Goal: Communication & Community: Answer question/provide support

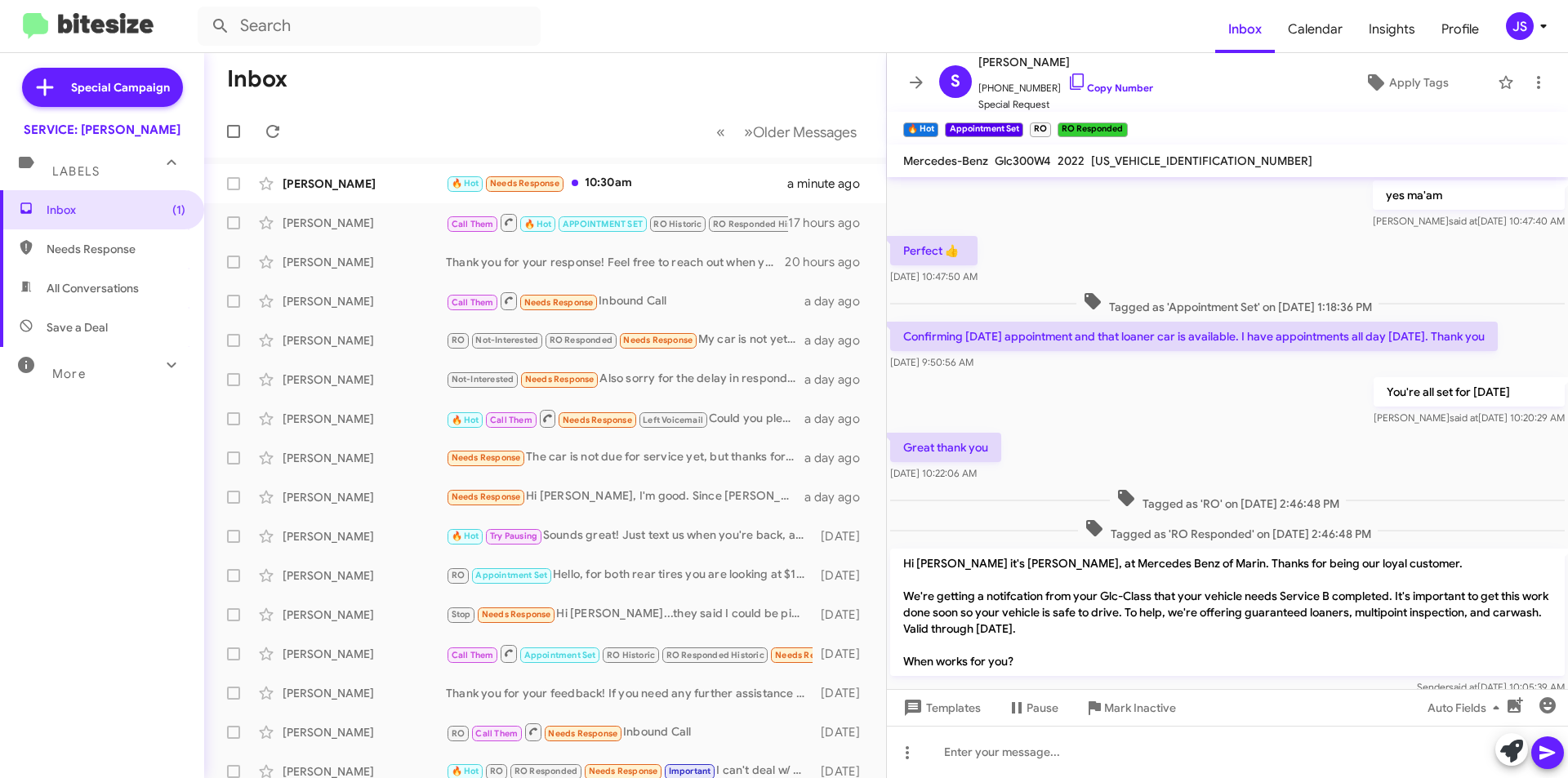
scroll to position [734, 0]
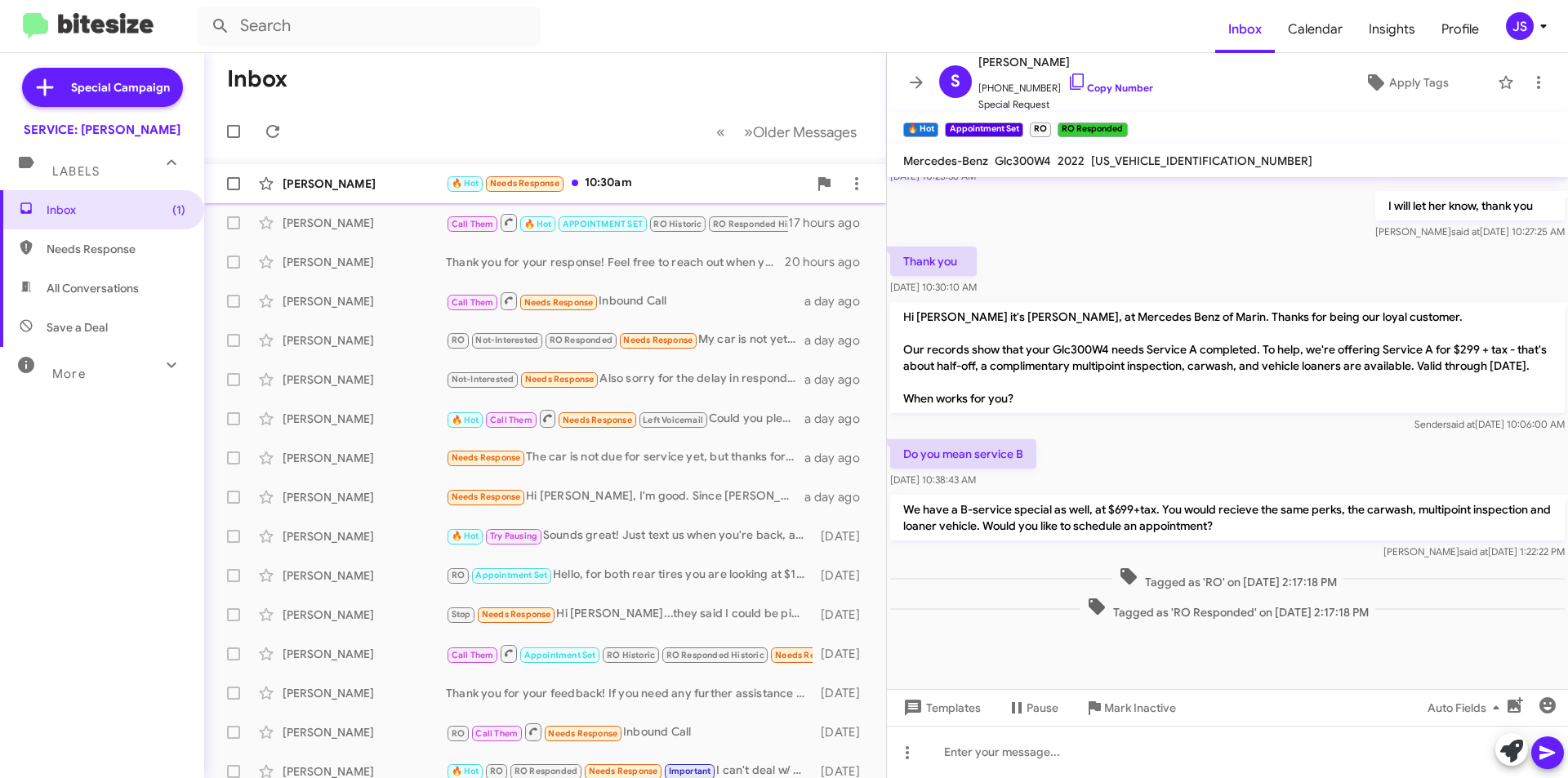
click at [329, 182] on div "[PERSON_NAME]" at bounding box center [364, 184] width 164 height 16
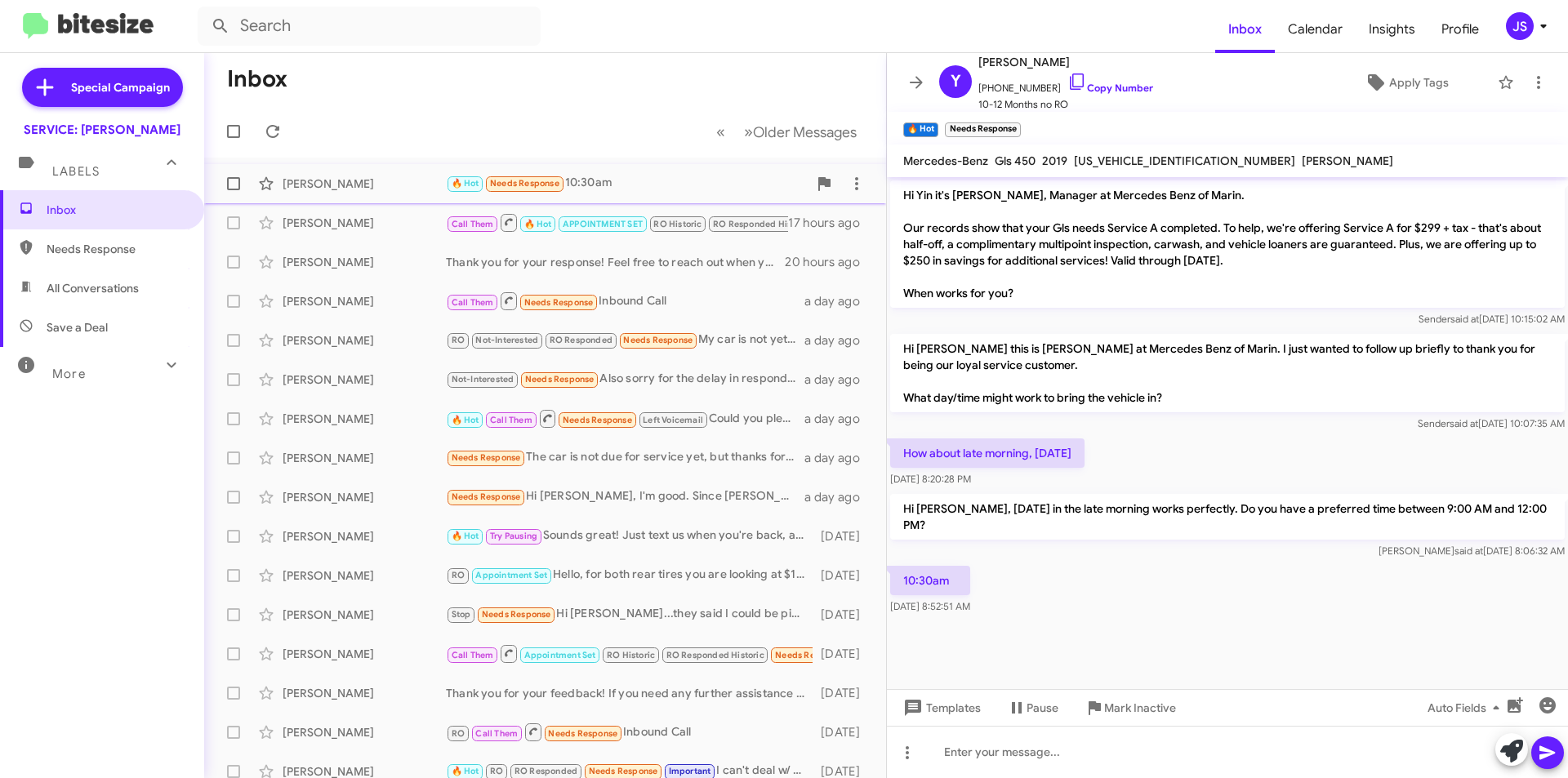
click at [367, 175] on div "Yin Shi 🔥 Hot Needs Response 10:30am 8 minutes ago" at bounding box center [545, 184] width 656 height 33
click at [97, 239] on span "Needs Response" at bounding box center [102, 249] width 204 height 39
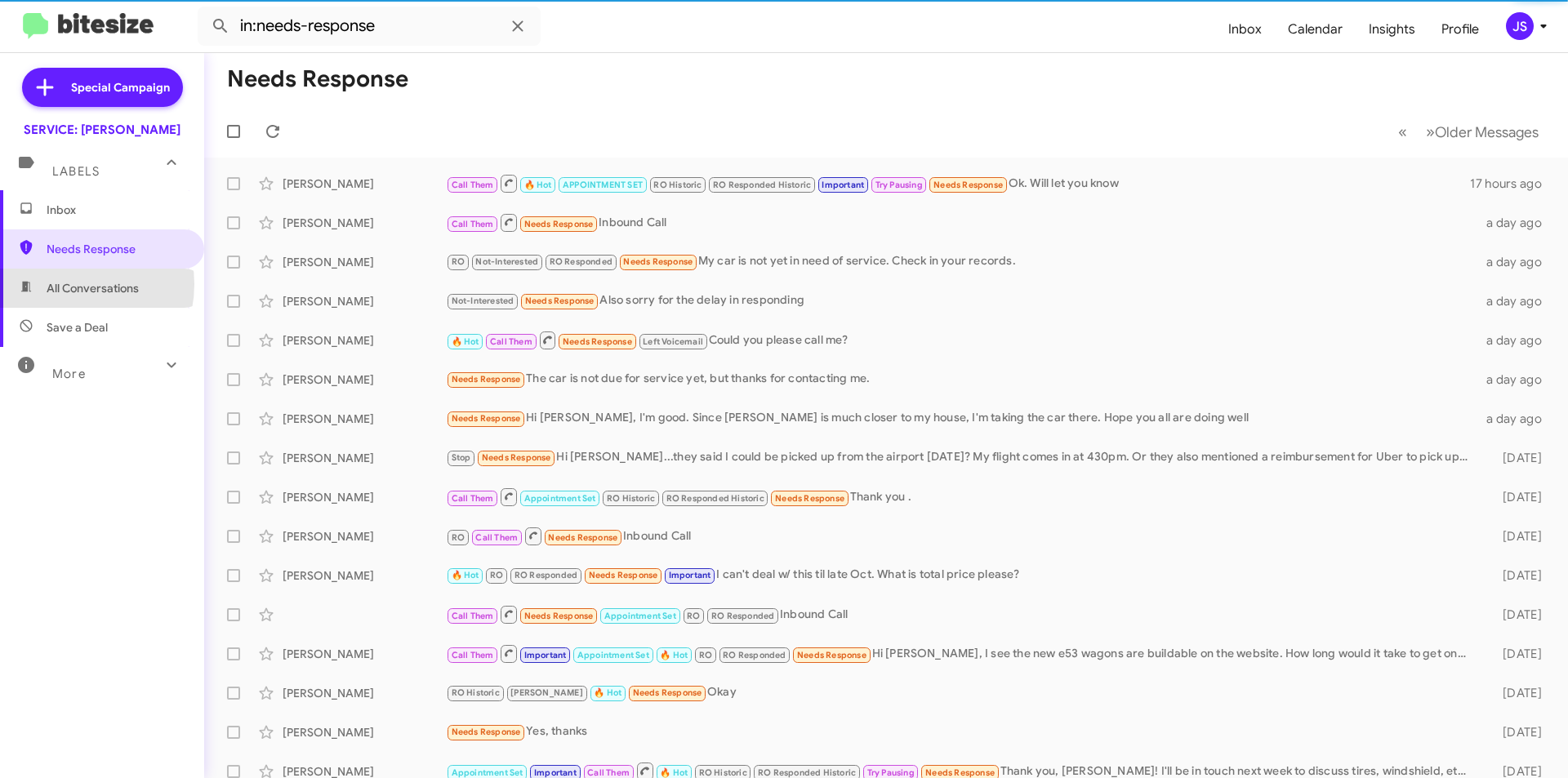
click at [64, 284] on span "All Conversations" at bounding box center [93, 288] width 93 height 16
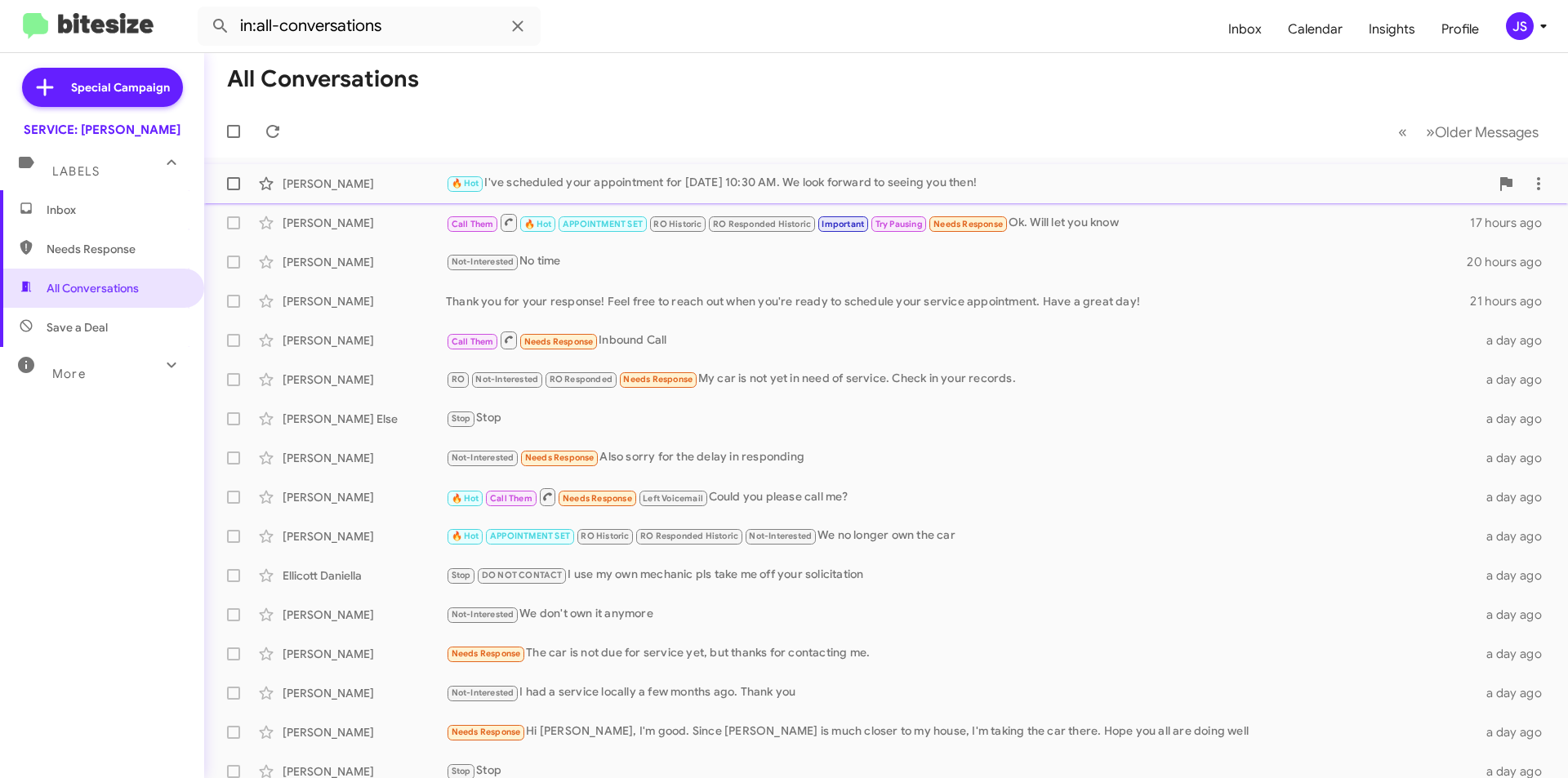
click at [326, 183] on div "[PERSON_NAME]" at bounding box center [364, 184] width 164 height 16
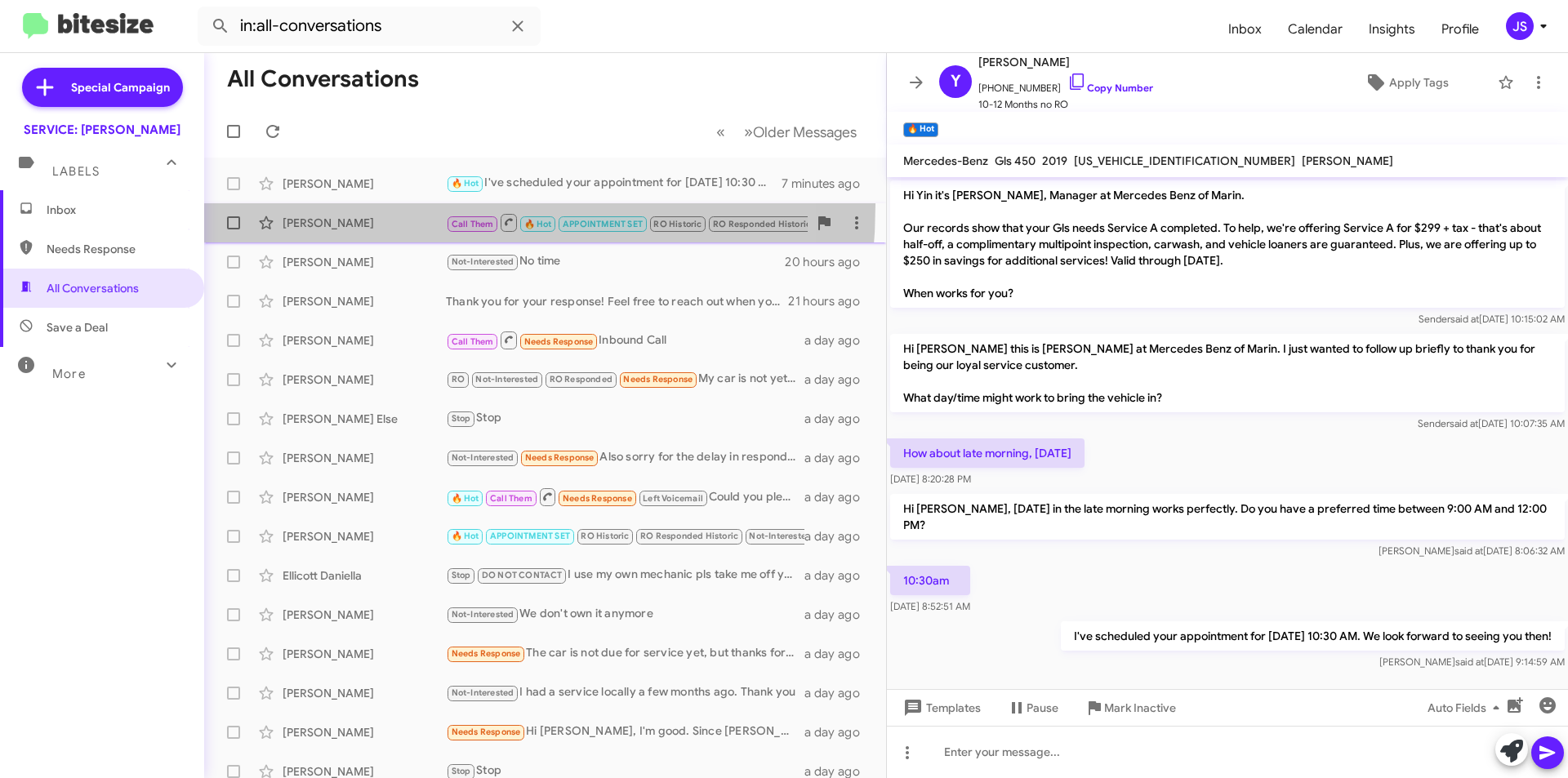
click at [329, 205] on span "Louise Houston Call Them 🔥 Hot APPOINTMENT SET RO Historic RO Responded Histori…" at bounding box center [545, 222] width 682 height 39
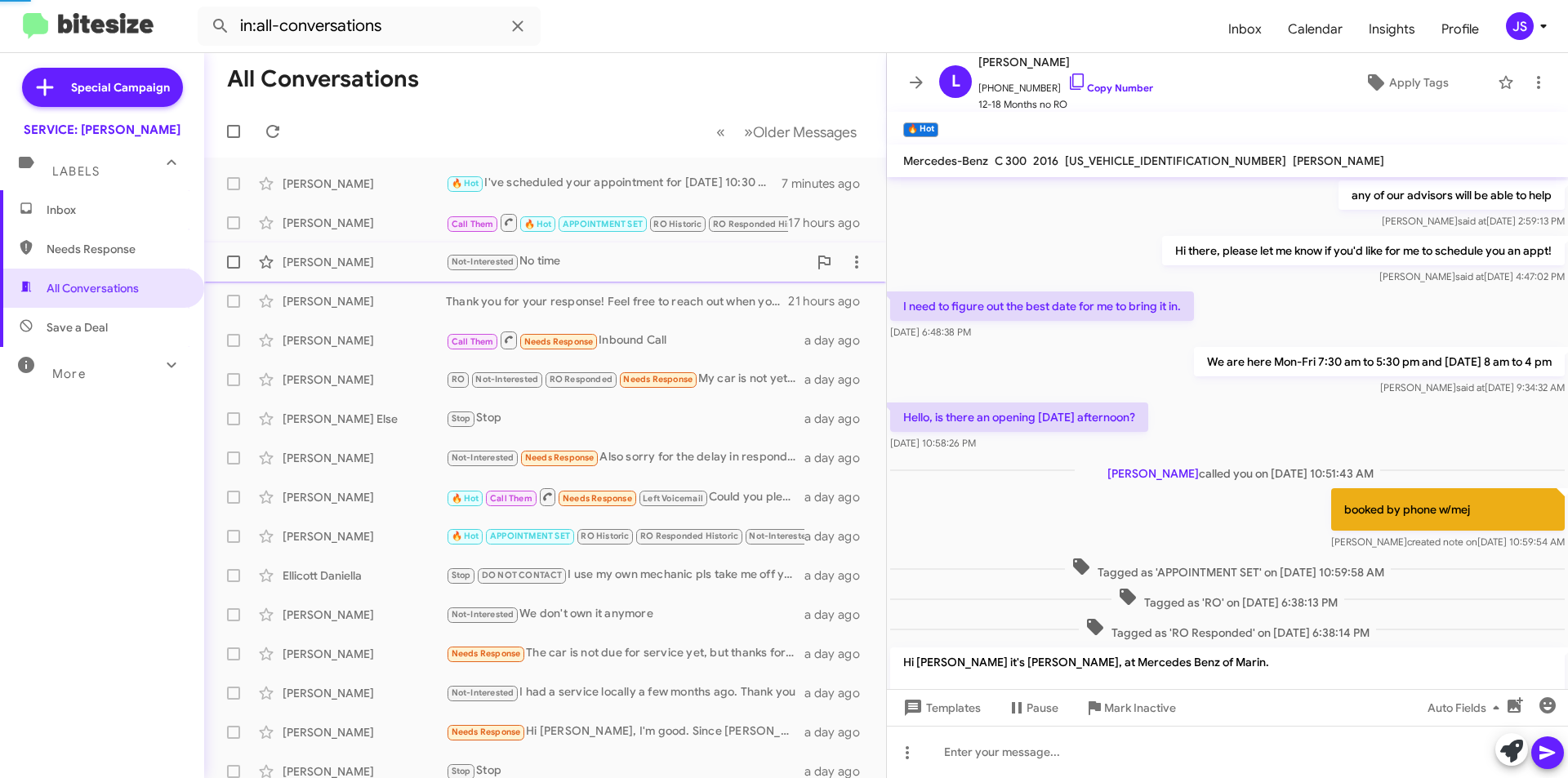
scroll to position [903, 0]
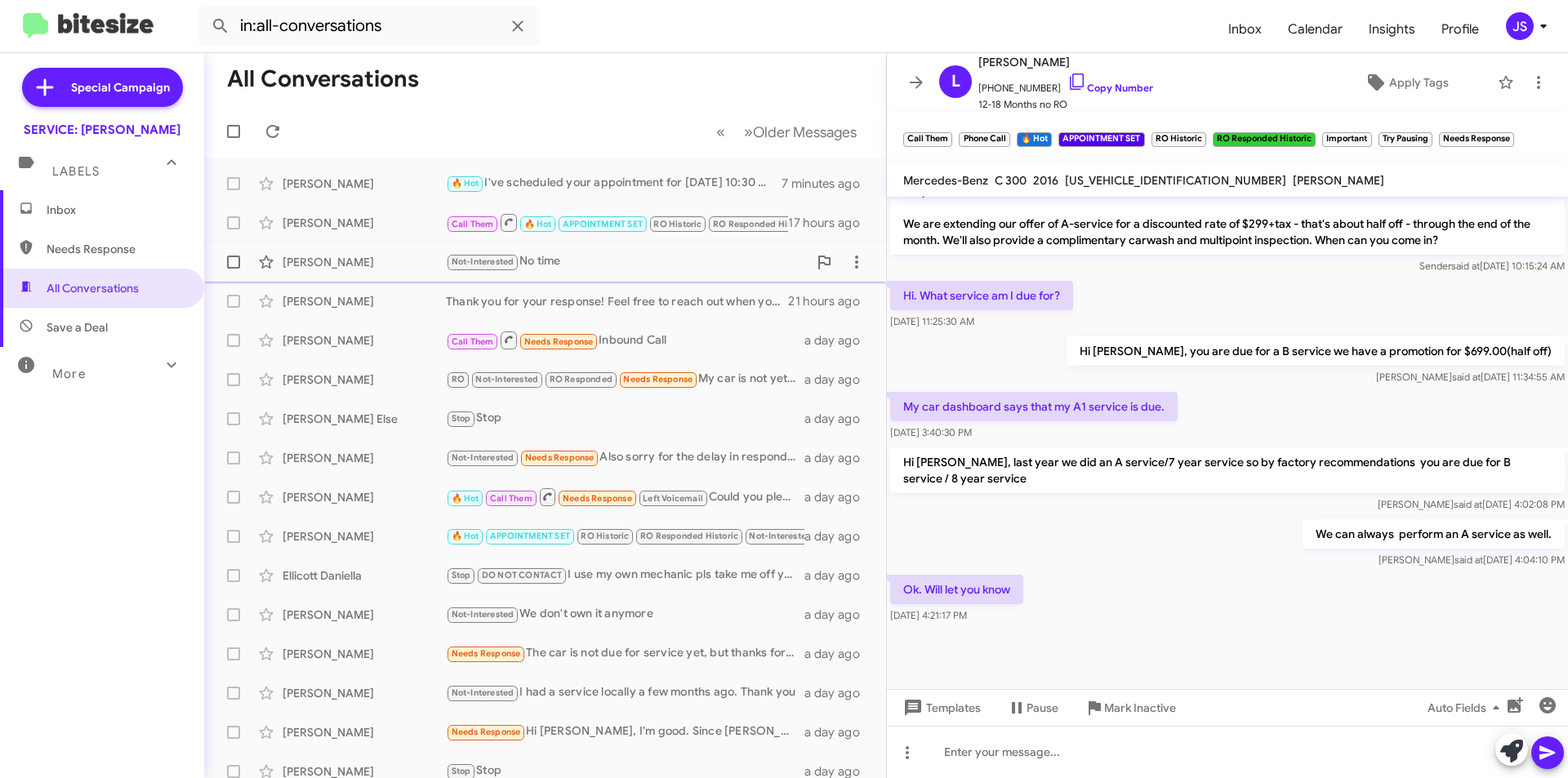
click at [331, 272] on div "Yiwen Cao Not-Interested No time 20 hours ago" at bounding box center [545, 262] width 656 height 33
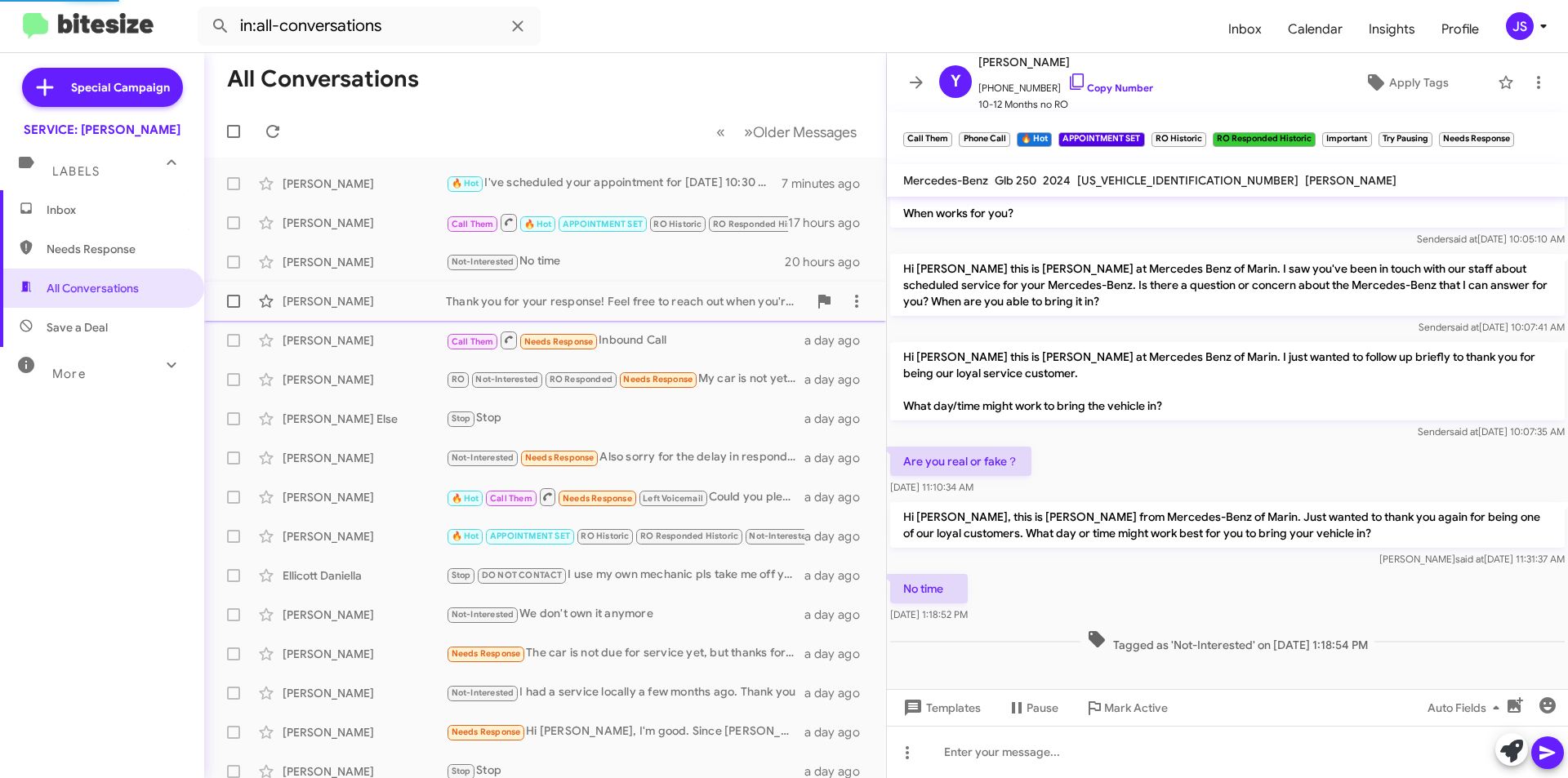
scroll to position [218, 0]
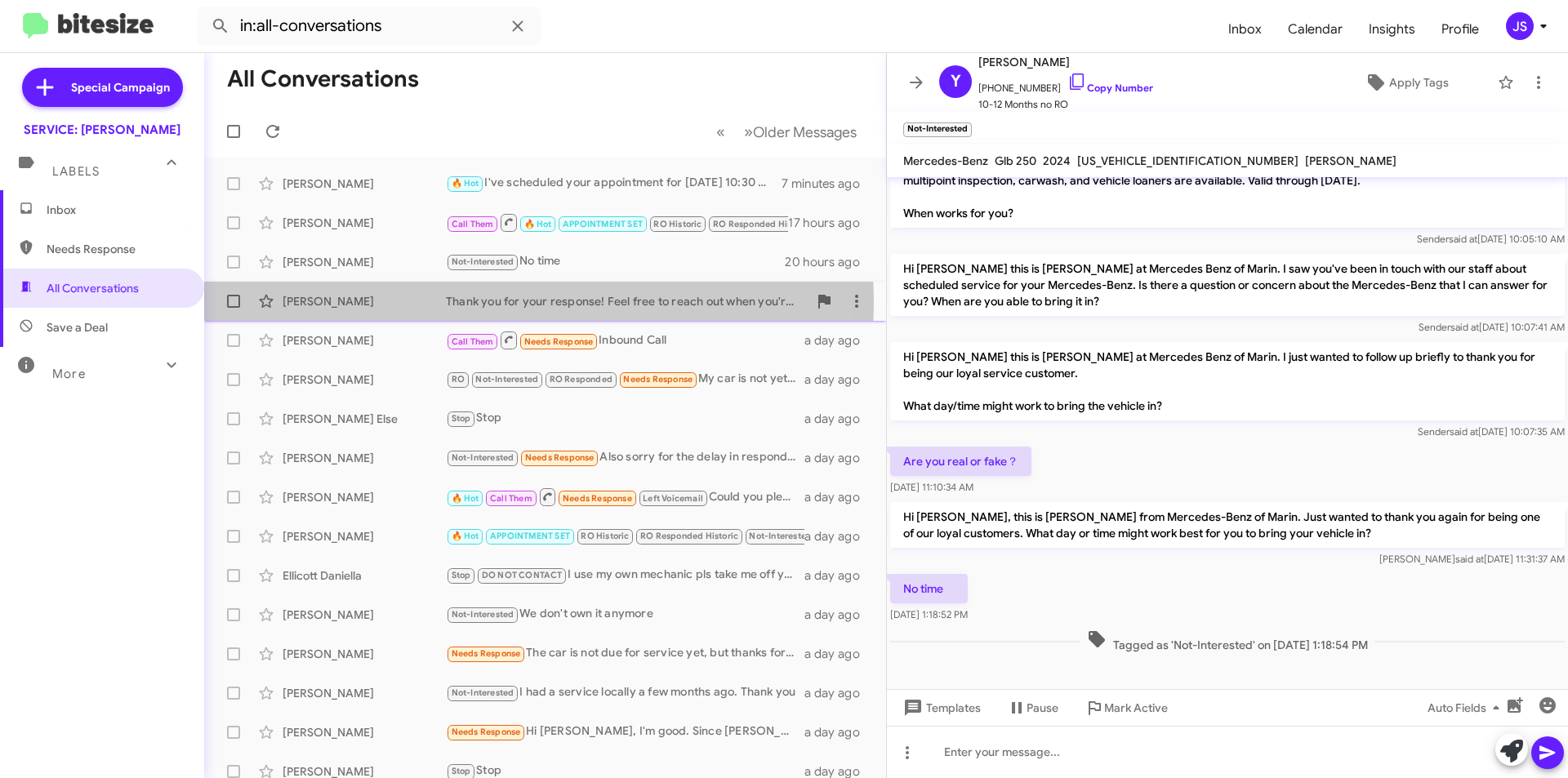
click at [344, 302] on div "[PERSON_NAME]" at bounding box center [364, 301] width 164 height 16
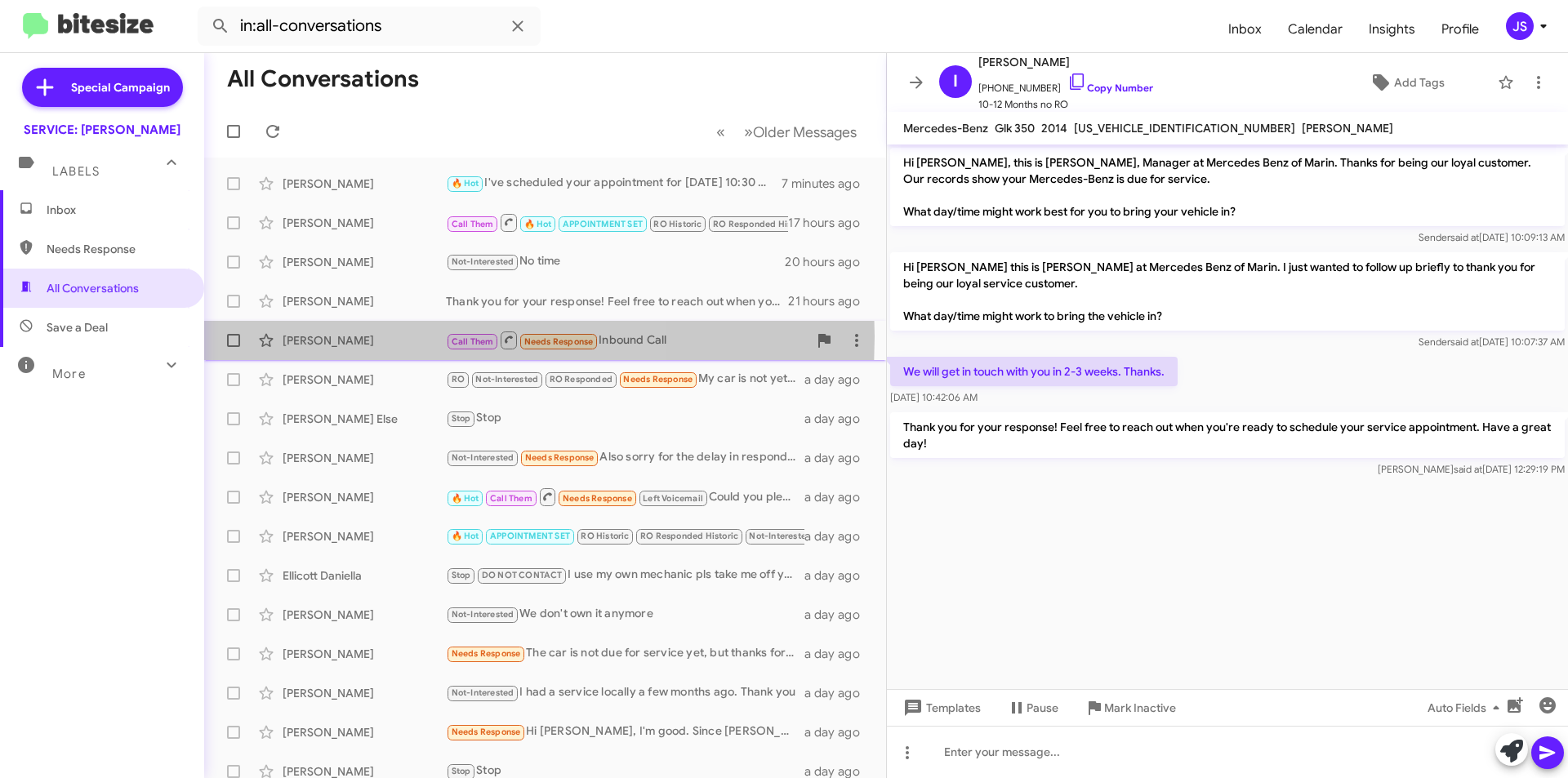
click at [355, 337] on div "[PERSON_NAME]" at bounding box center [364, 340] width 164 height 16
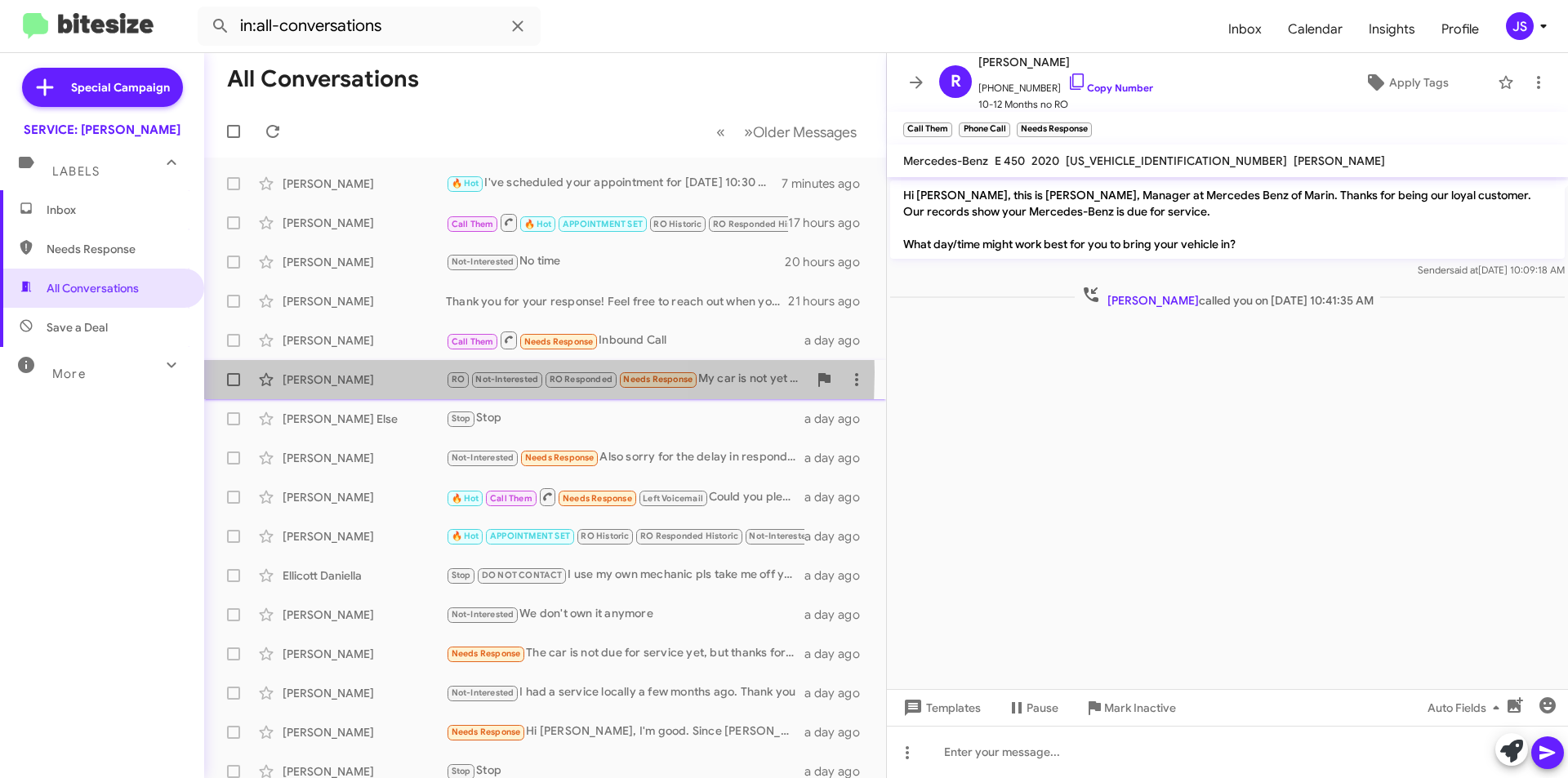
click at [366, 373] on div "[PERSON_NAME]" at bounding box center [364, 380] width 164 height 16
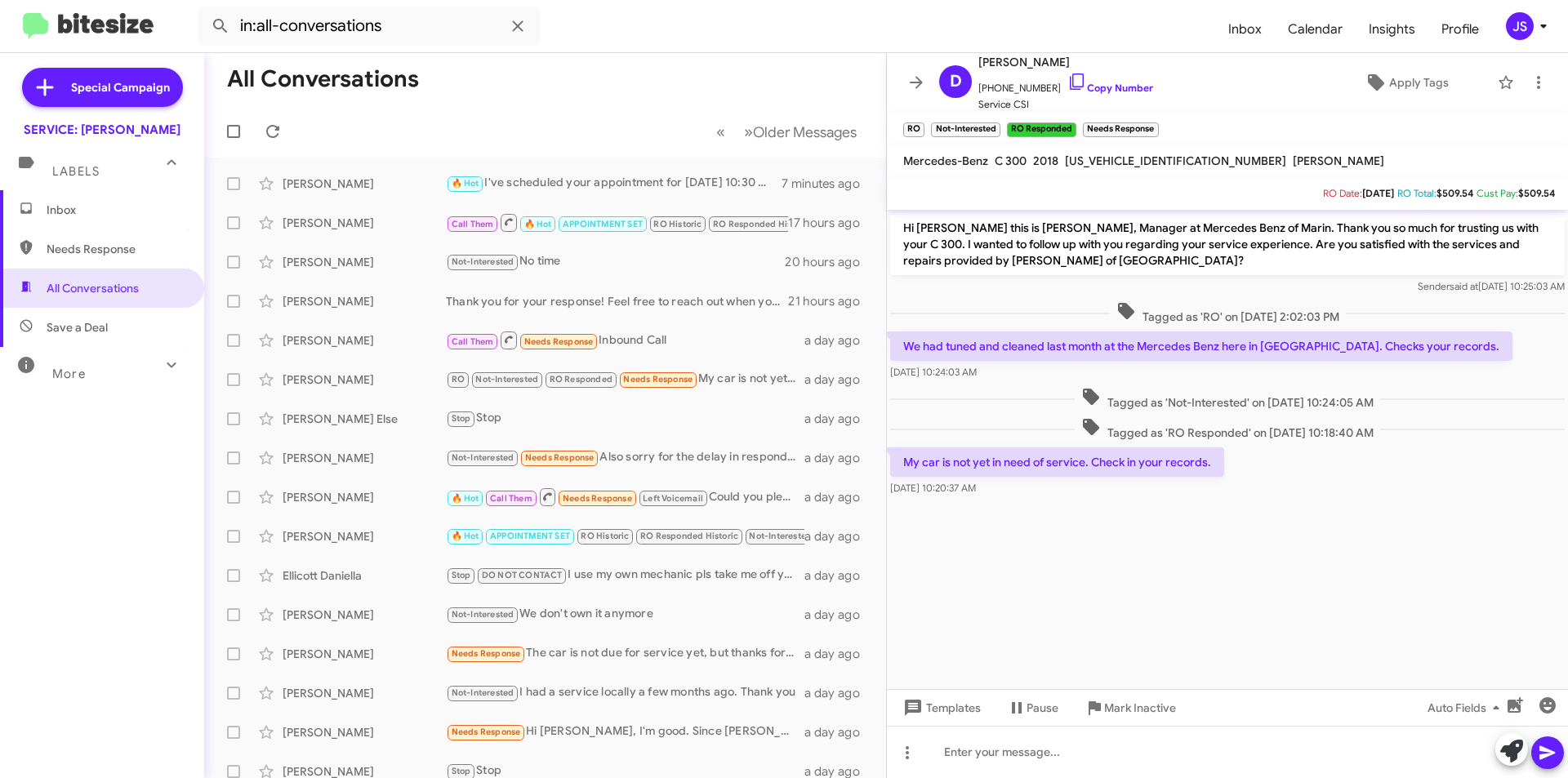
drag, startPoint x: 361, startPoint y: 398, endPoint x: 1471, endPoint y: 385, distance: 1110.1
click at [1471, 385] on div "All Conversations « Previous » Next Older Messages Yin Shi 🔥 Hot I've scheduled…" at bounding box center [886, 416] width 1364 height 725
click at [1517, 527] on cdk-virtual-scroll-viewport "Hi Diana this is Omar Ibrahimi, Manager at Mercedes Benz of Marin. Thank you so…" at bounding box center [1227, 450] width 681 height 480
click at [1070, 80] on icon at bounding box center [1077, 81] width 14 height 16
click at [338, 428] on div "Alise Else Stop Stop a day ago" at bounding box center [545, 418] width 656 height 33
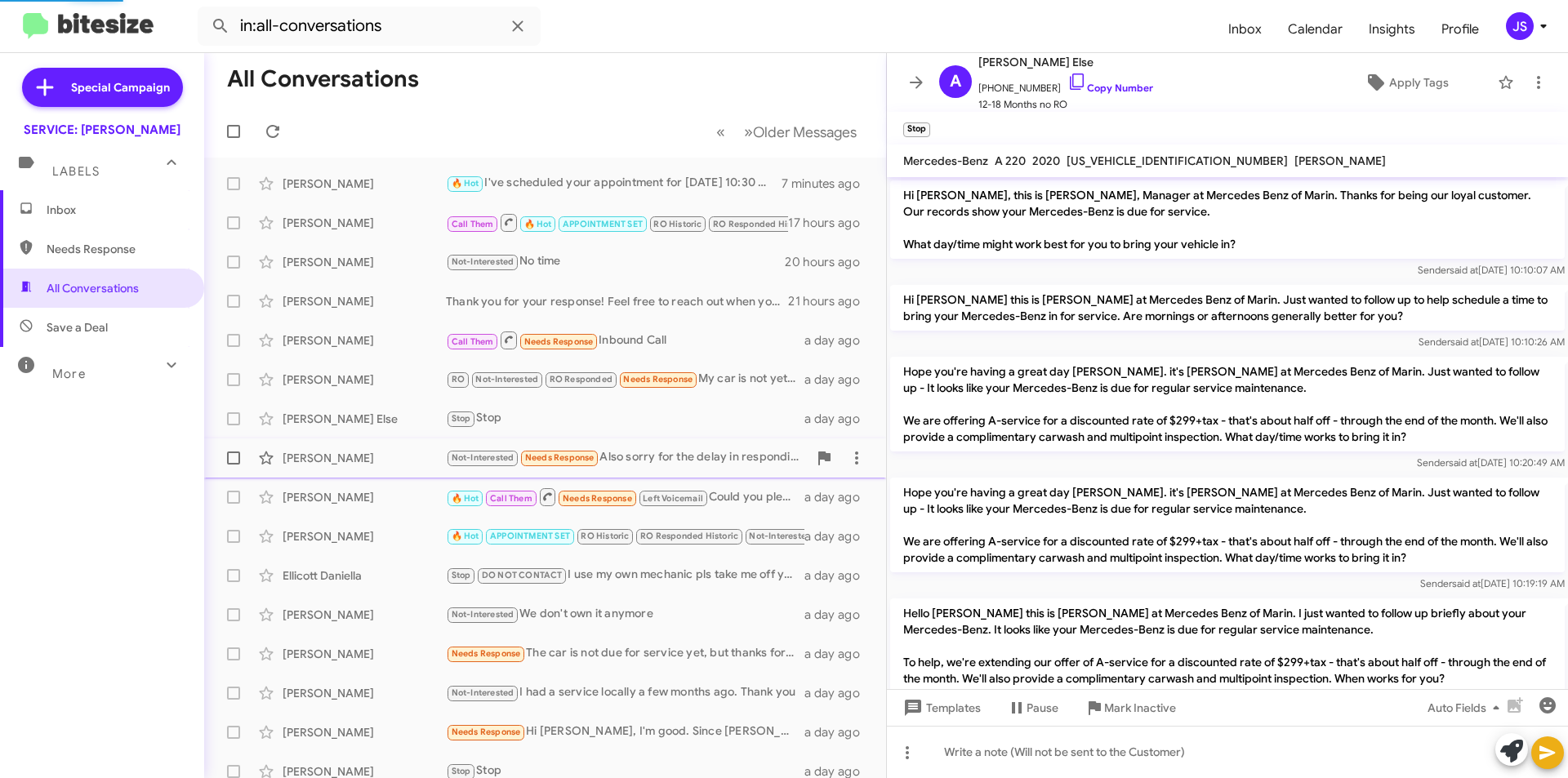
scroll to position [107, 0]
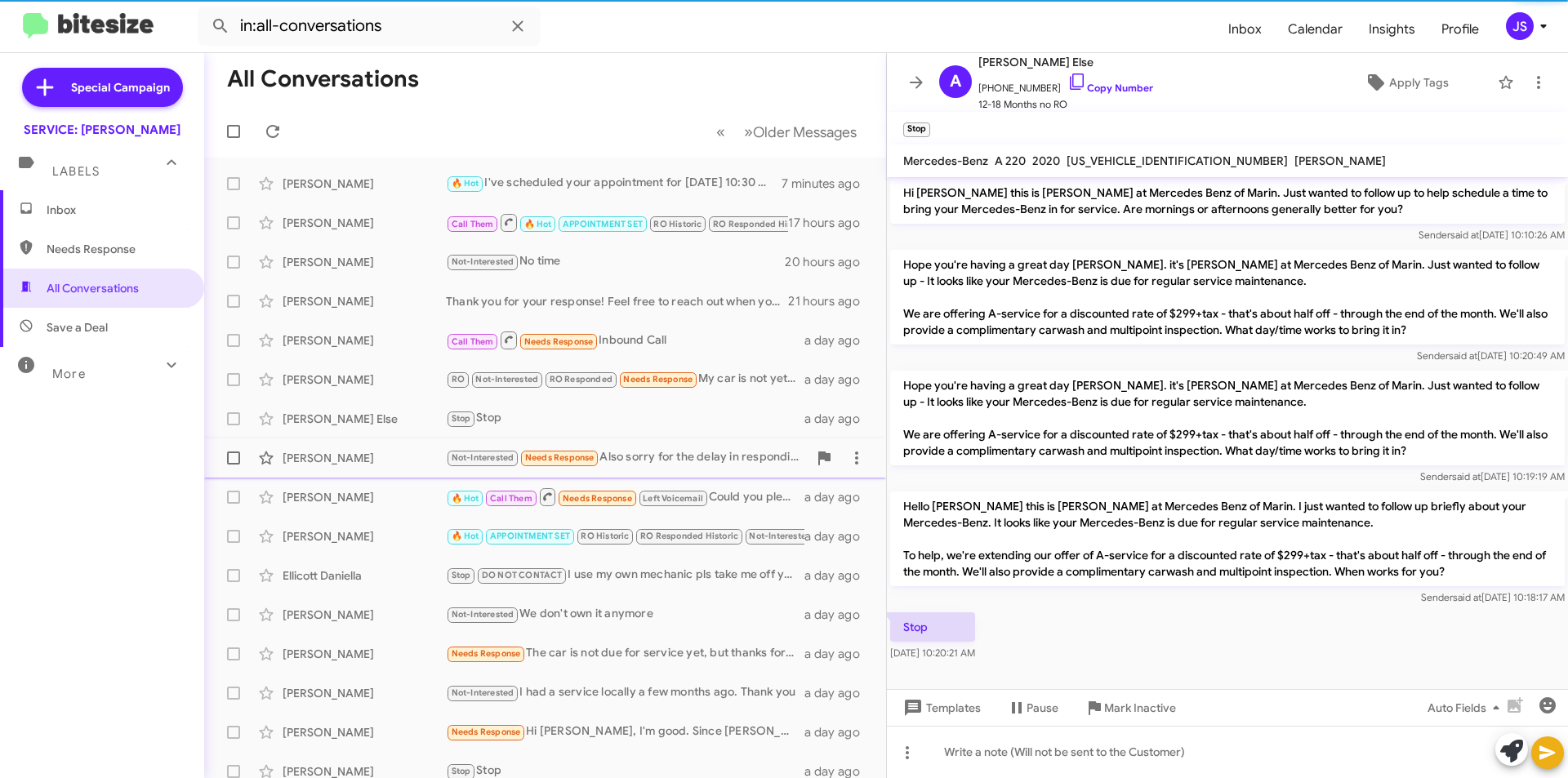
click at [347, 458] on div "[PERSON_NAME]" at bounding box center [364, 458] width 164 height 16
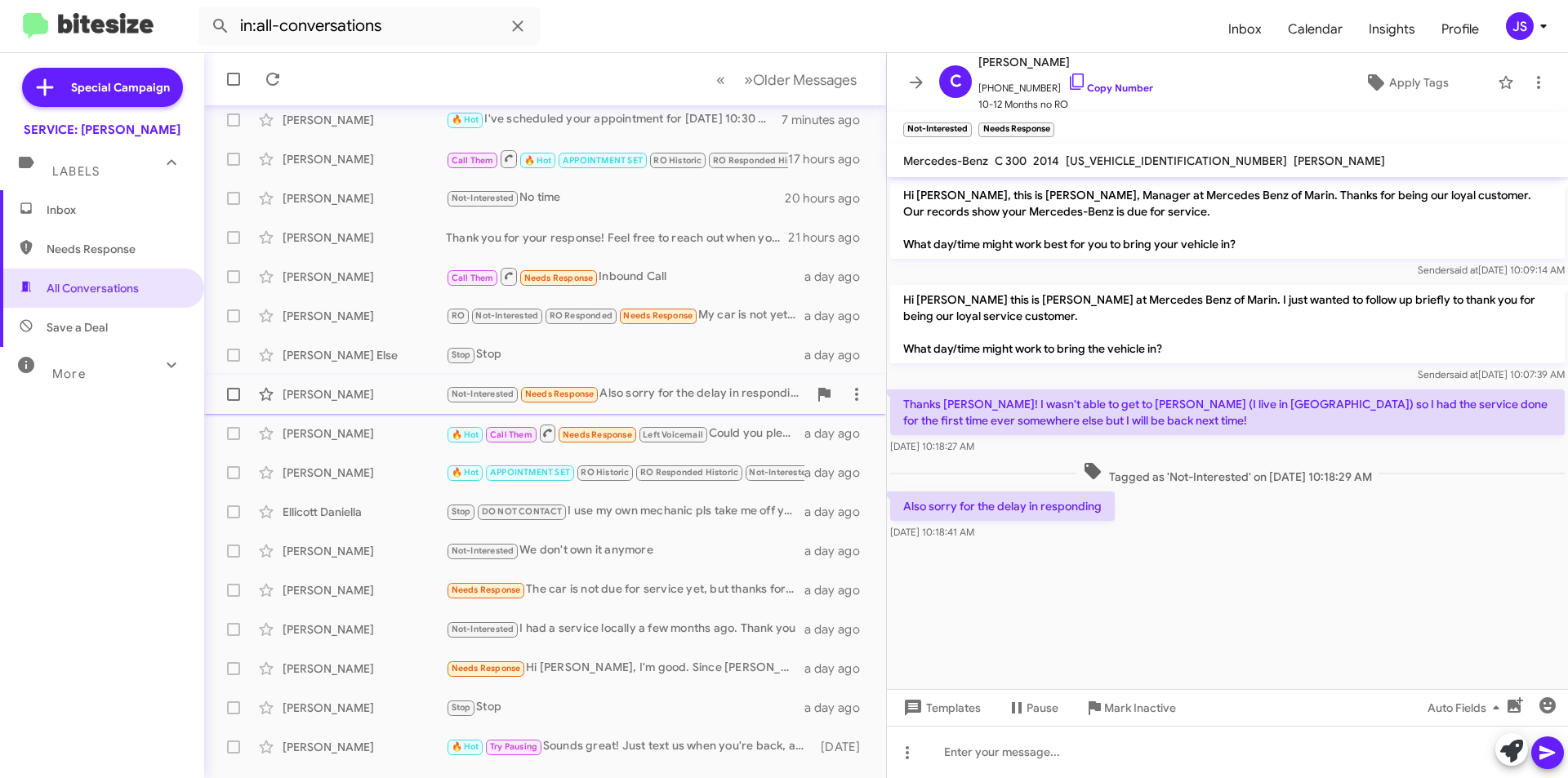
scroll to position [81, 0]
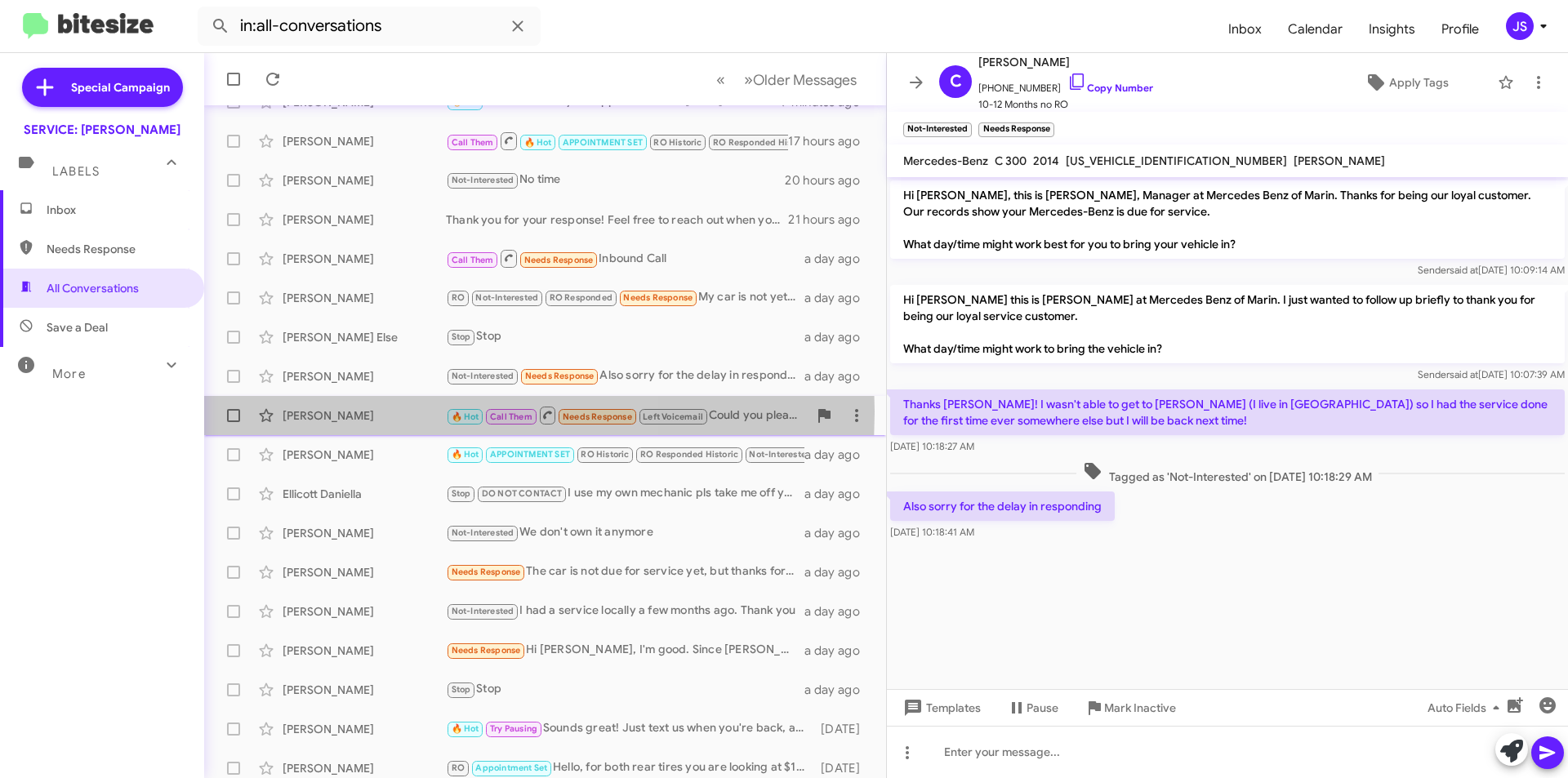
click at [351, 412] on div "[PERSON_NAME]" at bounding box center [364, 416] width 164 height 16
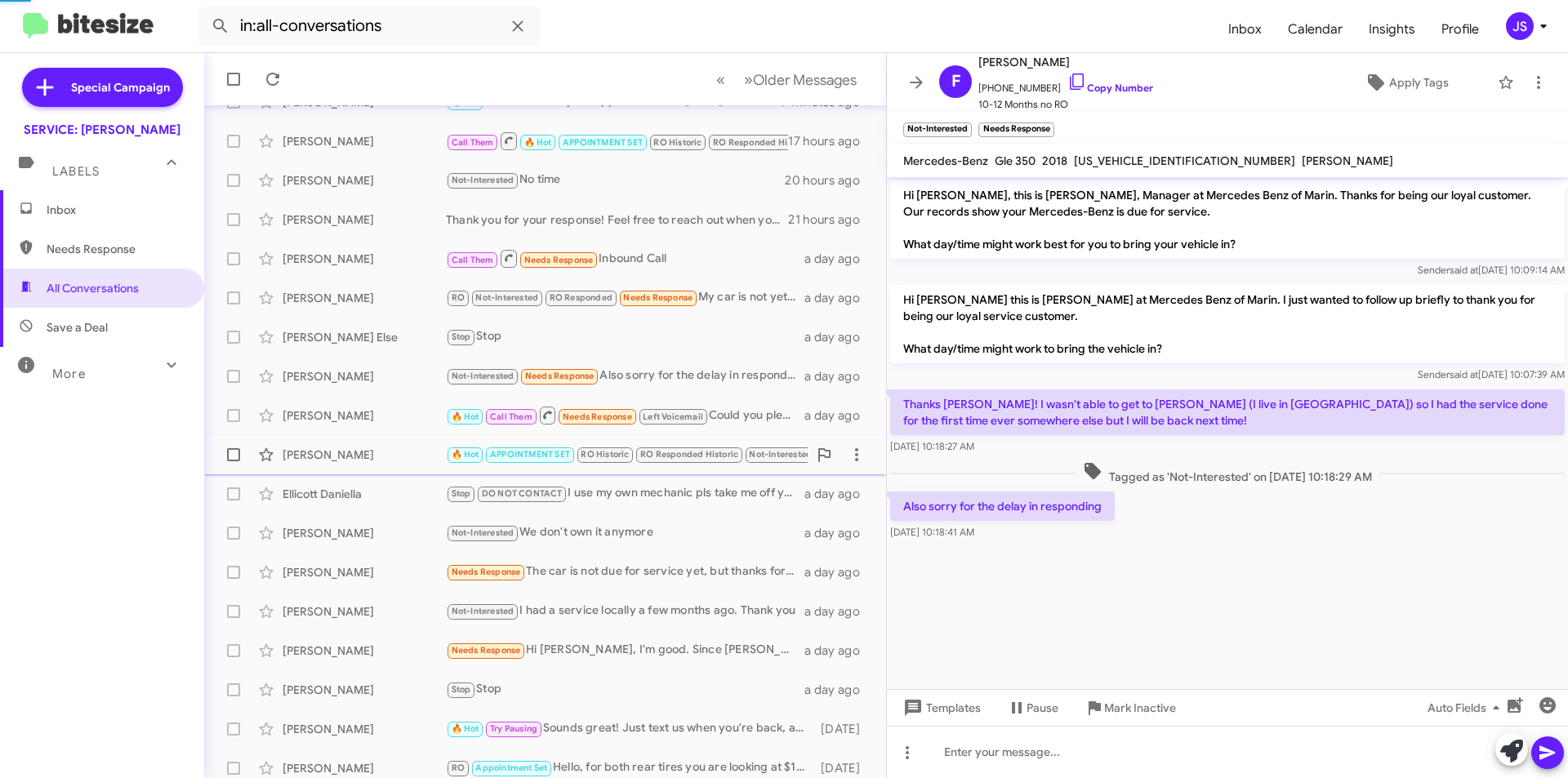
scroll to position [757, 0]
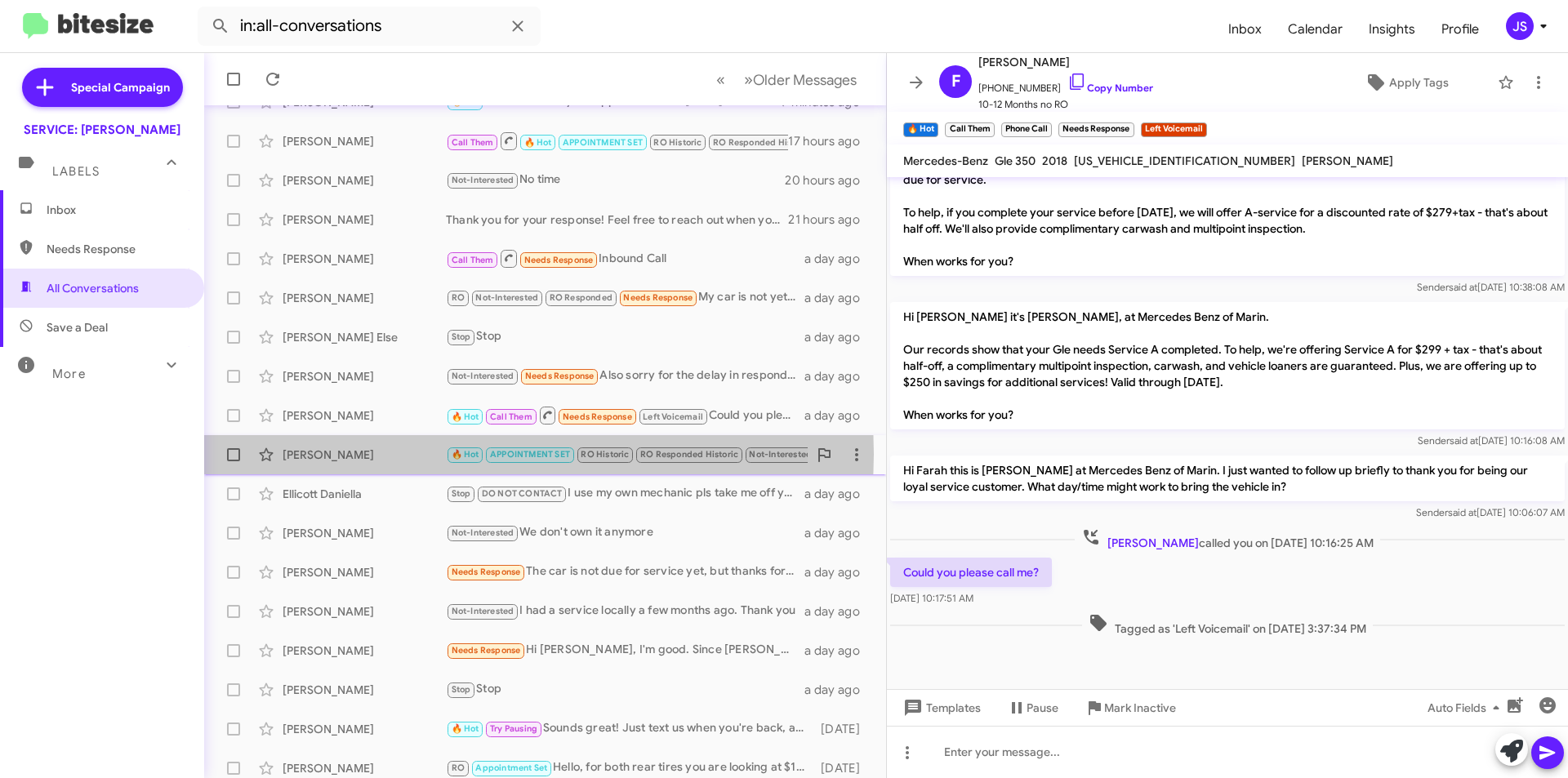
click at [343, 454] on div "Suzanne Wilson" at bounding box center [364, 454] width 164 height 16
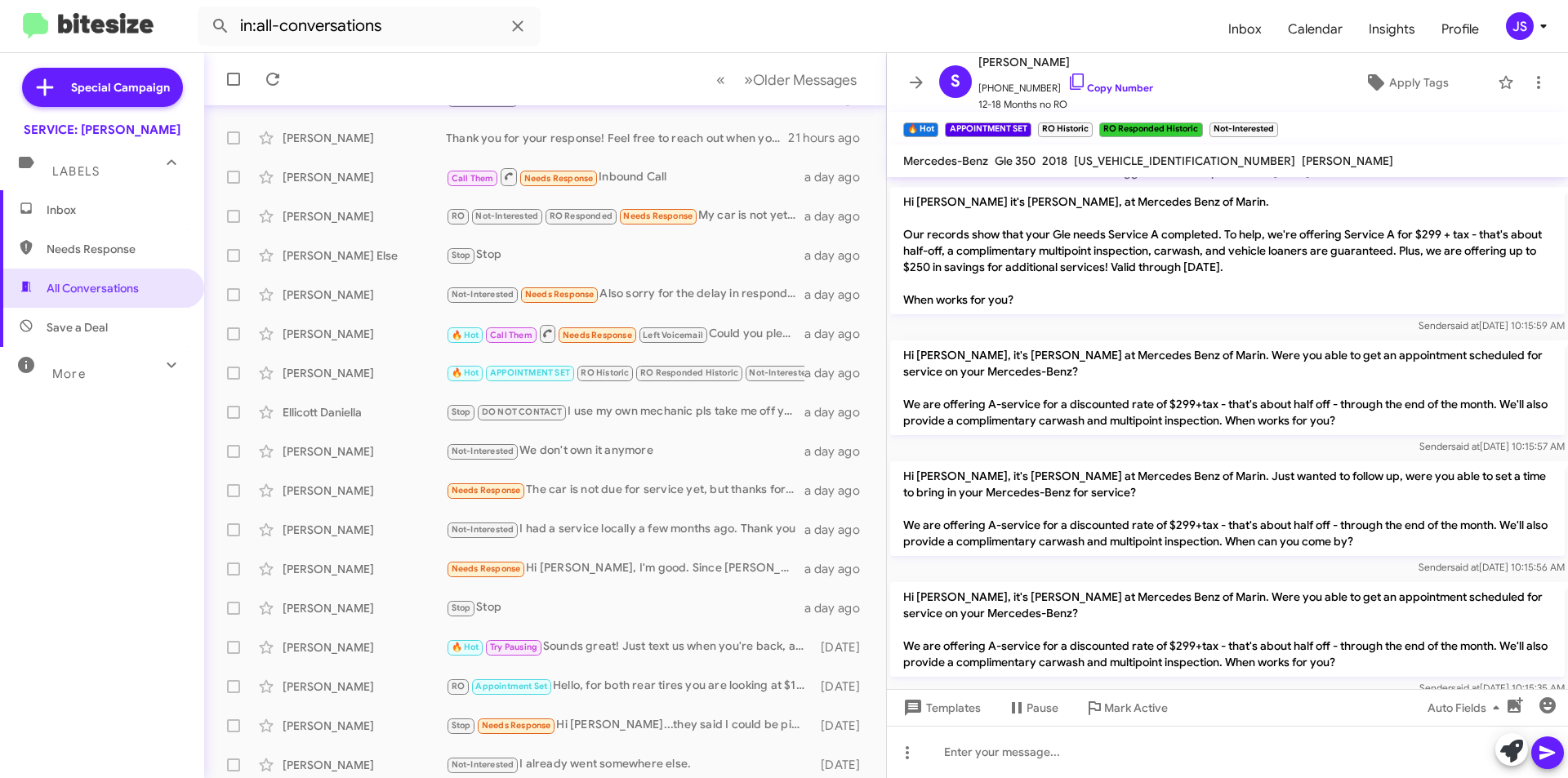
scroll to position [762, 0]
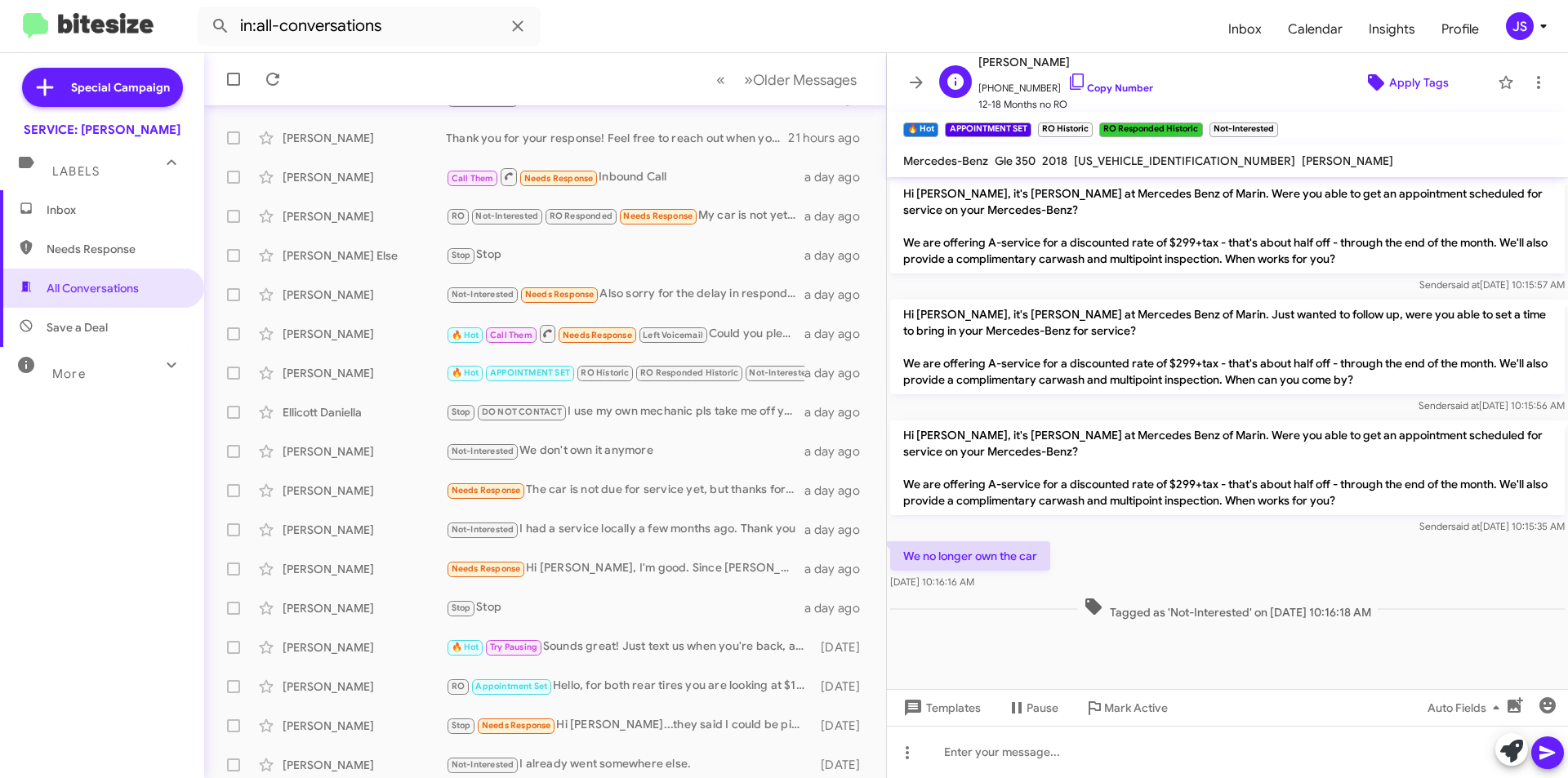
click at [1366, 91] on icon at bounding box center [1376, 82] width 20 height 20
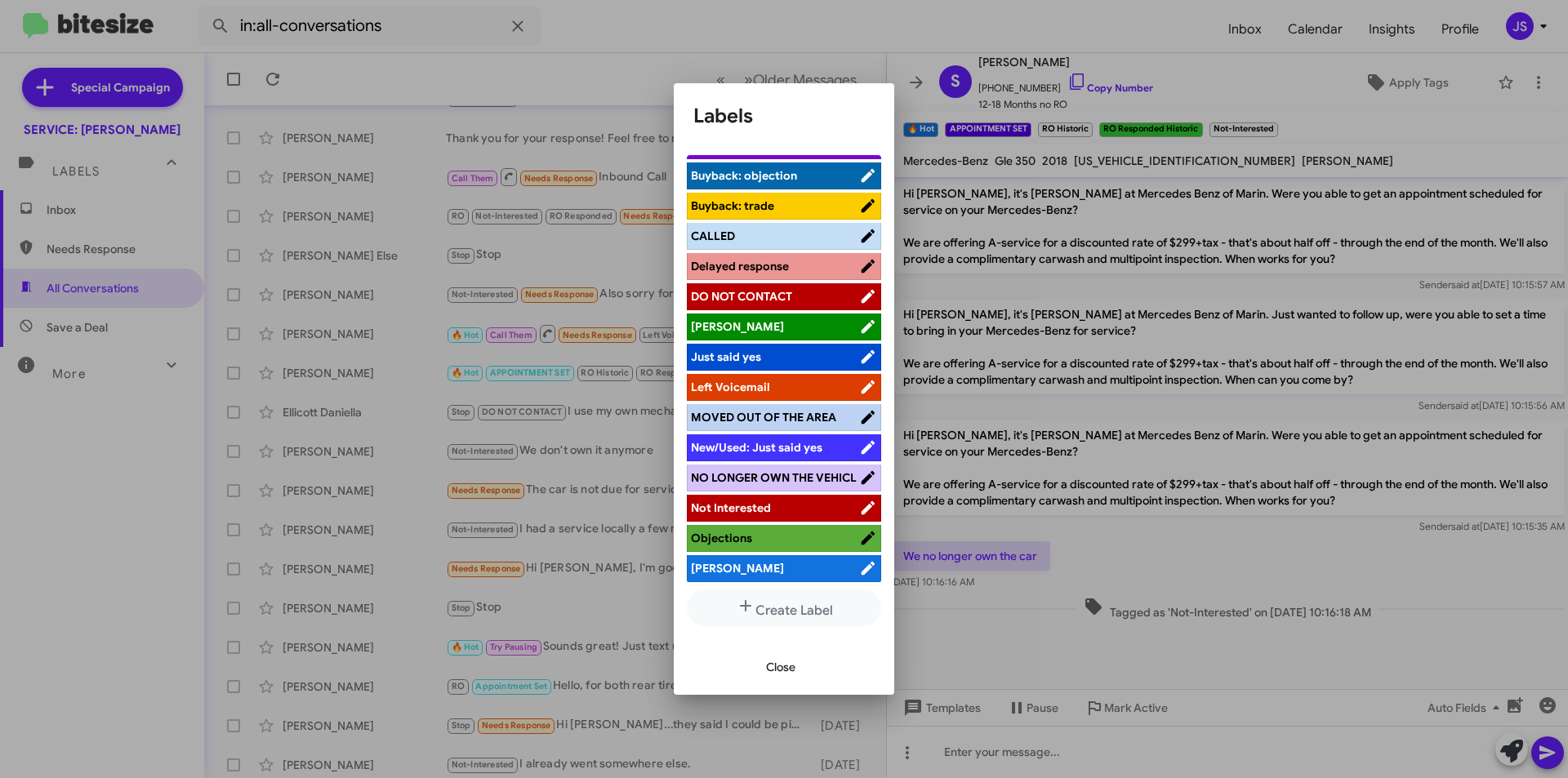
scroll to position [178, 0]
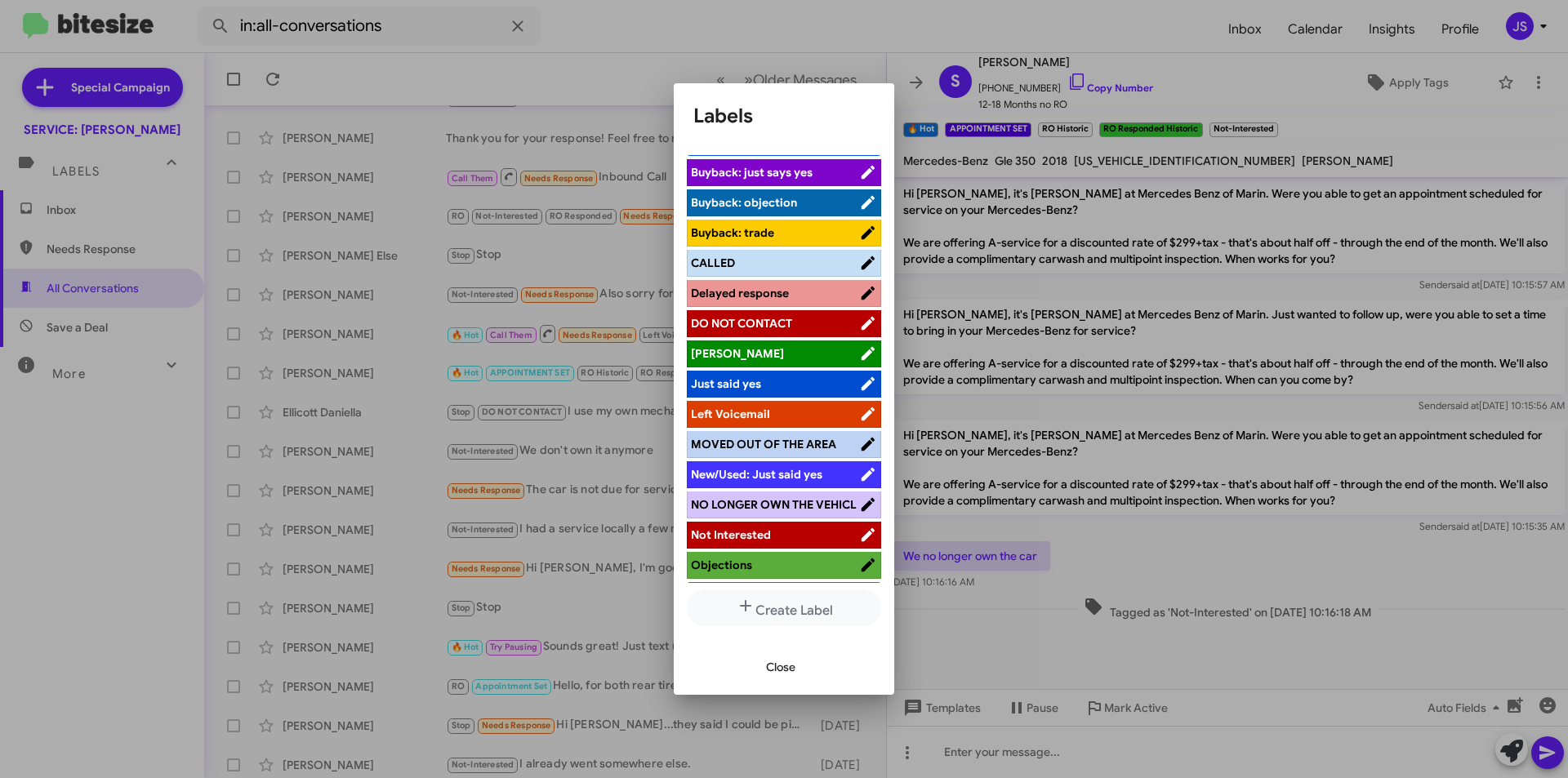
click at [793, 513] on span "NO LONGER OWN THE VEHICL" at bounding box center [775, 504] width 168 height 16
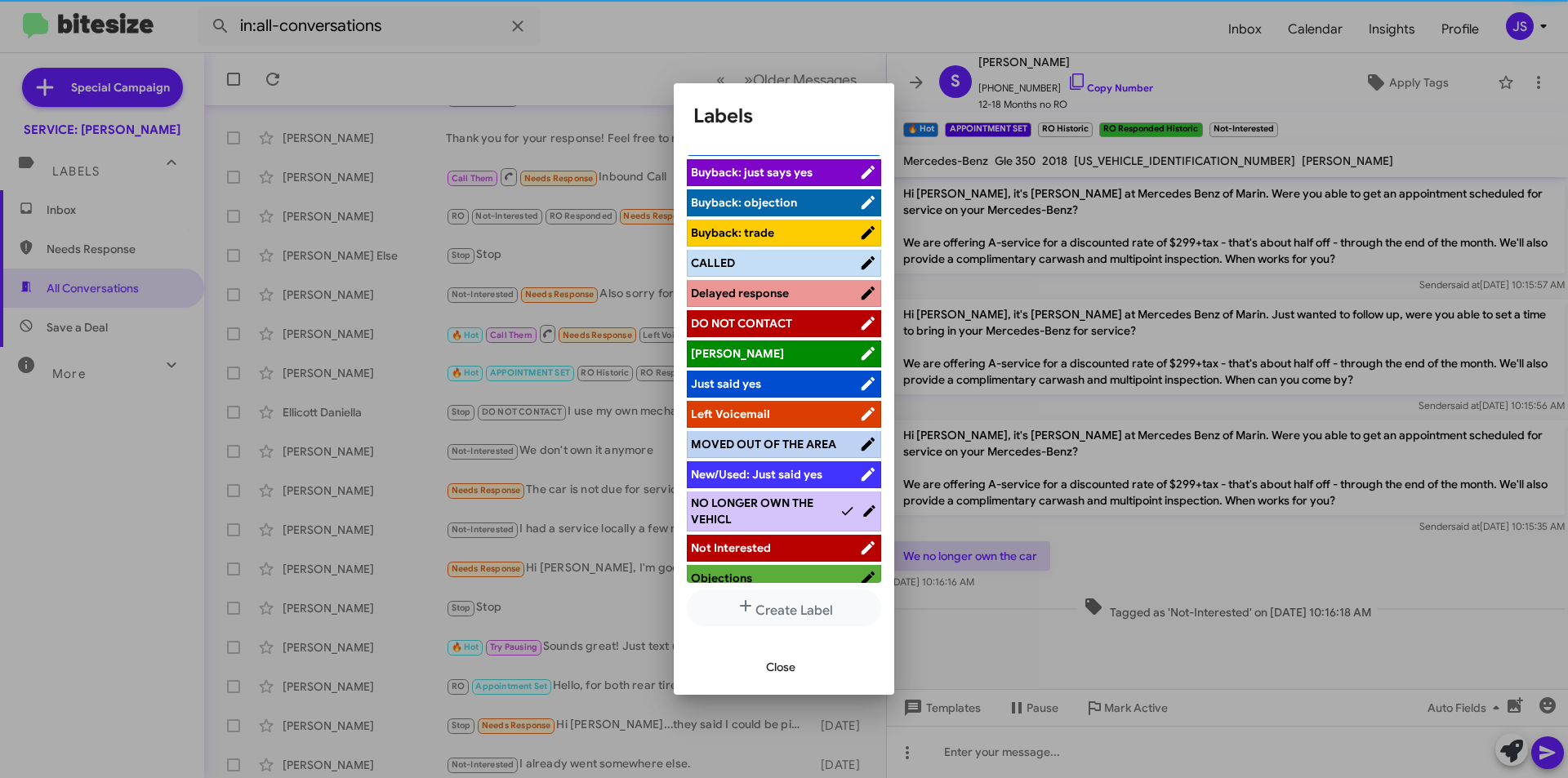
click at [778, 659] on span "Close" at bounding box center [781, 667] width 29 height 29
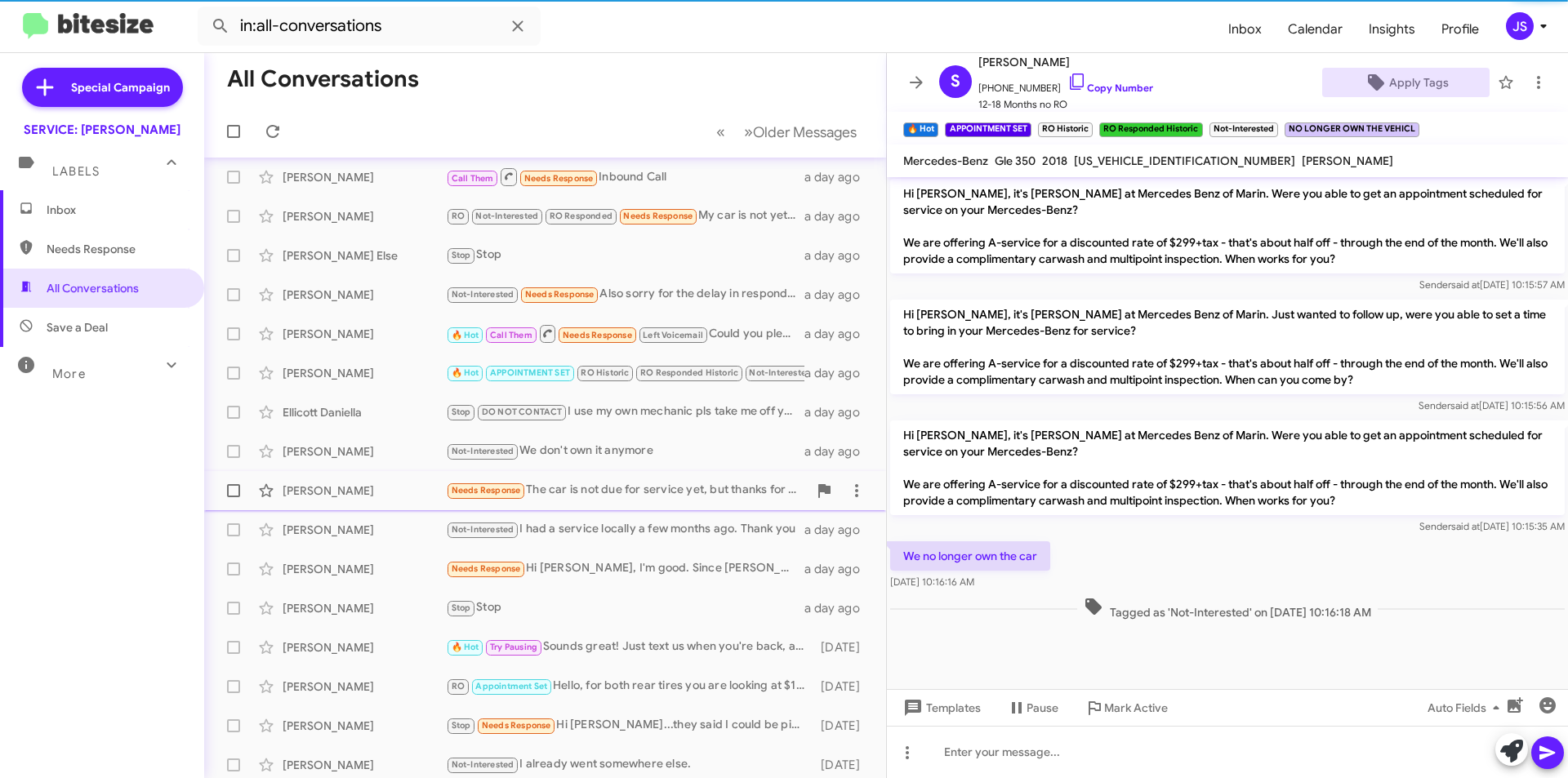
scroll to position [81, 0]
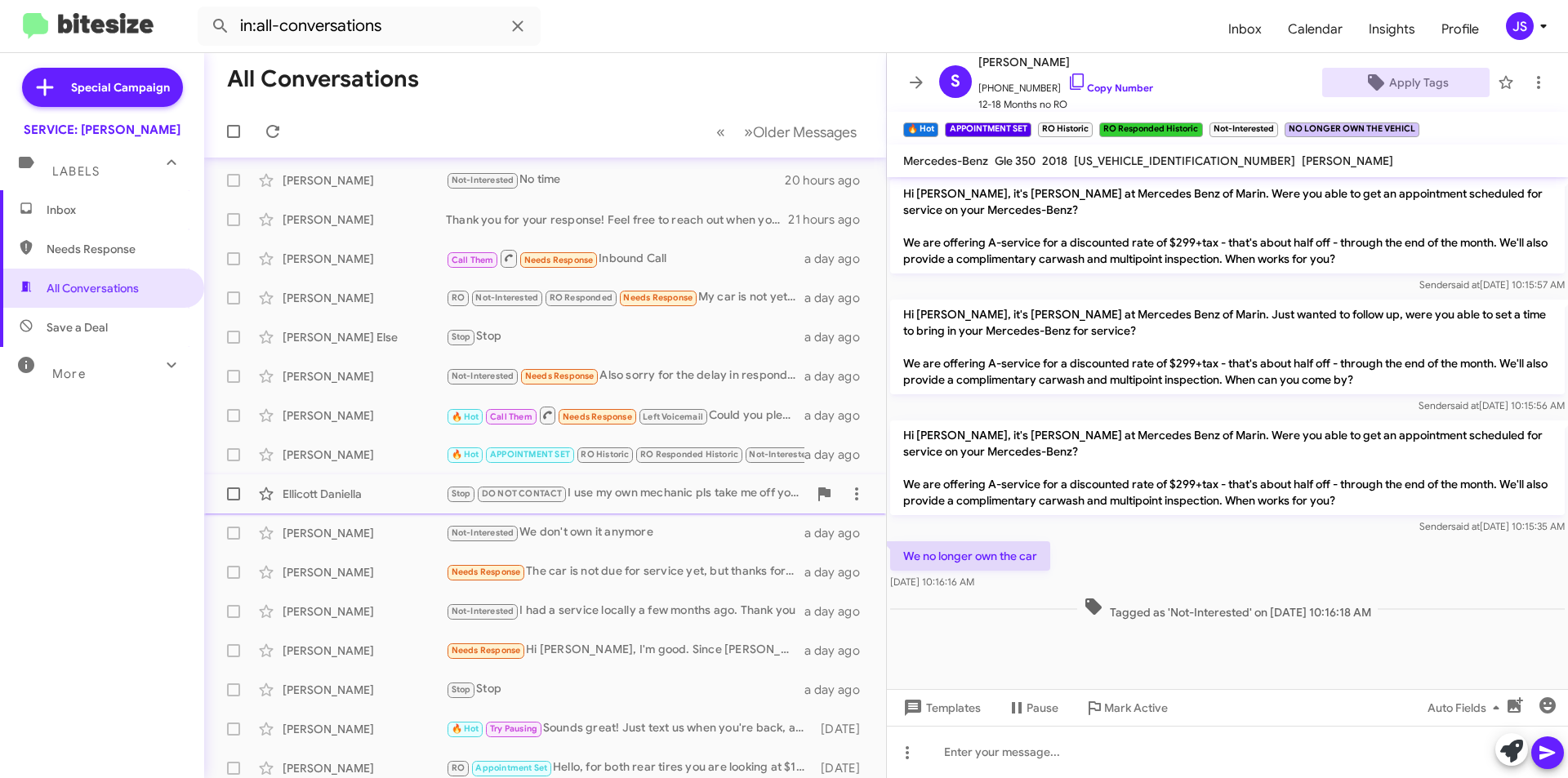
click at [368, 495] on div "Ellicott Daniella" at bounding box center [364, 494] width 164 height 16
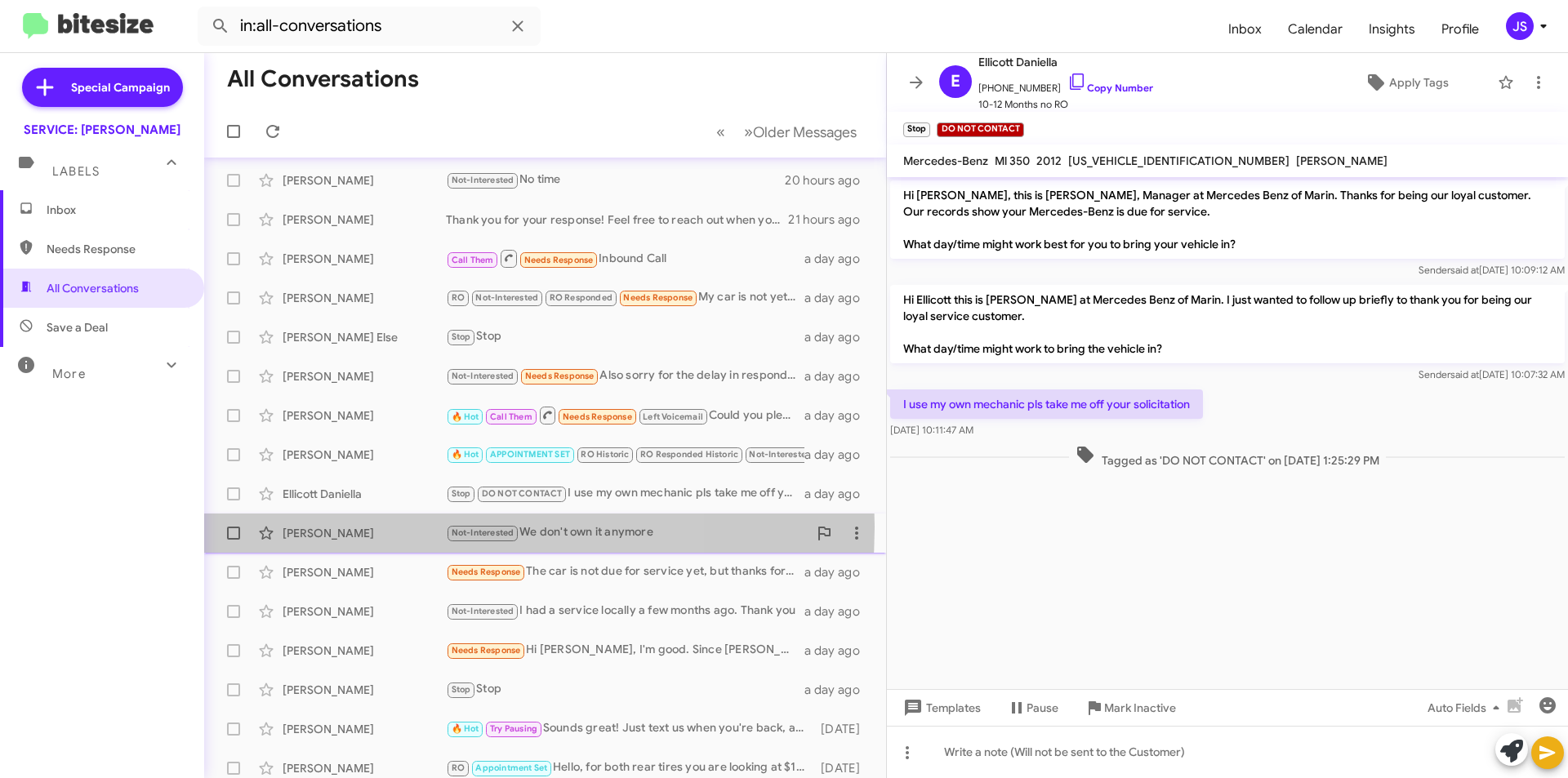
click at [374, 527] on div "Lee Katz" at bounding box center [364, 533] width 164 height 16
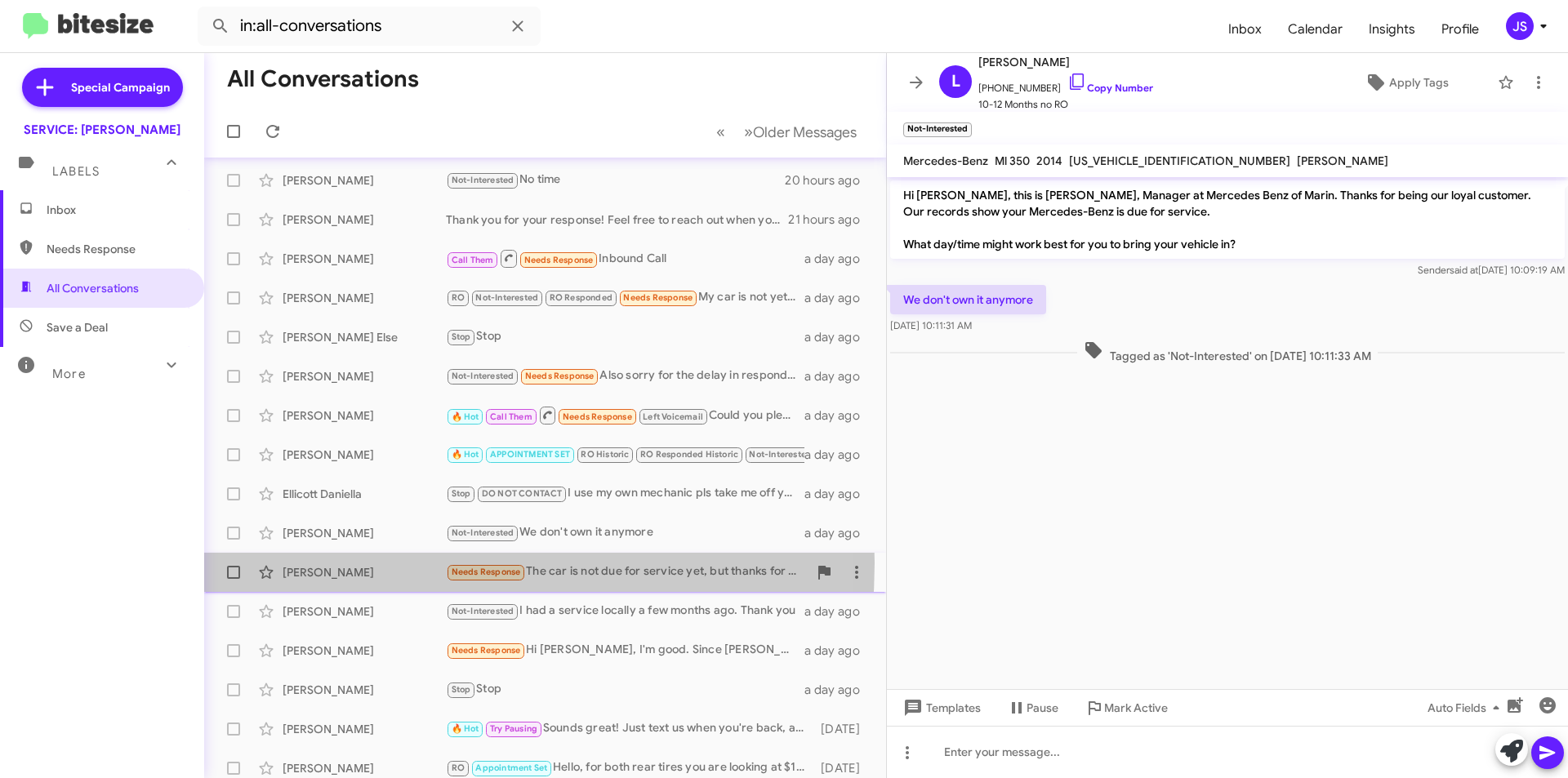
click at [344, 563] on div "Carl Levitt Needs Response The car is not due for service yet, but thanks for c…" at bounding box center [545, 573] width 656 height 33
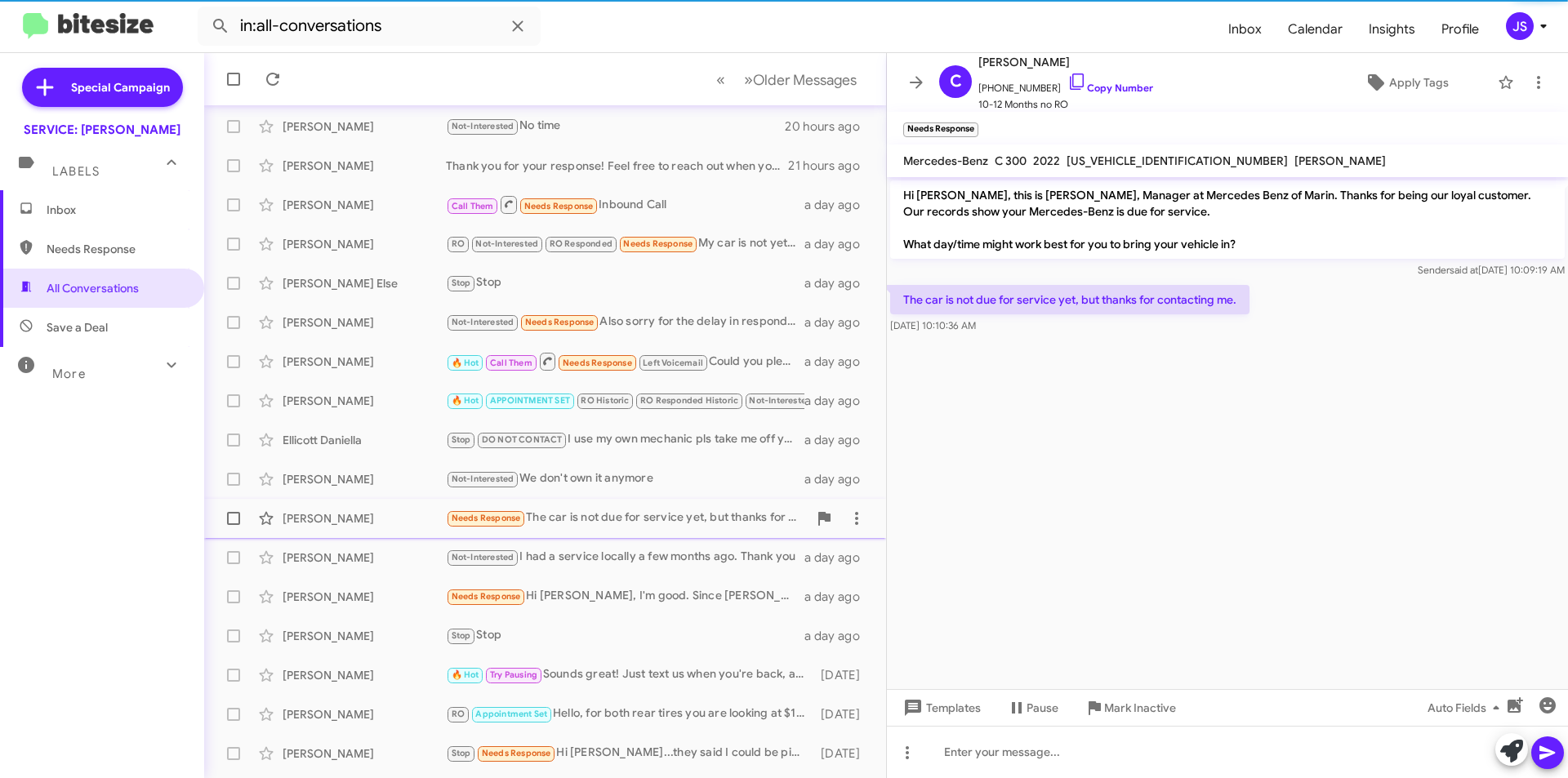
scroll to position [164, 0]
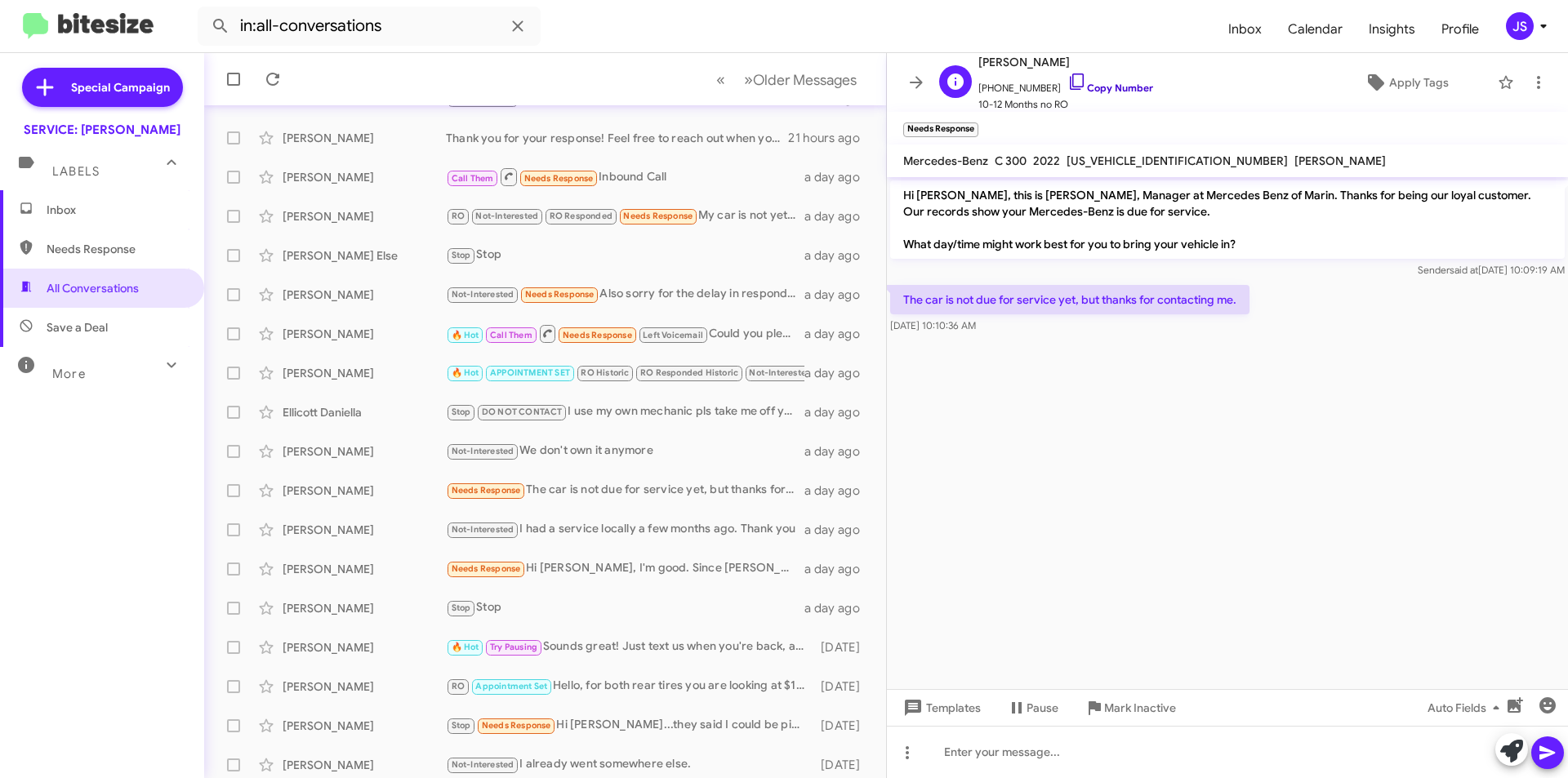
click at [1067, 80] on icon at bounding box center [1077, 81] width 20 height 20
click at [371, 534] on div "Adriana Tabulara" at bounding box center [364, 529] width 164 height 16
click at [371, 564] on div "[PERSON_NAME]" at bounding box center [364, 569] width 164 height 16
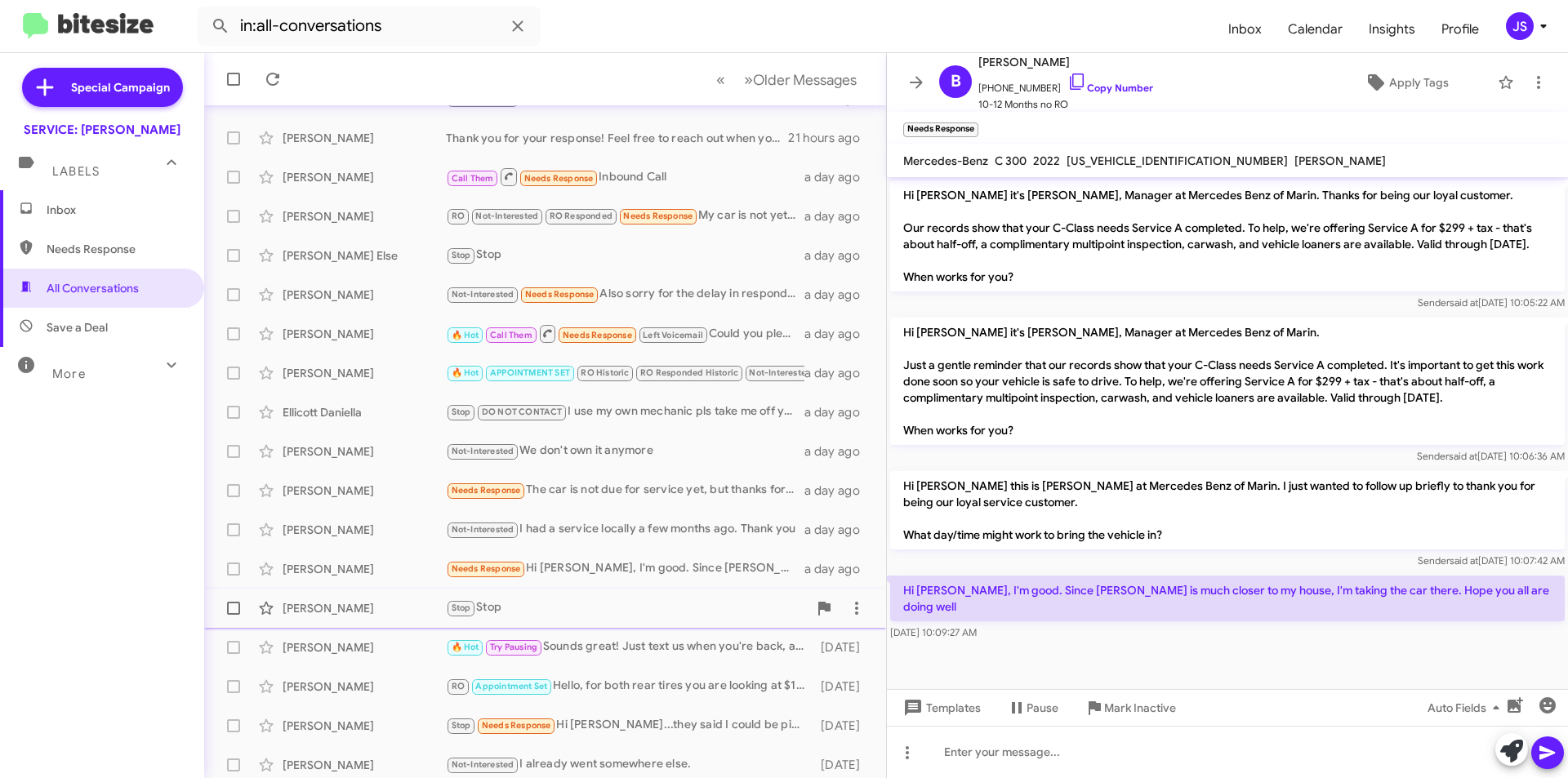
click at [356, 615] on div "Ja Crane" at bounding box center [364, 608] width 164 height 16
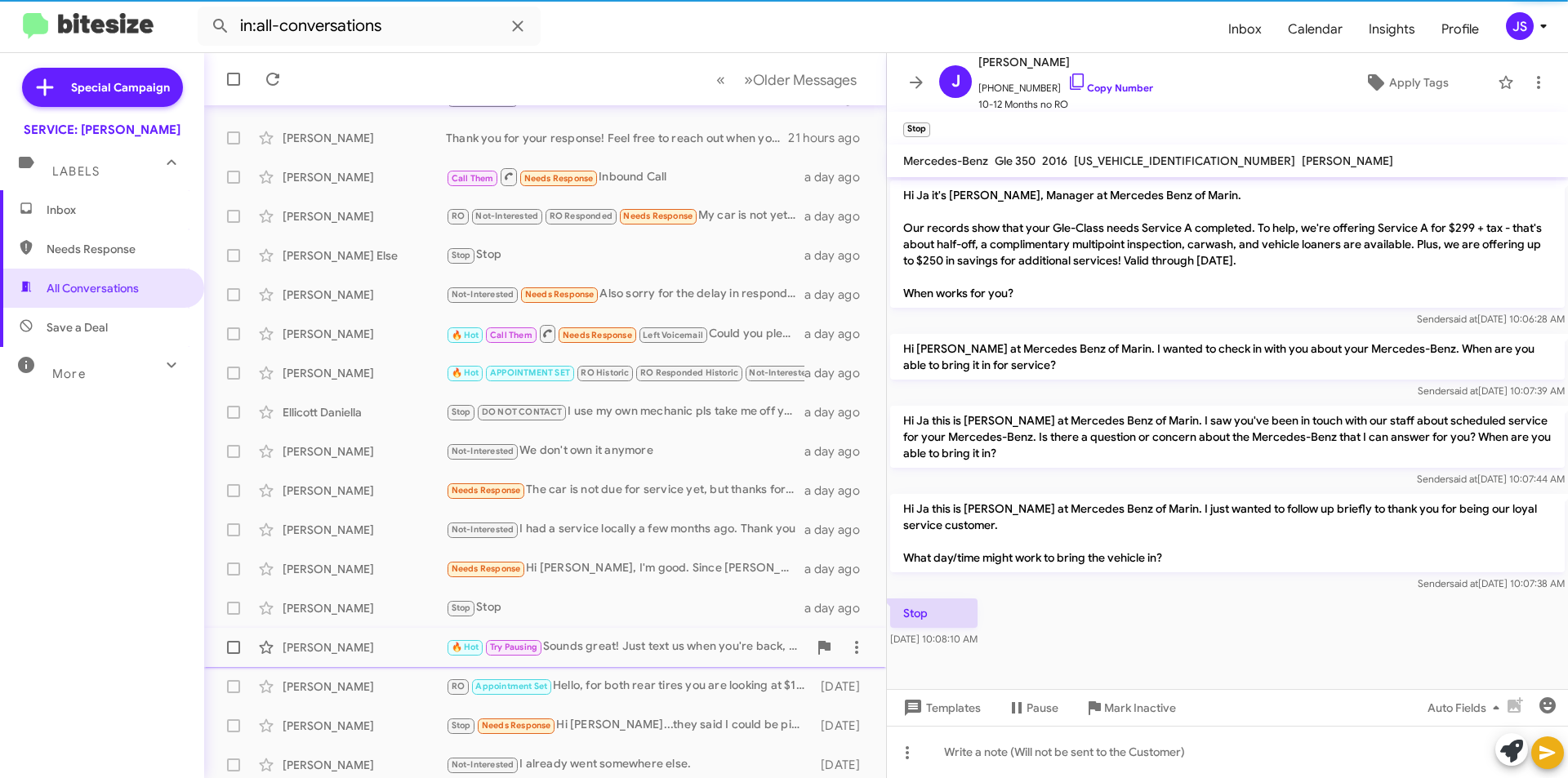
click at [355, 656] on div "Parrish Chang 🔥 Hot Try Pausing Sounds great! Just text us when you're back, an…" at bounding box center [545, 647] width 656 height 33
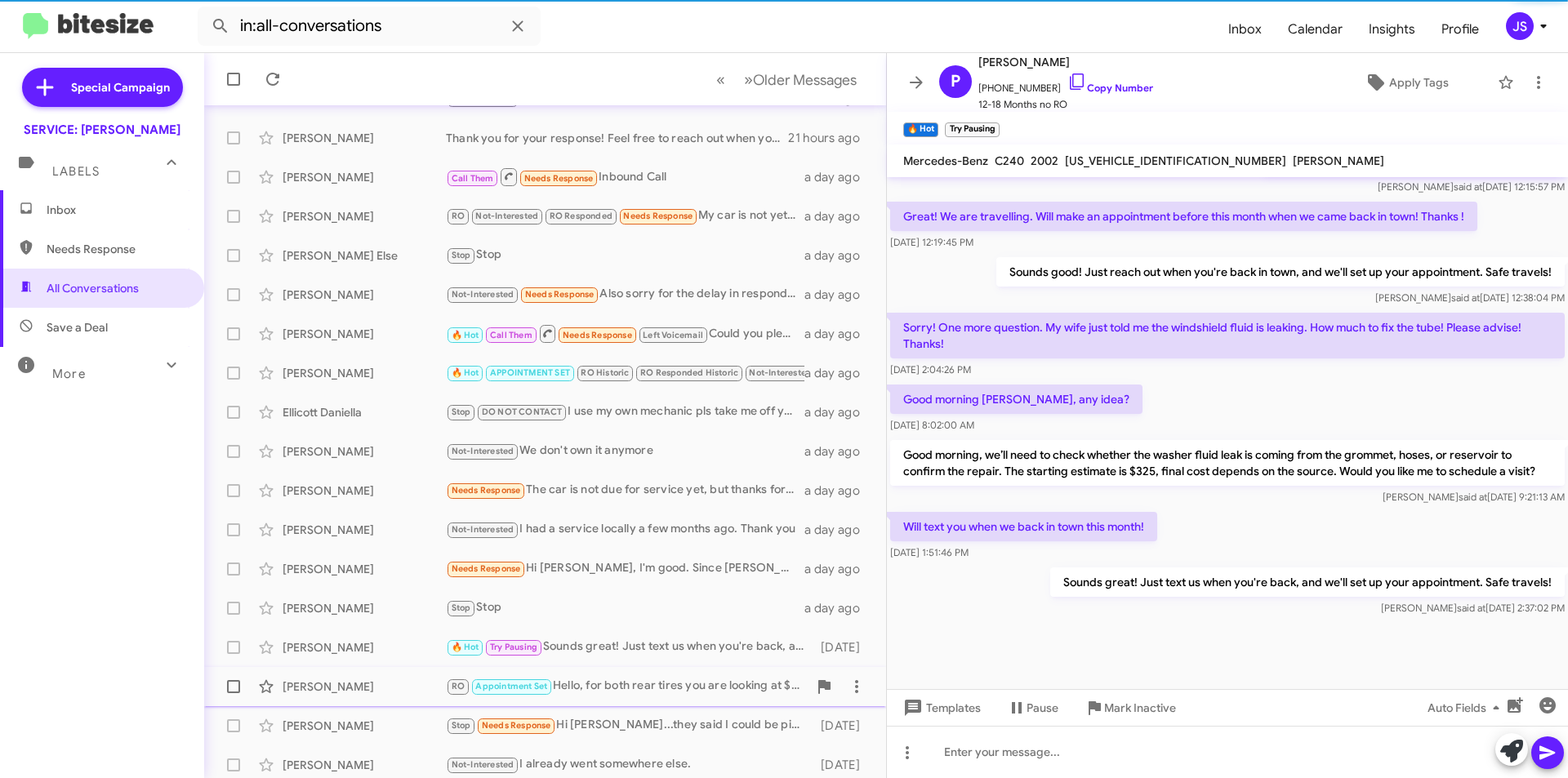
click at [342, 678] on div "Sashini Walther RO Appointment Set Hello, for both rear tires you are looking a…" at bounding box center [545, 687] width 656 height 33
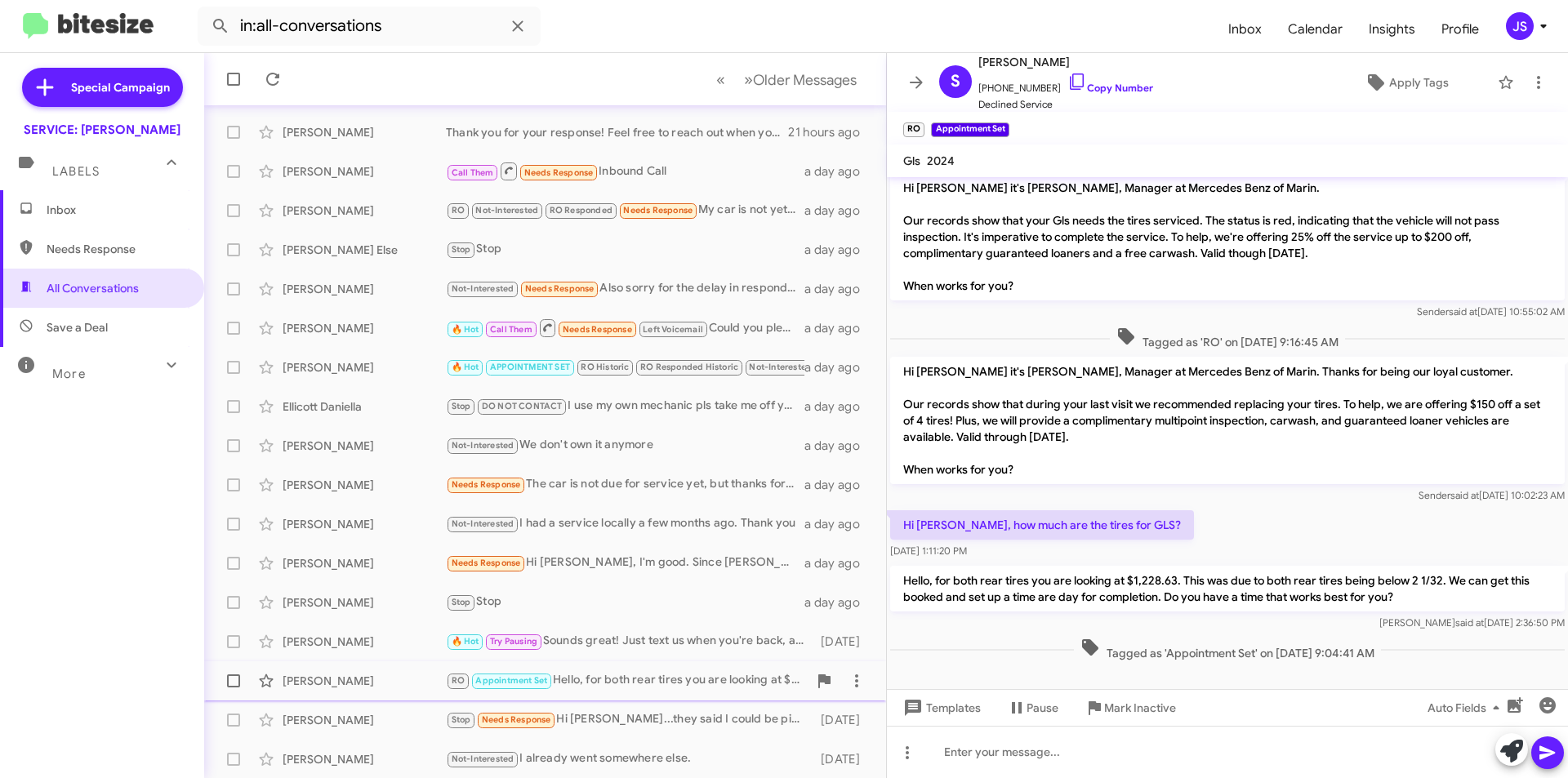
scroll to position [170, 0]
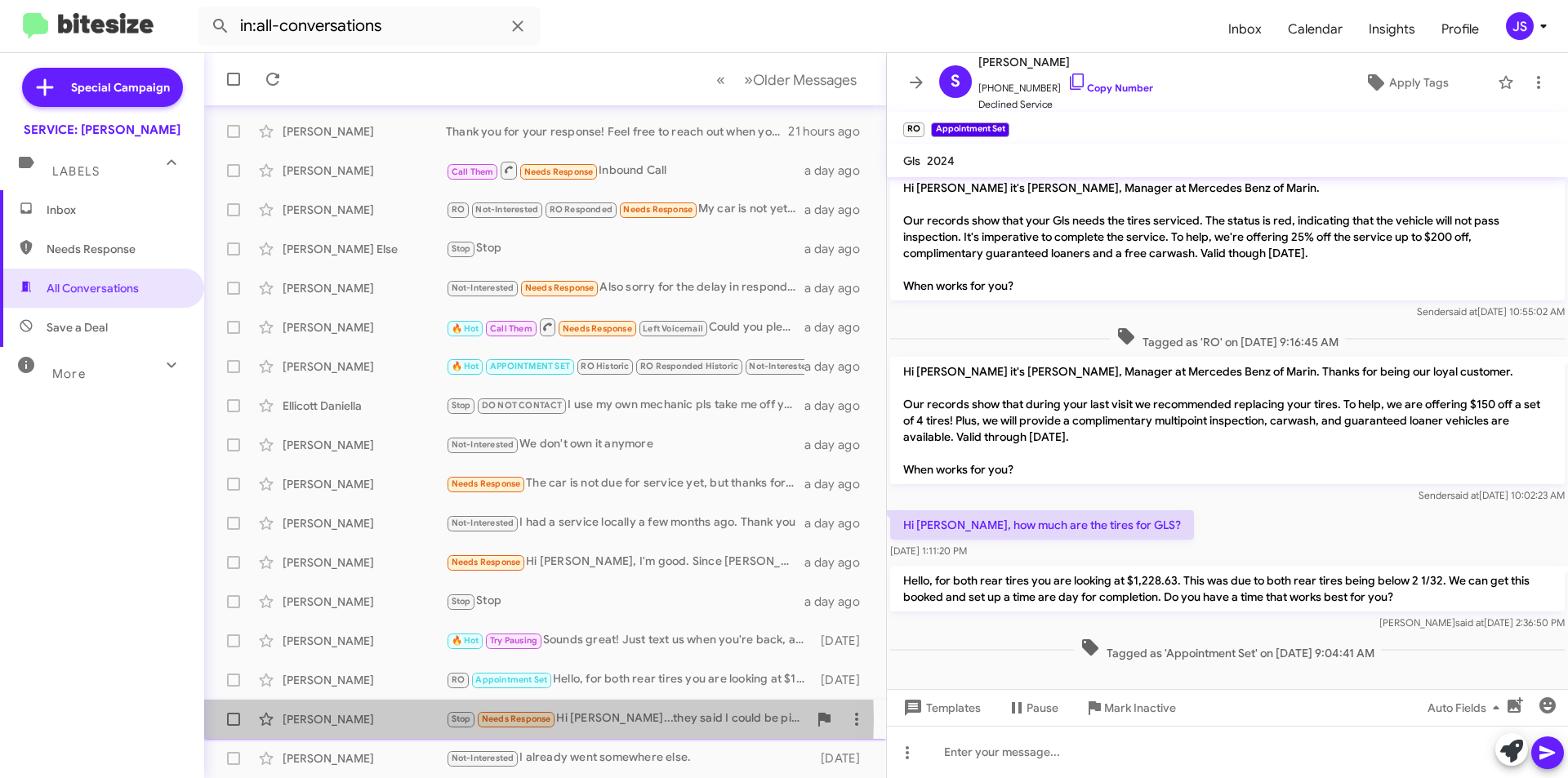
click at [346, 719] on div "[PERSON_NAME]" at bounding box center [364, 719] width 164 height 16
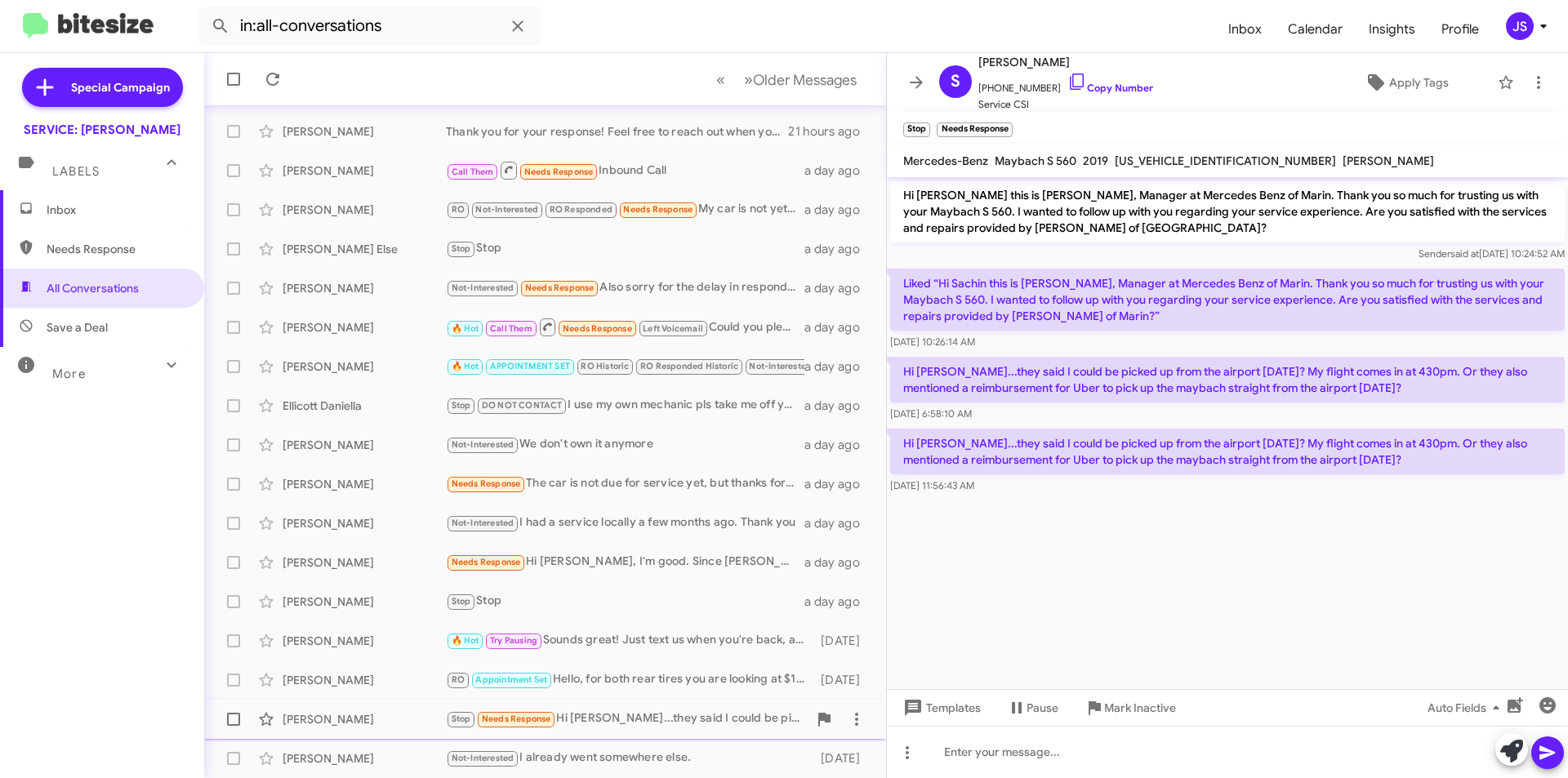
click at [349, 736] on span "Sachin Sabhlok Stop Needs Response Hi Omar...they said I could be picked up fro…" at bounding box center [545, 719] width 682 height 39
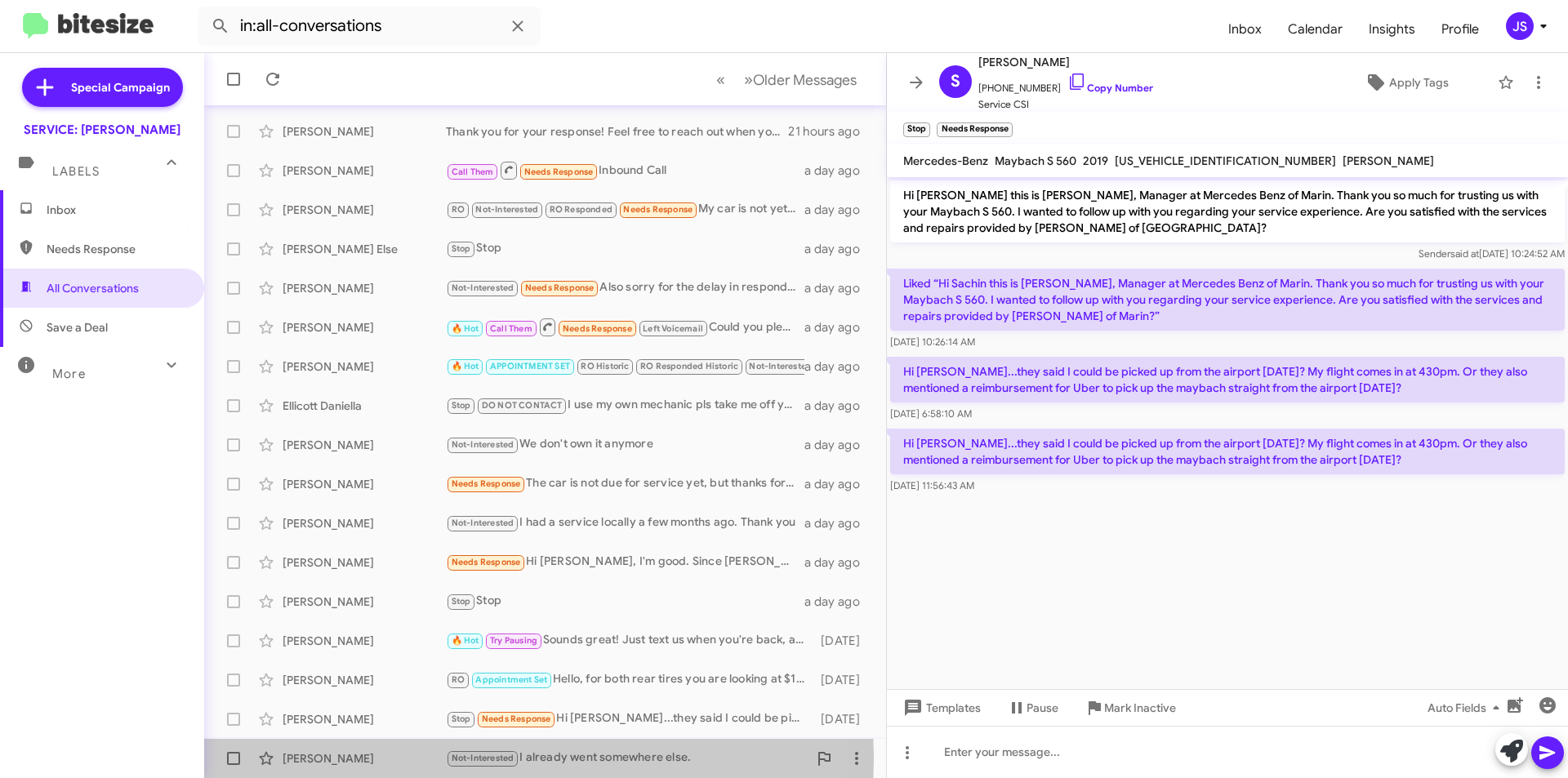
click at [342, 759] on div "[PERSON_NAME]" at bounding box center [364, 758] width 164 height 16
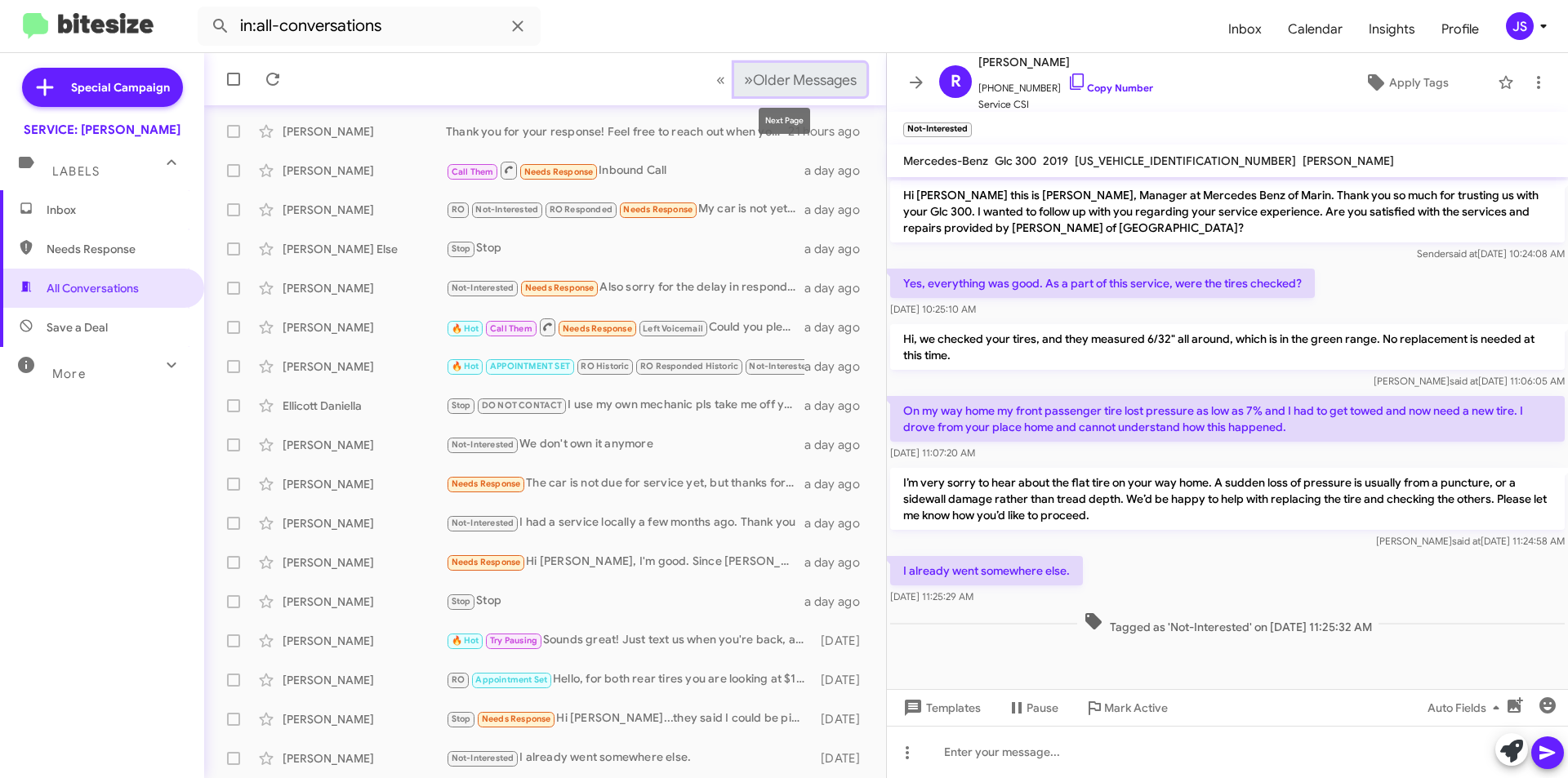
click at [783, 66] on button "» Next Older Messages" at bounding box center [801, 79] width 132 height 33
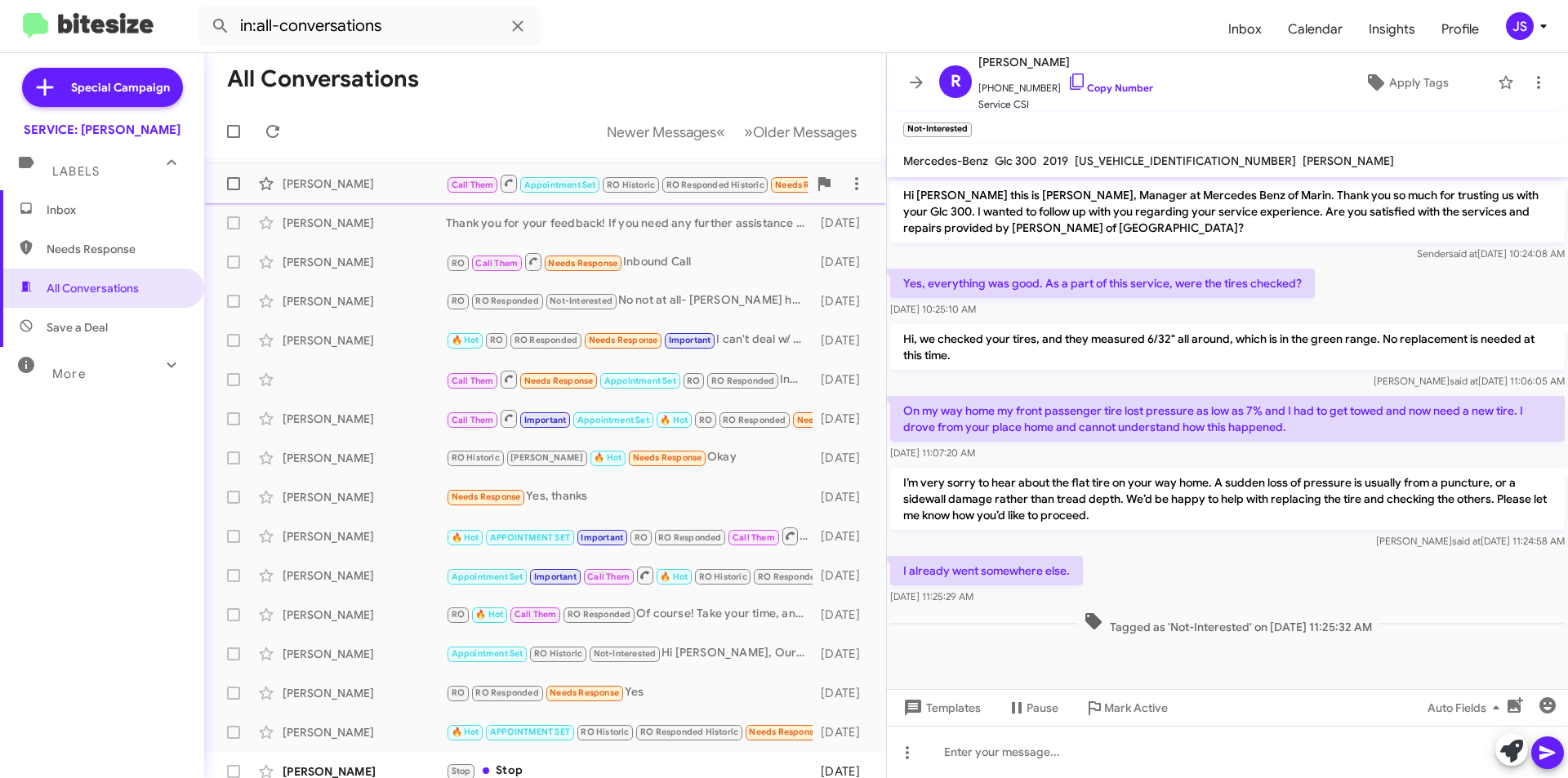
click at [309, 175] on div "Sonia Bautista Call Them Appointment Set RO Historic RO Responded Historic Need…" at bounding box center [545, 184] width 656 height 33
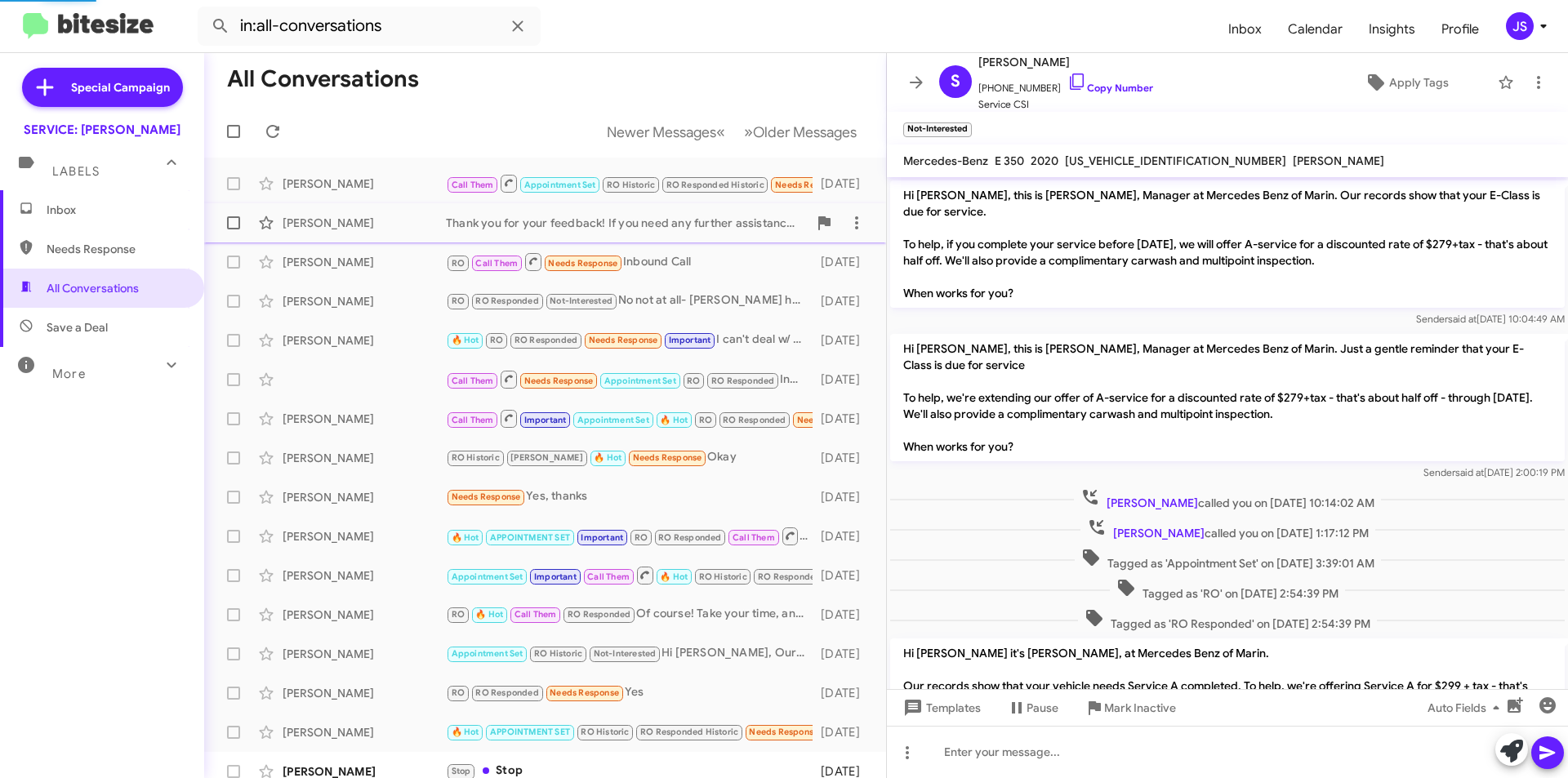
scroll to position [469, 0]
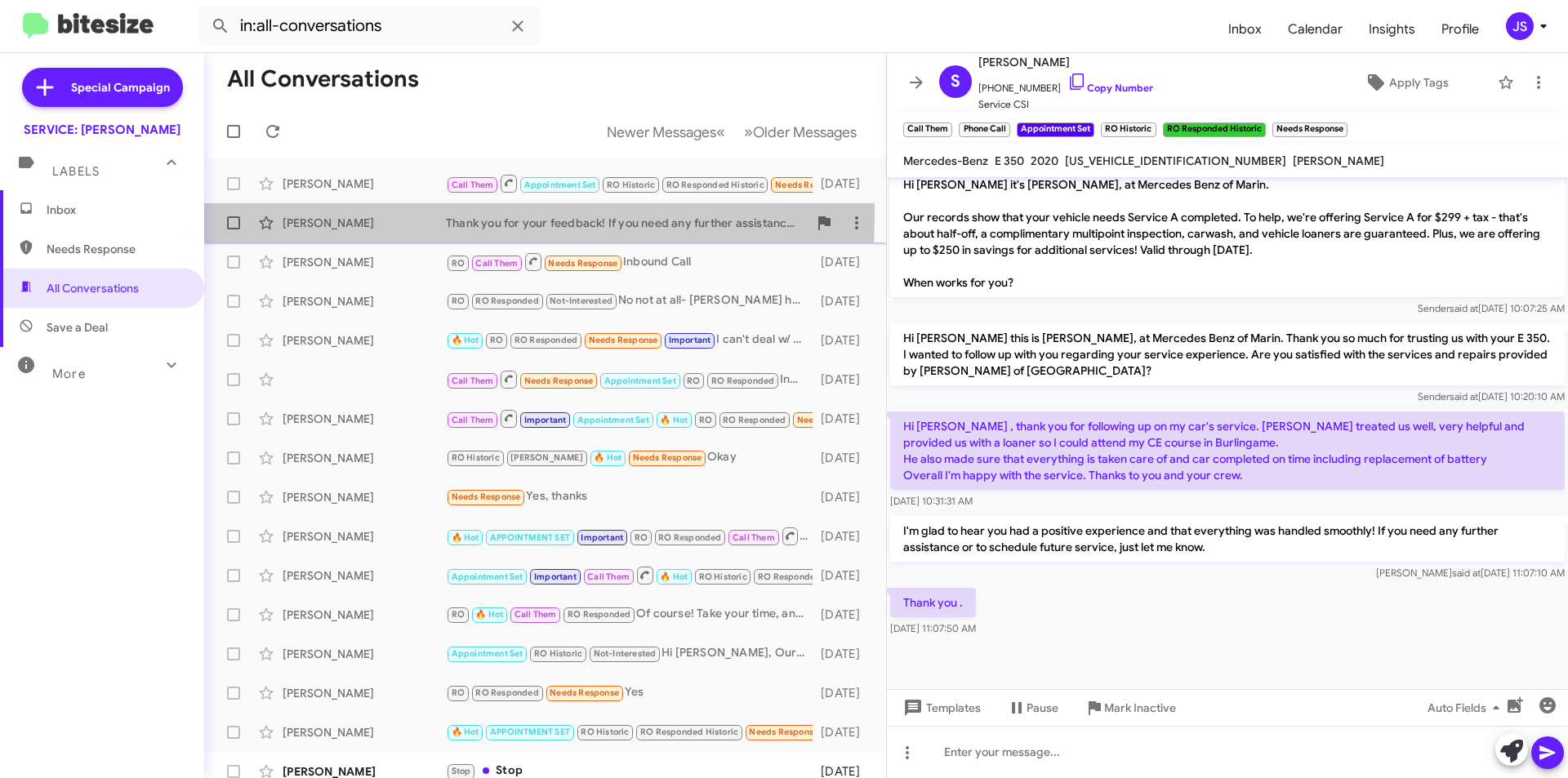
click at [312, 215] on div "Michael Kim" at bounding box center [364, 222] width 164 height 16
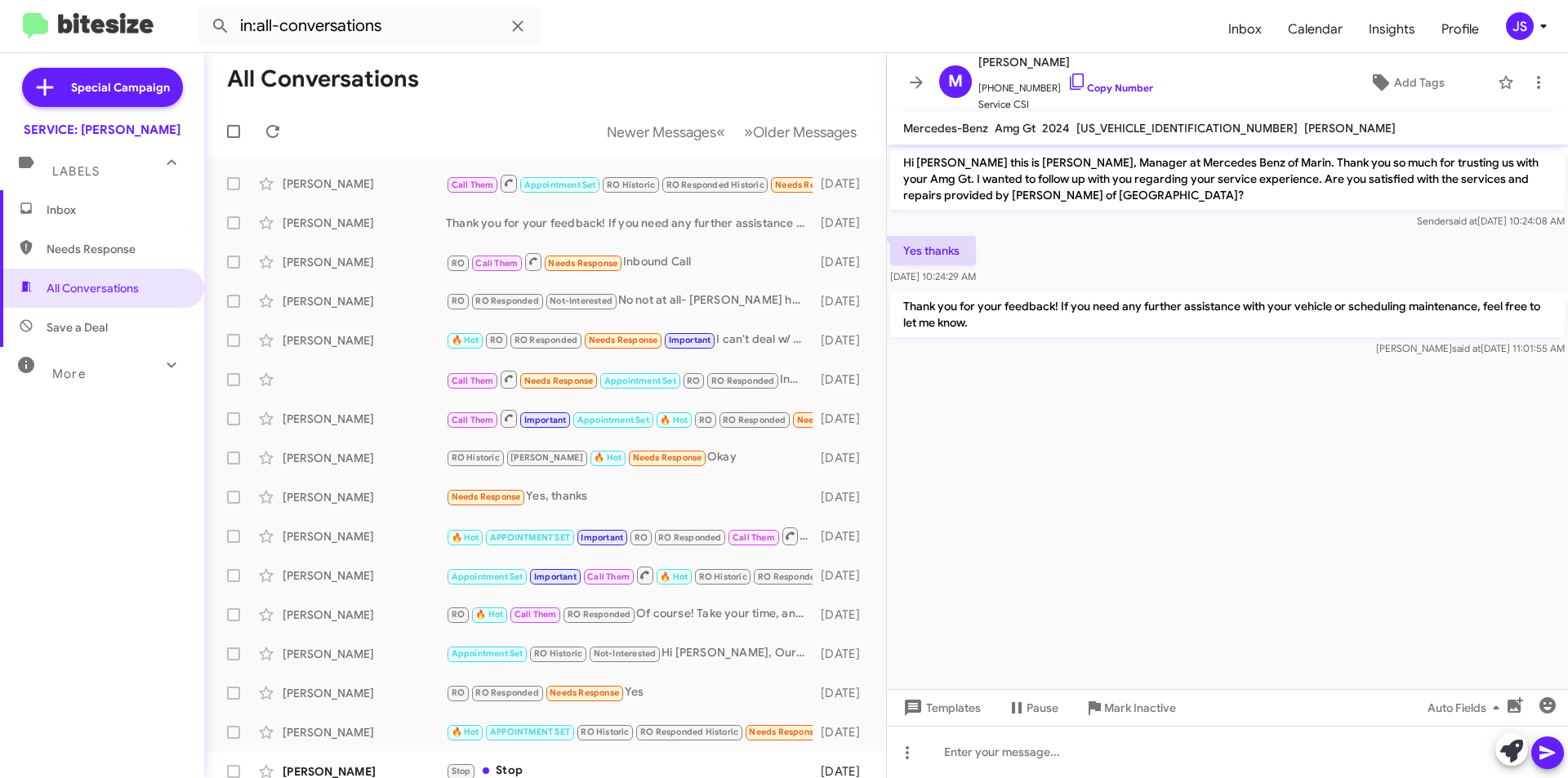
click at [105, 259] on span "Needs Response" at bounding box center [102, 249] width 204 height 39
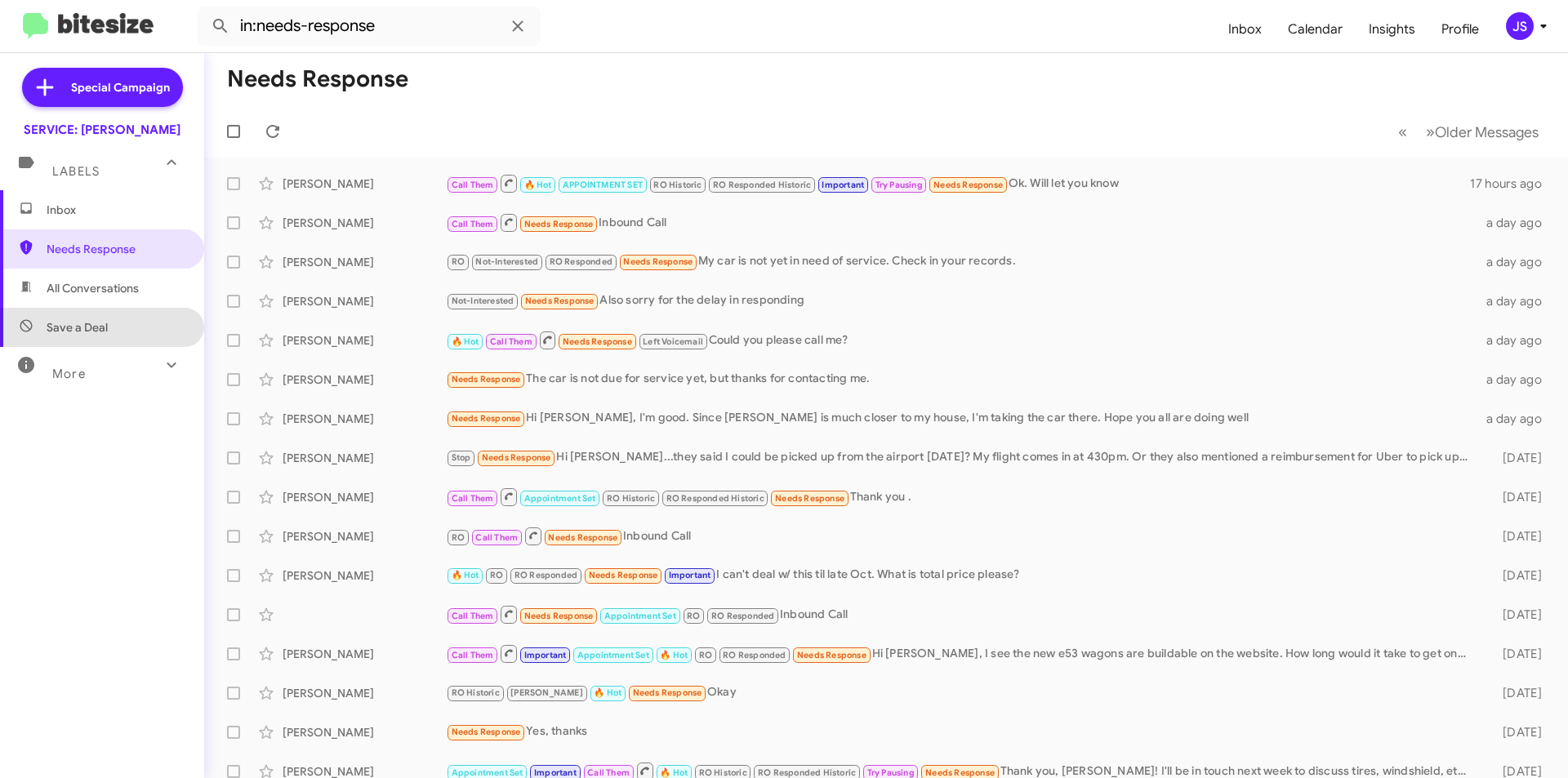
click at [108, 320] on span "Save a Deal" at bounding box center [102, 327] width 204 height 39
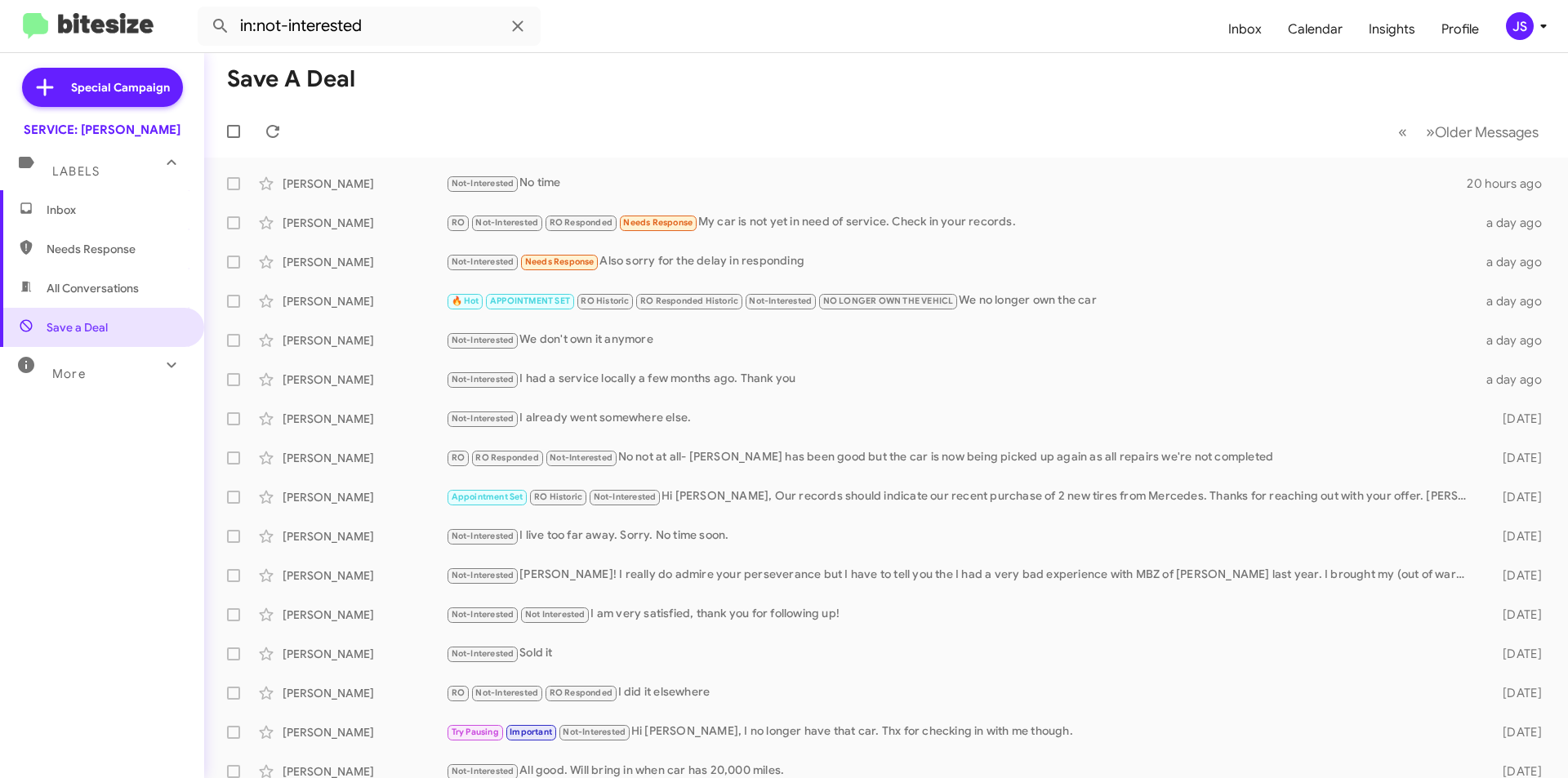
click at [103, 377] on div "More" at bounding box center [86, 367] width 146 height 30
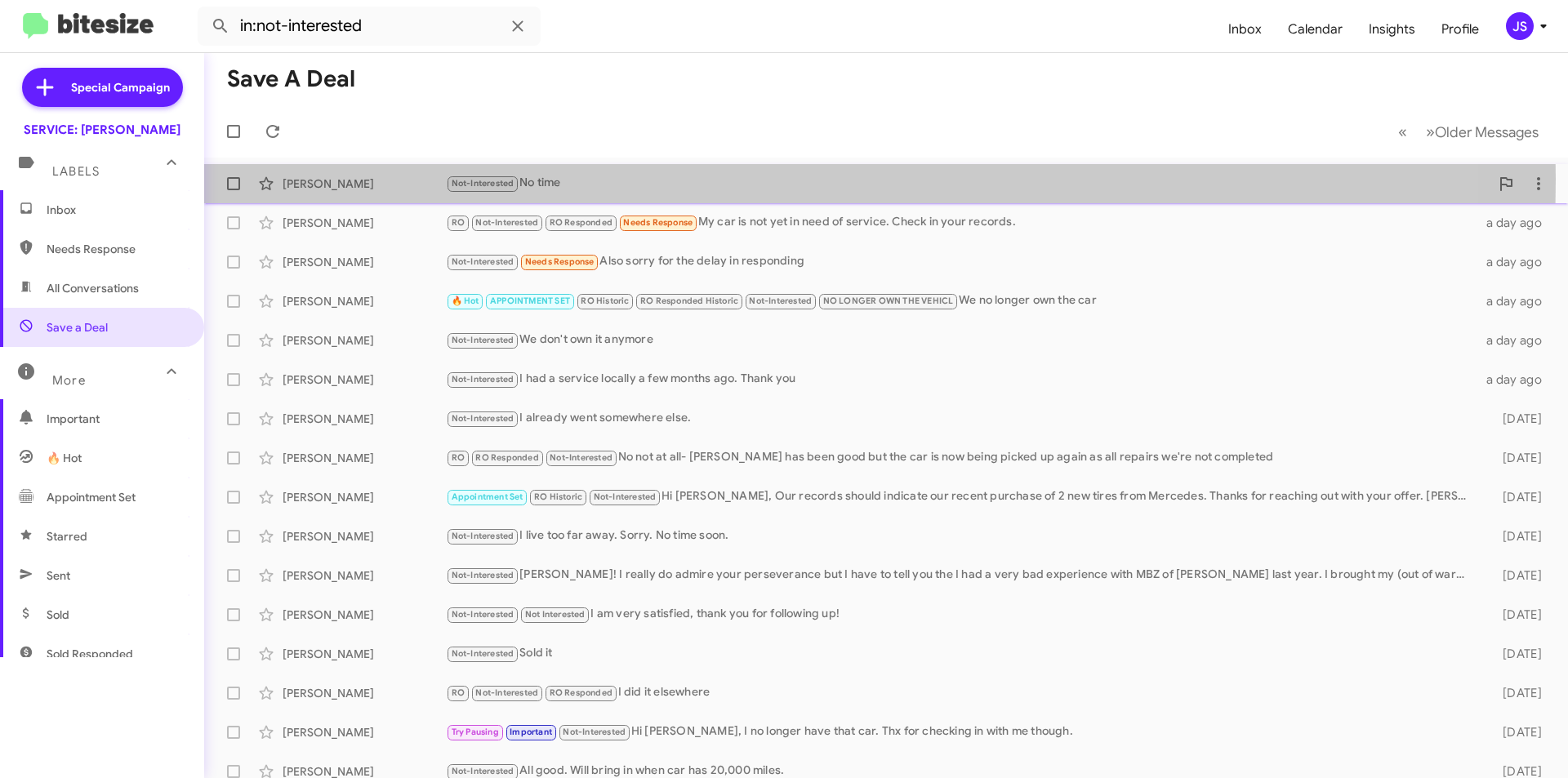
click at [376, 179] on div "[PERSON_NAME]" at bounding box center [364, 184] width 164 height 16
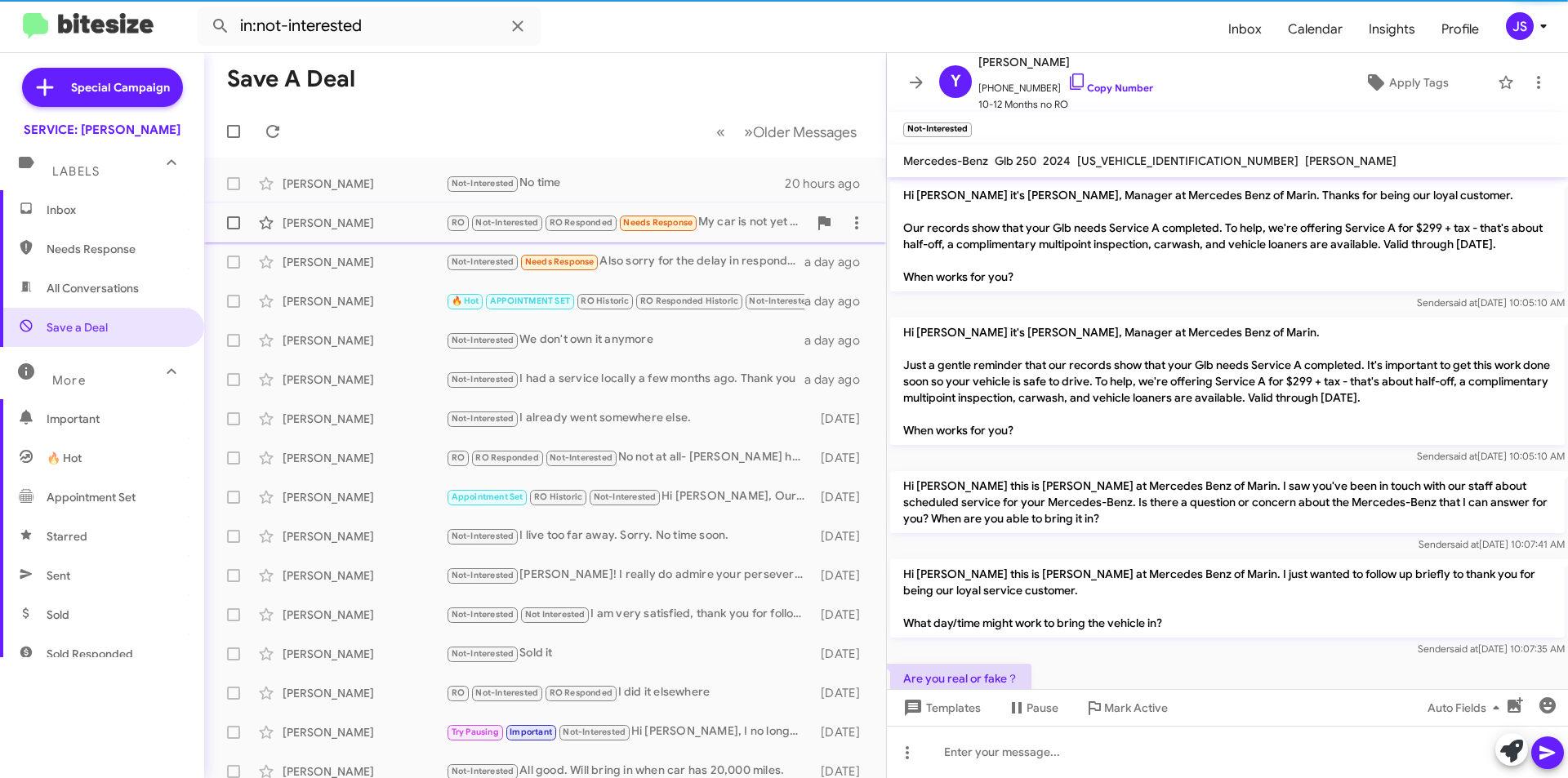
scroll to position [185, 0]
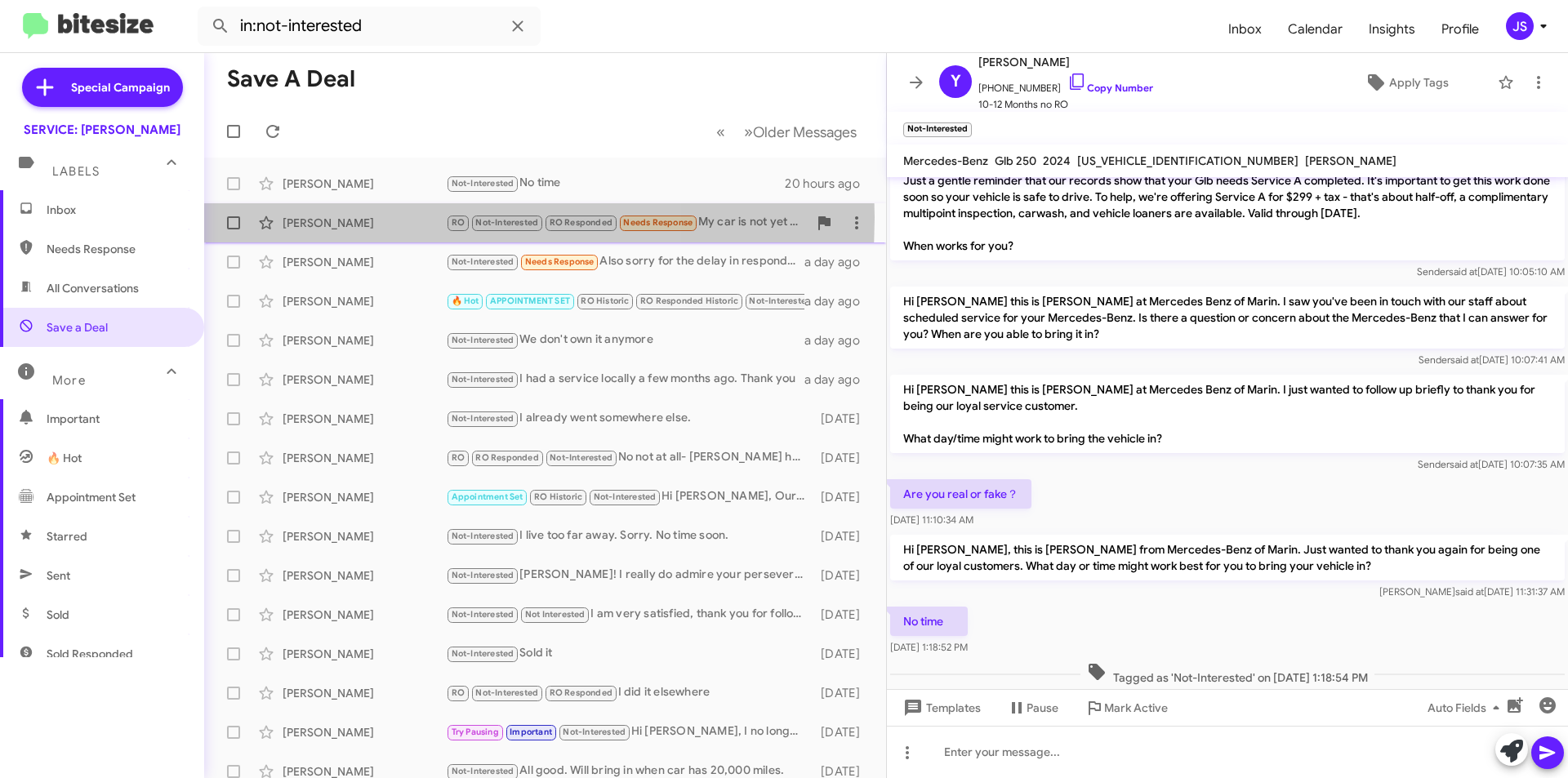
click at [362, 218] on div "[PERSON_NAME]" at bounding box center [364, 222] width 164 height 16
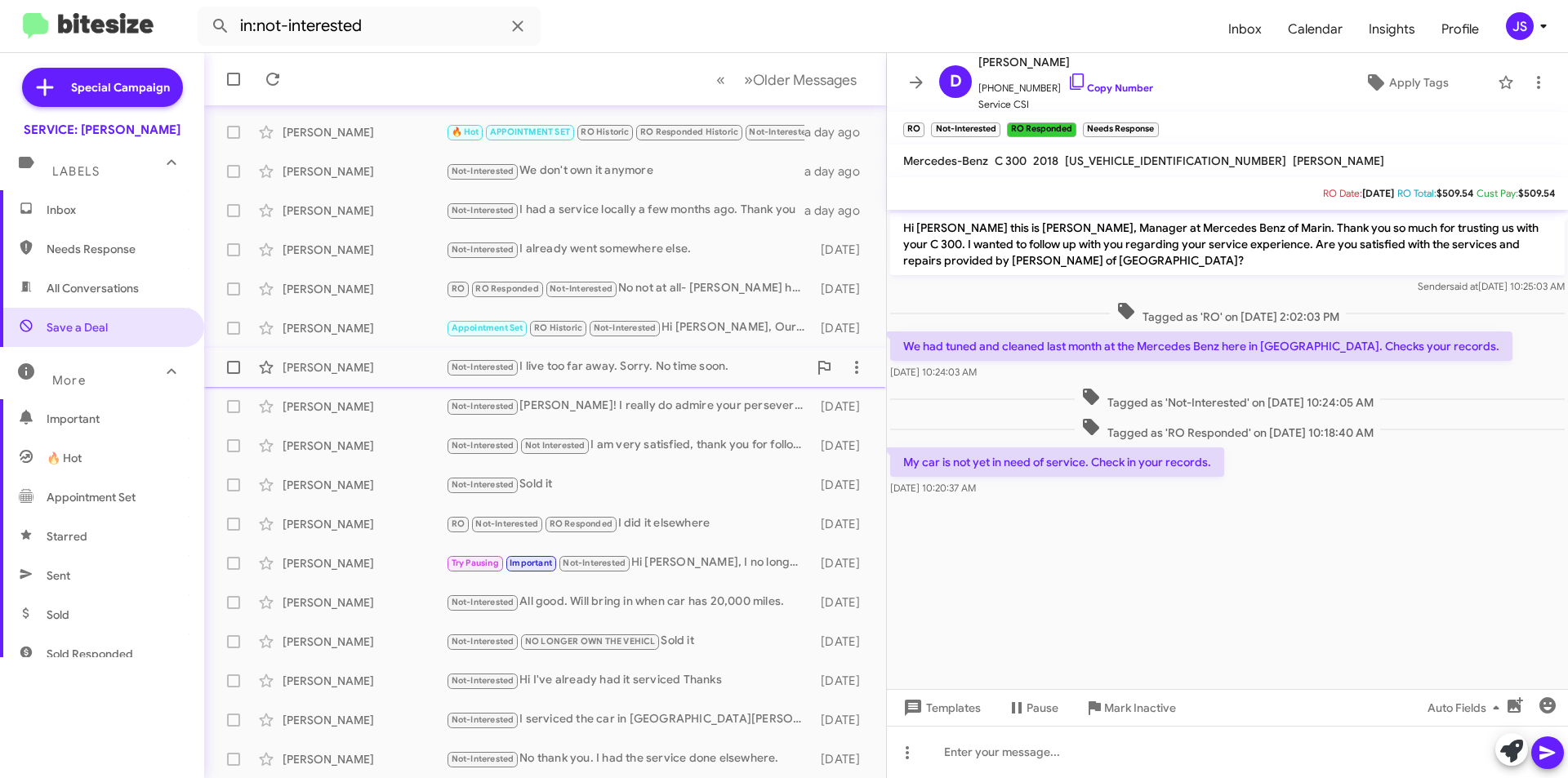
scroll to position [170, 0]
click at [94, 244] on span "Needs Response" at bounding box center [115, 249] width 139 height 16
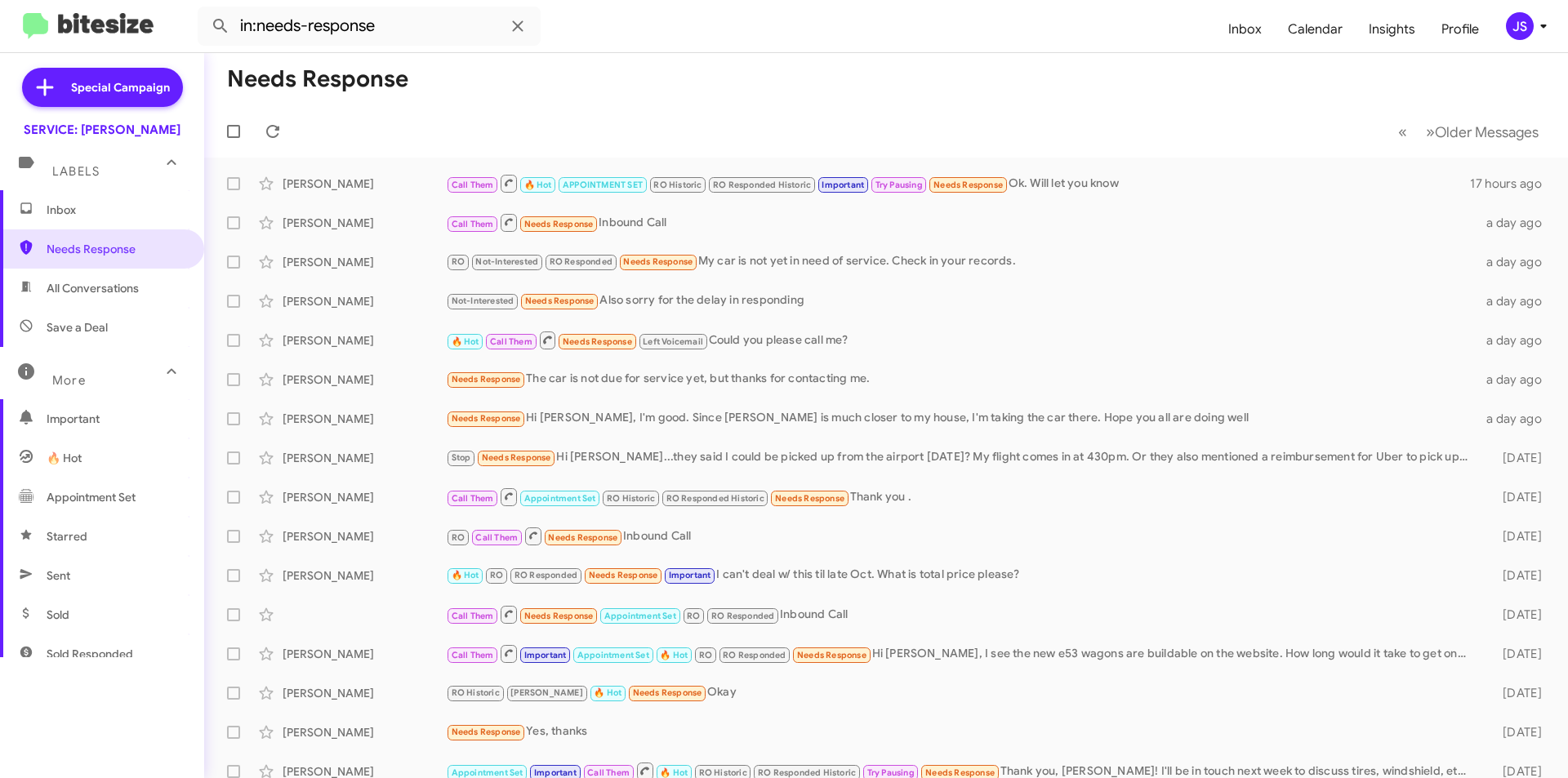
click at [88, 288] on span "All Conversations" at bounding box center [93, 288] width 93 height 16
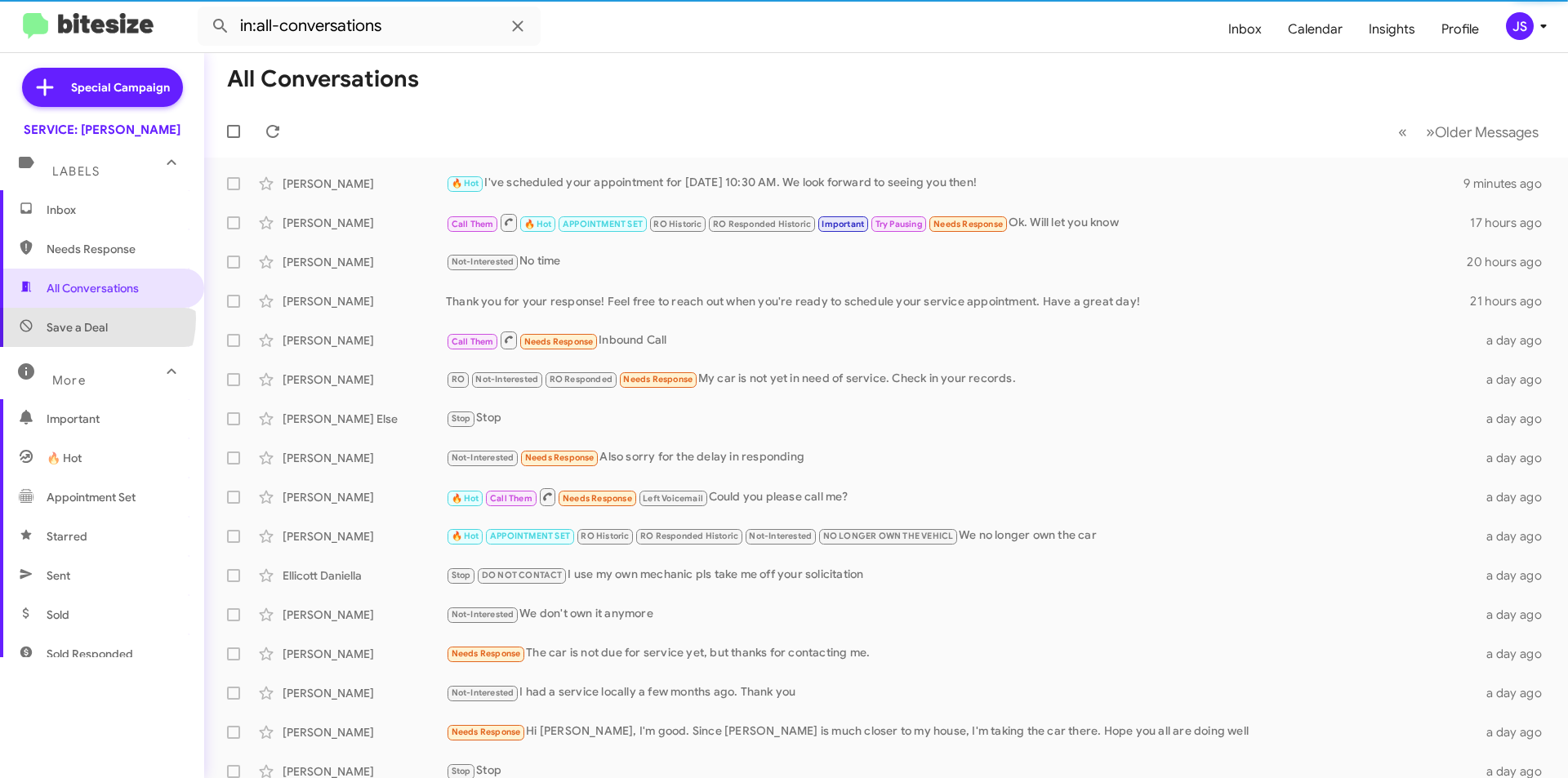
click at [88, 319] on span "Save a Deal" at bounding box center [102, 327] width 204 height 39
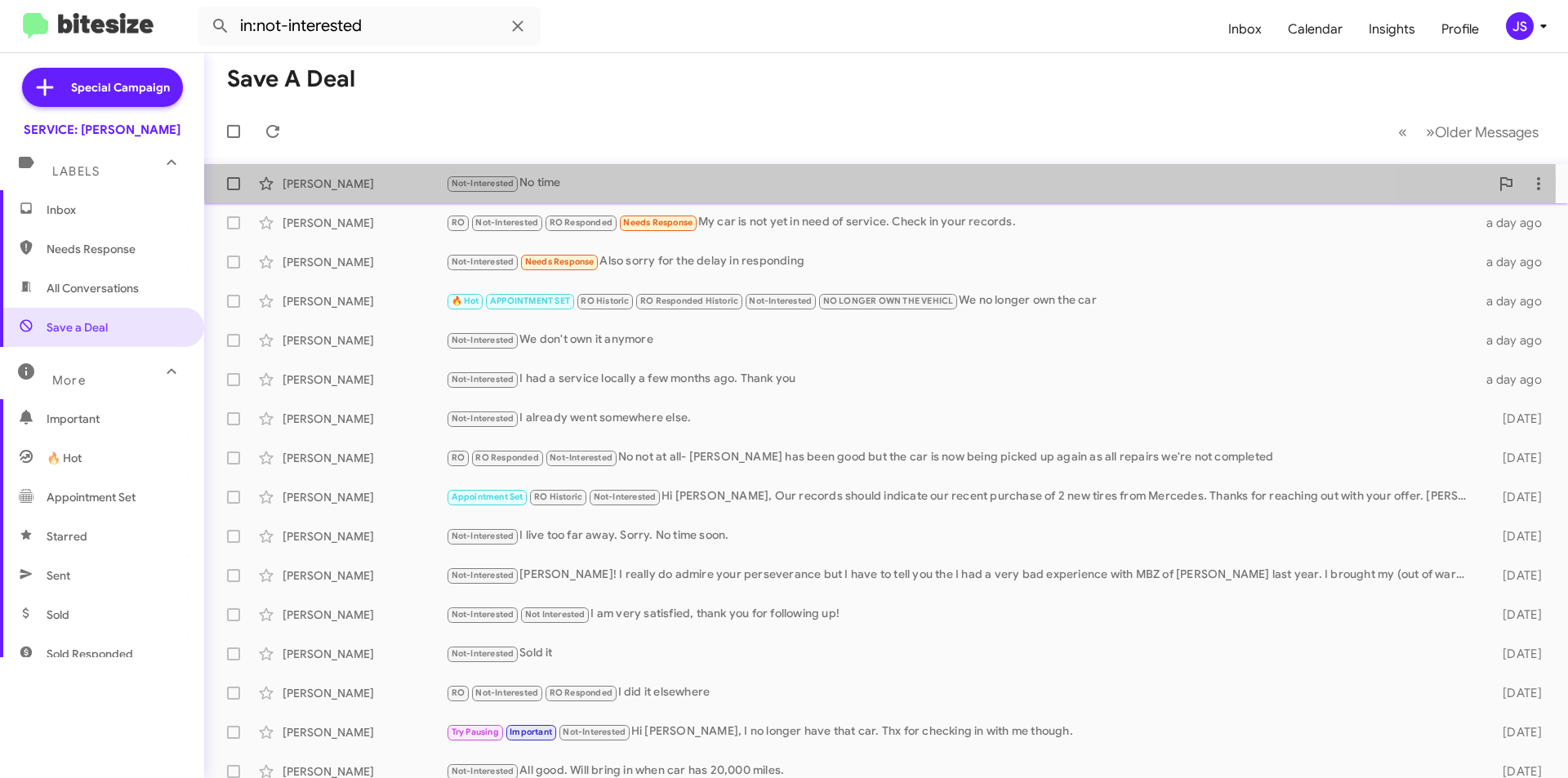
click at [334, 184] on div "[PERSON_NAME]" at bounding box center [364, 184] width 164 height 16
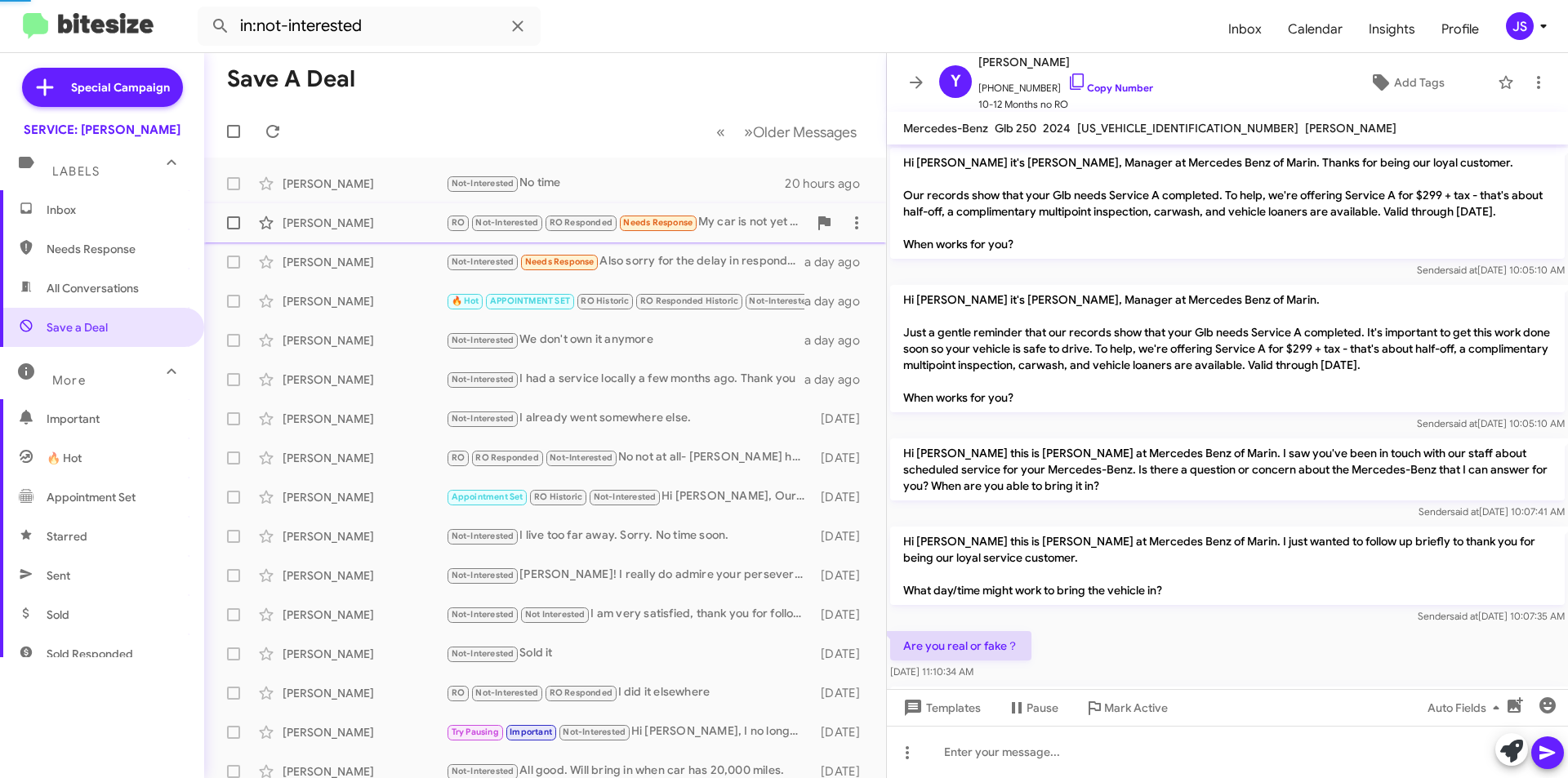
scroll to position [185, 0]
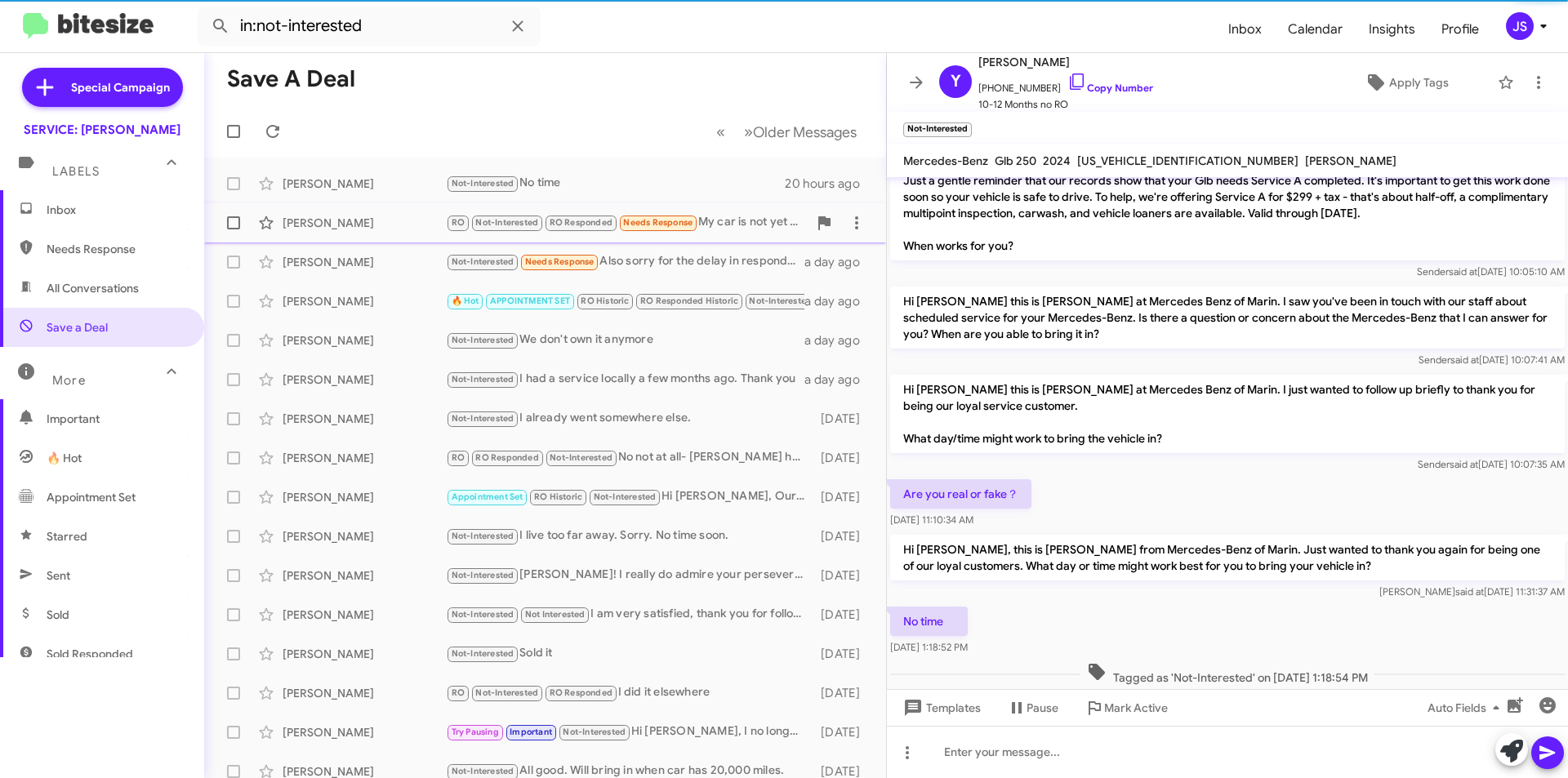
click at [354, 236] on div "Diana Ropalidis RO Not-Interested RO Responded Needs Response My car is not yet…" at bounding box center [545, 222] width 656 height 33
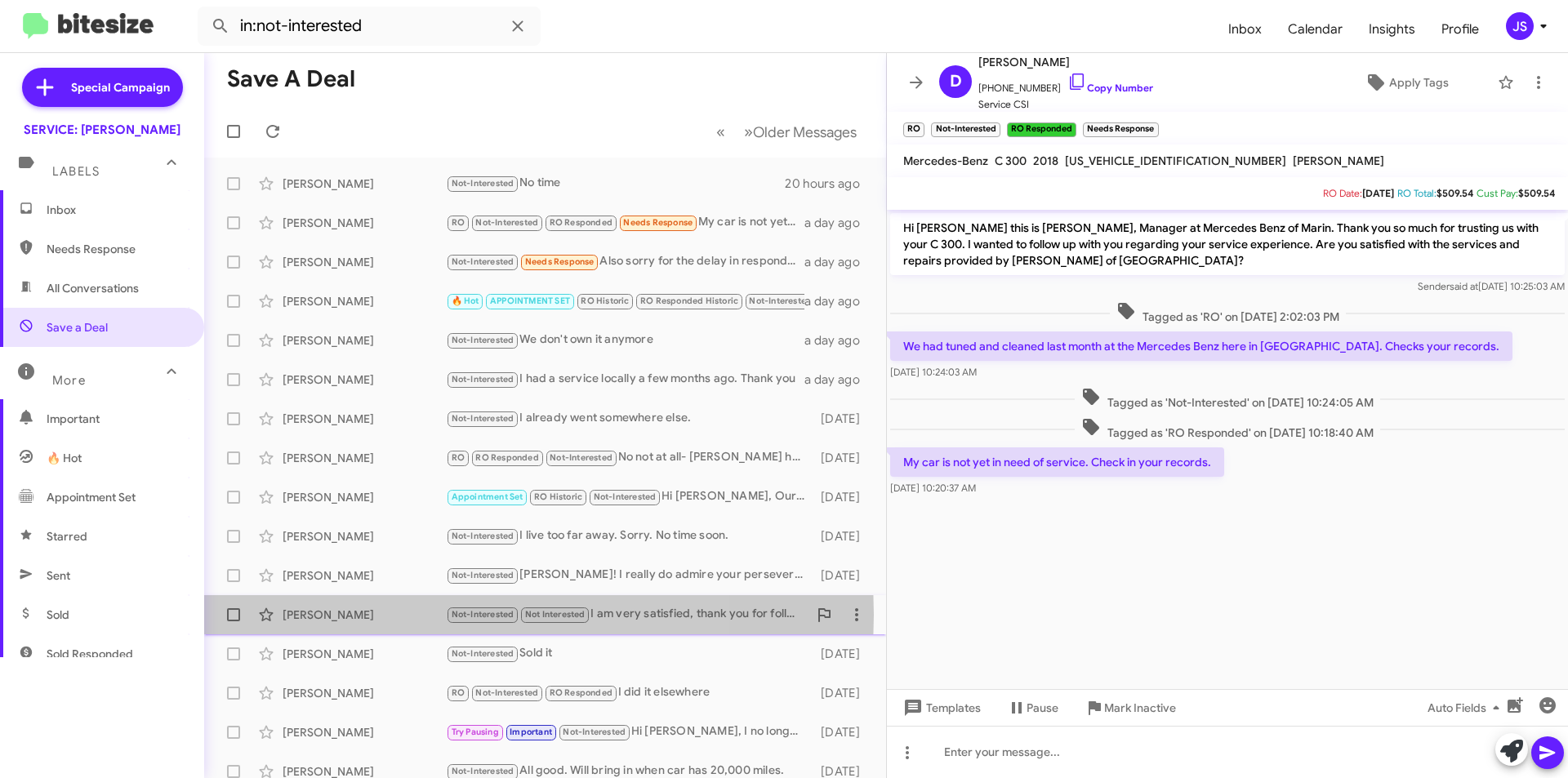
click at [386, 615] on div "[PERSON_NAME]" at bounding box center [364, 614] width 164 height 16
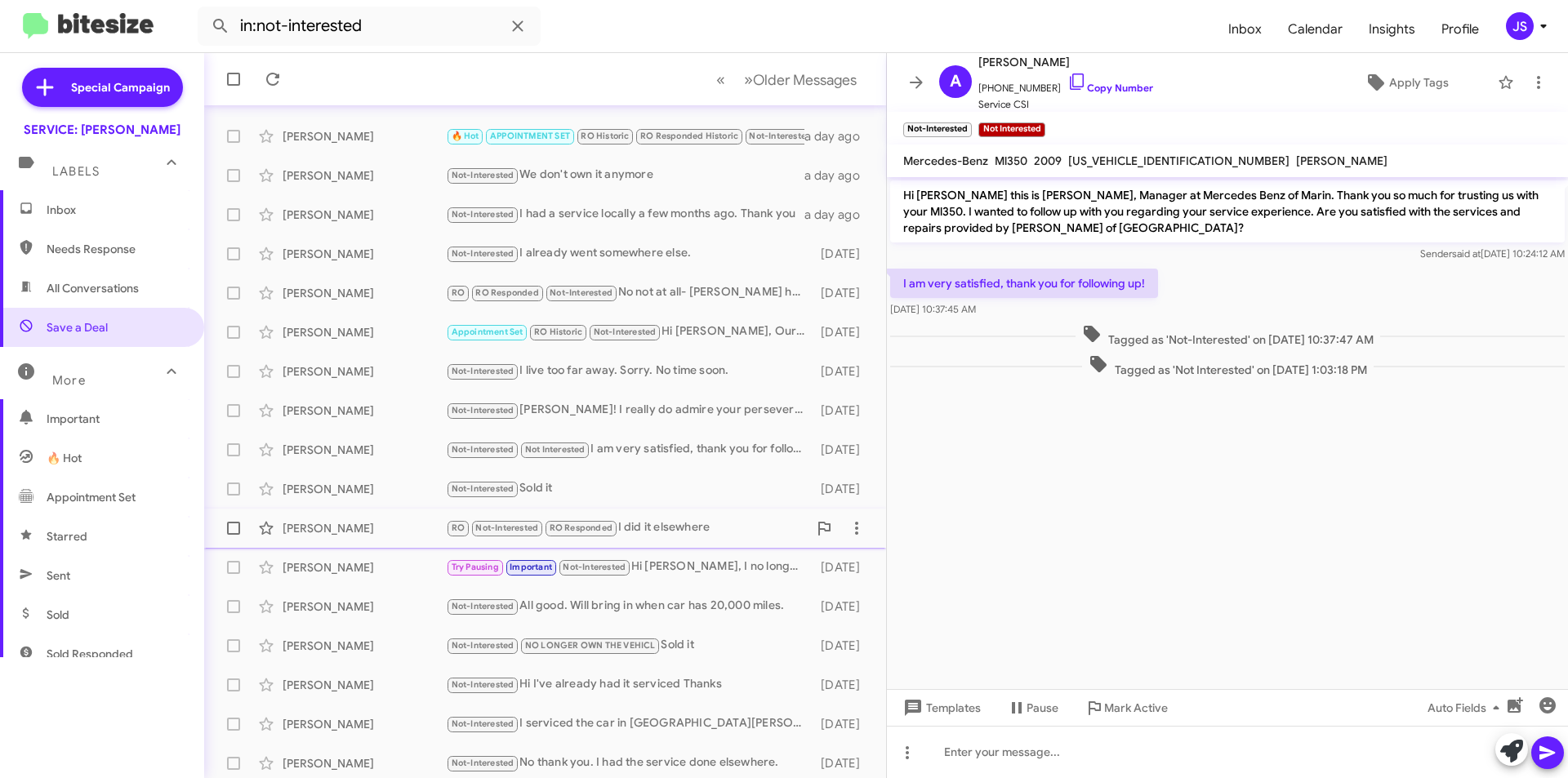
scroll to position [170, 0]
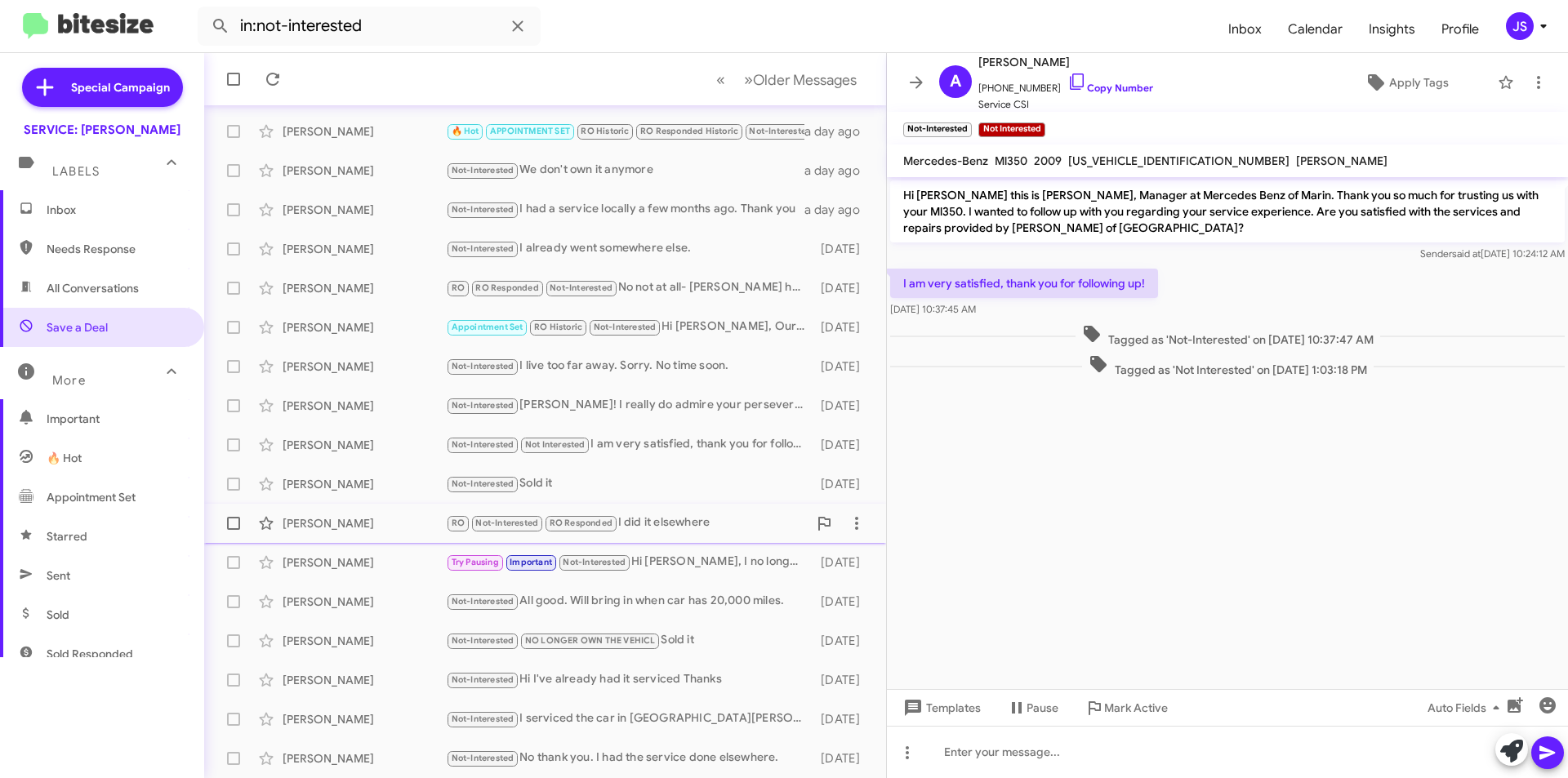
click at [389, 641] on div "[PERSON_NAME]" at bounding box center [364, 641] width 164 height 16
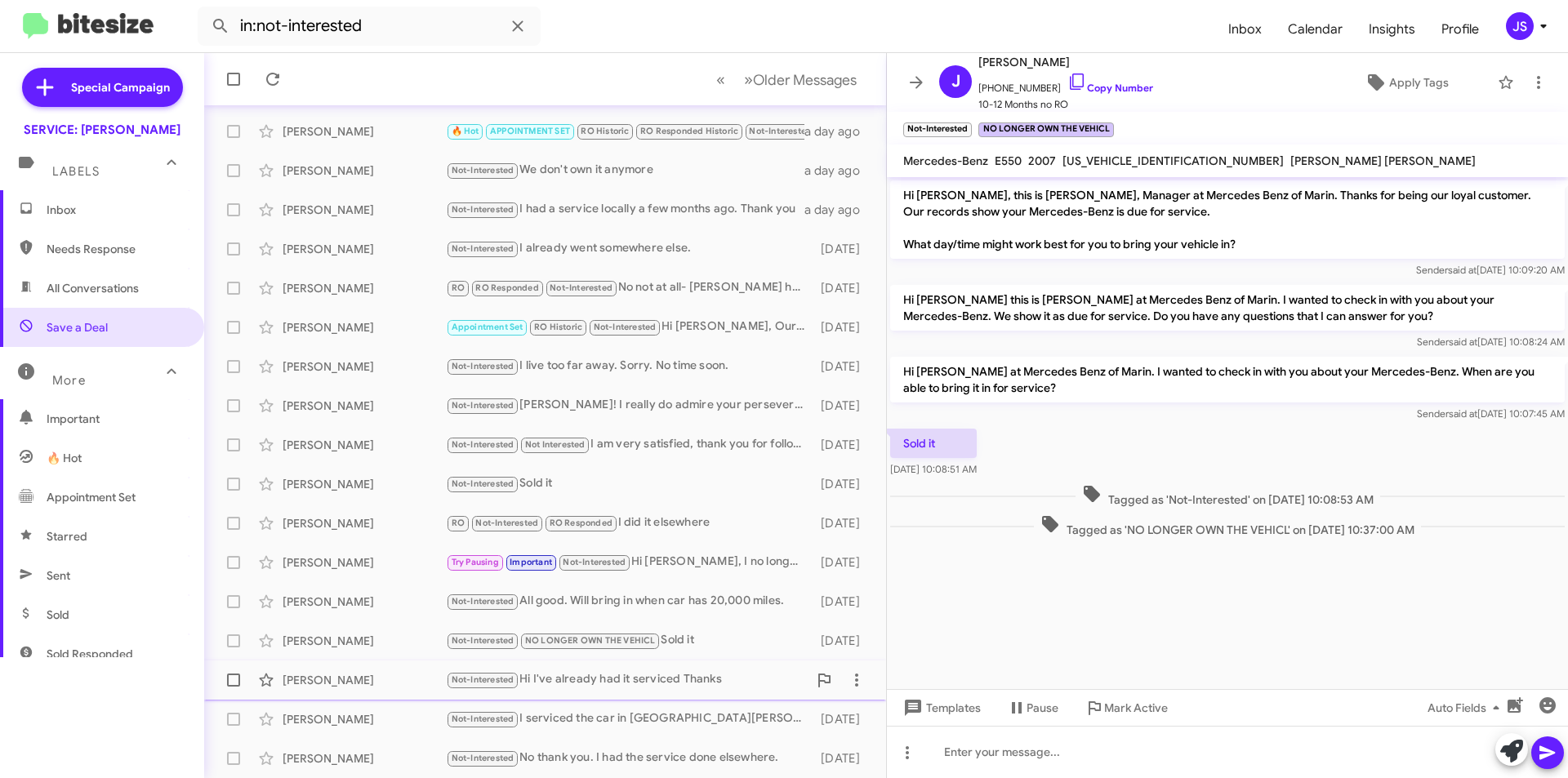
click at [391, 689] on div "Roxane Stone Not-Interested Hi I've already had it serviced Thanks 15 days ago" at bounding box center [545, 681] width 656 height 33
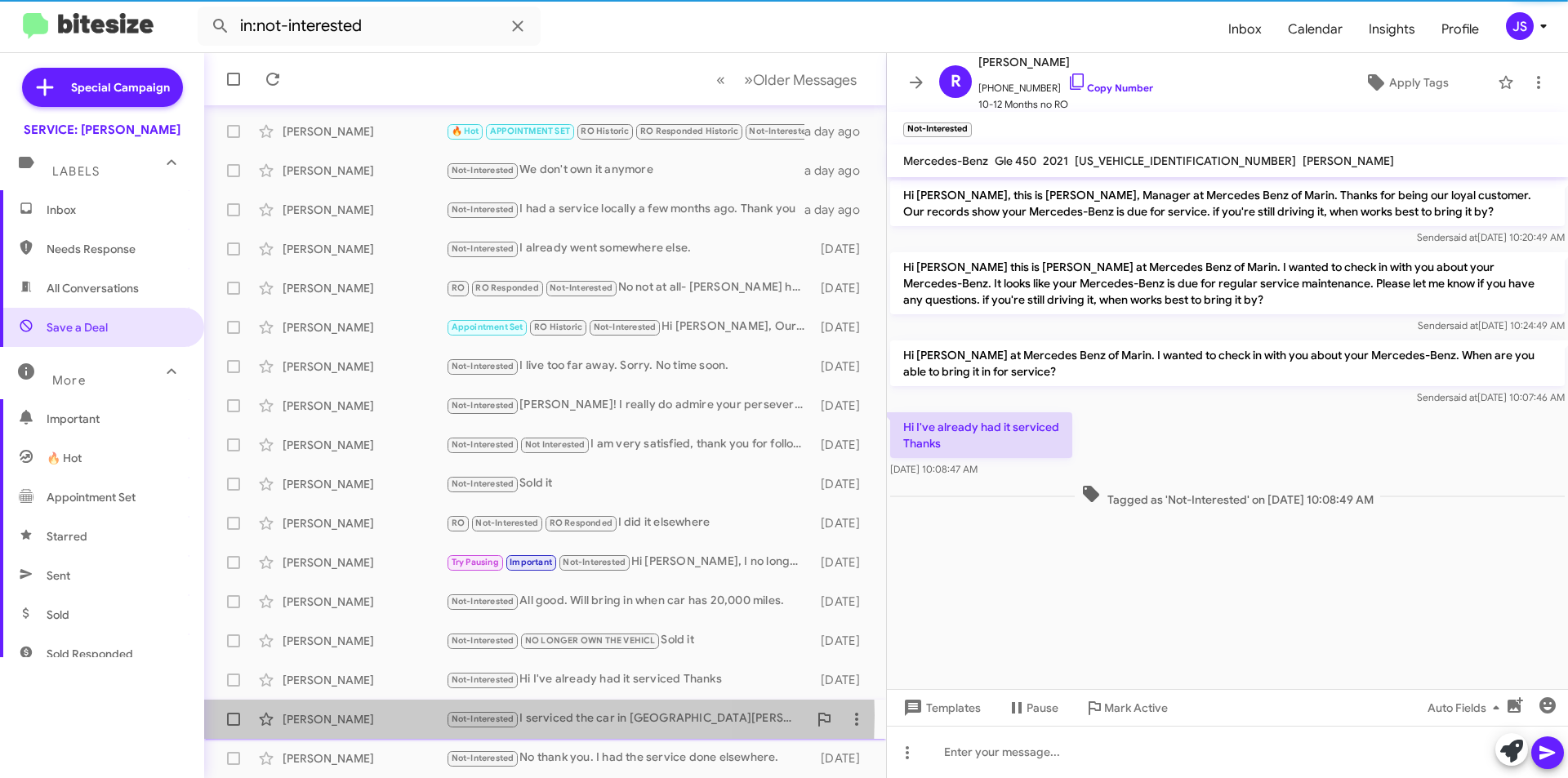
click at [388, 716] on div "Maurice Lee" at bounding box center [364, 719] width 164 height 16
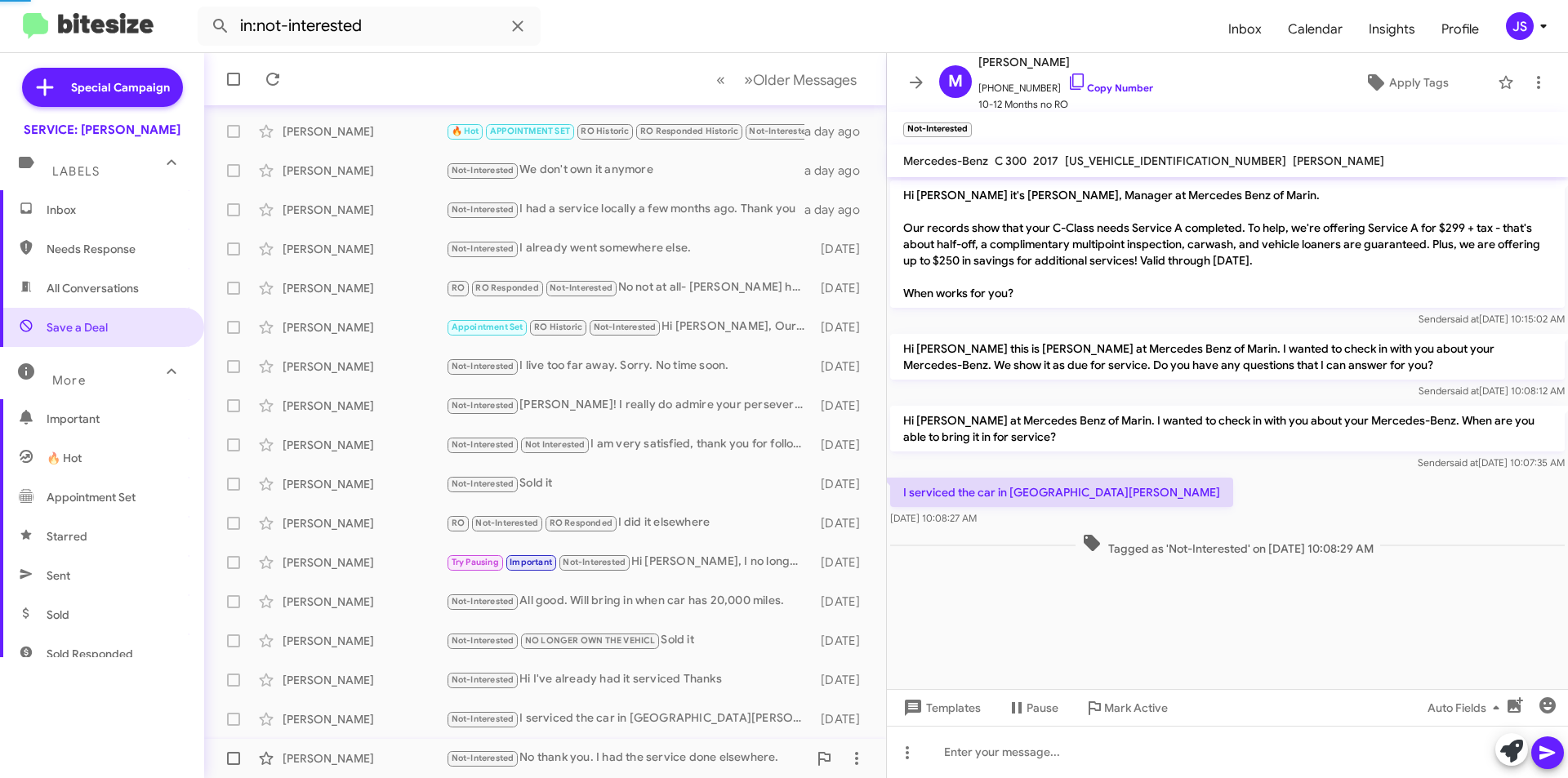
click at [385, 751] on div "Susan Pauly-O'Neill" at bounding box center [364, 758] width 164 height 16
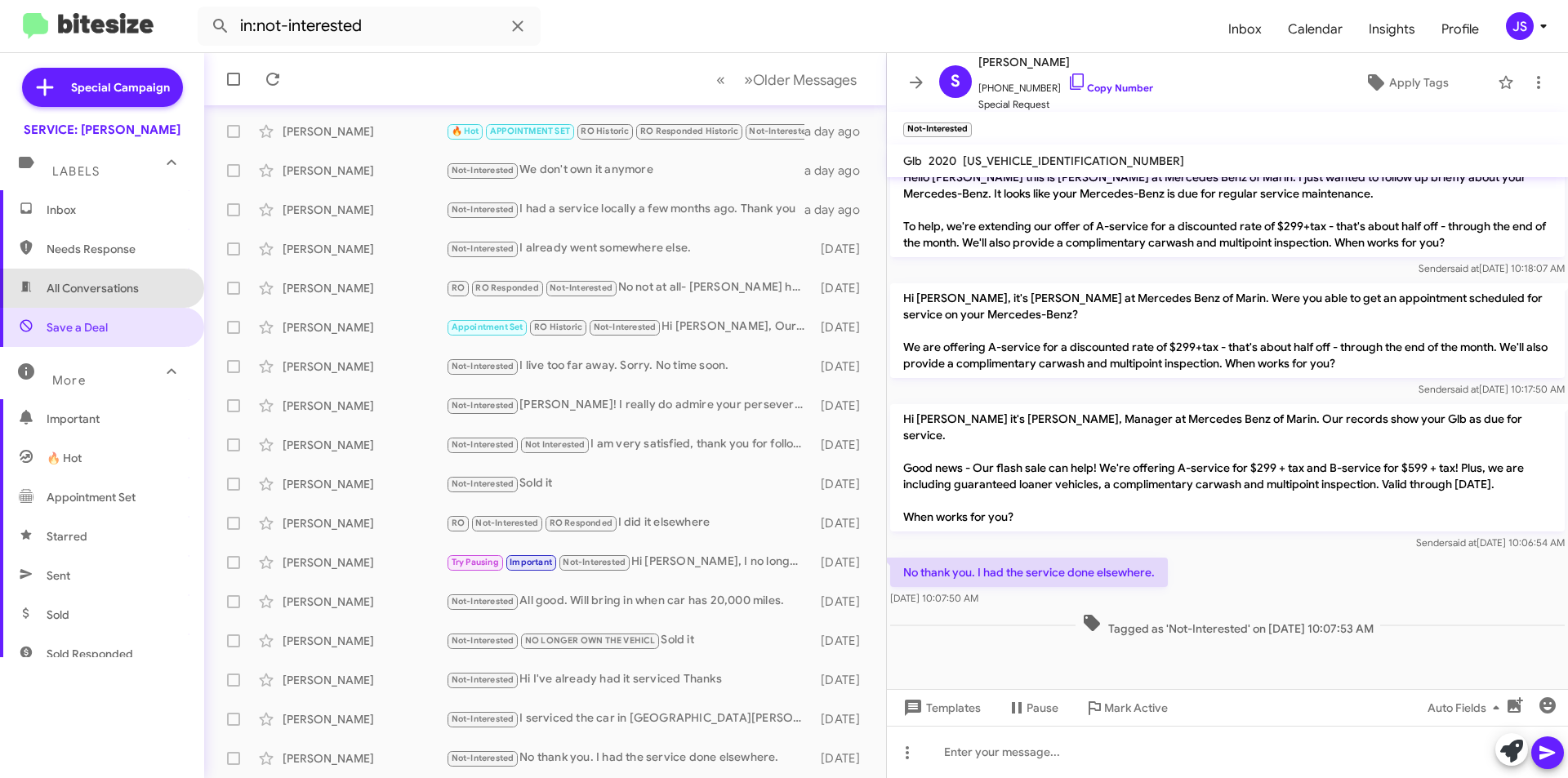
click at [104, 285] on span "All Conversations" at bounding box center [93, 288] width 93 height 16
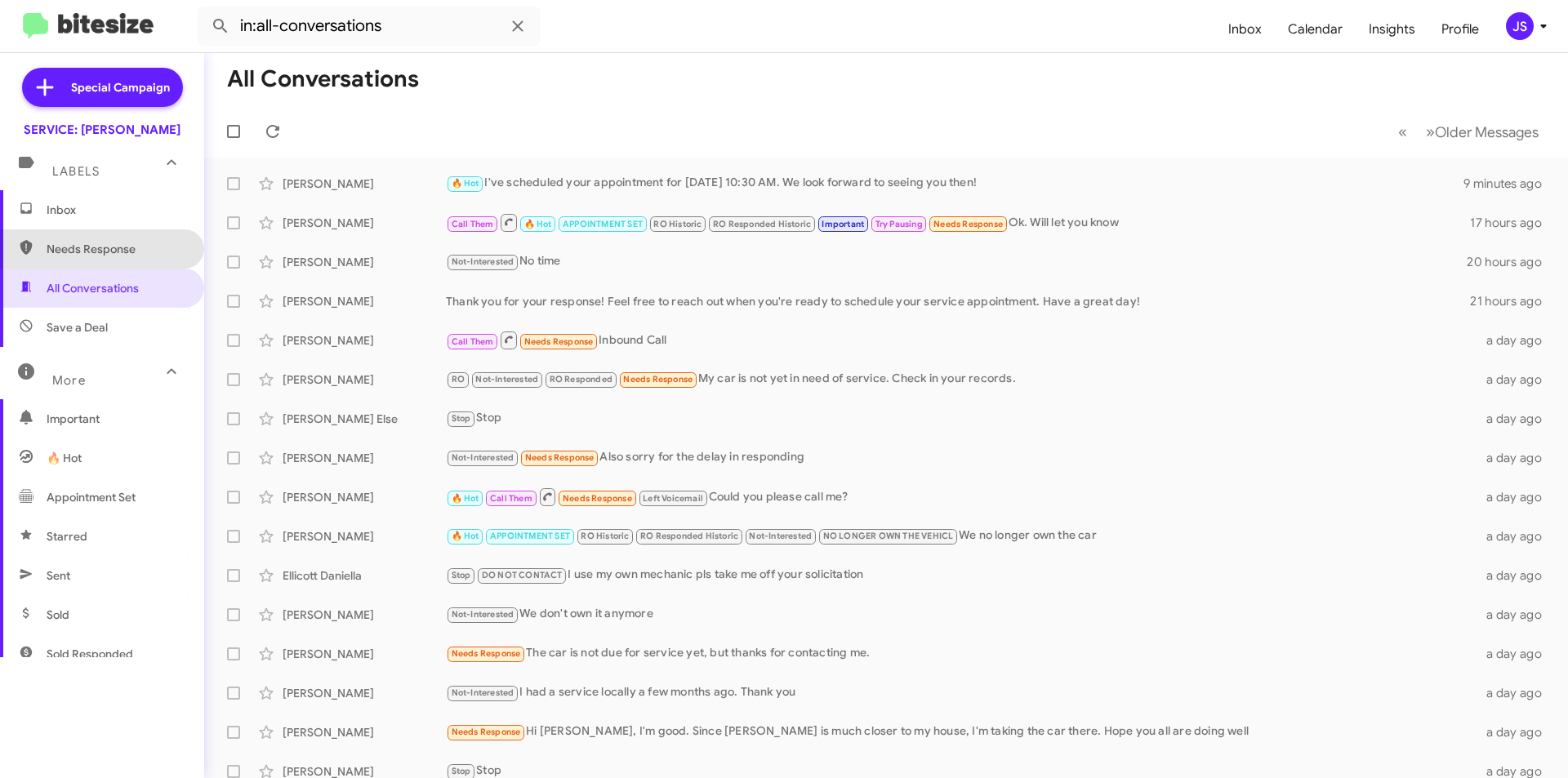
click at [103, 253] on span "Needs Response" at bounding box center [115, 249] width 139 height 16
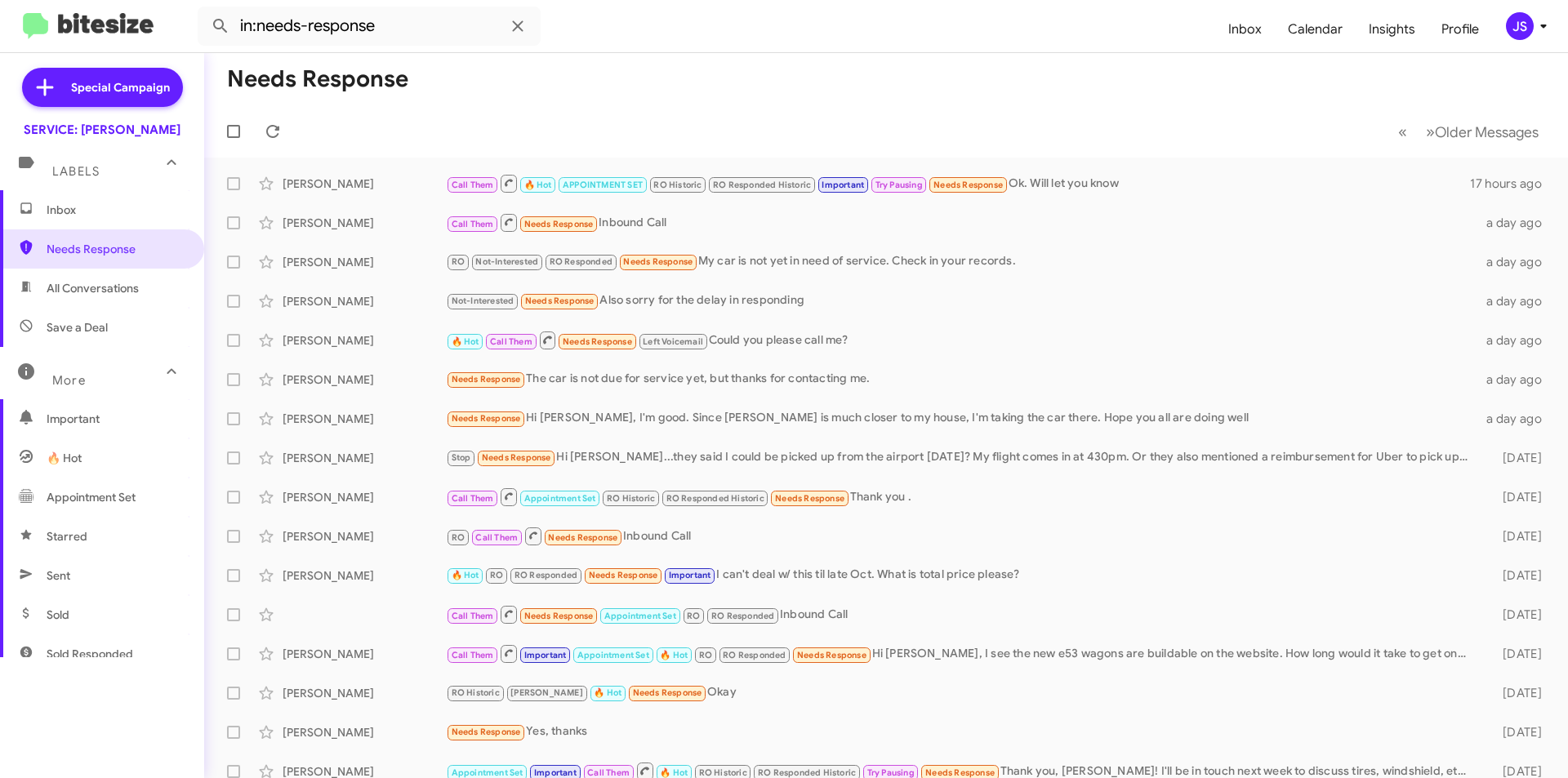
click at [80, 362] on div "More" at bounding box center [86, 374] width 146 height 30
click at [80, 363] on div "More" at bounding box center [86, 367] width 146 height 30
click at [82, 332] on span "Save a Deal" at bounding box center [77, 327] width 62 height 16
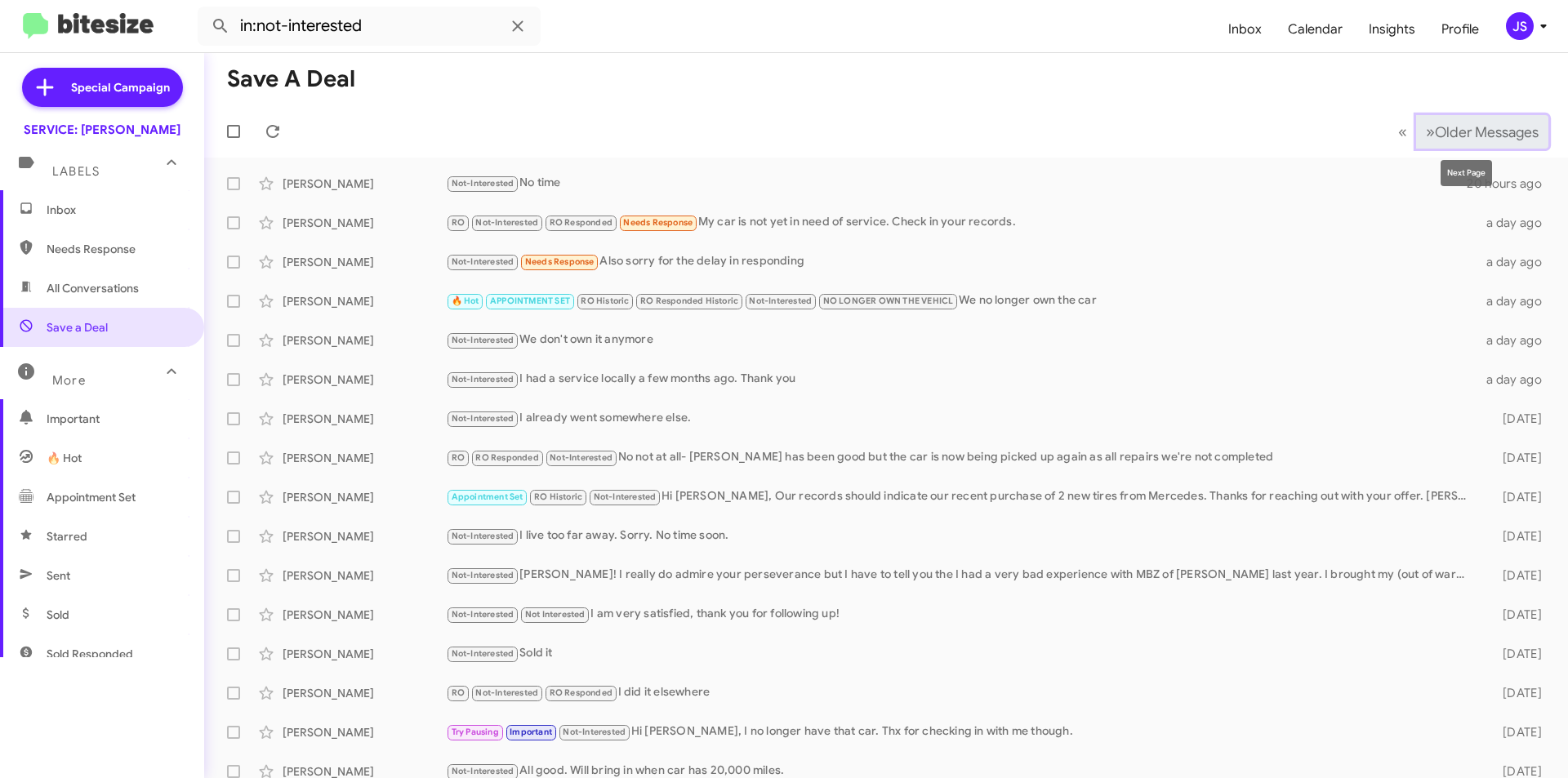
click at [1469, 125] on span "Older Messages" at bounding box center [1487, 132] width 104 height 18
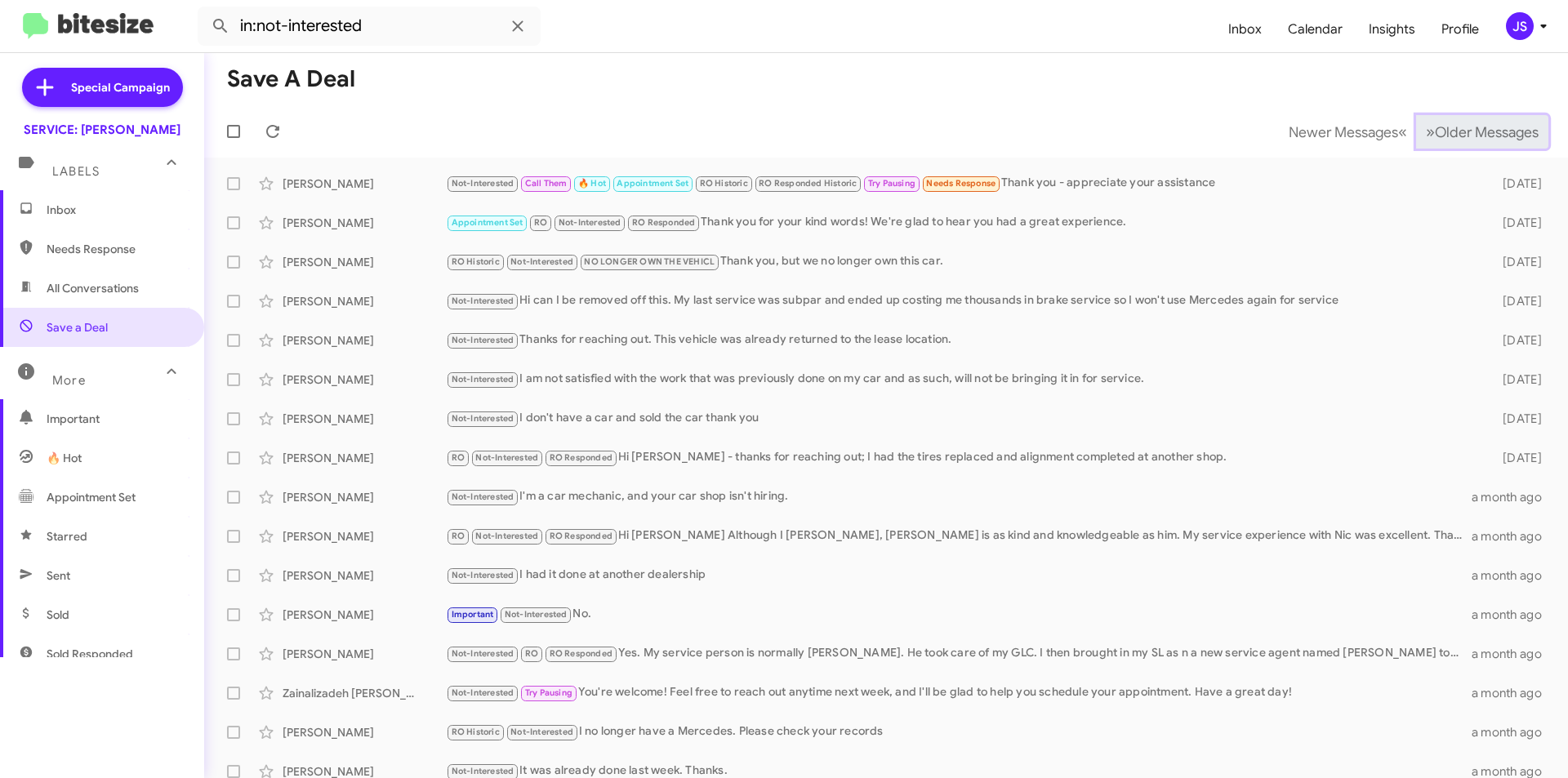
click at [1469, 125] on span "Older Messages" at bounding box center [1487, 132] width 104 height 18
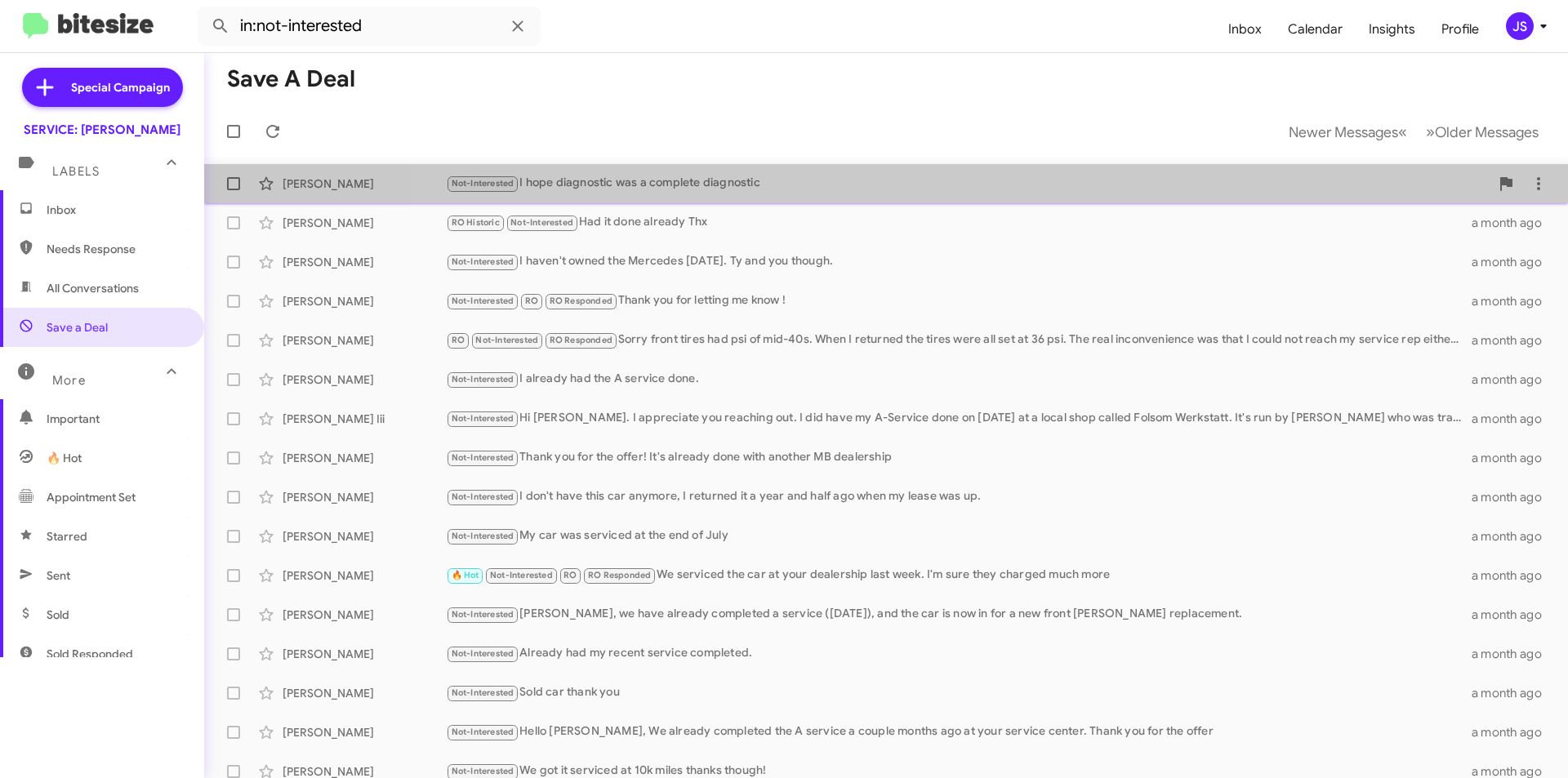
click at [1250, 172] on div "Mehrdad Rahimi Not-Interested I hope diagnostic was a complete diagnostic a mon…" at bounding box center [887, 184] width 1338 height 33
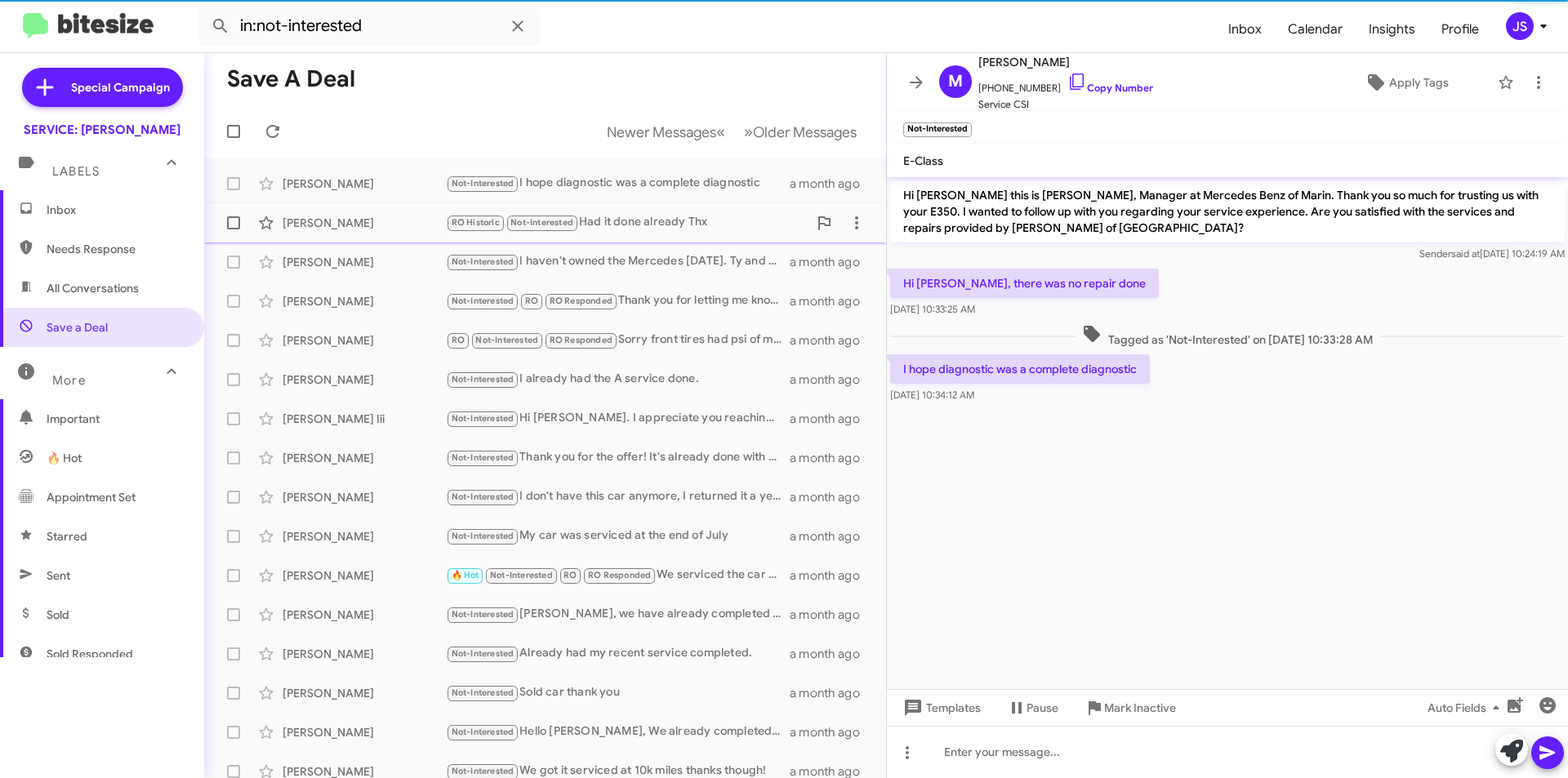
click at [614, 218] on div "RO Historic Not-Interested Had it done already Thx" at bounding box center [626, 222] width 361 height 19
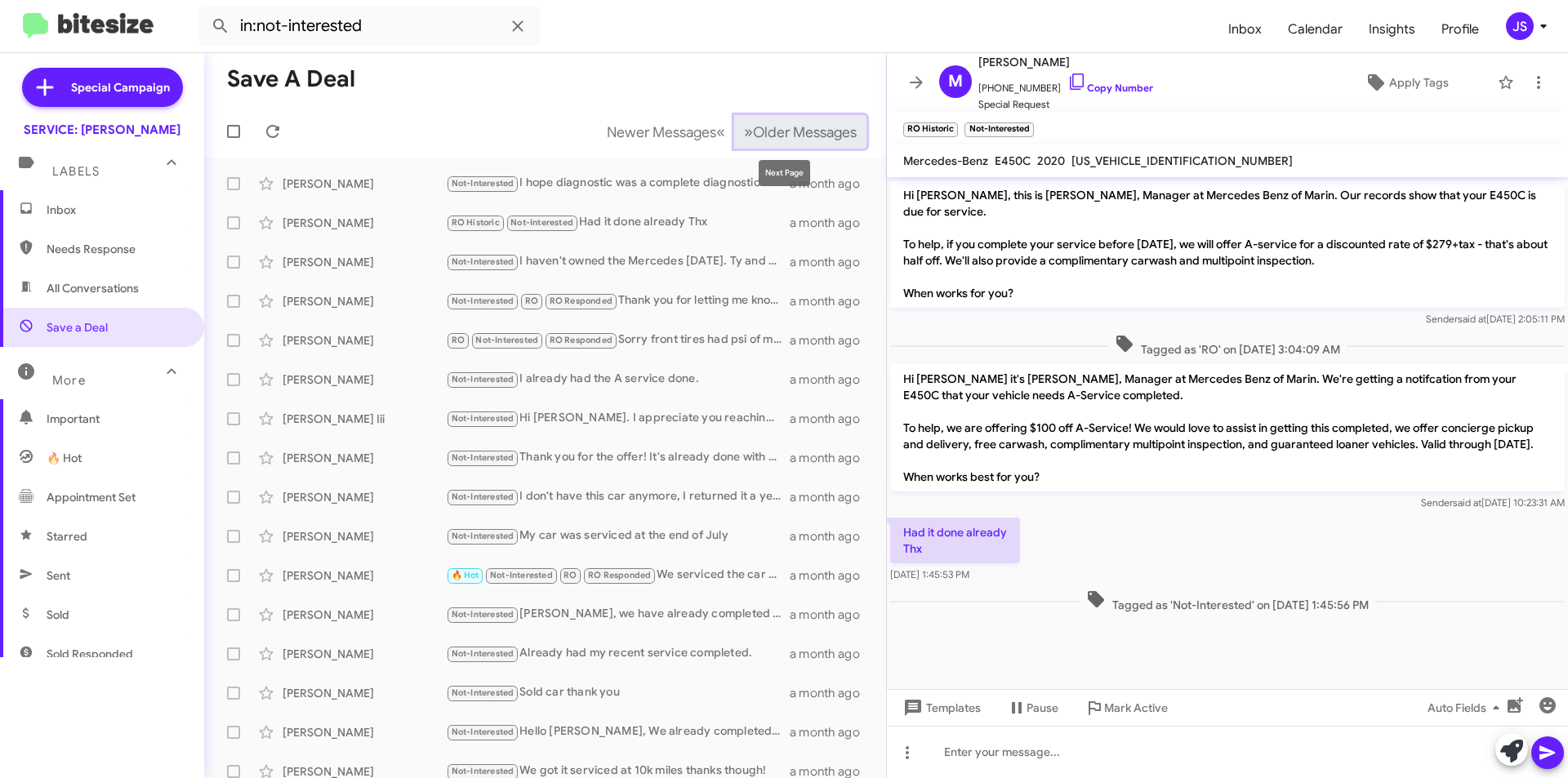
click at [817, 115] on button "» Next Older Messages" at bounding box center [801, 132] width 132 height 33
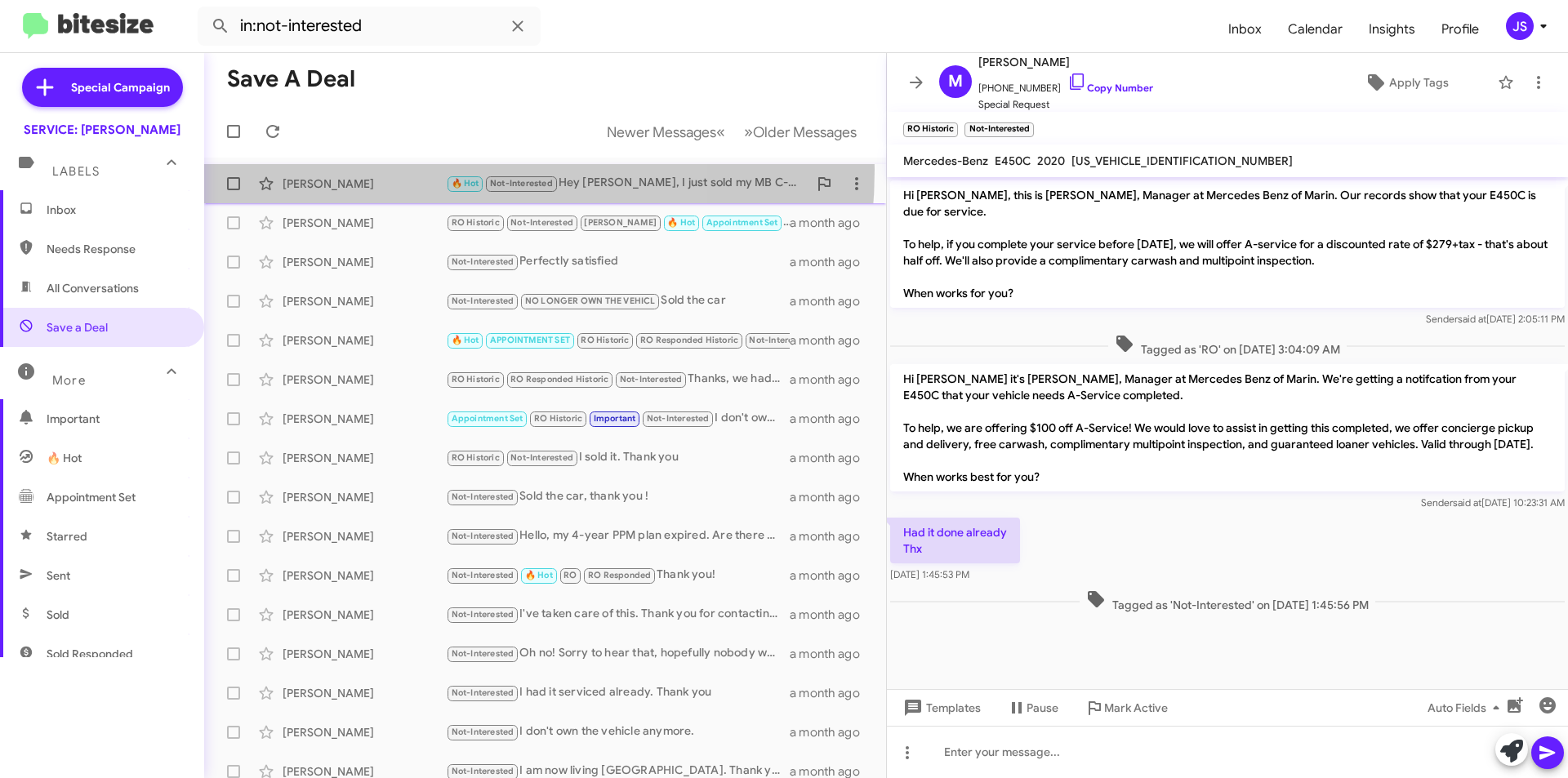
click at [376, 169] on div "Dariel Gilder 🔥 Hot Not-Interested Hey Omar, I just sold my MB C-300. Took adva…" at bounding box center [545, 184] width 656 height 33
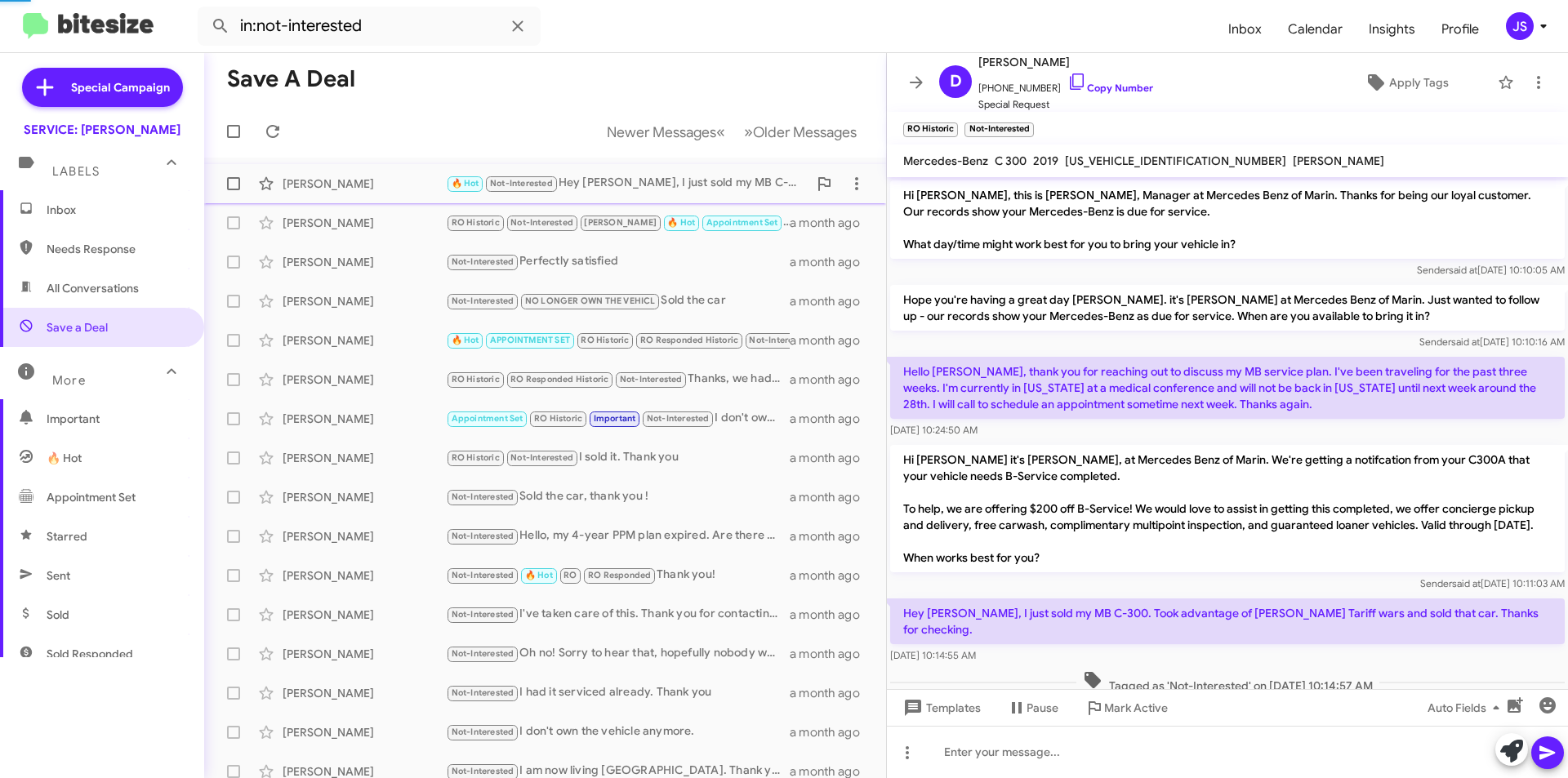
scroll to position [16, 0]
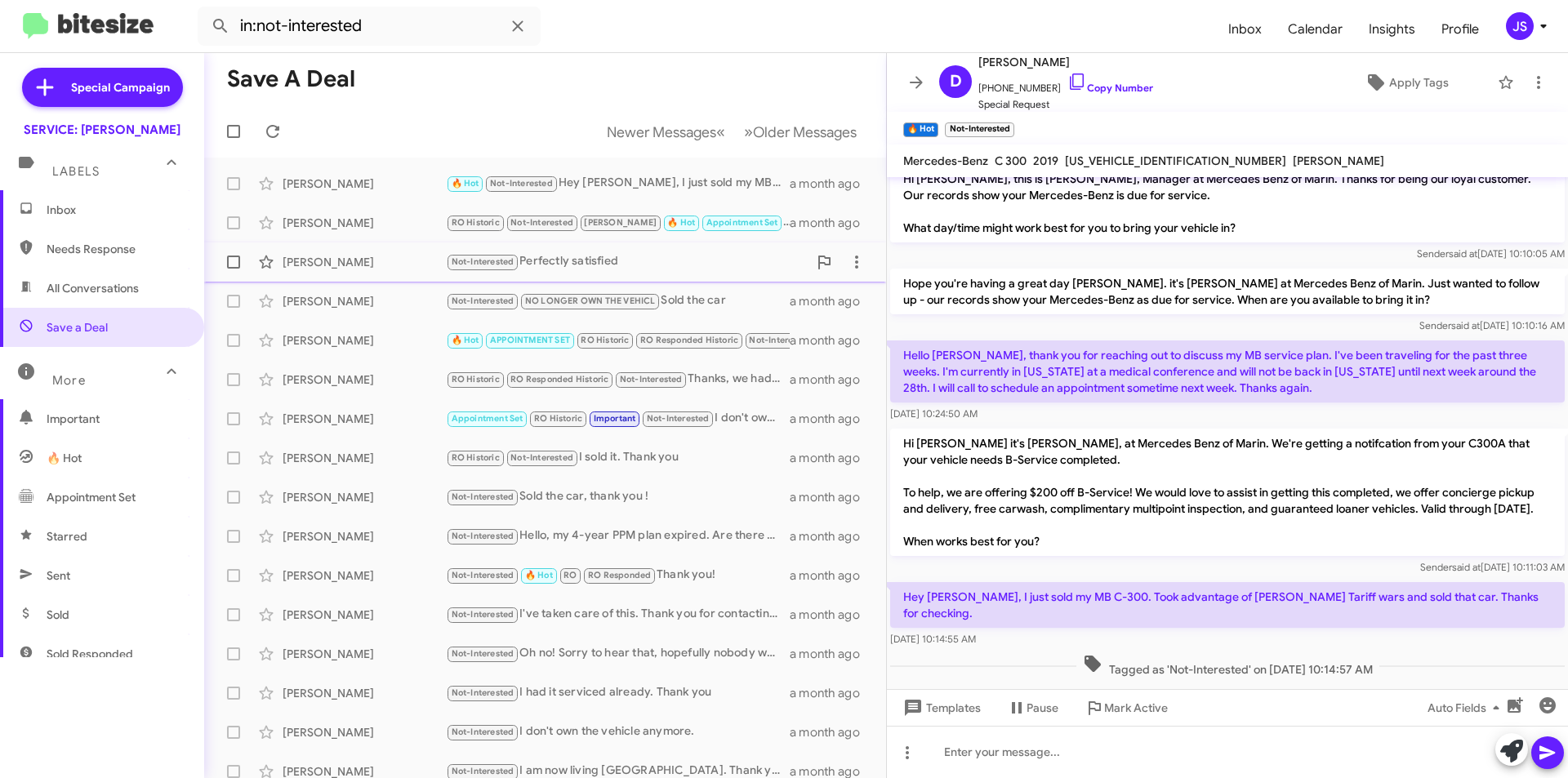
click at [310, 248] on div "Bettie Campbell Not-Interested Perfectly satisfied a month ago" at bounding box center [545, 262] width 656 height 33
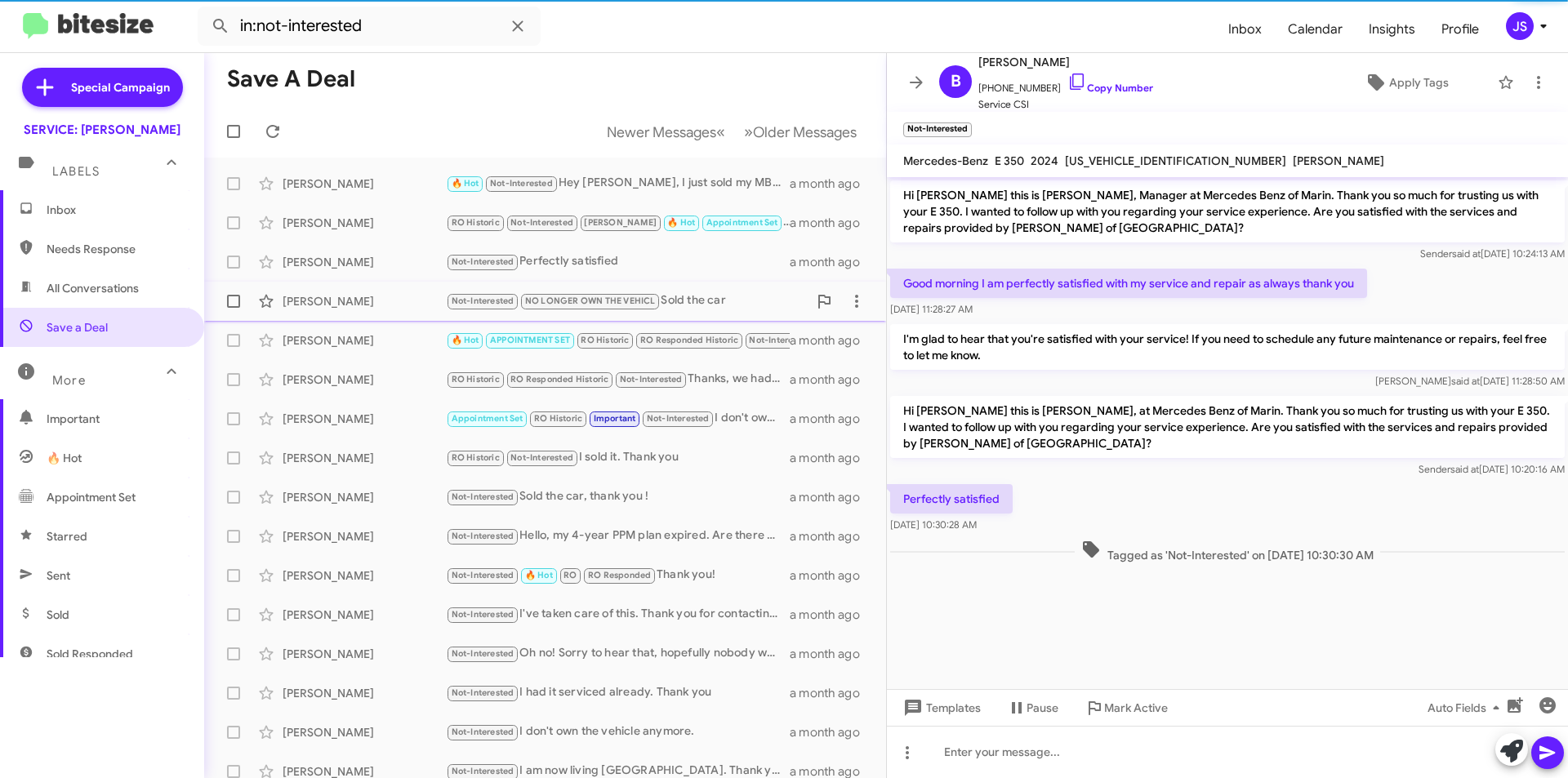
click at [325, 292] on div "James Wilock Not-Interested NO LONGER OWN THE VEHICL Sold the car a month ago" at bounding box center [545, 301] width 656 height 33
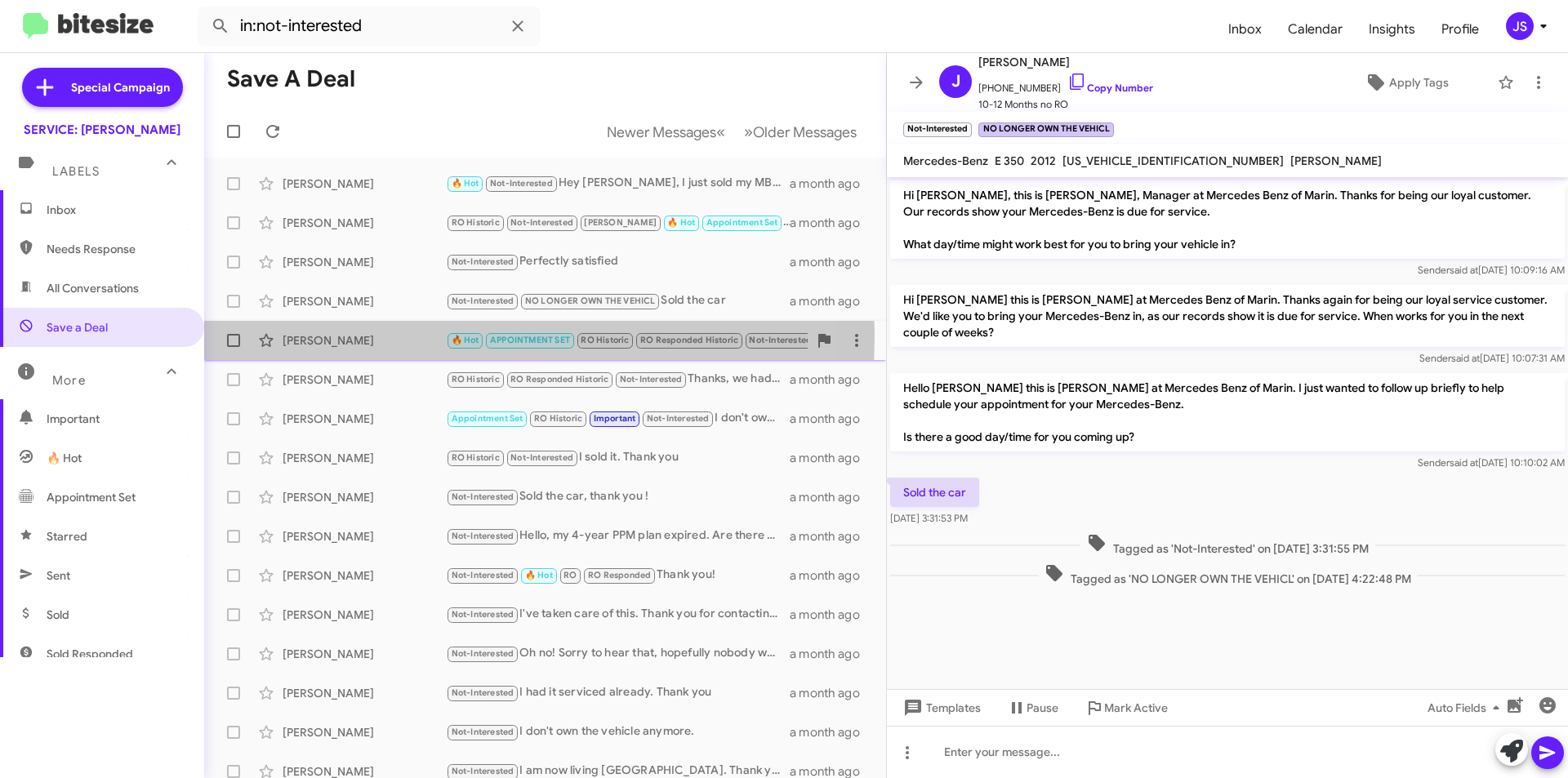
click at [337, 336] on div "Gioacchino Camilleri" at bounding box center [364, 340] width 164 height 16
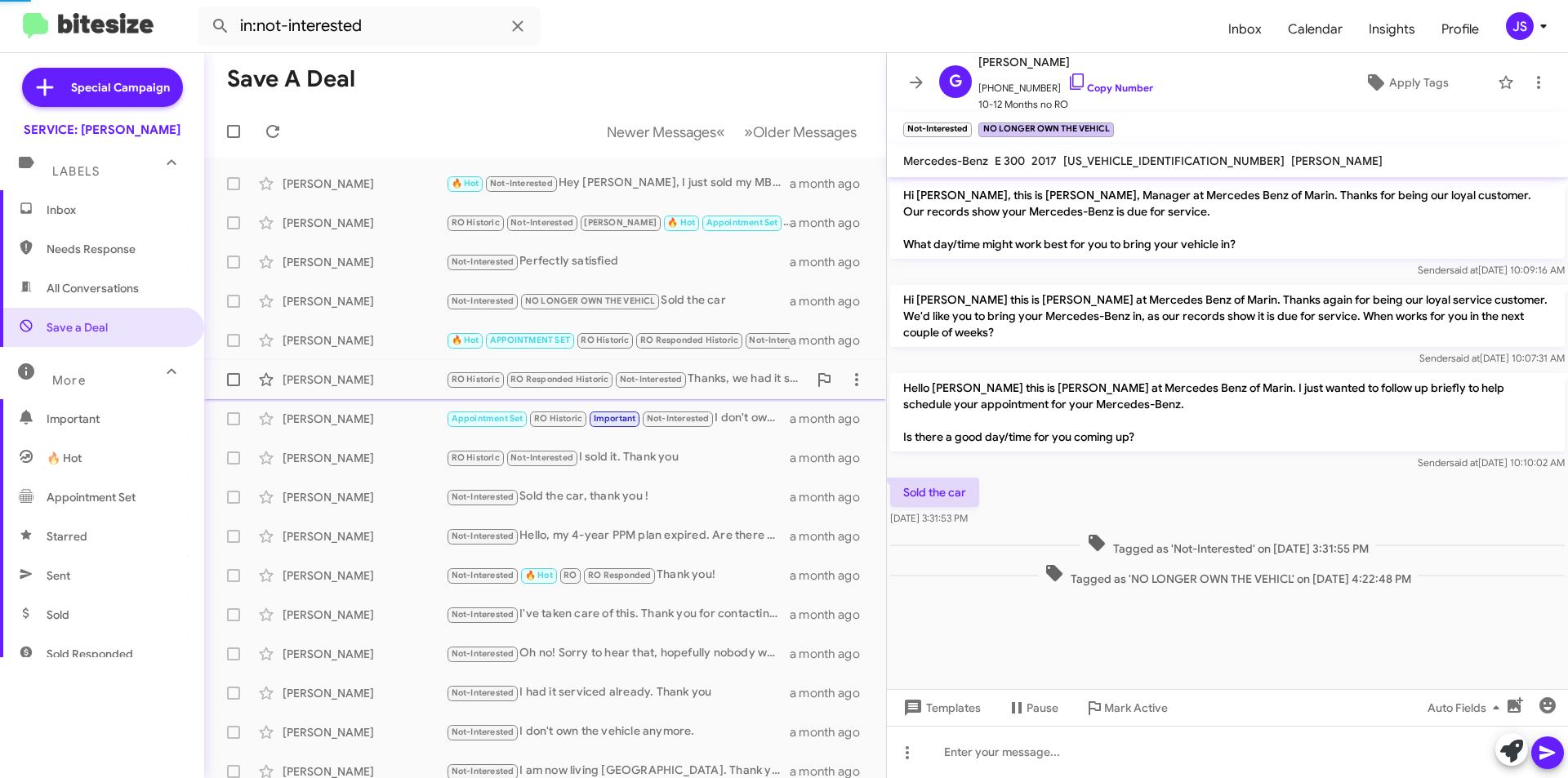
scroll to position [542, 0]
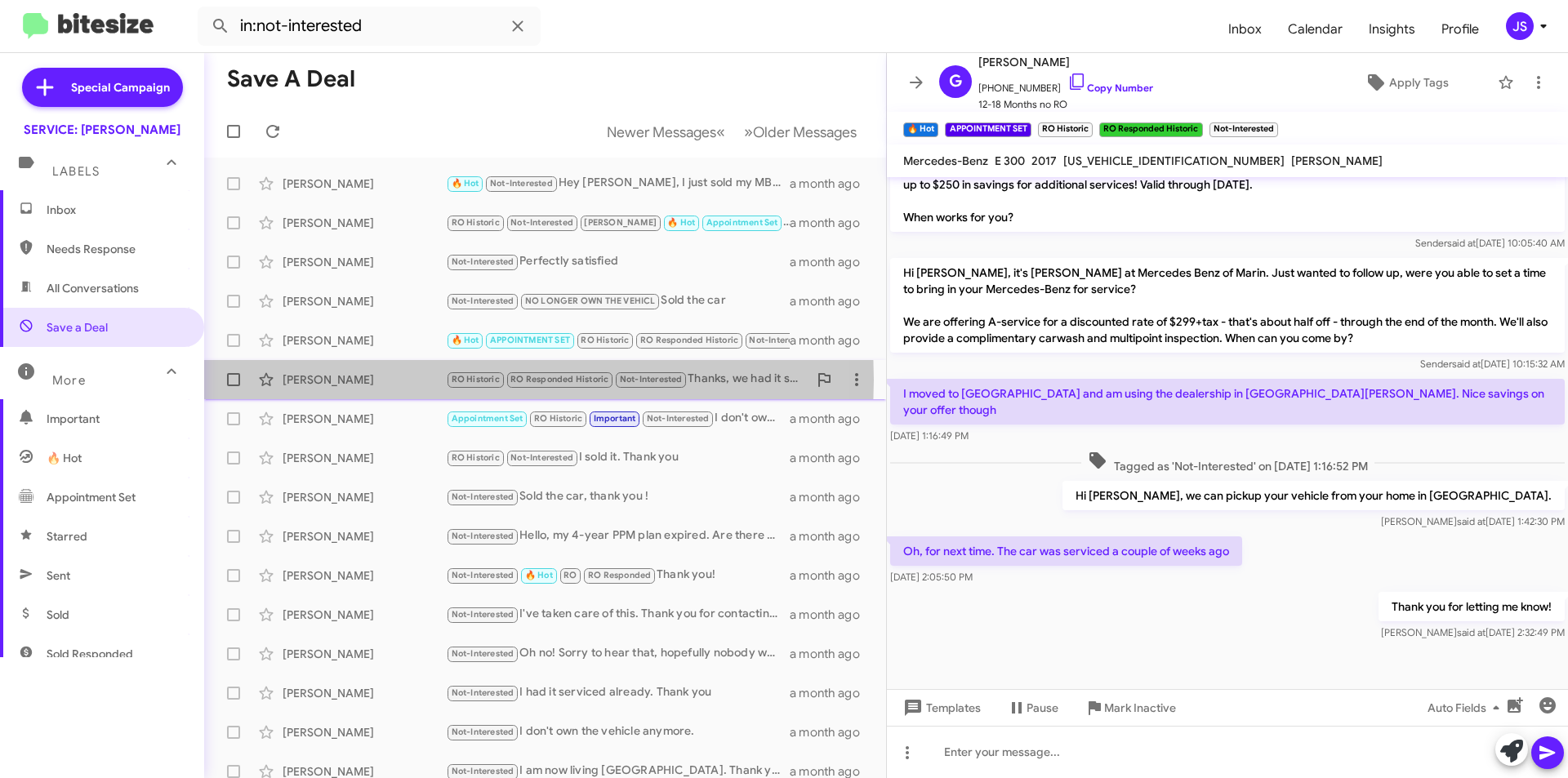
click at [343, 380] on div "Alan Geddes" at bounding box center [364, 380] width 164 height 16
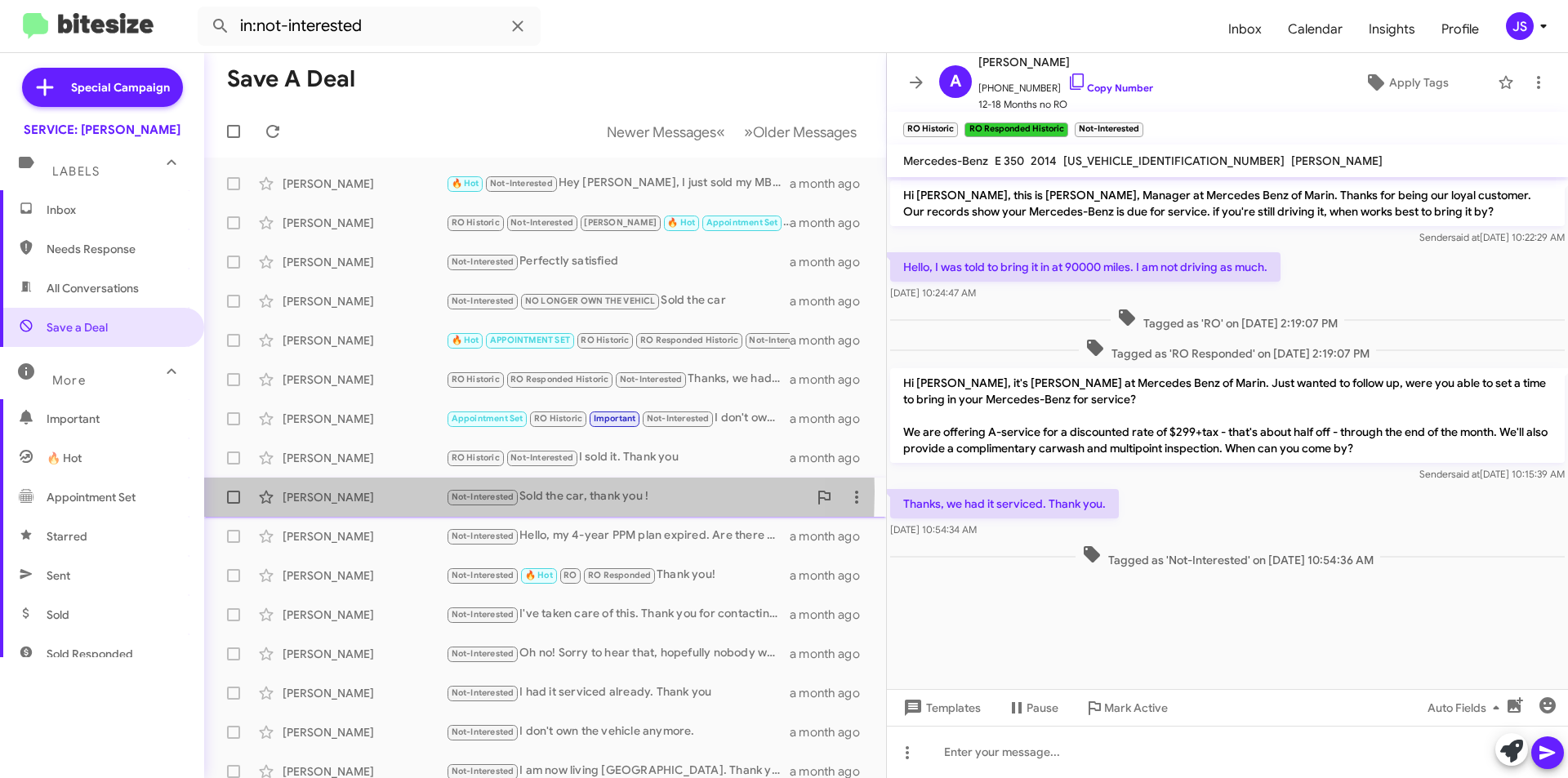
click at [331, 492] on div "John Stevenson" at bounding box center [364, 497] width 164 height 16
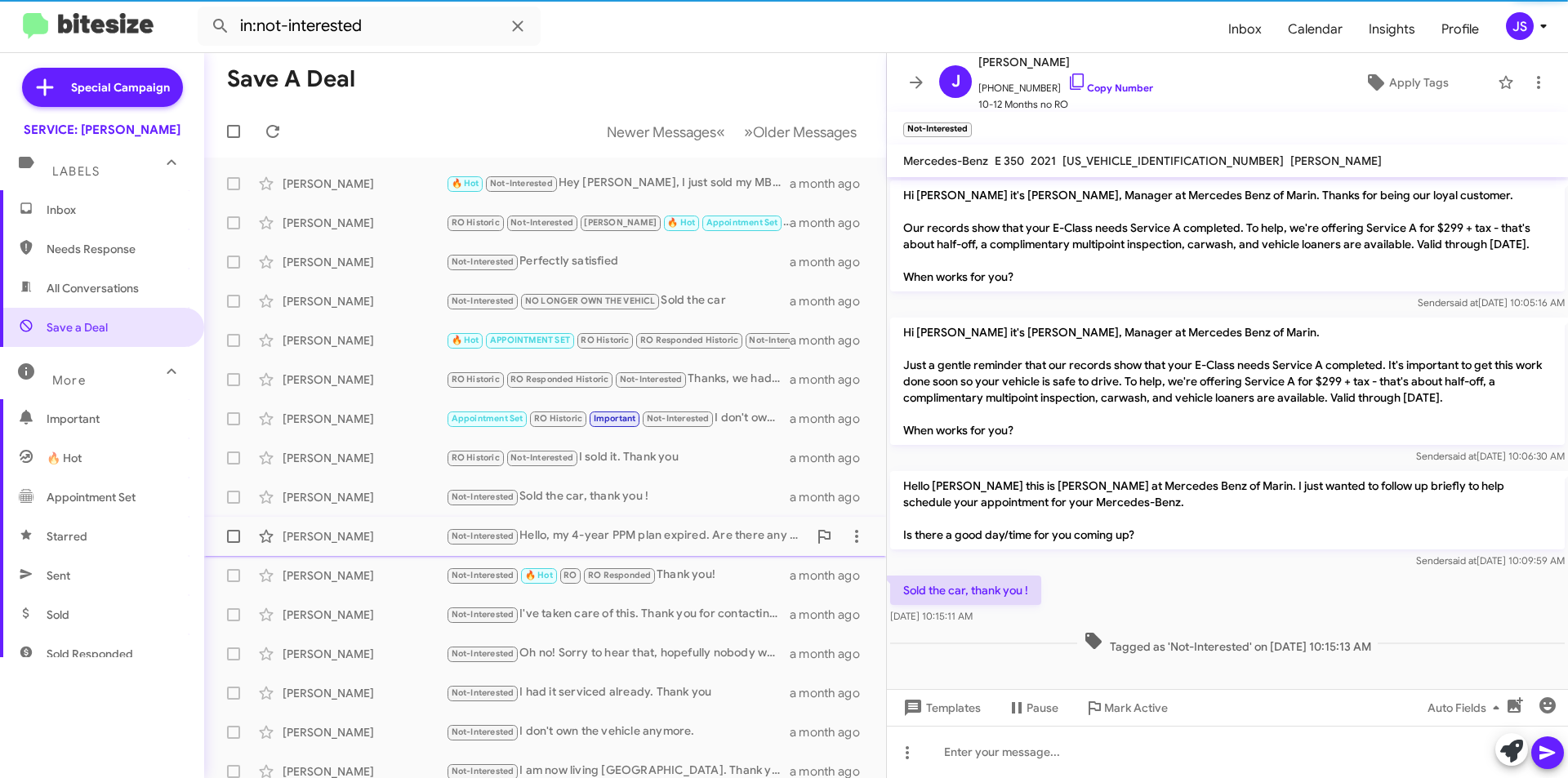
click at [366, 555] on span "SHANNON CHEN Not-Interested Hello, my 4-year PPM plan expired. Are there any of…" at bounding box center [545, 536] width 682 height 39
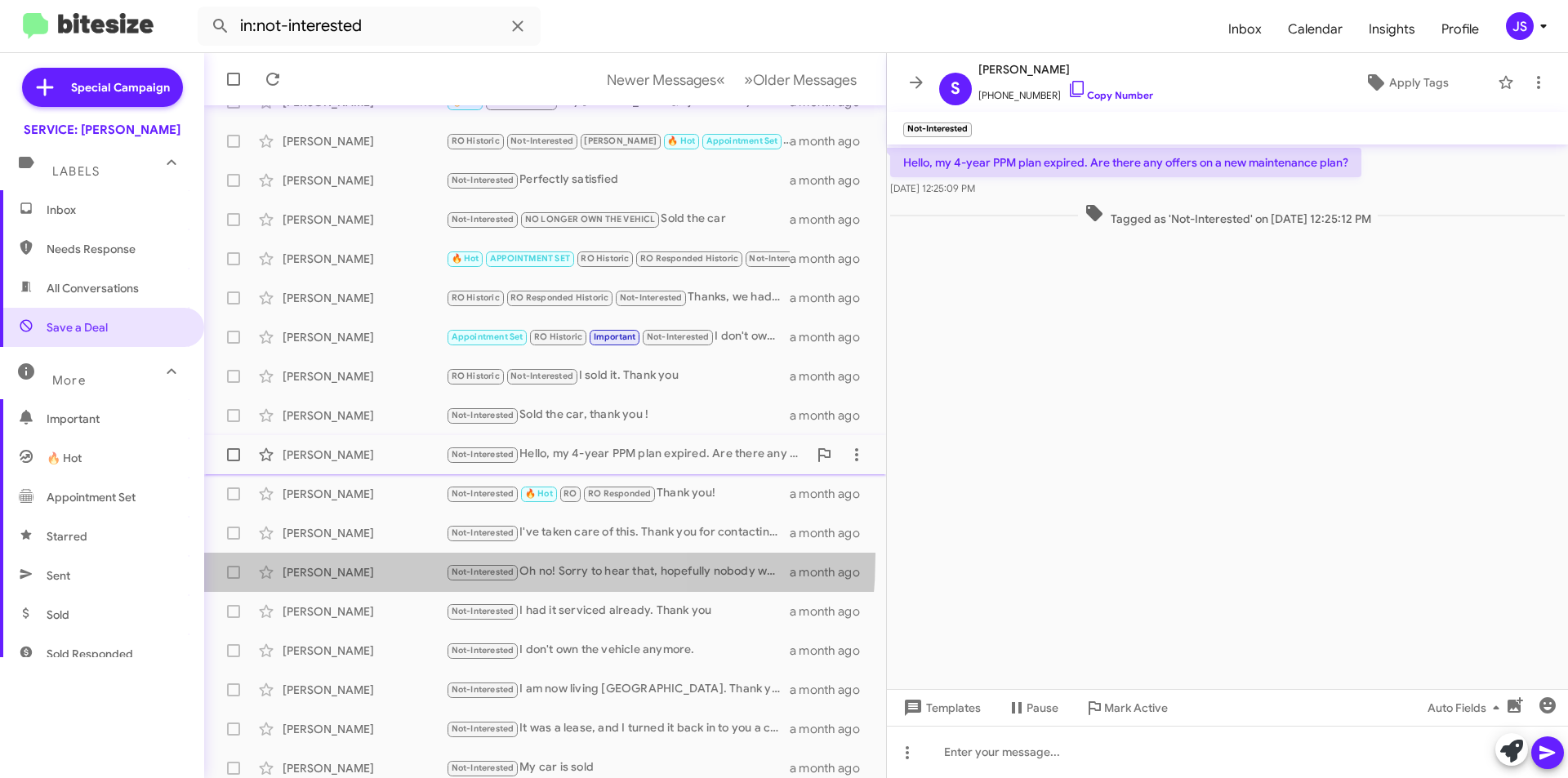
click at [366, 555] on span "Jennifer Sakai Not-Interested Oh no! Sorry to hear that, hopefully nobody was h…" at bounding box center [545, 572] width 682 height 39
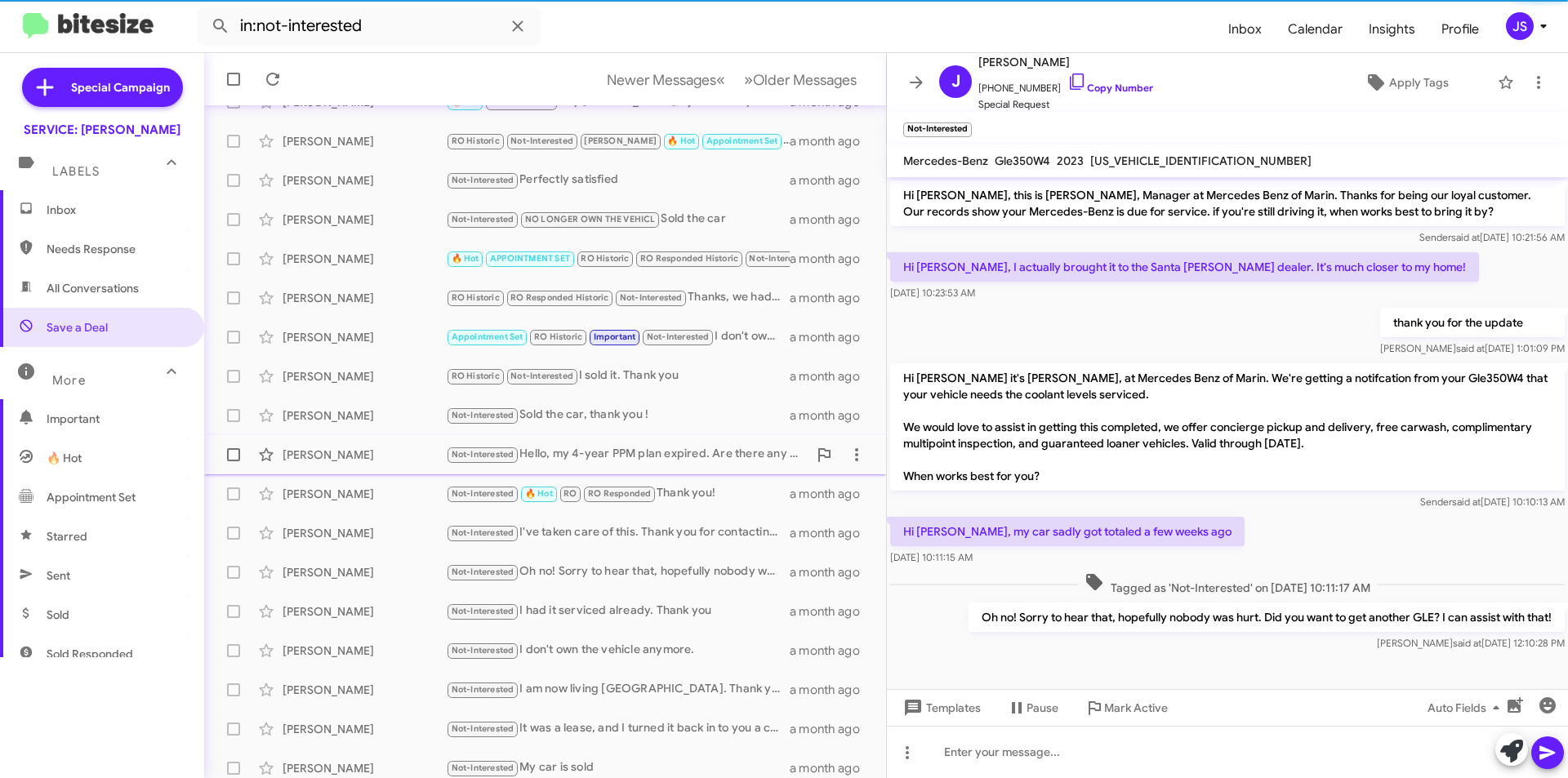
scroll to position [164, 0]
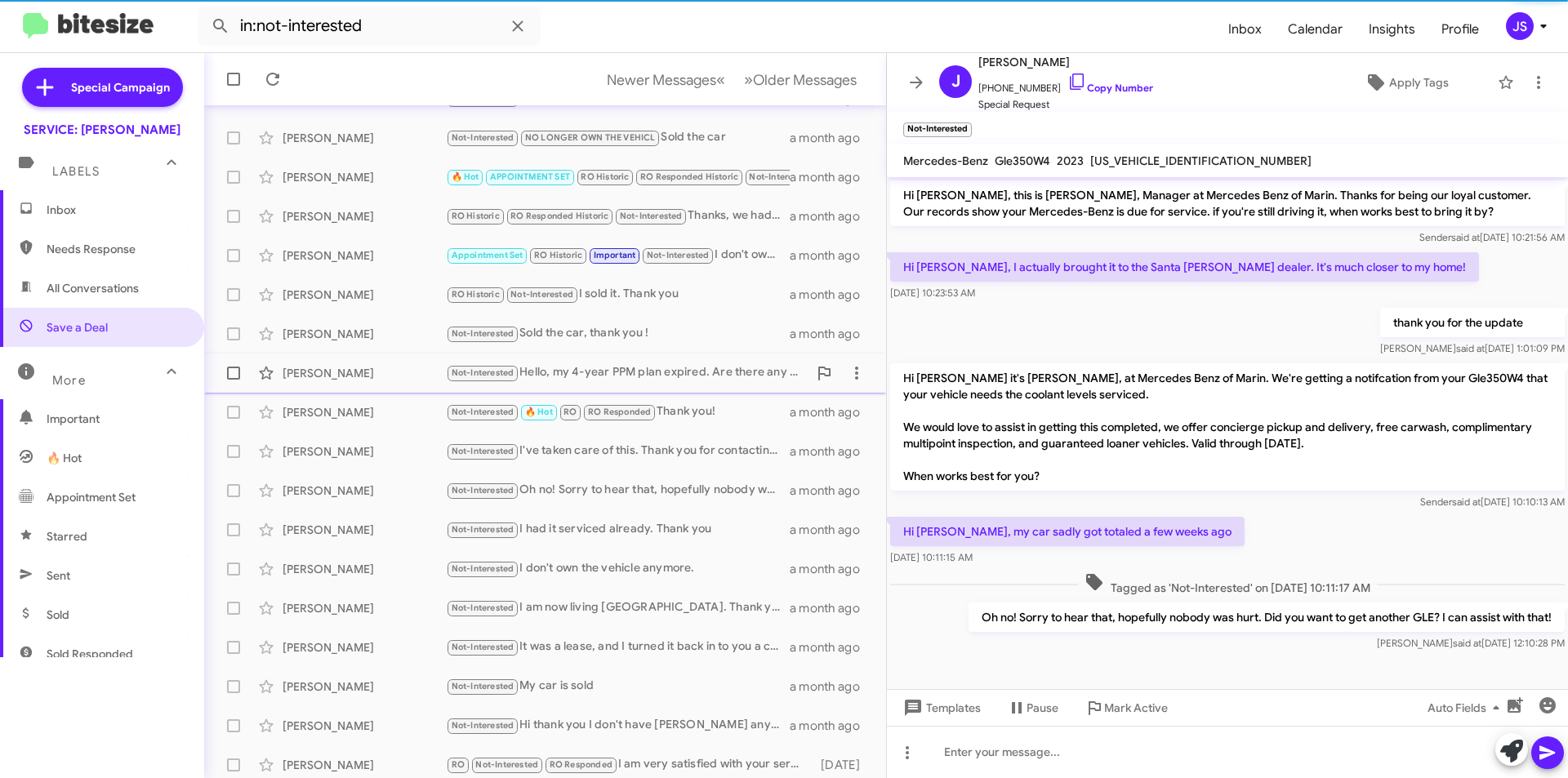
click at [366, 555] on div "Orrin Hein Not-Interested I don't own the vehicle anymore. a month ago" at bounding box center [545, 569] width 656 height 33
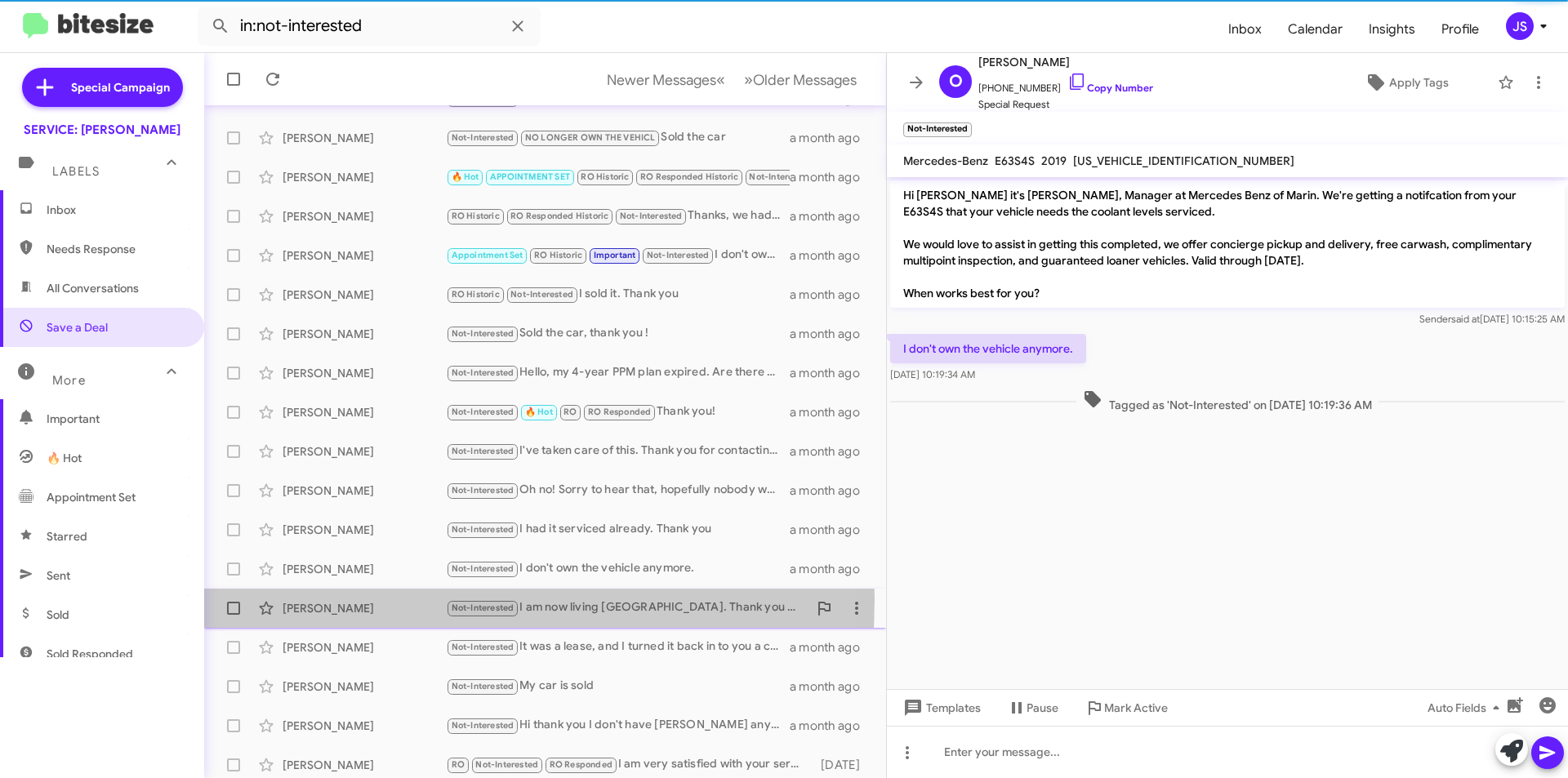
click at [346, 599] on div "Carla Morabito Not-Interested I am now living Los Altos. Thank you for your con…" at bounding box center [545, 609] width 656 height 33
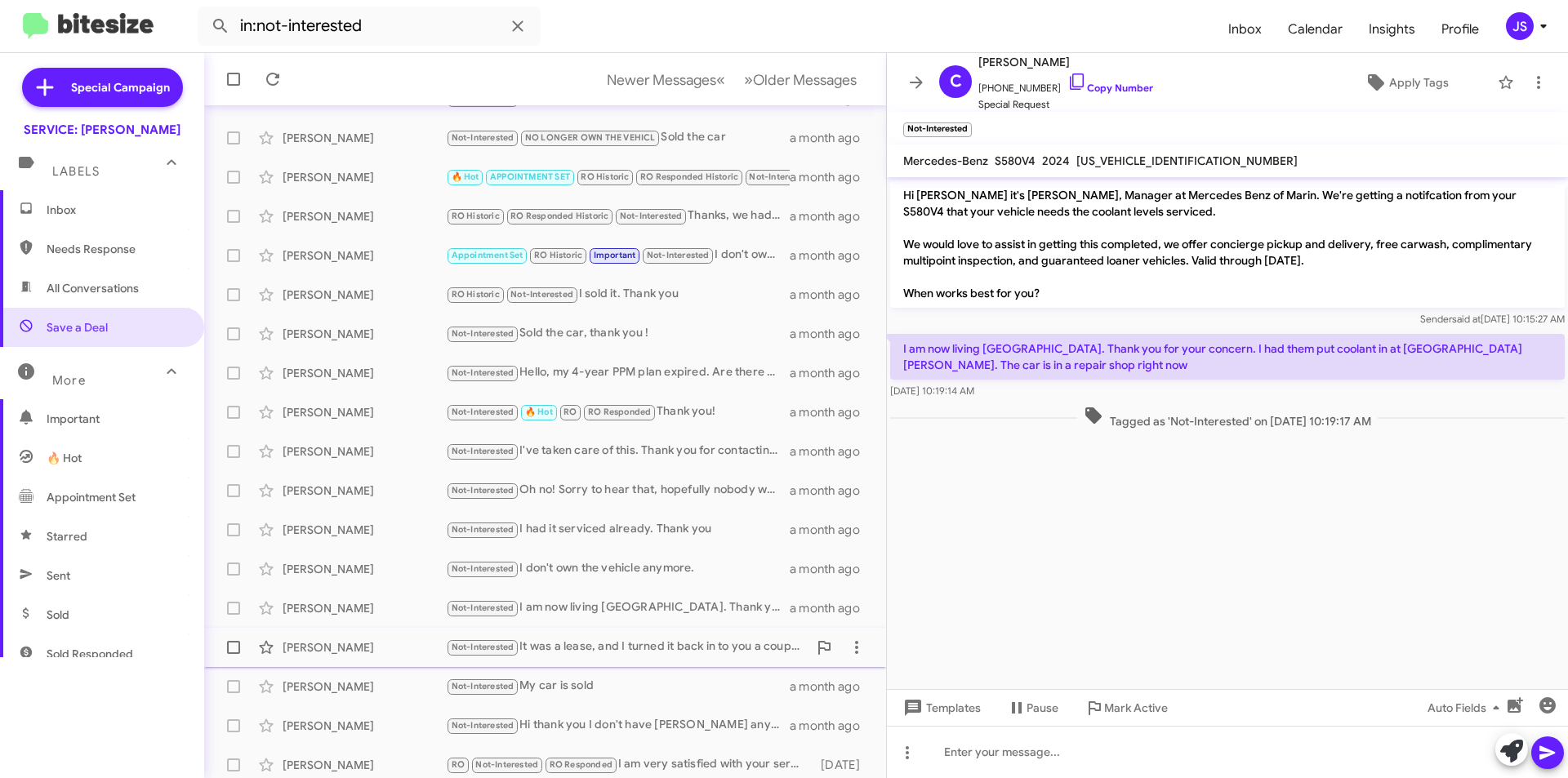
click at [402, 641] on div "Cris Daugbjerg" at bounding box center [364, 647] width 164 height 16
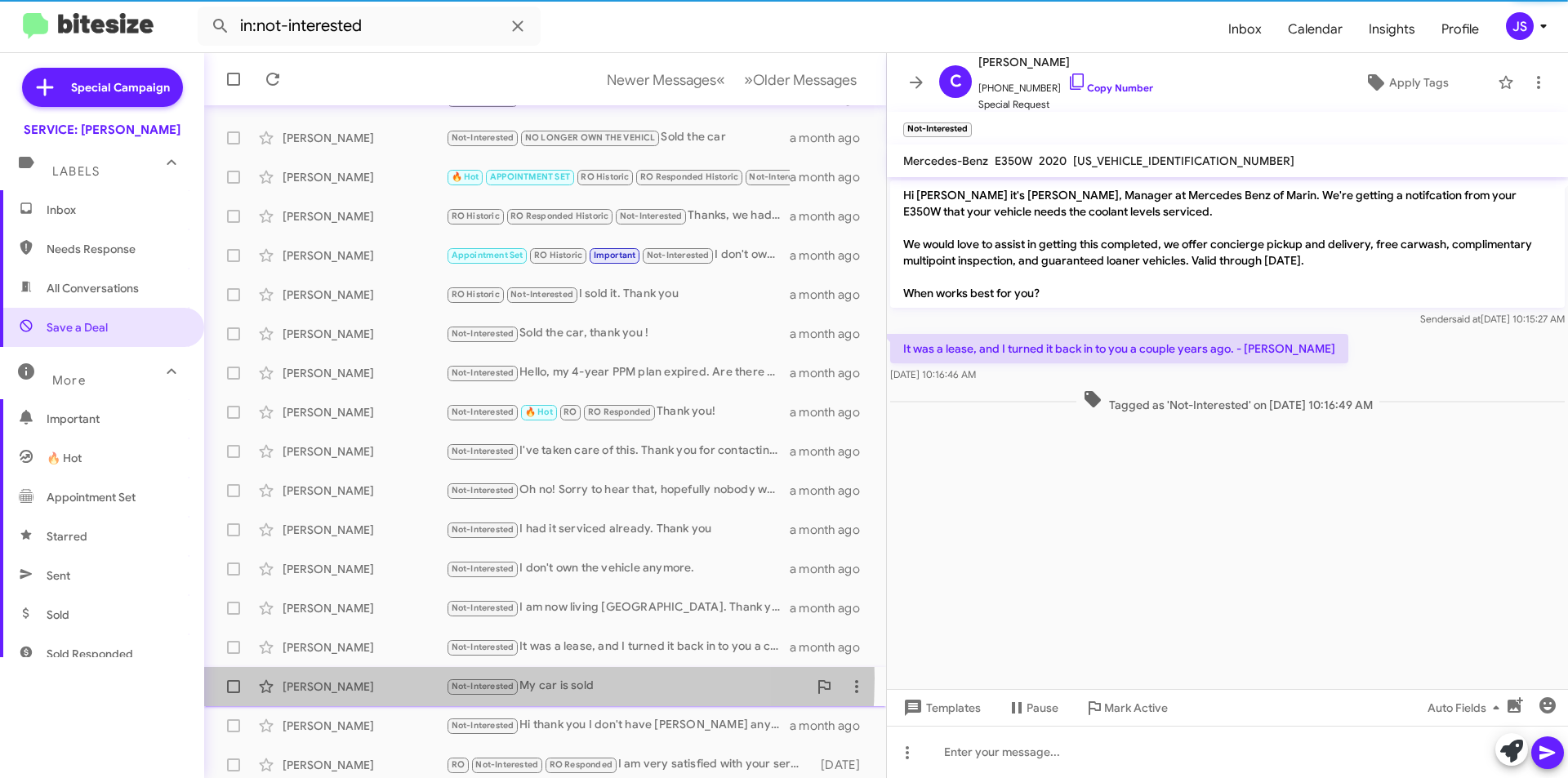
click at [409, 679] on div "Fredrick Lui" at bounding box center [364, 686] width 164 height 16
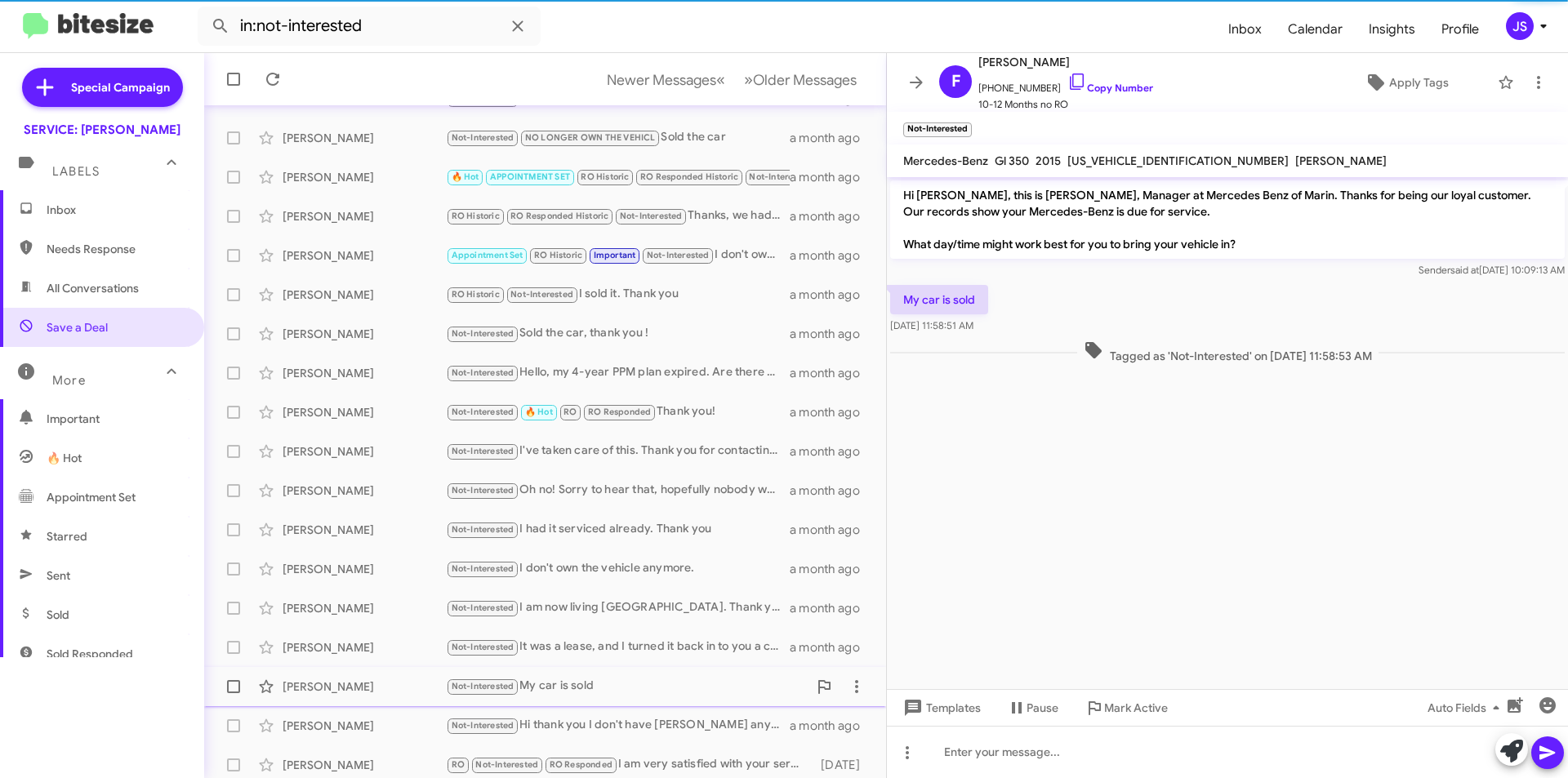
click at [391, 704] on span "Fredrick Lui Not-Interested My car is sold a month ago" at bounding box center [545, 686] width 682 height 39
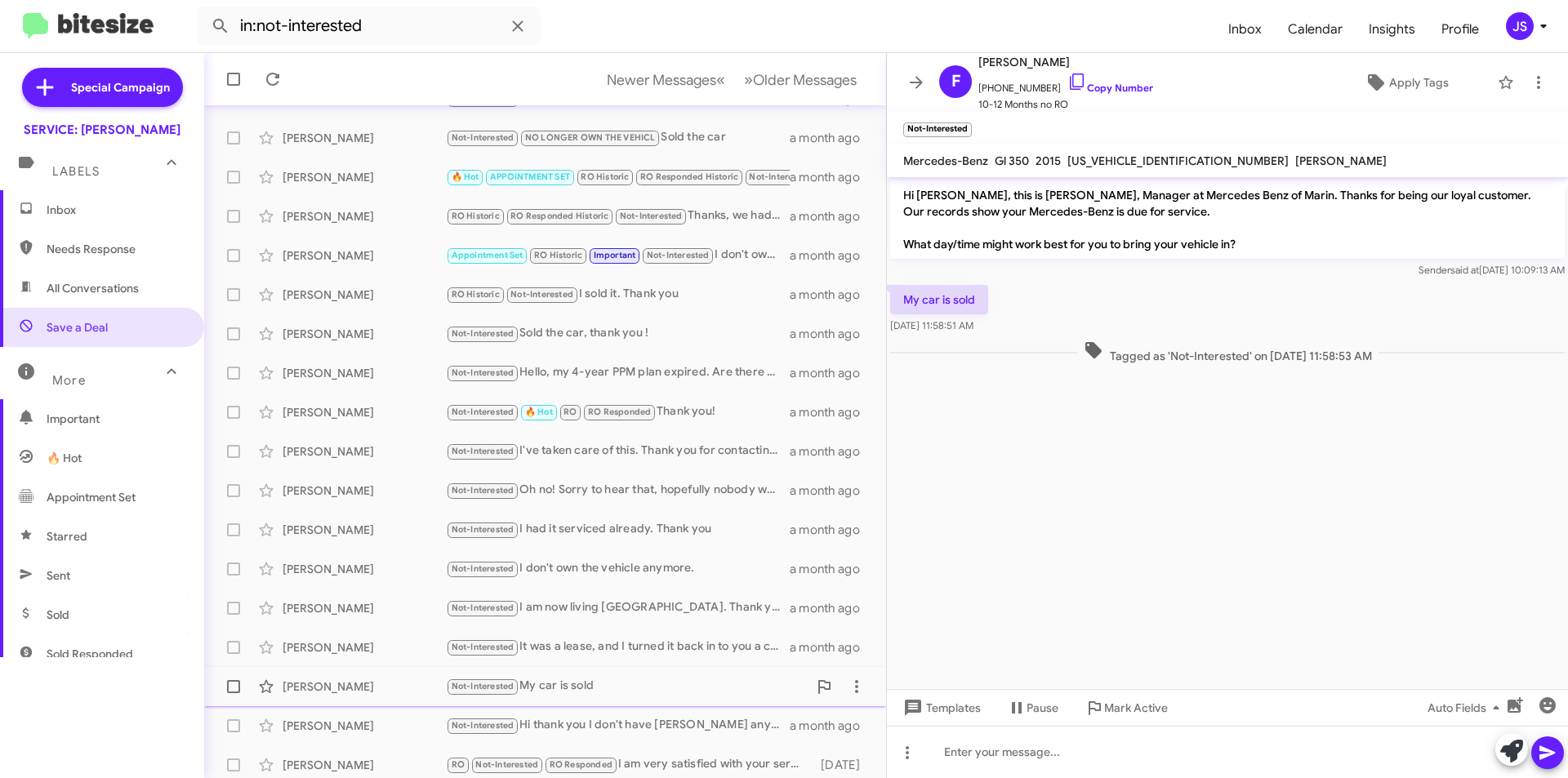
scroll to position [170, 0]
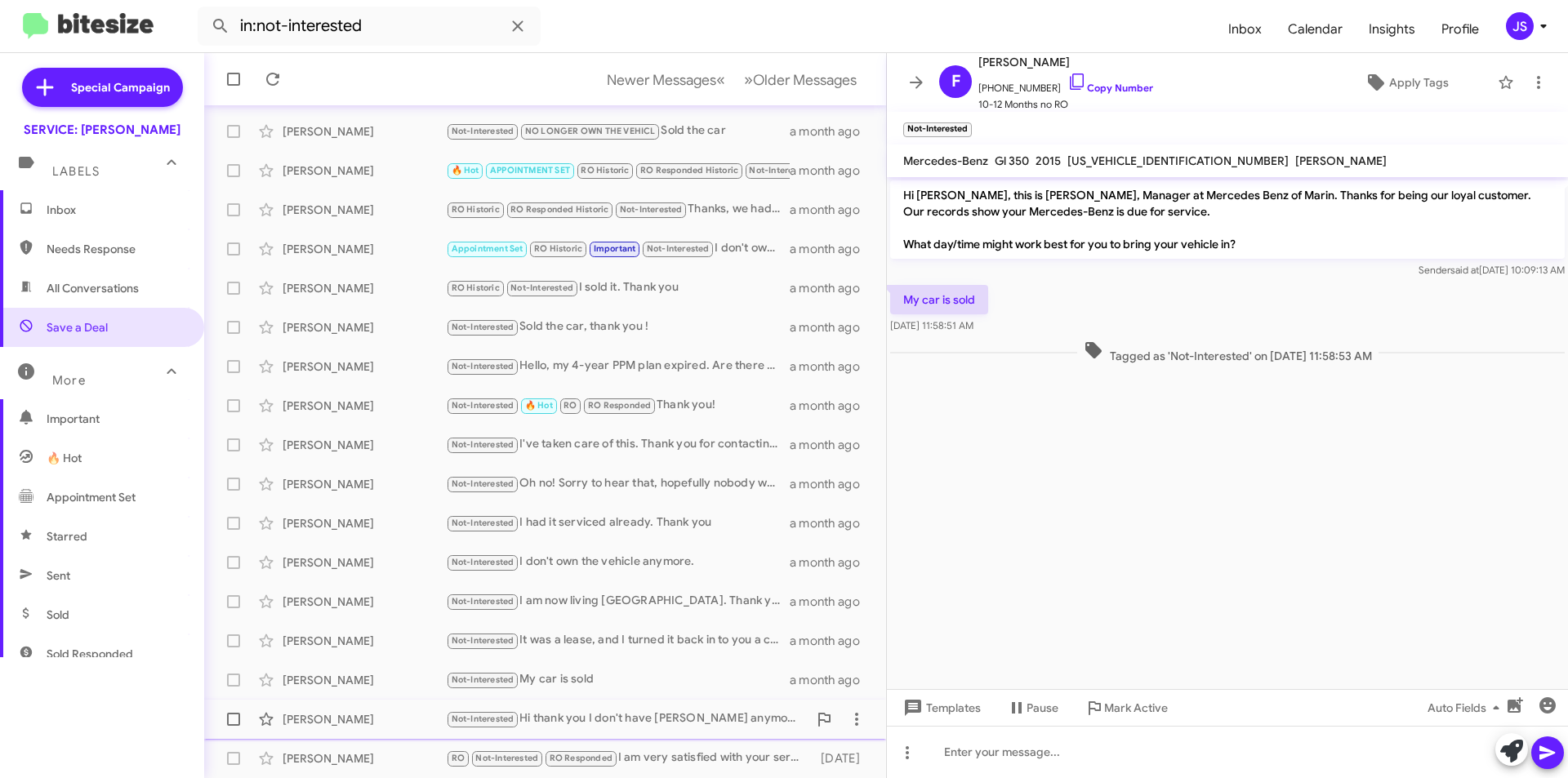
click at [376, 725] on div "Sovan Inthavong" at bounding box center [364, 719] width 164 height 16
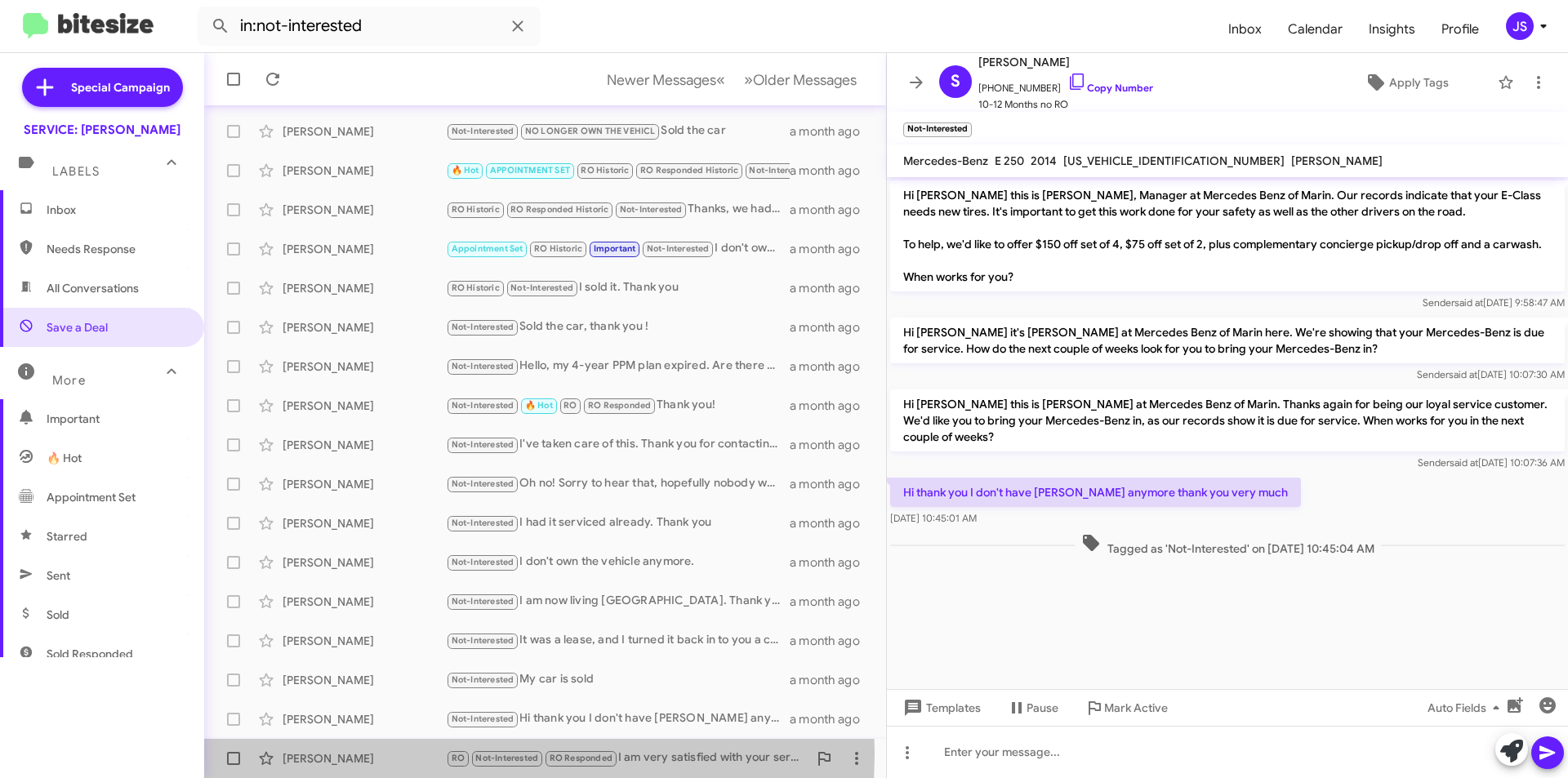
click at [361, 754] on div "Perry Sanger" at bounding box center [364, 758] width 164 height 16
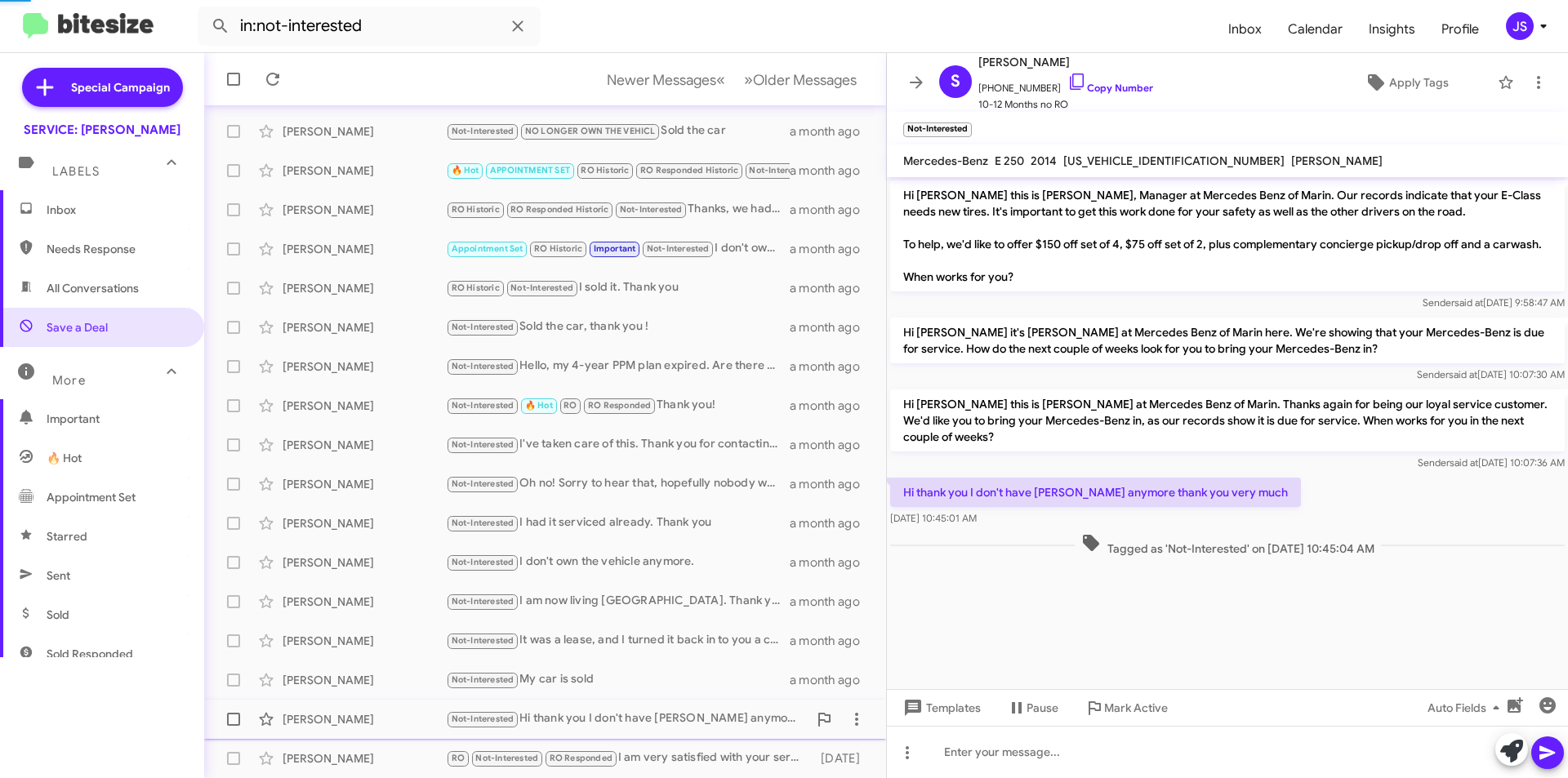
scroll to position [395, 0]
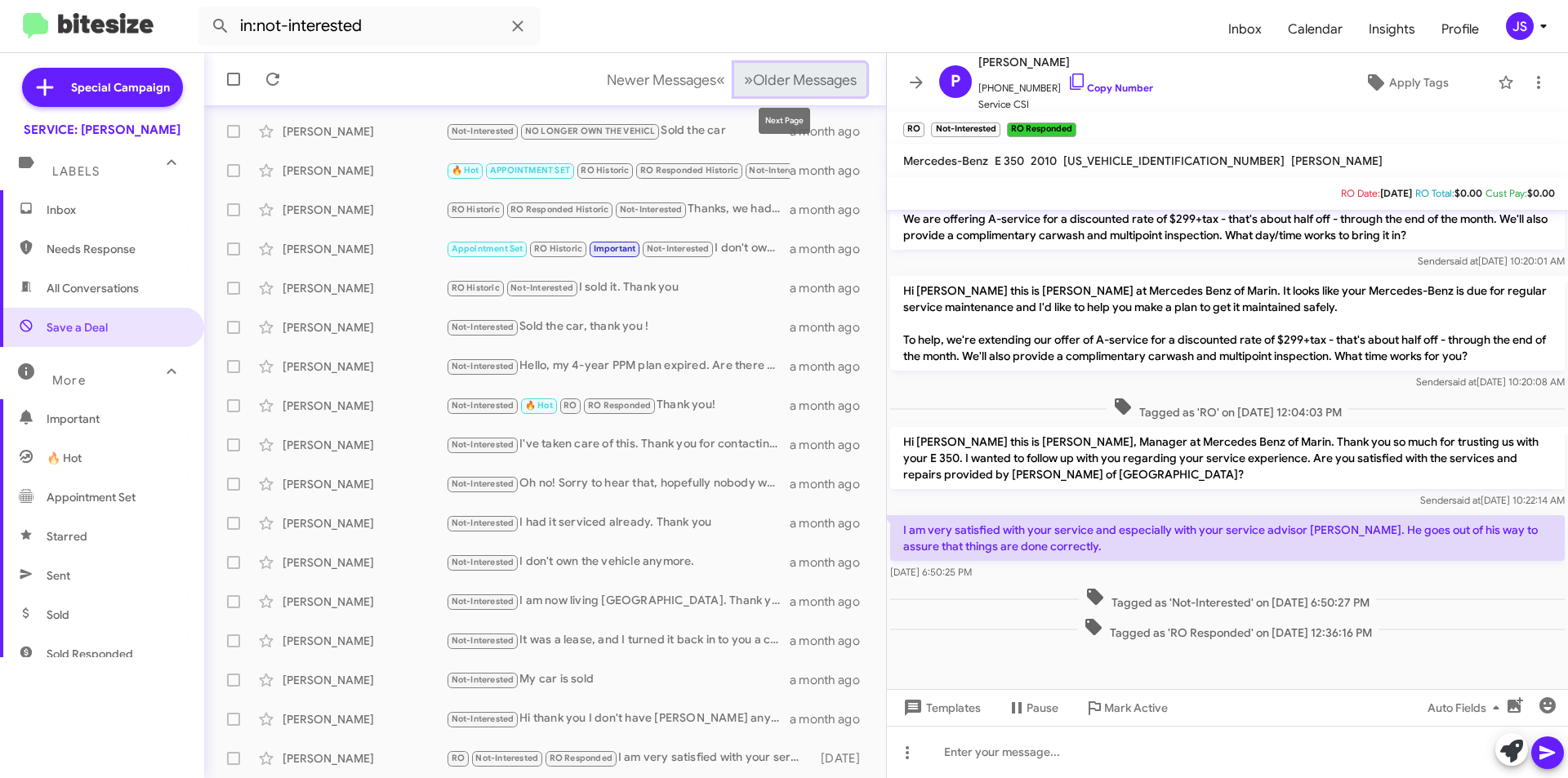
click at [766, 89] on button "» Next Older Messages" at bounding box center [801, 79] width 132 height 33
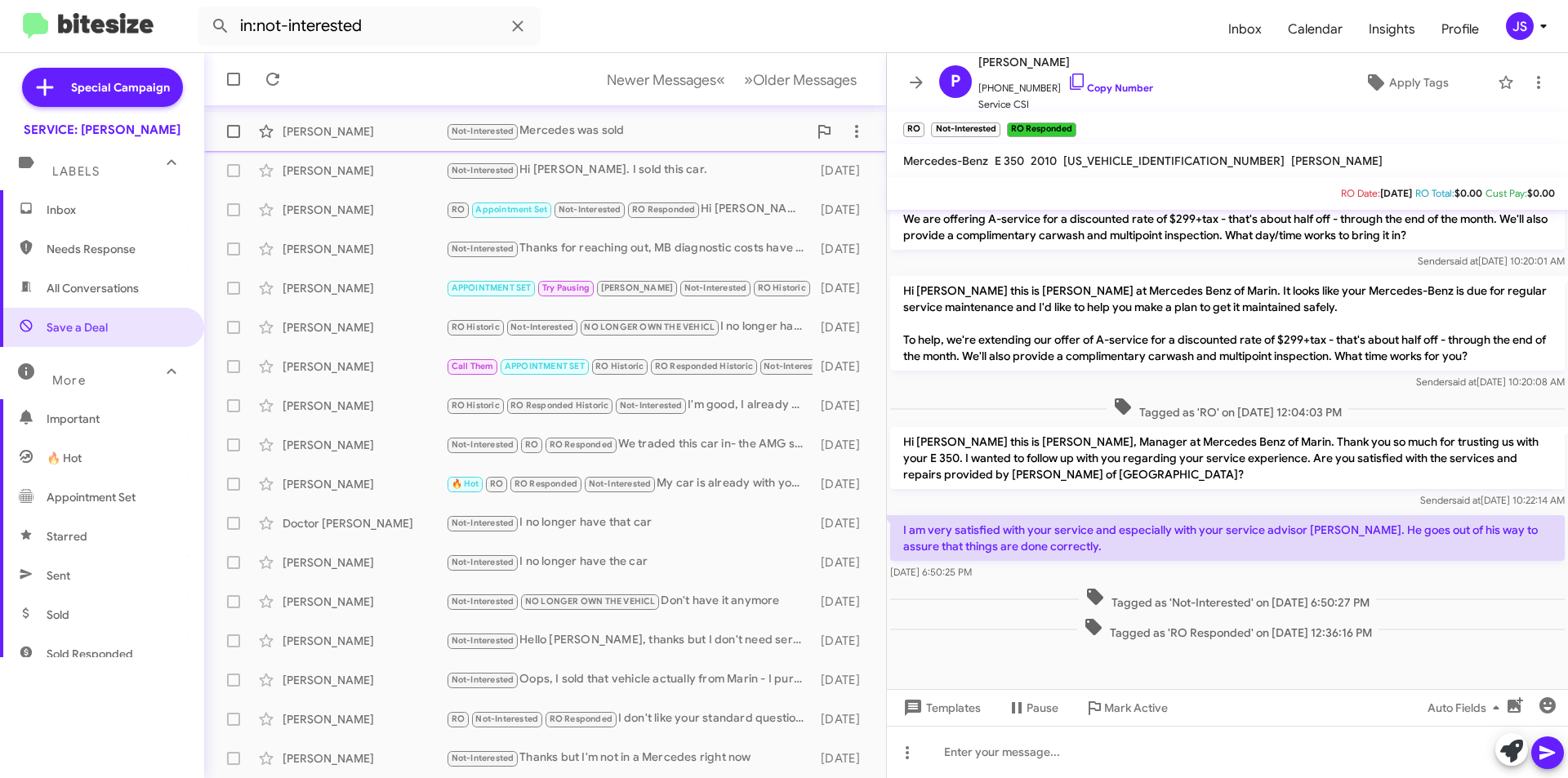
click at [361, 122] on div "Joshua Herrig Not-Interested Mercedes was sold 2 months ago" at bounding box center [545, 132] width 656 height 33
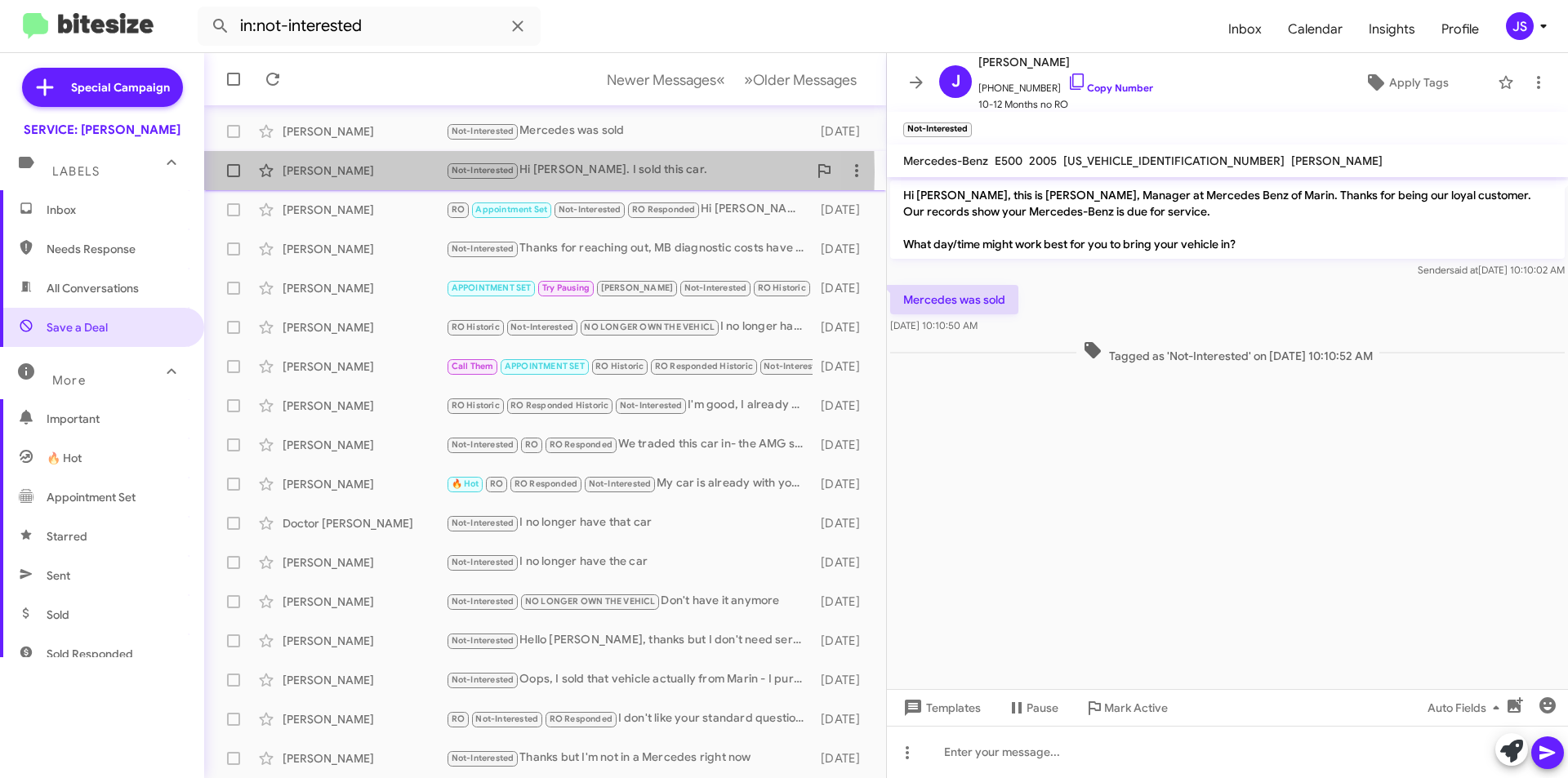
click at [339, 172] on div "Anna Khotyashova" at bounding box center [364, 170] width 164 height 16
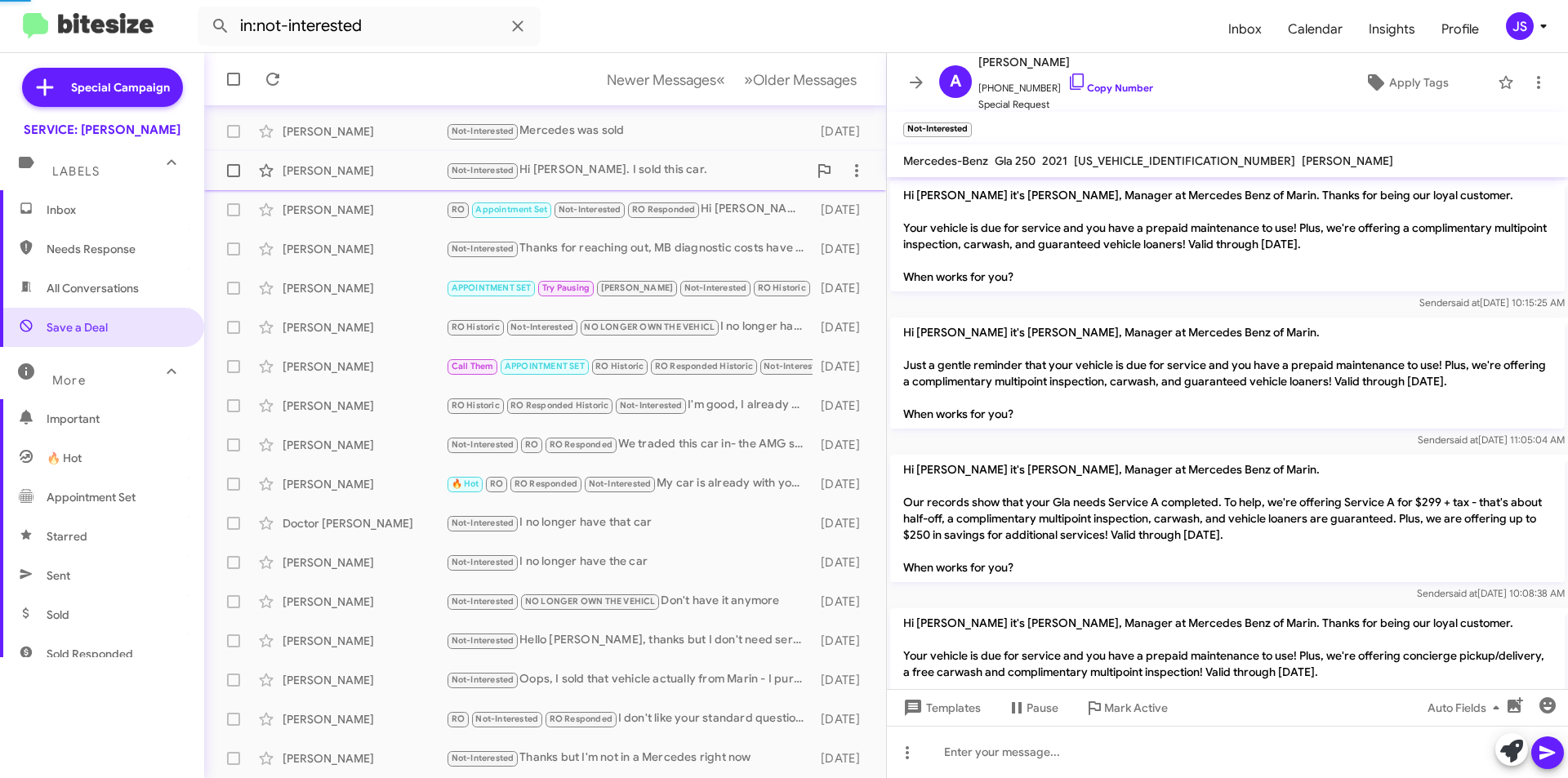
scroll to position [196, 0]
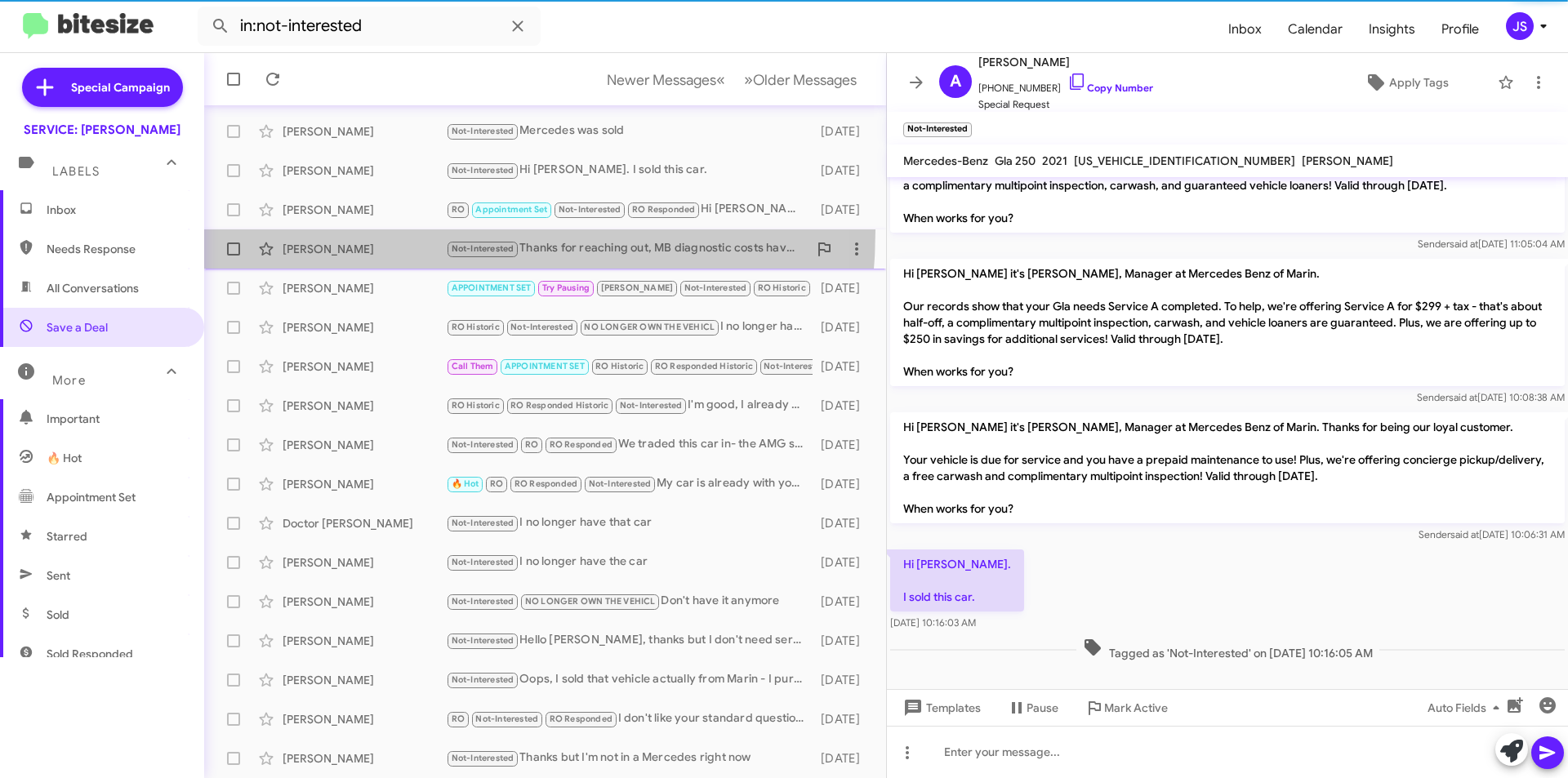
click at [343, 230] on span "Elizabeth Deloache Not-Interested Thanks for reaching out, MB diagnostic costs …" at bounding box center [545, 249] width 682 height 39
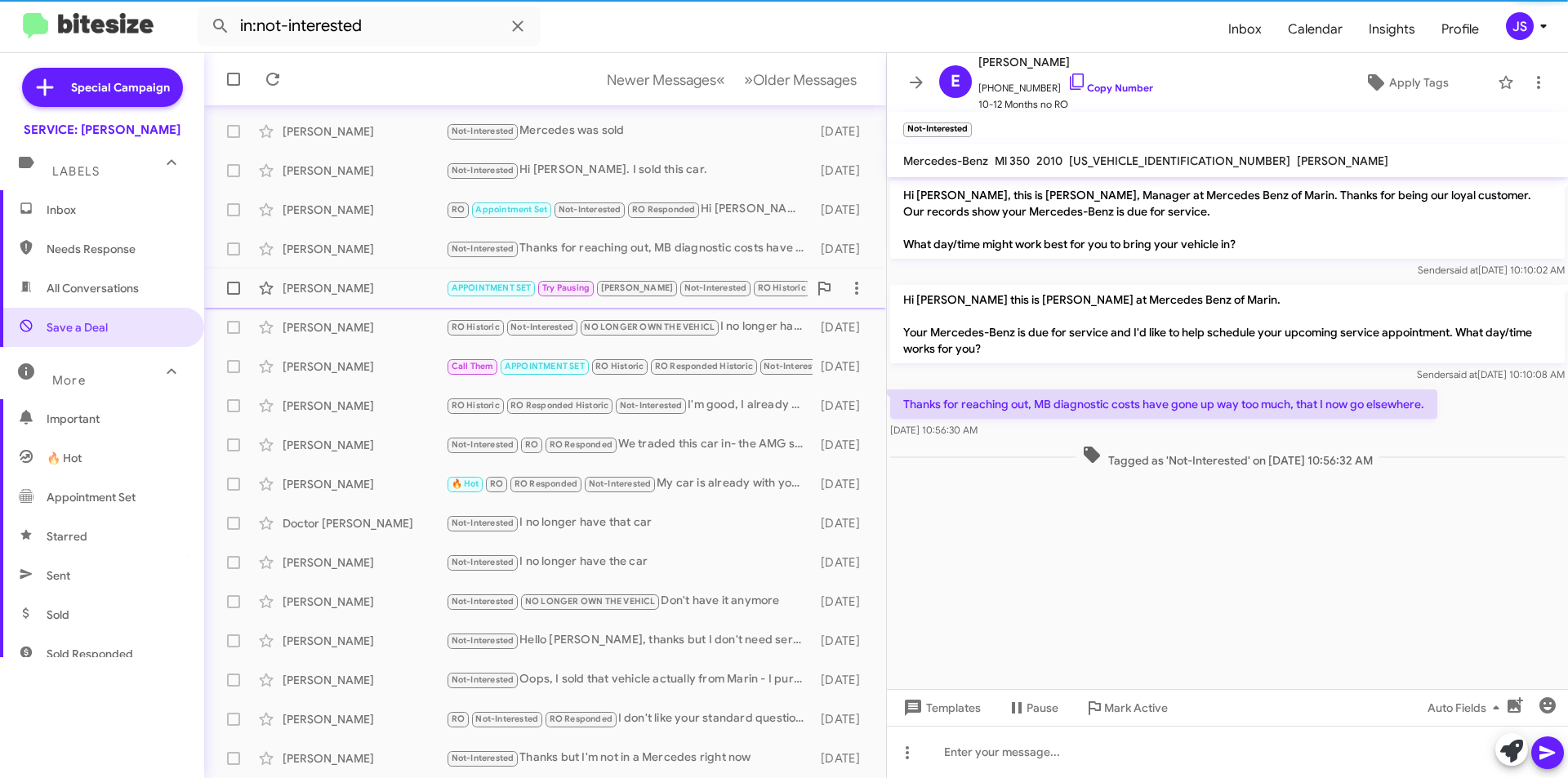
click at [354, 292] on div "Jonathan Hsu" at bounding box center [364, 288] width 164 height 16
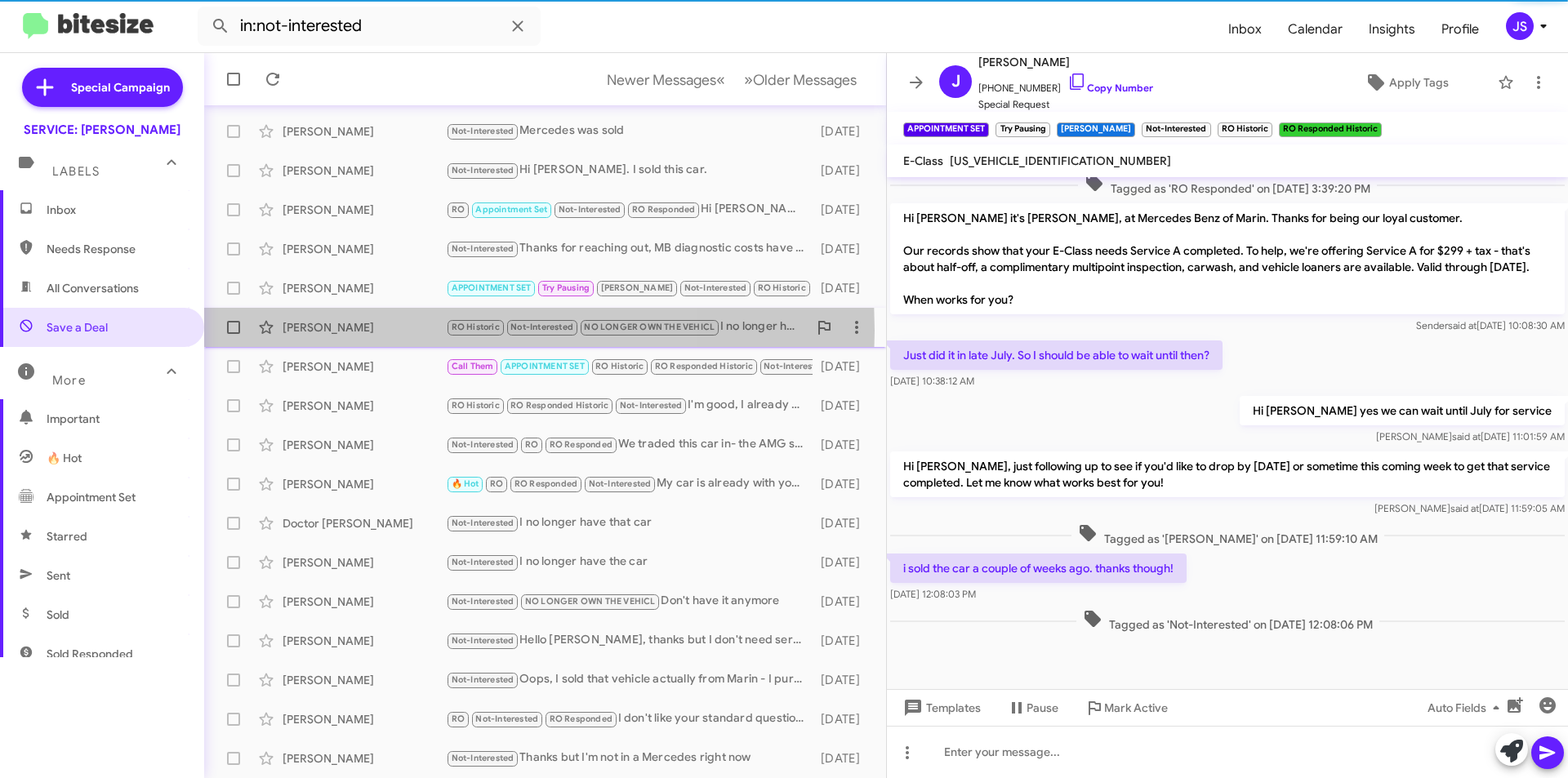
click at [371, 331] on div "Jeffrey Lockwood" at bounding box center [364, 327] width 164 height 16
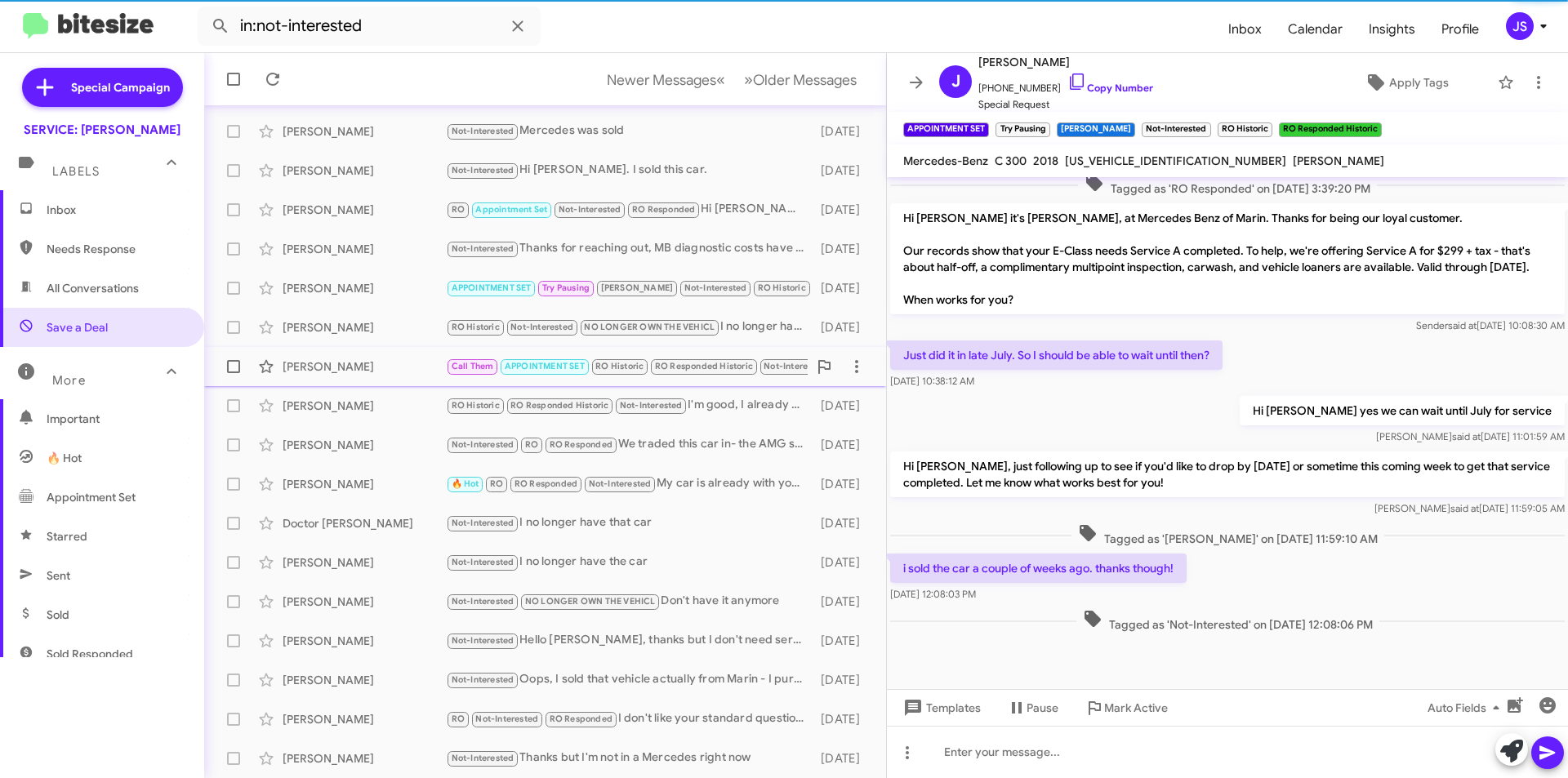
scroll to position [134, 0]
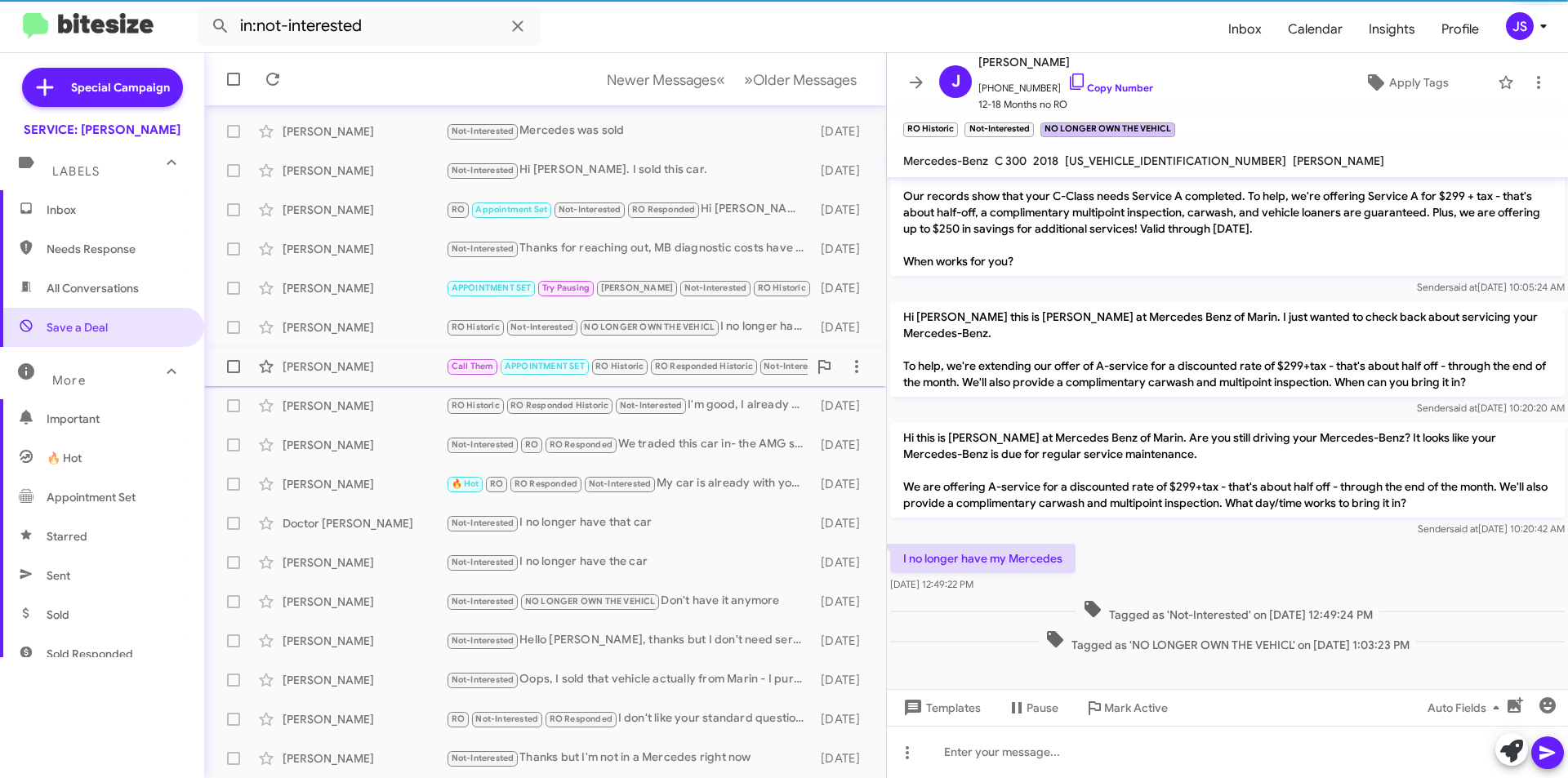
click at [374, 373] on div "Isaac Applbaum" at bounding box center [364, 366] width 164 height 16
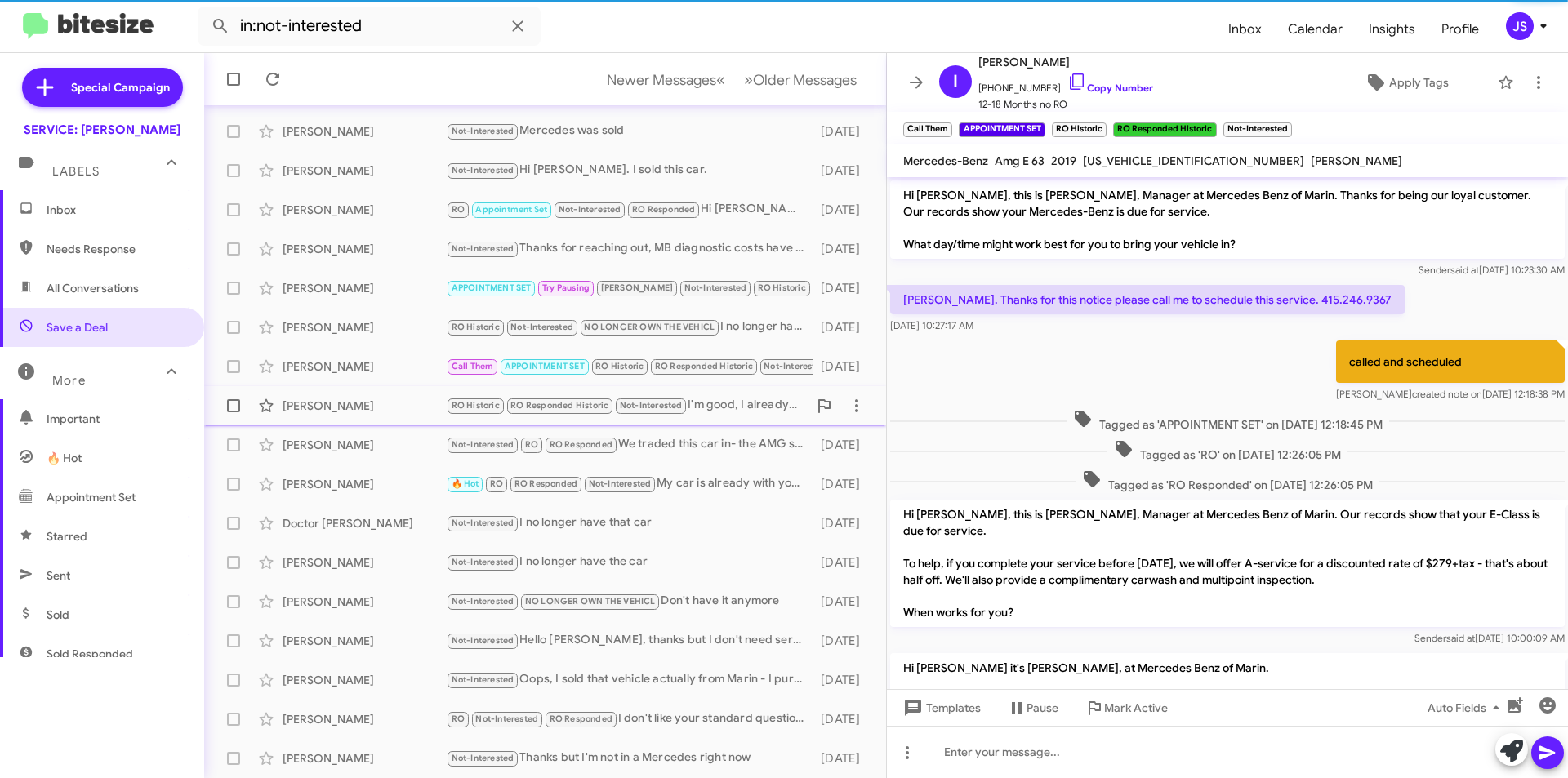
click at [377, 423] on span "Emily Daniello RO Historic RO Responded Historic Not-Interested I'm good, I alr…" at bounding box center [545, 405] width 682 height 39
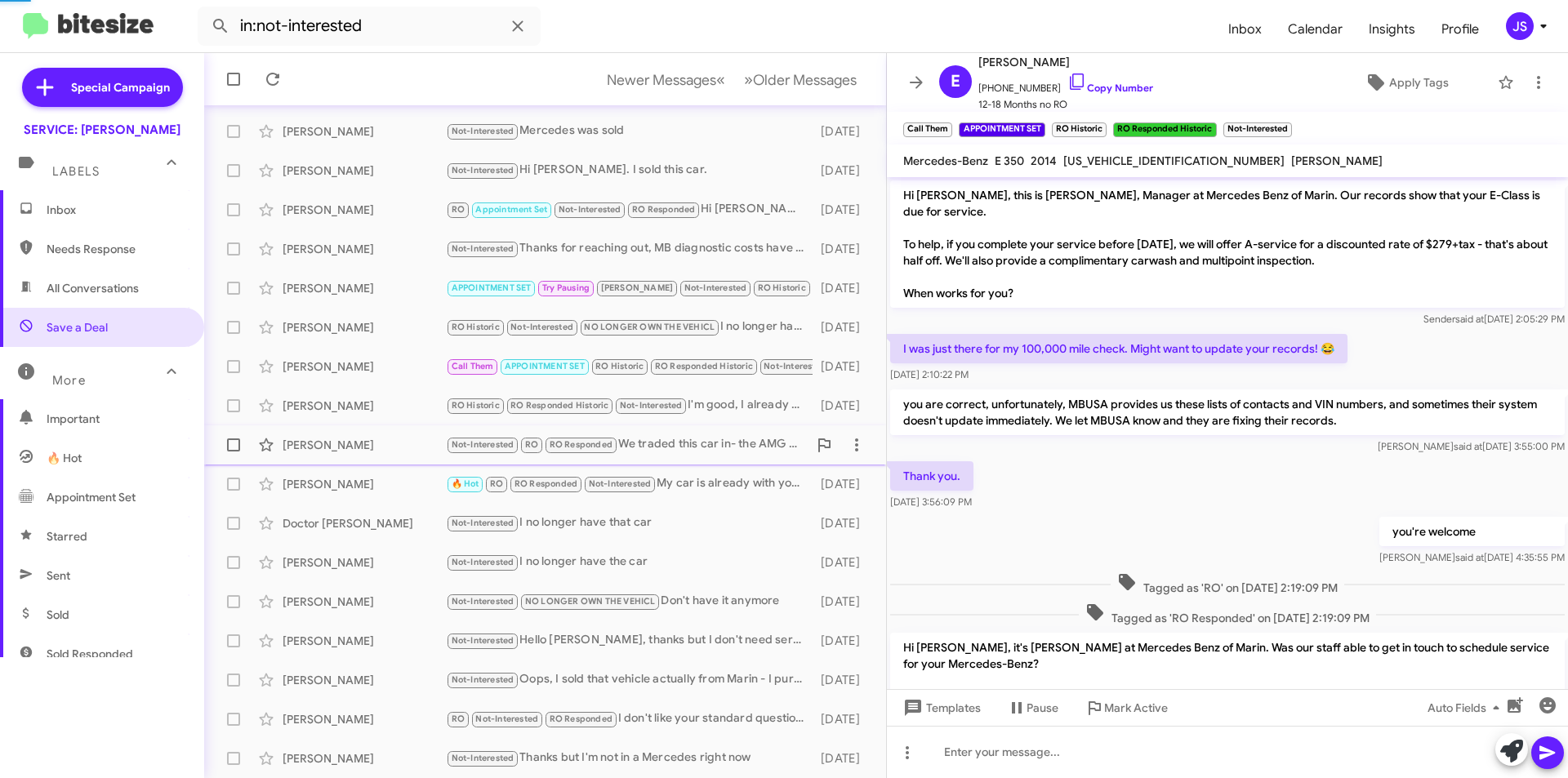
scroll to position [188, 0]
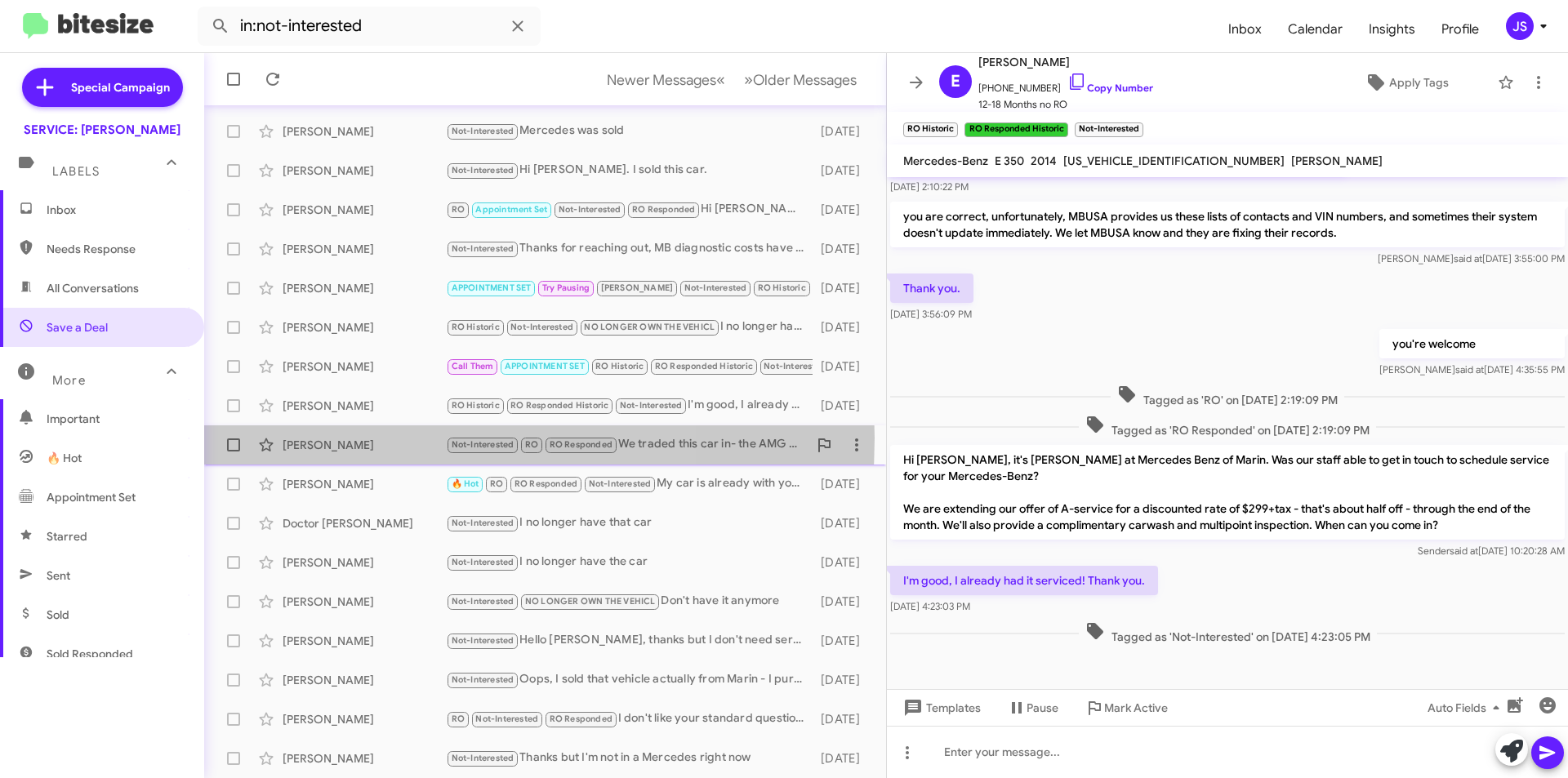
click at [370, 438] on div "Joseph Causing" at bounding box center [364, 445] width 164 height 16
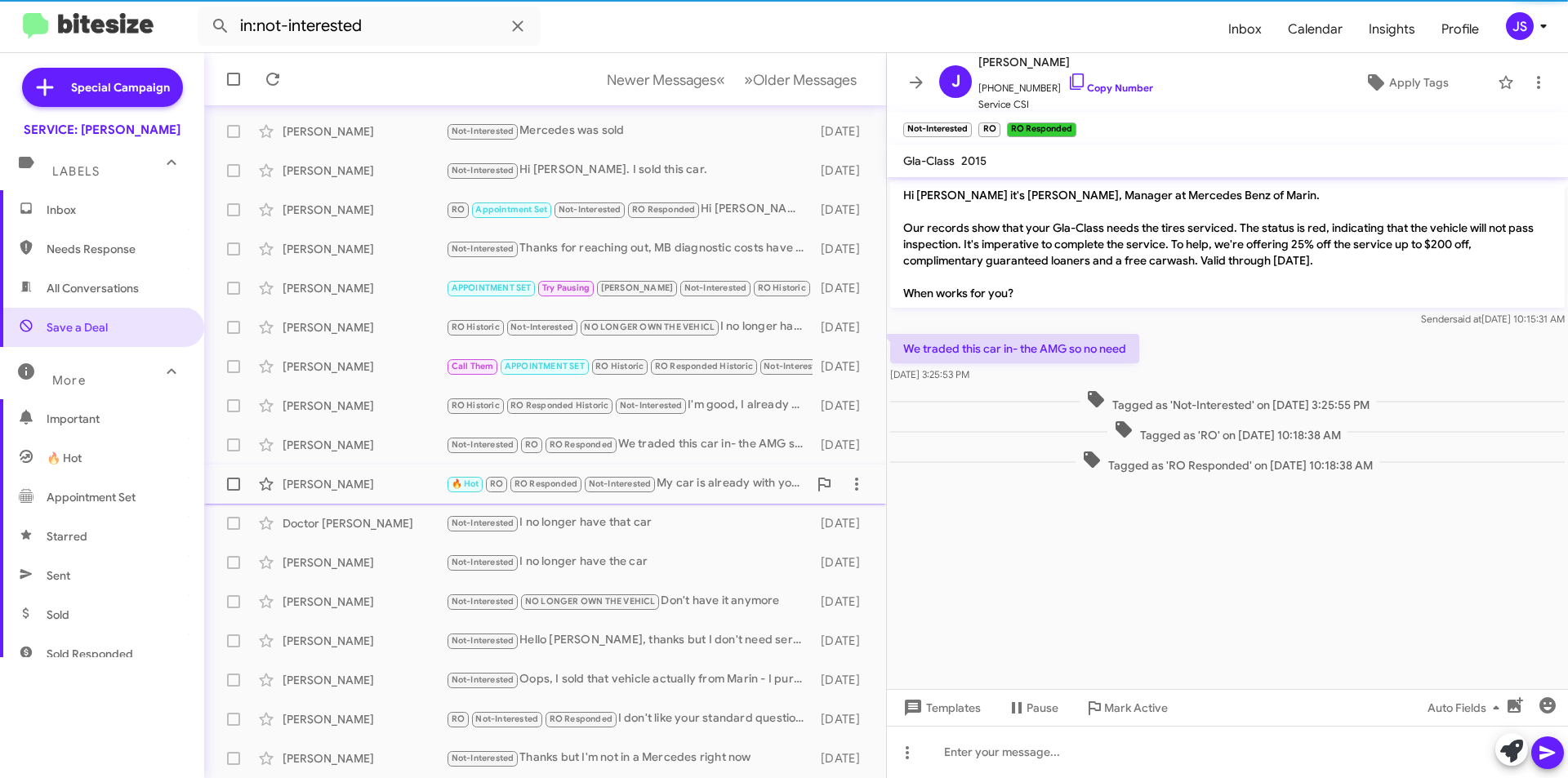
click at [373, 481] on div "Camilo Artiga-Purcell" at bounding box center [364, 484] width 164 height 16
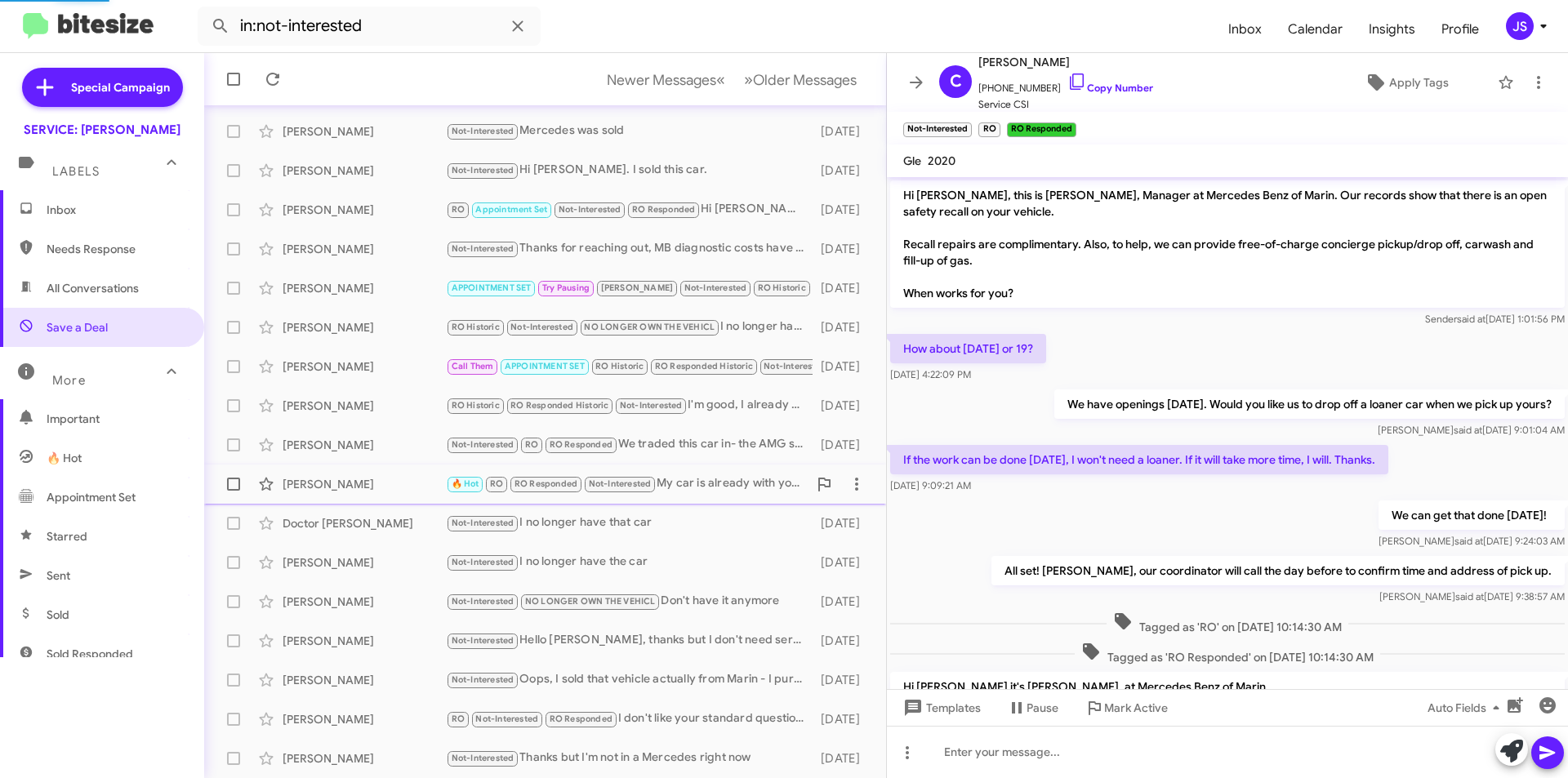
scroll to position [740, 0]
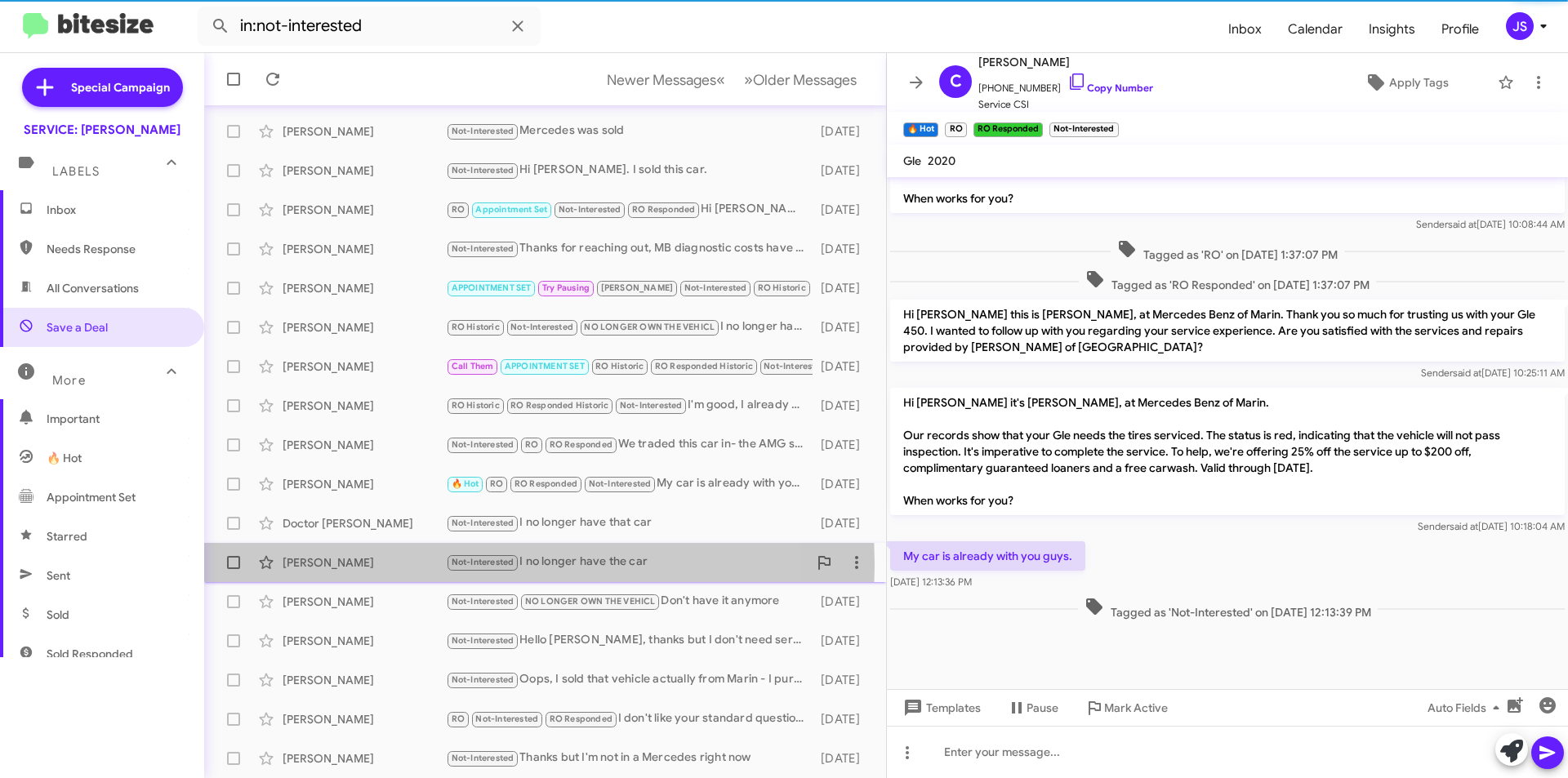
click at [319, 564] on div "Mackenzie Mayle" at bounding box center [364, 562] width 164 height 16
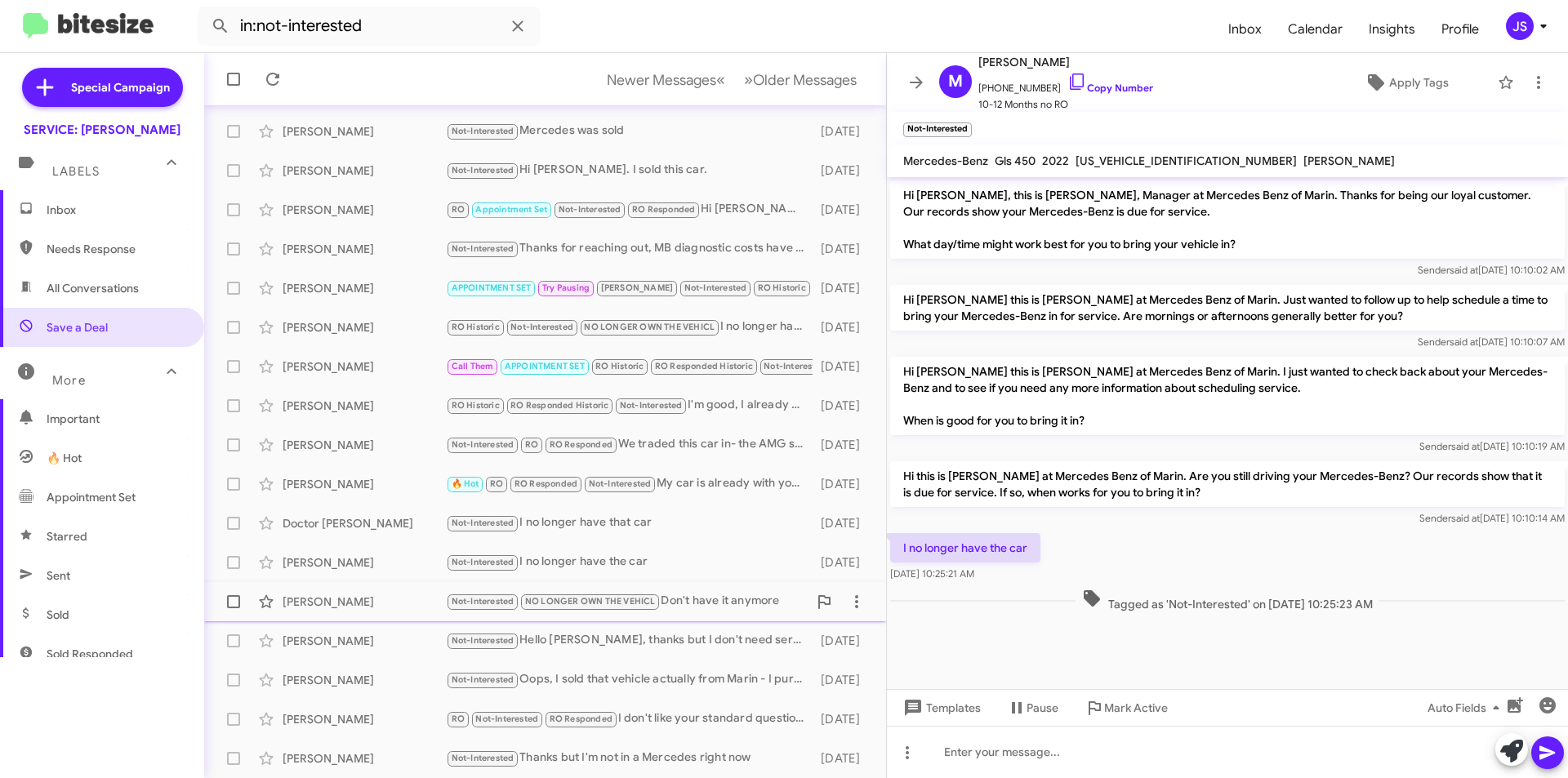
click at [333, 619] on span "Chessa Yee Not-Interested NO LONGER OWN THE VEHICL Don't have it anymore 2 mont…" at bounding box center [545, 601] width 682 height 39
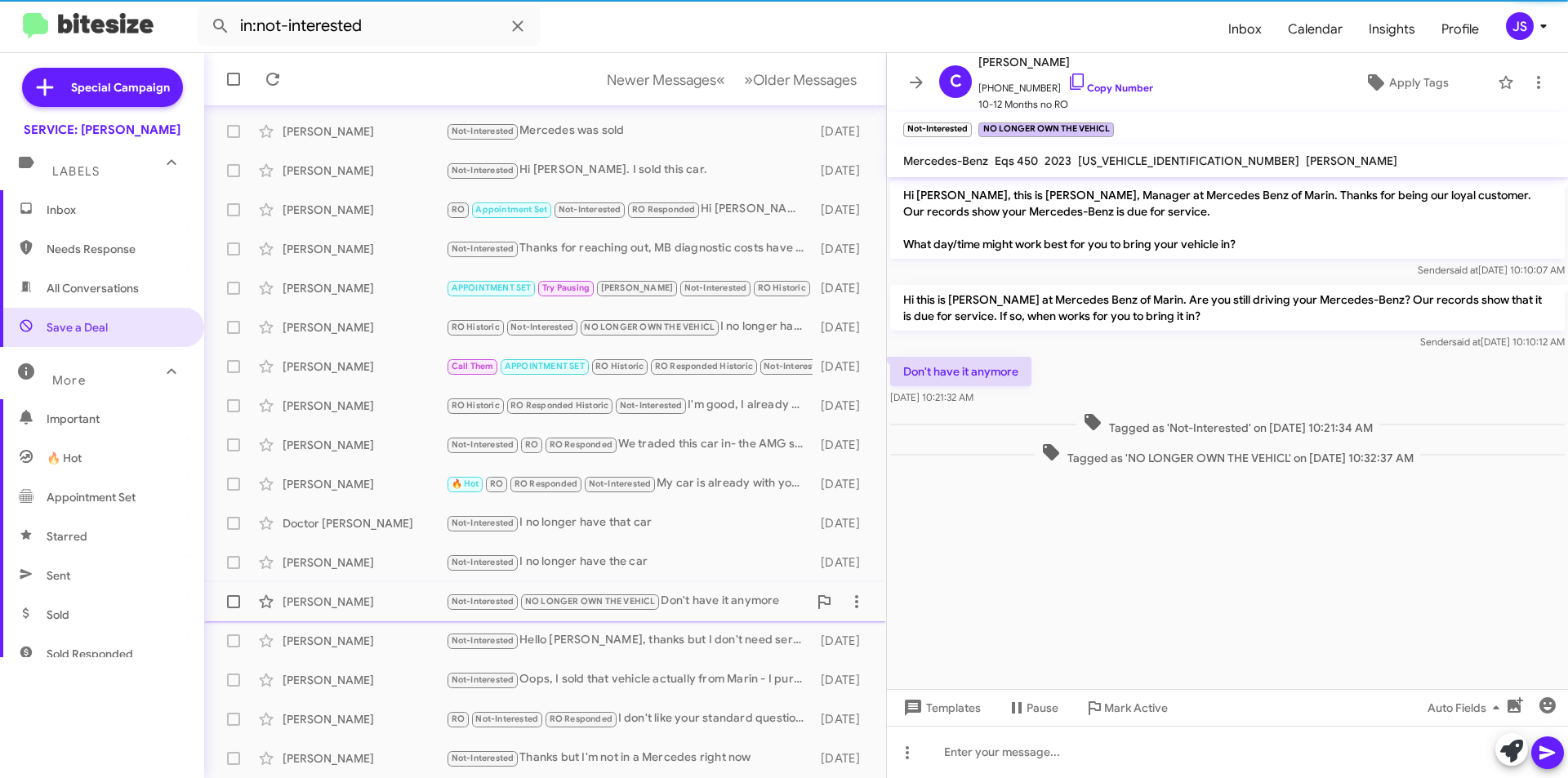
click at [347, 621] on span "Chessa Yee Not-Interested NO LONGER OWN THE VEHICL Don't have it anymore 2 mont…" at bounding box center [545, 601] width 682 height 39
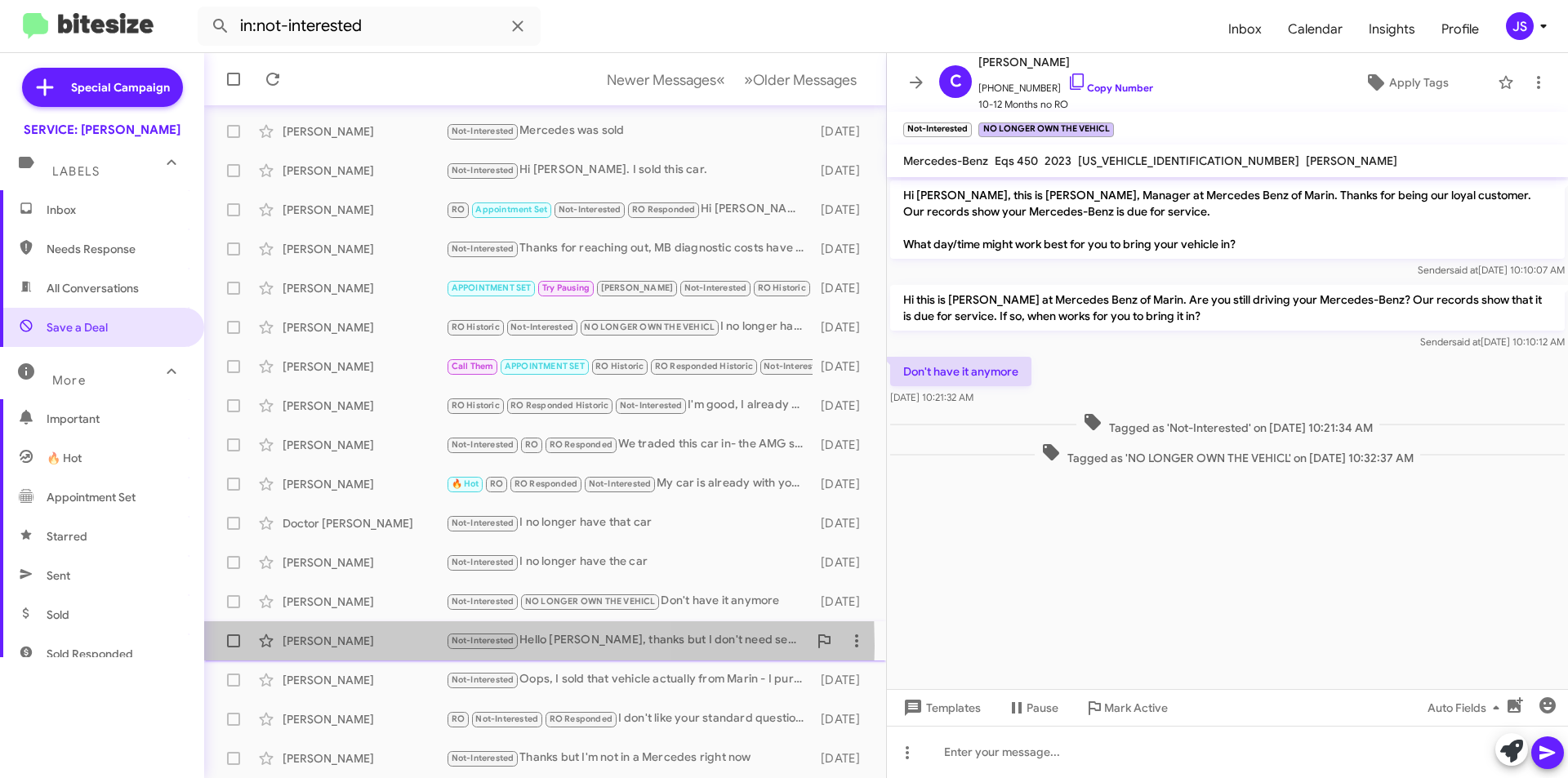
click at [358, 646] on div "Kay Mitzel" at bounding box center [364, 641] width 164 height 16
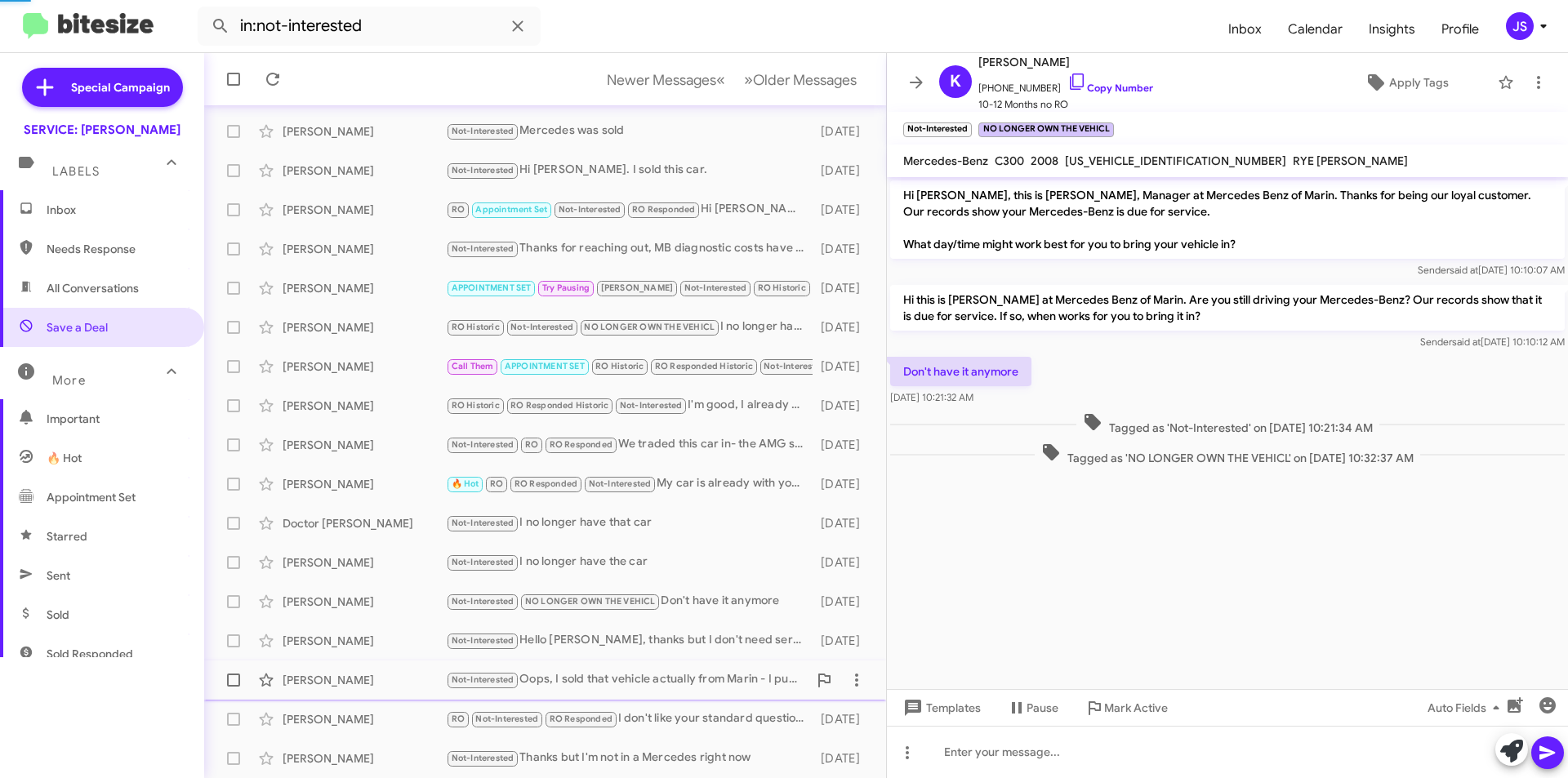
scroll to position [44, 0]
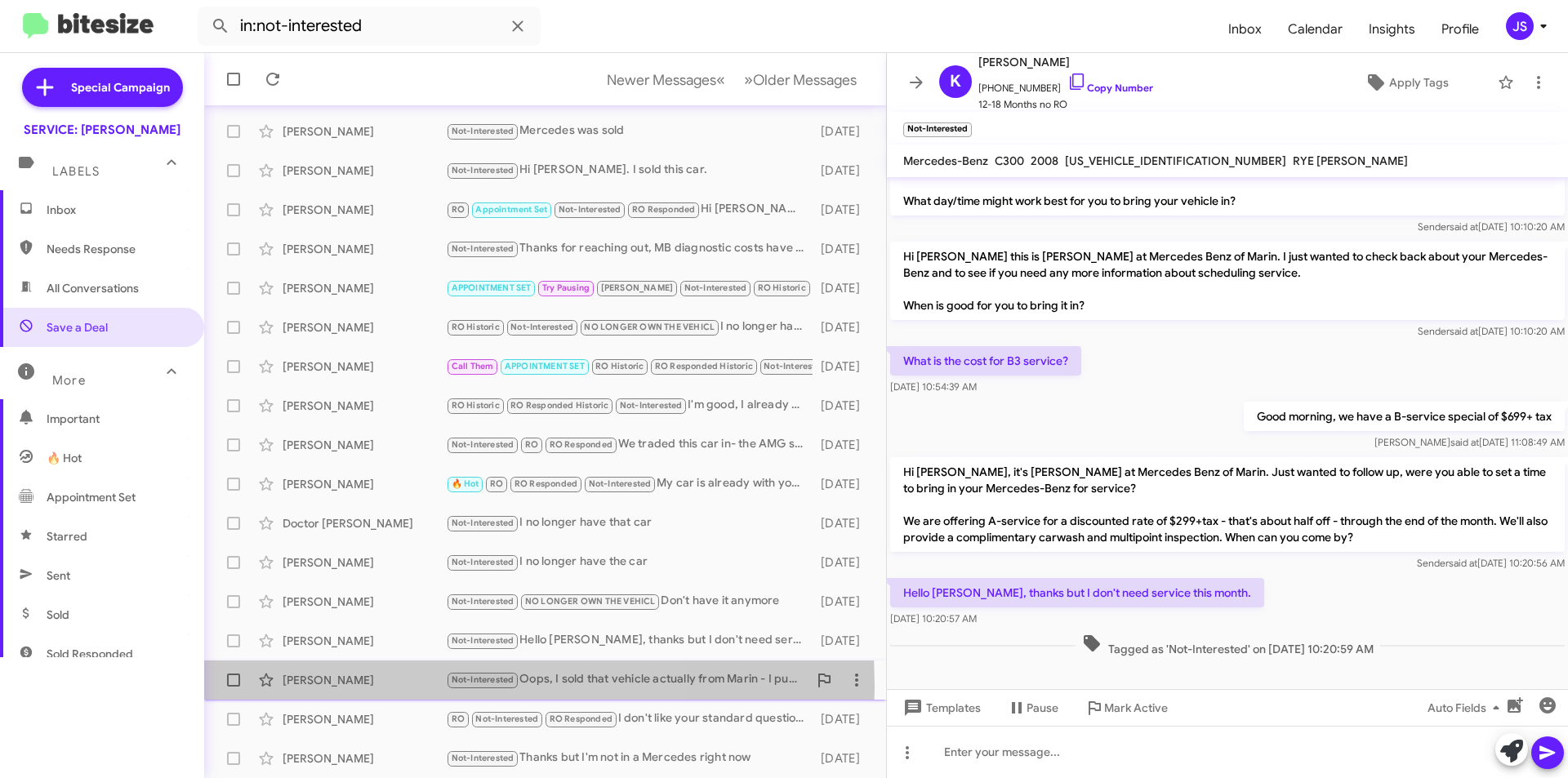
click at [365, 688] on div "Melissa Daniels" at bounding box center [364, 680] width 164 height 16
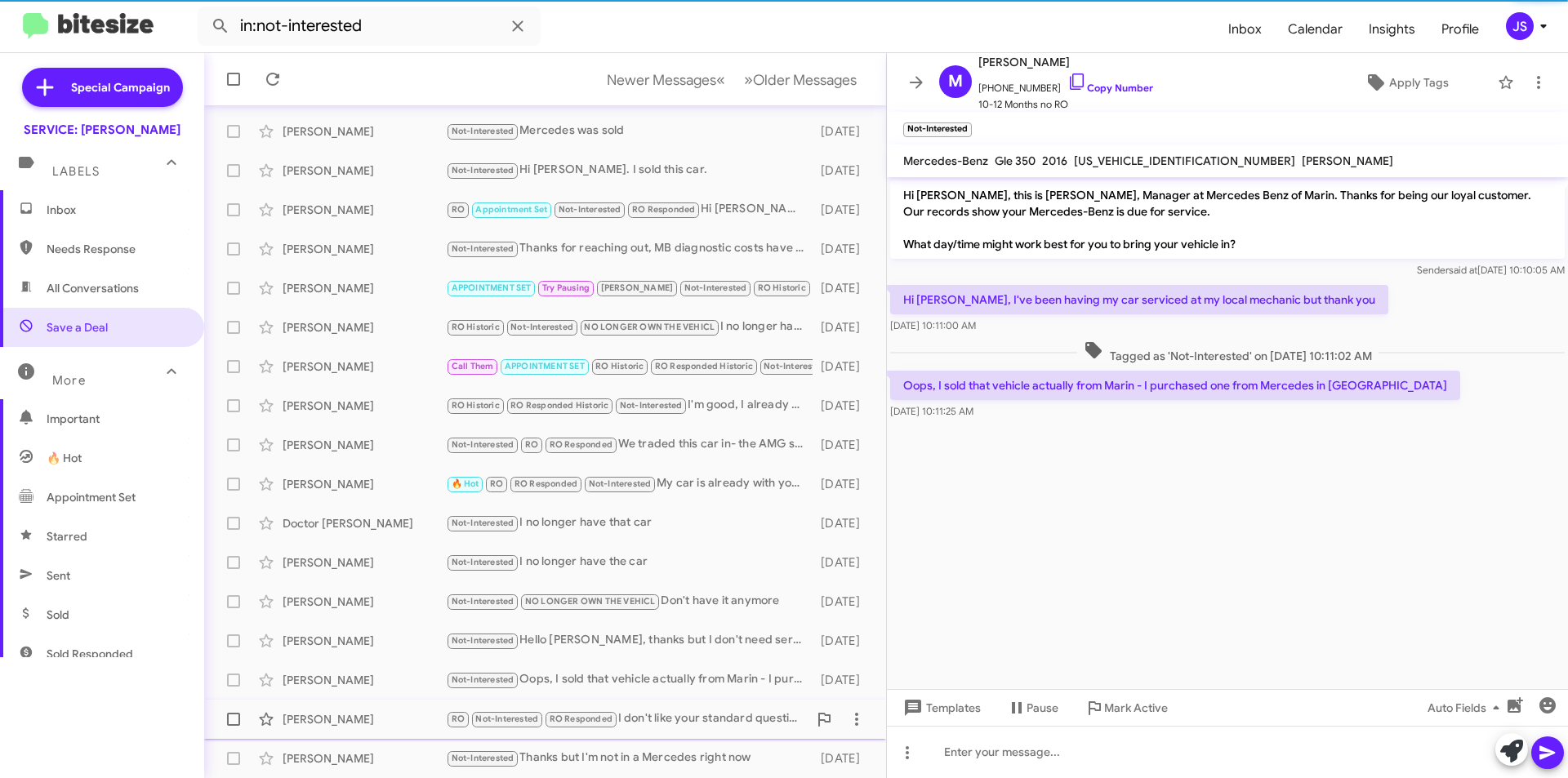
click at [368, 730] on div "Jefferson Lamoree RO Not-Interested RO Responded I don't like your standard que…" at bounding box center [545, 719] width 656 height 33
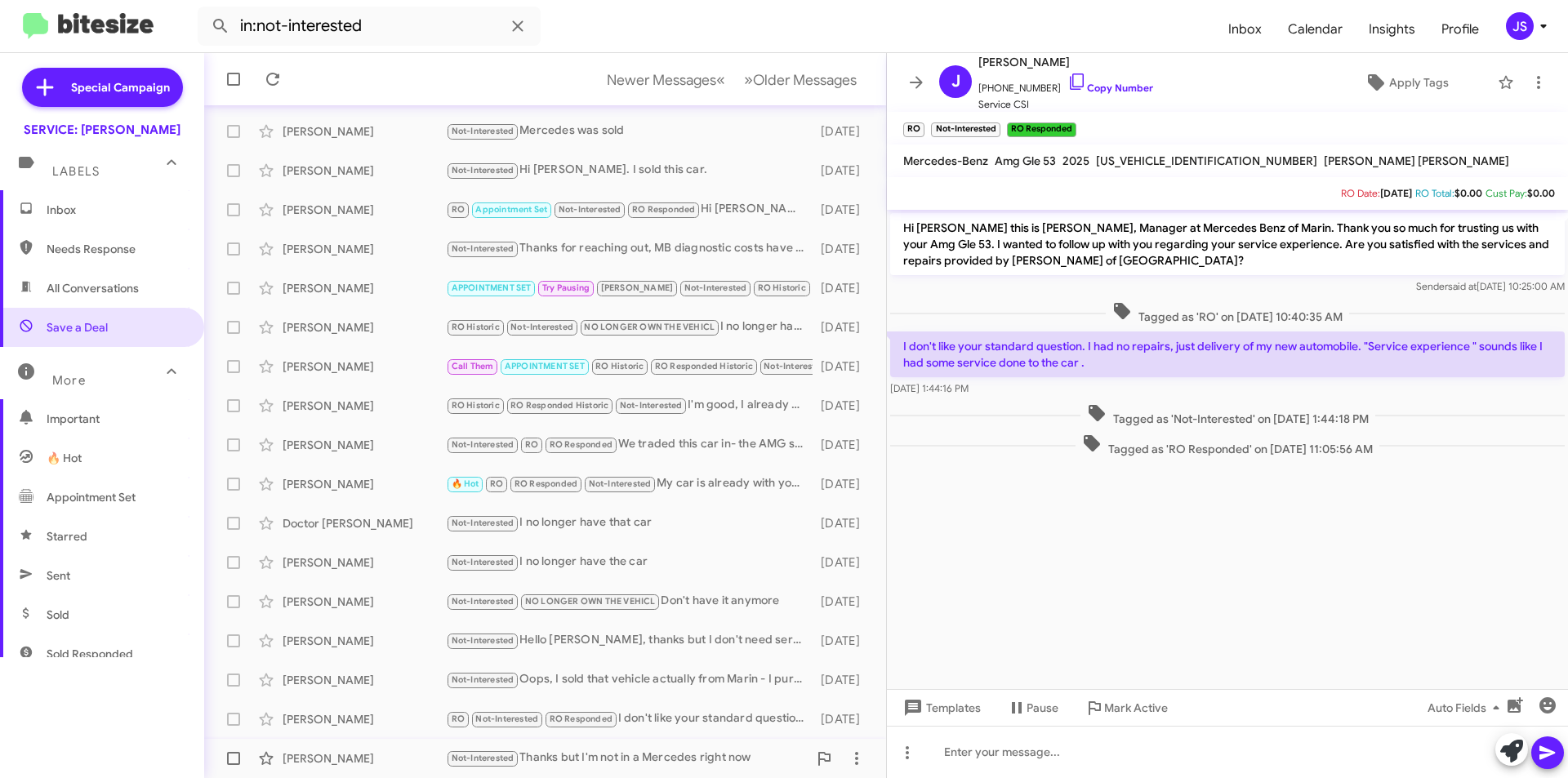
click at [398, 764] on div "Martin Rossman" at bounding box center [364, 758] width 164 height 16
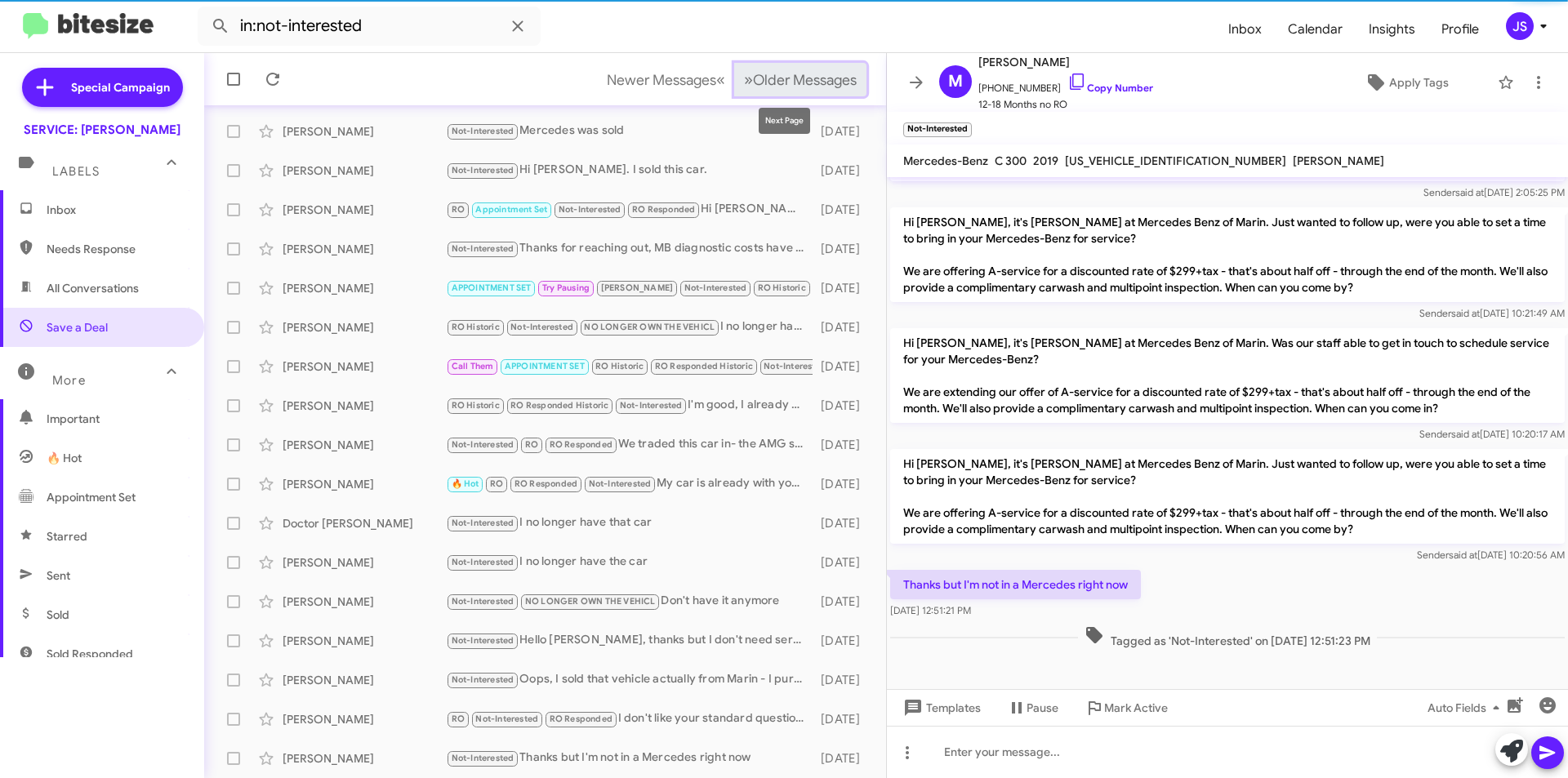
click at [776, 85] on span "Older Messages" at bounding box center [805, 80] width 104 height 18
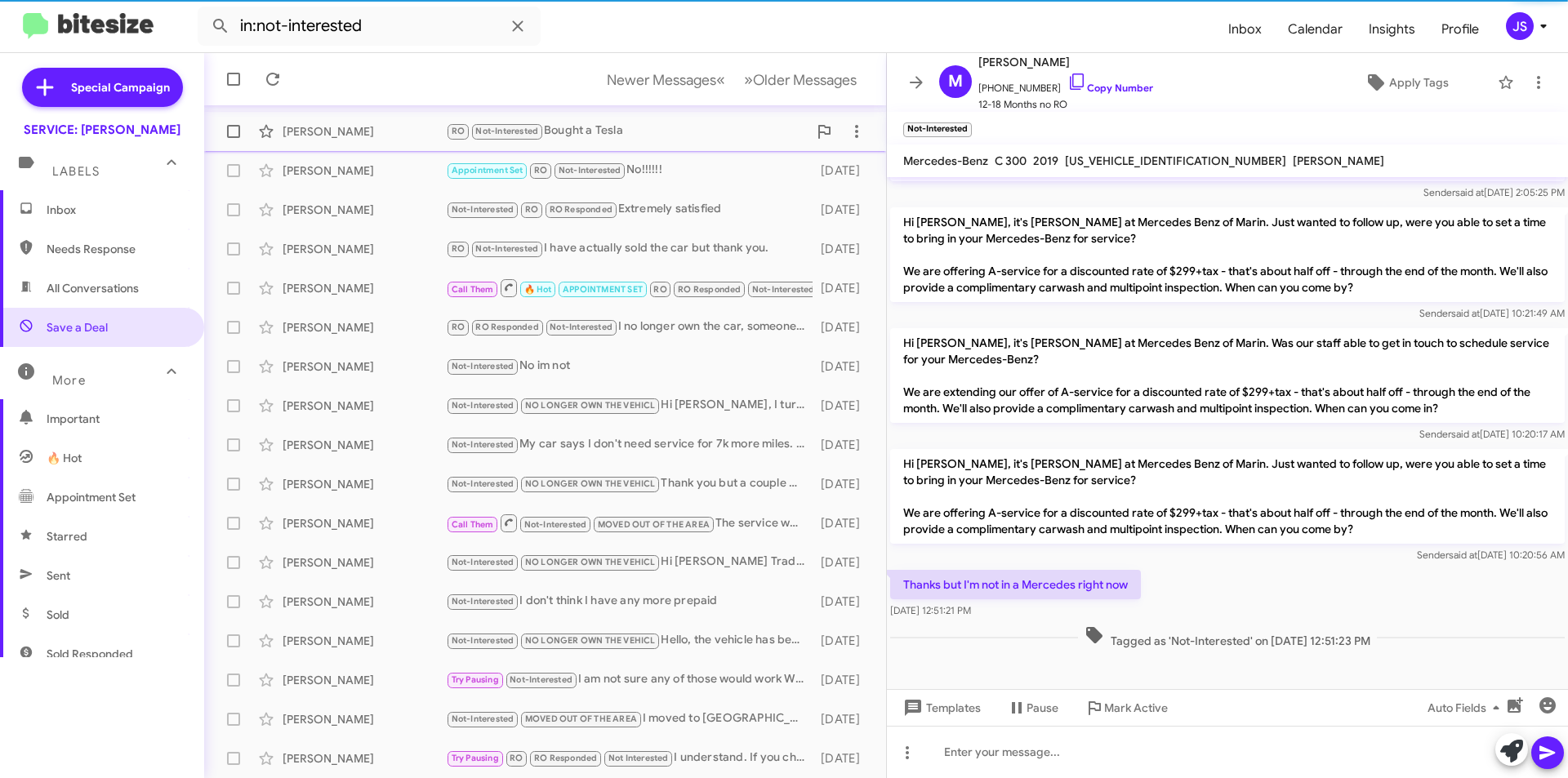
click at [375, 130] on div "Timothy Muller" at bounding box center [364, 131] width 164 height 16
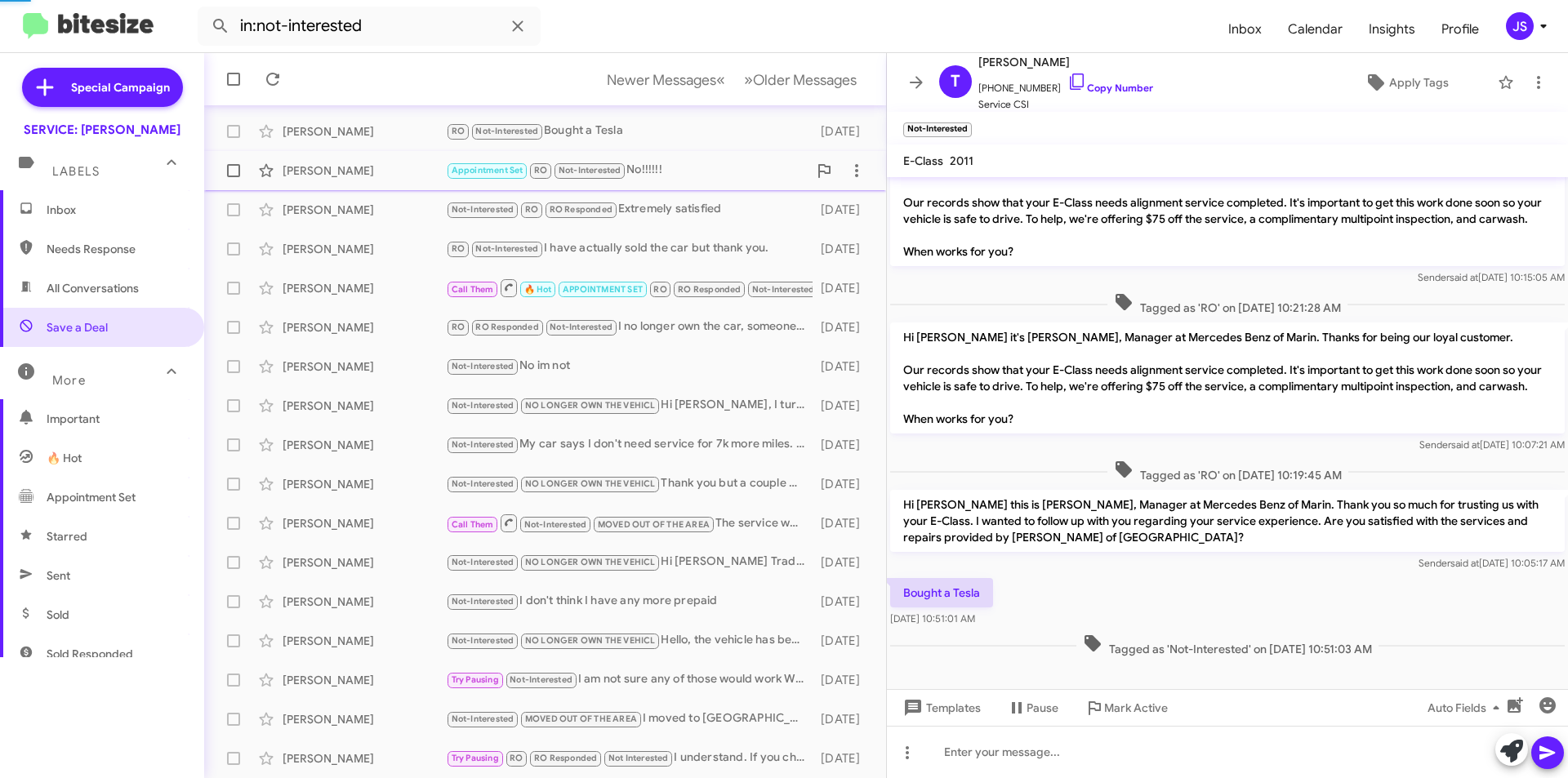
scroll to position [58, 0]
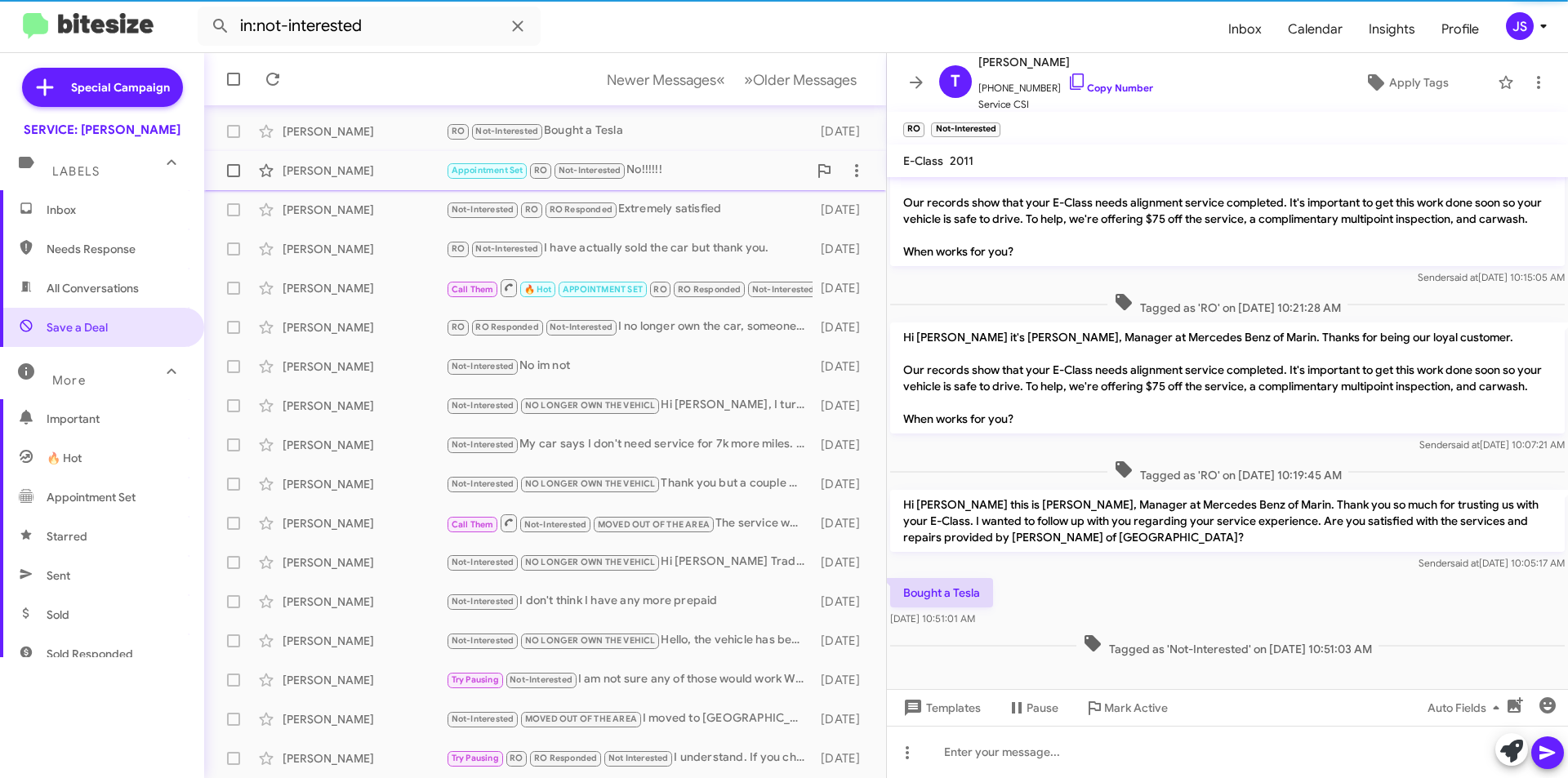
click at [367, 173] on div "Sue Dricoll" at bounding box center [364, 170] width 164 height 16
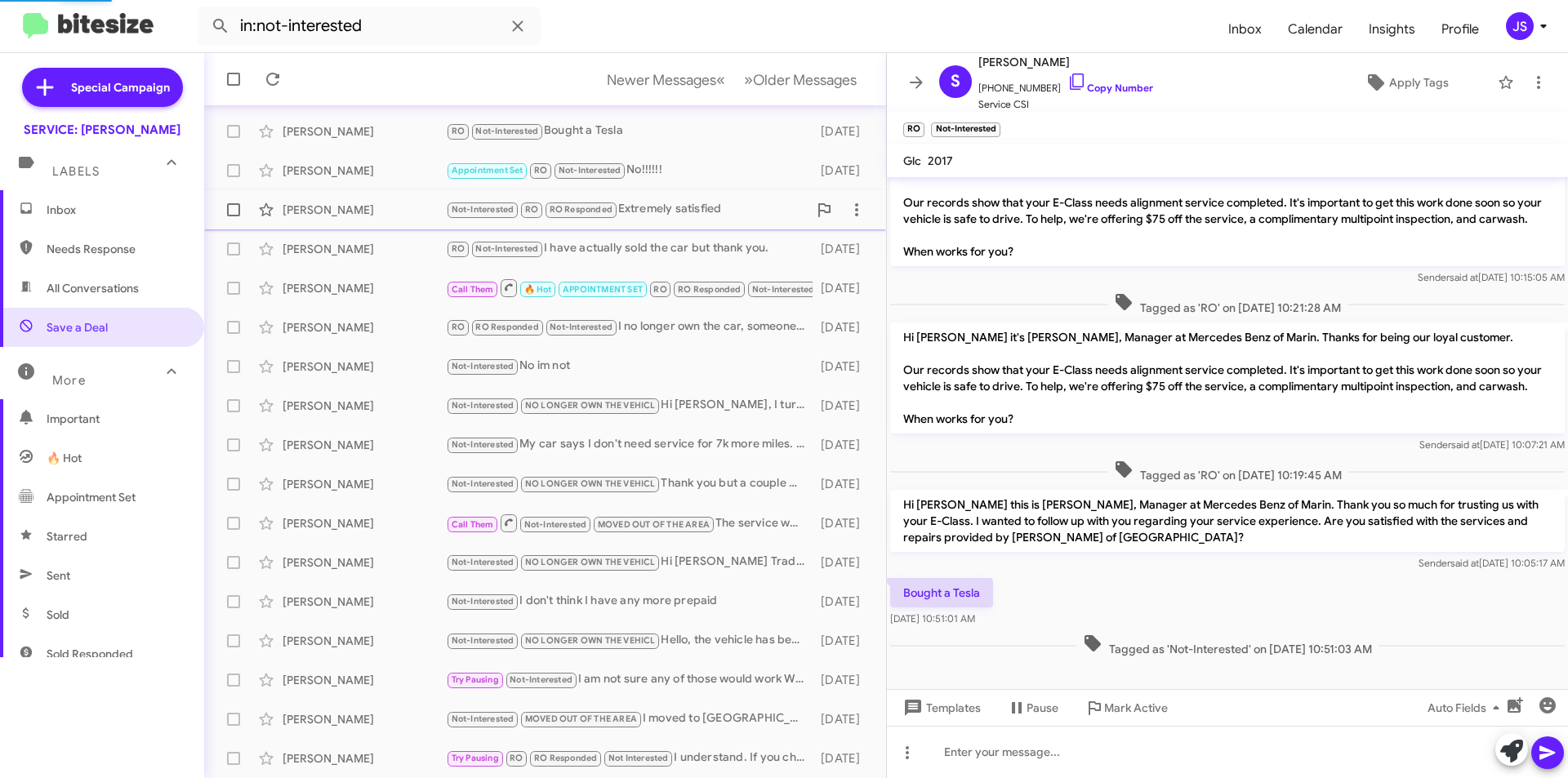
scroll to position [797, 0]
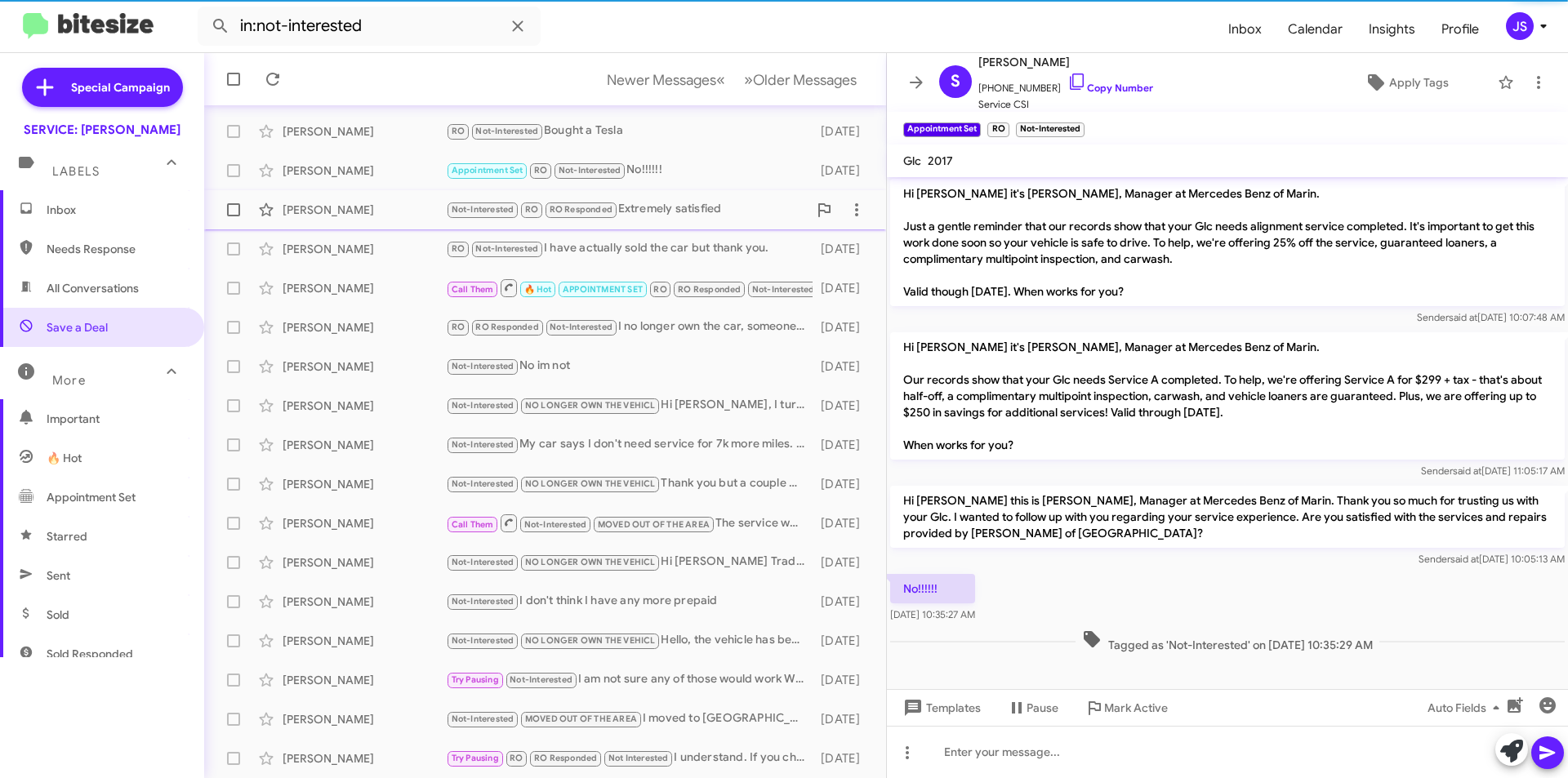
click at [362, 215] on div "Kathleen Rende" at bounding box center [364, 209] width 164 height 16
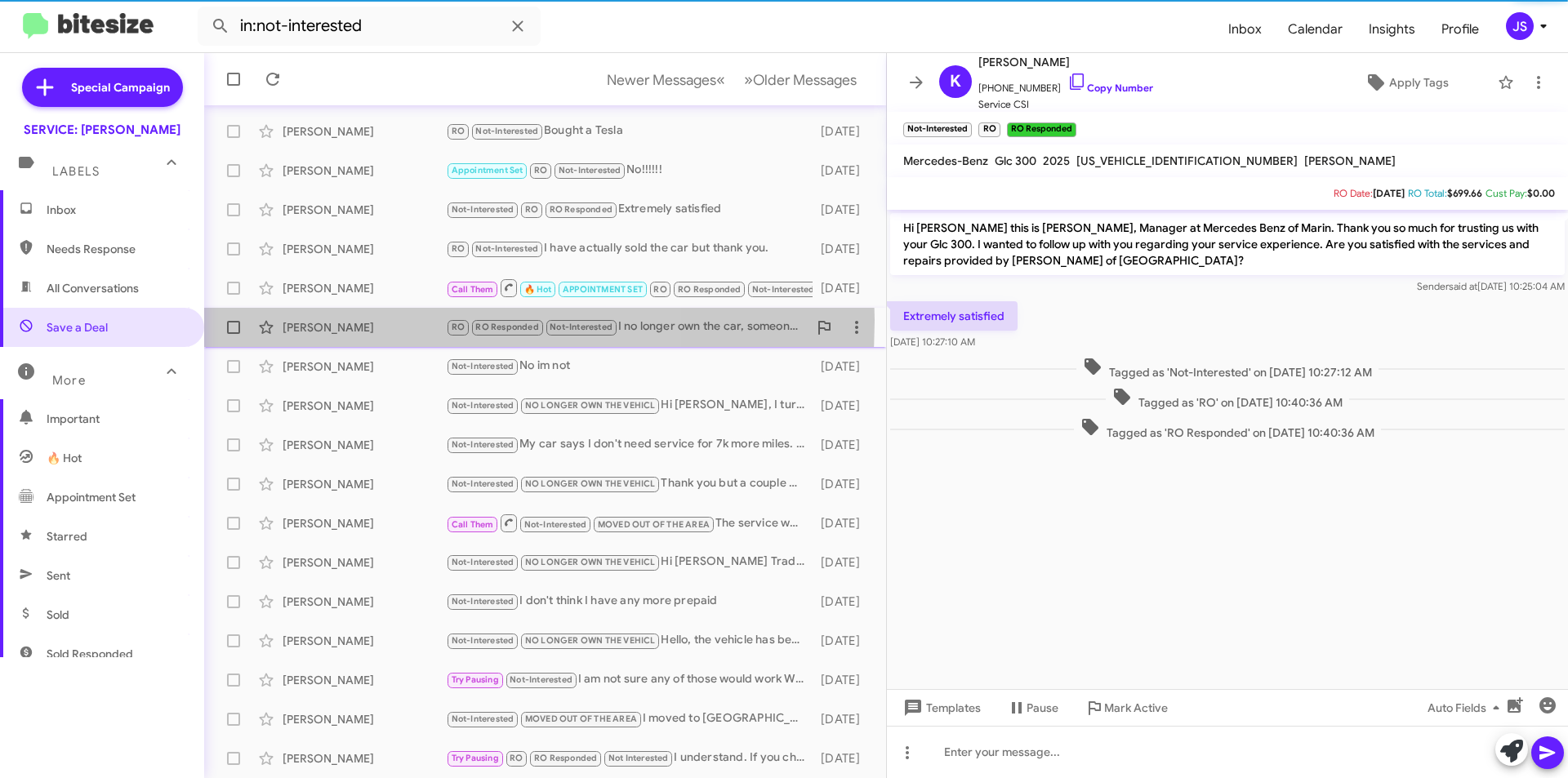
click at [362, 320] on div "Toula Siacotos" at bounding box center [364, 327] width 164 height 16
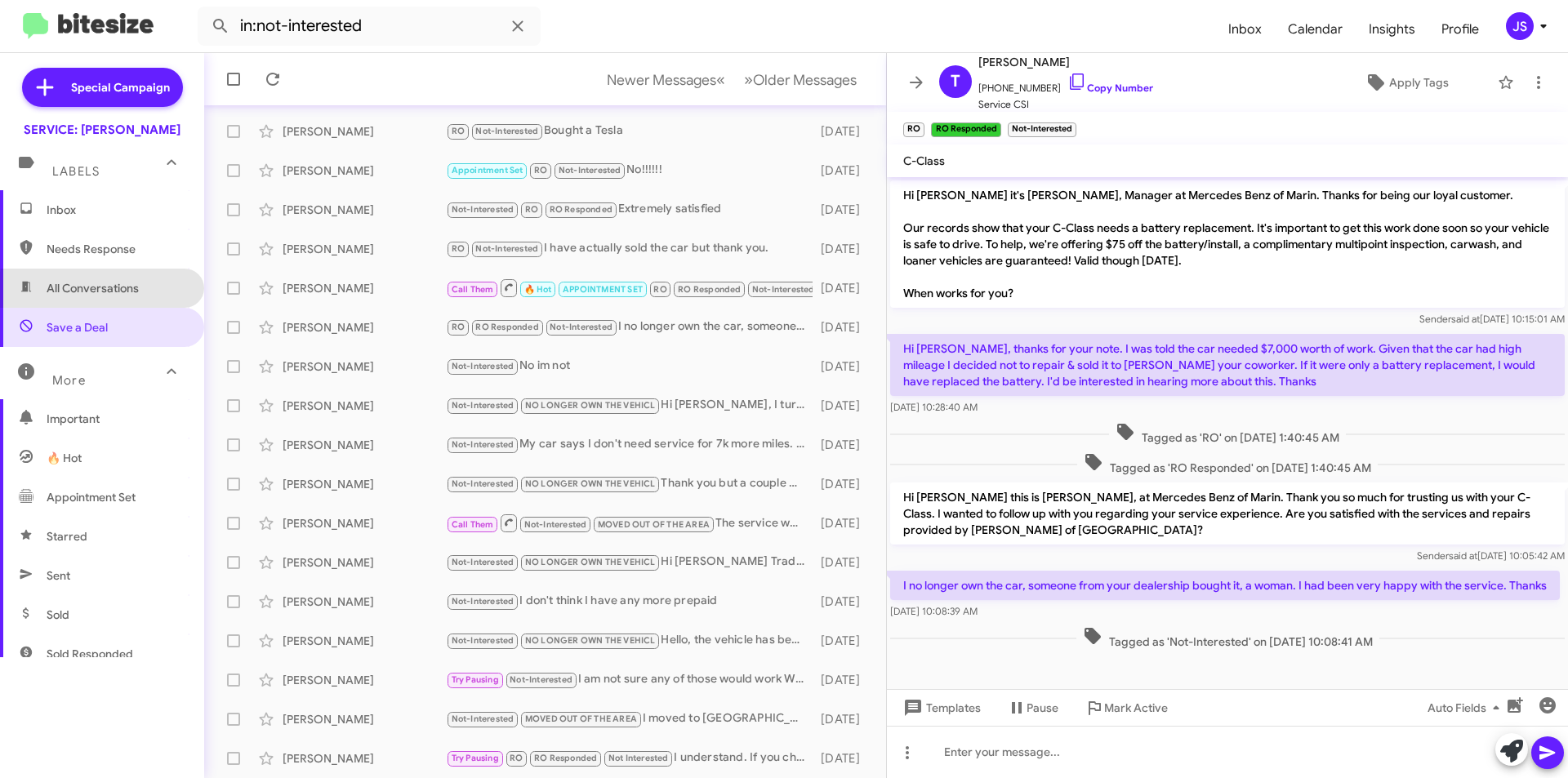
click at [128, 292] on span "All Conversations" at bounding box center [93, 288] width 93 height 16
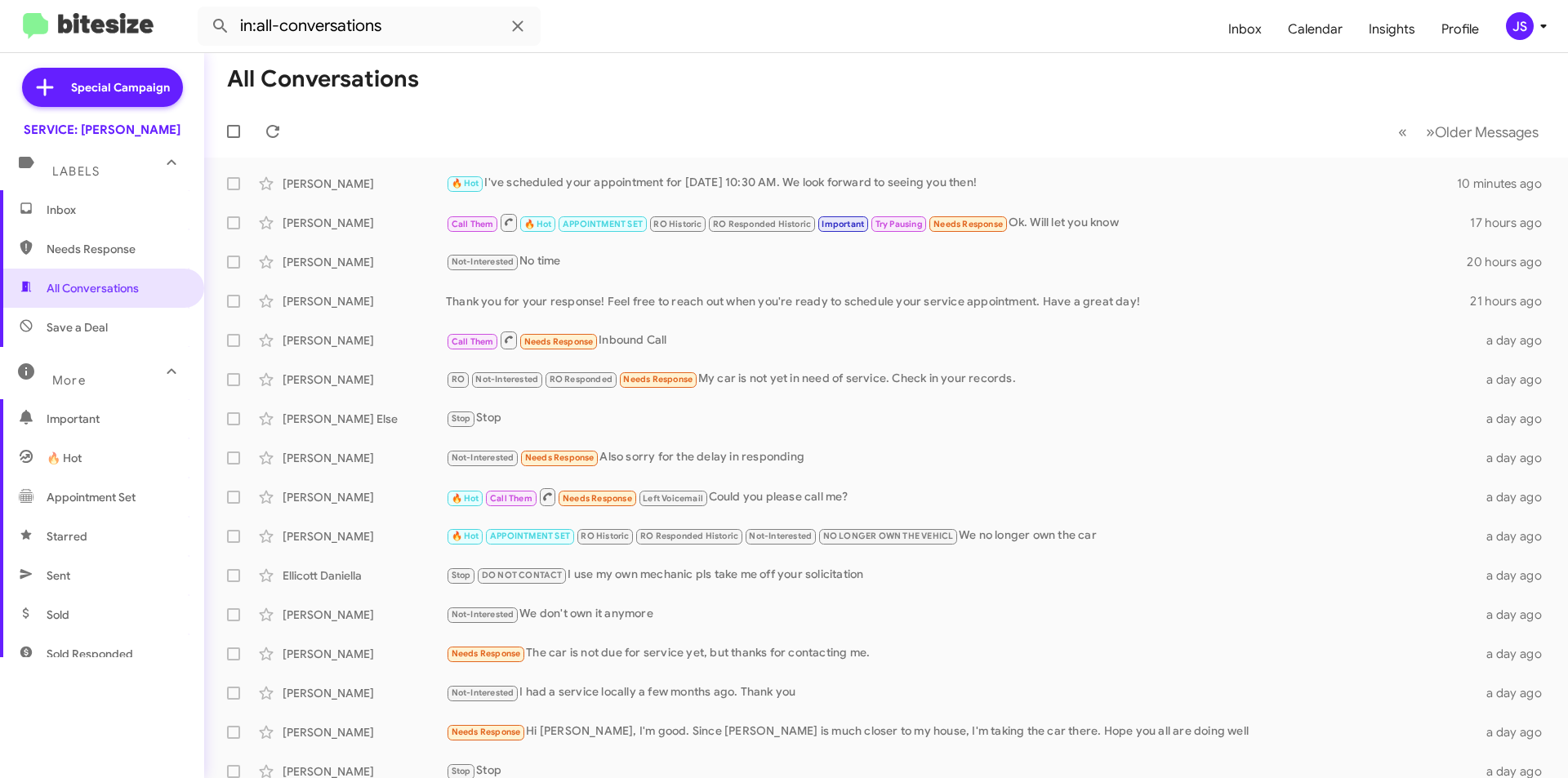
click at [89, 371] on div "More" at bounding box center [86, 374] width 146 height 30
click at [89, 371] on div "More" at bounding box center [86, 367] width 146 height 30
click at [79, 318] on span "Save a Deal" at bounding box center [102, 327] width 204 height 39
type input "in:not-interested"
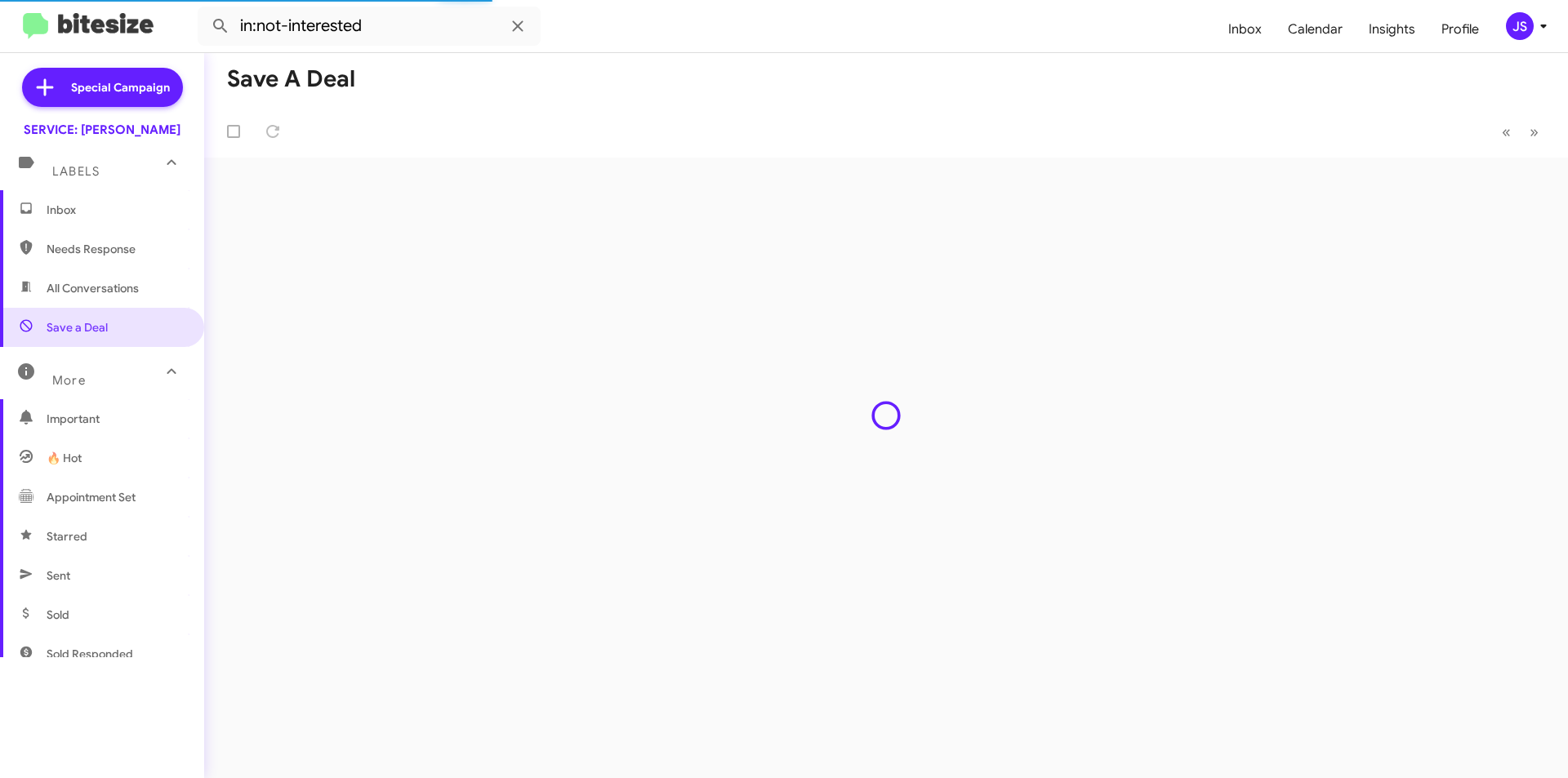
click at [334, 269] on div "Save a Deal « Previous » Next" at bounding box center [886, 416] width 1364 height 725
click at [141, 199] on span "Inbox" at bounding box center [102, 209] width 204 height 39
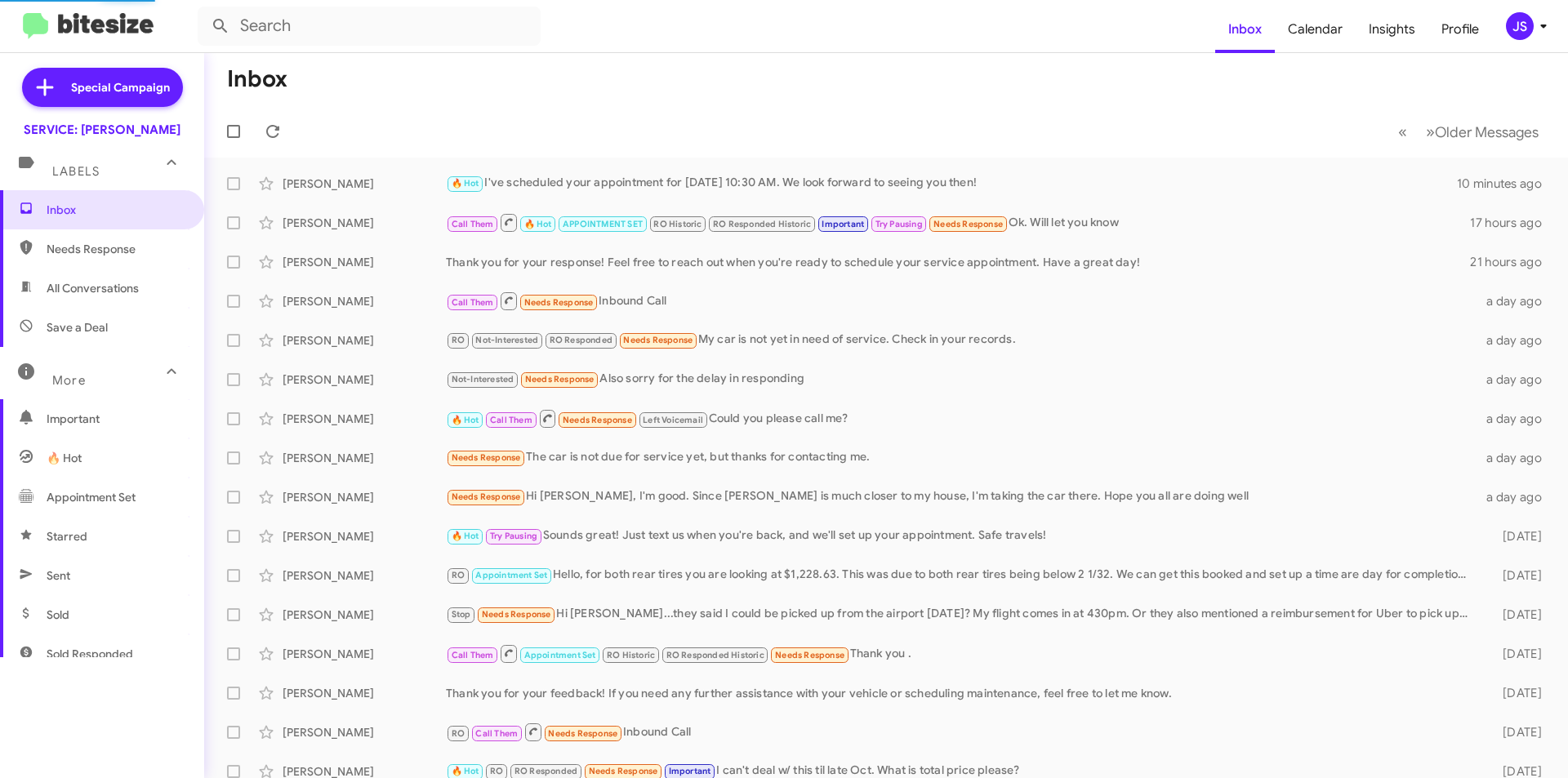
click at [97, 172] on span "Labels" at bounding box center [76, 171] width 47 height 15
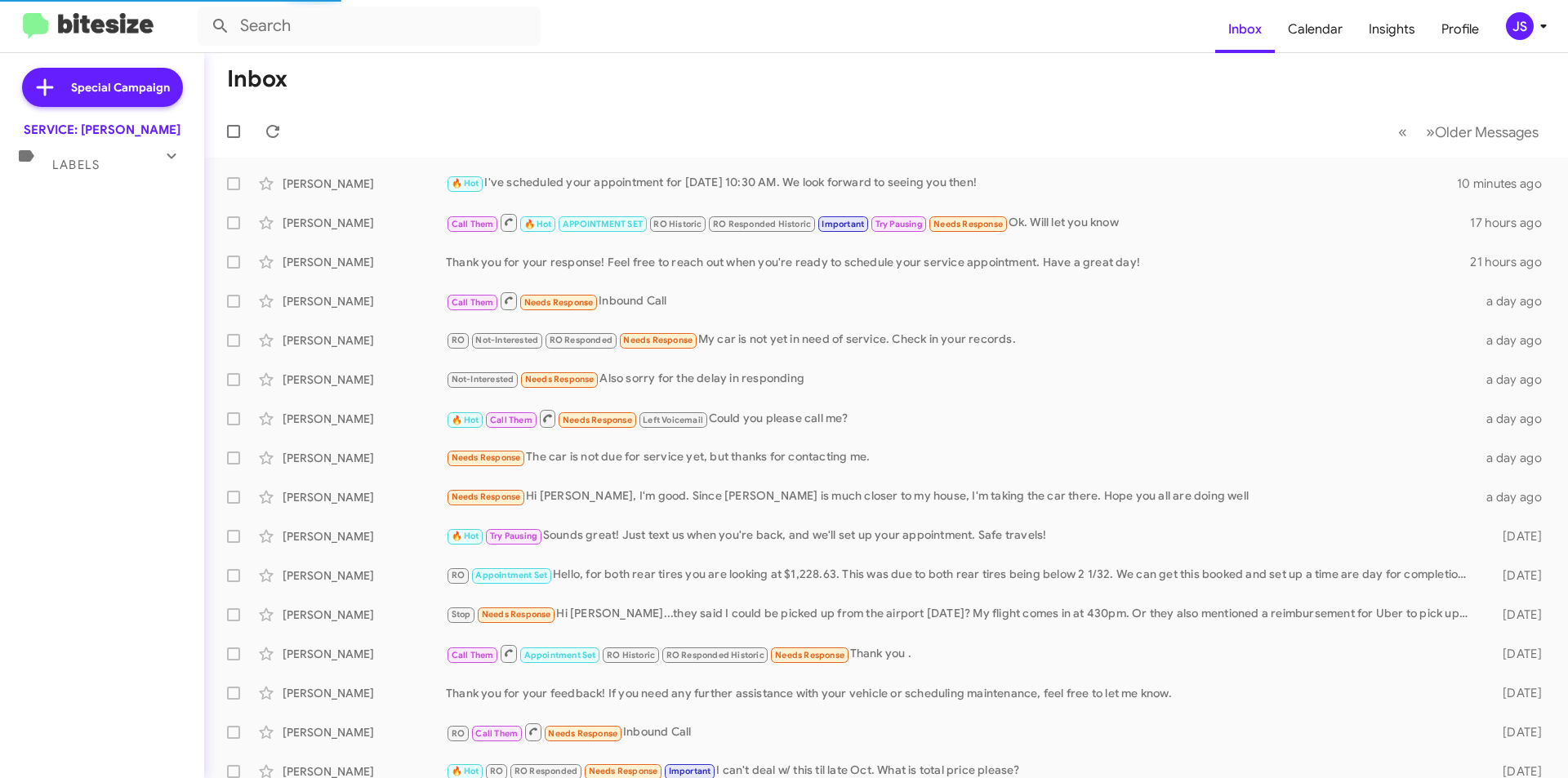
click at [97, 172] on div "Labels" at bounding box center [86, 158] width 146 height 30
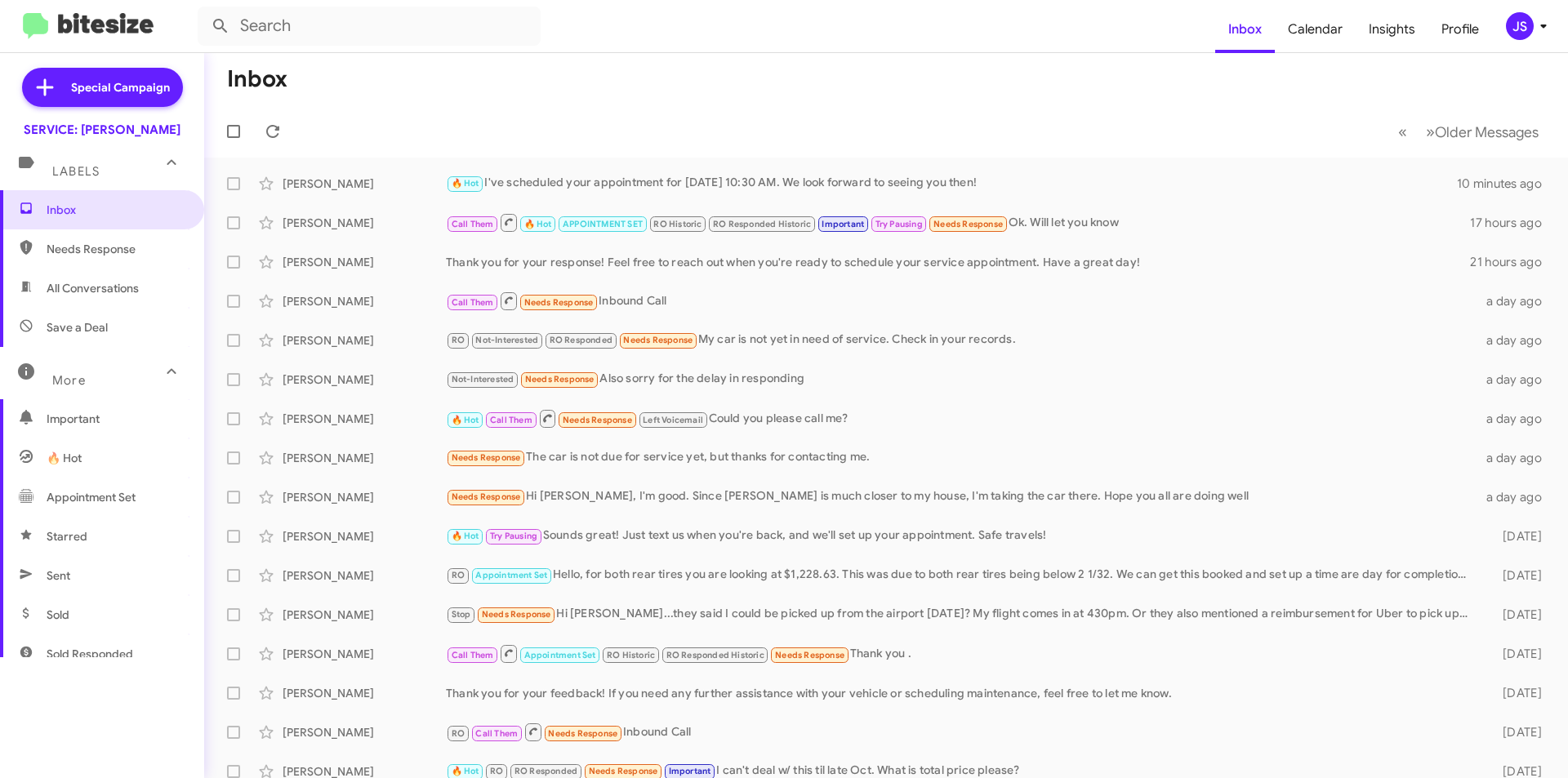
click at [91, 387] on div "More" at bounding box center [86, 374] width 146 height 30
click at [93, 367] on div "More" at bounding box center [86, 367] width 146 height 30
click at [87, 420] on span "Important" at bounding box center [115, 418] width 139 height 16
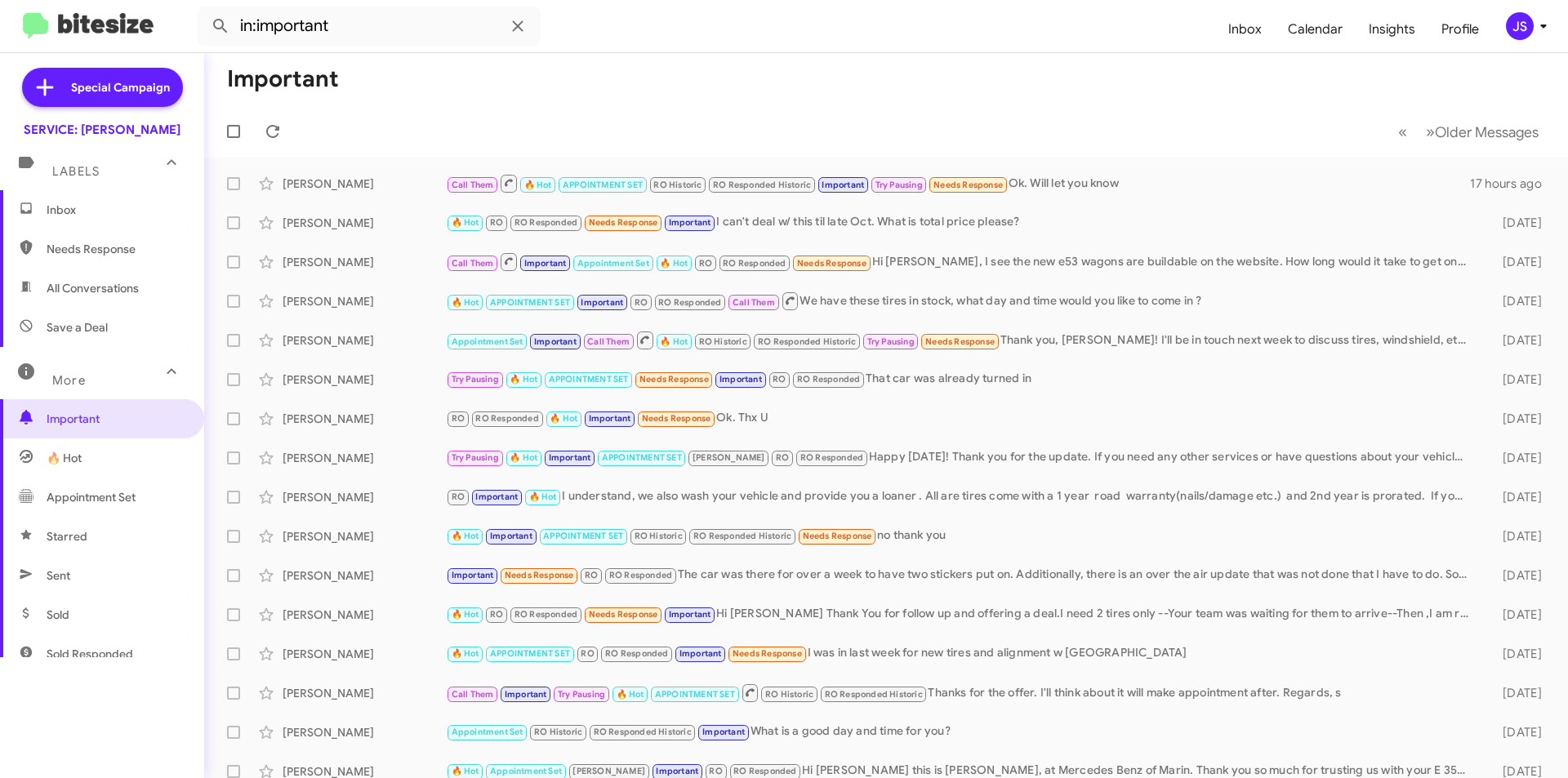
click at [90, 463] on span "🔥 Hot" at bounding box center [102, 457] width 204 height 39
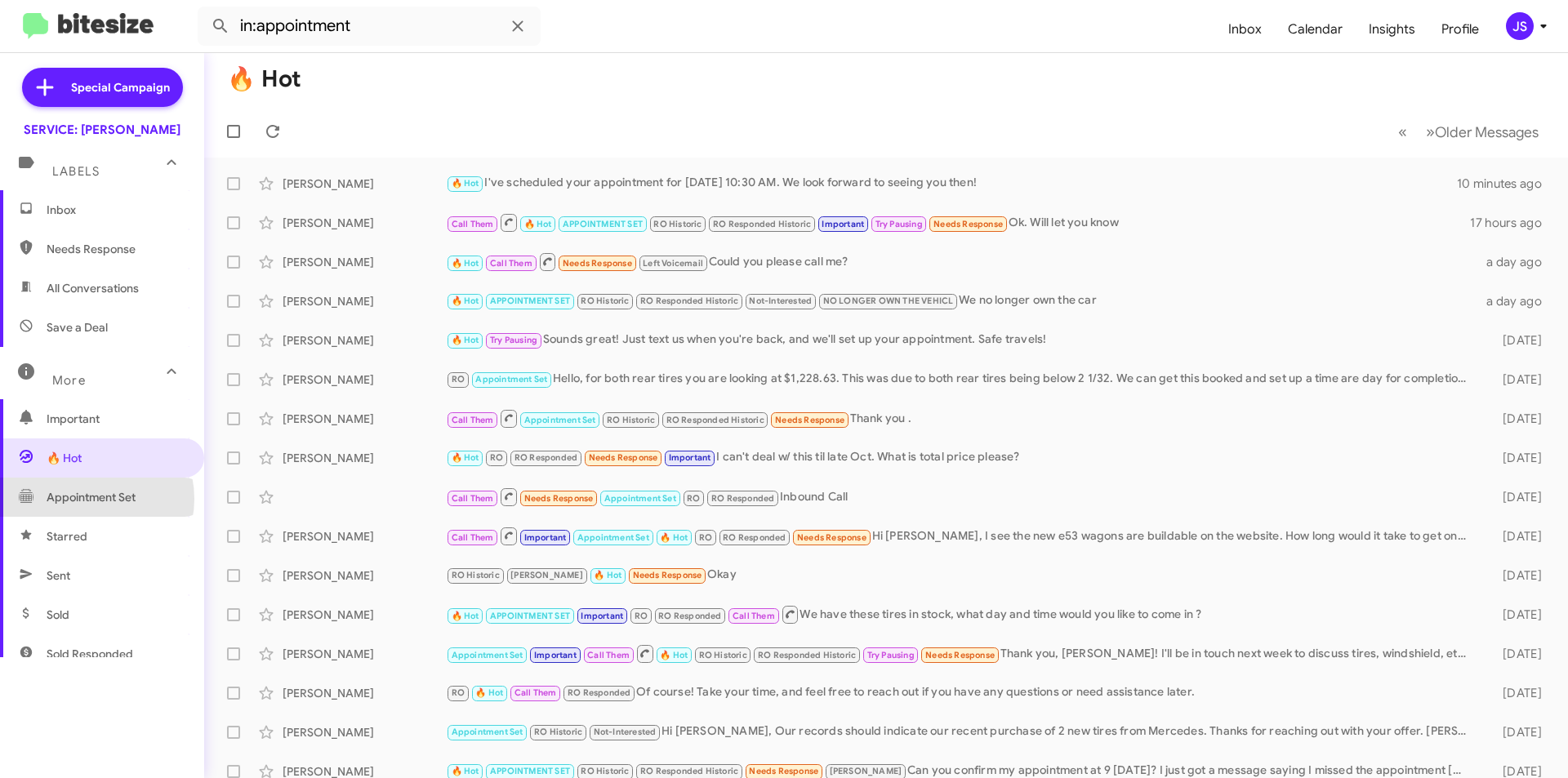
click at [90, 499] on span "Appointment Set" at bounding box center [91, 497] width 89 height 16
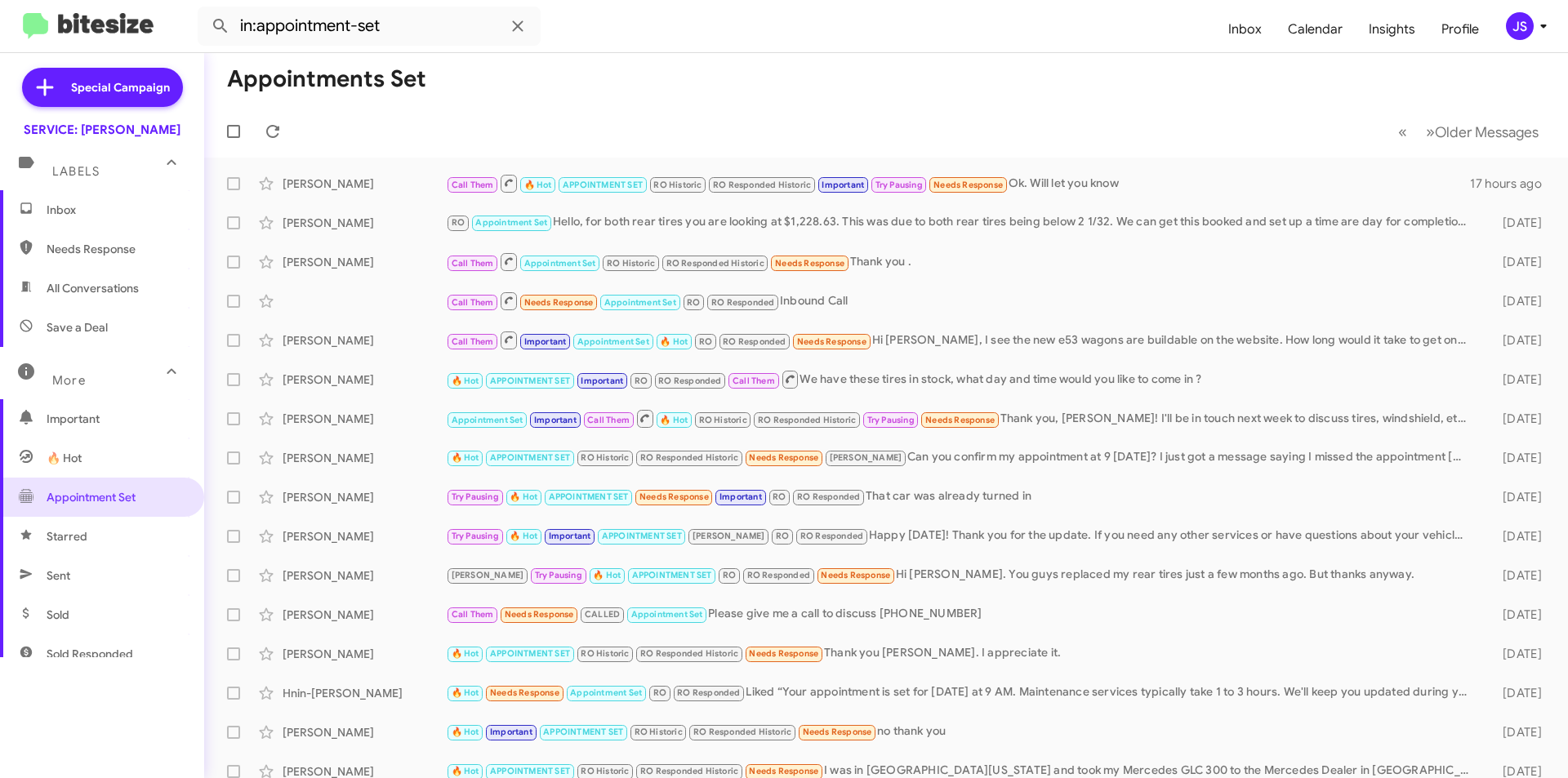
click at [94, 546] on span "Starred" at bounding box center [102, 536] width 204 height 39
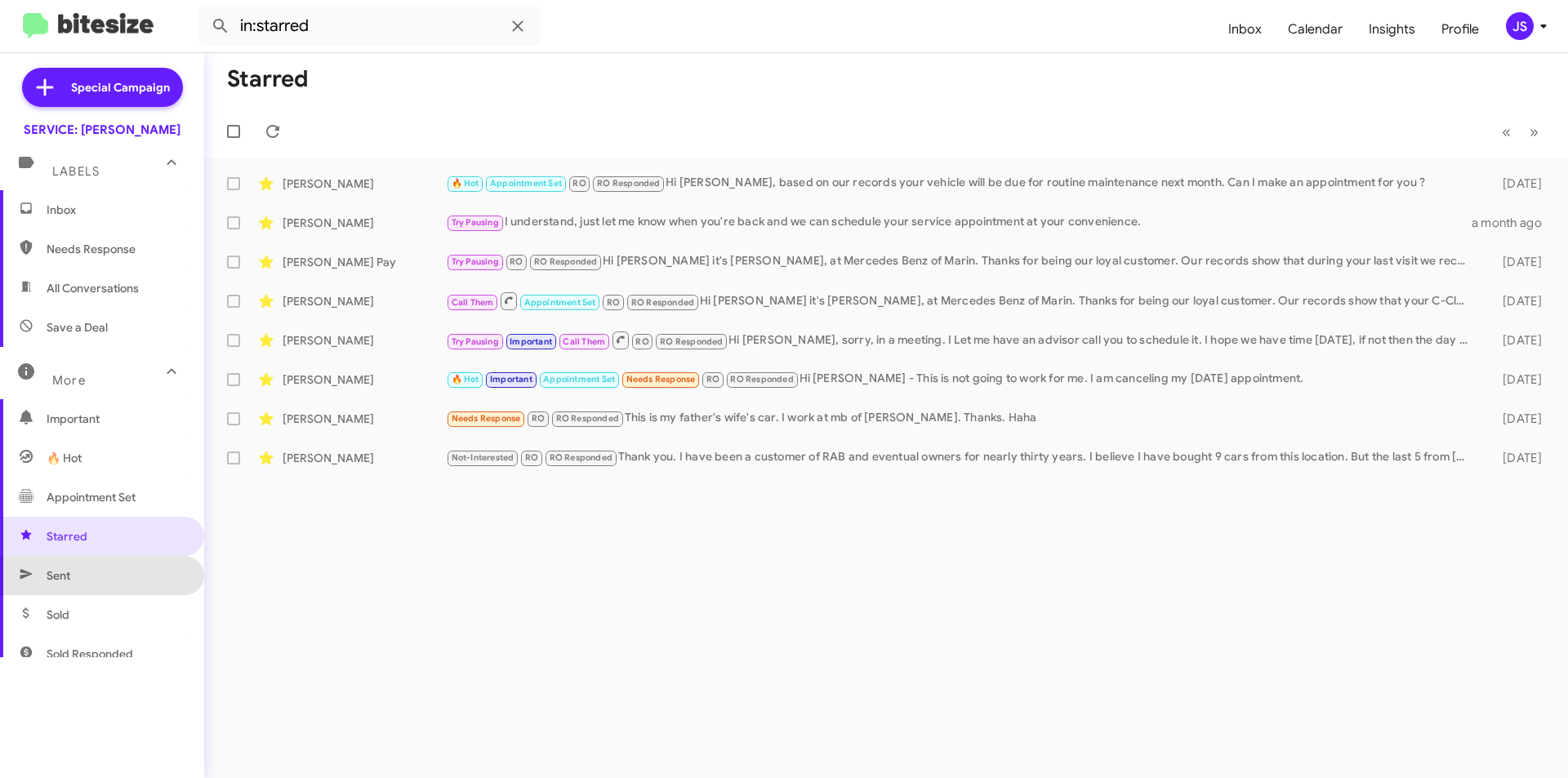
click at [103, 581] on span "Sent" at bounding box center [102, 575] width 204 height 39
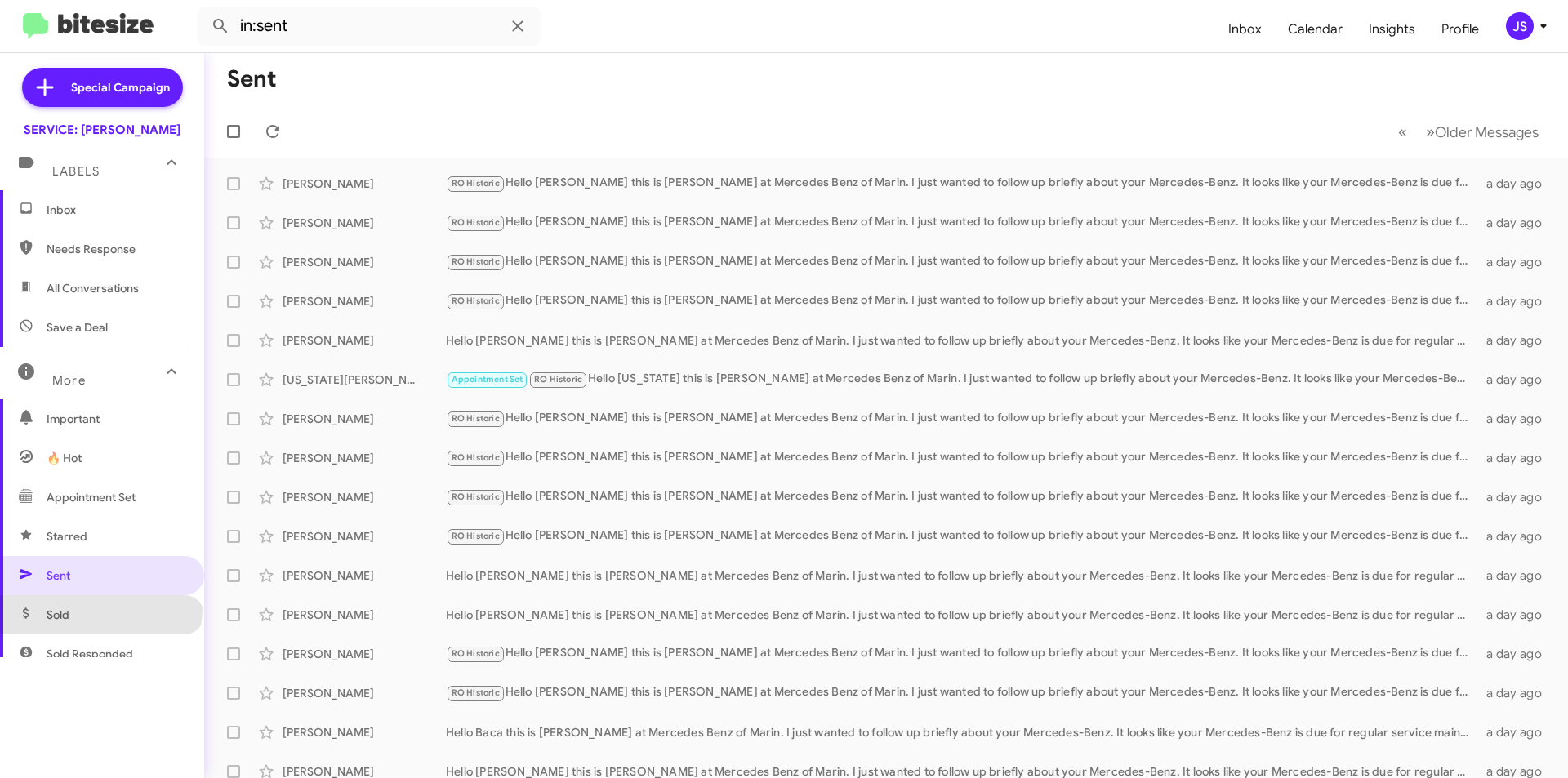
click at [99, 609] on span "Sold" at bounding box center [102, 614] width 204 height 39
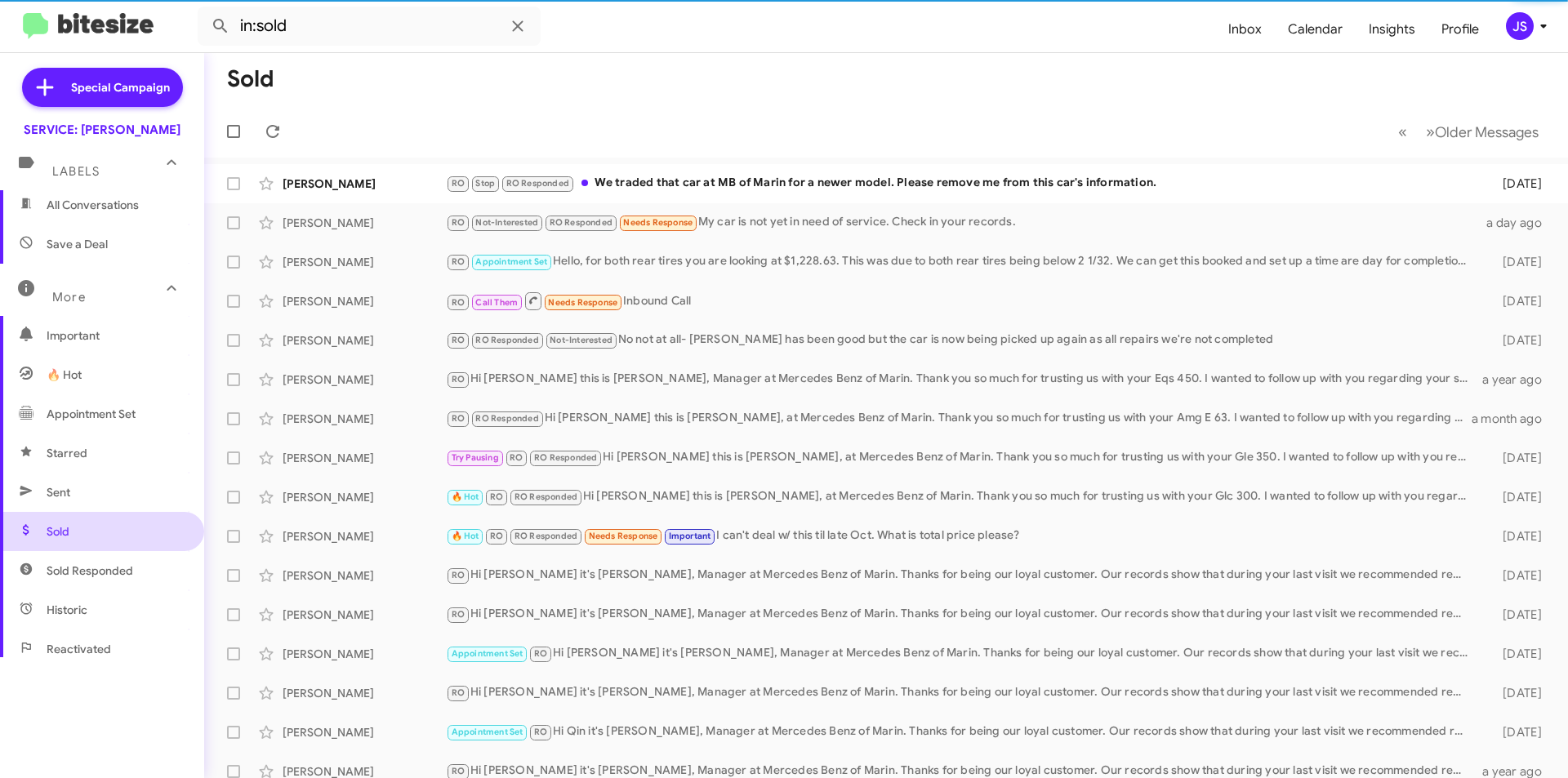
scroll to position [164, 0]
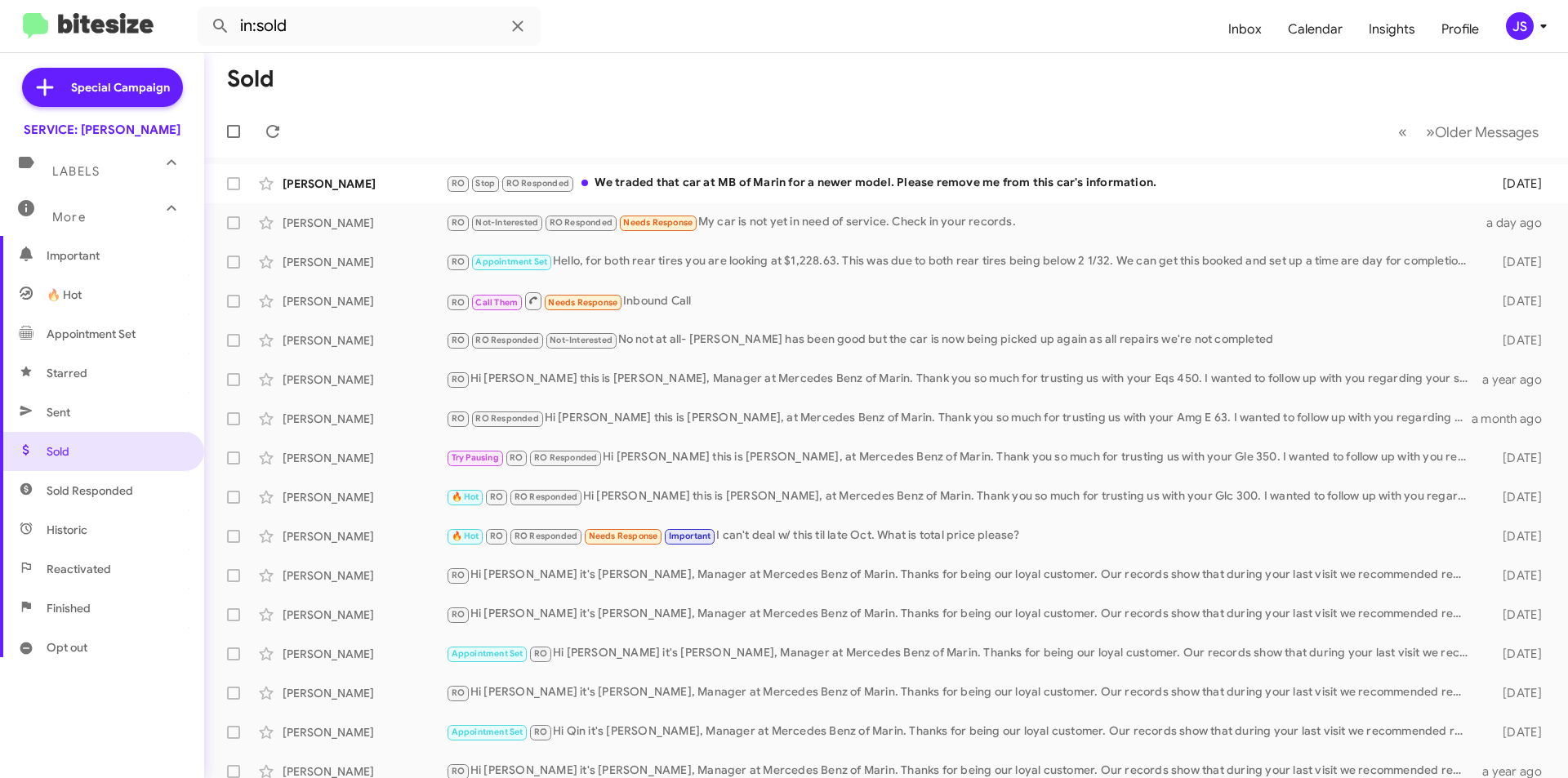
click at [89, 506] on span "Sold Responded" at bounding box center [102, 490] width 204 height 39
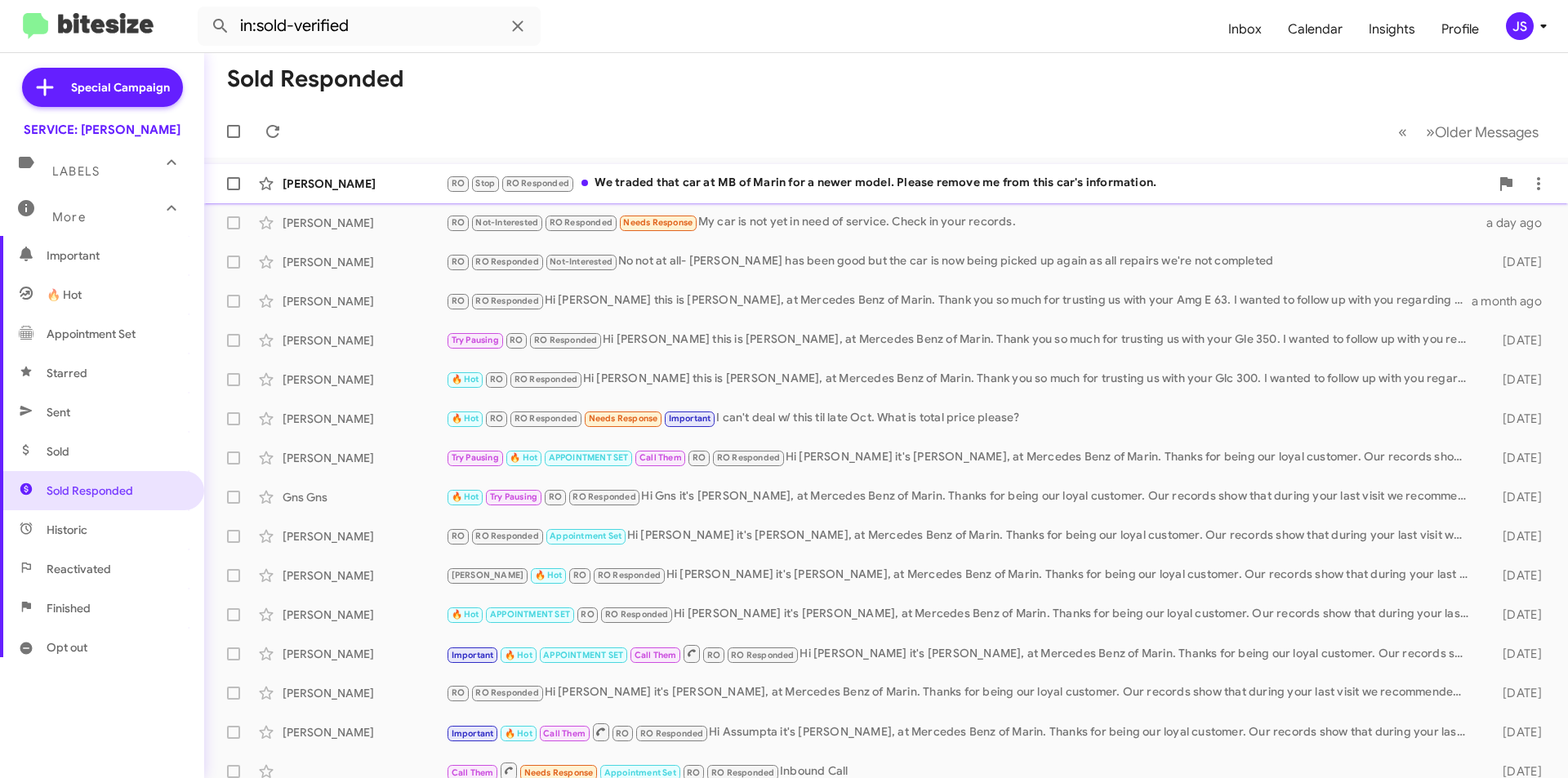
click at [927, 189] on div "RO Stop RO Responded We traded that car at MB of Marin for a newer model. Pleas…" at bounding box center [967, 184] width 1044 height 19
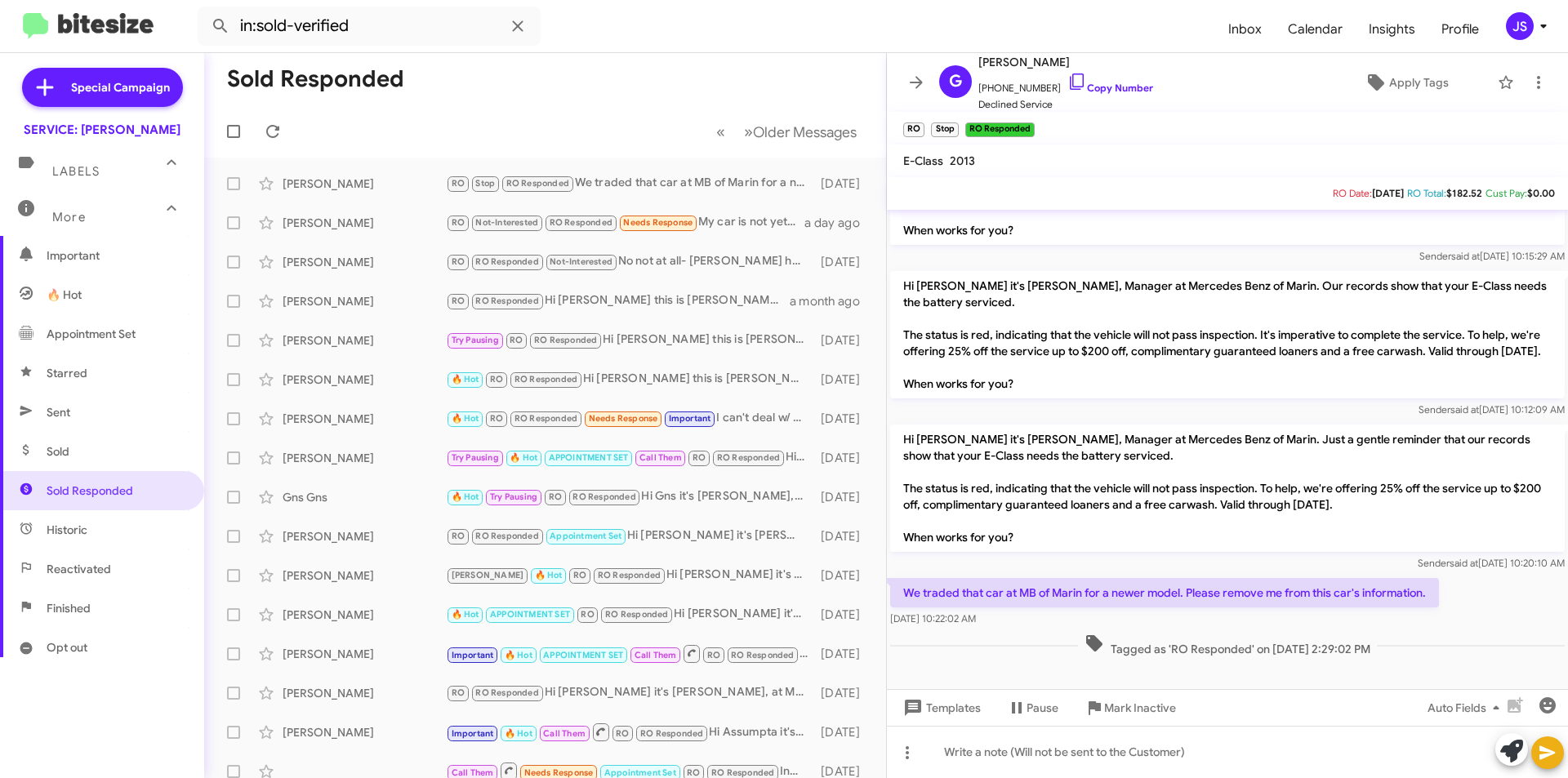
scroll to position [295, 0]
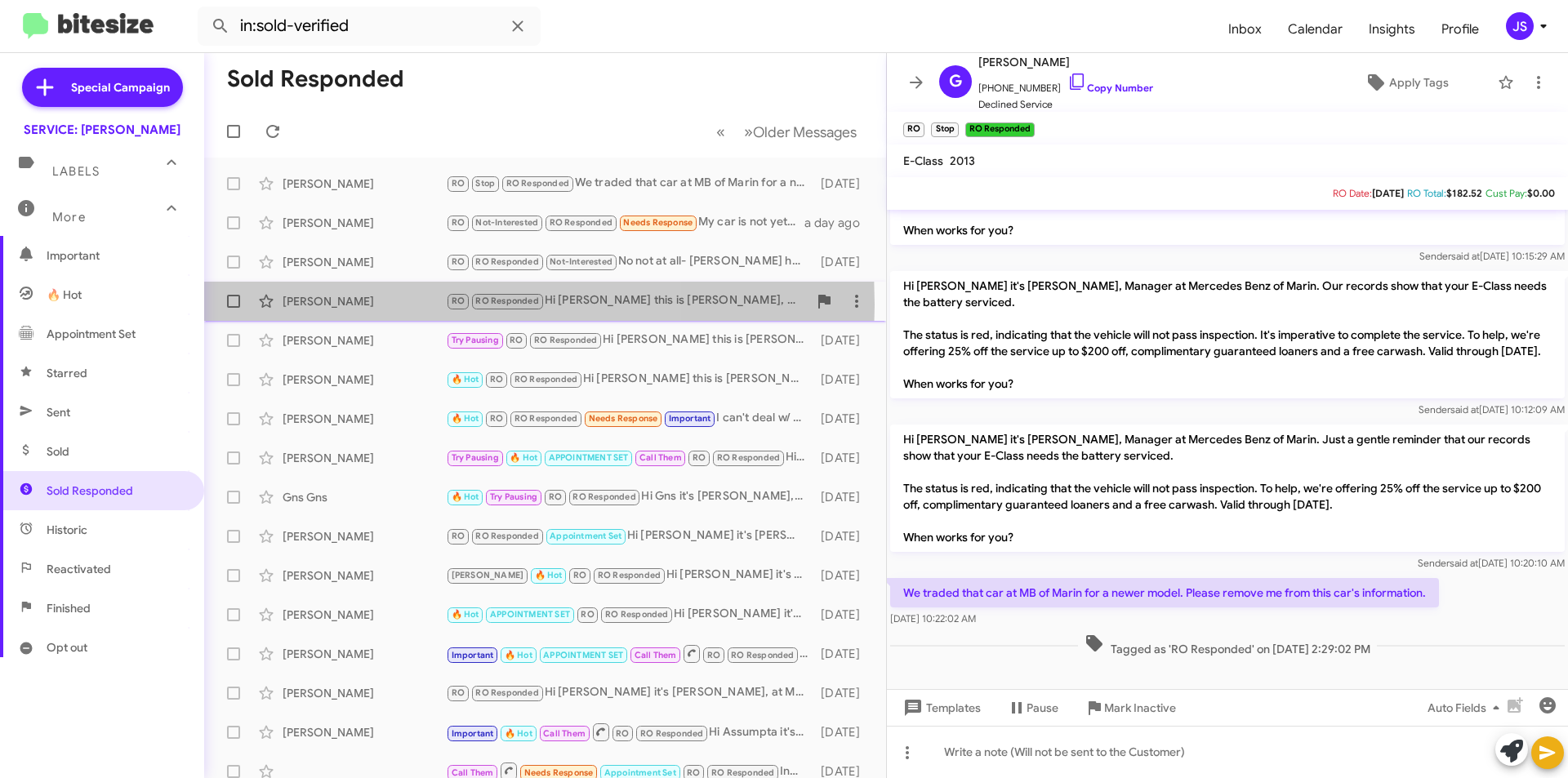
click at [362, 305] on div "Frank Dorr" at bounding box center [364, 301] width 164 height 16
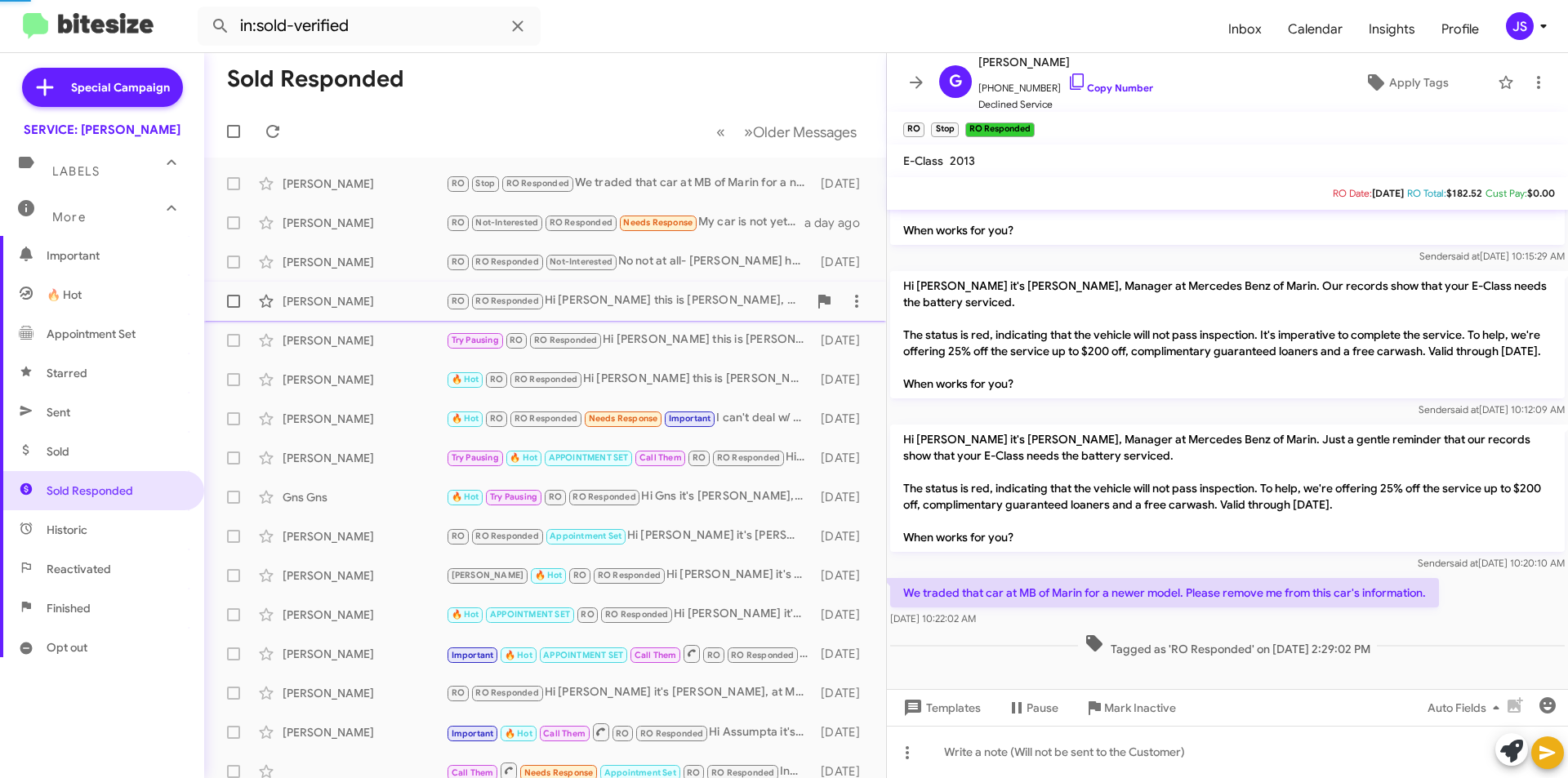
scroll to position [257, 0]
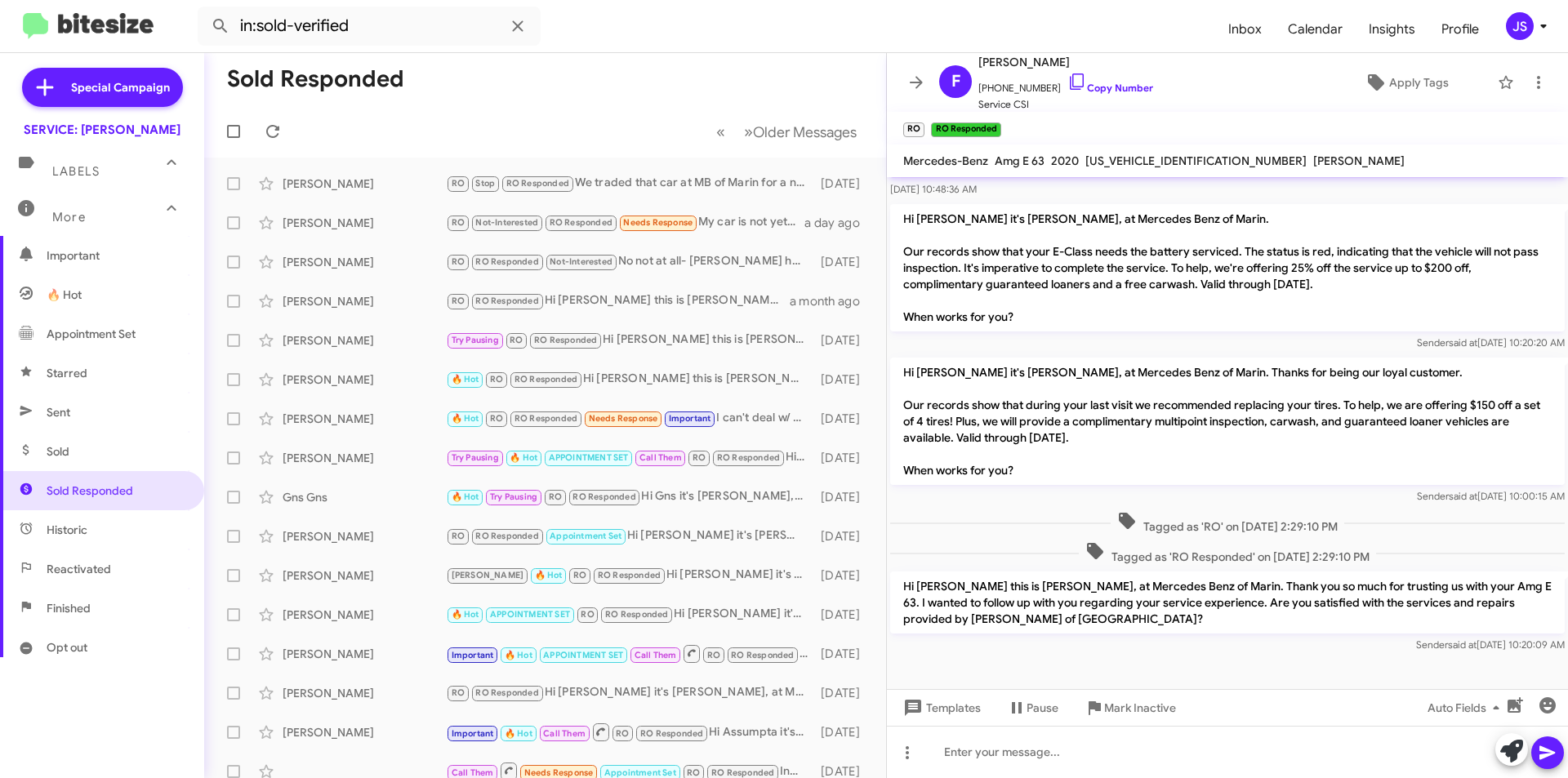
click at [89, 540] on span "Historic" at bounding box center [102, 529] width 204 height 39
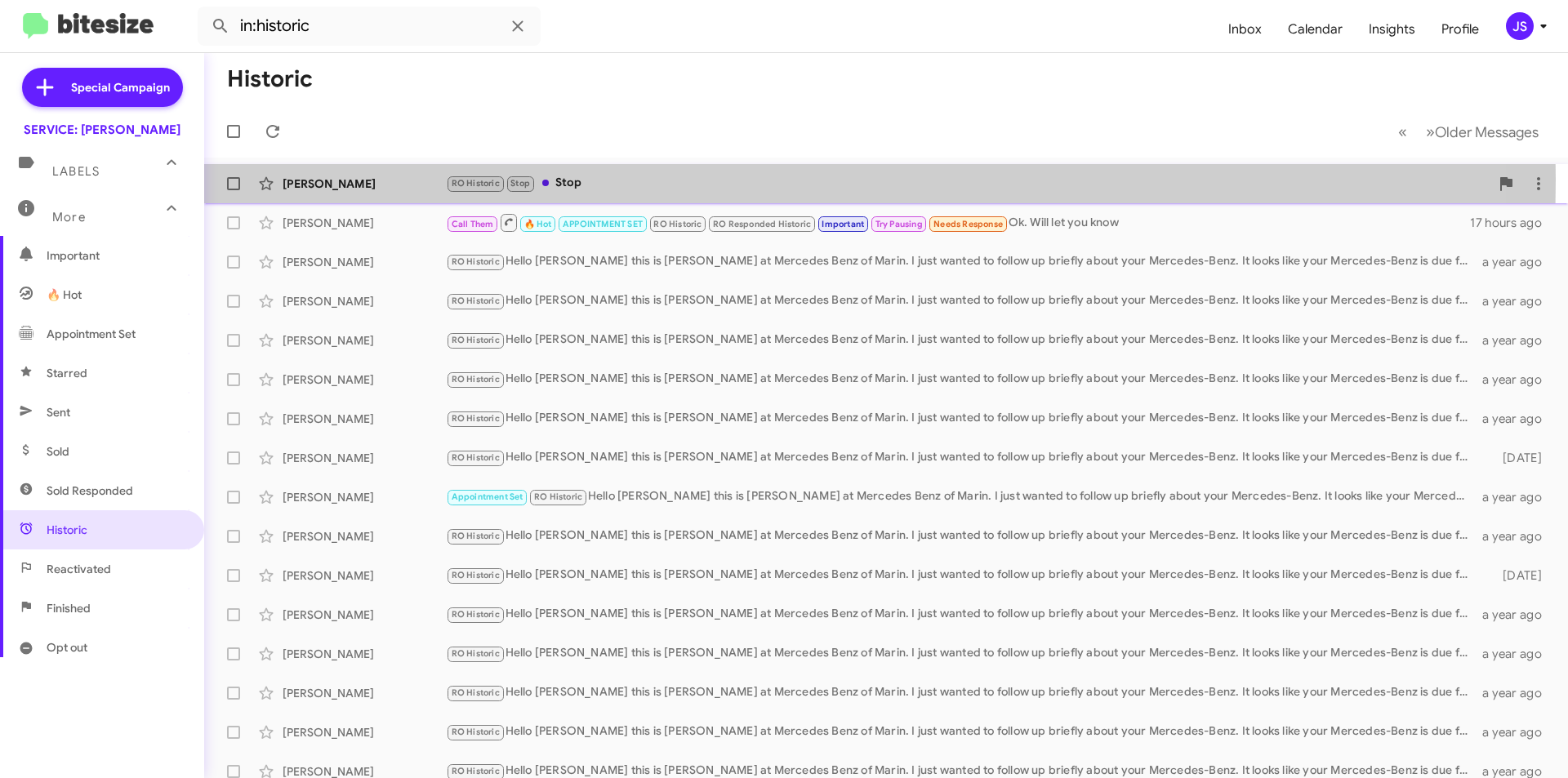
click at [597, 180] on div "RO Historic Stop Stop" at bounding box center [967, 184] width 1044 height 19
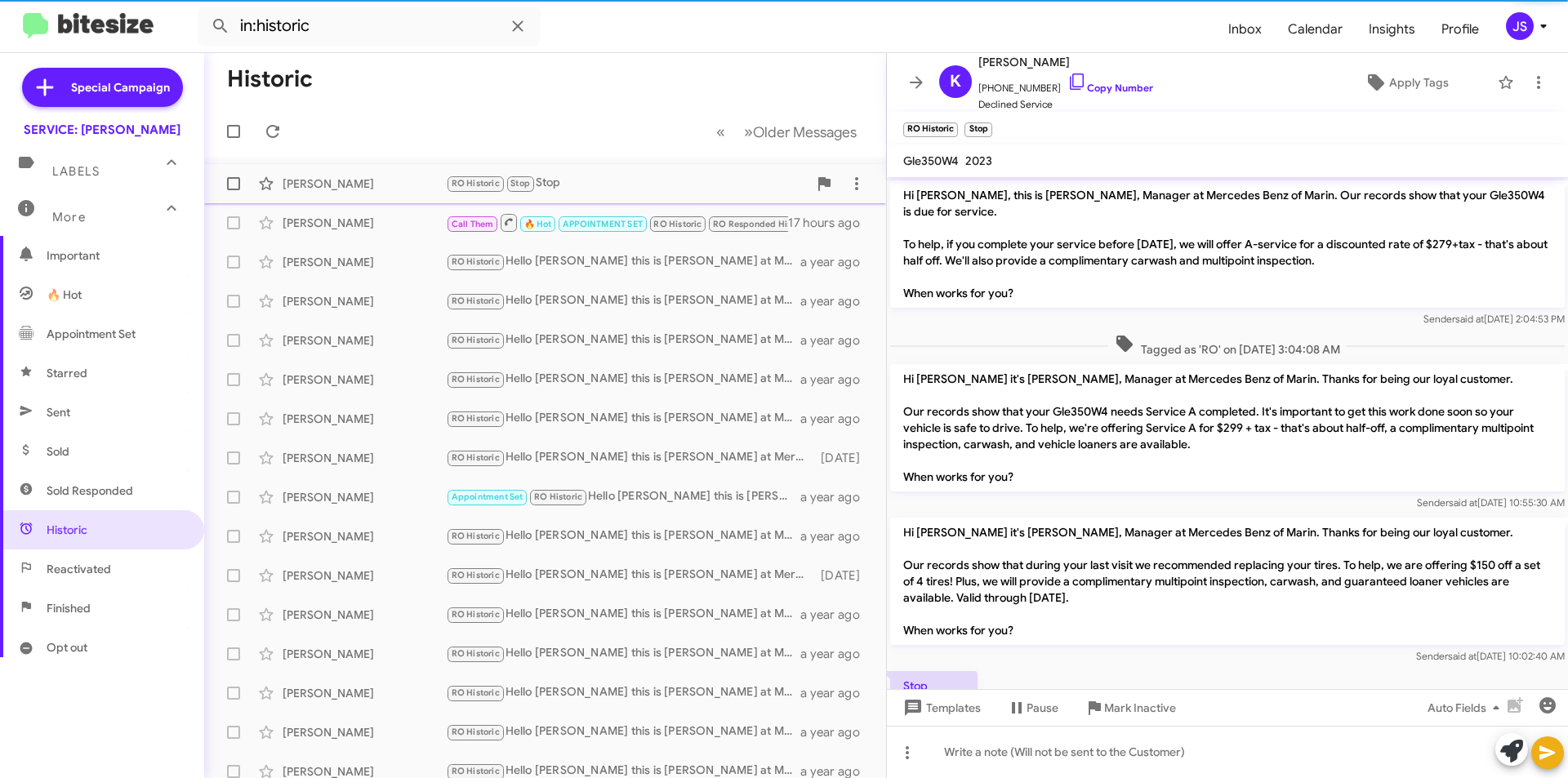
scroll to position [22, 0]
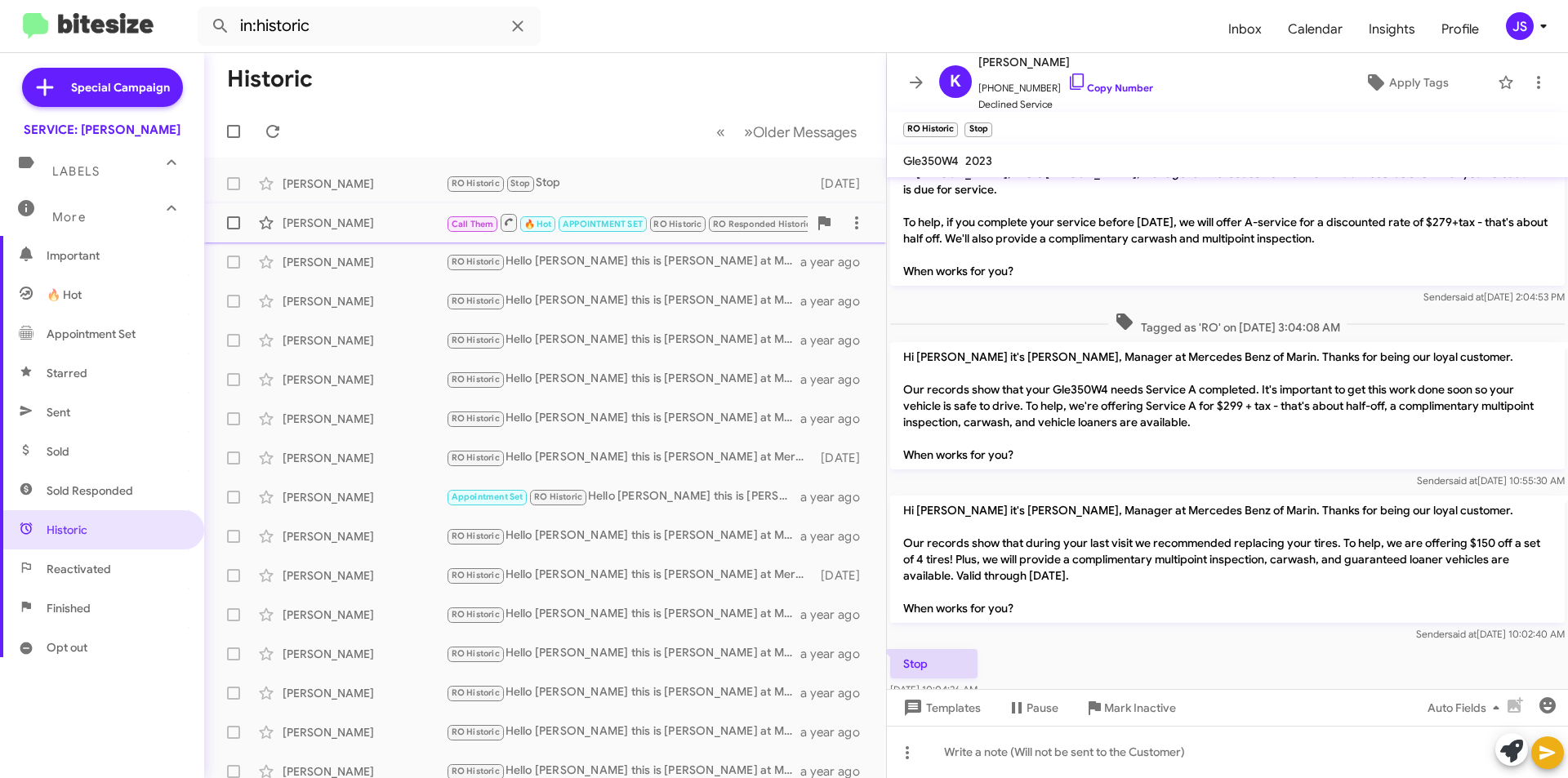
click at [442, 223] on div "[PERSON_NAME]" at bounding box center [364, 222] width 164 height 16
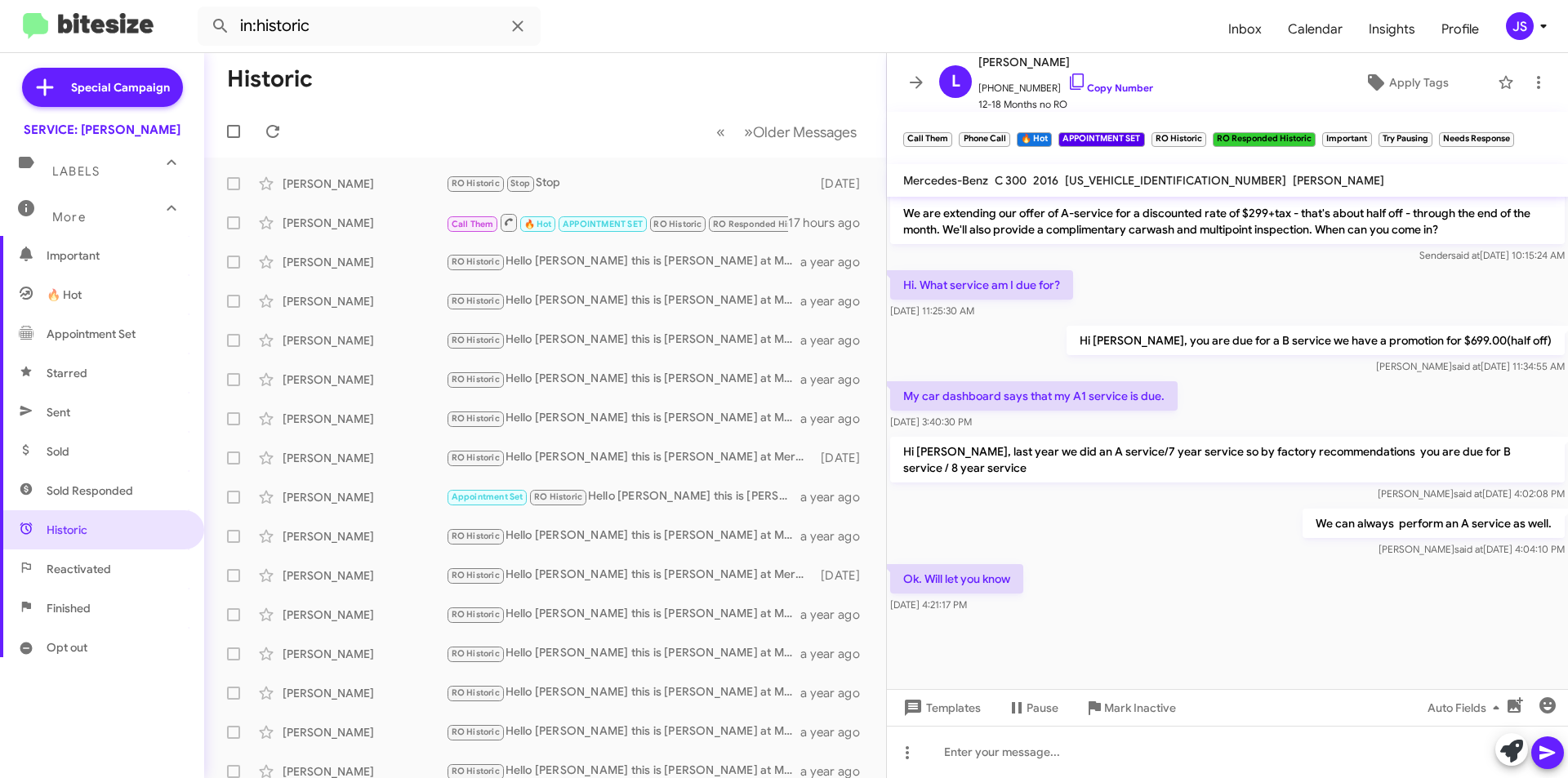
scroll to position [922, 0]
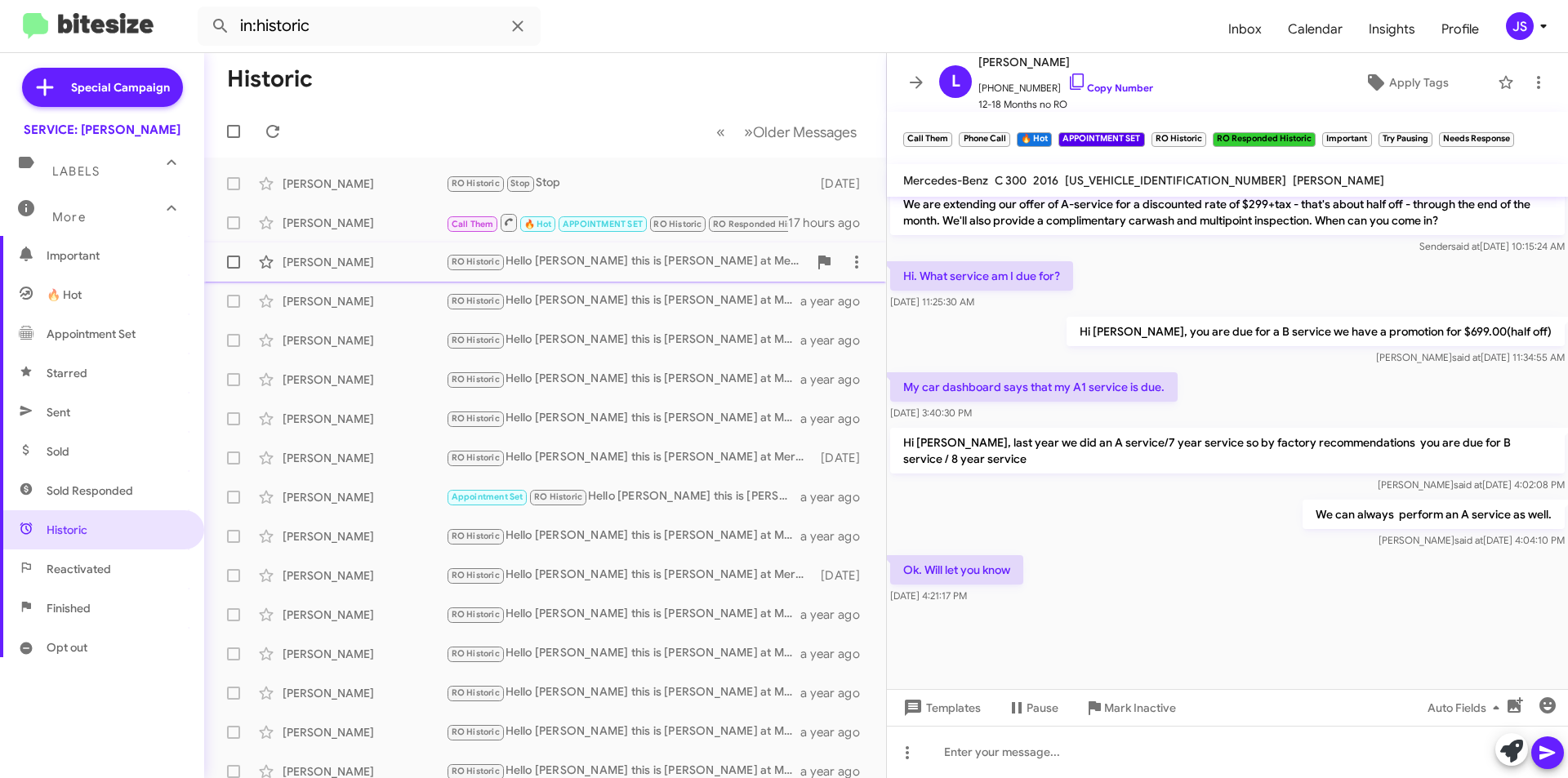
click at [316, 272] on div "Richard Klussman RO Historic Hello Richard this is Omar Ibrahimi at Mercedes Be…" at bounding box center [545, 262] width 656 height 33
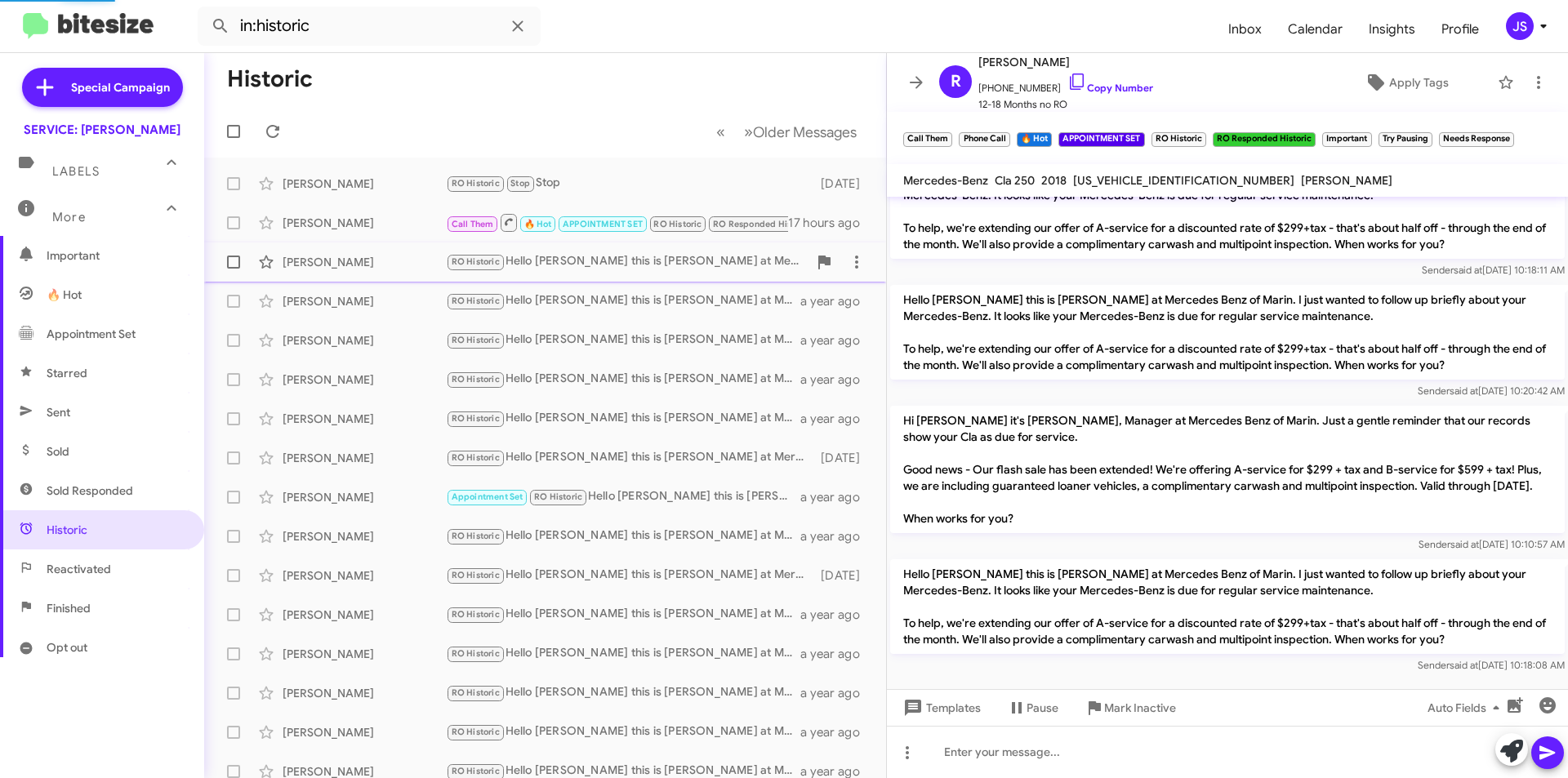
scroll to position [354, 0]
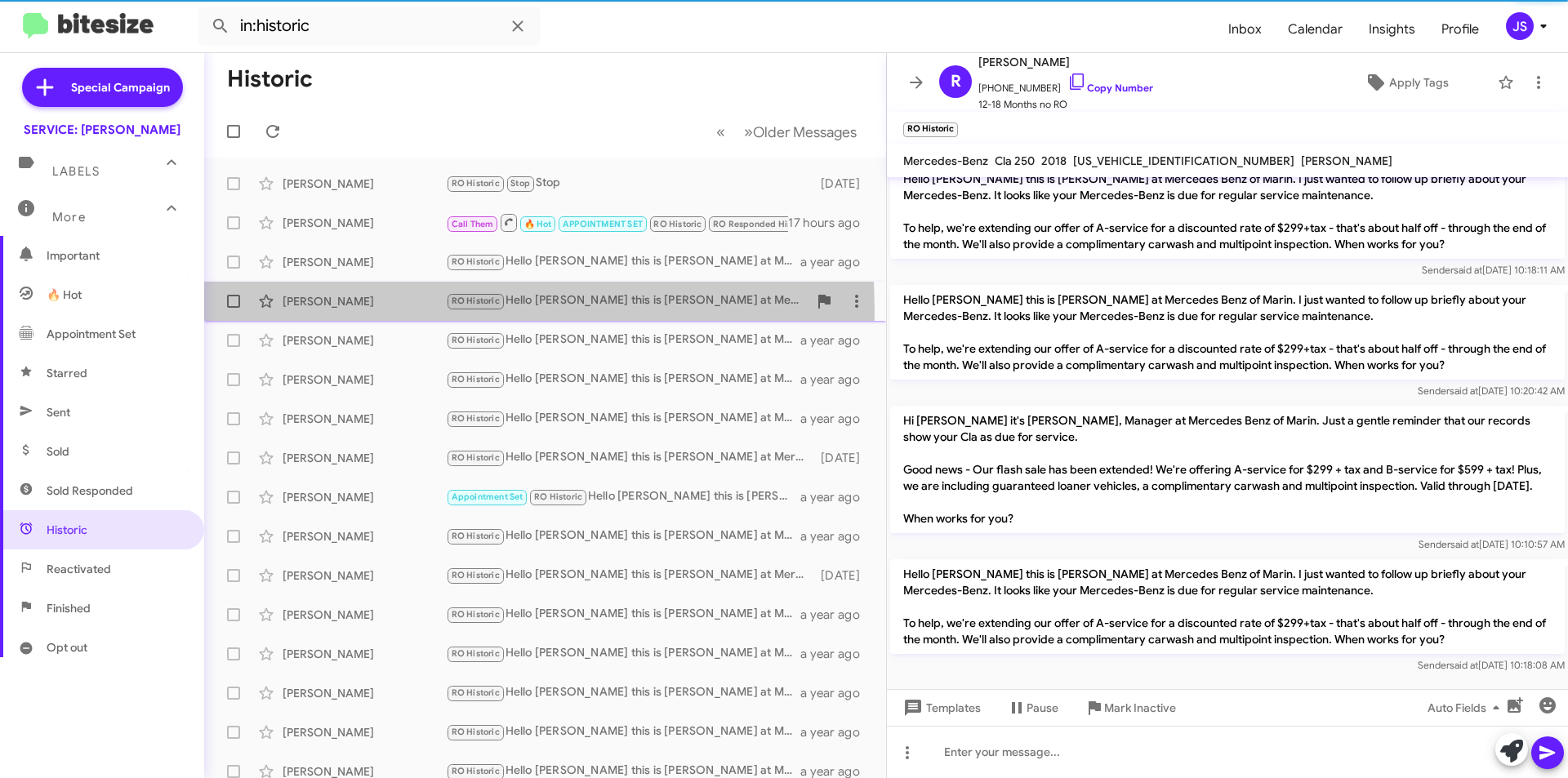
click at [319, 312] on div "Xinzhe Wang RO Historic Hello Xinzhe this is Omar Ibrahimi at Mercedes Benz of …" at bounding box center [545, 301] width 656 height 33
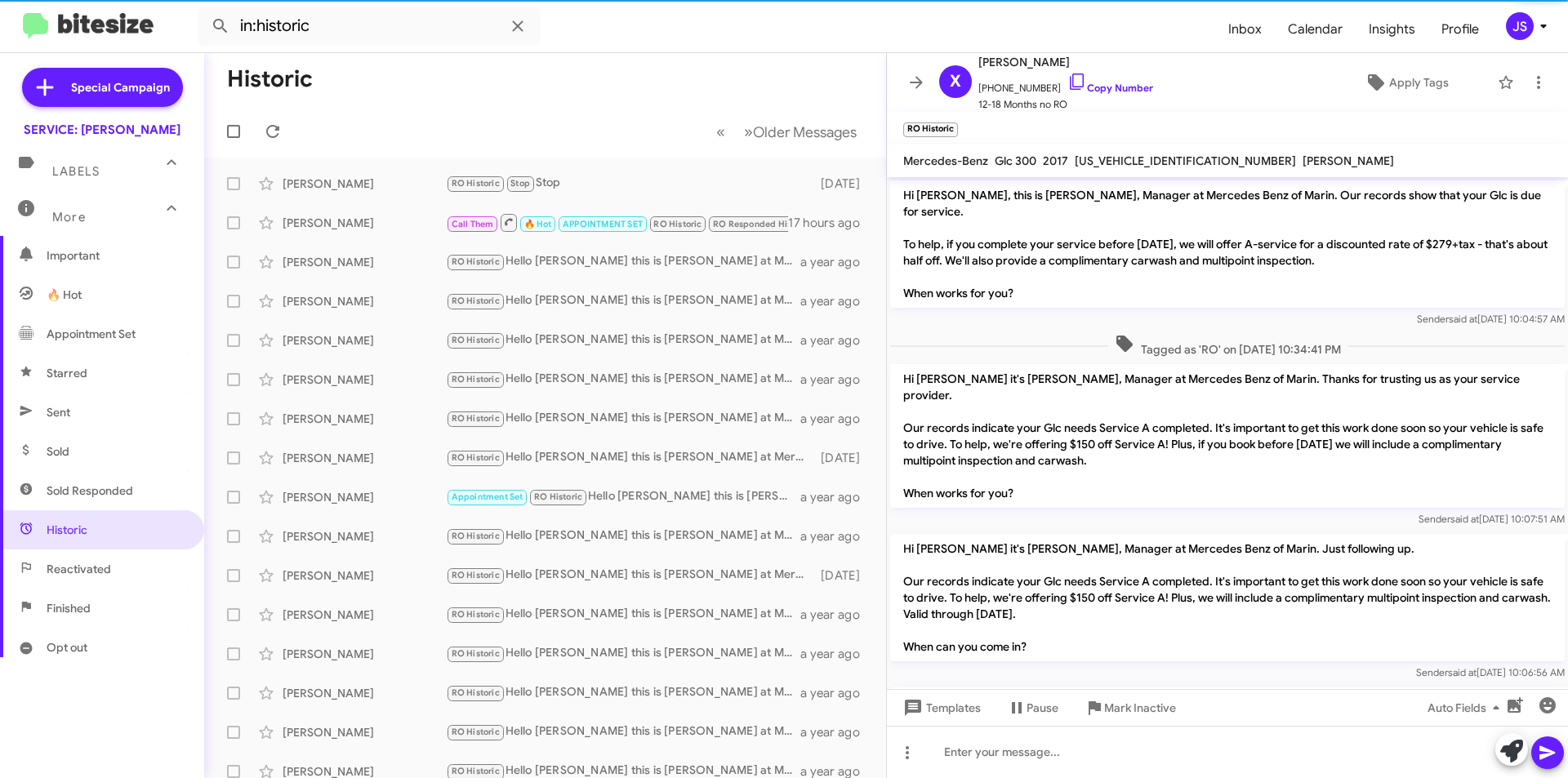
click at [99, 570] on span "Reactivated" at bounding box center [79, 569] width 64 height 16
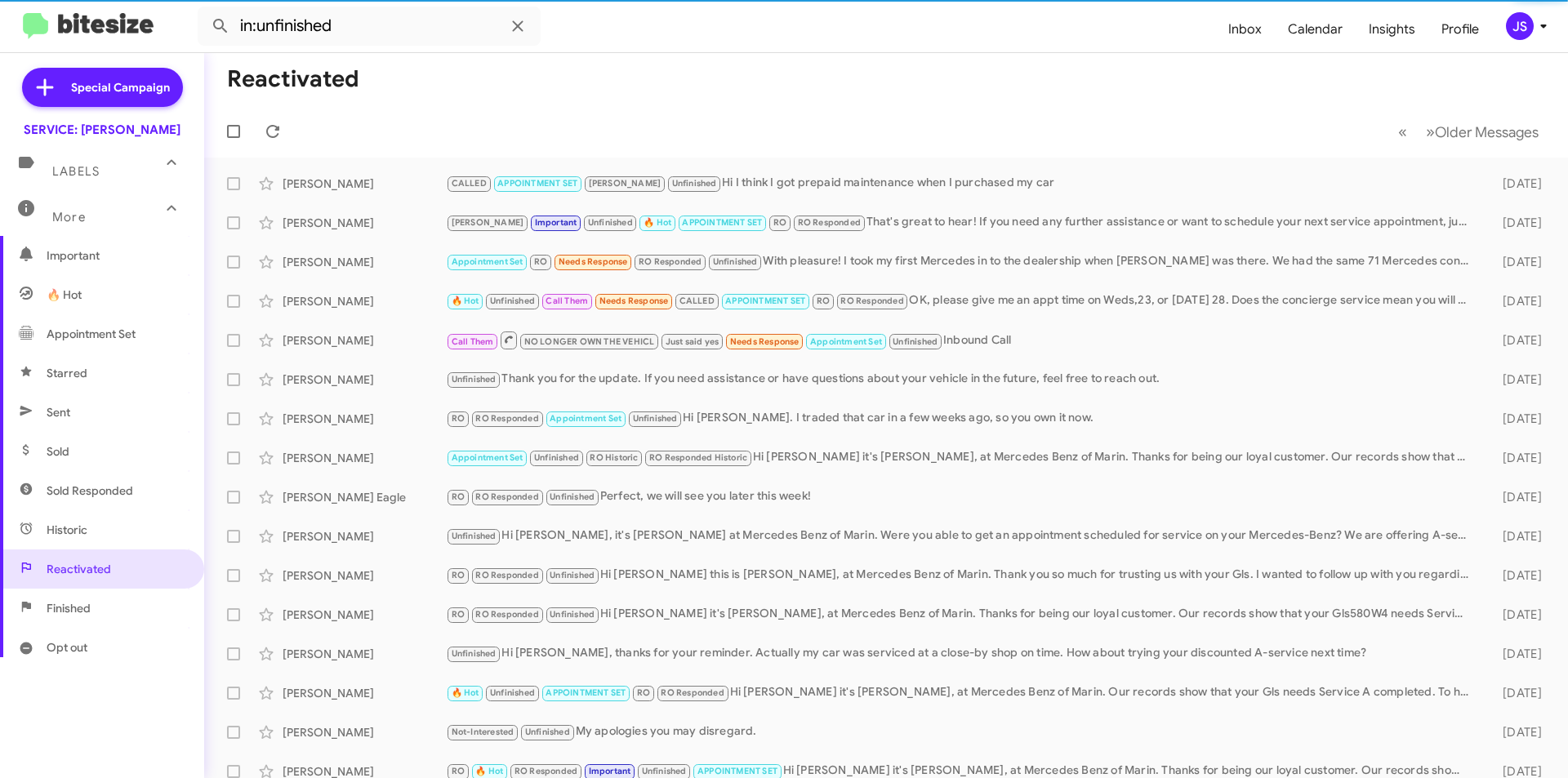
click at [121, 613] on span "Finished" at bounding box center [102, 608] width 204 height 39
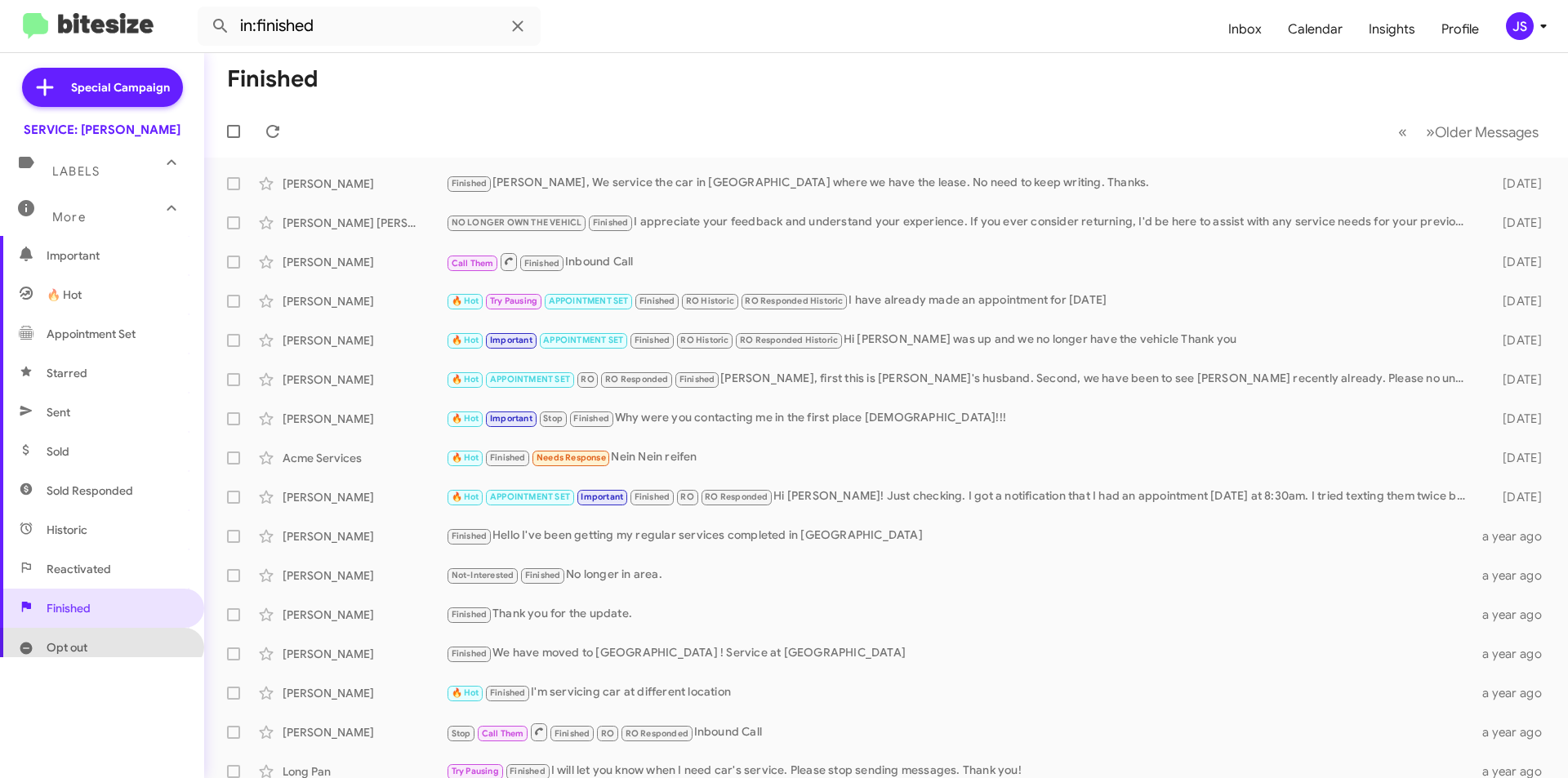
click at [128, 645] on span "Opt out" at bounding box center [102, 647] width 204 height 39
type input "in:opt-out"
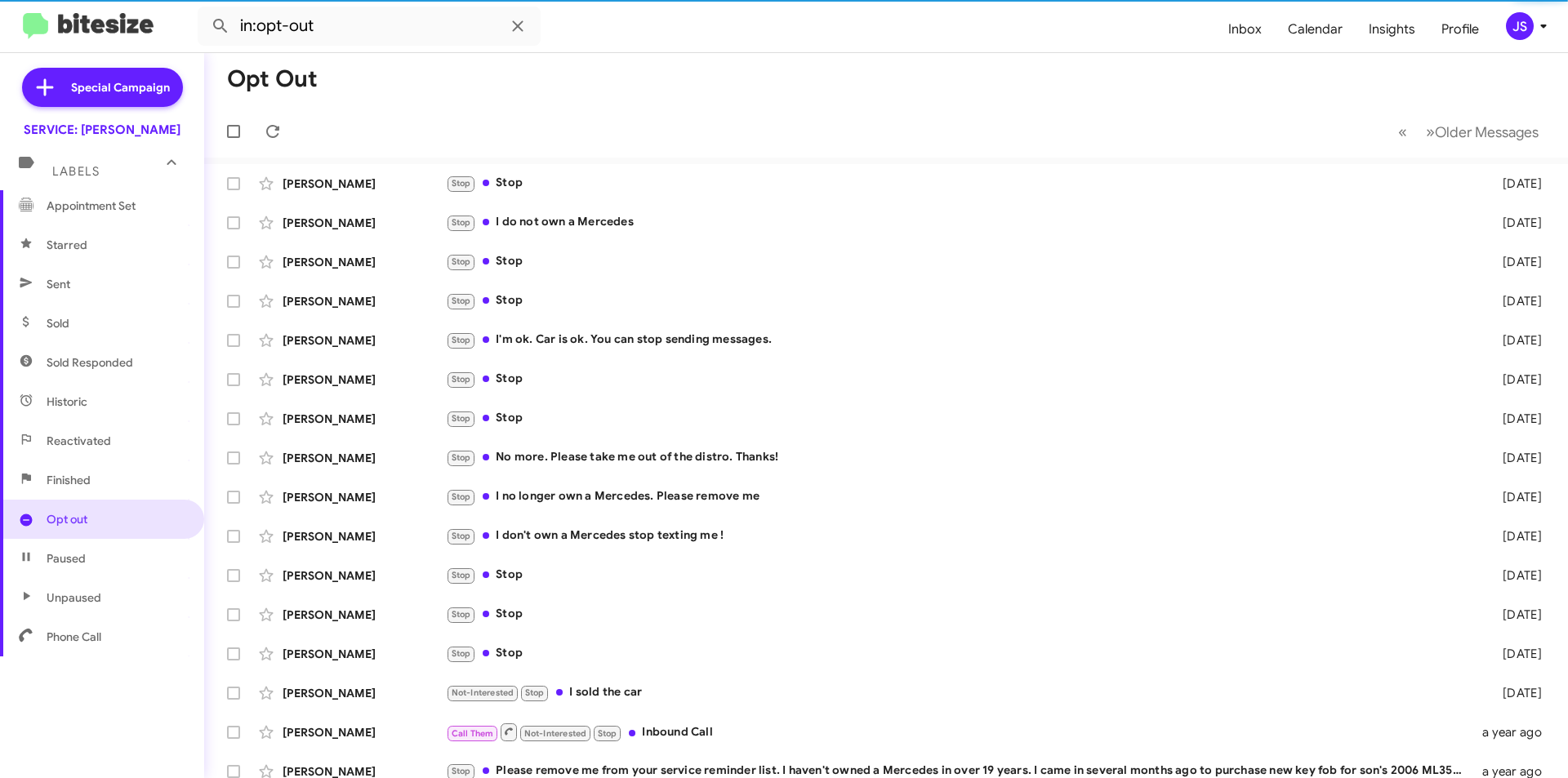
scroll to position [304, 0]
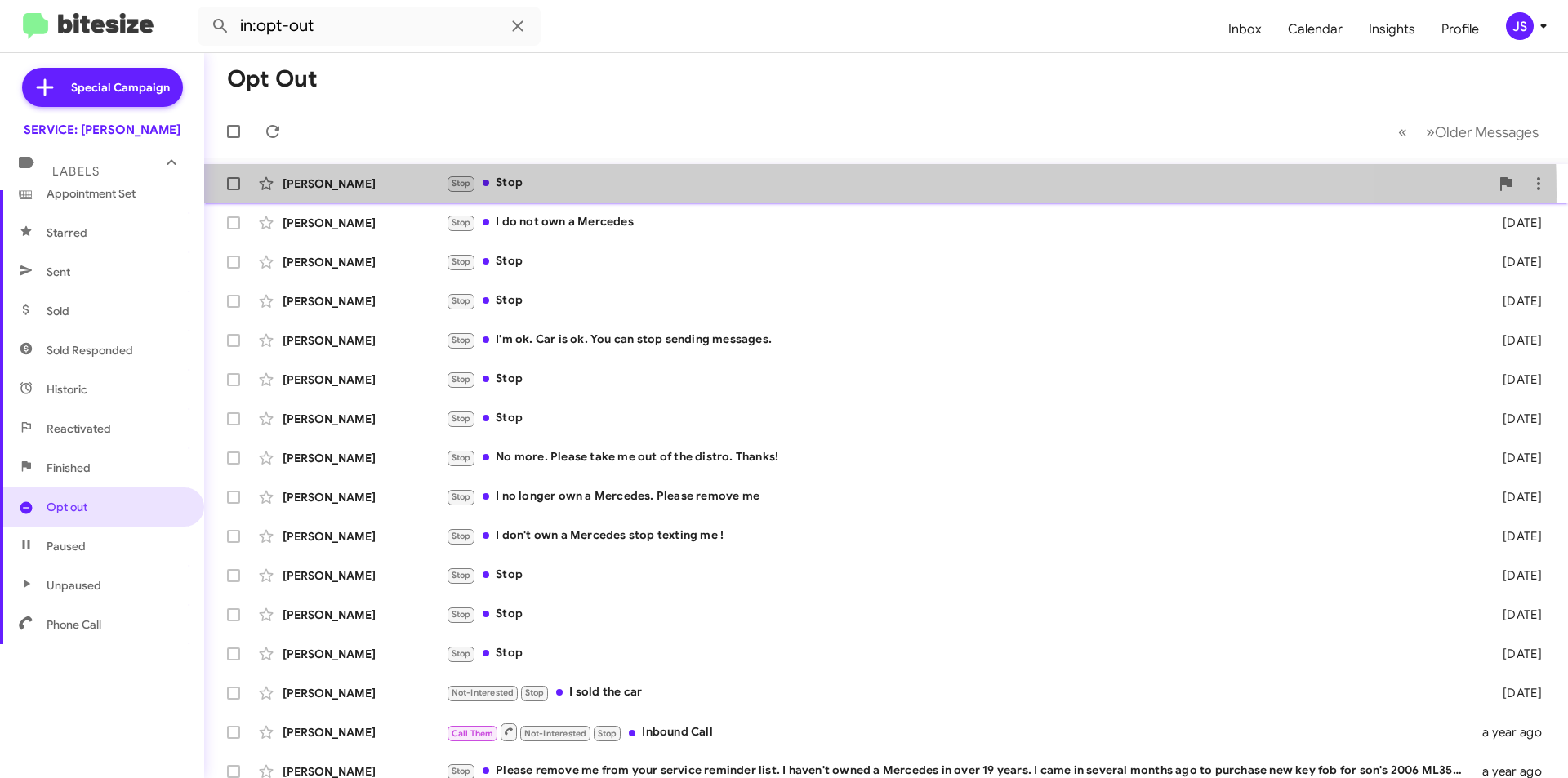
click at [739, 194] on div "Saeed Rabeel Stop Stop 5 days ago" at bounding box center [887, 184] width 1338 height 33
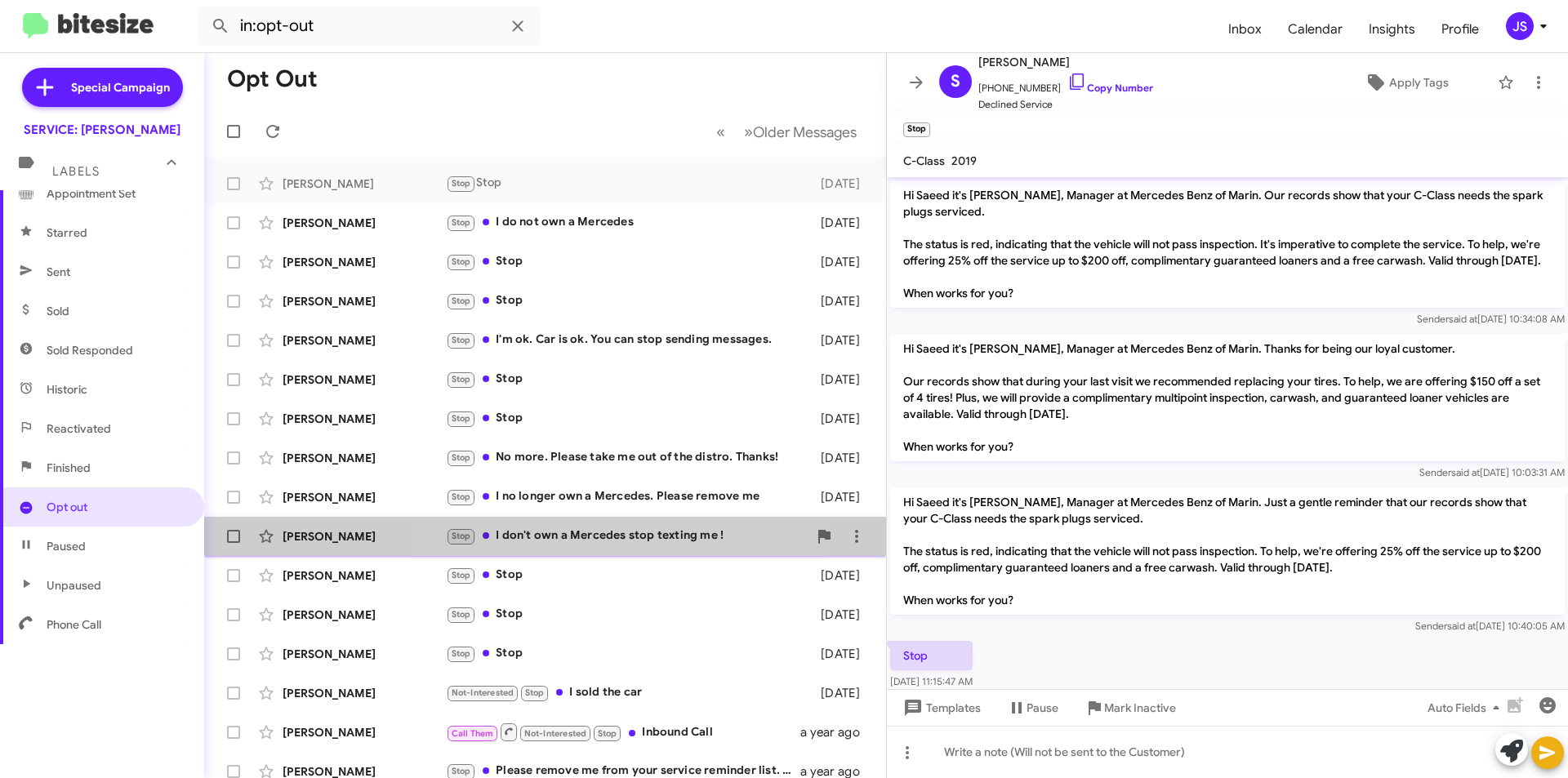
click at [616, 544] on div "Stop I don't own a Mercedes stop texting me !" at bounding box center [626, 537] width 361 height 19
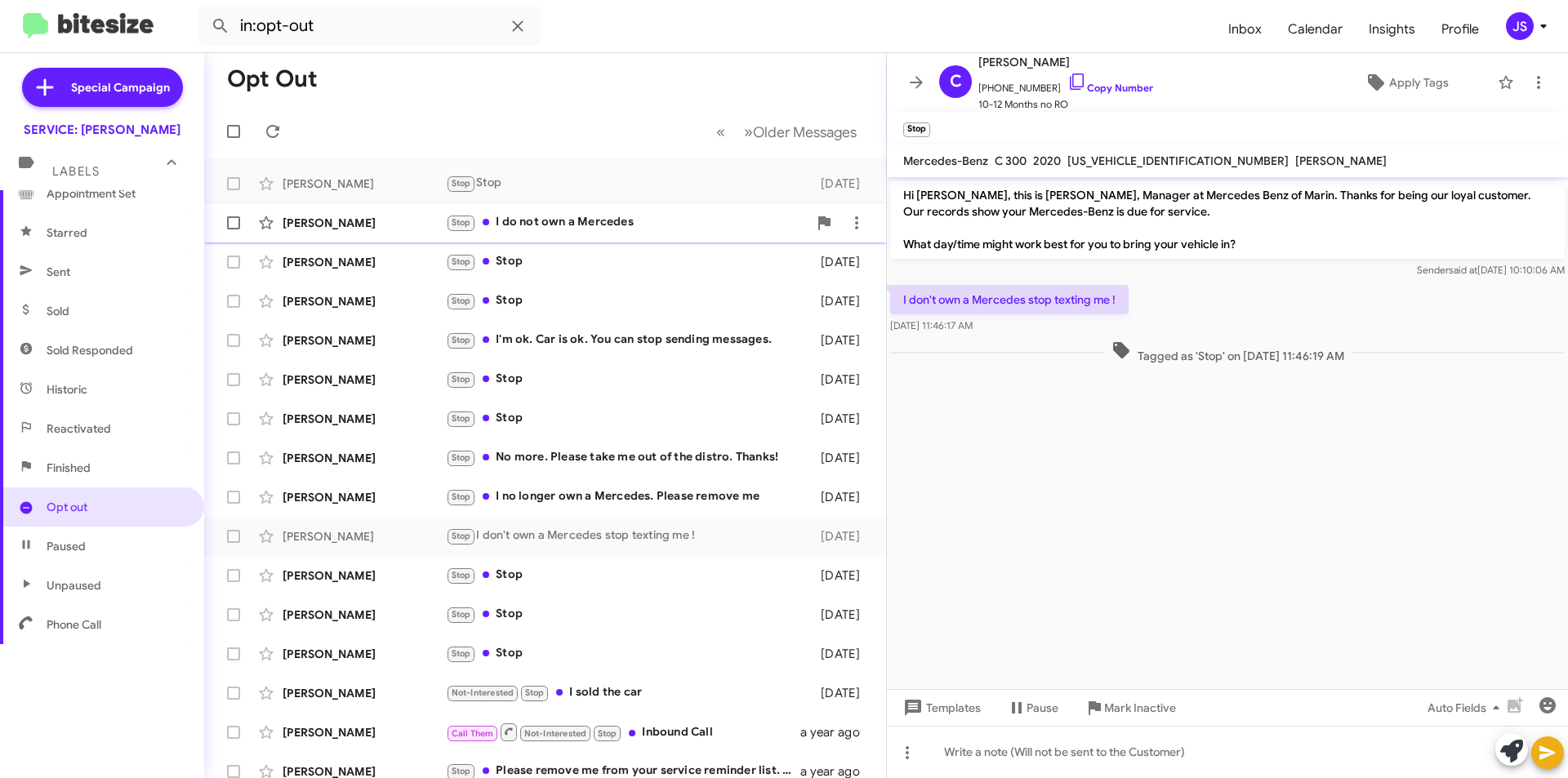
click at [522, 231] on div "Stop I do not own a Mercedes" at bounding box center [626, 222] width 361 height 19
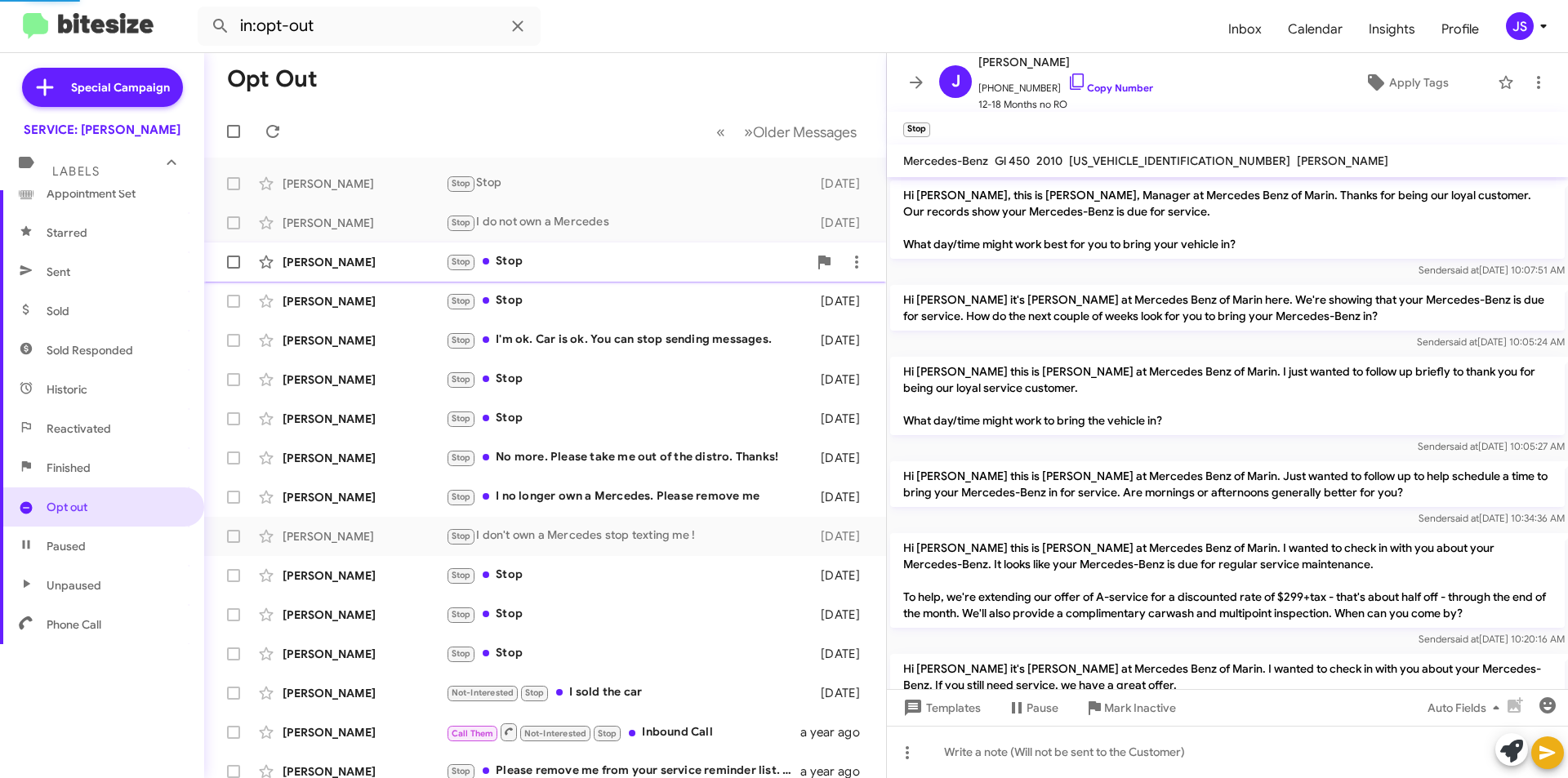
scroll to position [545, 0]
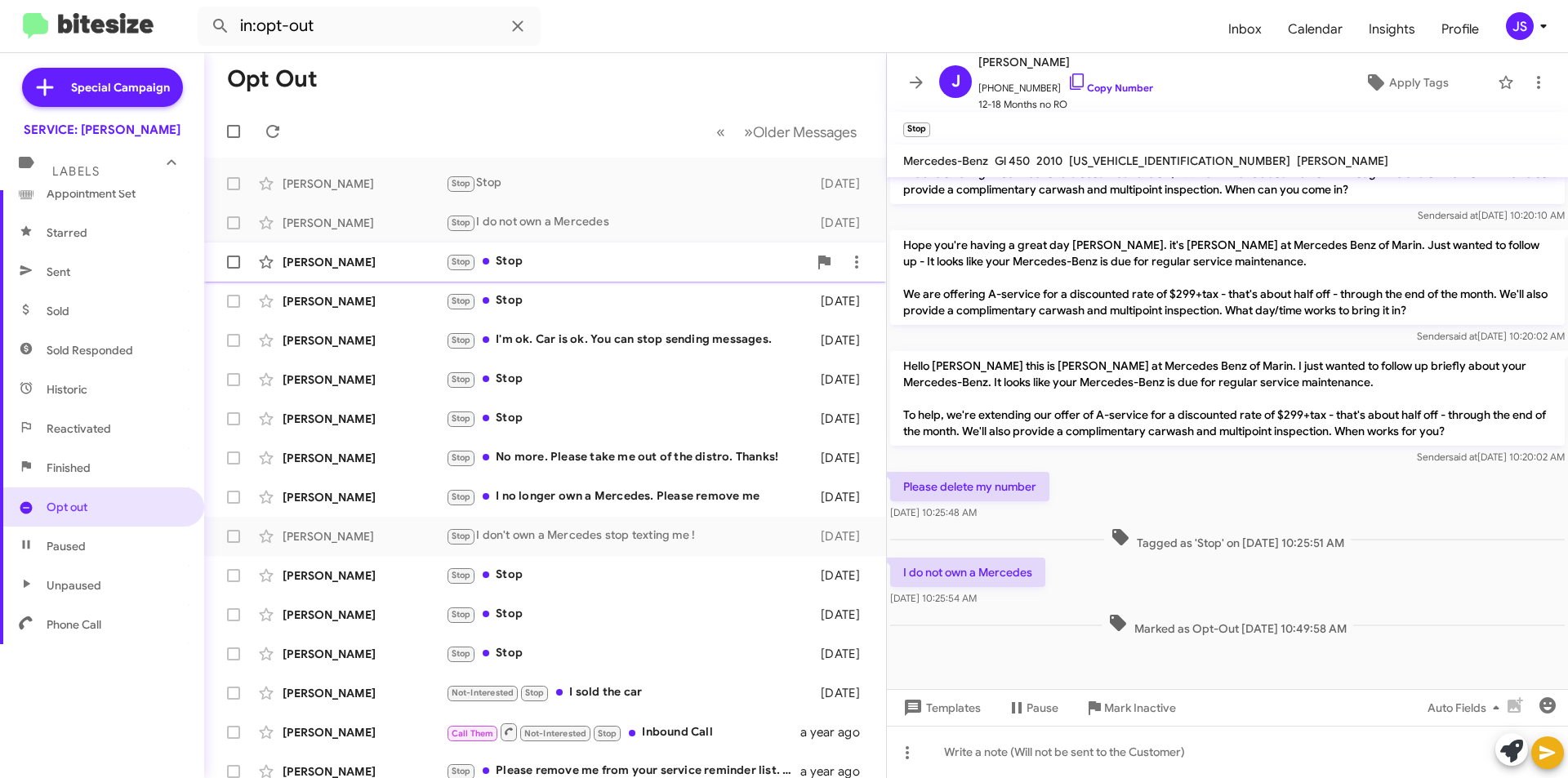
click at [527, 255] on div "Stop Stop" at bounding box center [626, 262] width 361 height 19
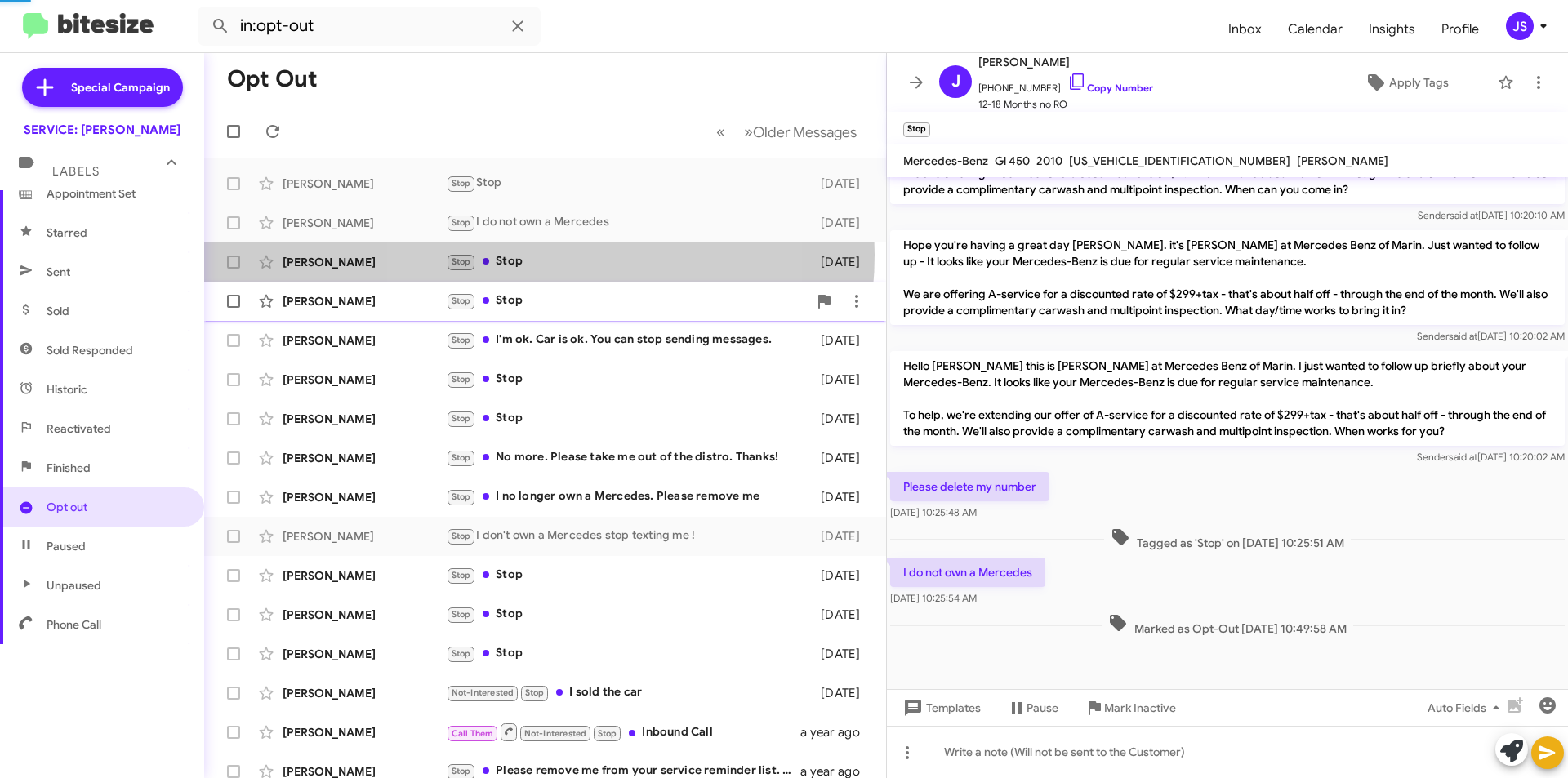
scroll to position [326, 0]
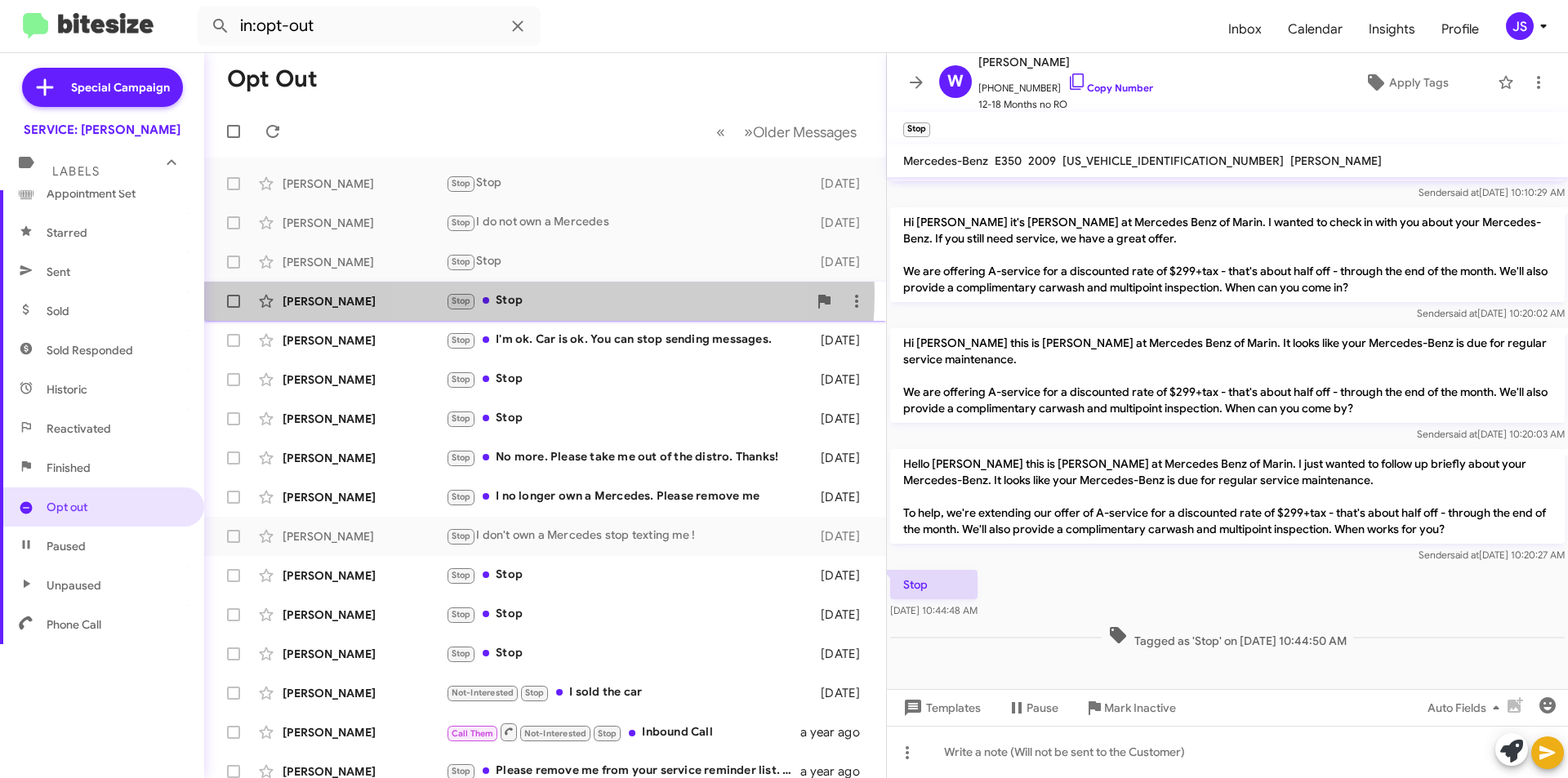
click at [529, 294] on div "Stop Stop" at bounding box center [626, 301] width 361 height 19
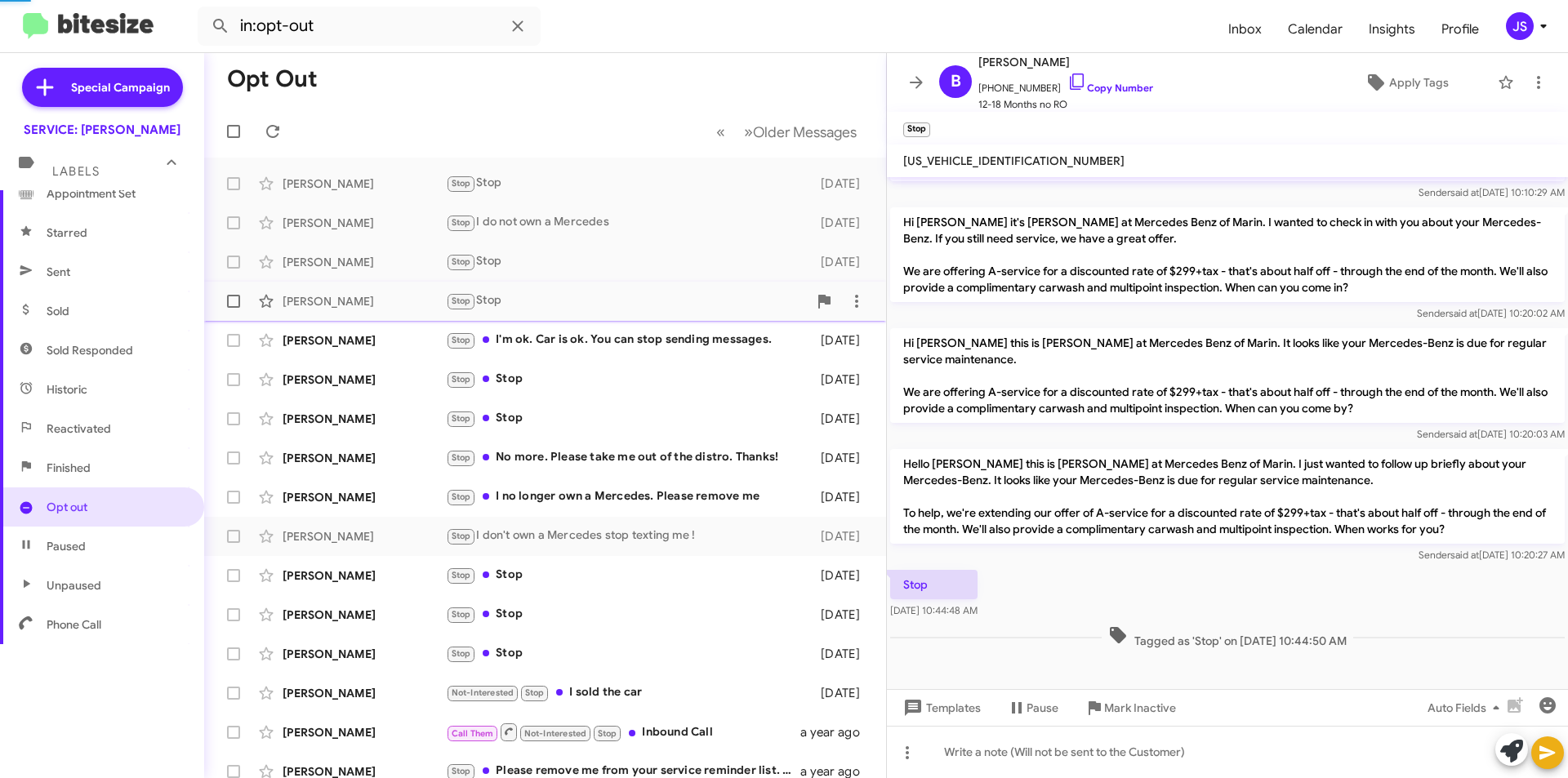
scroll to position [528, 0]
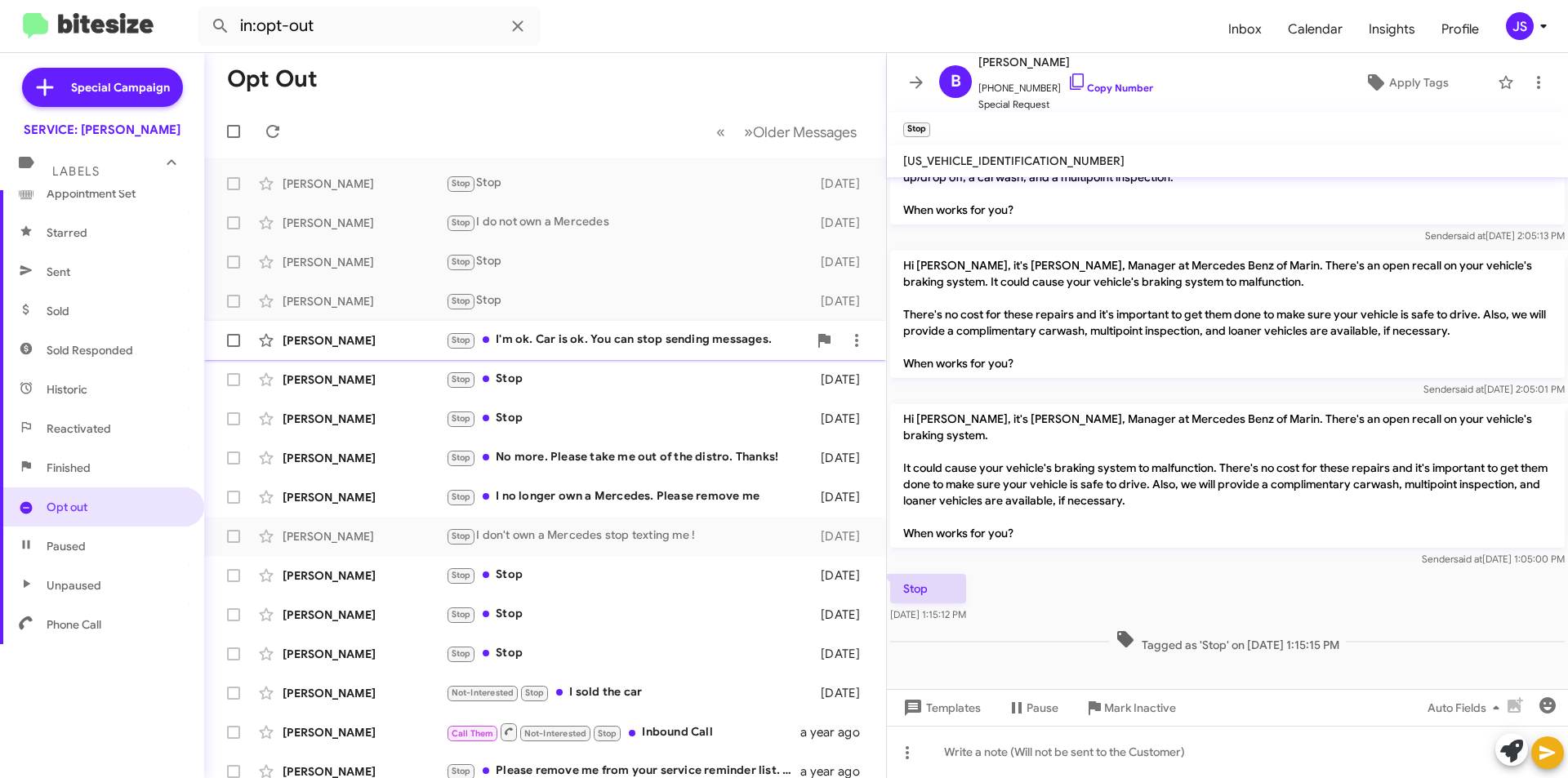
click at [539, 338] on div "Stop I'm ok. Car is ok. You can stop sending messages." at bounding box center [626, 341] width 361 height 19
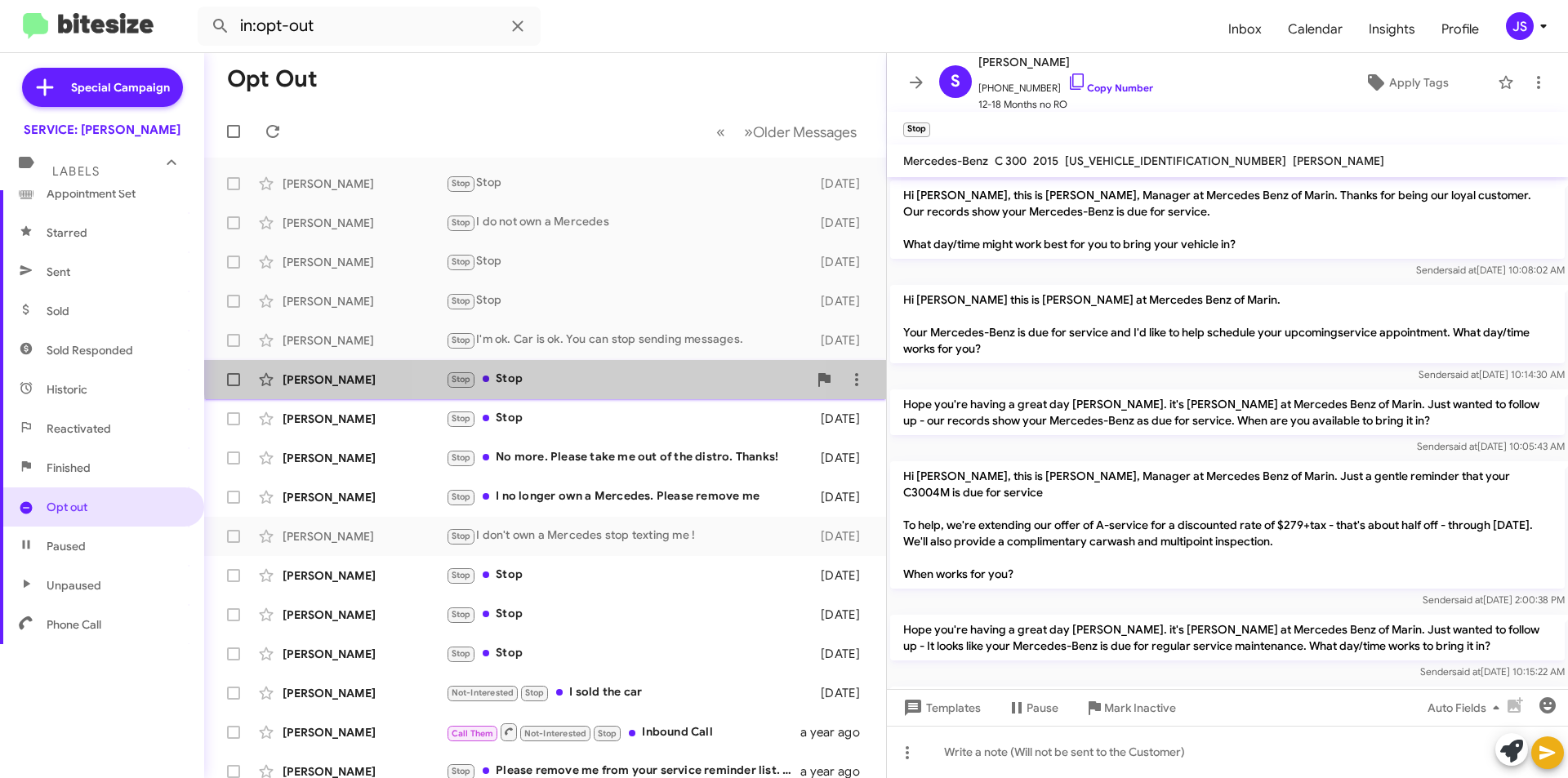
click at [549, 373] on div "Stop Stop" at bounding box center [626, 380] width 361 height 19
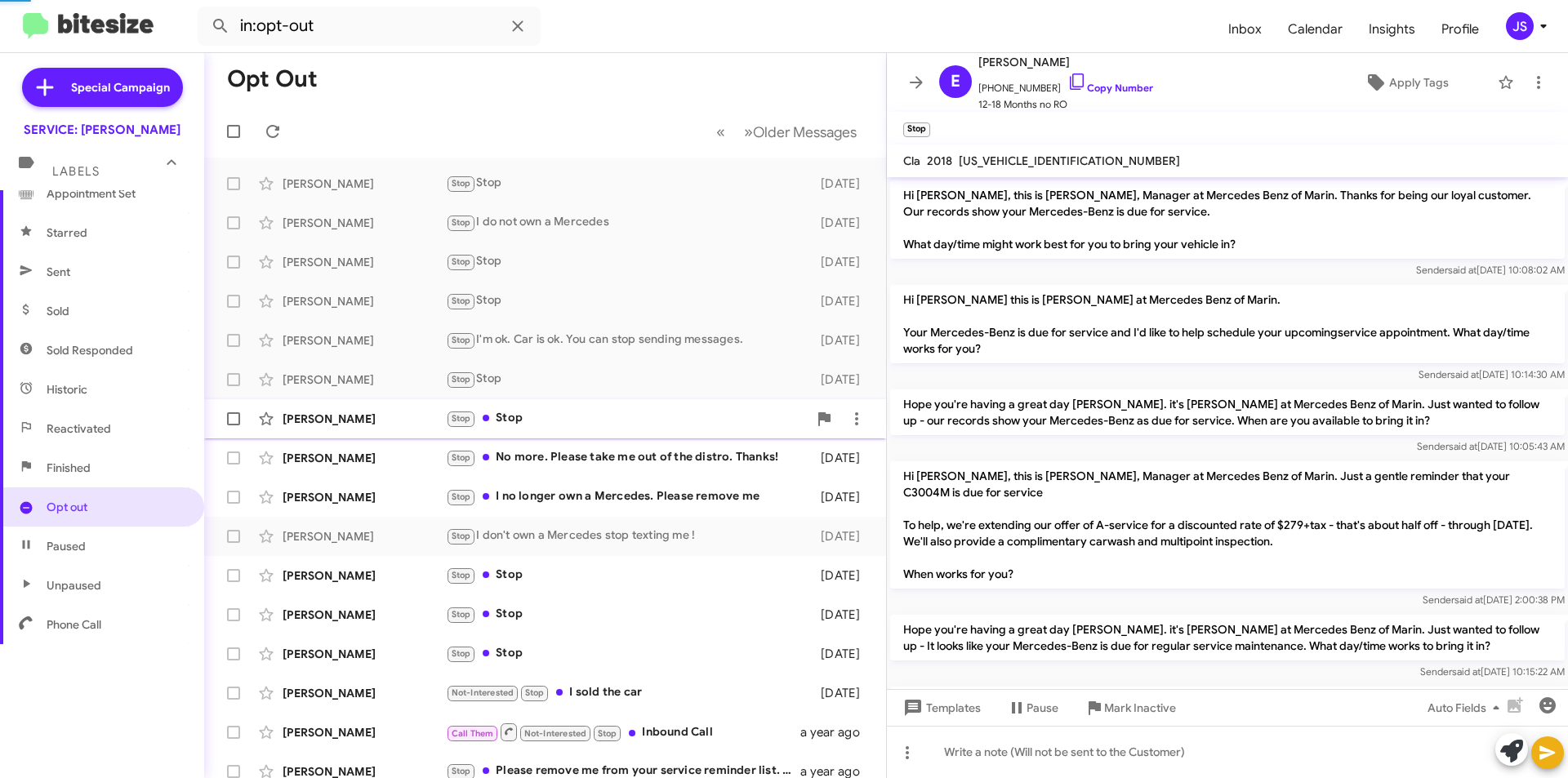
scroll to position [892, 0]
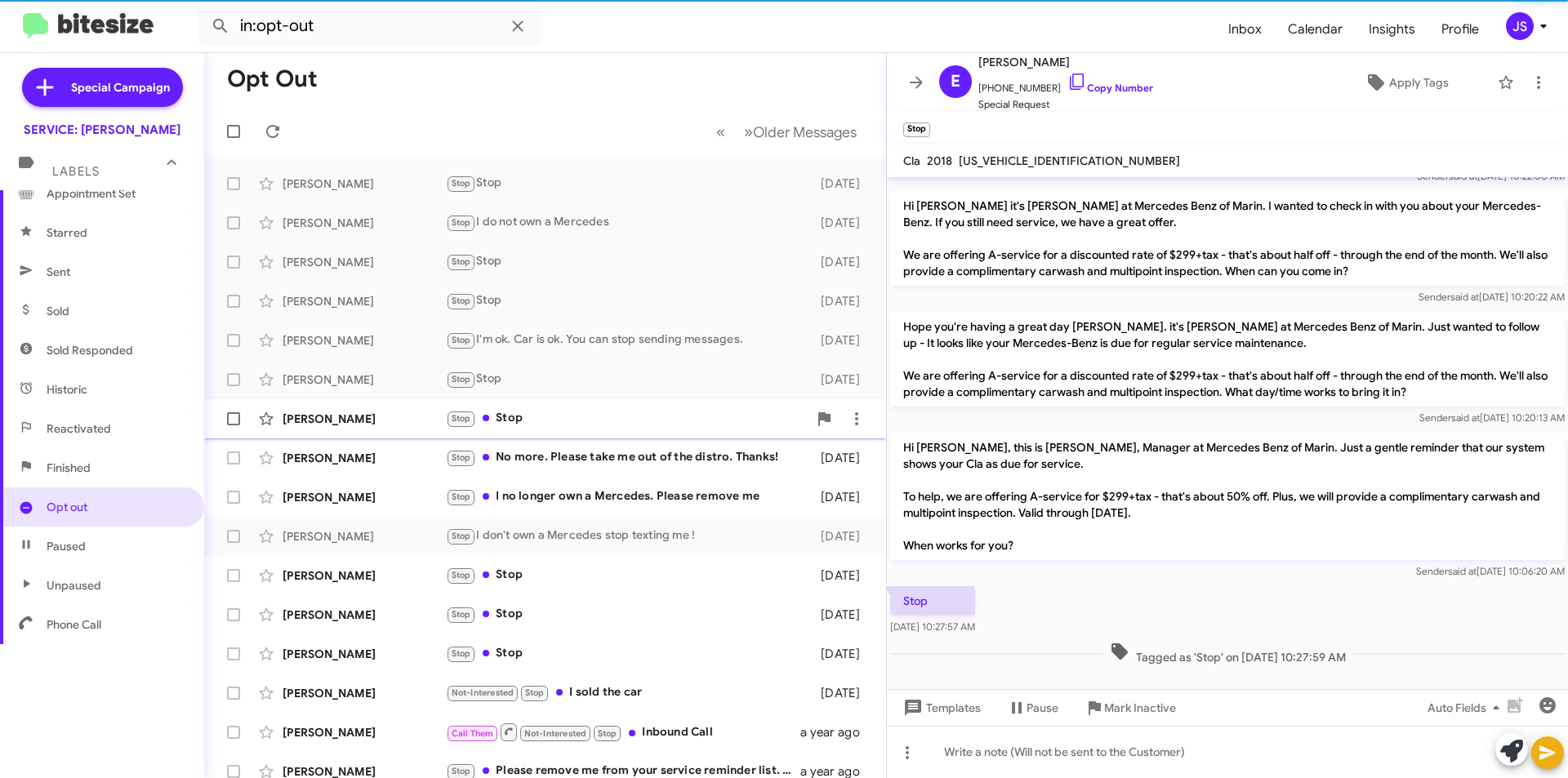
click at [550, 412] on div "Stop Stop" at bounding box center [626, 418] width 361 height 19
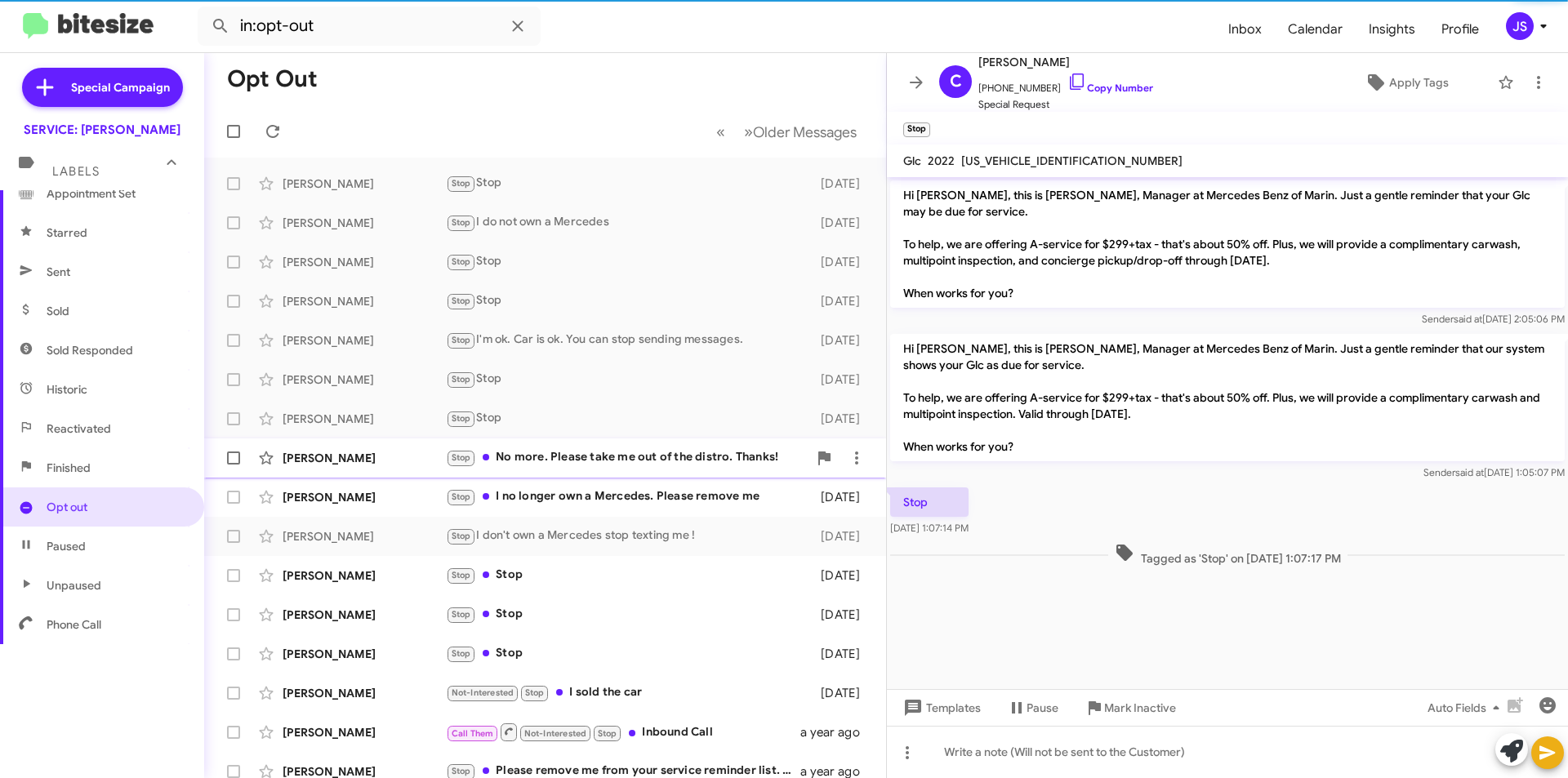
click at [573, 468] on div "Stop No more. Please take me out of the distro. Thanks!" at bounding box center [626, 458] width 361 height 19
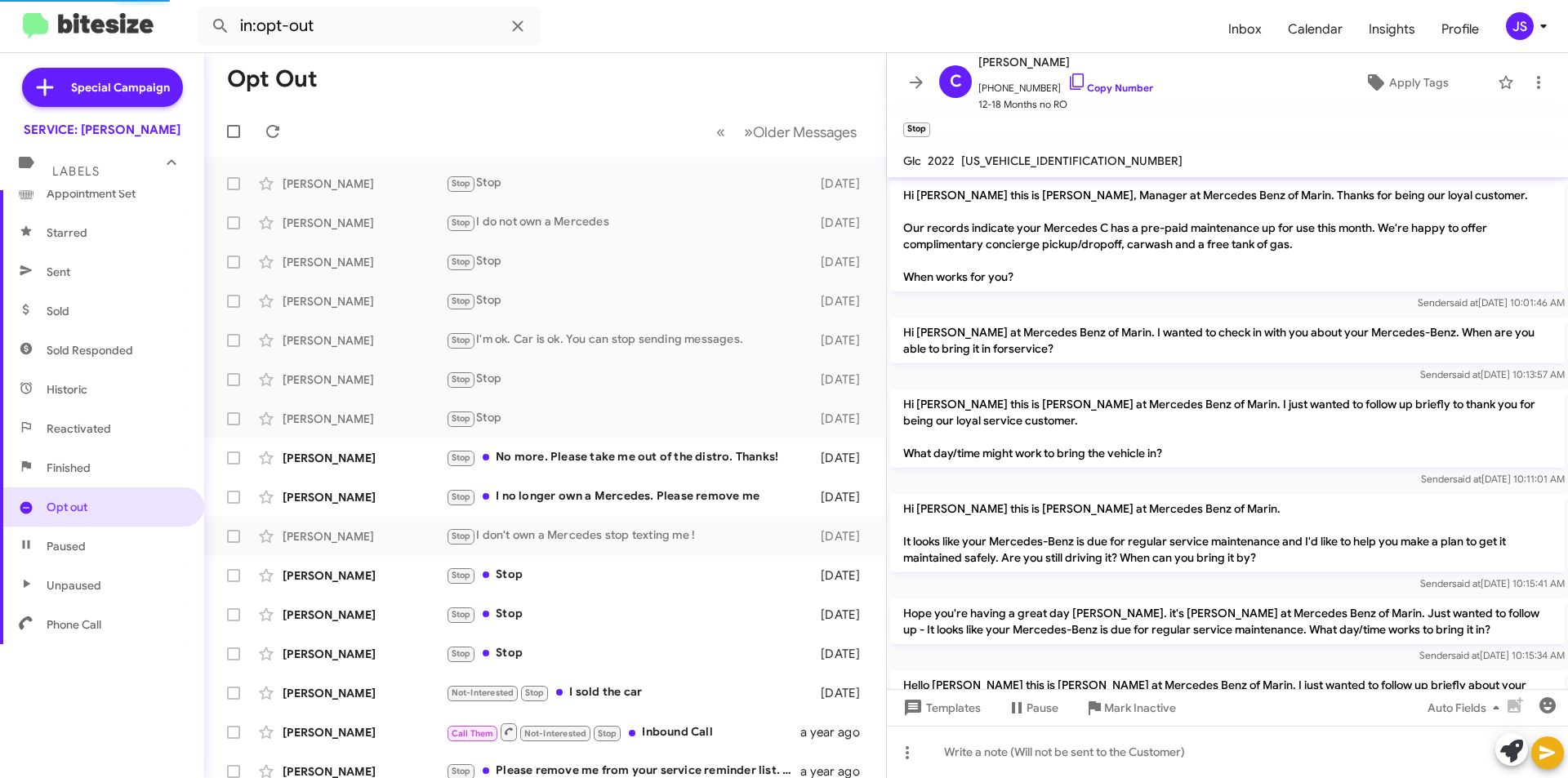
scroll to position [434, 0]
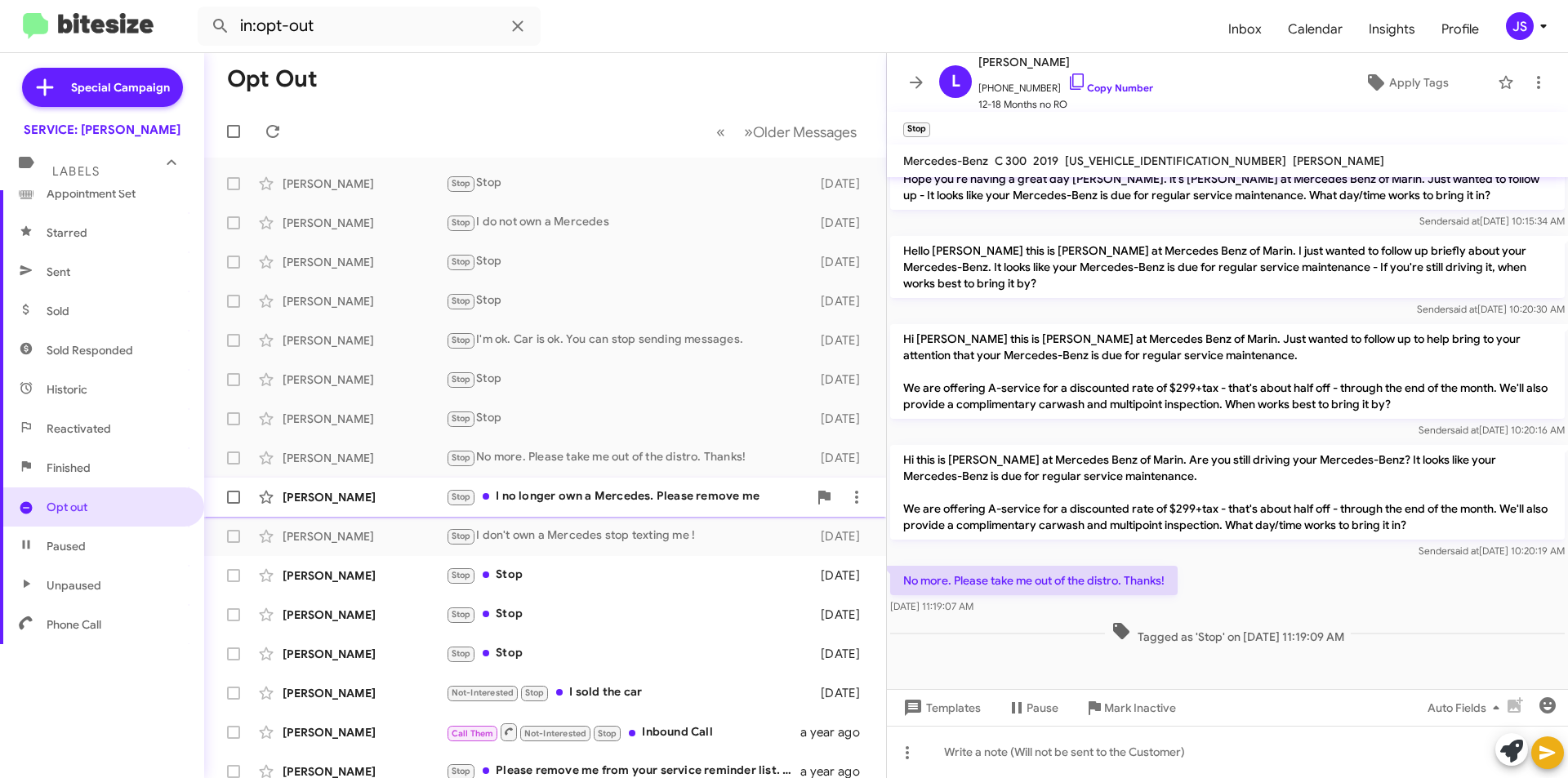
click at [631, 492] on div "Stop I no longer own a Mercedes. Please remove me" at bounding box center [626, 497] width 361 height 19
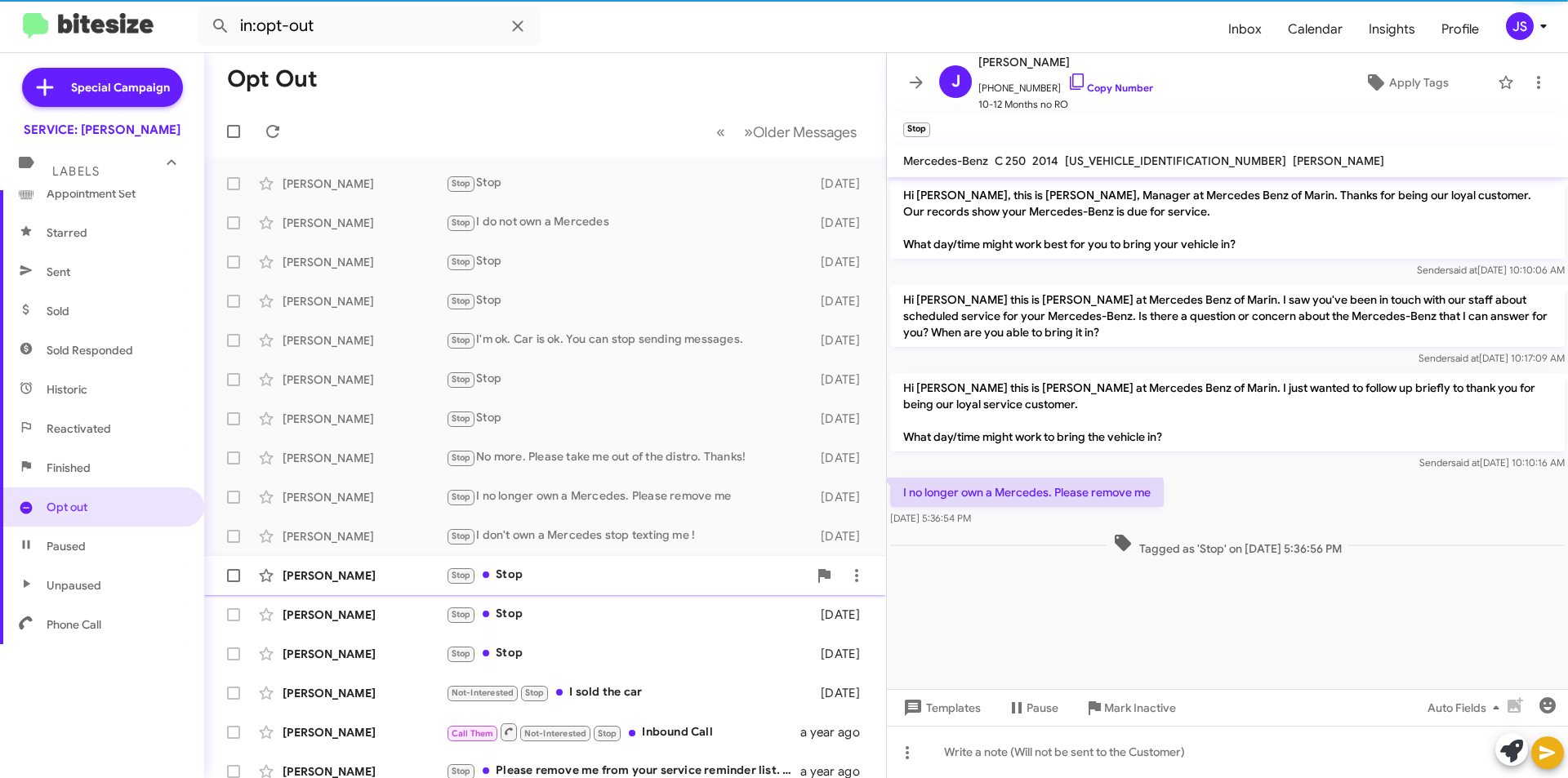
click at [608, 566] on div "Stop Stop" at bounding box center [626, 575] width 361 height 19
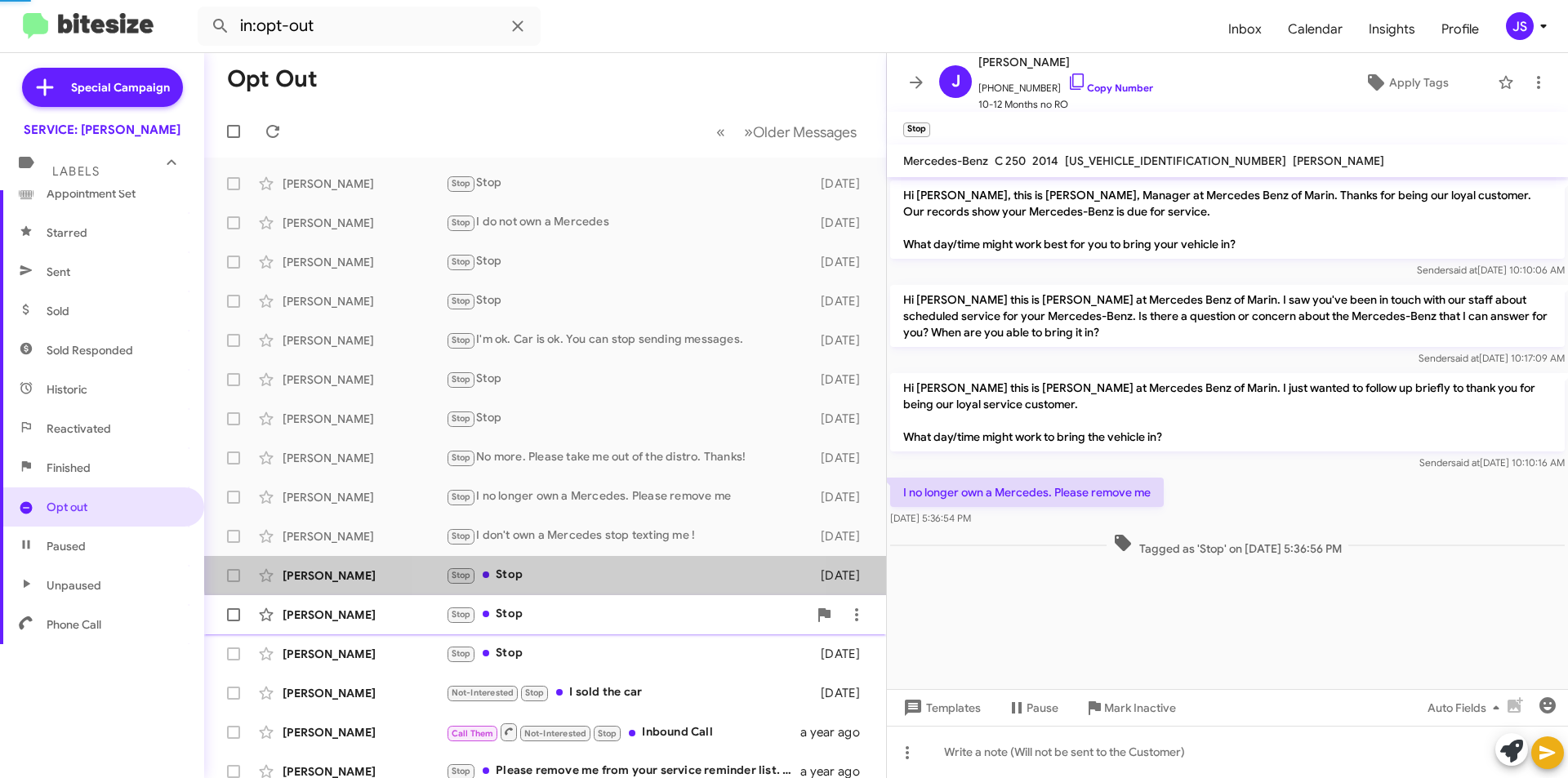
scroll to position [484, 0]
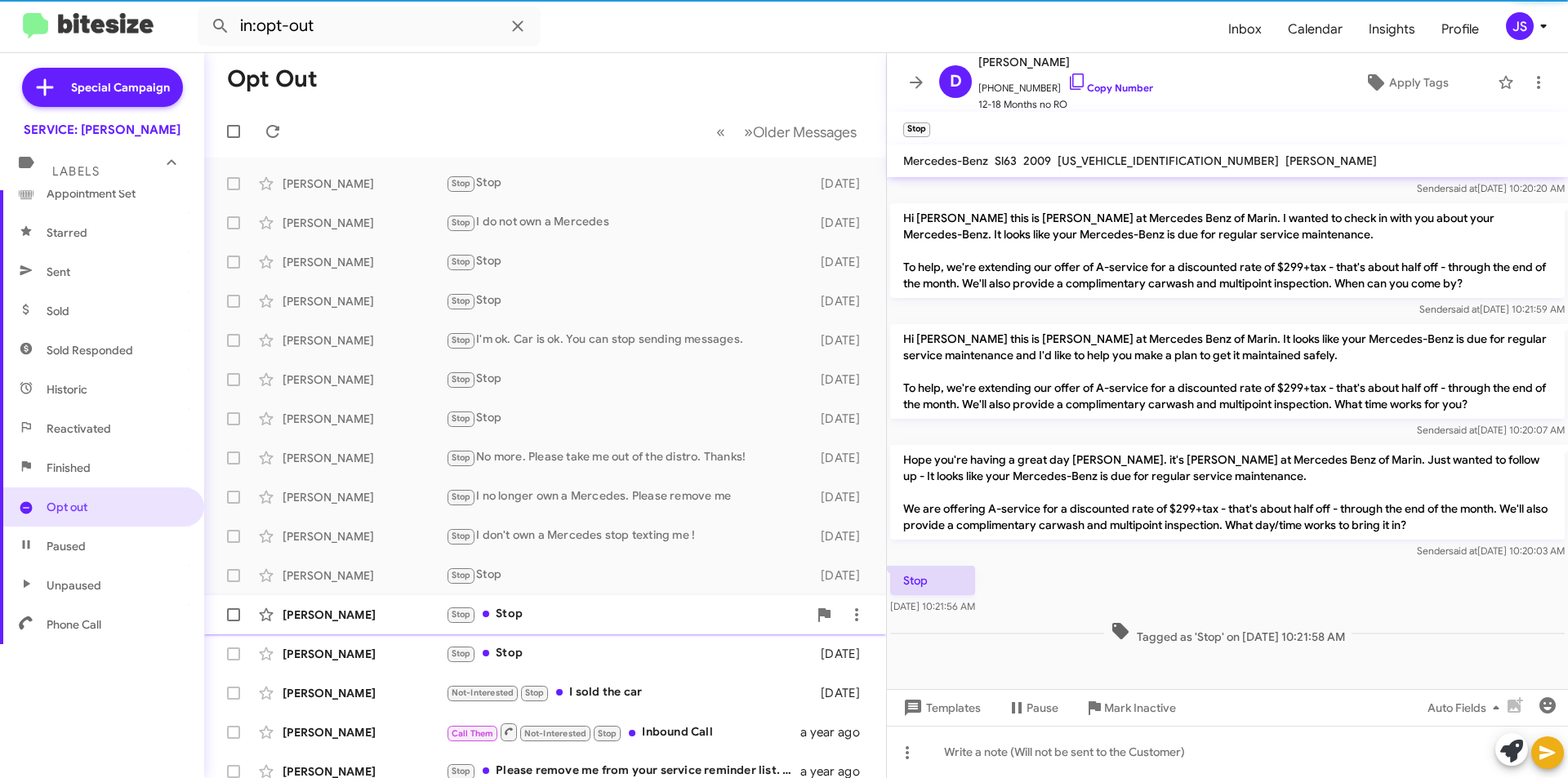
click at [598, 609] on div "Stop Stop" at bounding box center [626, 615] width 361 height 19
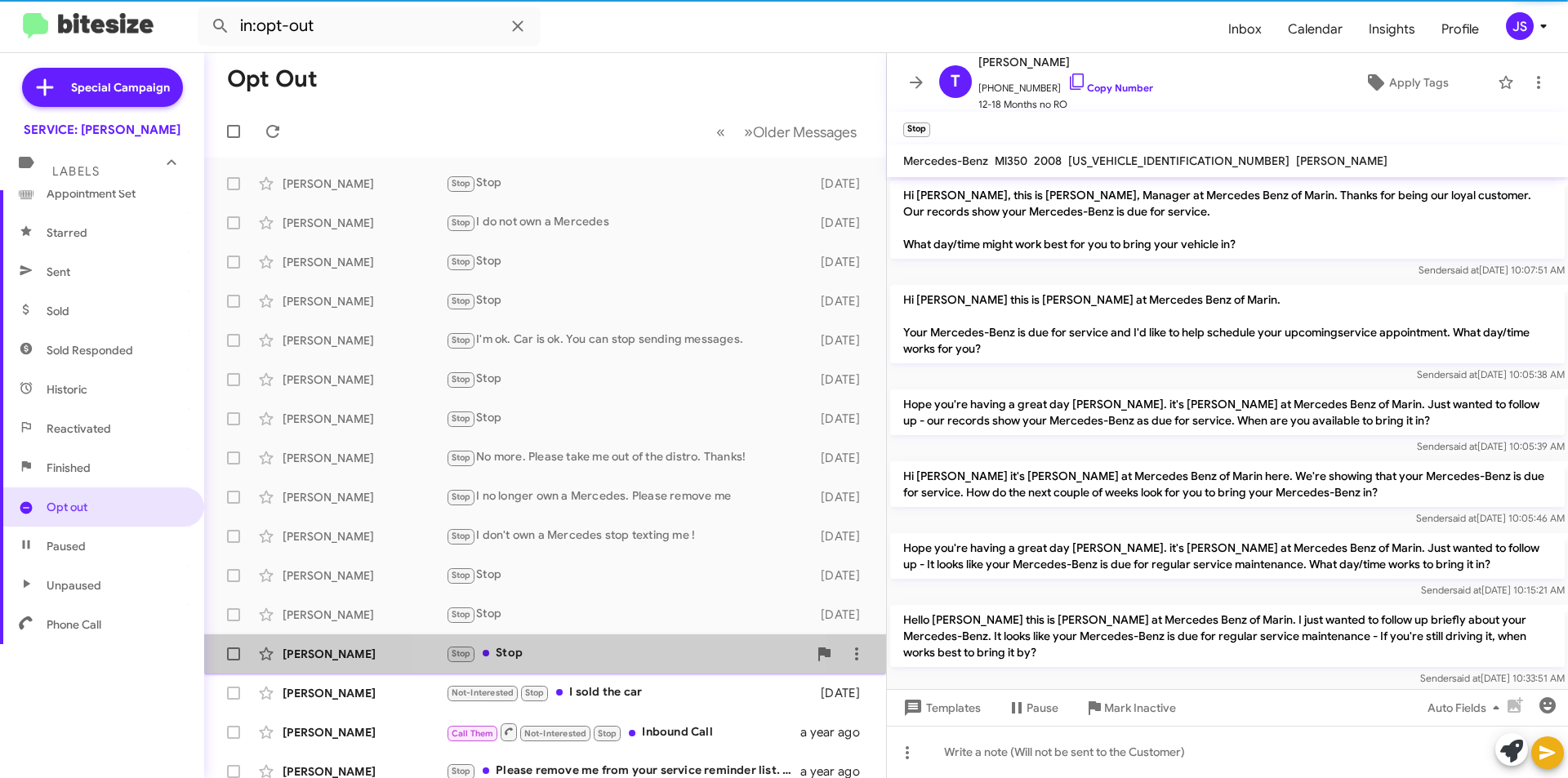
click at [593, 649] on div "Stop Stop" at bounding box center [626, 654] width 361 height 19
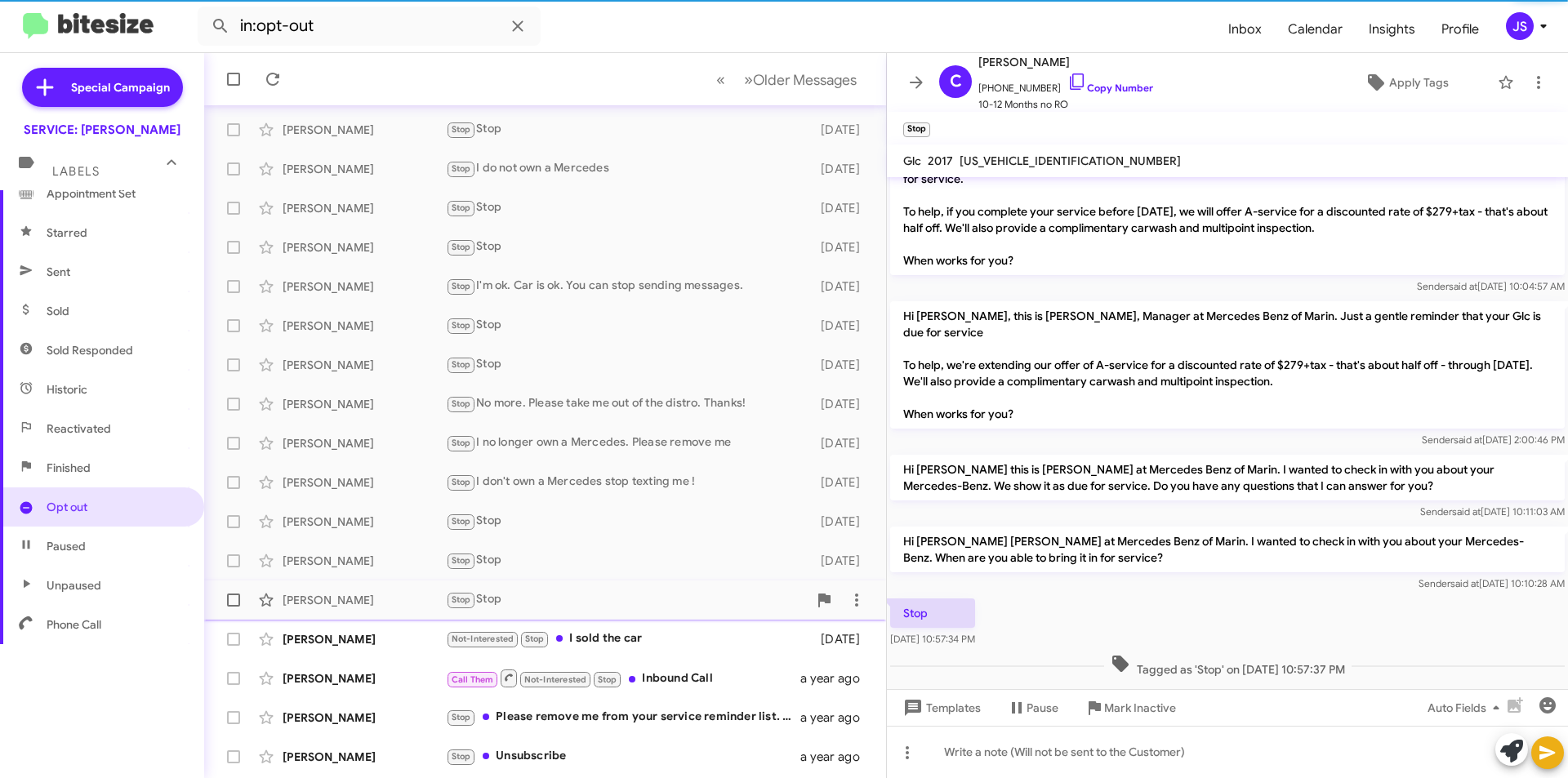
scroll to position [81, 0]
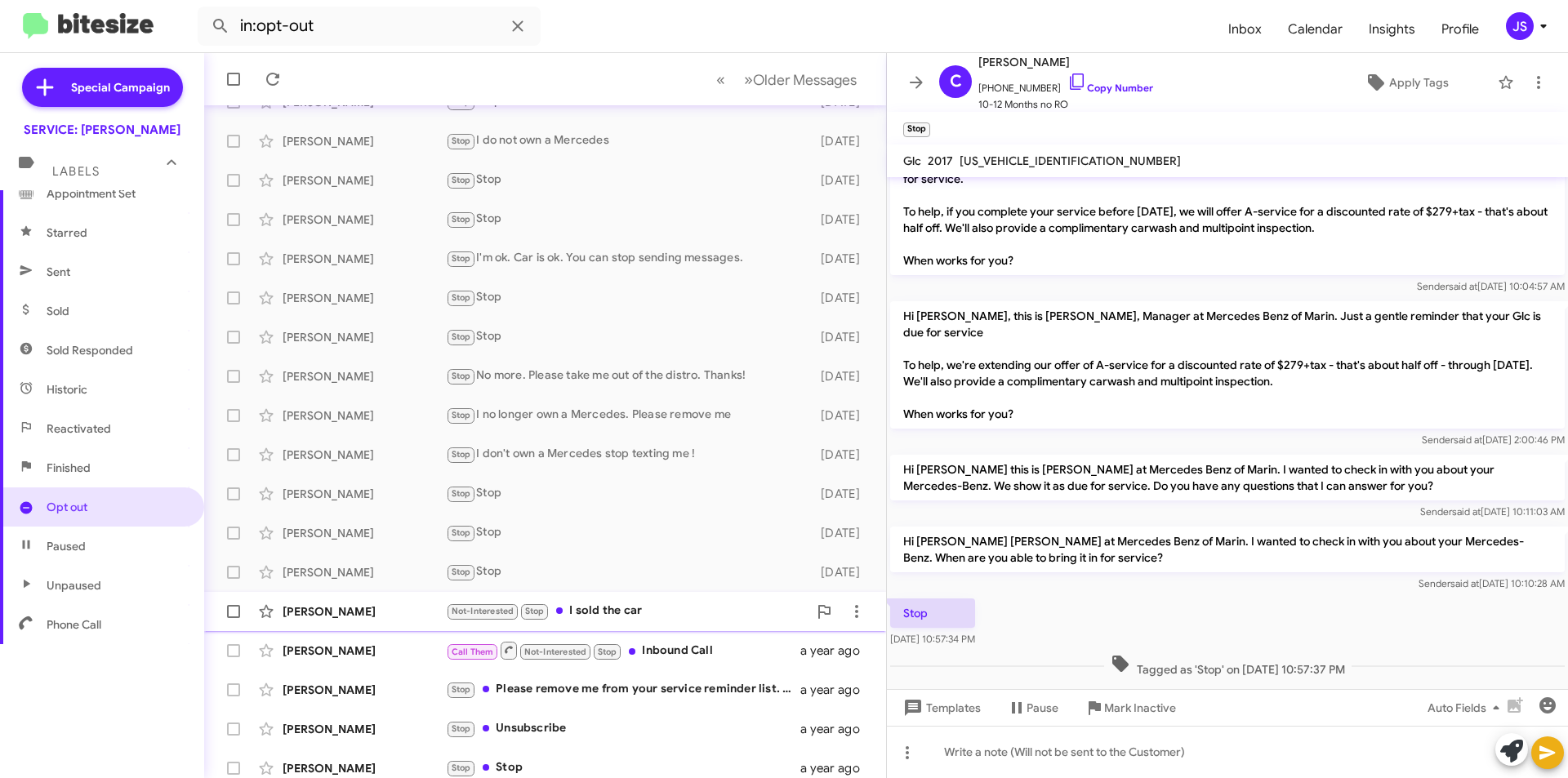
click at [613, 619] on div "Not-Interested Stop I sold the car" at bounding box center [626, 611] width 361 height 19
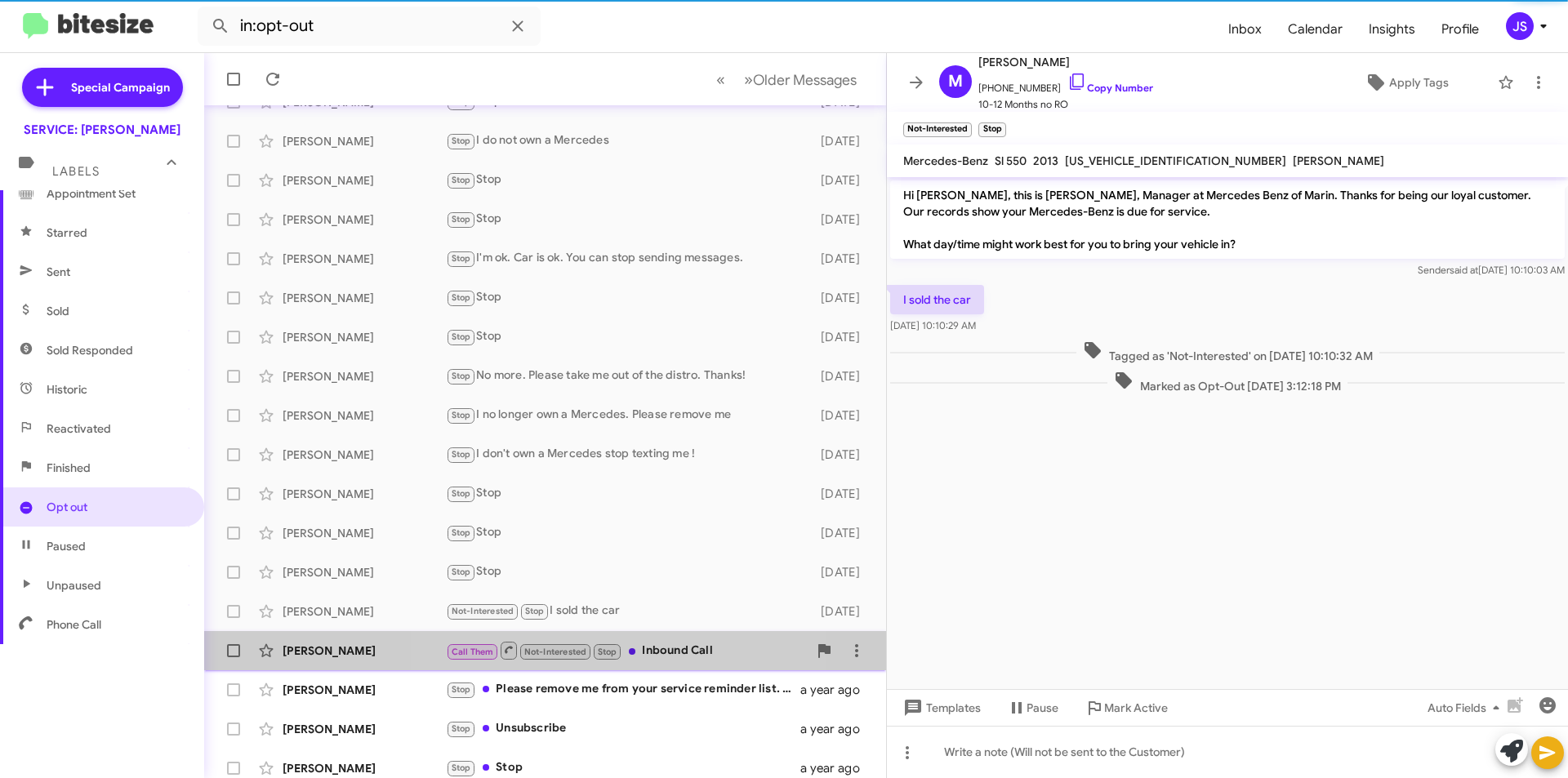
click at [627, 638] on div "Al Lithgow Call Them Not-Interested Stop Inbound Call a year ago" at bounding box center [545, 651] width 656 height 33
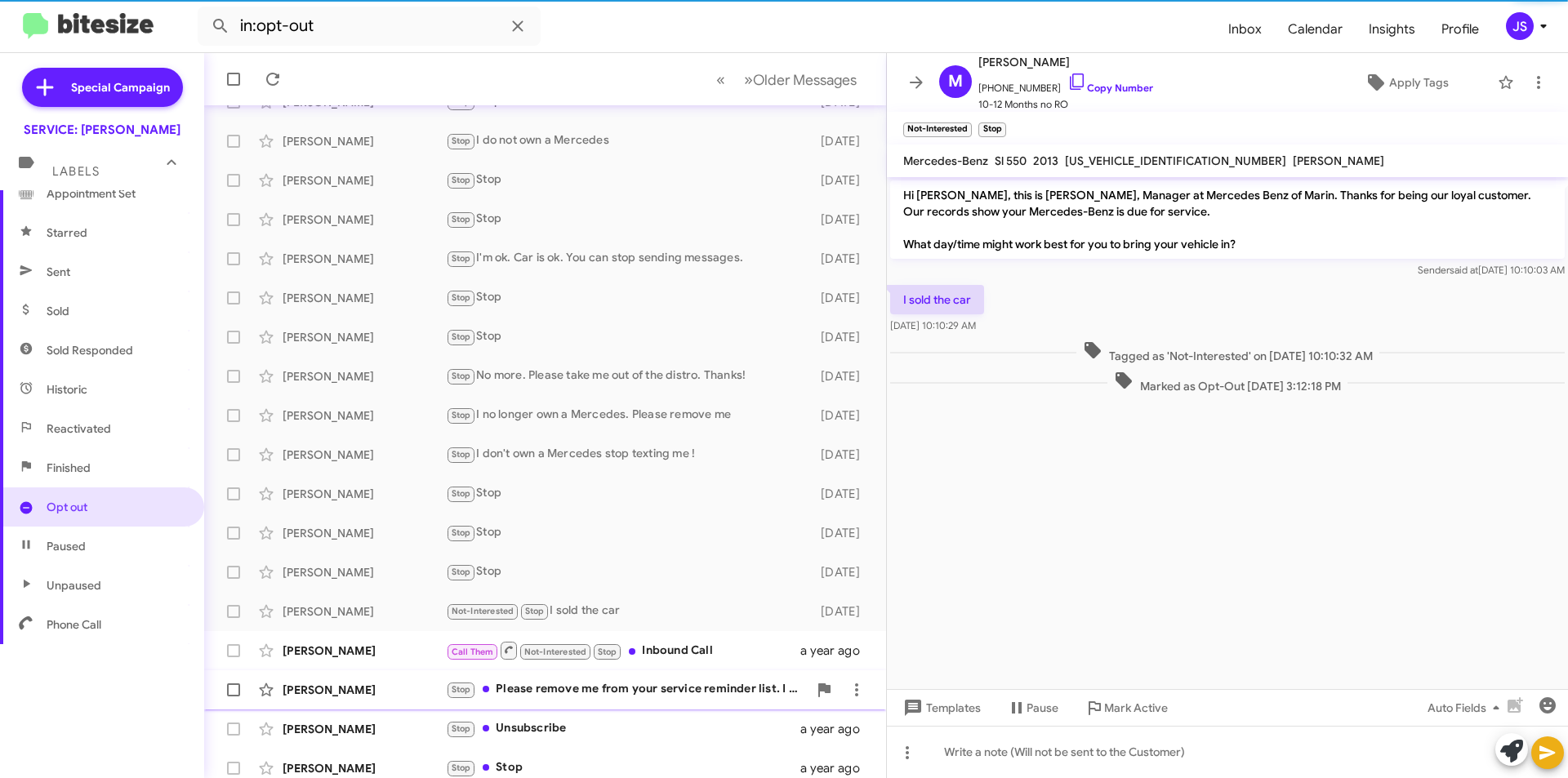
scroll to position [158, 0]
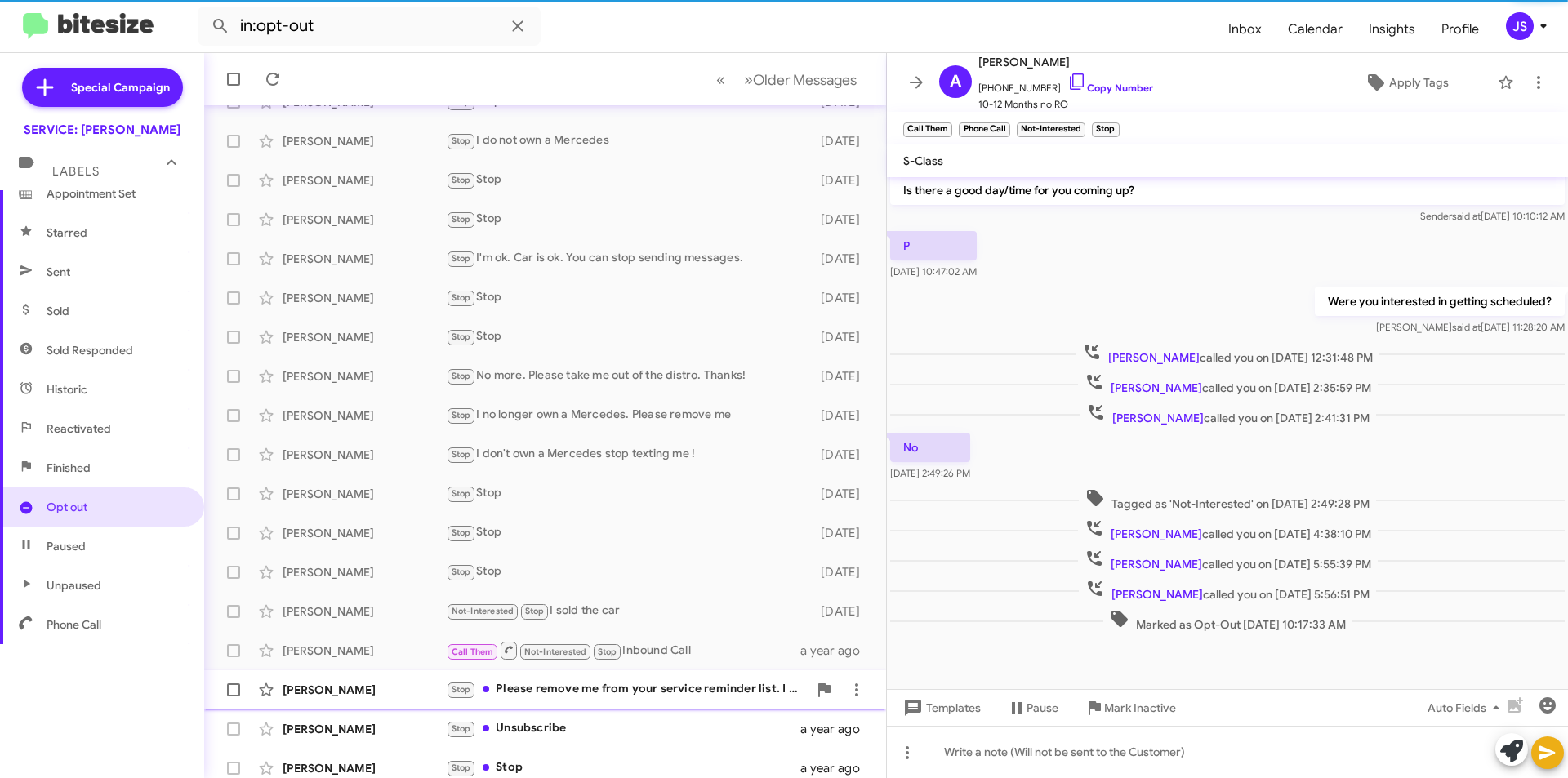
click at [643, 680] on div "Proaps Eric Stop Please remove me from your service reminder list. I haven't ow…" at bounding box center [545, 690] width 656 height 33
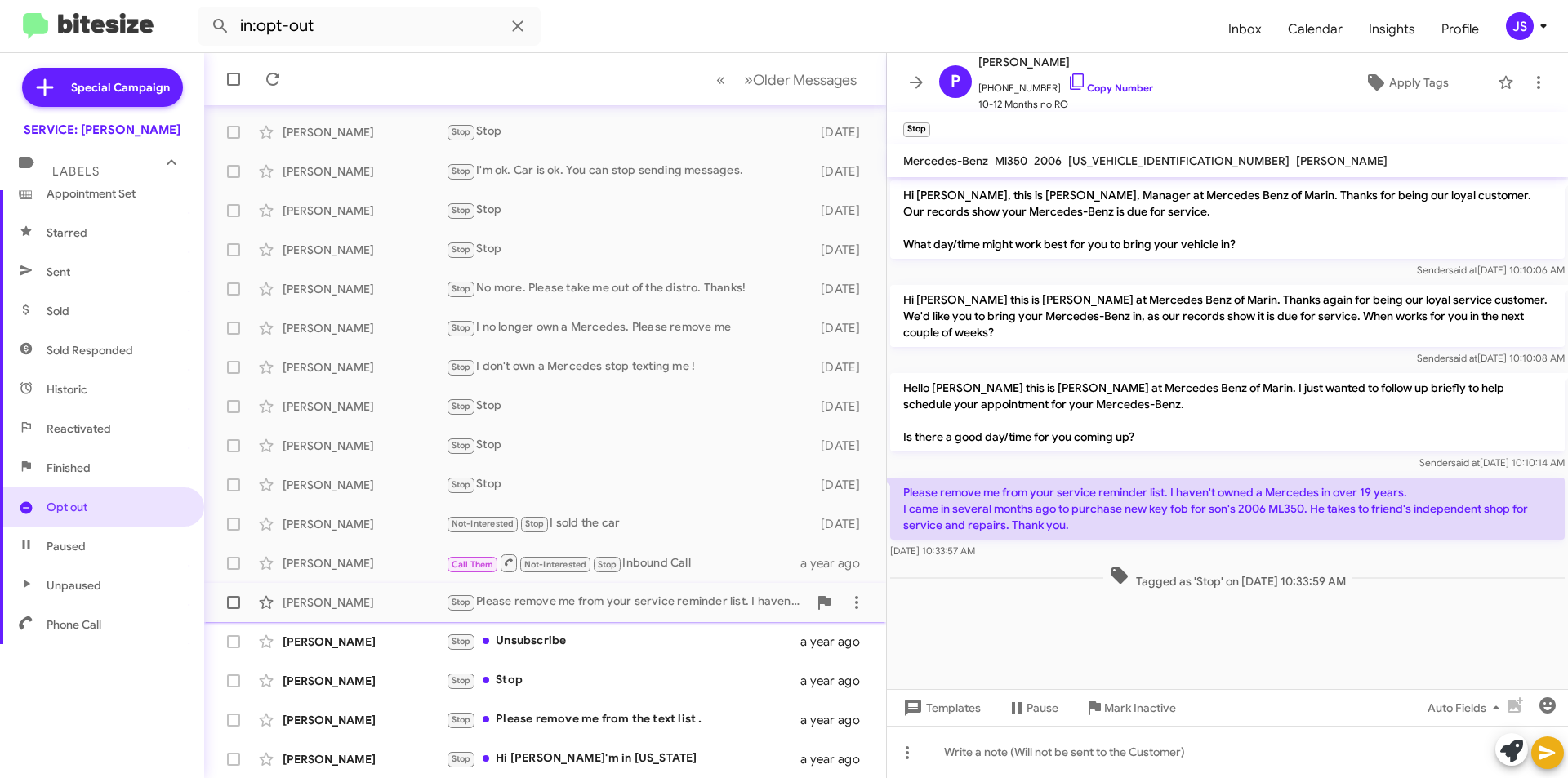
scroll to position [170, 0]
click at [642, 659] on span "Kathy Johnson Stop Unsubscribe a year ago" at bounding box center [545, 641] width 682 height 39
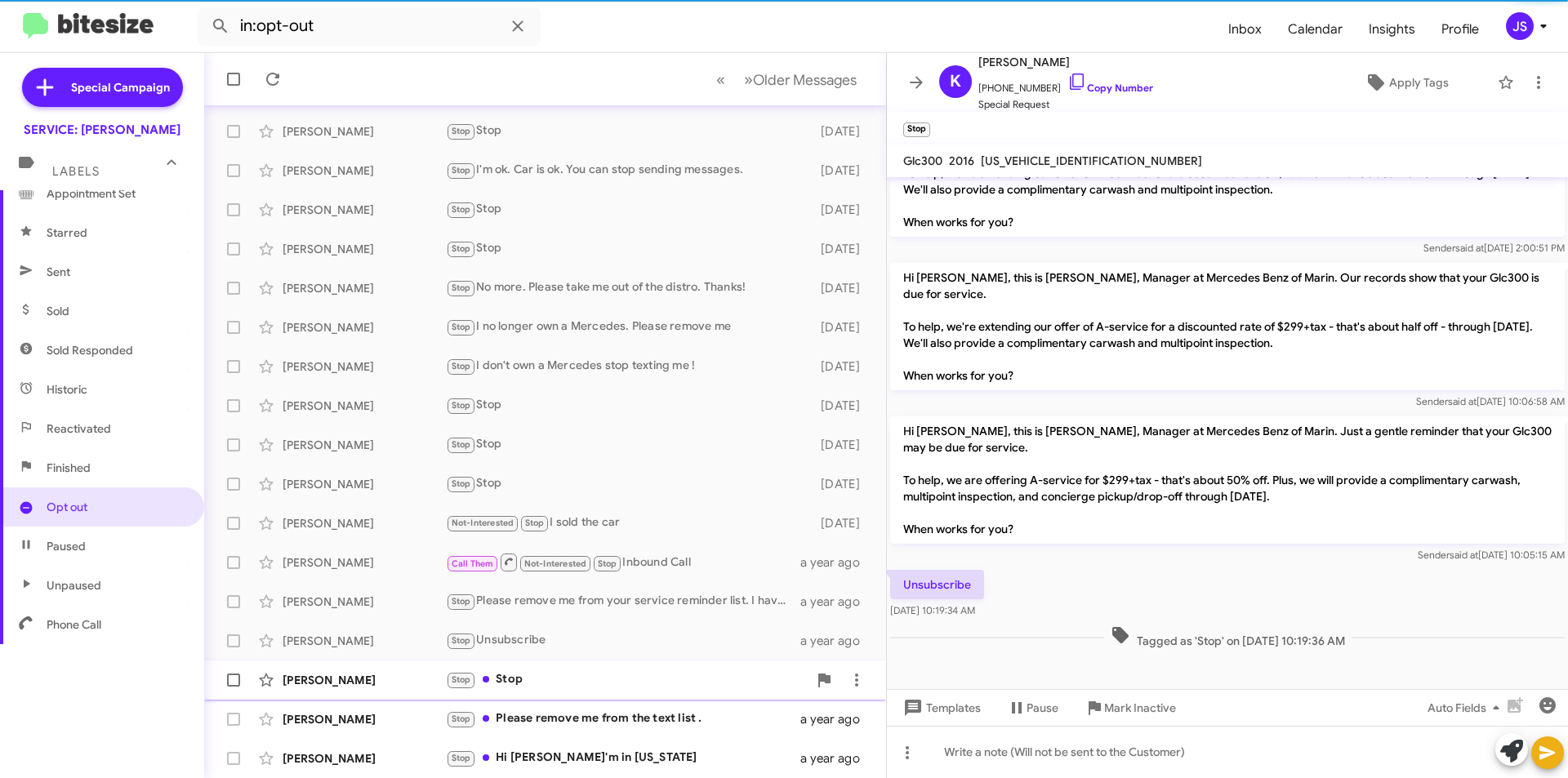
click at [641, 686] on div "Stop Stop" at bounding box center [626, 681] width 361 height 19
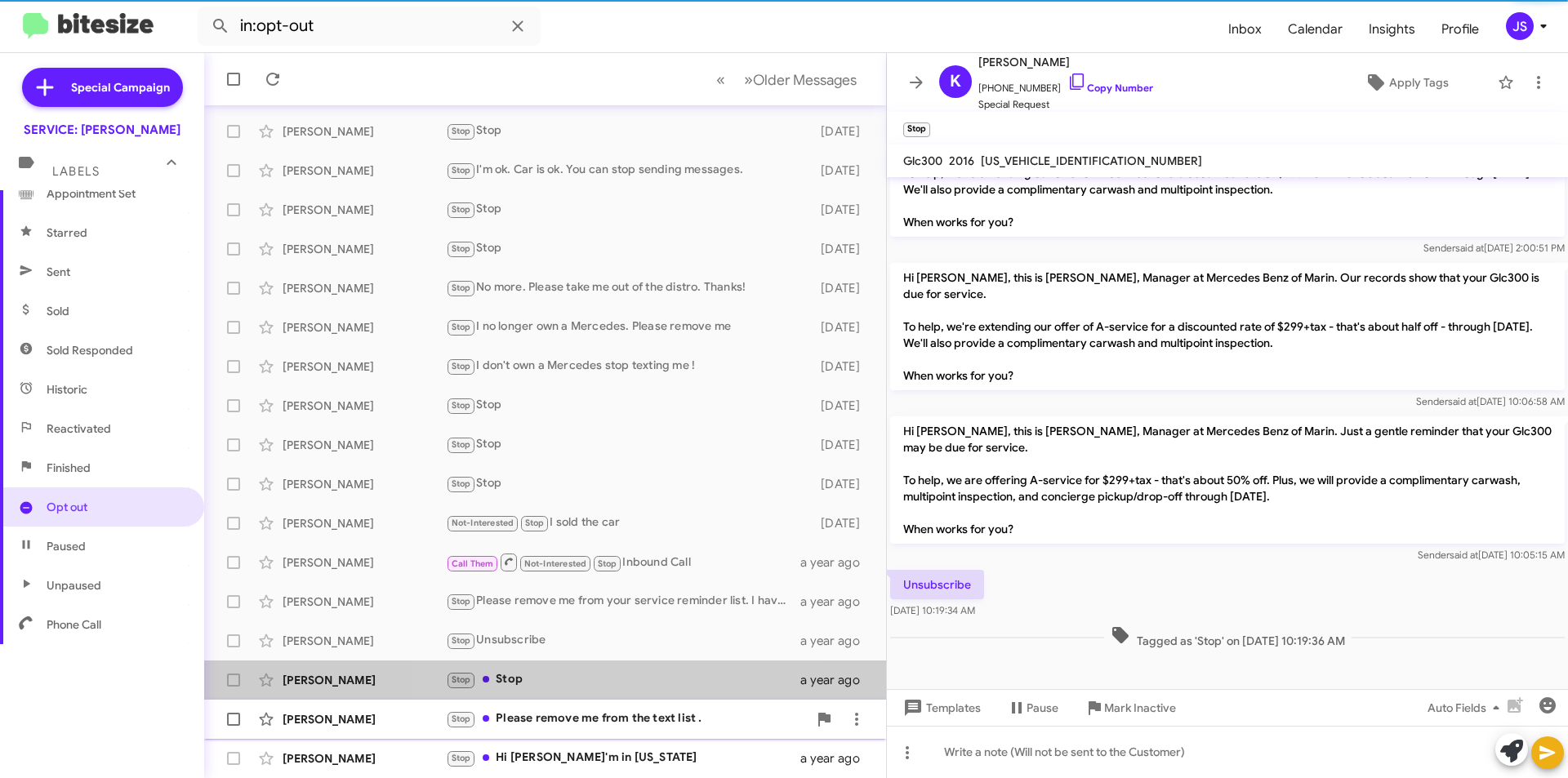
scroll to position [528, 0]
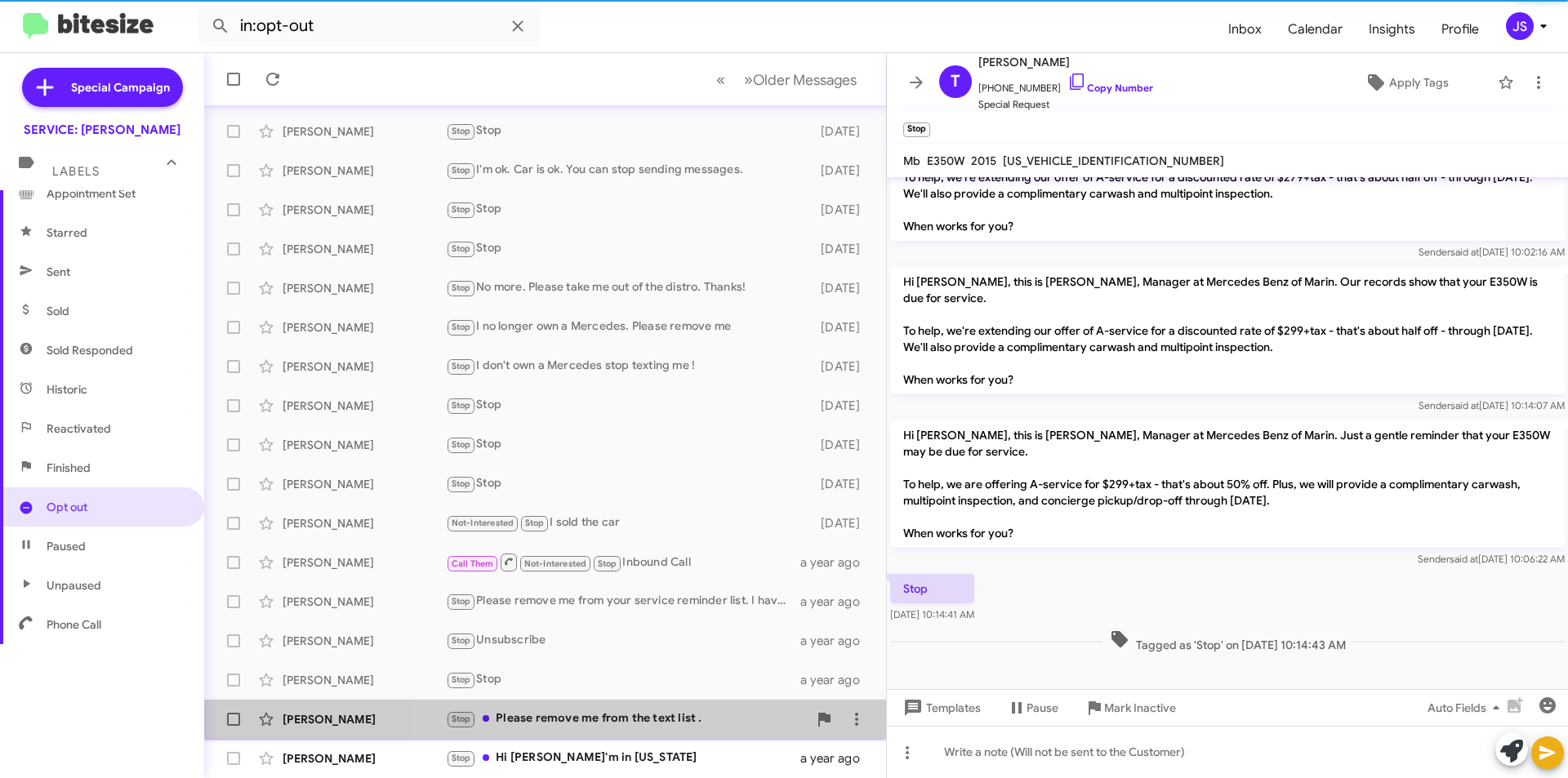
click at [641, 713] on div "Stop Please remove me from the text list ." at bounding box center [626, 719] width 361 height 19
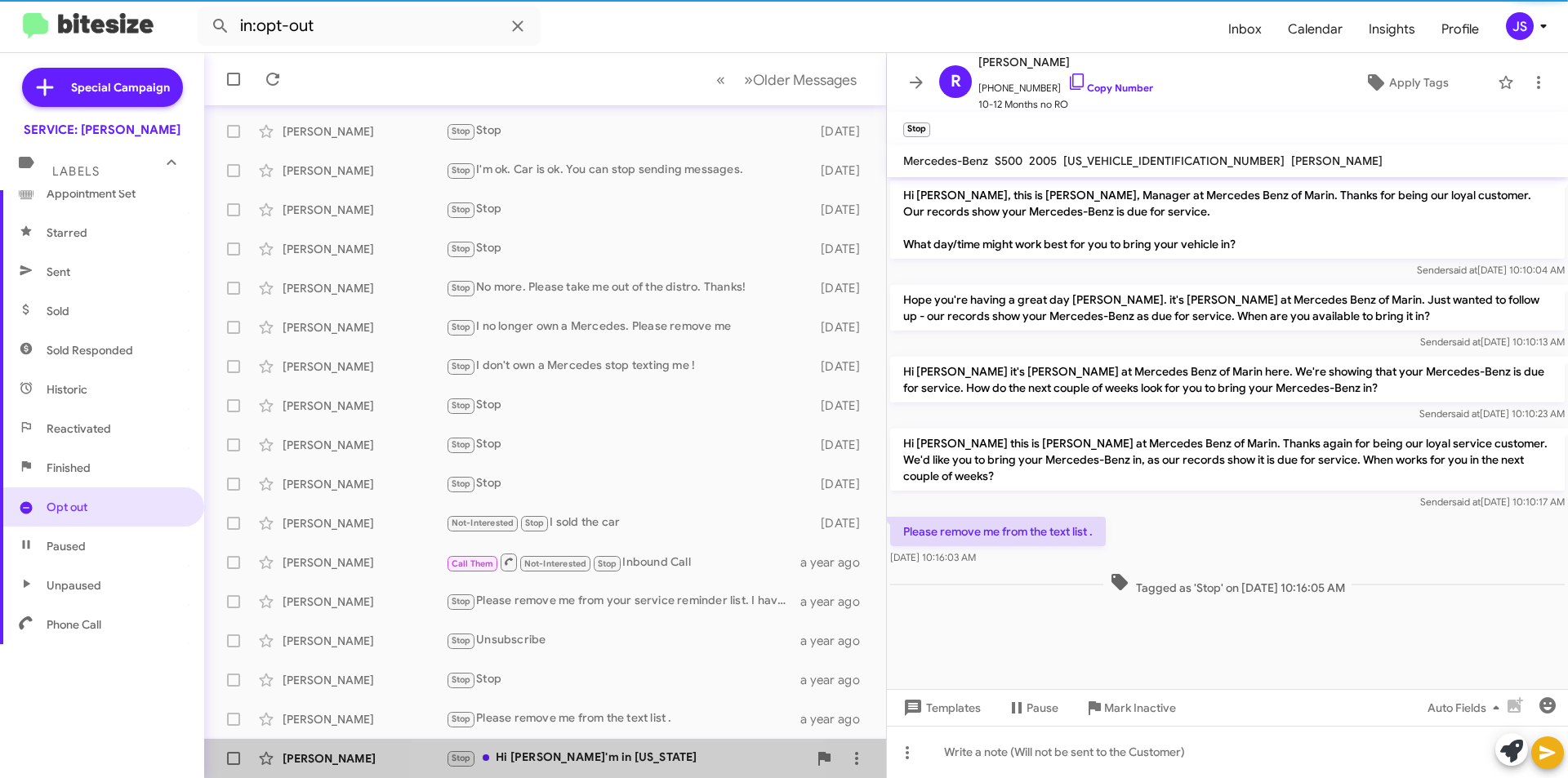
click at [635, 743] on div "Thaminda Ramanayake Stop Hi Omar - I'm in Massachusetts a year ago" at bounding box center [545, 759] width 656 height 33
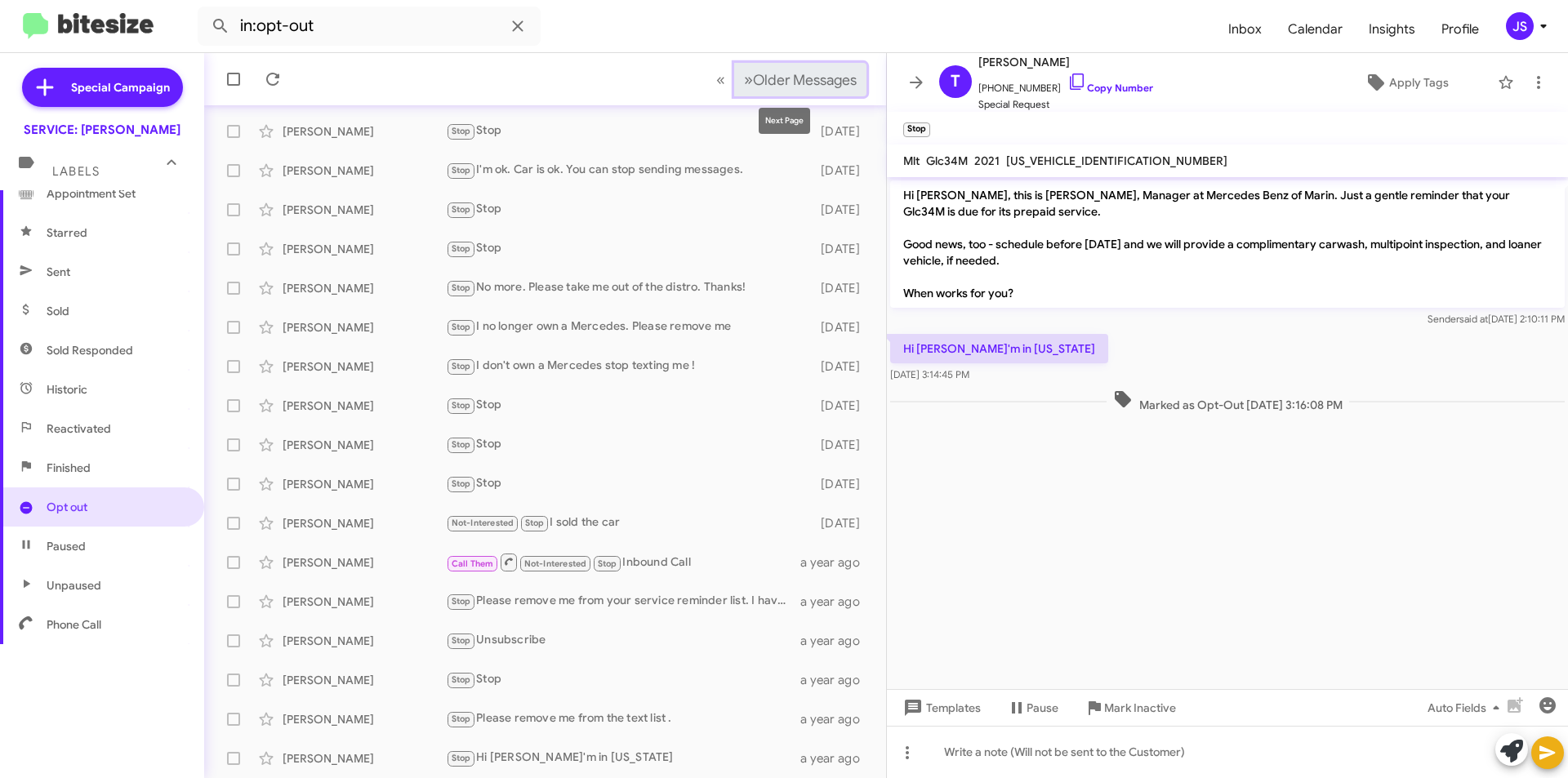
click at [785, 75] on span "Older Messages" at bounding box center [805, 80] width 104 height 18
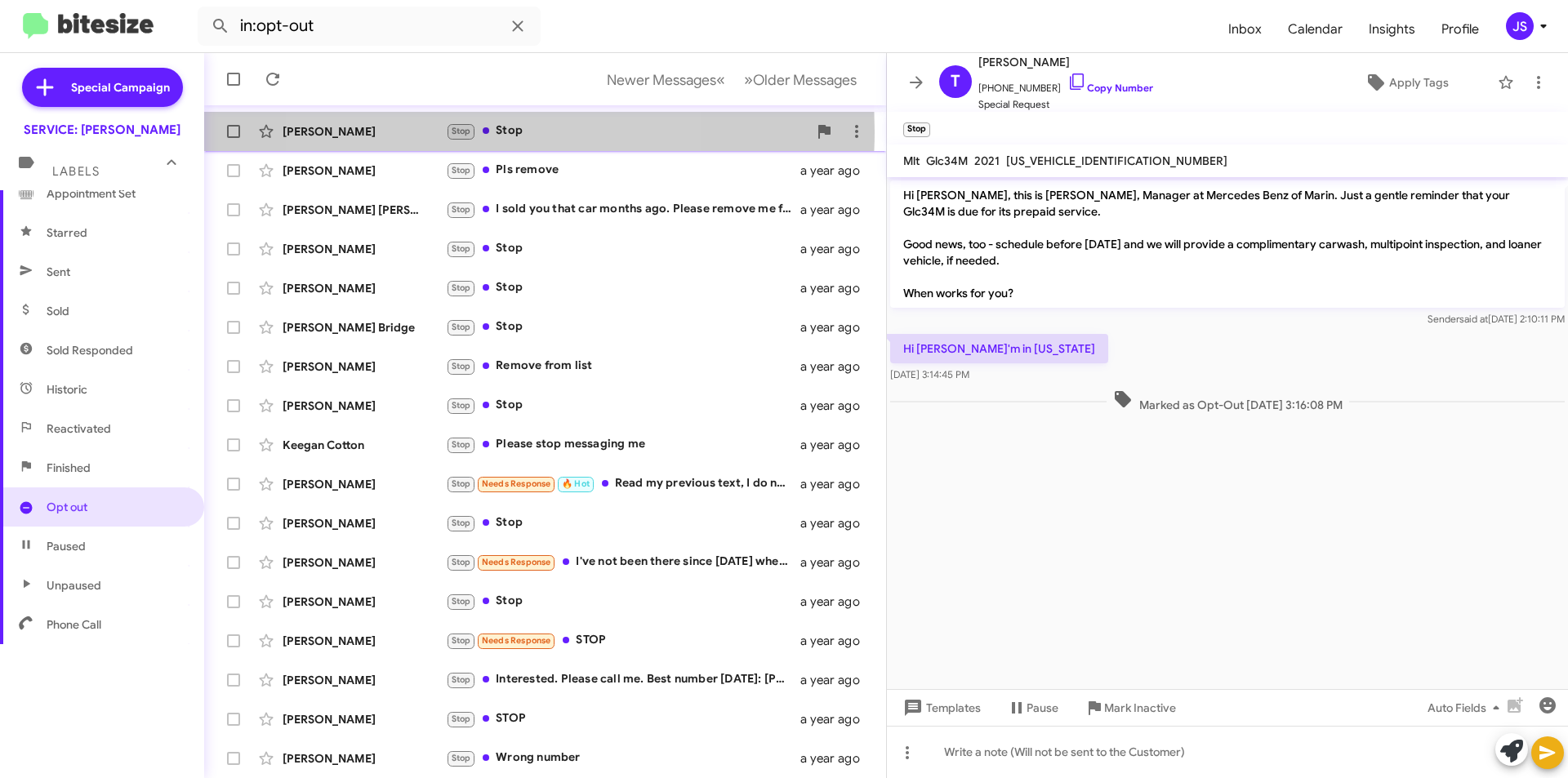
click at [476, 132] on span "Stop" at bounding box center [461, 132] width 30 height 19
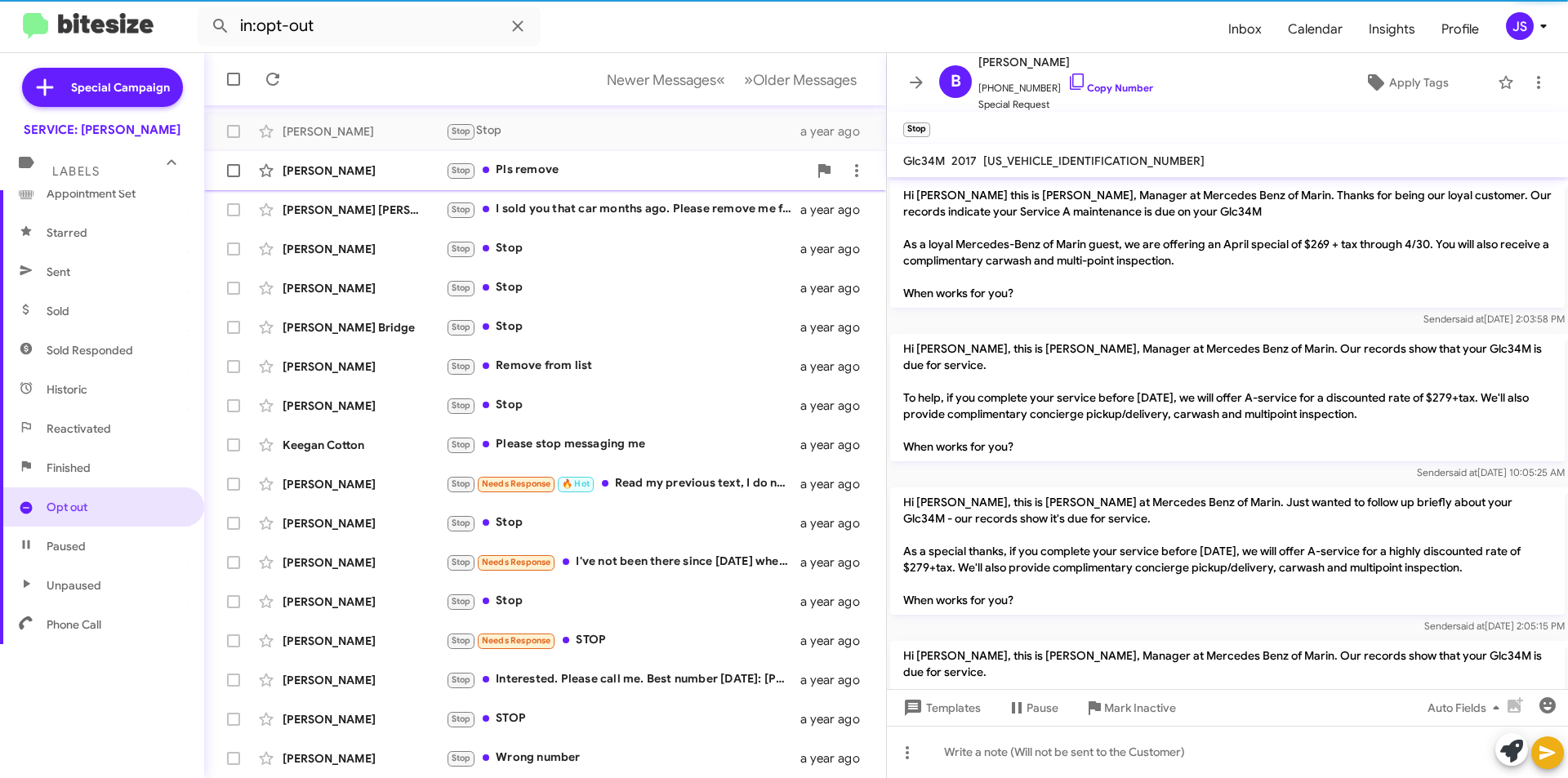
scroll to position [212, 0]
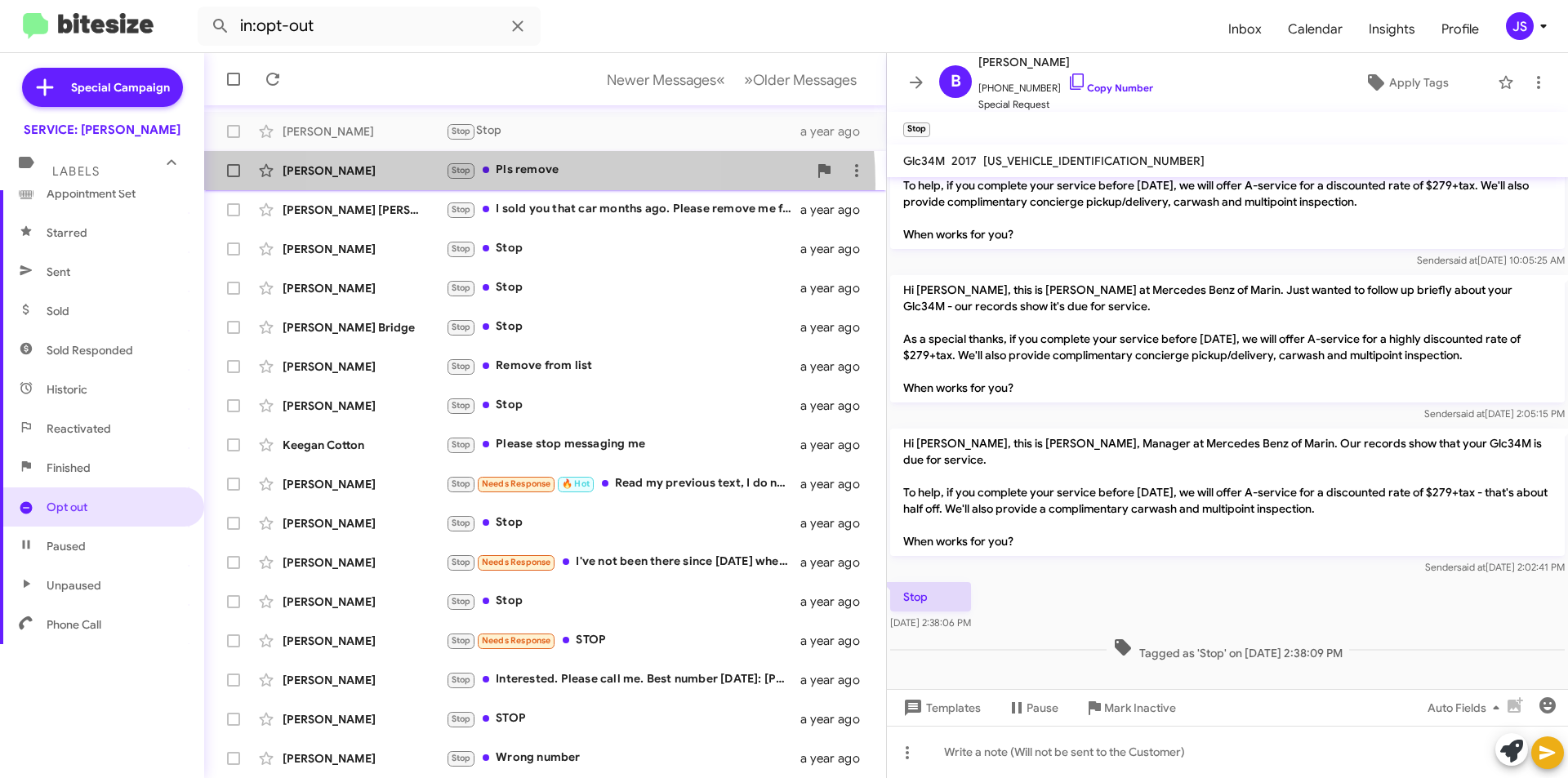
click at [486, 185] on div "Jennifer Furcolo Stop Pls remove a year ago" at bounding box center [545, 170] width 656 height 33
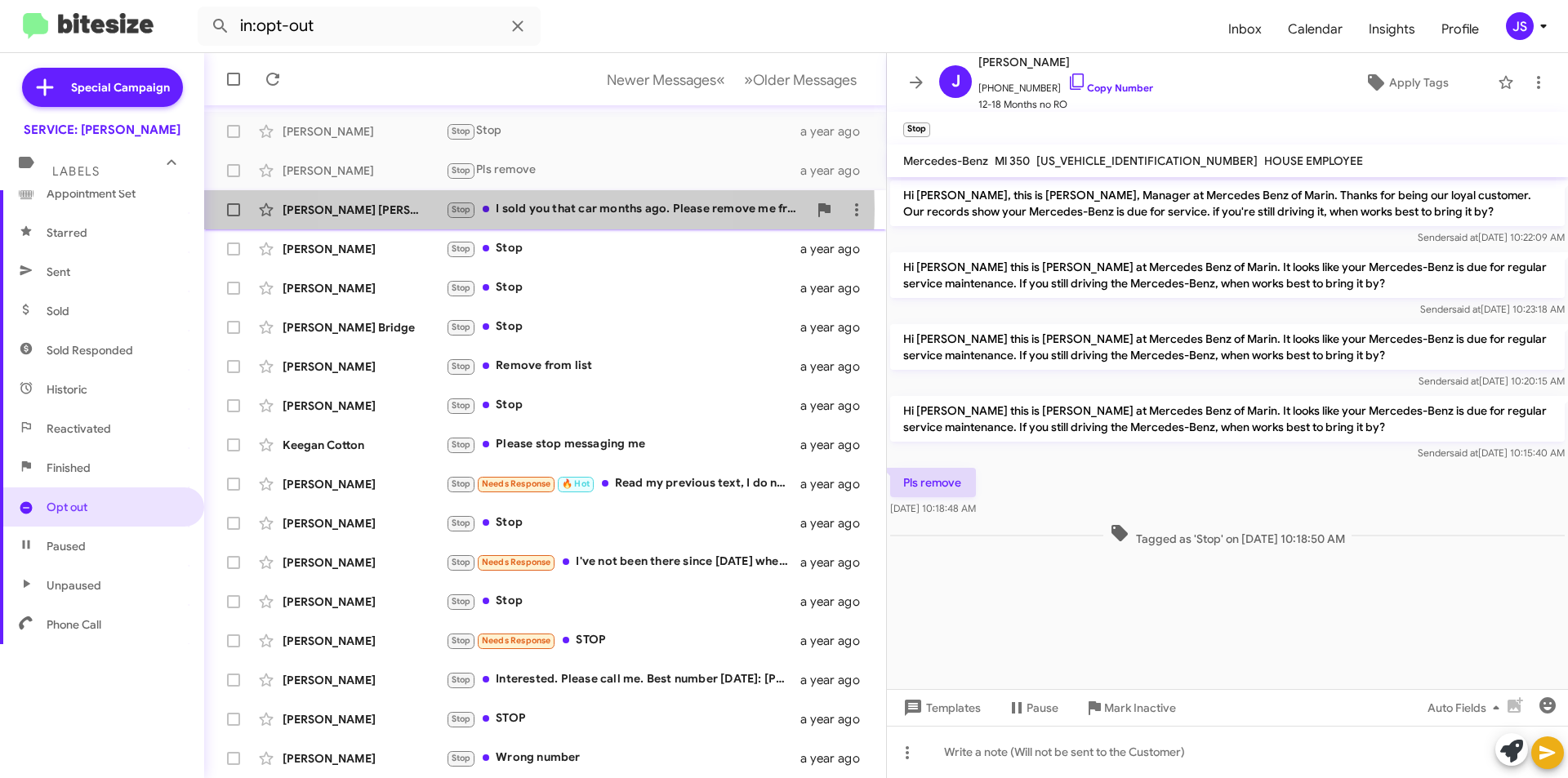
click at [492, 209] on div "Stop I sold you that car months ago. Please remove me from this list" at bounding box center [626, 209] width 361 height 19
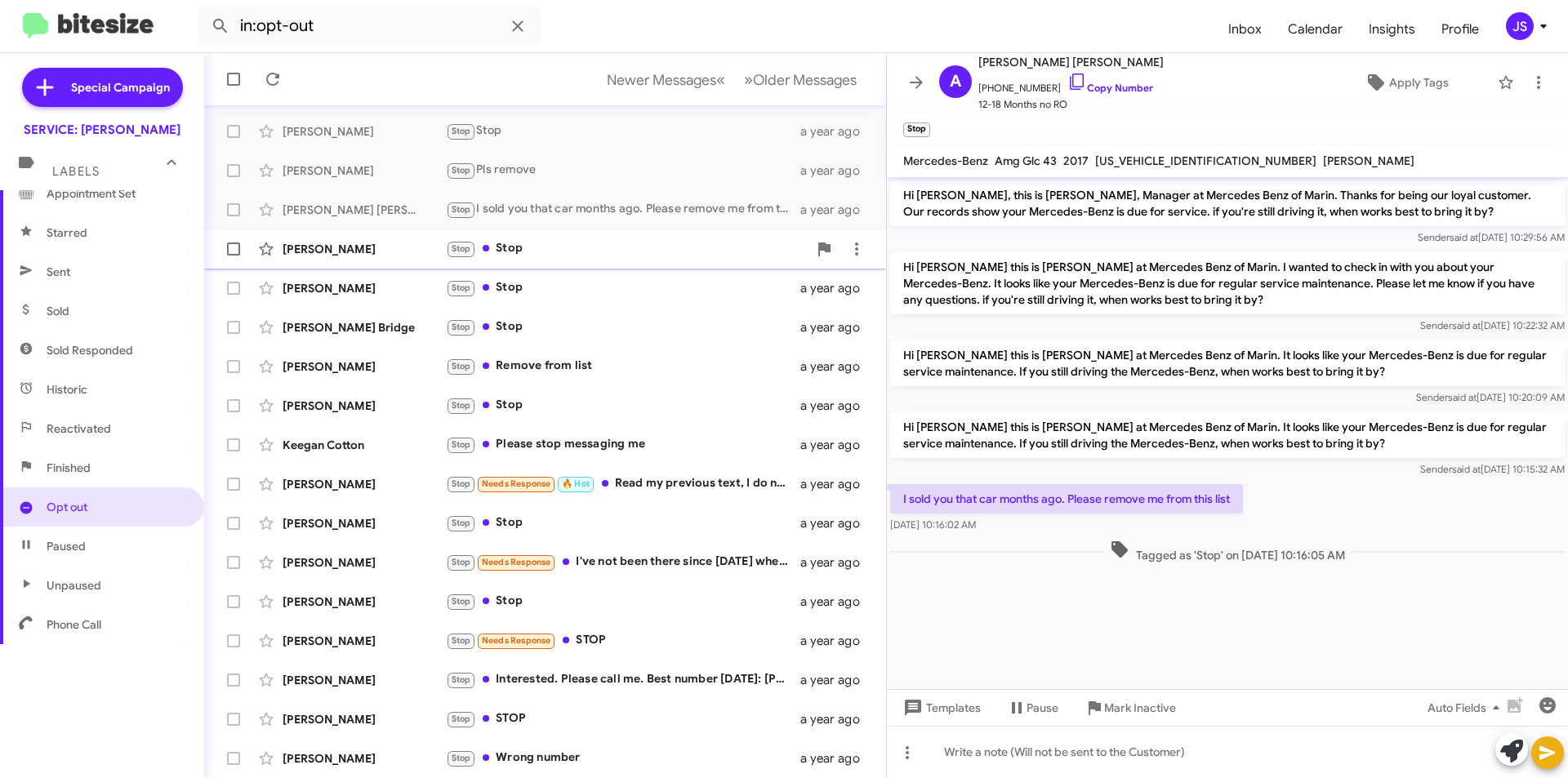
click at [498, 236] on div "Greg O'Donnel Stop Stop a year ago" at bounding box center [545, 249] width 656 height 33
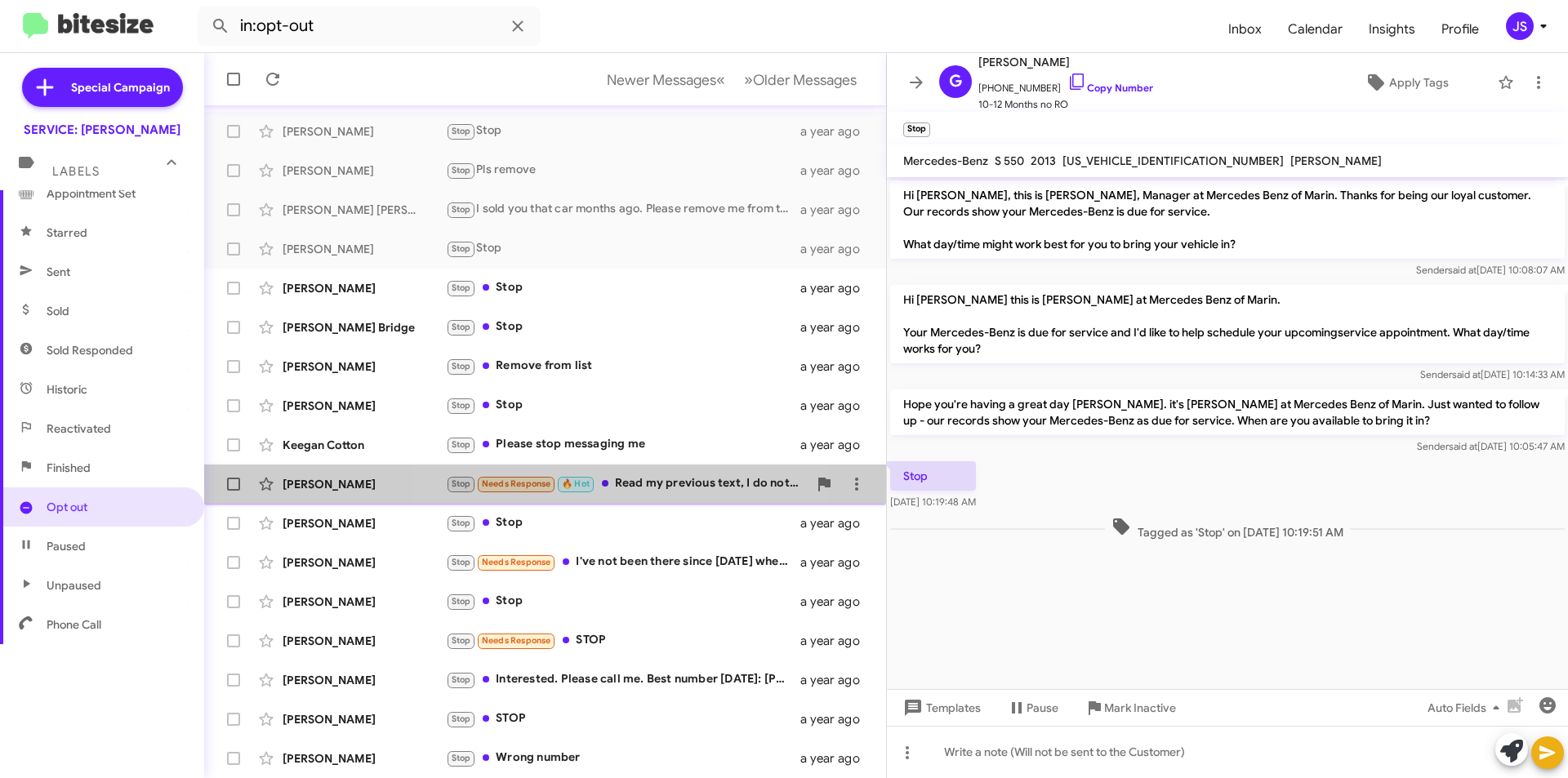
click at [619, 486] on div "Stop Needs Response 🔥 Hot Read my previous text, I do not need anything" at bounding box center [626, 484] width 361 height 19
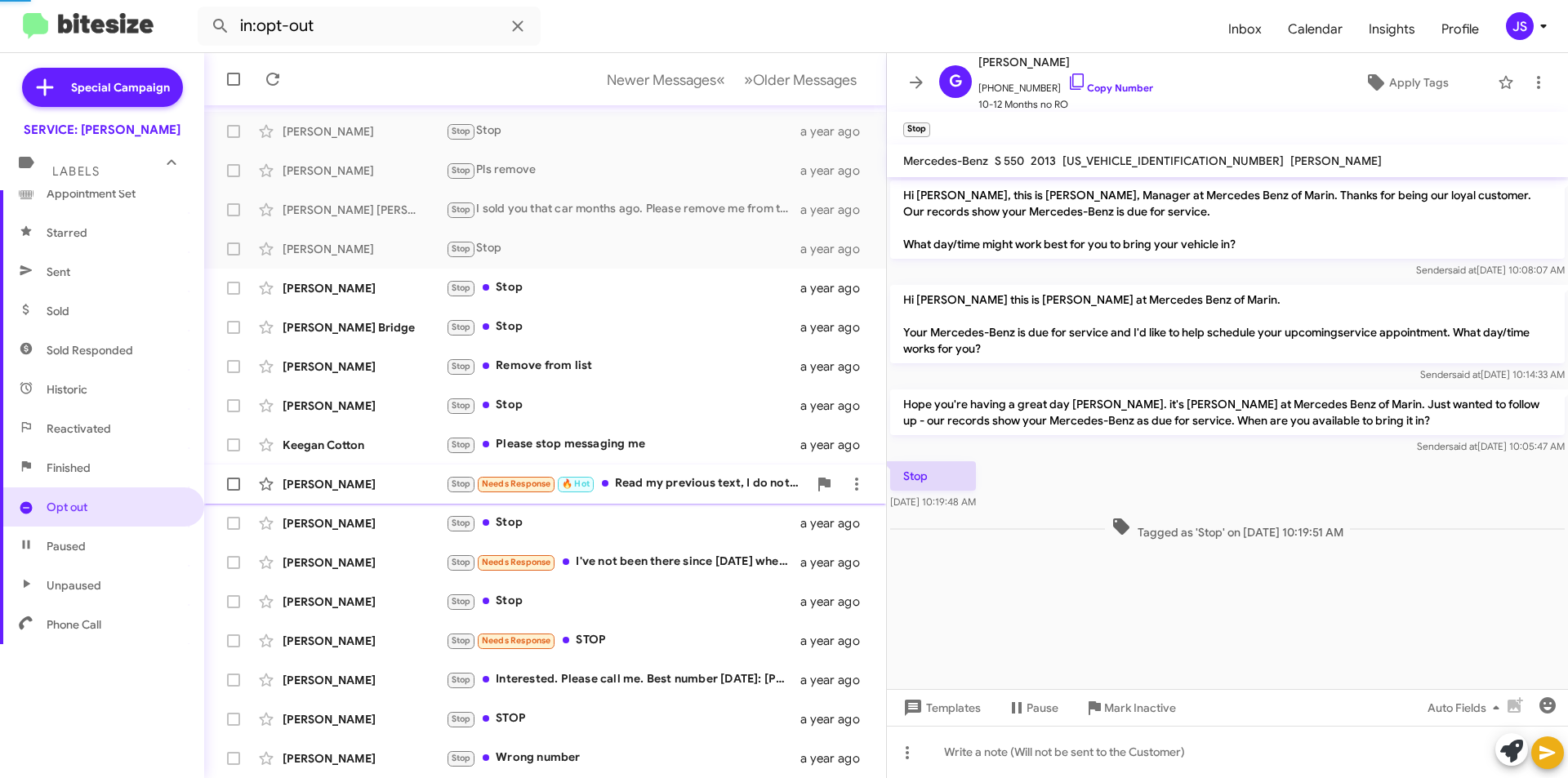
scroll to position [44, 0]
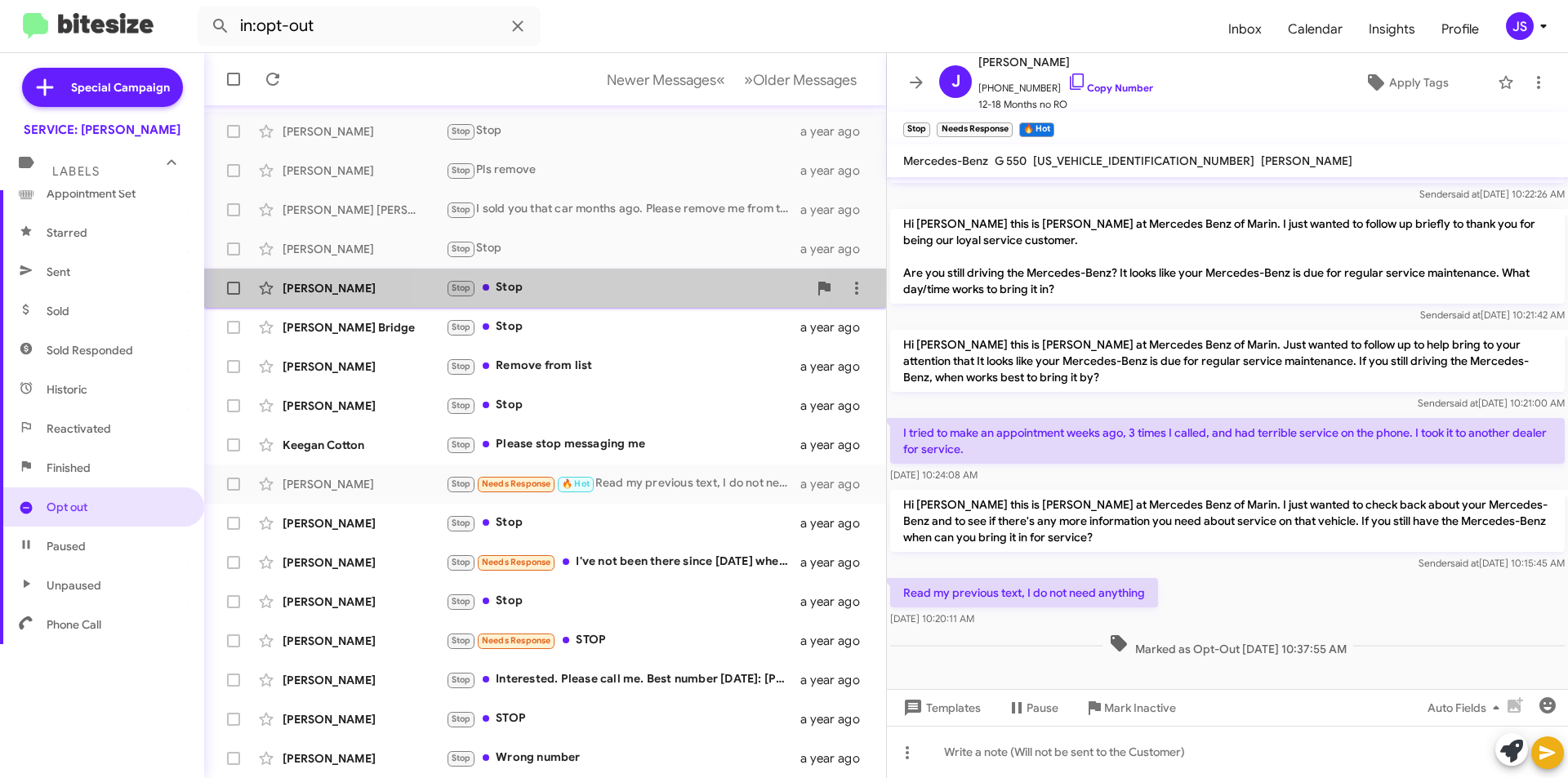
click at [622, 290] on div "Stop Stop" at bounding box center [626, 288] width 361 height 19
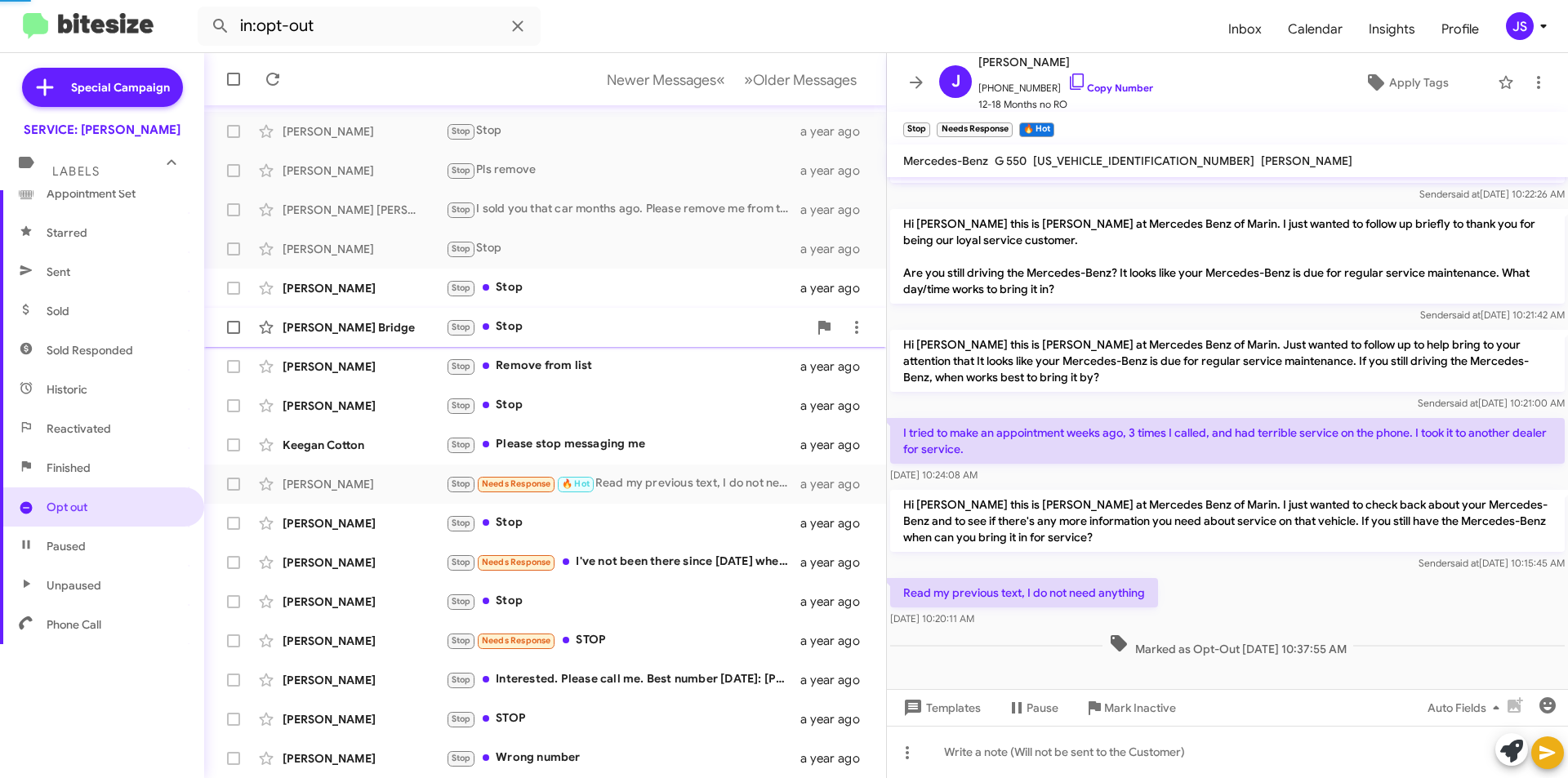
scroll to position [55, 0]
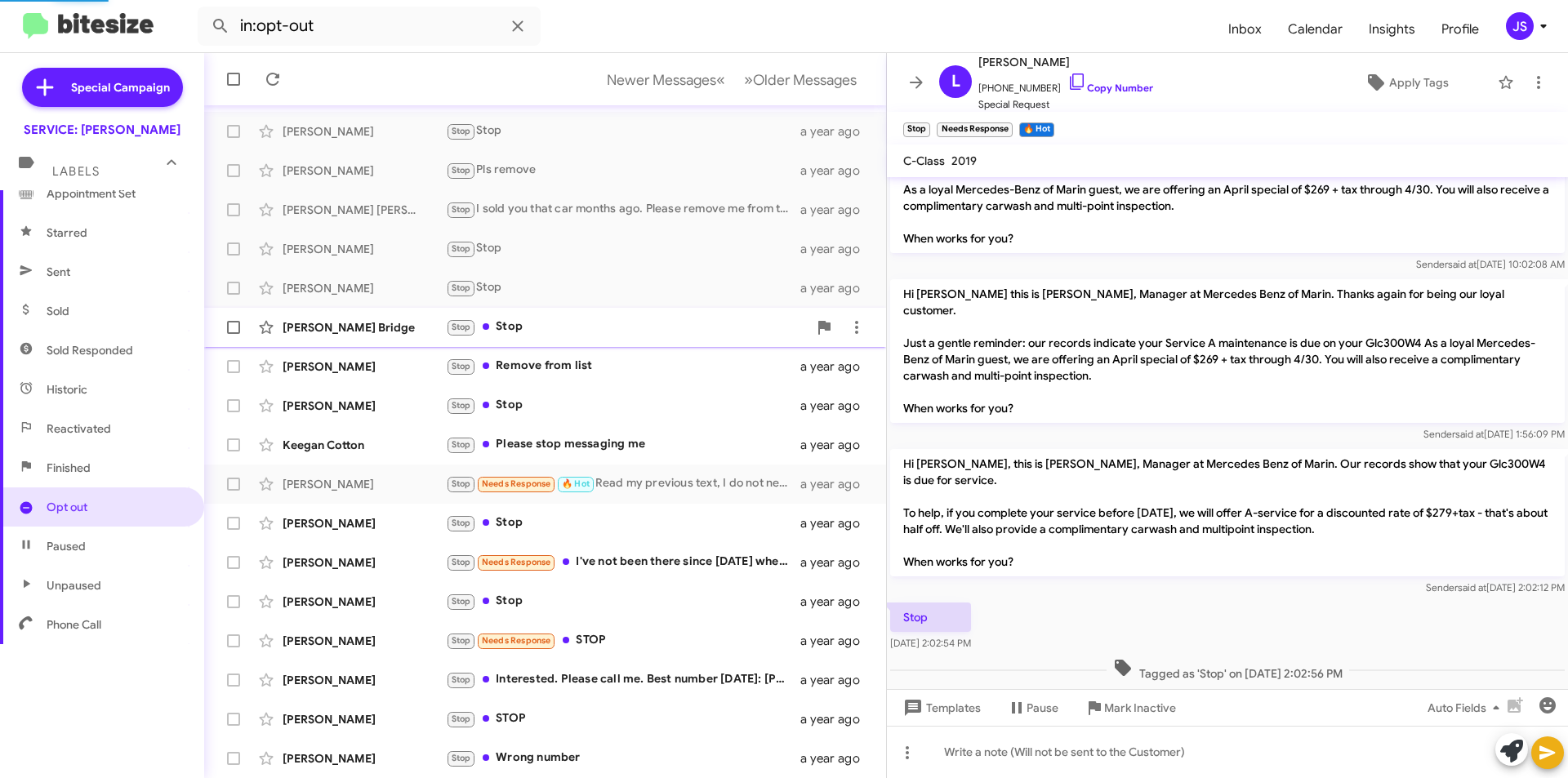
click at [620, 319] on div "Stop Stop" at bounding box center [626, 327] width 361 height 19
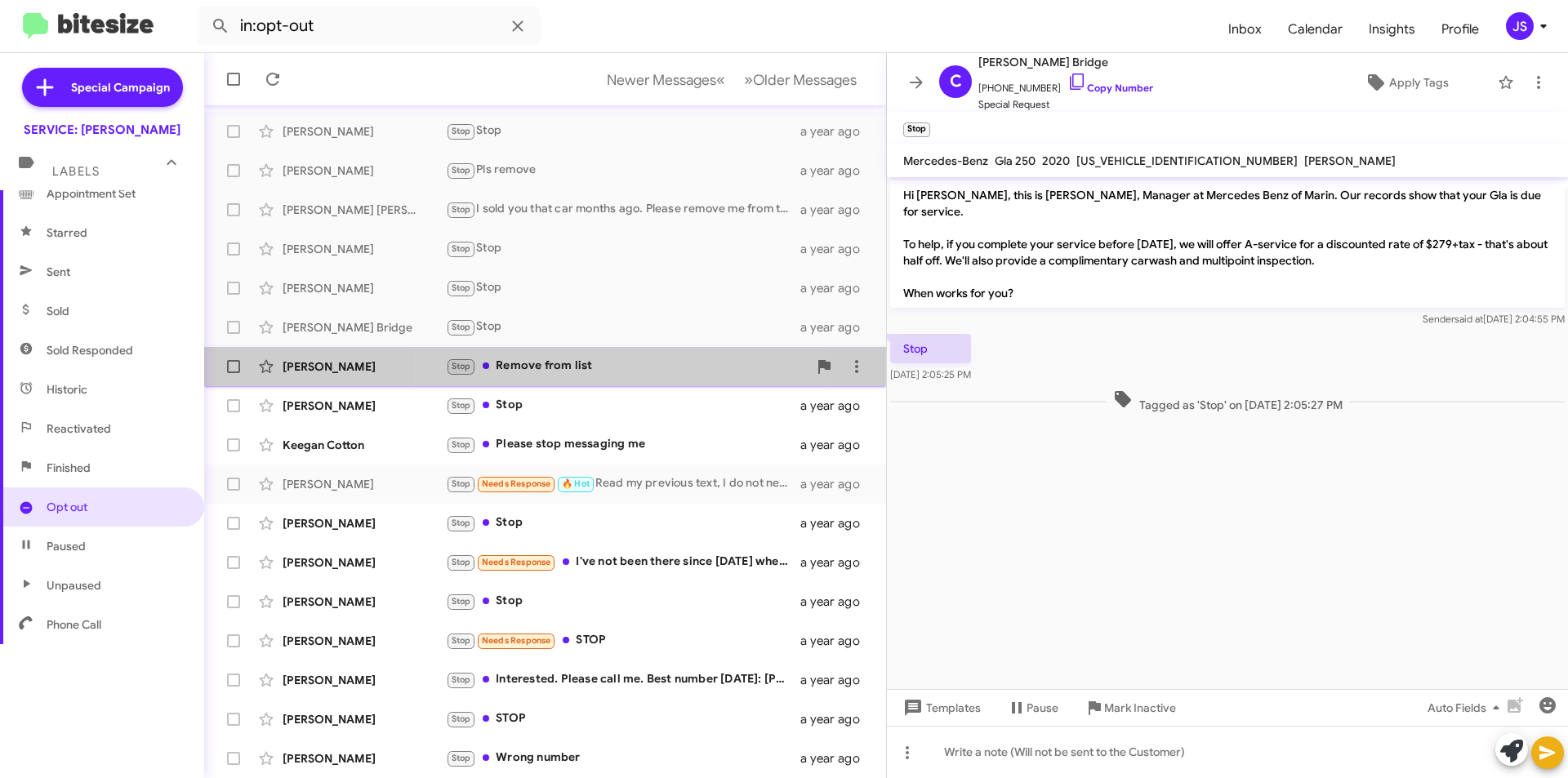
click at [613, 365] on div "Stop Remove from list" at bounding box center [626, 366] width 361 height 19
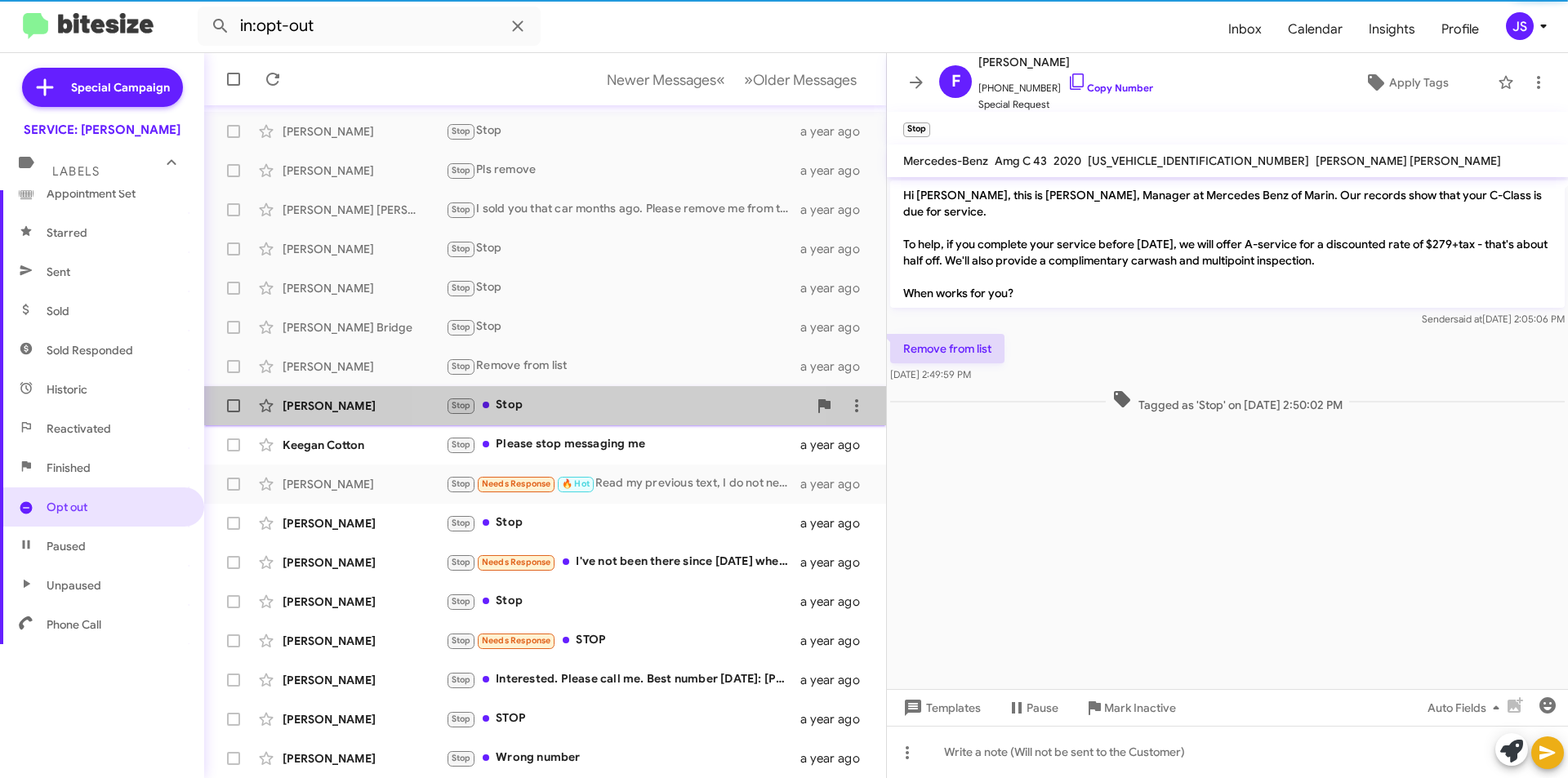
click at [607, 399] on div "Stop Stop" at bounding box center [626, 406] width 361 height 19
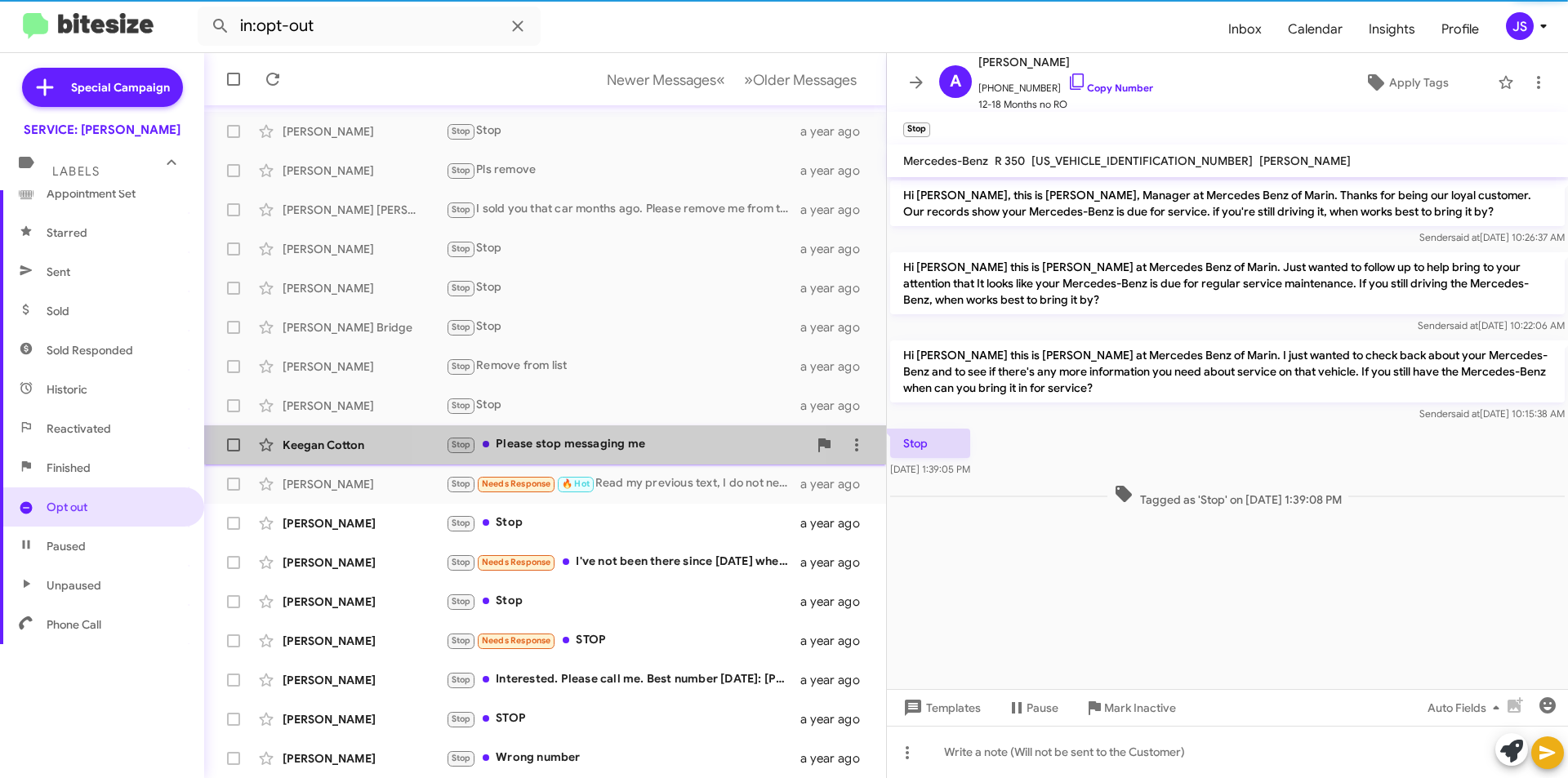
click at [593, 438] on div "Stop Please stop messaging me" at bounding box center [626, 445] width 361 height 19
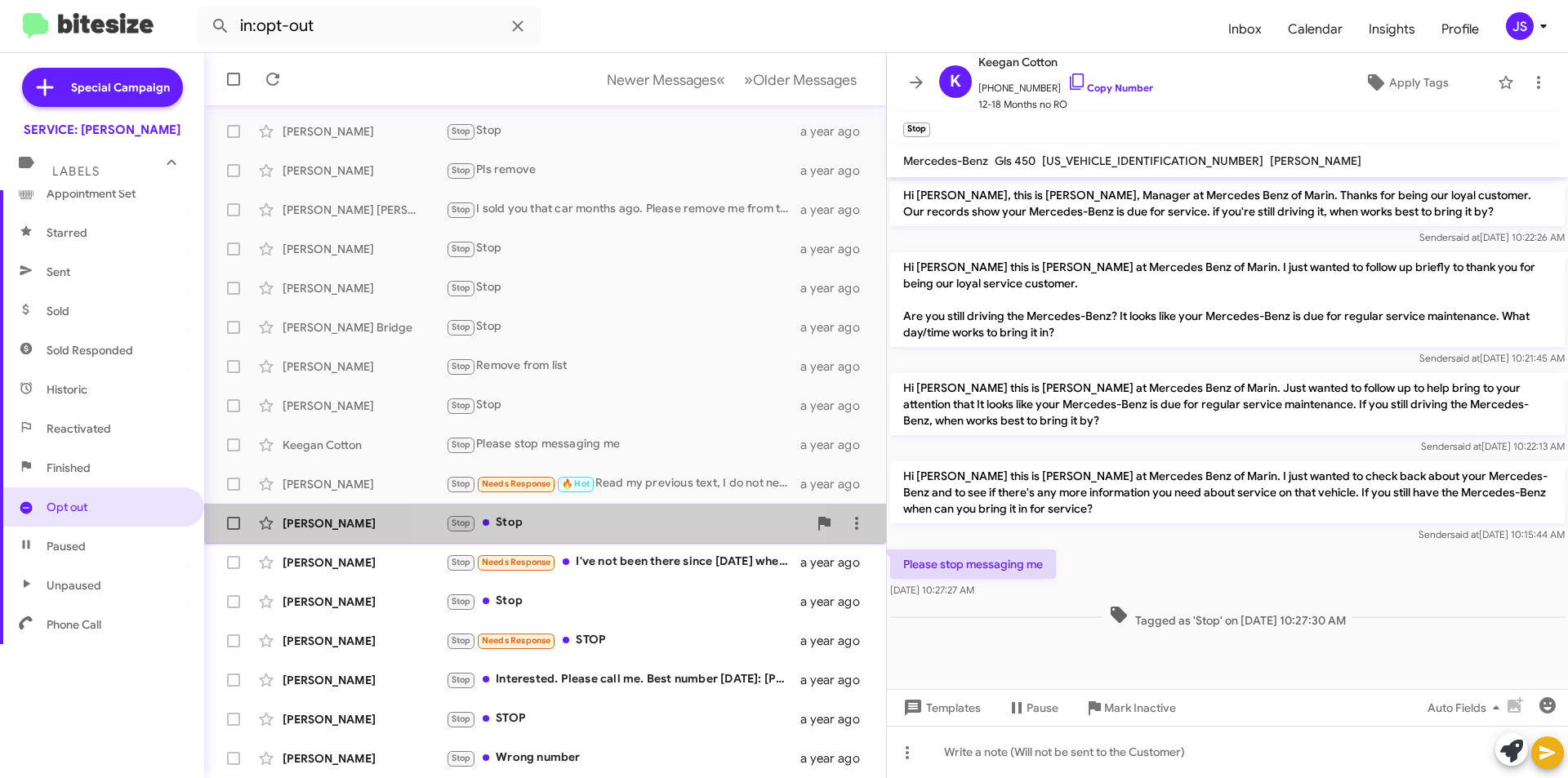
click at [626, 516] on div "Stop Stop" at bounding box center [626, 523] width 361 height 19
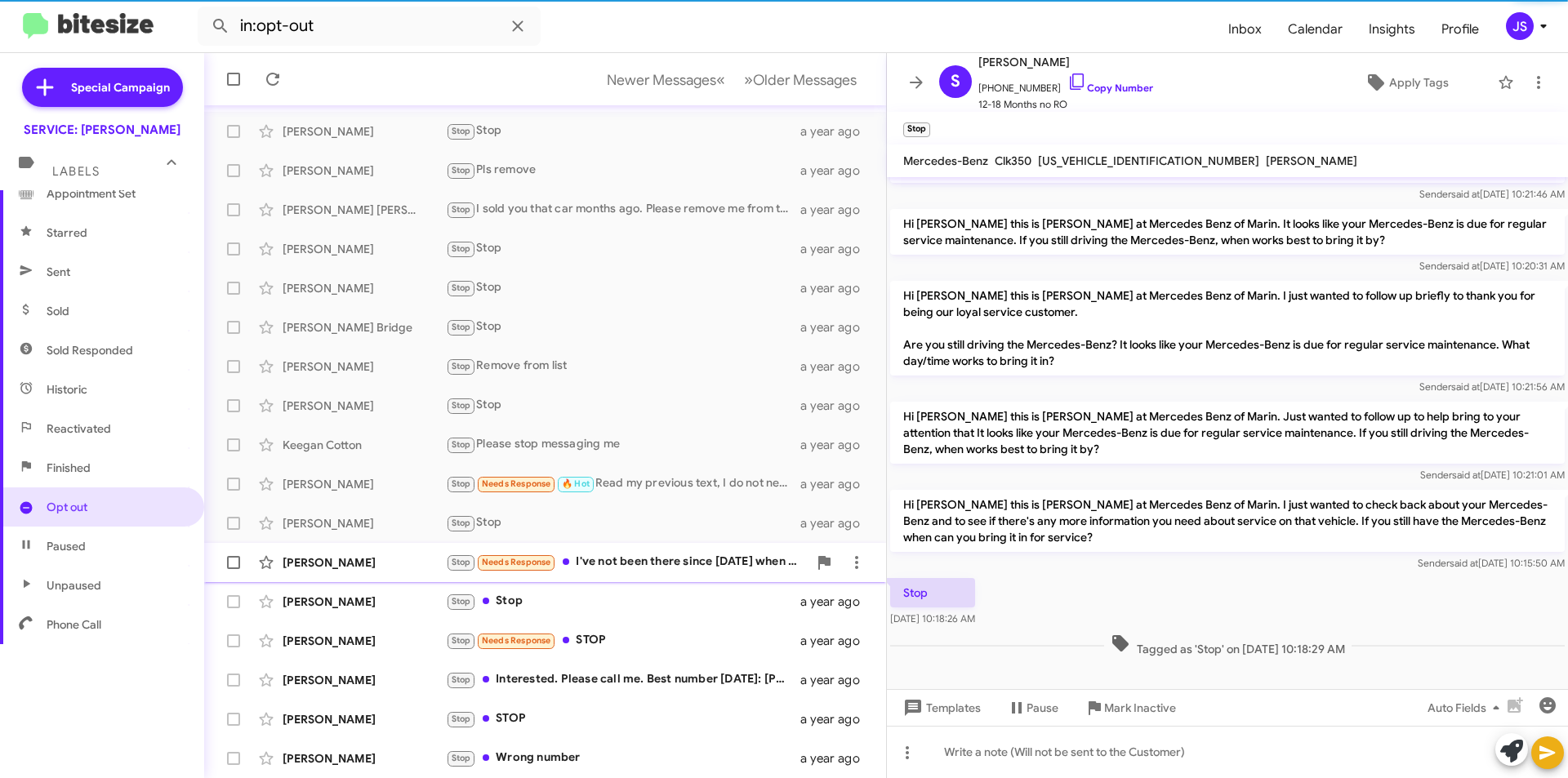
click at [634, 554] on div "Stop Needs Response I've not been there since 2022 when some clown told me if $…" at bounding box center [626, 562] width 361 height 19
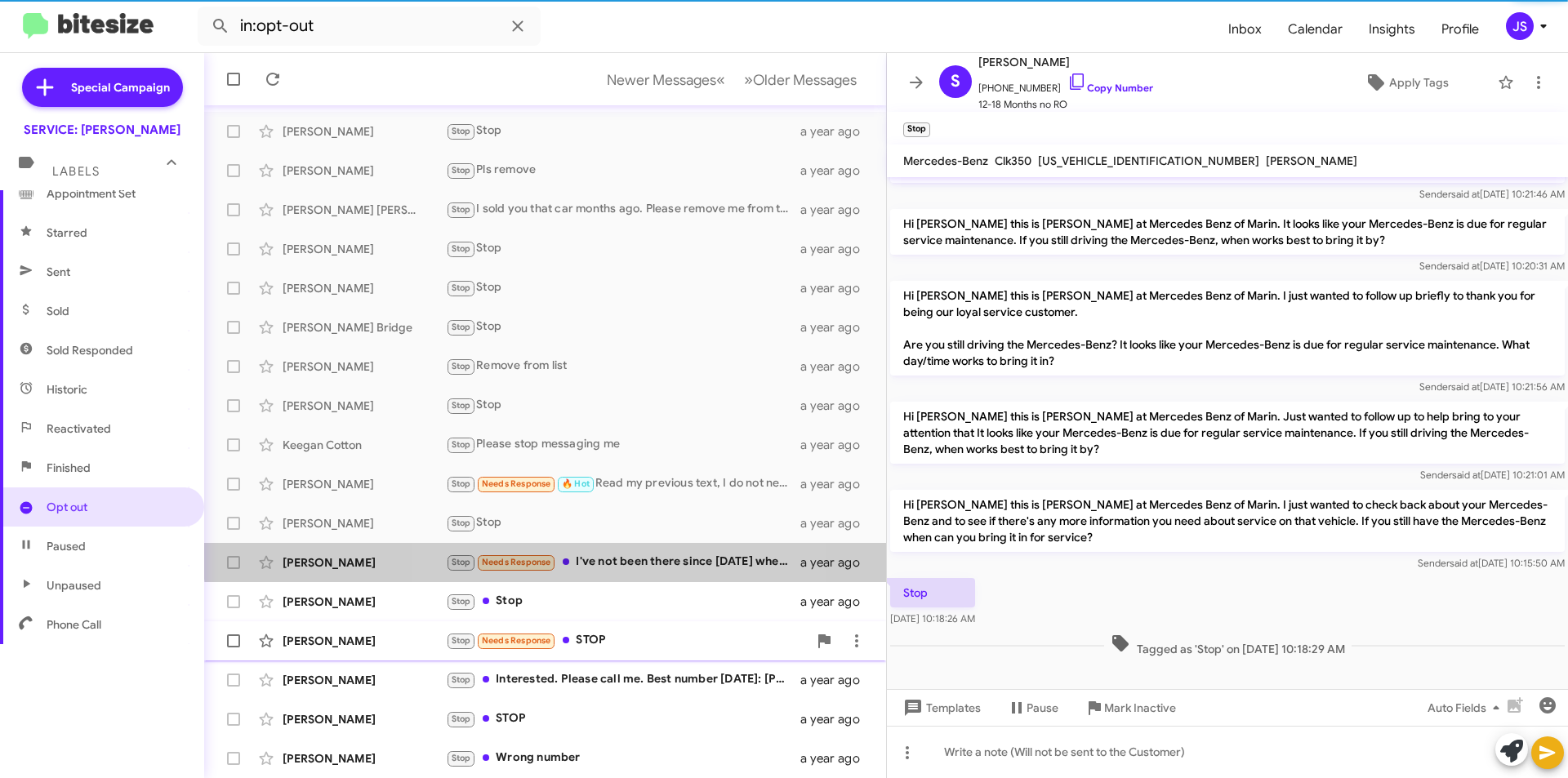
scroll to position [65, 0]
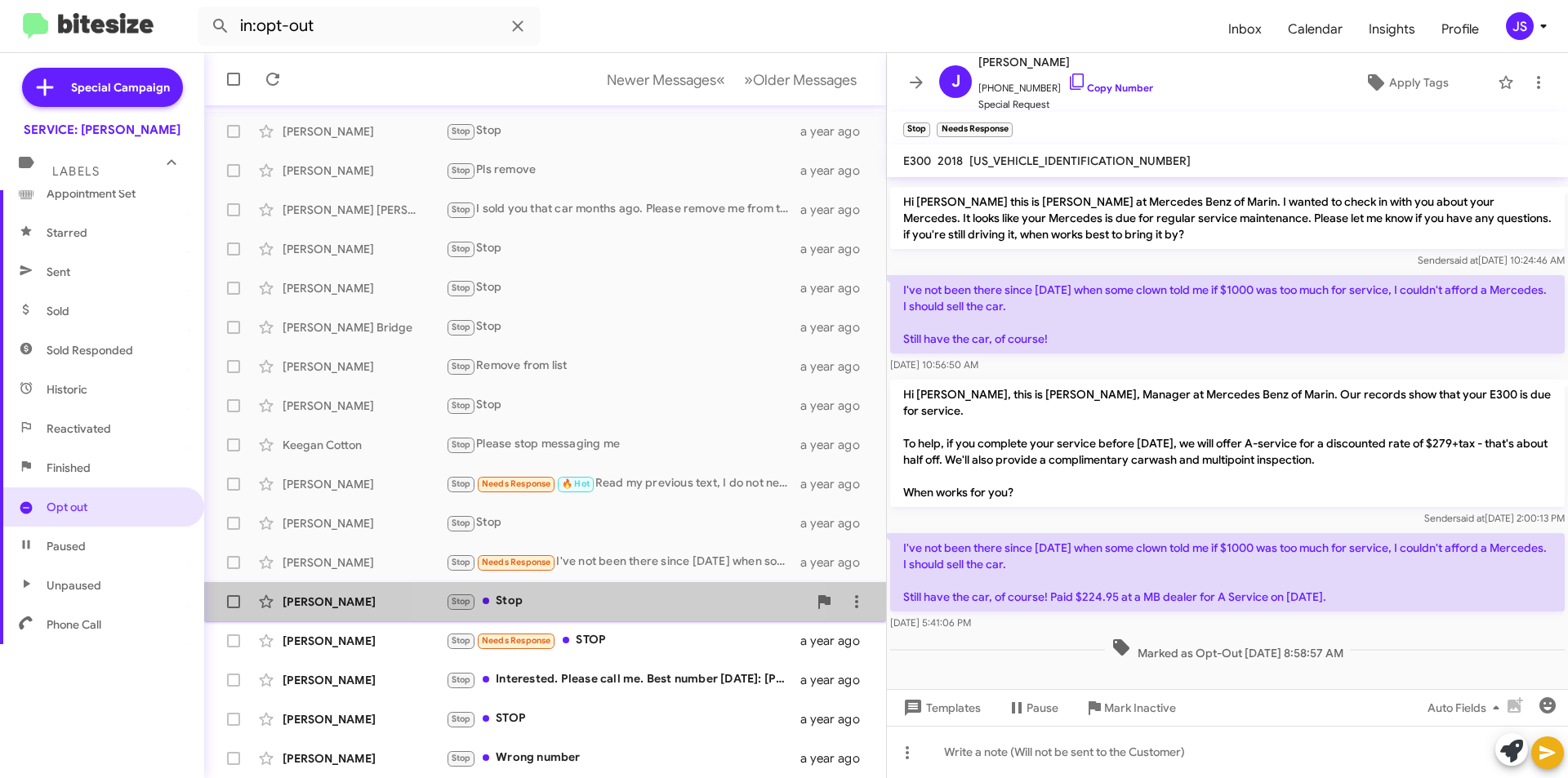
click at [635, 603] on div "Stop Stop" at bounding box center [626, 602] width 361 height 19
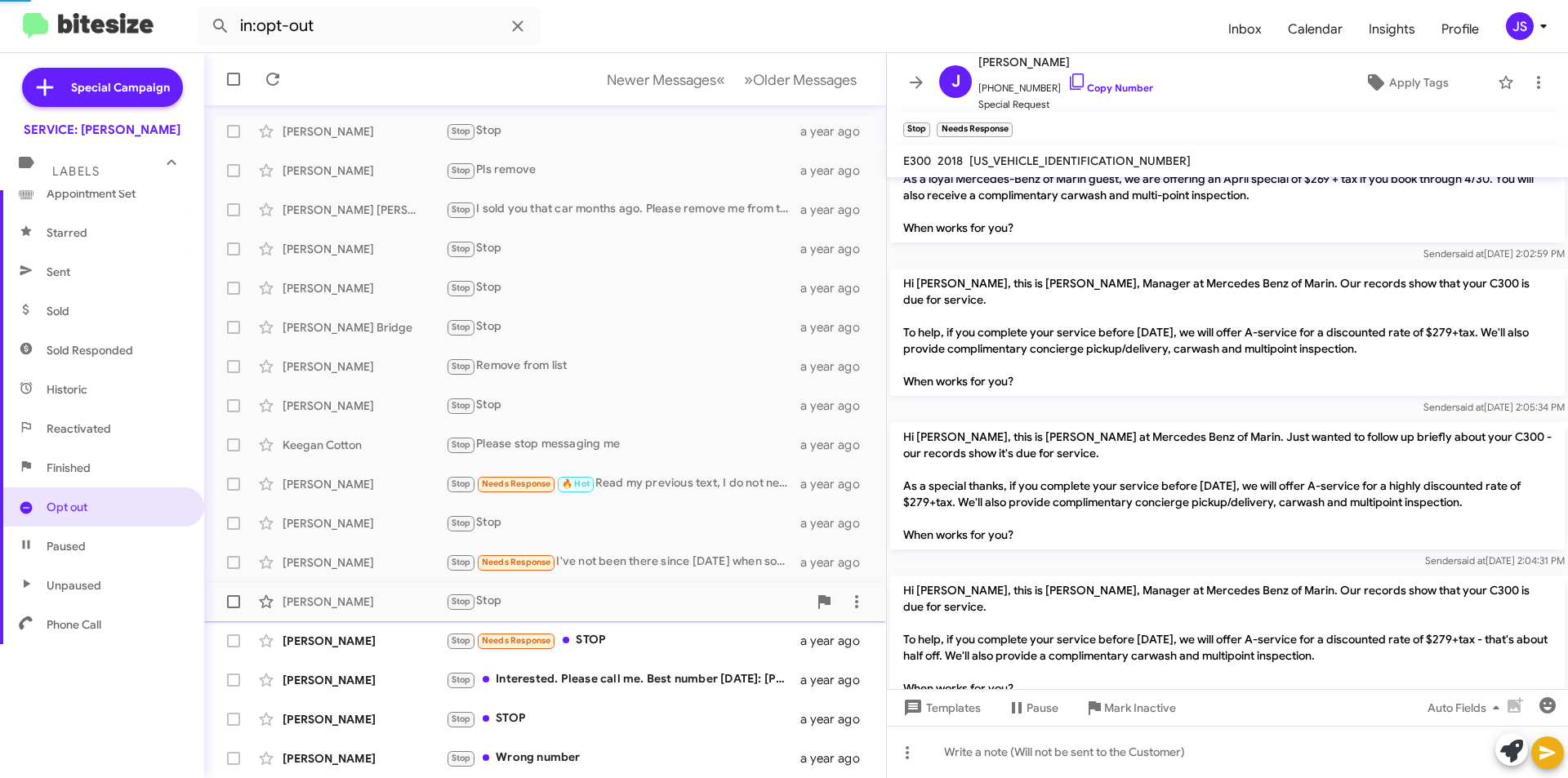
scroll to position [180, 0]
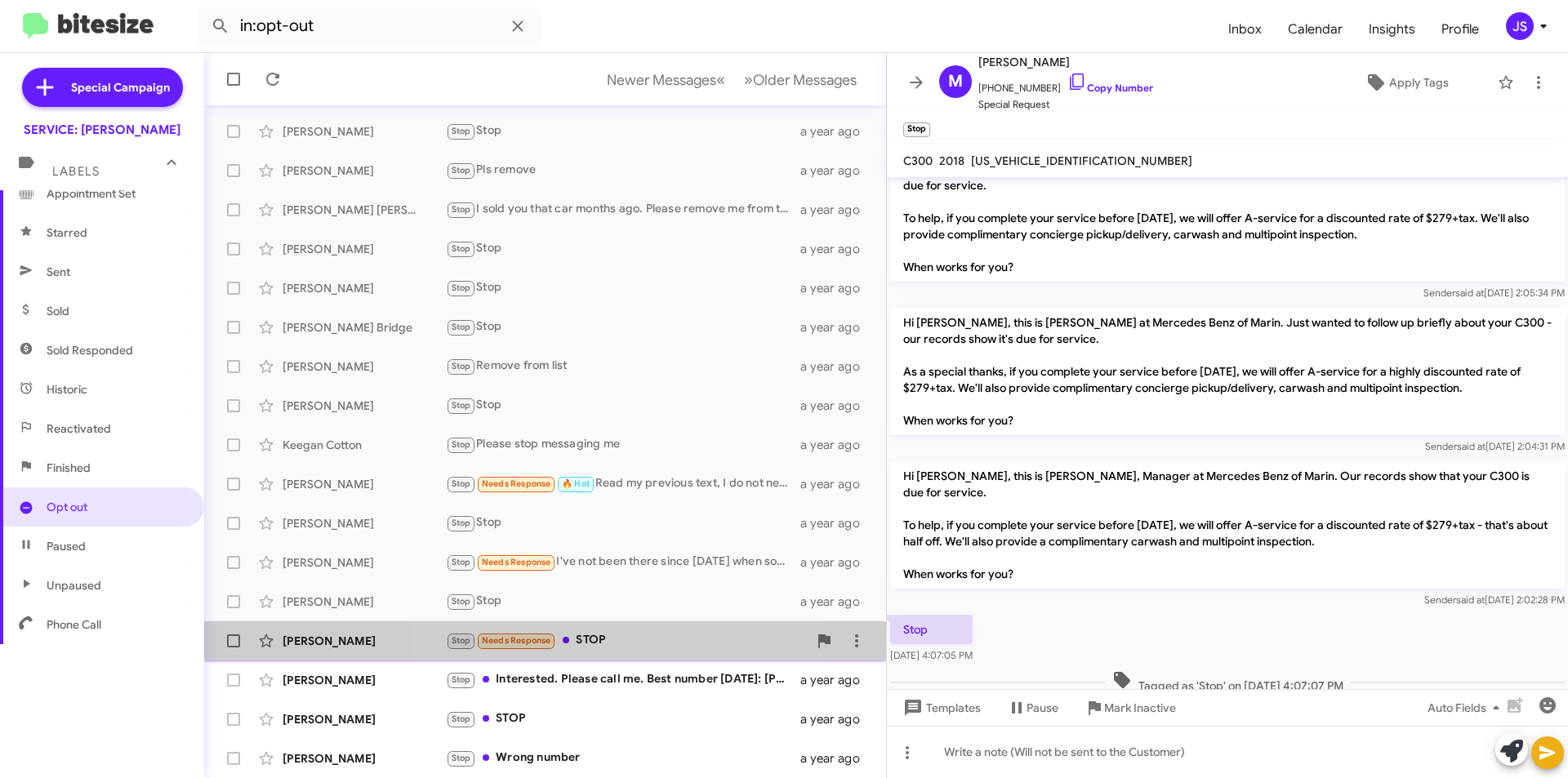
click at [634, 641] on div "Stop Needs Response STOP" at bounding box center [626, 641] width 361 height 19
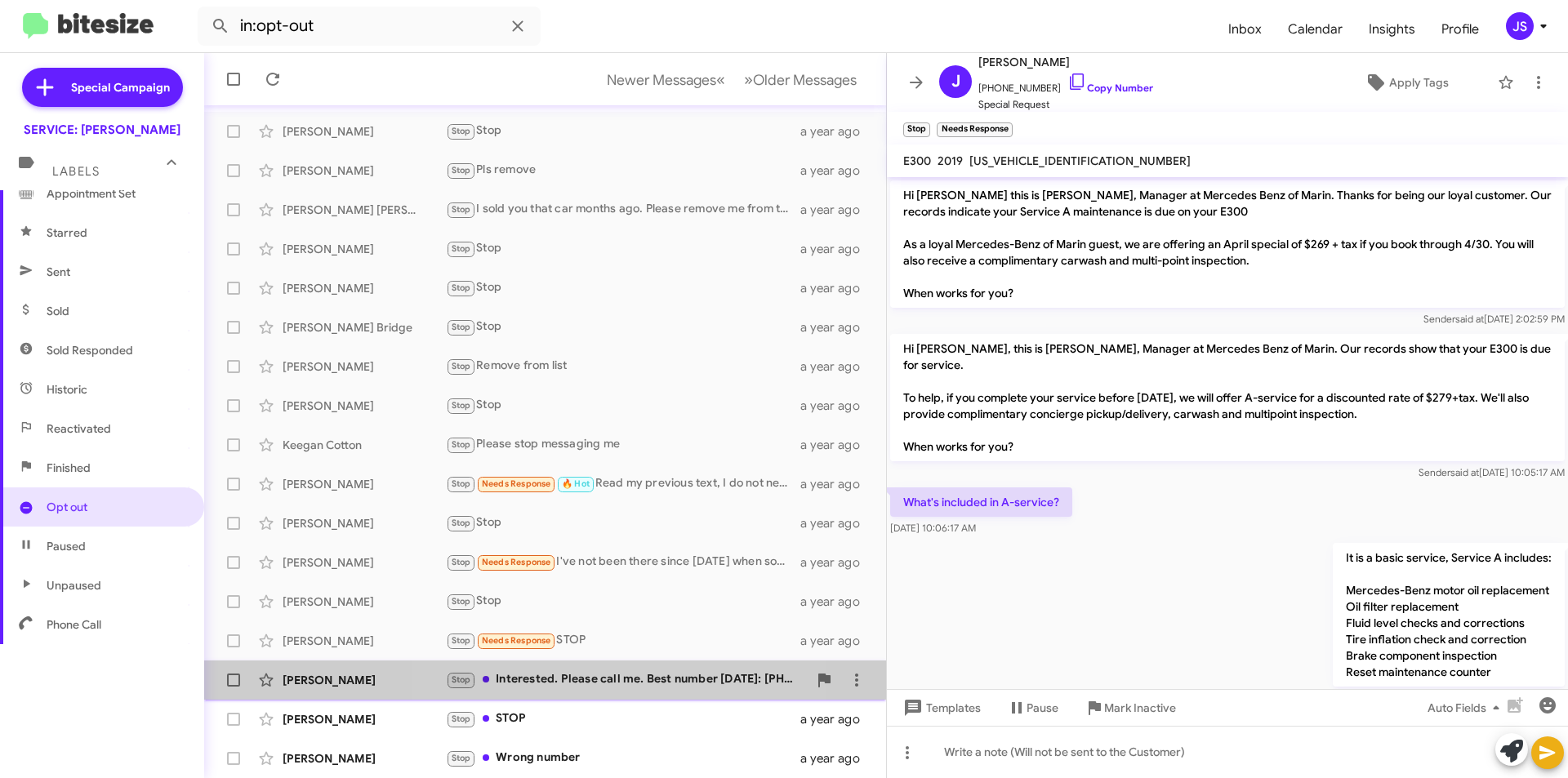
click at [612, 675] on div "Stop Interested. Please call me. Best number today: 415-936-4465" at bounding box center [626, 681] width 361 height 19
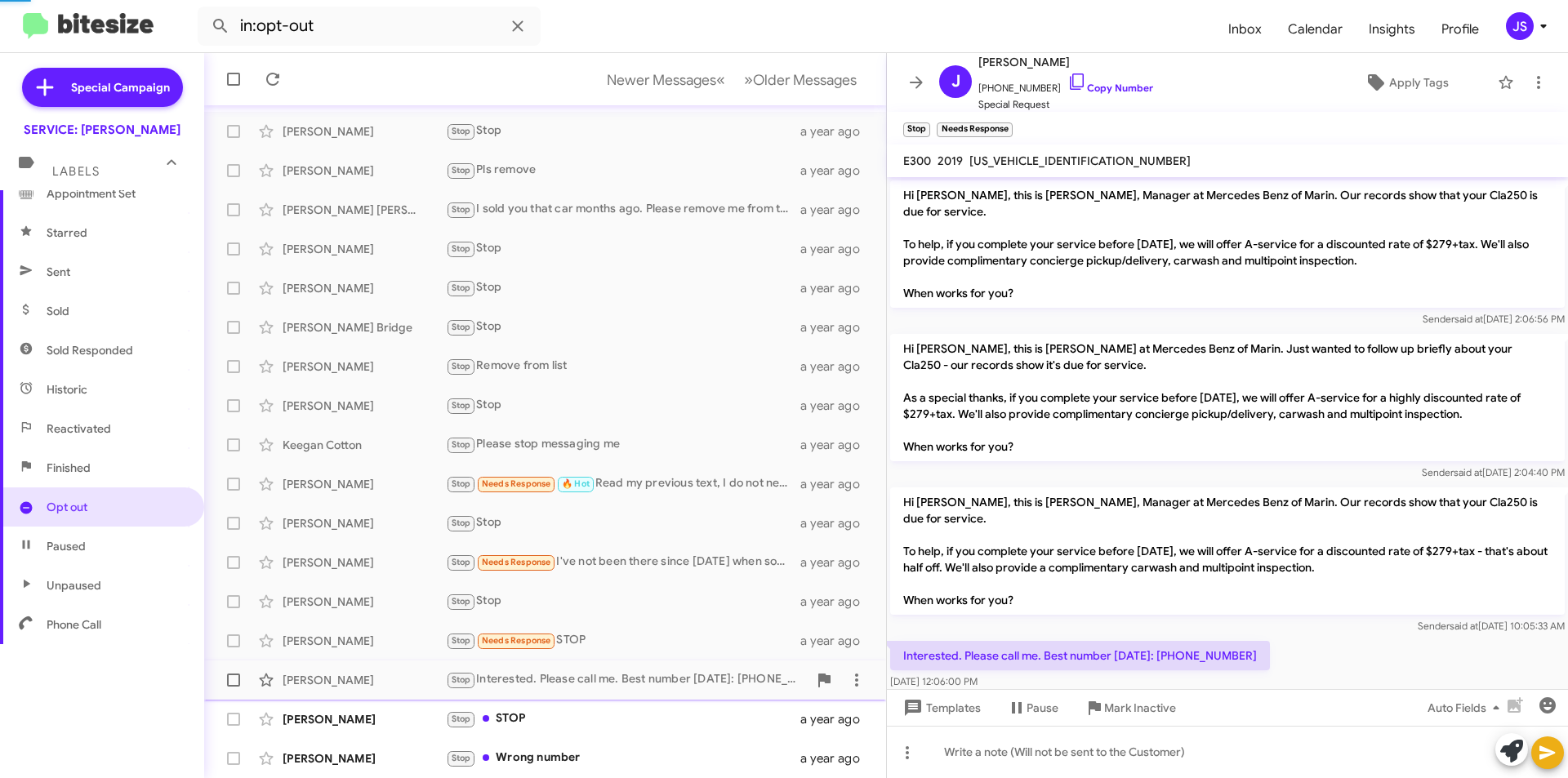
scroll to position [55, 0]
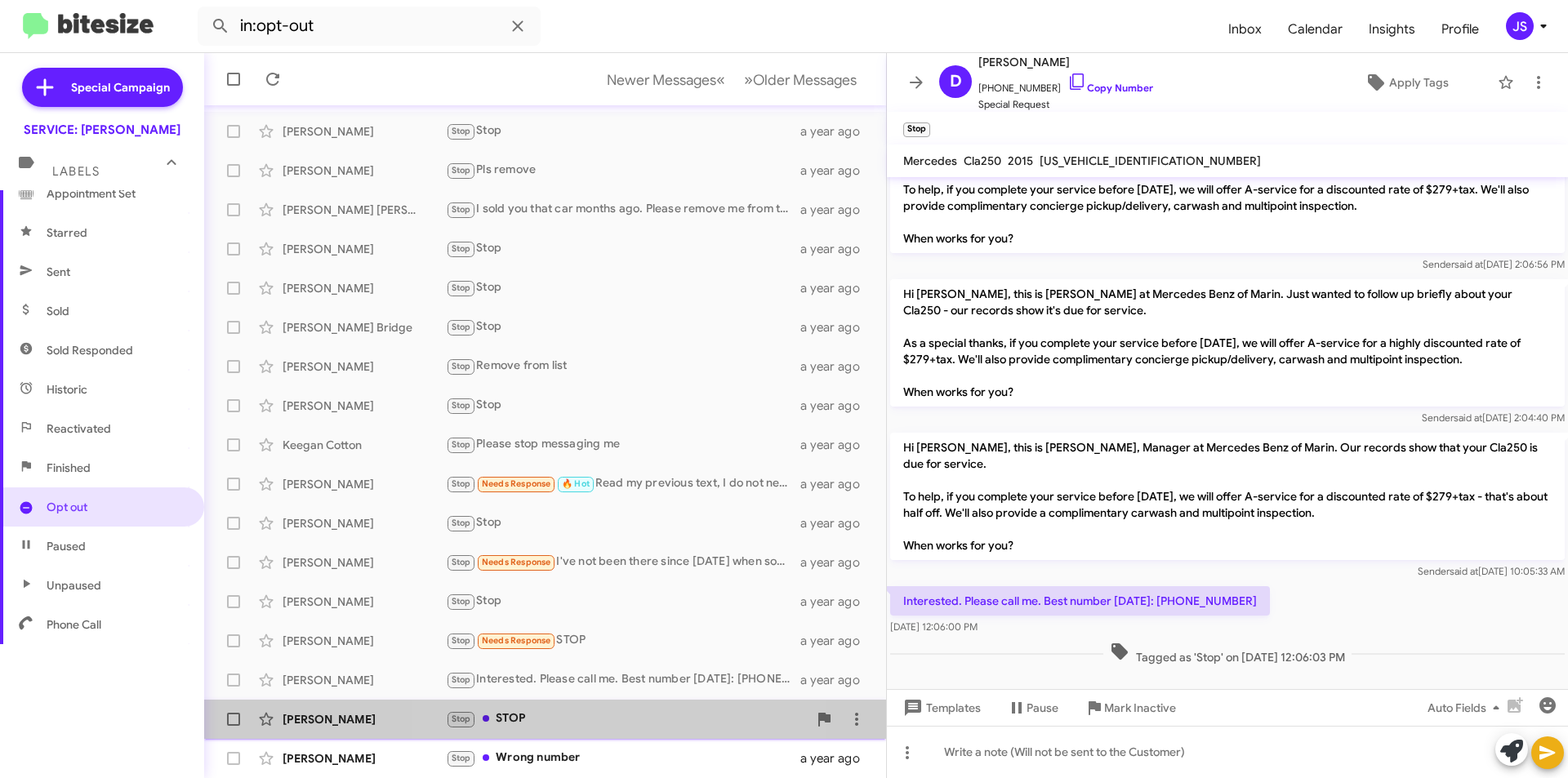
click at [562, 717] on div "Stop STOP" at bounding box center [626, 719] width 361 height 19
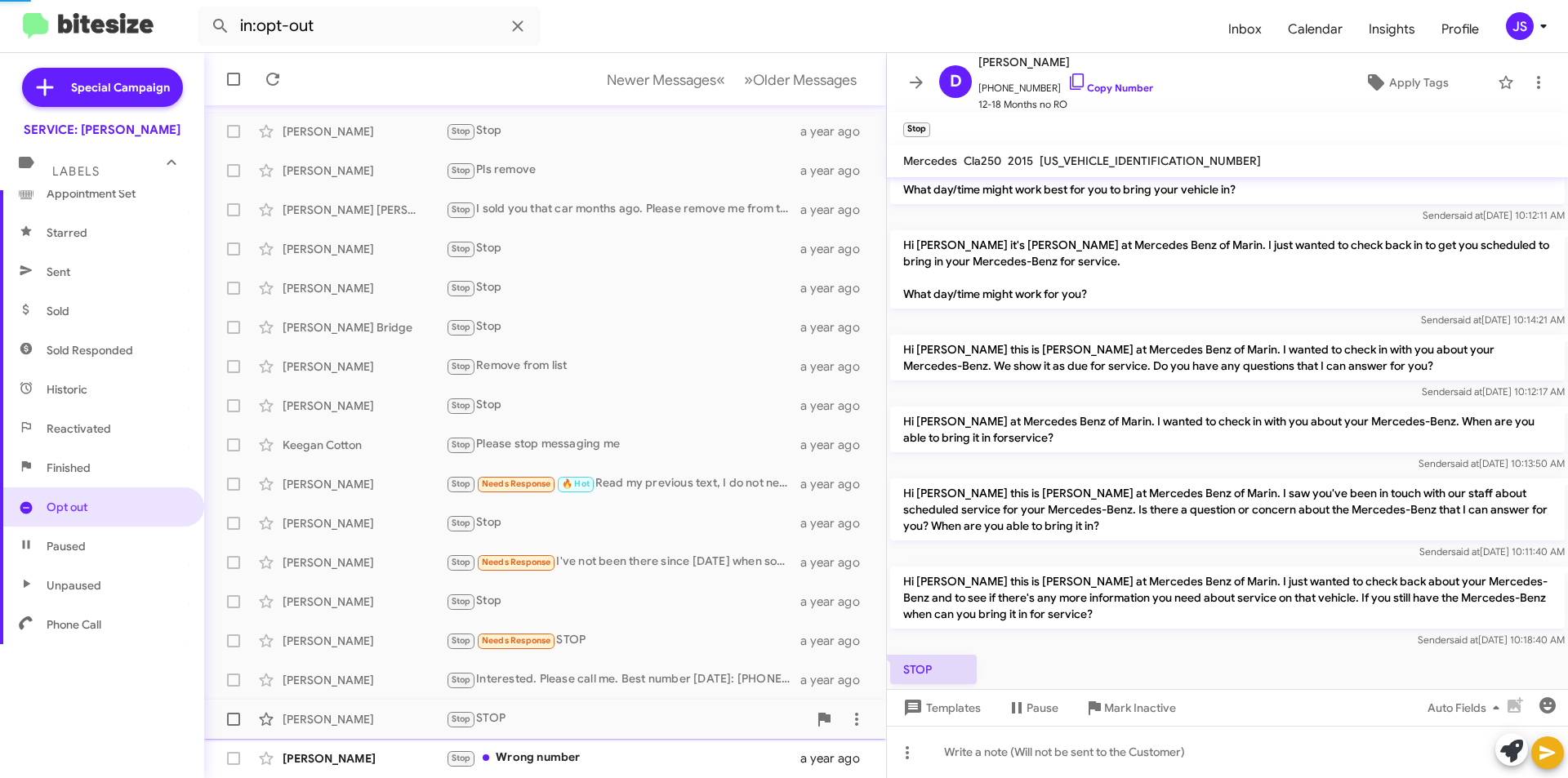
scroll to position [135, 0]
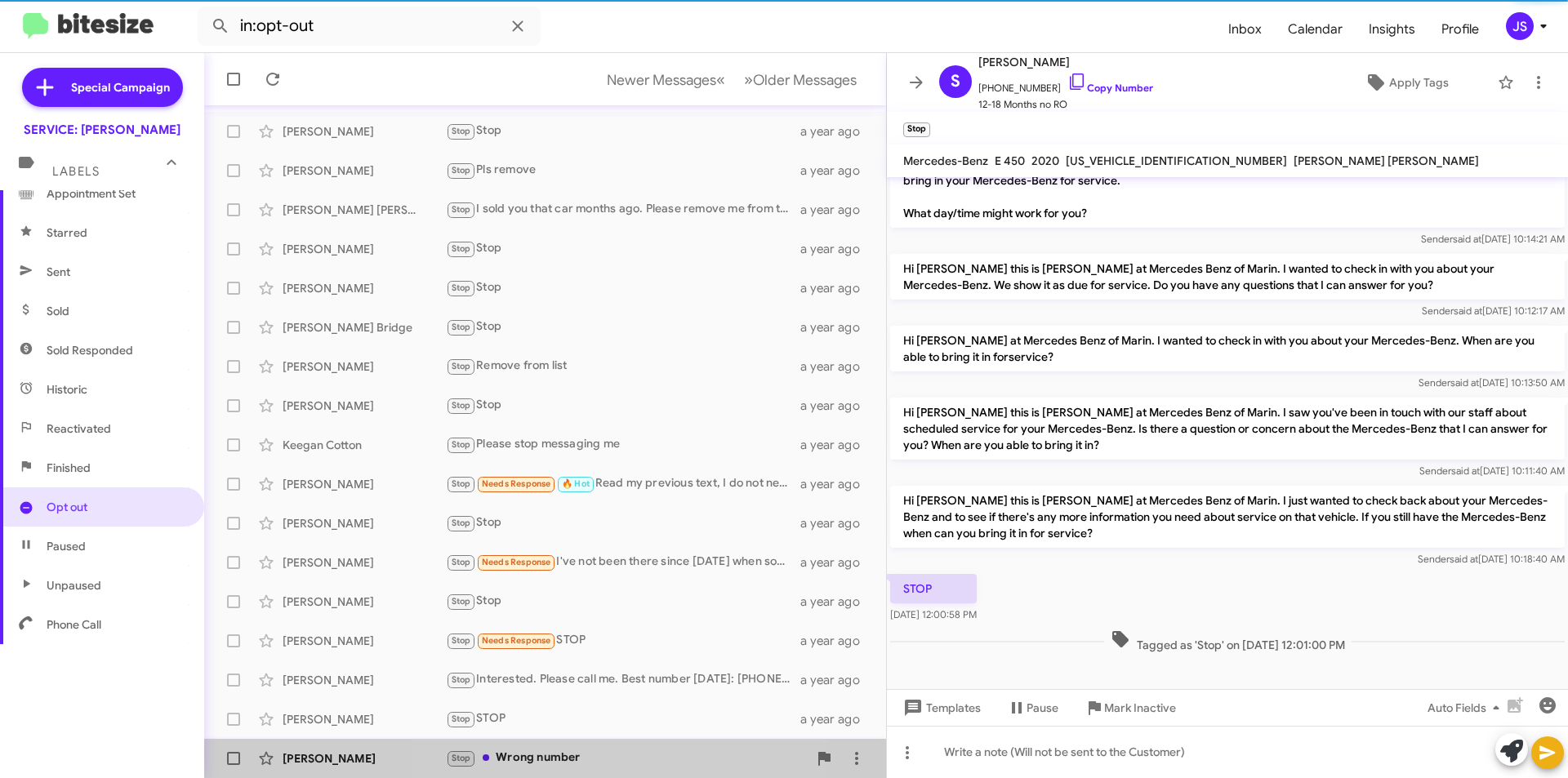
click at [558, 765] on div "Stop Wrong number" at bounding box center [626, 758] width 361 height 19
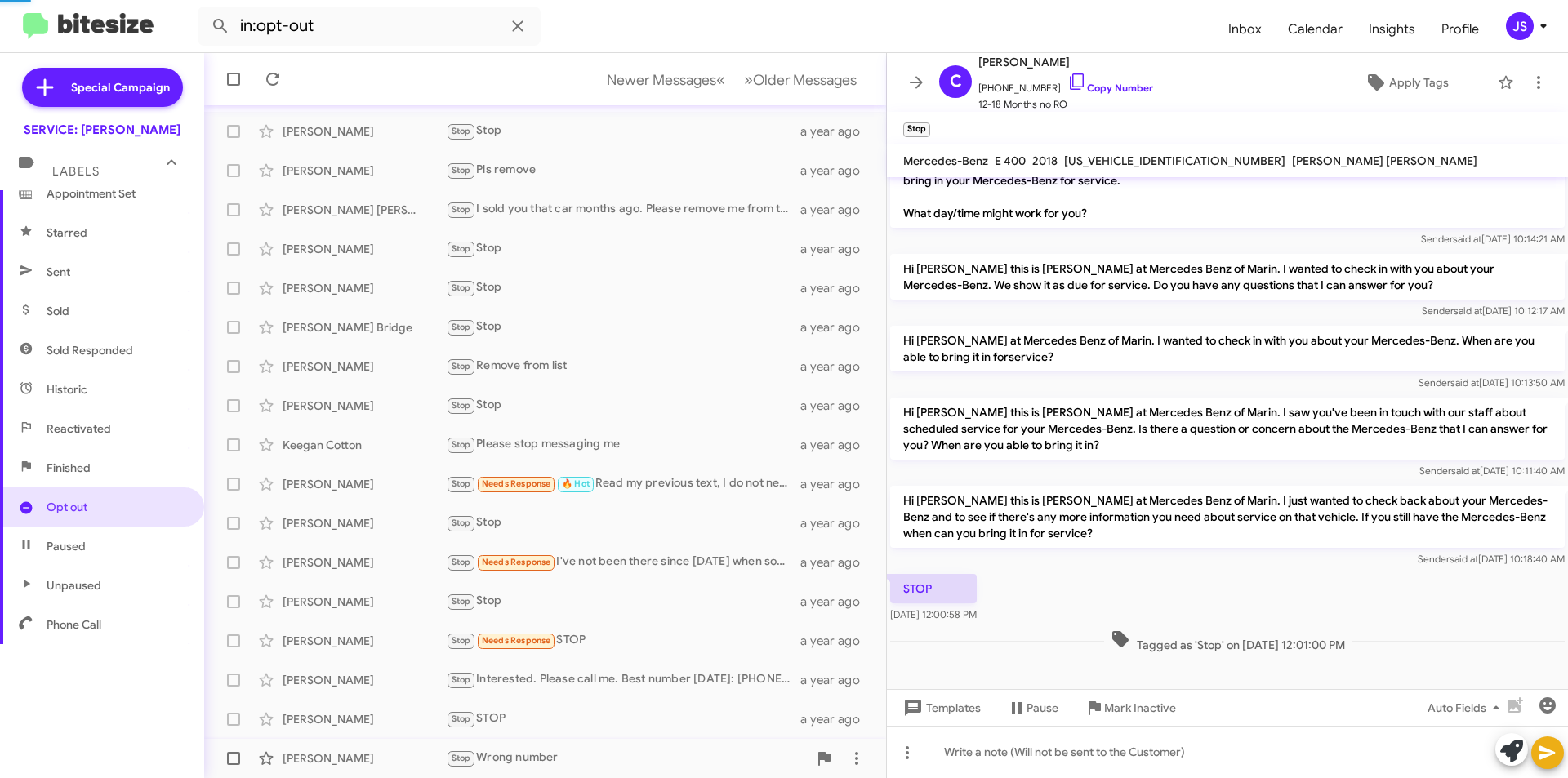
scroll to position [76, 0]
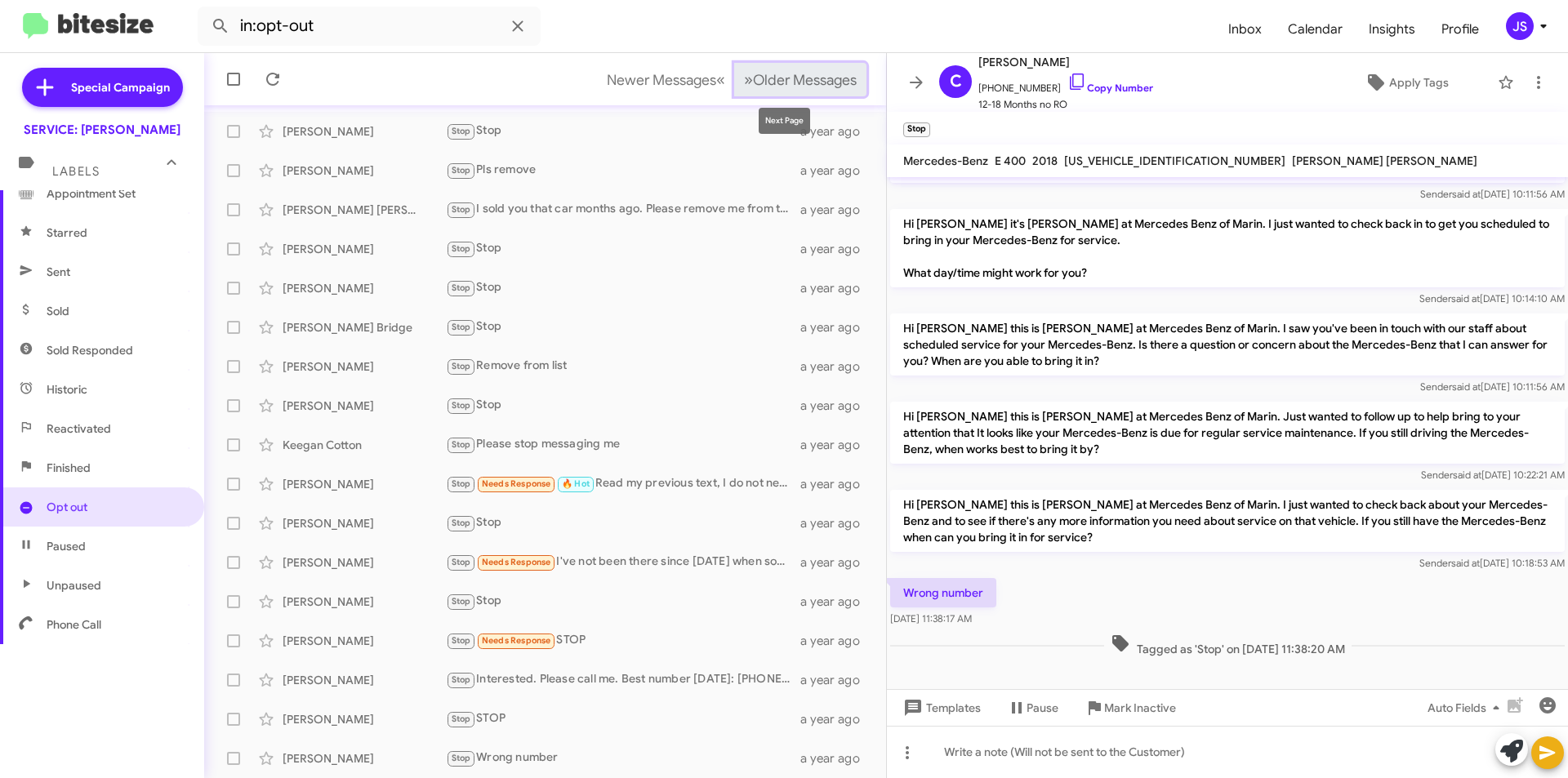
click at [790, 68] on button "» Next Older Messages" at bounding box center [801, 79] width 132 height 33
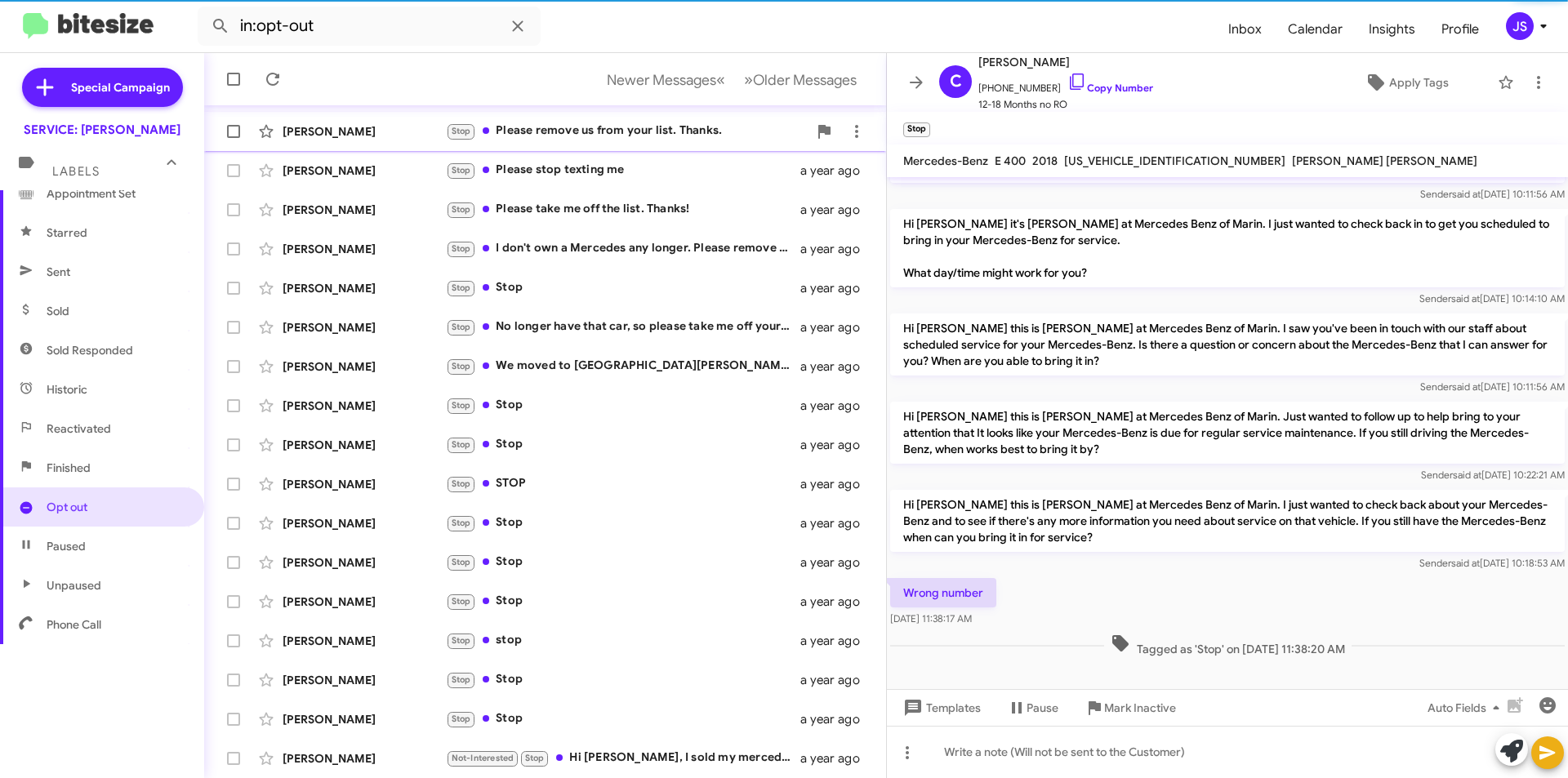
click at [379, 128] on div "Kakul Chaudhry" at bounding box center [364, 131] width 164 height 16
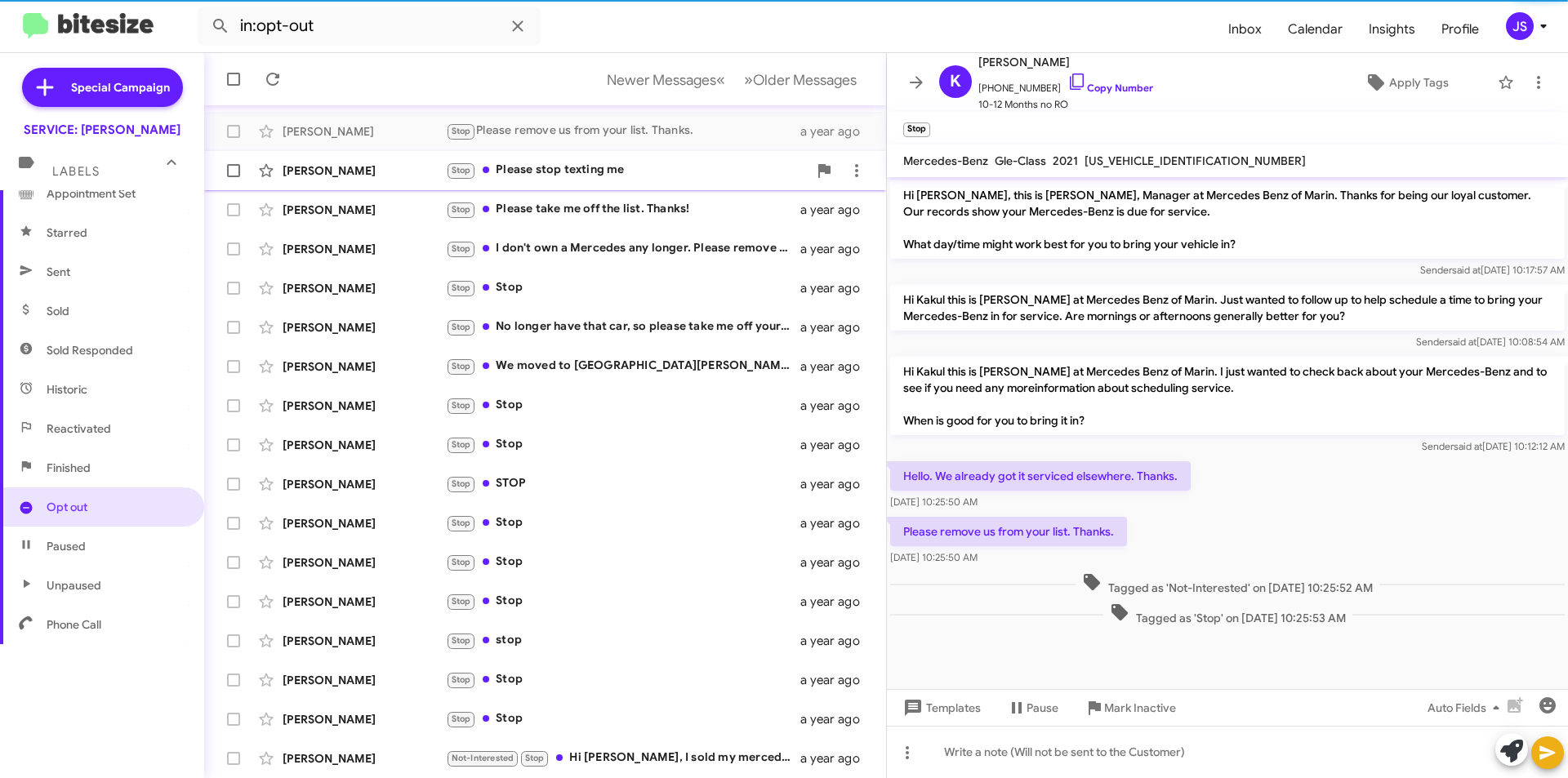
click at [376, 162] on div "Robert Wynne Stop Please stop texting me a year ago" at bounding box center [545, 170] width 656 height 33
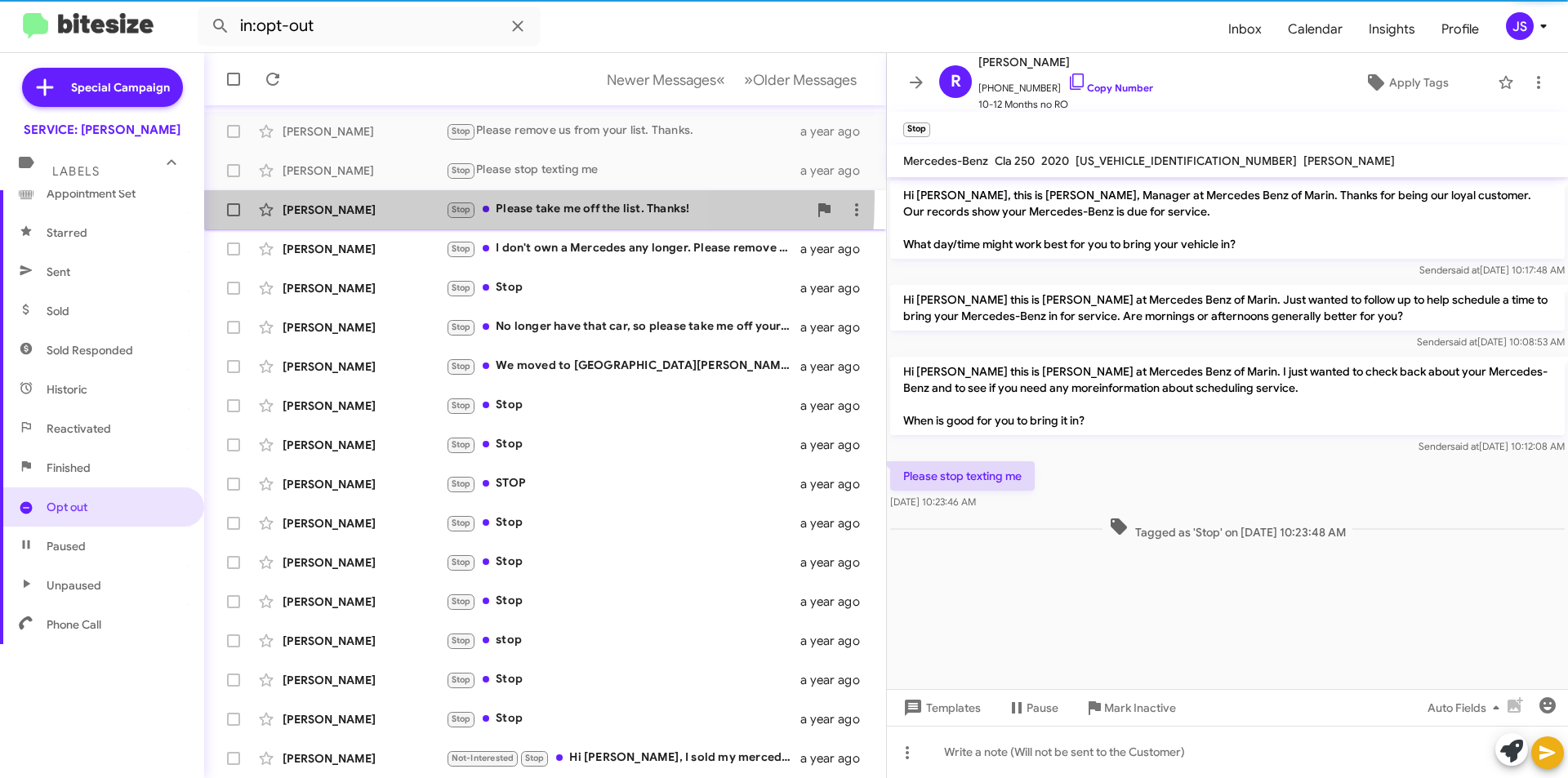
click at [376, 197] on div "Rebecca Henderson Stop Please take me off the list. Thanks! a year ago" at bounding box center [545, 210] width 656 height 33
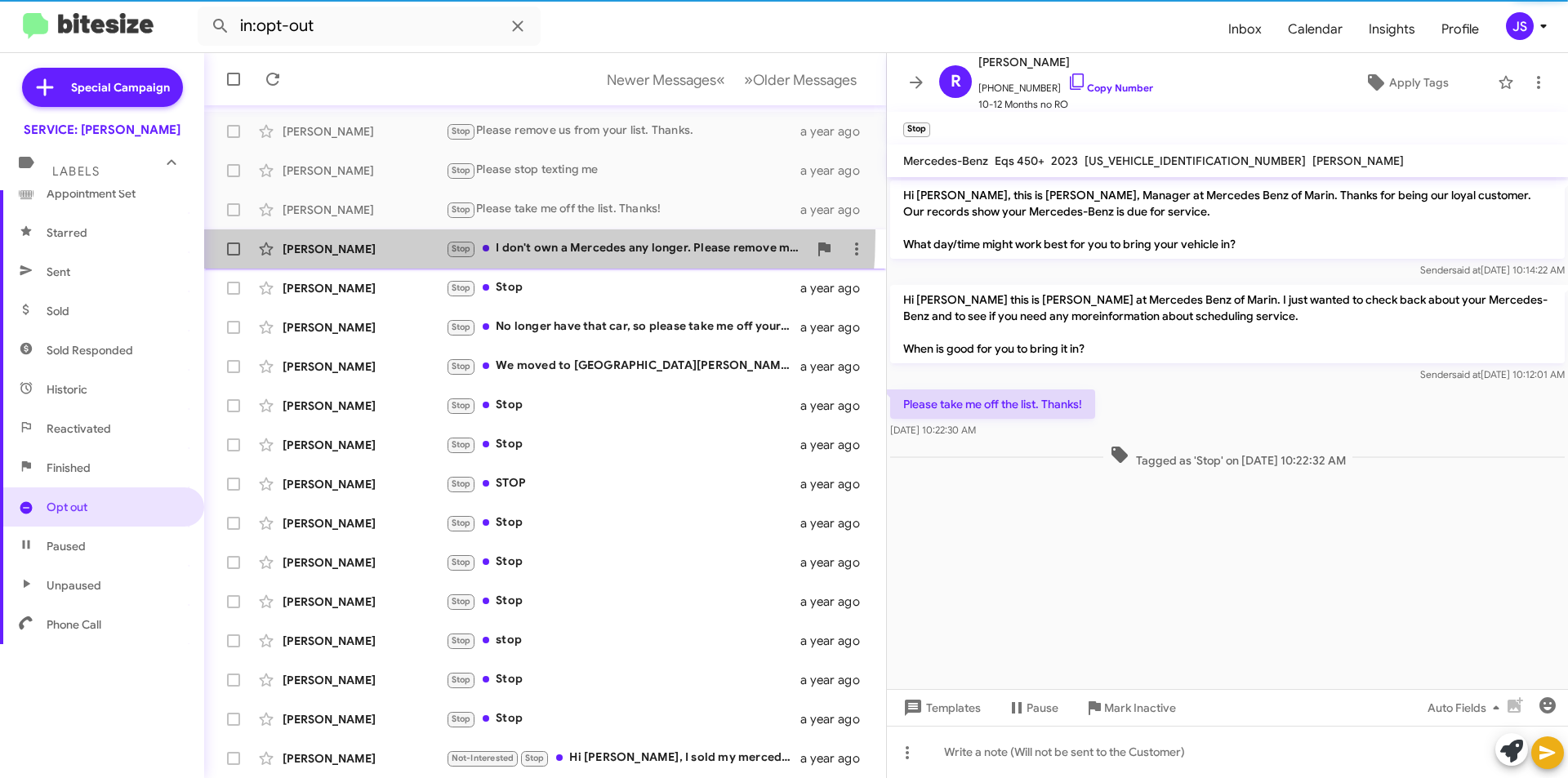
click at [378, 233] on div "Nathan Lane Stop I don't own a Mercedes any longer. Please remove me from your …" at bounding box center [545, 249] width 656 height 33
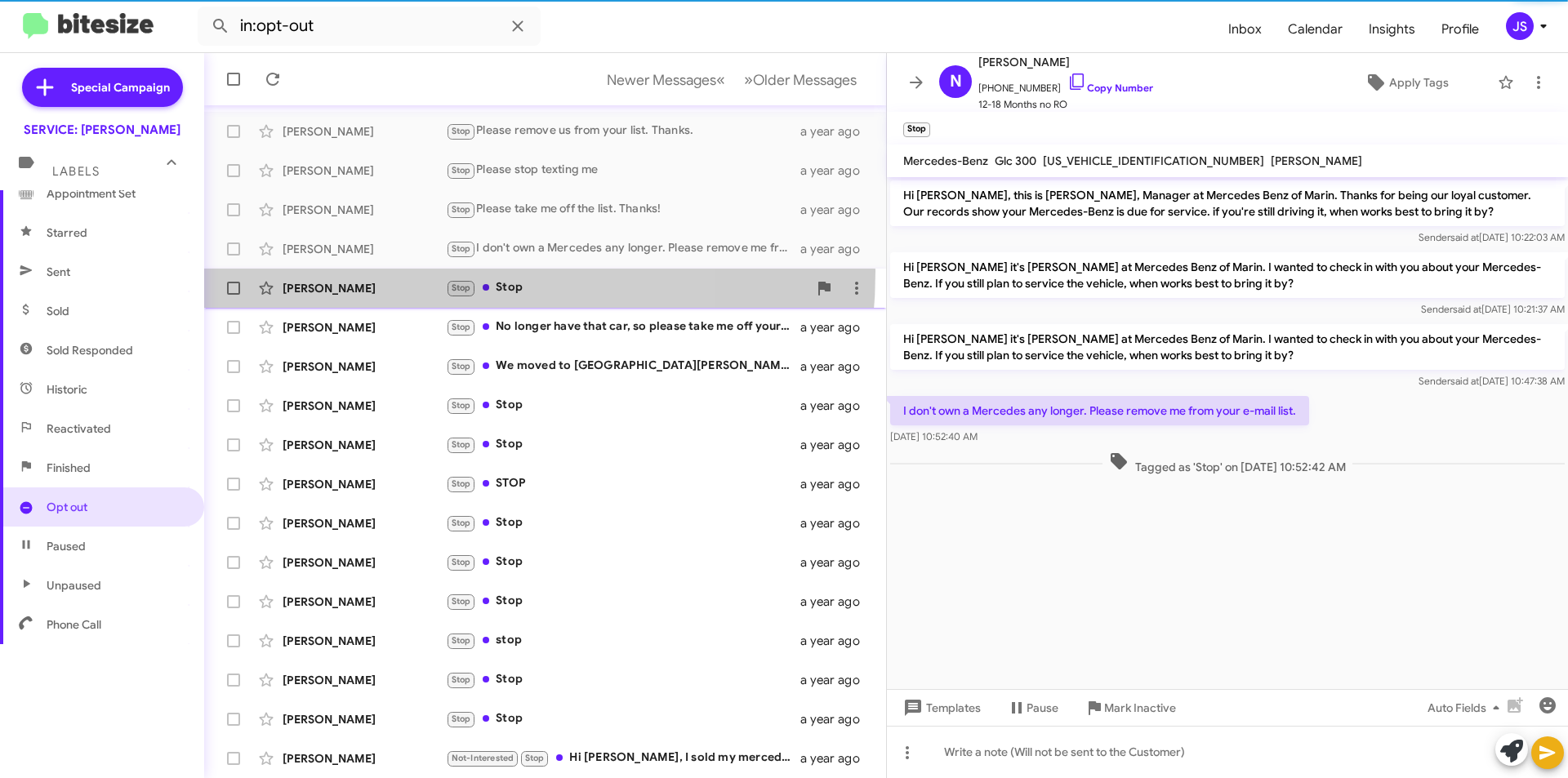
click at [379, 272] on span "Jonathan Vessiere Stop Stop a year ago" at bounding box center [545, 288] width 682 height 39
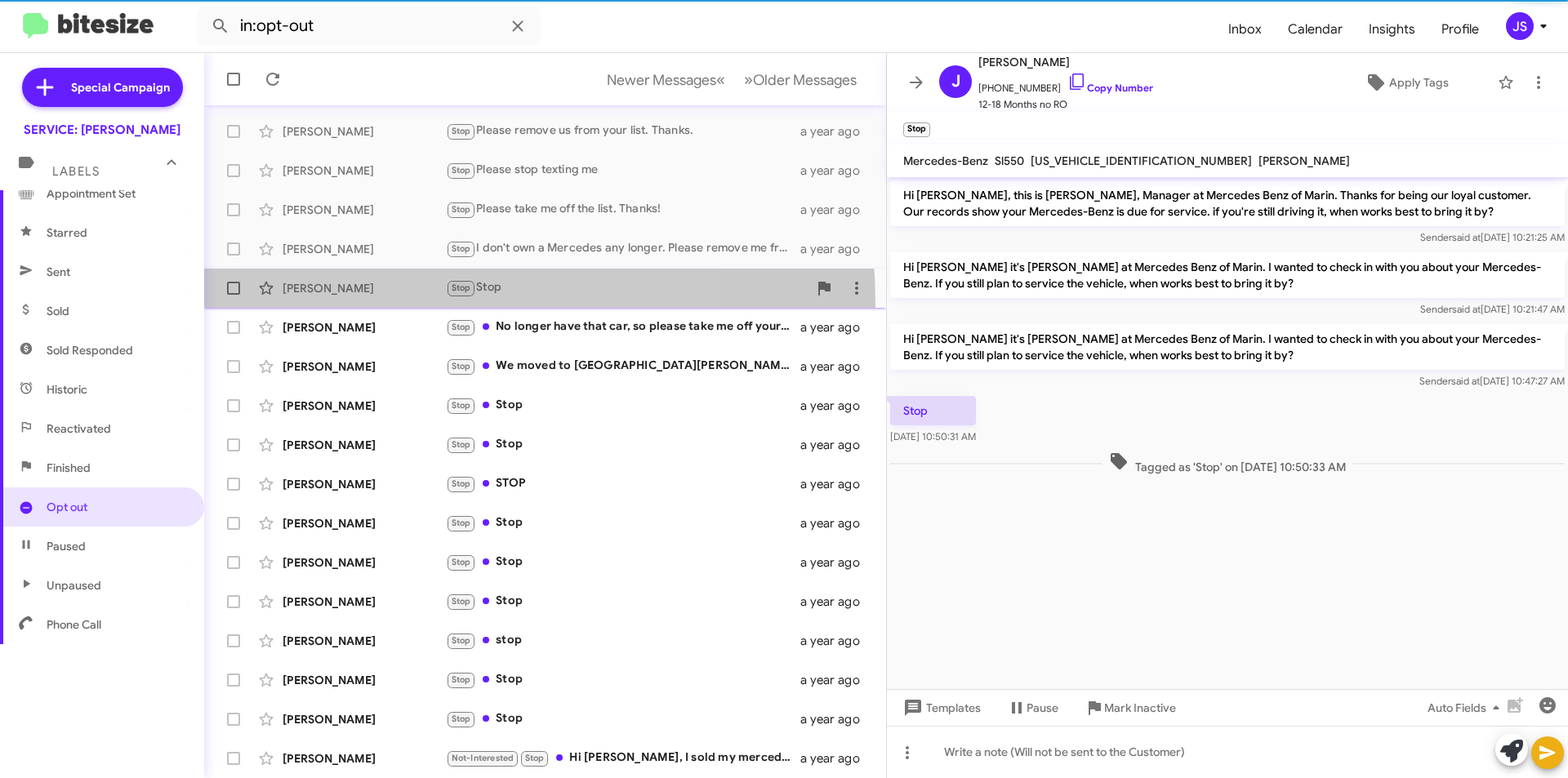
click at [382, 304] on div "Jonathan Vessiere Stop Stop a year ago" at bounding box center [545, 288] width 656 height 33
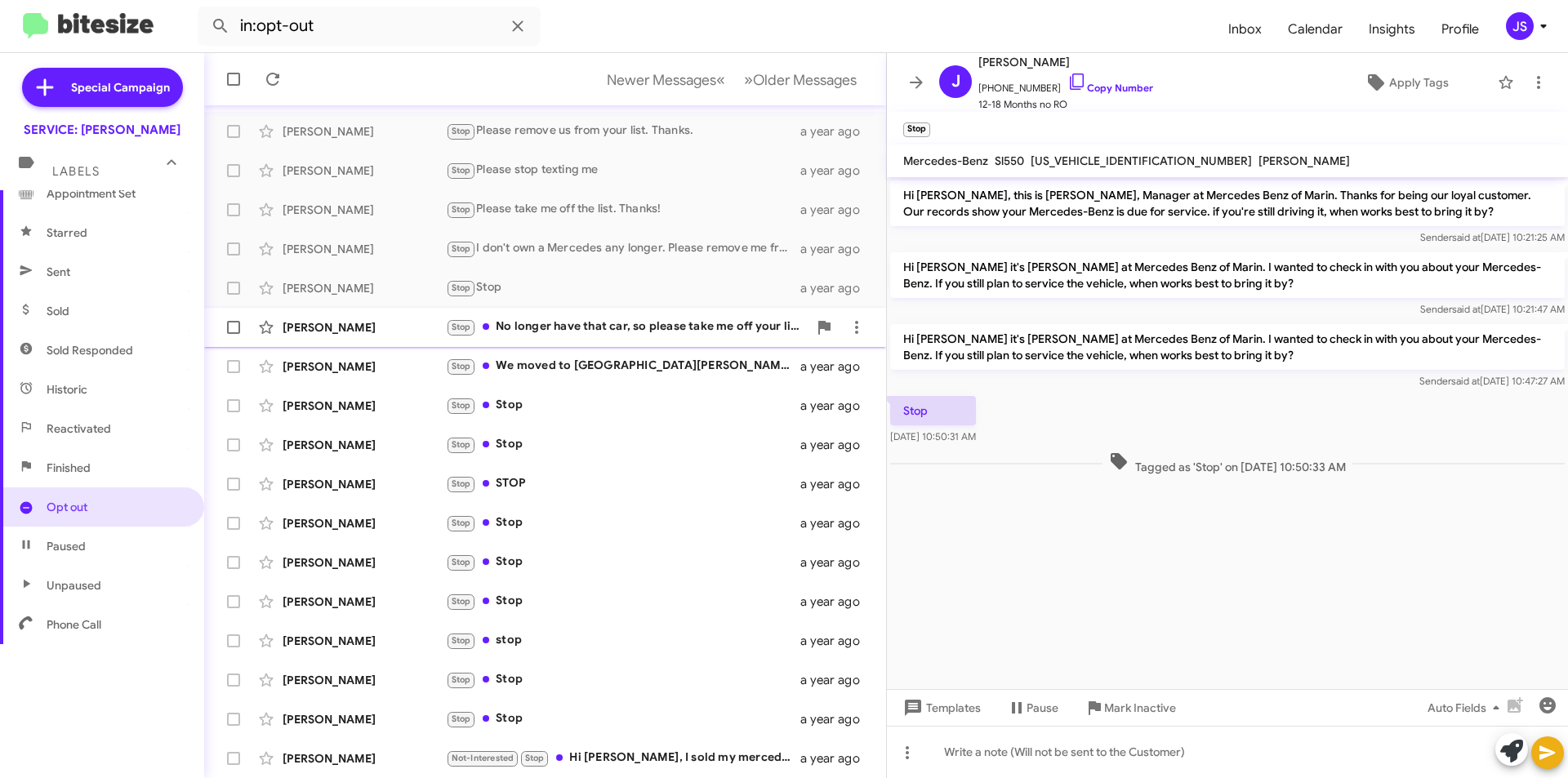
click at [383, 328] on div "Zeva Lahorgue" at bounding box center [364, 327] width 164 height 16
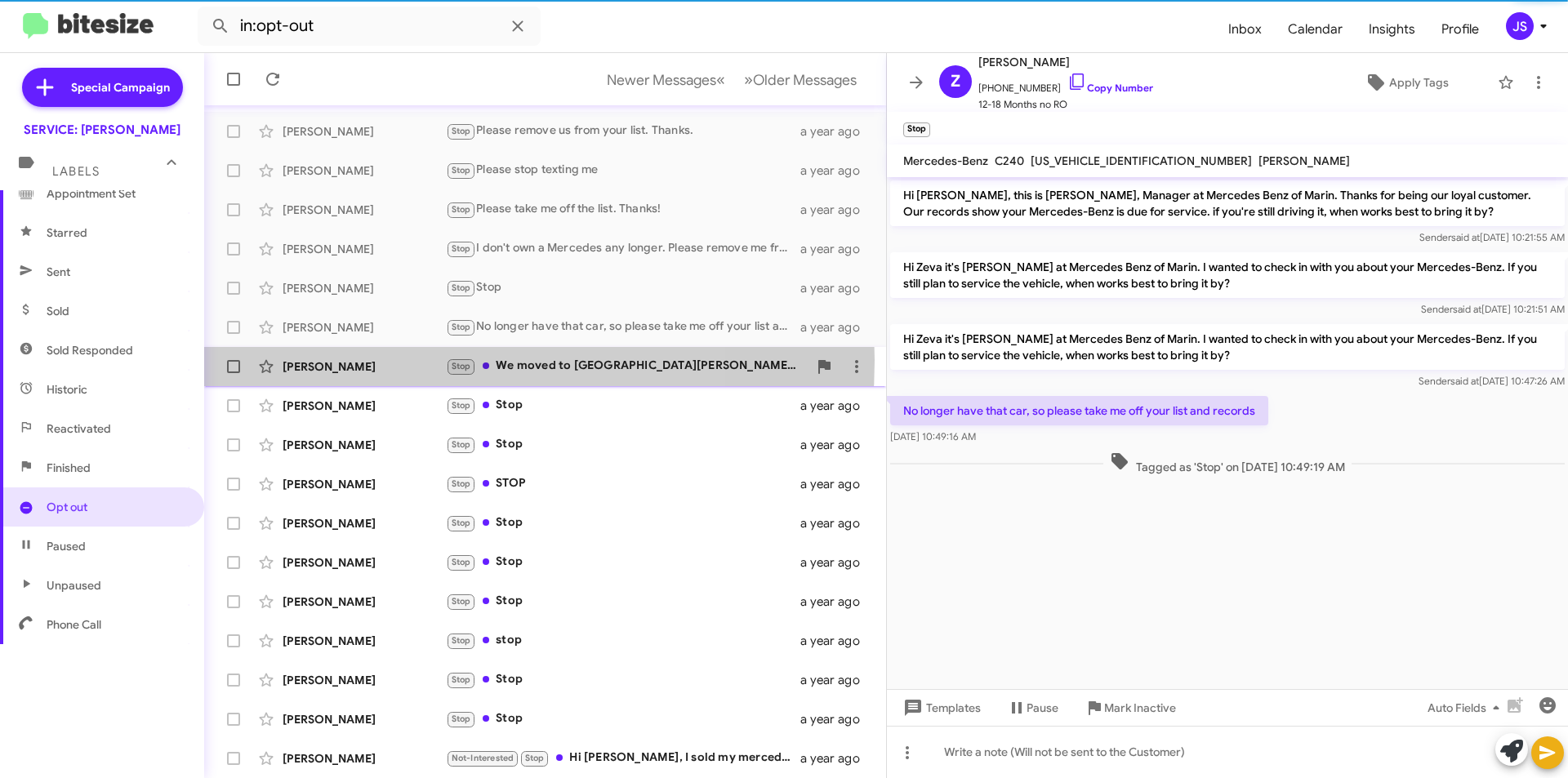
click at [384, 361] on div "Dawn Spaulding" at bounding box center [364, 366] width 164 height 16
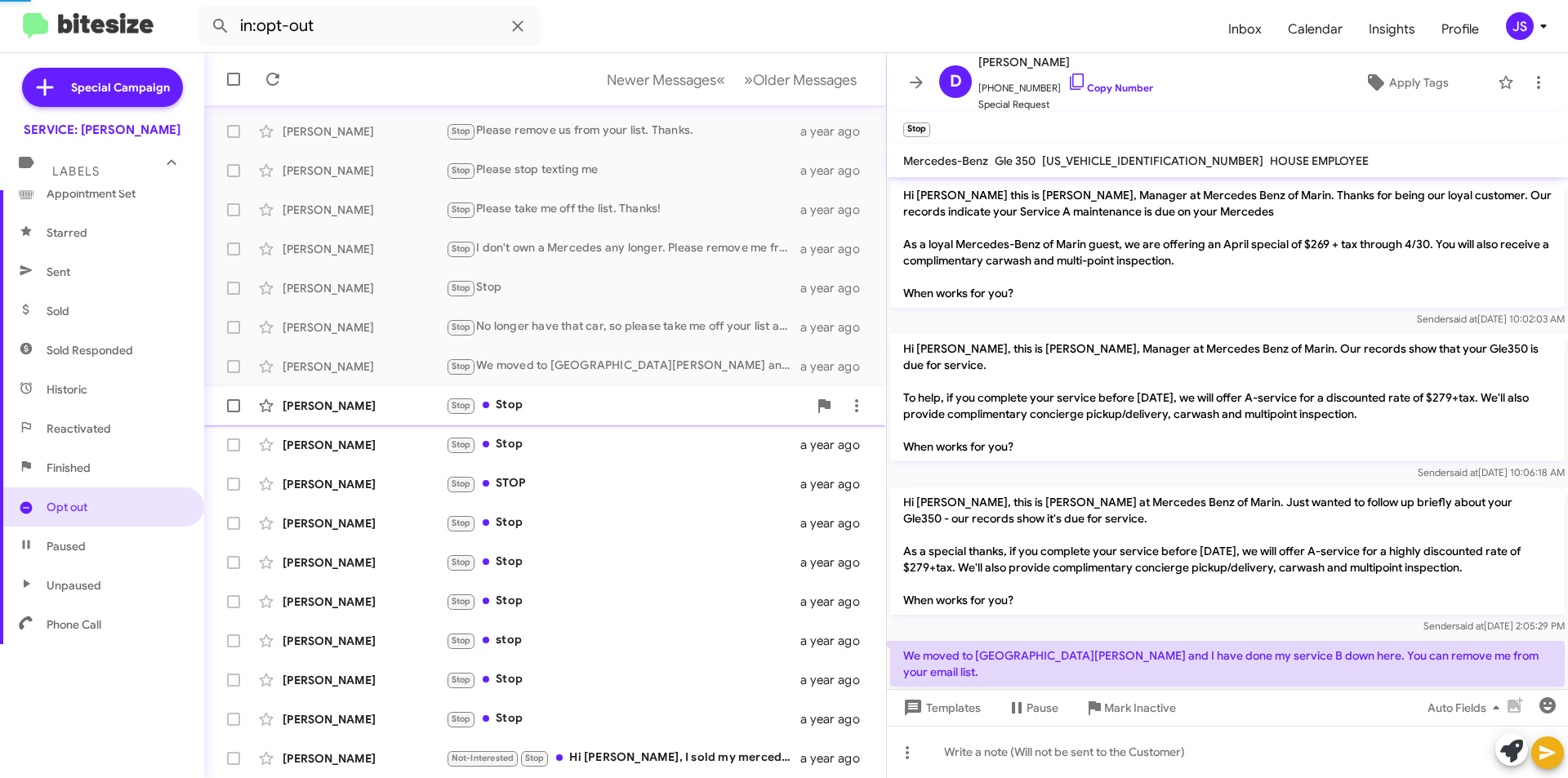
scroll to position [55, 0]
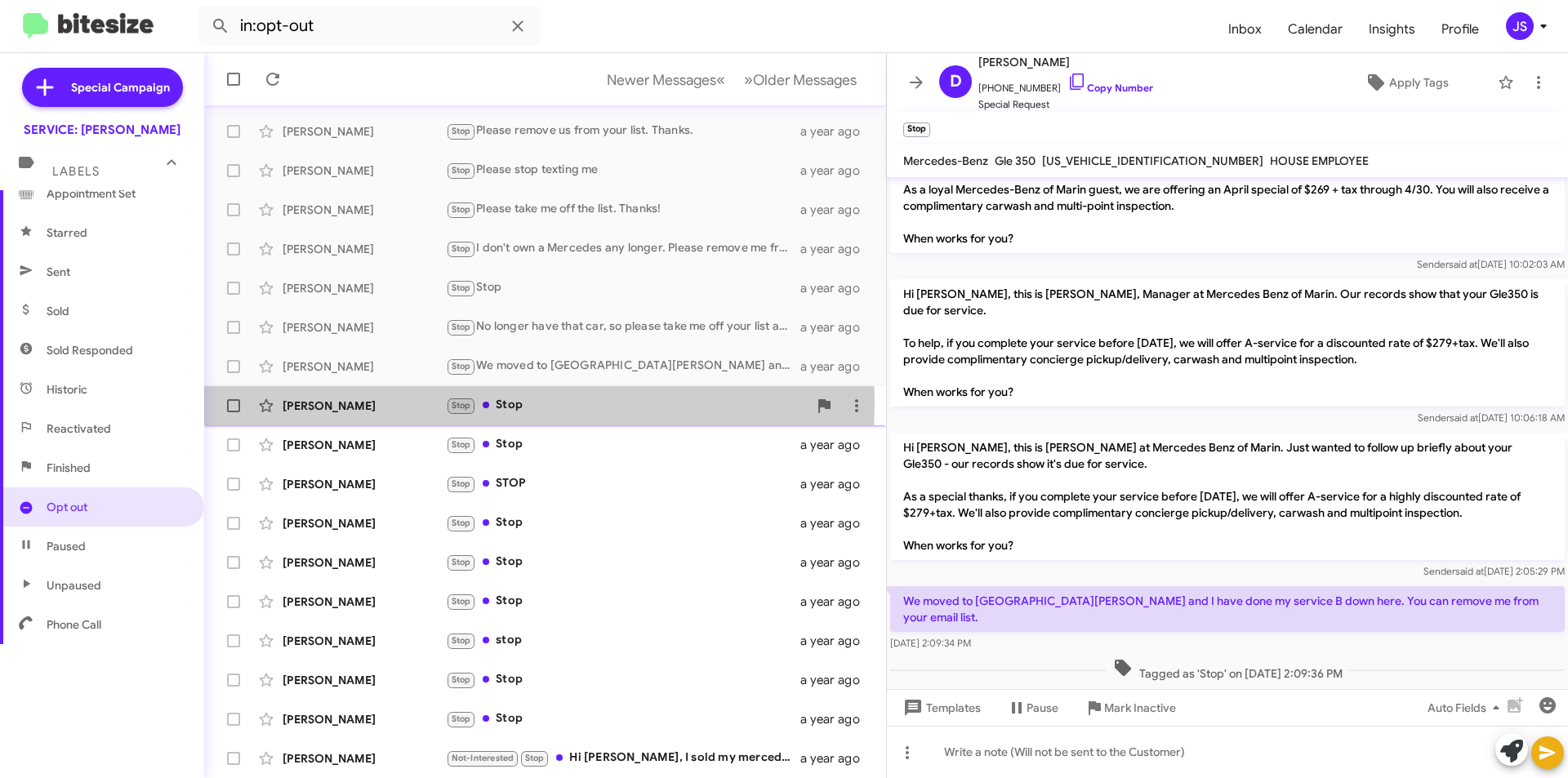
click at [373, 402] on div "Thomas Mercurio" at bounding box center [364, 405] width 164 height 16
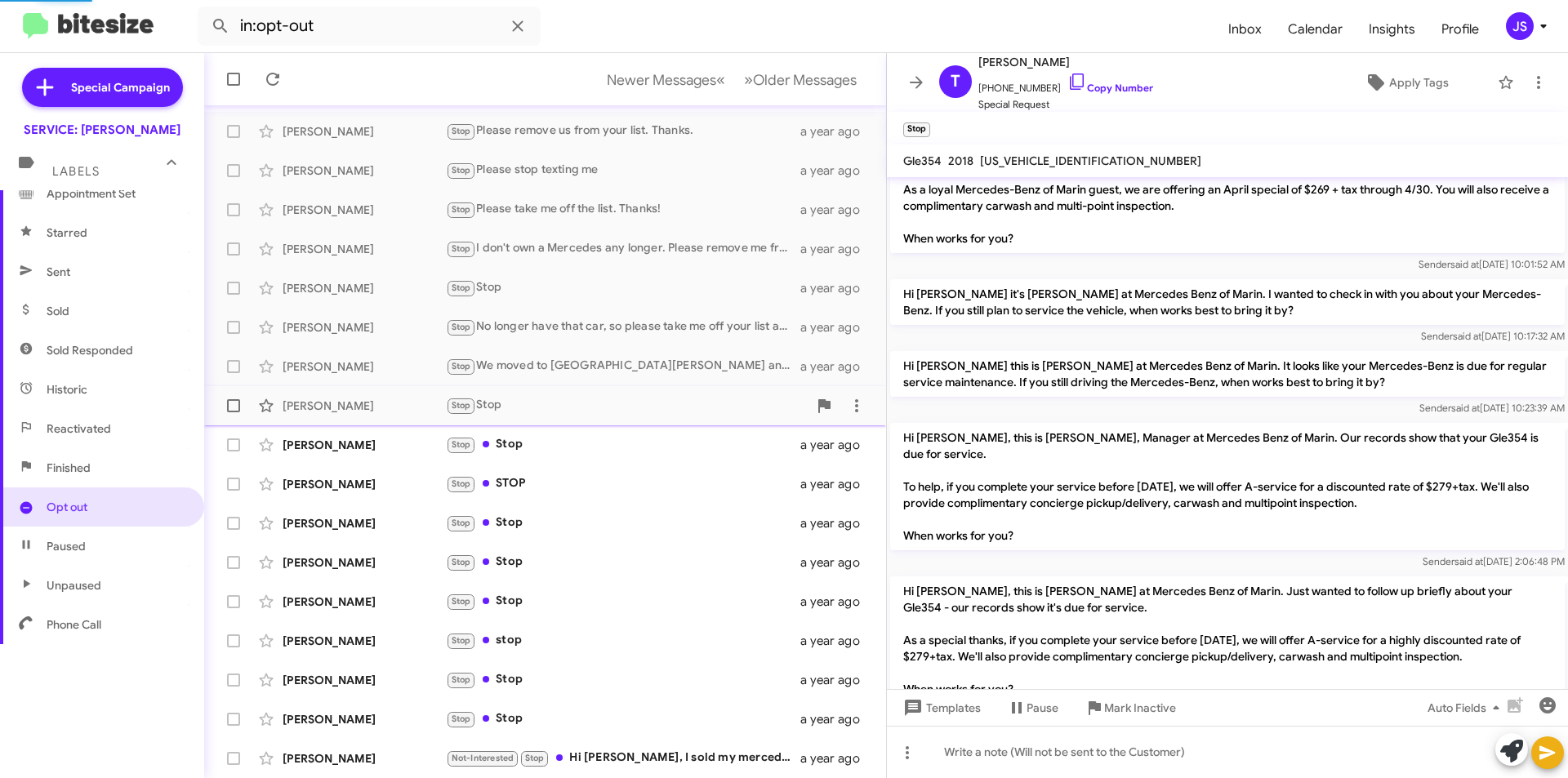
scroll to position [206, 0]
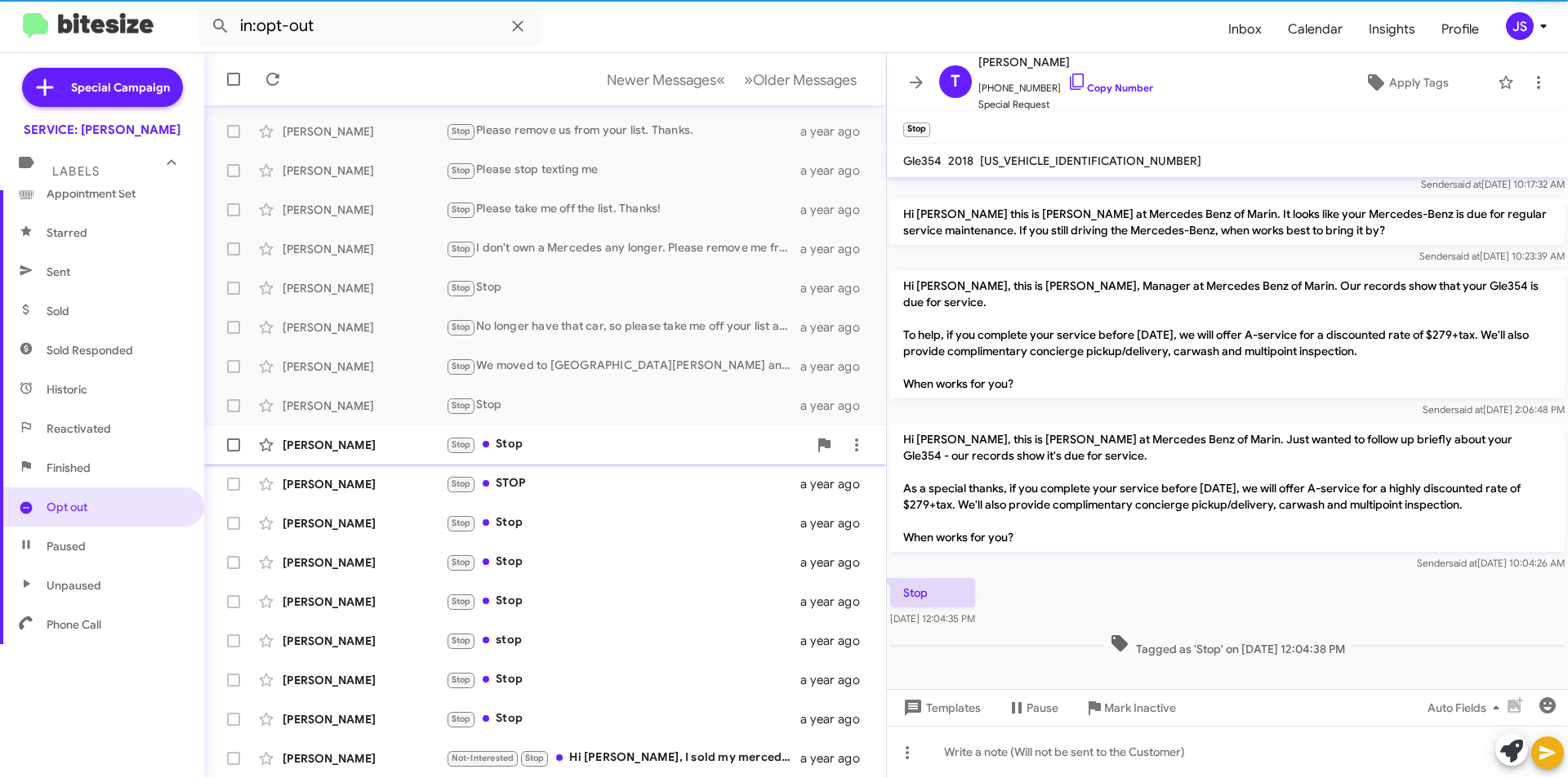
click at [367, 433] on div "Eric Hrdlicka Stop Stop a year ago" at bounding box center [545, 445] width 656 height 33
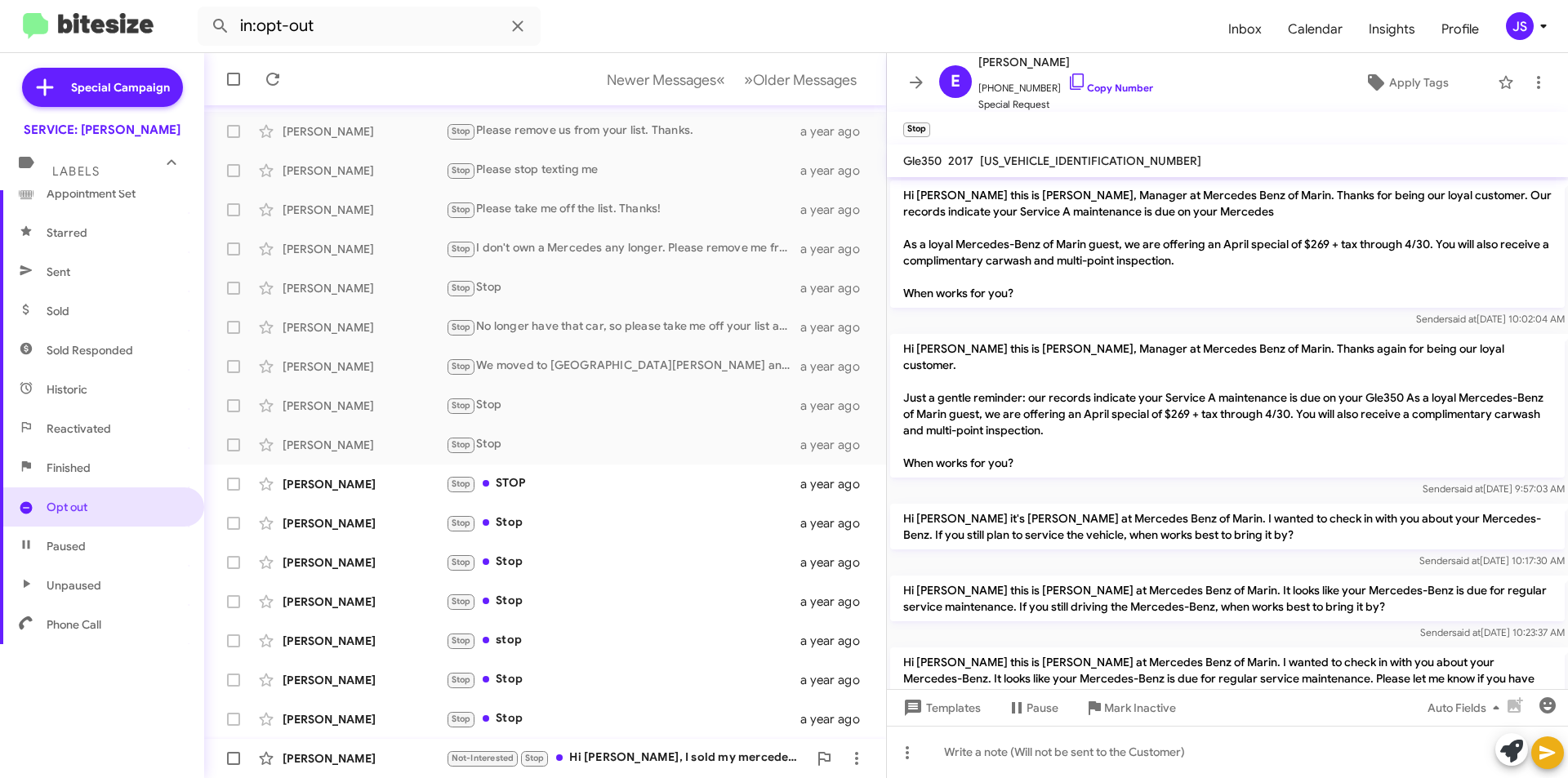
click at [625, 749] on div "Not-Interested Stop Hi Omar, I sold my mercedes to your company there in San Ra…" at bounding box center [626, 758] width 361 height 19
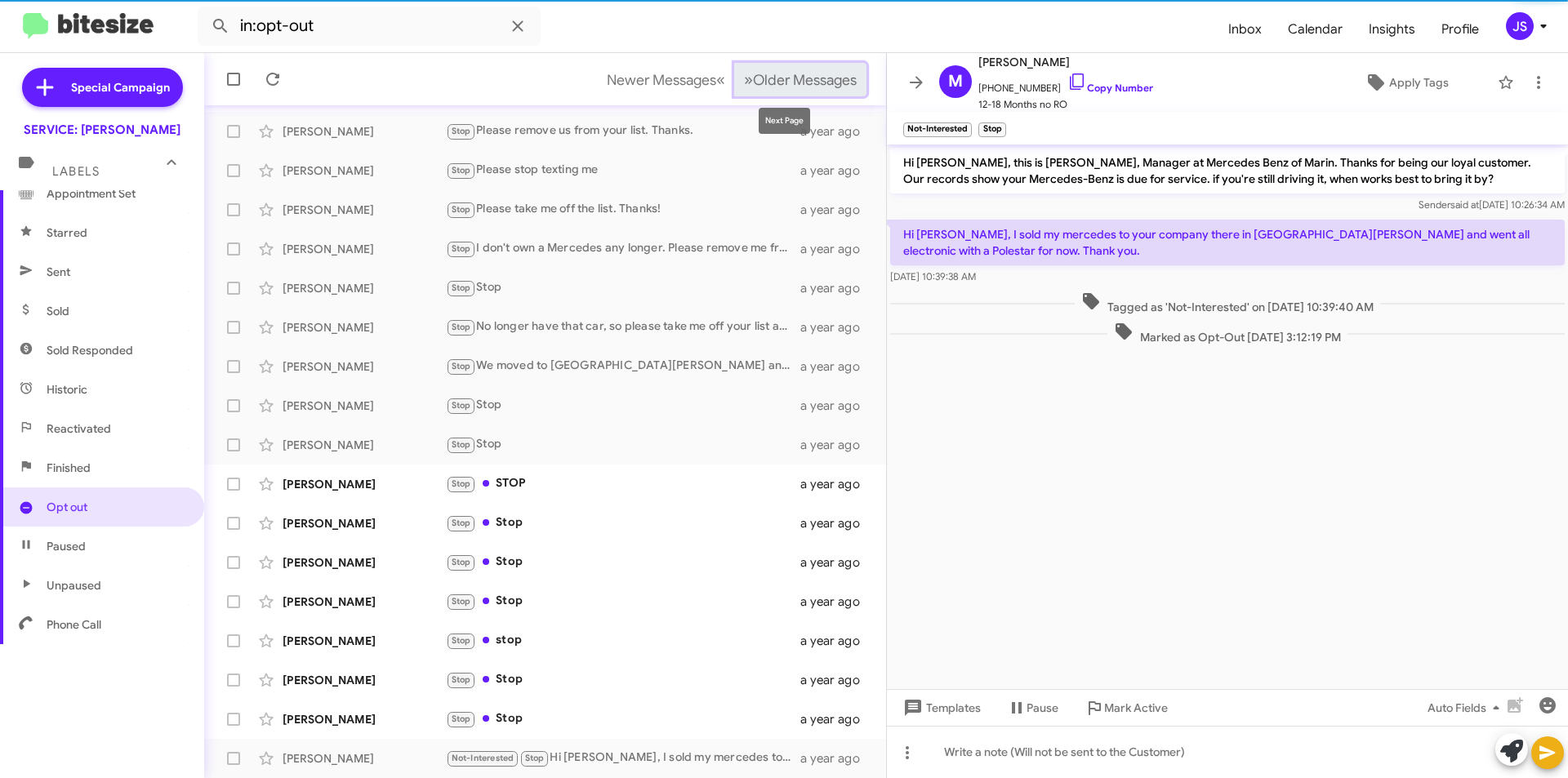
click at [753, 84] on span "Older Messages" at bounding box center [805, 80] width 104 height 18
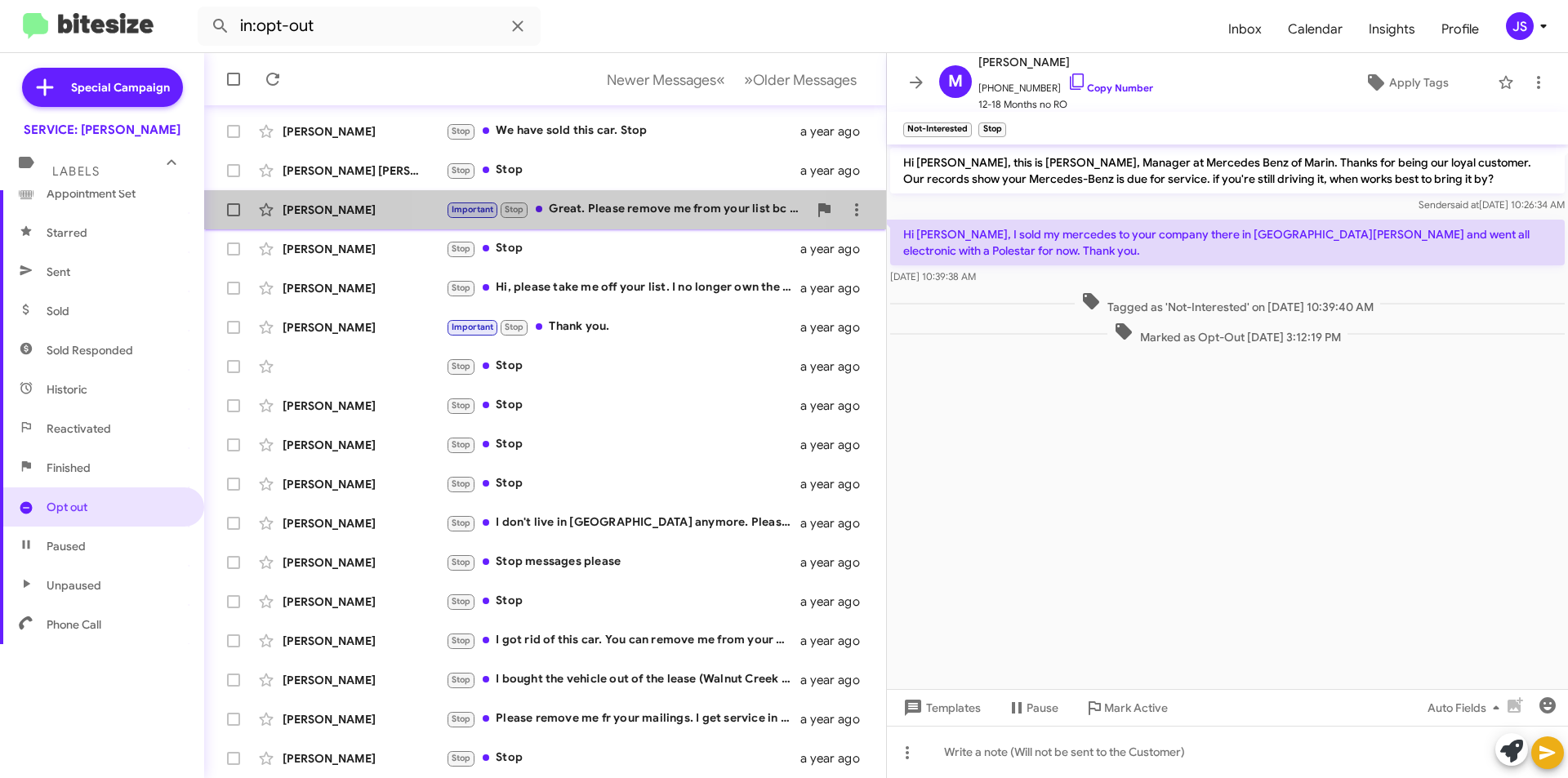
click at [612, 205] on div "Important Stop Great. Please remove me from your list bc I've moved out of stat…" at bounding box center [626, 209] width 361 height 19
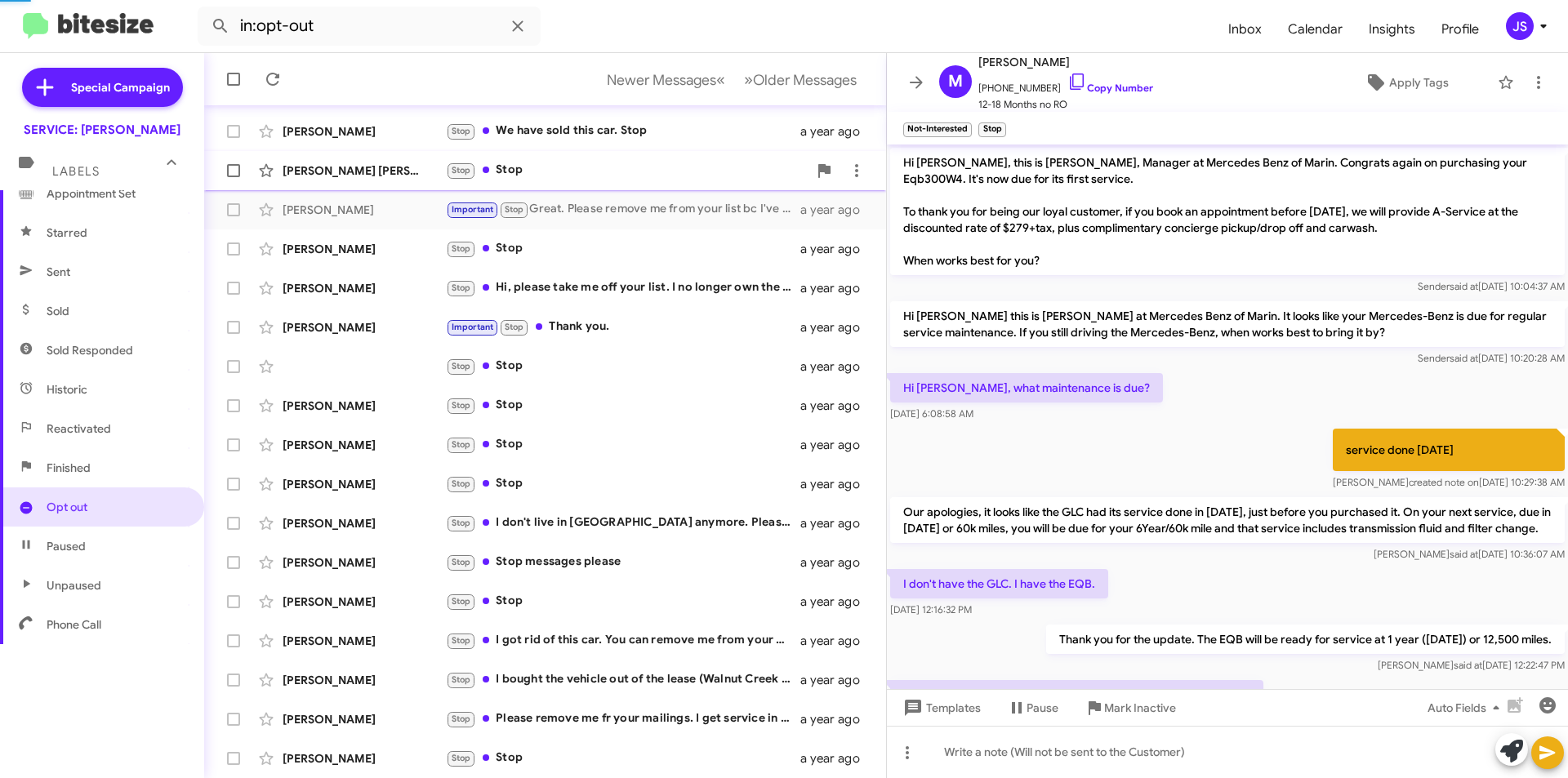
scroll to position [127, 0]
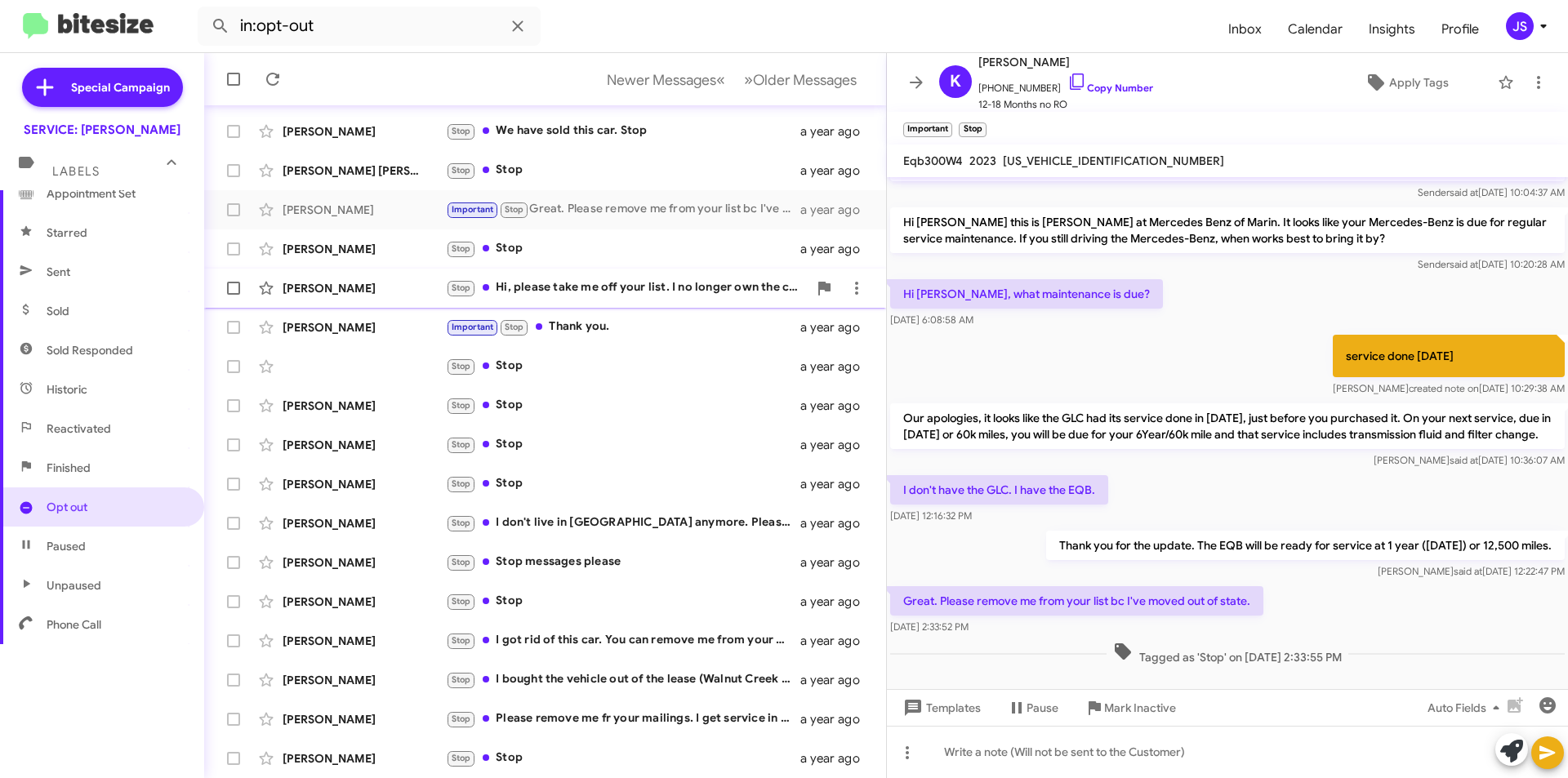
click at [489, 301] on div "Stacey Bancroft Stop Hi, please take me off your list. I no longer own the car.…" at bounding box center [545, 288] width 656 height 33
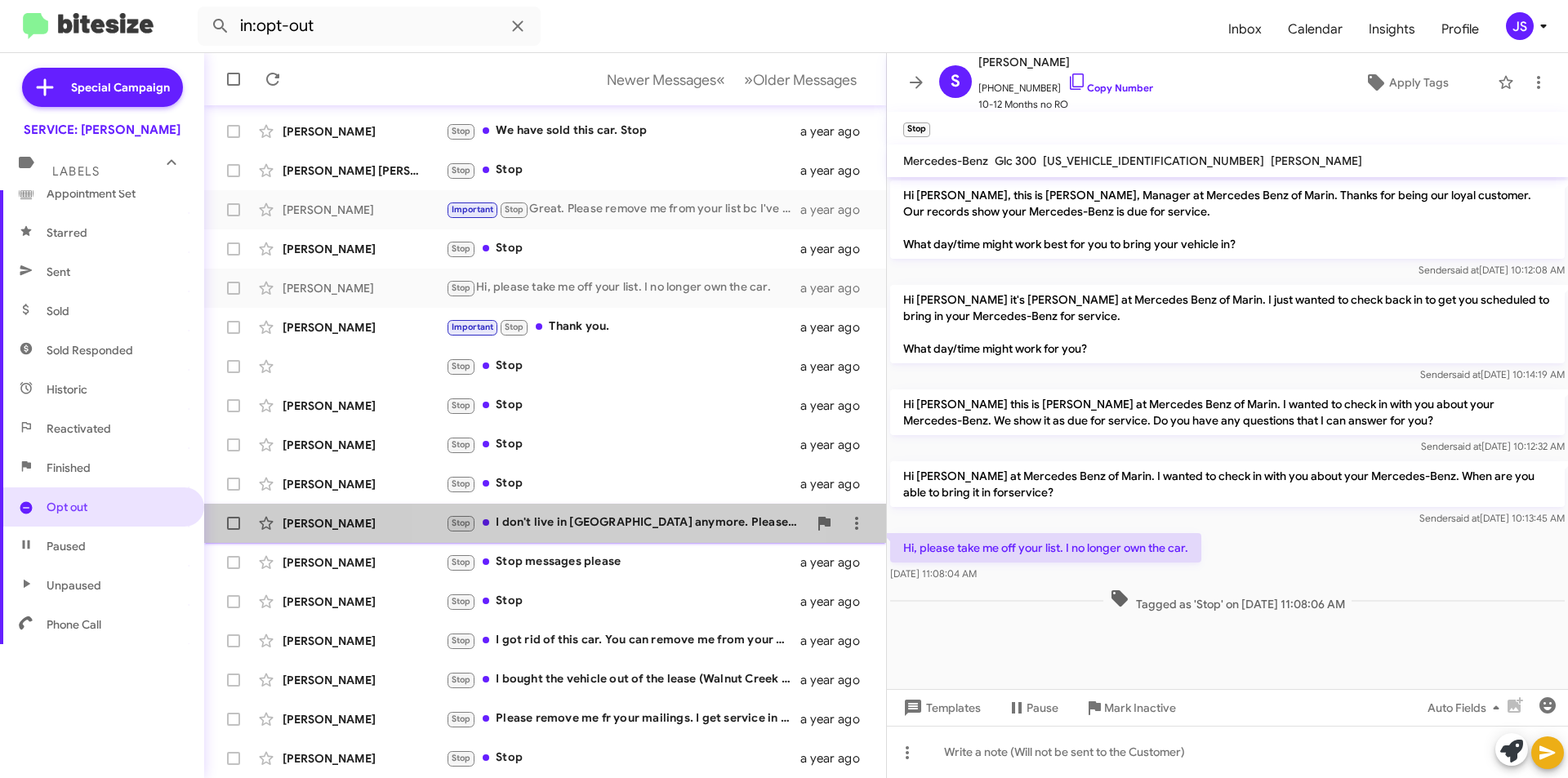
click at [607, 527] on div "Stop I don't live in CA anymore. Please remove me from your contacts." at bounding box center [626, 523] width 361 height 19
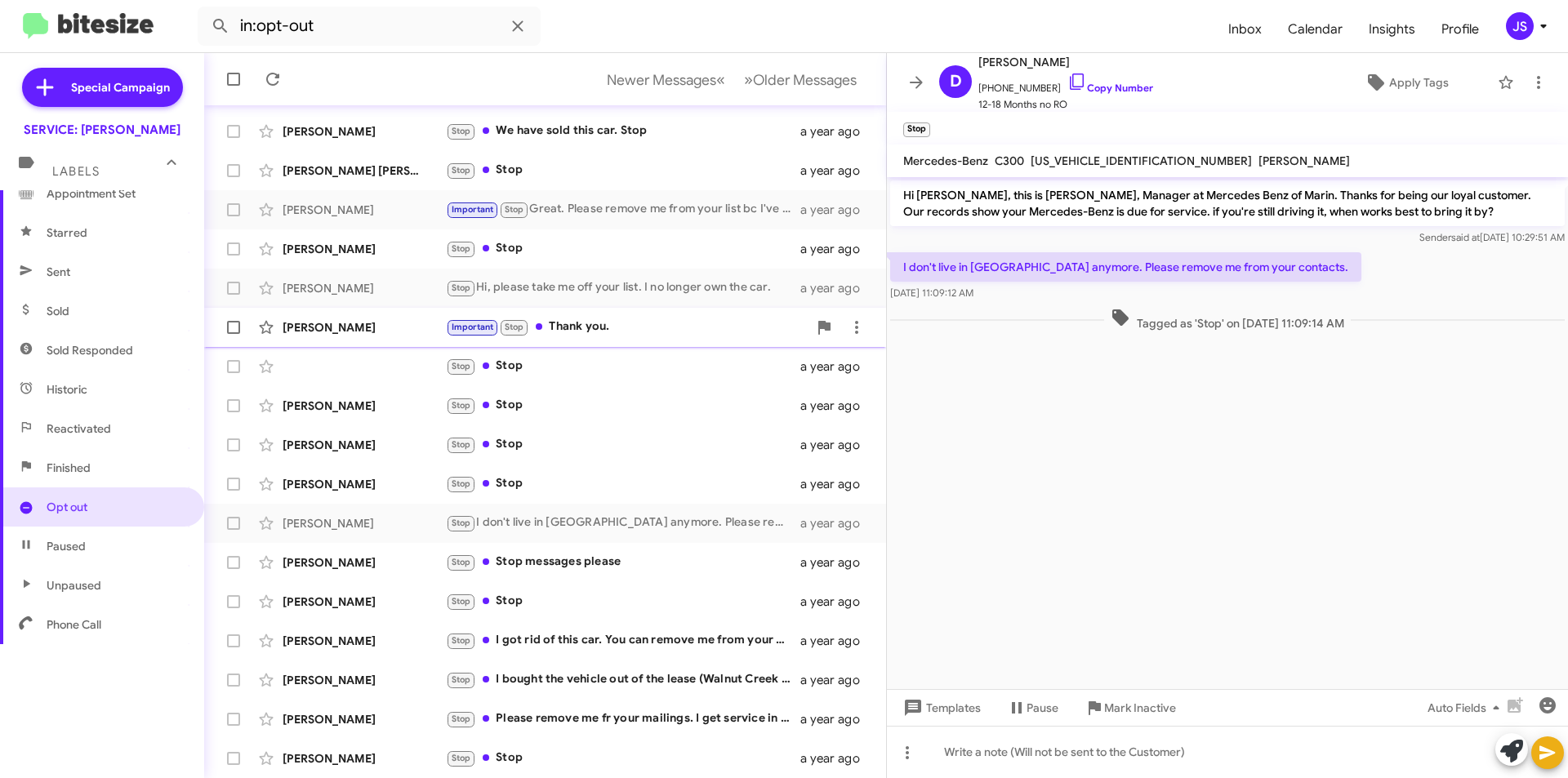
click at [589, 326] on div "Important Stop Thank you." at bounding box center [626, 327] width 361 height 19
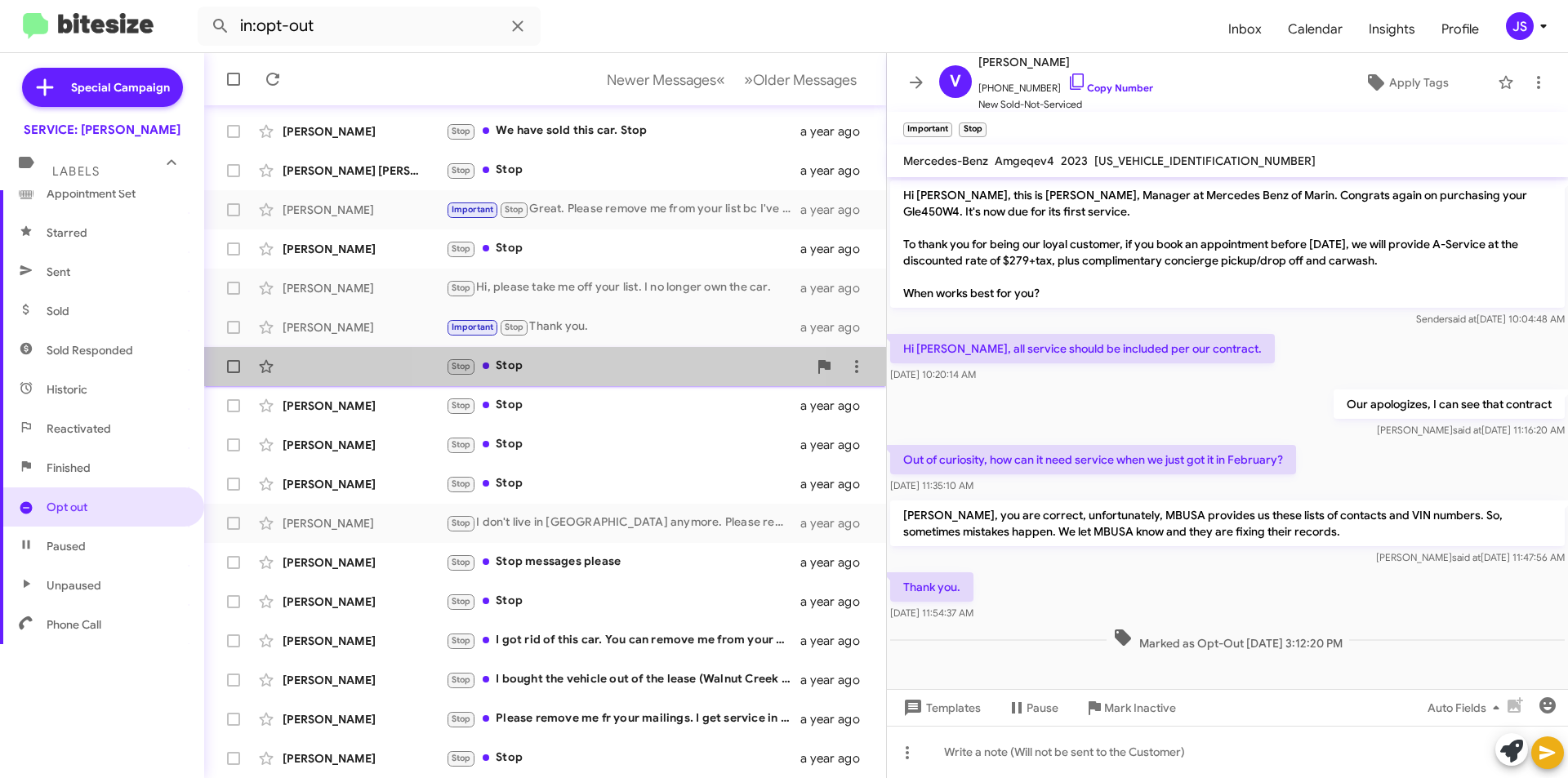
click at [586, 365] on div "Stop Stop" at bounding box center [626, 366] width 361 height 19
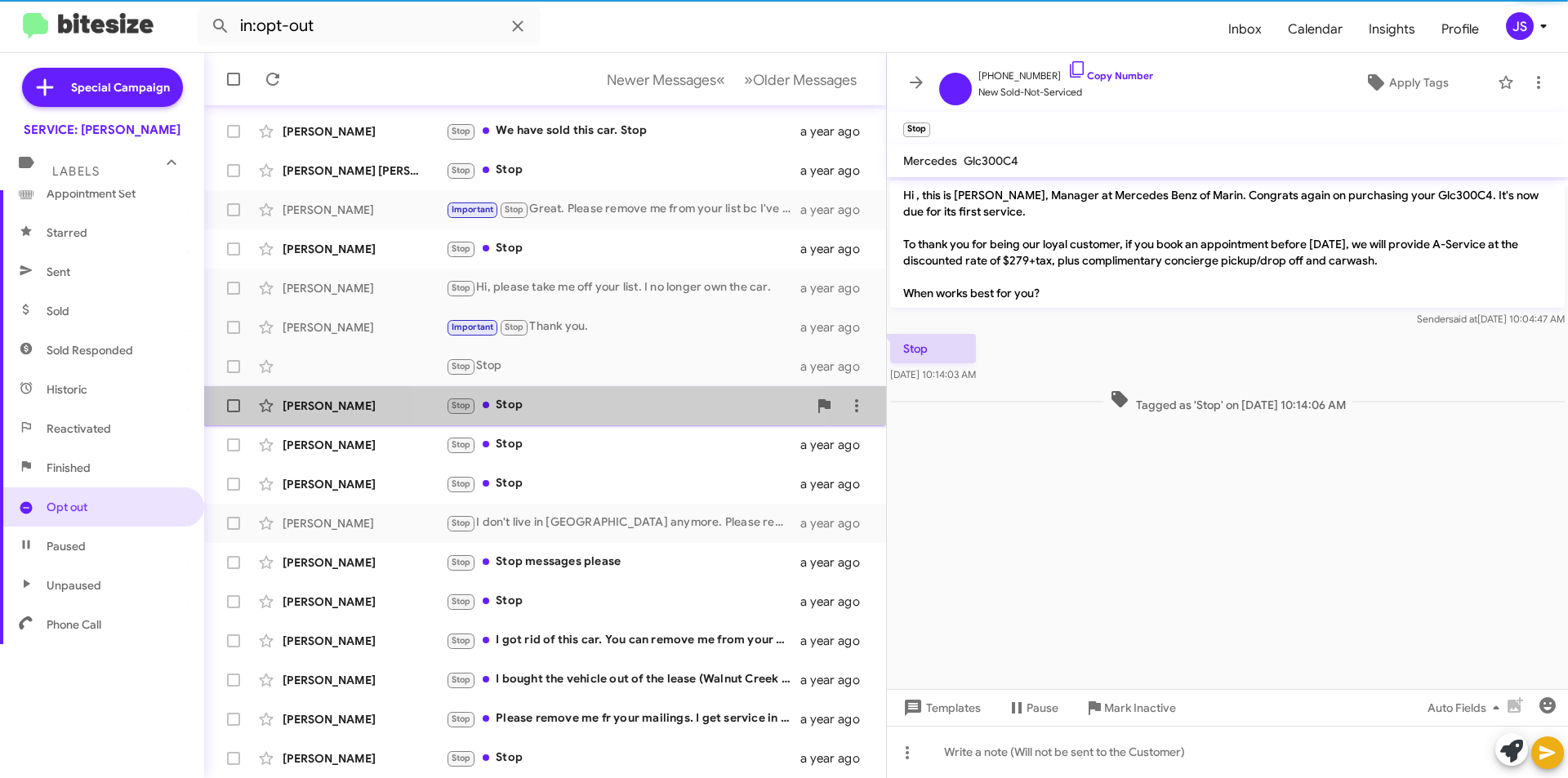
click at [582, 402] on div "Stop Stop" at bounding box center [626, 406] width 361 height 19
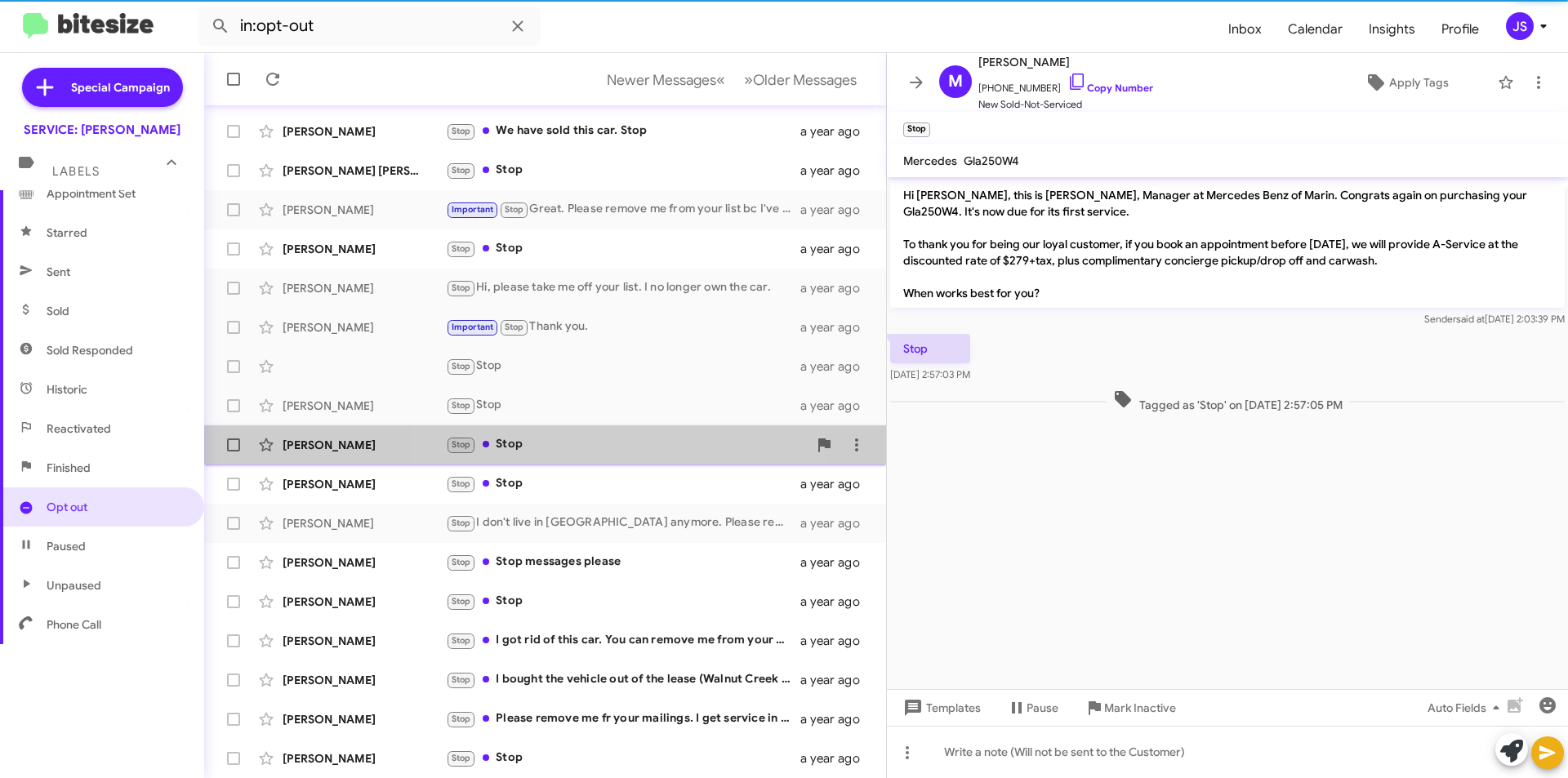
click at [579, 441] on div "Stop Stop" at bounding box center [626, 445] width 361 height 19
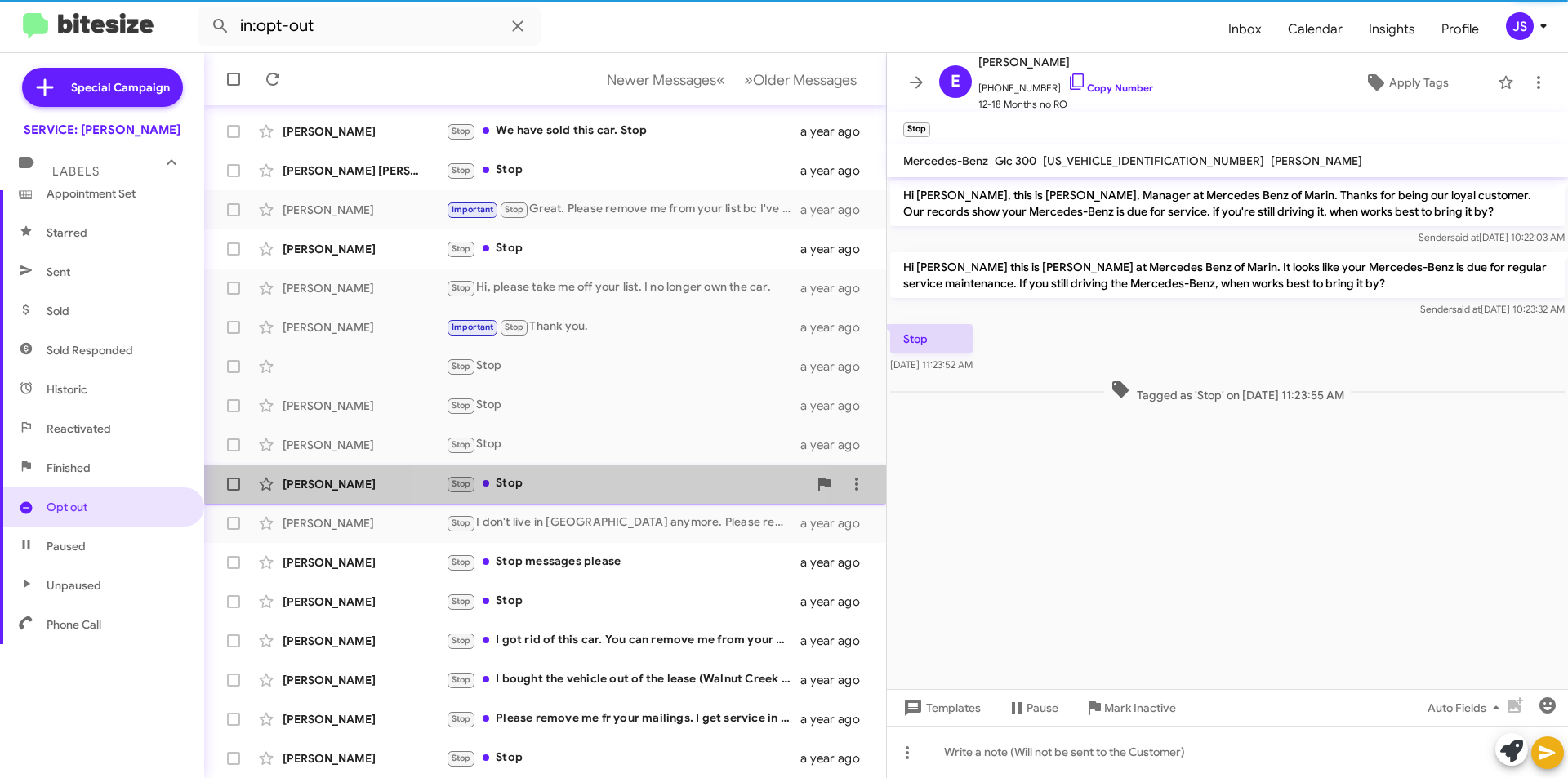
click at [574, 479] on div "Stop Stop" at bounding box center [626, 484] width 361 height 19
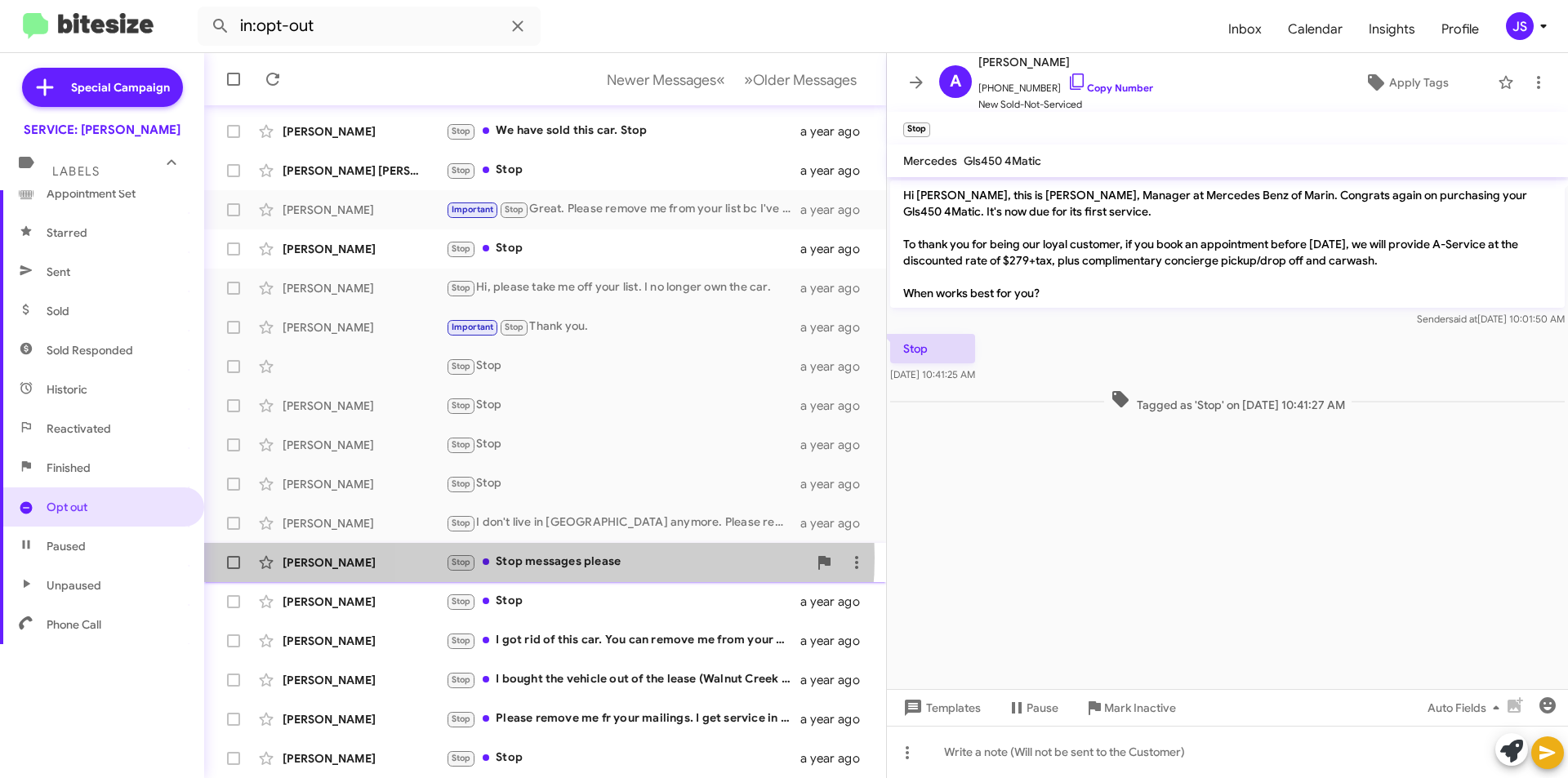
click at [532, 557] on div "Stop Stop messages please" at bounding box center [626, 562] width 361 height 19
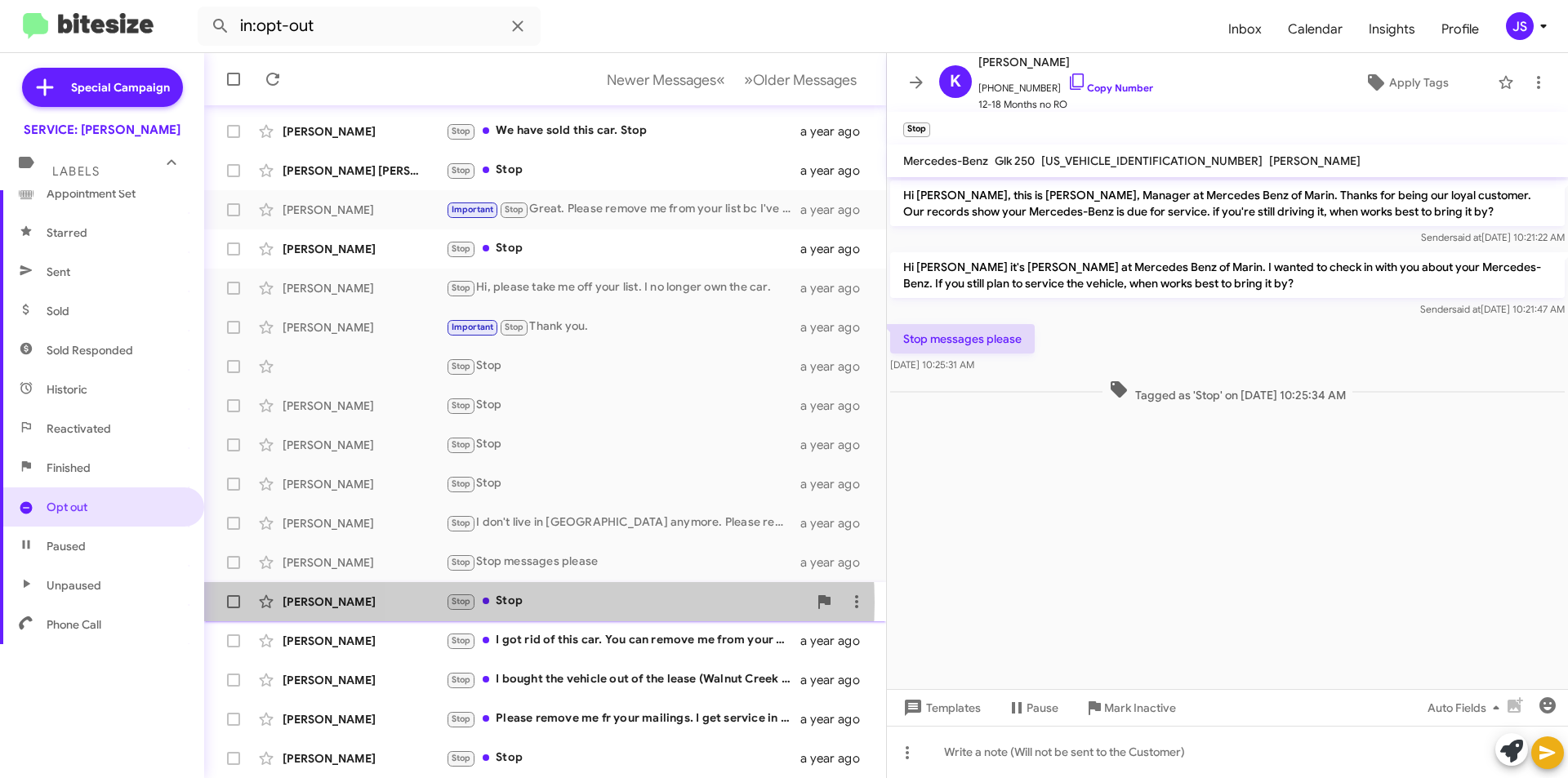
click at [526, 603] on div "Stop Stop" at bounding box center [626, 602] width 361 height 19
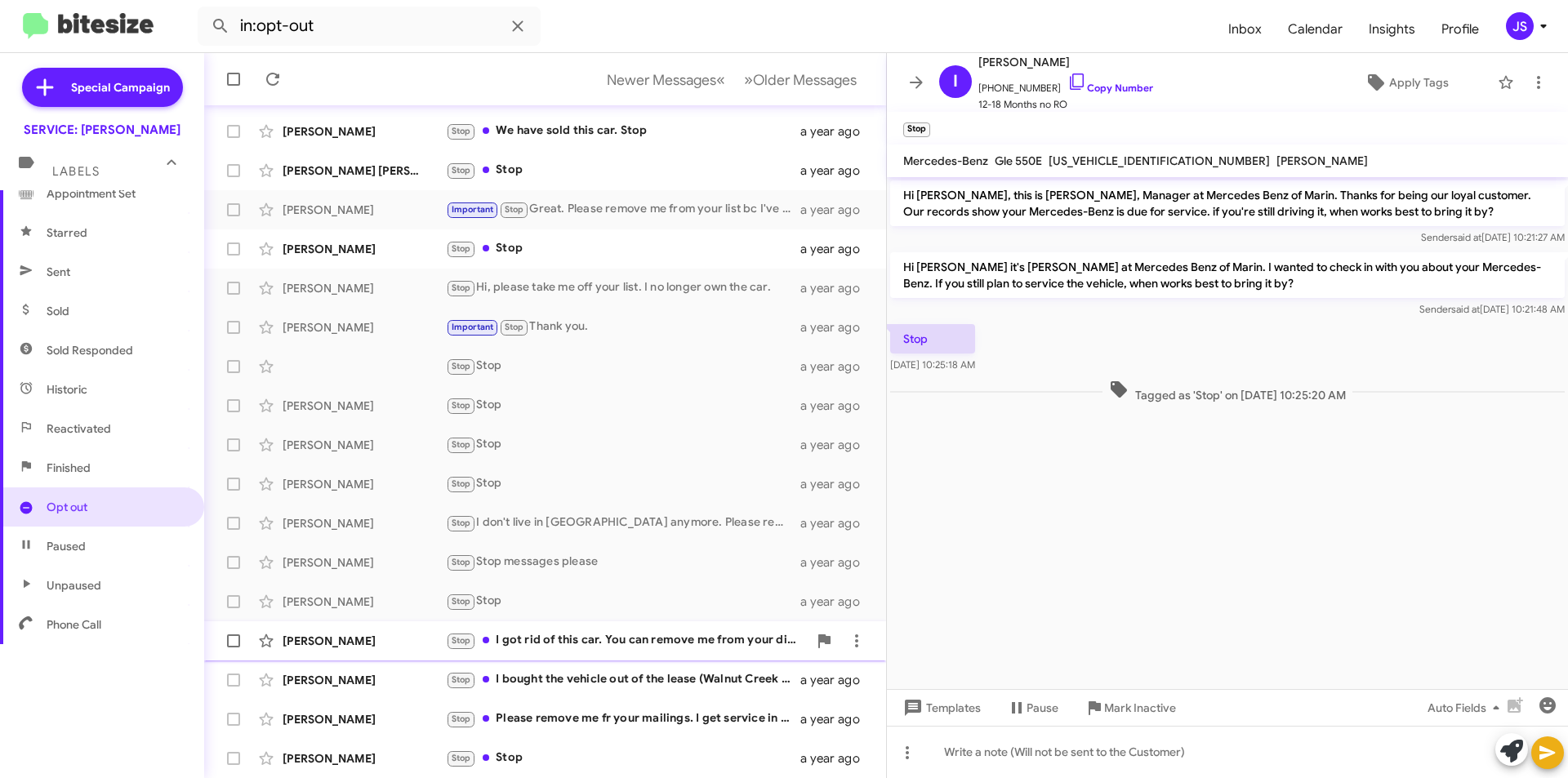
click at [598, 645] on div "Stop I got rid of this car. You can remove me from your distribution list." at bounding box center [626, 641] width 361 height 19
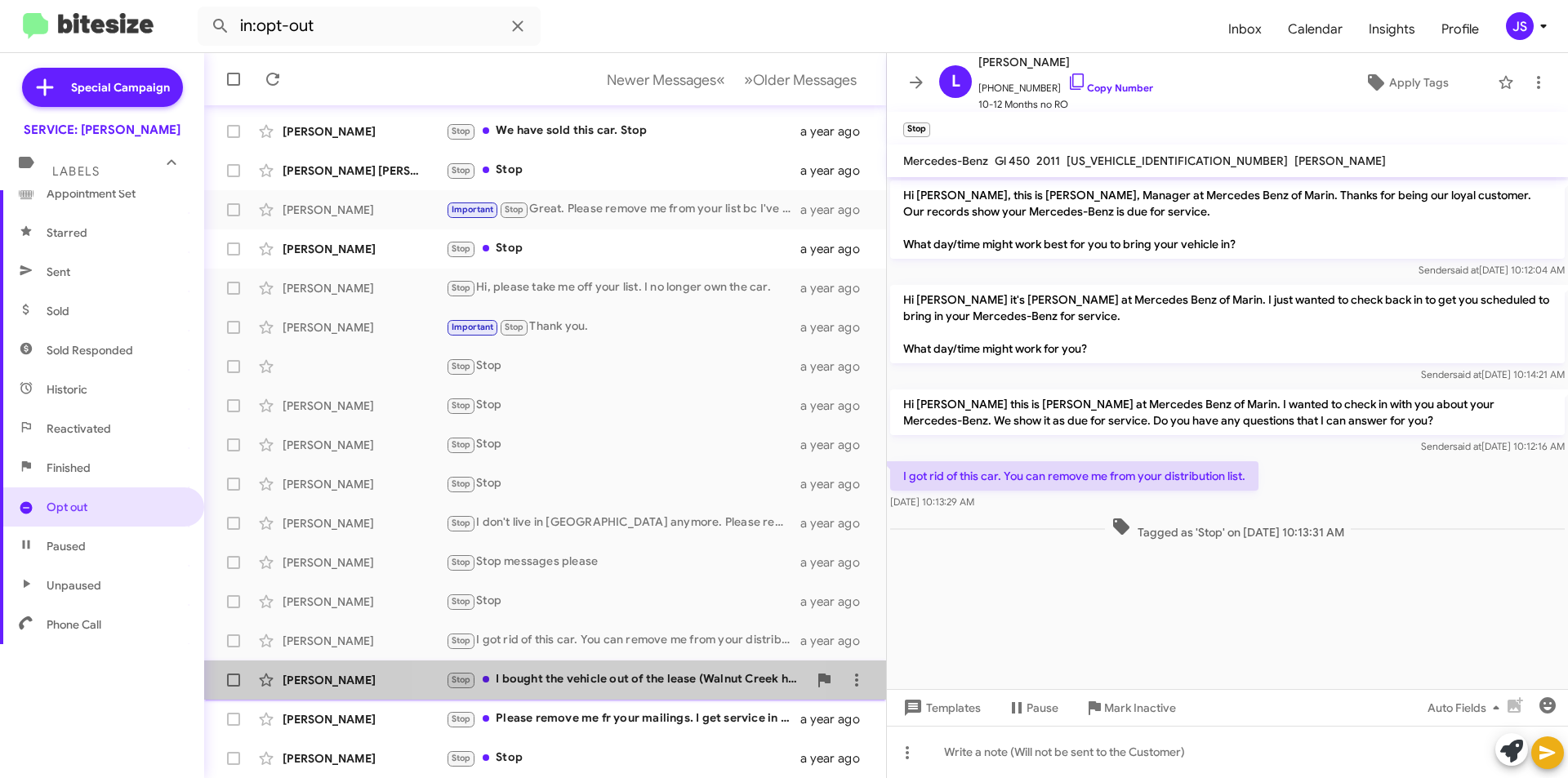
click at [625, 676] on div "Stop I bought the vehicle out of the lease (Walnut Creek handled it). I have re…" at bounding box center [626, 681] width 361 height 19
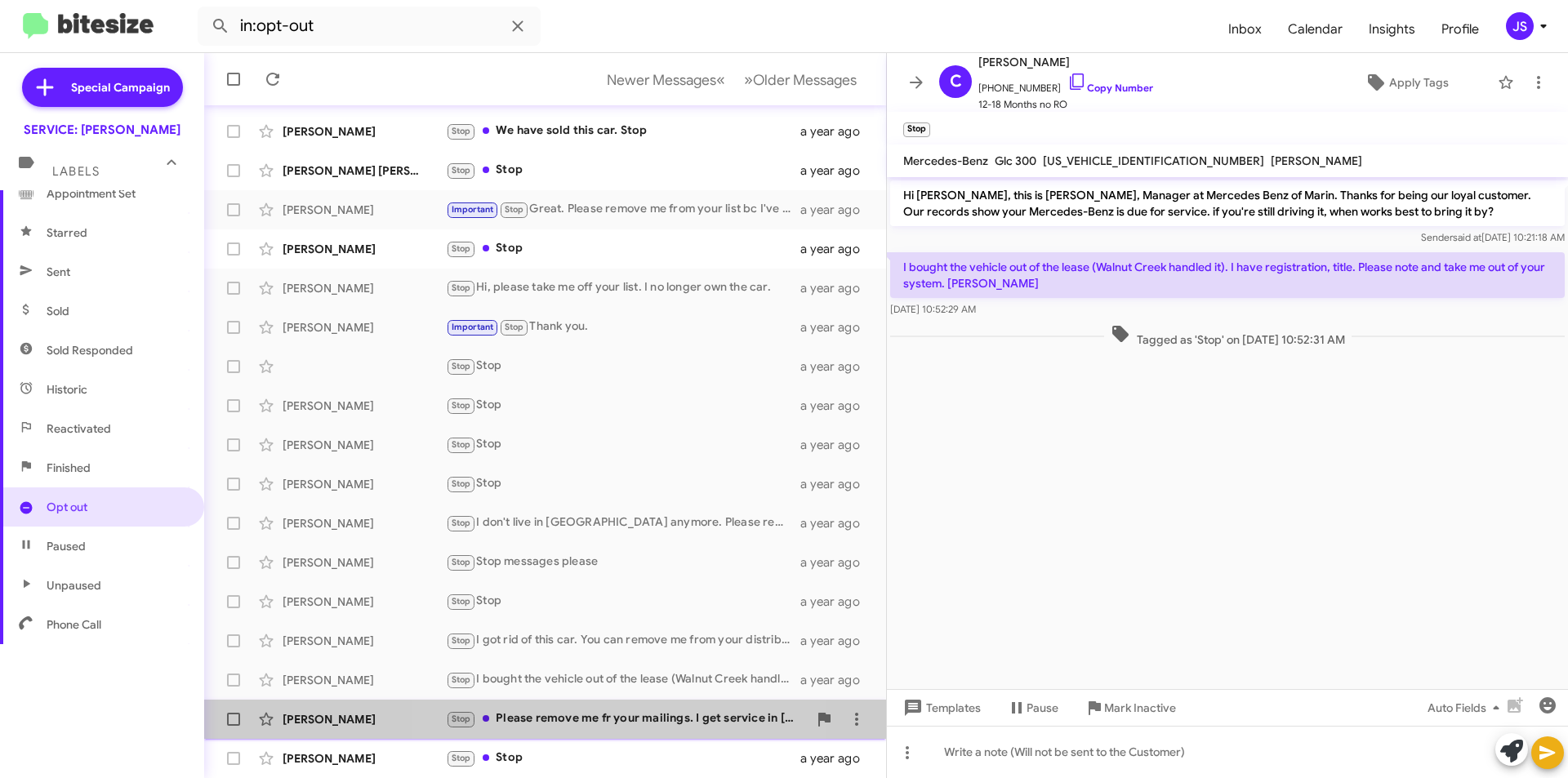
click at [621, 723] on div "Stop Please remove me fr your mailings. I get service in Modesto." at bounding box center [626, 719] width 361 height 19
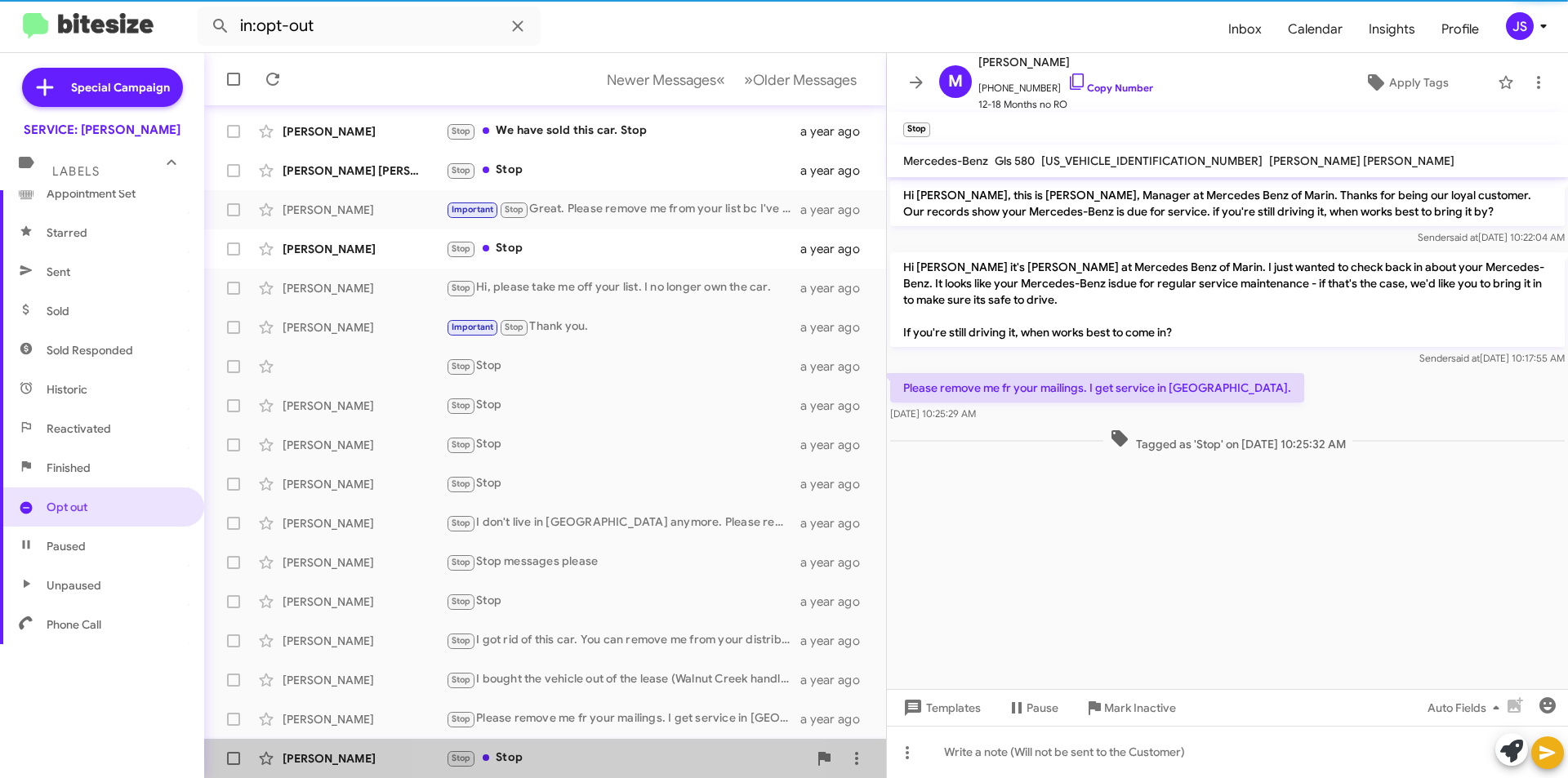
click at [607, 755] on div "Stop Stop" at bounding box center [626, 758] width 361 height 19
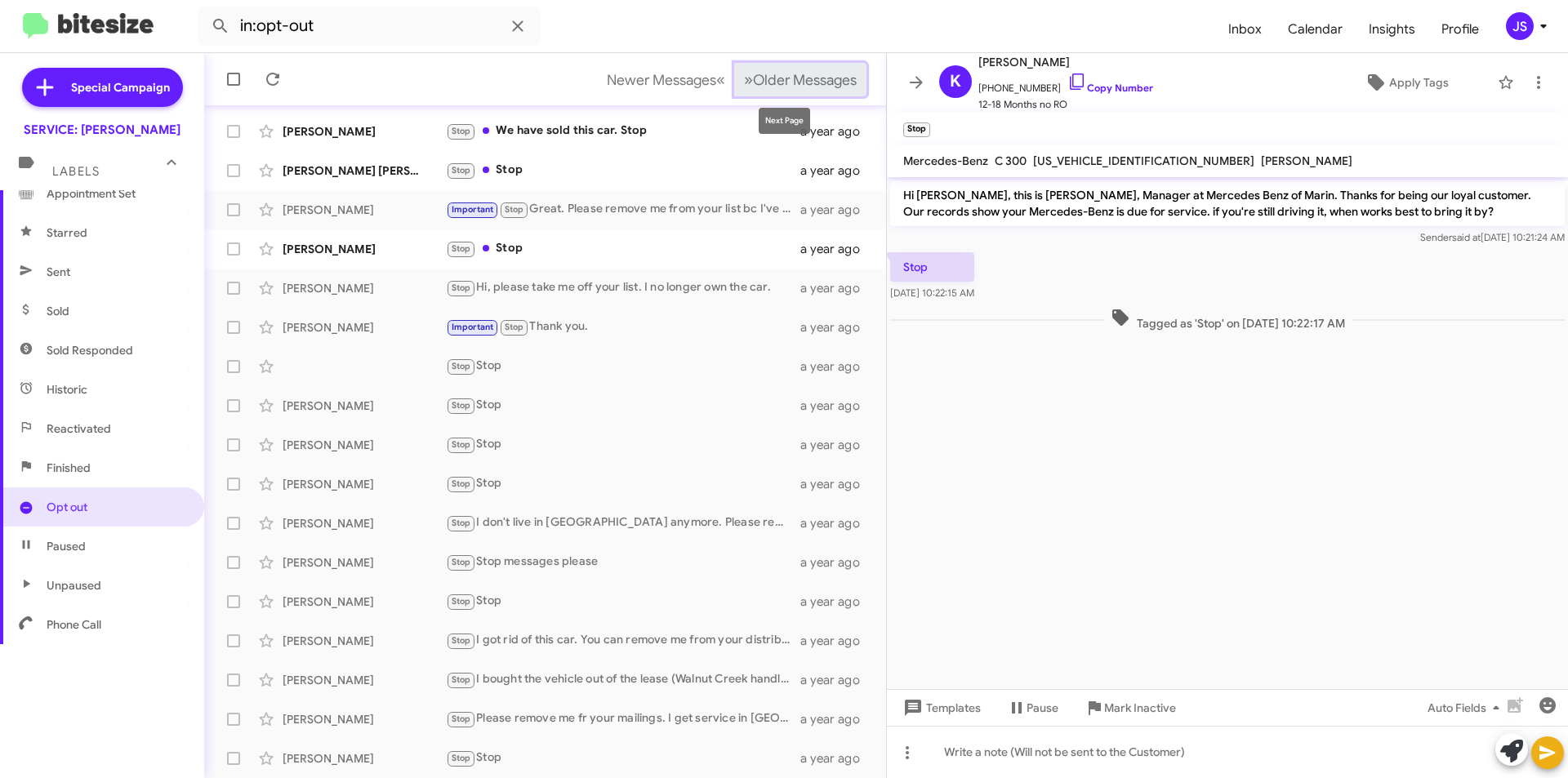
click at [805, 71] on span "Older Messages" at bounding box center [805, 80] width 104 height 18
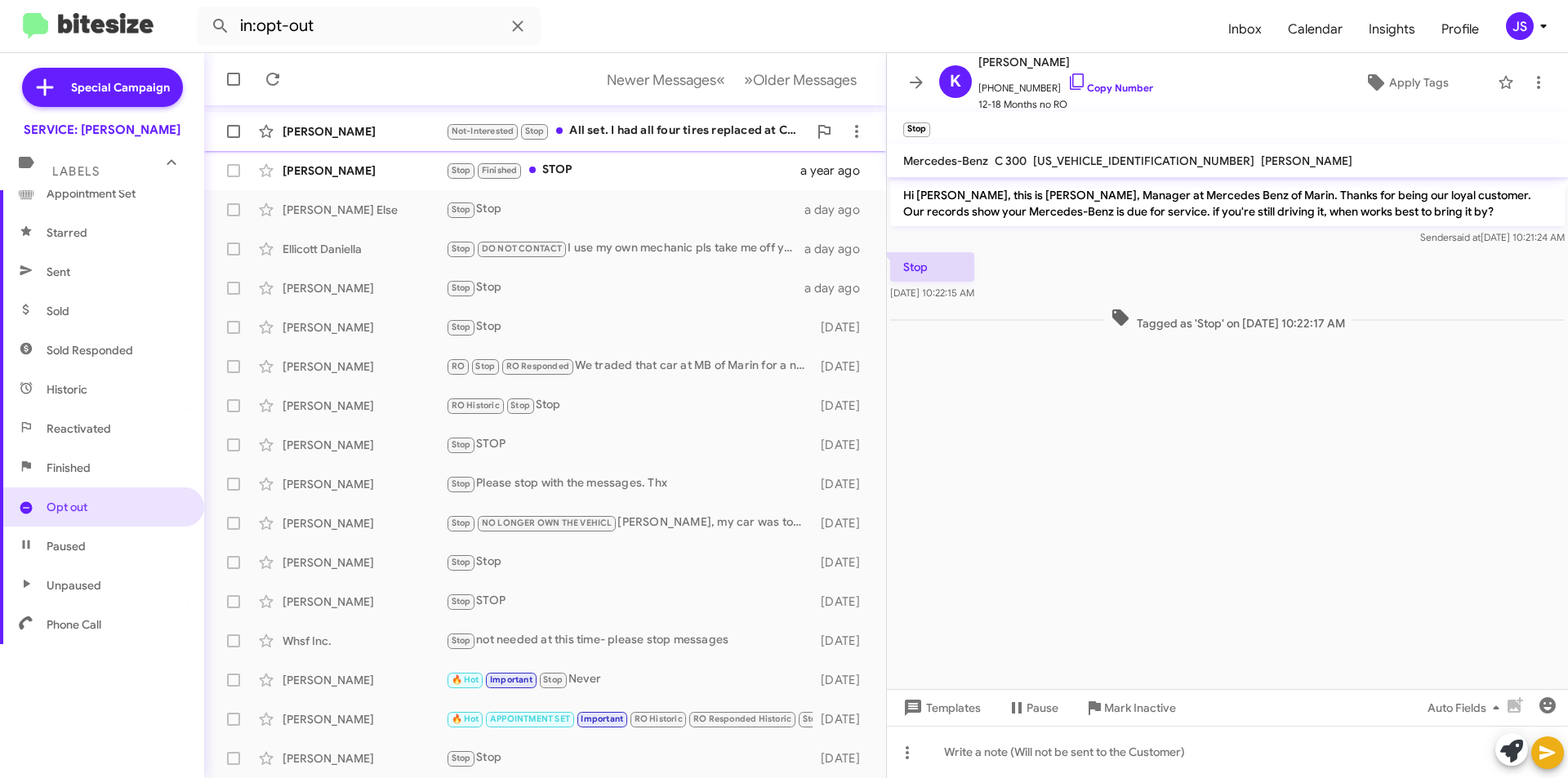
click at [591, 134] on div "Not-Interested Stop All set. I had all four tires replaced at Cains" at bounding box center [626, 132] width 361 height 19
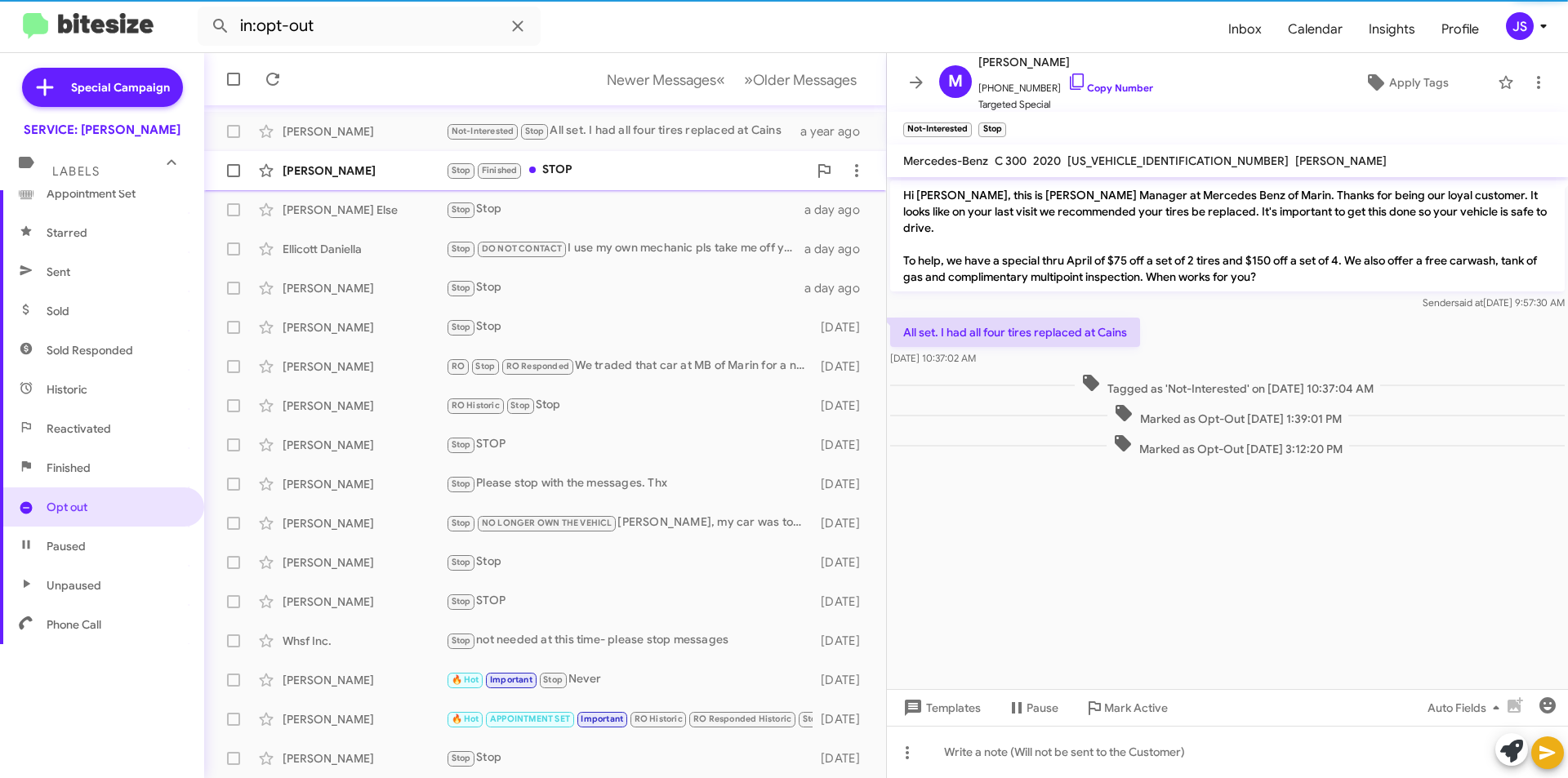
click at [634, 188] on span "Birute Alava Stop Finished STOP a year ago" at bounding box center [545, 170] width 682 height 39
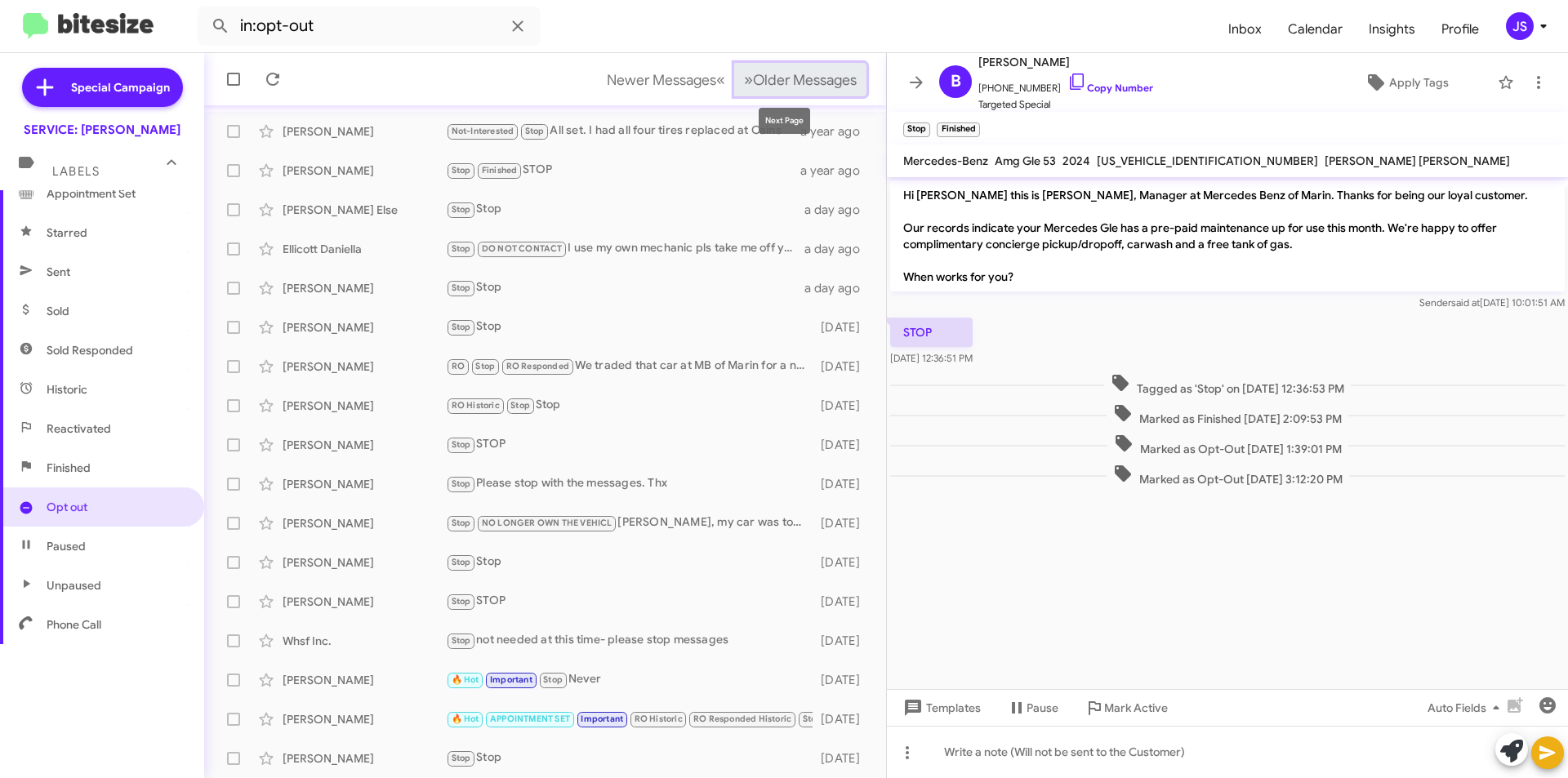
click at [813, 86] on span "Older Messages" at bounding box center [805, 80] width 104 height 18
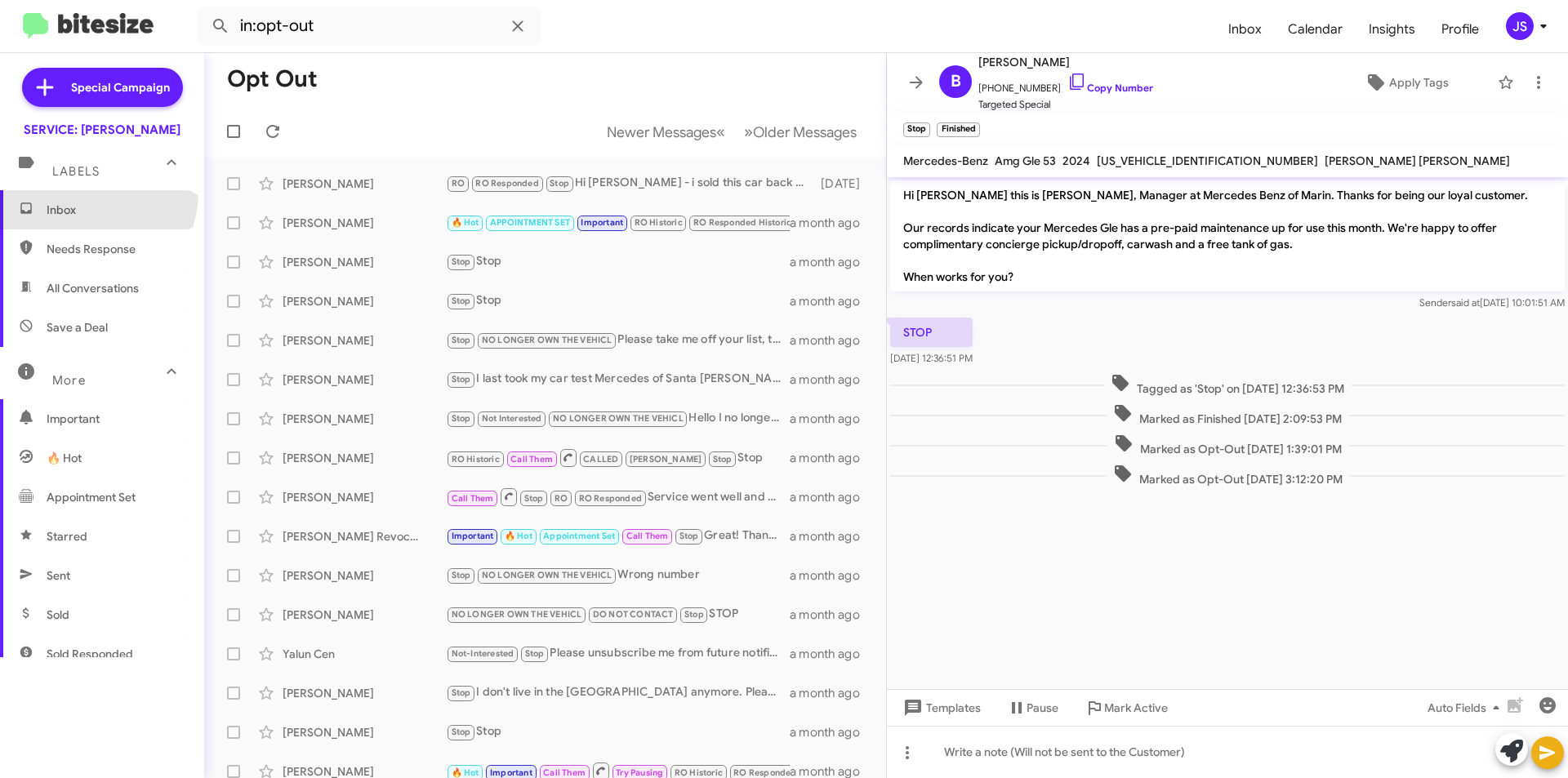
click at [79, 191] on span "Inbox" at bounding box center [102, 209] width 204 height 39
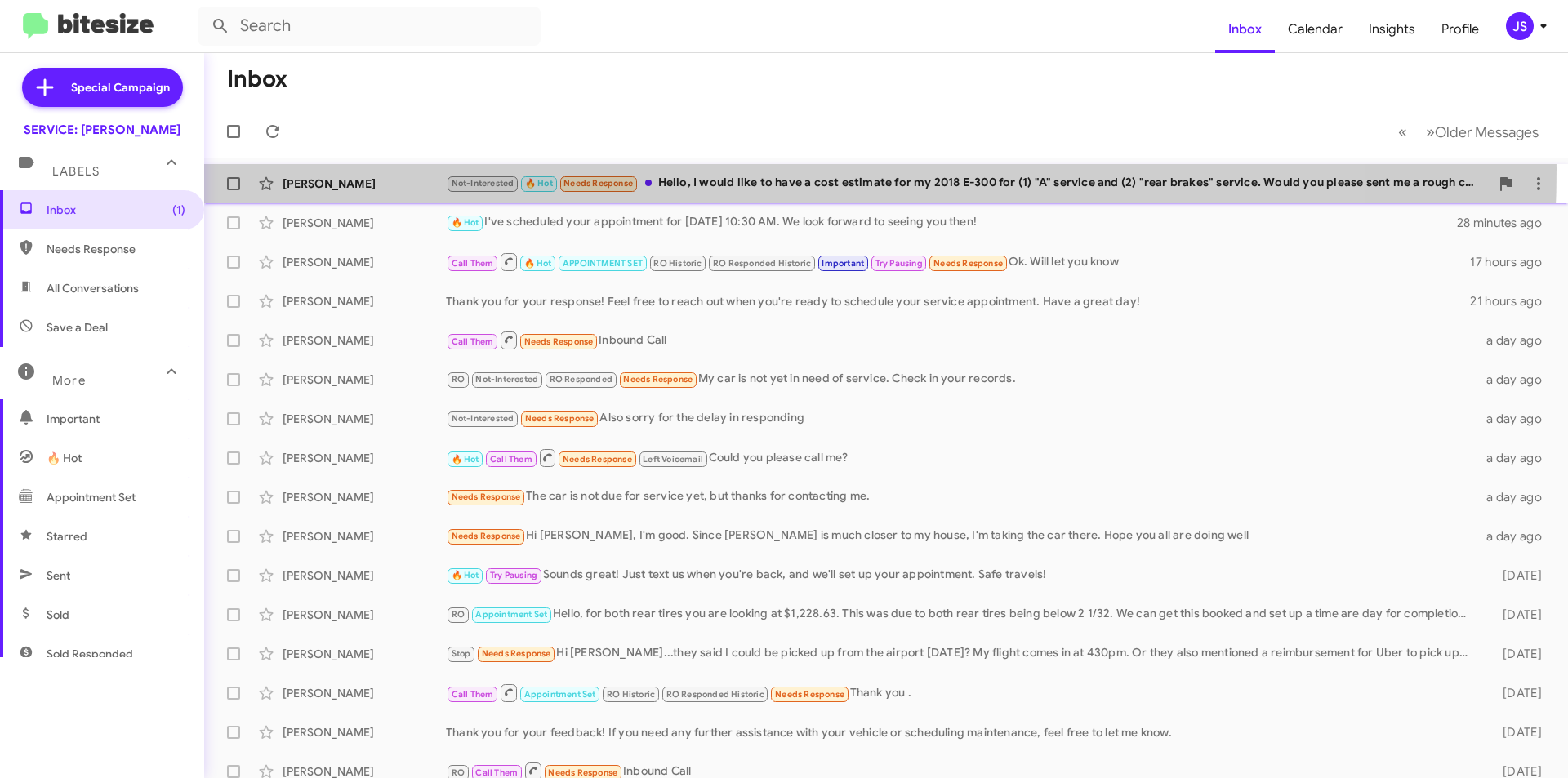
click at [630, 169] on div "Bong Chang Not-Interested 🔥 Hot Needs Response Hello, I would like to have a co…" at bounding box center [887, 184] width 1338 height 33
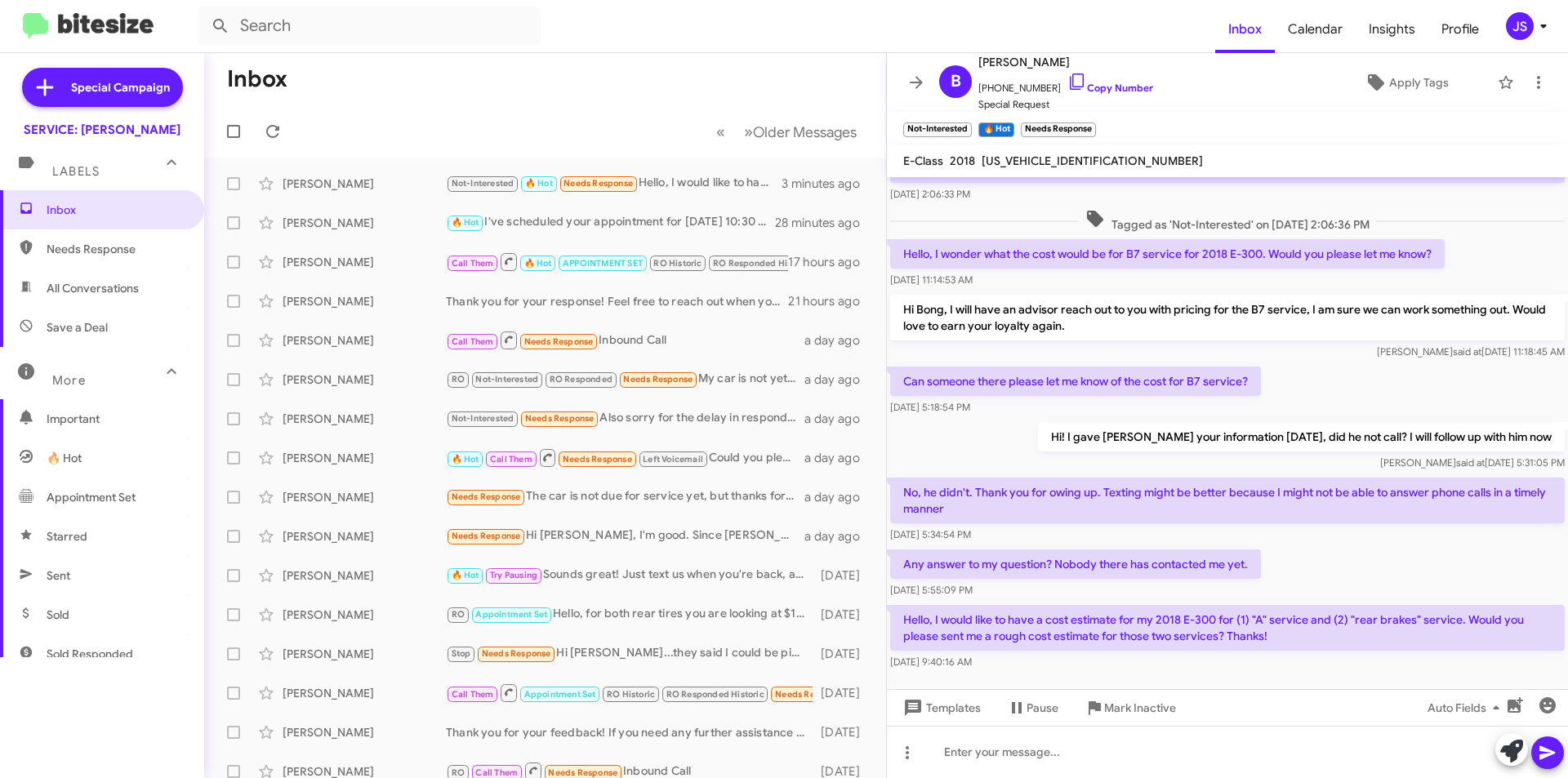
scroll to position [397, 0]
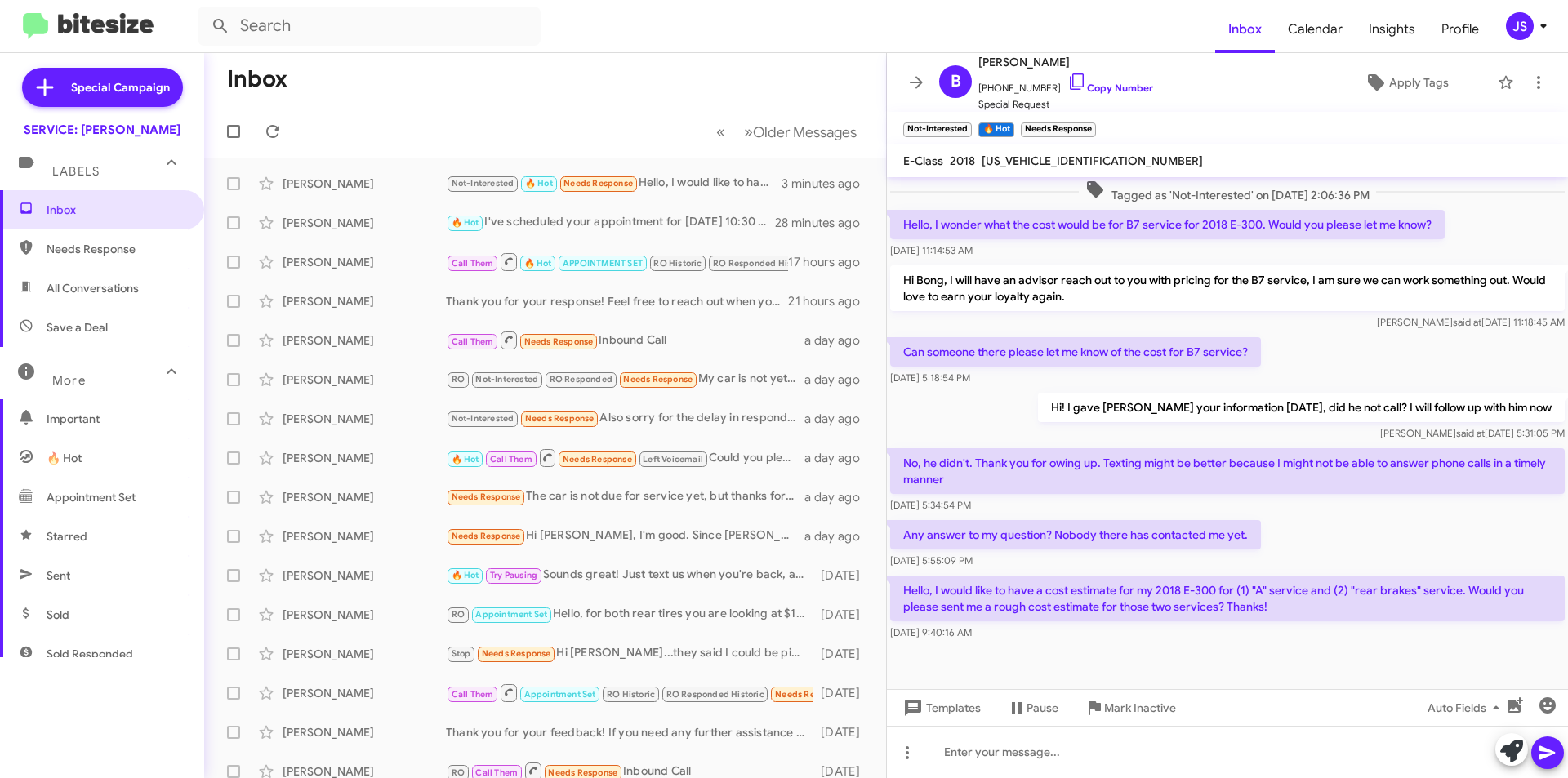
click at [1148, 646] on div at bounding box center [1227, 666] width 681 height 44
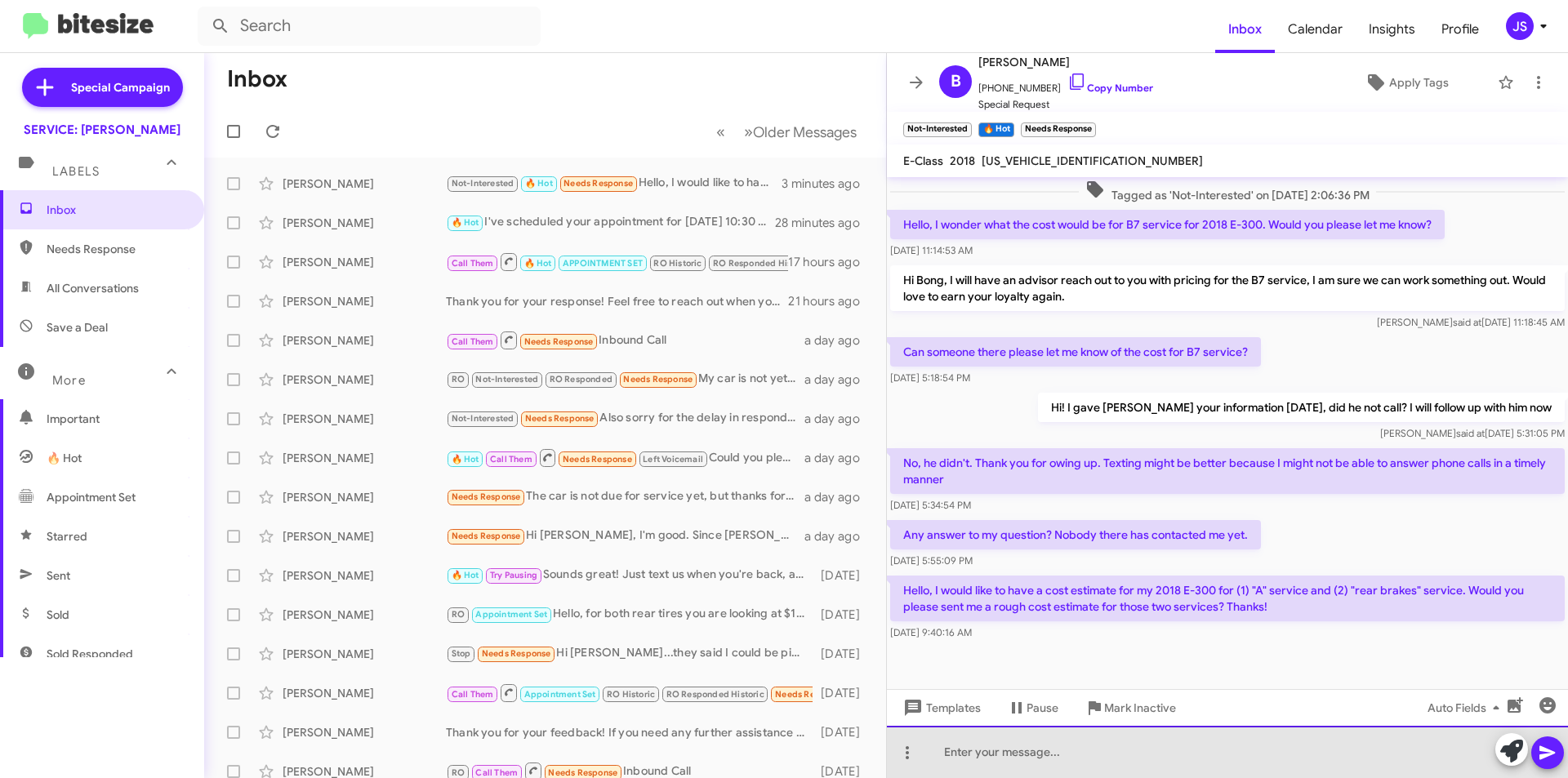
click at [1200, 745] on div at bounding box center [1227, 751] width 681 height 52
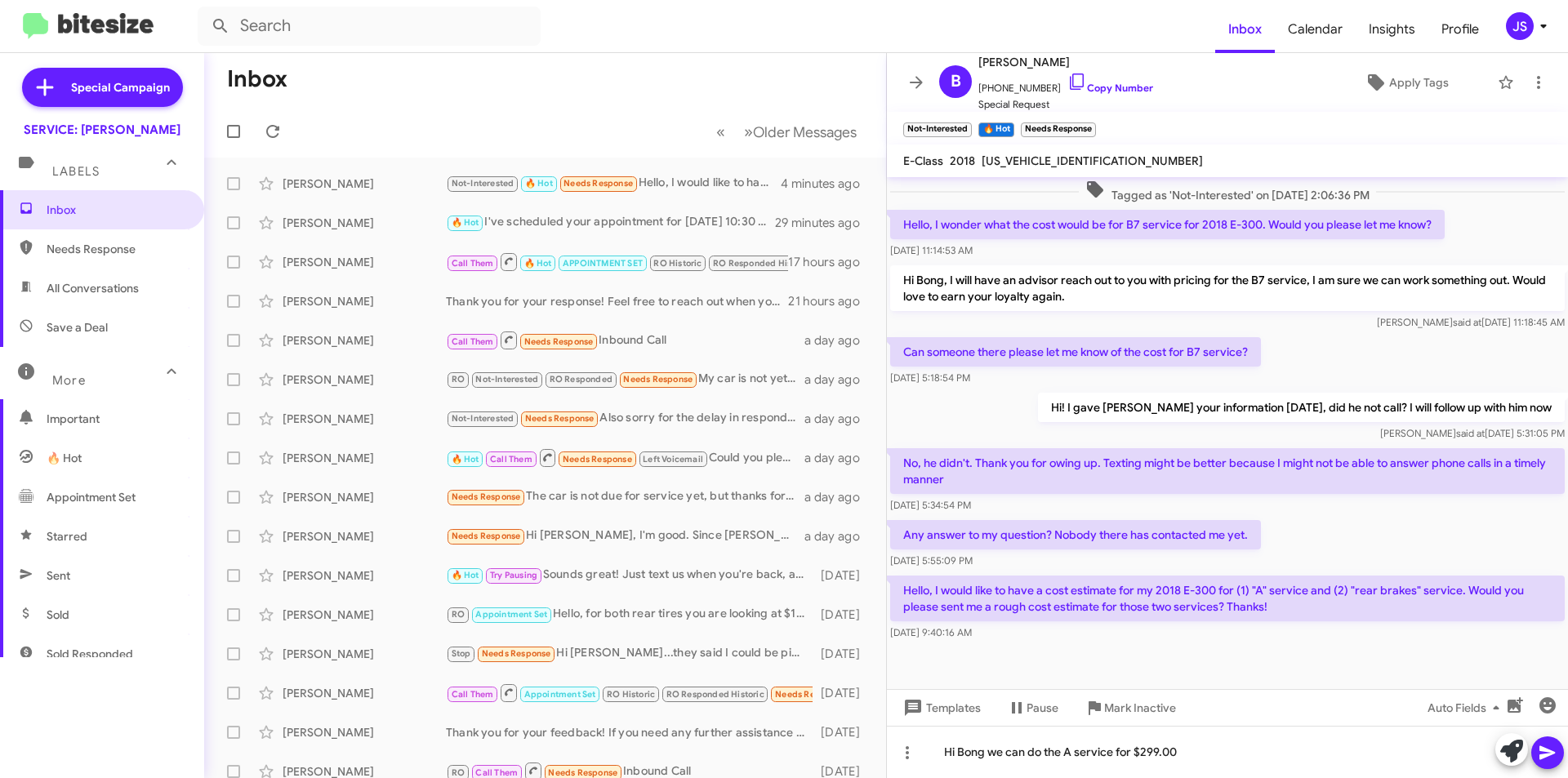
drag, startPoint x: 981, startPoint y: 158, endPoint x: 1134, endPoint y: 168, distance: 153.3
click at [1134, 168] on mat-toolbar "E-Class 2018 WDDZF4JB5JA382461" at bounding box center [1227, 161] width 681 height 33
copy span "WDDZF4JB5JA382461"
click at [992, 743] on div "Hi Bong we can do the A service for $299.00" at bounding box center [1227, 751] width 681 height 52
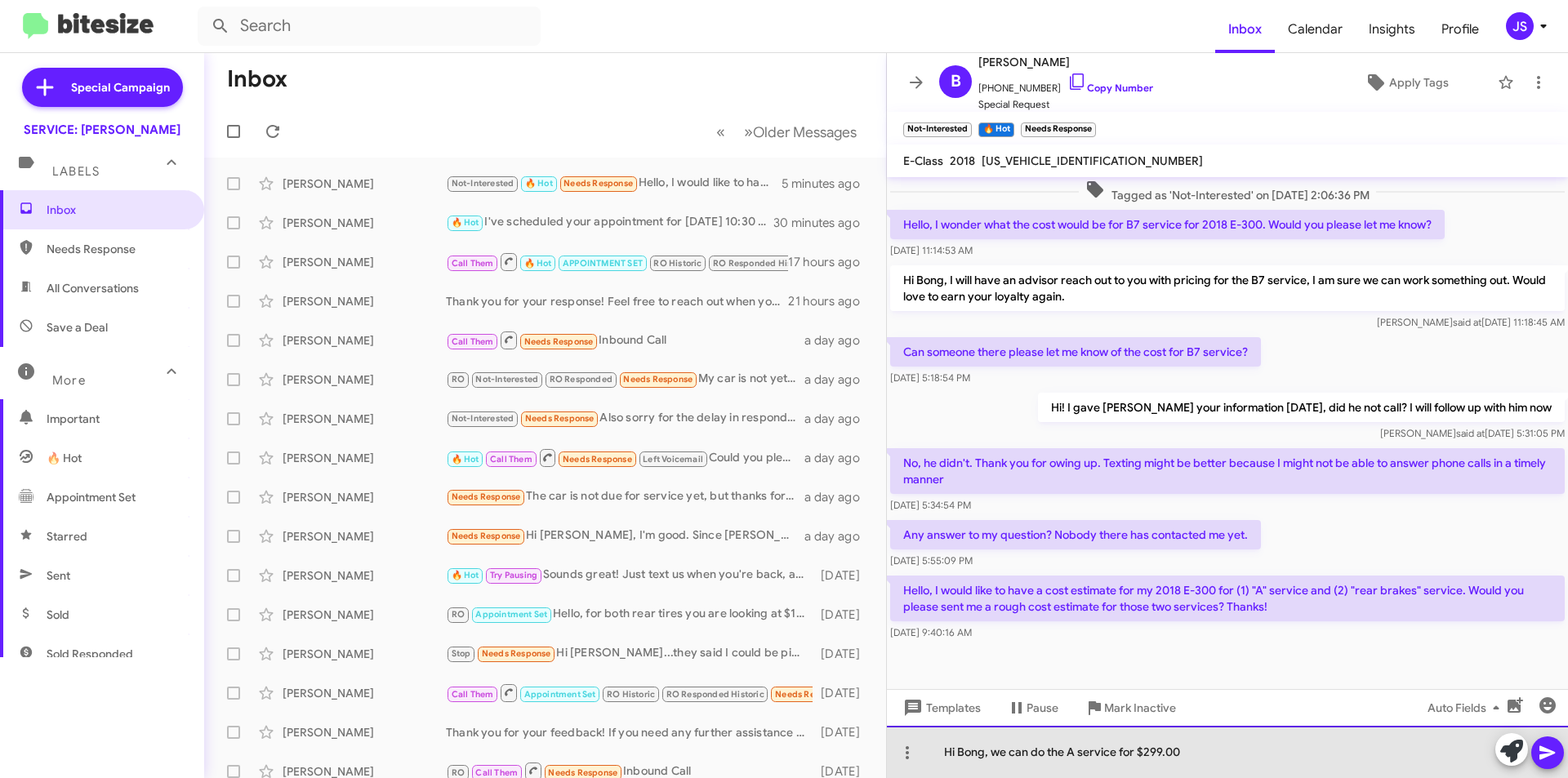
click at [1257, 746] on div "Hi Bong, we can do the A service for $299.00" at bounding box center [1227, 751] width 681 height 52
click at [1408, 744] on div "Hi Bong, we can do the A service for $299.00 and rear brakes for you vehicle" at bounding box center [1227, 751] width 681 height 52
drag, startPoint x: 1269, startPoint y: 751, endPoint x: 1350, endPoint y: 753, distance: 81.0
click at [1350, 753] on div "Hi Bong, we can do the A service for $299.00 and rear brakes for you vehicle $7…" at bounding box center [1227, 751] width 681 height 52
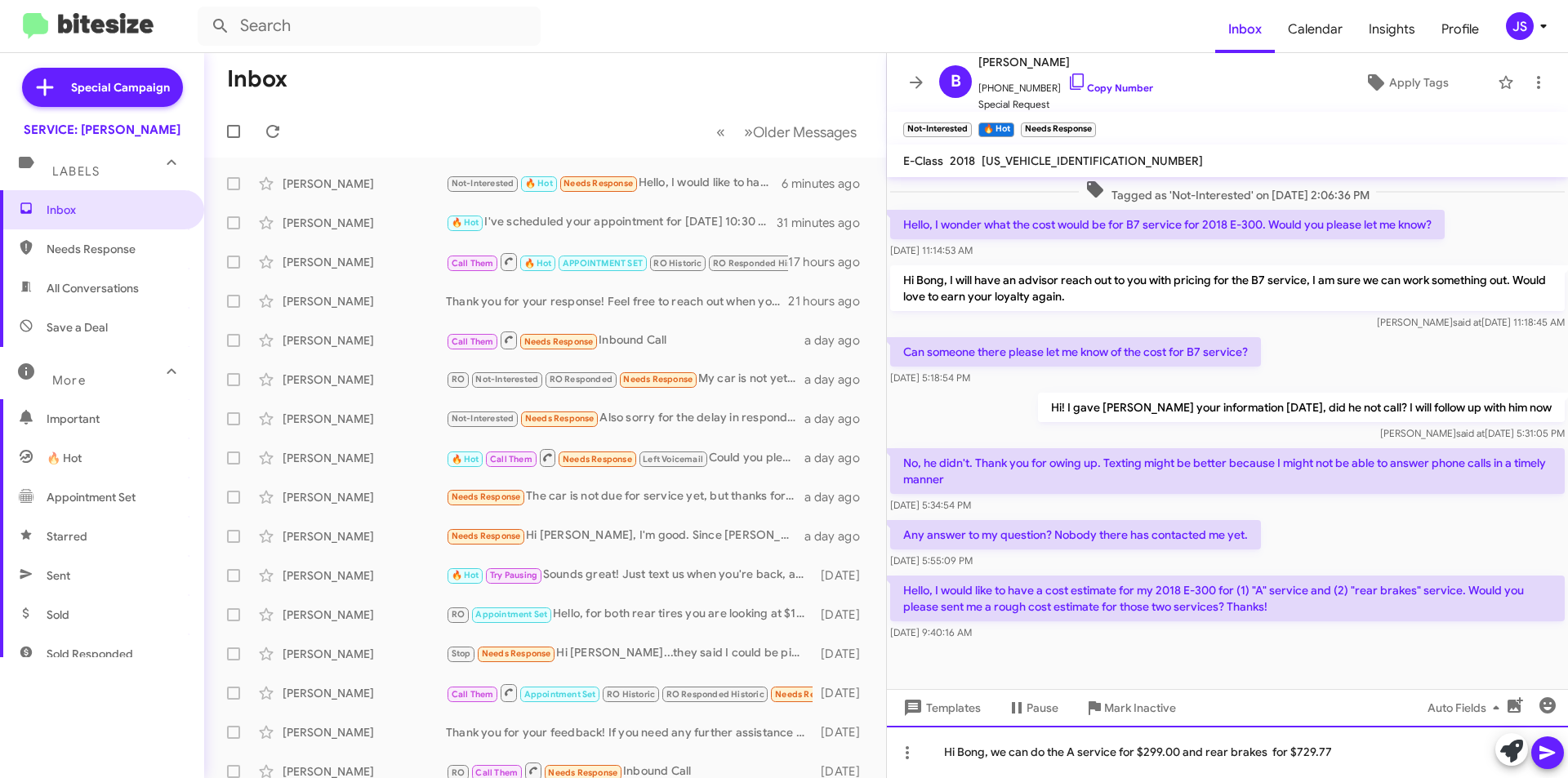
click at [1269, 754] on div "Hi Bong, we can do the A service for $299.00 and rear brakes for $729.77" at bounding box center [1227, 751] width 681 height 52
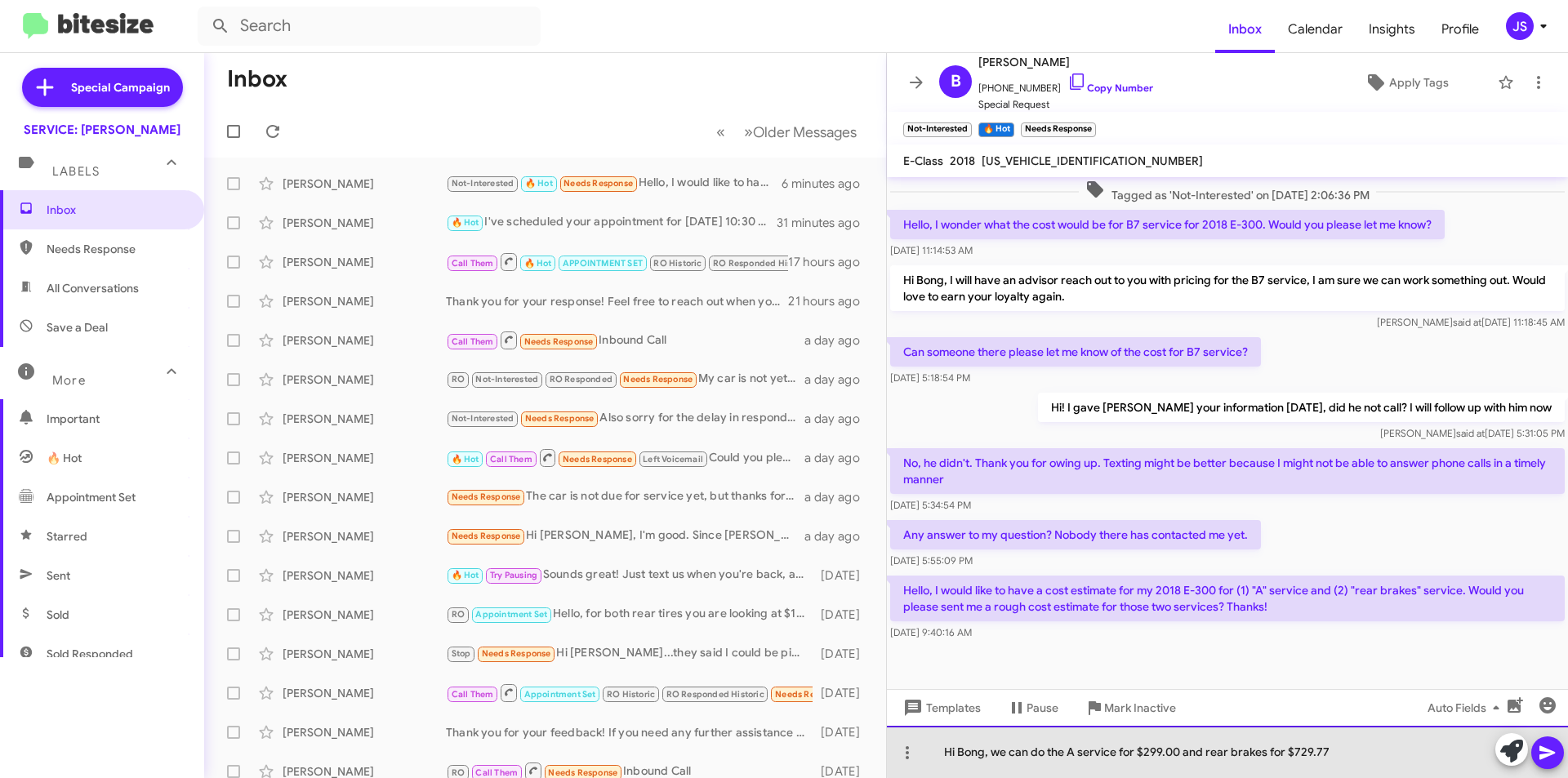
click at [1343, 751] on div "Hi Bong, we can do the A service for $299.00 and rear brakes for $729.77" at bounding box center [1227, 751] width 681 height 52
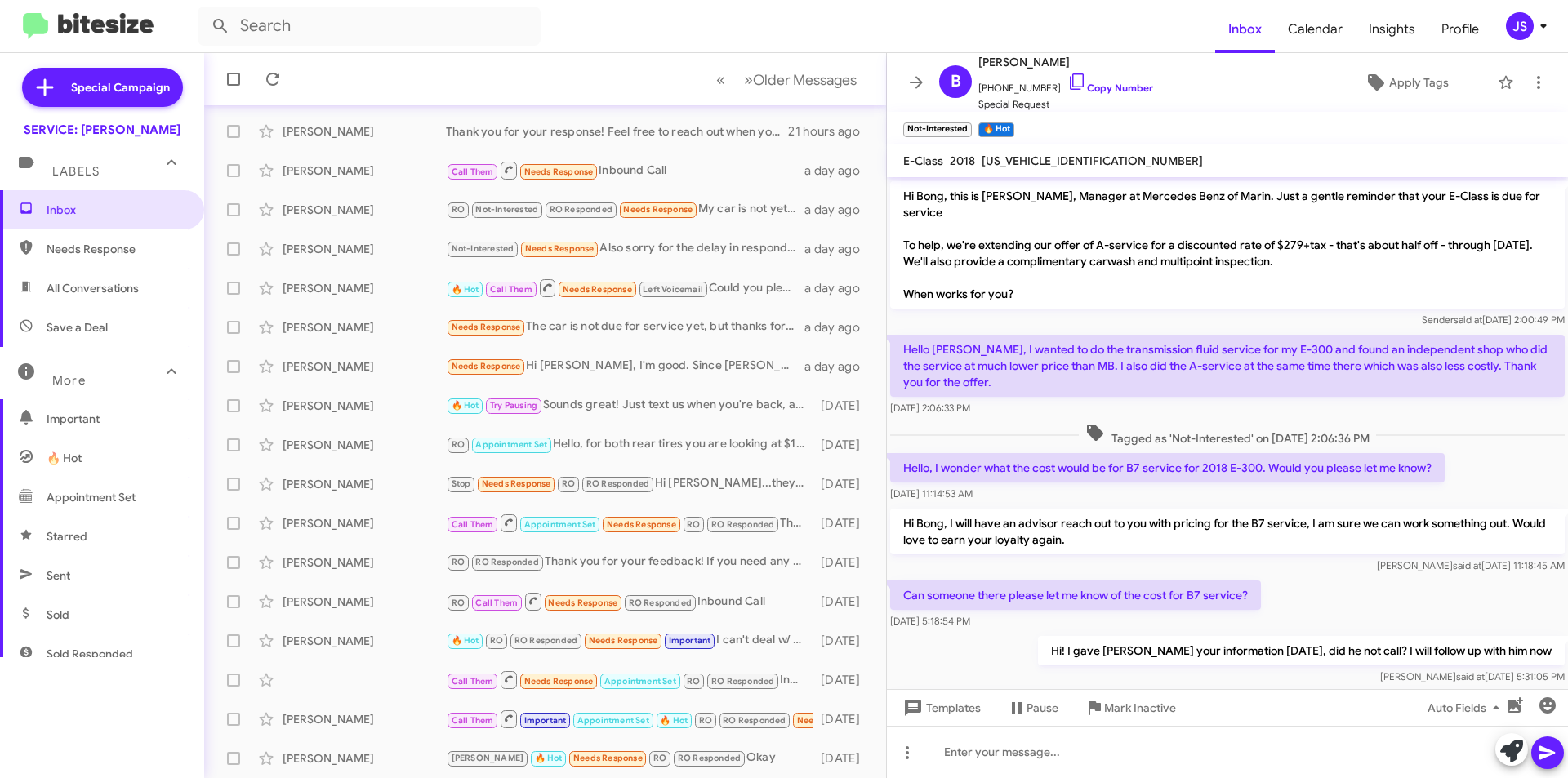
scroll to position [456, 0]
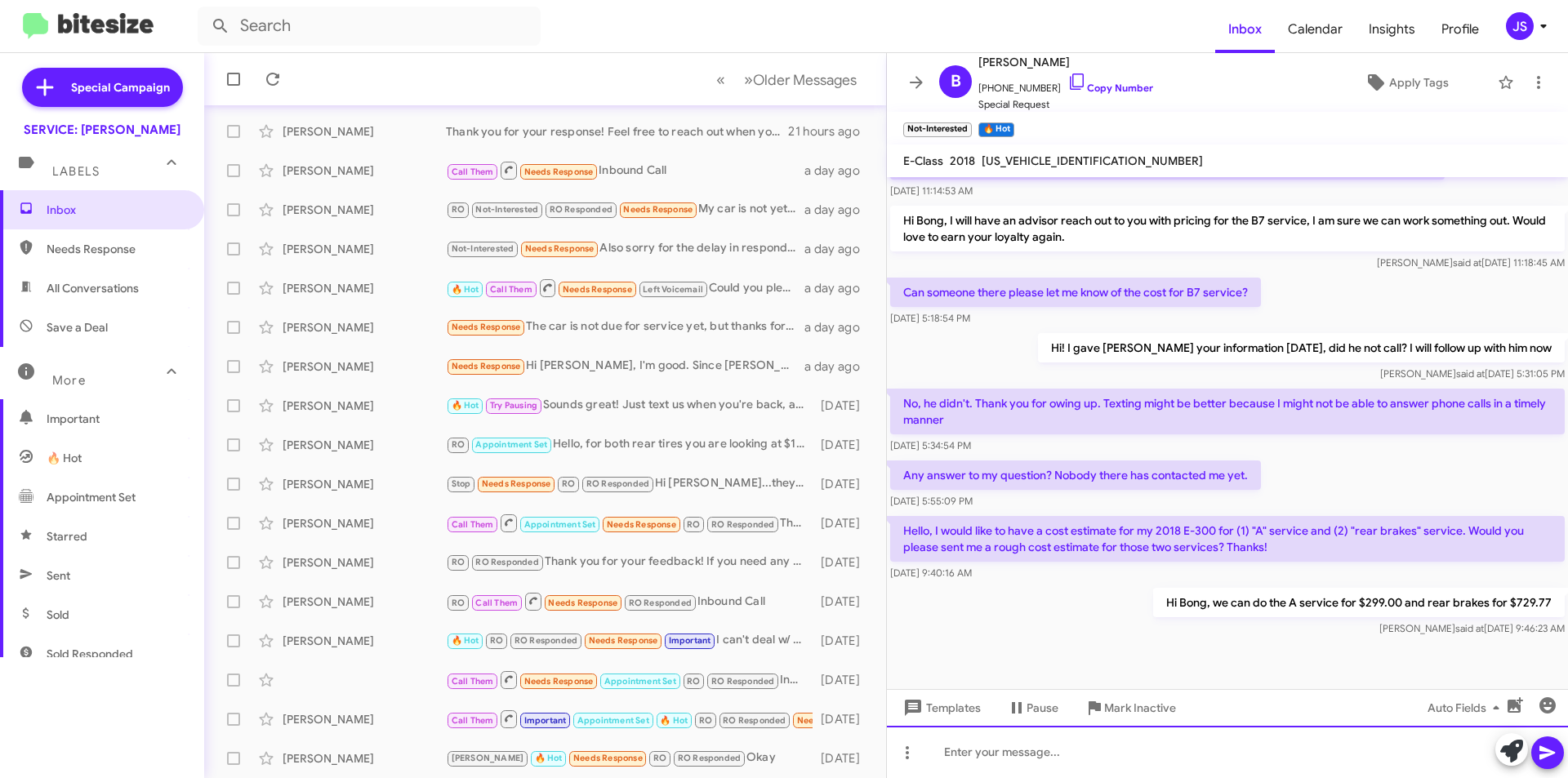
click at [1061, 745] on div at bounding box center [1227, 751] width 681 height 52
click at [1542, 750] on icon at bounding box center [1547, 753] width 15 height 14
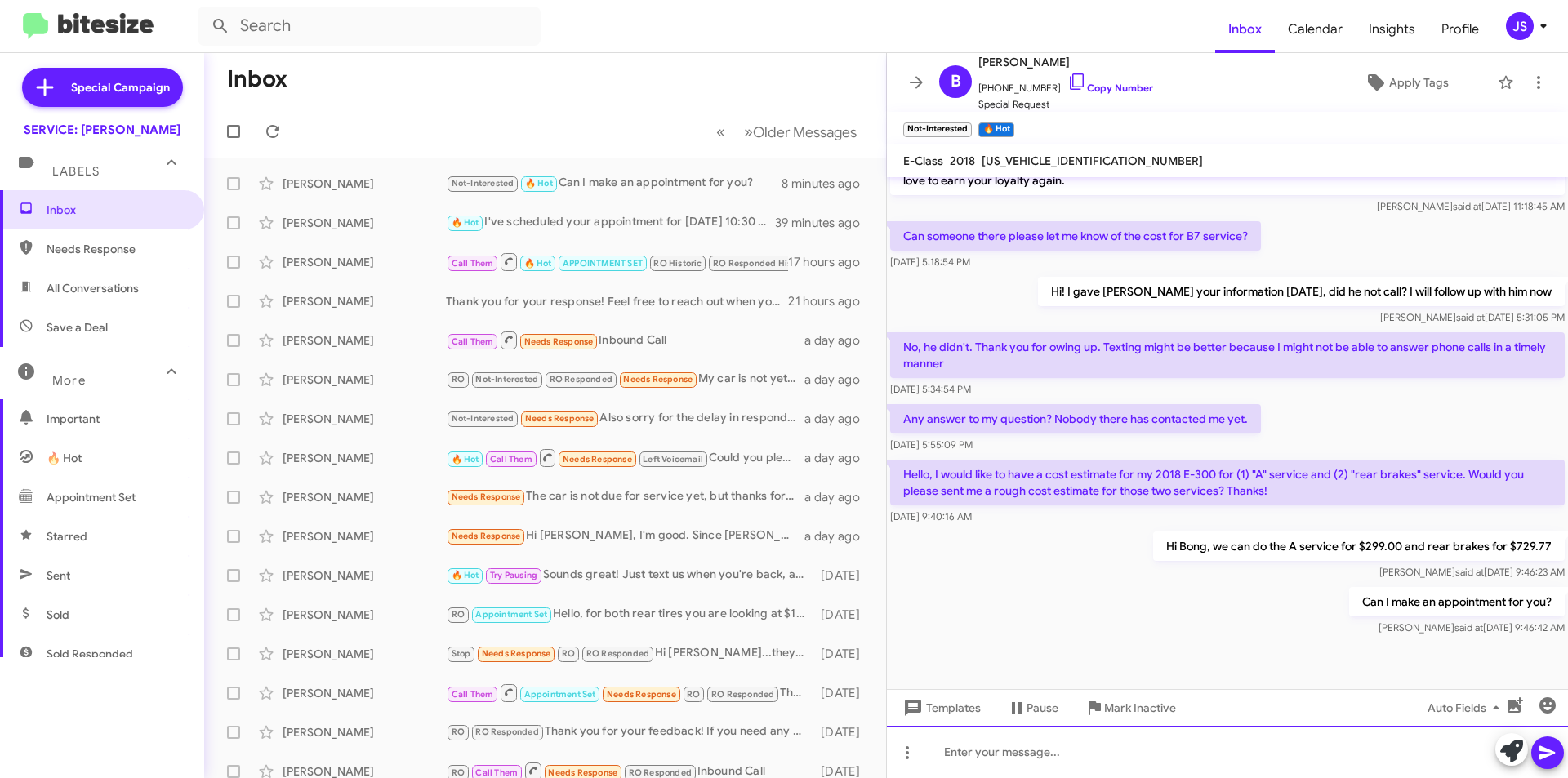
scroll to position [516, 0]
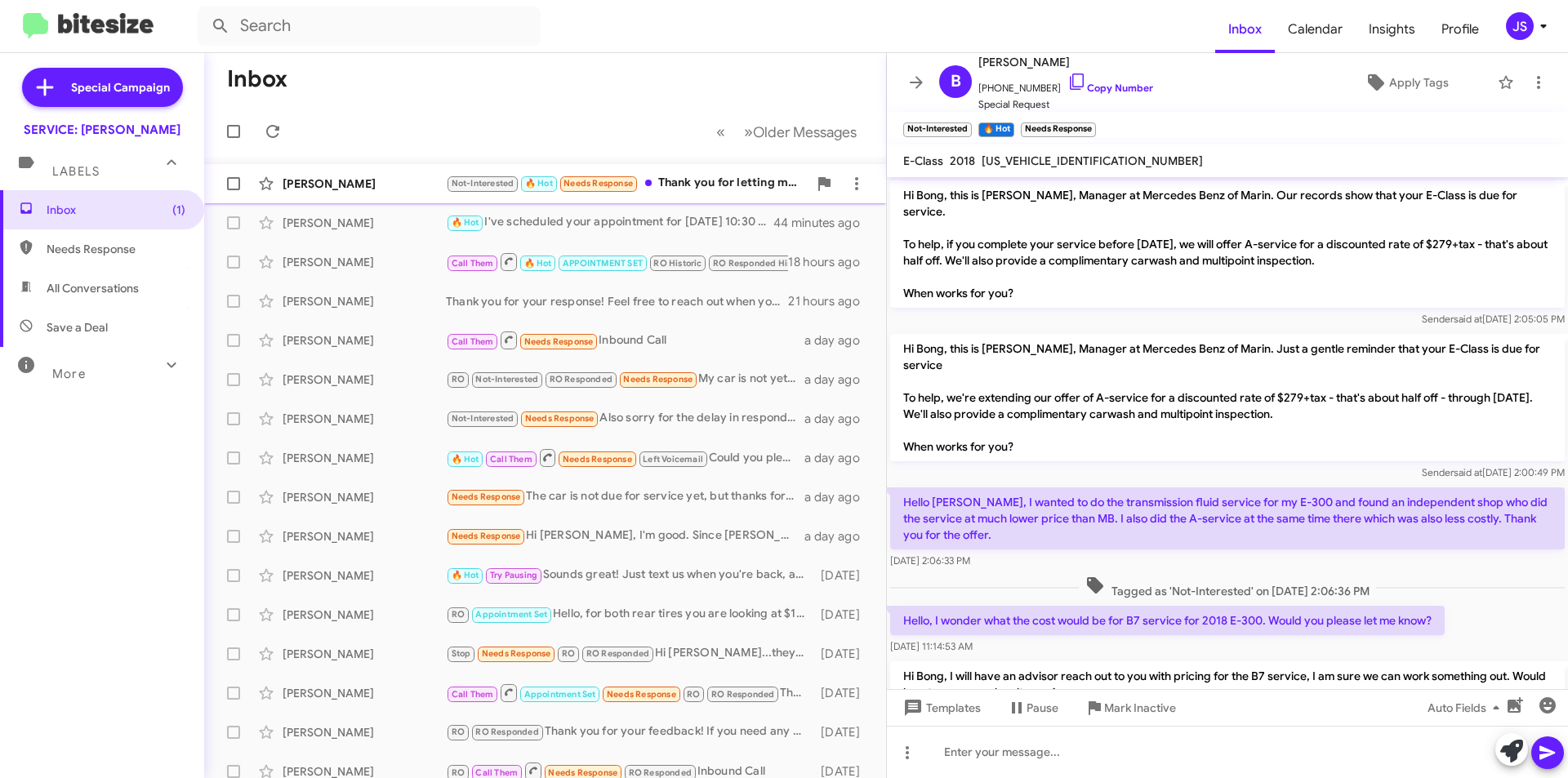
click at [414, 186] on div "[PERSON_NAME]" at bounding box center [364, 184] width 164 height 16
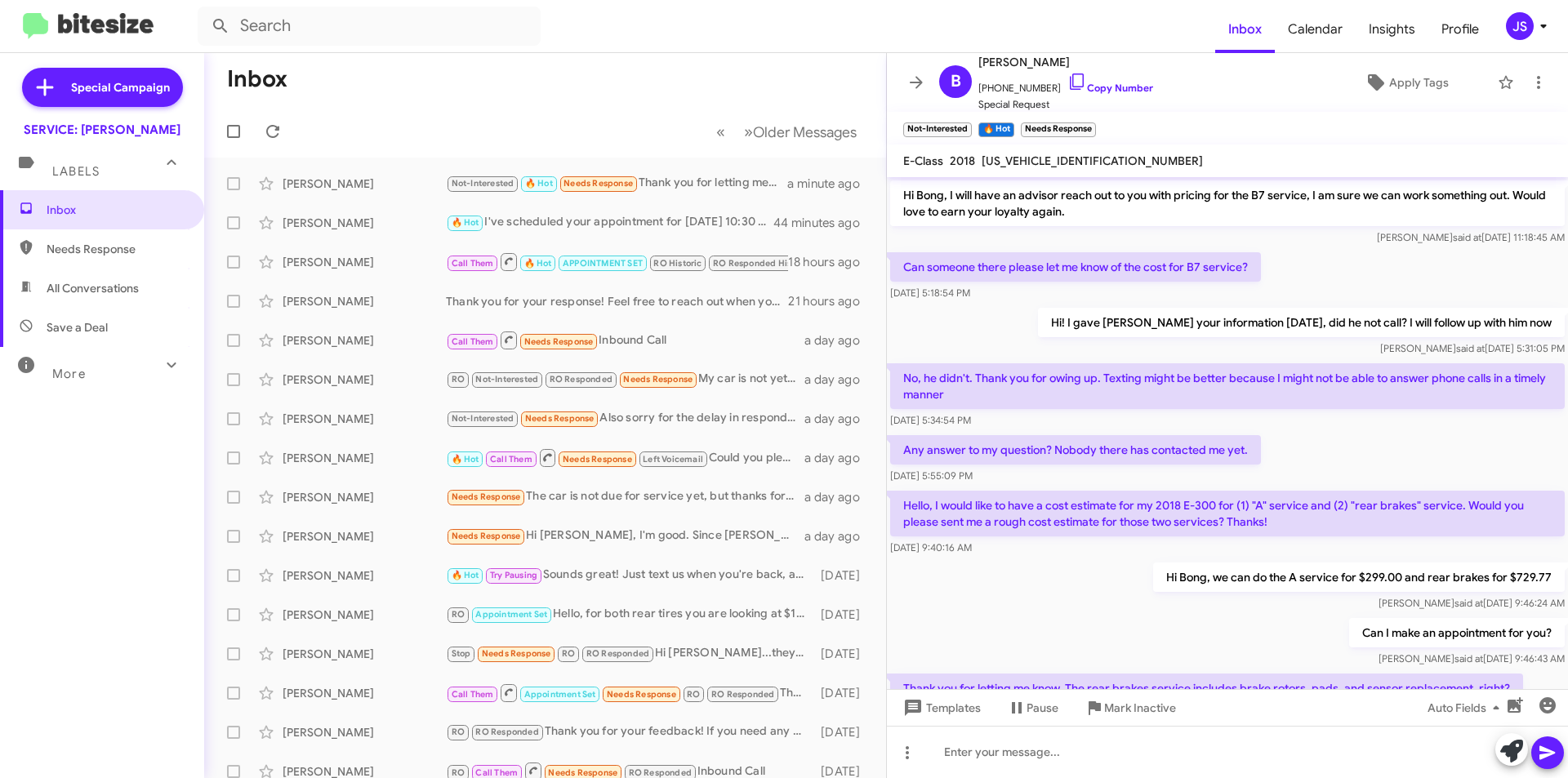
scroll to position [575, 0]
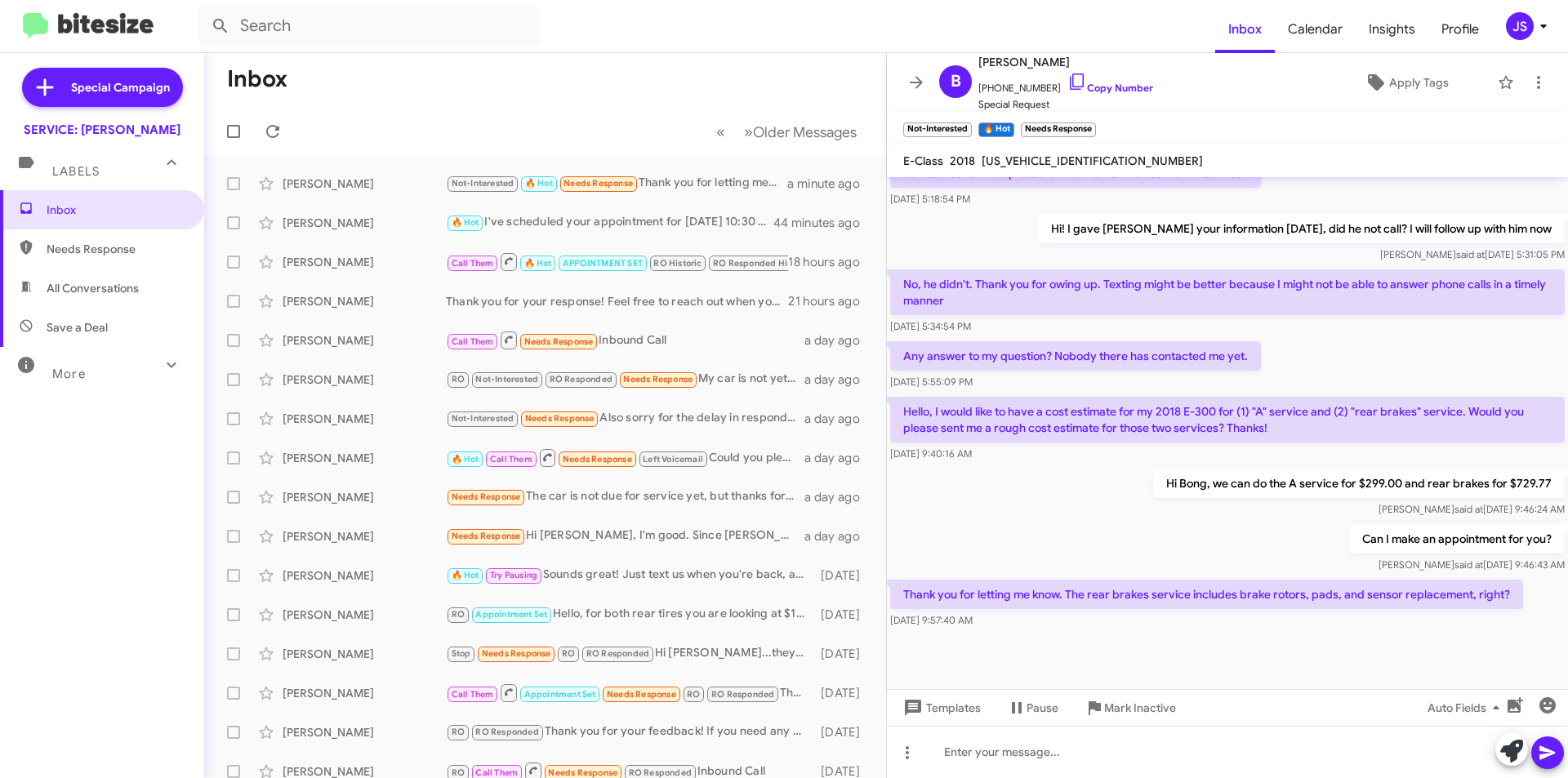
click at [1410, 629] on div "Thank you for letting me know. The rear brakes service includes brake rotors, p…" at bounding box center [1227, 604] width 681 height 56
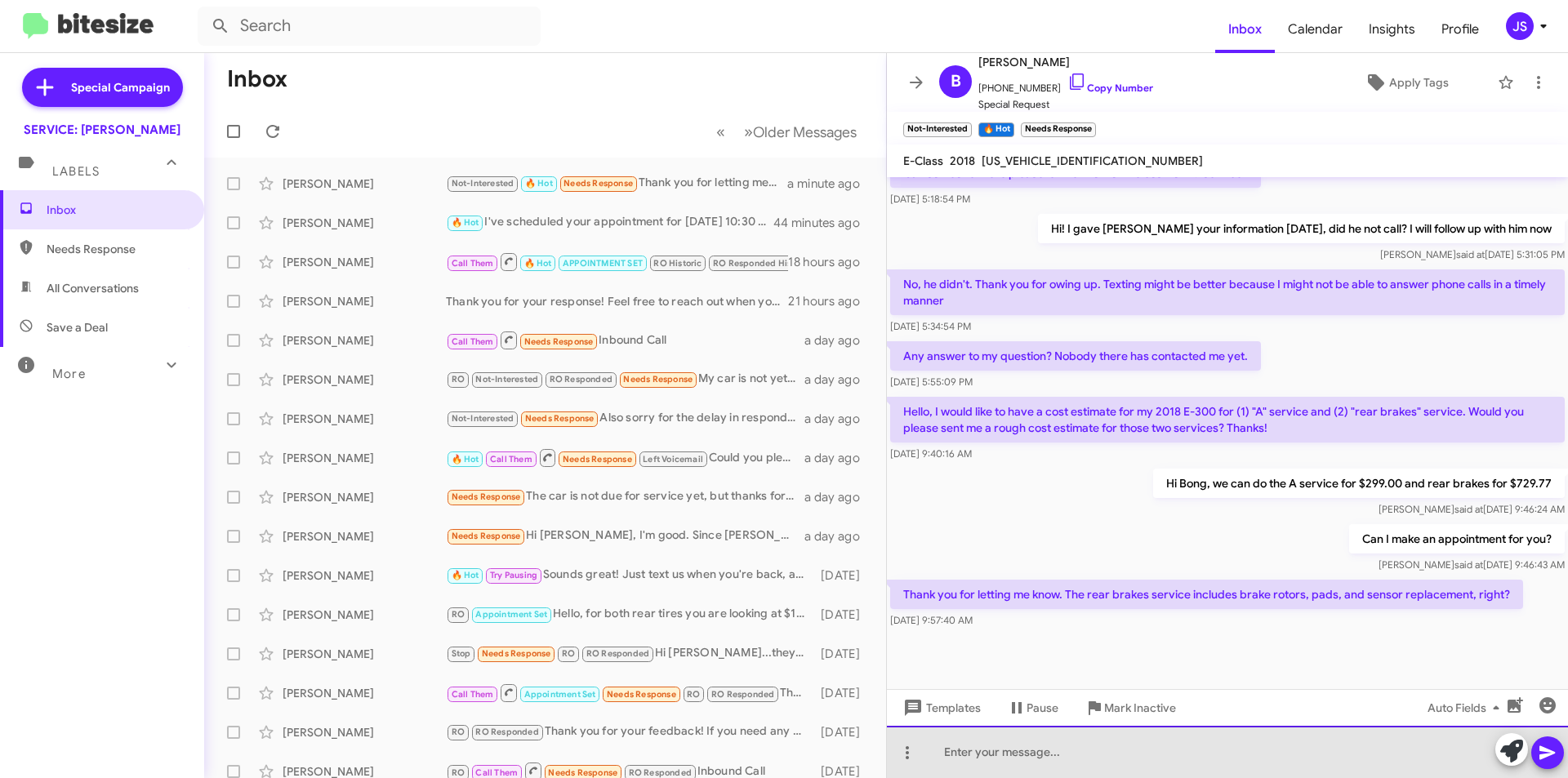
click at [1327, 753] on div at bounding box center [1227, 751] width 681 height 52
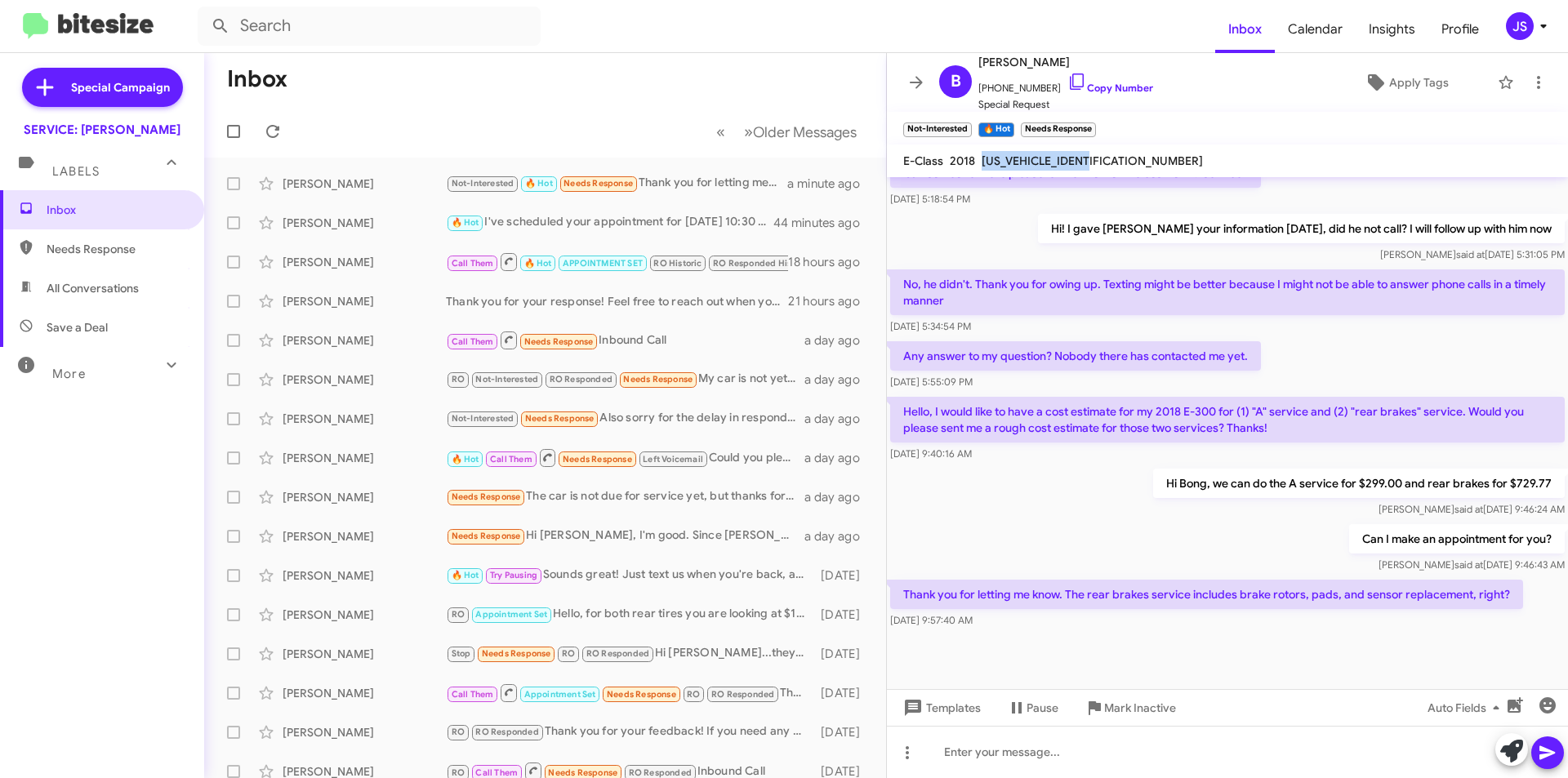
drag, startPoint x: 984, startPoint y: 164, endPoint x: 1099, endPoint y: 162, distance: 115.0
click at [1099, 162] on span "WDDZF4JB5JA382461" at bounding box center [1092, 161] width 221 height 15
copy span "WDDZF4JB5JA382461"
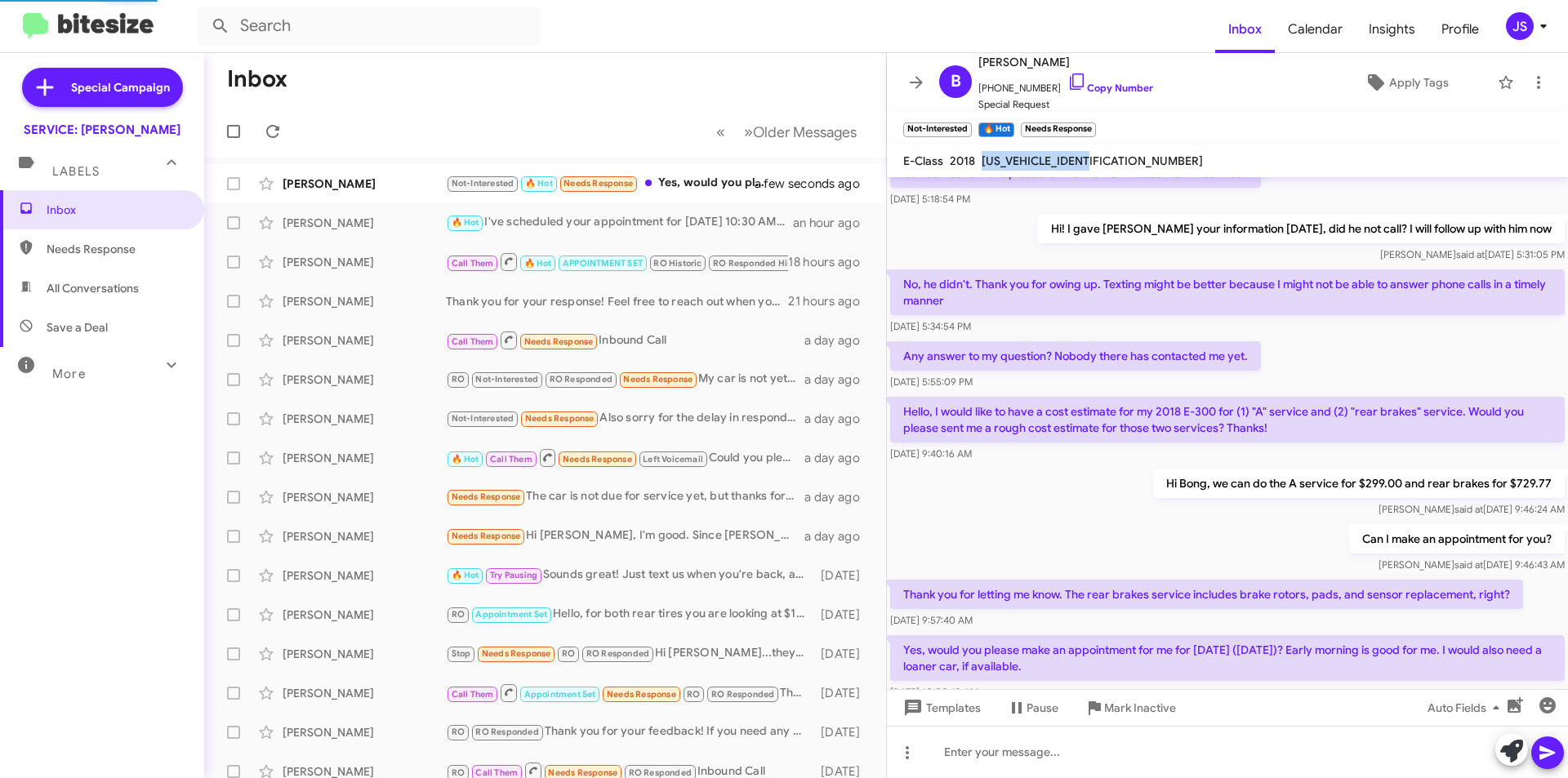
scroll to position [651, 0]
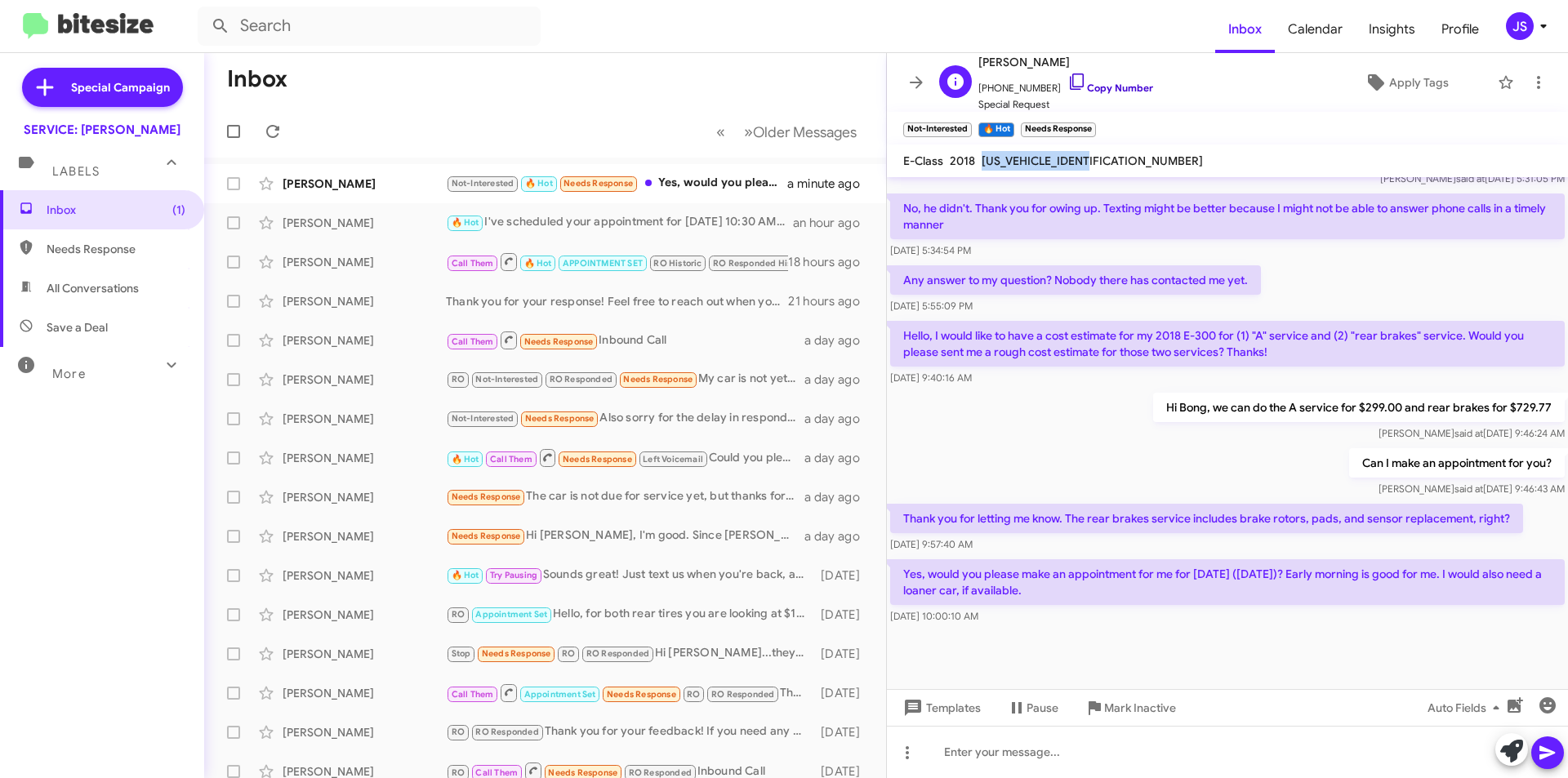
click at [1067, 84] on icon at bounding box center [1077, 81] width 20 height 20
copy span "[US_VEHICLE_IDENTIFICATION_NUMBER]"
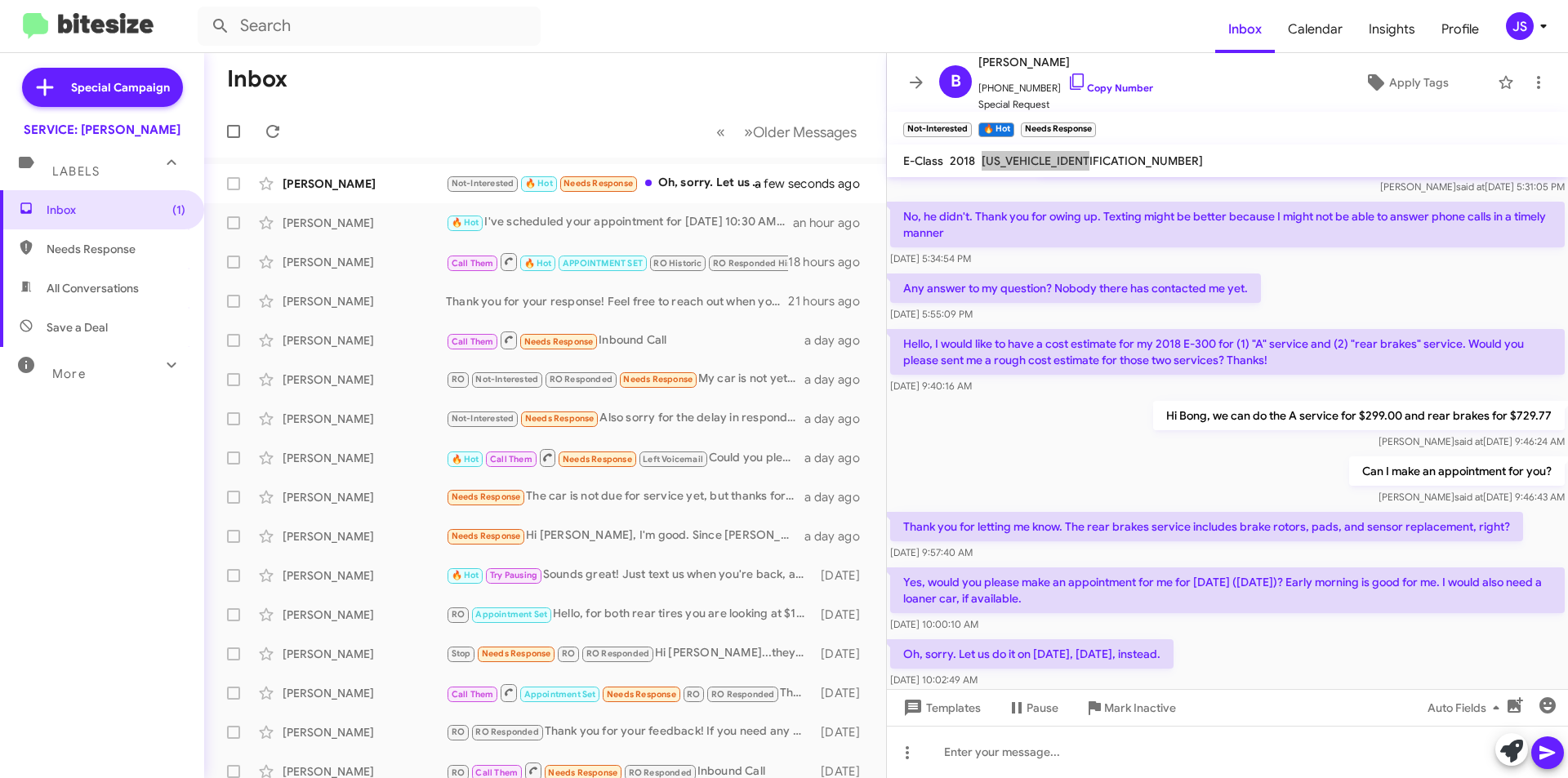
scroll to position [711, 0]
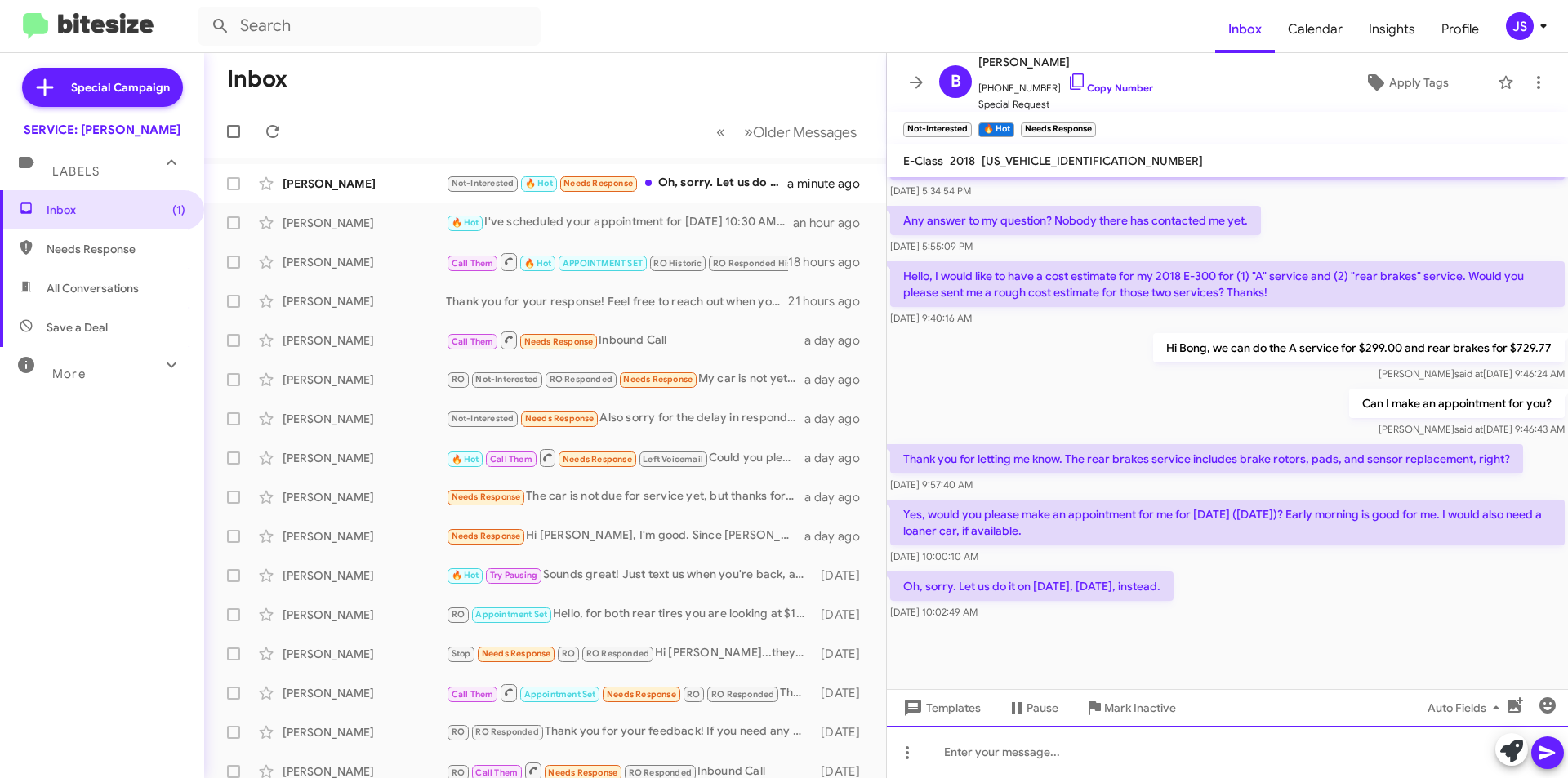
click at [1044, 754] on div at bounding box center [1227, 751] width 681 height 52
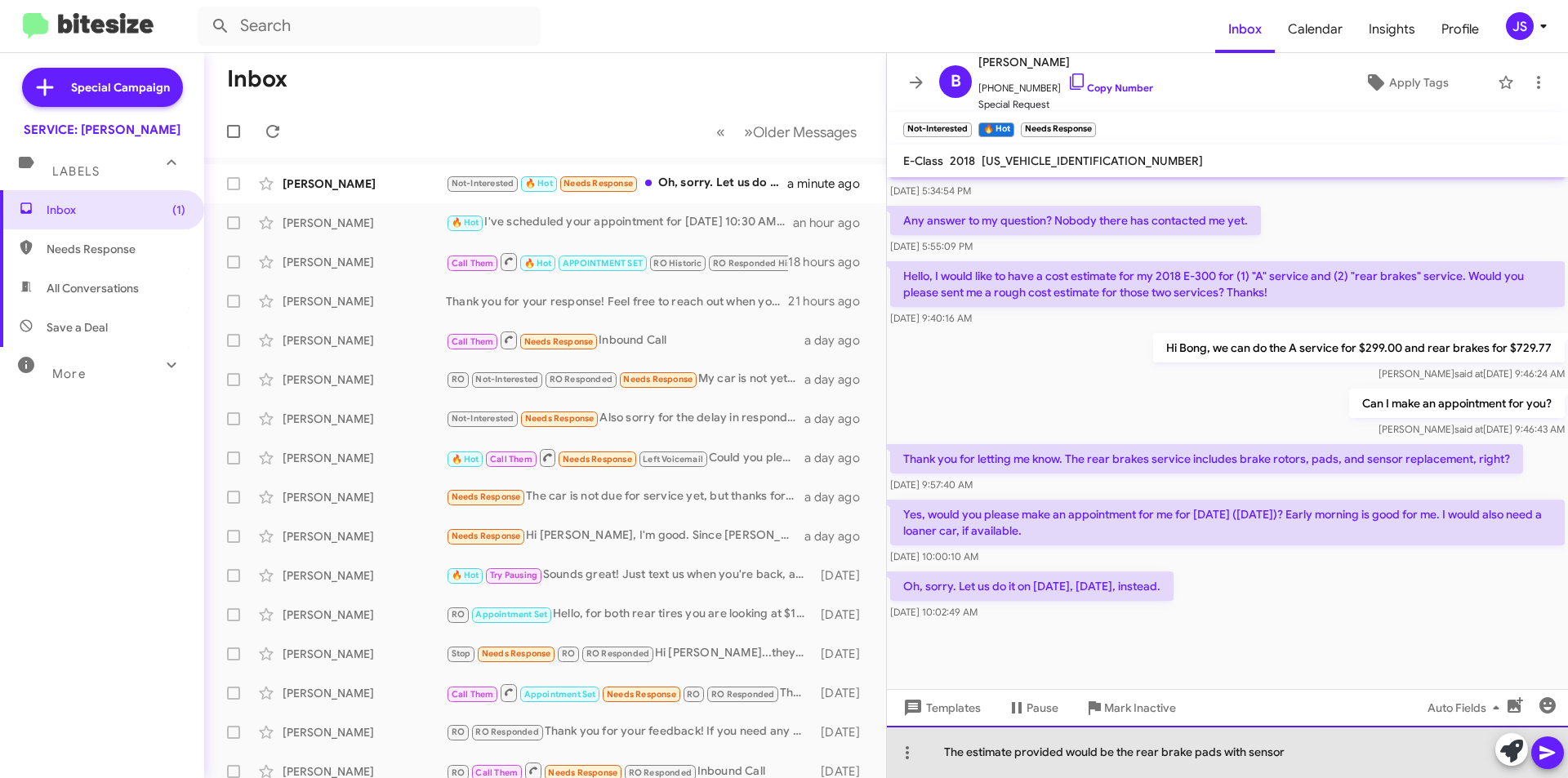
click at [1135, 751] on div "The estimate provided would be the rear brake pads with sensor" at bounding box center [1227, 751] width 681 height 52
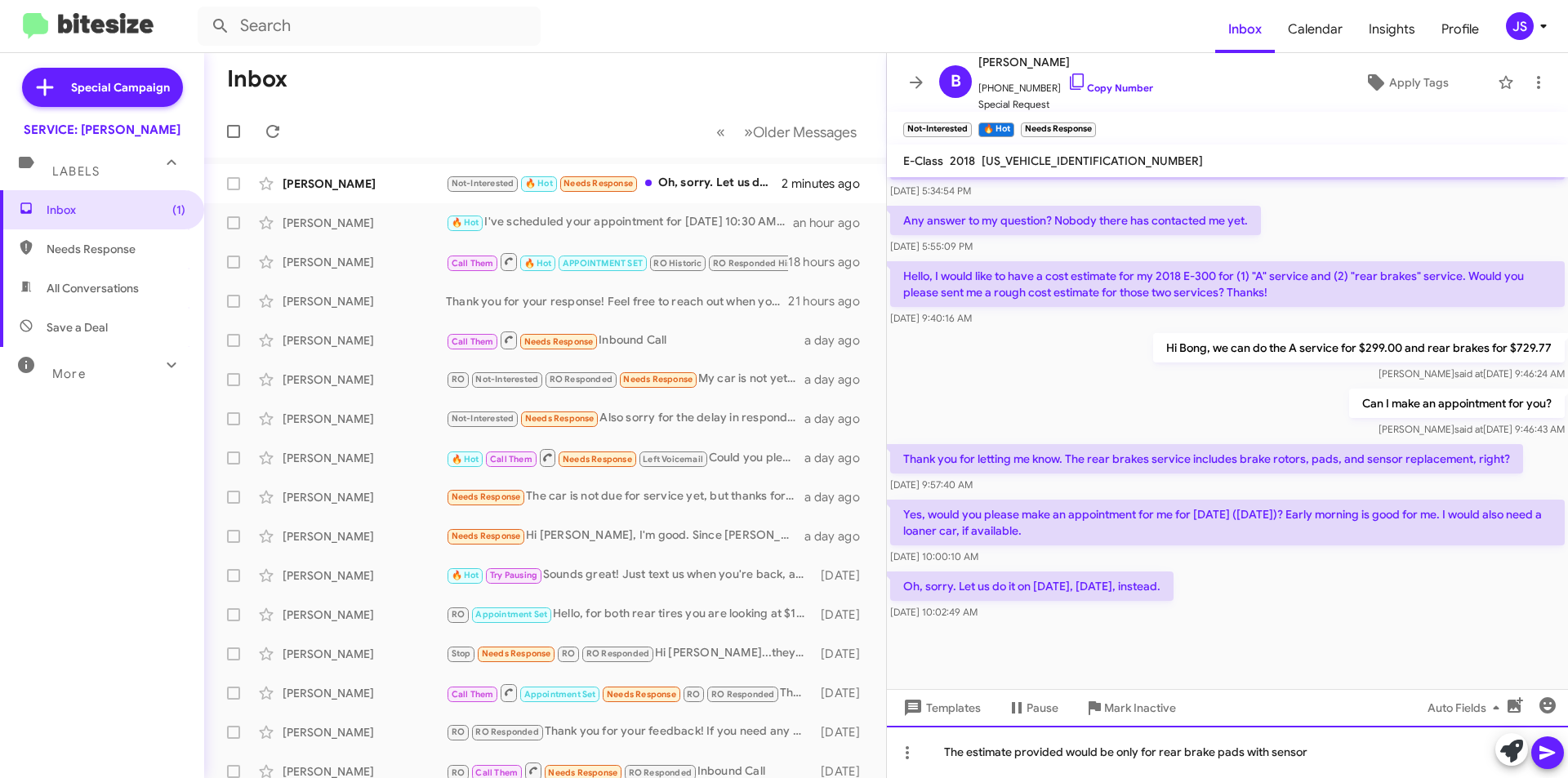
click at [1330, 749] on div "The estimate provided would be only for rear brake pads with sensor" at bounding box center [1227, 751] width 681 height 52
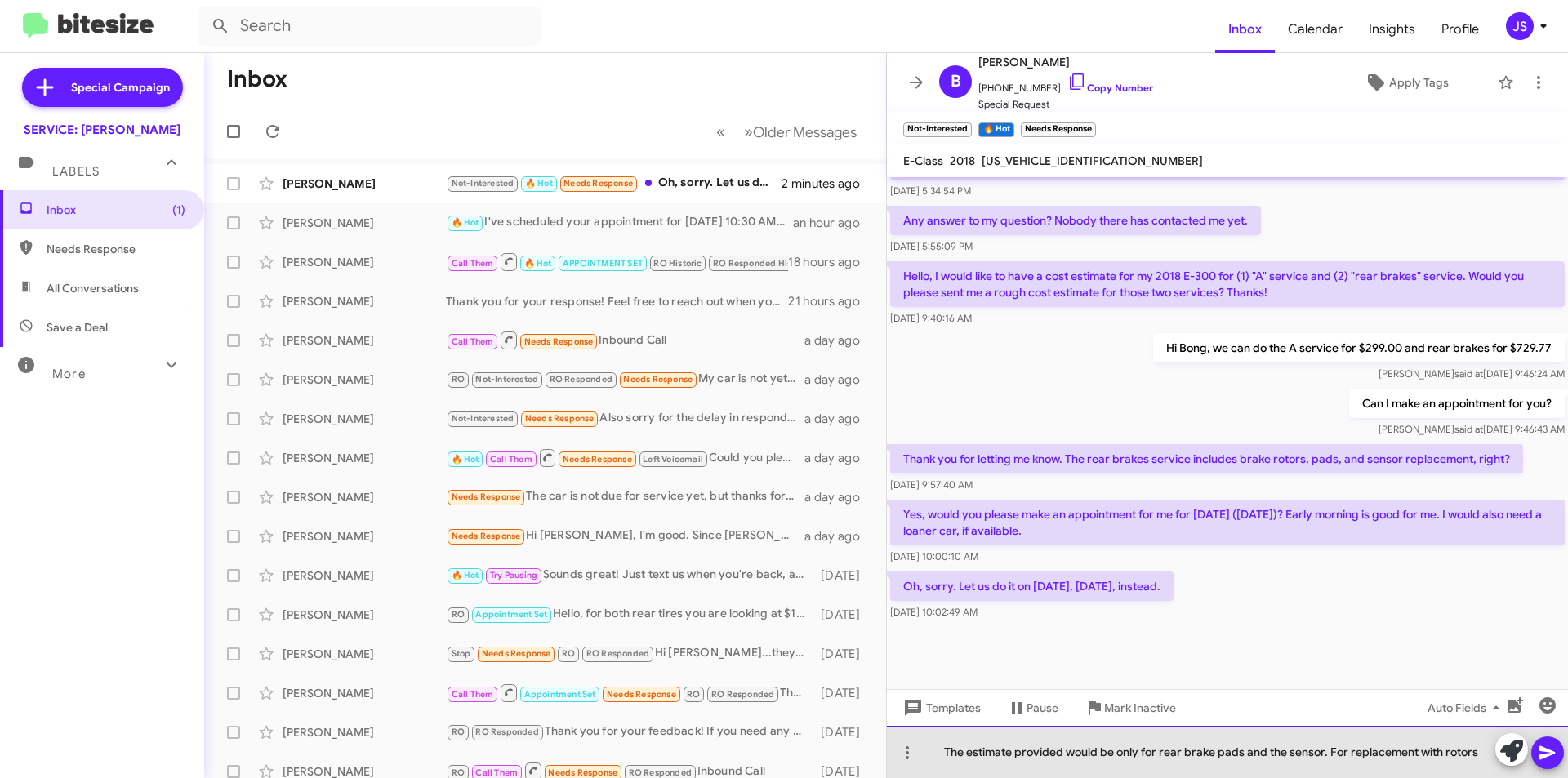
click at [1476, 749] on div "The estimate provided would be only for rear brake pads and the sensor. For rep…" at bounding box center [1227, 751] width 681 height 52
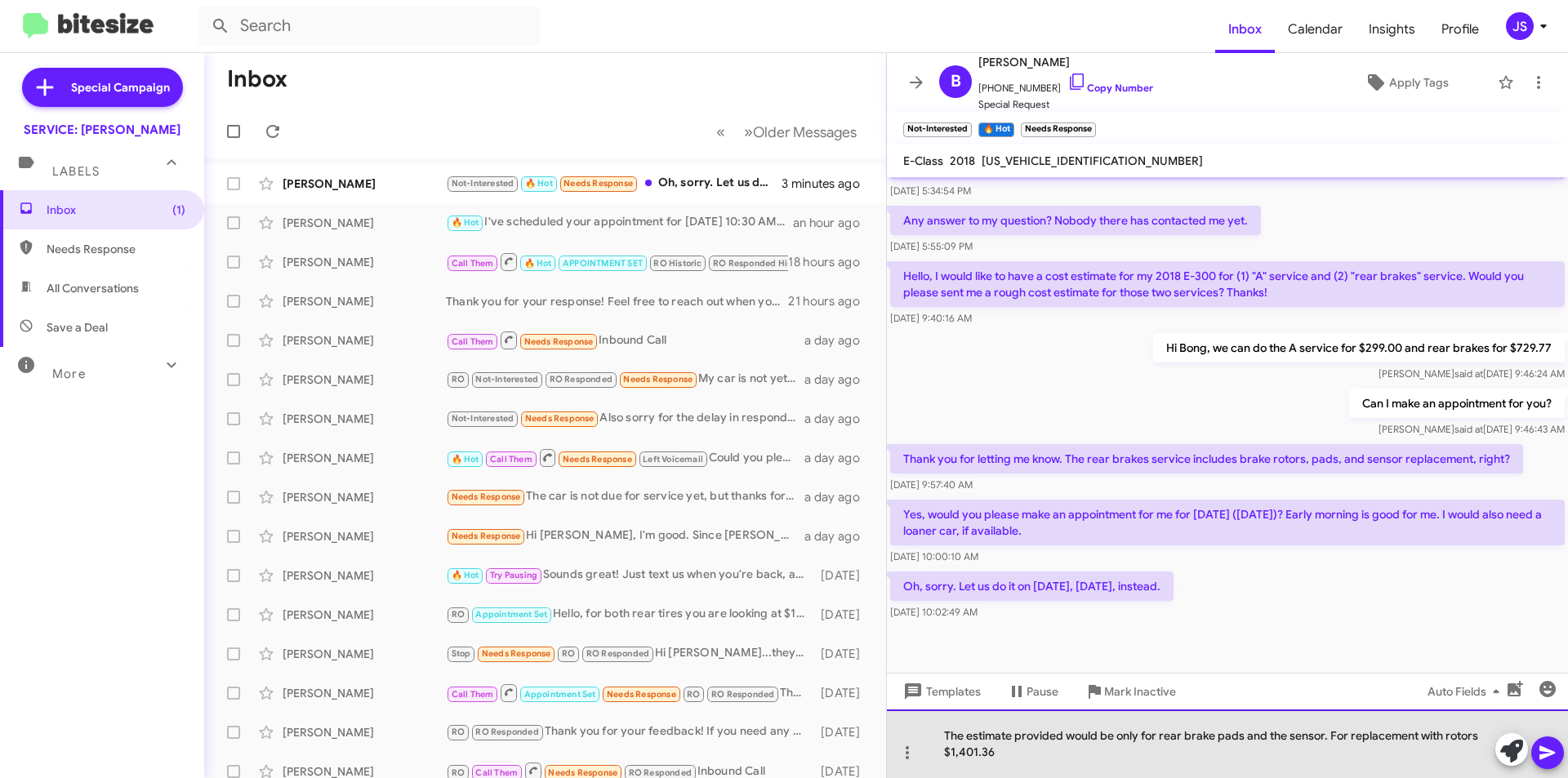
drag, startPoint x: 1119, startPoint y: 756, endPoint x: 1108, endPoint y: 759, distance: 11.4
click at [1119, 757] on div "The estimate provided would be only for rear brake pads and the sensor. For rep…" at bounding box center [1227, 744] width 681 height 68
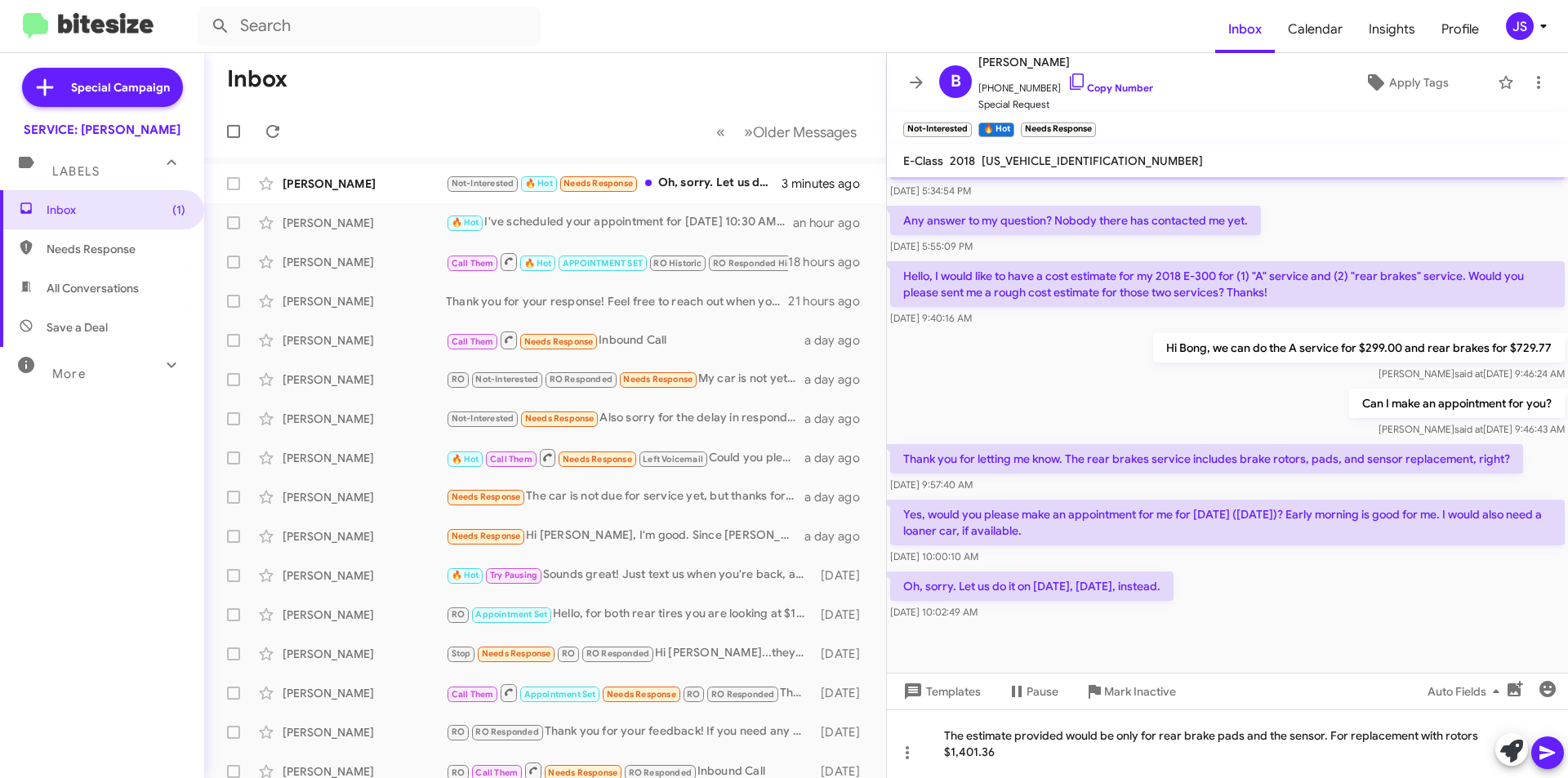
click at [1539, 752] on icon at bounding box center [1547, 752] width 20 height 20
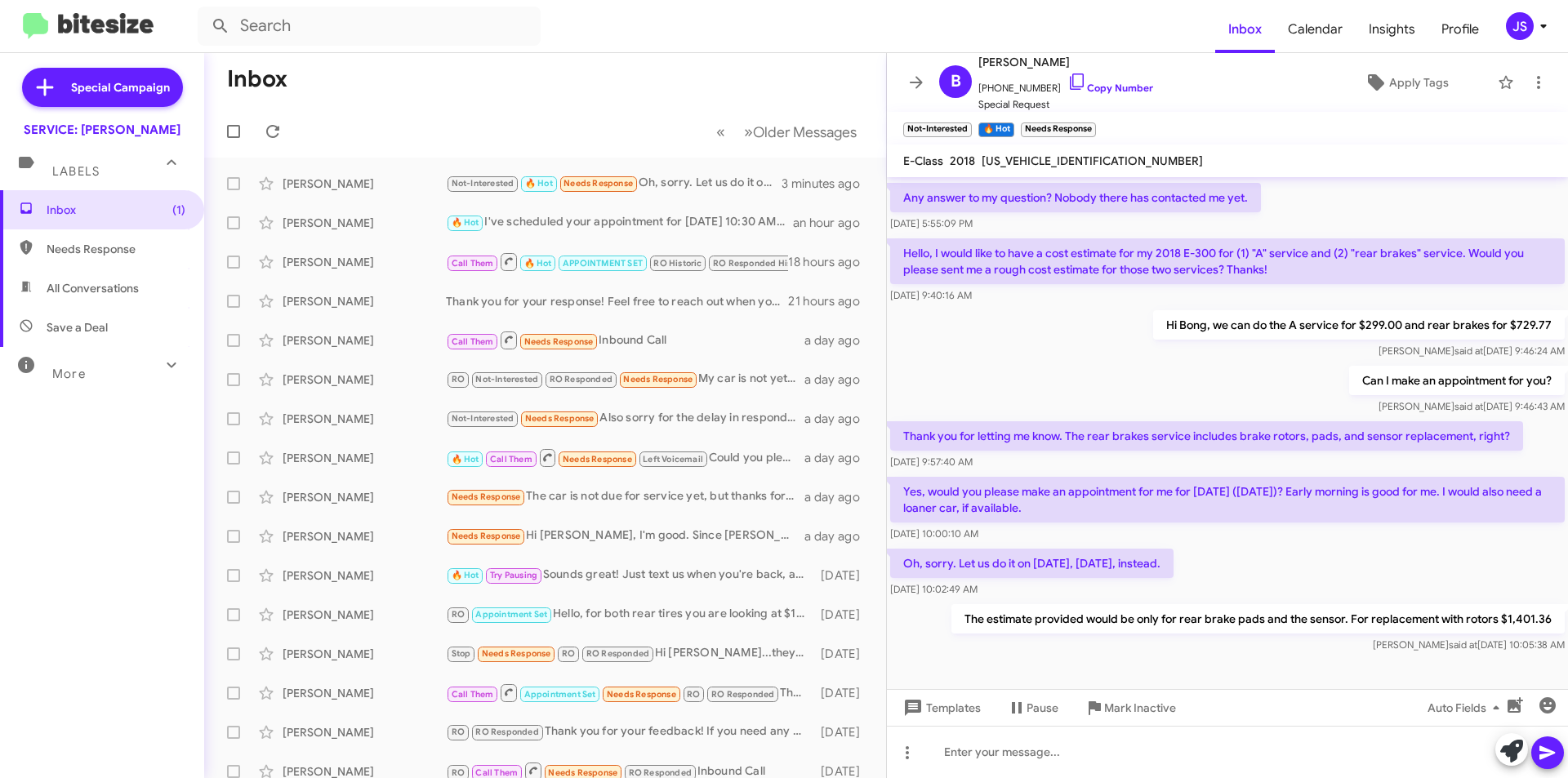
scroll to position [735, 0]
click at [1195, 767] on div at bounding box center [1227, 751] width 681 height 52
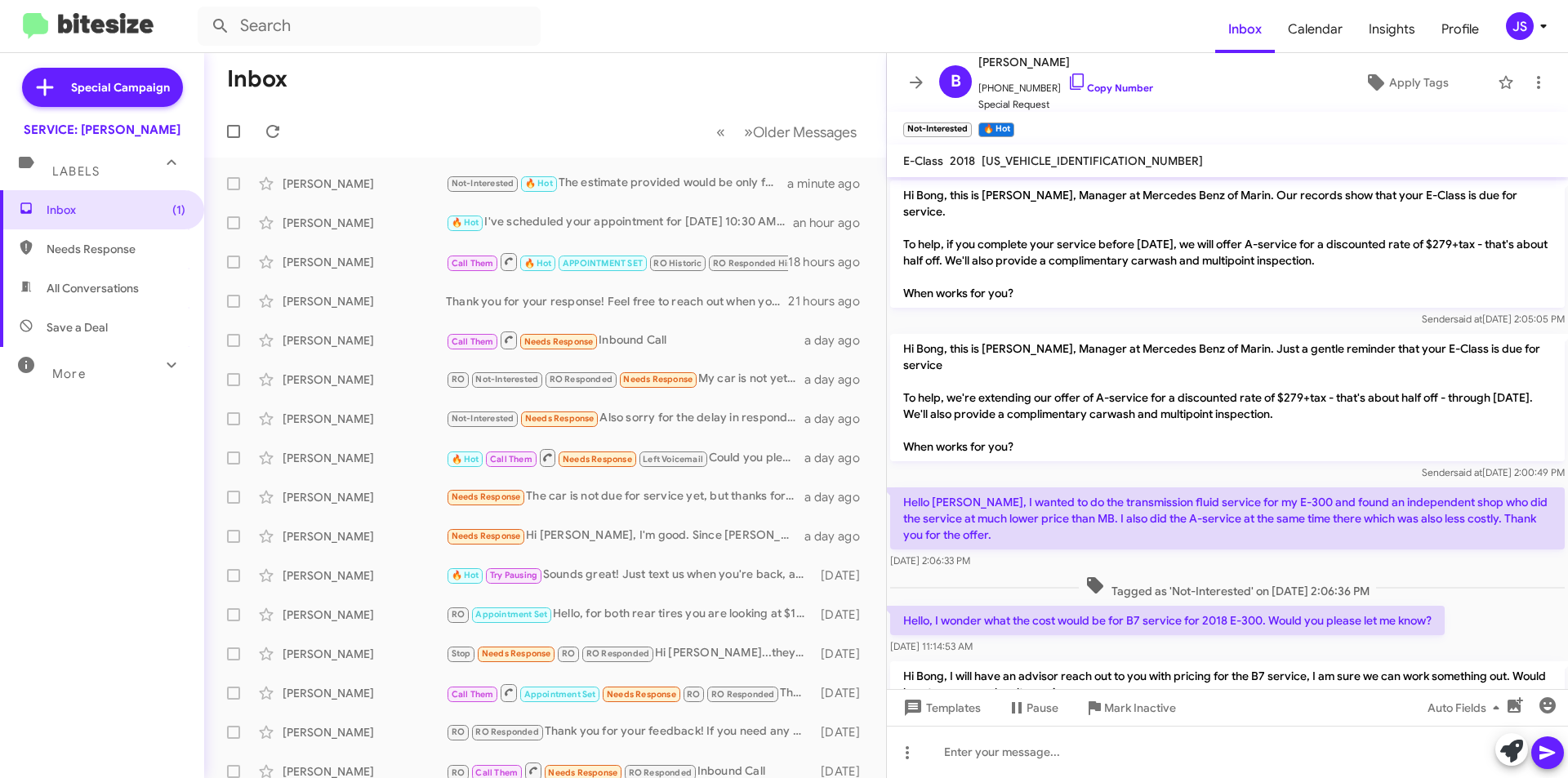
scroll to position [409, 0]
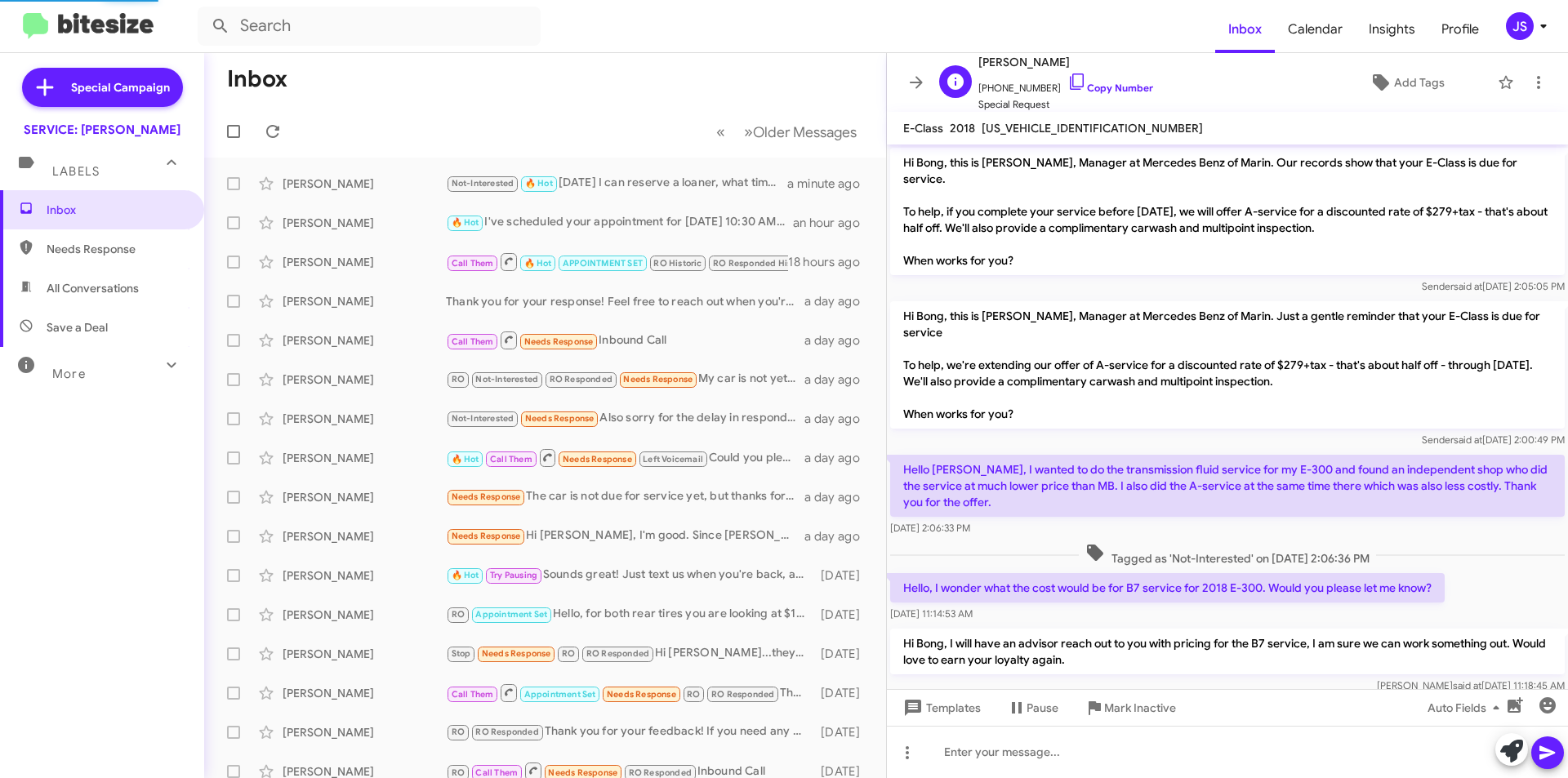
scroll to position [797, 0]
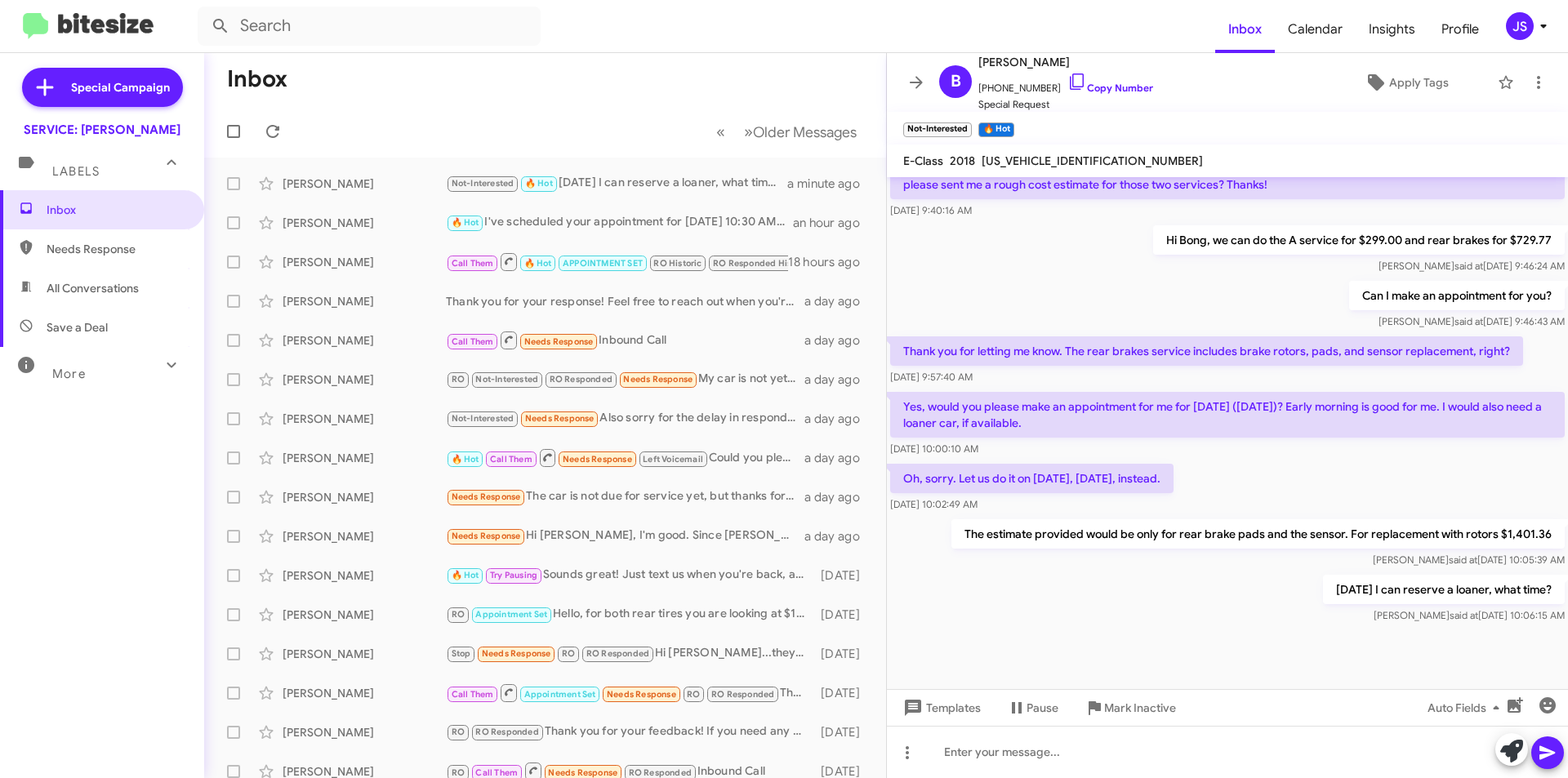
scroll to position [830, 0]
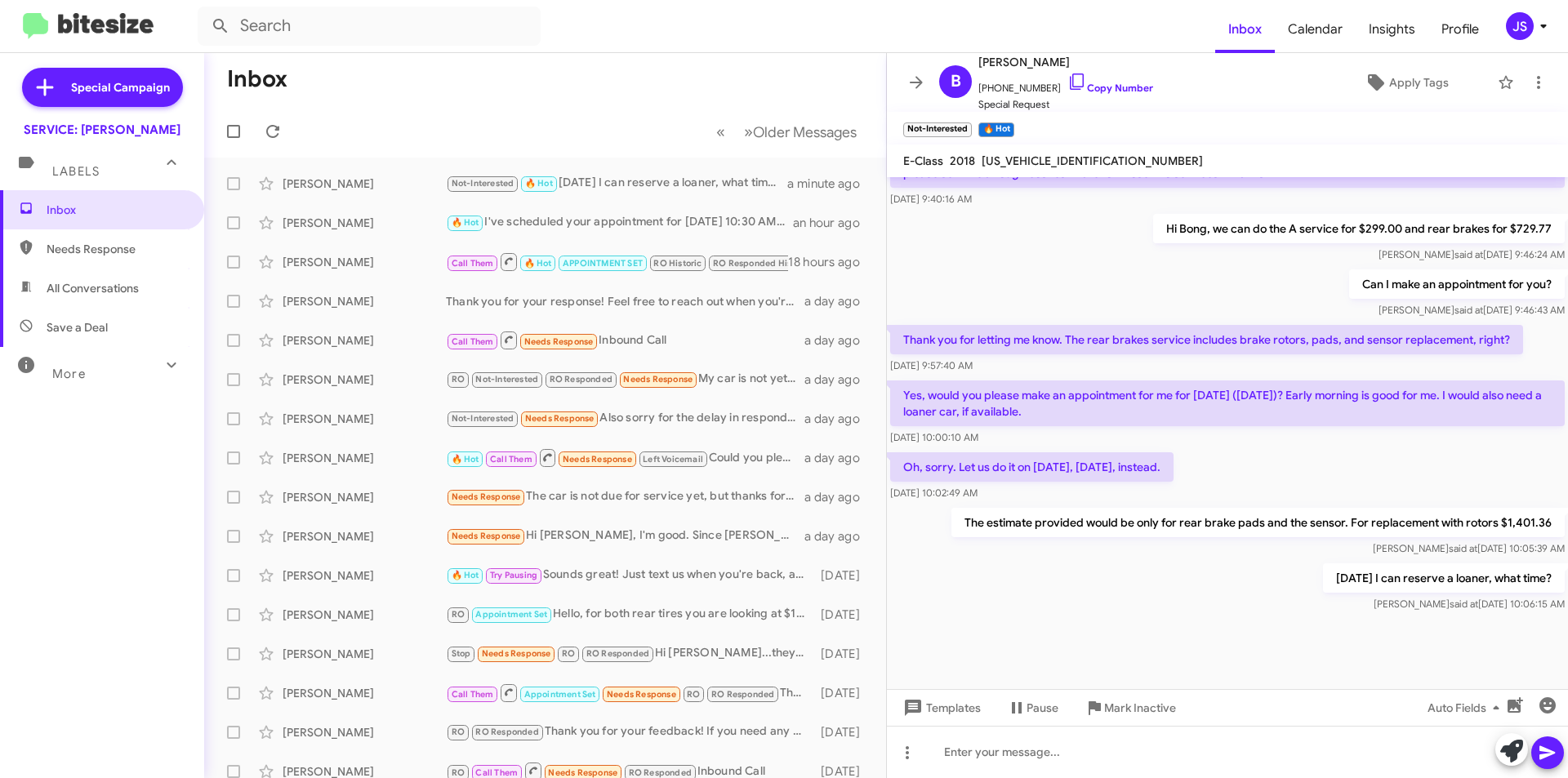
click at [15, 292] on span "All Conversations" at bounding box center [102, 288] width 204 height 39
type input "in:all-conversations"
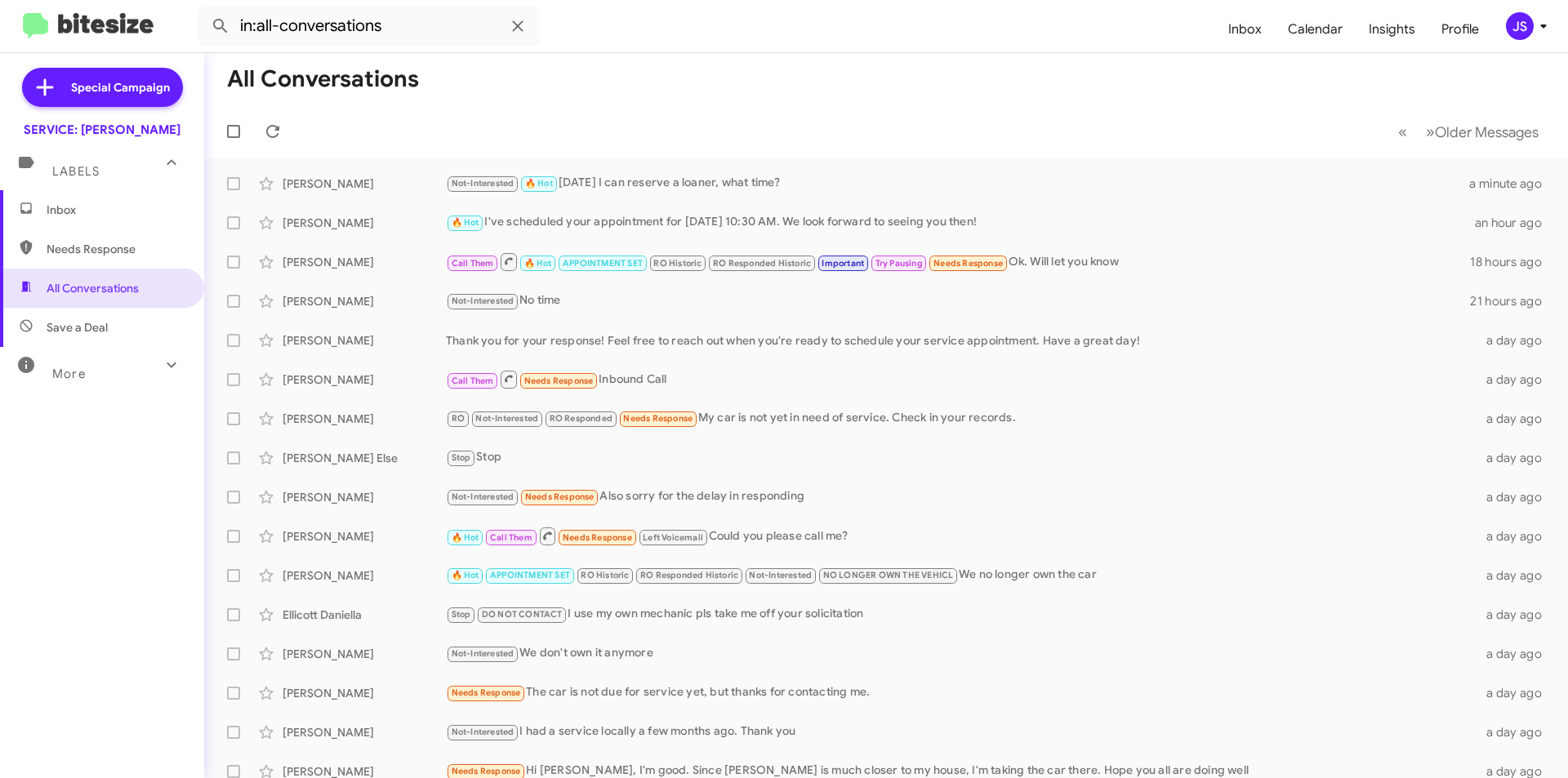
click at [129, 197] on span "Inbox" at bounding box center [102, 209] width 204 height 39
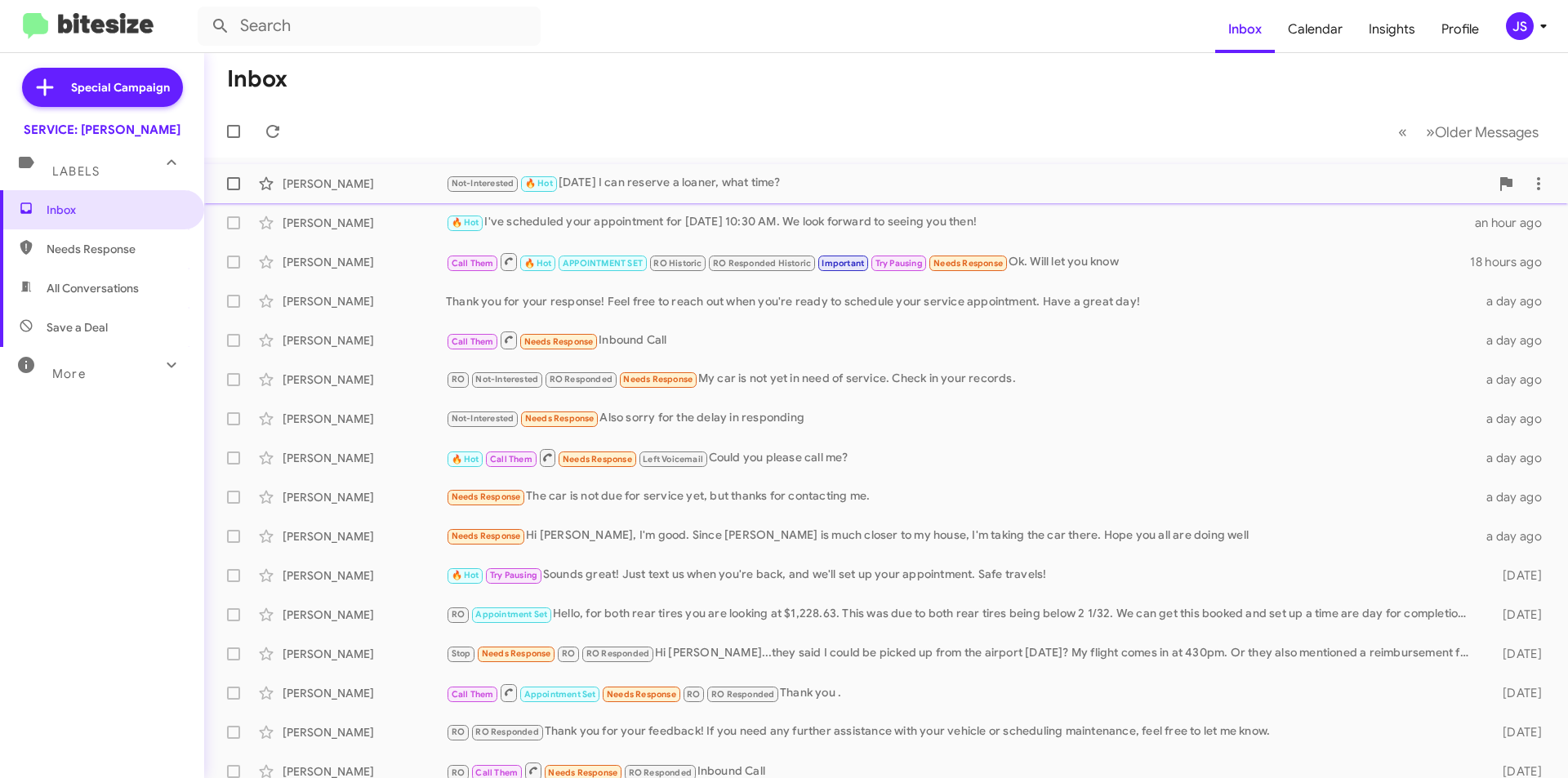
click at [364, 168] on div "[PERSON_NAME] Not-Interested 🔥 Hot [DATE] I can reserve a loaner, what time? 2 …" at bounding box center [887, 184] width 1338 height 33
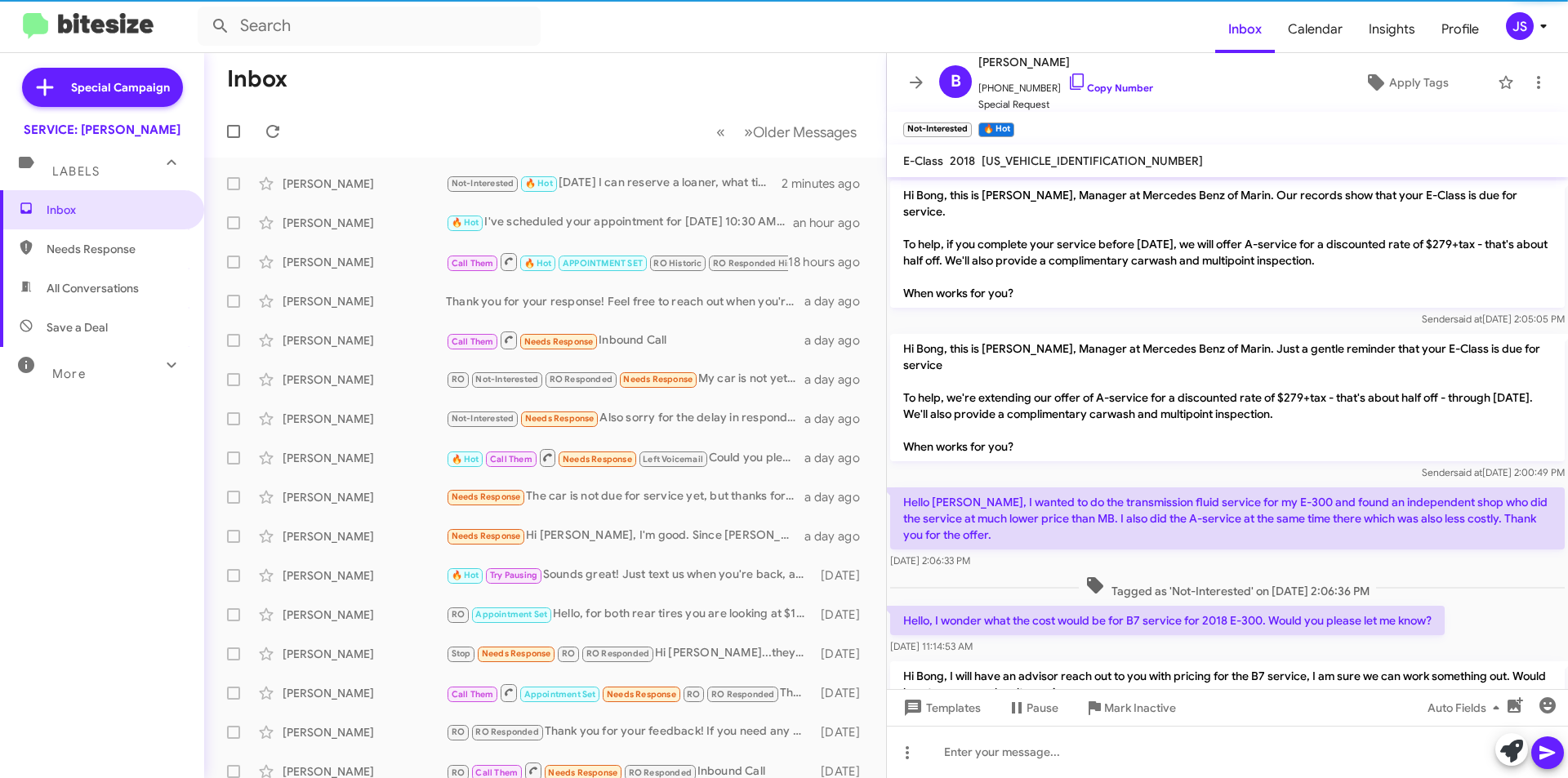
scroll to position [797, 0]
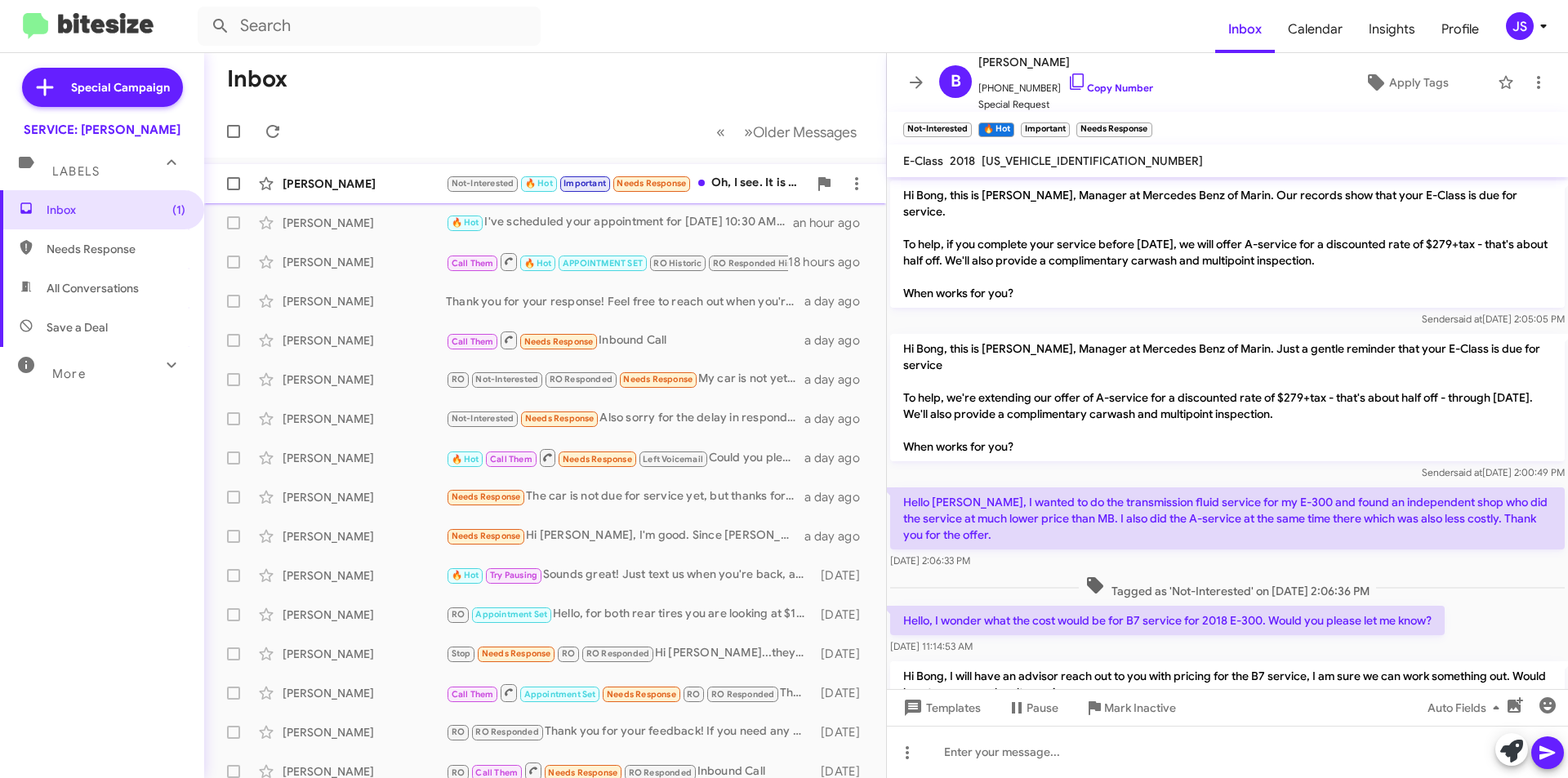
click at [433, 189] on div "[PERSON_NAME]" at bounding box center [364, 184] width 164 height 16
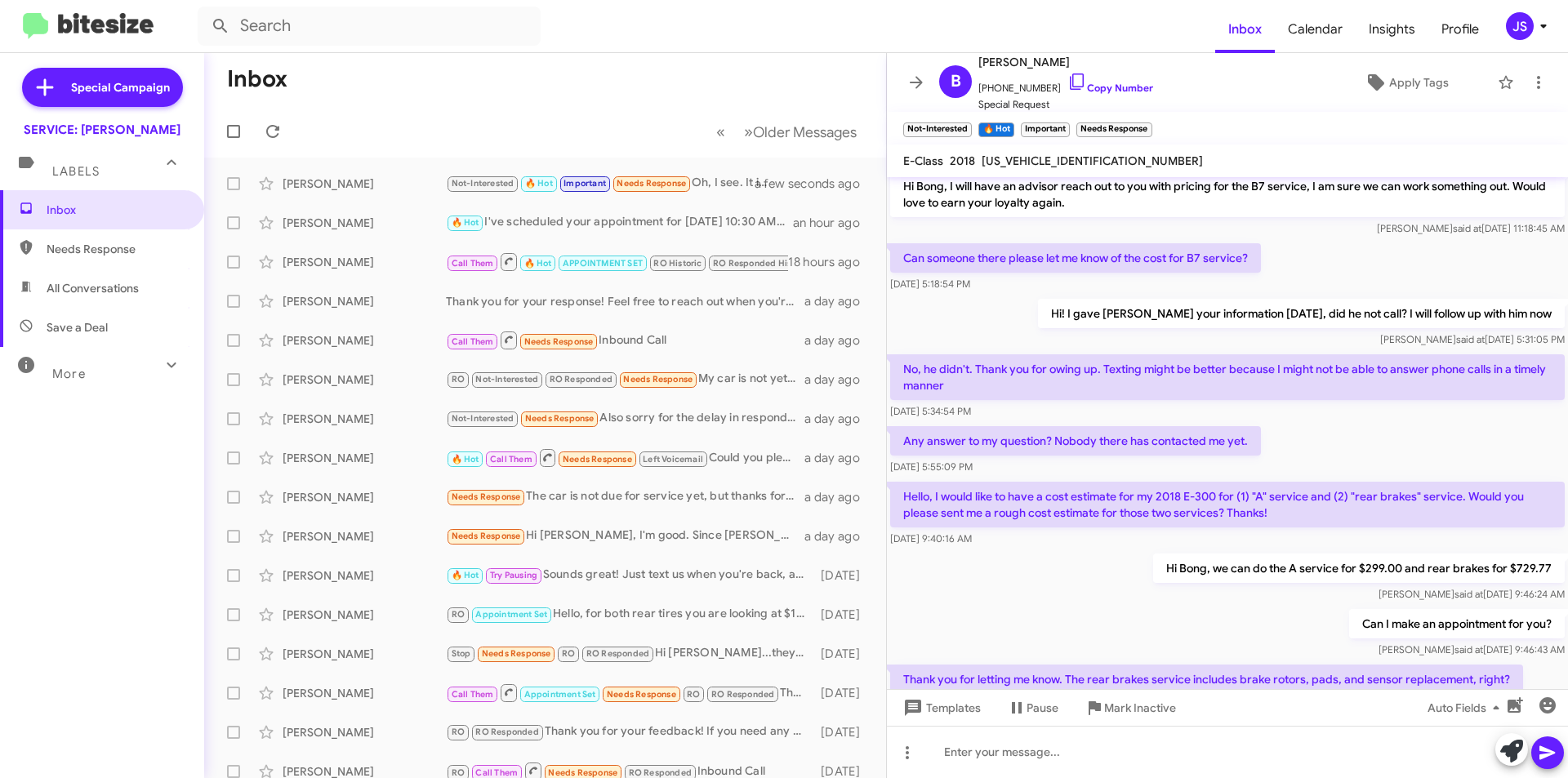
scroll to position [890, 0]
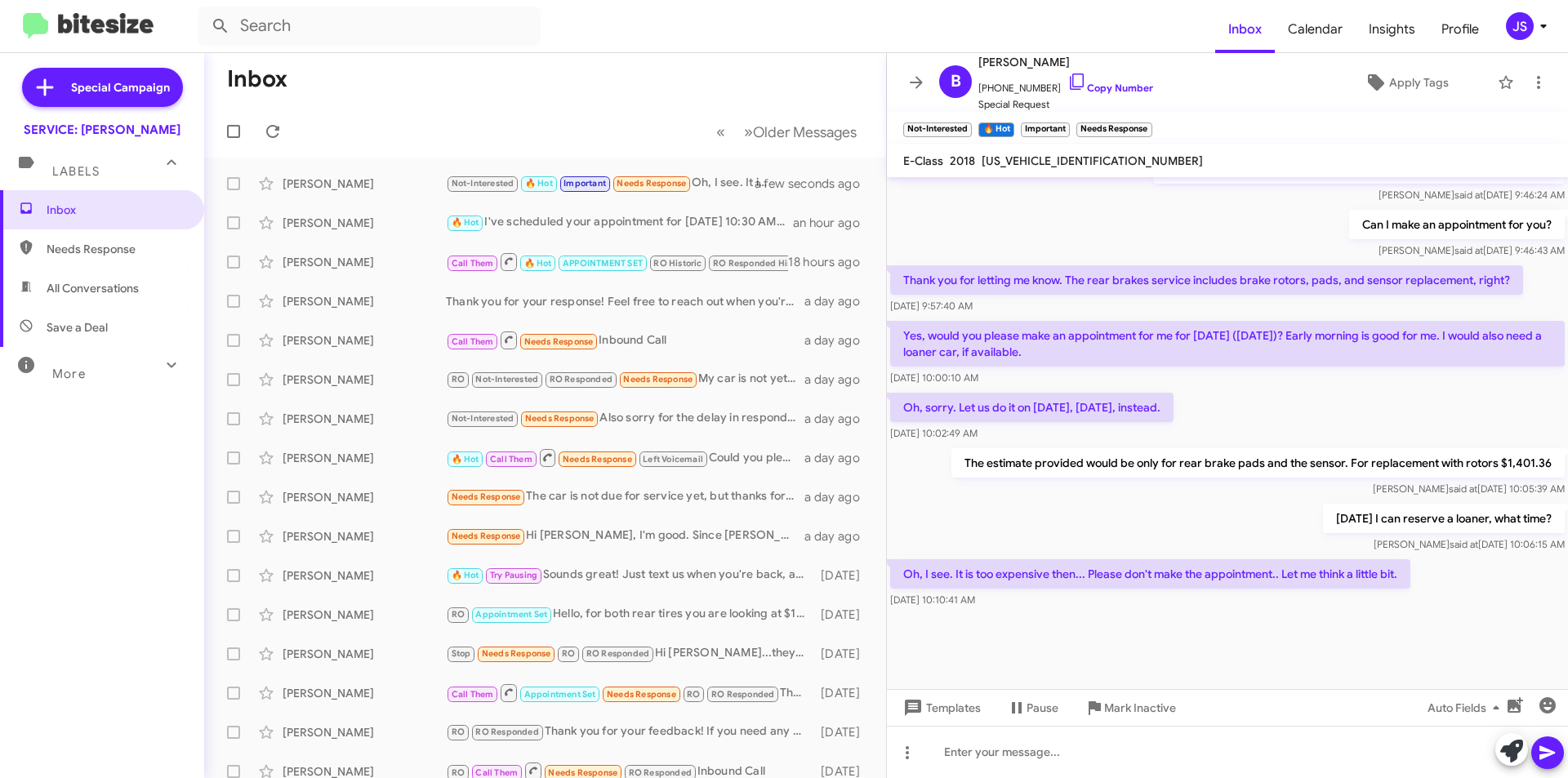
click at [1251, 596] on div "[DATE] 10:10:41 AM" at bounding box center [1151, 600] width 520 height 16
click at [1506, 756] on icon at bounding box center [1511, 751] width 23 height 23
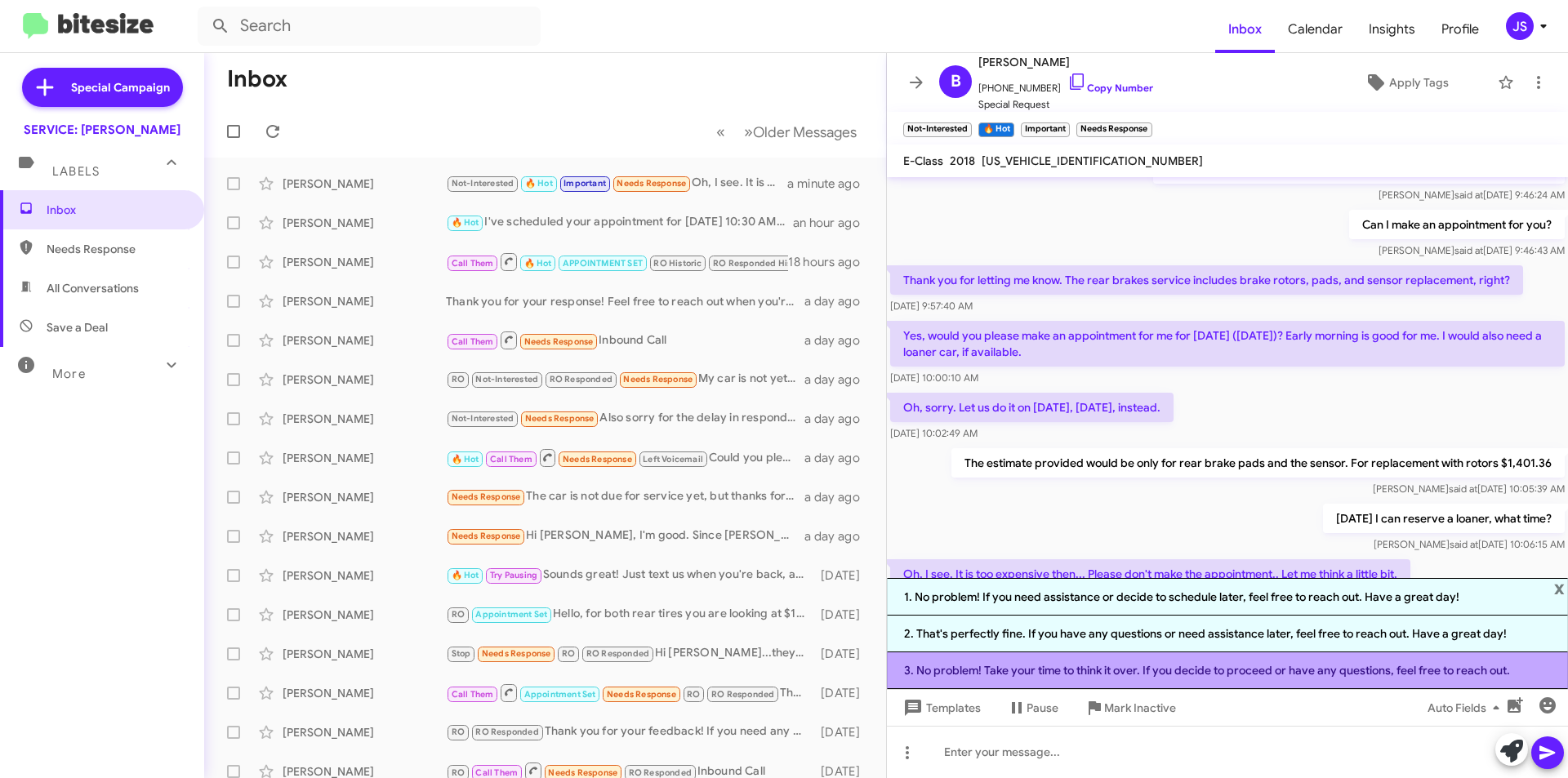
click at [1146, 672] on li "3. No problem! Take your time to think it over. If you decide to proceed or hav…" at bounding box center [1227, 671] width 681 height 37
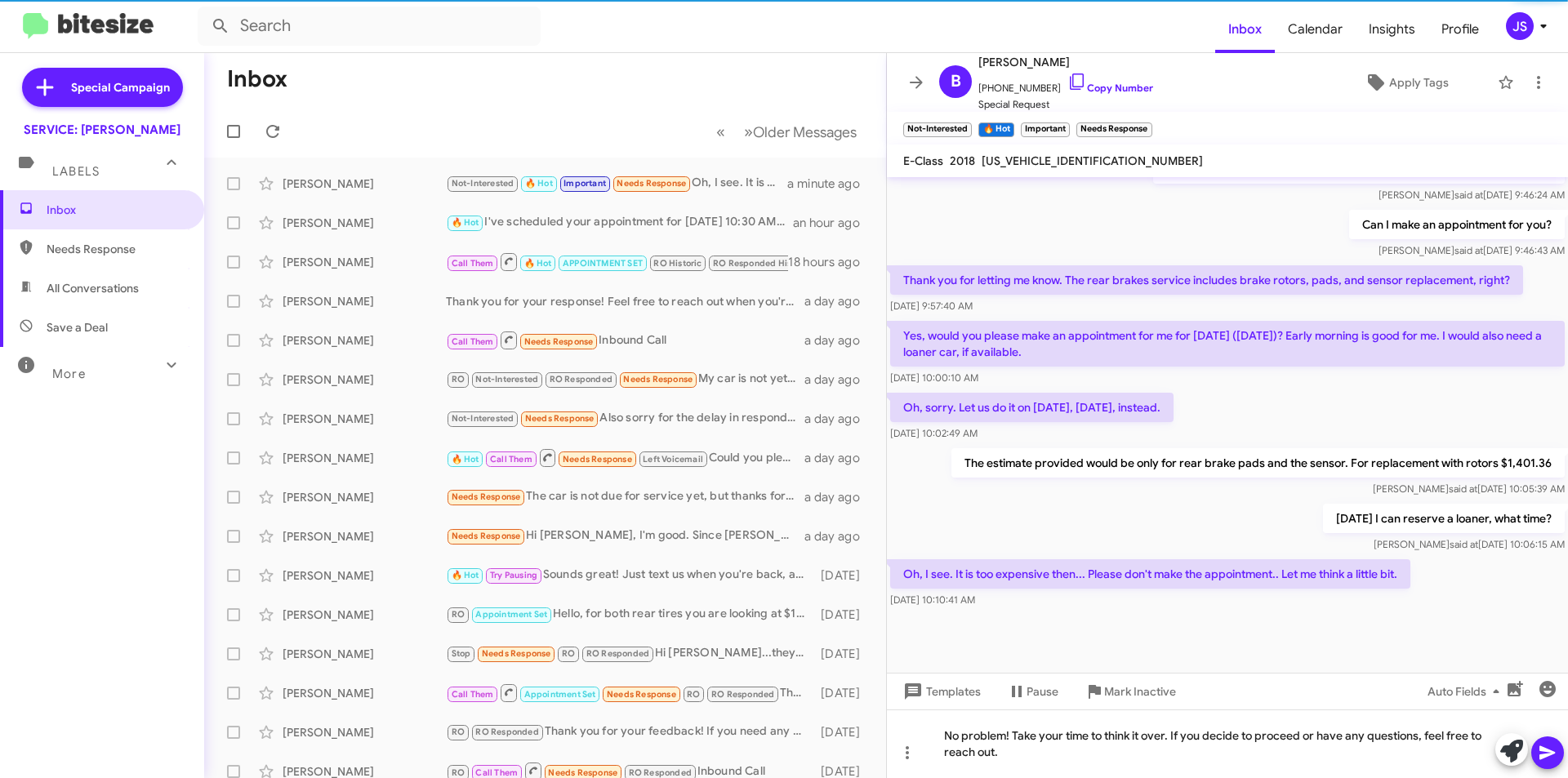
click at [1547, 751] on icon at bounding box center [1547, 753] width 15 height 14
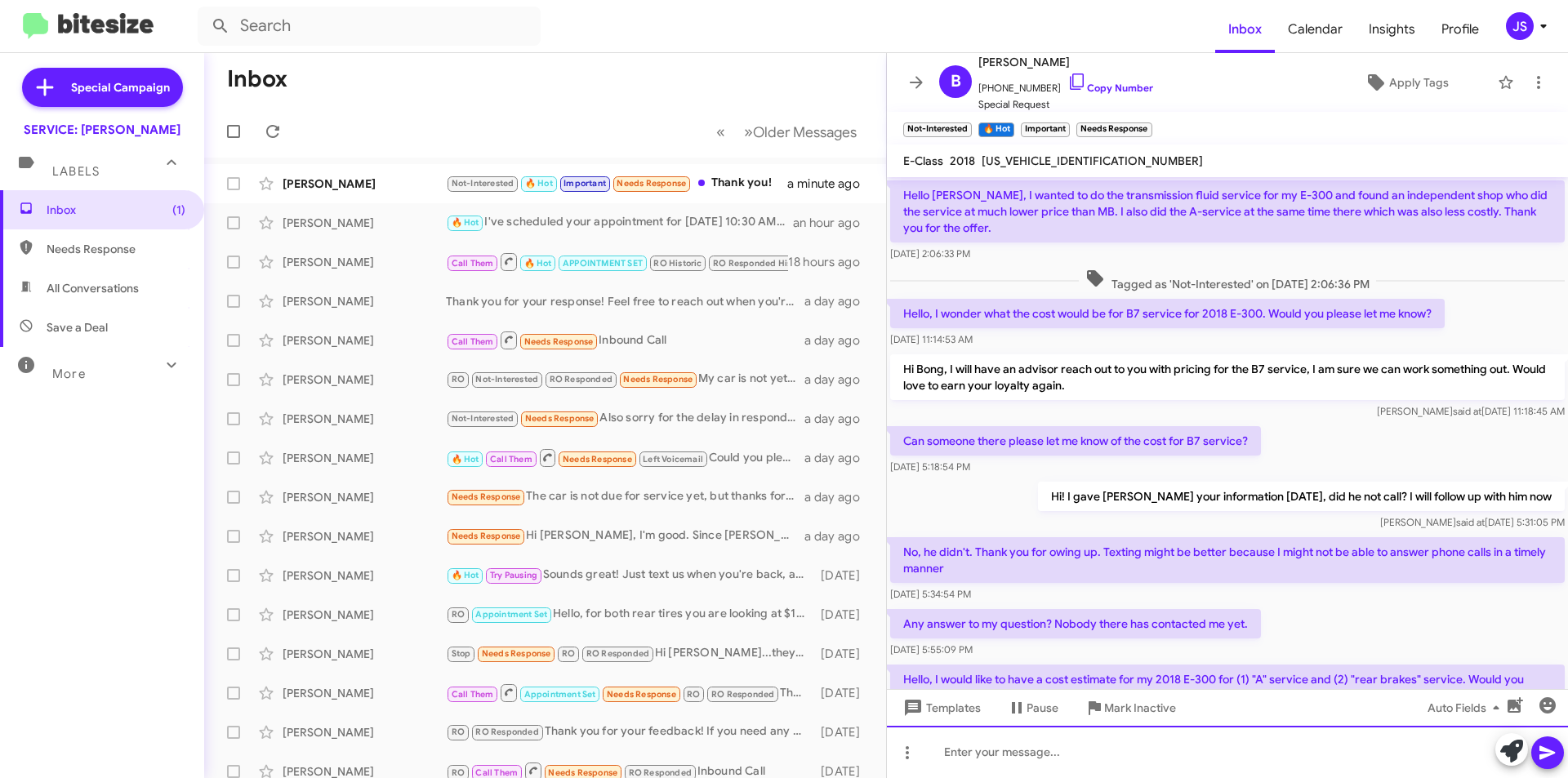
scroll to position [753, 0]
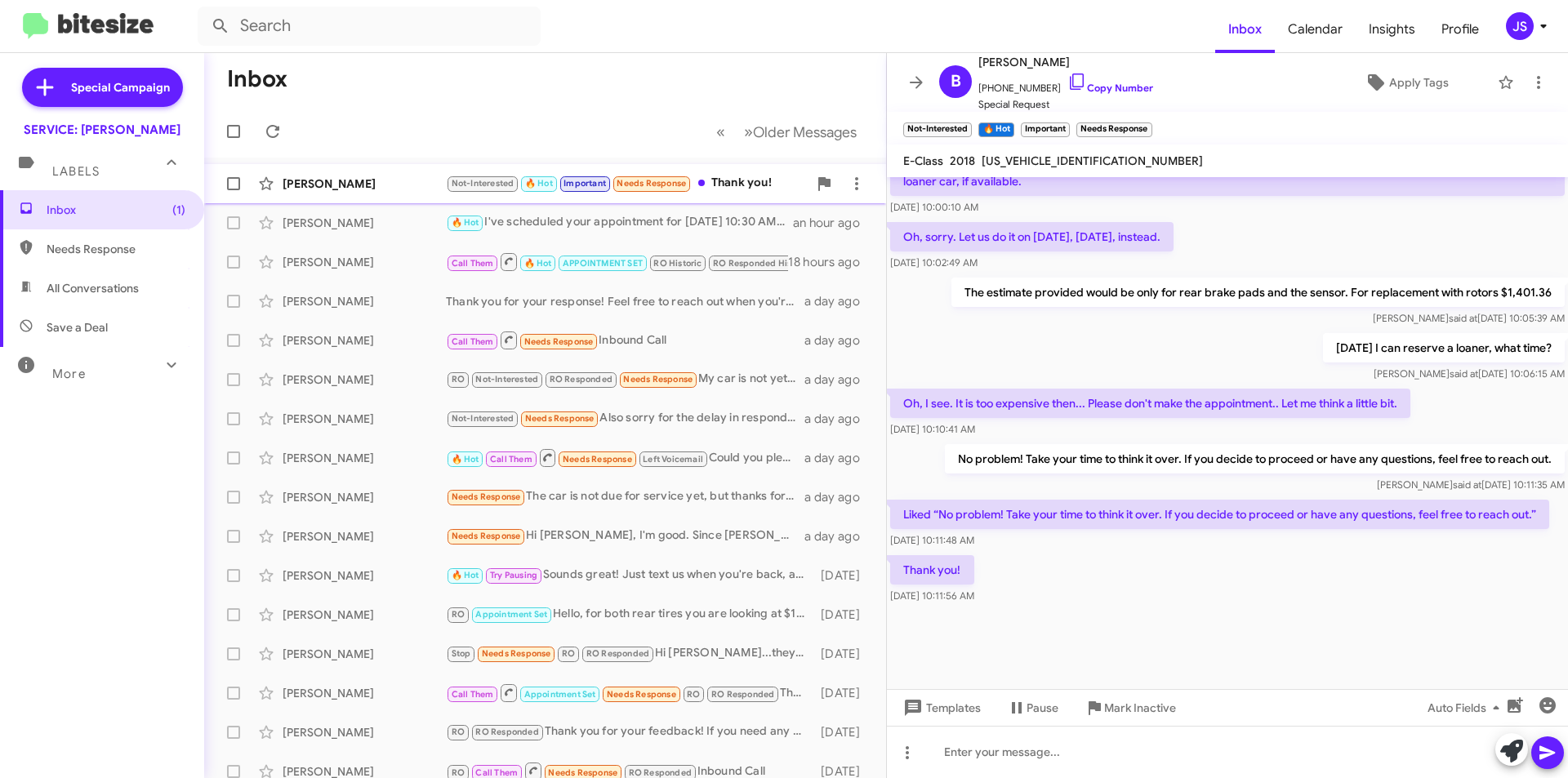
click at [378, 186] on div "[PERSON_NAME]" at bounding box center [364, 184] width 164 height 16
click at [1079, 534] on div "[DATE] 10:11:48 AM" at bounding box center [1220, 540] width 659 height 16
click at [1126, 749] on div at bounding box center [1227, 751] width 681 height 52
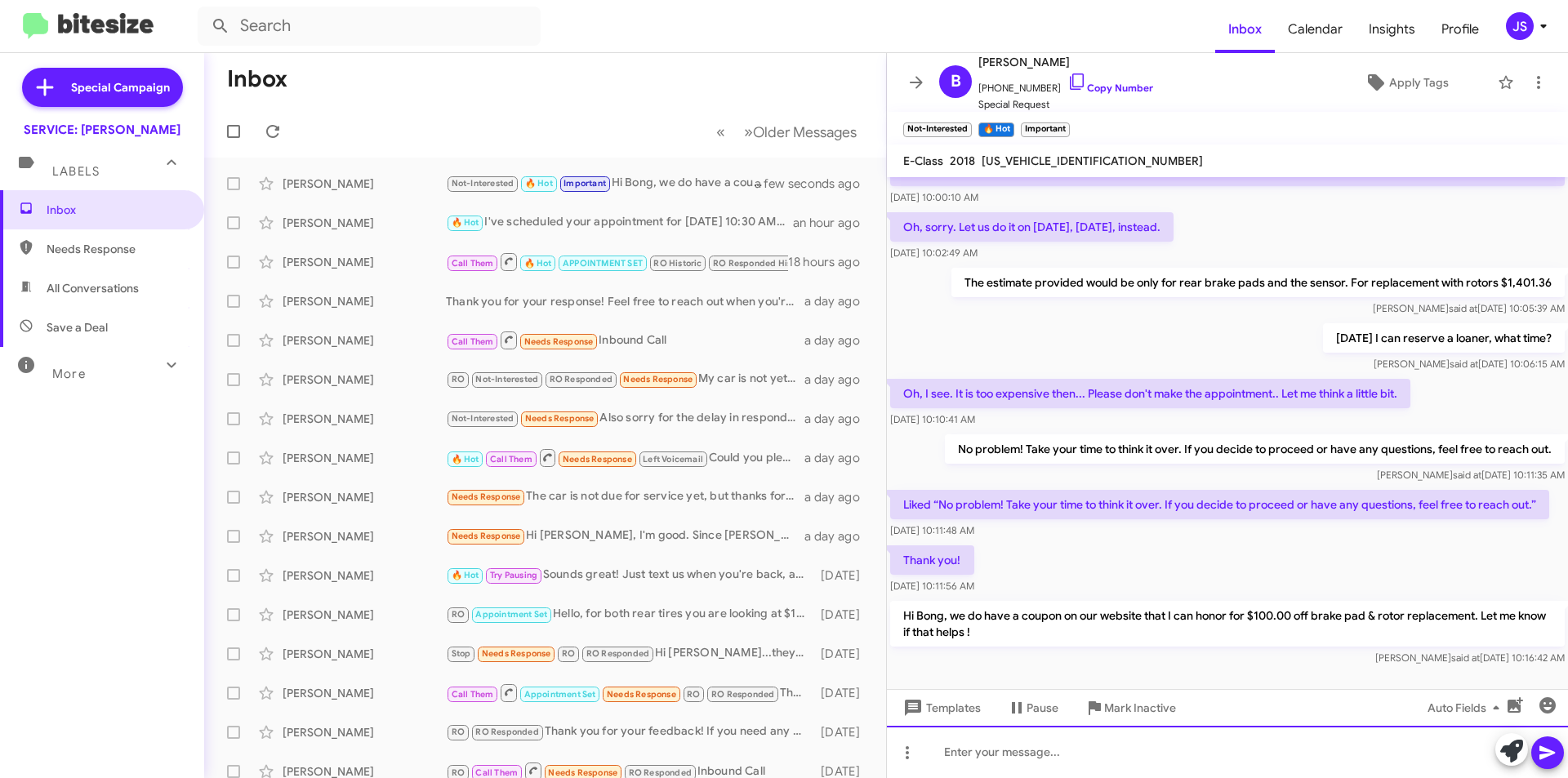
scroll to position [1237, 0]
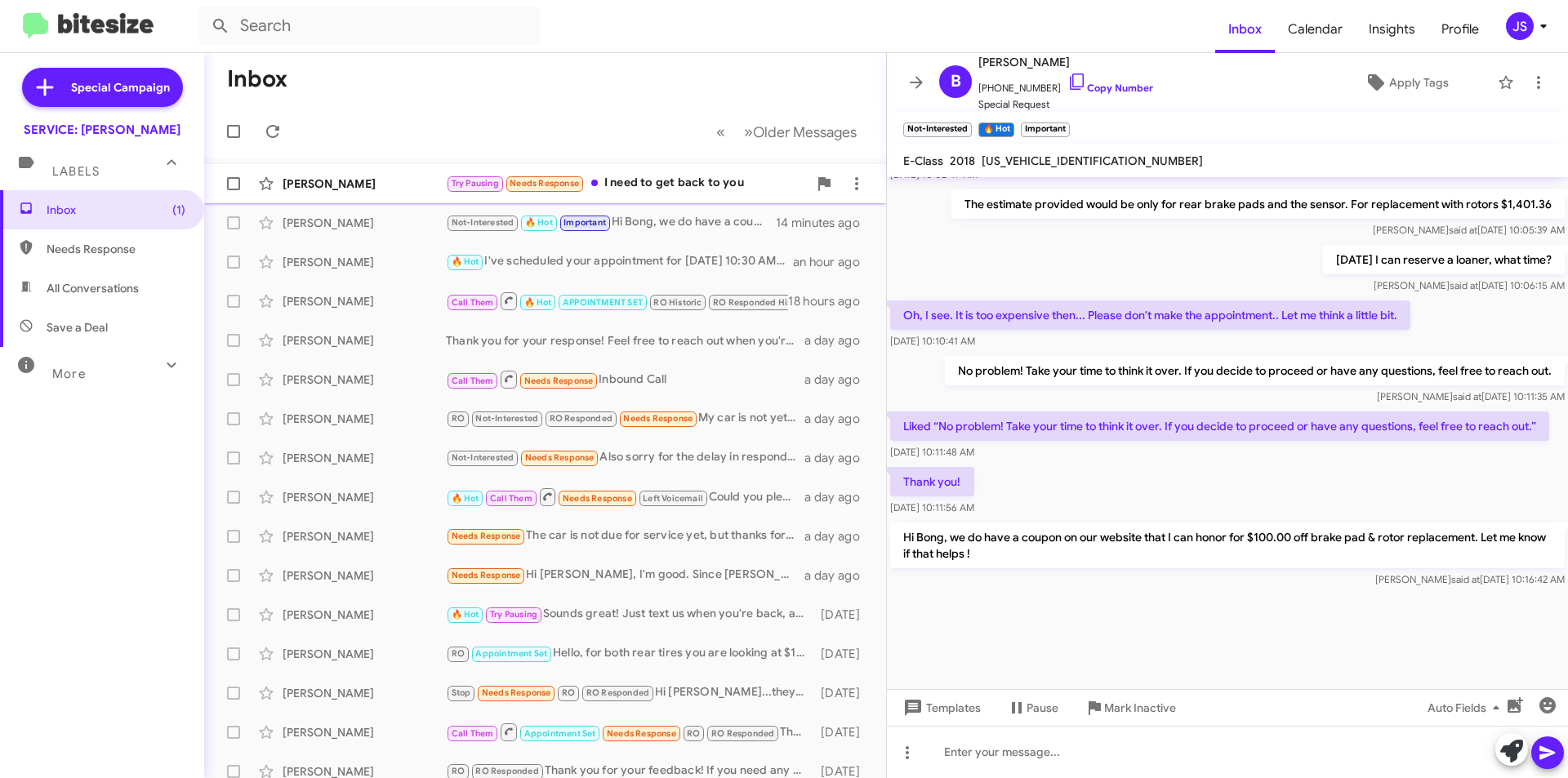
click at [345, 203] on span "[PERSON_NAME] Try Pausing Needs Response I need to get back to you 10 minutes a…" at bounding box center [545, 183] width 682 height 39
click at [364, 183] on div "[PERSON_NAME]" at bounding box center [364, 184] width 164 height 16
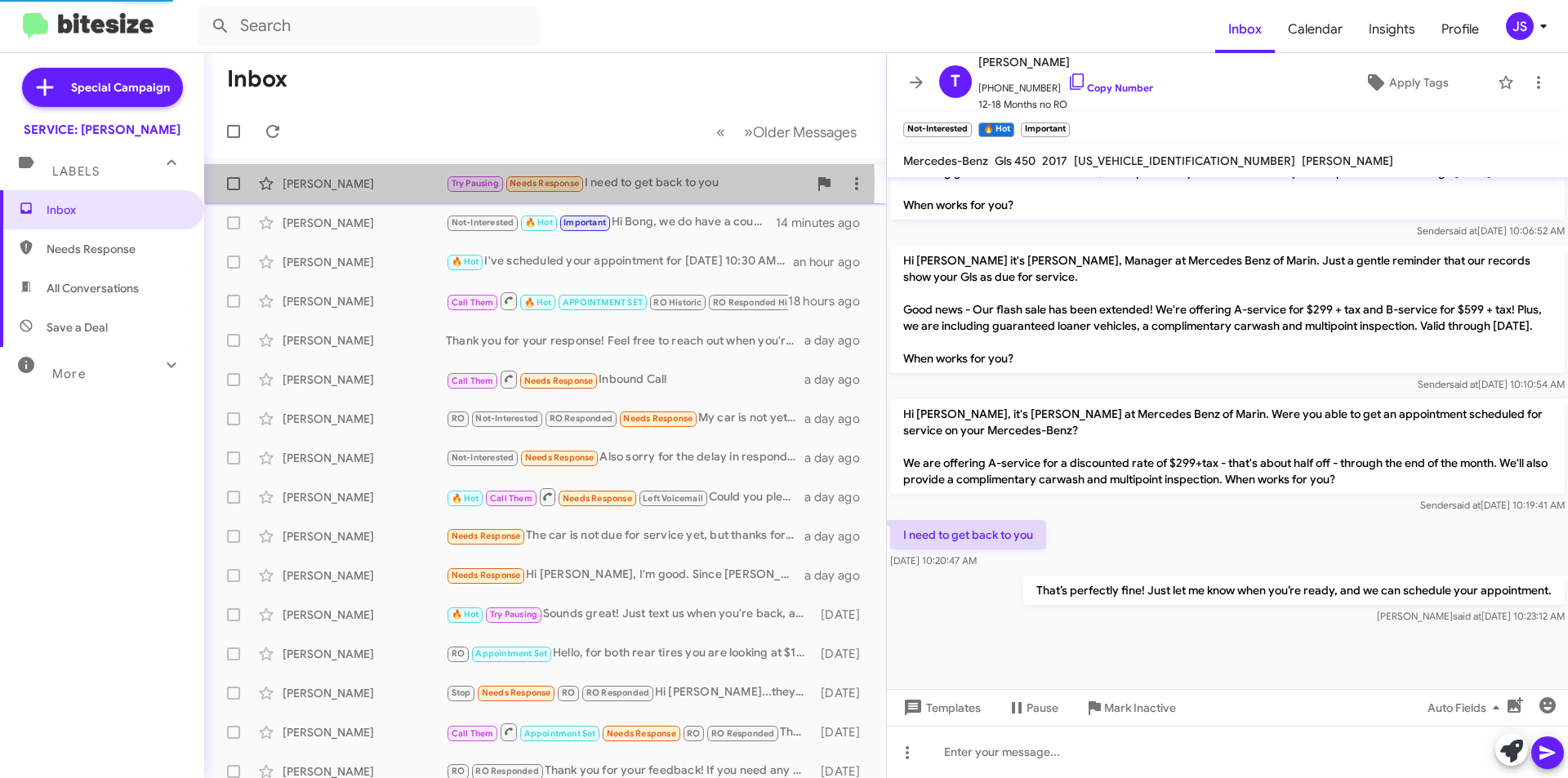
scroll to position [1183, 0]
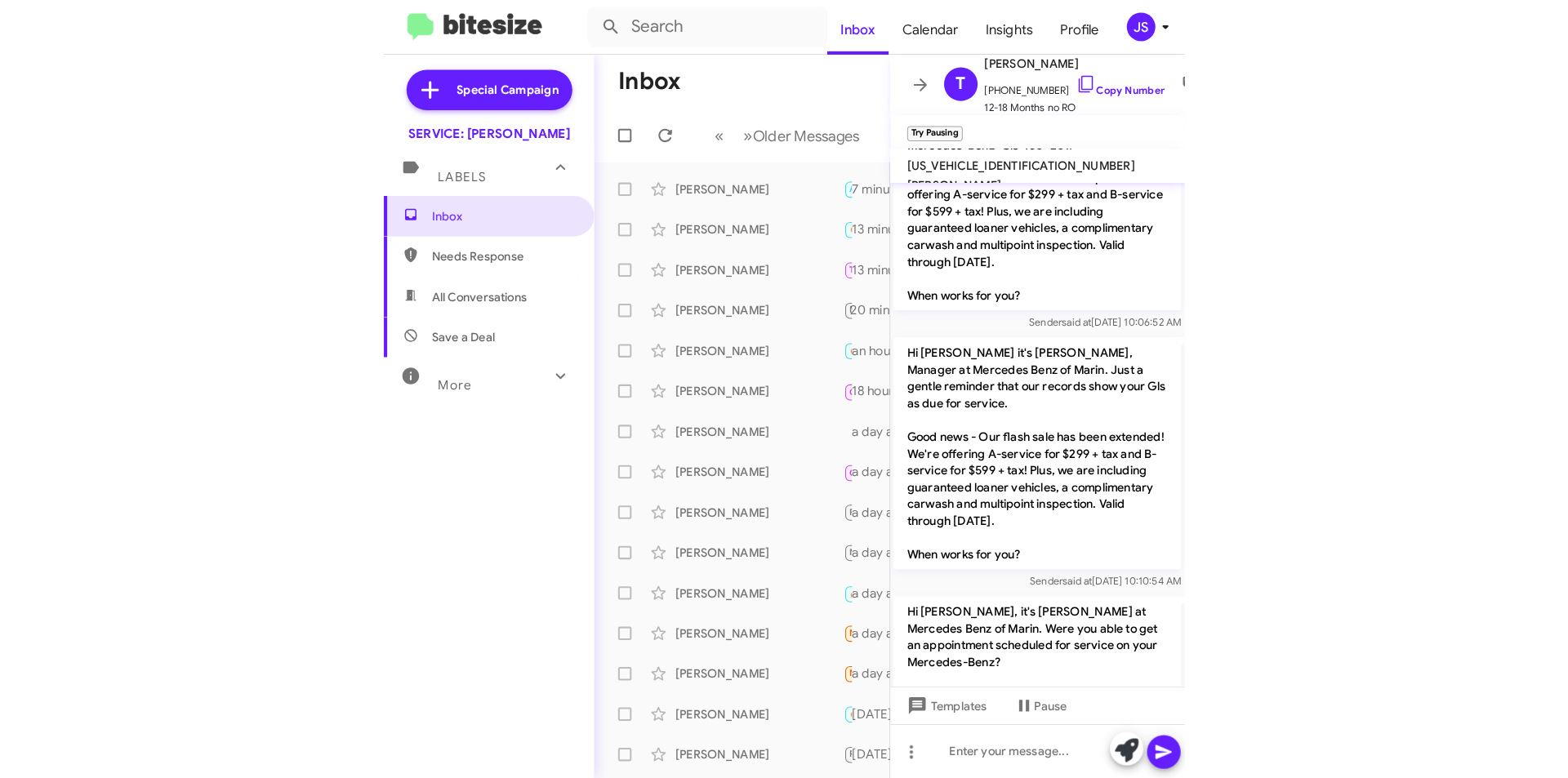
scroll to position [1118, 0]
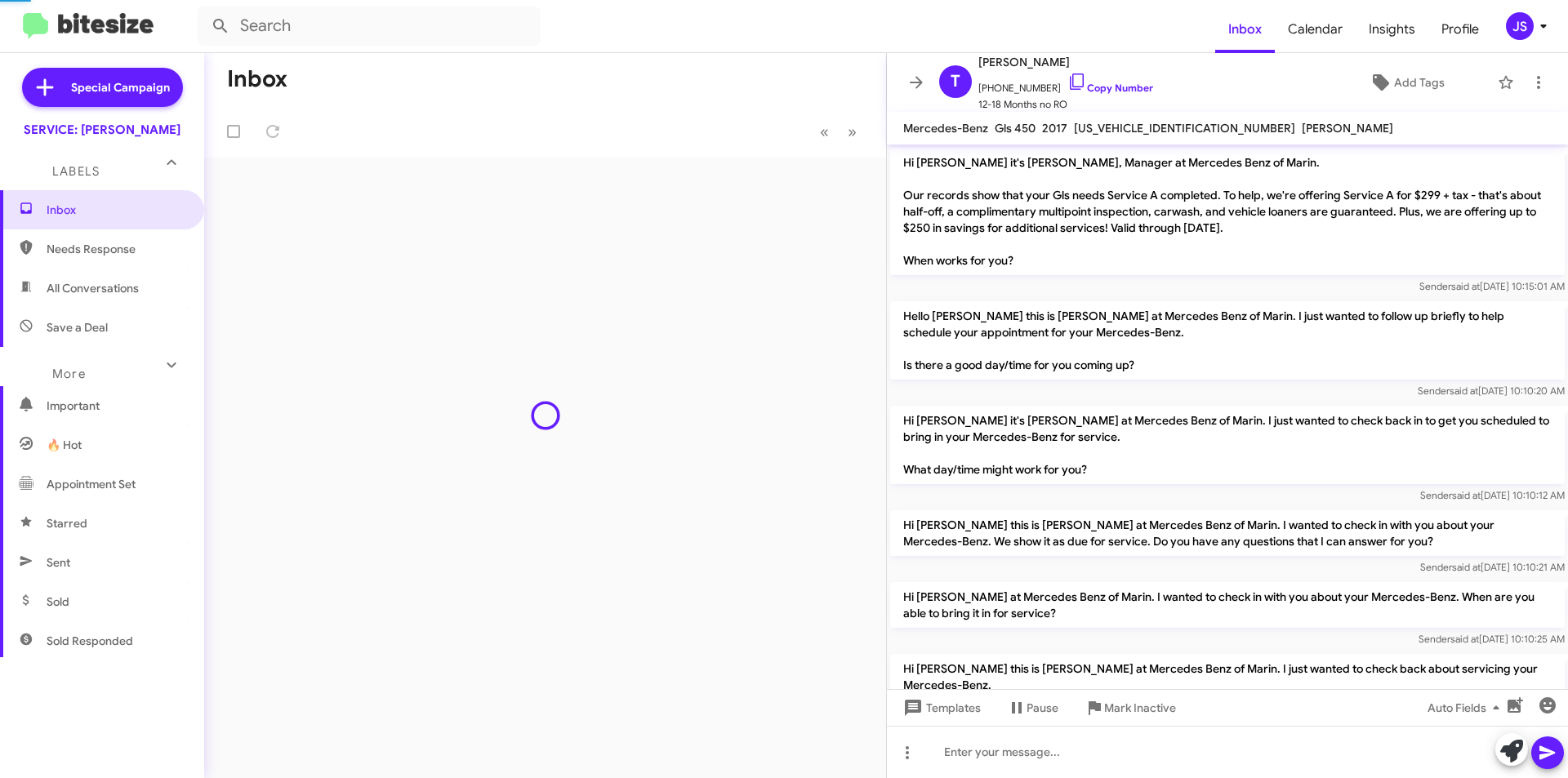
scroll to position [1150, 0]
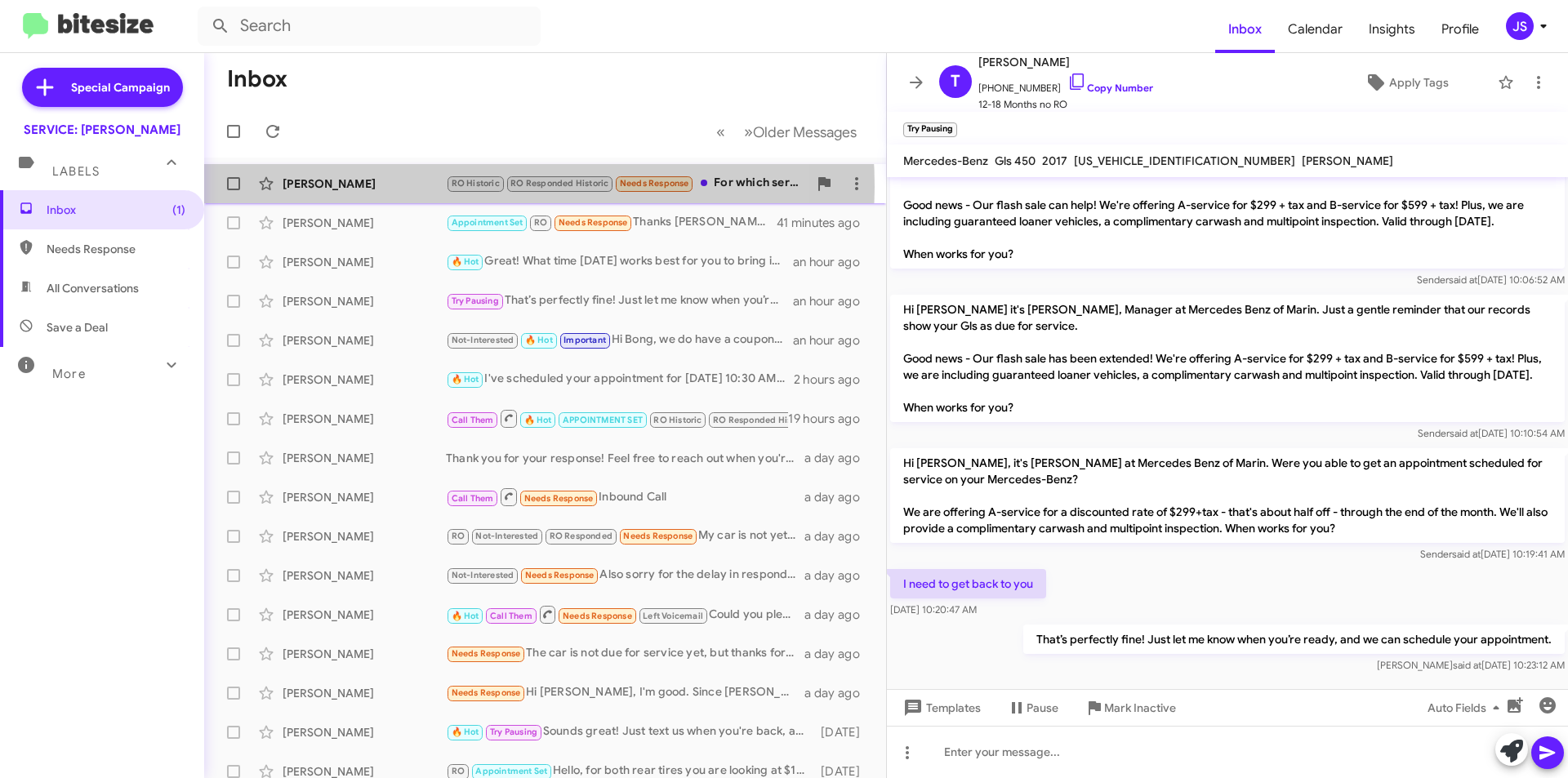
click at [427, 187] on div "[PERSON_NAME]" at bounding box center [364, 184] width 164 height 16
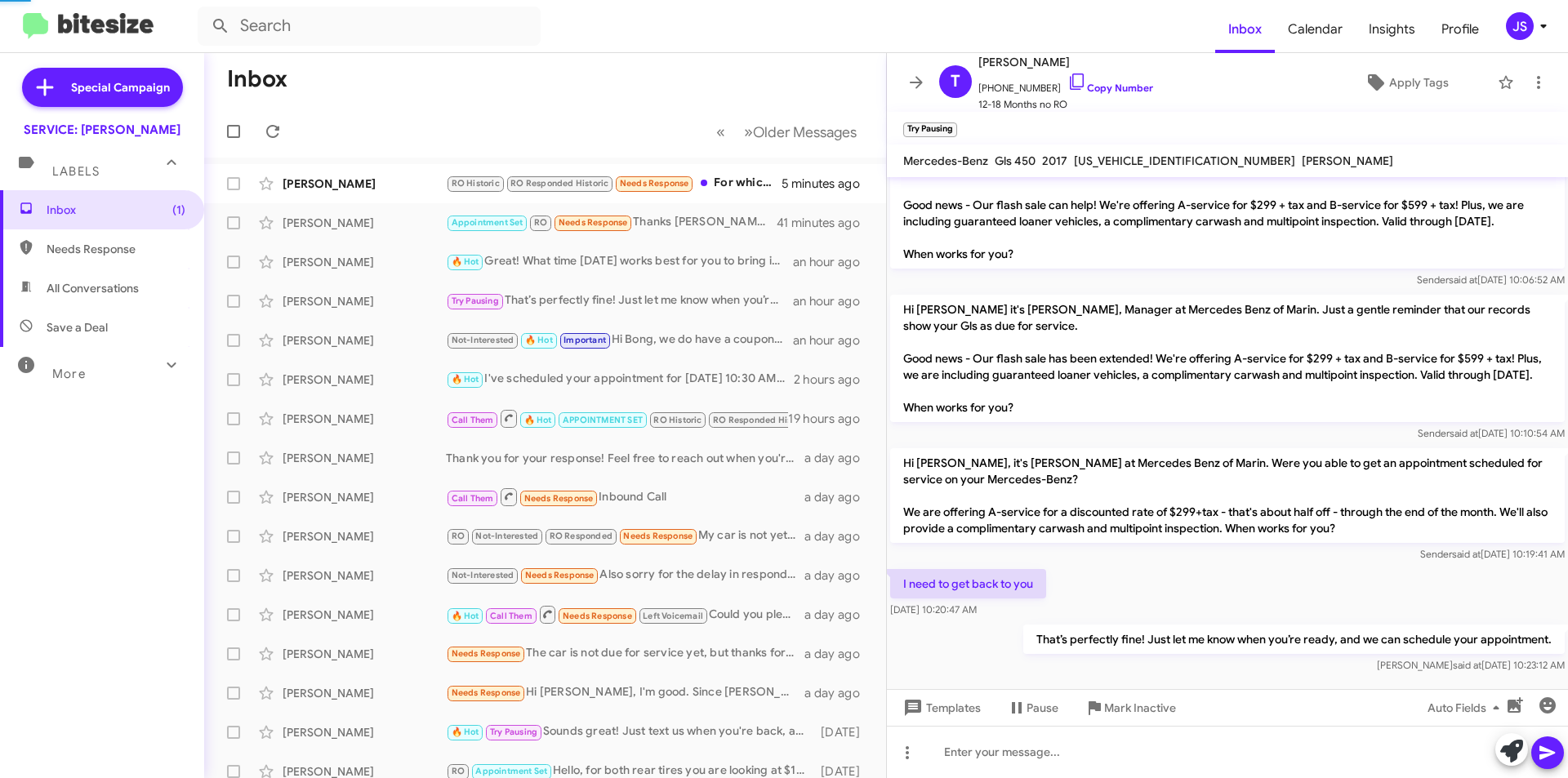
scroll to position [442, 0]
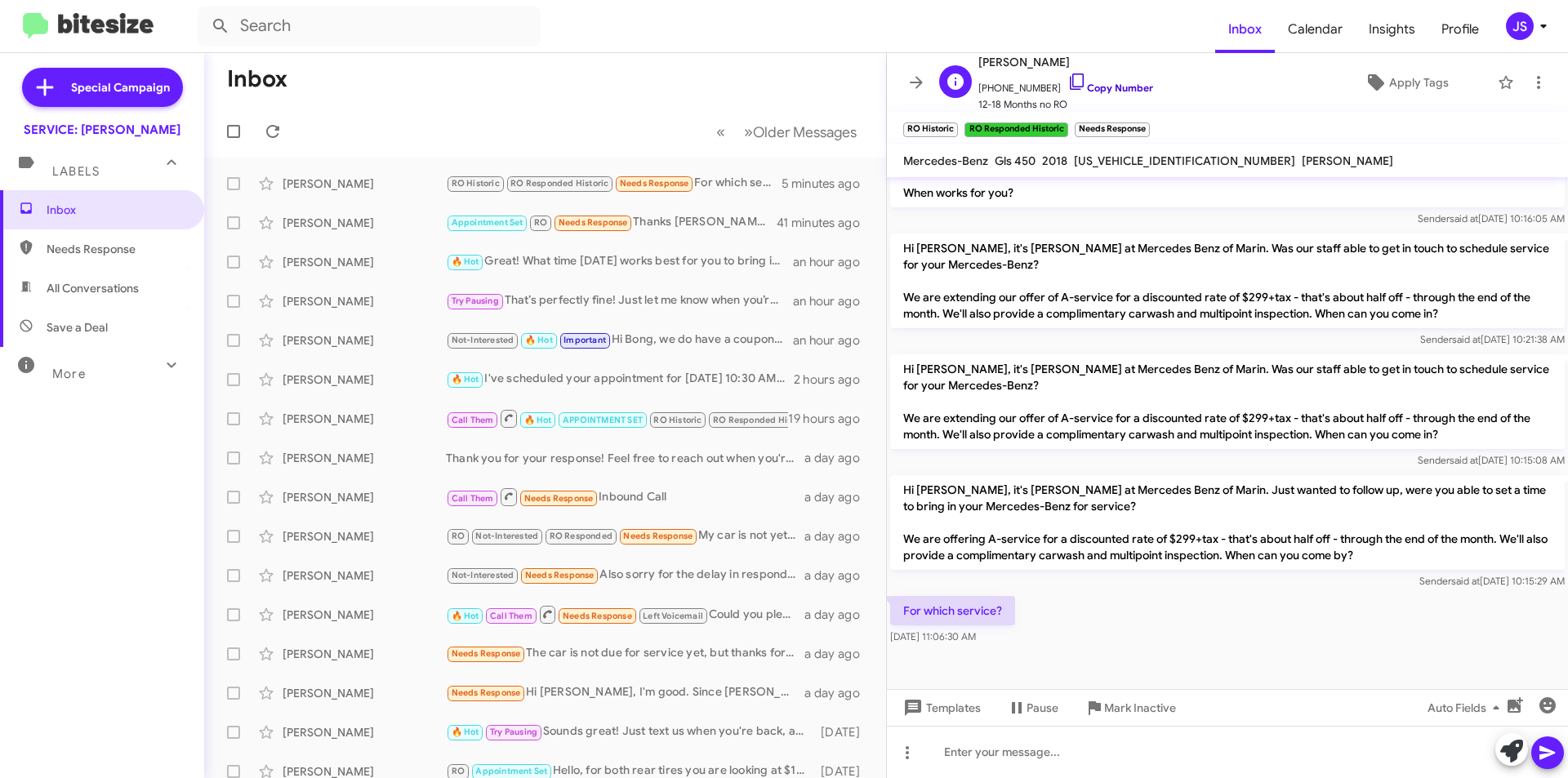
click at [1067, 93] on link "Copy Number" at bounding box center [1110, 87] width 86 height 12
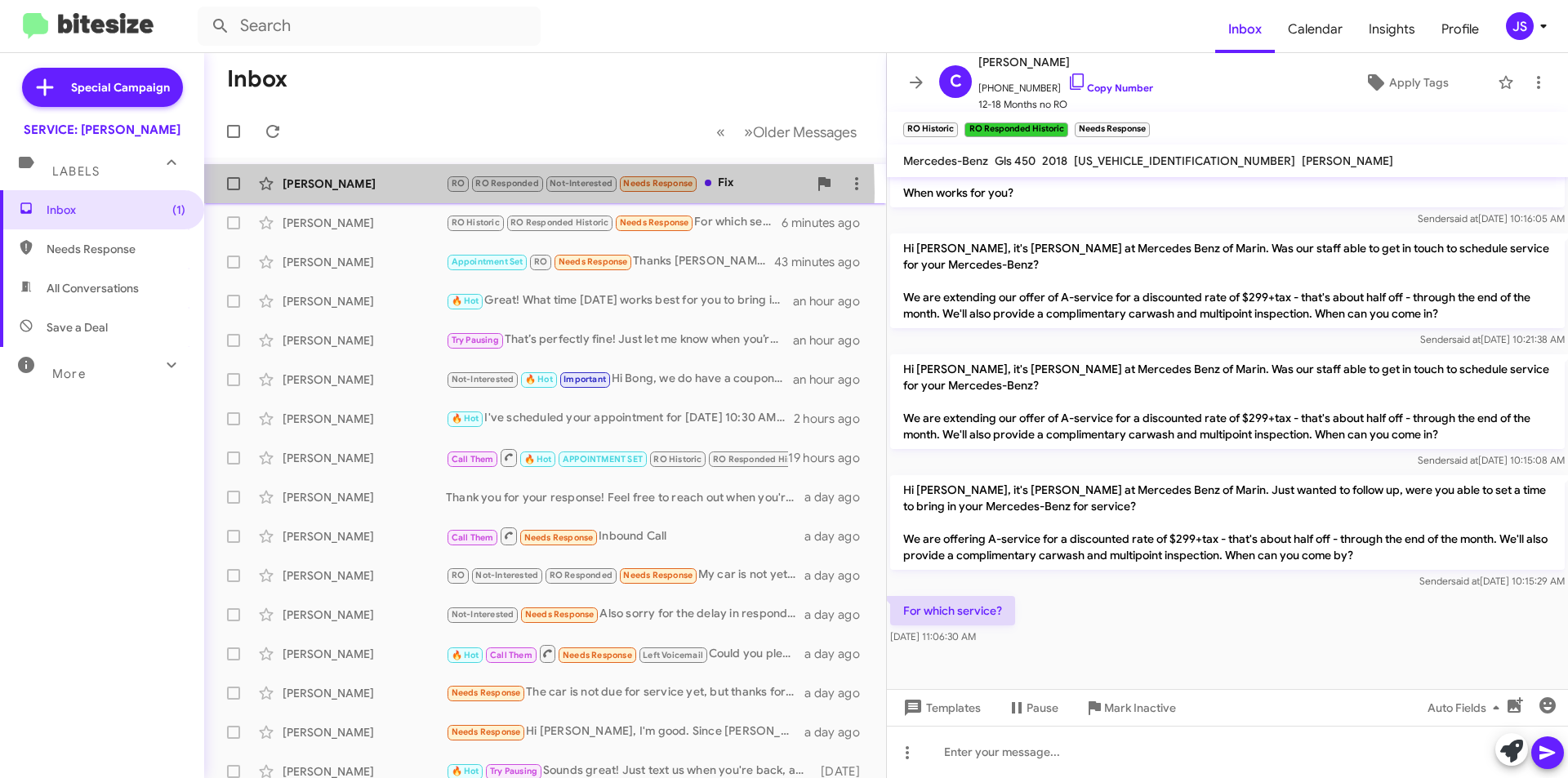
click at [333, 193] on div "Robin Cleary RO RO Responded Not-Interested Needs Response Fix a few seconds ago" at bounding box center [545, 184] width 656 height 33
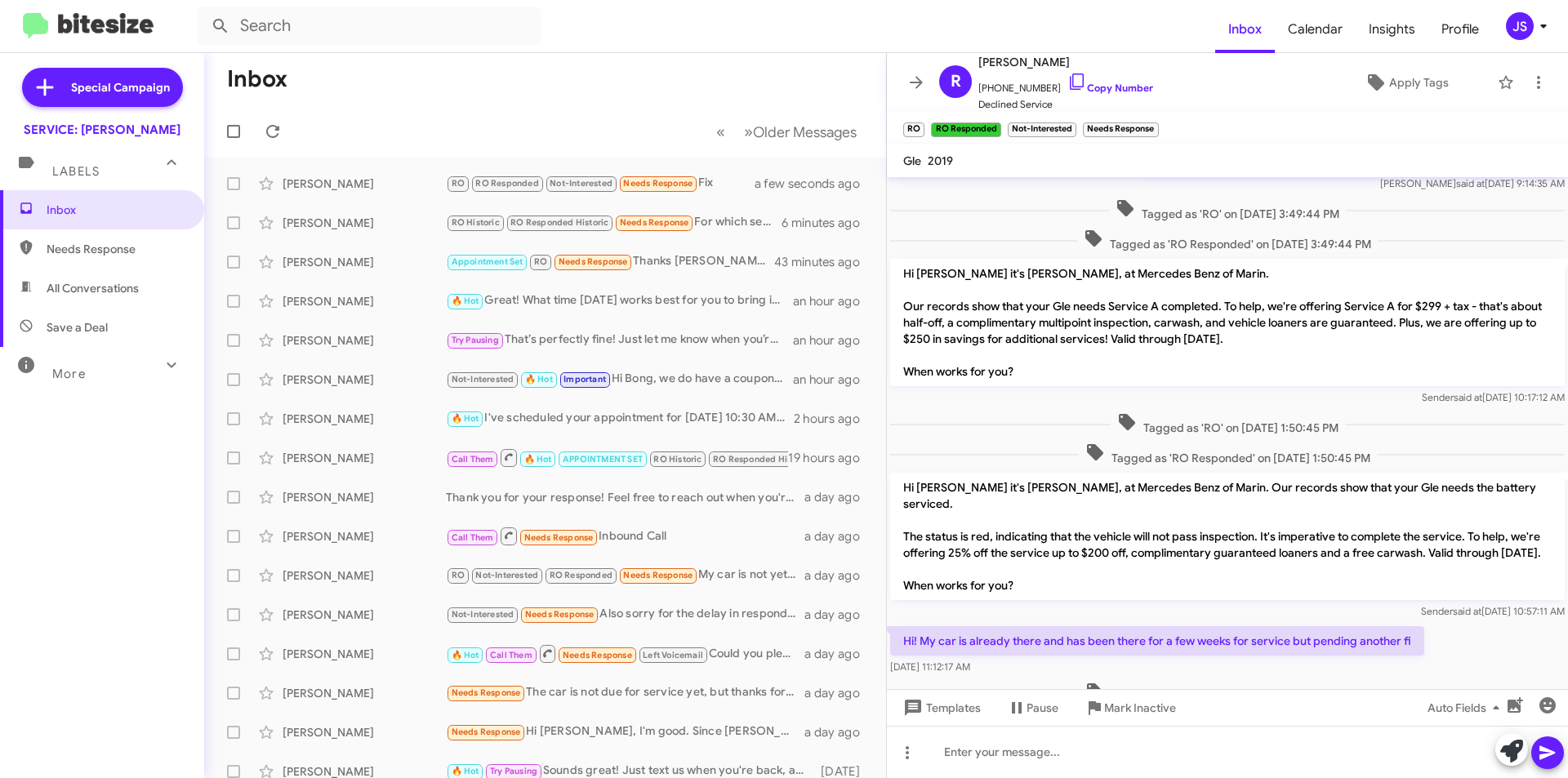
scroll to position [447, 0]
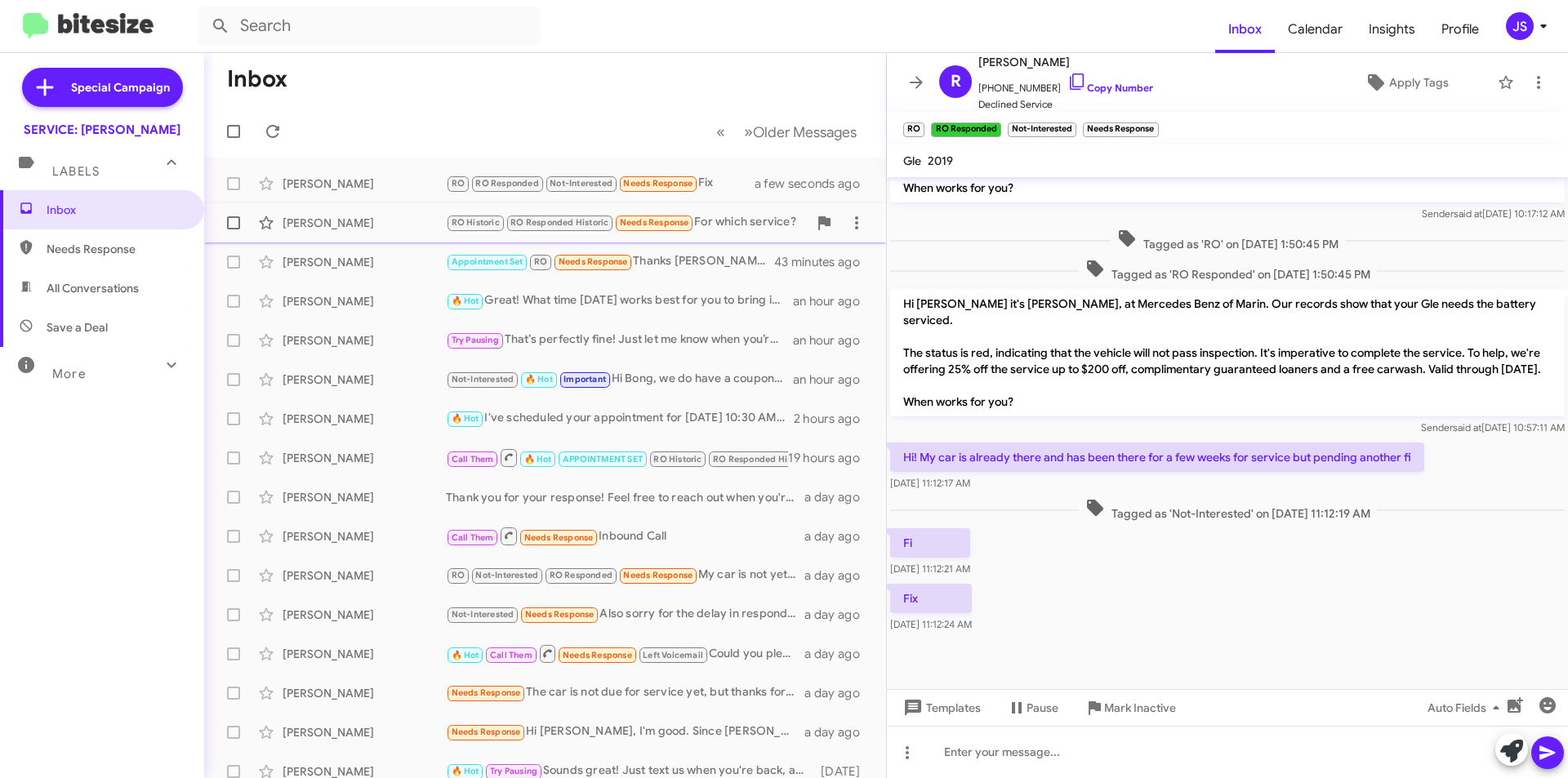
click at [368, 222] on div "[PERSON_NAME]" at bounding box center [364, 222] width 164 height 16
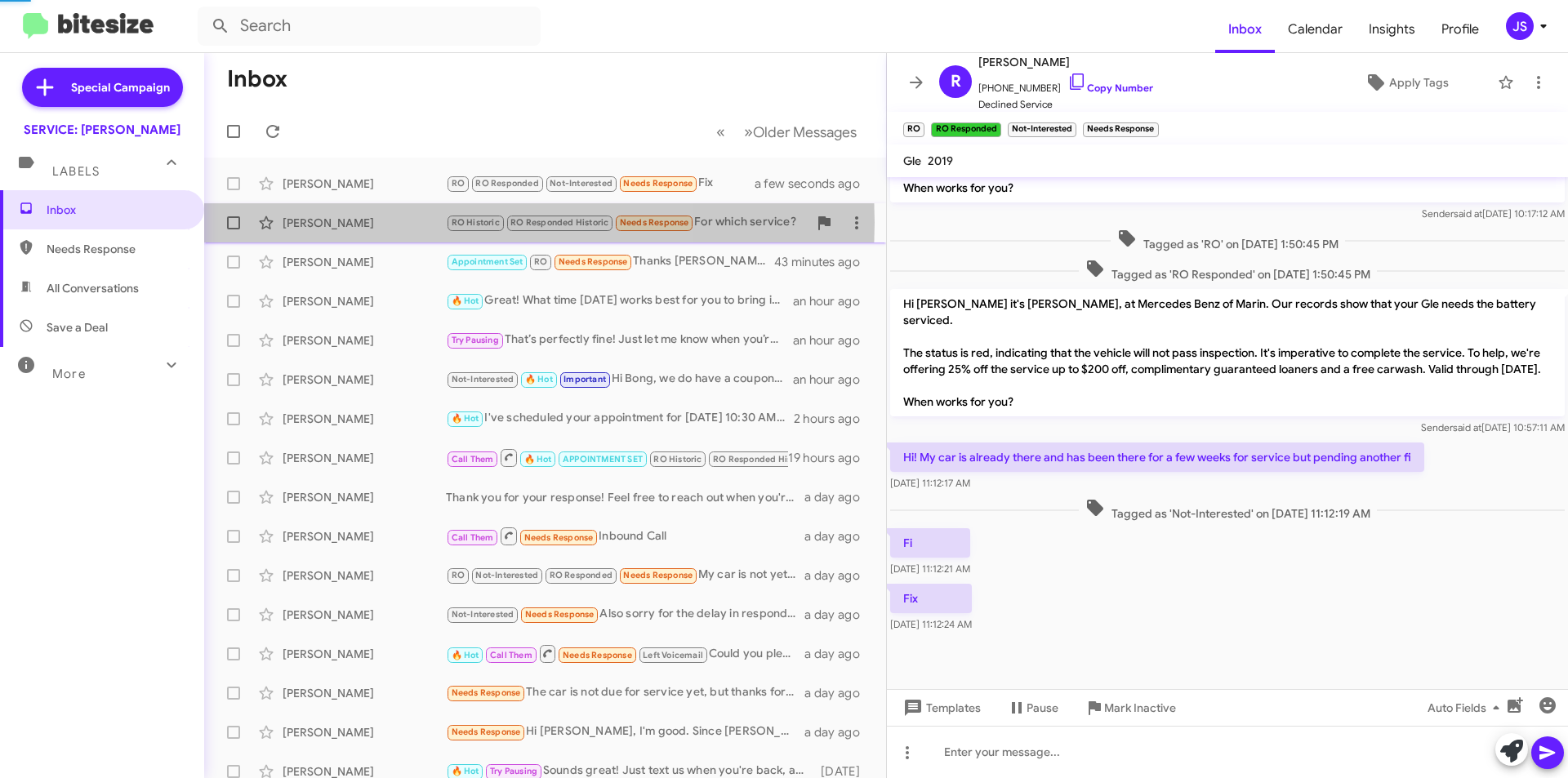
scroll to position [442, 0]
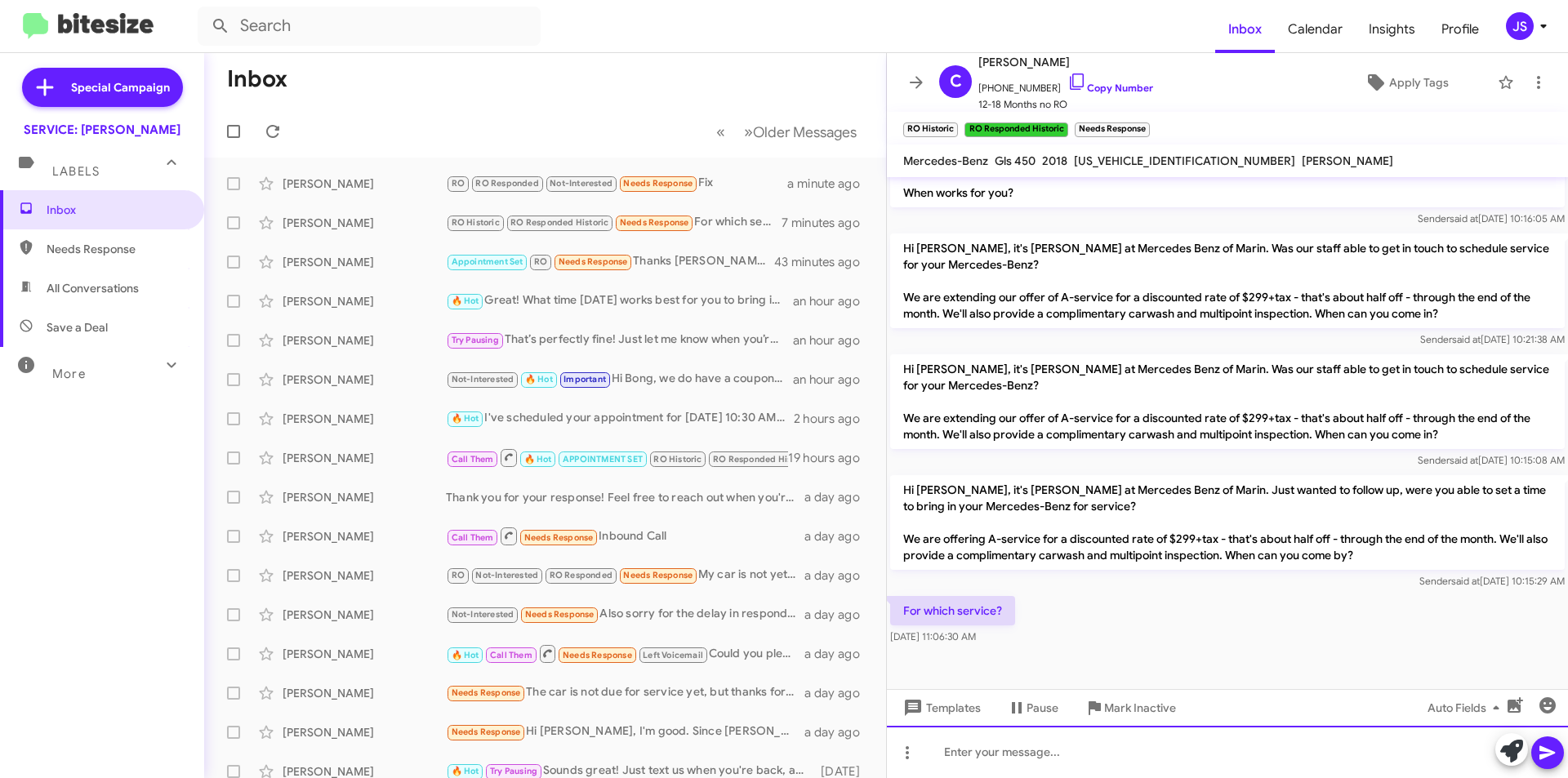
click at [1193, 748] on div at bounding box center [1227, 751] width 681 height 52
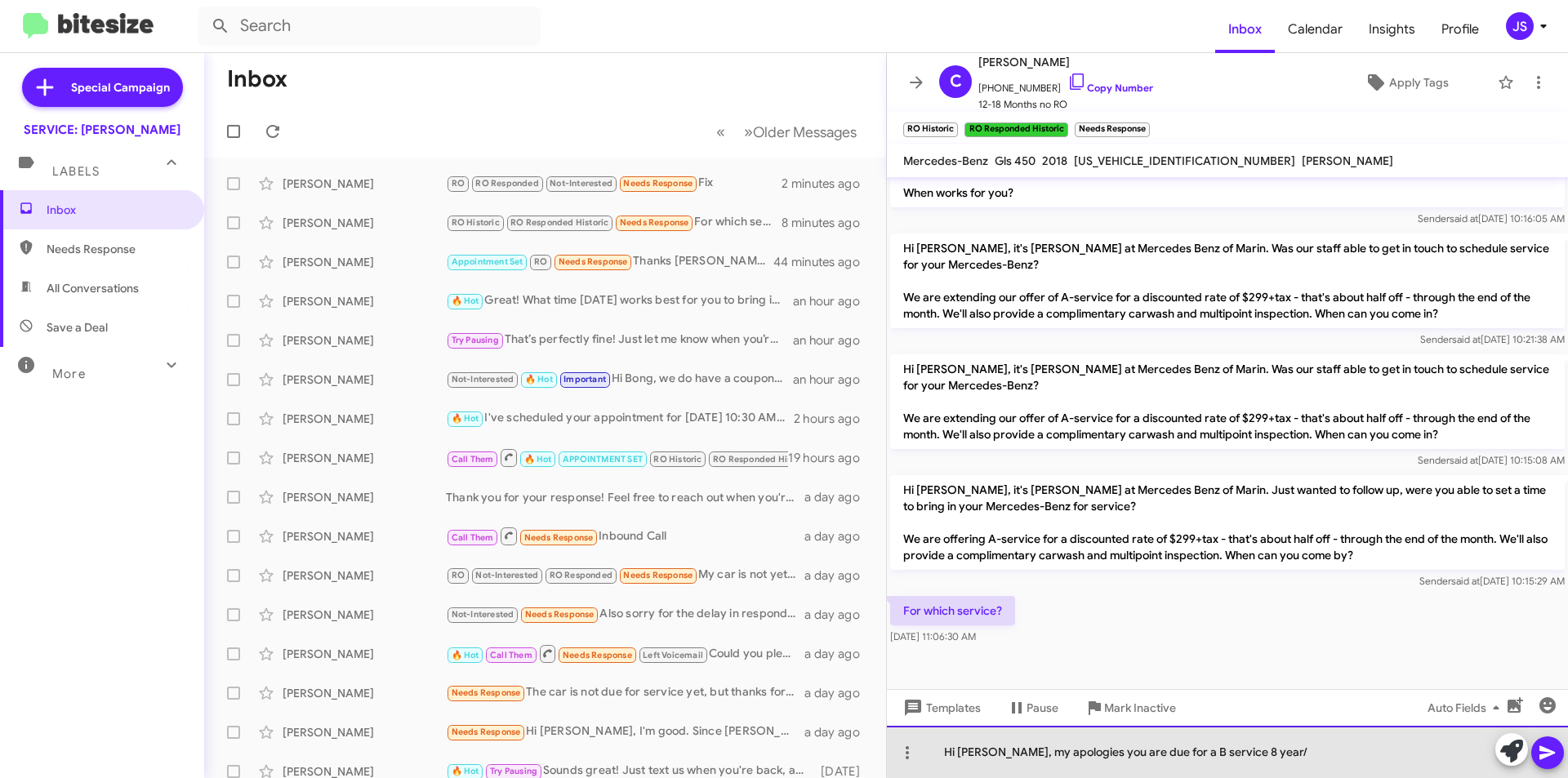
click at [1273, 751] on div "Hi Cheresa, my apologies you are due for a B service 8 year/" at bounding box center [1227, 751] width 681 height 52
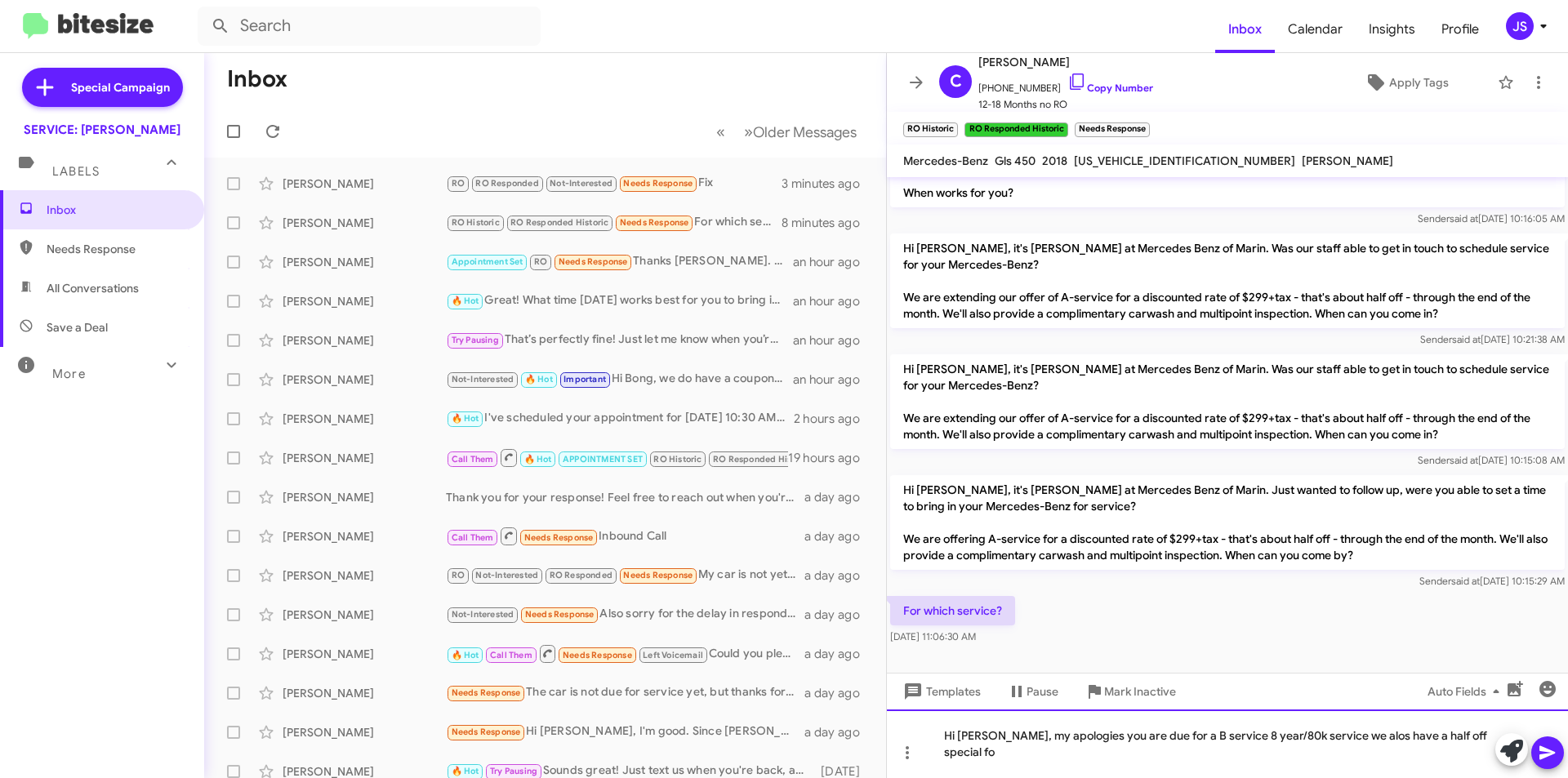
scroll to position [447, 0]
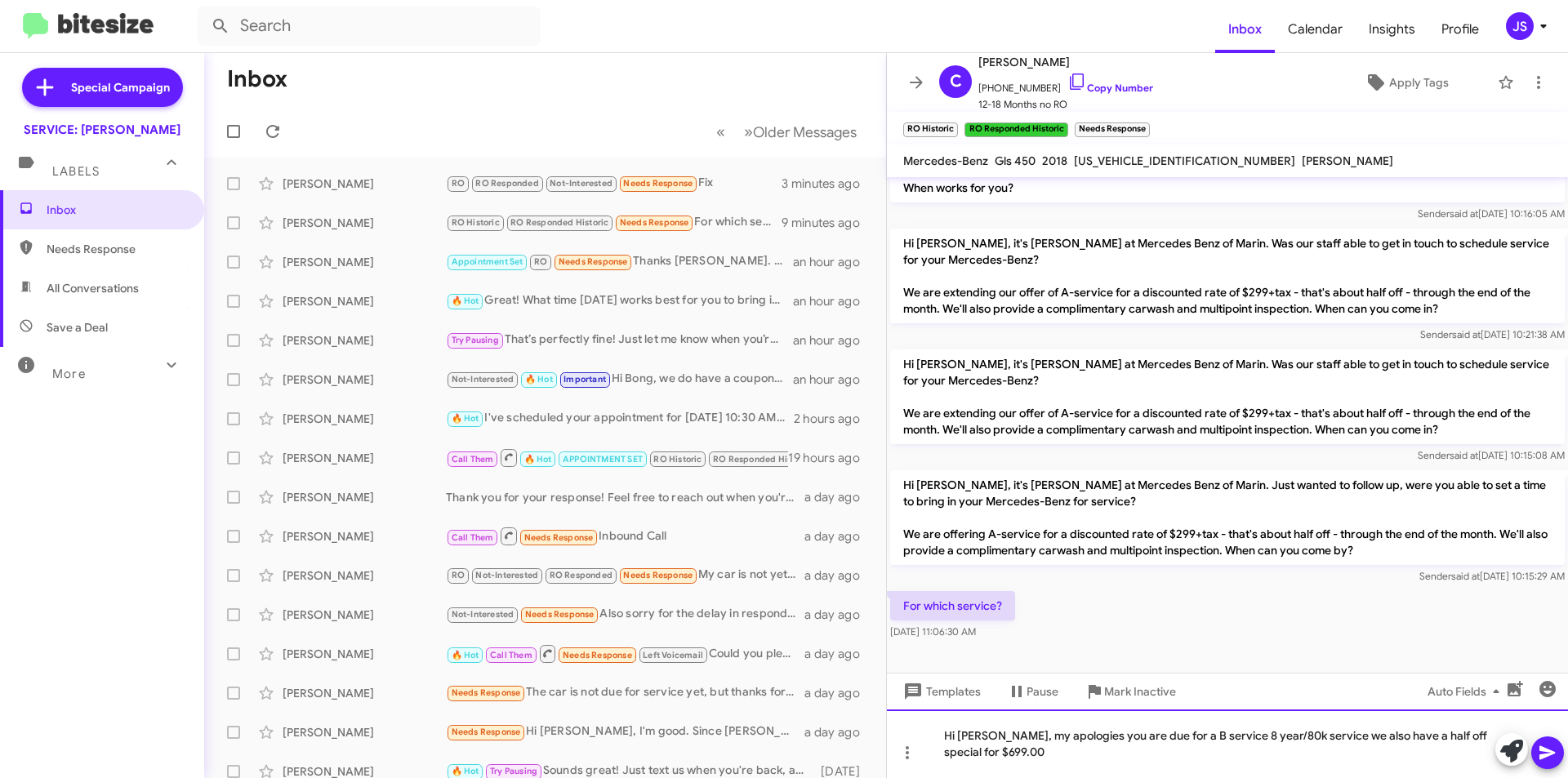
click at [1189, 754] on div "Hi [PERSON_NAME], my apologies you are due for a B service 8 year/80k service w…" at bounding box center [1227, 744] width 681 height 68
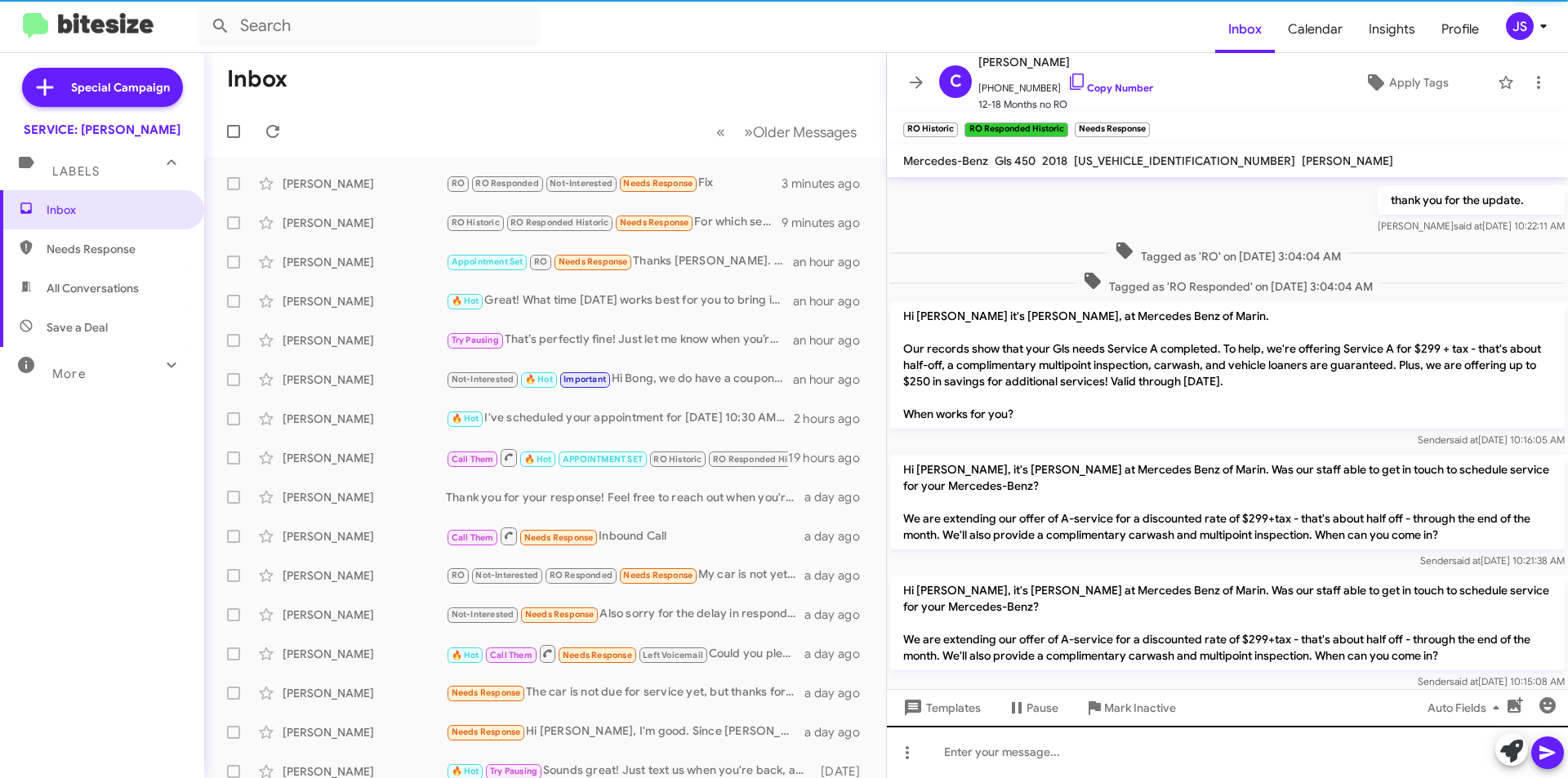
scroll to position [490, 0]
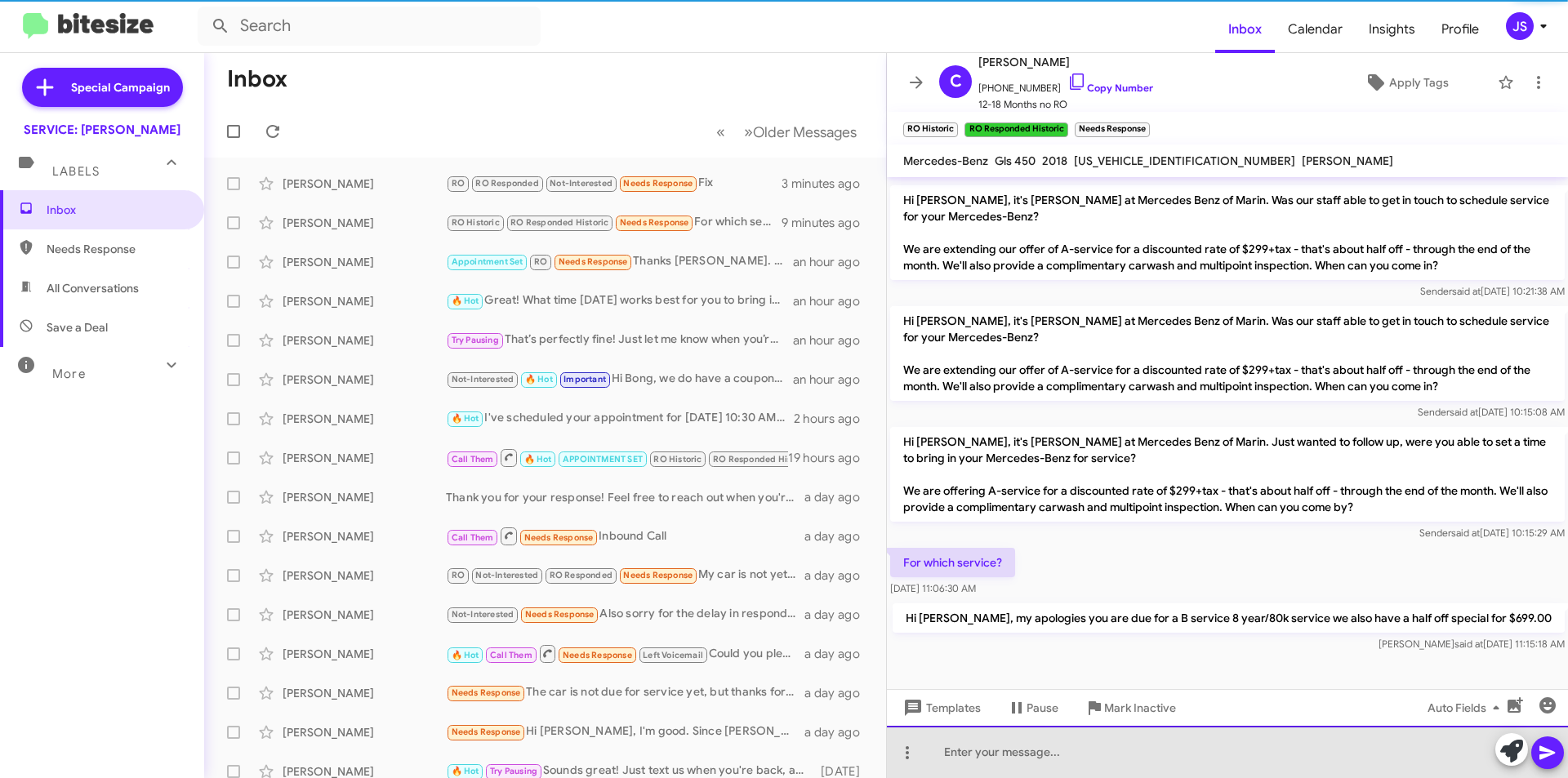
click at [1204, 737] on div at bounding box center [1227, 751] width 681 height 52
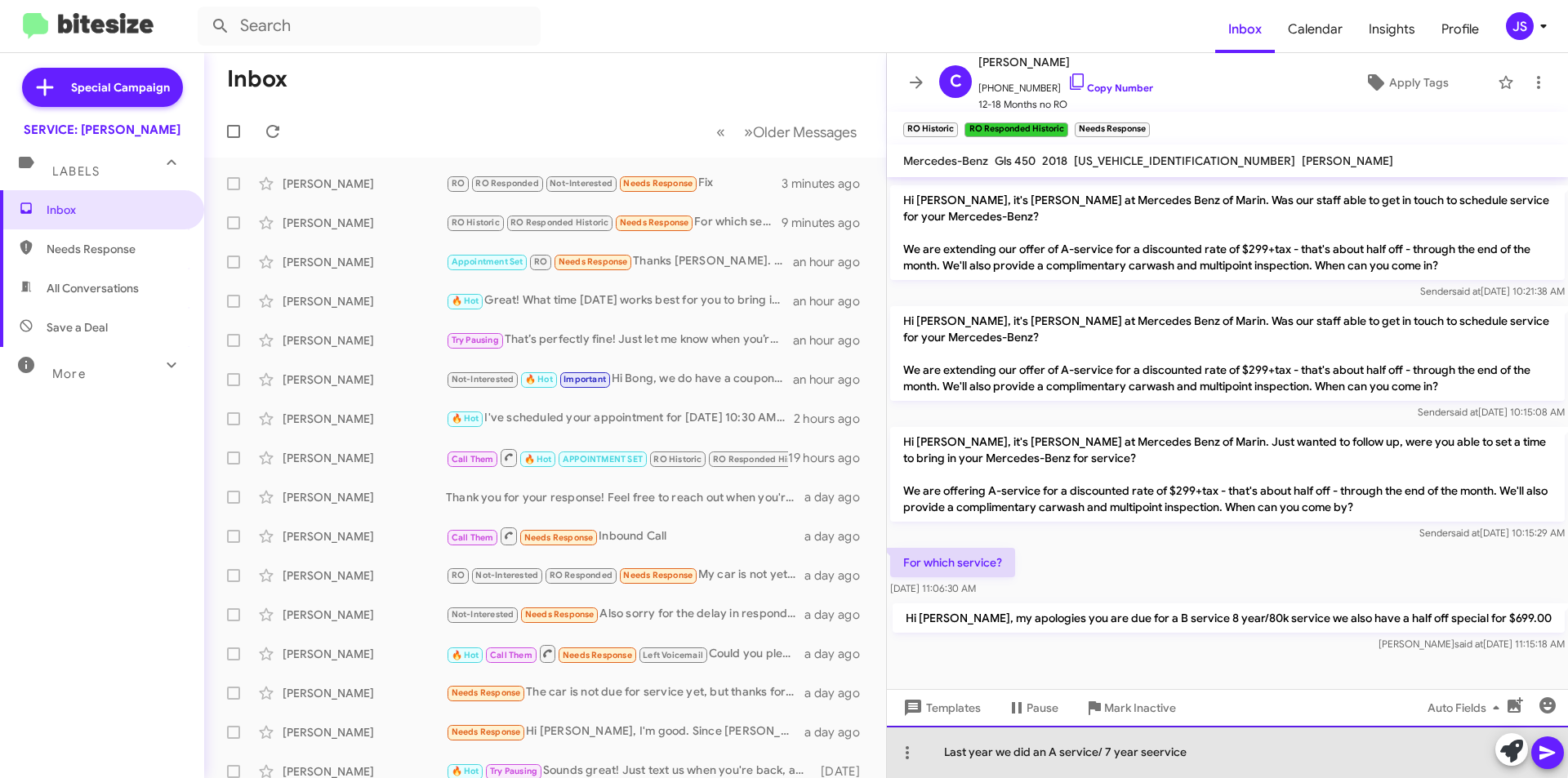
drag, startPoint x: 1196, startPoint y: 747, endPoint x: 1160, endPoint y: 748, distance: 36.0
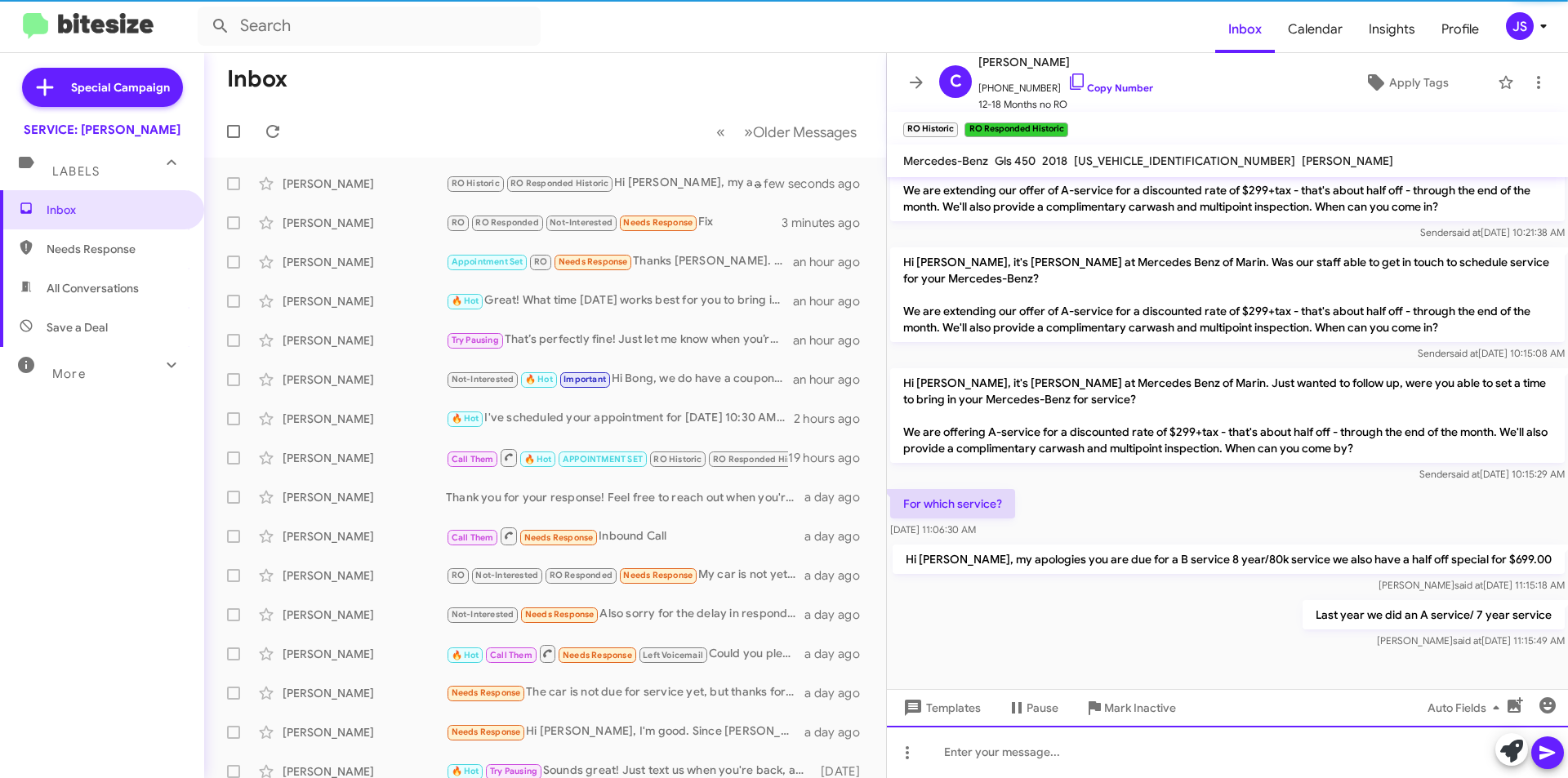
scroll to position [561, 0]
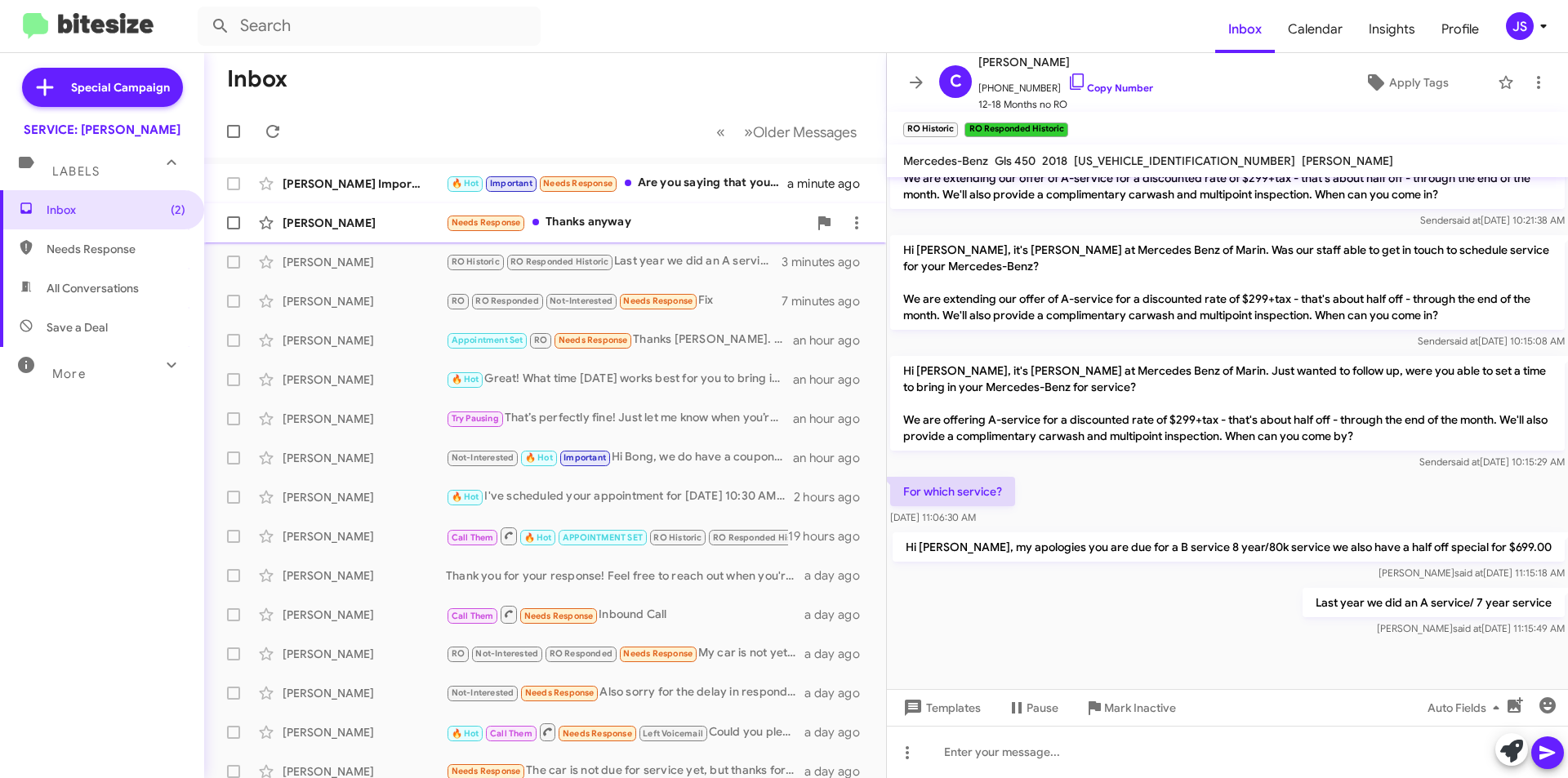
click at [427, 218] on div "[PERSON_NAME]" at bounding box center [364, 222] width 164 height 16
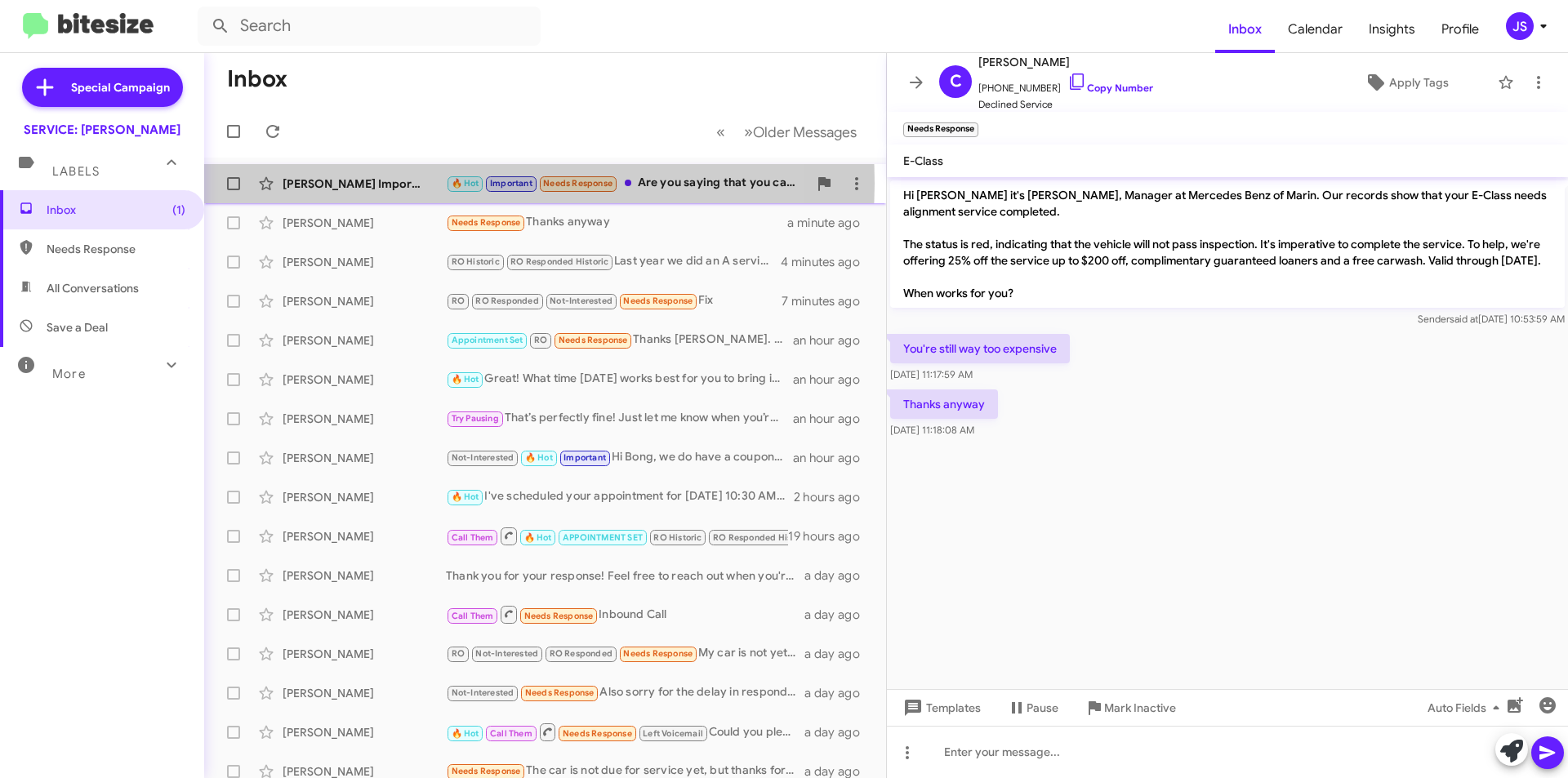
click at [424, 184] on div "[PERSON_NAME] Imports" at bounding box center [364, 184] width 164 height 16
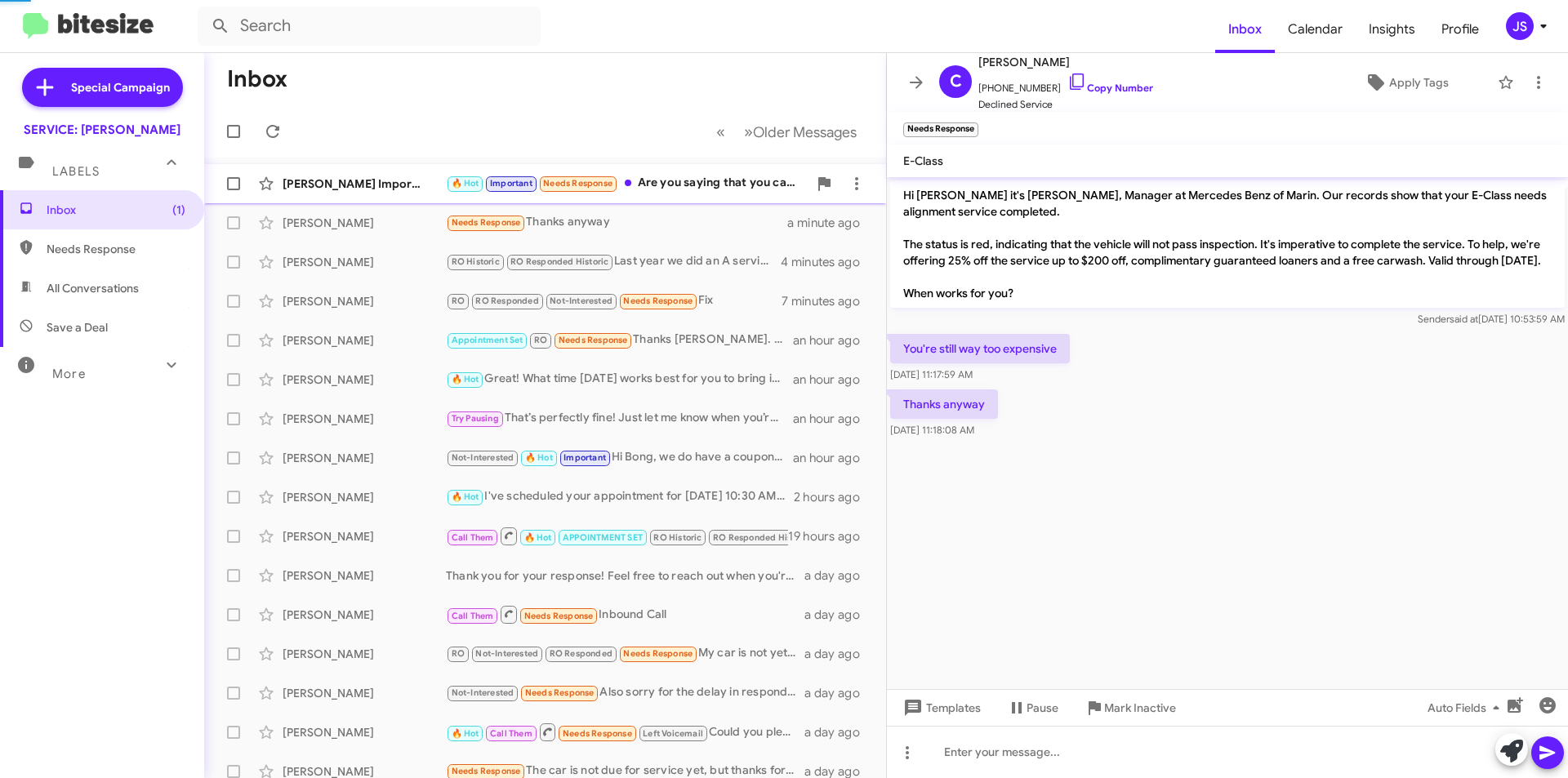
scroll to position [1128, 0]
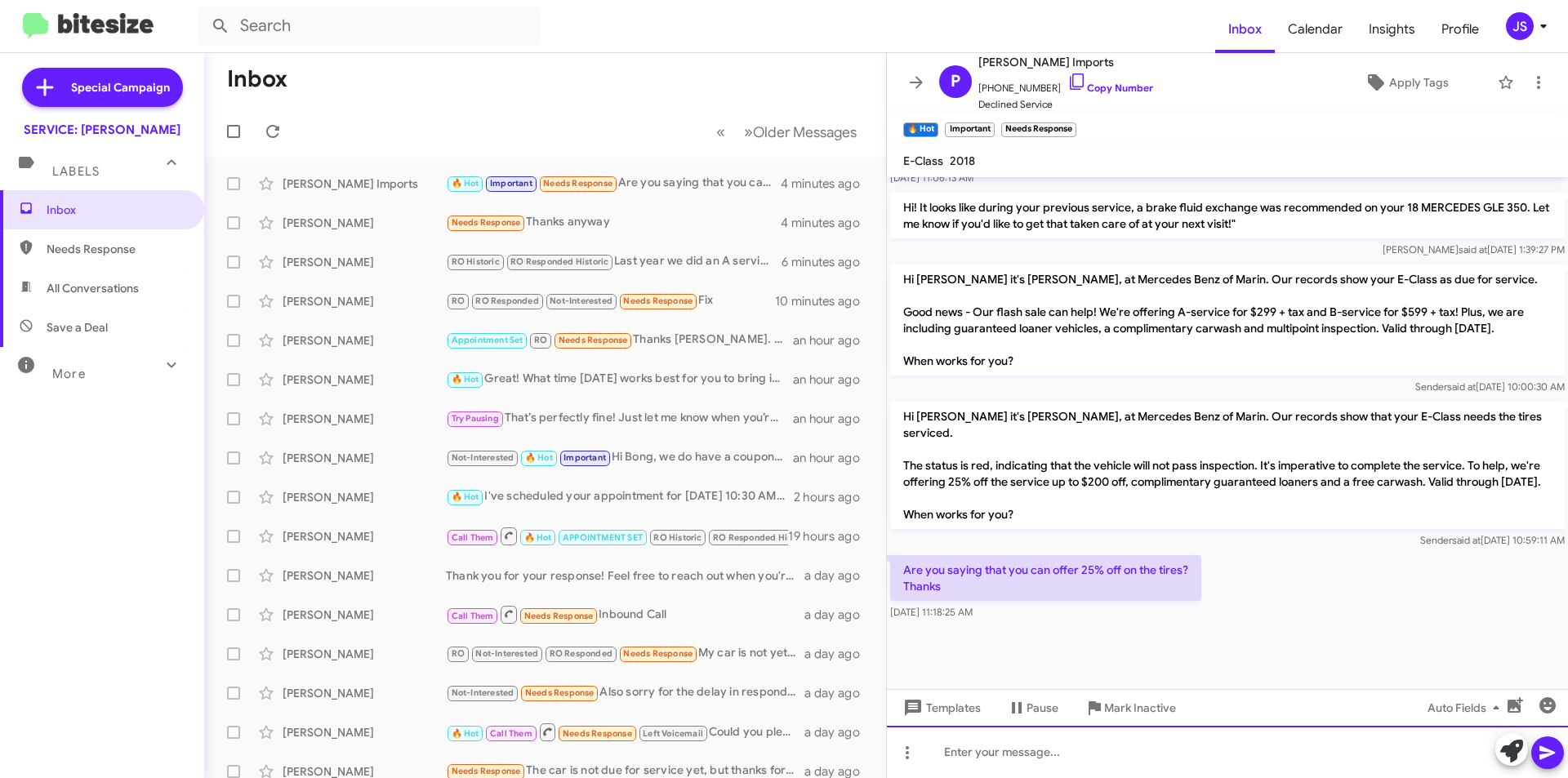
click at [1106, 752] on div at bounding box center [1227, 751] width 681 height 52
click at [1071, 84] on link "Copy Number" at bounding box center [1110, 87] width 86 height 12
click at [319, 222] on div "[PERSON_NAME]" at bounding box center [364, 222] width 164 height 16
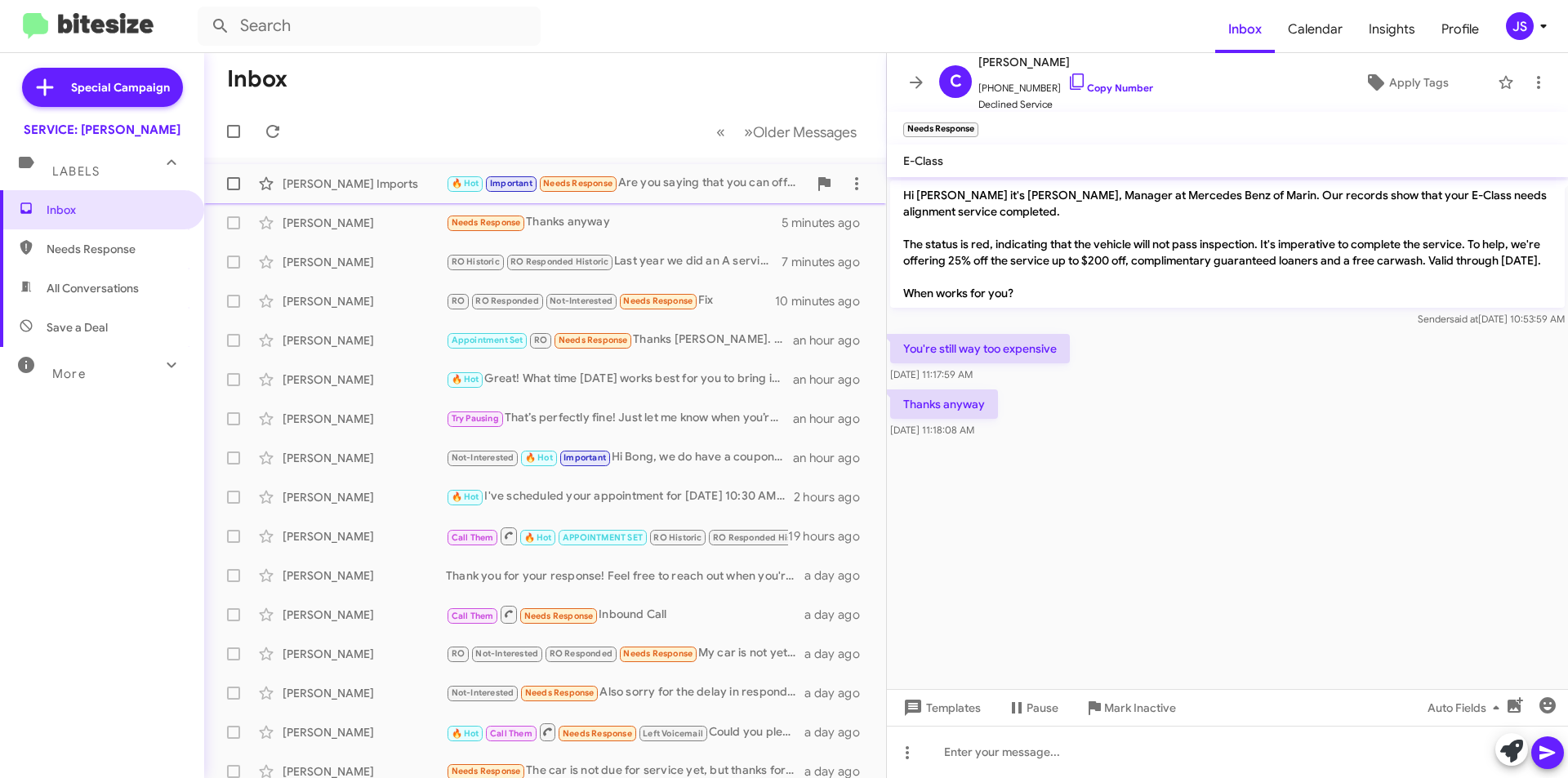
click at [336, 183] on div "[PERSON_NAME] Imports" at bounding box center [364, 184] width 164 height 16
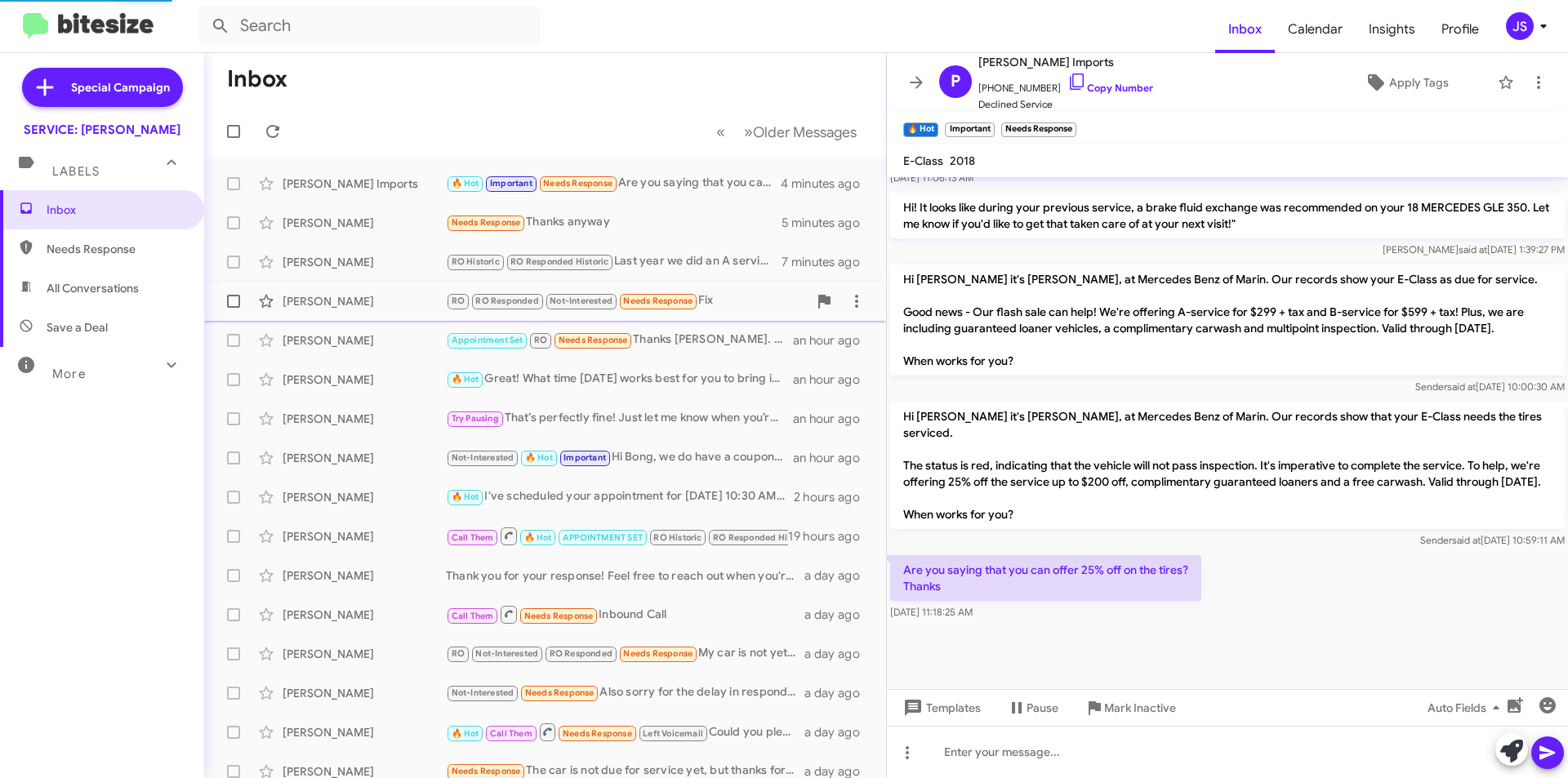
click at [373, 316] on div "Robin Cleary RO RO Responded Not-Interested Needs Response Fix 10 minutes ago" at bounding box center [545, 301] width 656 height 33
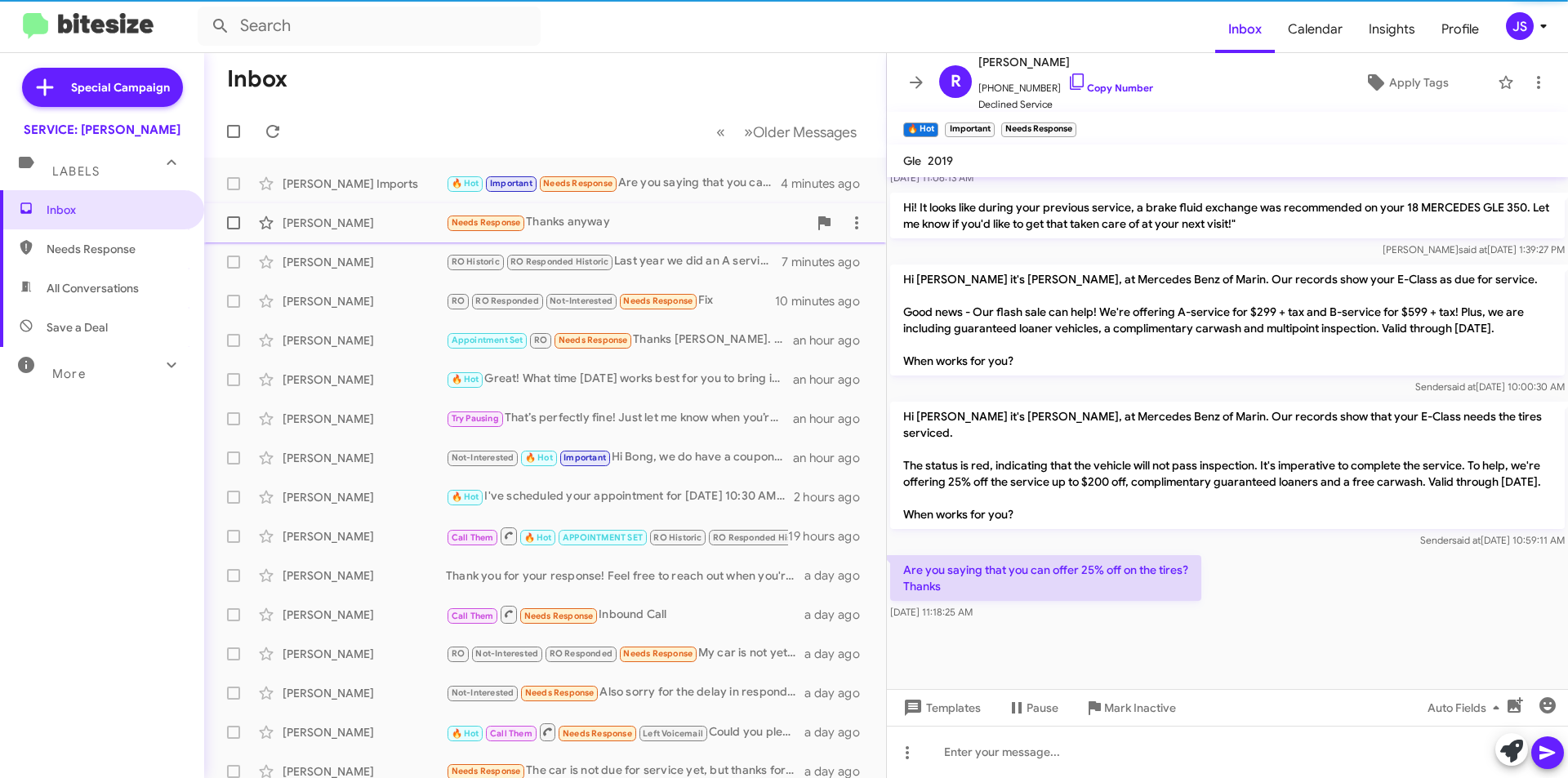
scroll to position [447, 0]
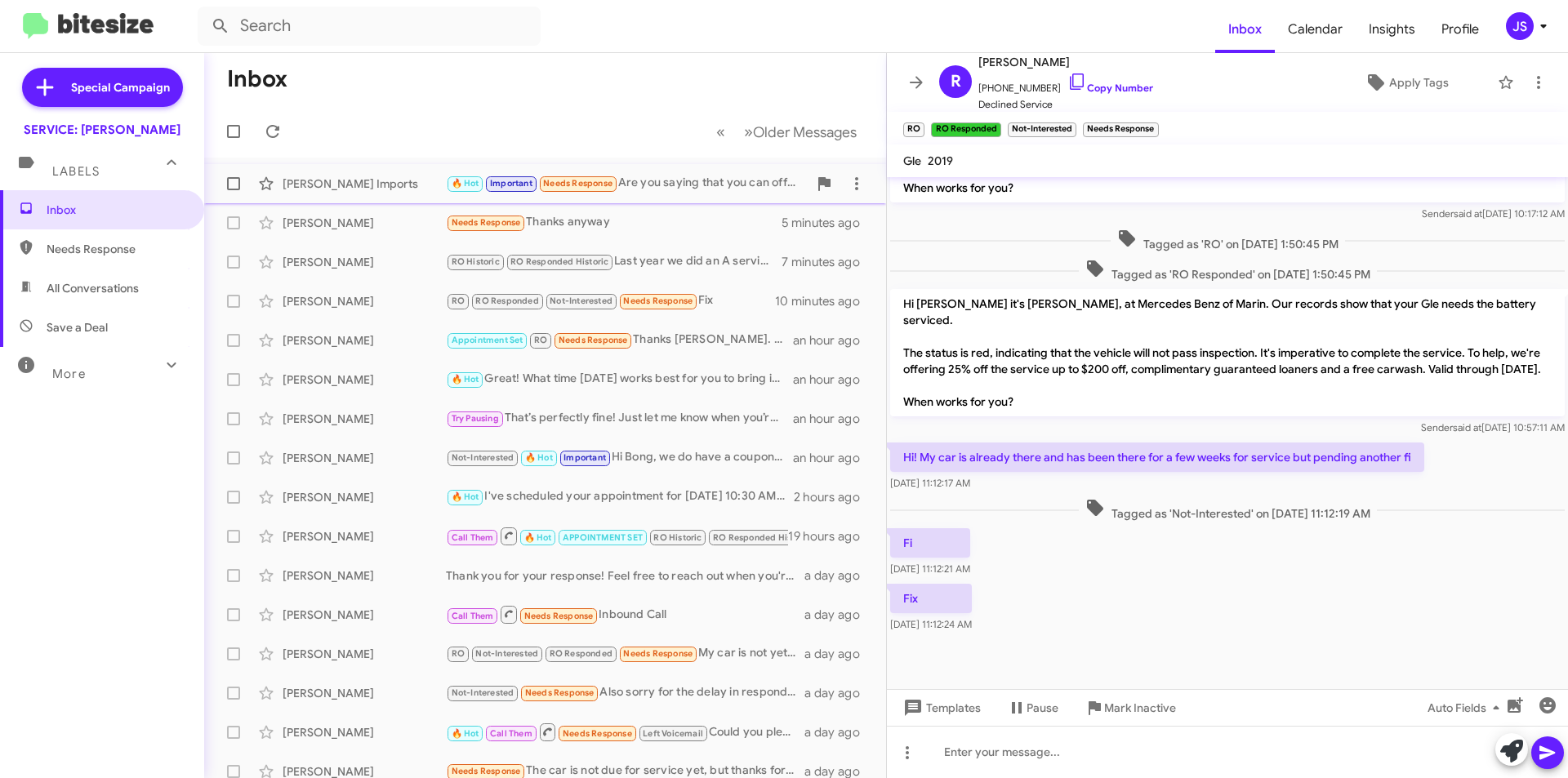
click at [382, 201] on span "Palecek Imports 🔥 Hot Important Needs Response Are you saying that you can offe…" at bounding box center [545, 183] width 682 height 39
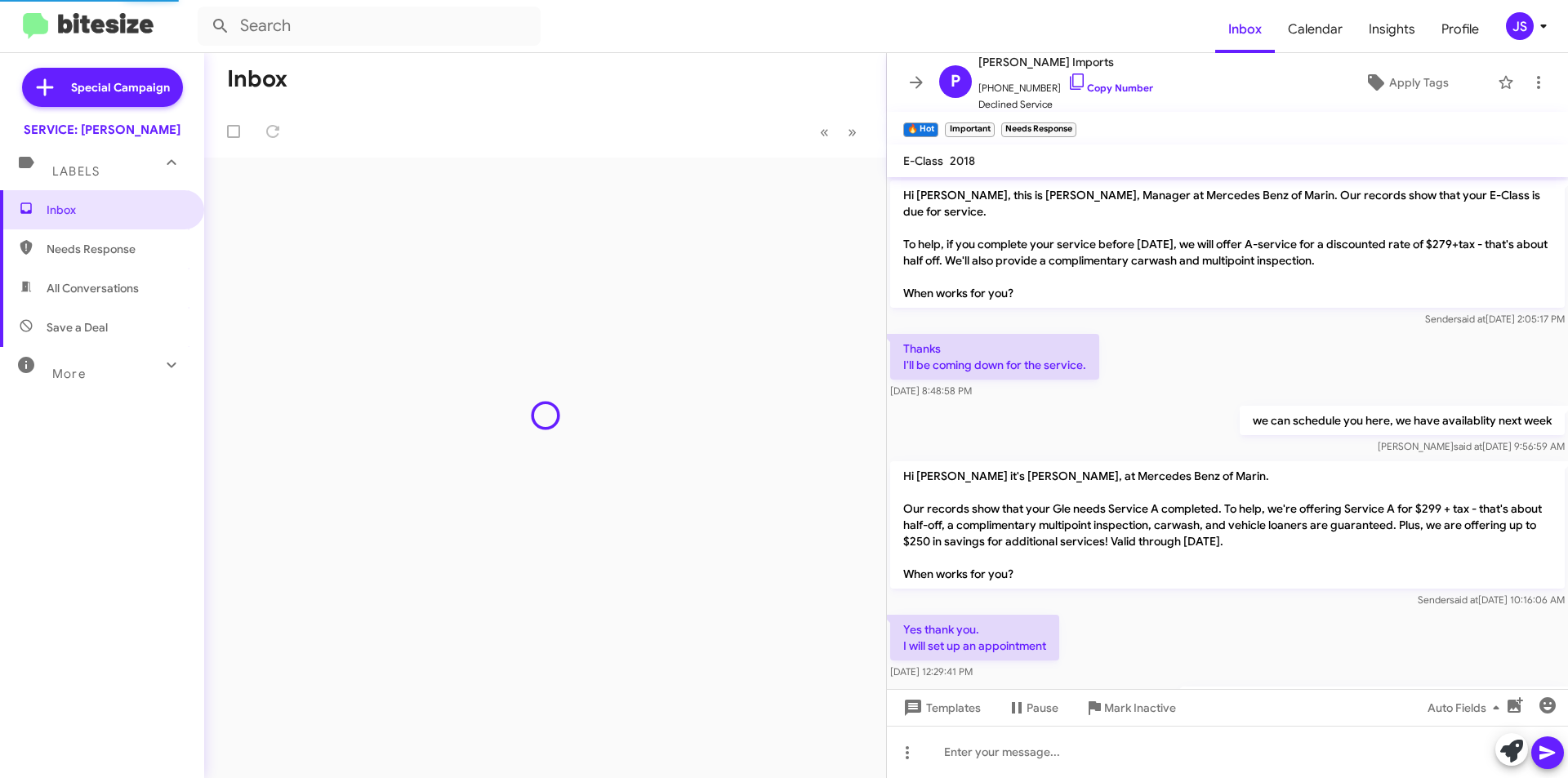
scroll to position [1095, 0]
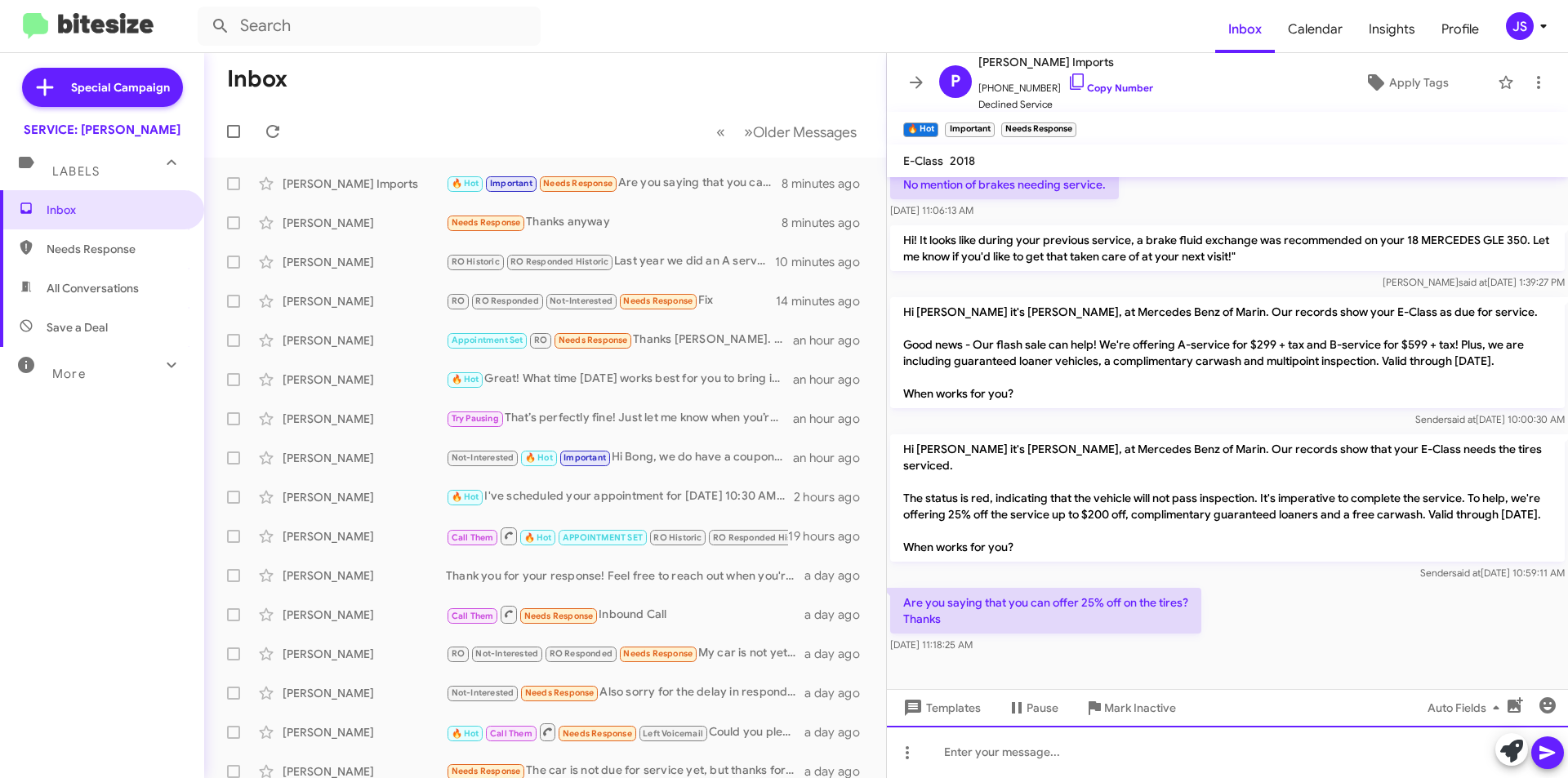
click at [1052, 745] on div at bounding box center [1227, 751] width 681 height 52
click at [1070, 83] on icon at bounding box center [1077, 81] width 14 height 16
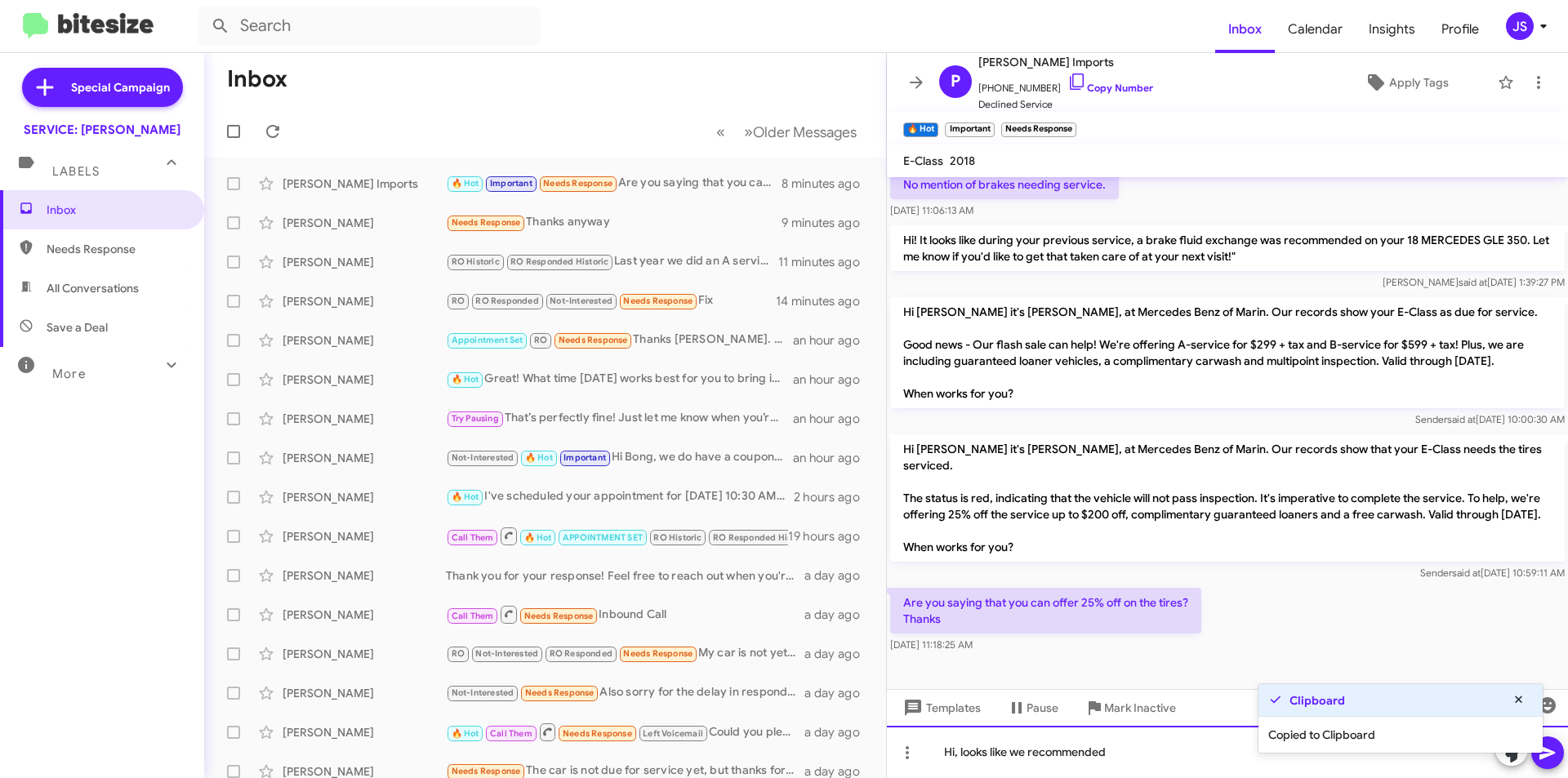
click at [1178, 754] on div "Hi, looks like we recommended" at bounding box center [1227, 751] width 681 height 52
click at [1276, 765] on div "Hi, looks like we recommended 2 tires in the red." at bounding box center [1227, 751] width 681 height 52
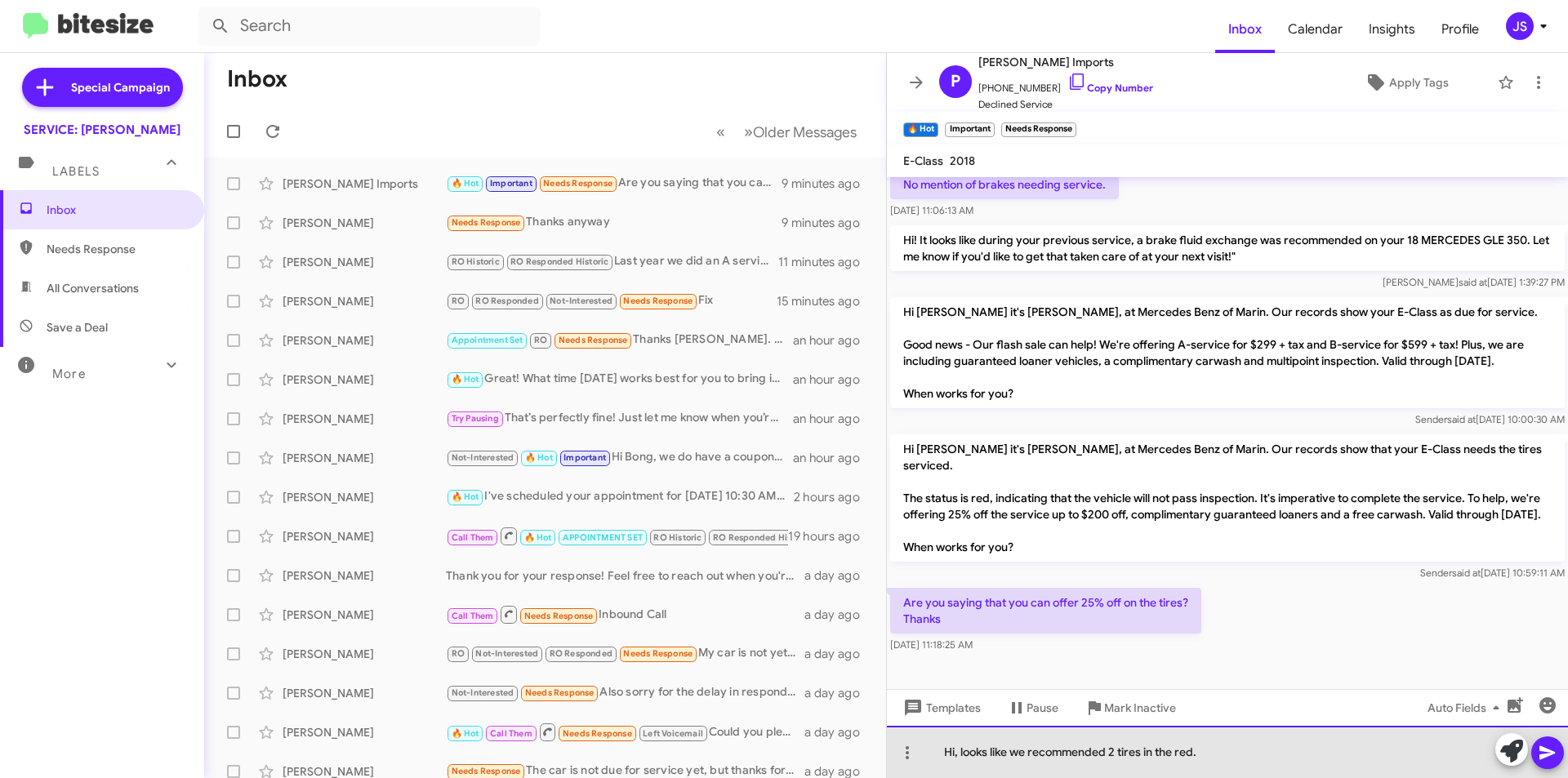
click at [1275, 746] on div "Hi, looks like we recommended 2 tires in the red." at bounding box center [1227, 751] width 681 height 52
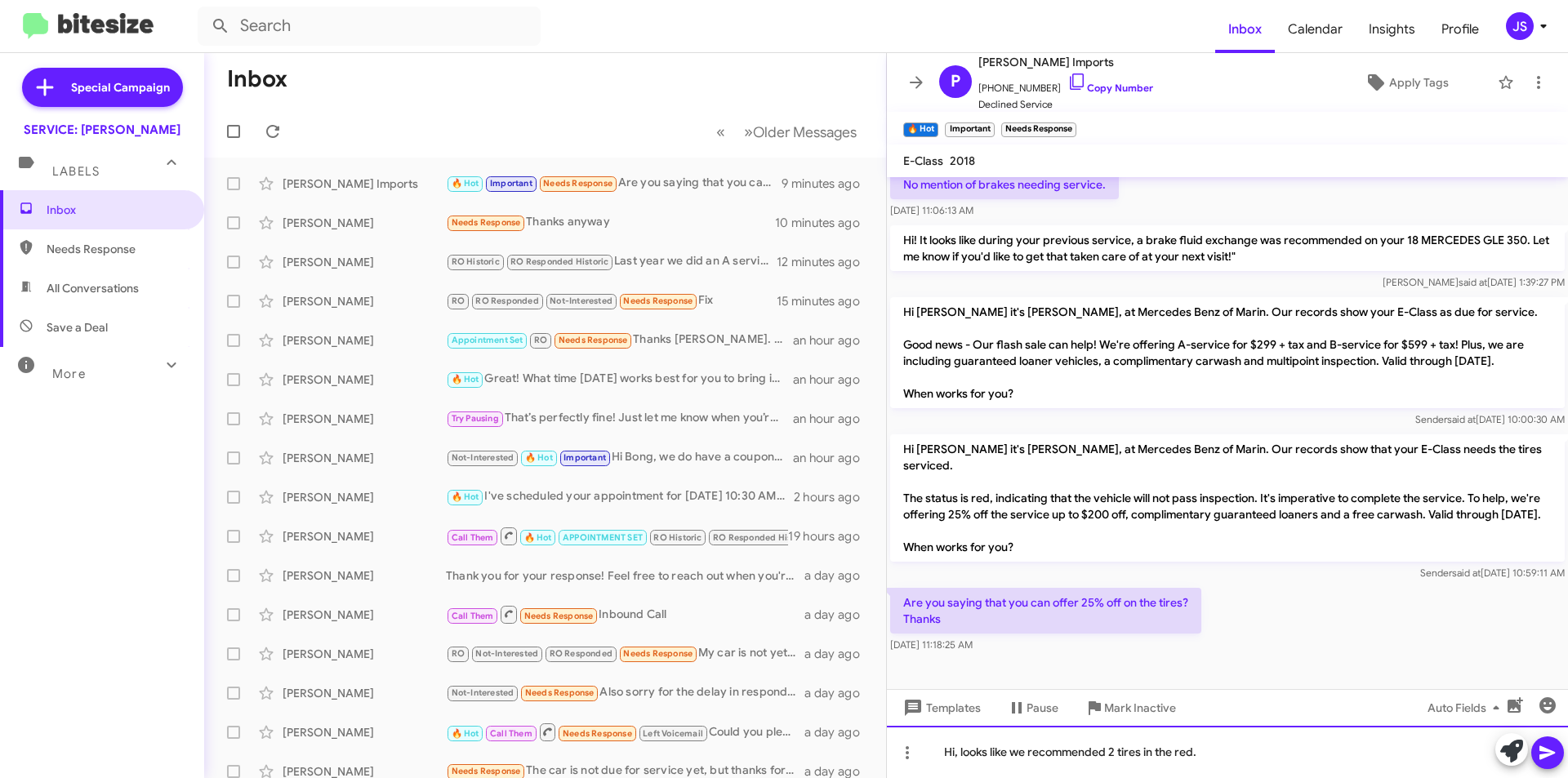
click at [1301, 753] on div "Hi, looks like we recommended 2 tires in the red." at bounding box center [1227, 751] width 681 height 52
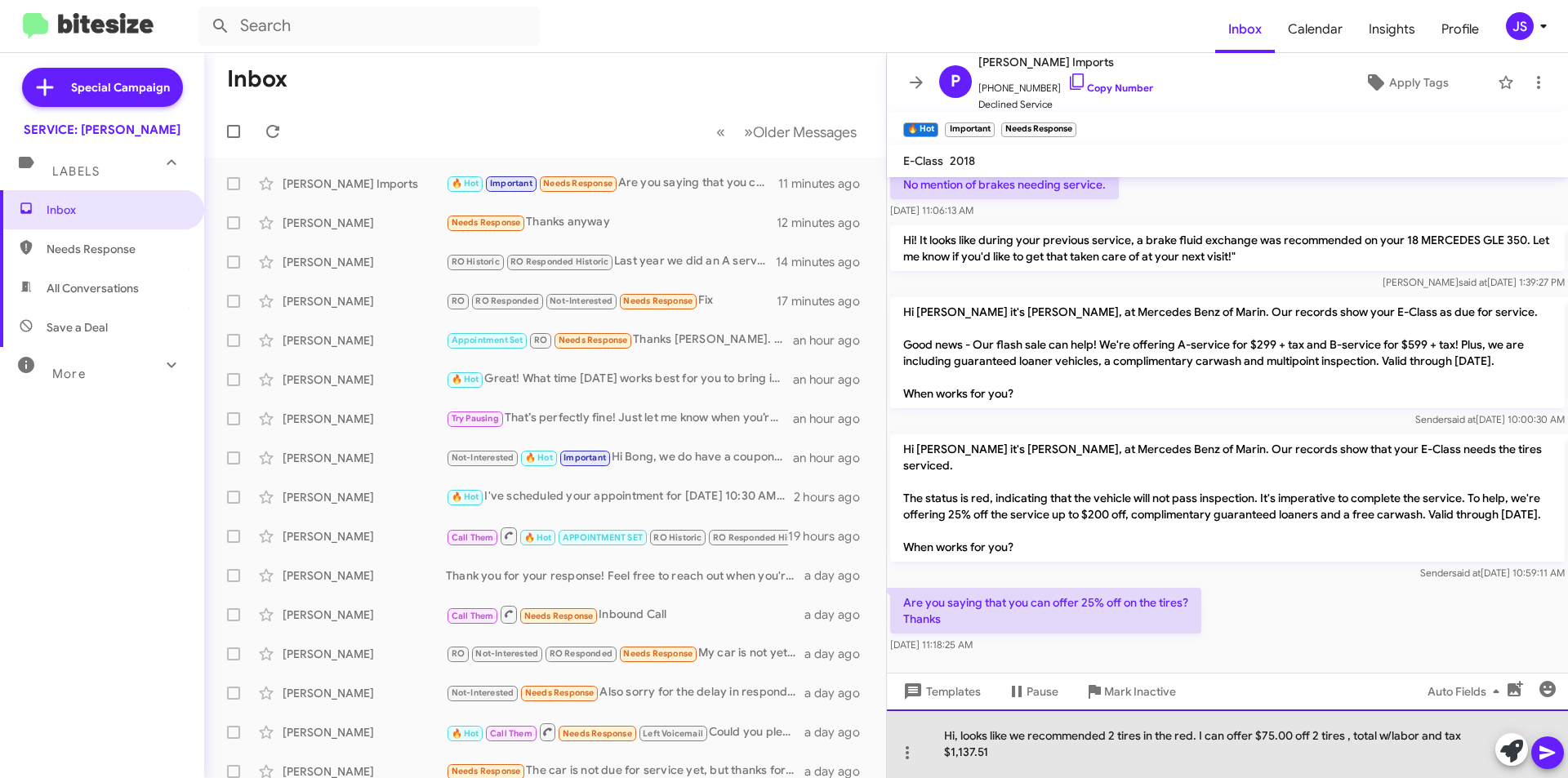
click at [1055, 761] on div "Hi, looks like we recommended 2 tires in the red. I can offer $75.00 off 2 tire…" at bounding box center [1227, 744] width 681 height 68
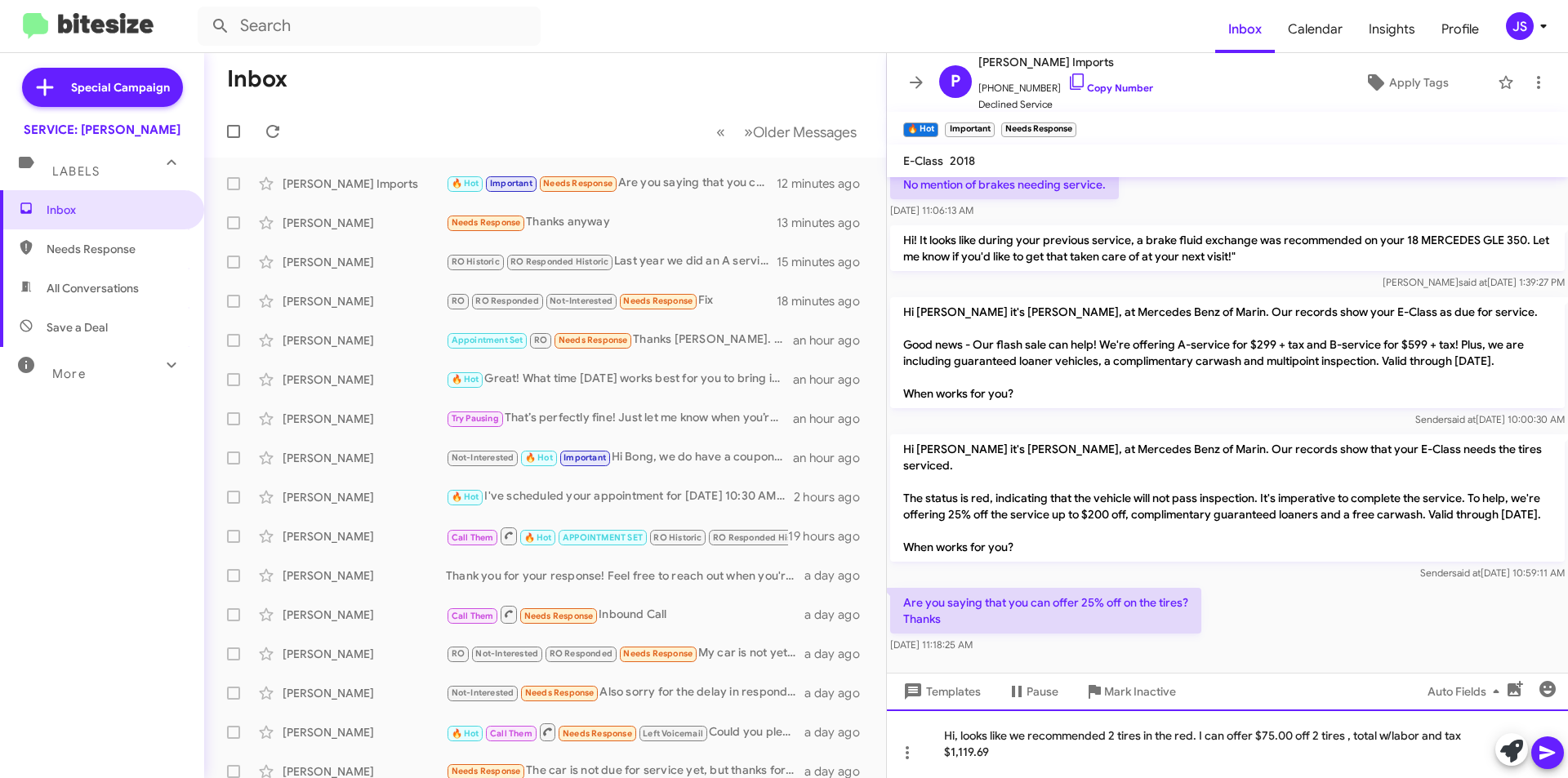
click at [1136, 765] on div "Hi, looks like we recommended 2 tires in the red. I can offer $75.00 off 2 tire…" at bounding box center [1227, 744] width 681 height 68
click at [1404, 749] on div "Hi, looks like we recommended 2 tires in the red. I can offer $75.00 off 2 tire…" at bounding box center [1227, 744] width 681 height 68
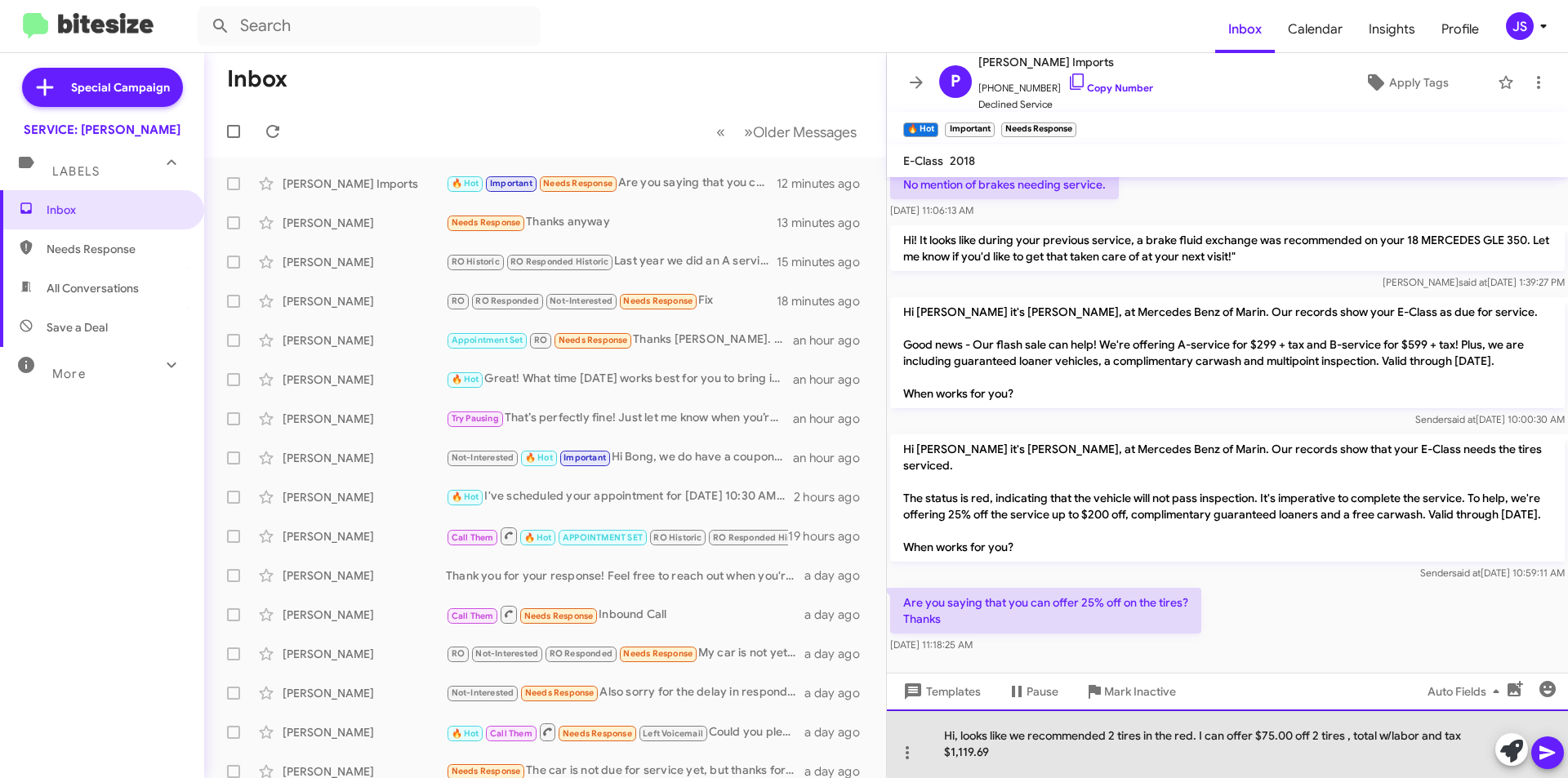
click at [1275, 739] on div "Hi, looks like we recommended 2 tires in the red. I can offer $75.00 off 2 tire…" at bounding box center [1227, 744] width 681 height 68
click at [1313, 731] on div "Hi, looks like we recommended 2 tires in the red. I can offer $91.00 off 2 tire…" at bounding box center [1227, 744] width 681 height 68
click at [1295, 743] on div "Hi, looks like we recommended 2 tires in the red. I can offer $91.00 off 2 tire…" at bounding box center [1227, 744] width 681 height 68
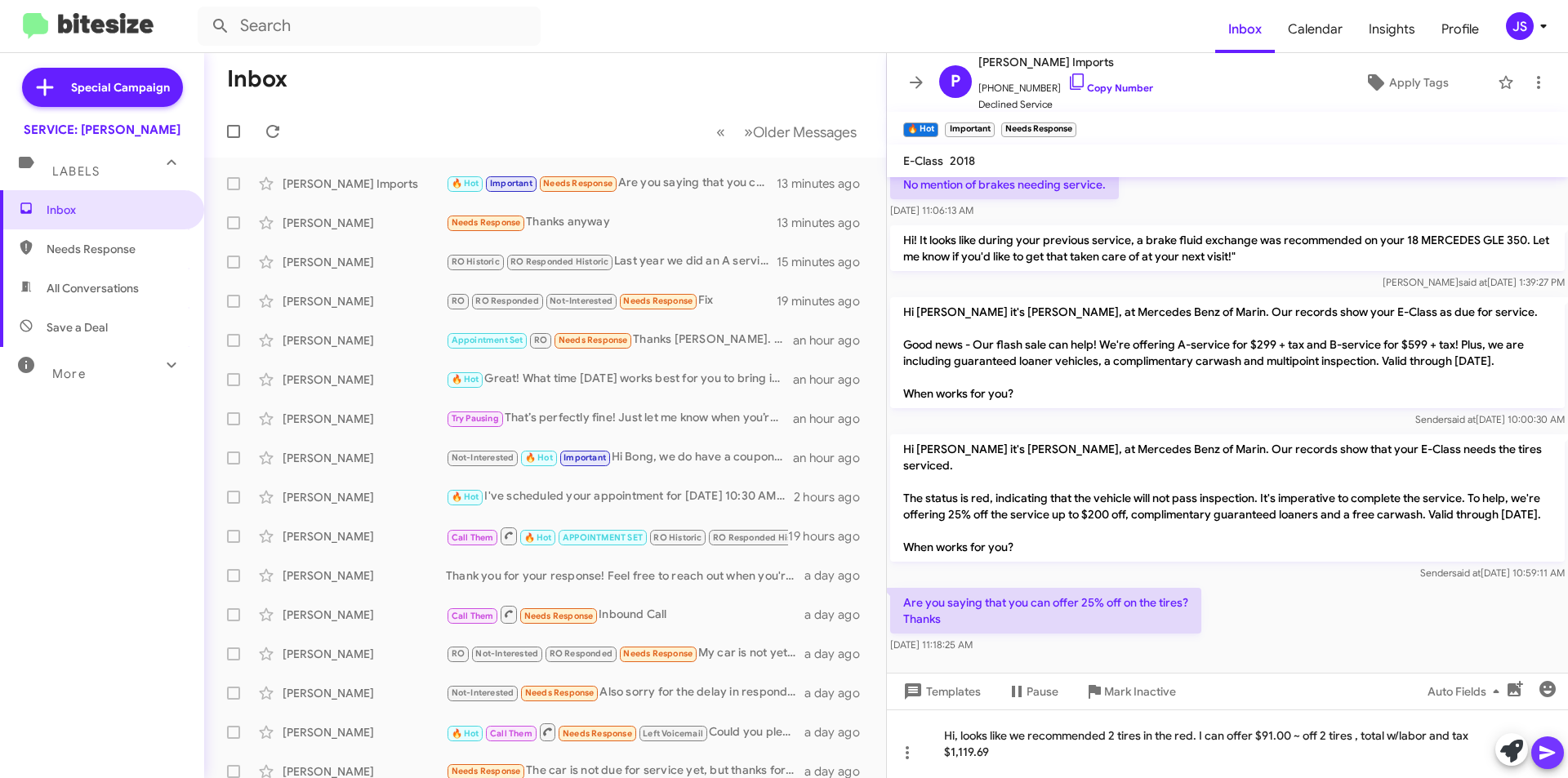
click at [1546, 751] on icon at bounding box center [1547, 753] width 15 height 14
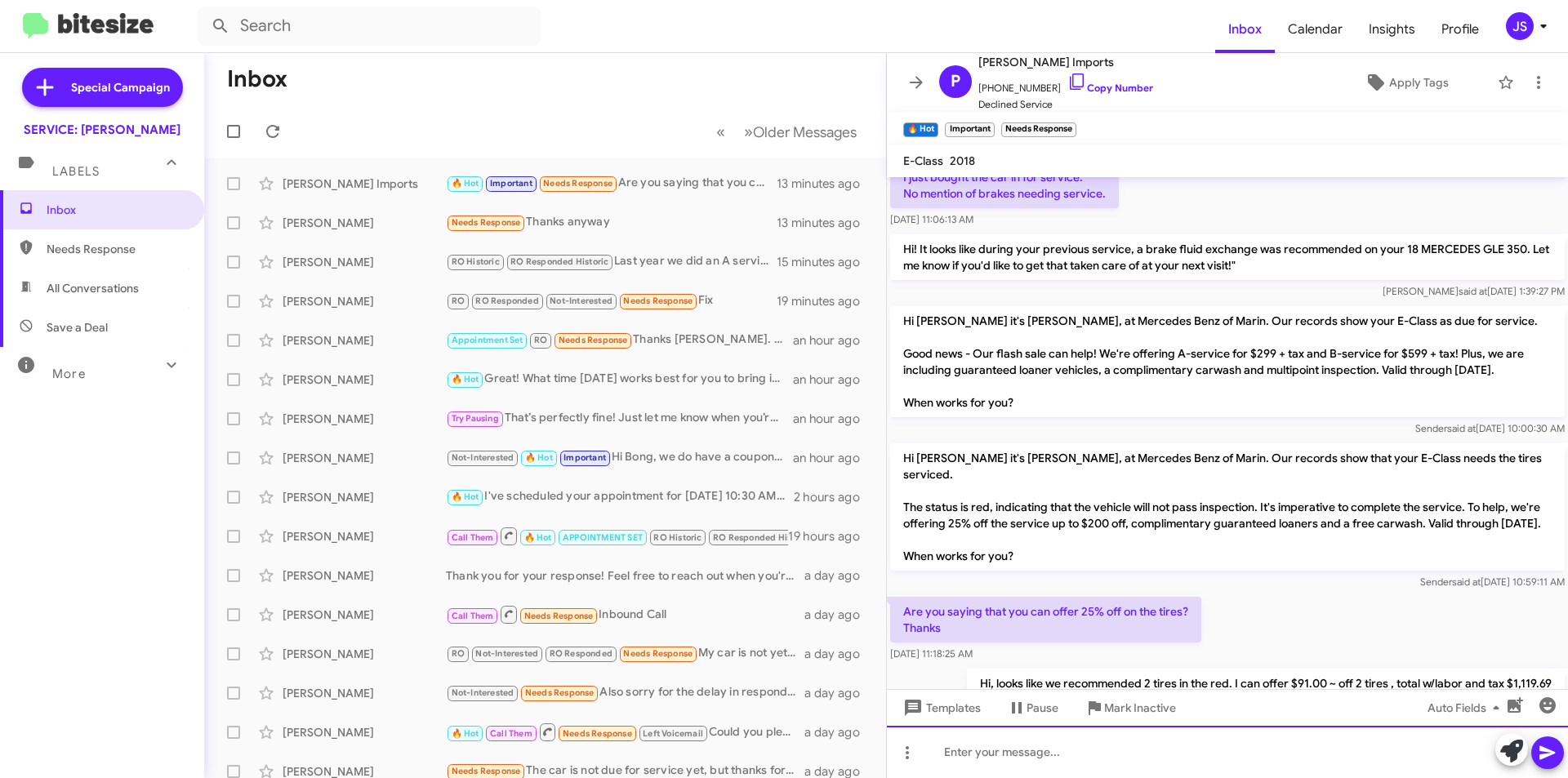
scroll to position [1188, 0]
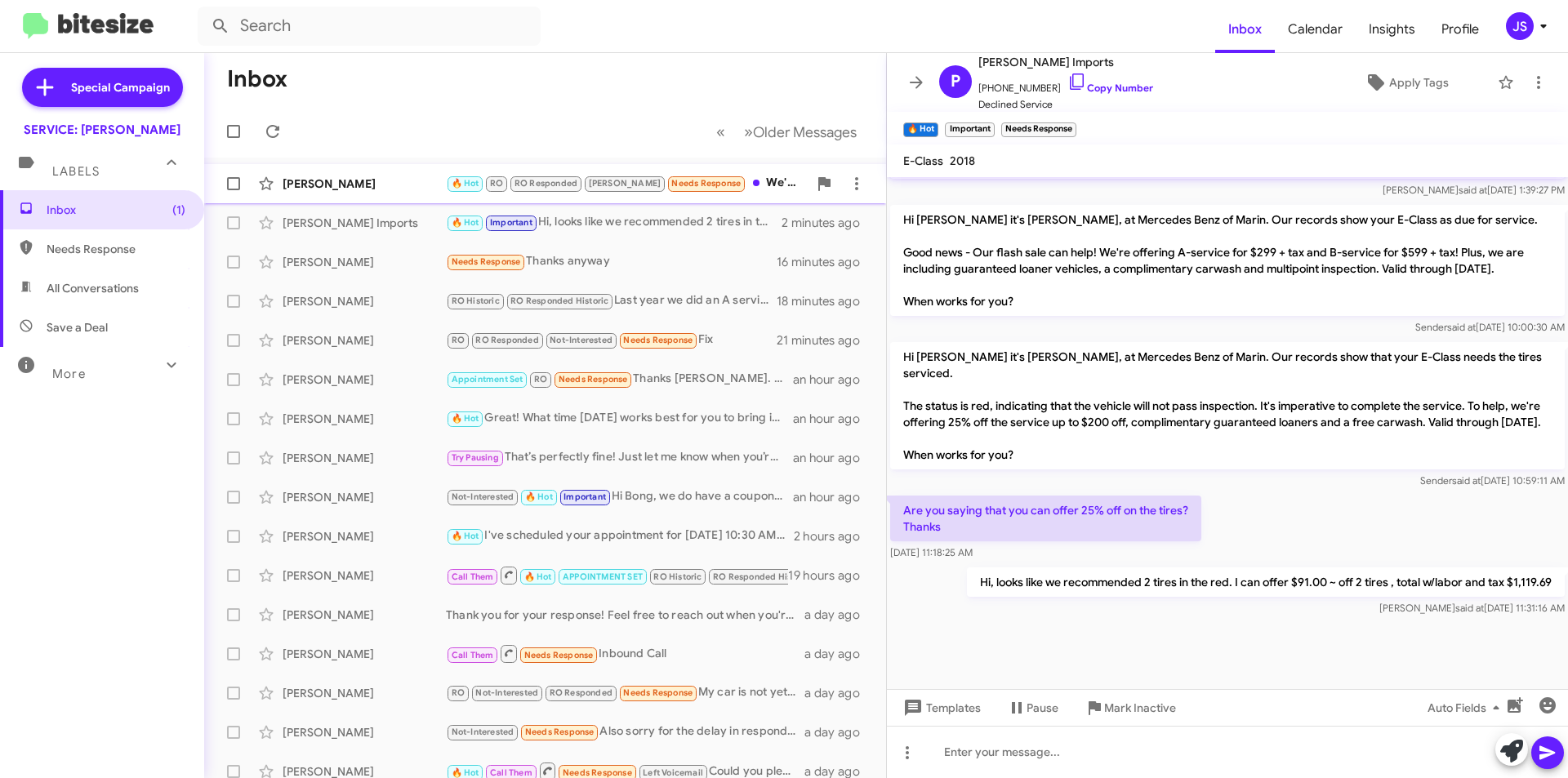
click at [414, 170] on div "Richard Moran 🔥 Hot RO RO Responded RAUL Needs Response We're flying back to Ne…" at bounding box center [545, 184] width 656 height 33
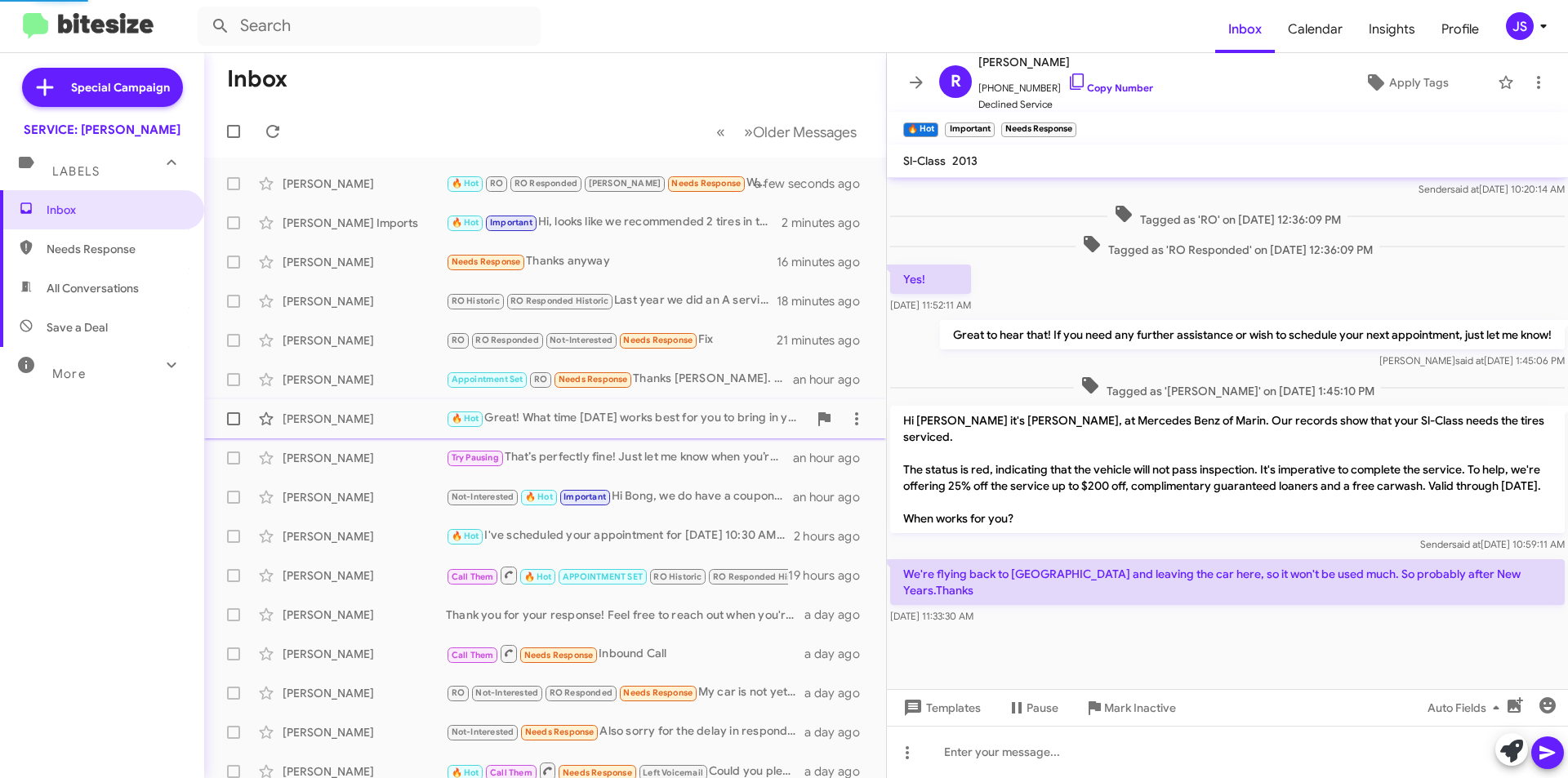
scroll to position [469, 0]
click at [396, 235] on div "Palecek Imports 🔥 Hot Important Hi, looks like we recommended 2 tires in the re…" at bounding box center [545, 222] width 656 height 33
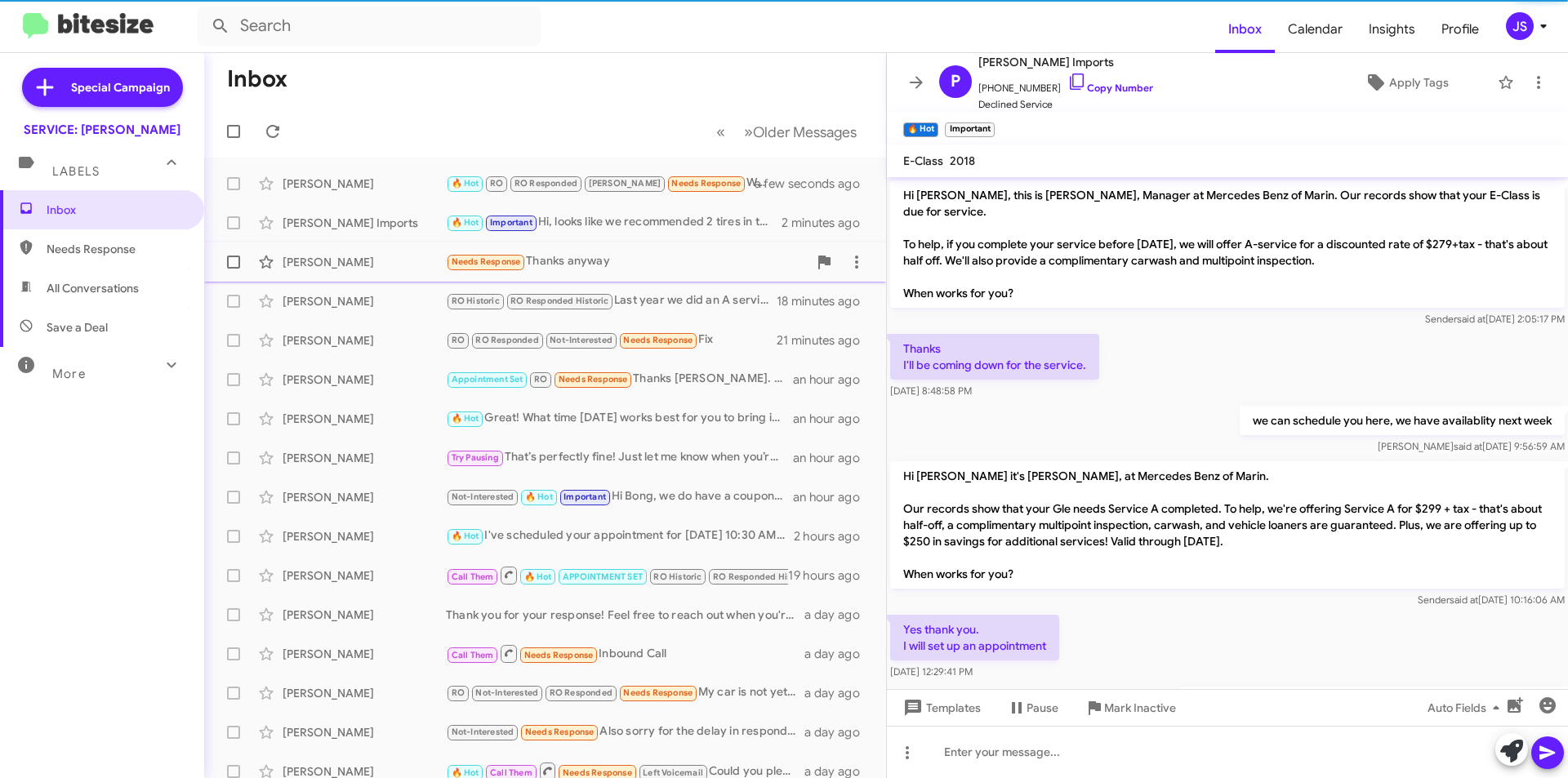
click at [391, 262] on div "[PERSON_NAME]" at bounding box center [364, 261] width 164 height 16
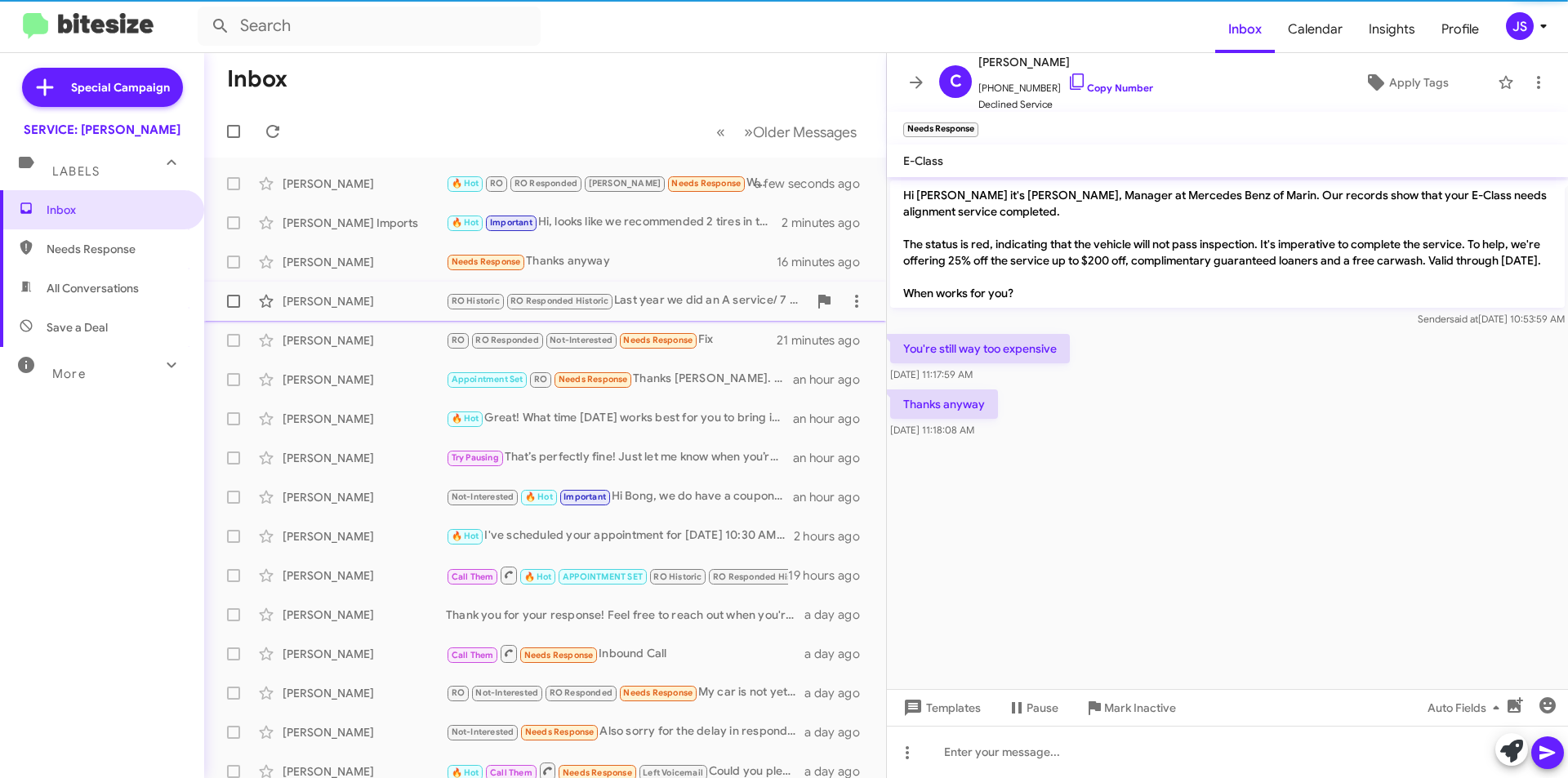
click at [404, 289] on div "Cheresa Wright RO Historic RO Responded Historic Last year we did an A service/…" at bounding box center [545, 301] width 656 height 33
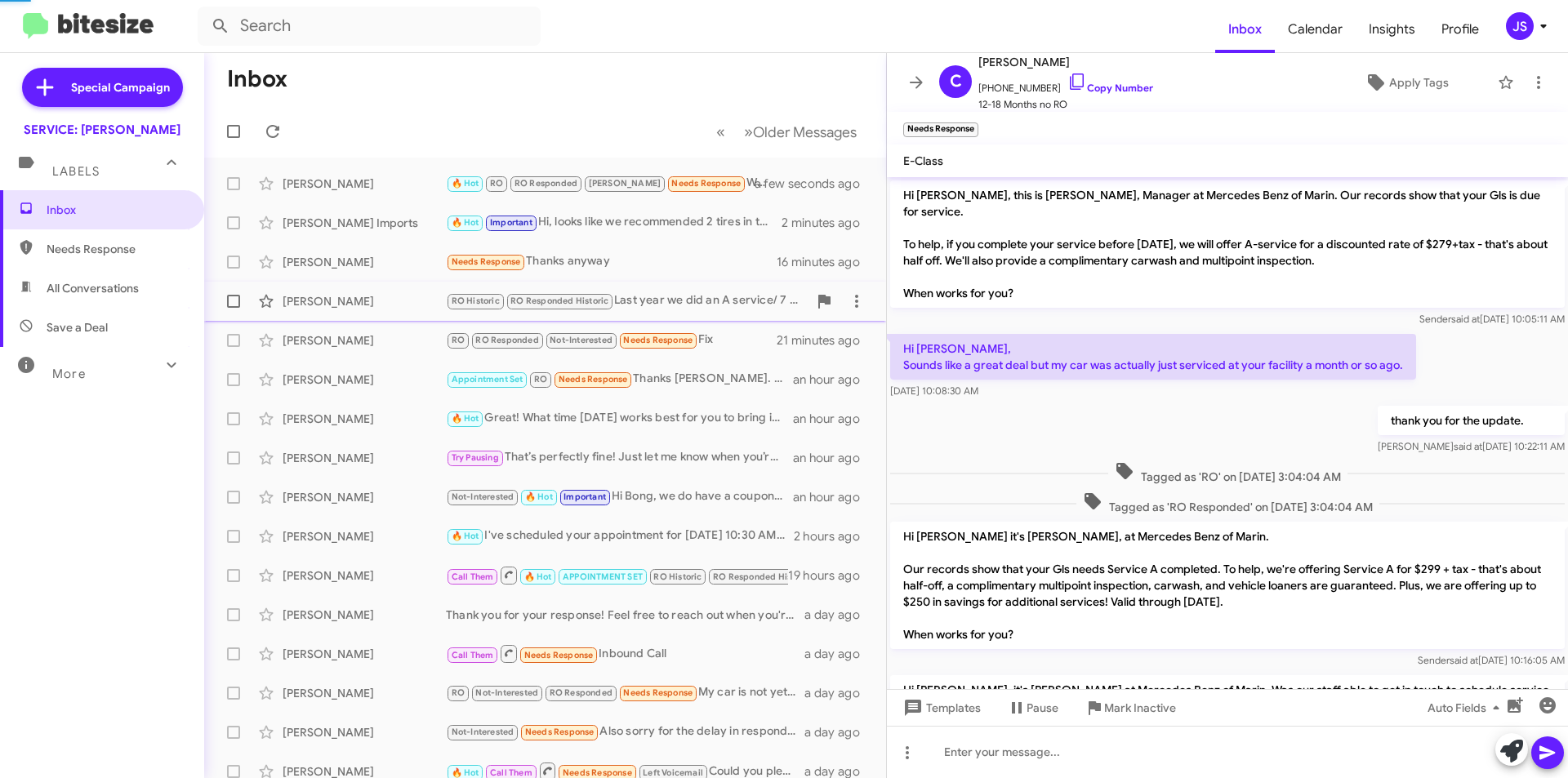
scroll to position [561, 0]
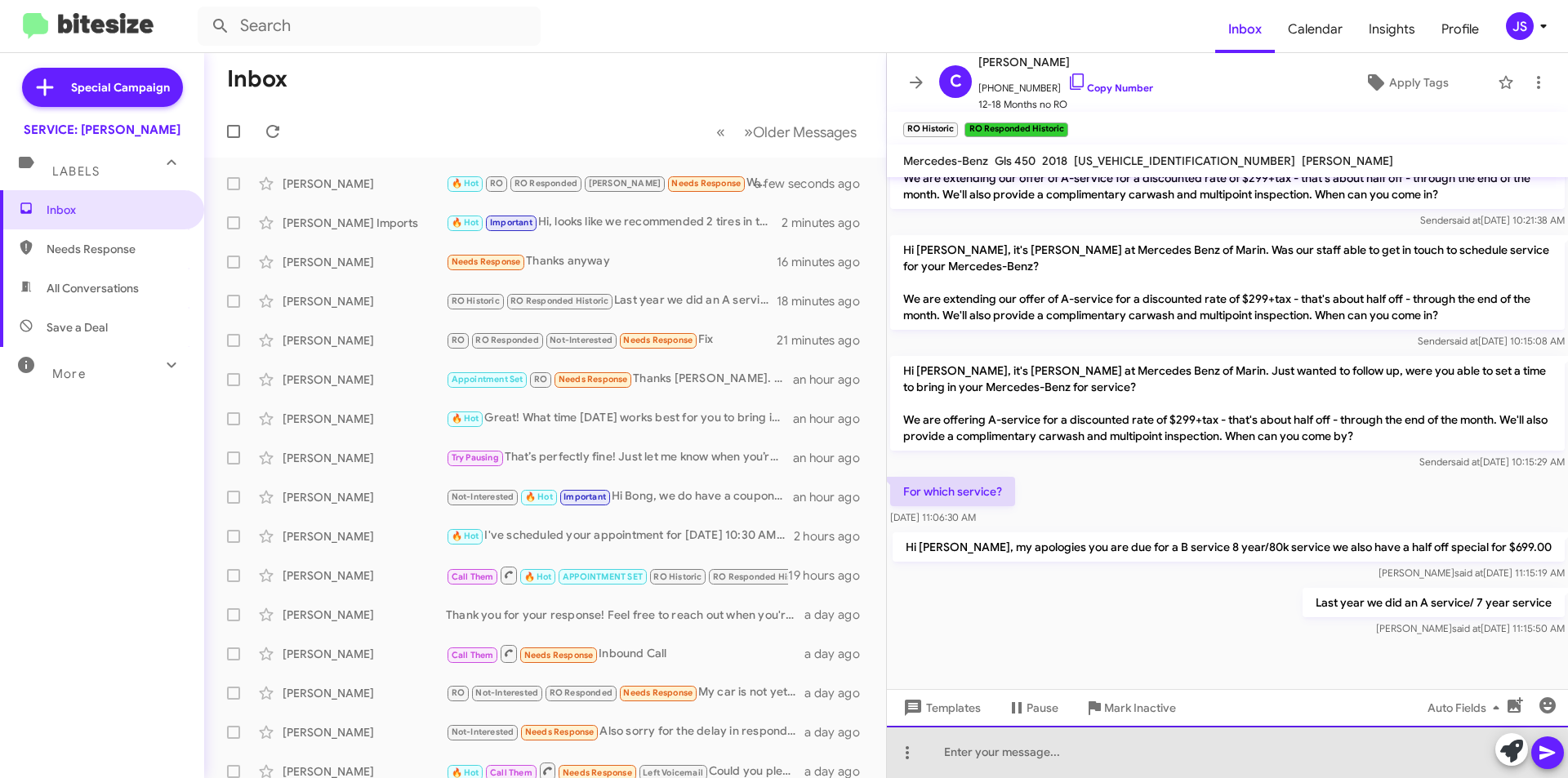
click at [1112, 758] on div at bounding box center [1227, 751] width 681 height 52
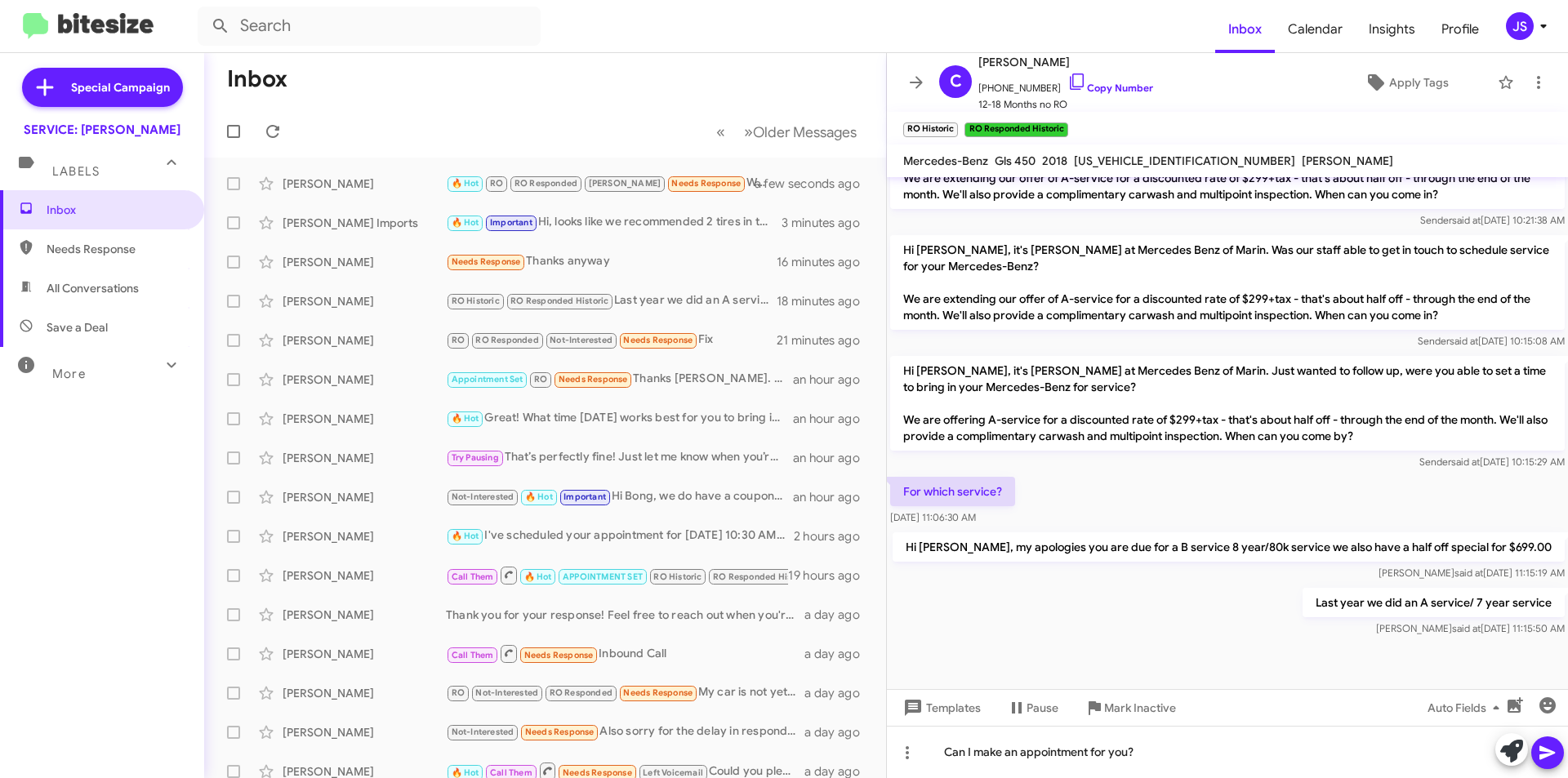
click at [1542, 754] on icon at bounding box center [1547, 752] width 20 height 20
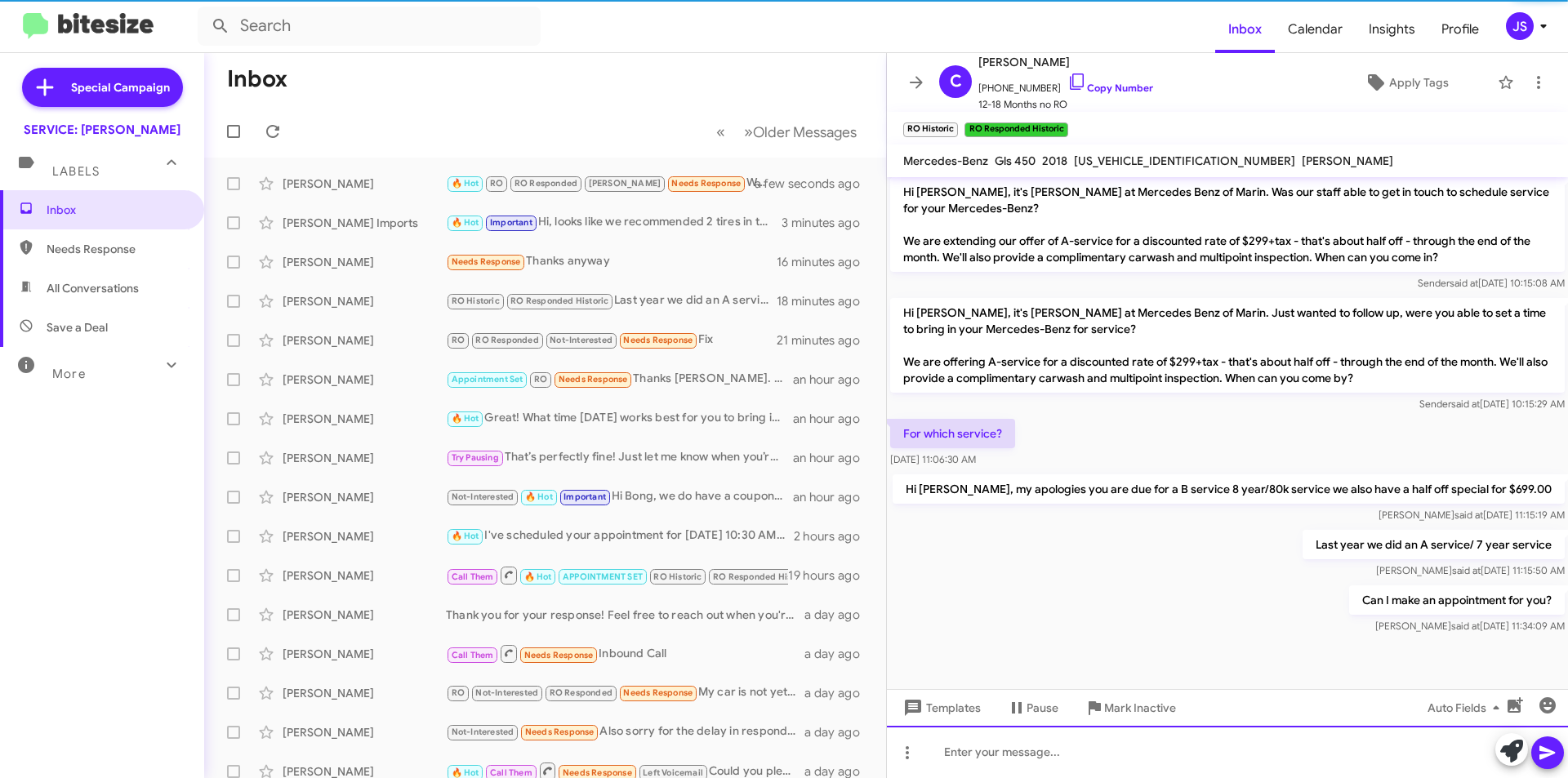
scroll to position [621, 0]
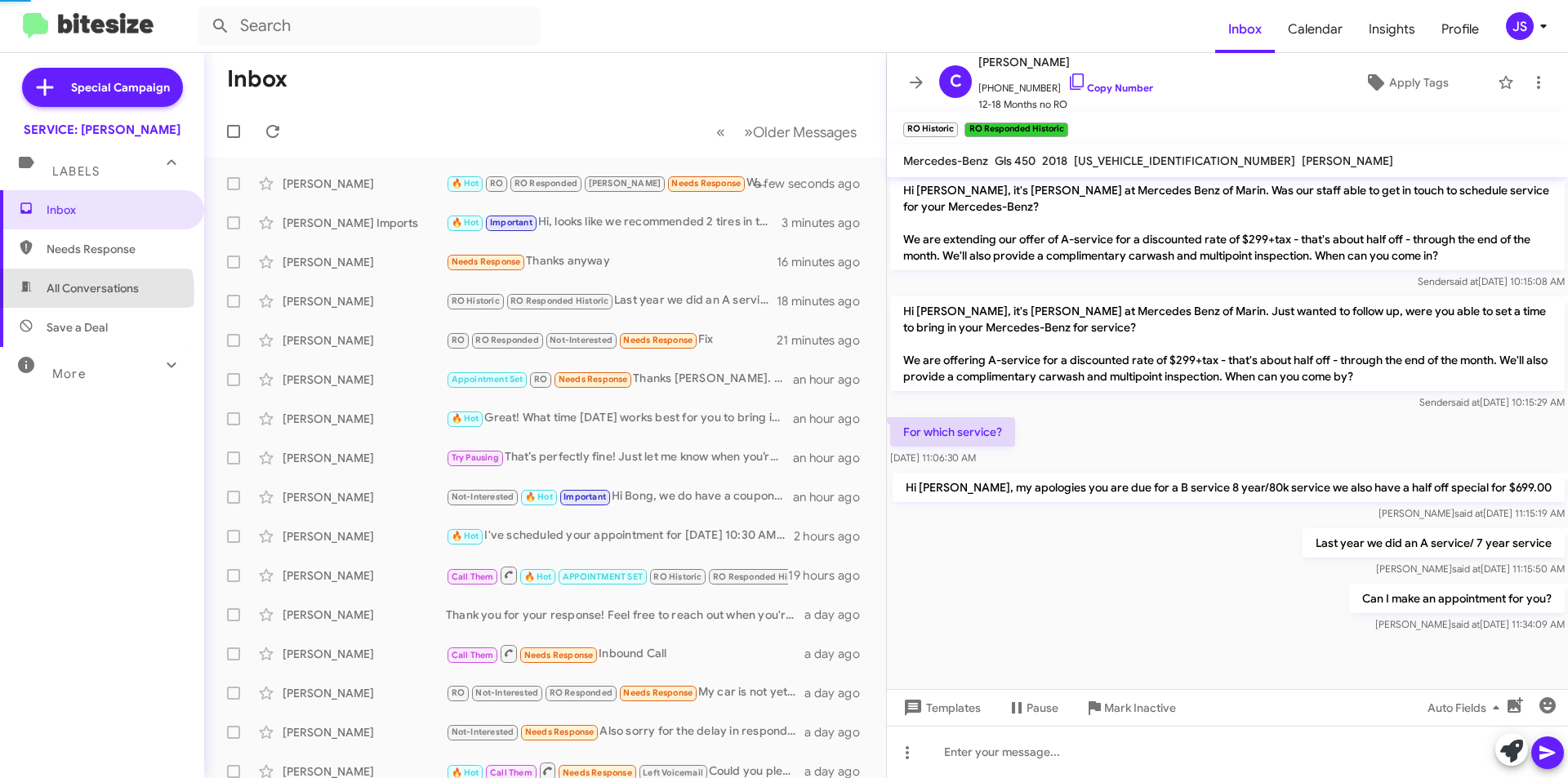
click at [80, 292] on span "All Conversations" at bounding box center [93, 288] width 93 height 16
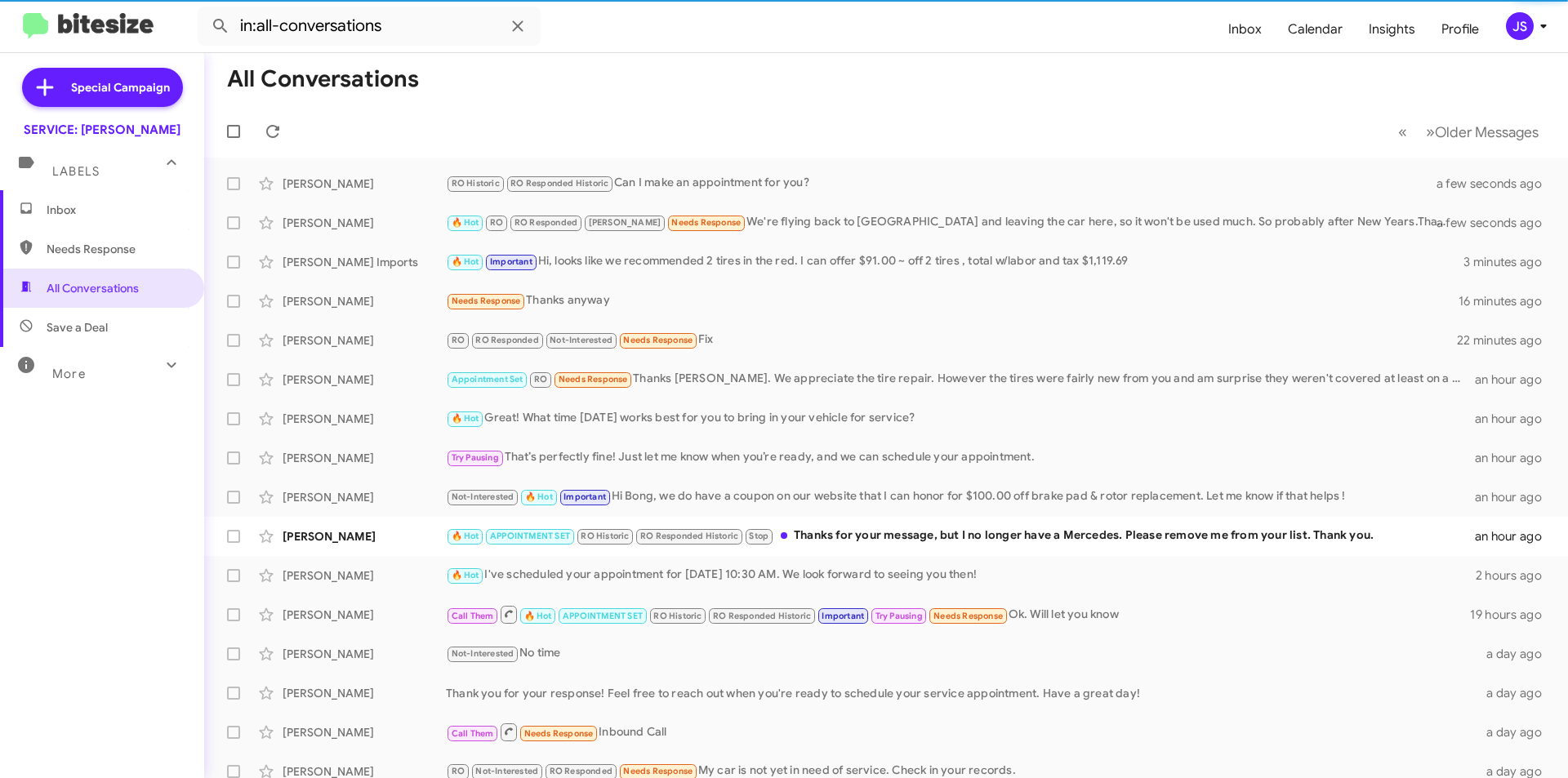
click at [80, 331] on span "Save a Deal" at bounding box center [77, 327] width 62 height 16
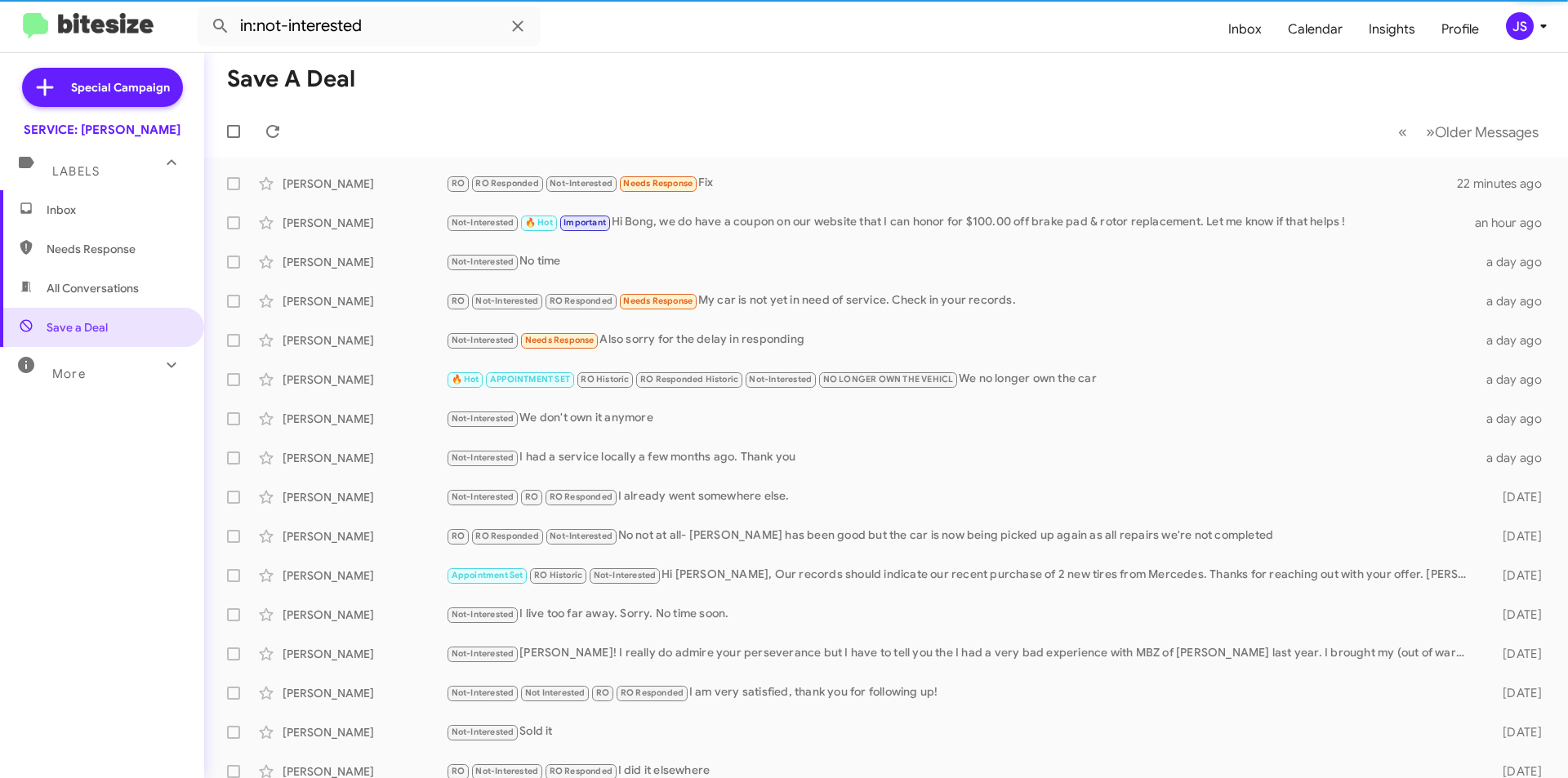
click at [84, 294] on span "All Conversations" at bounding box center [93, 288] width 93 height 16
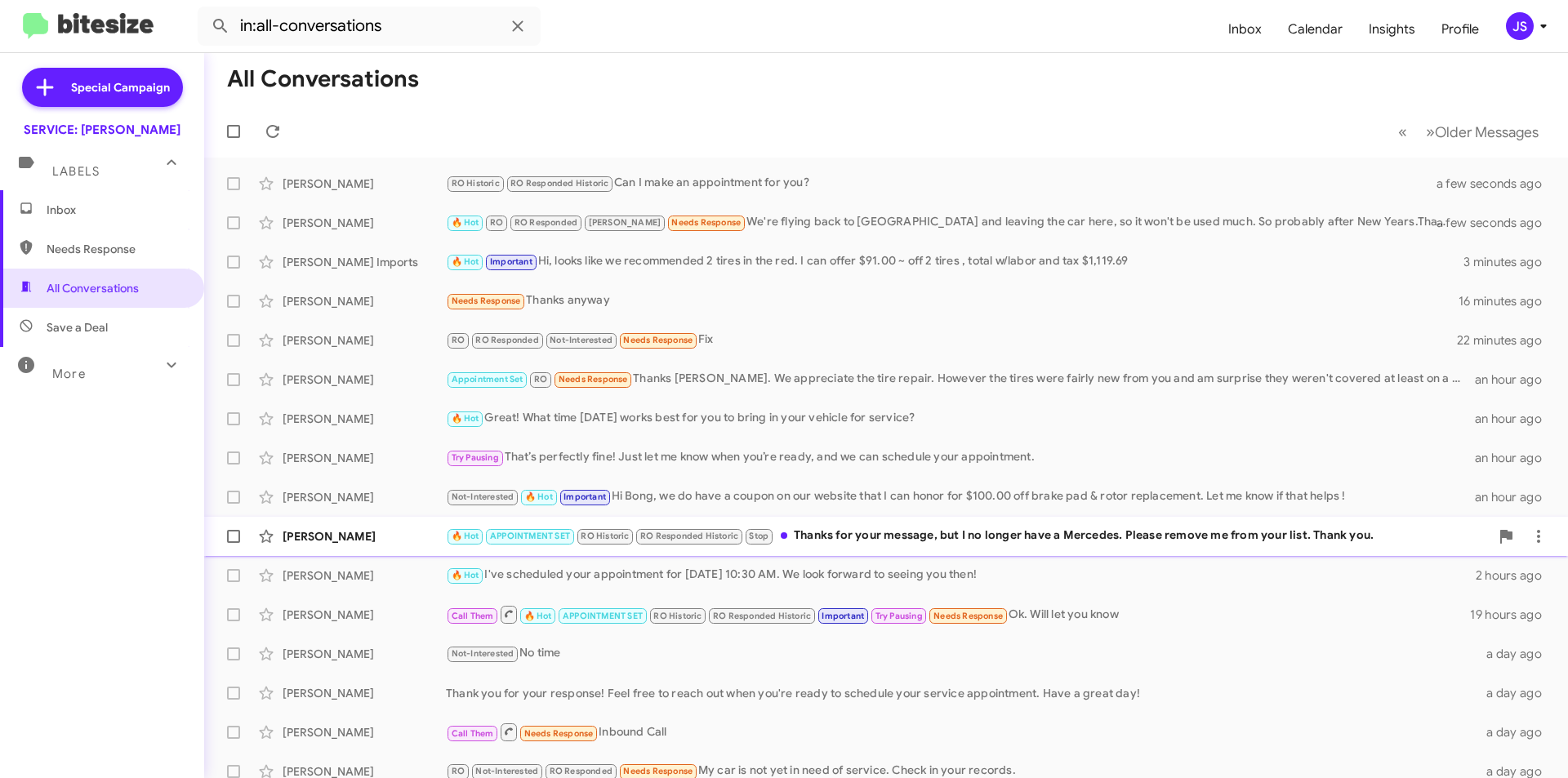
click at [915, 539] on div "🔥 Hot APPOINTMENT SET RO Historic RO Responded Historic Stop Thanks for your me…" at bounding box center [967, 537] width 1044 height 19
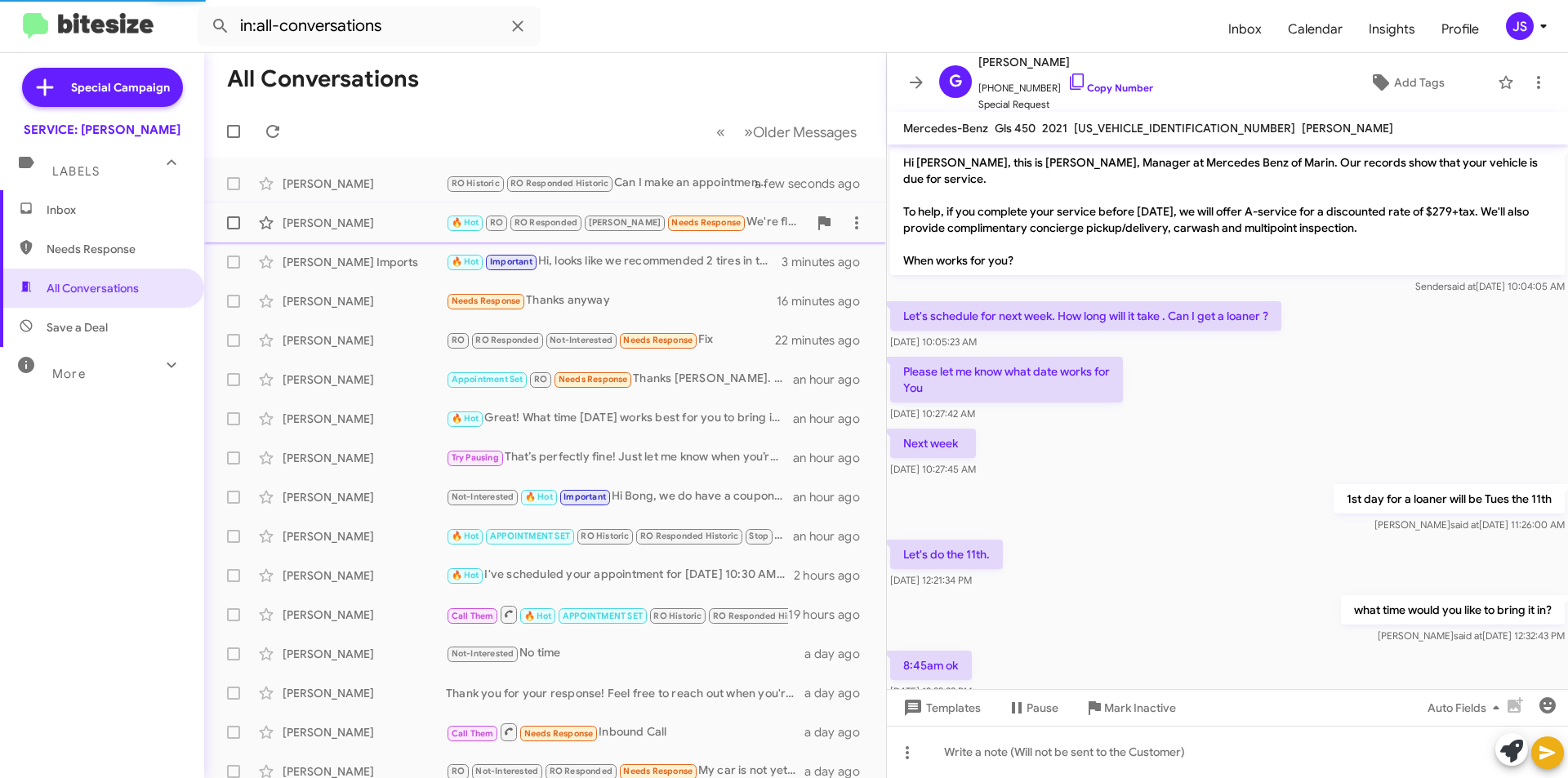
scroll to position [915, 0]
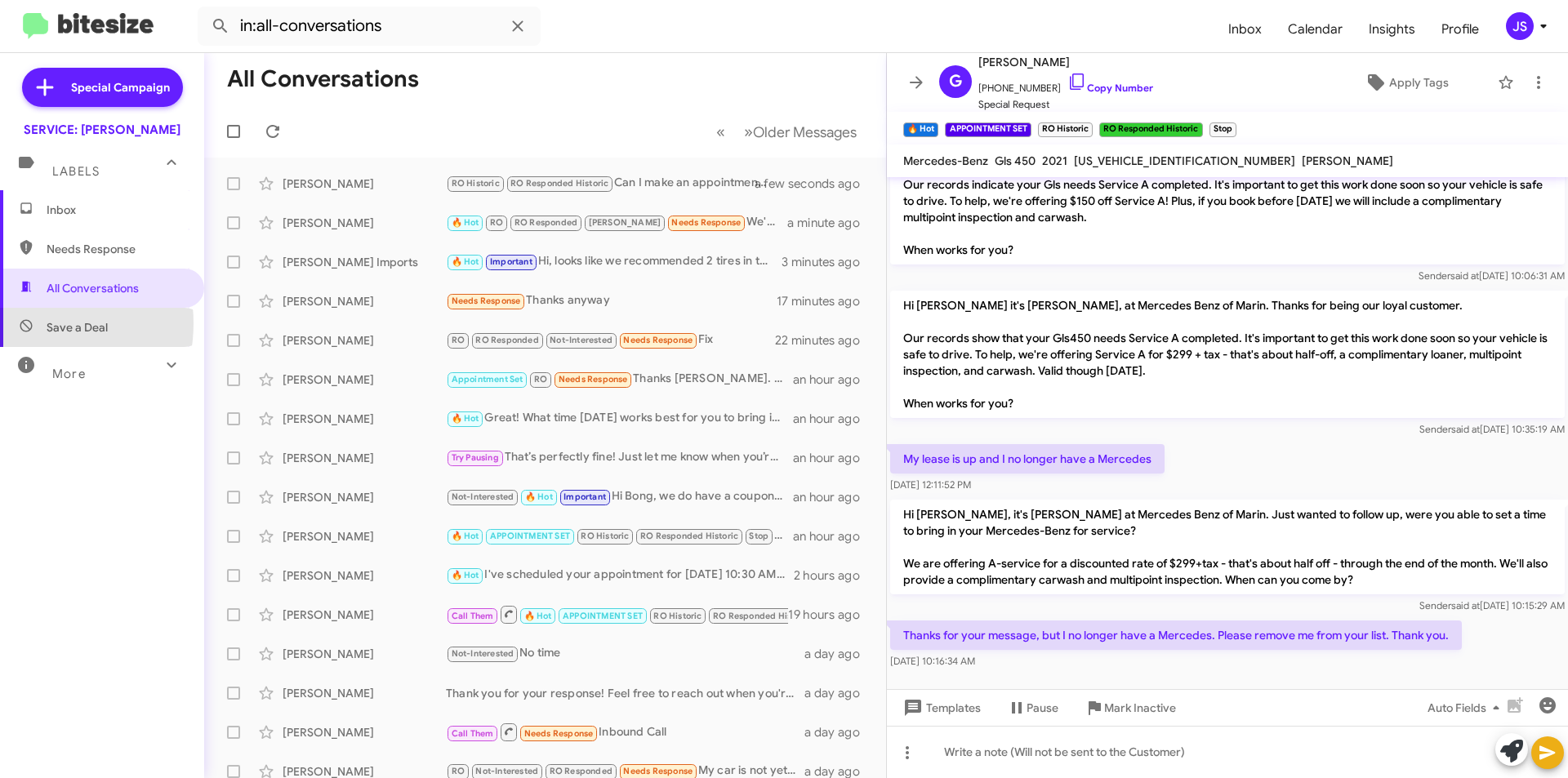
click at [22, 324] on icon at bounding box center [26, 327] width 15 height 15
type input "in:not-interested"
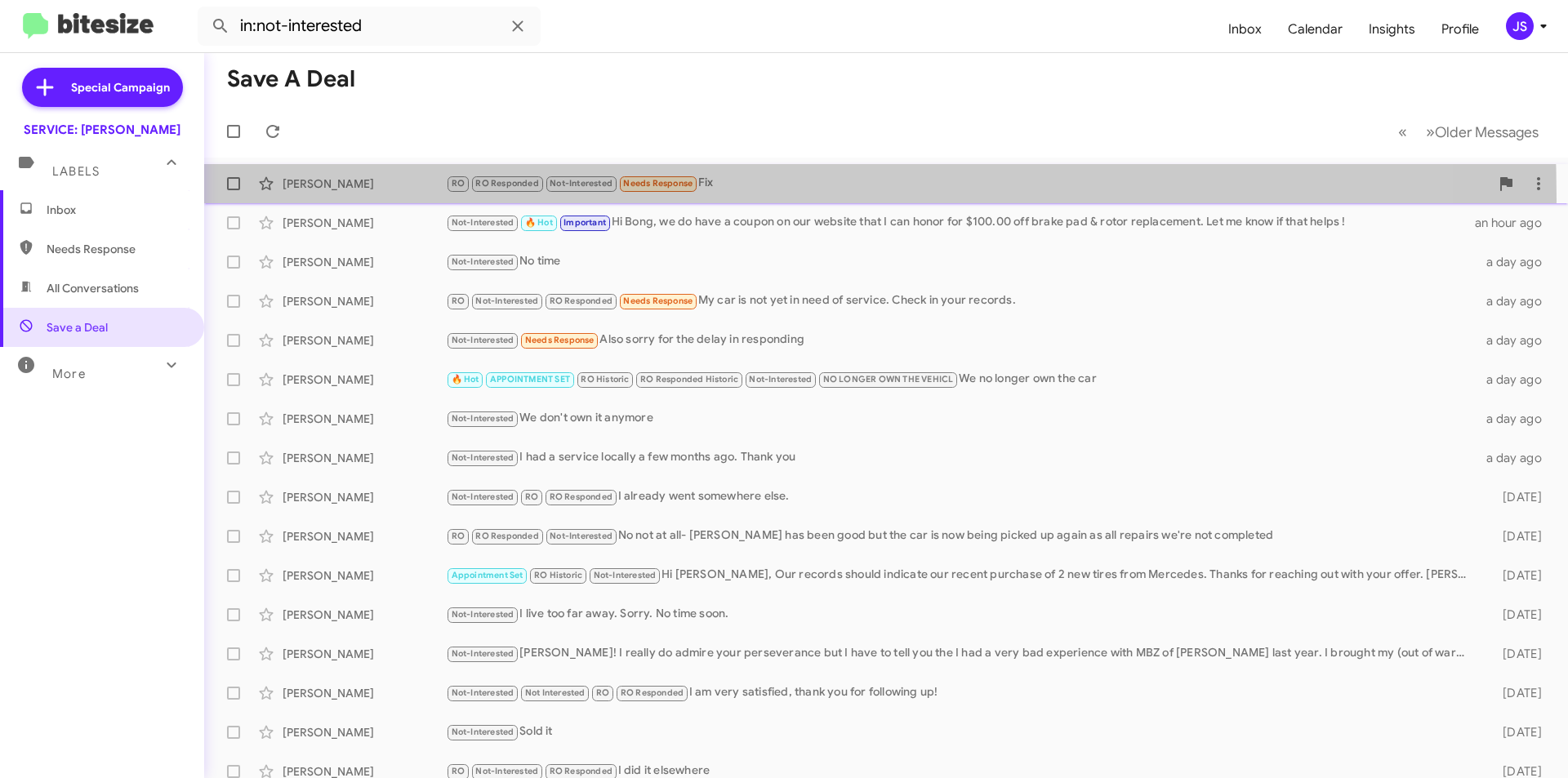
click at [363, 200] on div "[PERSON_NAME] RO RO Responded Not-Interested Needs Response Fix 26 minutes ago" at bounding box center [887, 184] width 1338 height 33
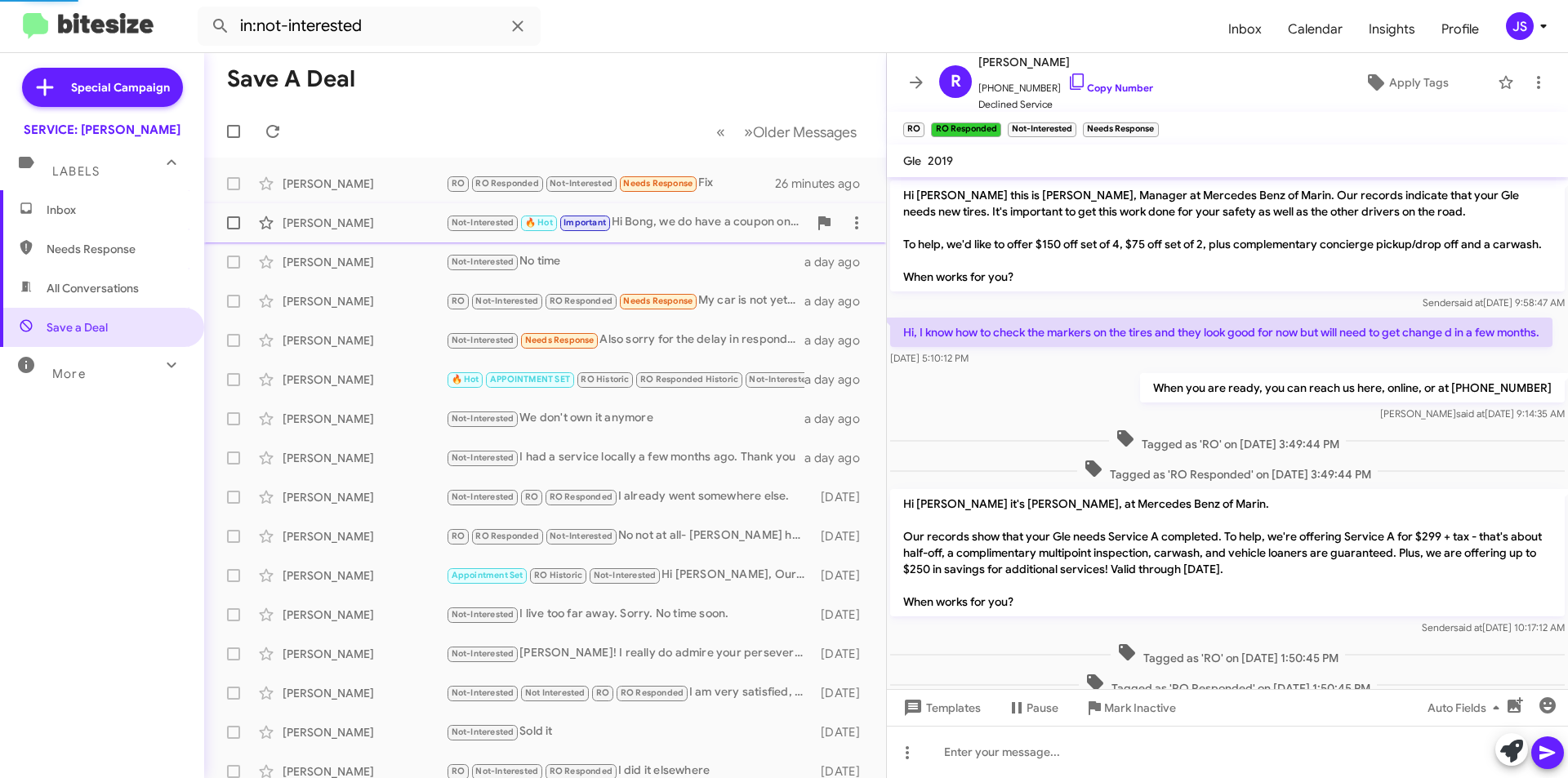
scroll to position [415, 0]
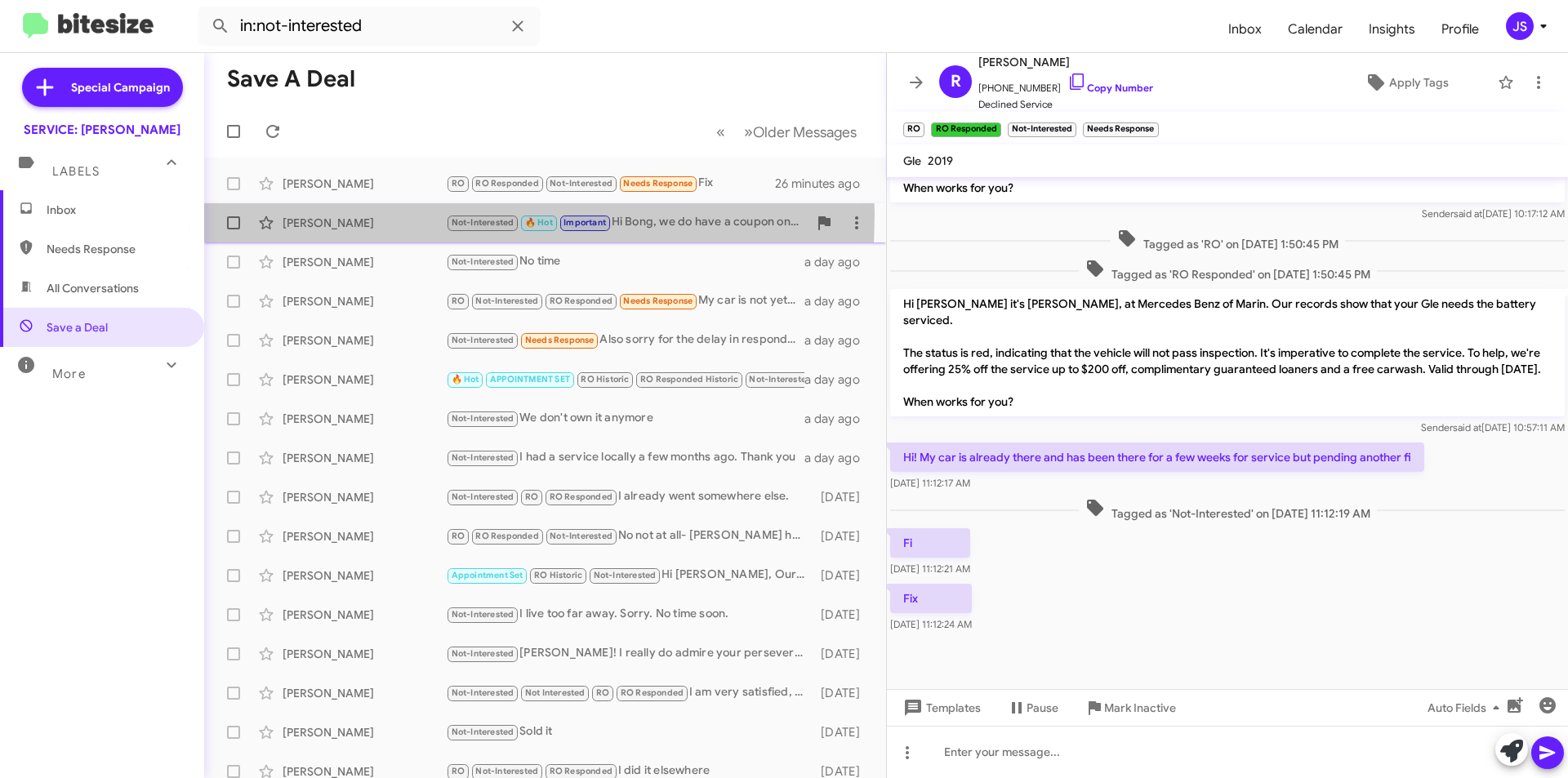
click at [347, 214] on div "[PERSON_NAME] Not-Interested 🔥 Hot Important Hi Bong, we do have a coupon on ou…" at bounding box center [545, 222] width 656 height 33
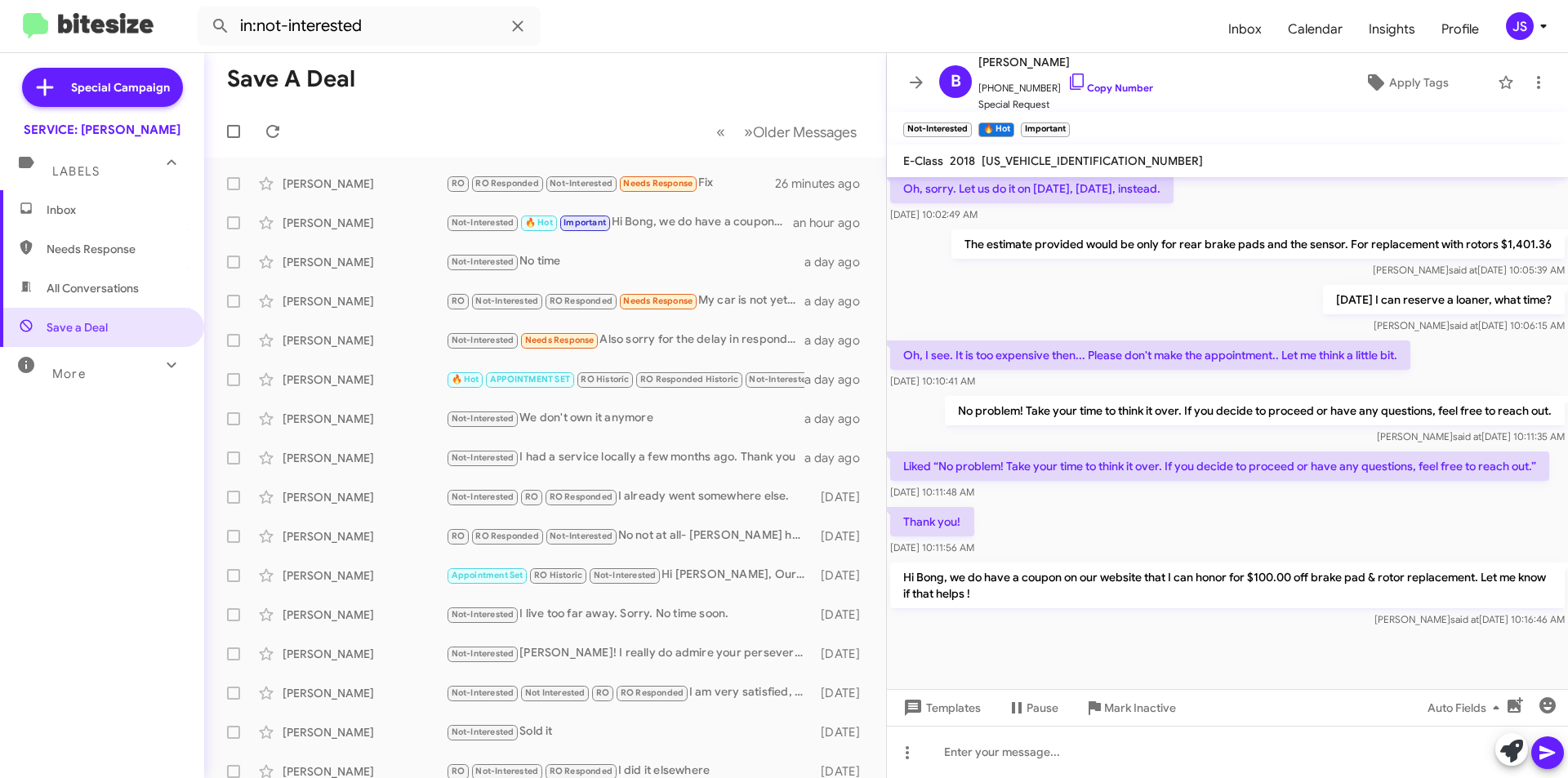
scroll to position [1144, 0]
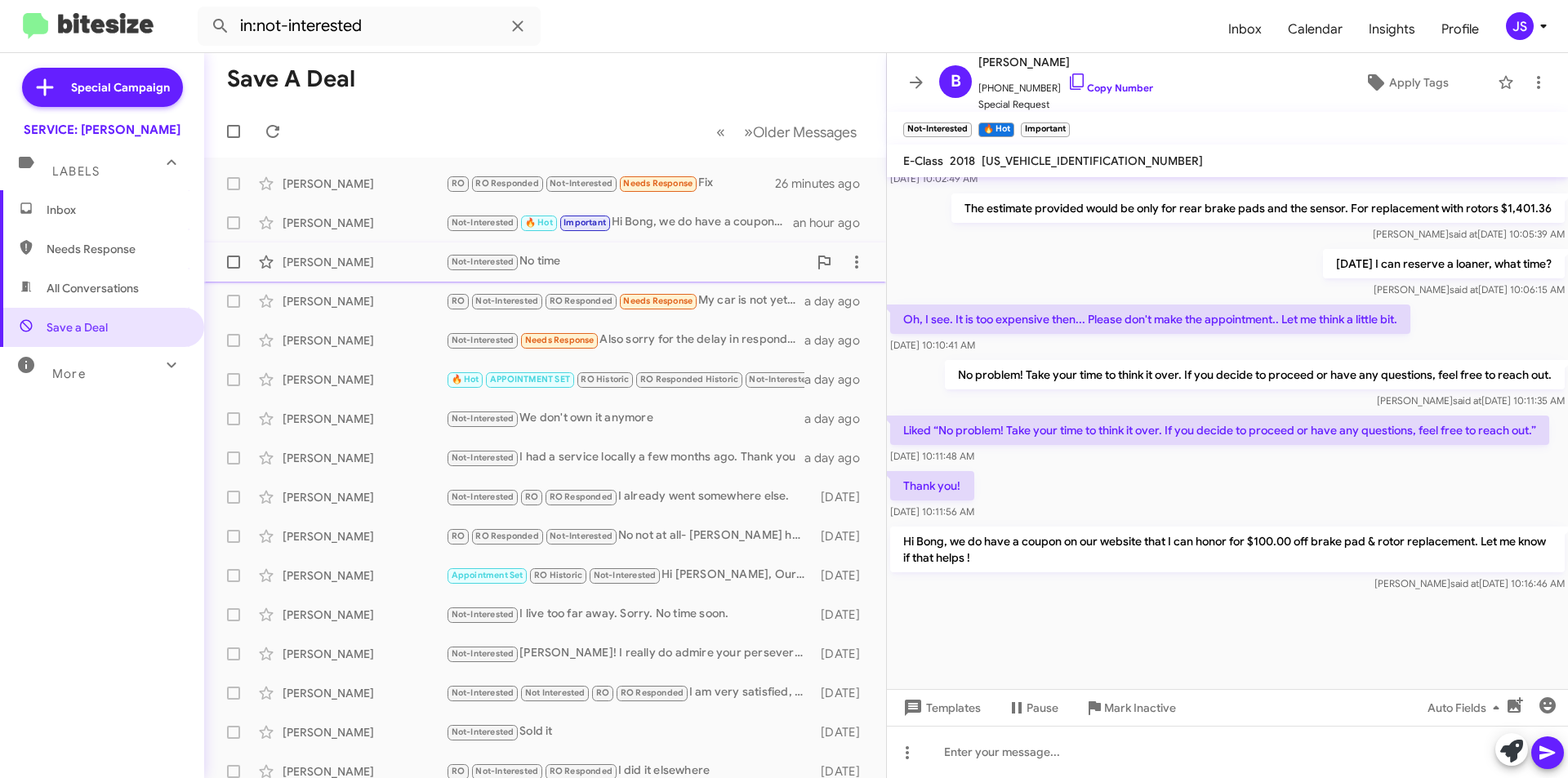
click at [385, 274] on div "[PERSON_NAME] Not-Interested No time a day ago" at bounding box center [545, 262] width 656 height 33
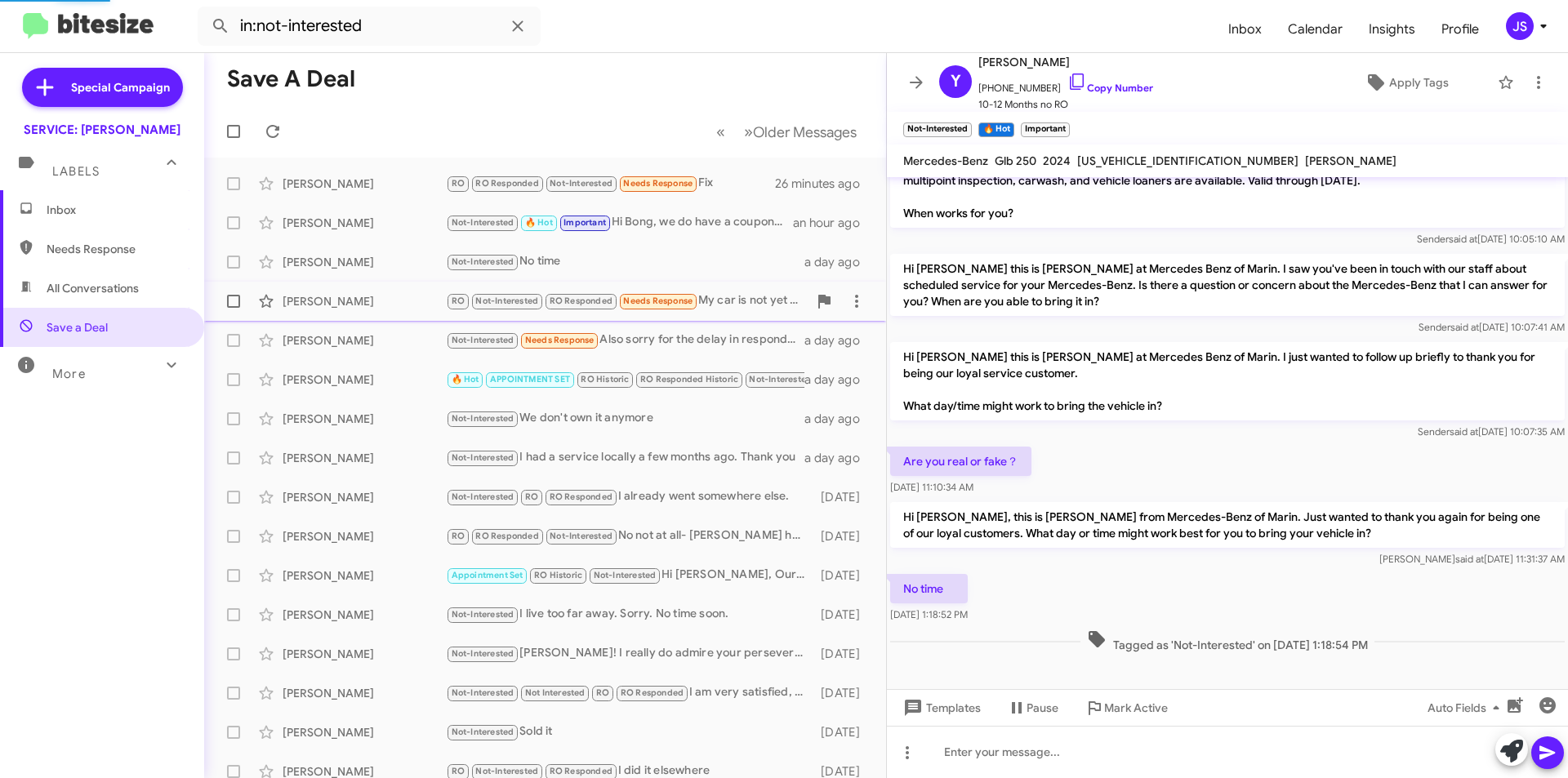
scroll to position [218, 0]
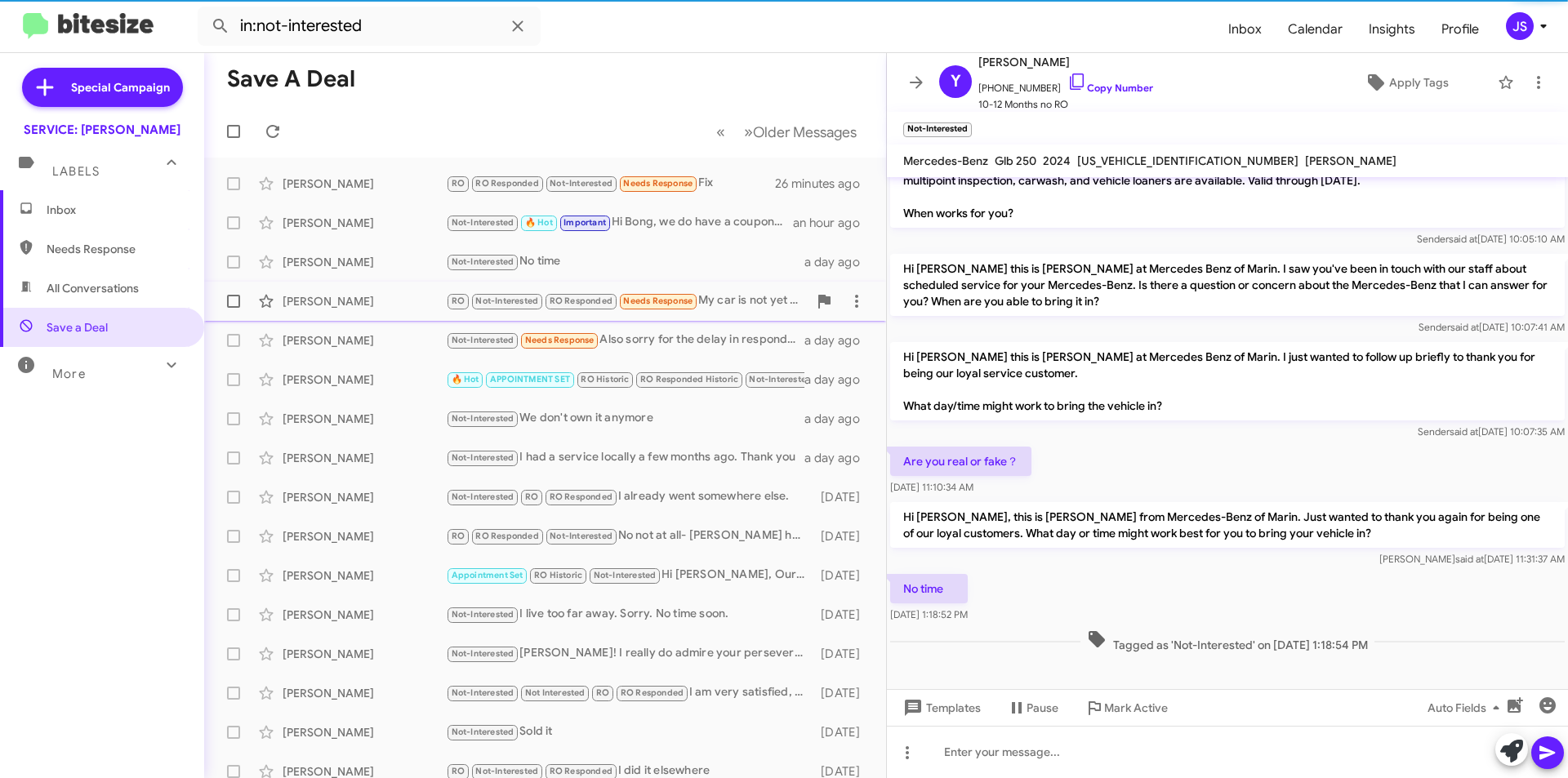
click at [383, 301] on div "[PERSON_NAME]" at bounding box center [364, 301] width 164 height 16
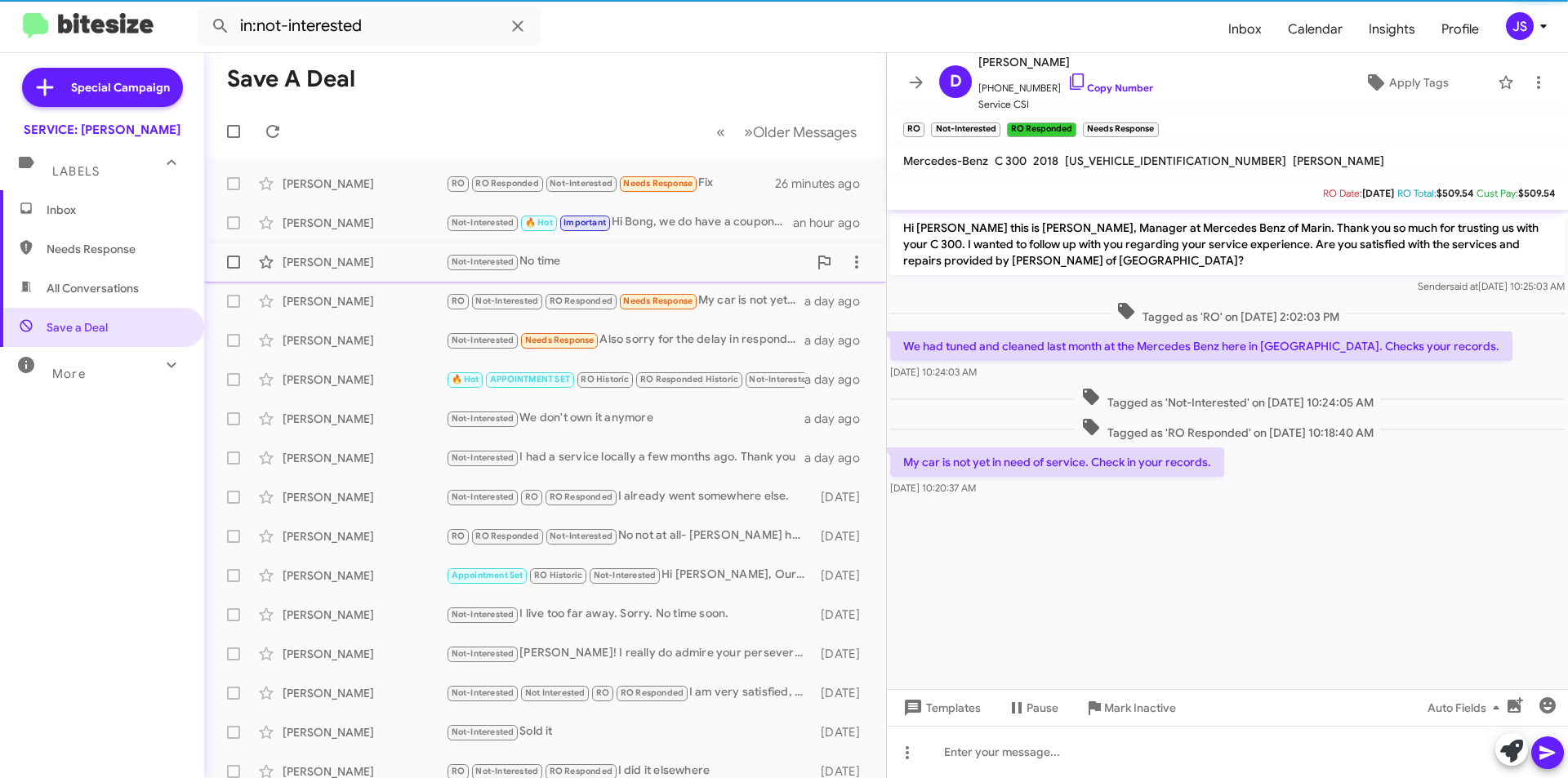
click at [374, 256] on div "[PERSON_NAME]" at bounding box center [364, 261] width 164 height 16
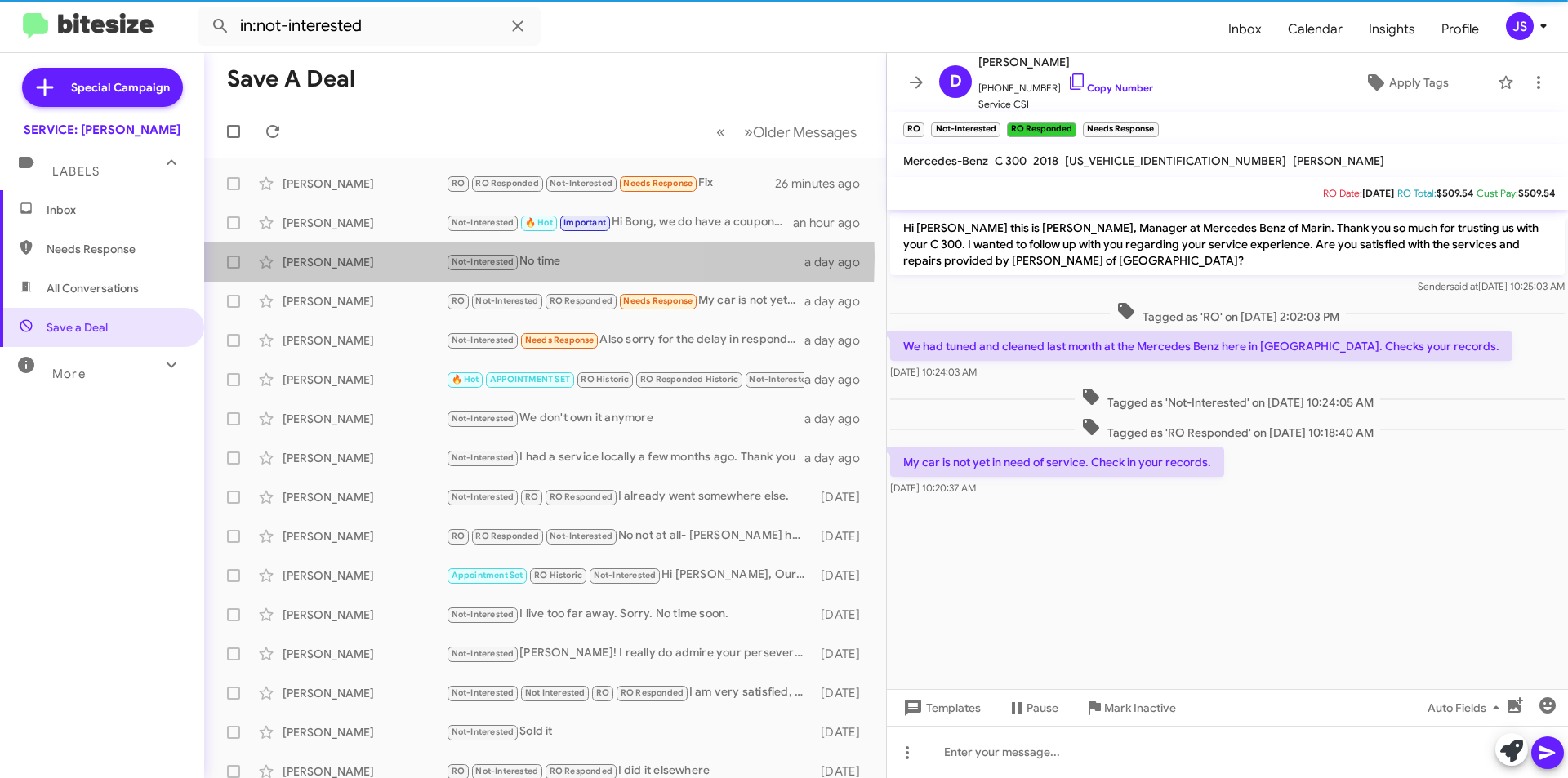
scroll to position [218, 0]
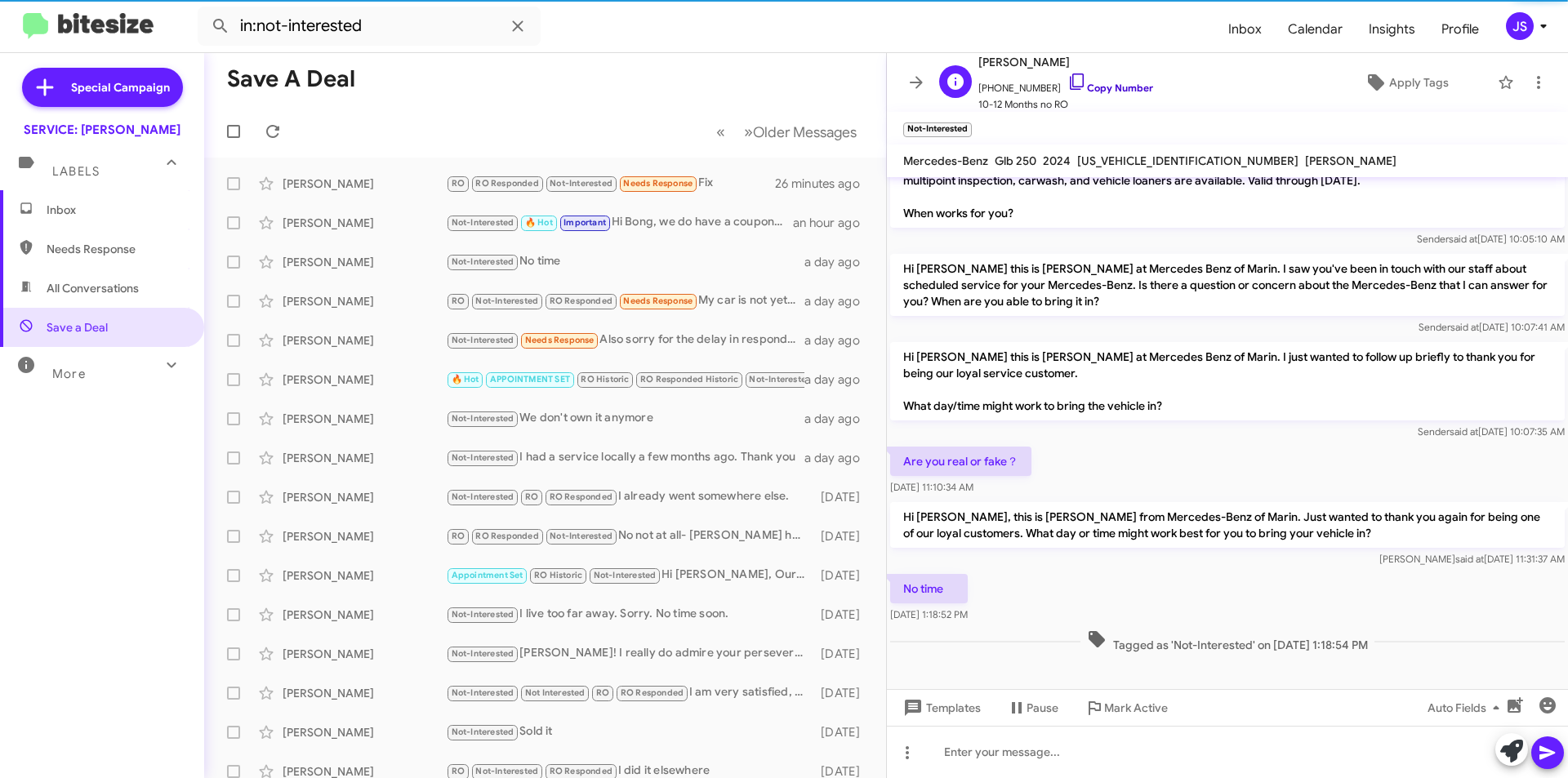
click at [1074, 83] on link "Copy Number" at bounding box center [1110, 87] width 86 height 12
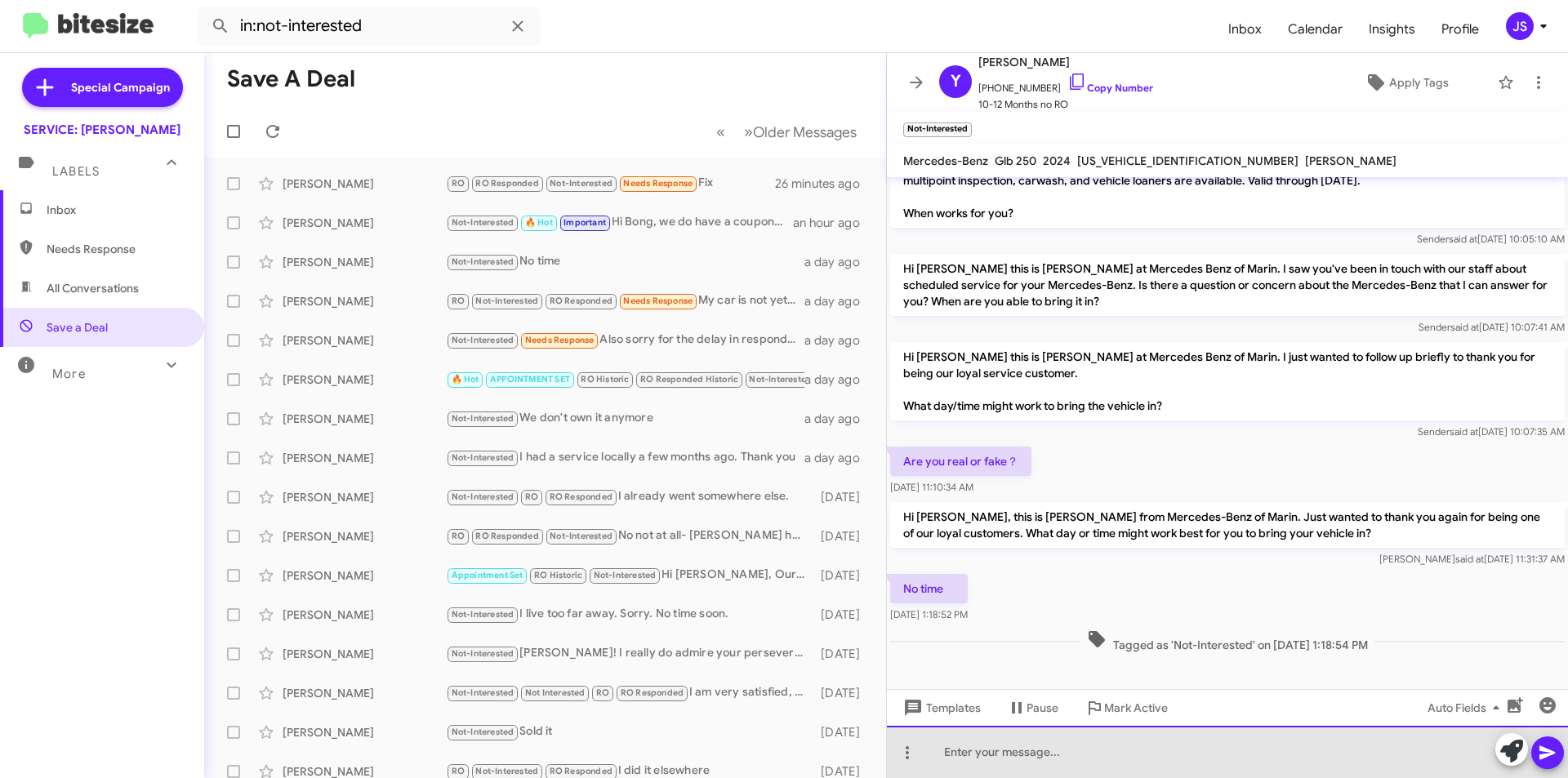
click at [1270, 757] on div at bounding box center [1227, 751] width 681 height 52
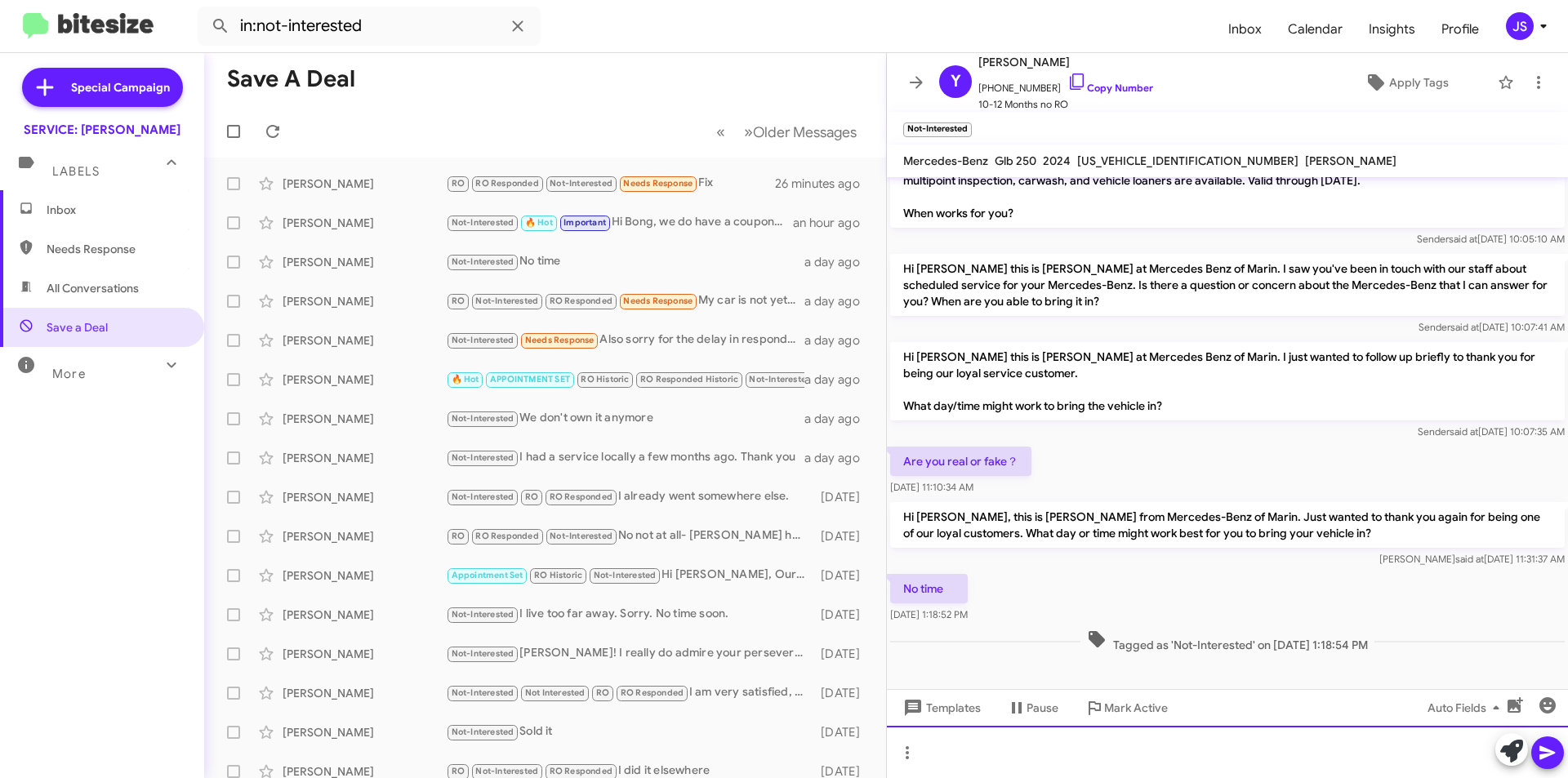
click at [1100, 763] on div at bounding box center [1227, 751] width 681 height 52
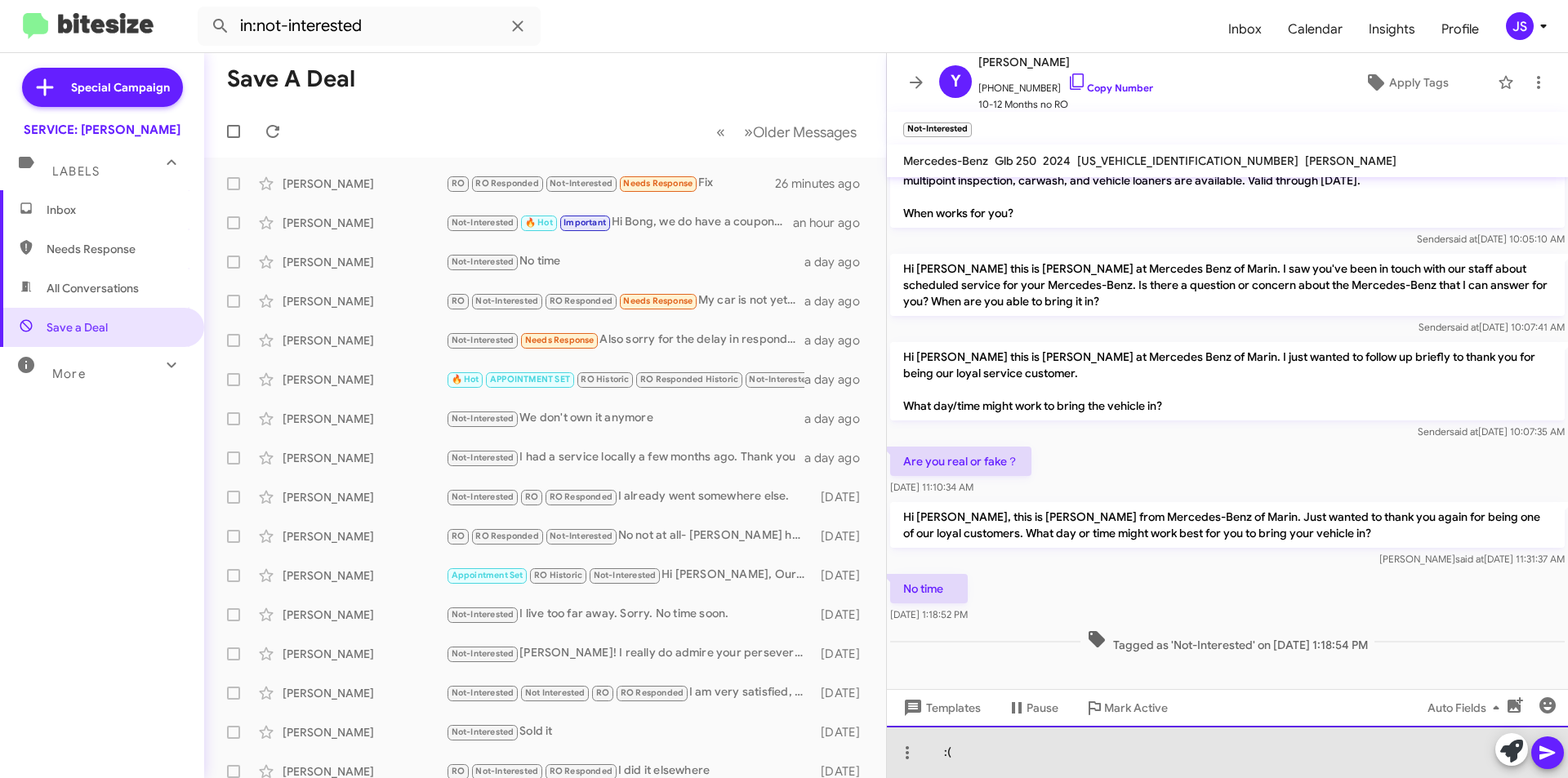
drag, startPoint x: 1294, startPoint y: 754, endPoint x: 695, endPoint y: 785, distance: 599.8
click at [695, 778] on html "in:not-interested Inbox Calendar Insights Profile JS Special Campaign SERVICE: …" at bounding box center [784, 389] width 1568 height 778
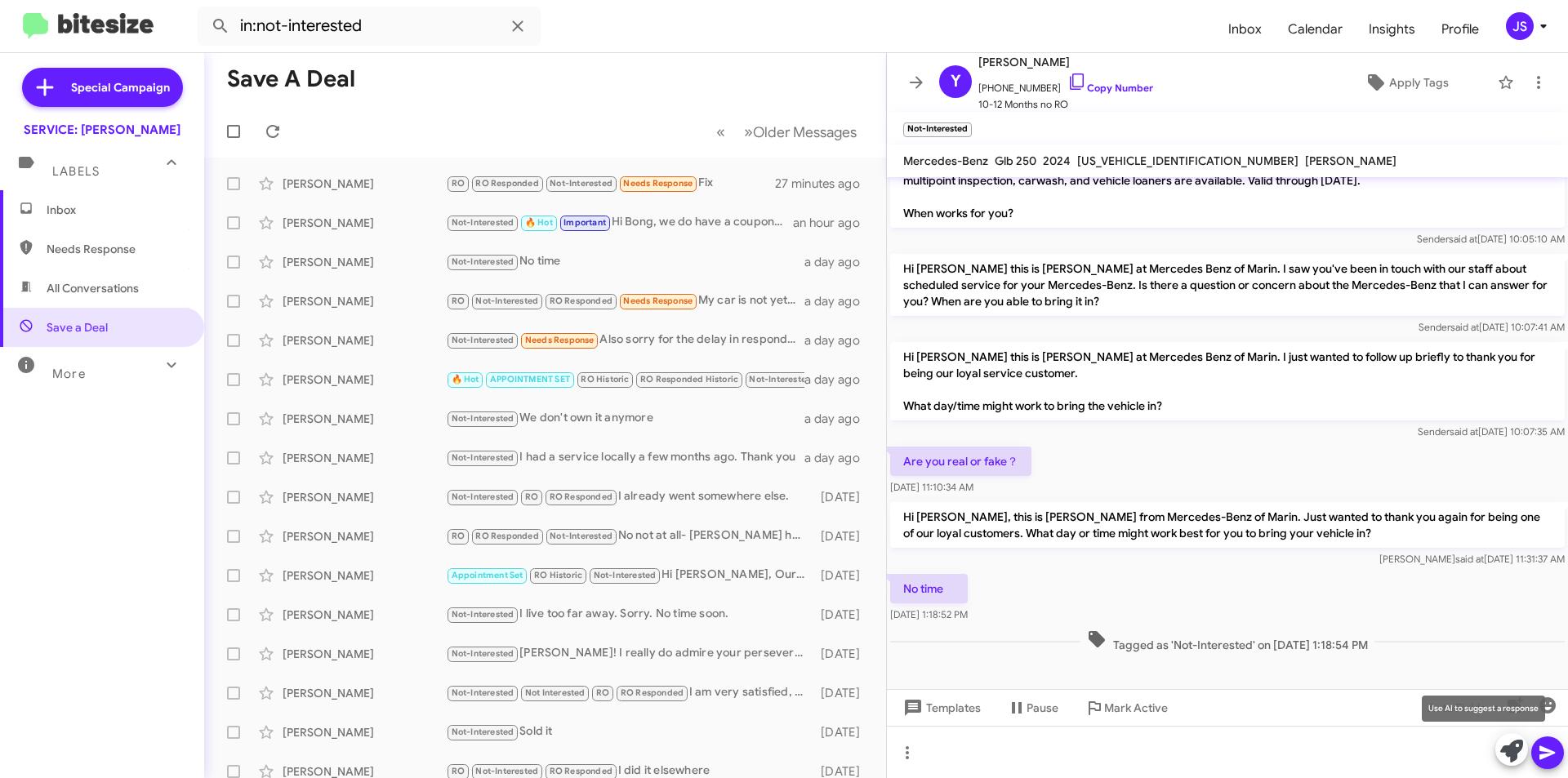
click at [1517, 754] on icon at bounding box center [1511, 751] width 23 height 23
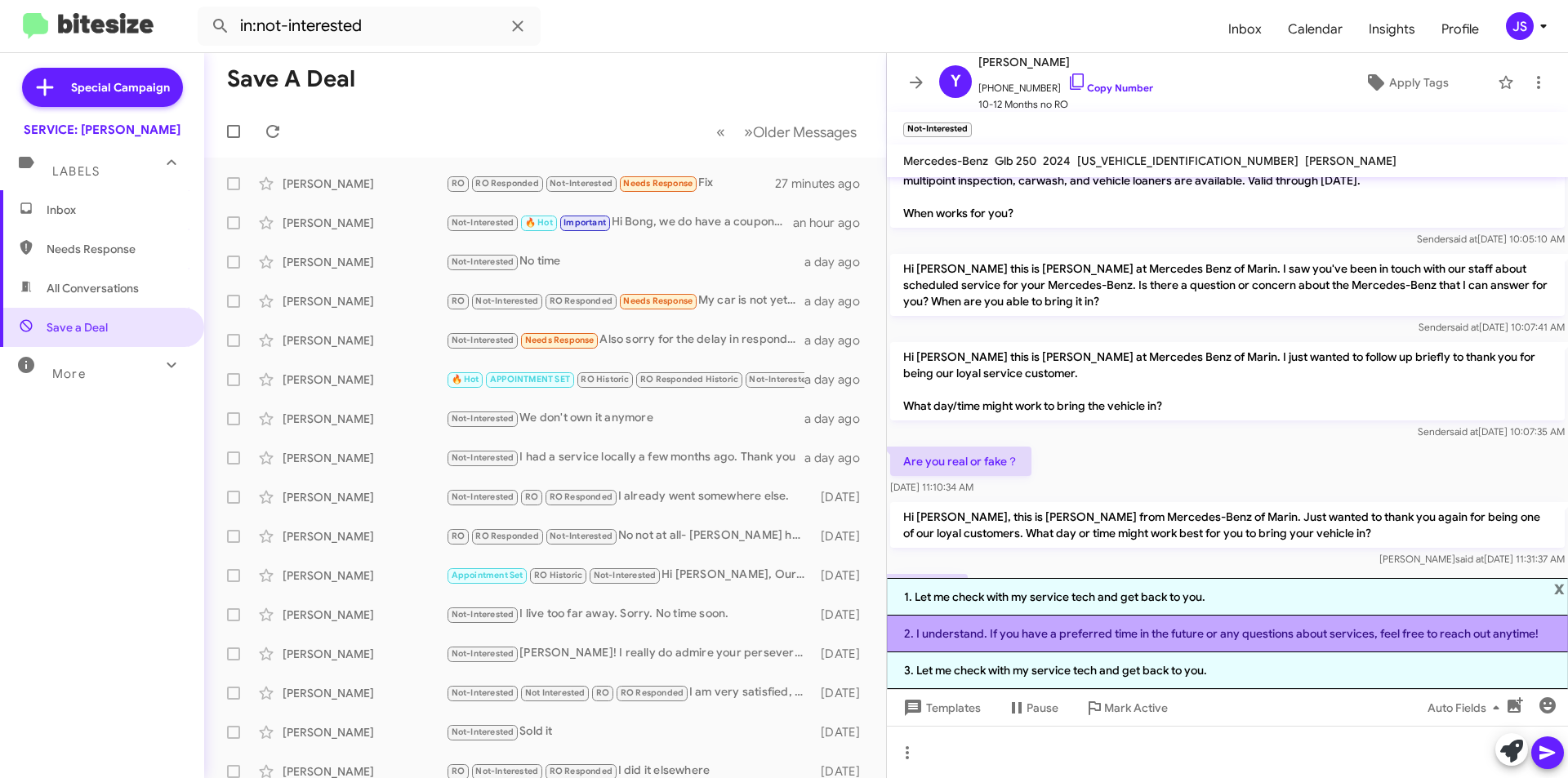
click at [1154, 638] on li "2. I understand. If you have a preferred time in the future or any questions ab…" at bounding box center [1227, 634] width 681 height 37
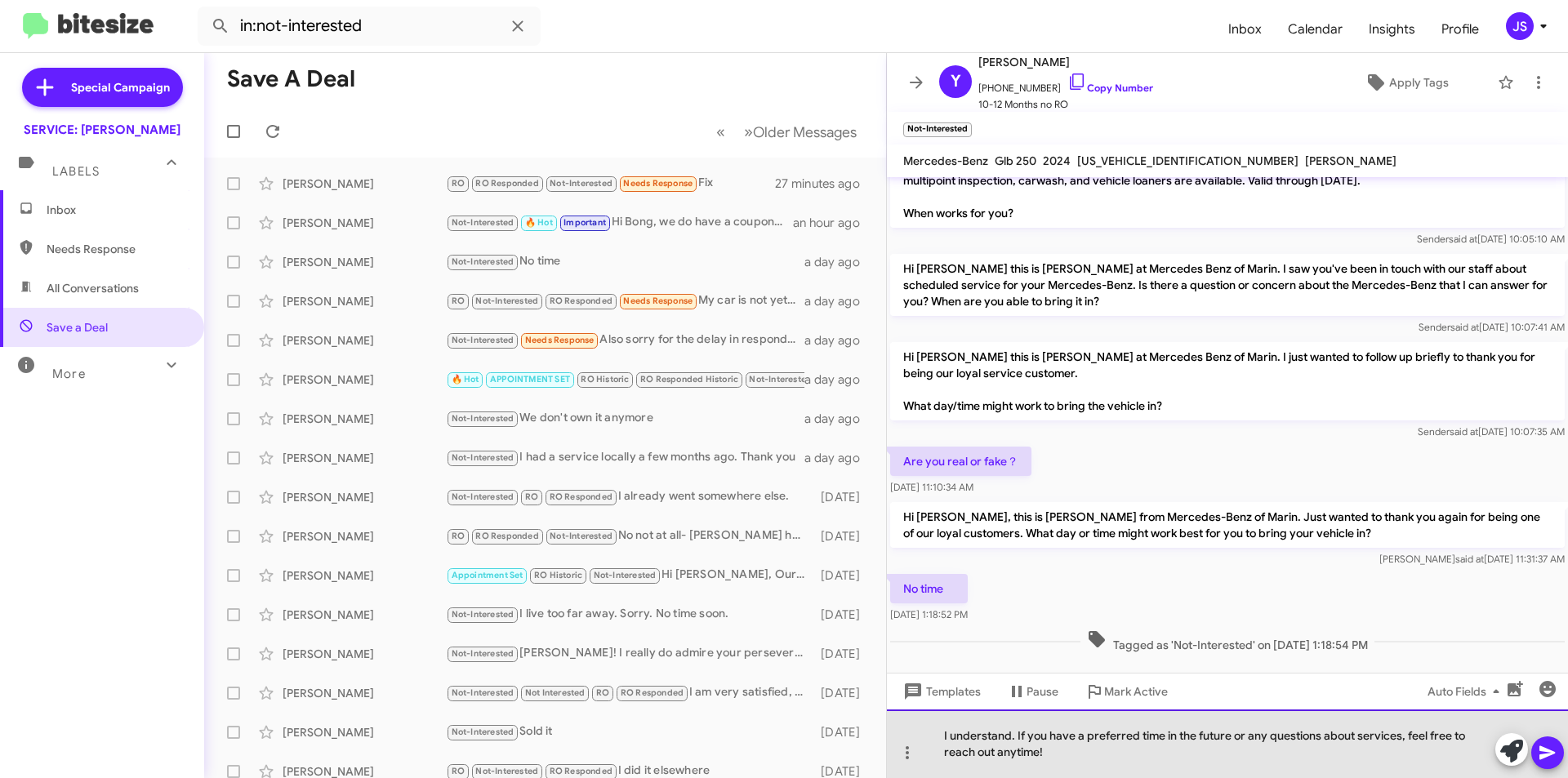
click at [1077, 755] on div "I understand. If you have a preferred time in the future or any questions about…" at bounding box center [1227, 744] width 681 height 68
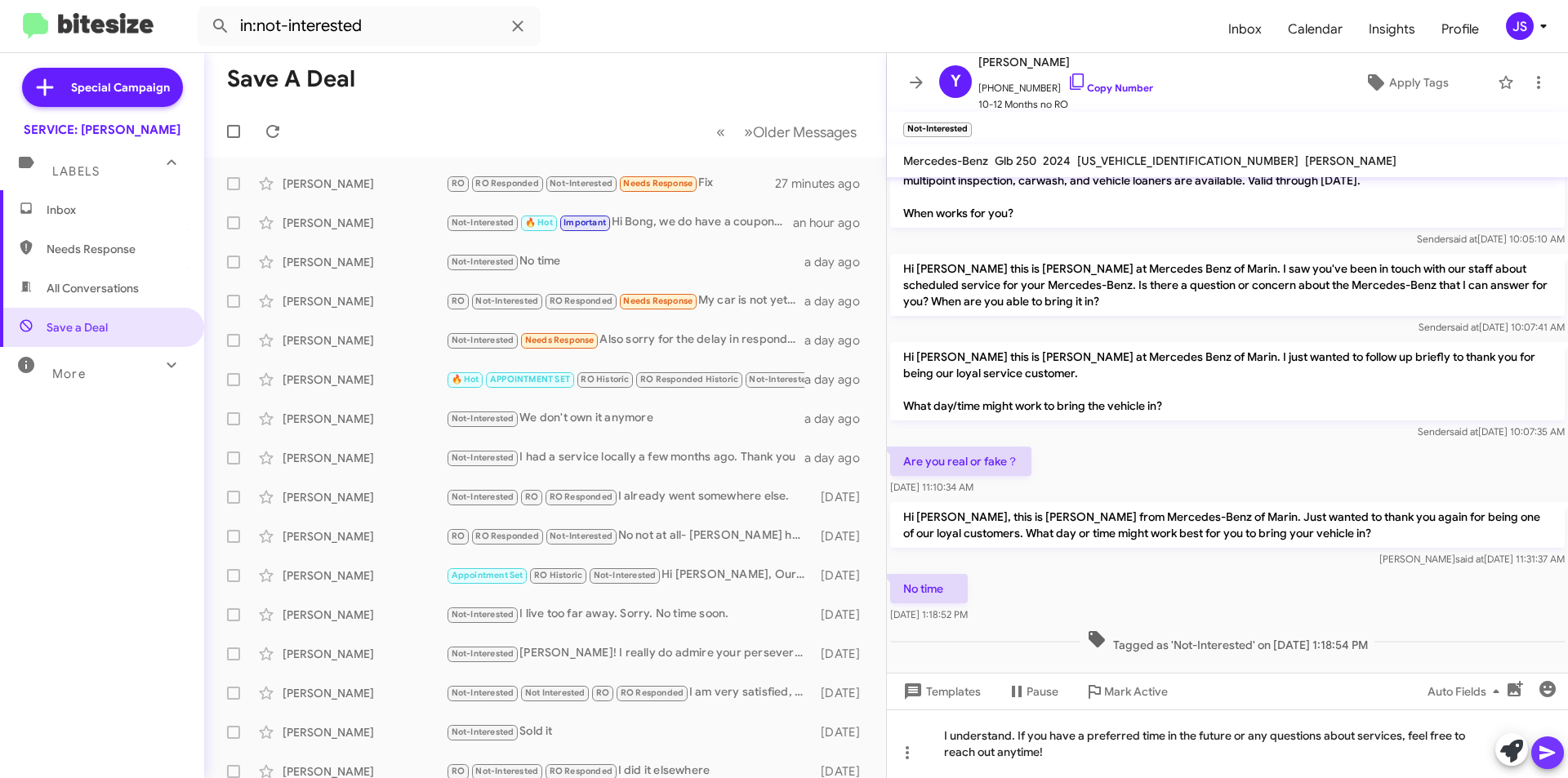
click at [1549, 750] on icon at bounding box center [1547, 752] width 20 height 20
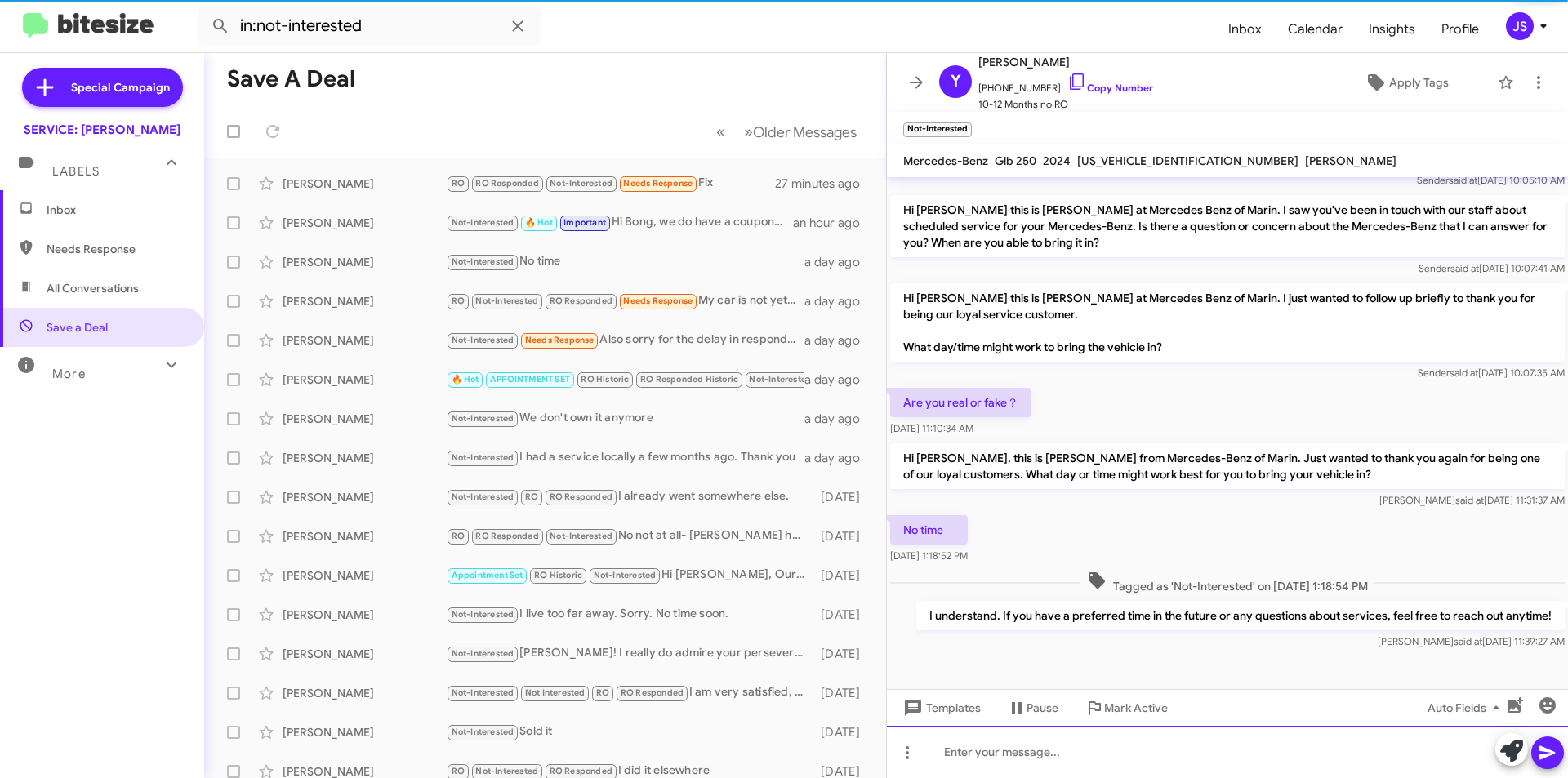
scroll to position [277, 0]
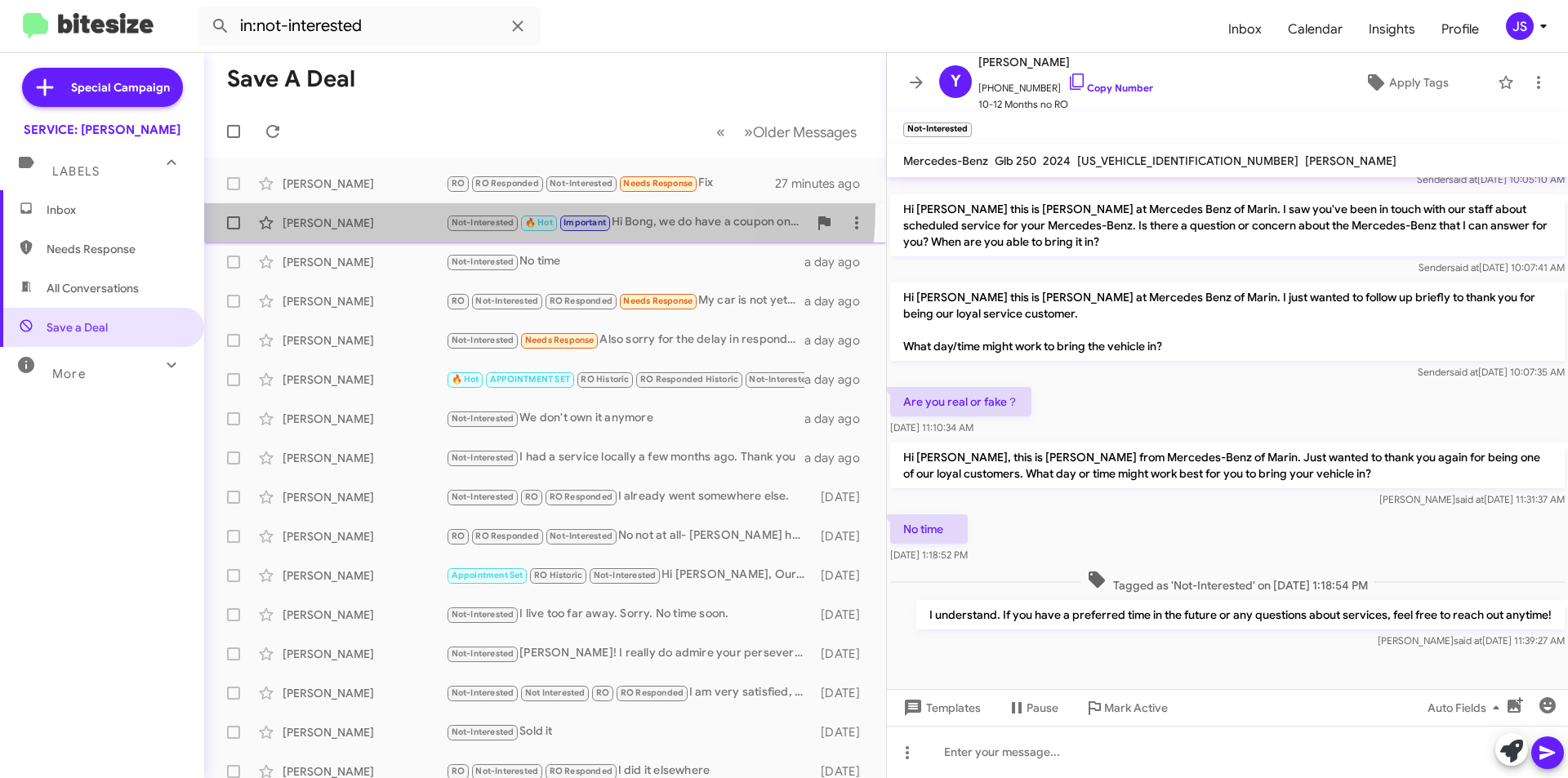
click at [399, 204] on span "[PERSON_NAME] Not-Interested 🔥 Hot Important Hi Bong, we do have a coupon on ou…" at bounding box center [545, 222] width 682 height 39
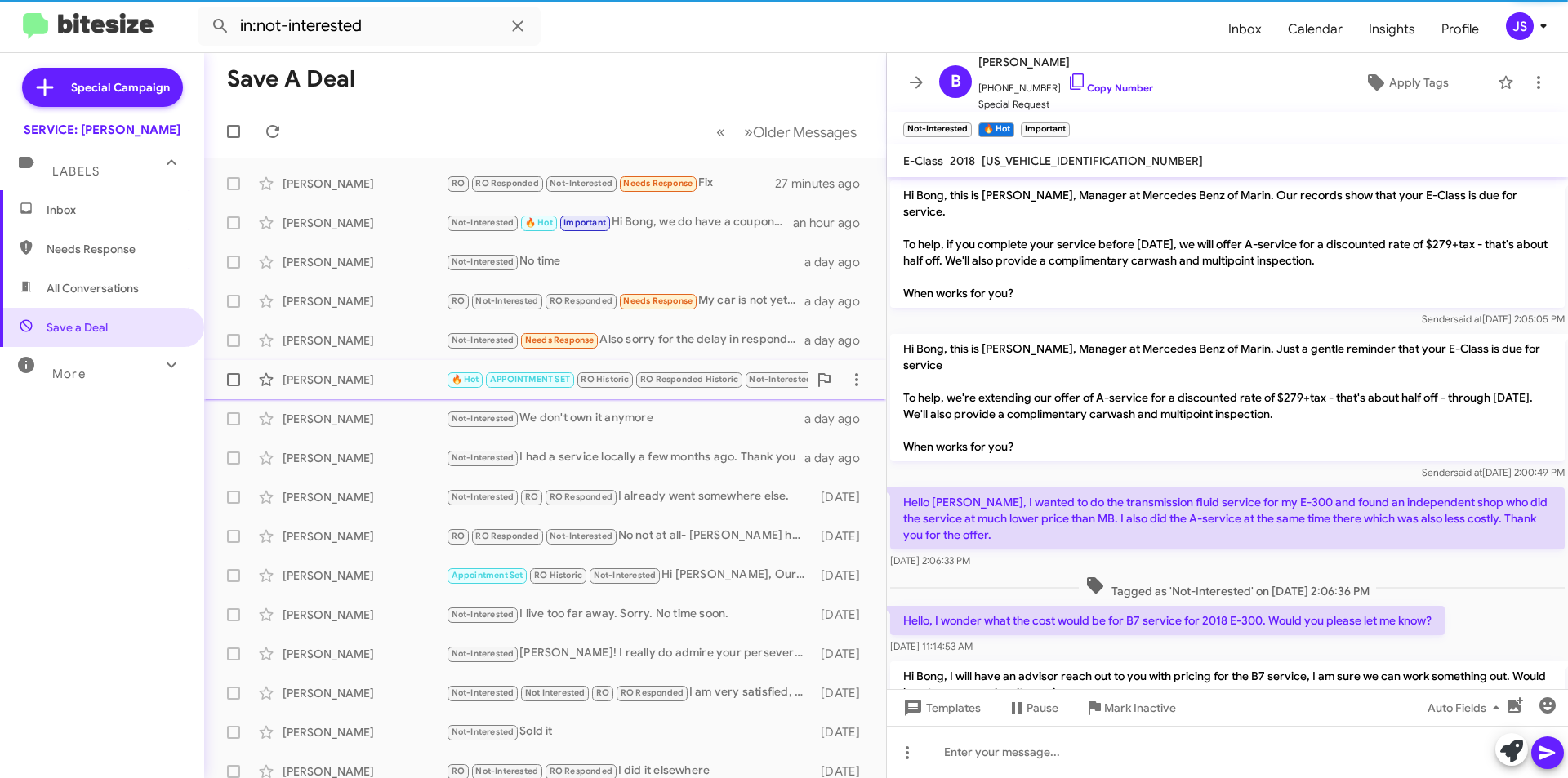
scroll to position [81, 0]
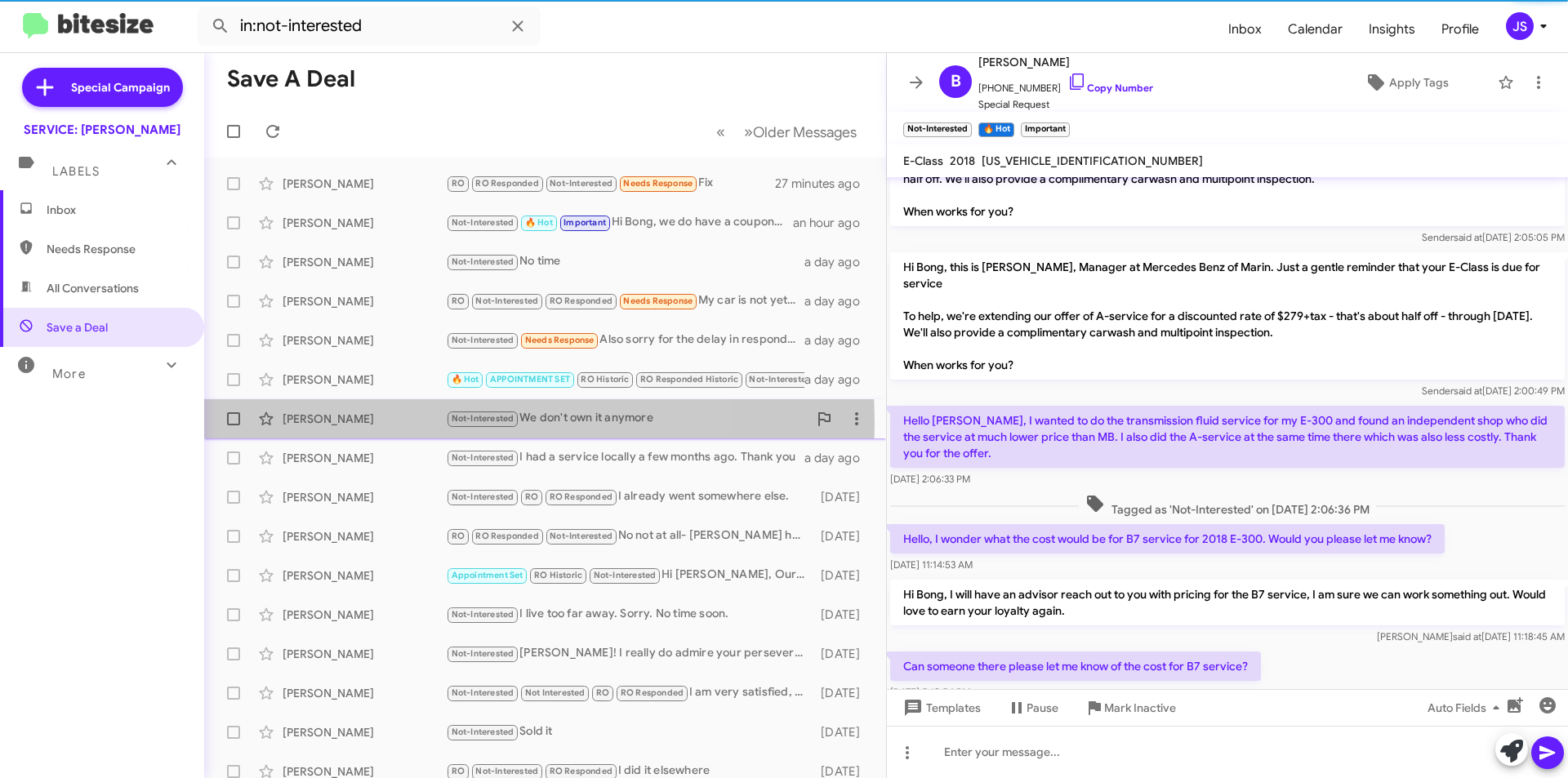
click at [387, 423] on div "[PERSON_NAME]" at bounding box center [364, 418] width 164 height 16
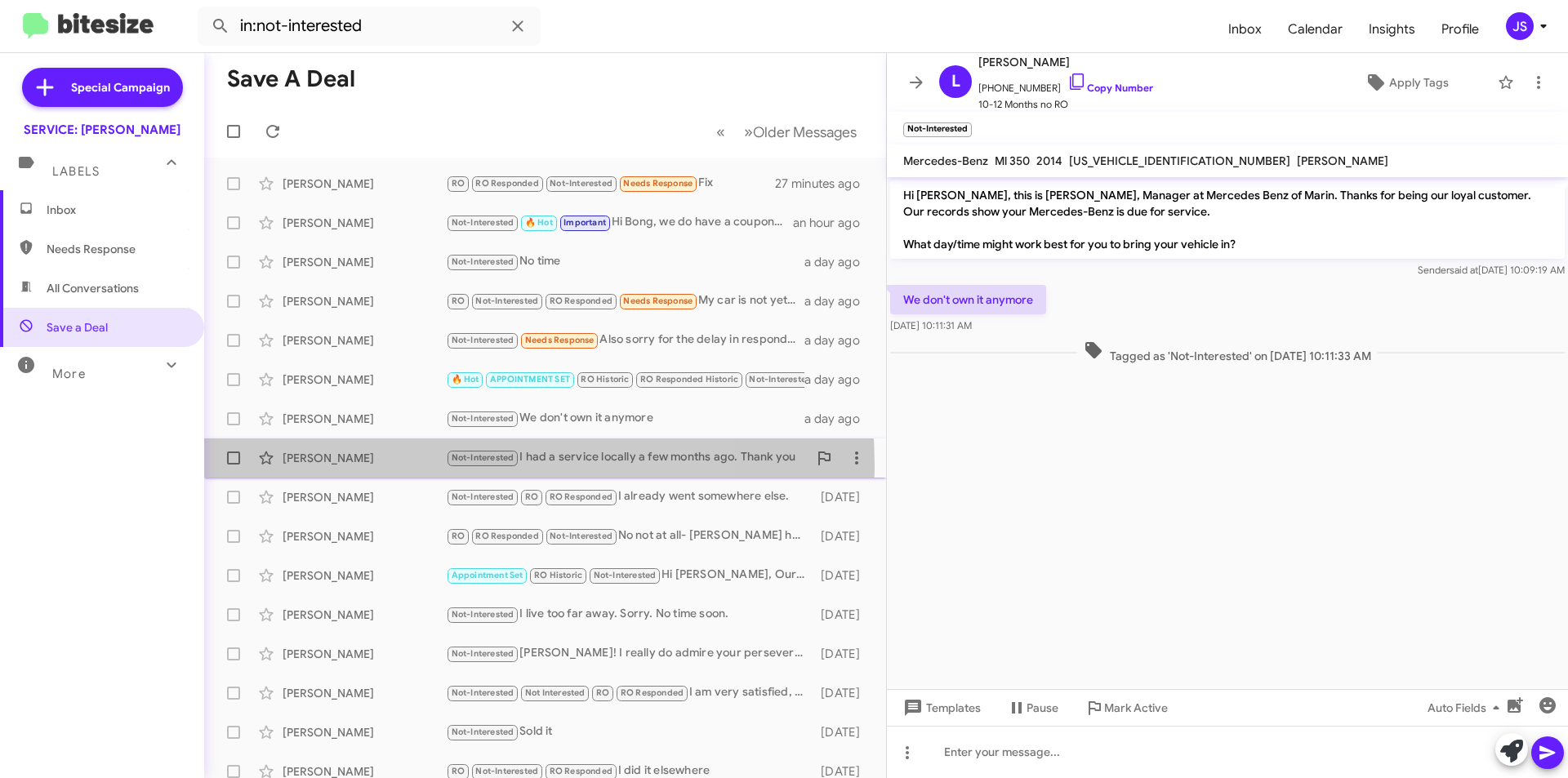
click at [391, 468] on div "[PERSON_NAME] Not-Interested I had a service locally a few months ago. Thank yo…" at bounding box center [545, 458] width 656 height 33
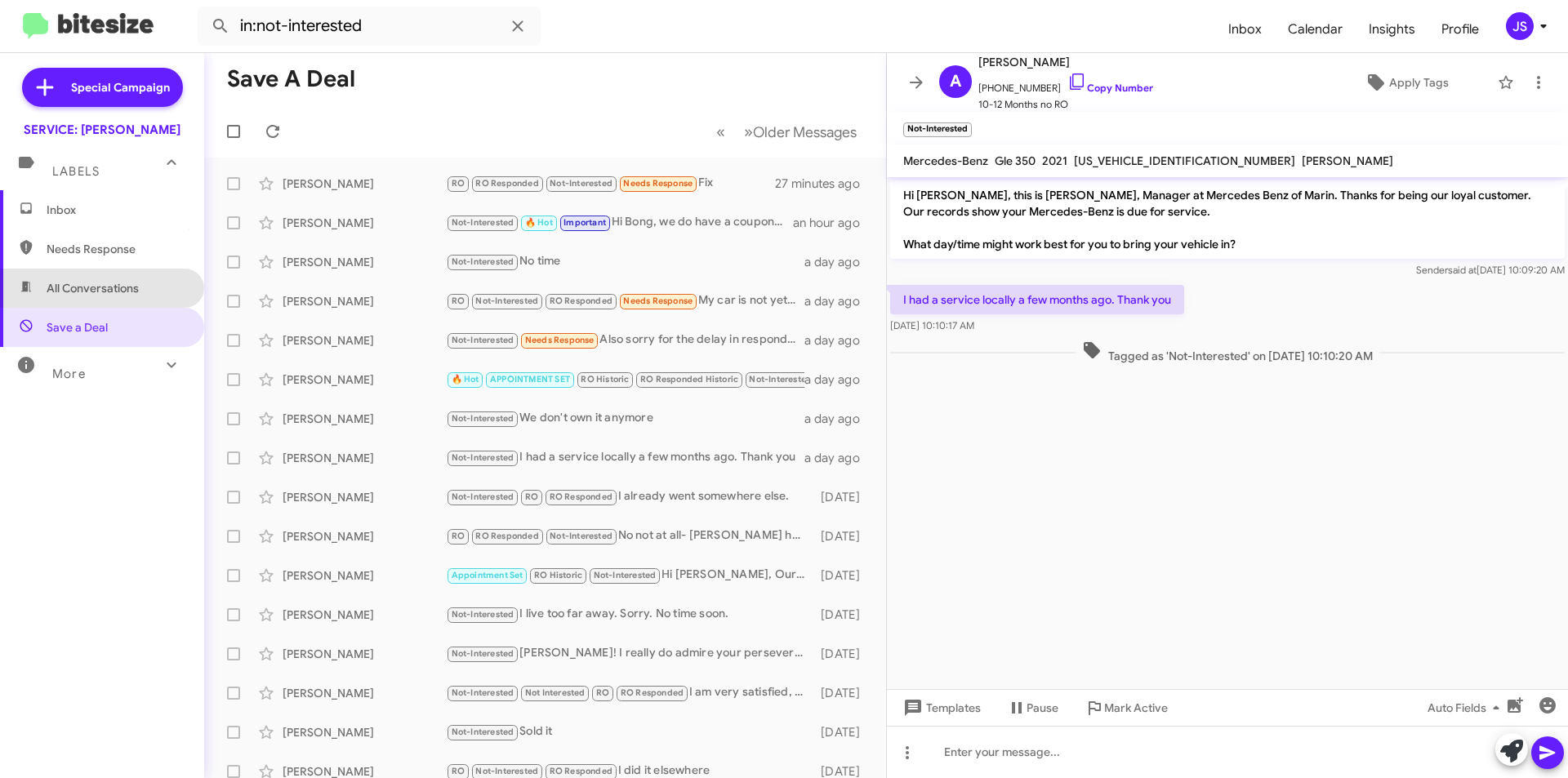
click at [128, 283] on span "All Conversations" at bounding box center [93, 288] width 93 height 16
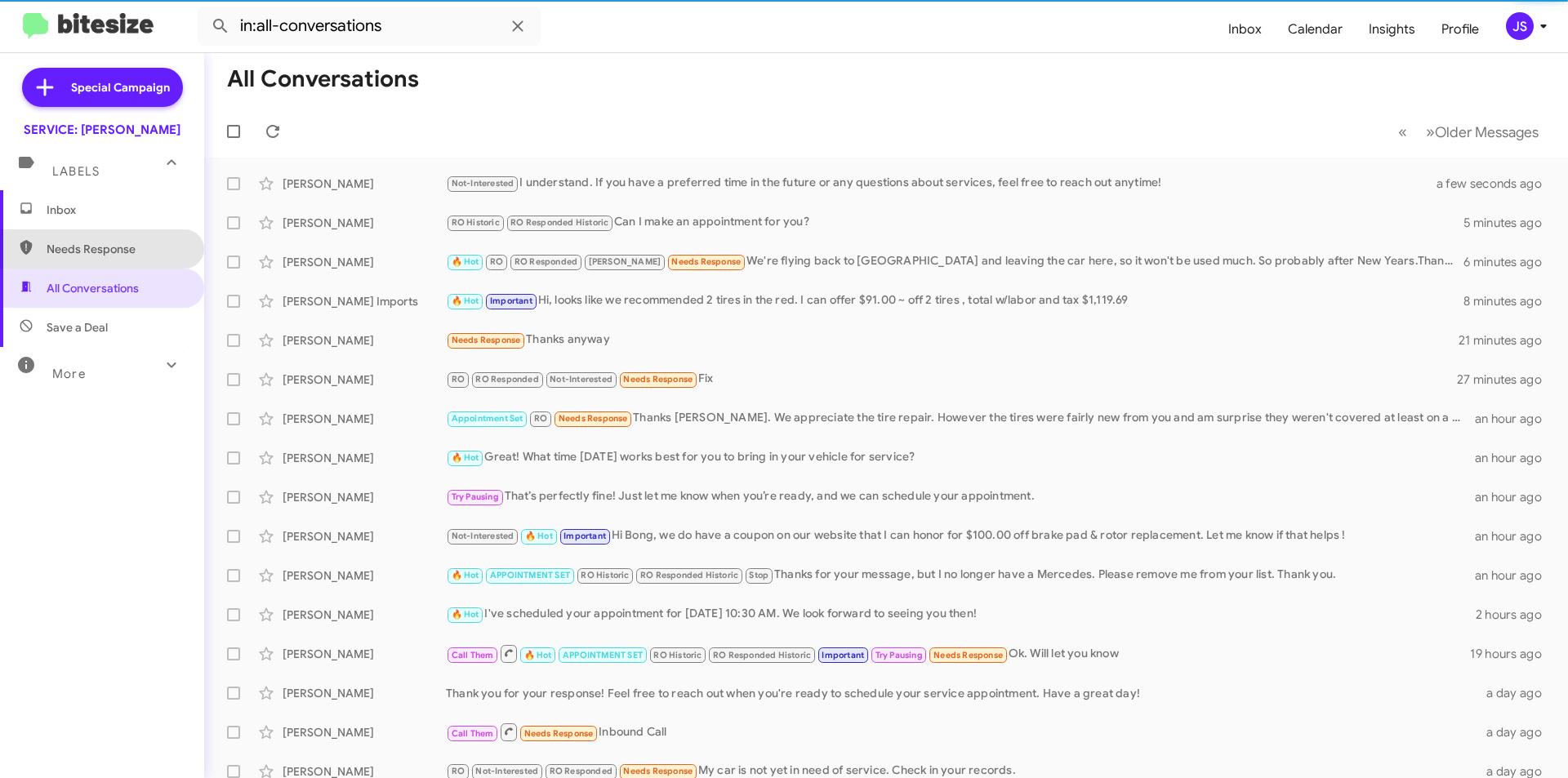
click at [121, 261] on span "Needs Response" at bounding box center [102, 249] width 204 height 39
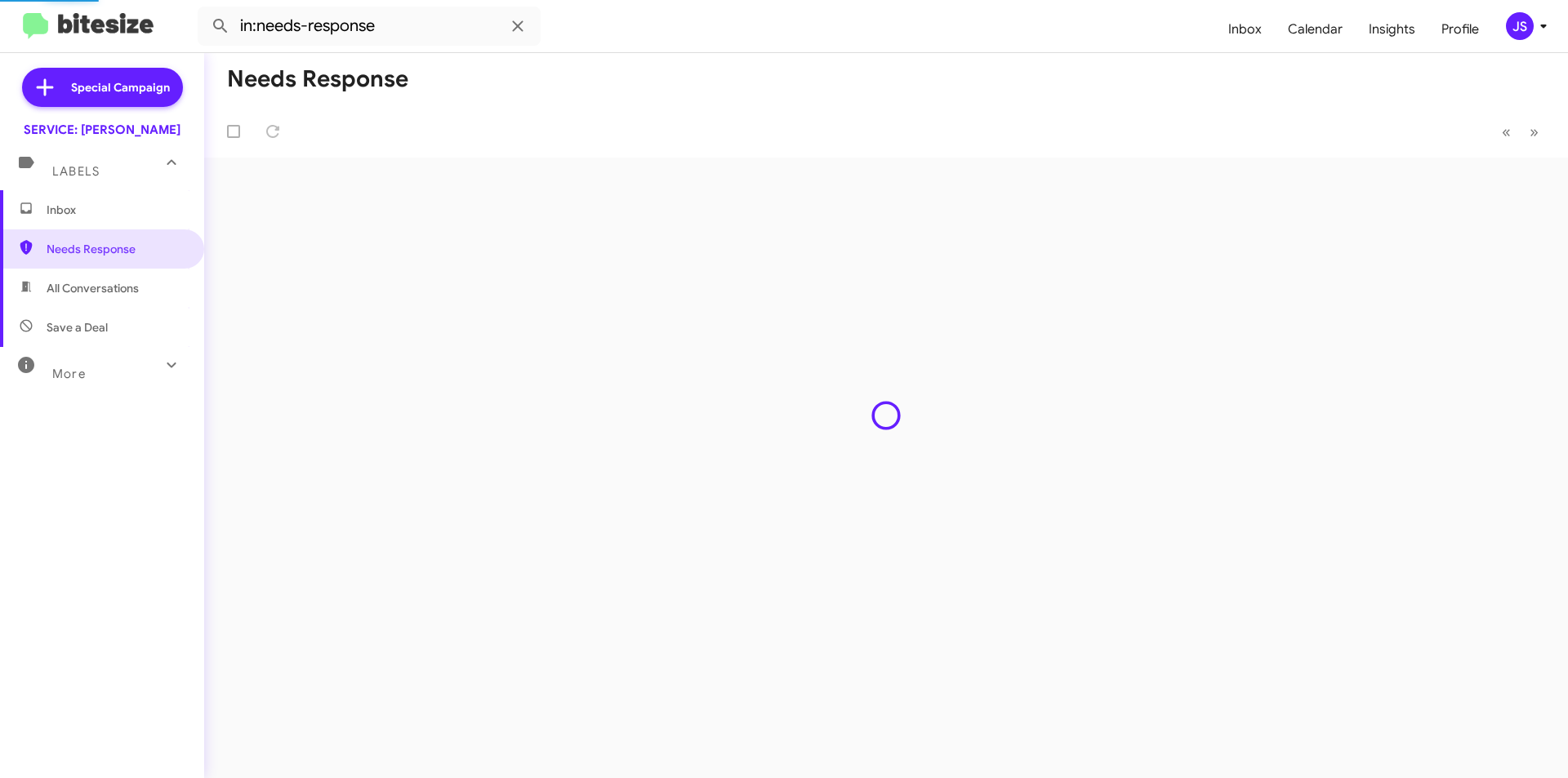
click at [108, 380] on div "More" at bounding box center [86, 367] width 146 height 30
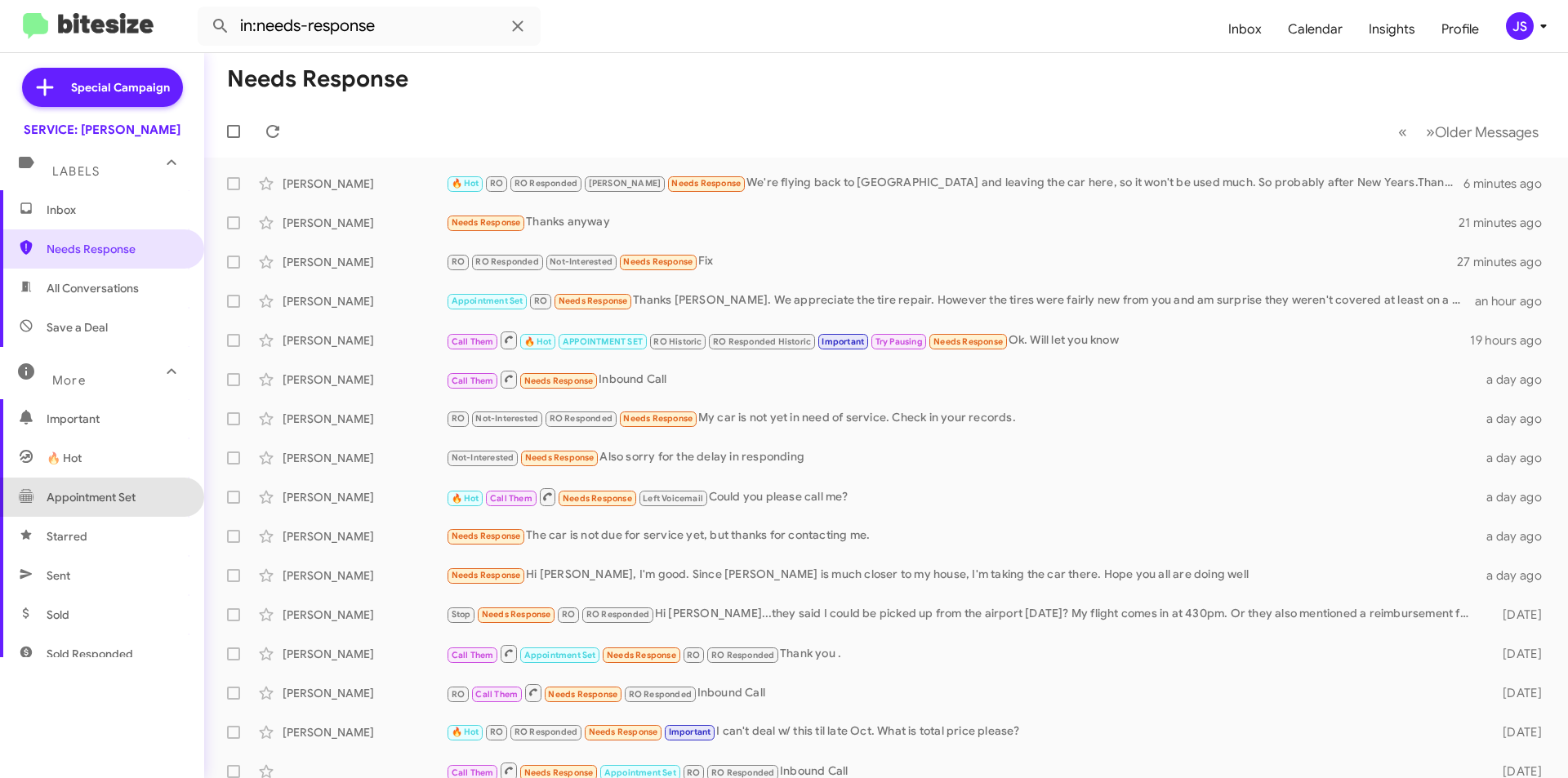
click at [115, 491] on span "Appointment Set" at bounding box center [91, 497] width 89 height 16
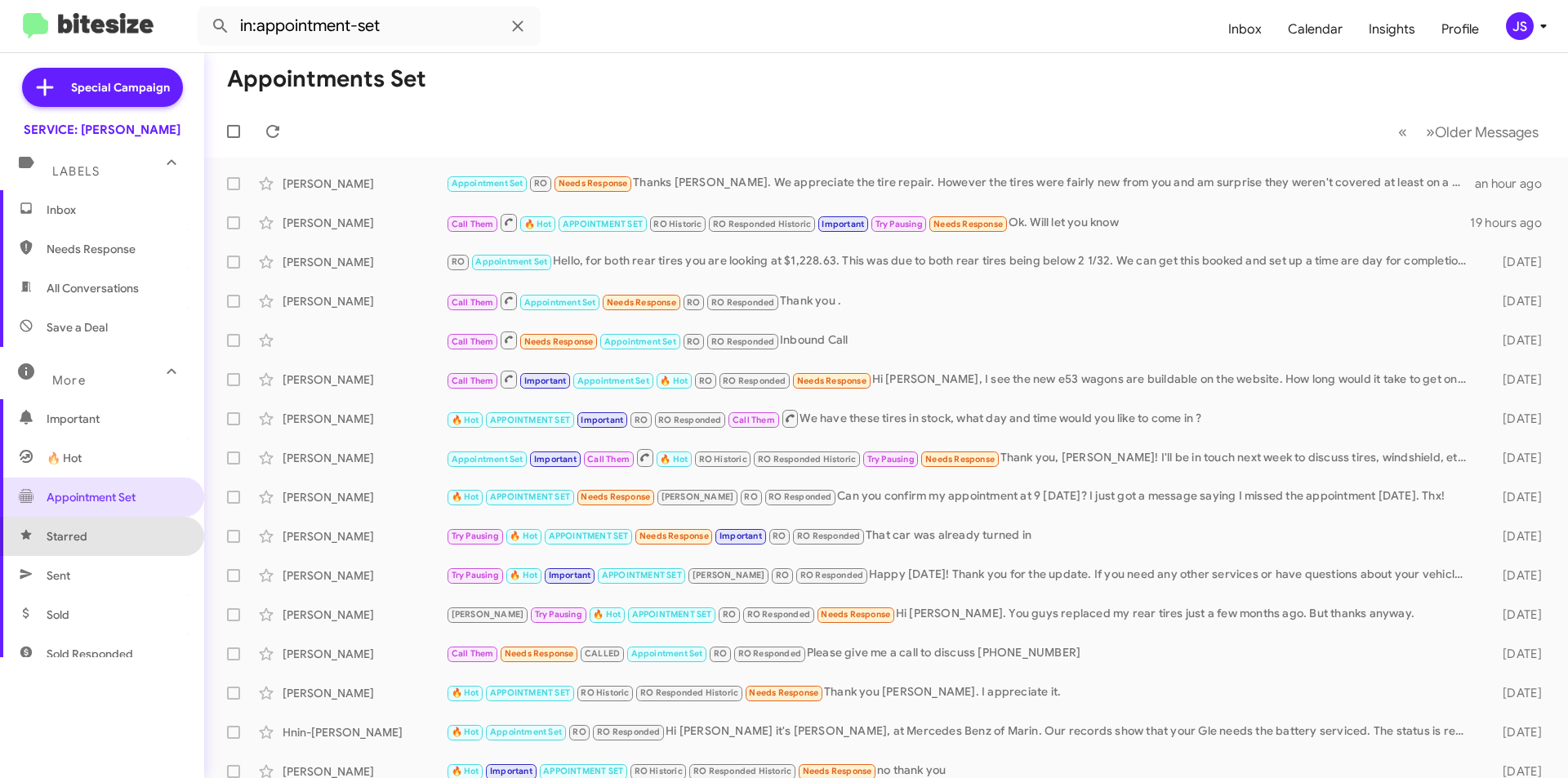
click at [120, 538] on span "Starred" at bounding box center [102, 536] width 204 height 39
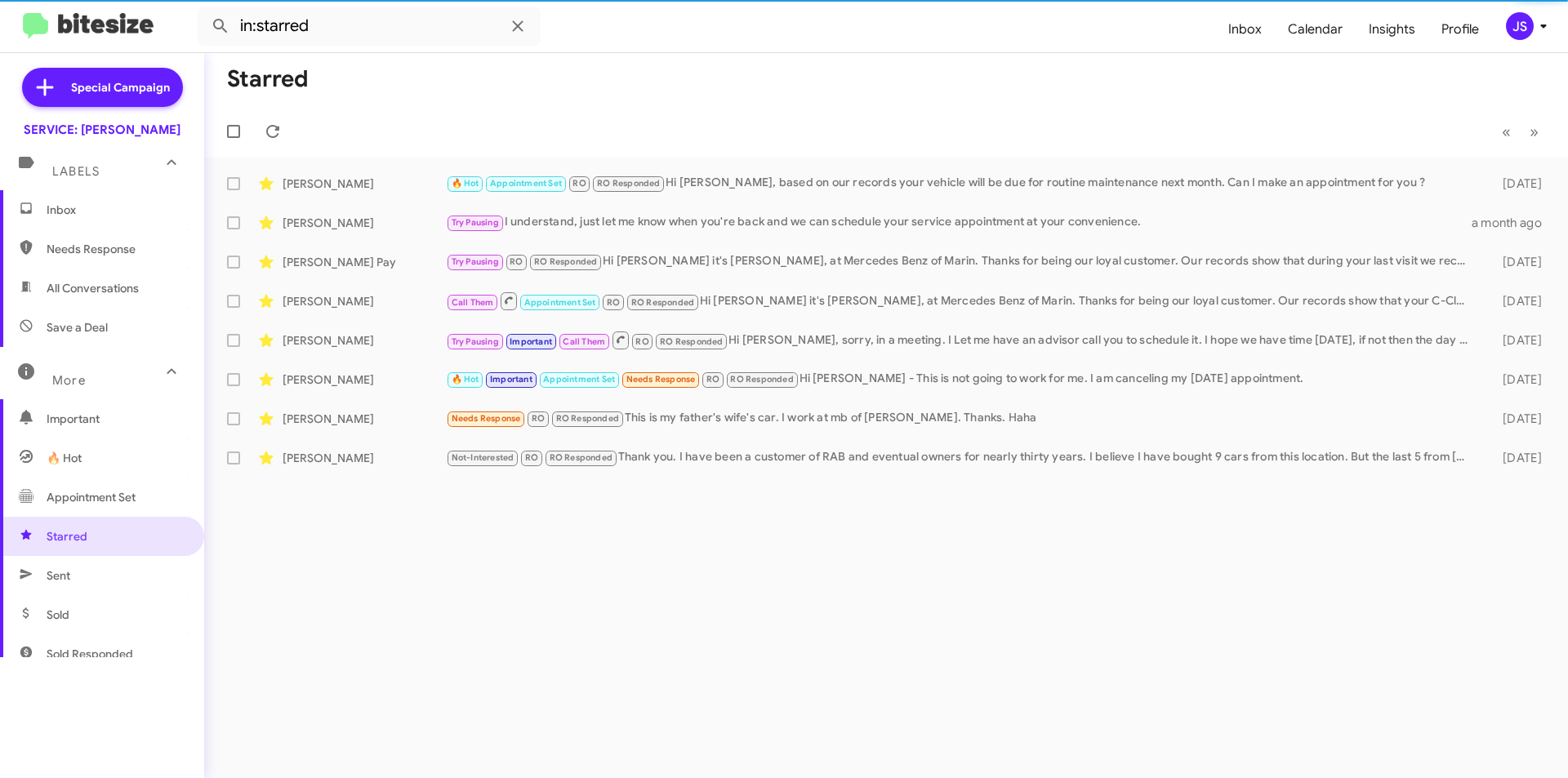
click at [111, 581] on span "Sent" at bounding box center [102, 575] width 204 height 39
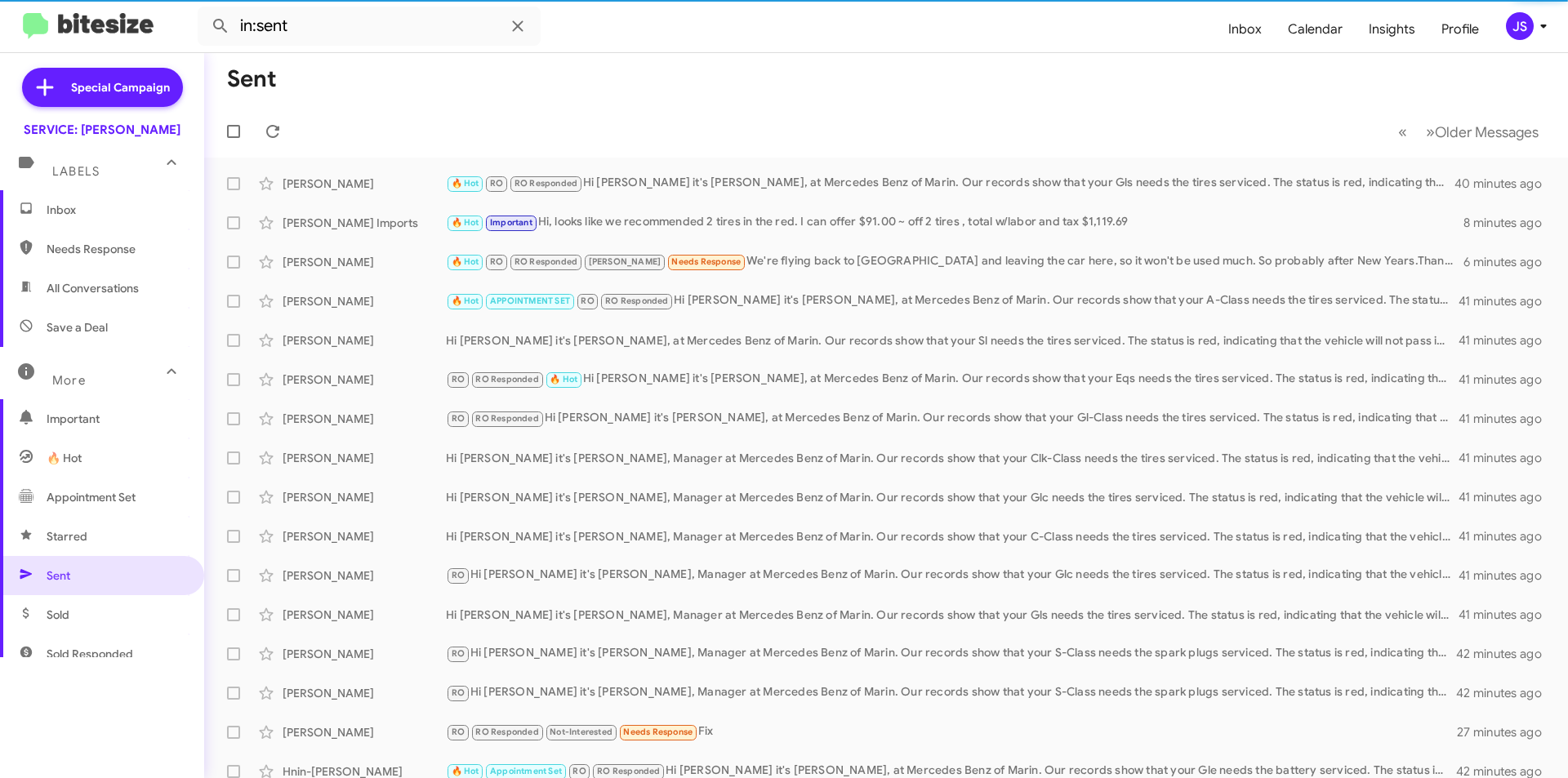
click at [104, 614] on span "Sold" at bounding box center [102, 614] width 204 height 39
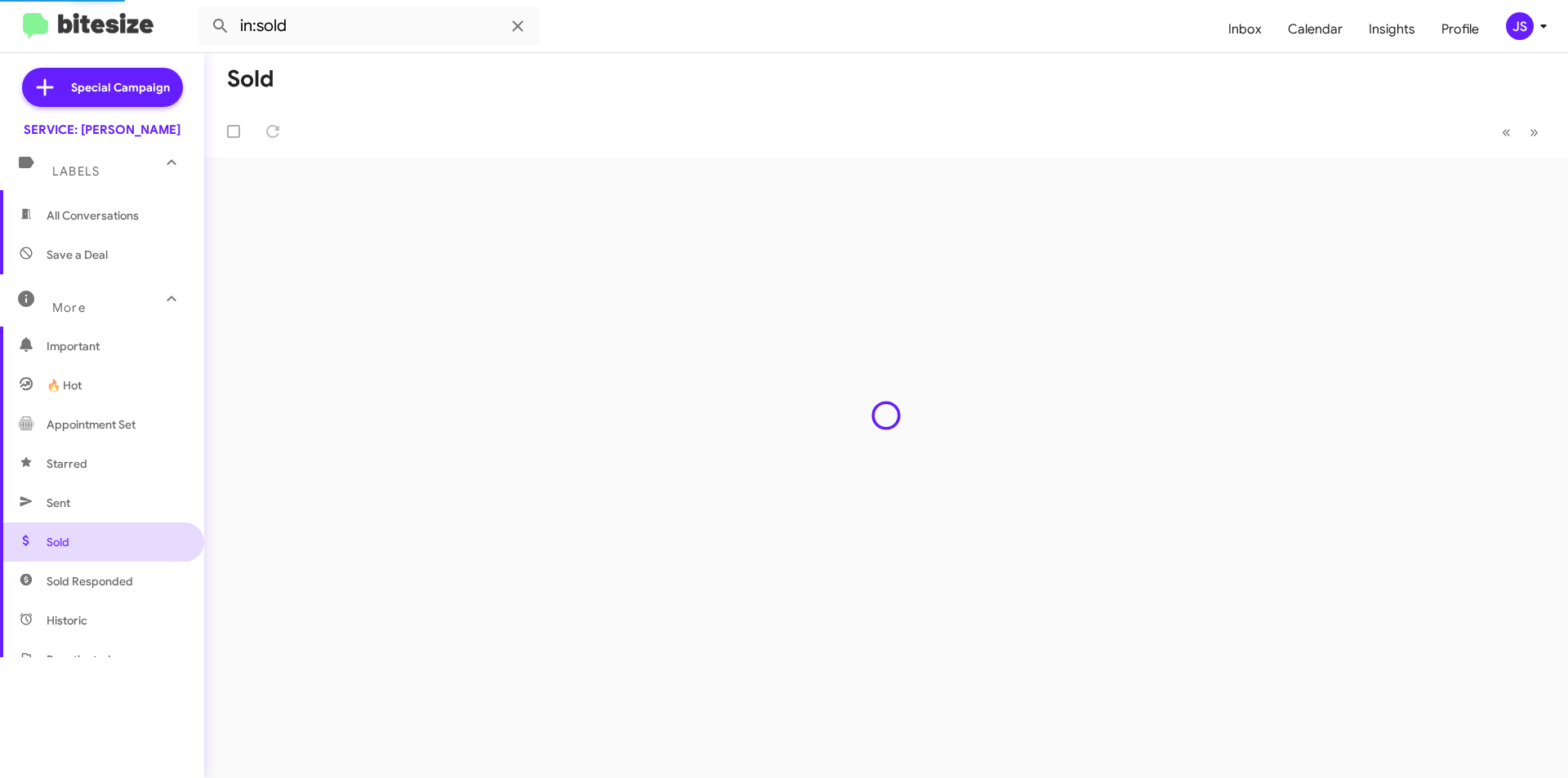
scroll to position [164, 0]
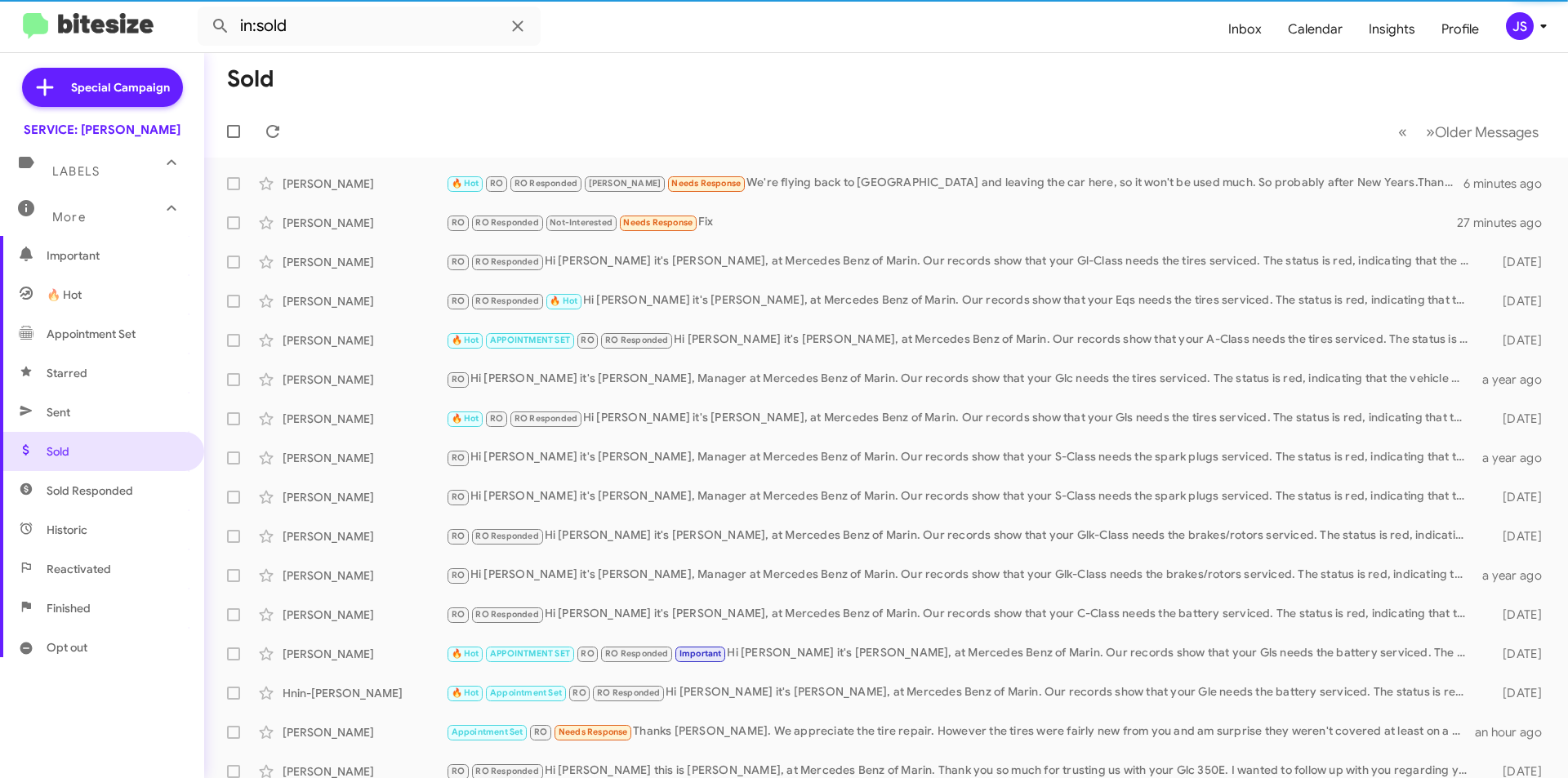
click at [102, 563] on span "Reactivated" at bounding box center [79, 569] width 64 height 16
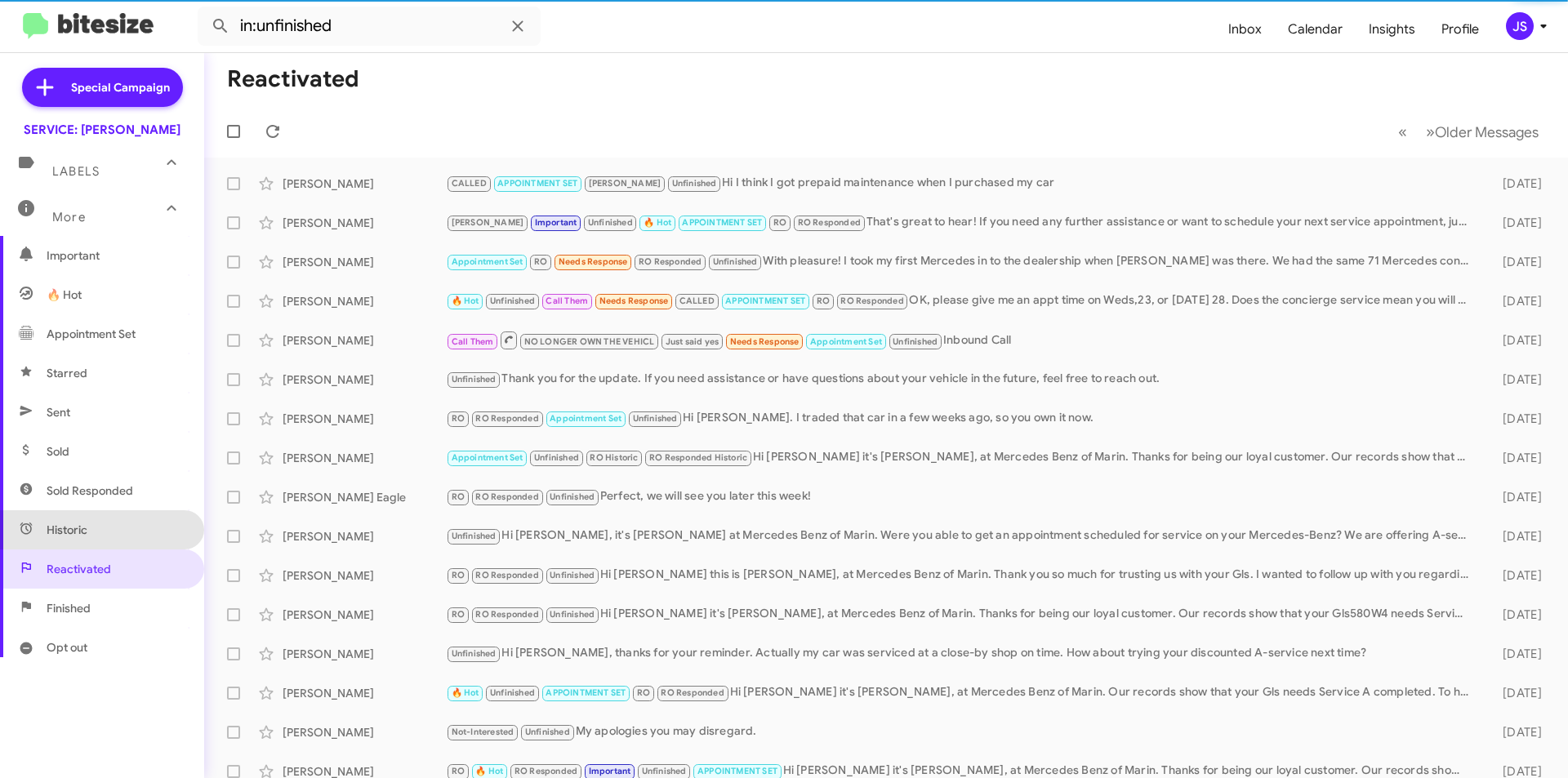
click at [102, 524] on span "Historic" at bounding box center [102, 529] width 204 height 39
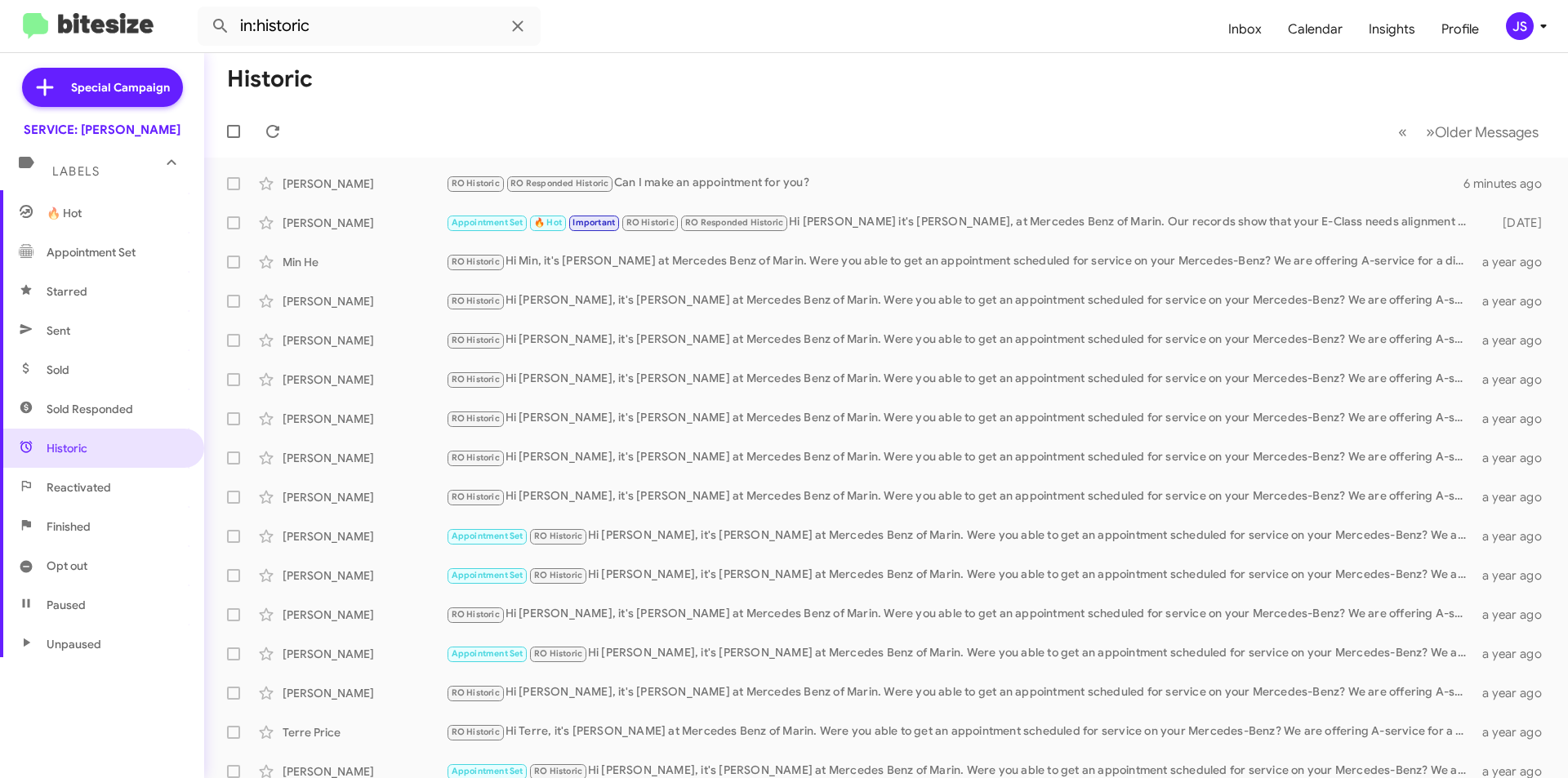
scroll to position [304, 0]
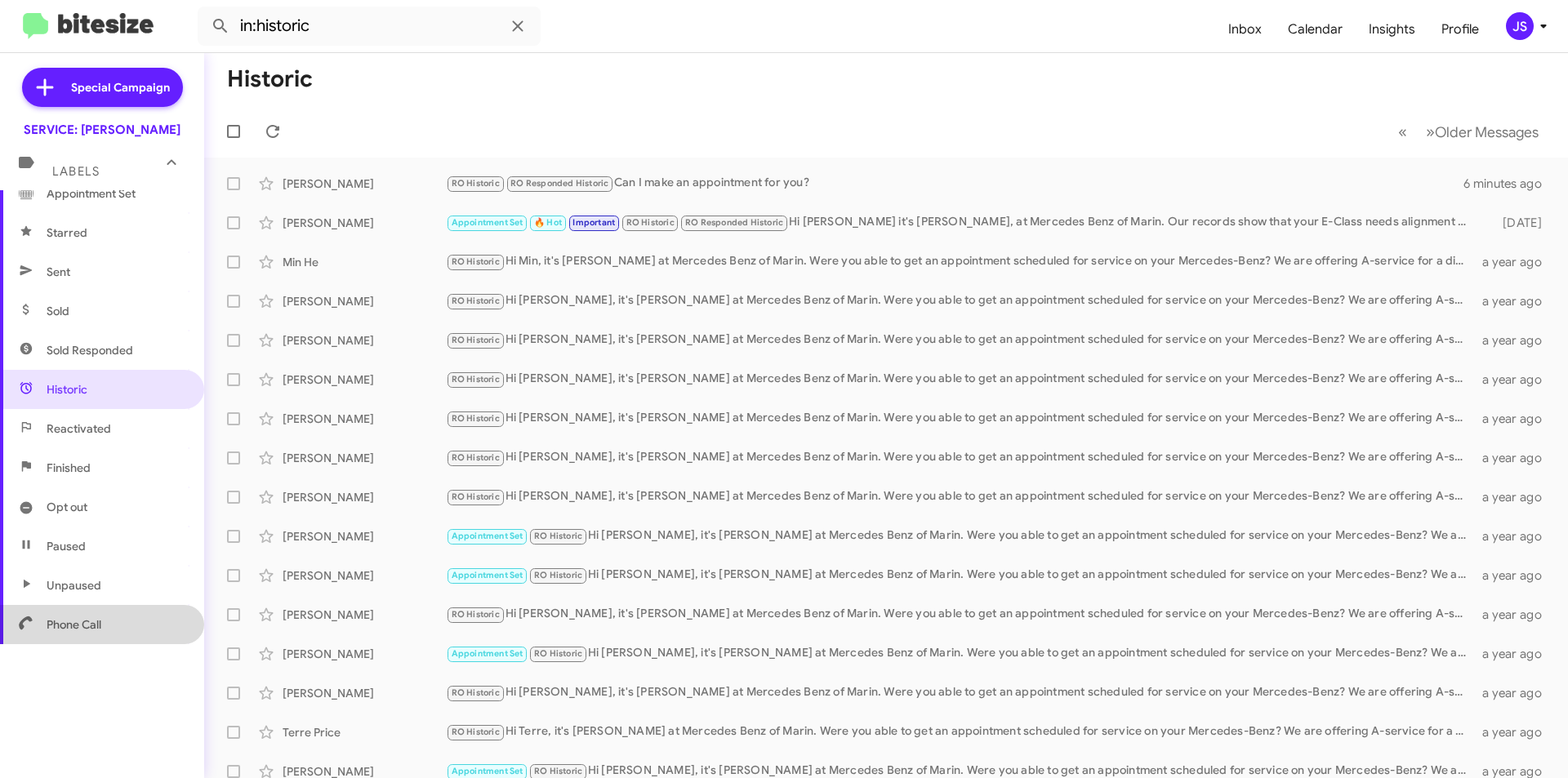
click at [136, 615] on span "Phone Call" at bounding box center [102, 625] width 204 height 39
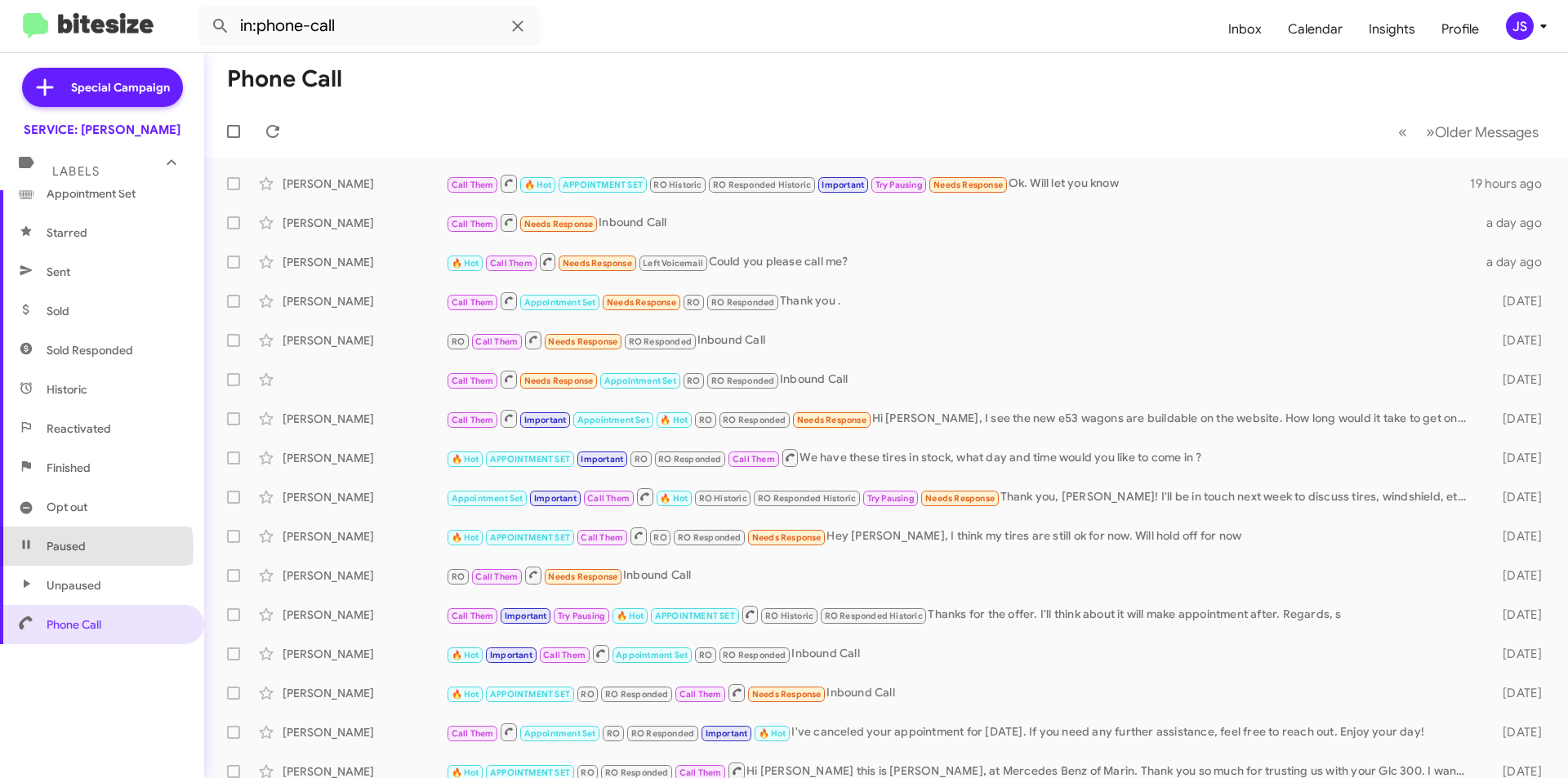
click at [73, 549] on span "Paused" at bounding box center [65, 546] width 39 height 16
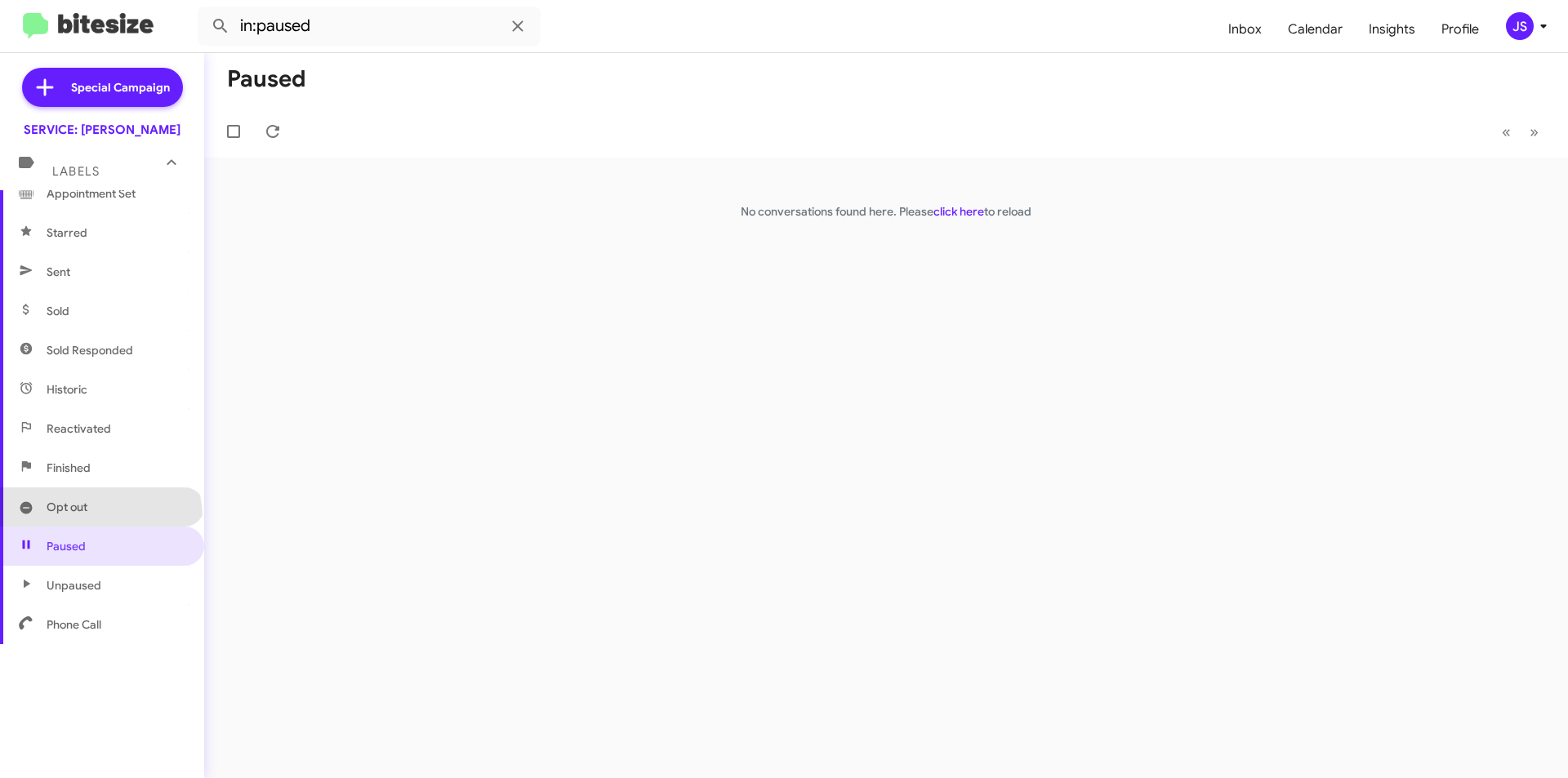
click at [98, 518] on span "Opt out" at bounding box center [102, 506] width 204 height 39
type input "in:opt-out"
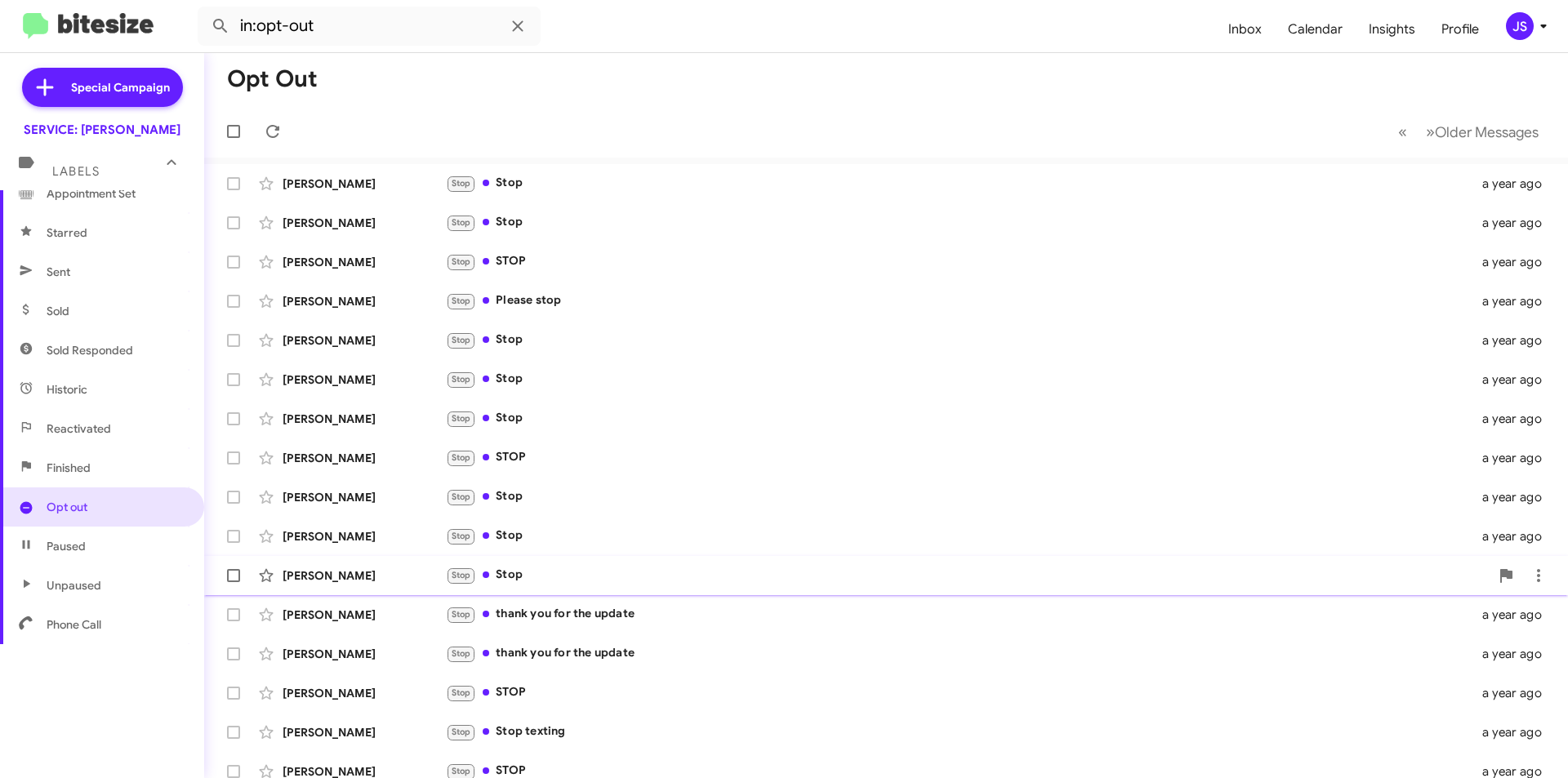
click at [692, 587] on div "[PERSON_NAME] Stop Stop a year ago" at bounding box center [887, 575] width 1338 height 33
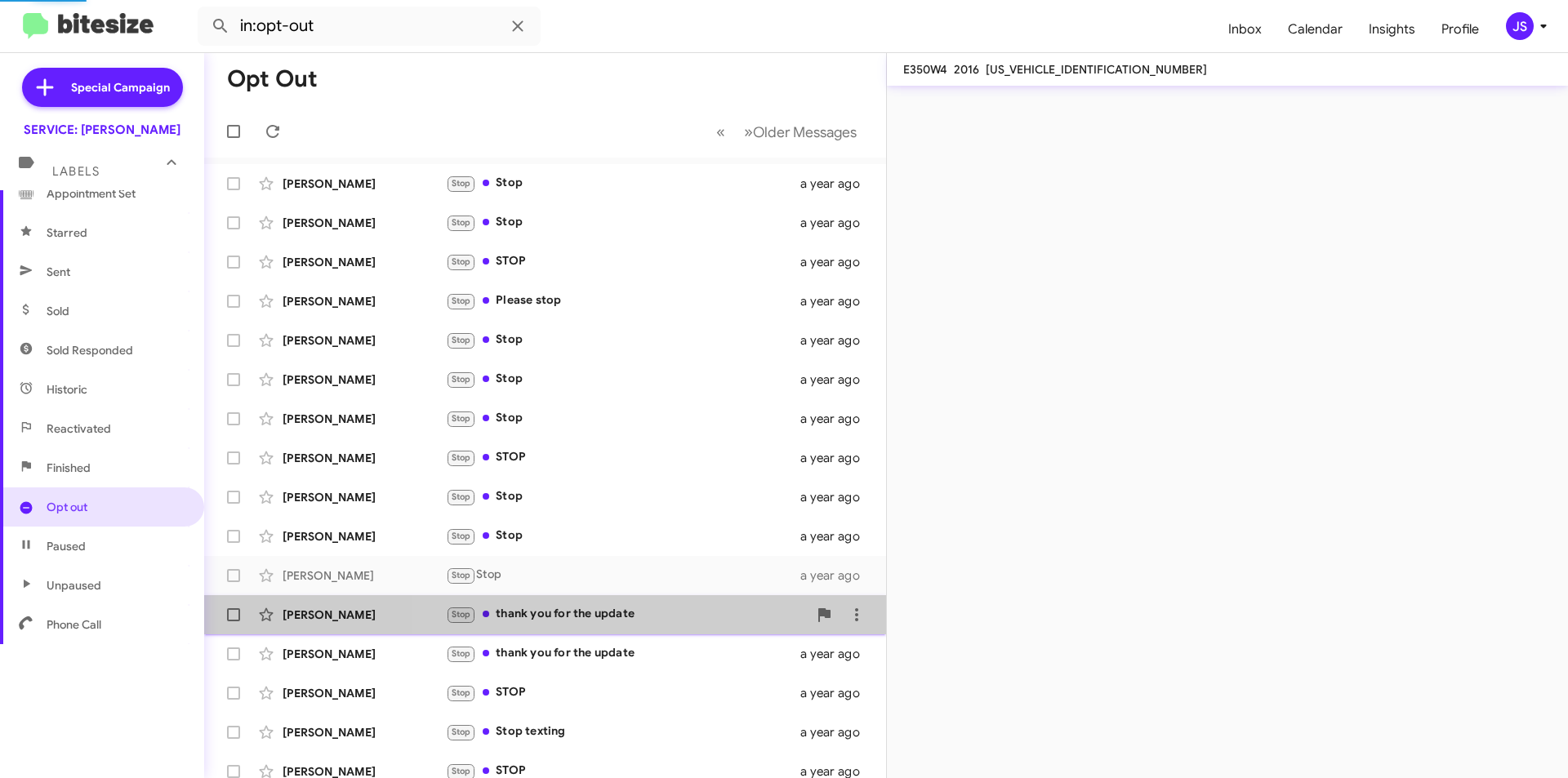
click at [686, 621] on div "Stop thank you for the update" at bounding box center [626, 615] width 361 height 19
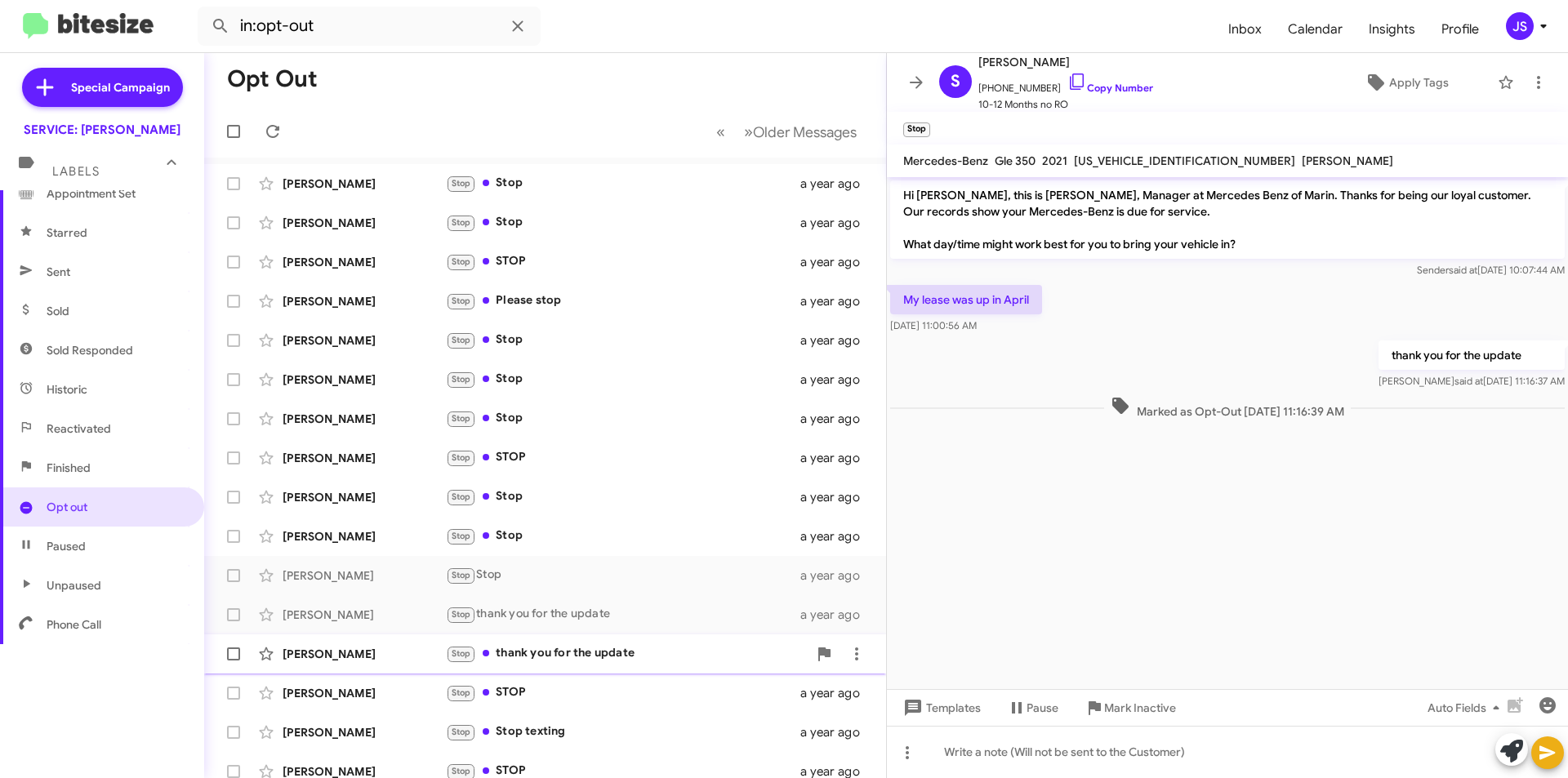
click at [662, 653] on div "Stop thank you for the update" at bounding box center [626, 654] width 361 height 19
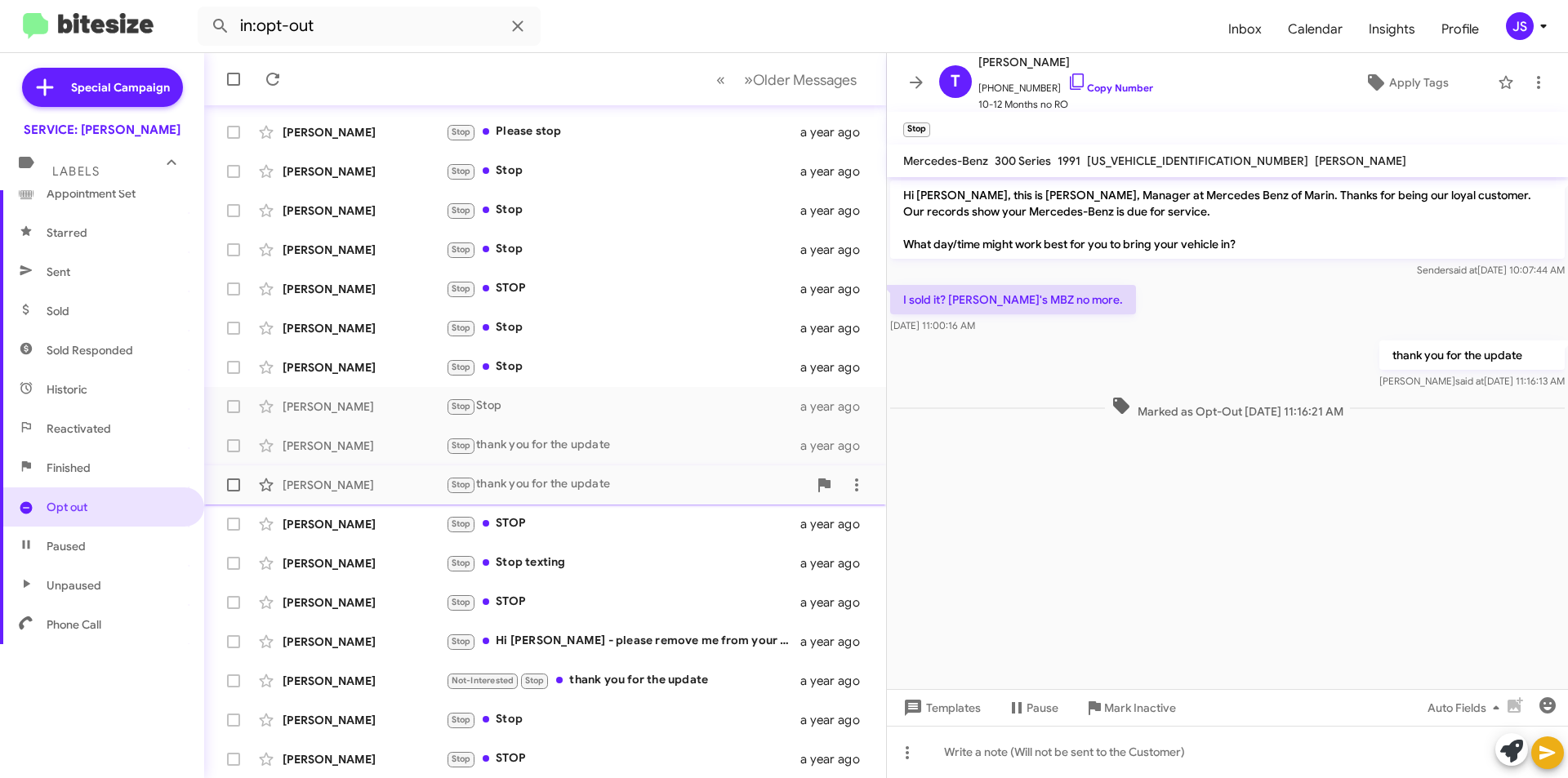
scroll to position [170, 0]
click at [662, 653] on div "[PERSON_NAME] Stop Hi [PERSON_NAME] - please remove me from your contact list. …" at bounding box center [545, 641] width 656 height 33
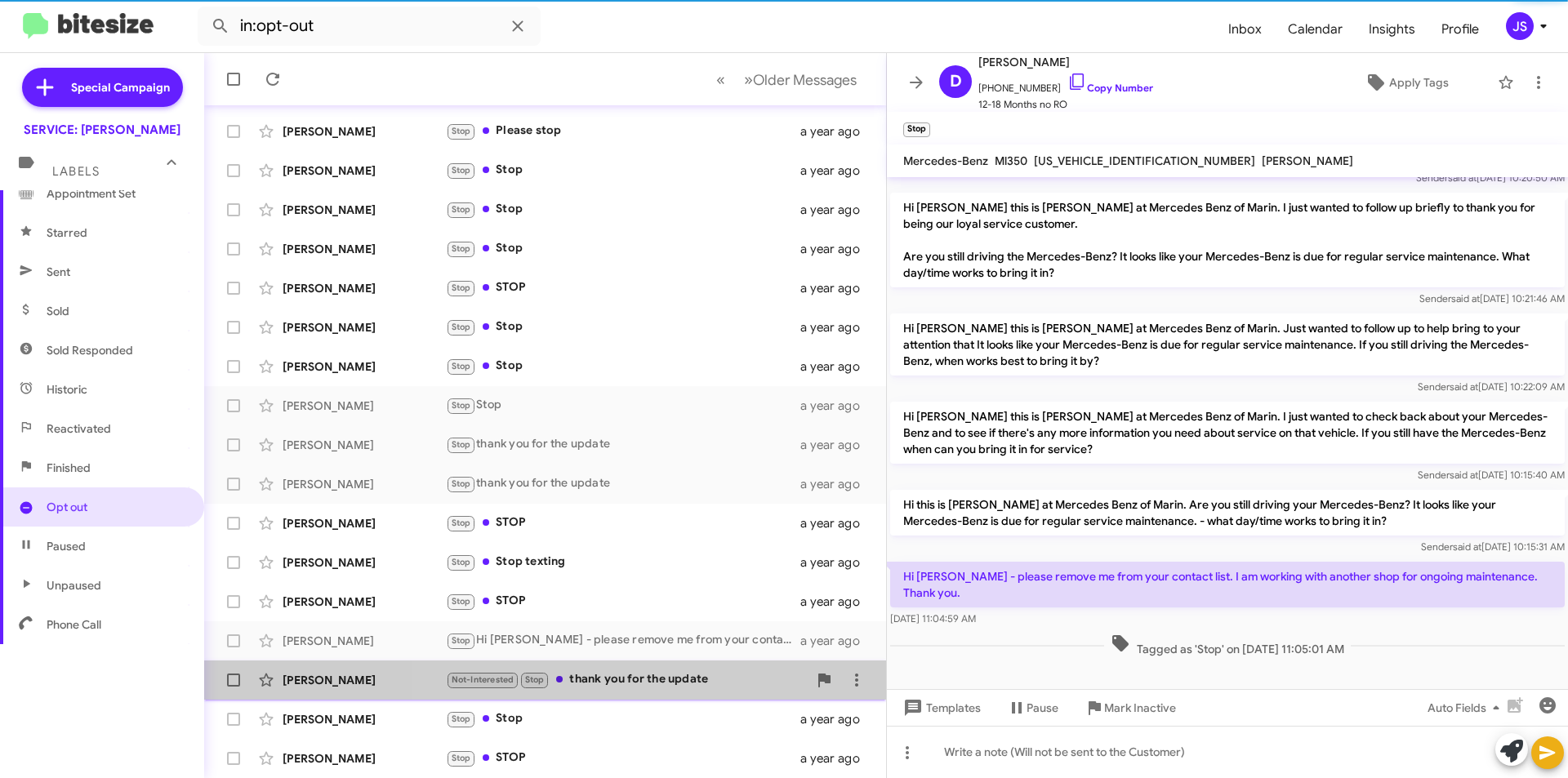
click at [658, 676] on div "Not-Interested Stop thank you for the update" at bounding box center [626, 681] width 361 height 19
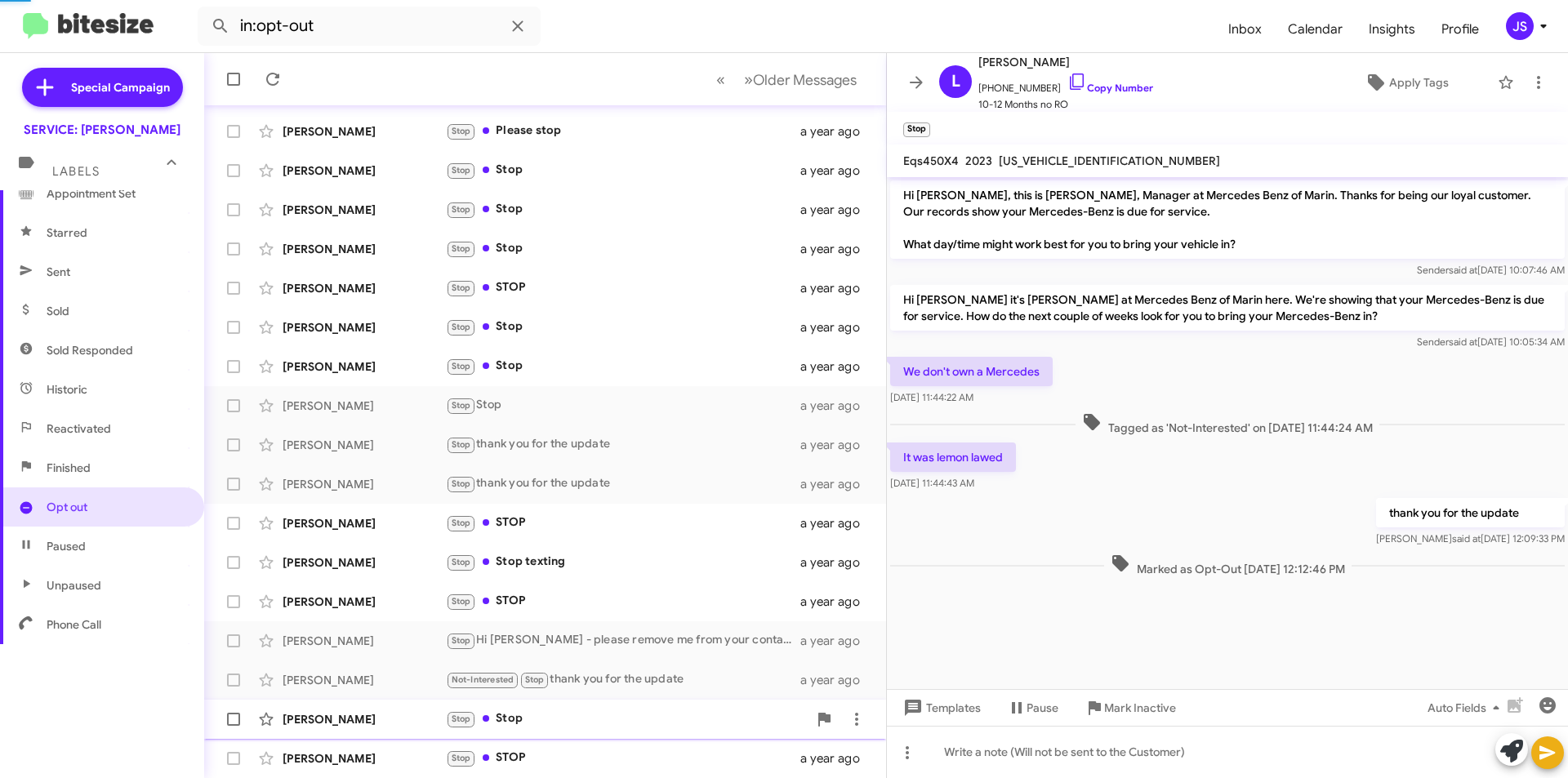
click at [647, 710] on div "Stop Stop" at bounding box center [626, 719] width 361 height 19
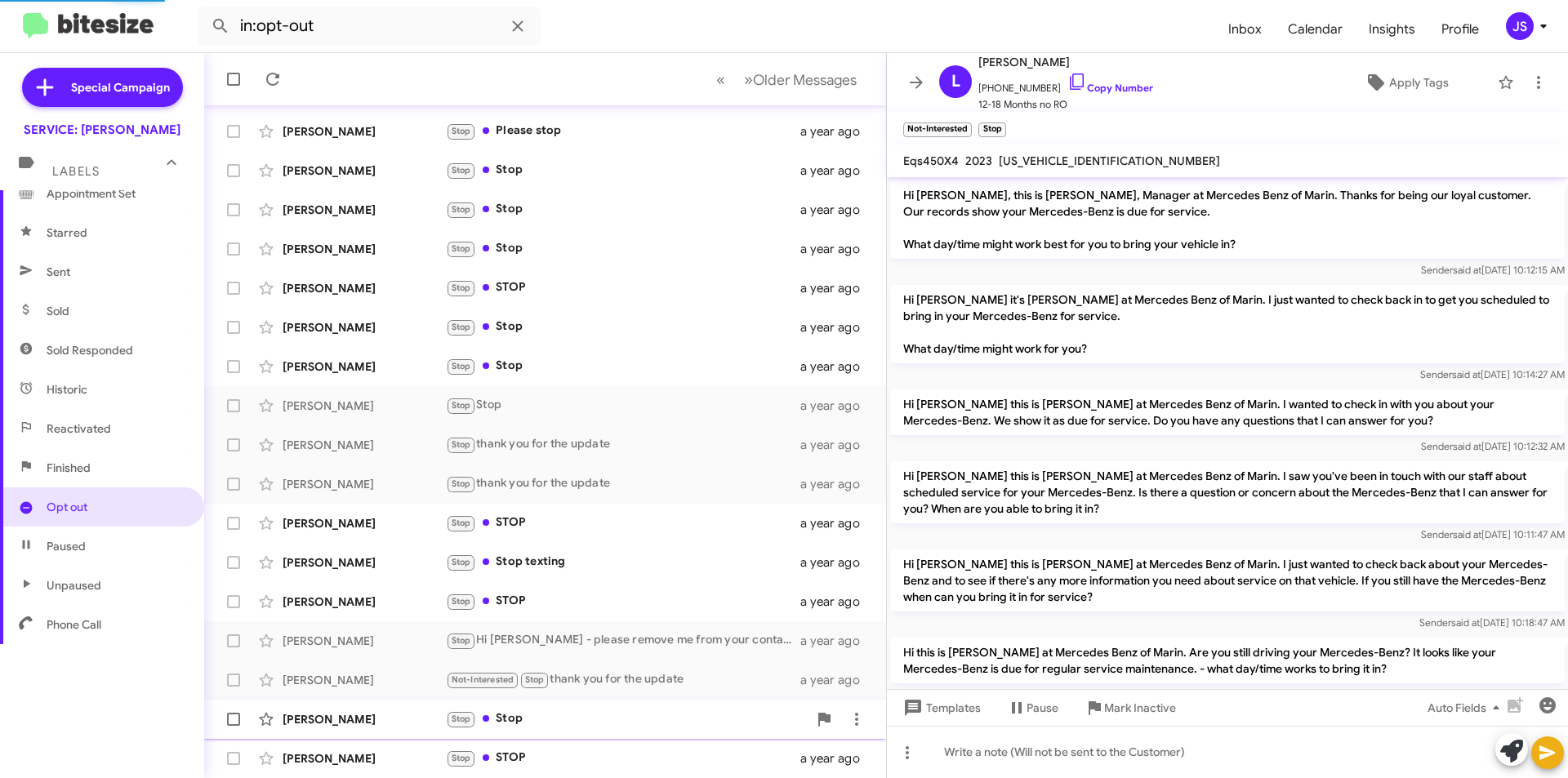
scroll to position [135, 0]
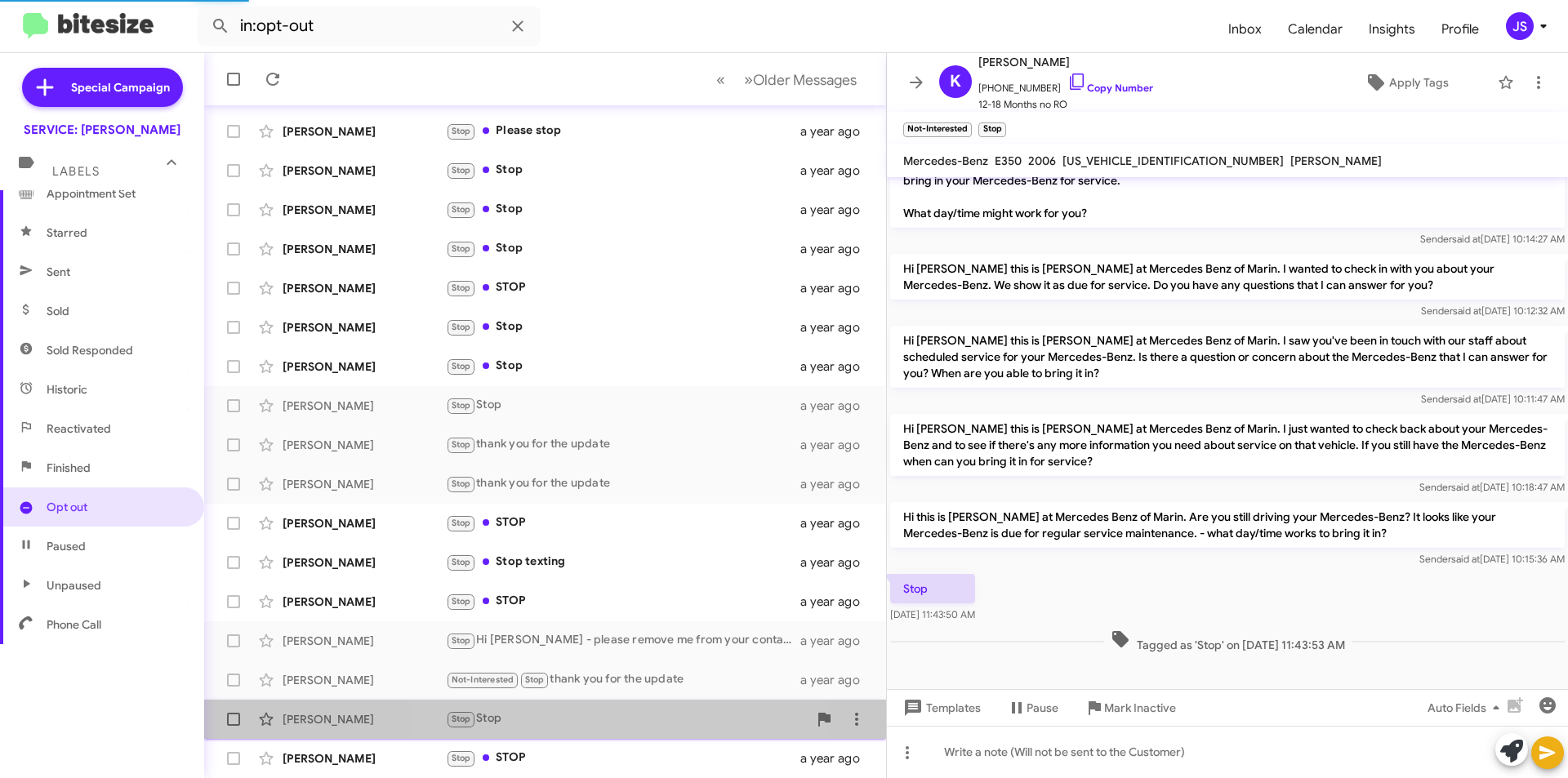
click at [638, 737] on span "[PERSON_NAME] Stop Stop a year ago" at bounding box center [545, 719] width 682 height 39
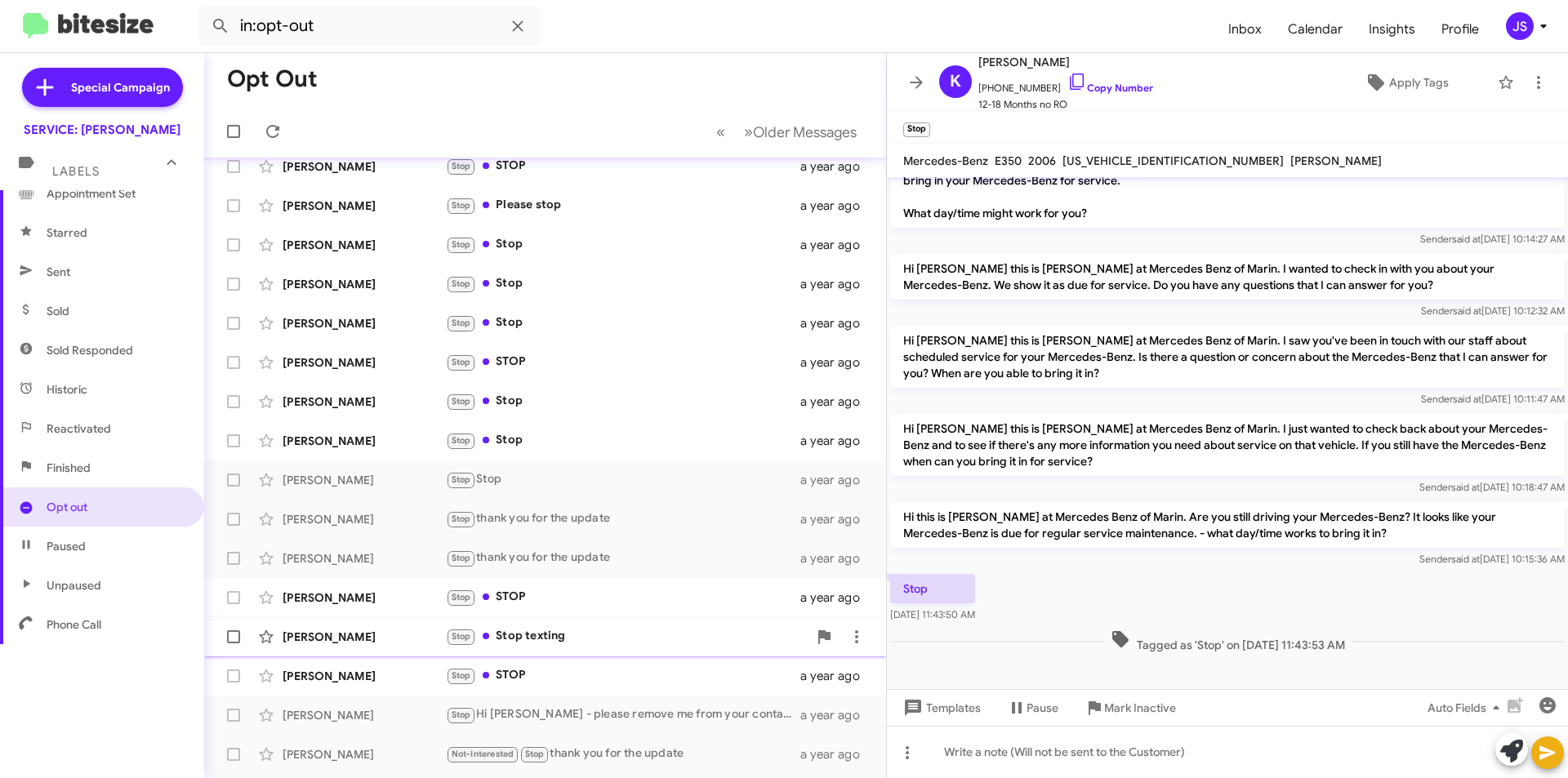
scroll to position [0, 0]
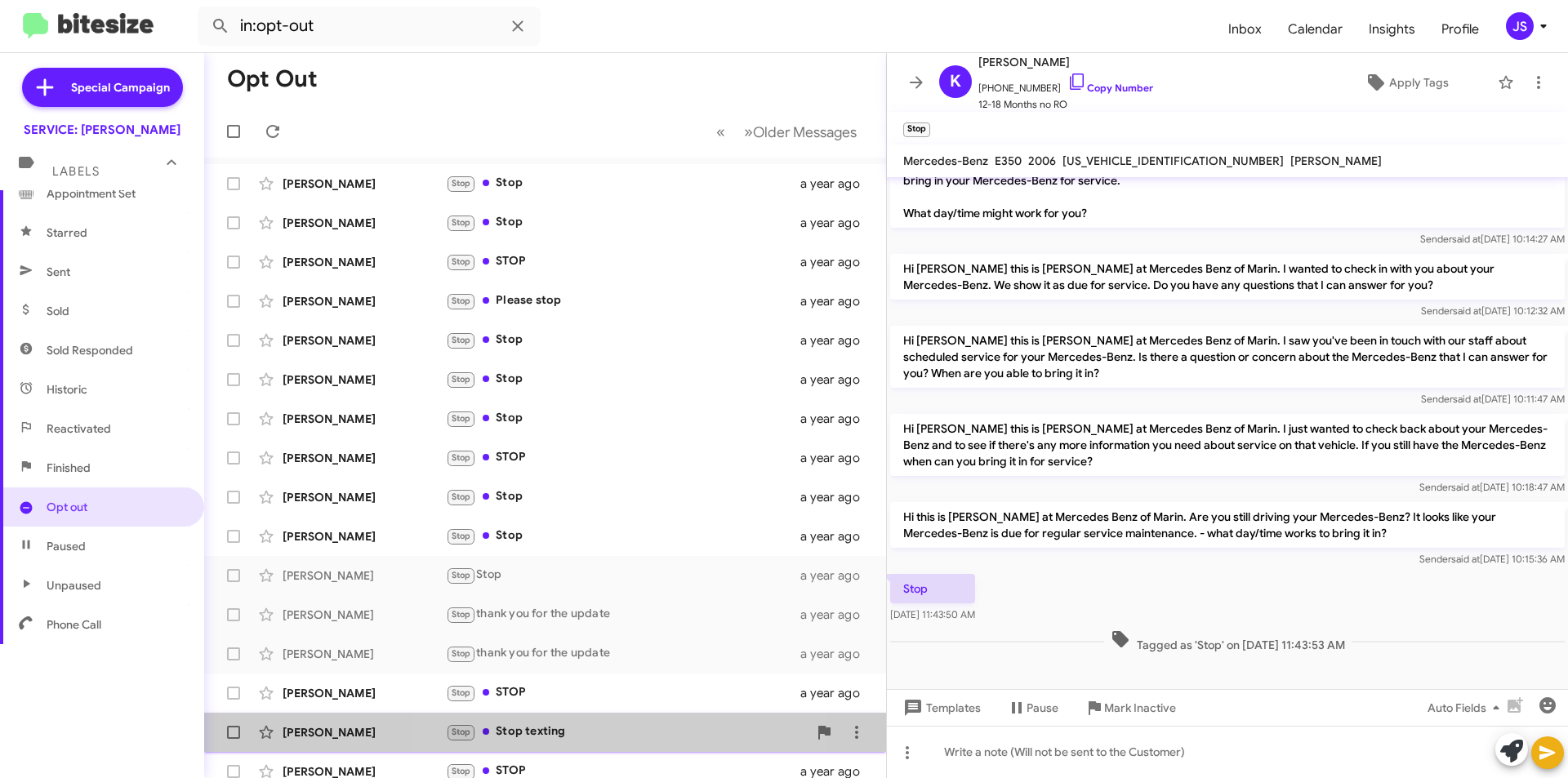
click at [617, 716] on div "[PERSON_NAME] Stop Stop texting a year ago" at bounding box center [545, 733] width 656 height 33
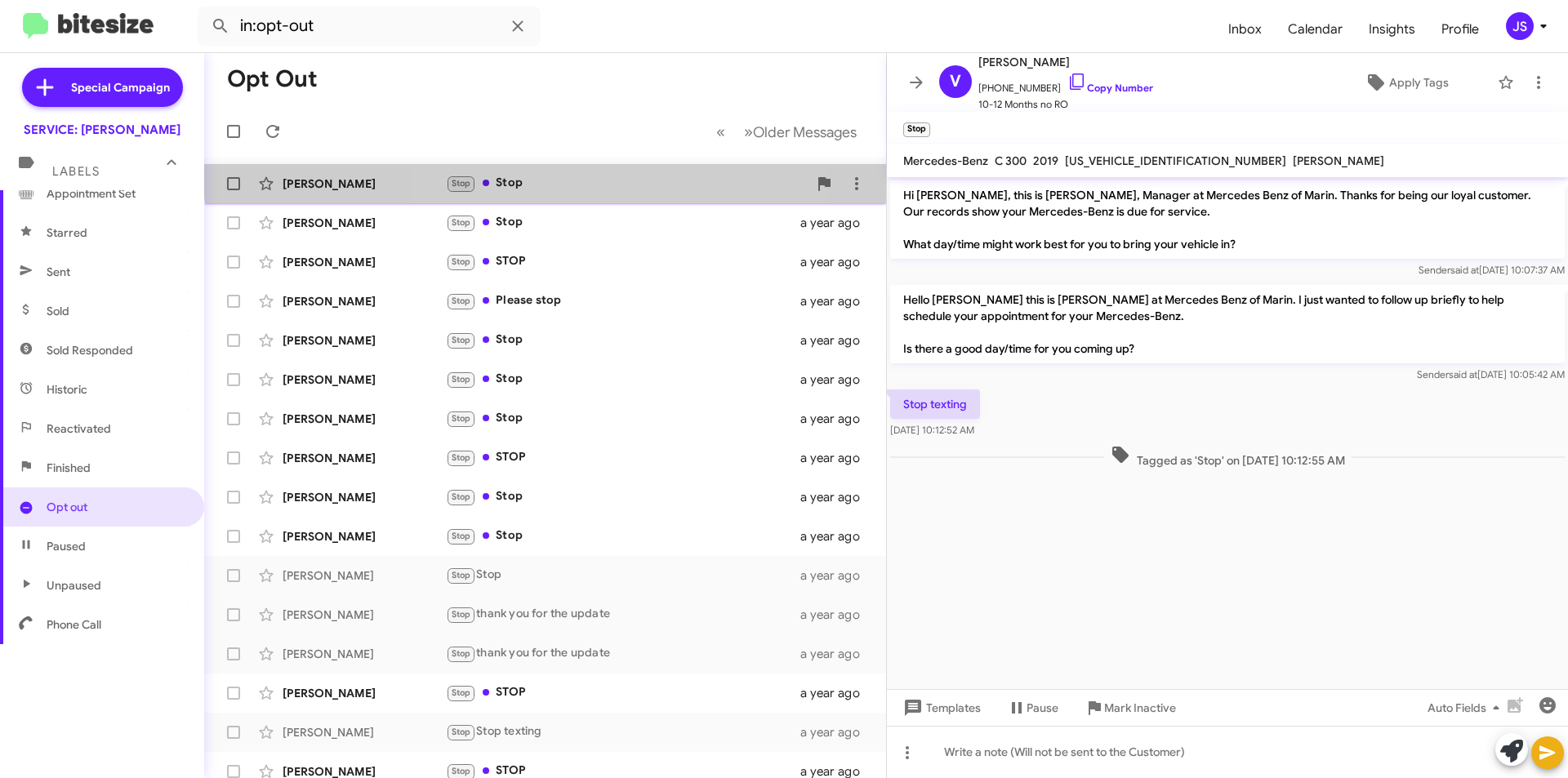
click at [625, 171] on div "[PERSON_NAME] Stop Stop a year ago" at bounding box center [545, 184] width 656 height 33
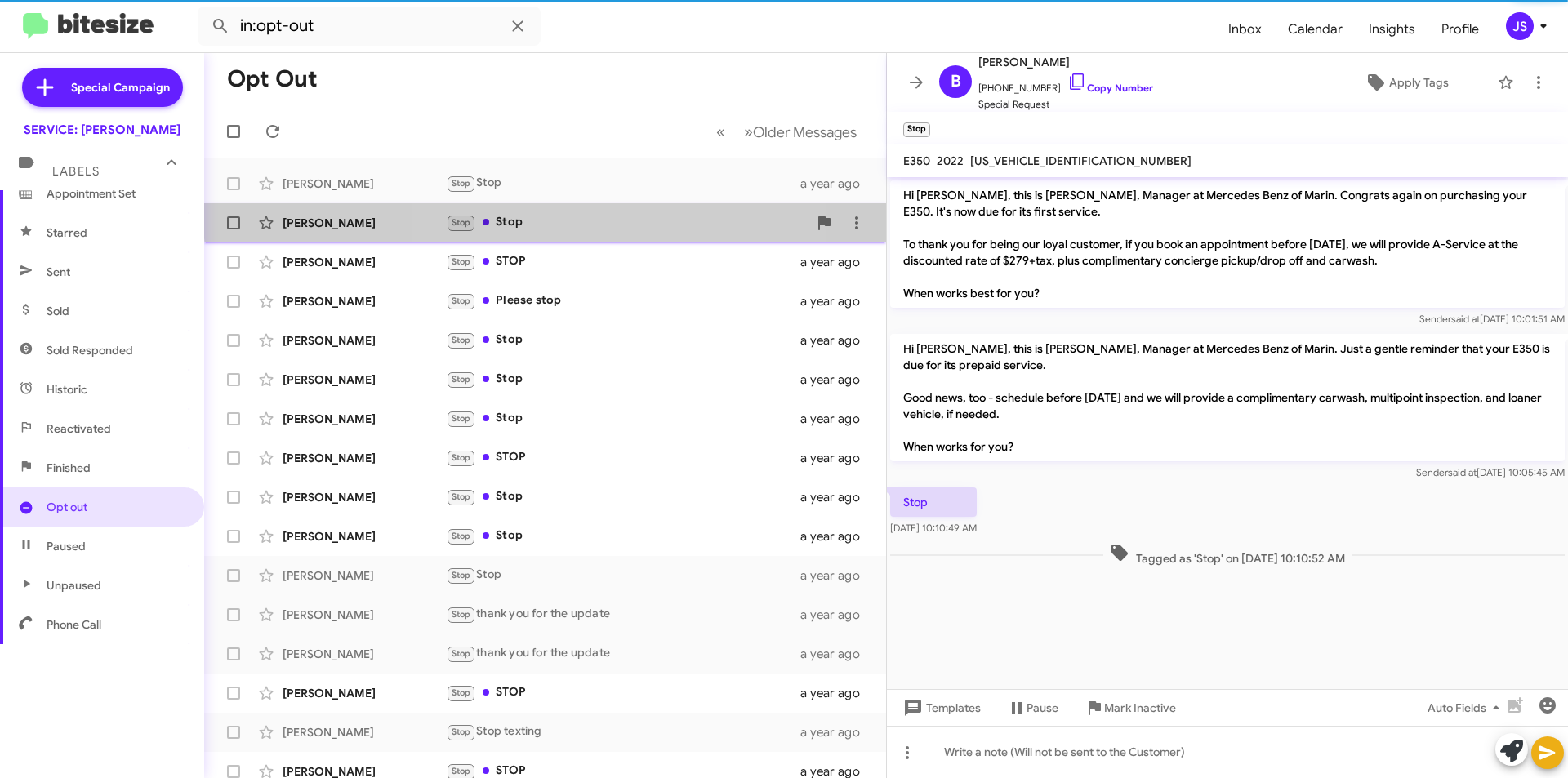
click at [607, 213] on div "Stop Stop" at bounding box center [626, 222] width 361 height 19
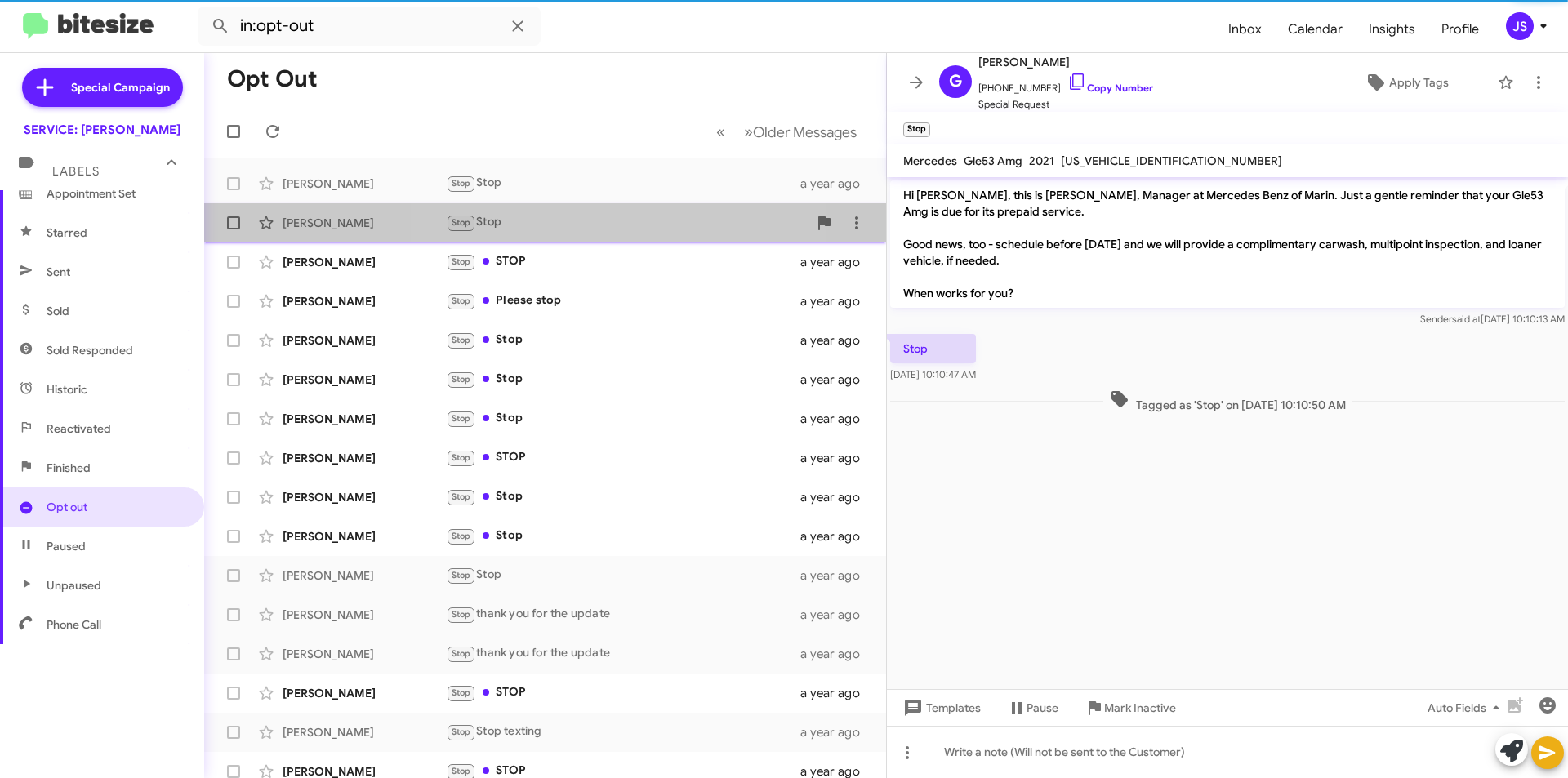
click at [599, 236] on div "[PERSON_NAME] Stop Stop a year ago" at bounding box center [545, 222] width 656 height 33
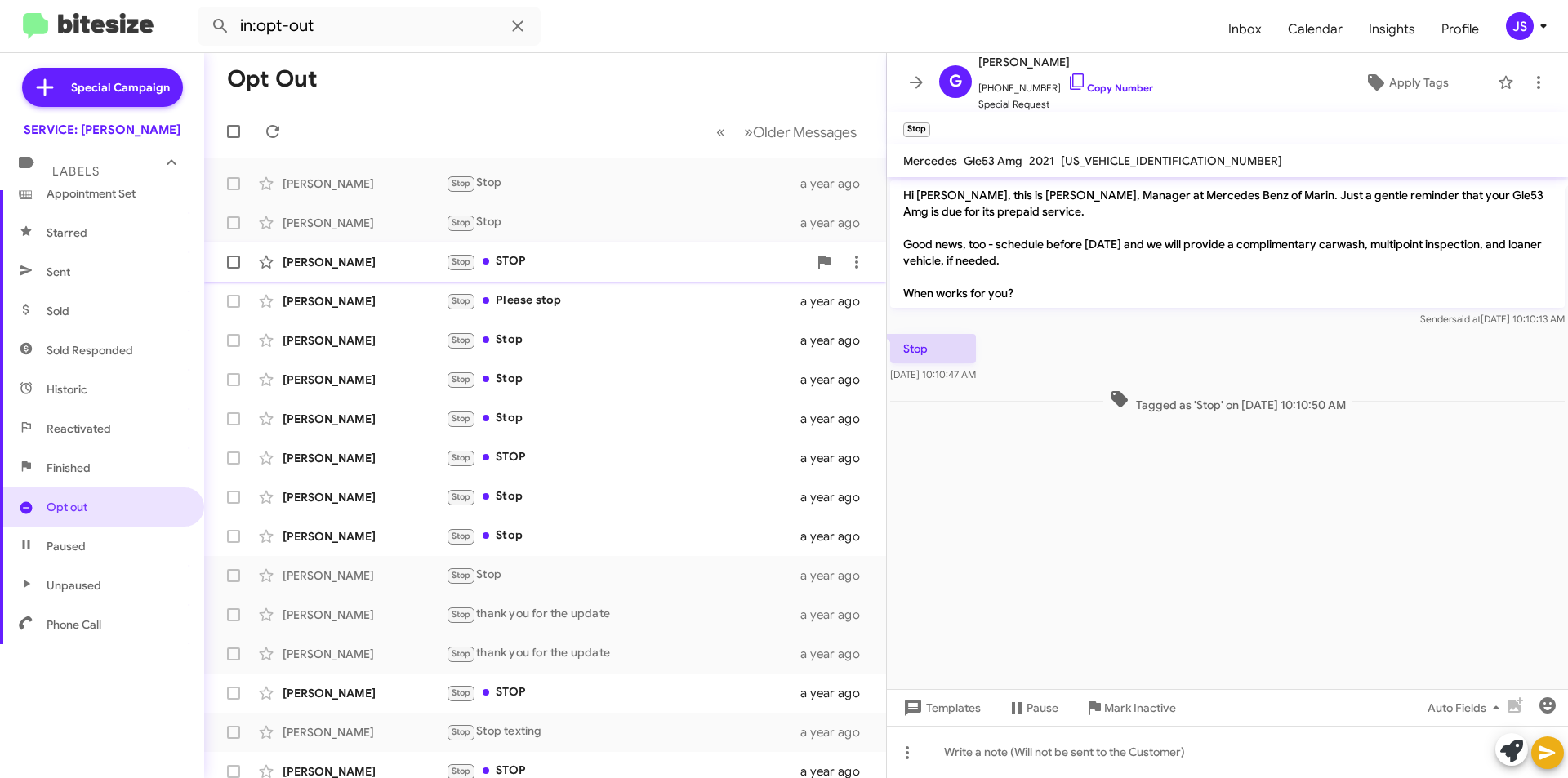
click at [596, 262] on div "Stop STOP" at bounding box center [626, 262] width 361 height 19
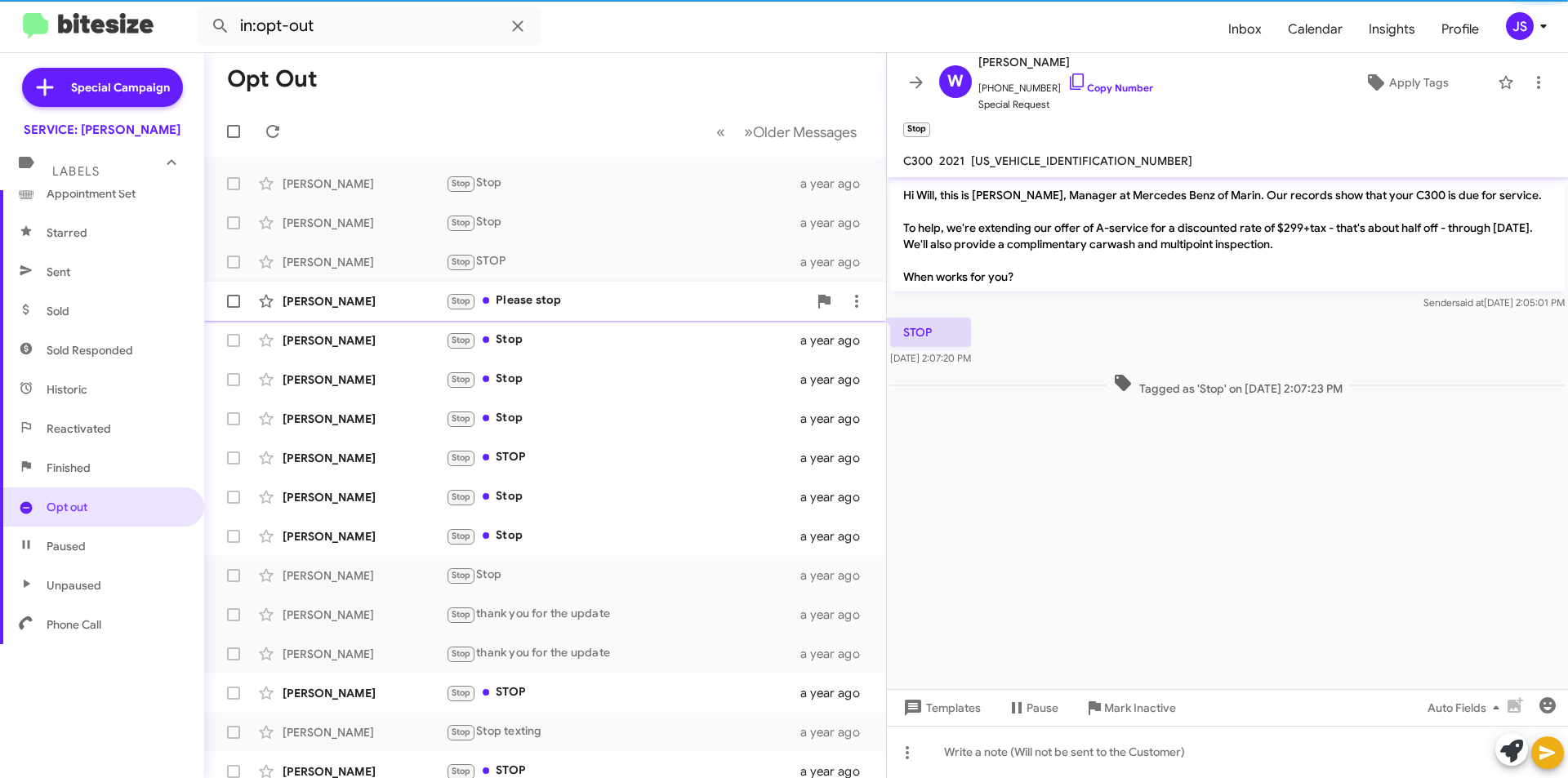
click at [593, 290] on div "[PERSON_NAME] Stop Please stop a year ago" at bounding box center [545, 301] width 656 height 33
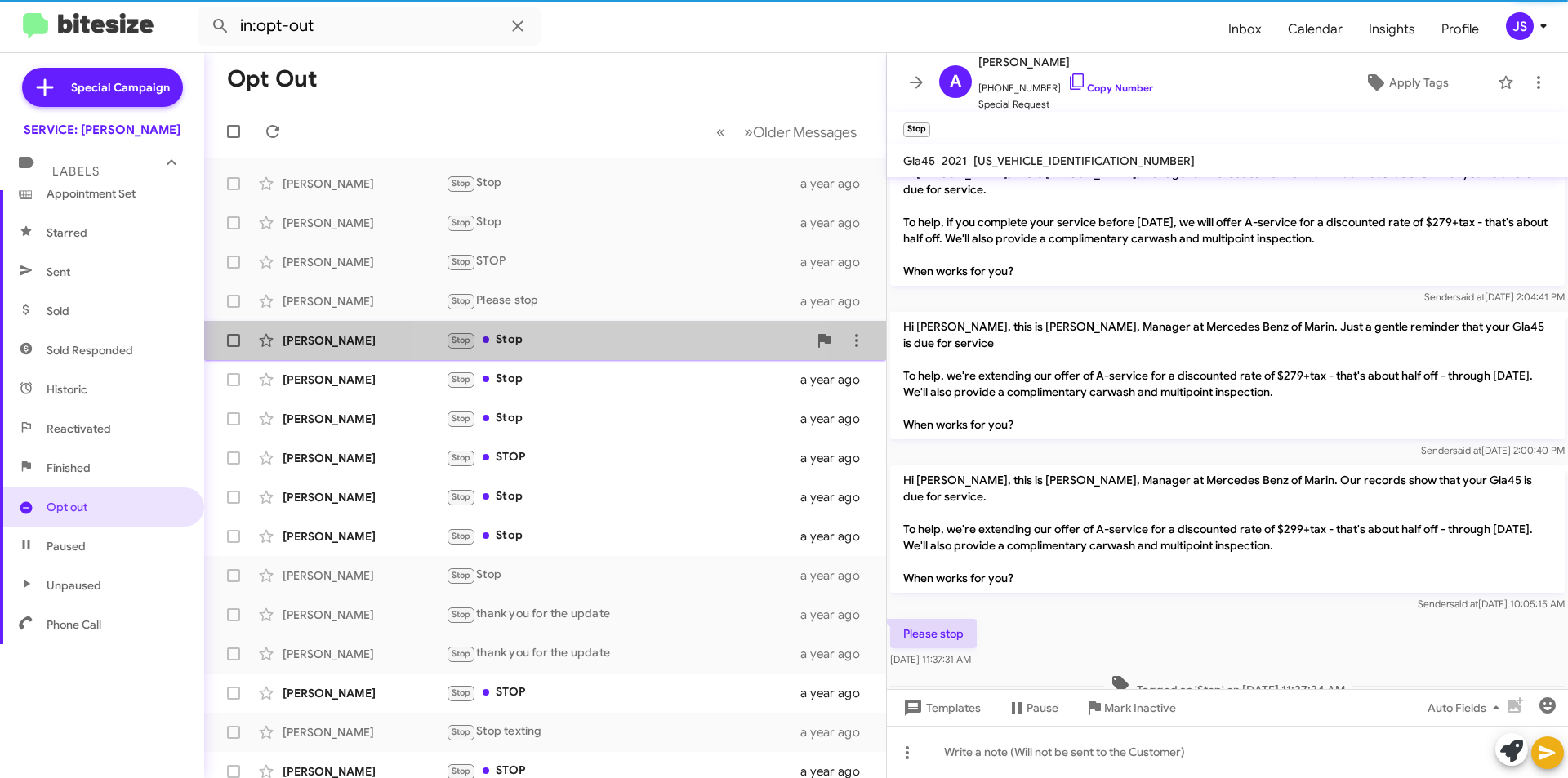
click at [588, 338] on div "Stop Stop" at bounding box center [626, 341] width 361 height 19
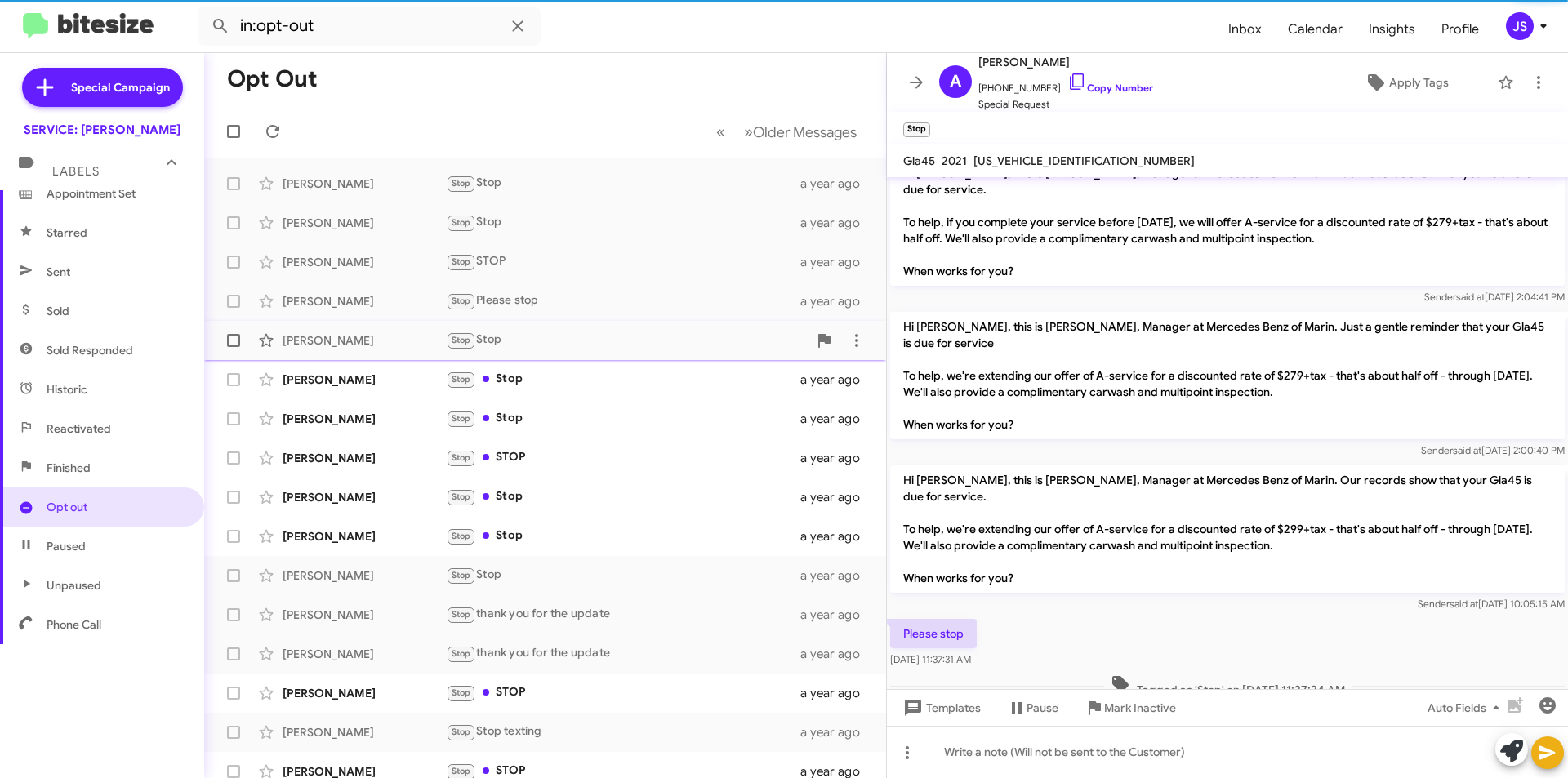
scroll to position [729, 0]
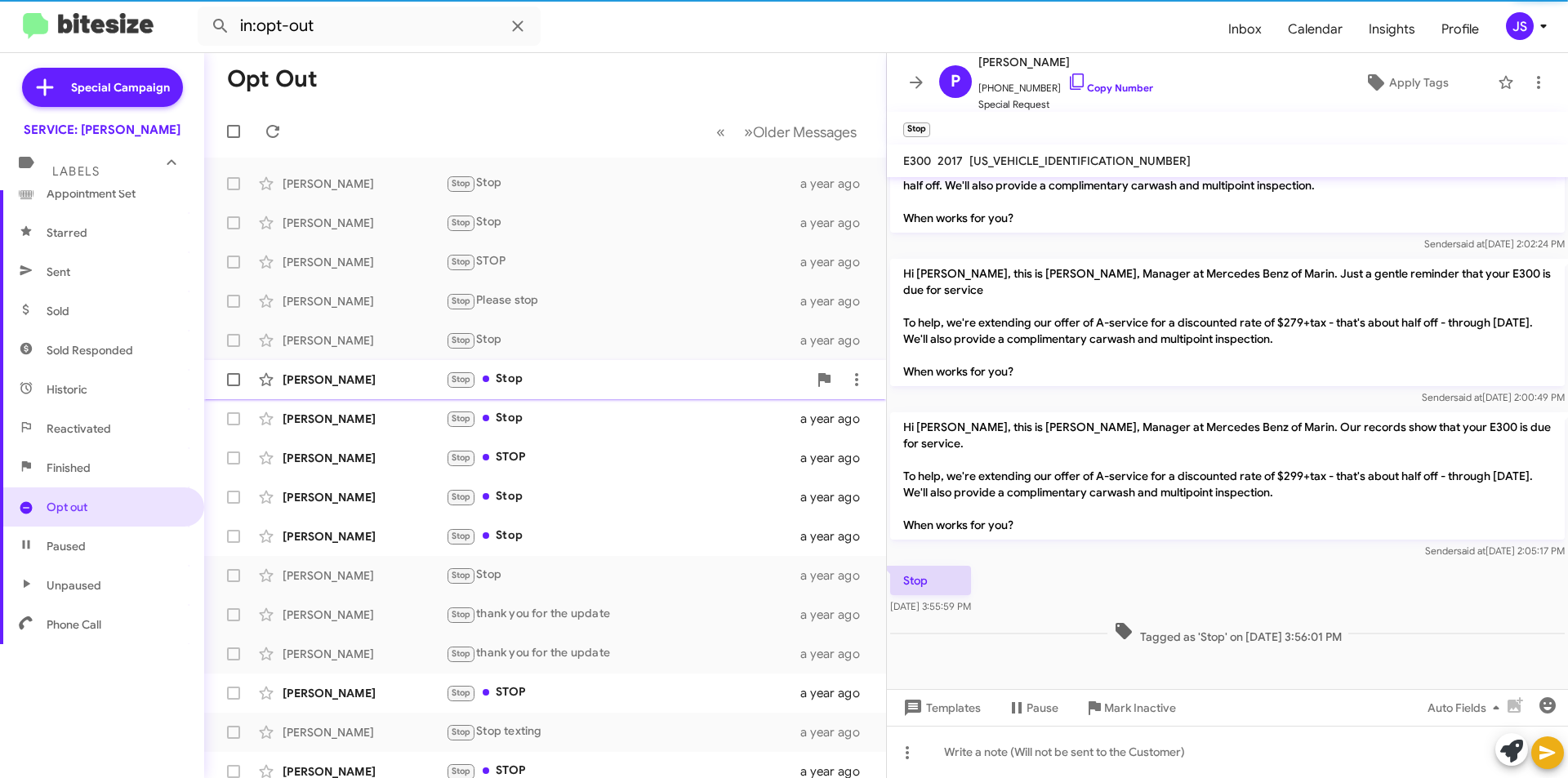
click at [582, 368] on div "[PERSON_NAME] Stop Stop a year ago" at bounding box center [545, 380] width 656 height 33
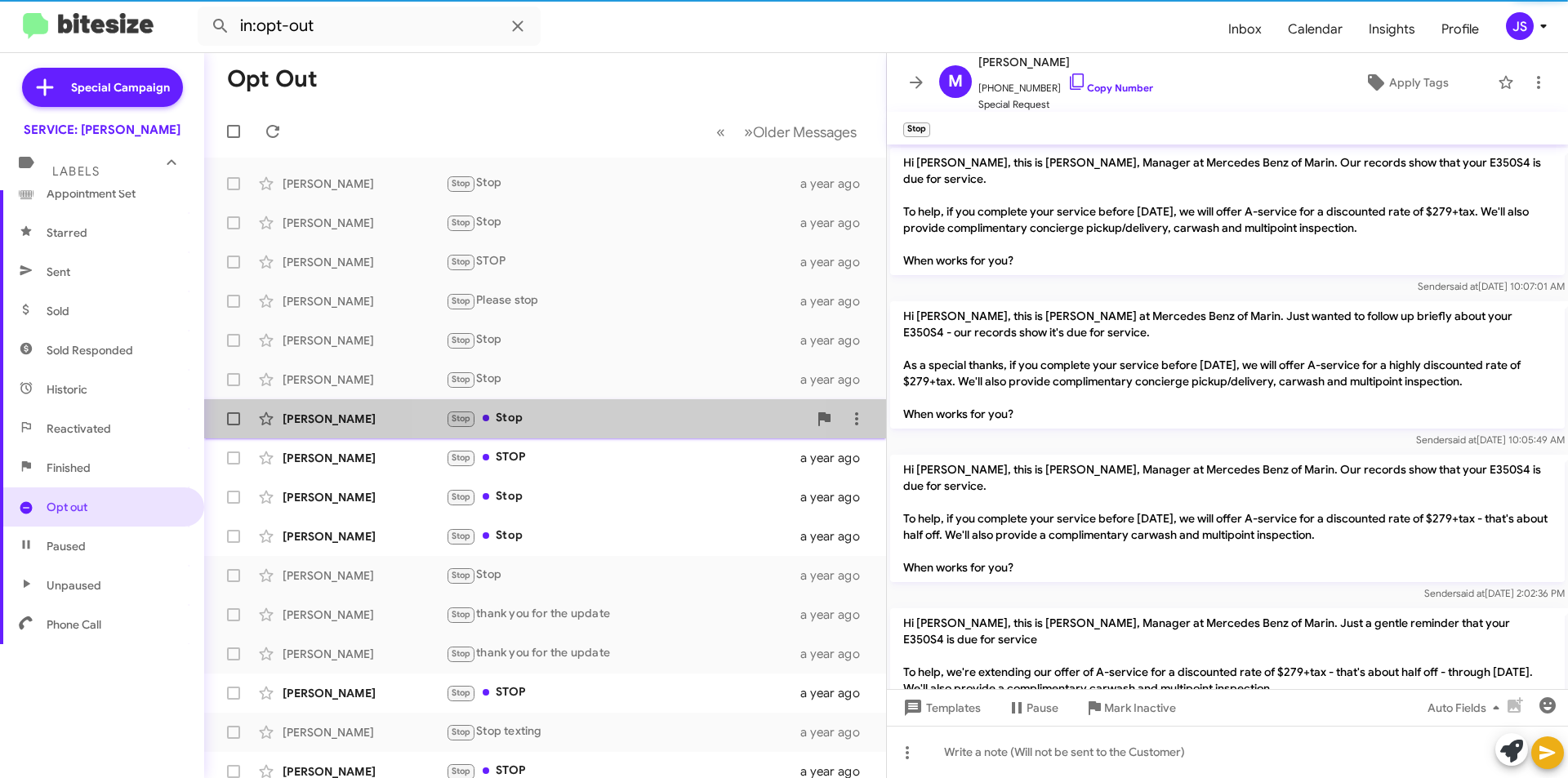
click at [576, 416] on div "Stop Stop" at bounding box center [626, 418] width 361 height 19
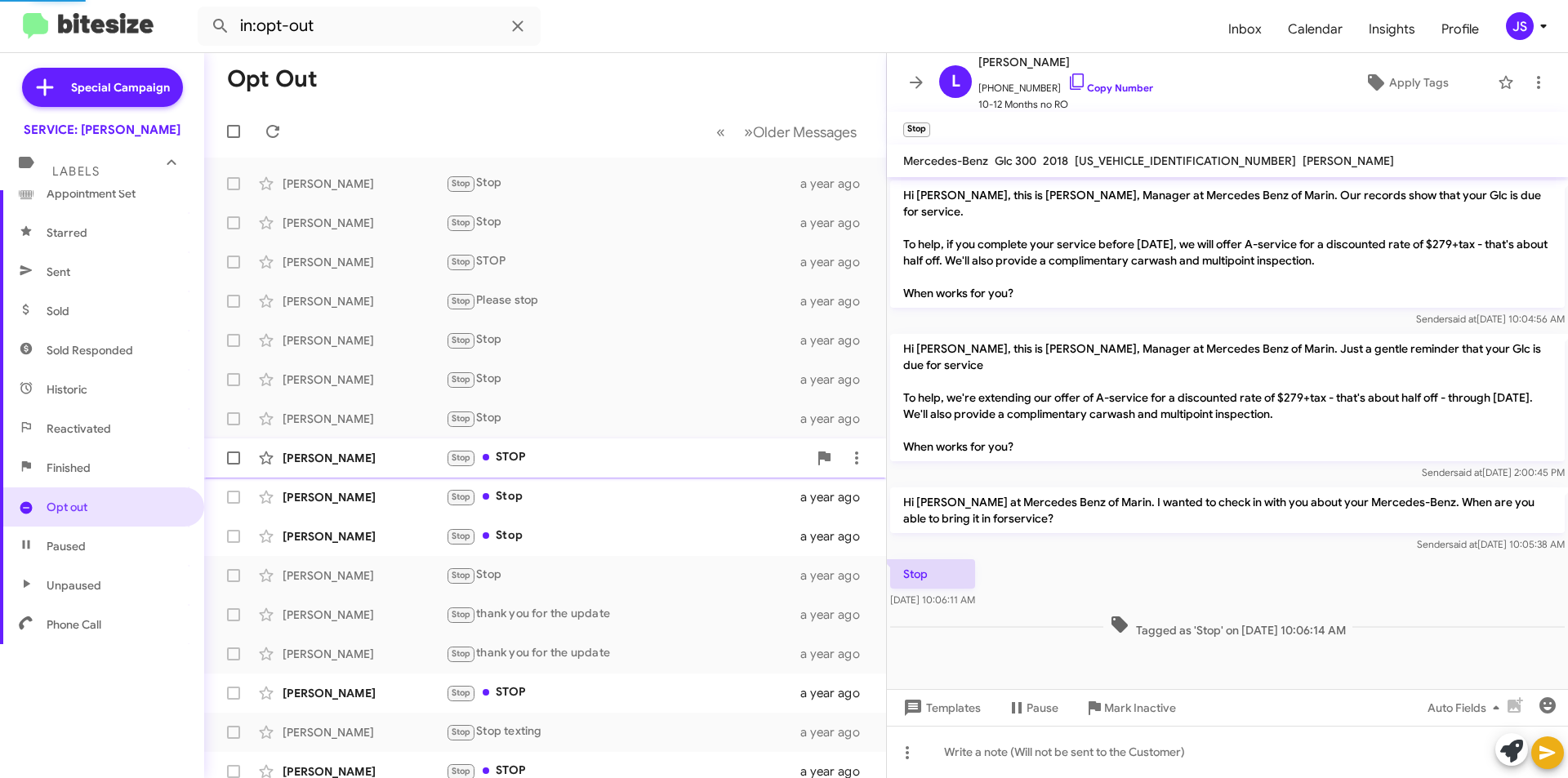
click at [574, 447] on div "[PERSON_NAME] Stop STOP a year ago" at bounding box center [545, 458] width 656 height 33
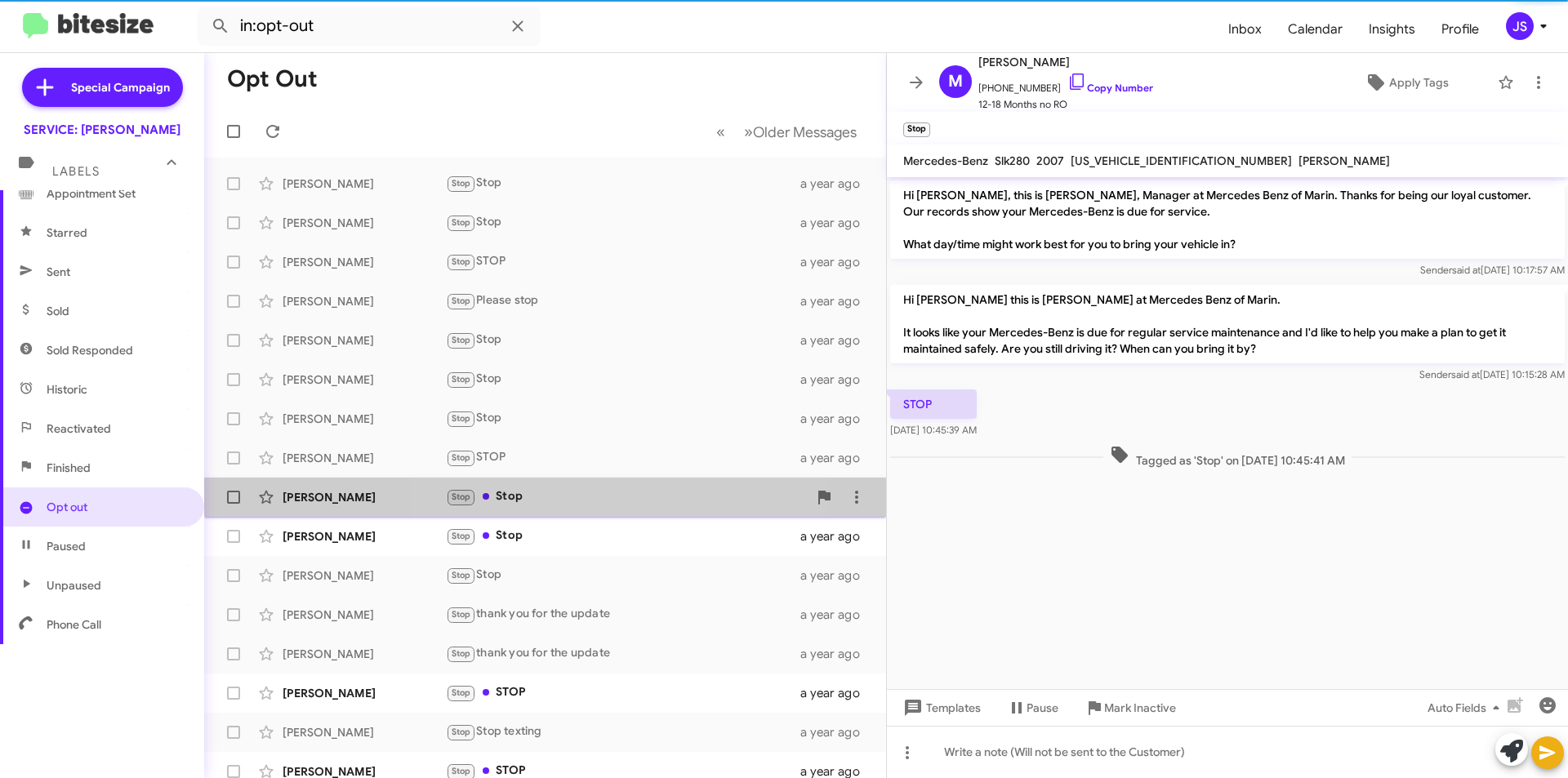
click at [574, 481] on div "[PERSON_NAME] Stop Stop a year ago" at bounding box center [545, 497] width 656 height 33
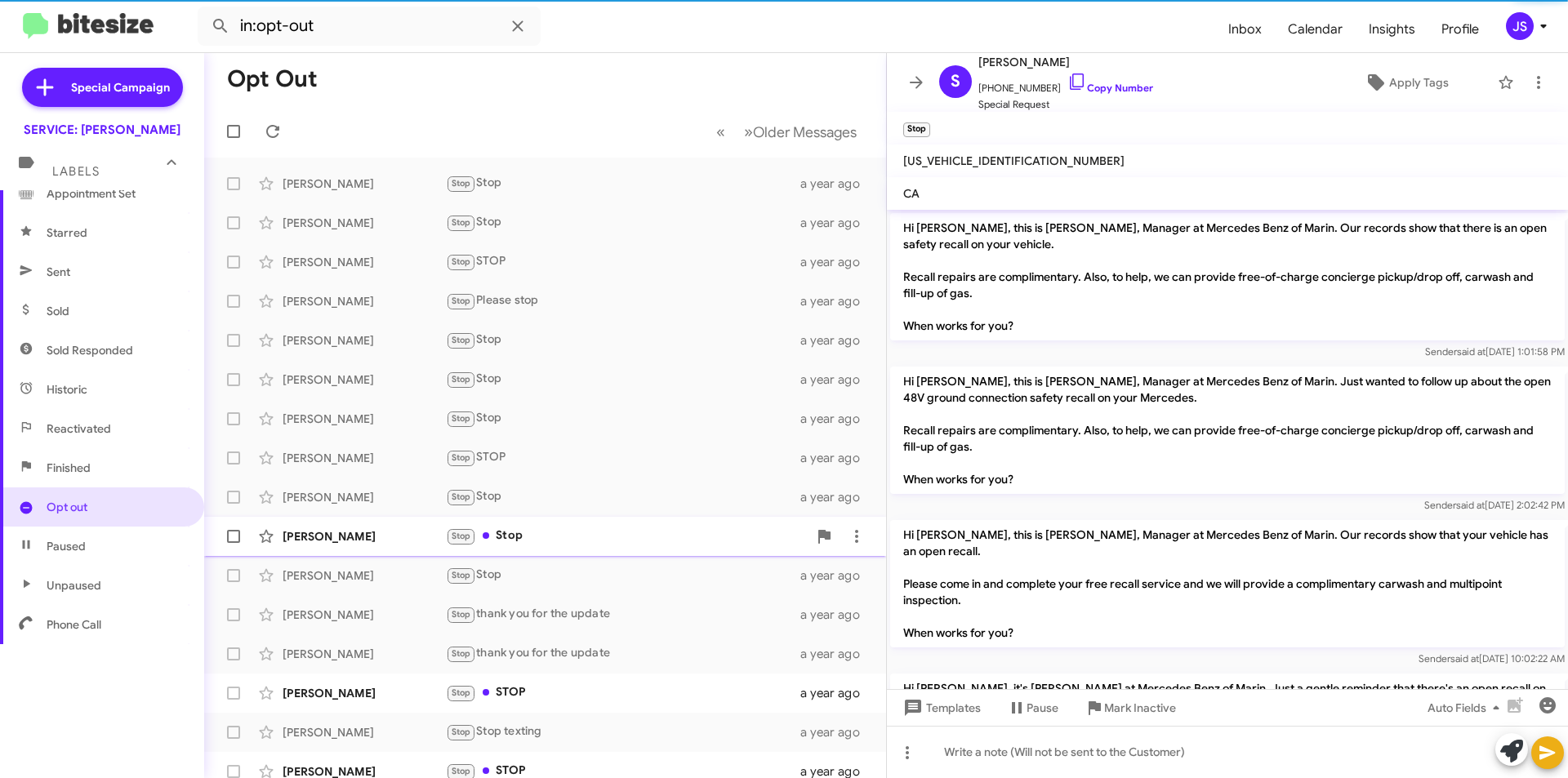
scroll to position [446, 0]
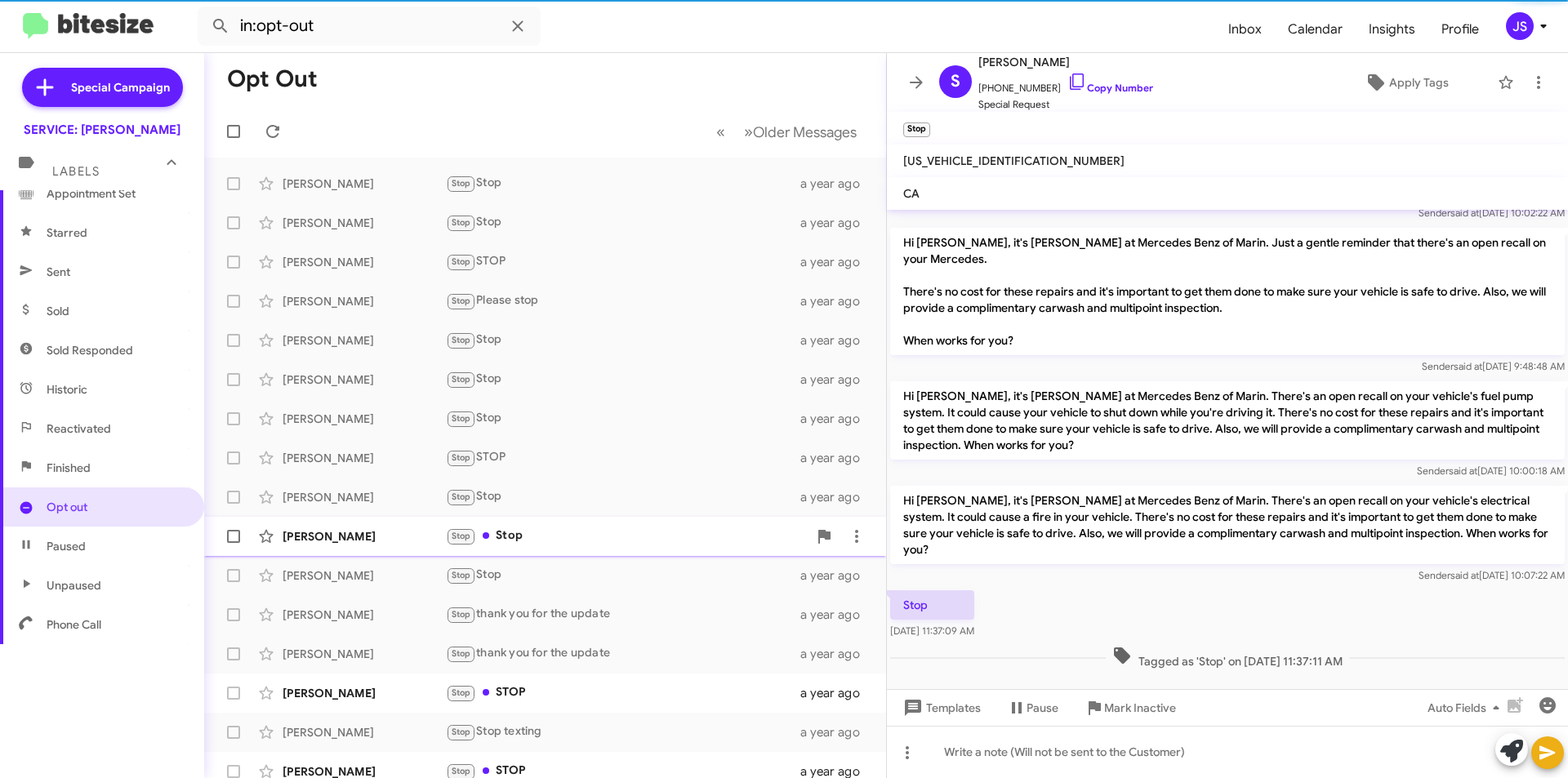
click at [576, 533] on div "Stop Stop" at bounding box center [626, 537] width 361 height 19
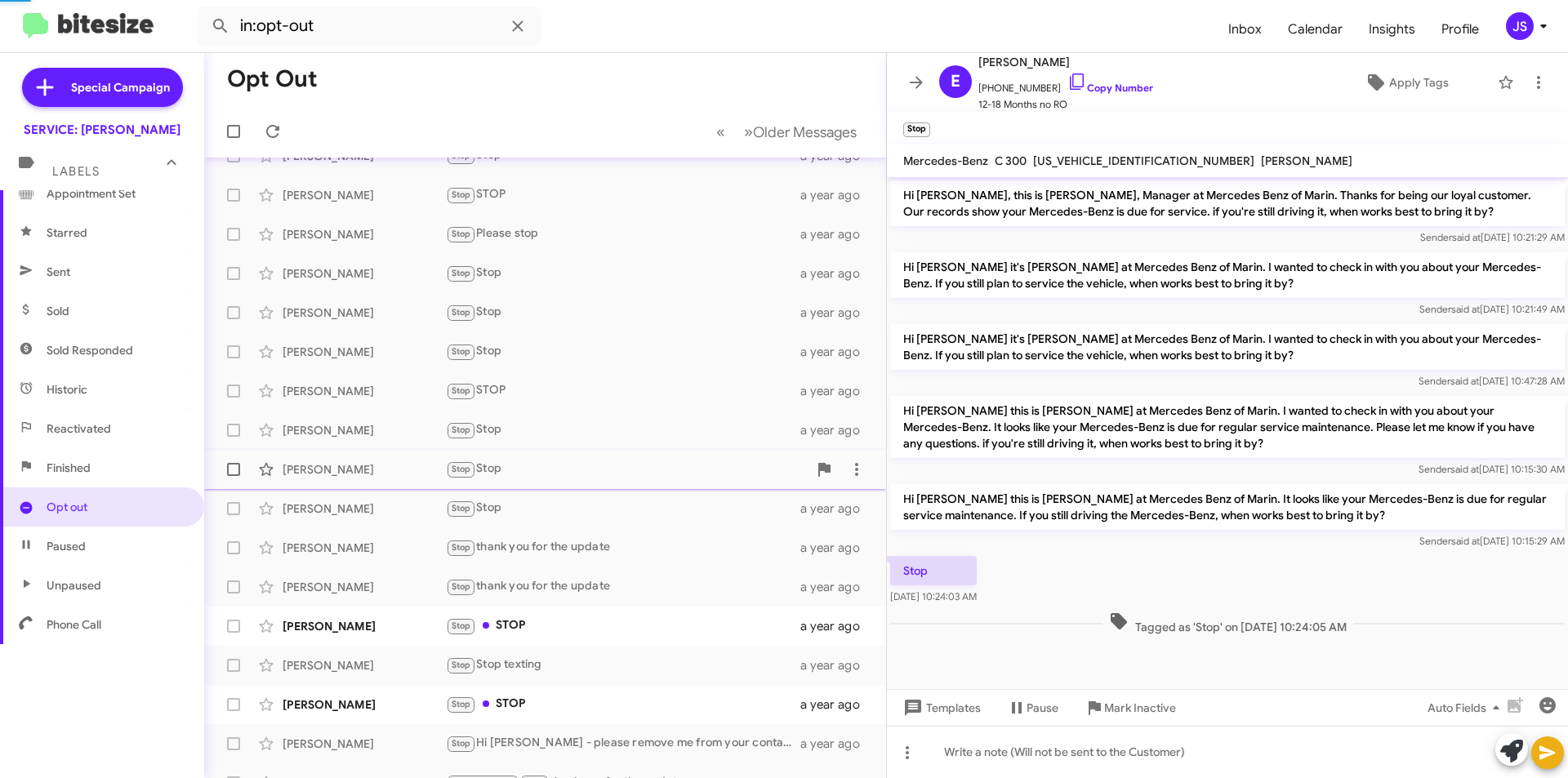
scroll to position [164, 0]
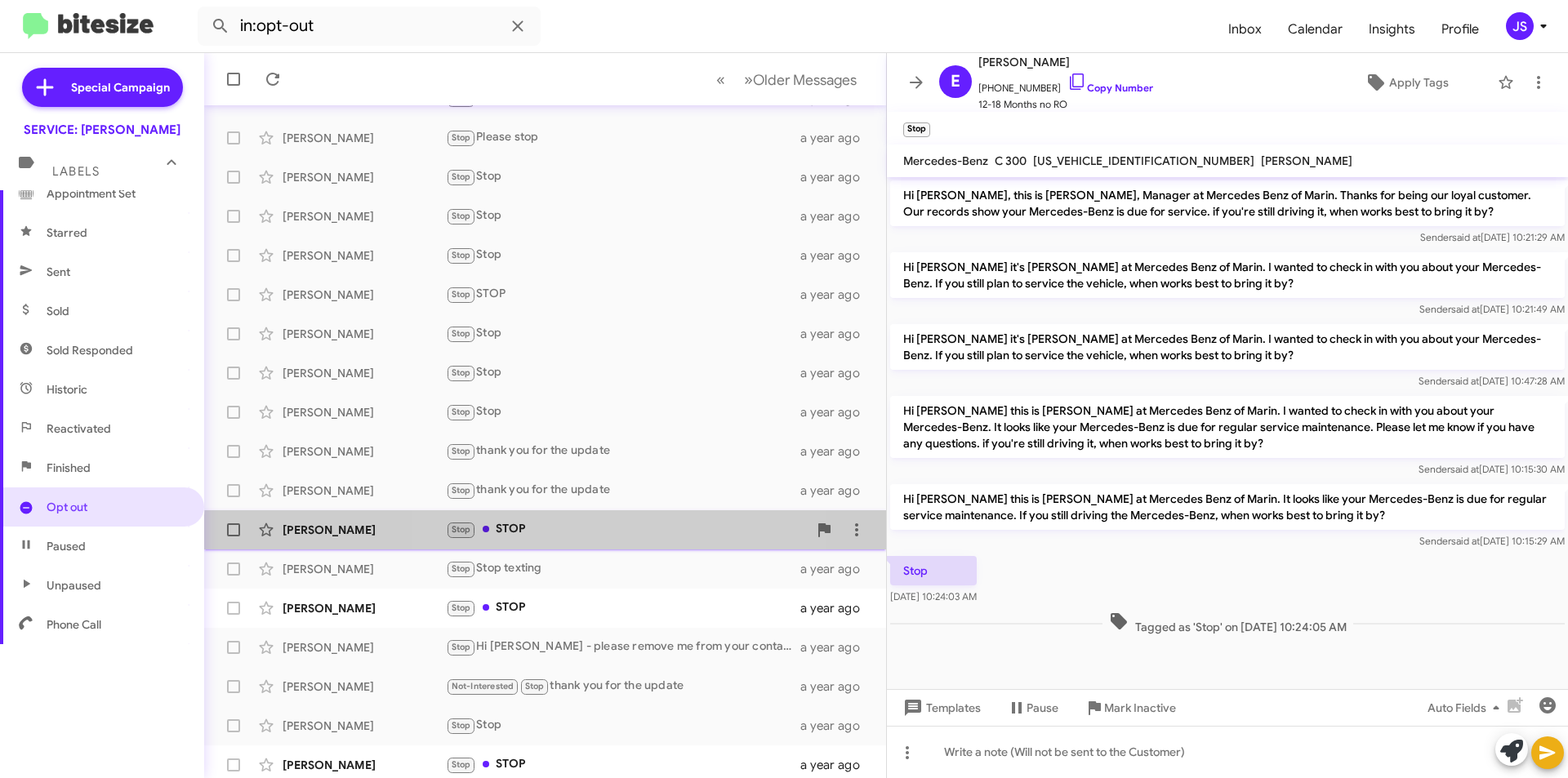
click at [576, 539] on div "Stop STOP" at bounding box center [626, 530] width 361 height 19
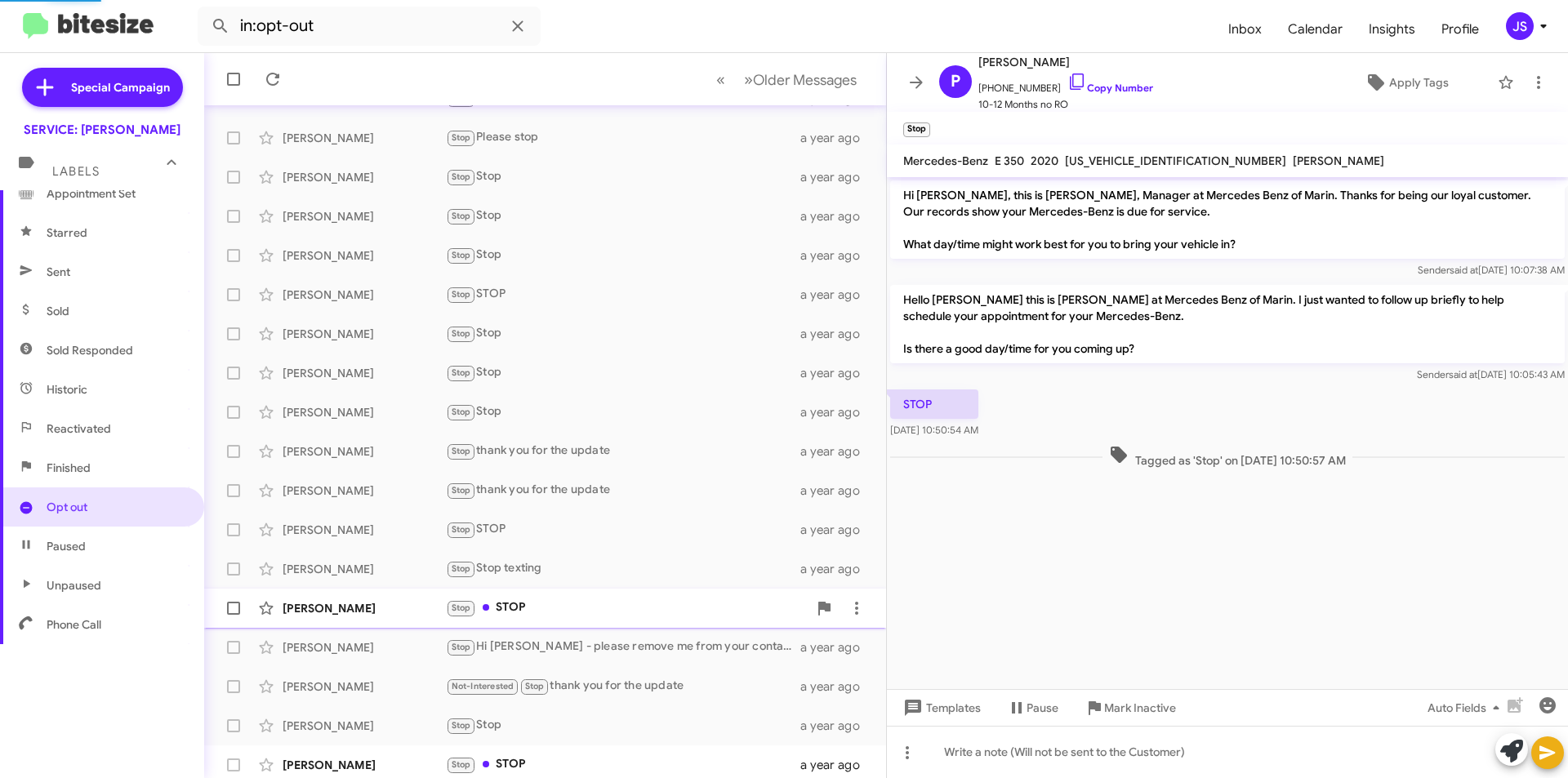
click at [562, 606] on div "Stop STOP" at bounding box center [626, 609] width 361 height 19
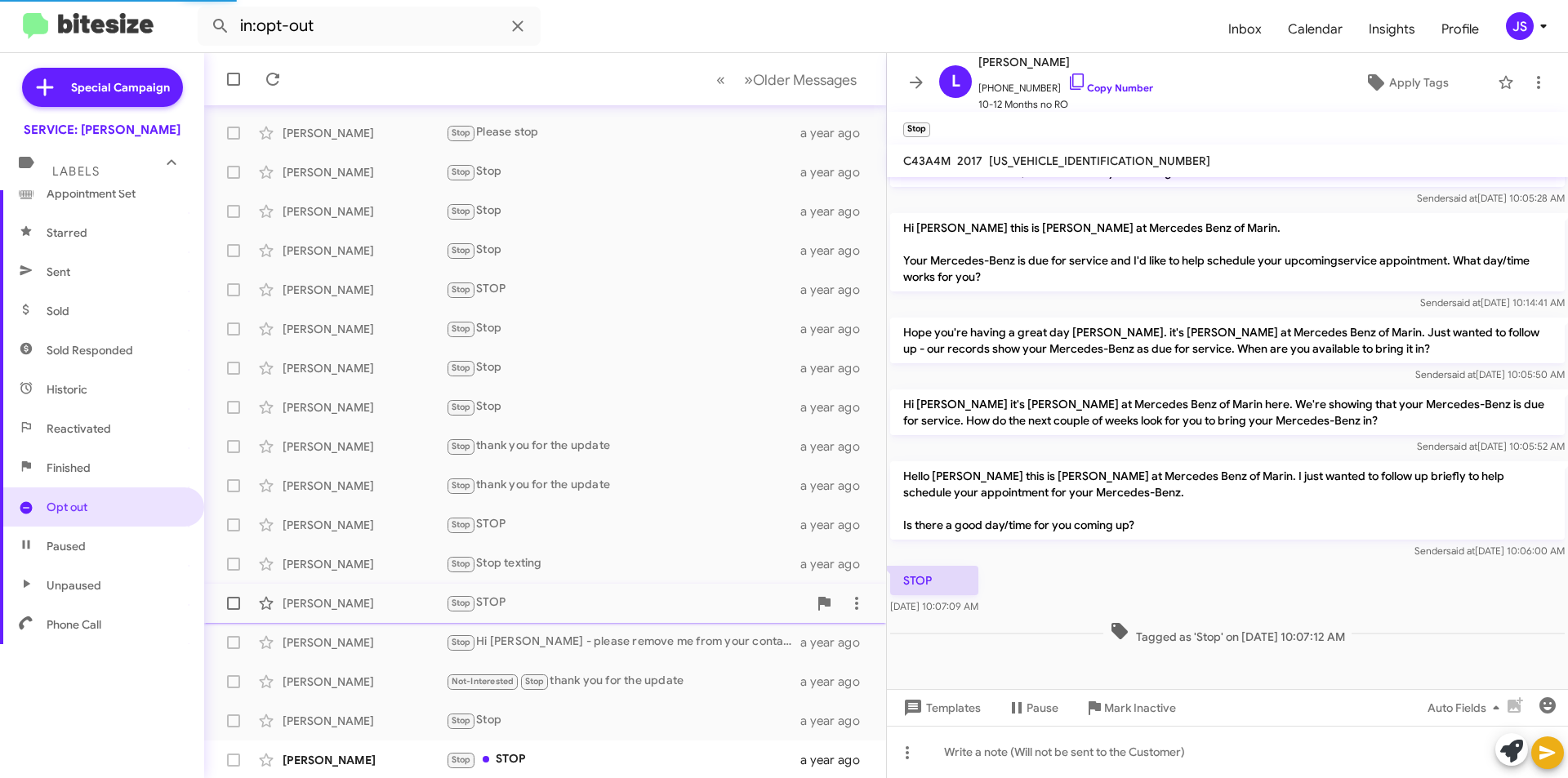
scroll to position [170, 0]
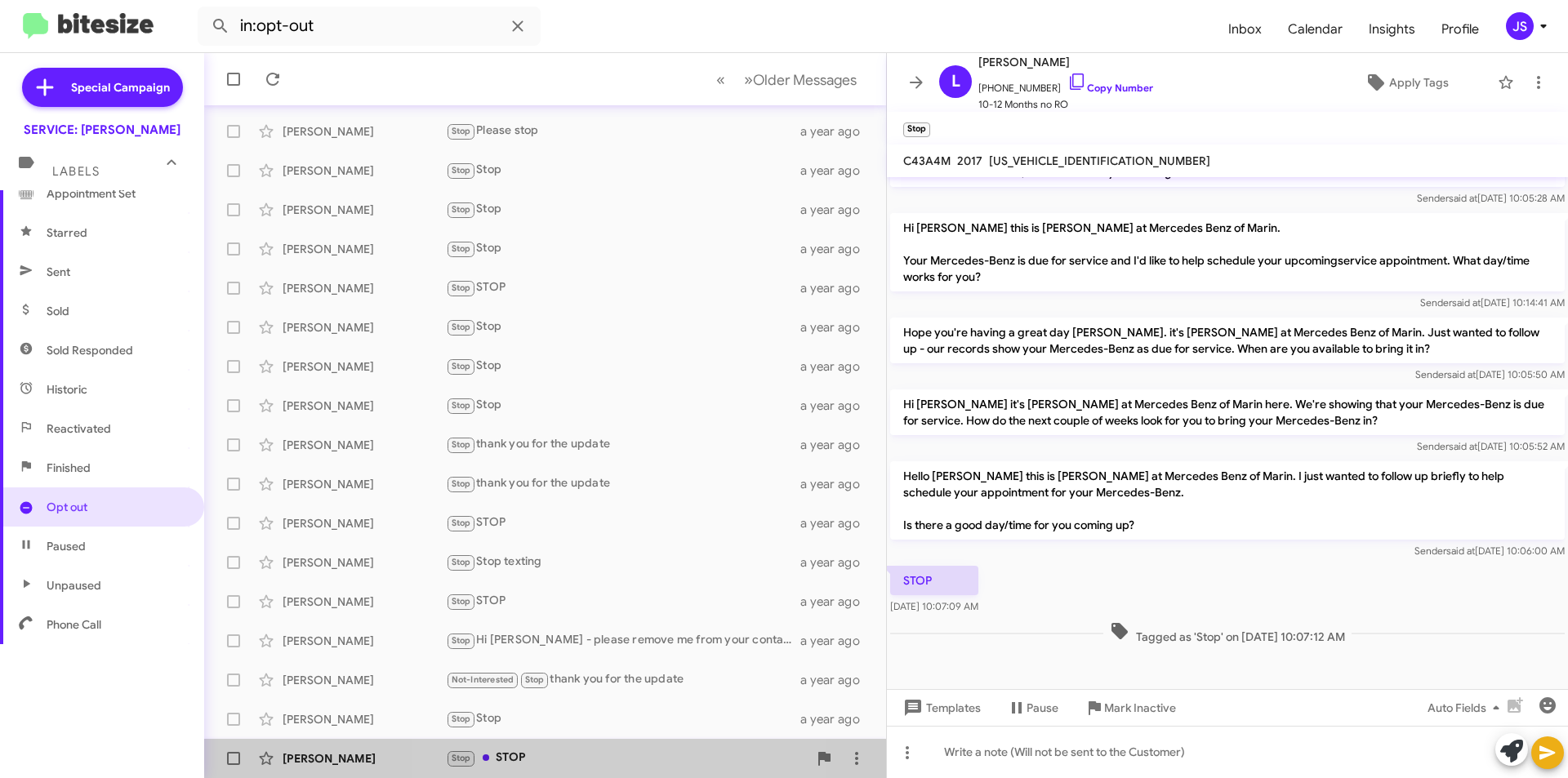
click at [594, 755] on div "Stop STOP" at bounding box center [626, 758] width 361 height 19
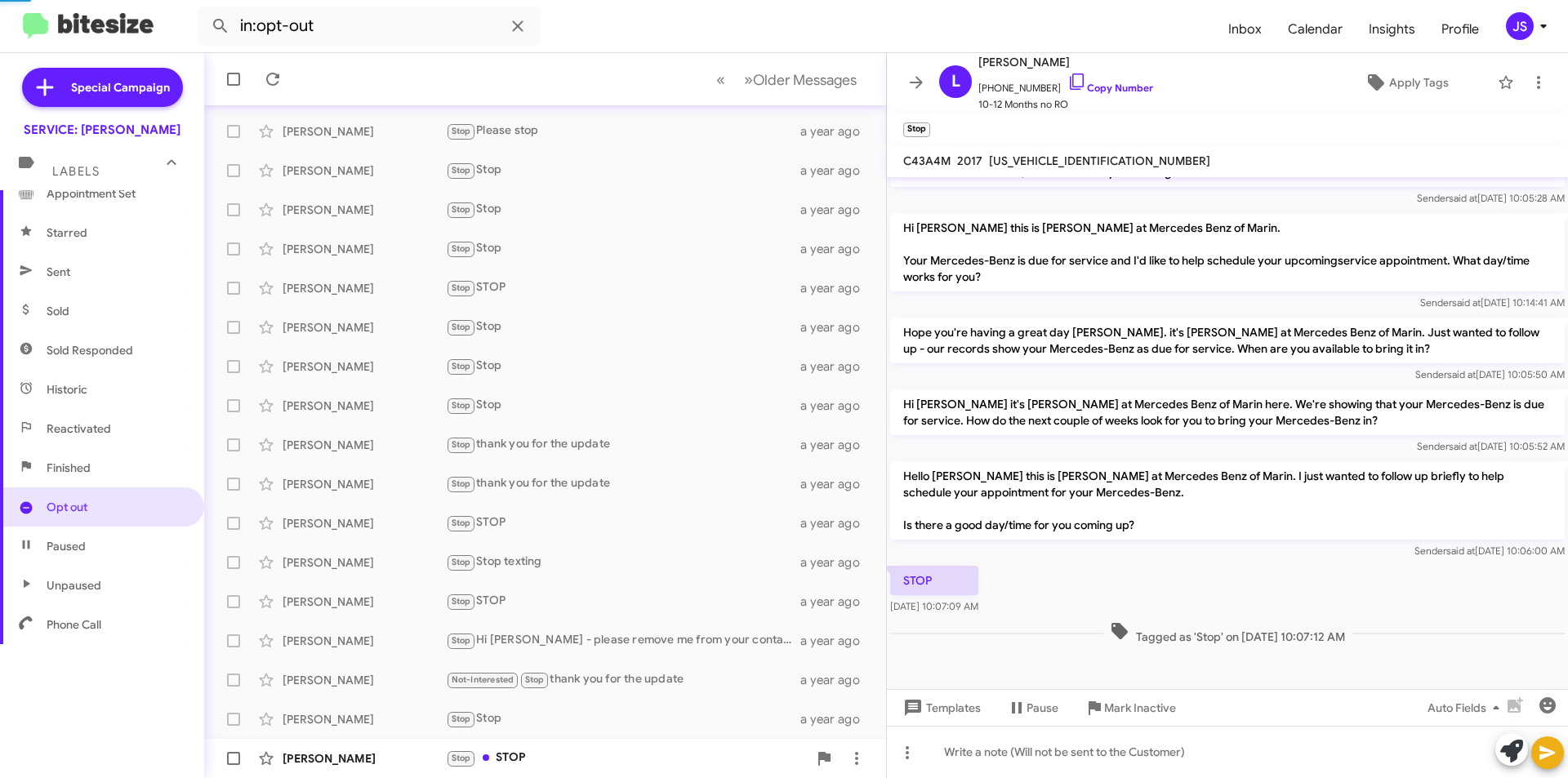
click at [595, 751] on div "Stop STOP" at bounding box center [626, 758] width 361 height 19
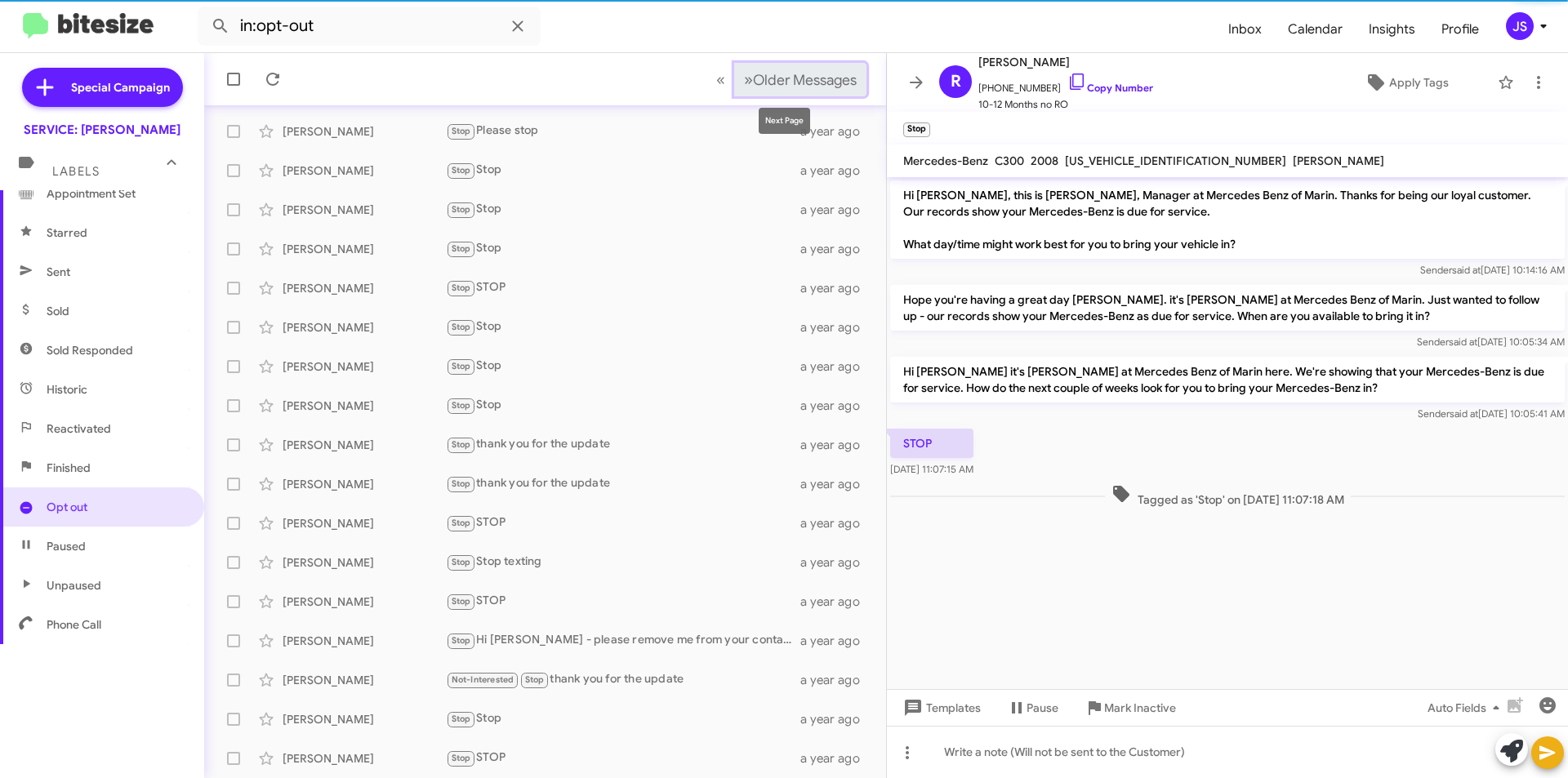
click at [821, 68] on button "» Next Older Messages" at bounding box center [801, 79] width 132 height 33
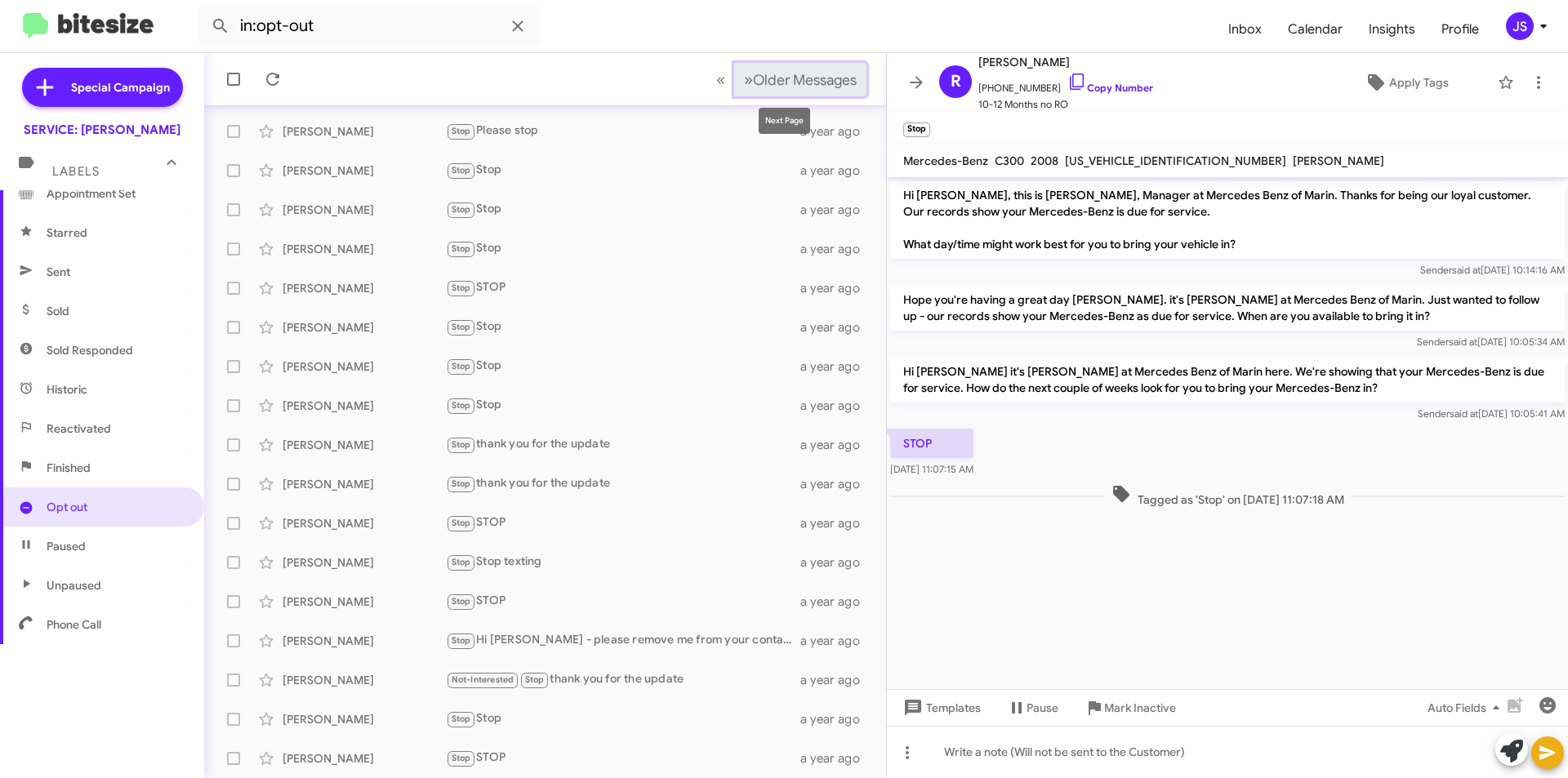
click at [825, 84] on span "Older Messages" at bounding box center [805, 80] width 104 height 18
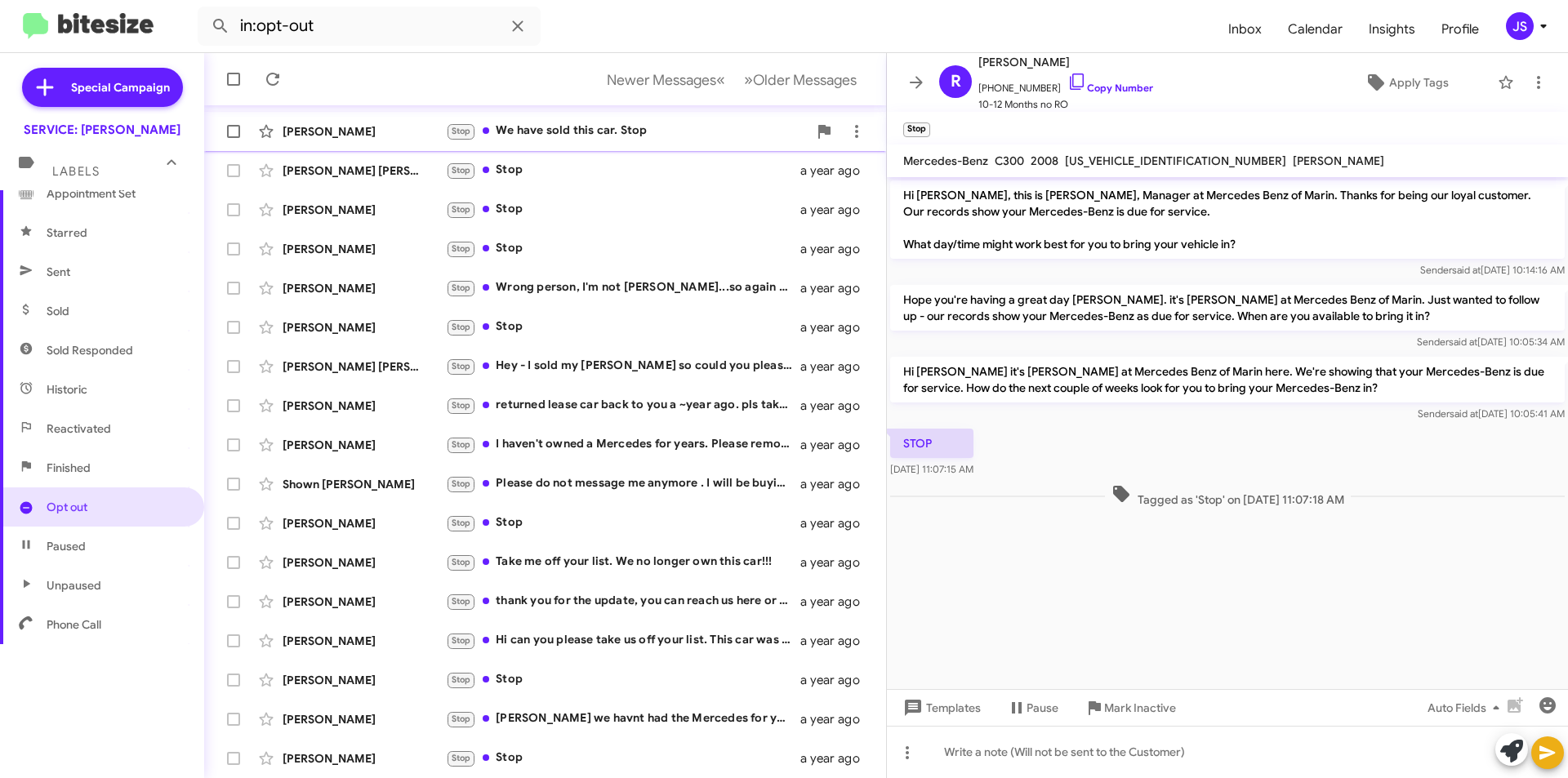
click at [539, 126] on div "Stop We have sold this car. Stop" at bounding box center [626, 132] width 361 height 19
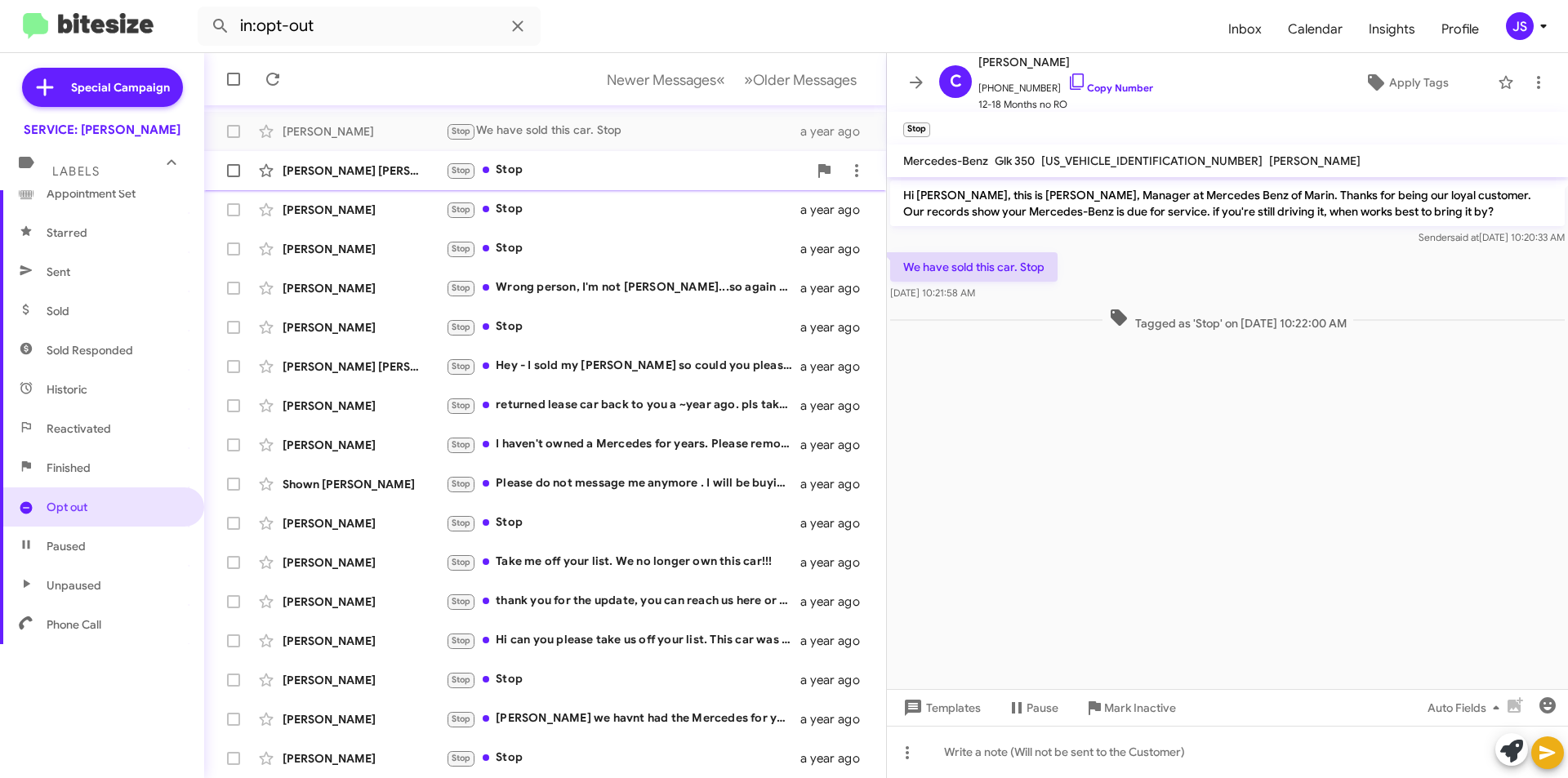
click at [564, 176] on div "Stop Stop" at bounding box center [626, 170] width 361 height 19
click at [570, 218] on div "Stop Stop" at bounding box center [626, 209] width 361 height 19
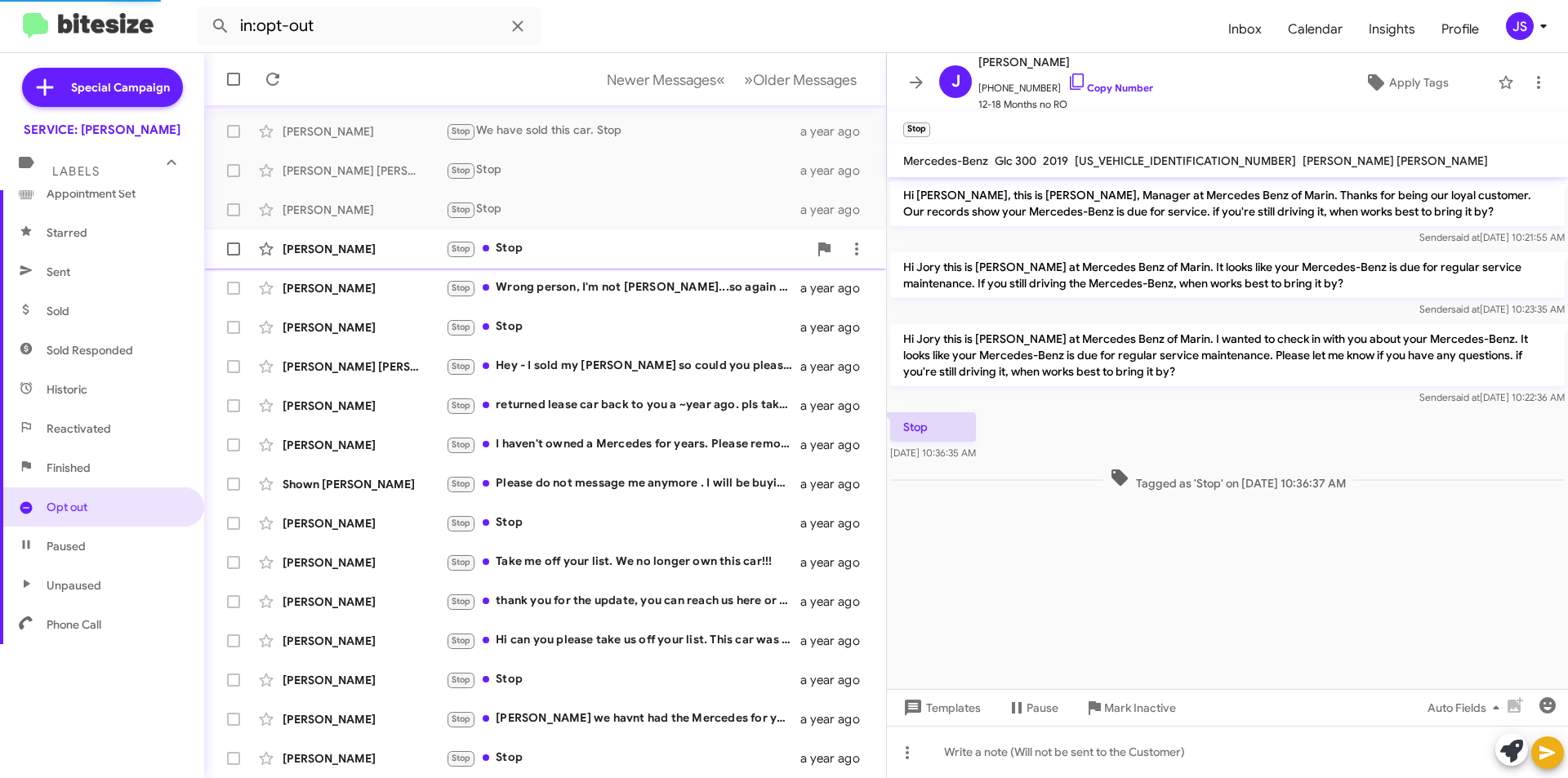
click at [569, 253] on div "Stop Stop" at bounding box center [626, 249] width 361 height 19
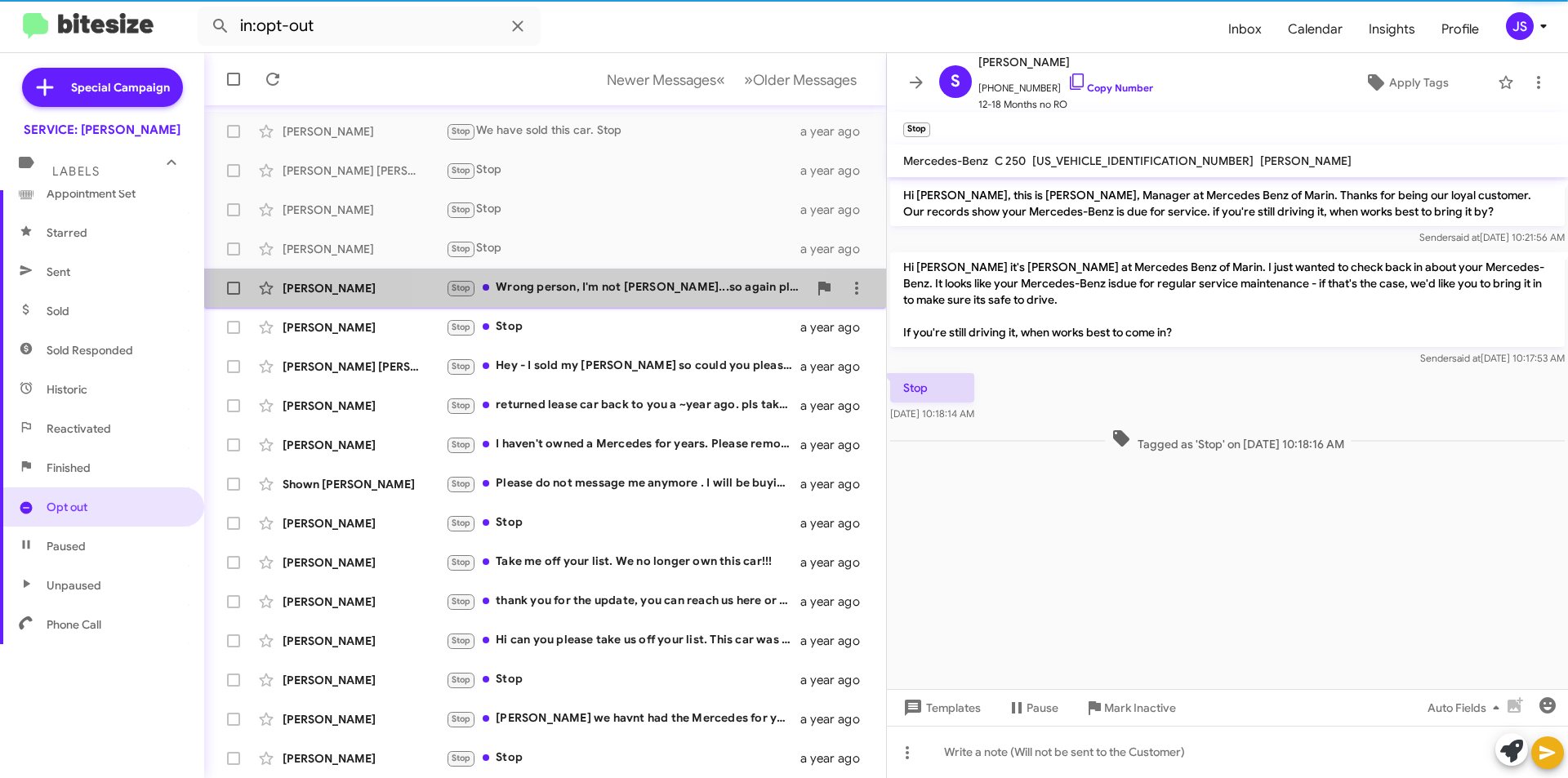
click at [556, 291] on div "Stop Wrong person, I'm not Josh...so again please remove me from your list" at bounding box center [626, 288] width 361 height 19
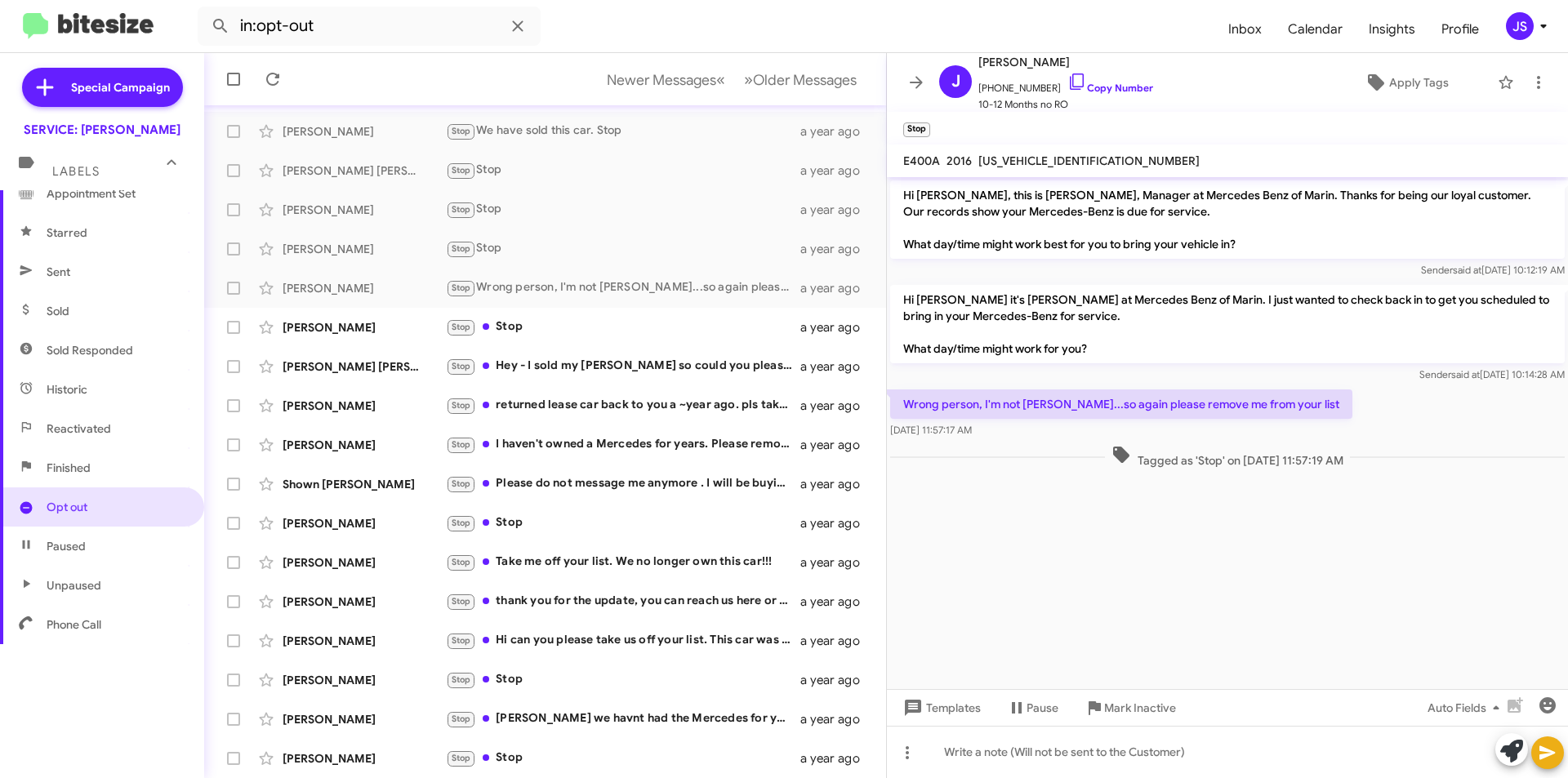
click at [1189, 542] on cdk-virtual-scroll-viewport "Hi Josh, this is Omar Ibrahimi, Manager at Mercedes Benz of Marin. Thanks for b…" at bounding box center [1227, 433] width 681 height 512
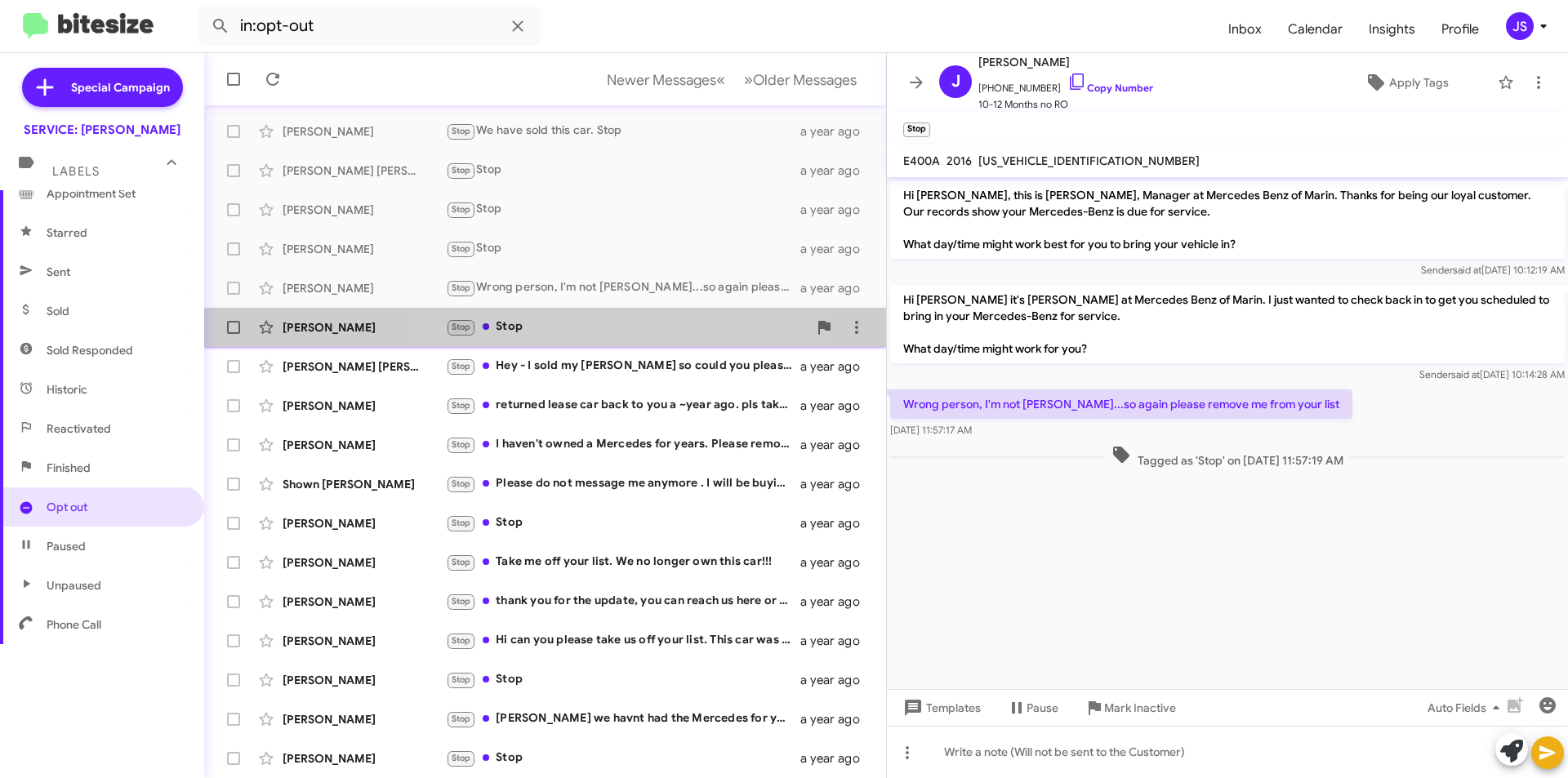
click at [622, 333] on div "Stop Stop" at bounding box center [626, 327] width 361 height 19
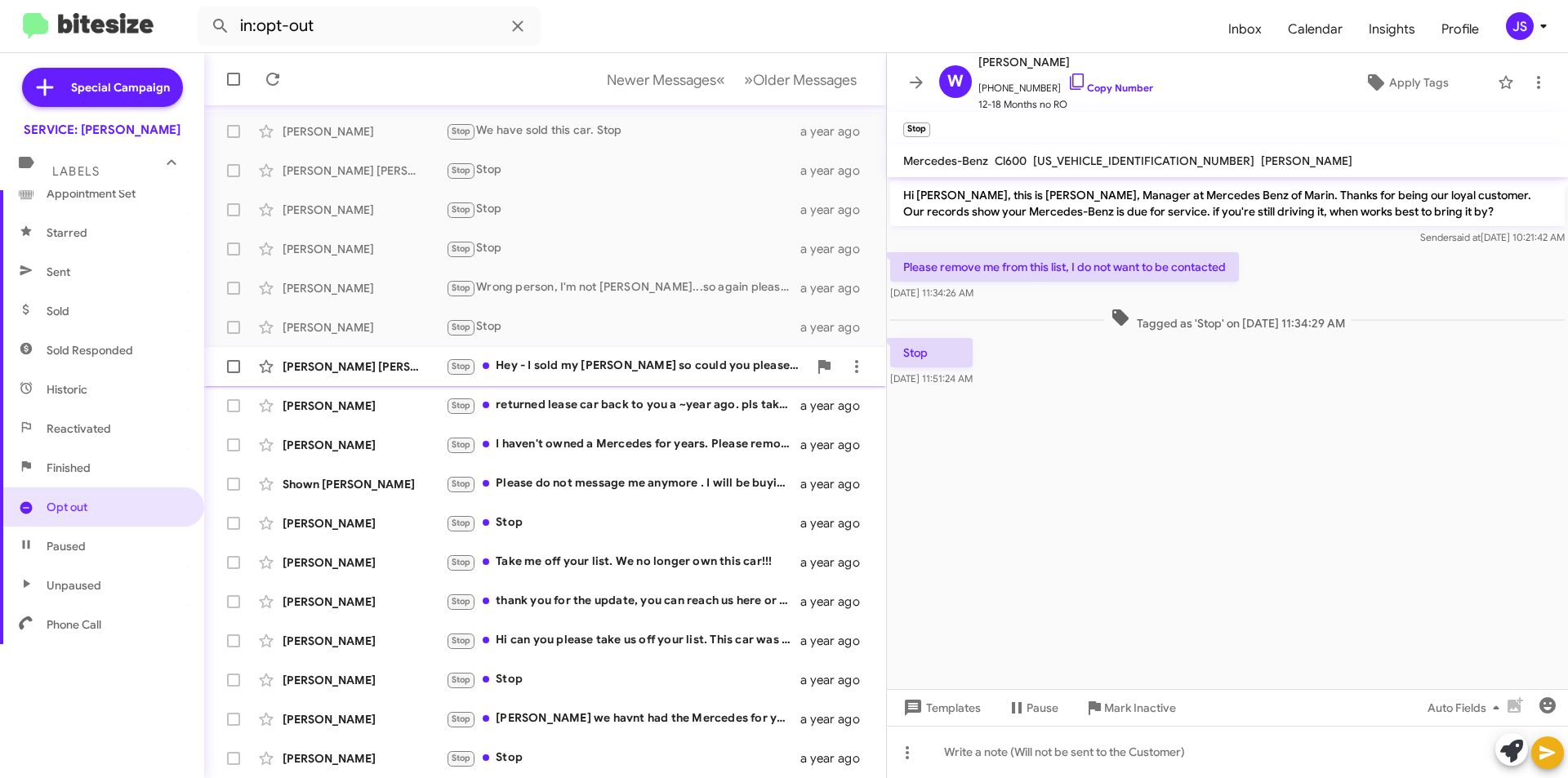
click at [624, 369] on div "Stop Hey - I sold my Mercedes so could you please remove me from your outreach …" at bounding box center [626, 366] width 361 height 19
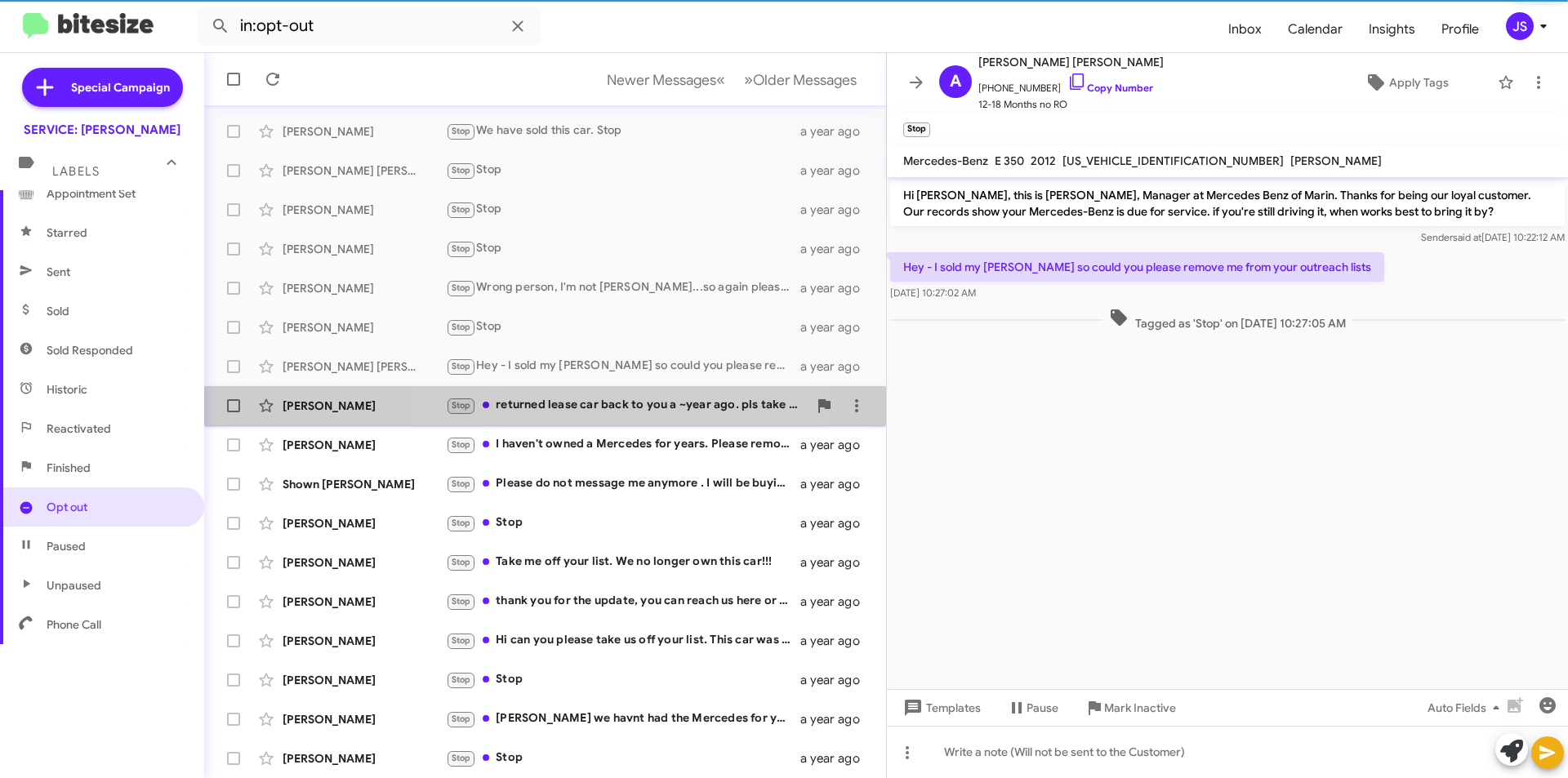
click at [625, 400] on div "Stop returned lease car back to you a ~year ago. pls take me off list." at bounding box center [626, 406] width 361 height 19
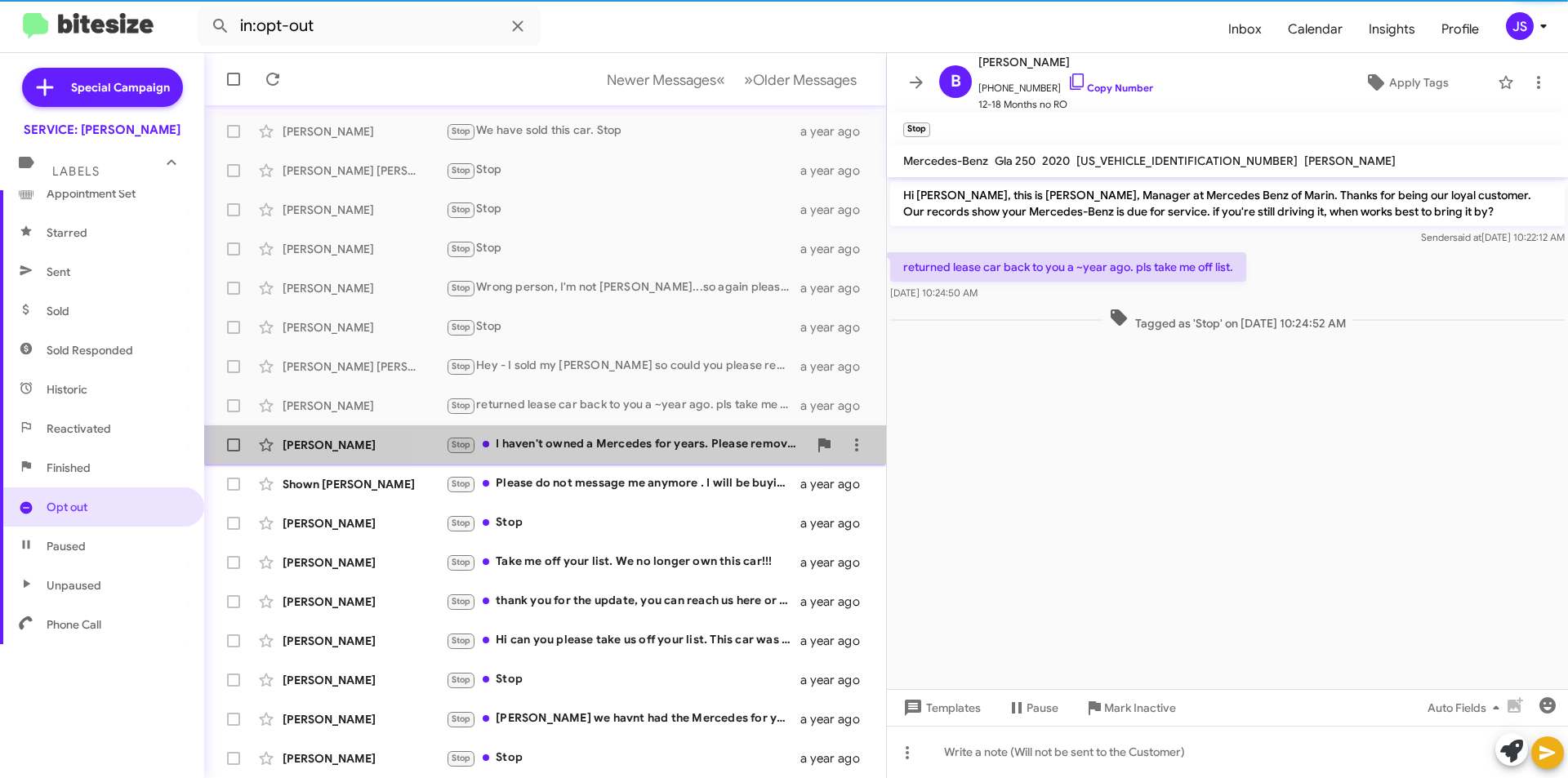
click at [581, 433] on div "Samantha Palm Stop I haven't owned a Mercedes for years. Please remove me from …" at bounding box center [545, 445] width 656 height 33
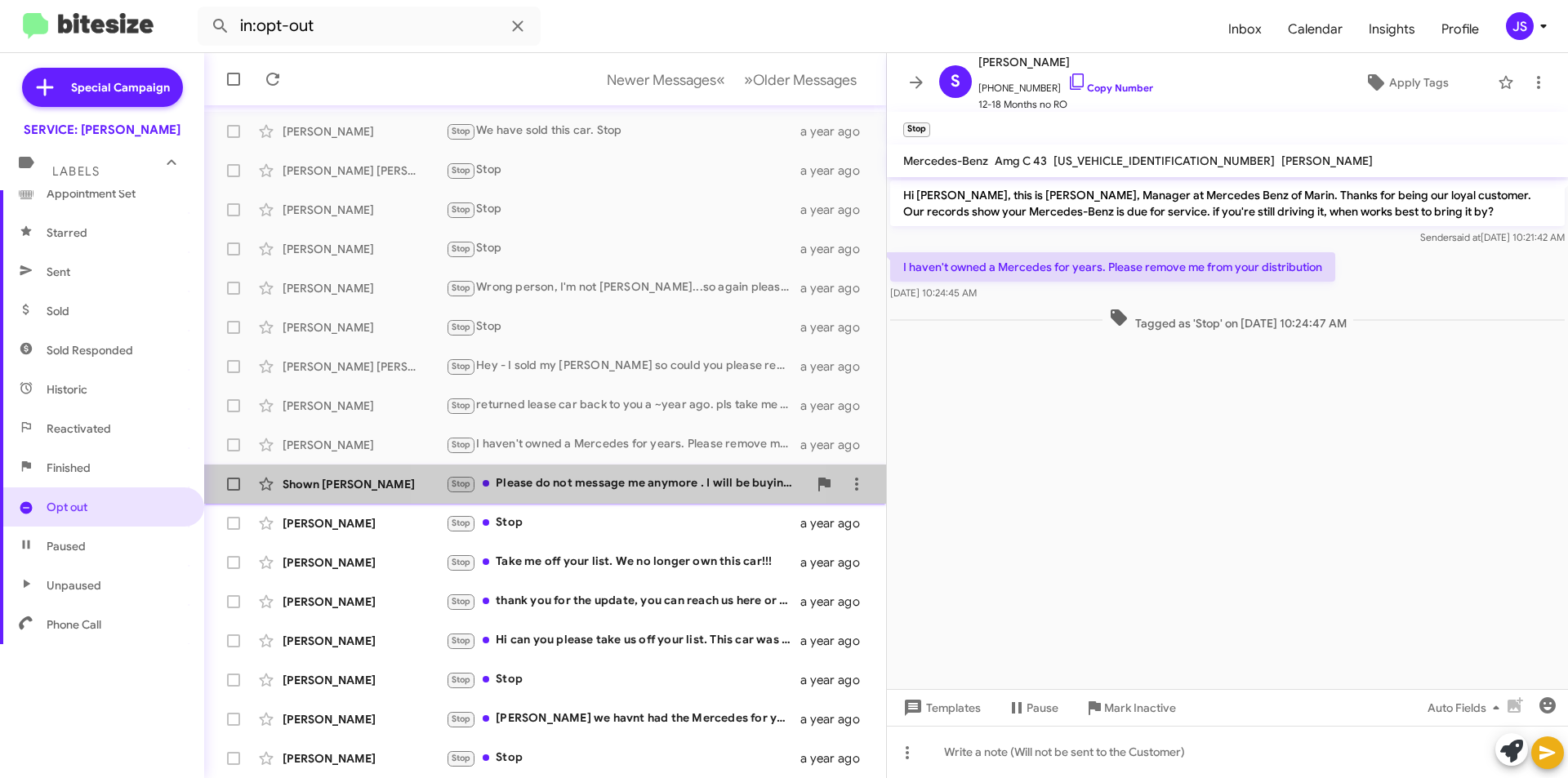
click at [575, 469] on div "Shown Morel Stop Please do not message me anymore . I will be buying my tires e…" at bounding box center [545, 485] width 656 height 33
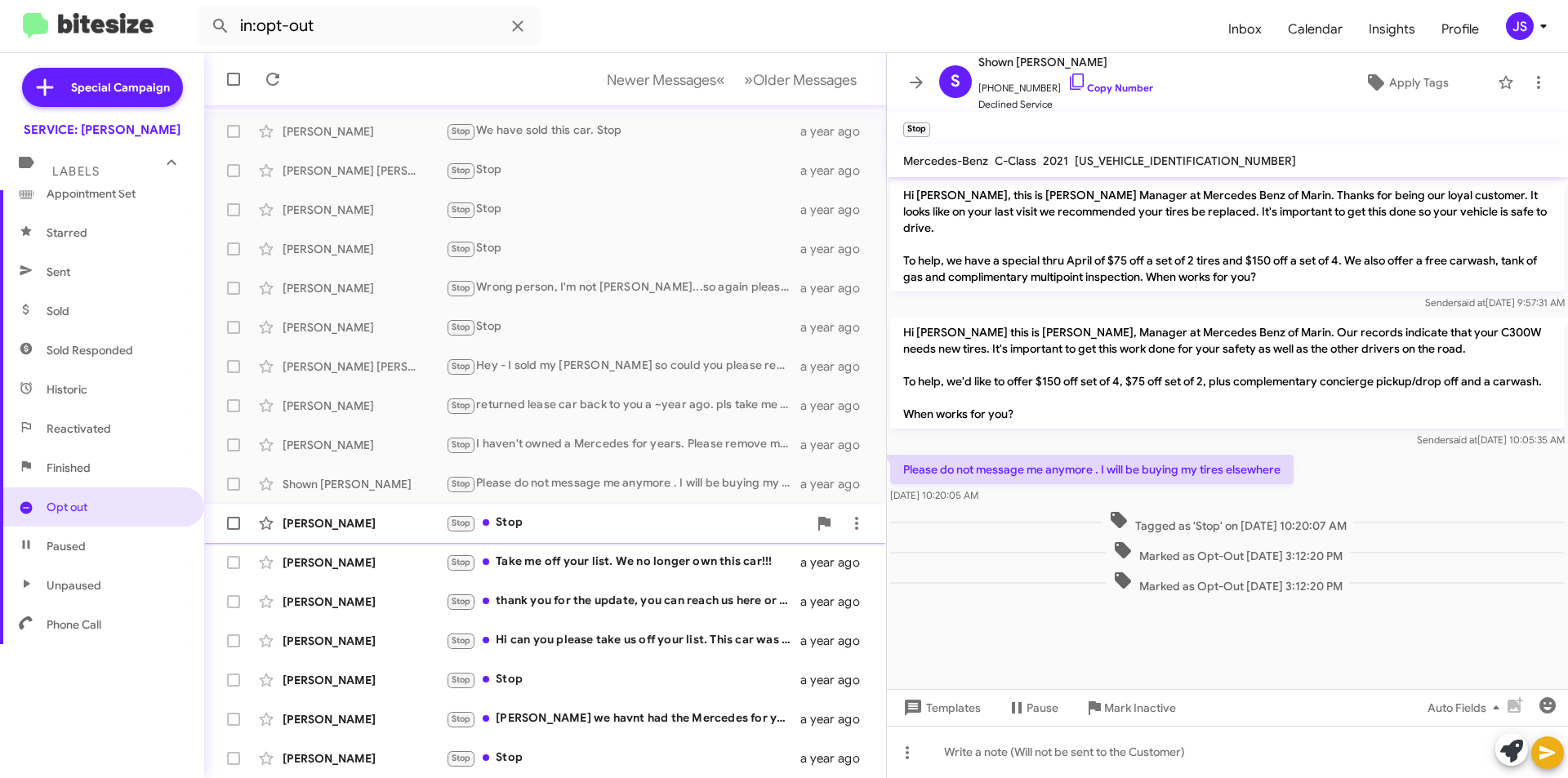
click at [589, 542] on span "John Van Rosenboom Stop Stop a year ago" at bounding box center [545, 523] width 682 height 39
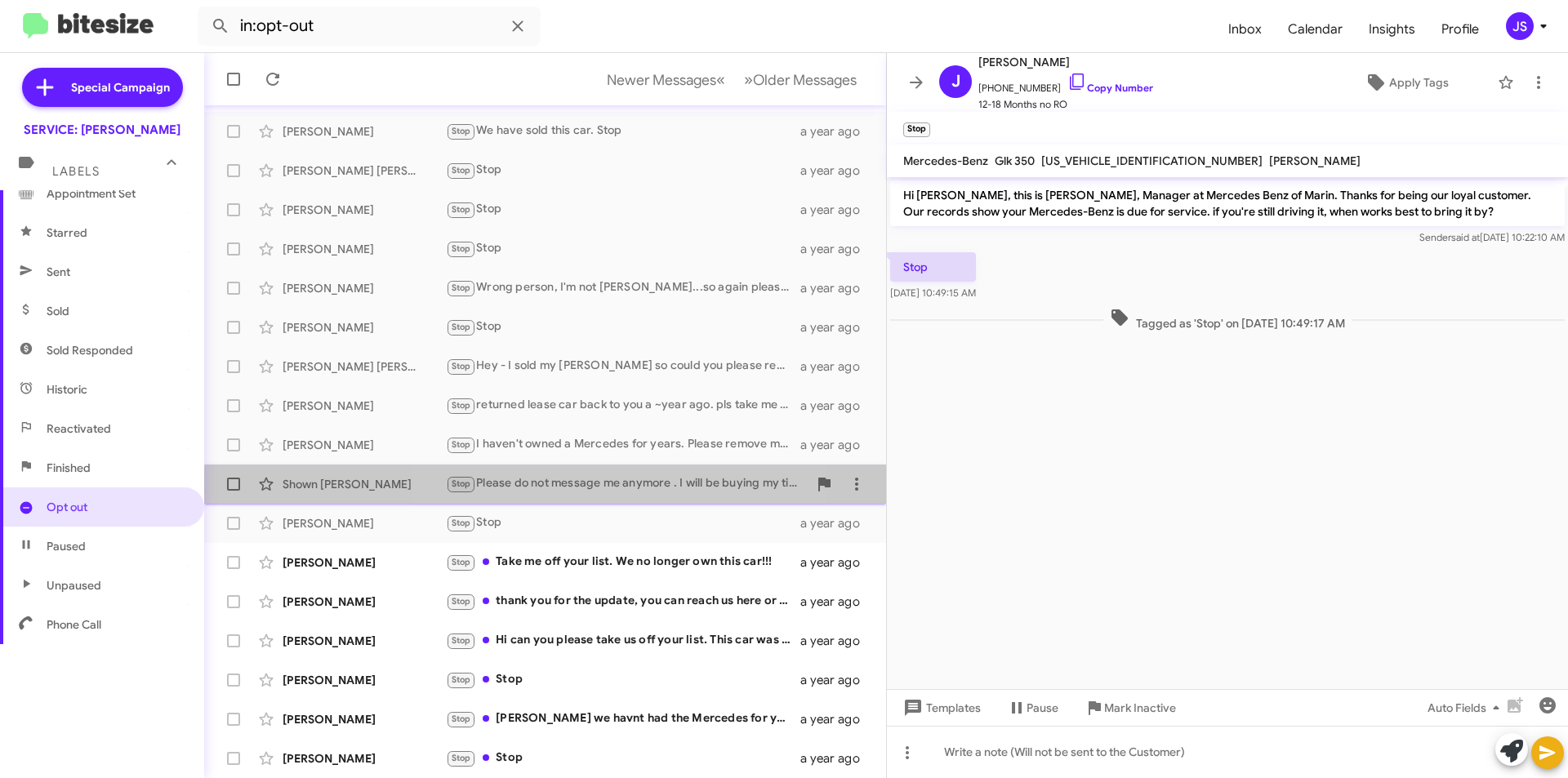
click at [601, 492] on div "Stop Please do not message me anymore . I will be buying my tires elsewhere" at bounding box center [626, 484] width 361 height 19
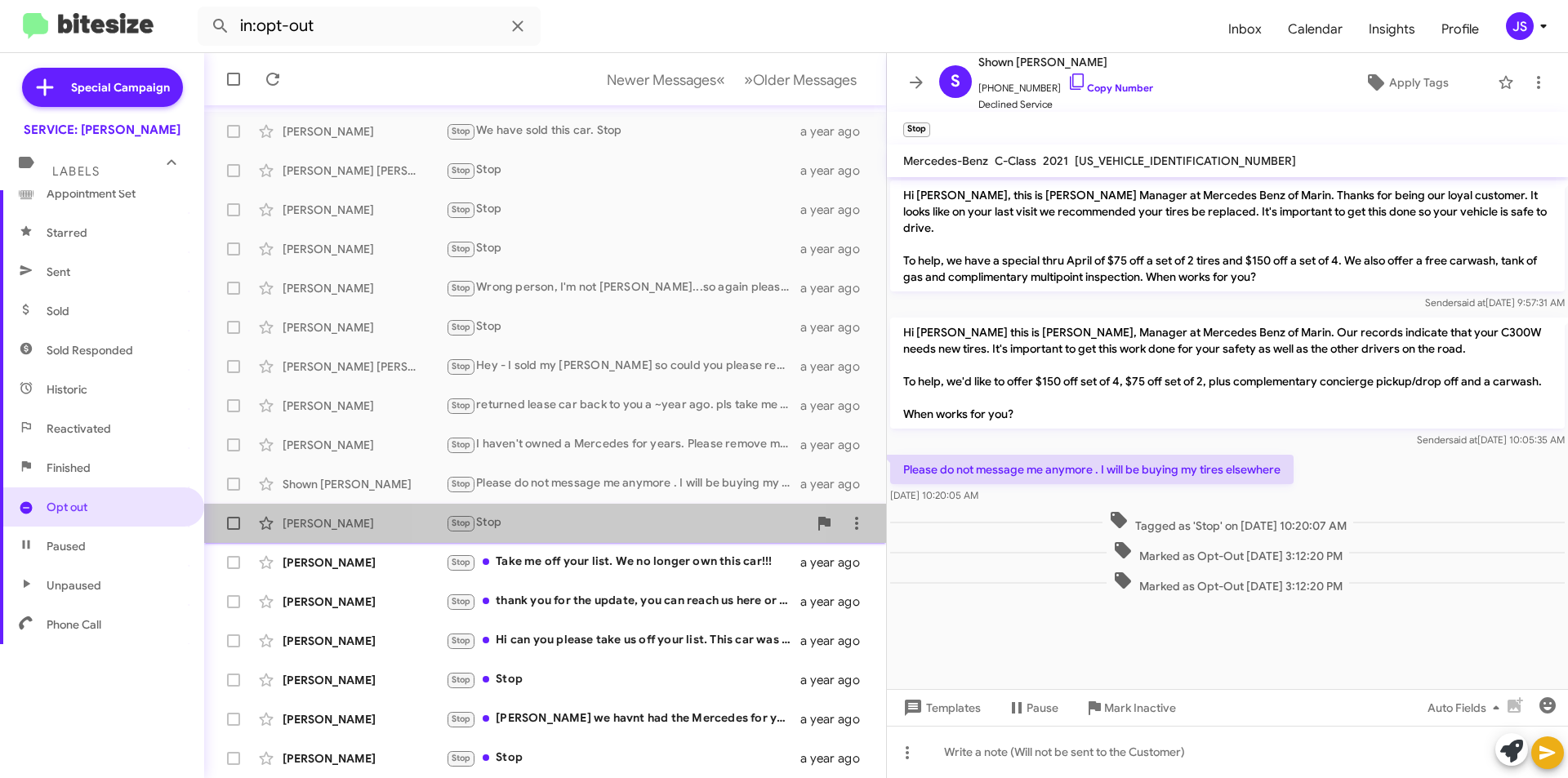
click at [596, 524] on div "Stop Stop" at bounding box center [626, 523] width 361 height 19
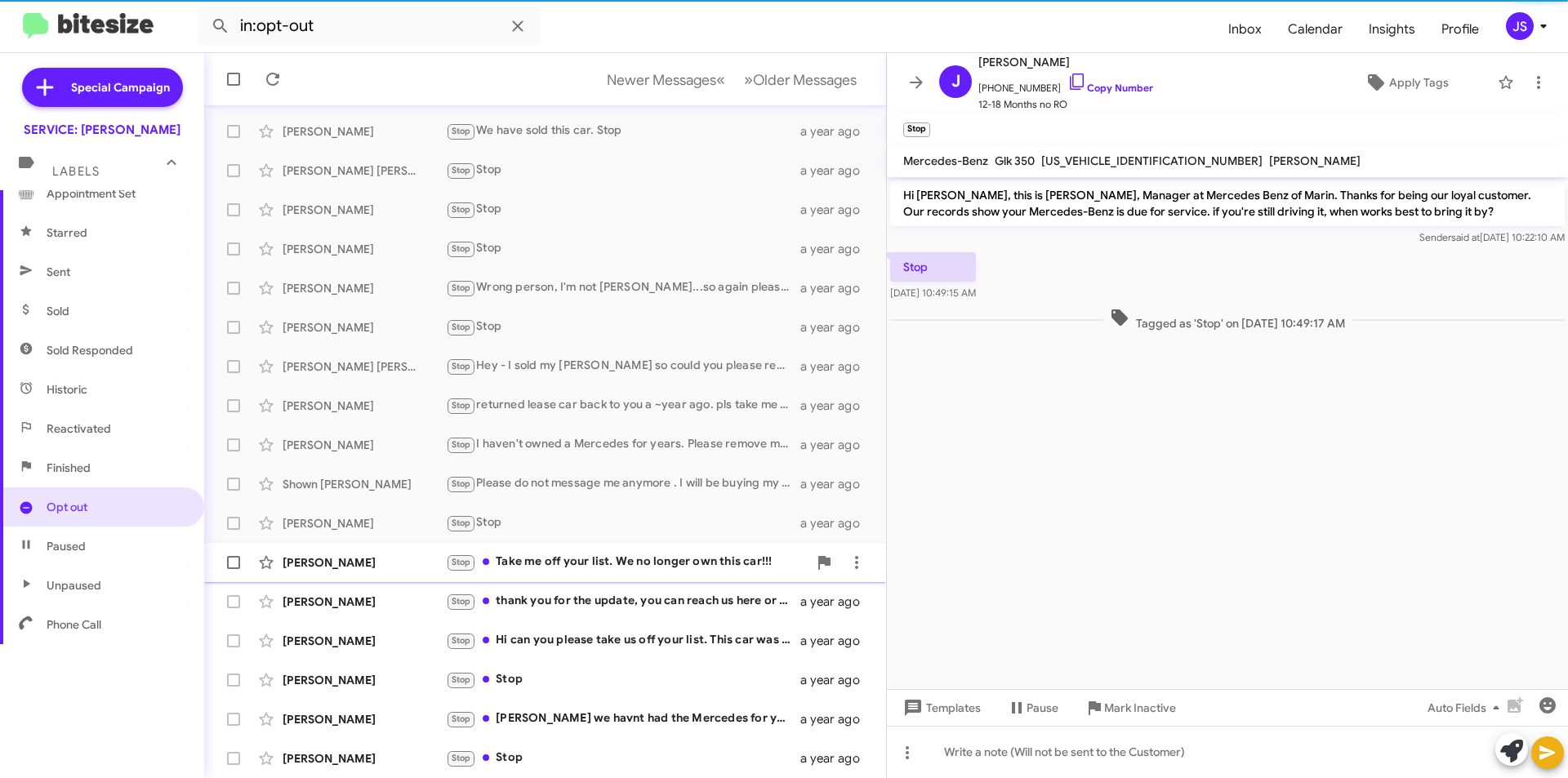
click at [597, 574] on div "Suzy Colvin Stop Take me off your list. We no longer own this car!!! a year ago" at bounding box center [545, 562] width 656 height 33
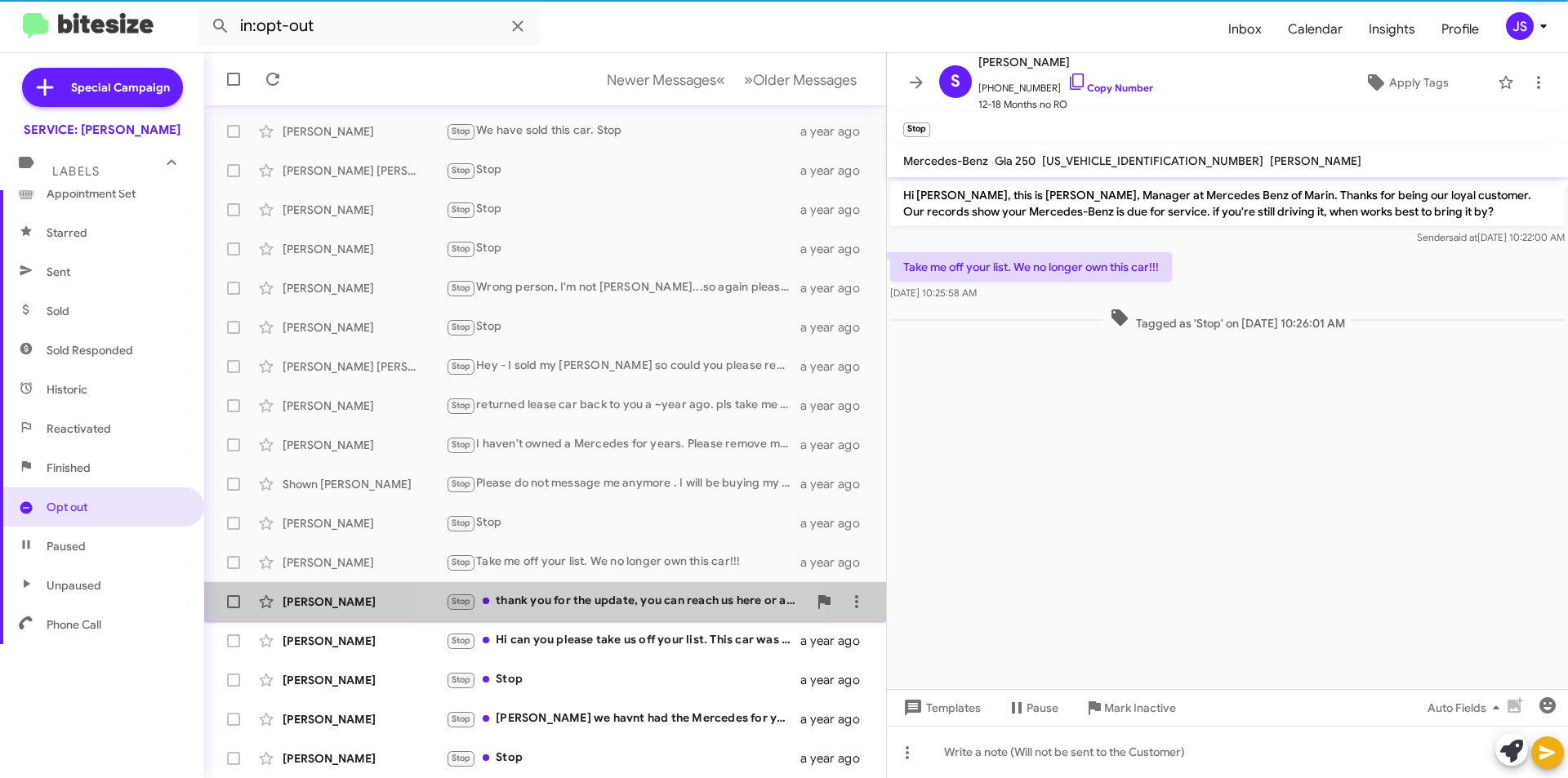
click at [597, 590] on div "Marguerite Leoni Stop thank you for the update, you can reach us here or at 415…" at bounding box center [545, 602] width 656 height 33
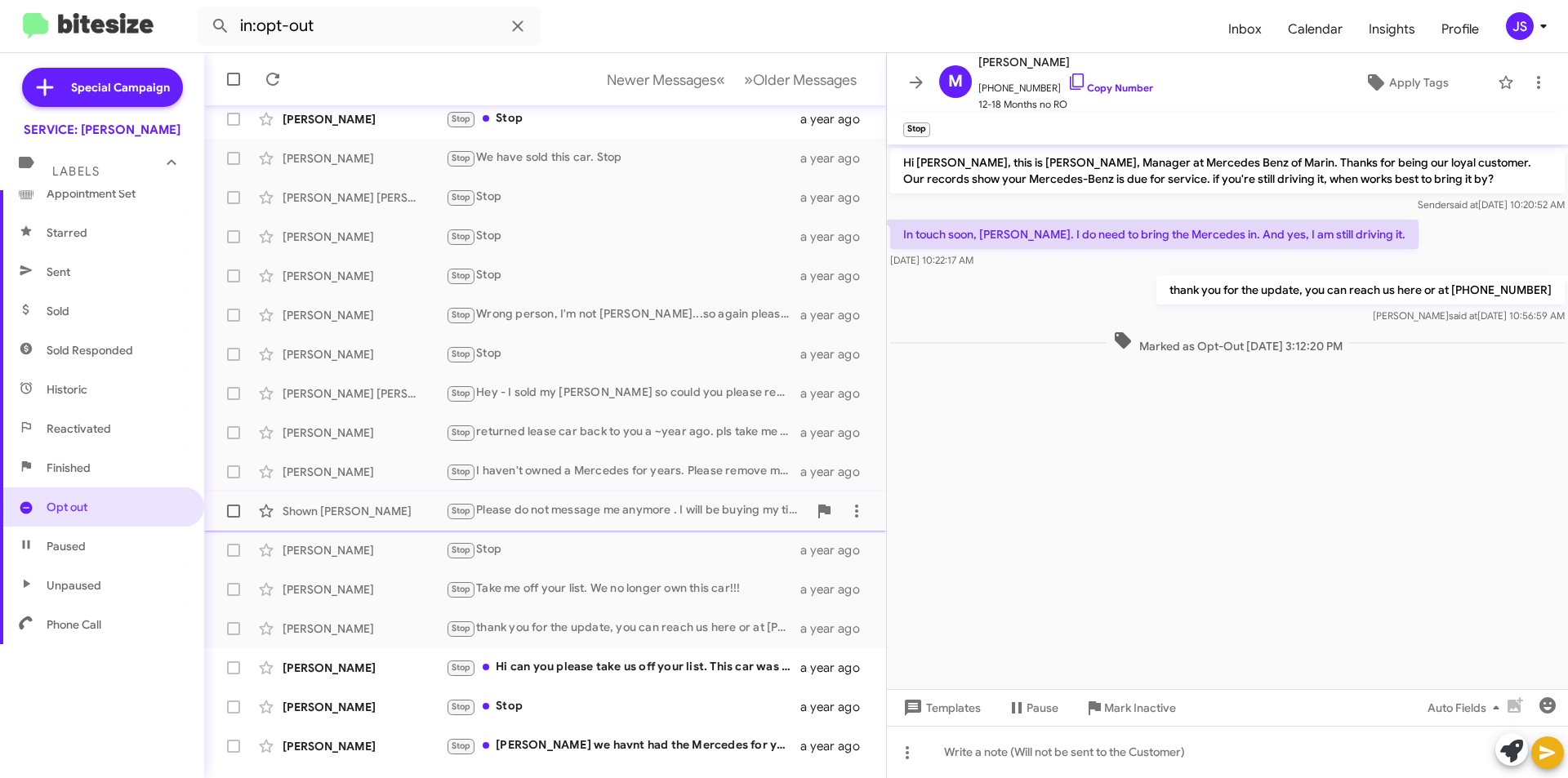
scroll to position [170, 0]
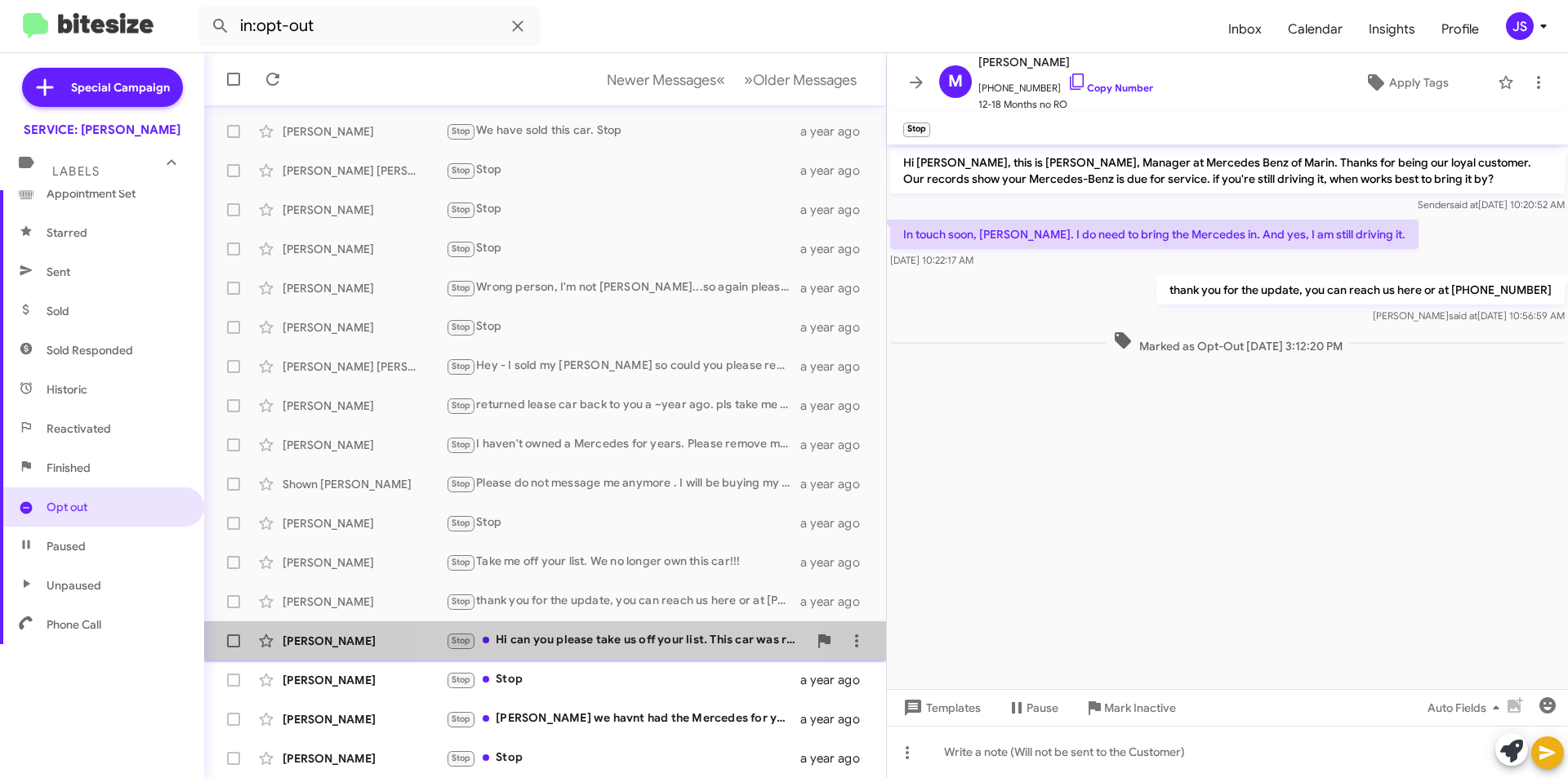
click at [602, 636] on div "Stop Hi can you please take us off your list. This car was returned over a year…" at bounding box center [626, 641] width 361 height 19
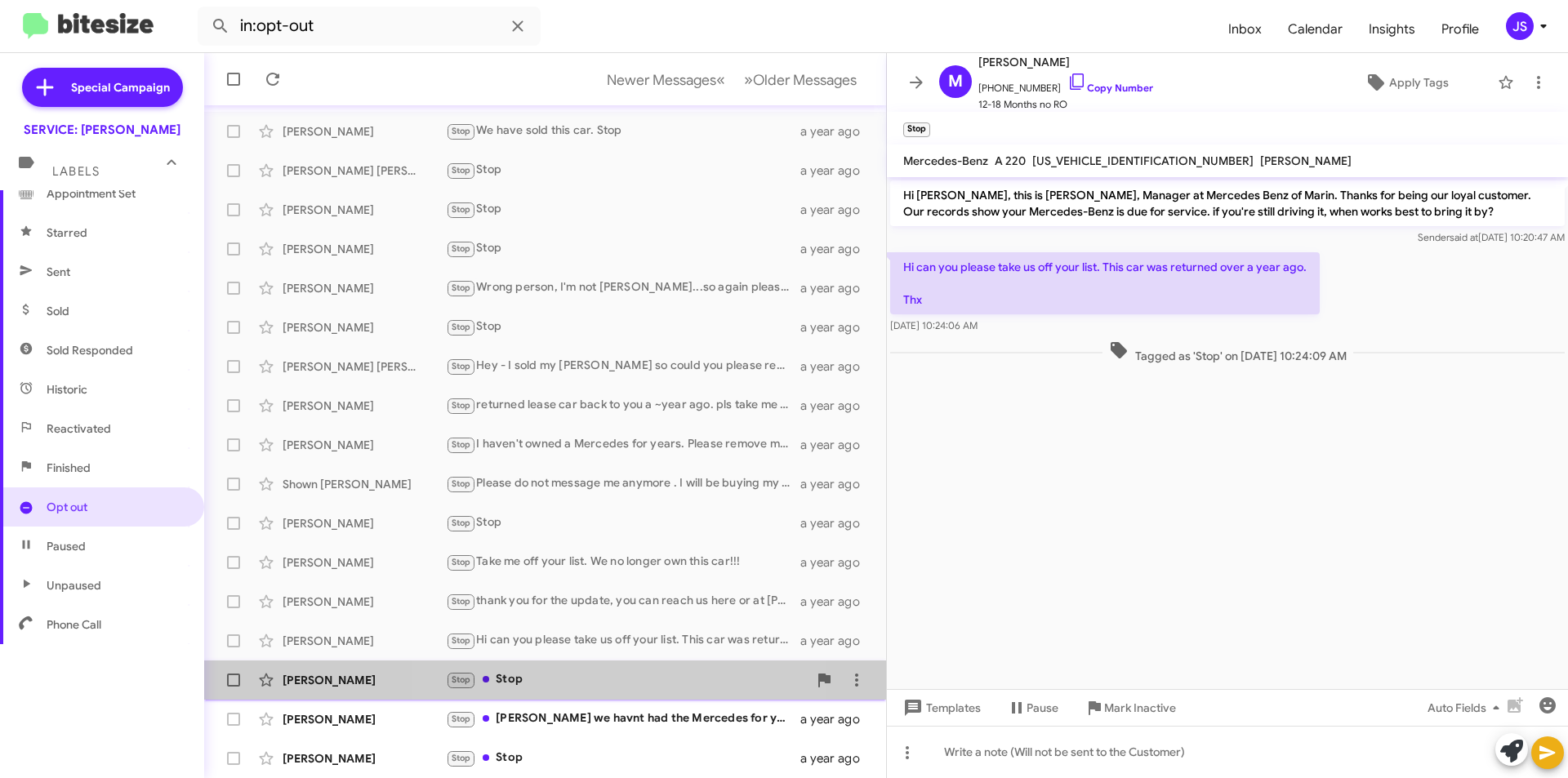
click at [575, 677] on div "Stop Stop" at bounding box center [626, 681] width 361 height 19
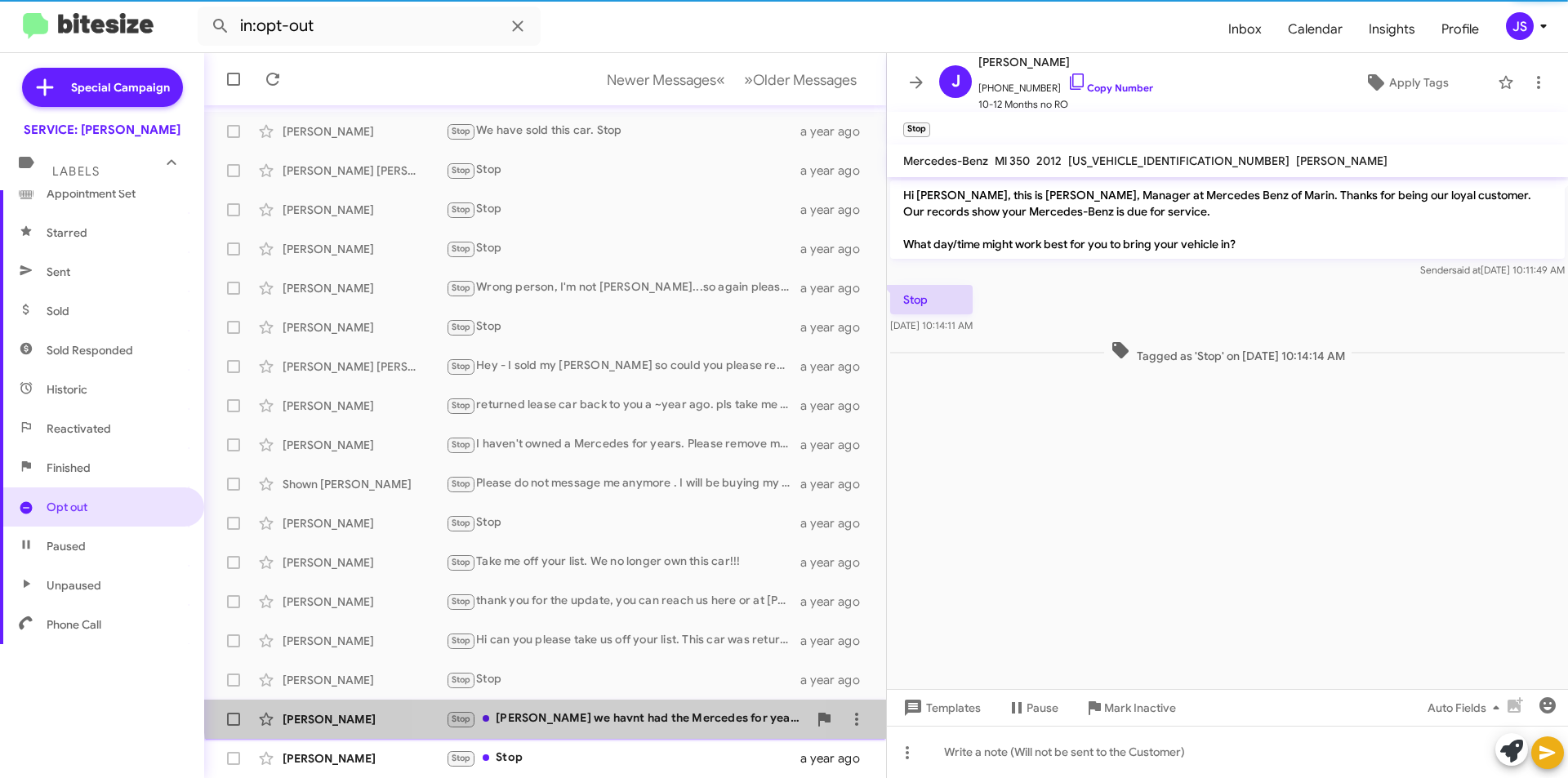
click at [555, 711] on div "Stop Omar we havnt had the Mercedes for years - please remove me from your list…" at bounding box center [626, 719] width 361 height 19
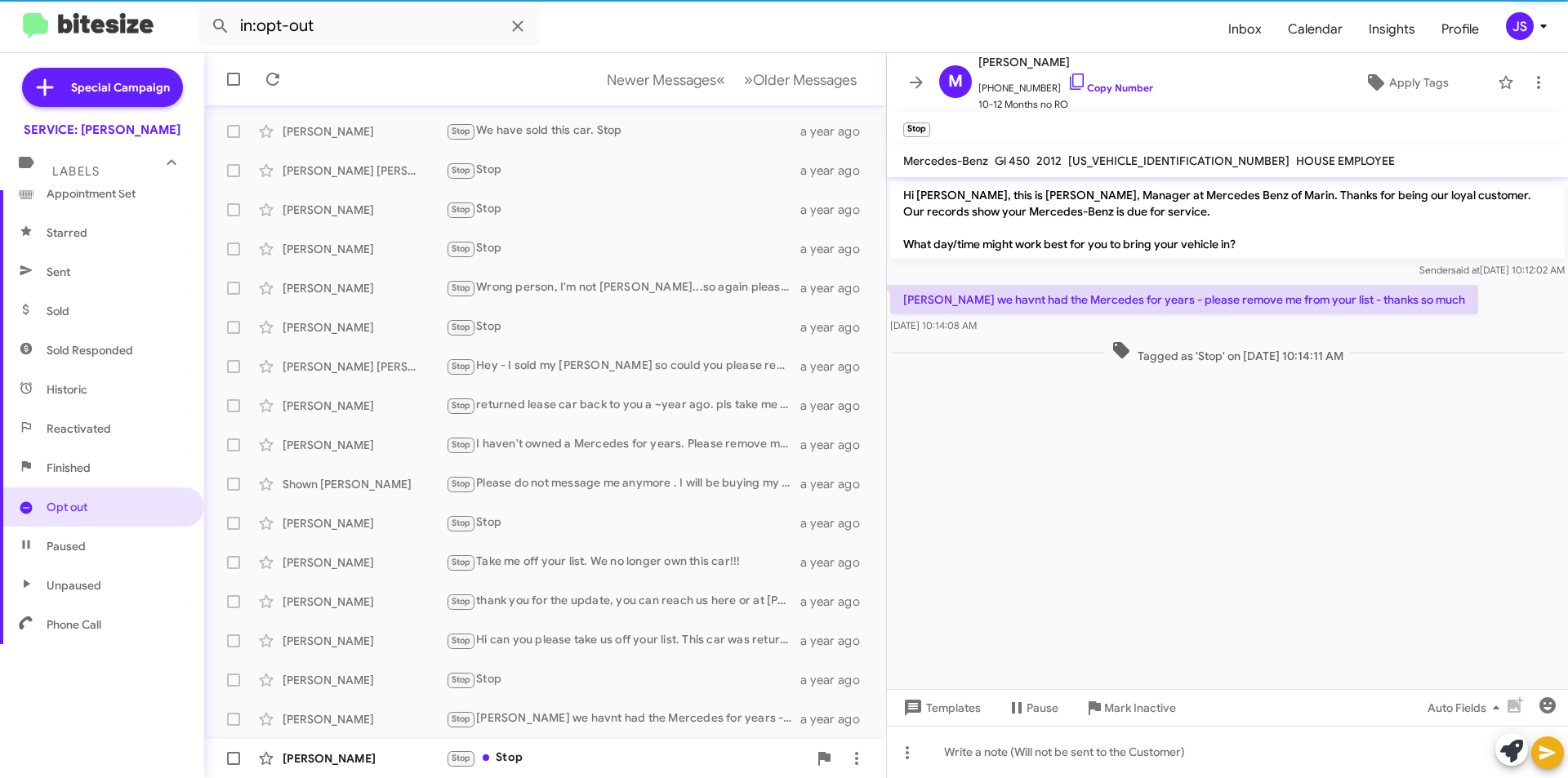
click at [528, 750] on div "Stop Stop" at bounding box center [626, 758] width 361 height 19
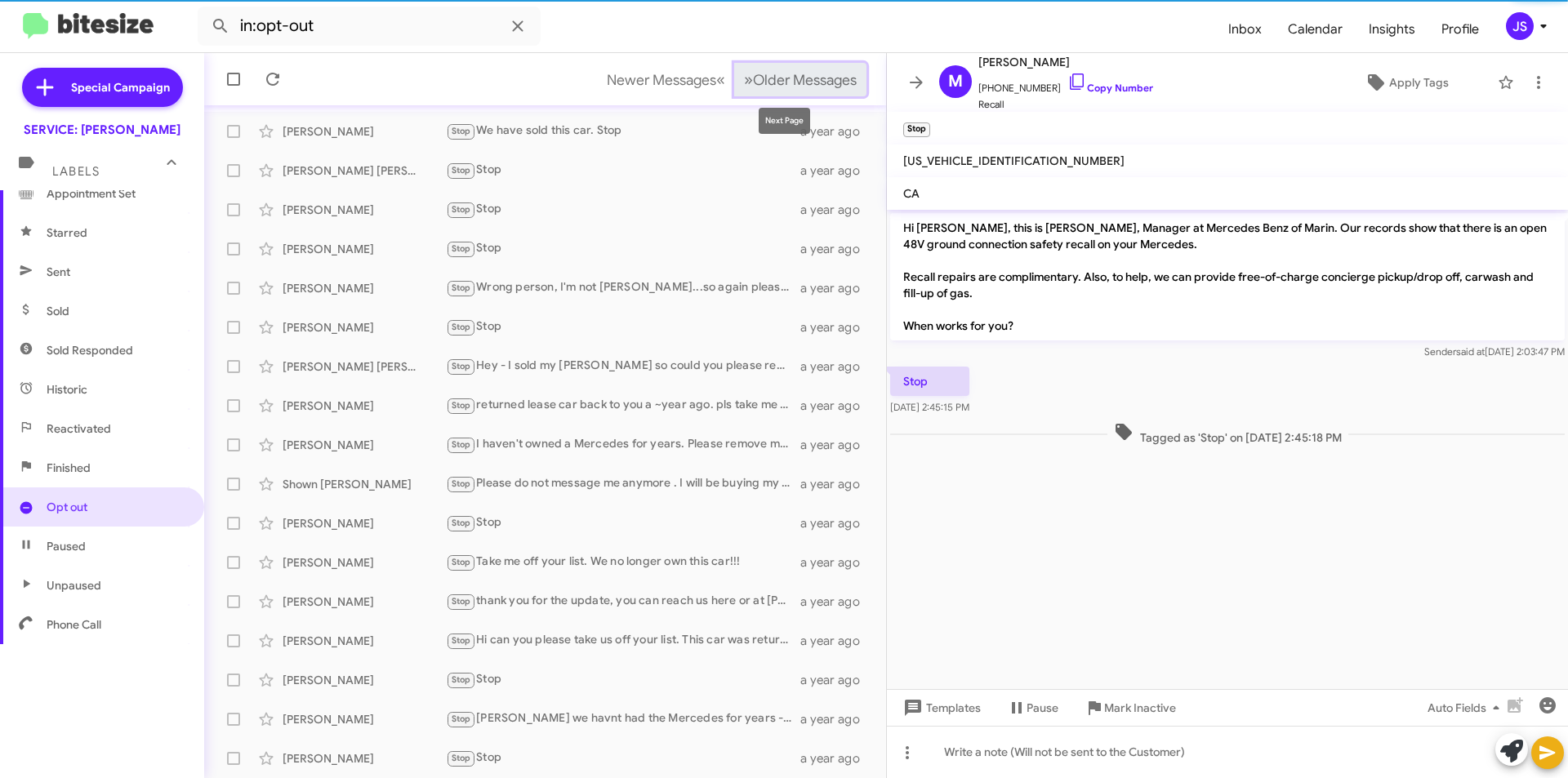
click at [800, 79] on span "Older Messages" at bounding box center [805, 80] width 104 height 18
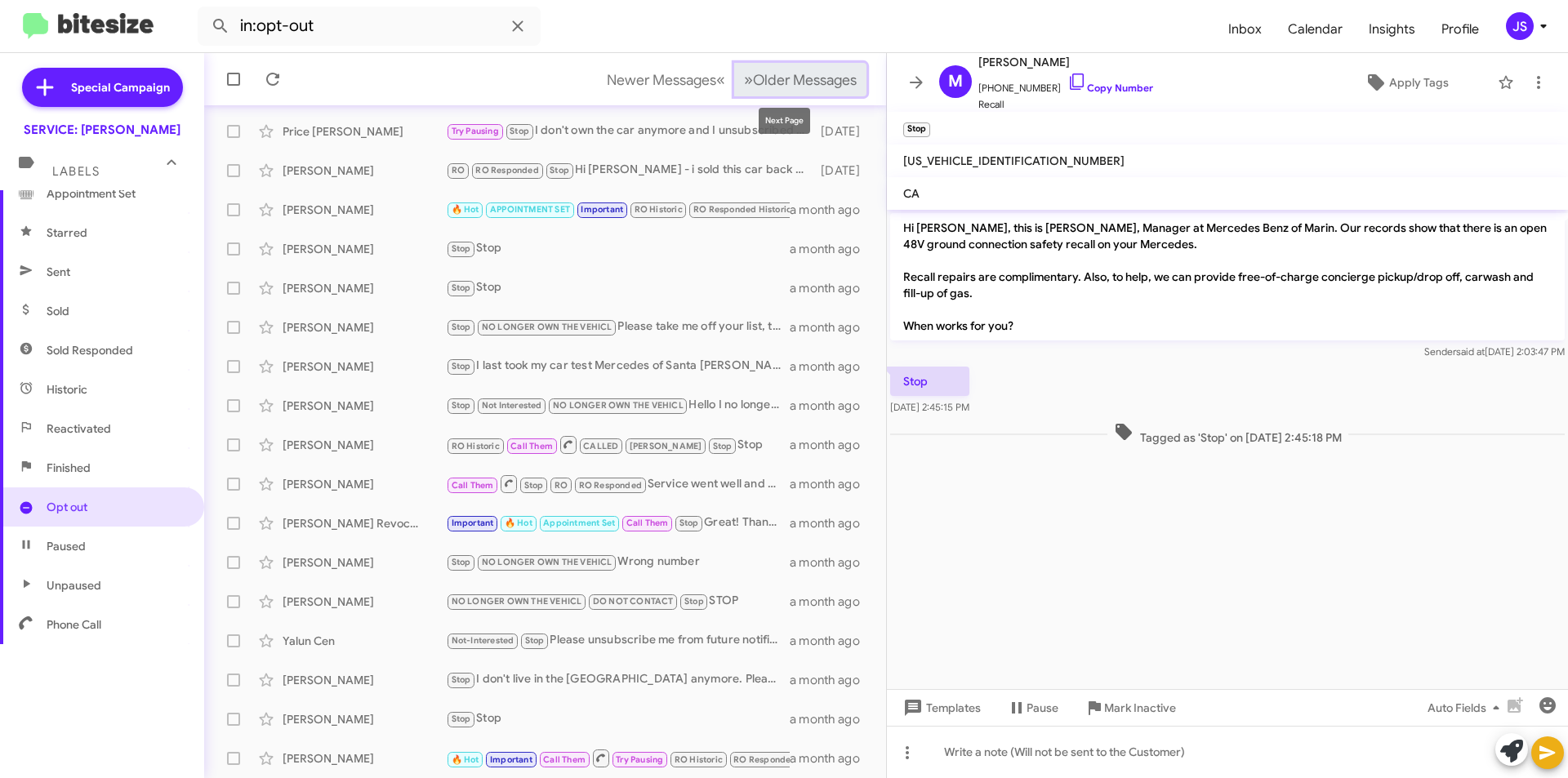
click at [753, 75] on span "Older Messages" at bounding box center [805, 80] width 104 height 18
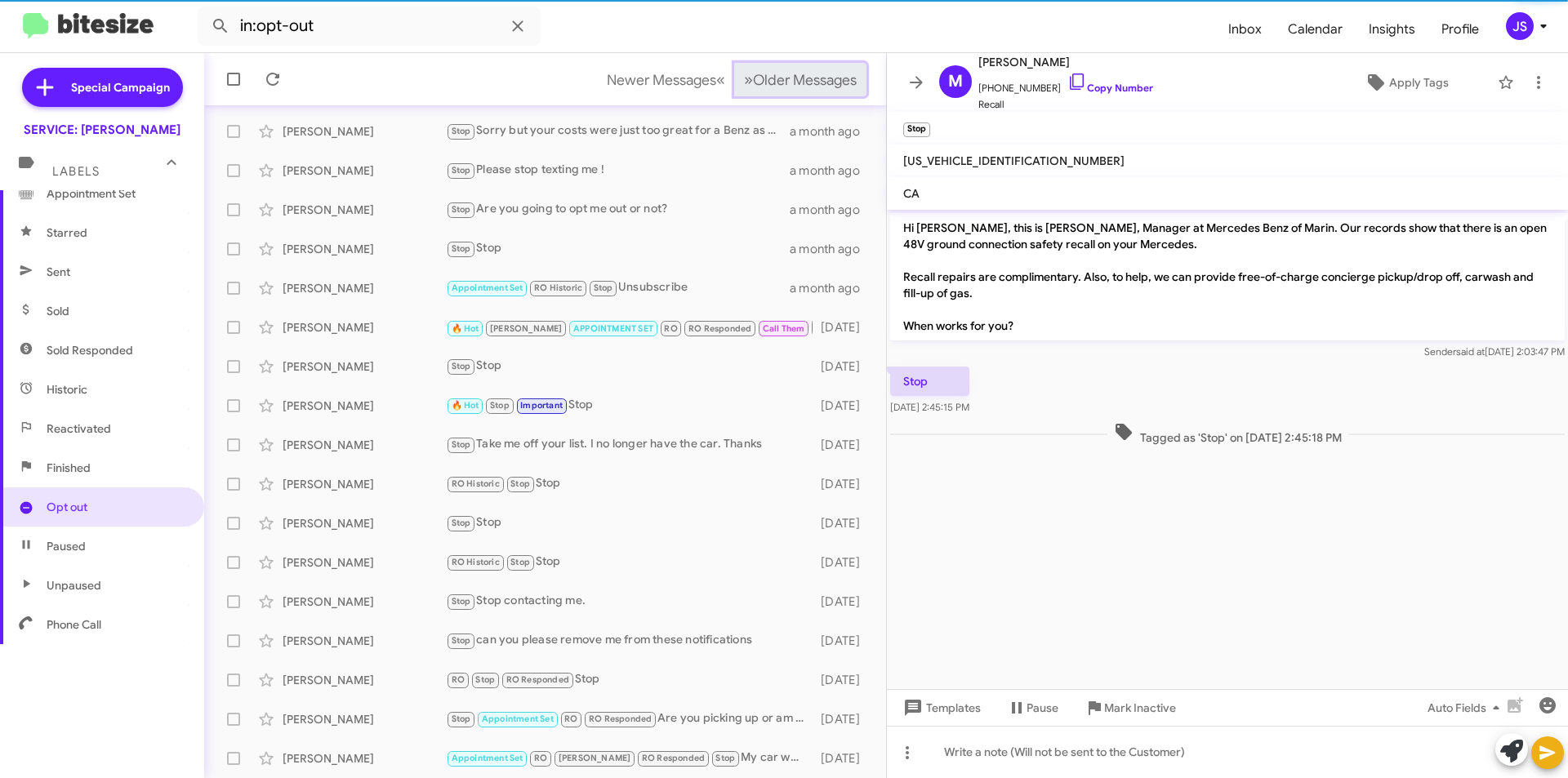
click at [753, 75] on span "Older Messages" at bounding box center [805, 80] width 104 height 18
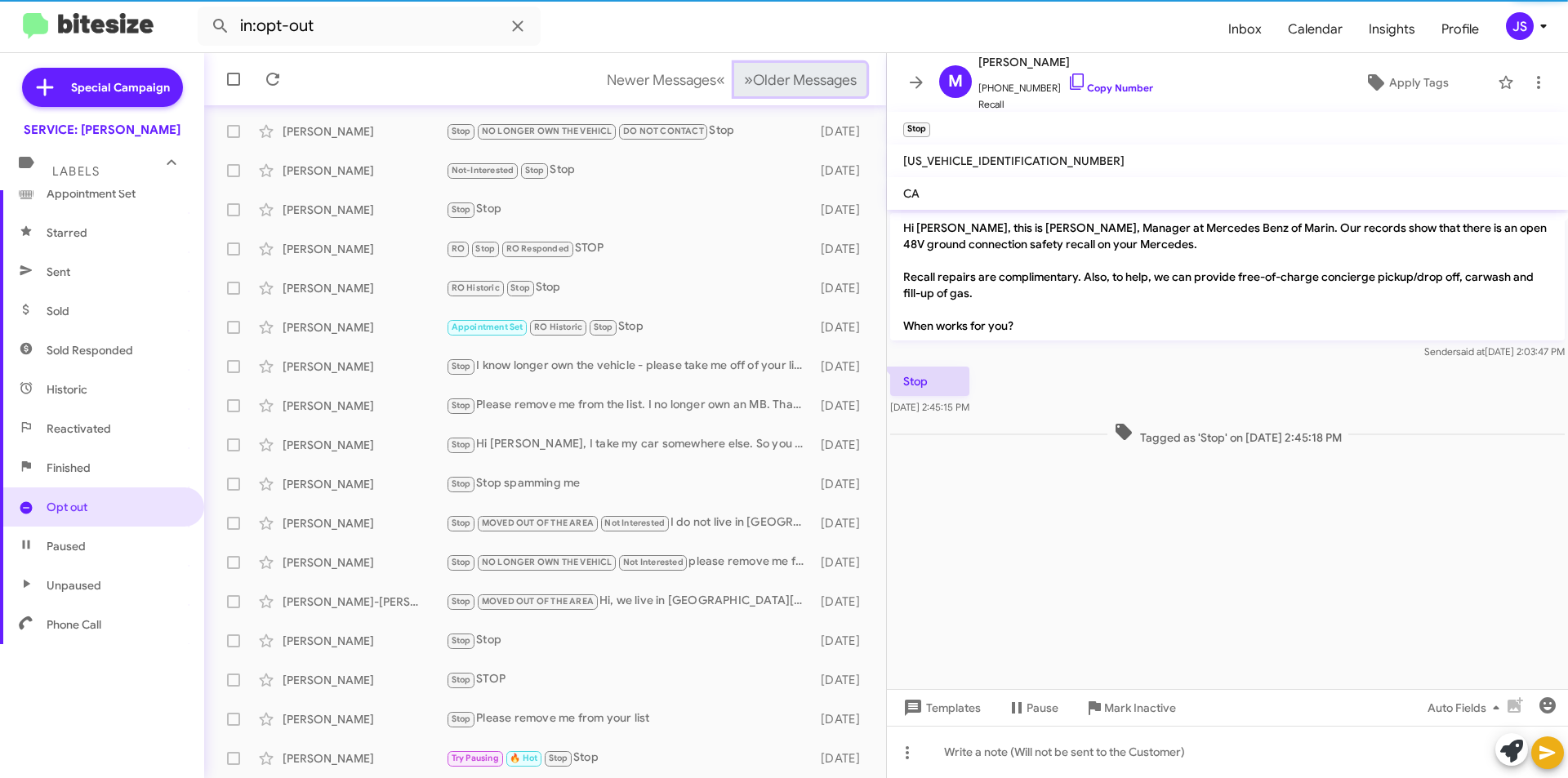
click at [753, 75] on span "Older Messages" at bounding box center [805, 80] width 104 height 18
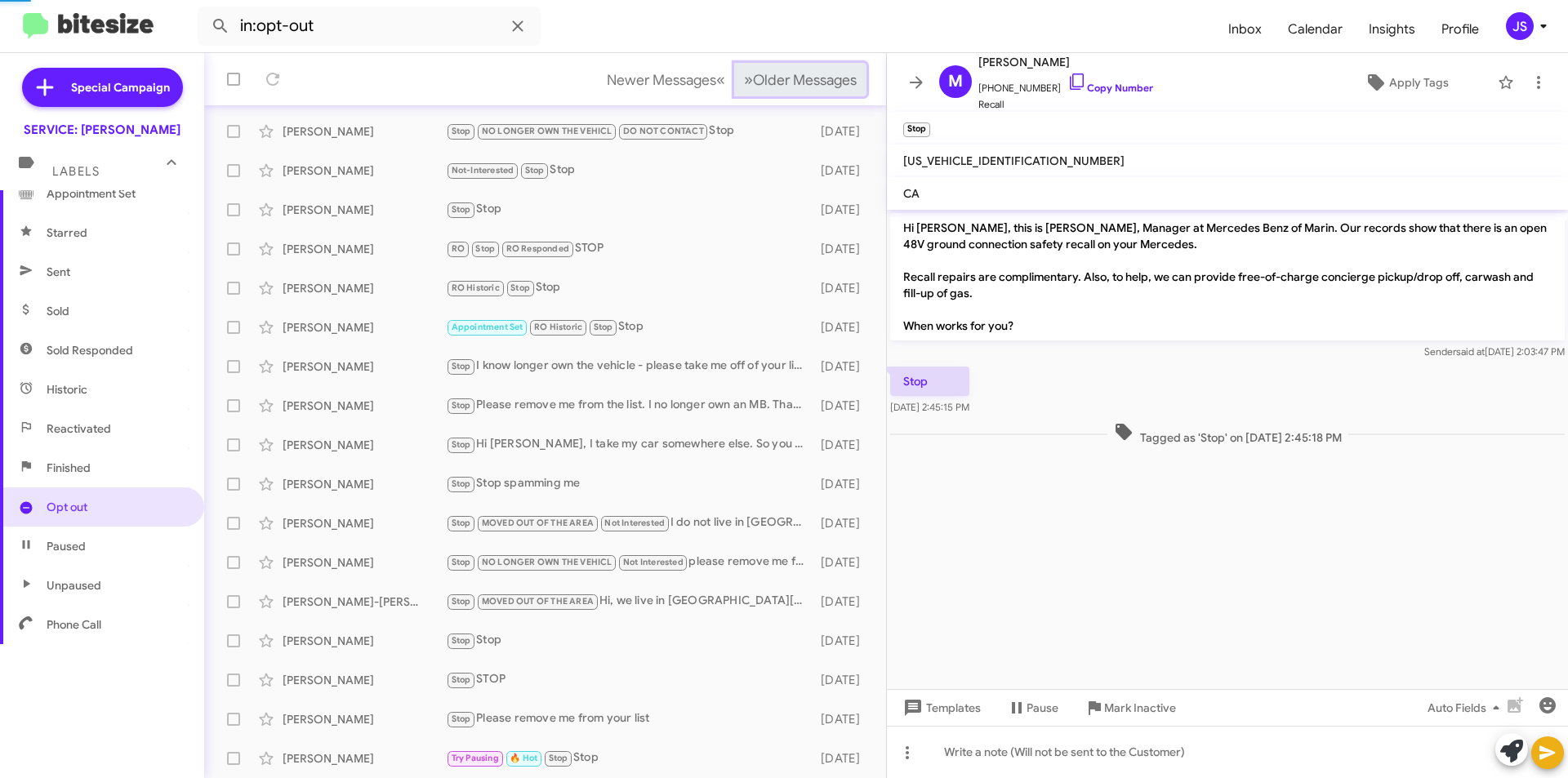
click at [753, 75] on span "Older Messages" at bounding box center [805, 80] width 104 height 18
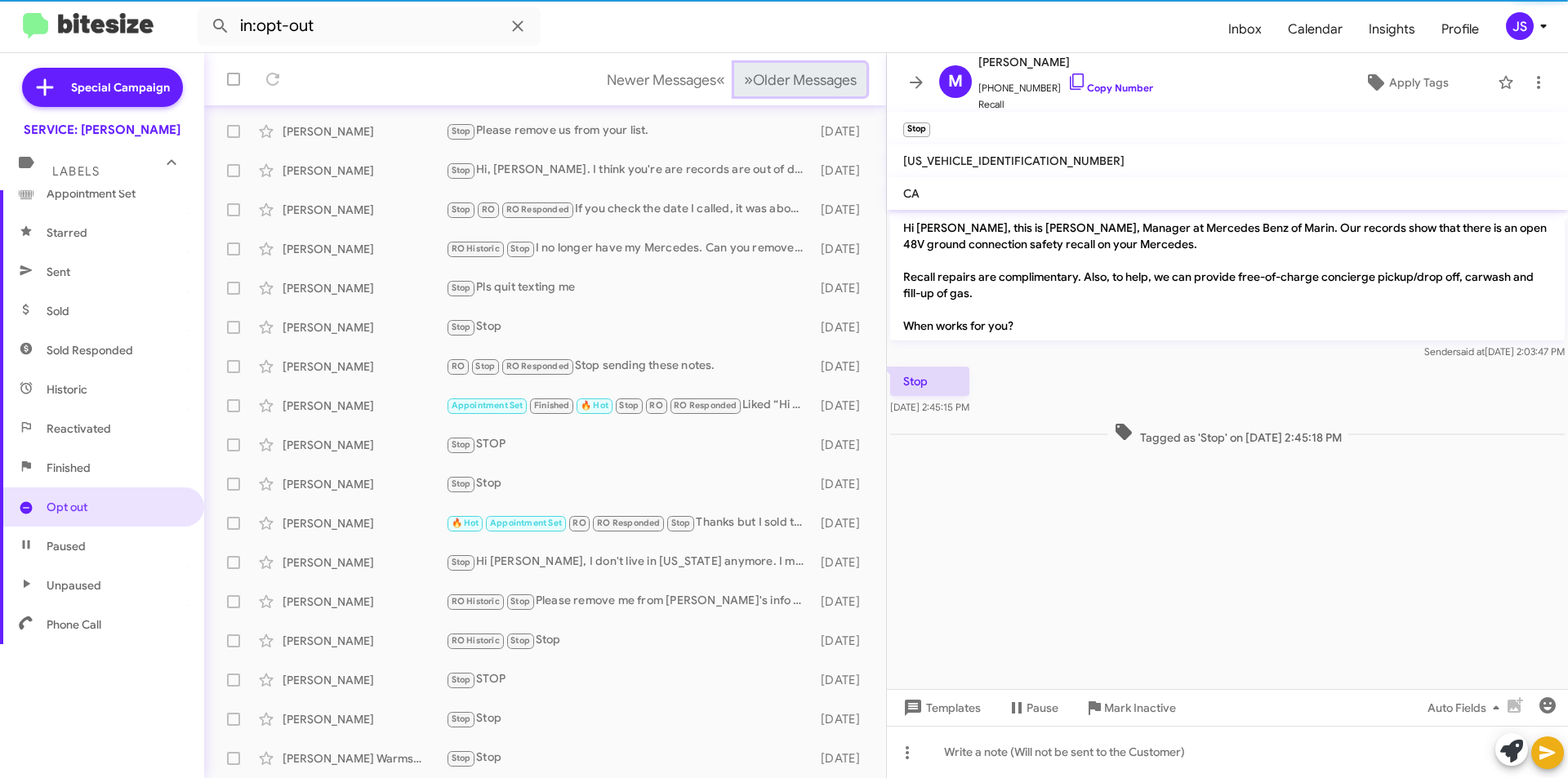
click at [753, 75] on span "Older Messages" at bounding box center [805, 80] width 104 height 18
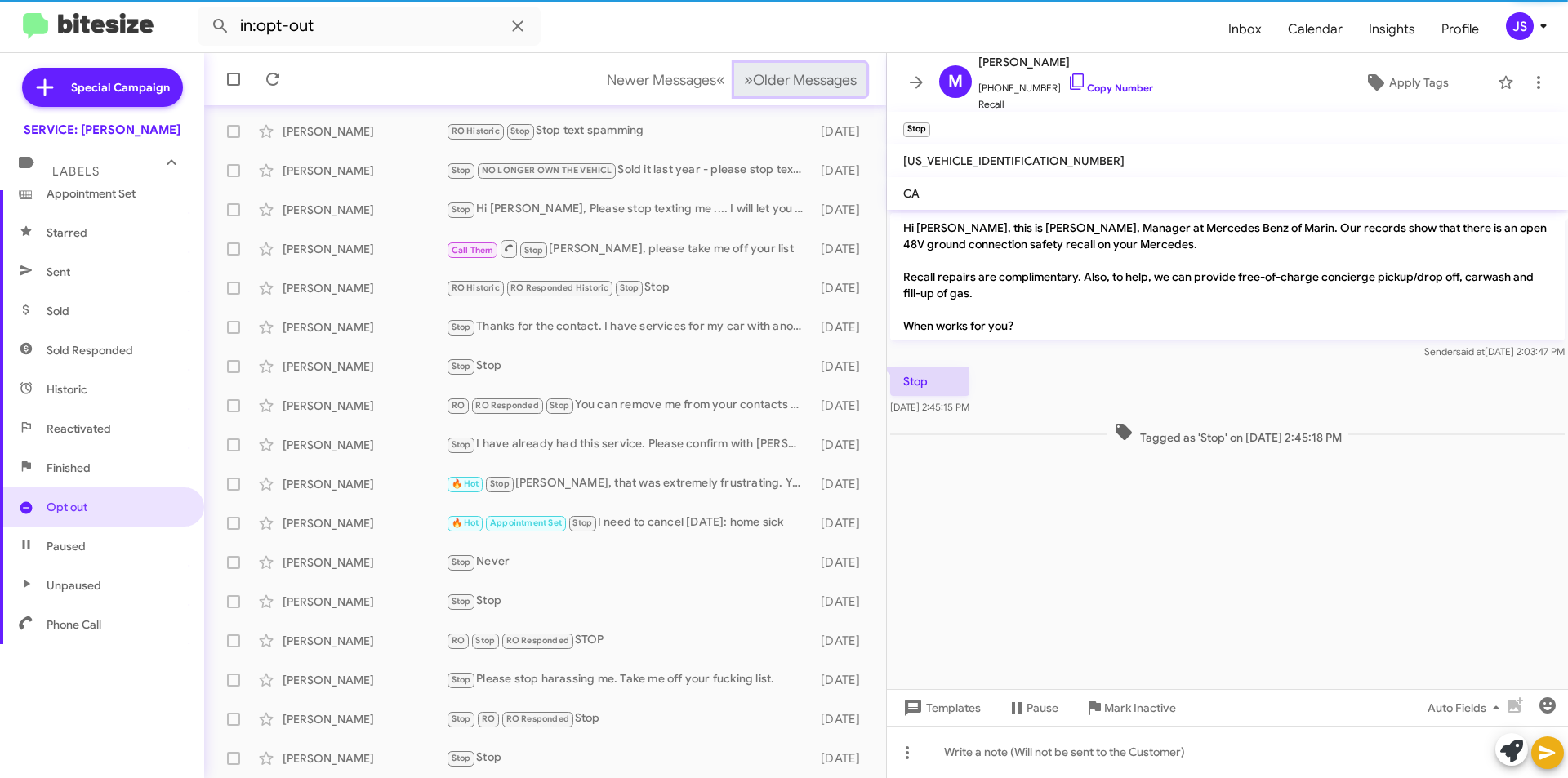
click at [753, 75] on span "Older Messages" at bounding box center [805, 80] width 104 height 18
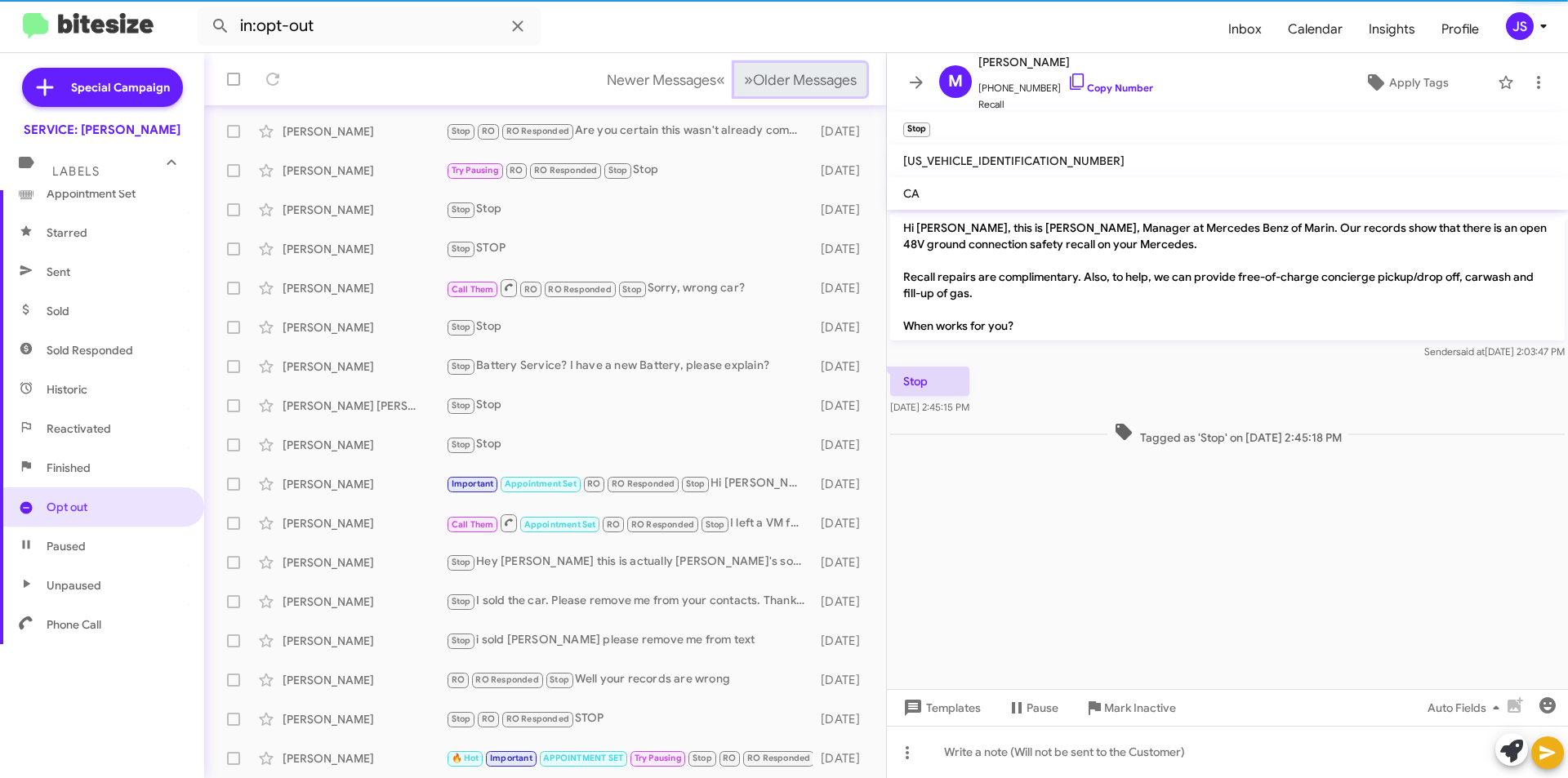
click at [753, 75] on span "Older Messages" at bounding box center [805, 80] width 104 height 18
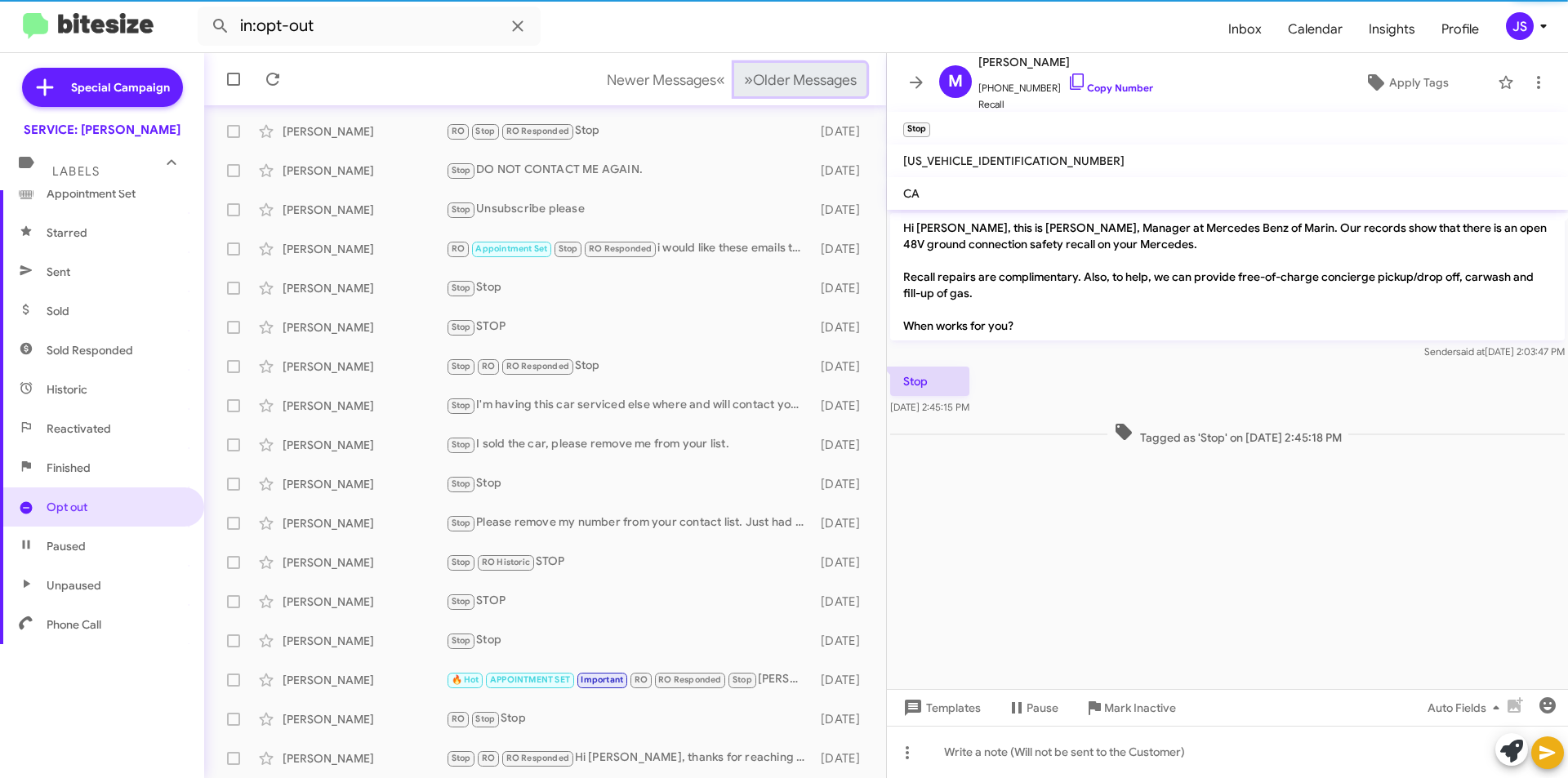
click at [753, 75] on span "Older Messages" at bounding box center [805, 80] width 104 height 18
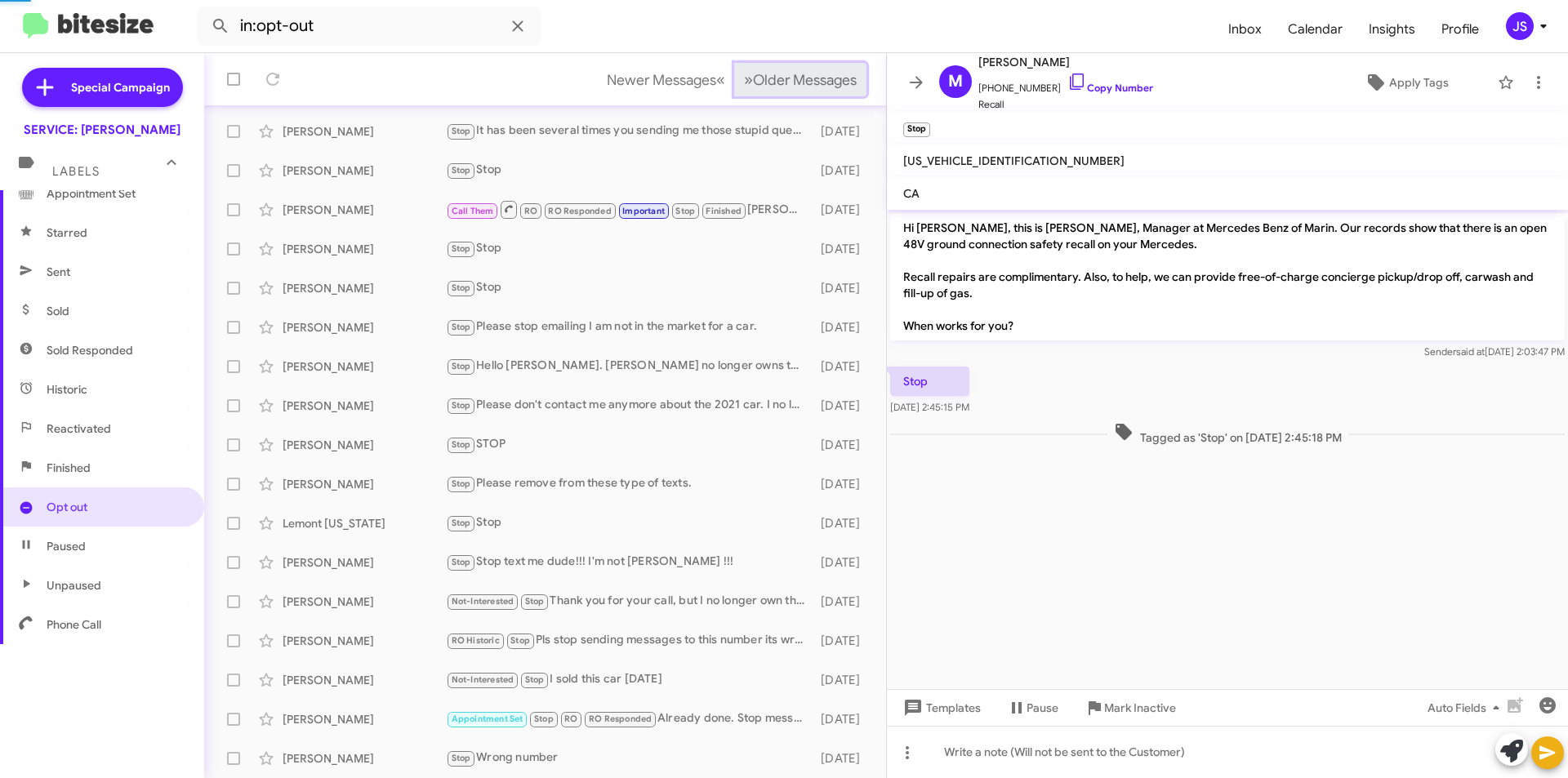
click at [753, 75] on span "Older Messages" at bounding box center [805, 80] width 104 height 18
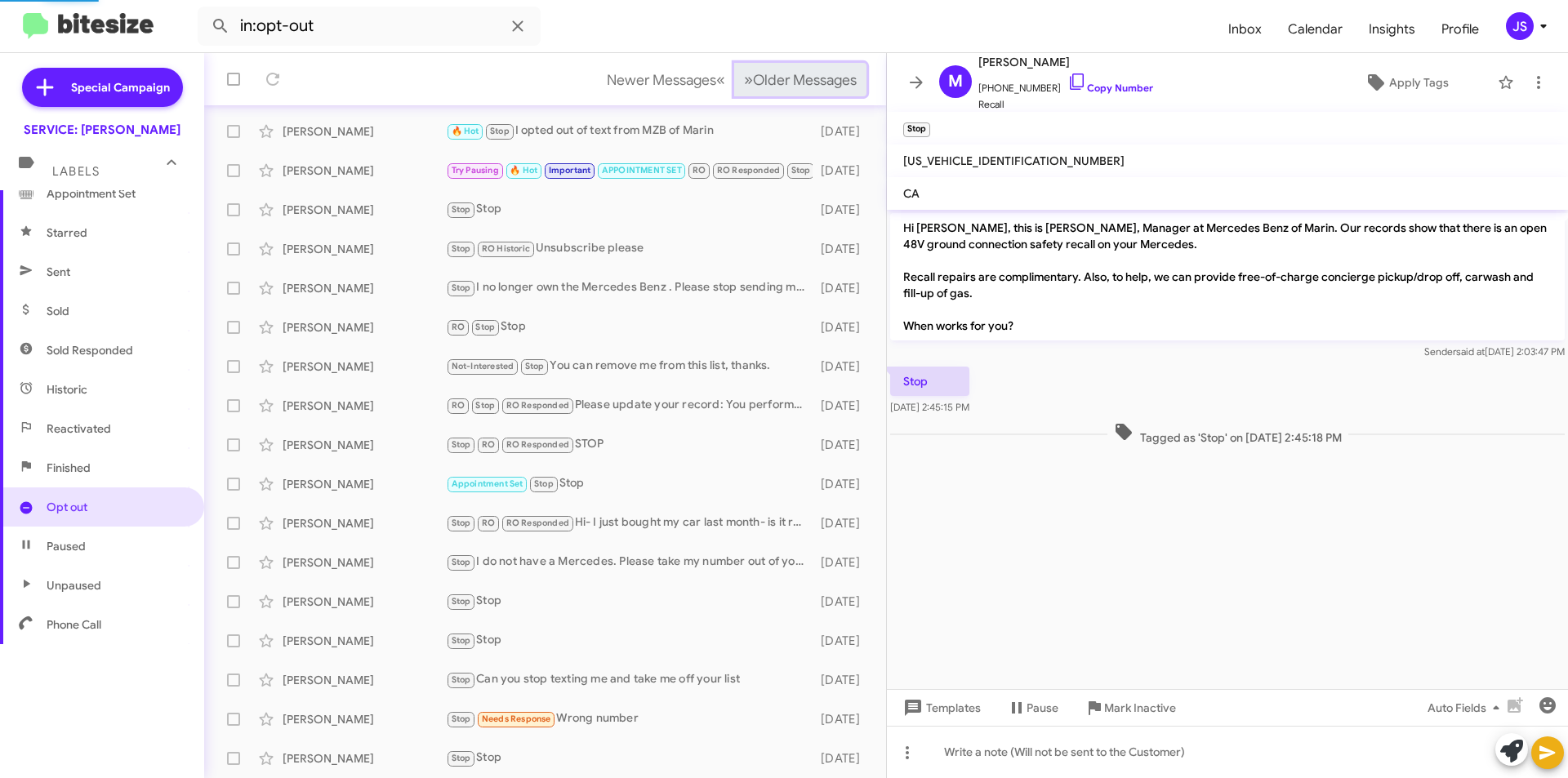
click at [753, 75] on span "Older Messages" at bounding box center [805, 80] width 104 height 18
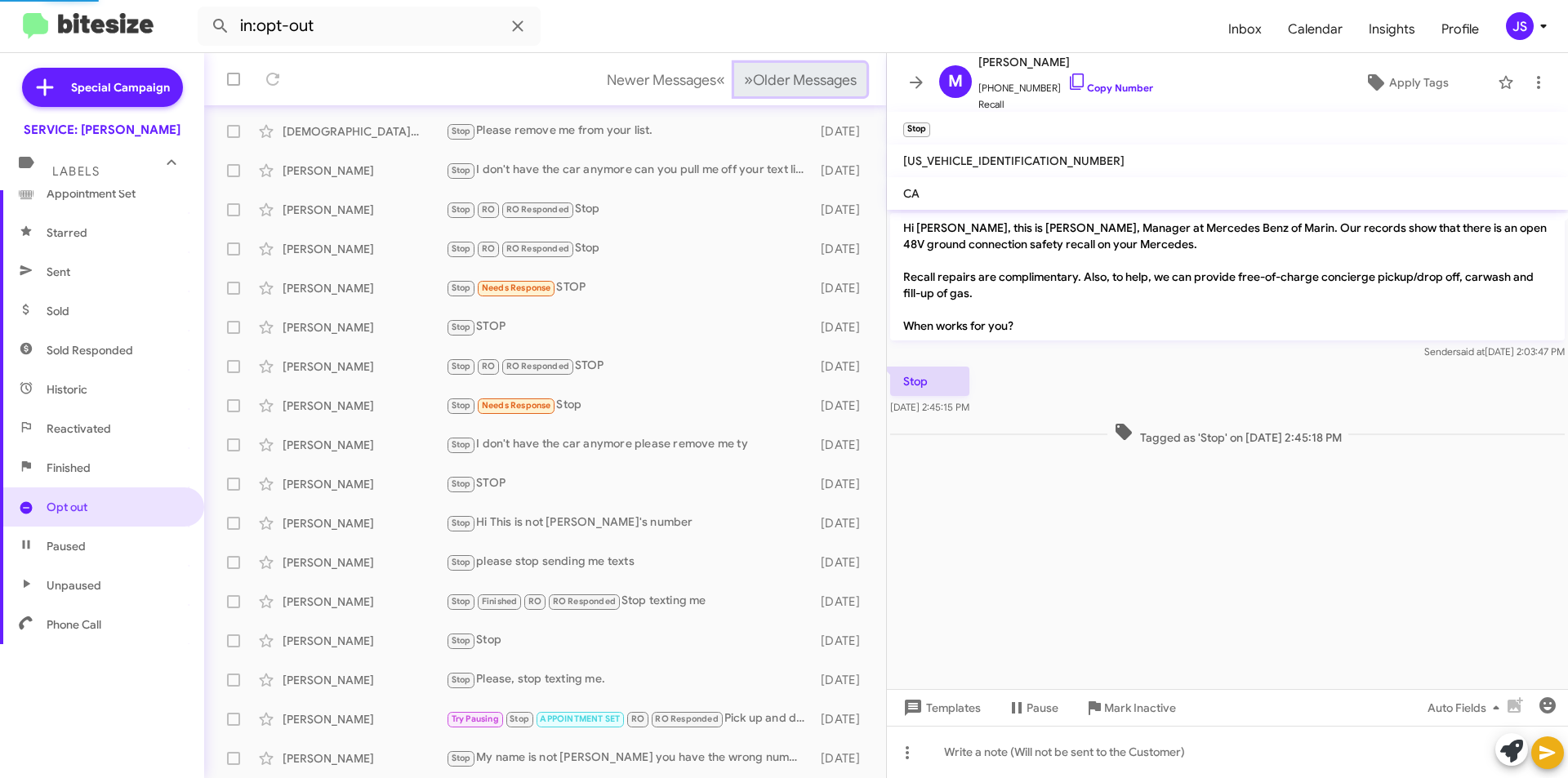
click at [753, 75] on span "Older Messages" at bounding box center [805, 80] width 104 height 18
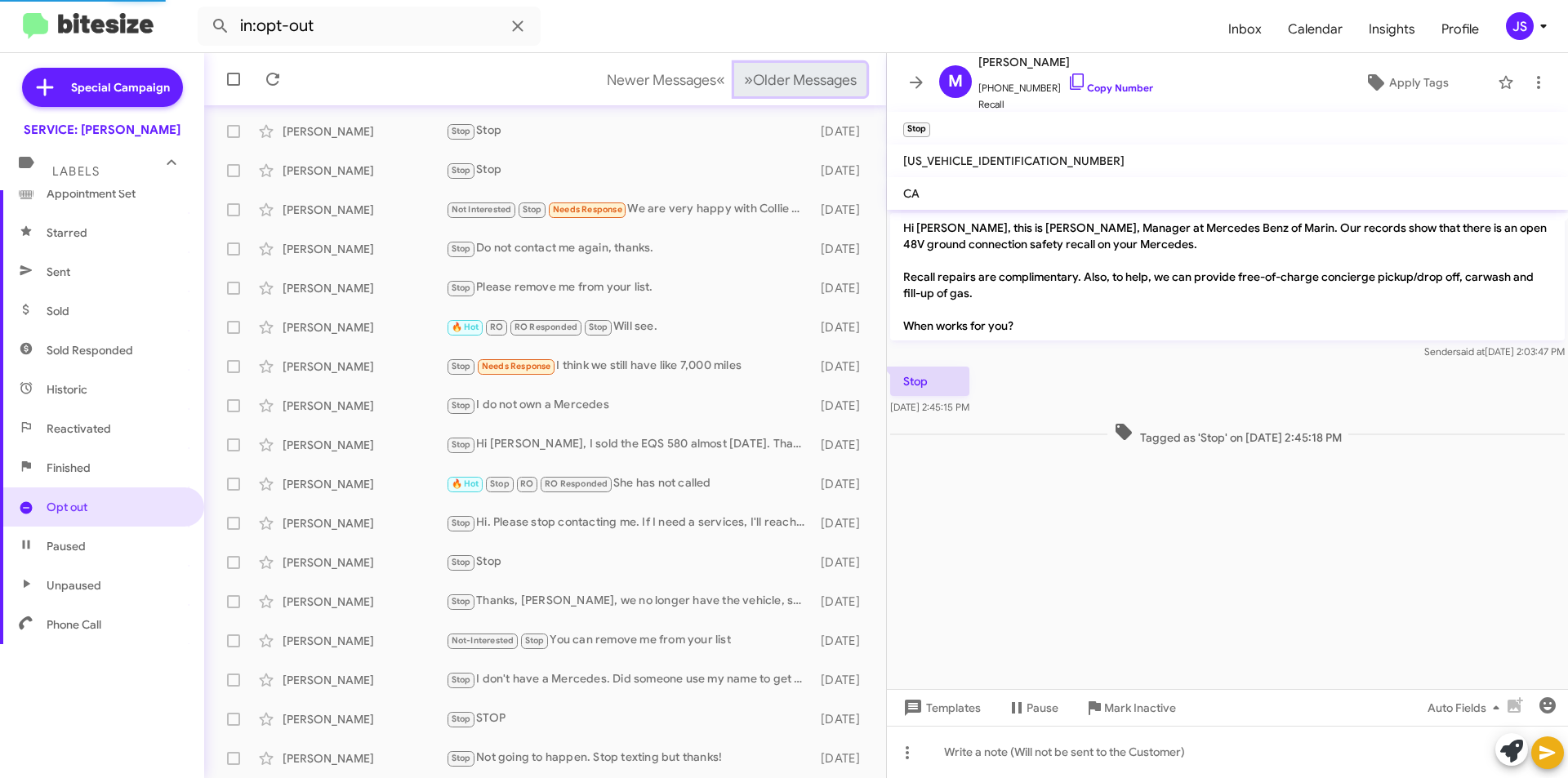
click at [753, 75] on span "Older Messages" at bounding box center [805, 80] width 104 height 18
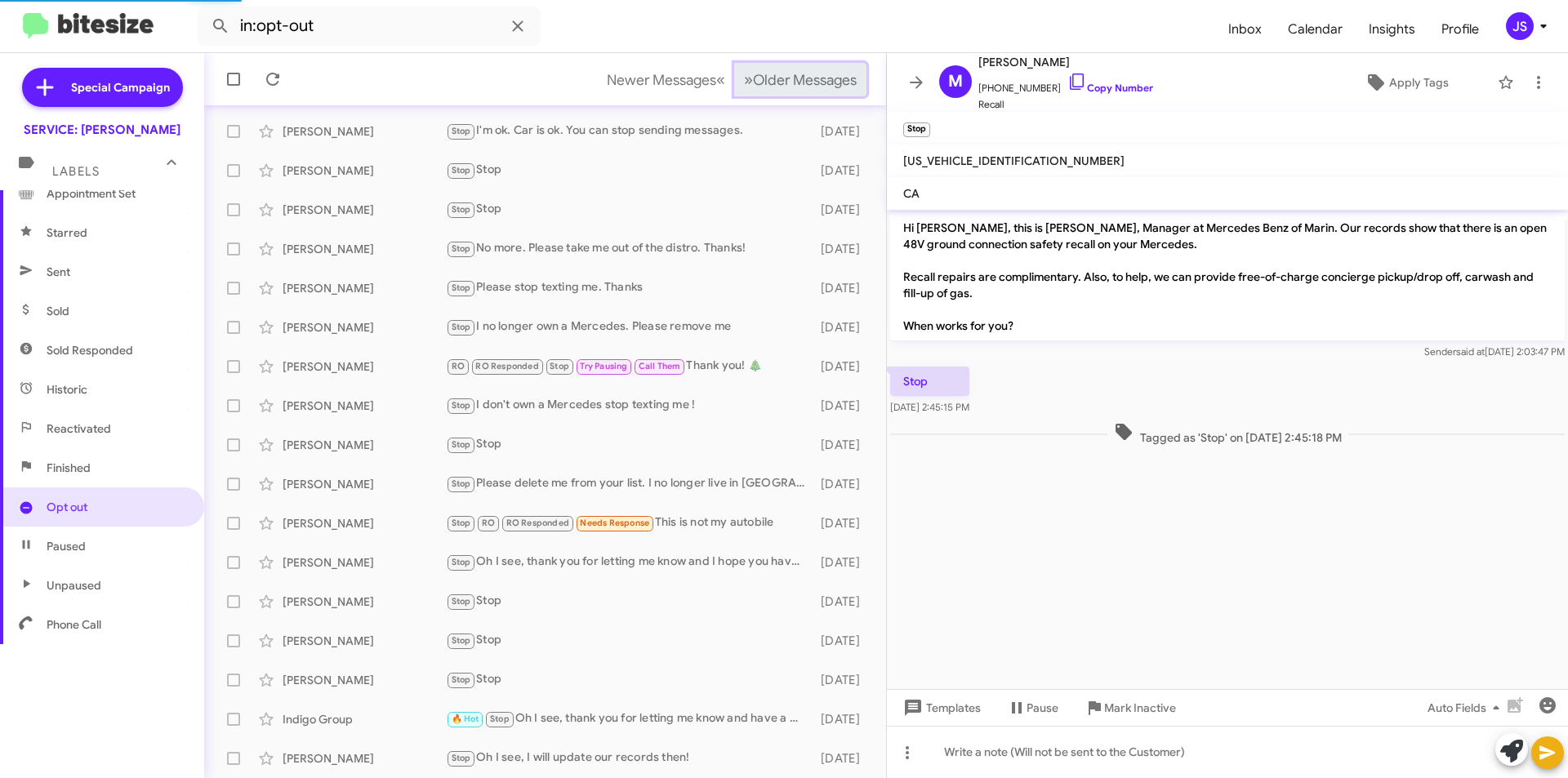
click at [753, 75] on span "Older Messages" at bounding box center [805, 80] width 104 height 18
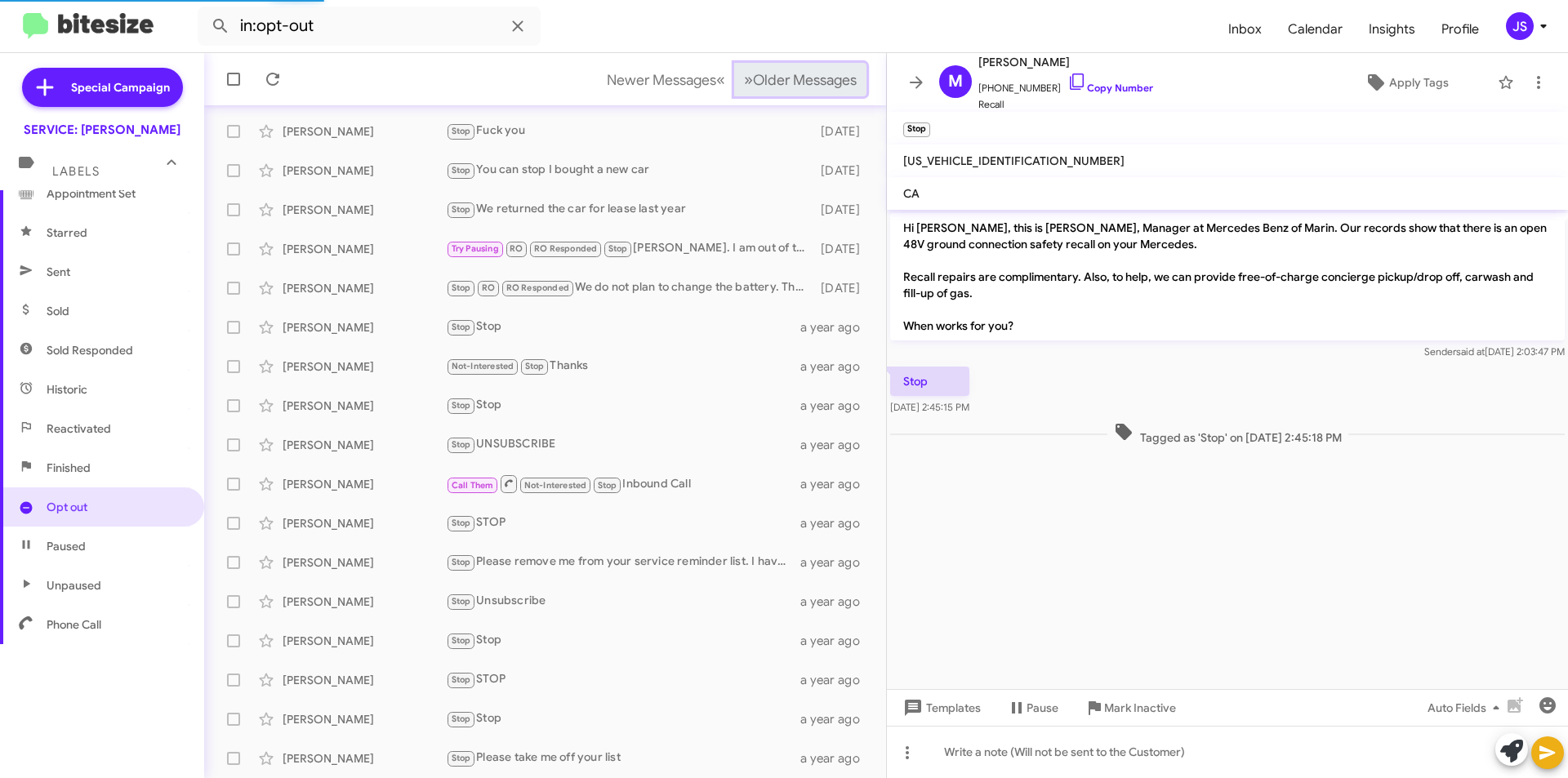
click at [753, 75] on span "Older Messages" at bounding box center [805, 80] width 104 height 18
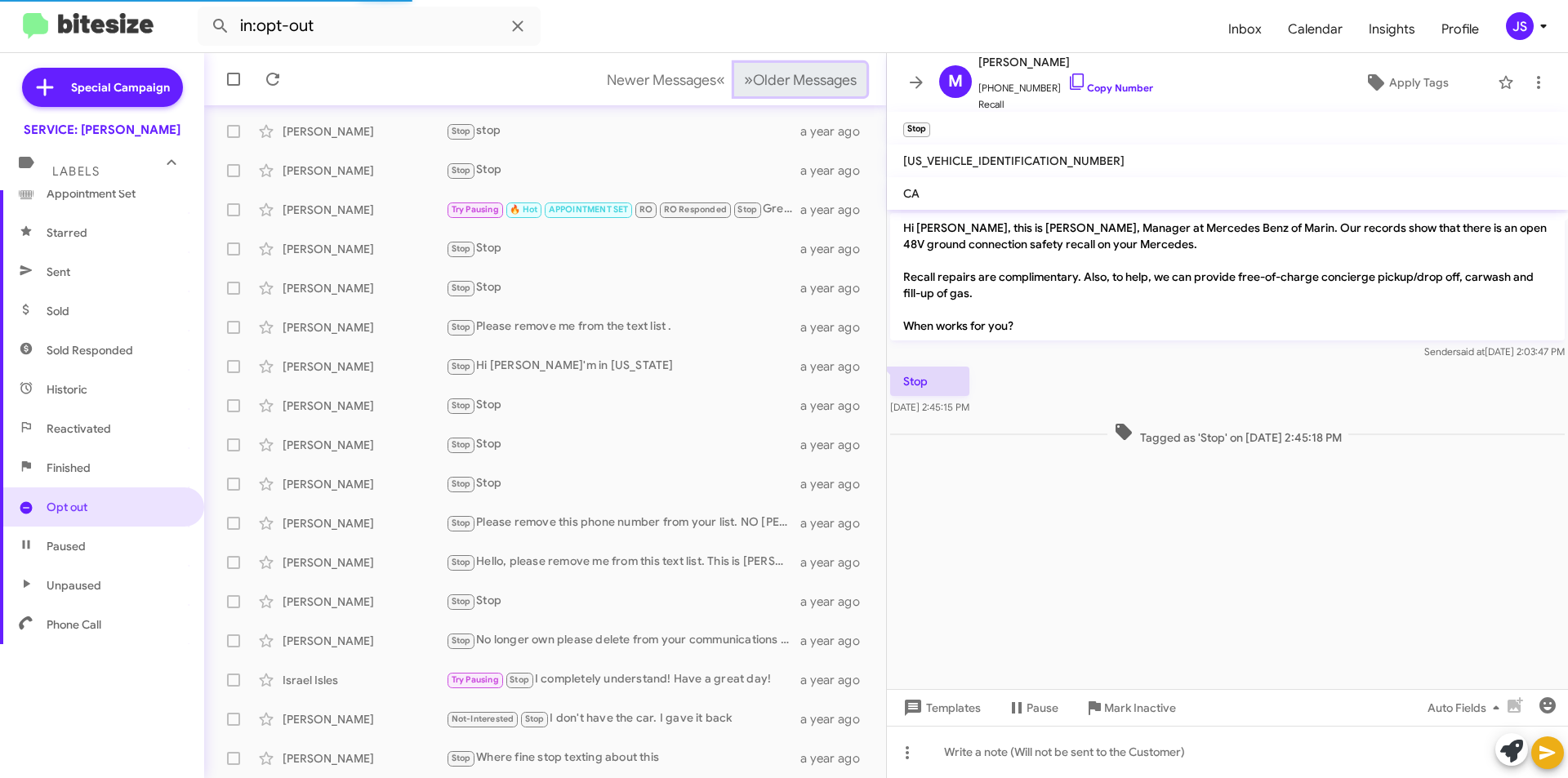
click at [753, 75] on span "Older Messages" at bounding box center [805, 80] width 104 height 18
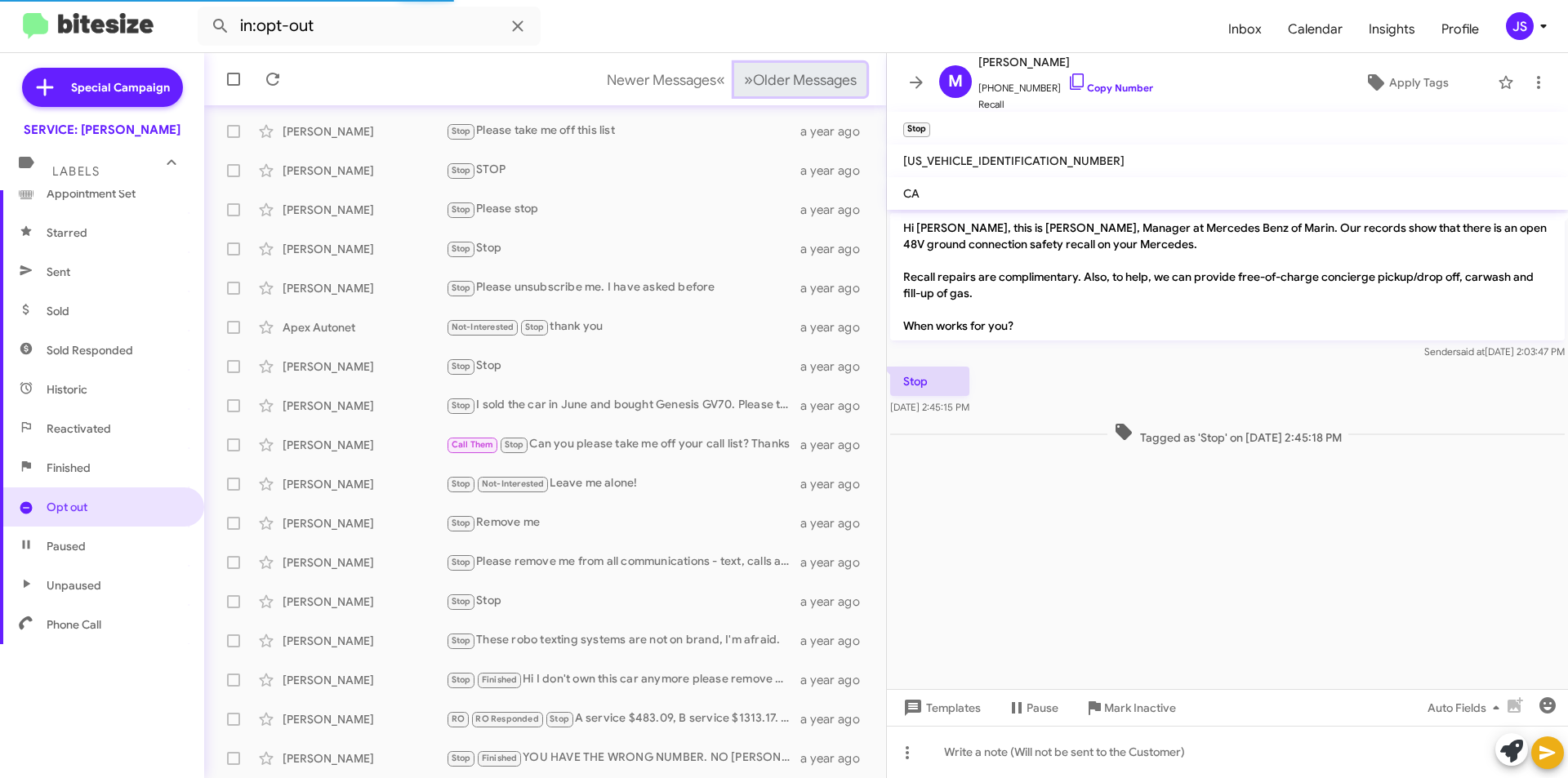
click at [753, 75] on span "Older Messages" at bounding box center [805, 80] width 104 height 18
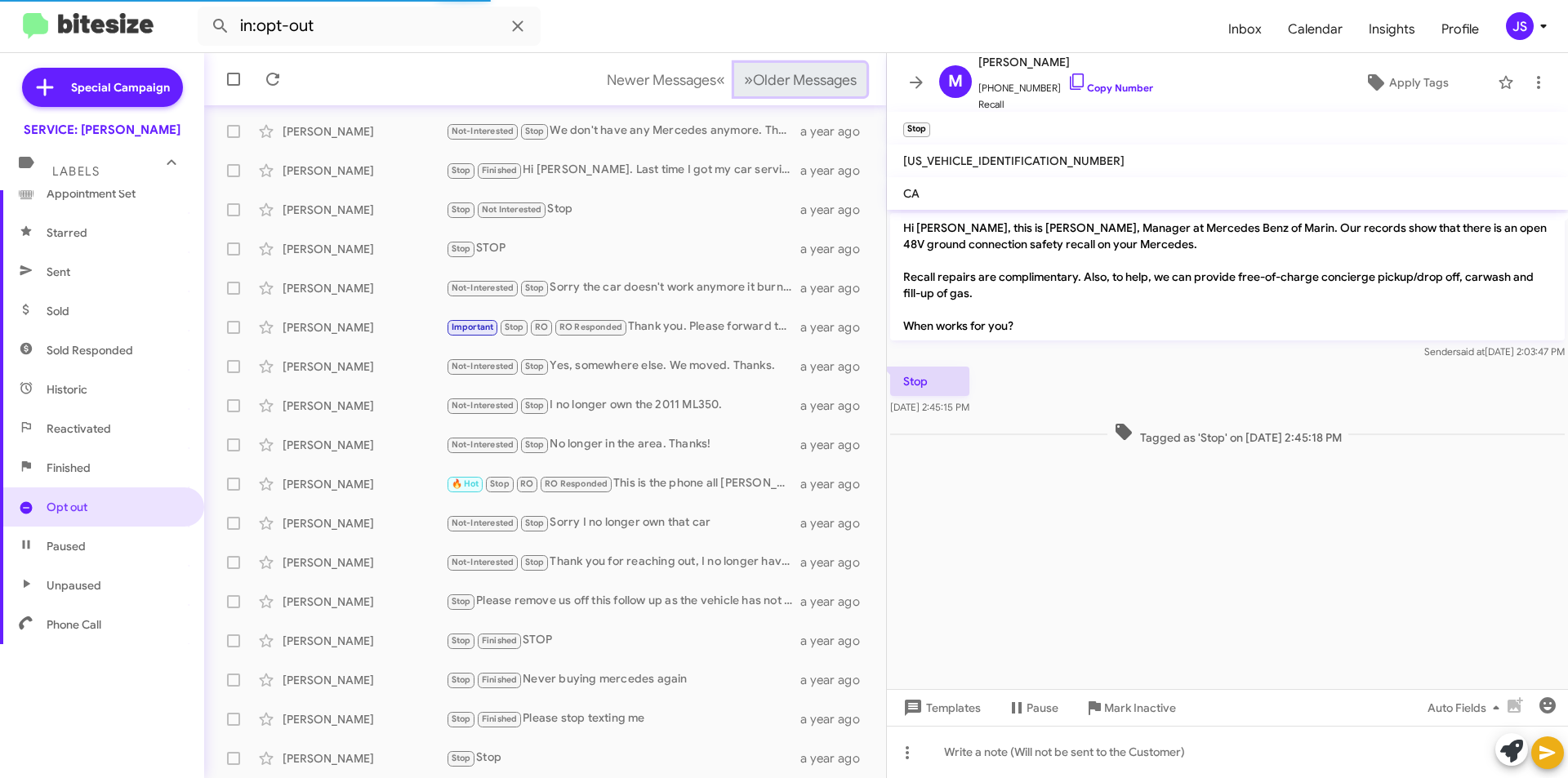
click at [753, 75] on span "Older Messages" at bounding box center [805, 80] width 104 height 18
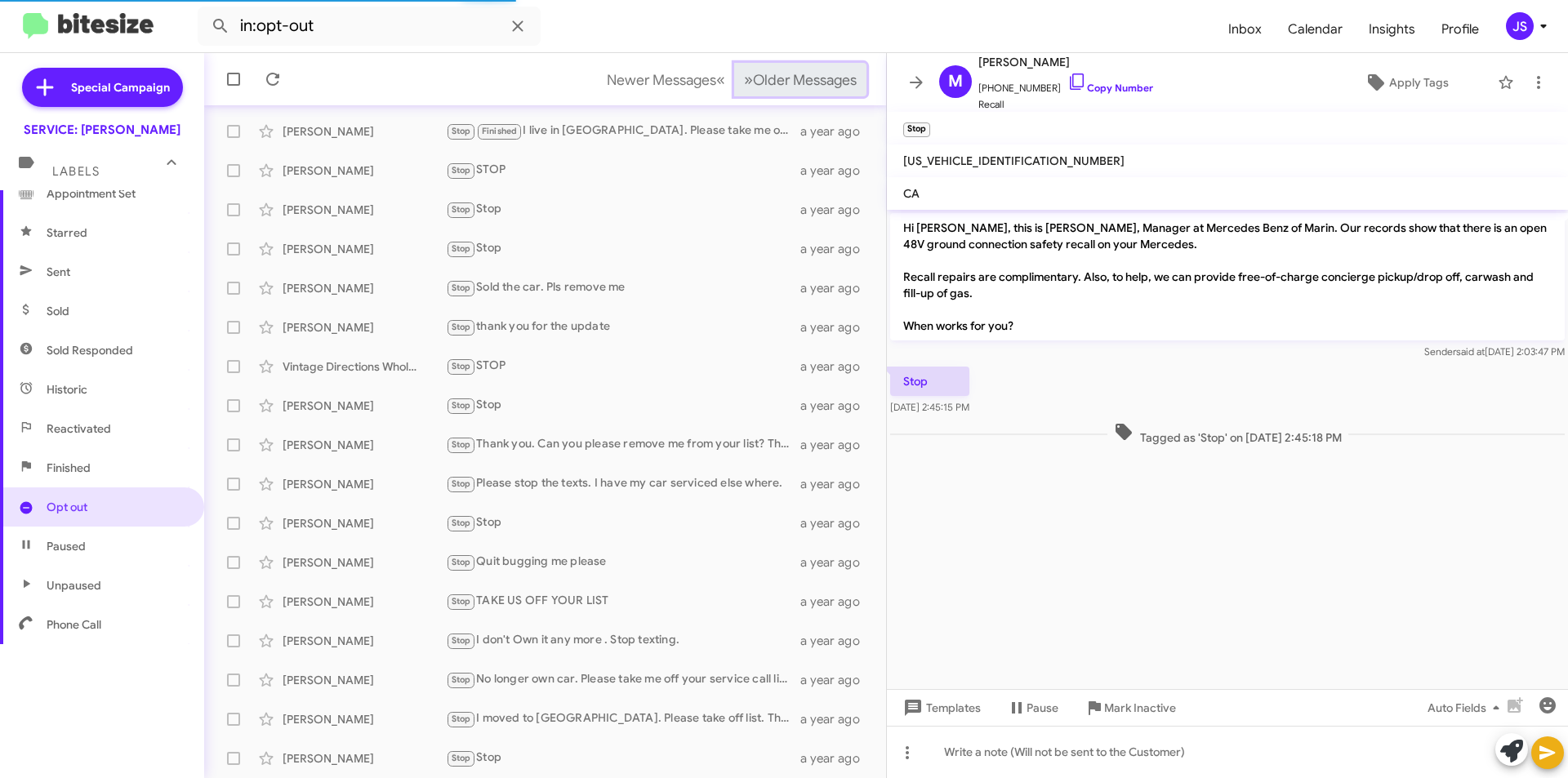
click at [753, 75] on span "Older Messages" at bounding box center [805, 80] width 104 height 18
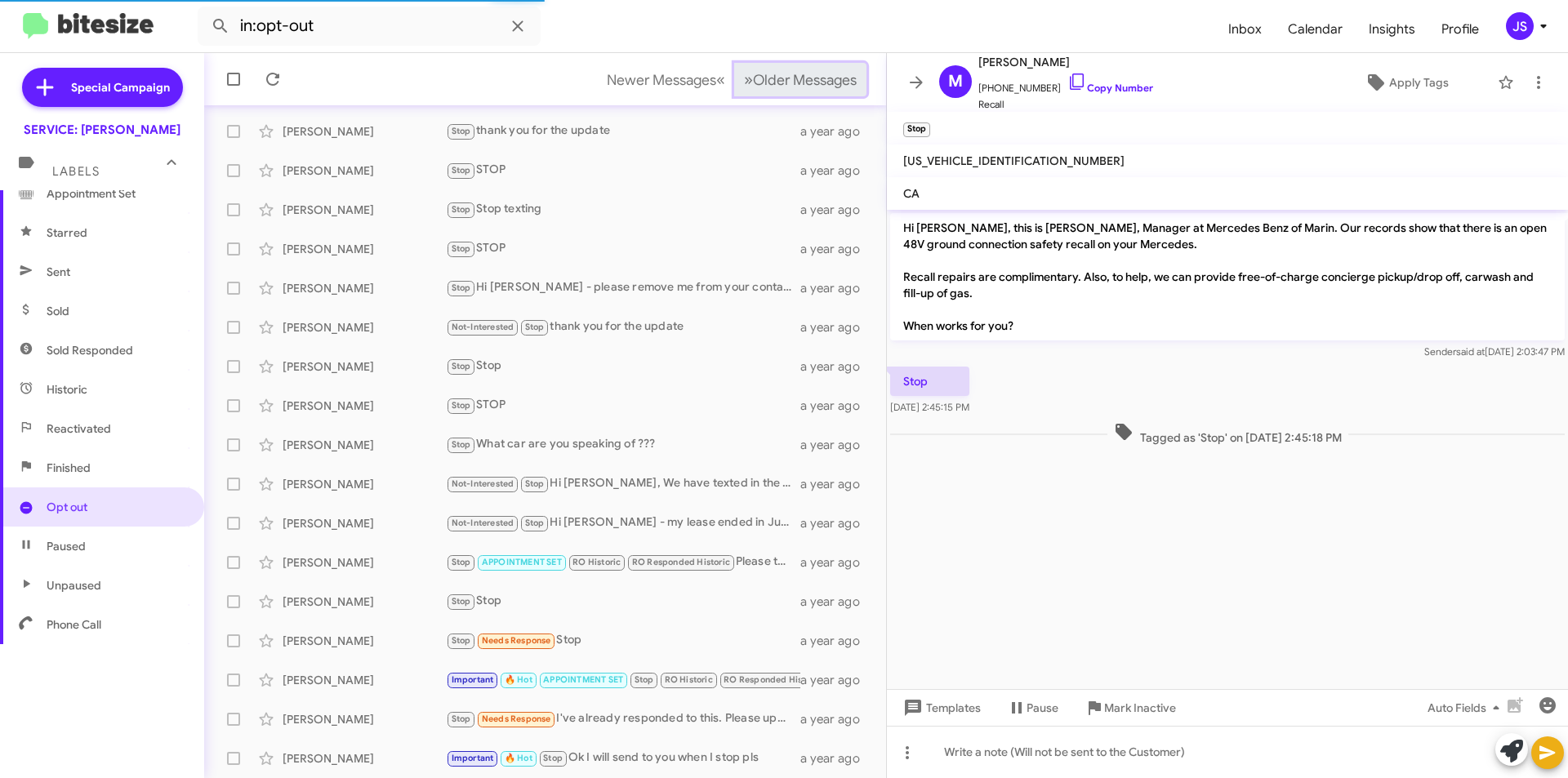
click at [753, 75] on span "Older Messages" at bounding box center [805, 80] width 104 height 18
click at [753, 76] on span "Older Messages" at bounding box center [805, 80] width 104 height 18
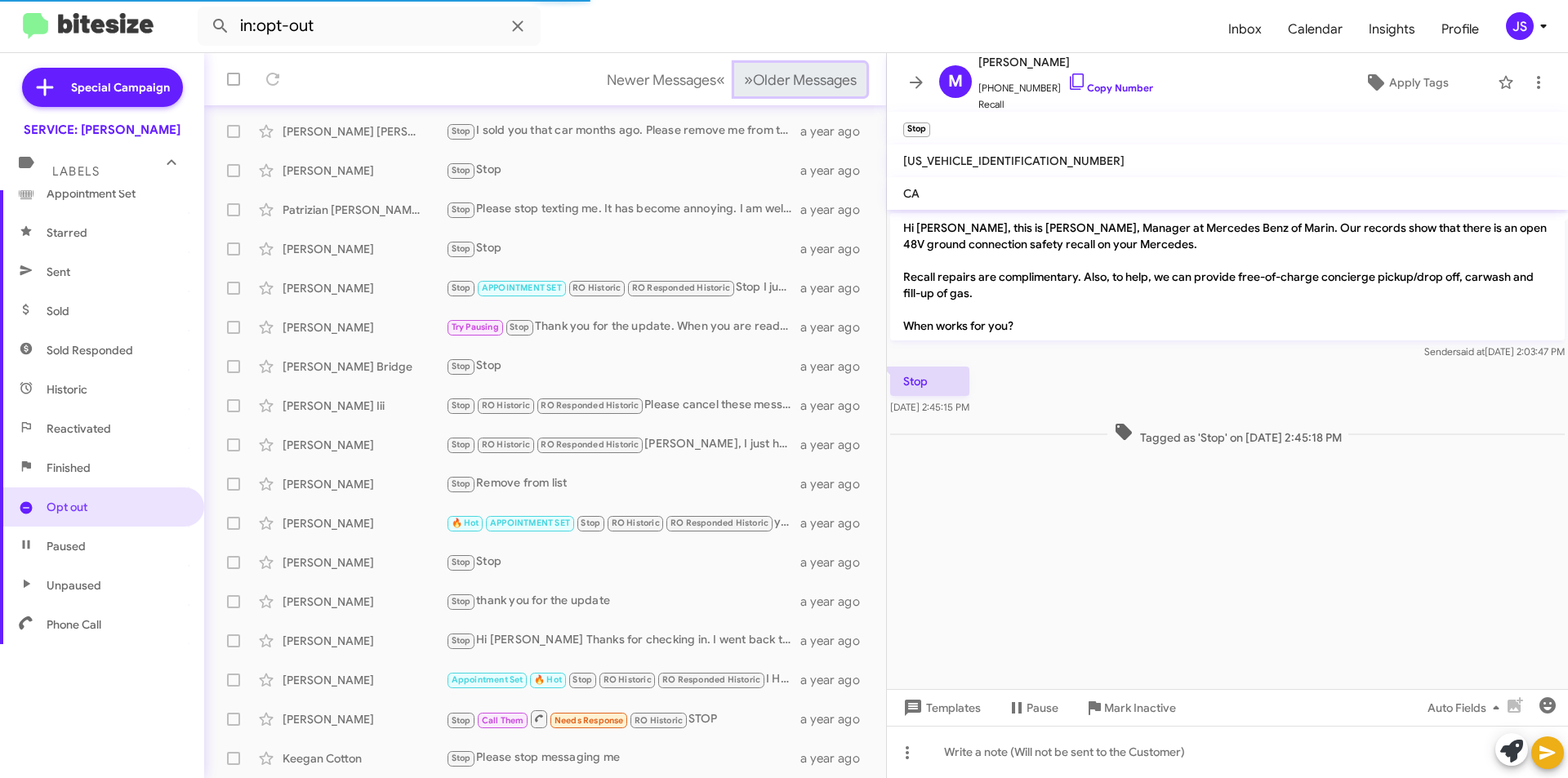
click at [753, 80] on span "Older Messages" at bounding box center [805, 80] width 104 height 18
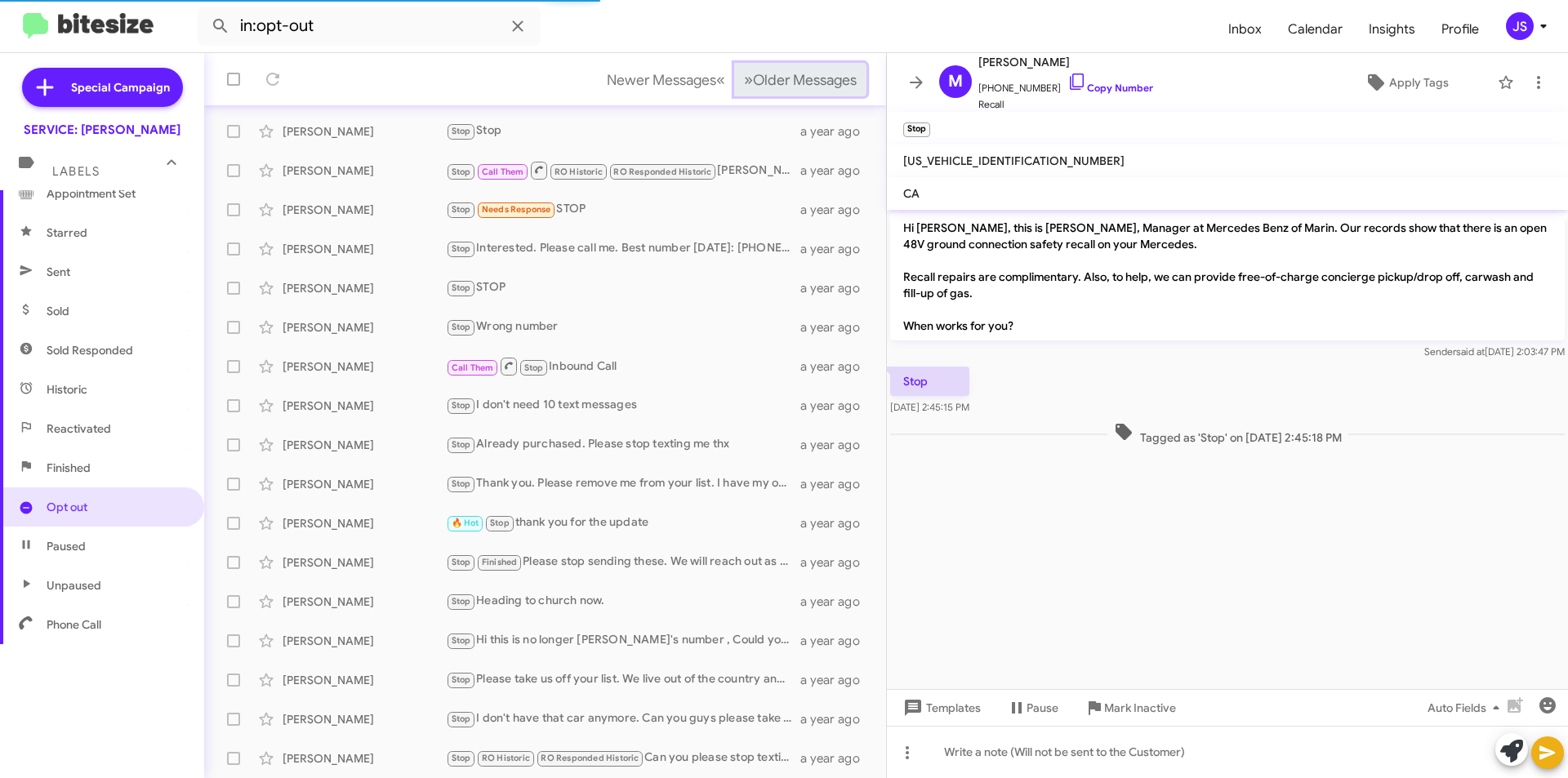
click at [753, 80] on span "Older Messages" at bounding box center [805, 80] width 104 height 18
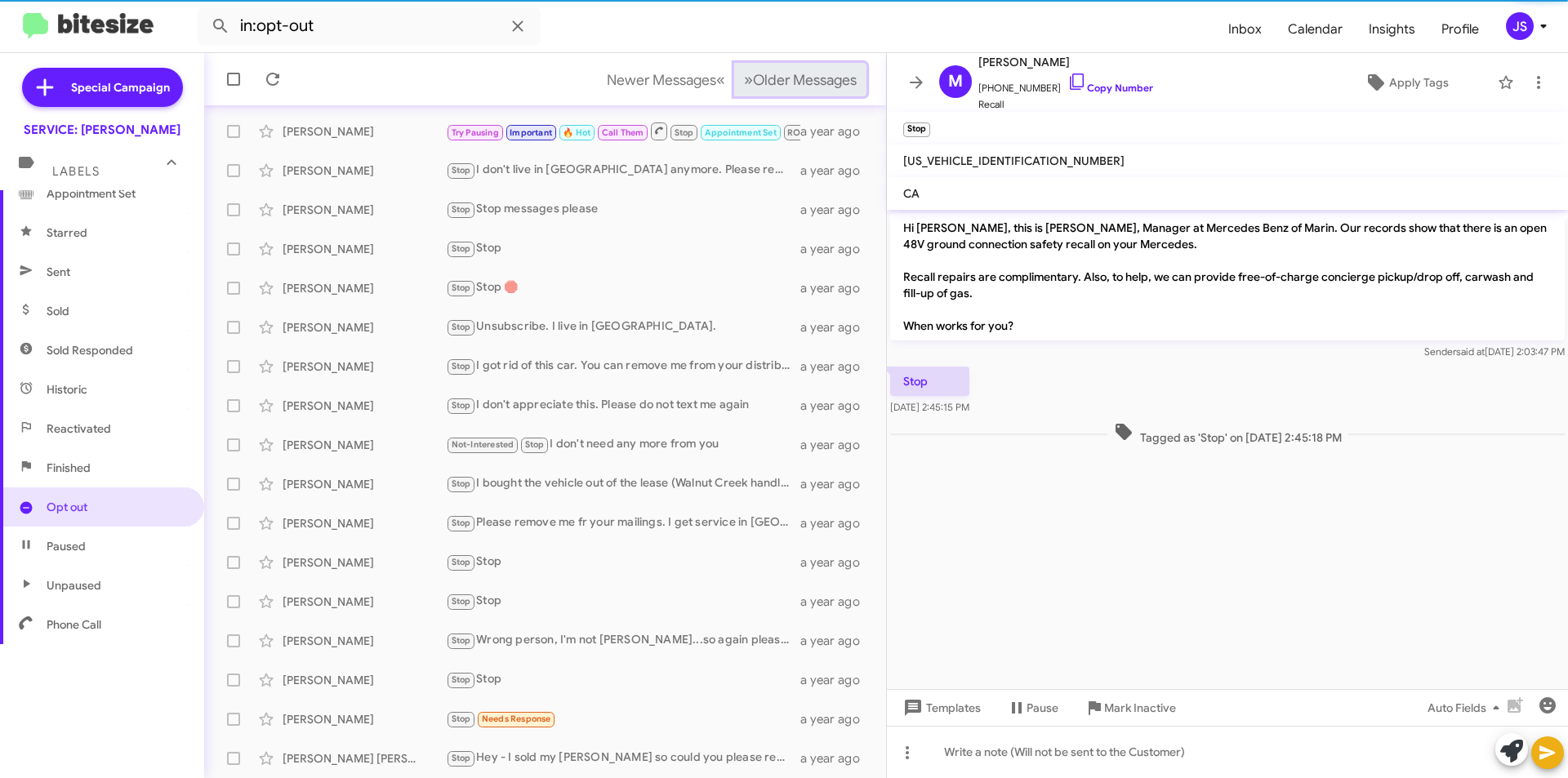
click at [753, 83] on span "Older Messages" at bounding box center [805, 80] width 104 height 18
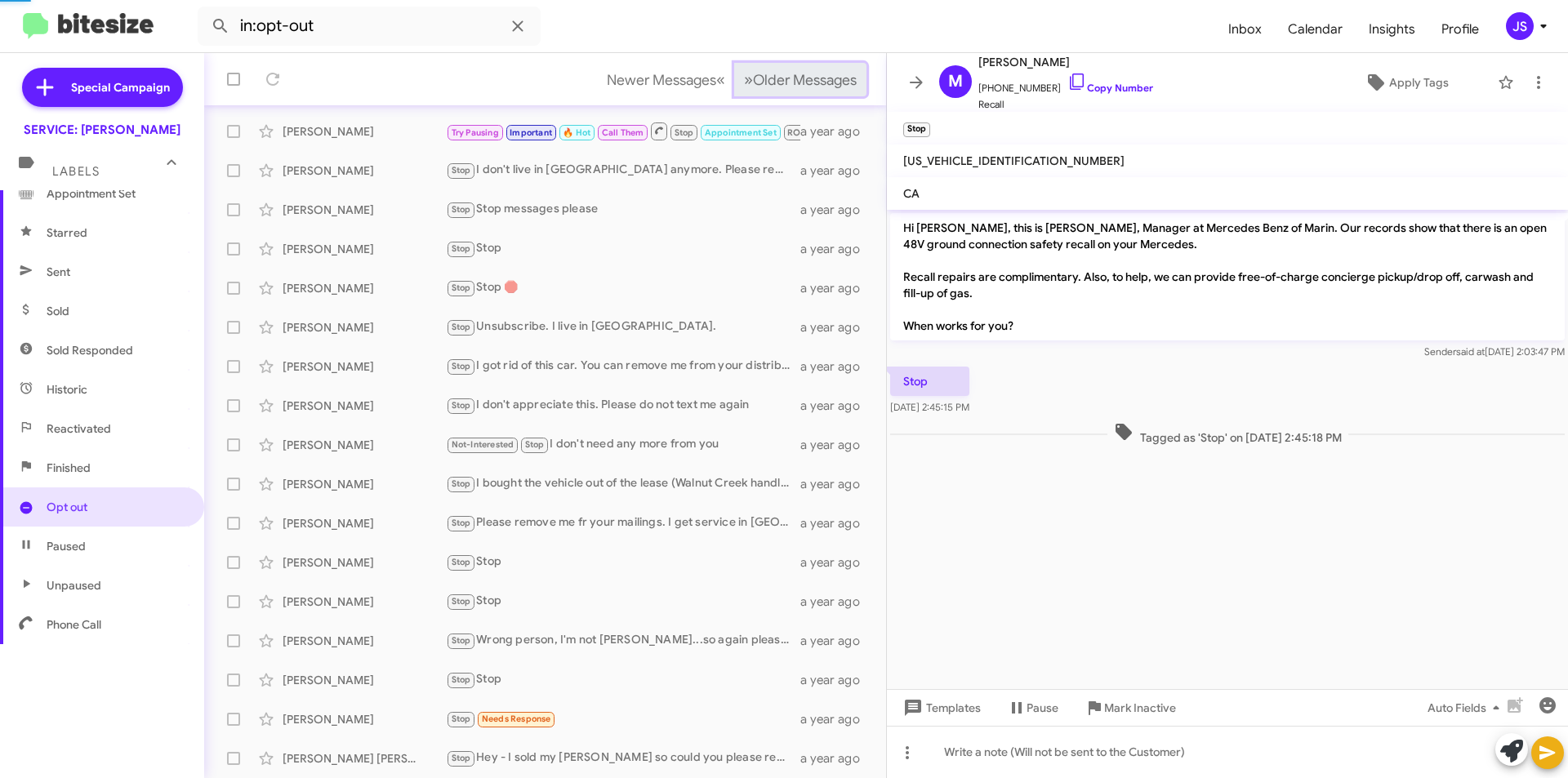
click at [753, 83] on span "Older Messages" at bounding box center [805, 80] width 104 height 18
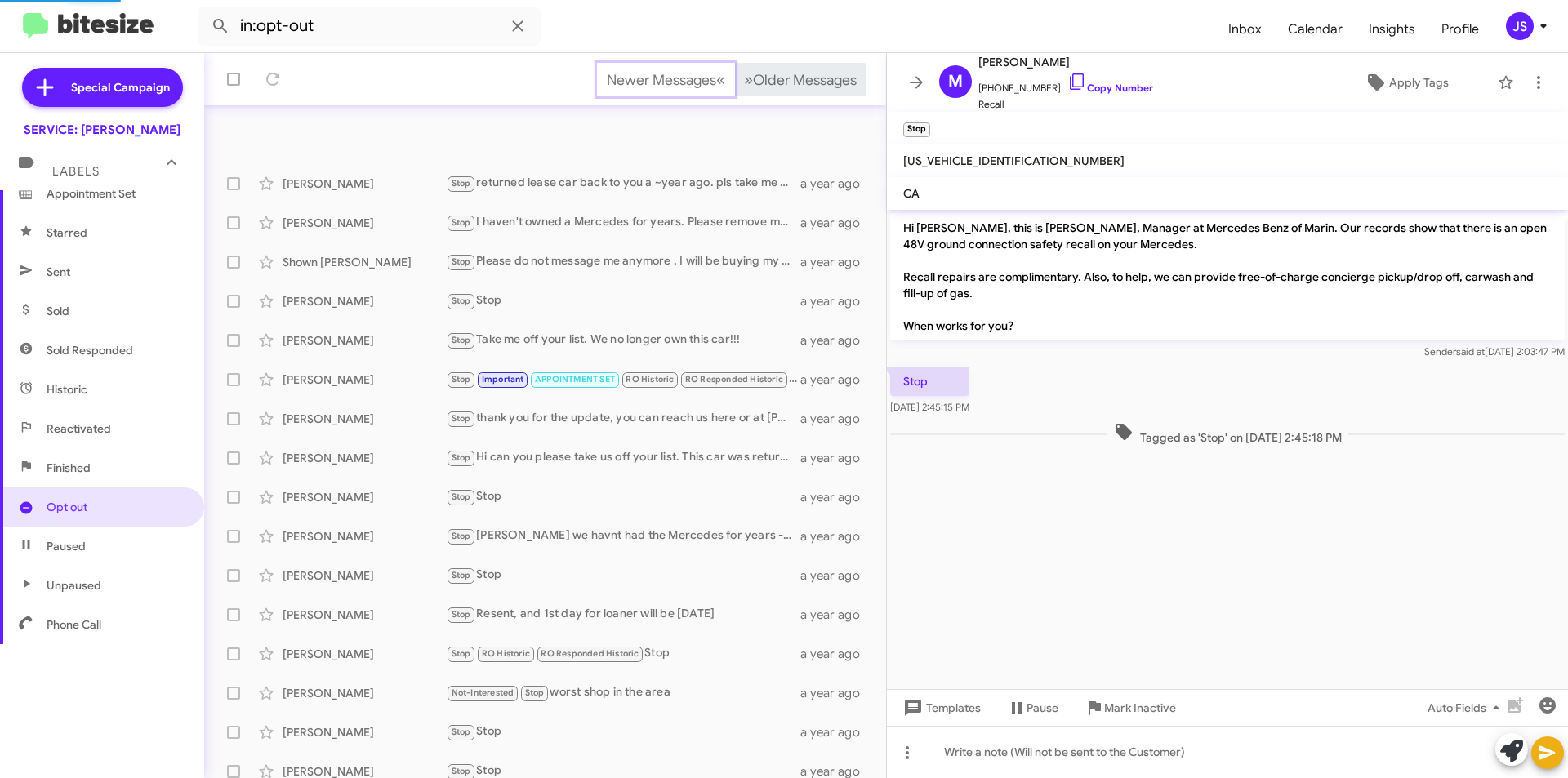
click at [742, 83] on mat-toolbar "Opt Out Newer Messages « Previous » Next Older Messages" at bounding box center [545, 53] width 682 height 104
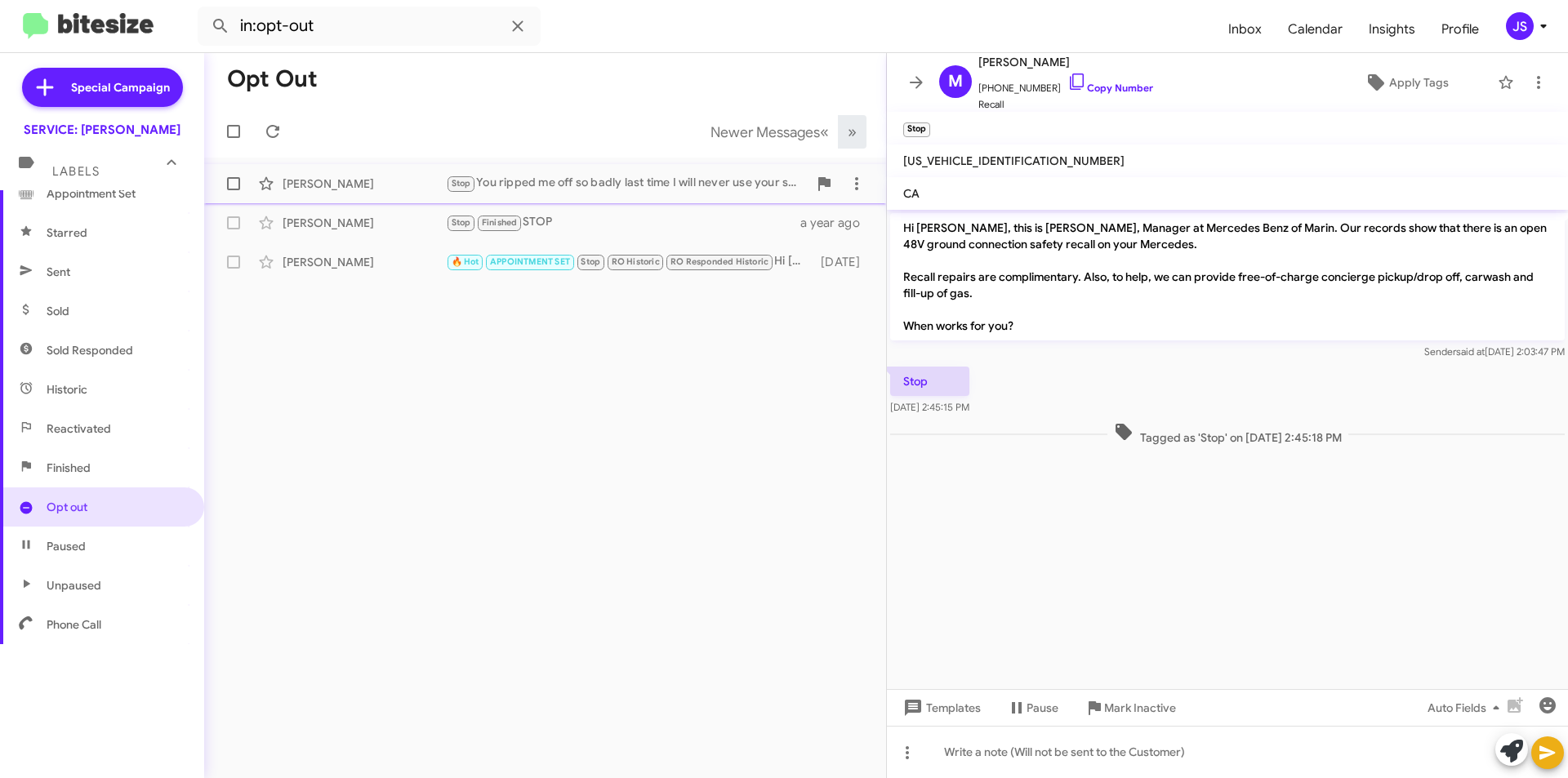
click at [557, 173] on div "Ronald Roberts Stop You ripped me off so badly last time I will never use your …" at bounding box center [545, 184] width 656 height 33
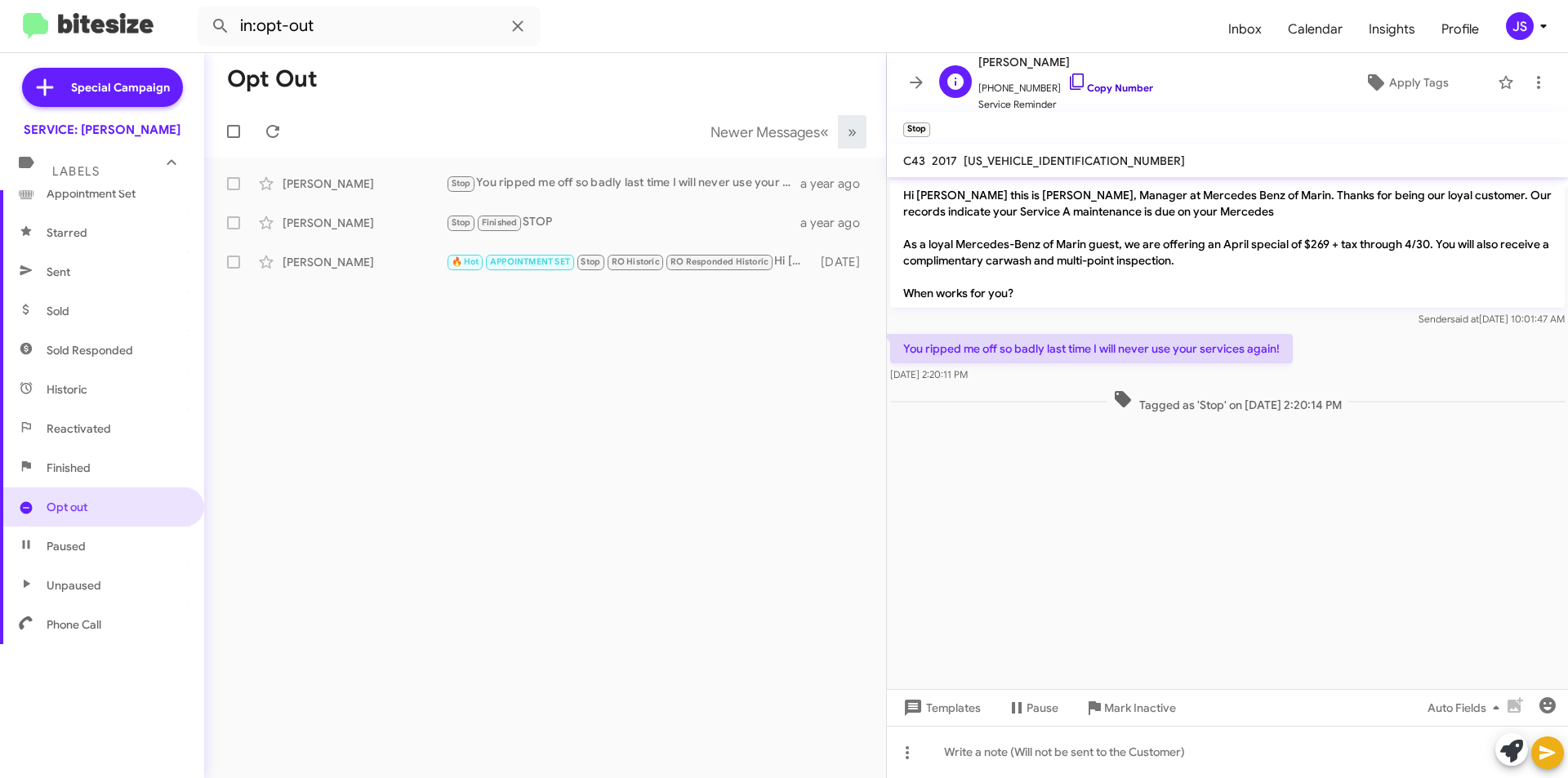
click at [1067, 76] on icon at bounding box center [1077, 81] width 20 height 20
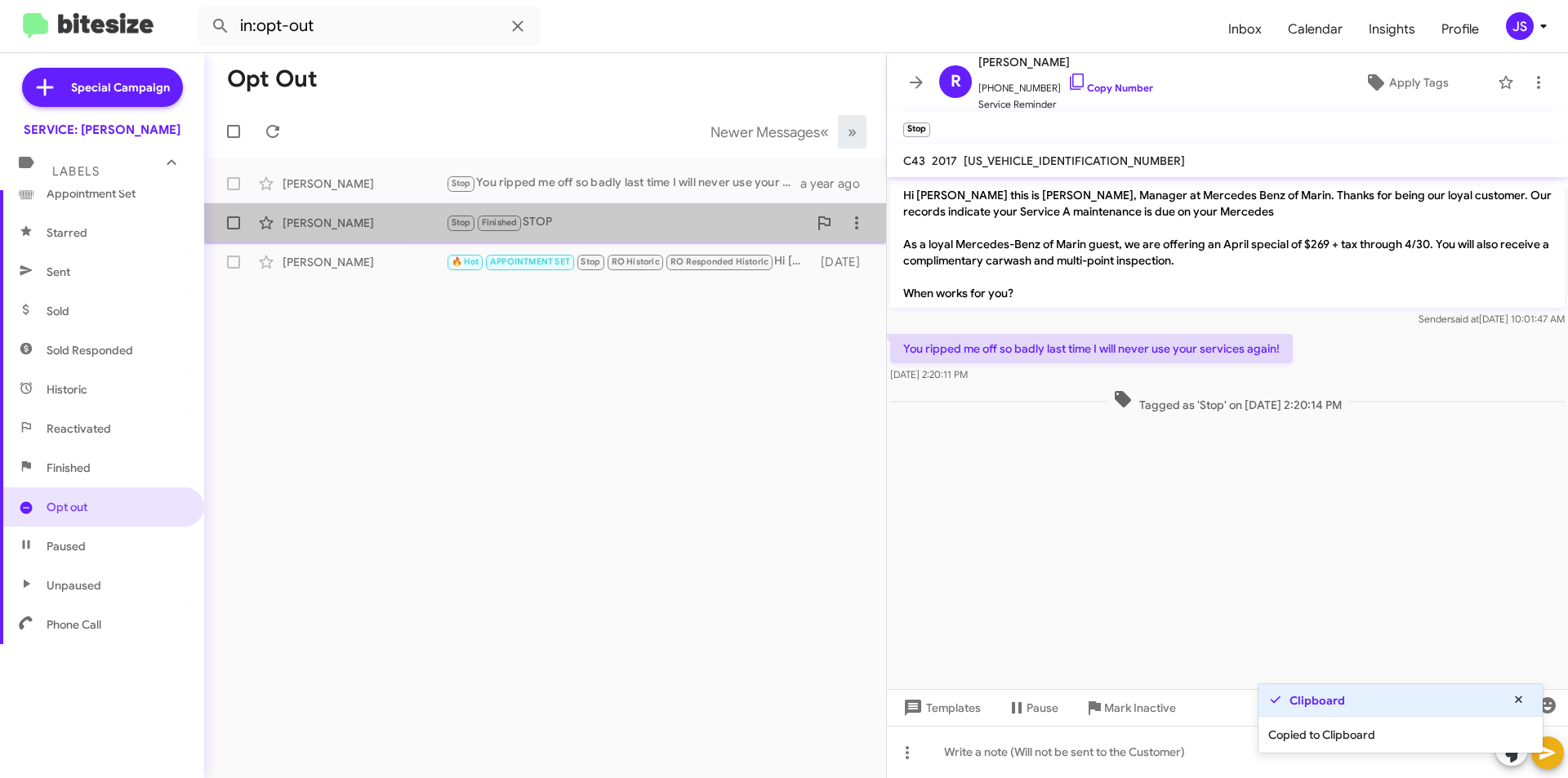
click at [698, 224] on div "Stop Finished STOP" at bounding box center [626, 222] width 361 height 19
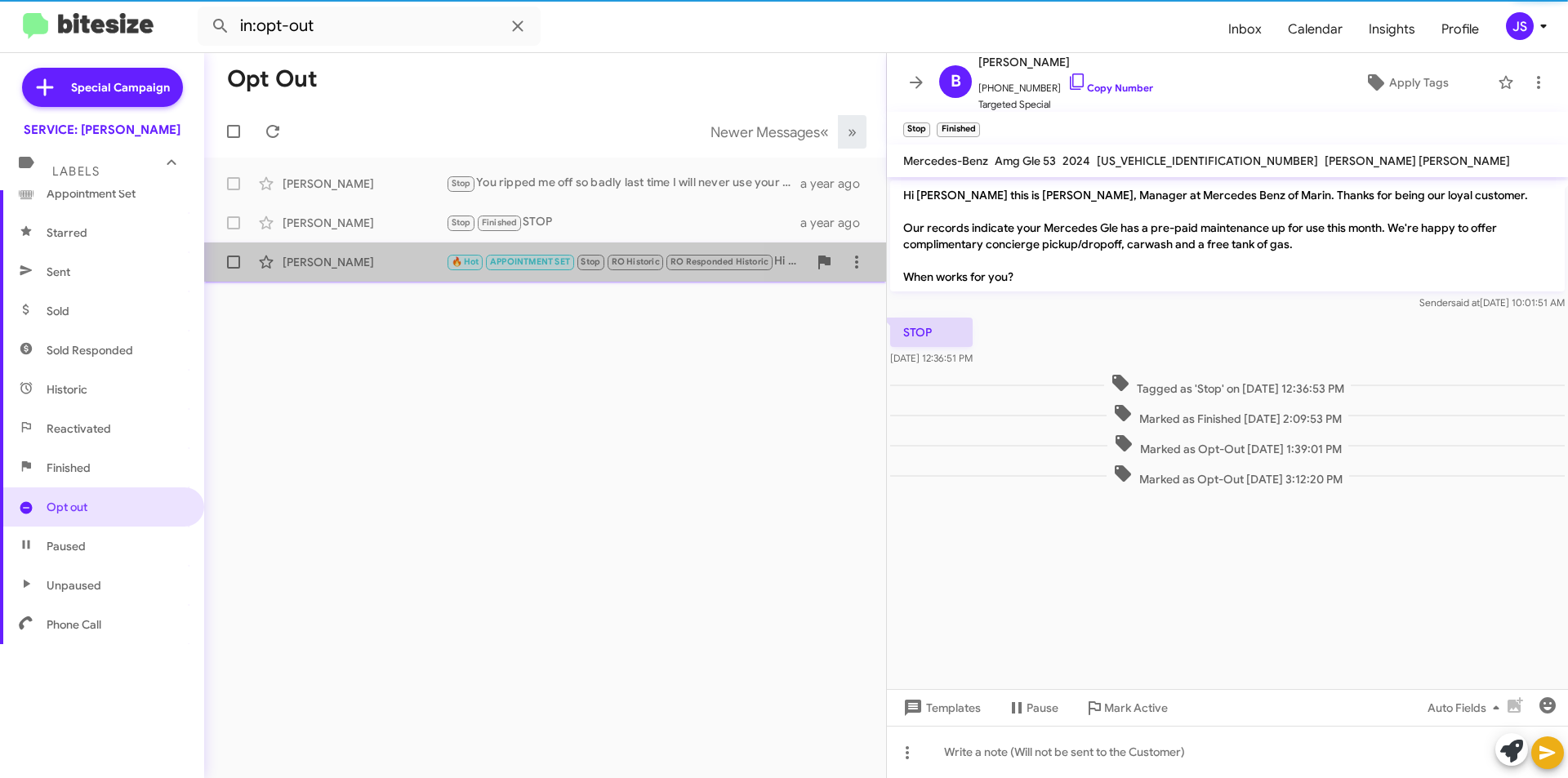
click at [410, 264] on div "Davoud Sadeghi" at bounding box center [364, 261] width 164 height 16
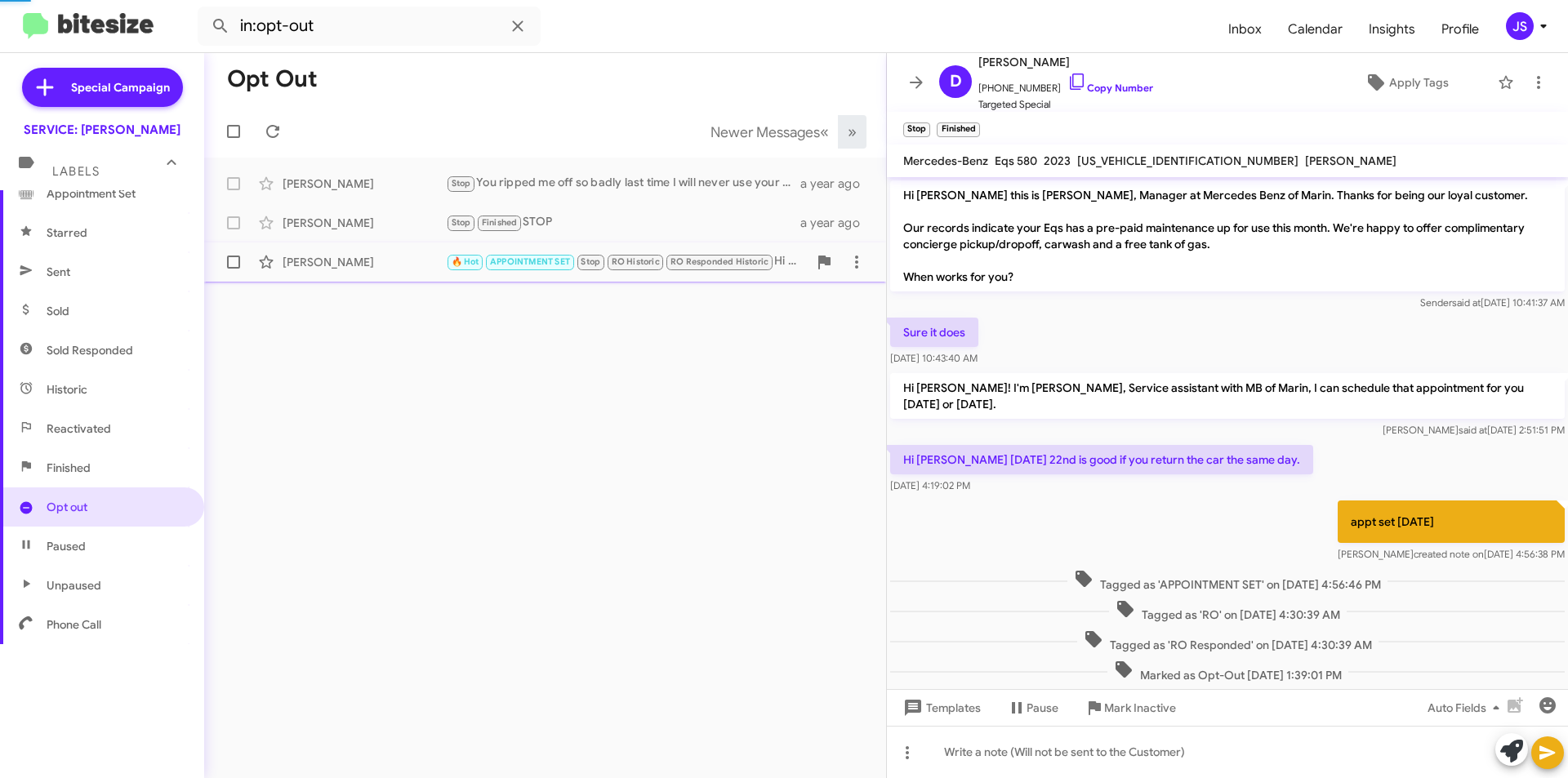
scroll to position [68, 0]
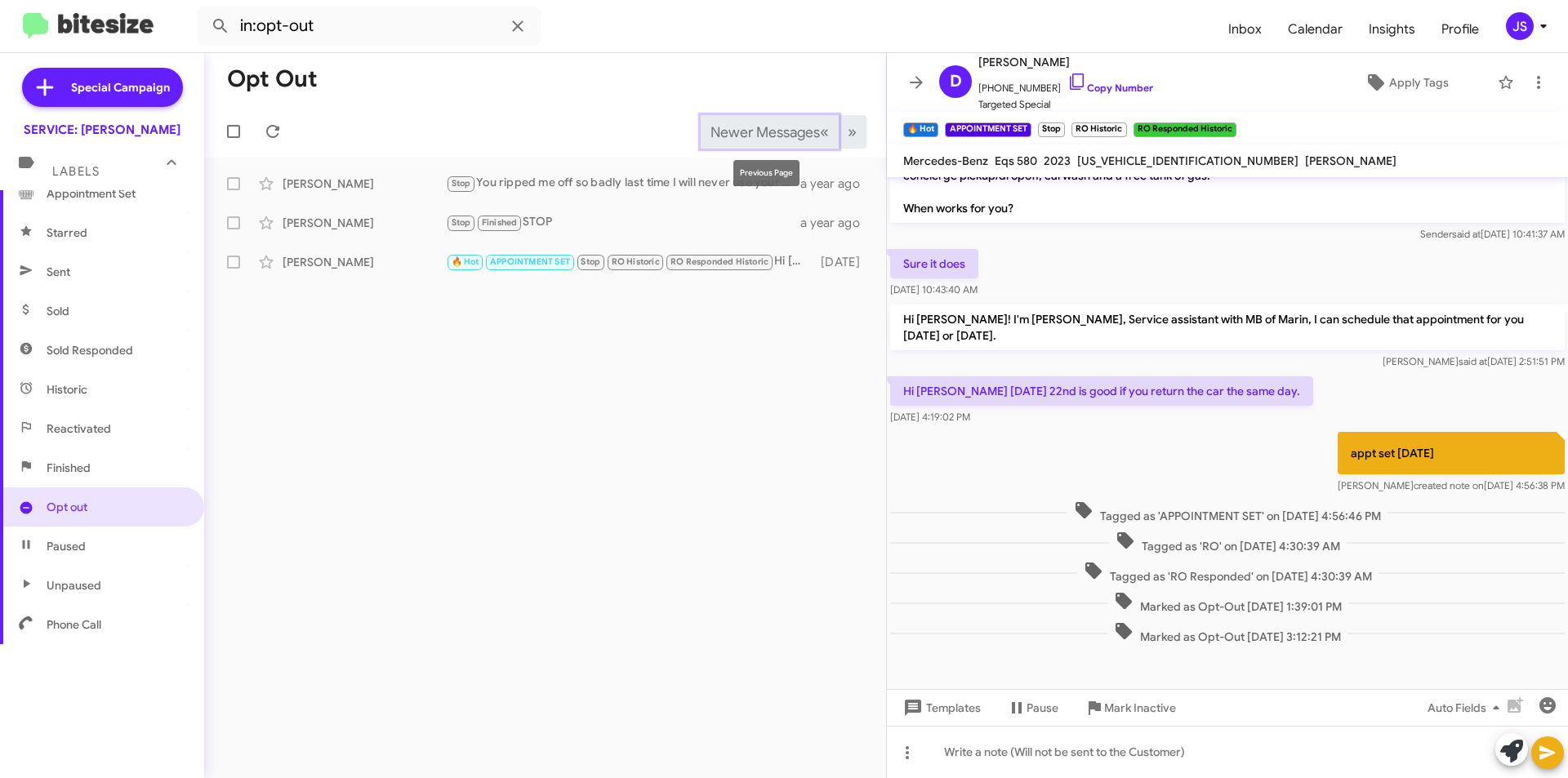
click at [721, 128] on span "Newer Messages" at bounding box center [766, 132] width 110 height 18
click at [754, 114] on mat-toolbar-row "Newer Messages « Previous » Next" at bounding box center [545, 131] width 682 height 52
click at [701, 123] on button "Newer Messages « Previous" at bounding box center [770, 132] width 138 height 33
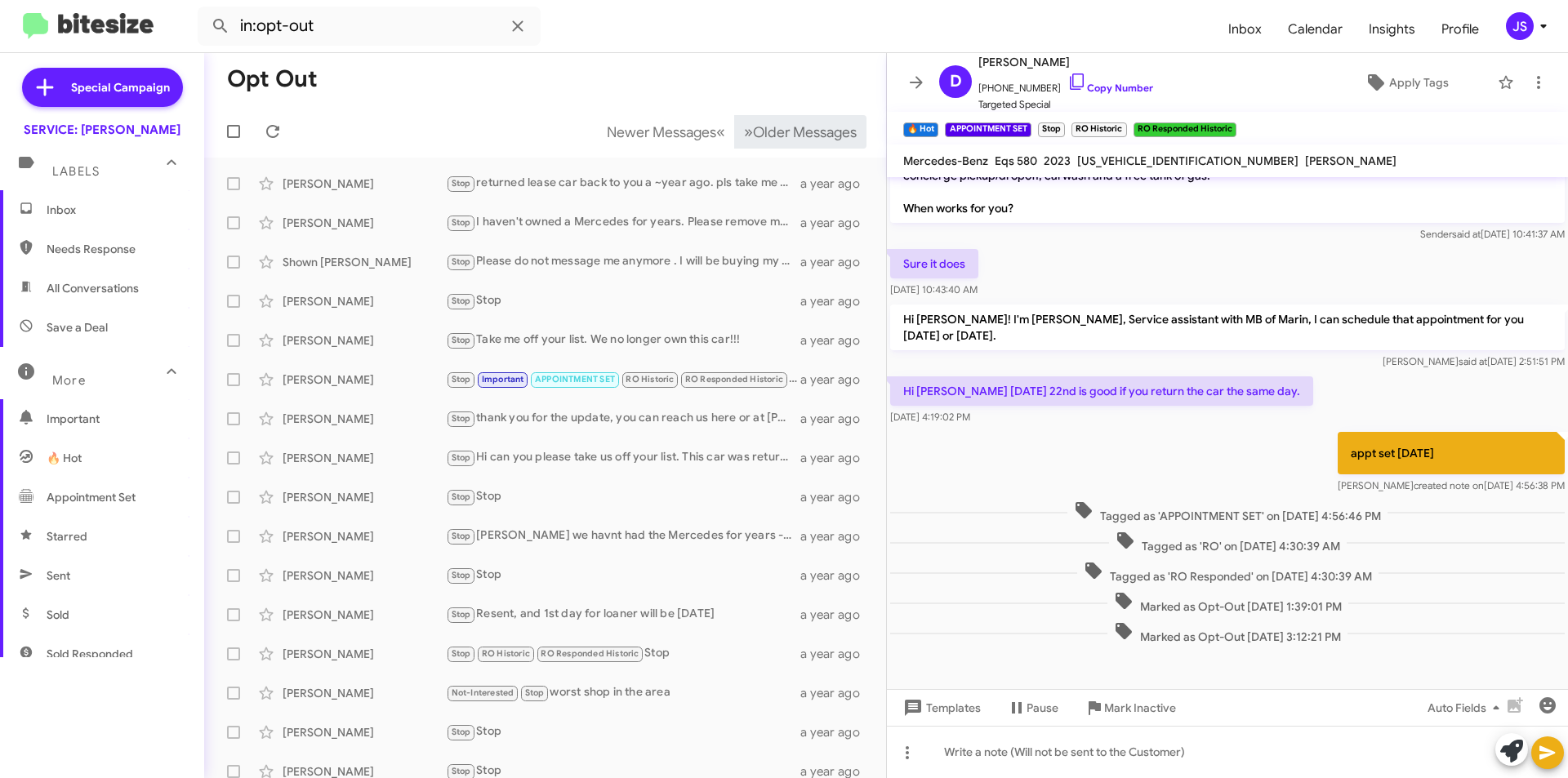
click at [115, 200] on span "Inbox" at bounding box center [102, 209] width 204 height 39
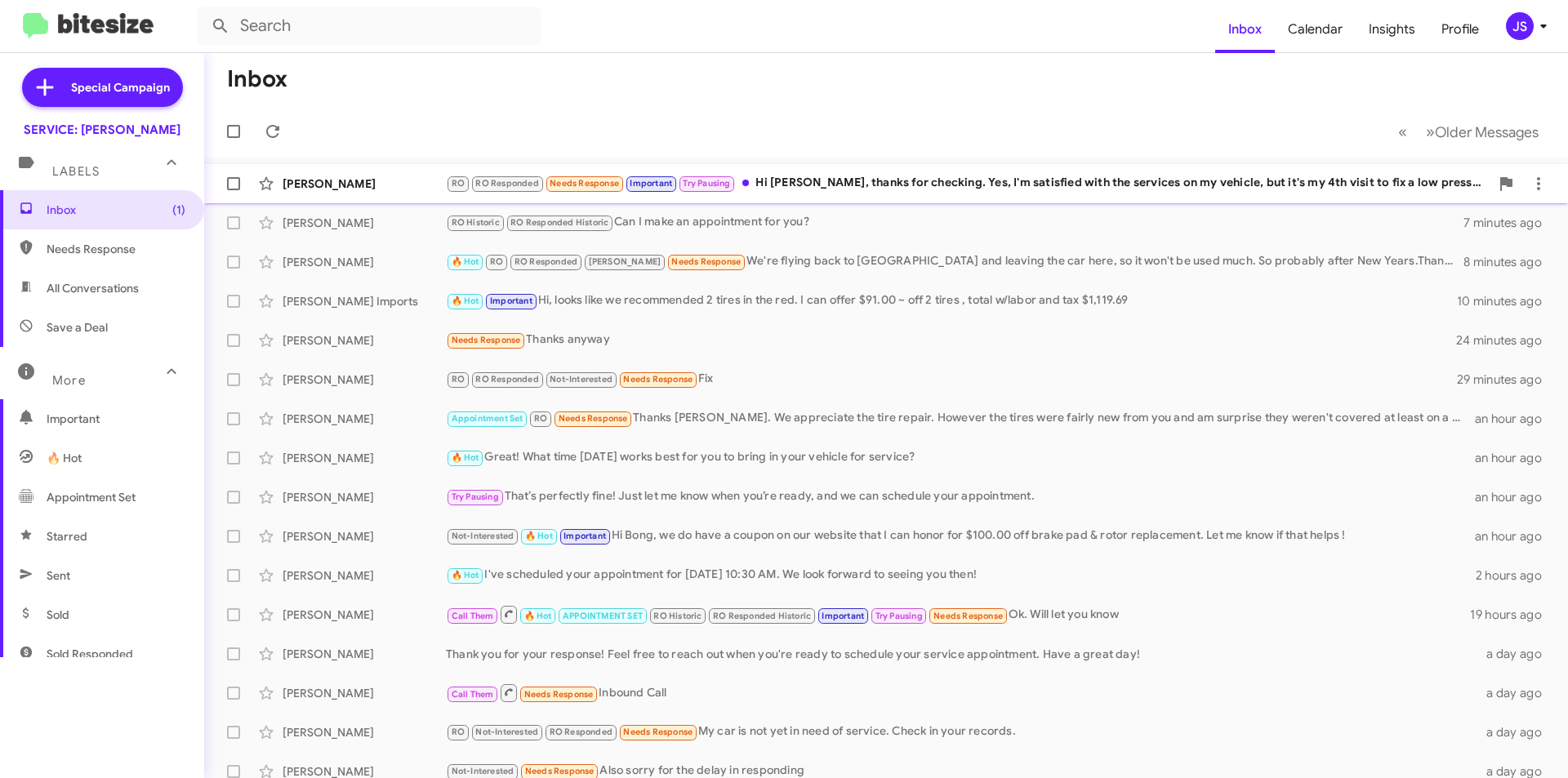
click at [1130, 185] on div "RO RO Responded Needs Response Important Try Pausing Hi Omar, thanks for checki…" at bounding box center [967, 184] width 1044 height 19
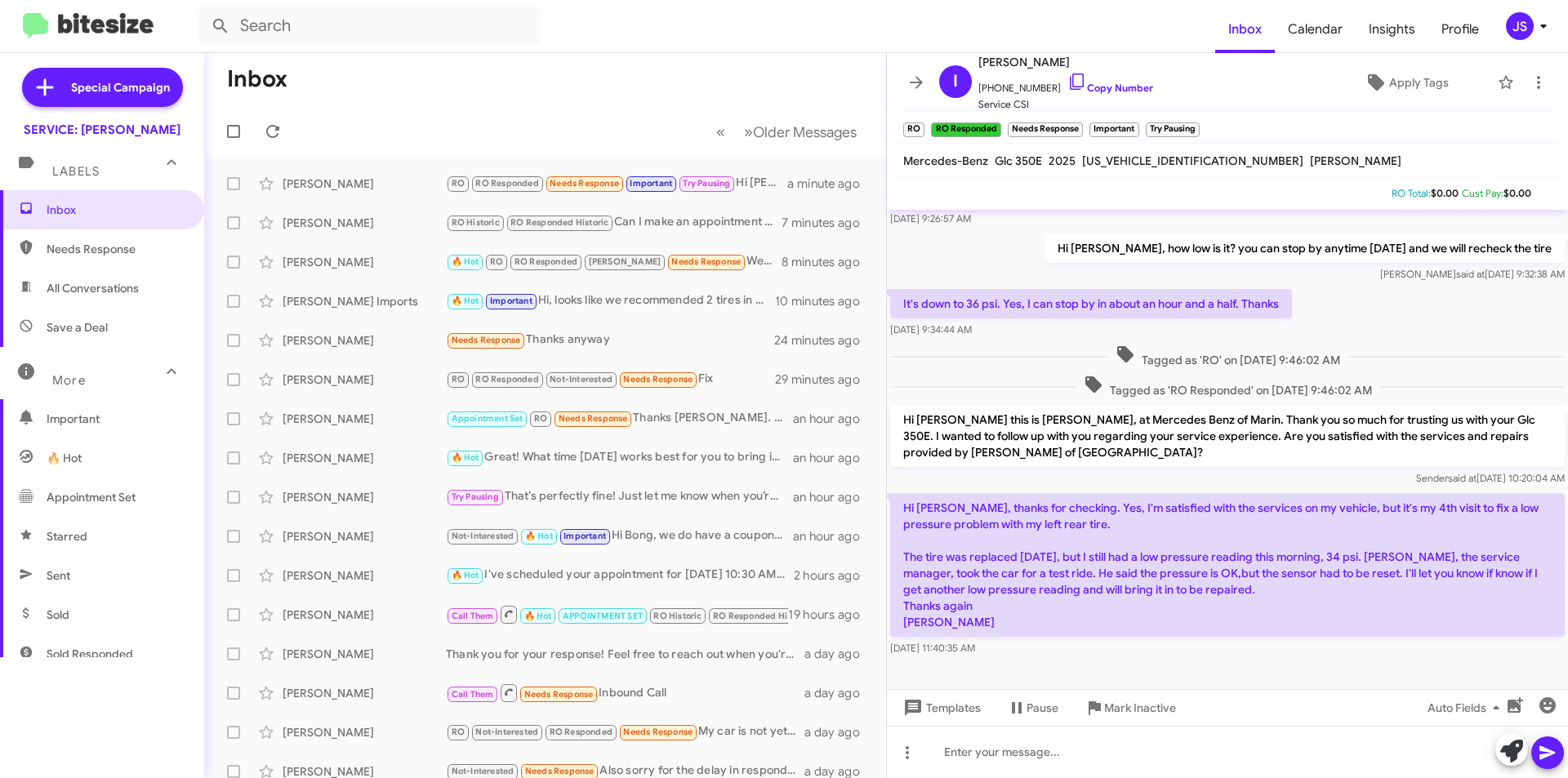
scroll to position [377, 0]
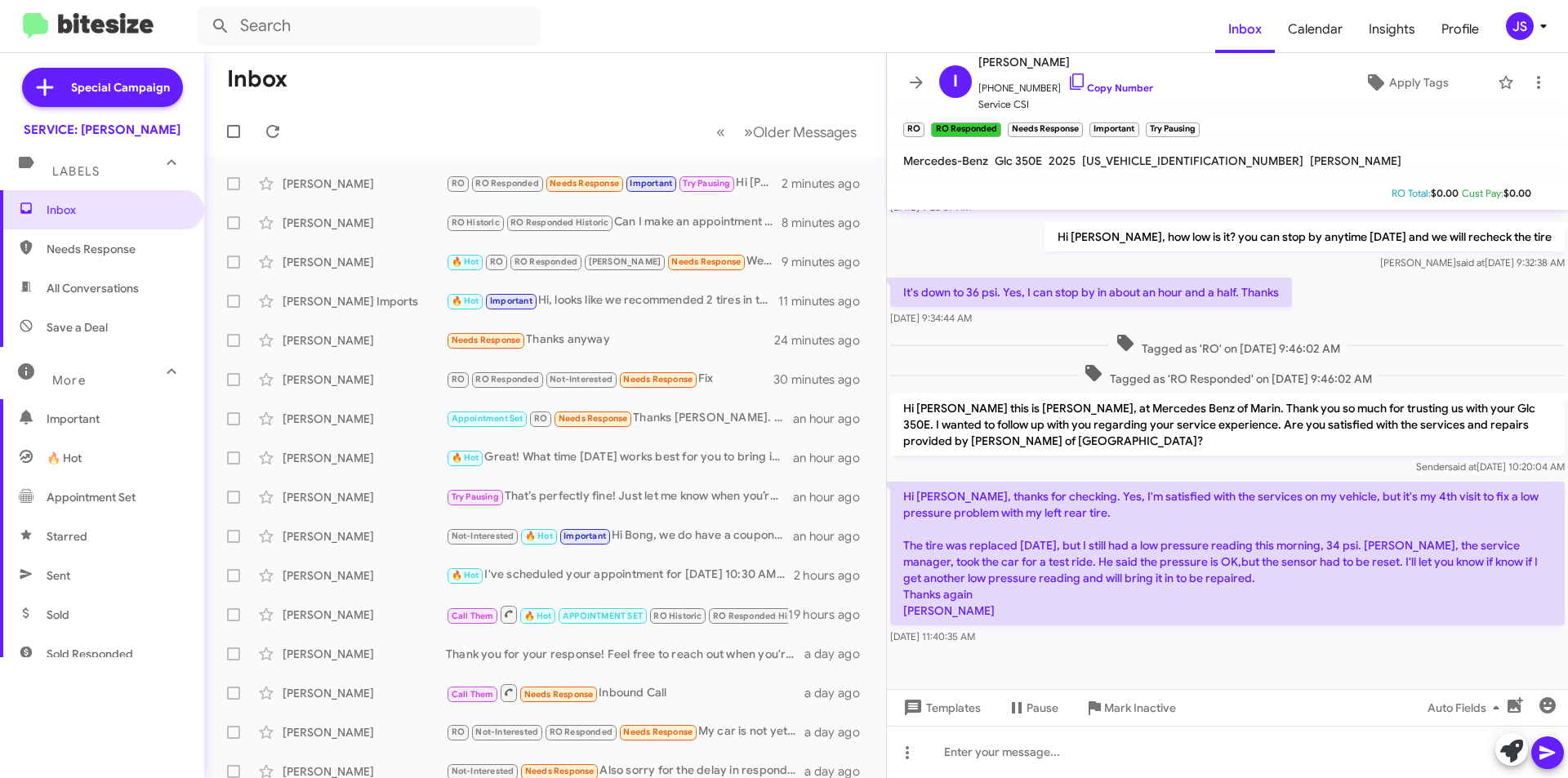
click at [1110, 586] on p "Hi [PERSON_NAME], thanks for checking. Yes, I'm satisfied with the services on …" at bounding box center [1227, 554] width 675 height 144
click at [1512, 758] on icon at bounding box center [1511, 751] width 23 height 23
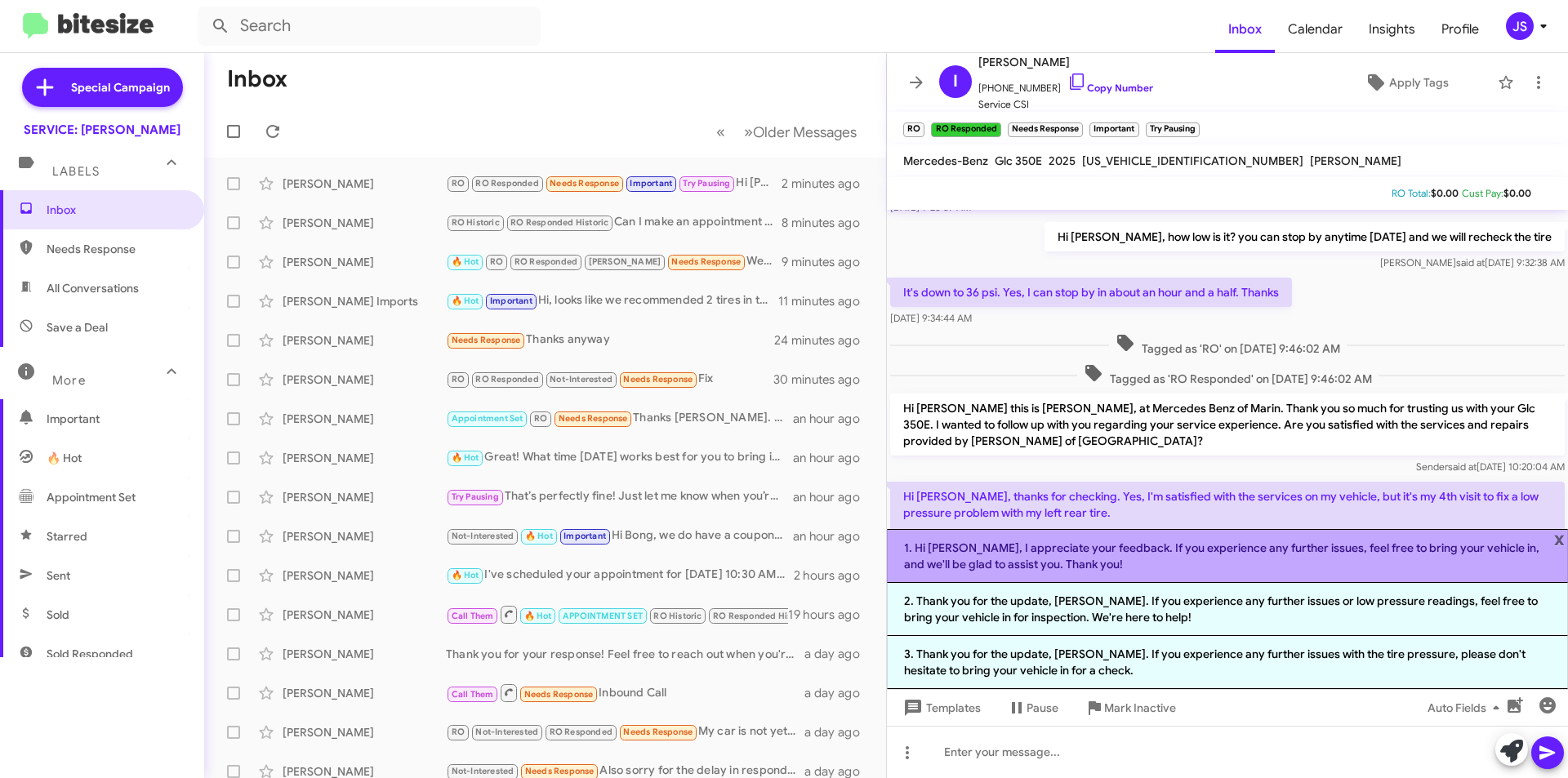
click at [1106, 562] on li "1. Hi Isidro, I appreciate your feedback. If you experience any further issues,…" at bounding box center [1227, 556] width 681 height 54
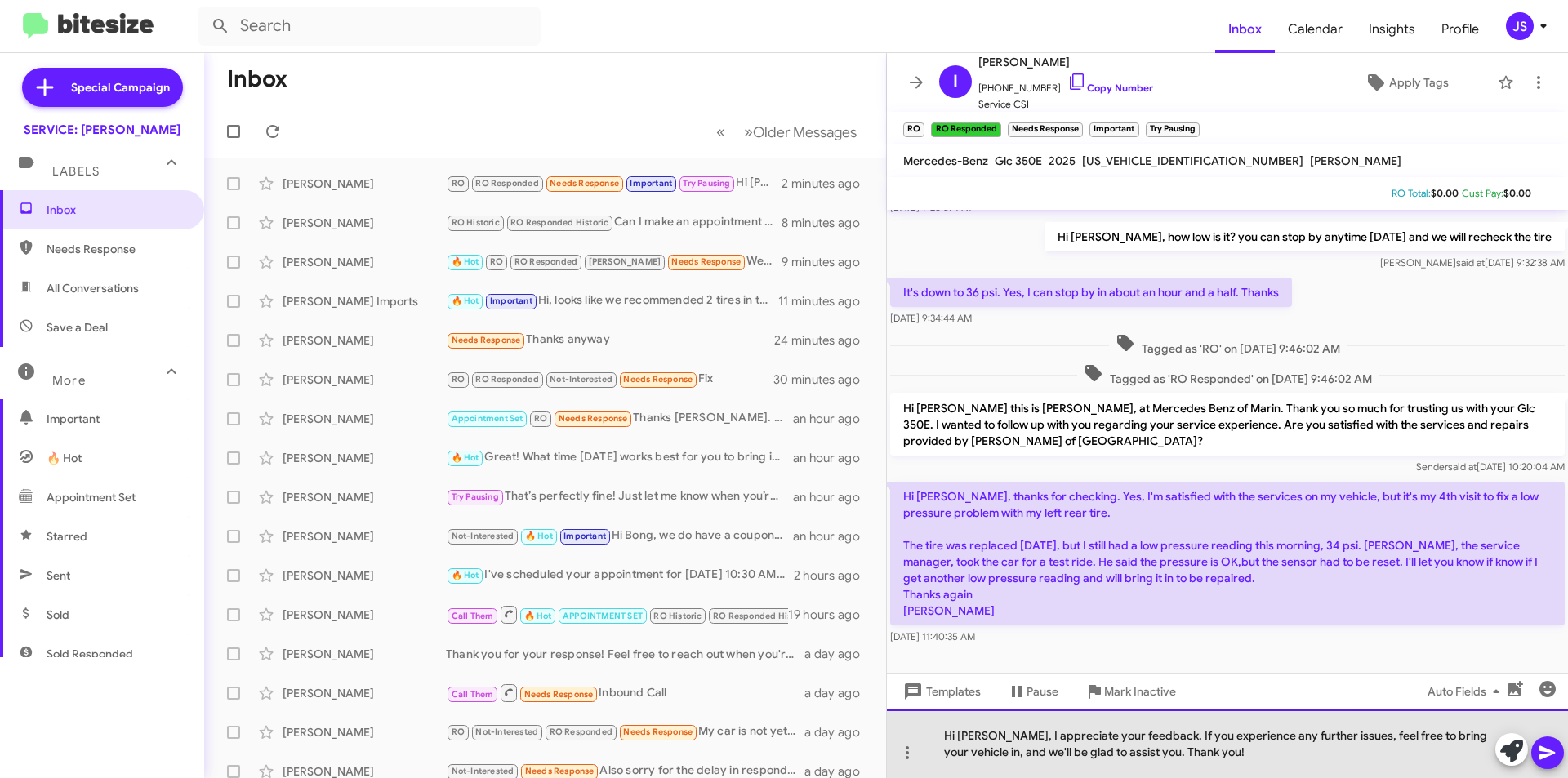
click at [1150, 760] on div "Hi Isidro, I appreciate your feedback. If you experience any further issues, fe…" at bounding box center [1227, 744] width 681 height 68
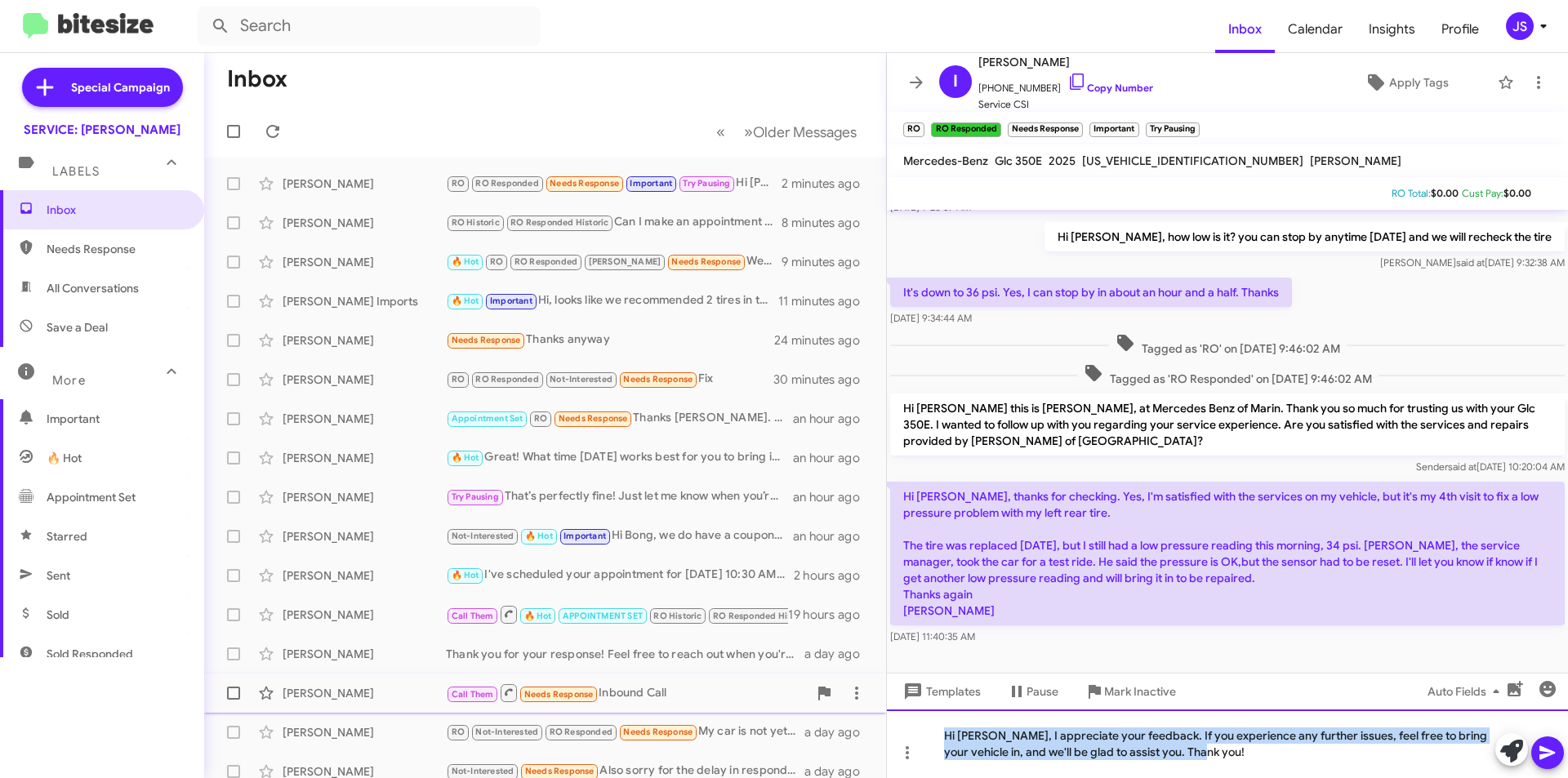
drag, startPoint x: 1250, startPoint y: 753, endPoint x: 713, endPoint y: 690, distance: 540.7
click at [713, 690] on div "Inbox « Previous » Next Older Messages Isidro Gomez RO RO Responded Needs Respo…" at bounding box center [886, 416] width 1364 height 725
click at [1098, 743] on div "Hi Isidro, I appreciate your feedback. If you experience any further issues, fe…" at bounding box center [1227, 744] width 681 height 68
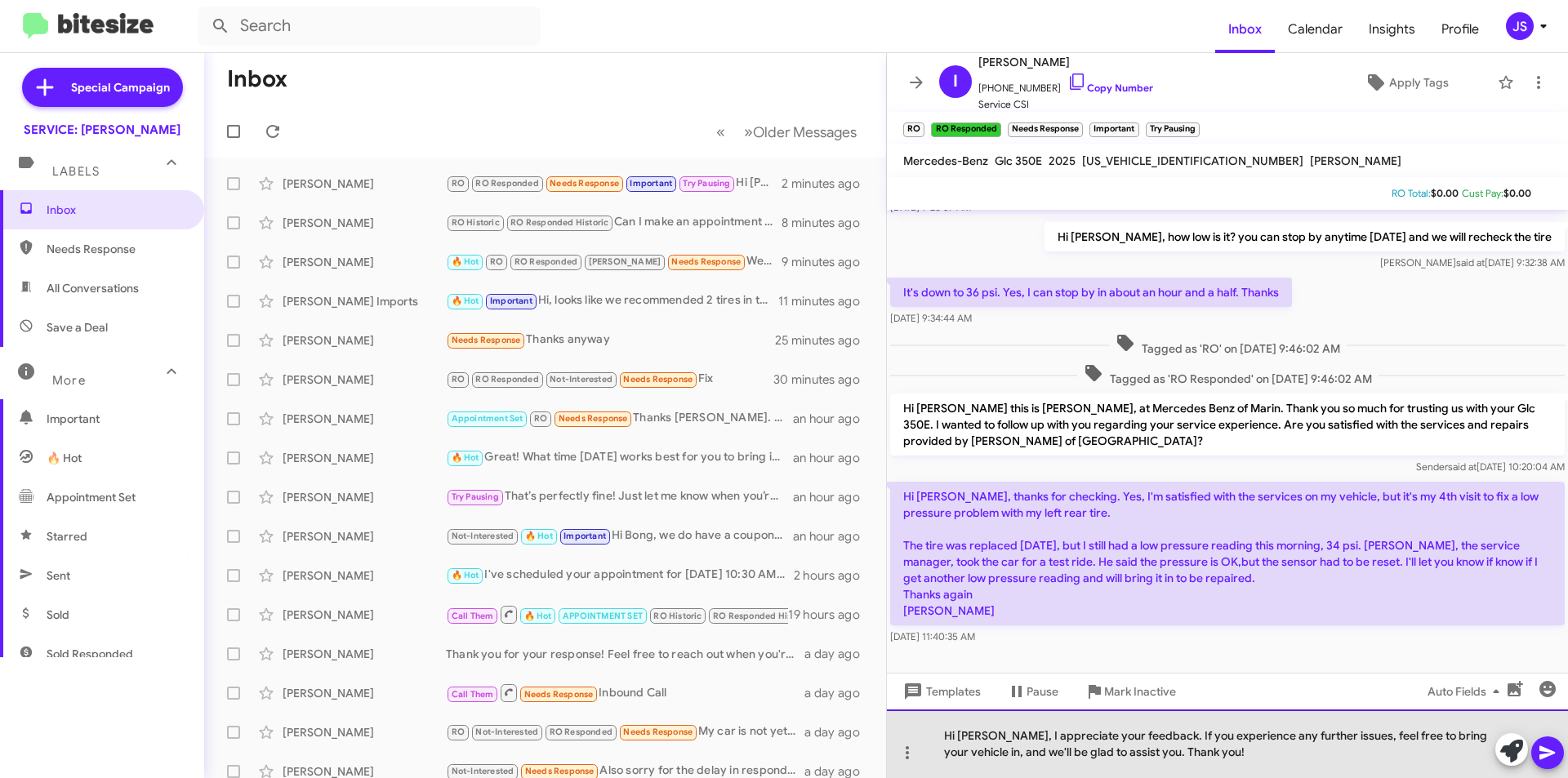
click at [997, 737] on div "Hi Isidro, I appreciate your feedback. If you experience any further issues, fe…" at bounding box center [1227, 744] width 681 height 68
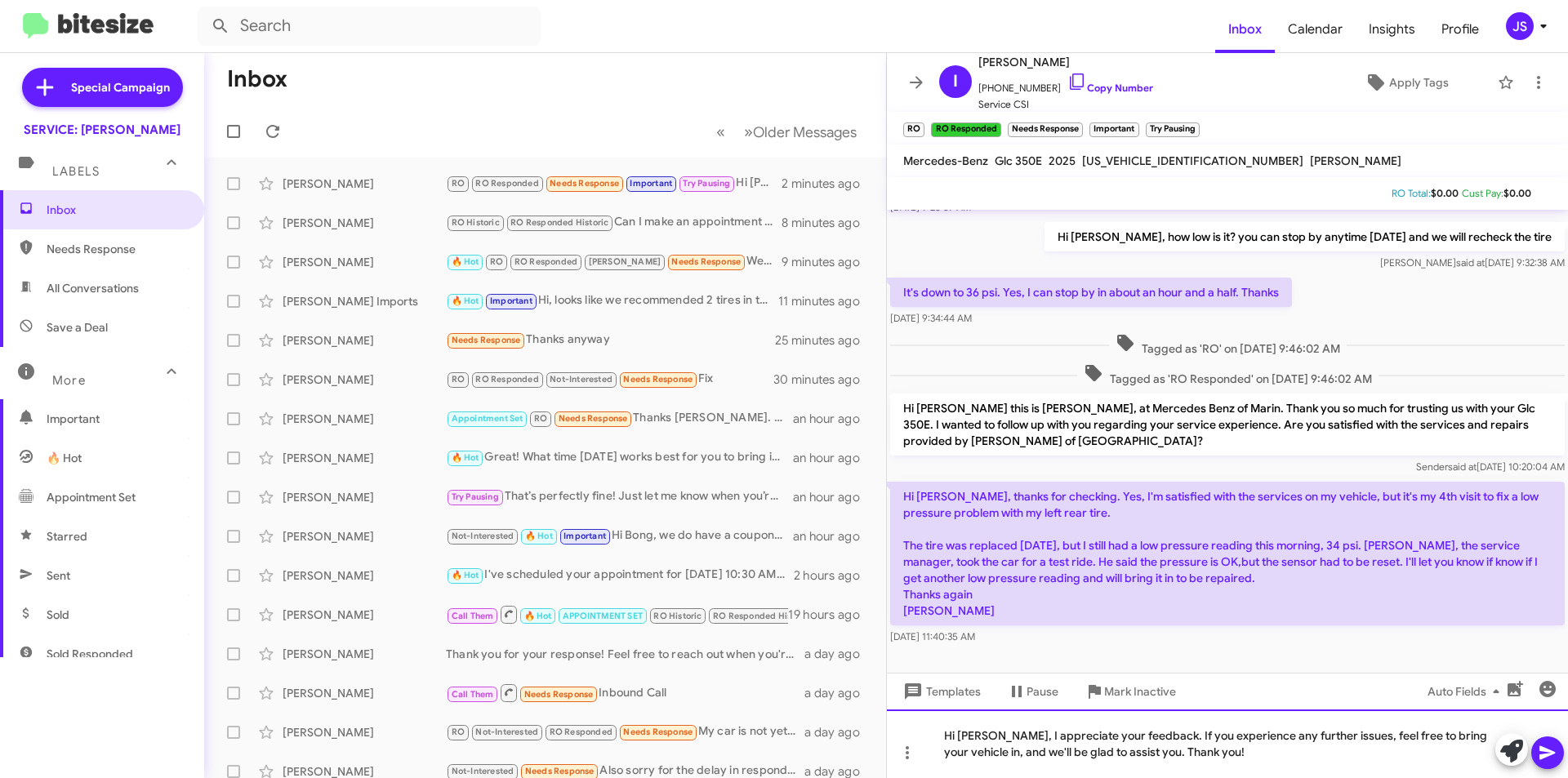
click at [991, 738] on div "Hi Isidro, I appreciate your feedback. If you experience any further issues, fe…" at bounding box center [1227, 744] width 681 height 68
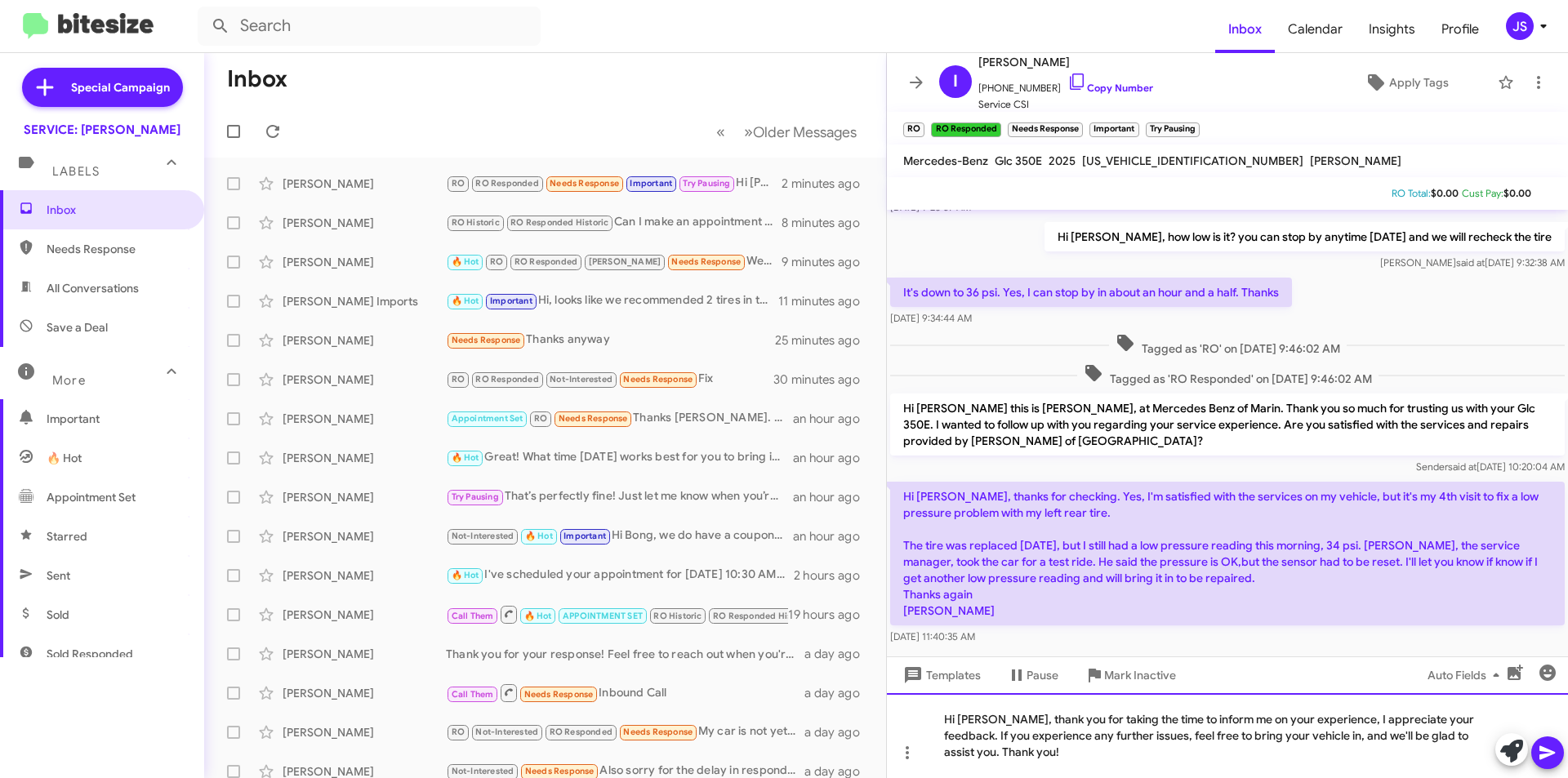
click at [1314, 751] on div "Hi Isidro, thank you for taking the time to inform me on your experience, I app…" at bounding box center [1227, 736] width 681 height 85
click at [1472, 724] on div "Hi Isidro, thank you for taking the time to inform me on your experience, I app…" at bounding box center [1227, 736] width 681 height 85
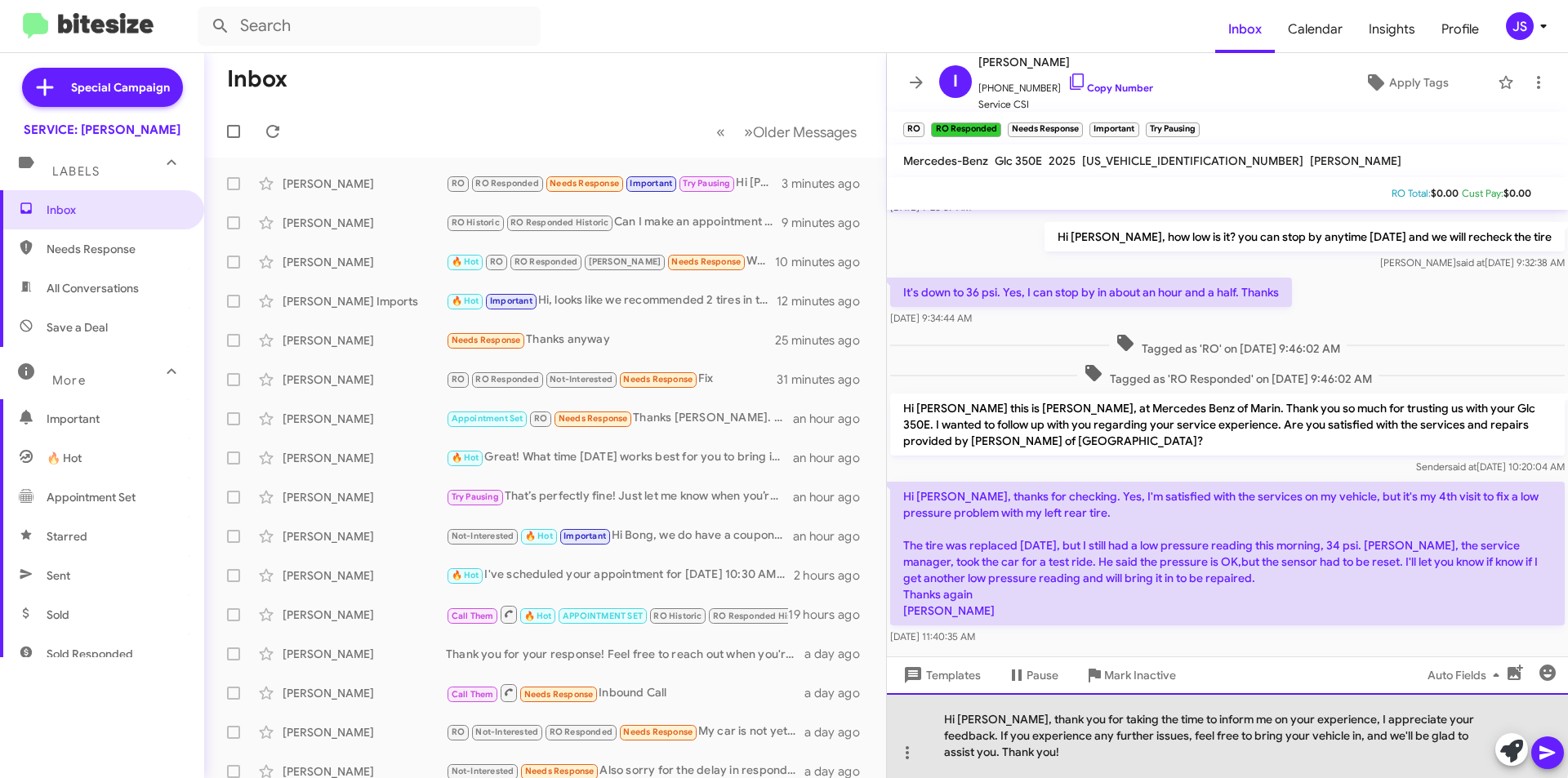
click at [1122, 736] on div "Hi Isidro, thank you for taking the time to inform me on your experience, I app…" at bounding box center [1227, 736] width 681 height 85
drag, startPoint x: 1195, startPoint y: 737, endPoint x: 1214, endPoint y: 774, distance: 41.6
click at [1214, 774] on div "Hi Isidro, thank you for taking the time to inform me on your experience, I app…" at bounding box center [1227, 736] width 681 height 85
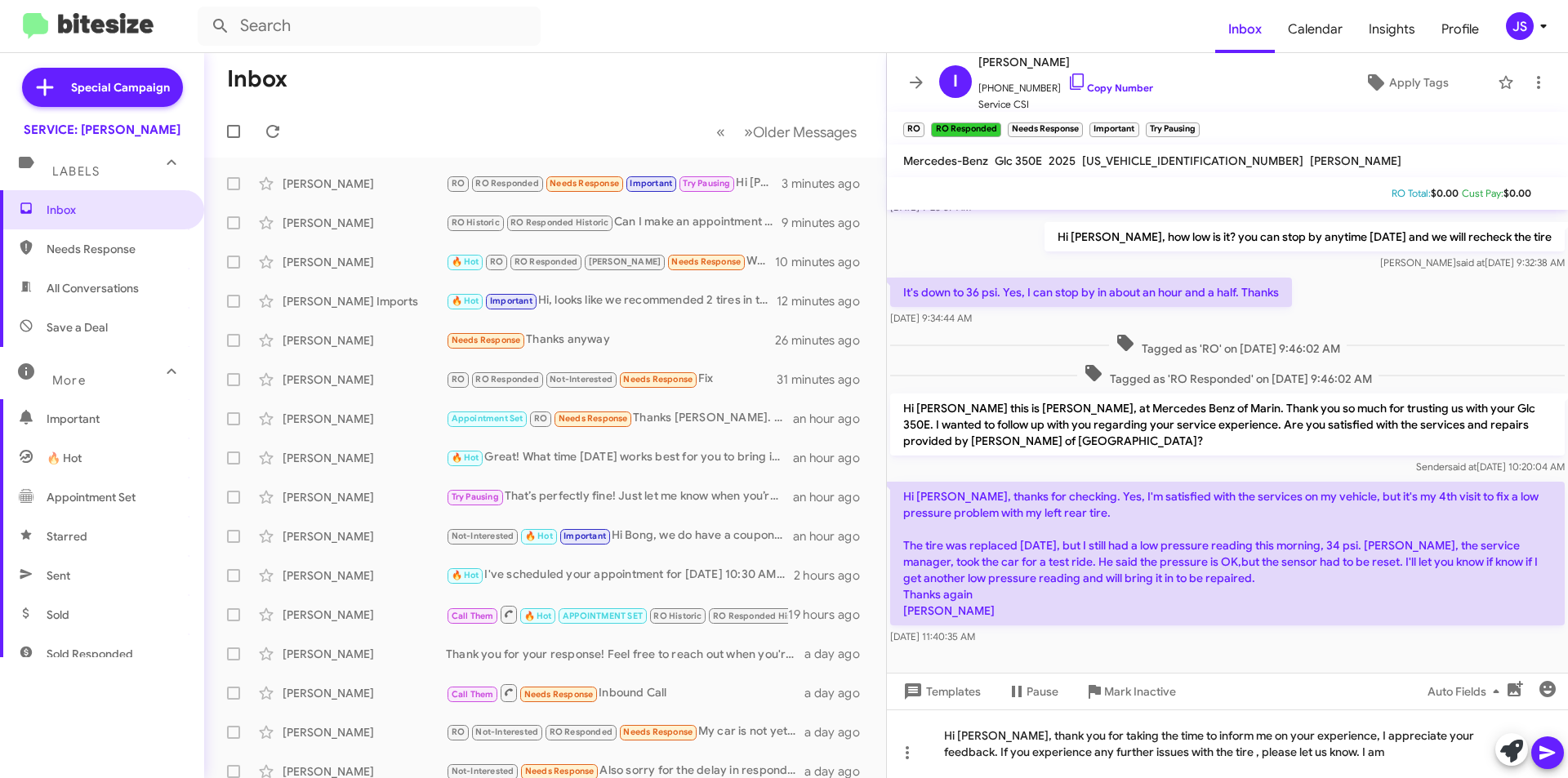
click at [528, 109] on mat-toolbar-row "« Previous » Next Older Messages" at bounding box center [545, 131] width 682 height 52
click at [1067, 75] on icon at bounding box center [1077, 81] width 20 height 20
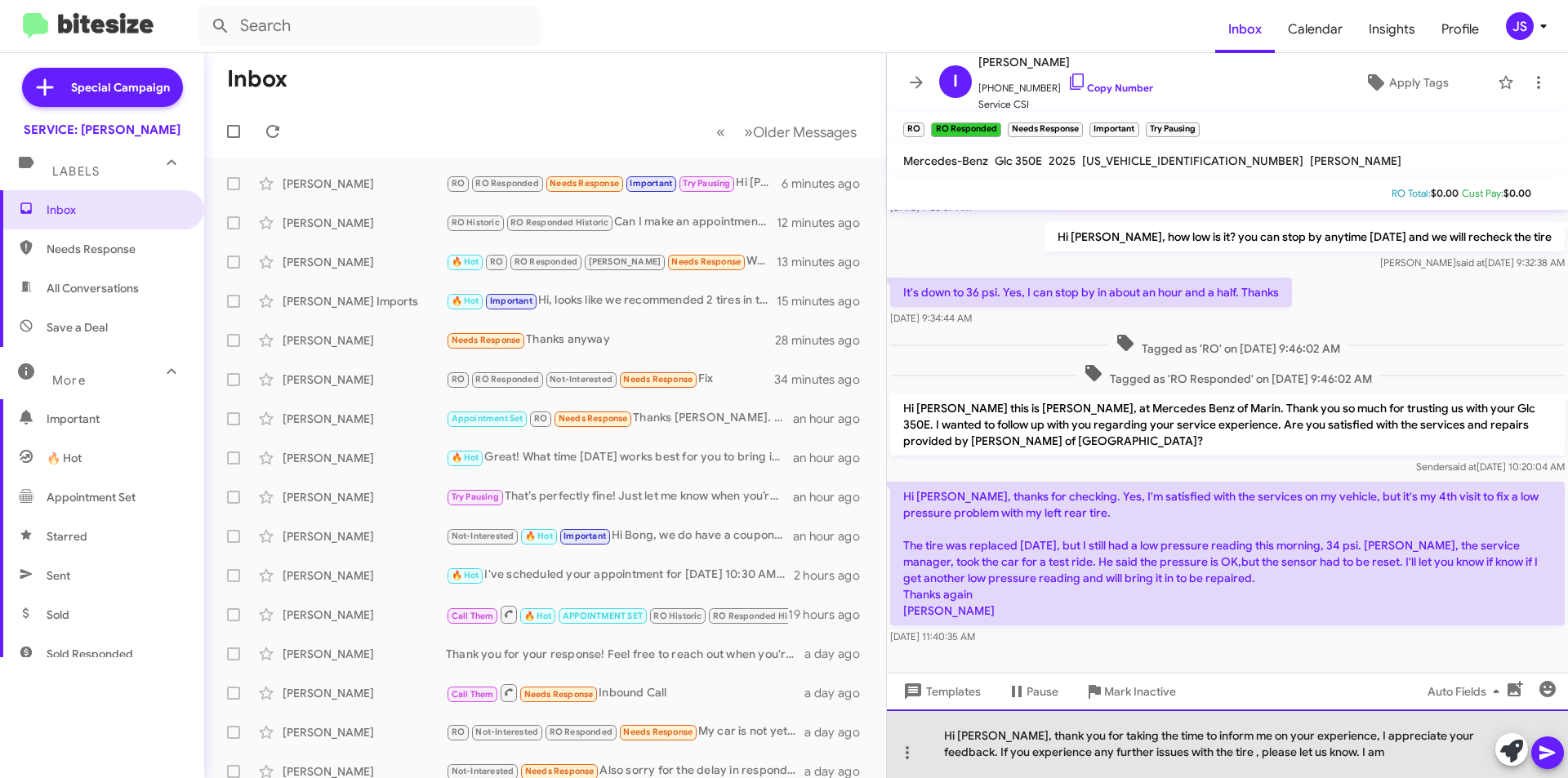
click at [1330, 749] on div "Hi Isidro, thank you for taking the time to inform me on your experience, I app…" at bounding box center [1227, 744] width 681 height 68
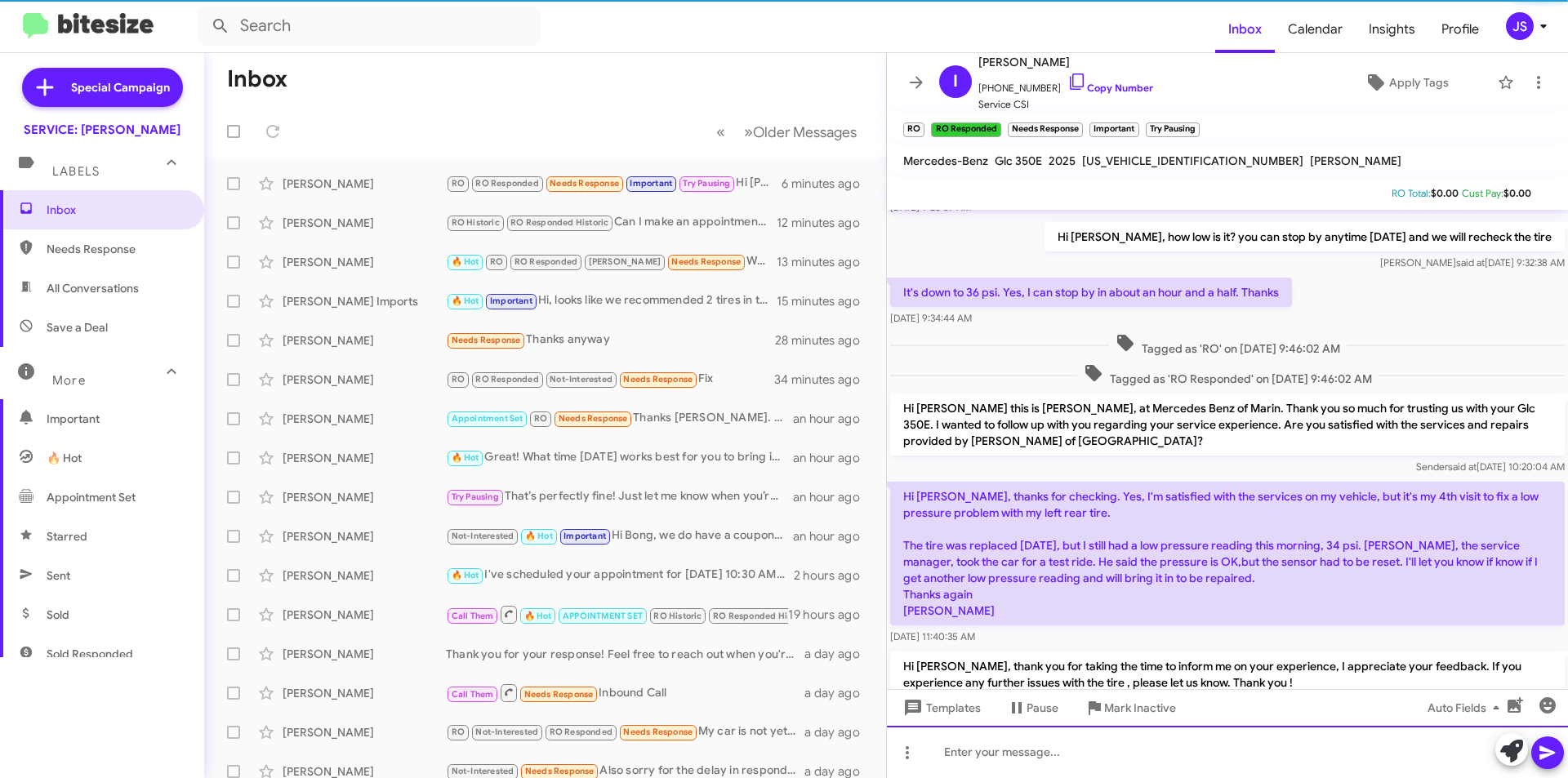
scroll to position [0, 0]
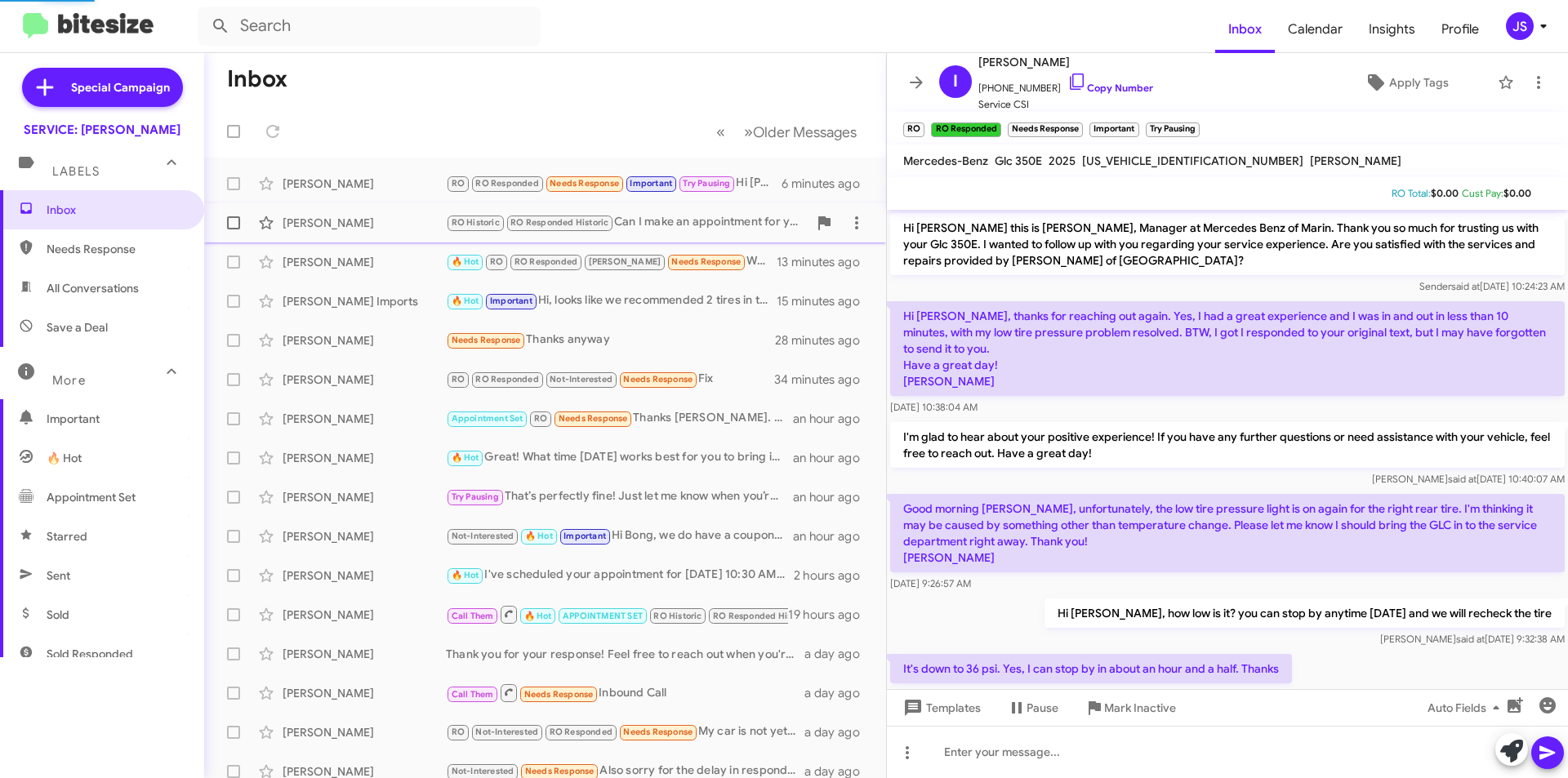
click at [397, 211] on div "Cheresa Wright RO Historic RO Responded Historic Can I make an appointment for …" at bounding box center [545, 222] width 656 height 33
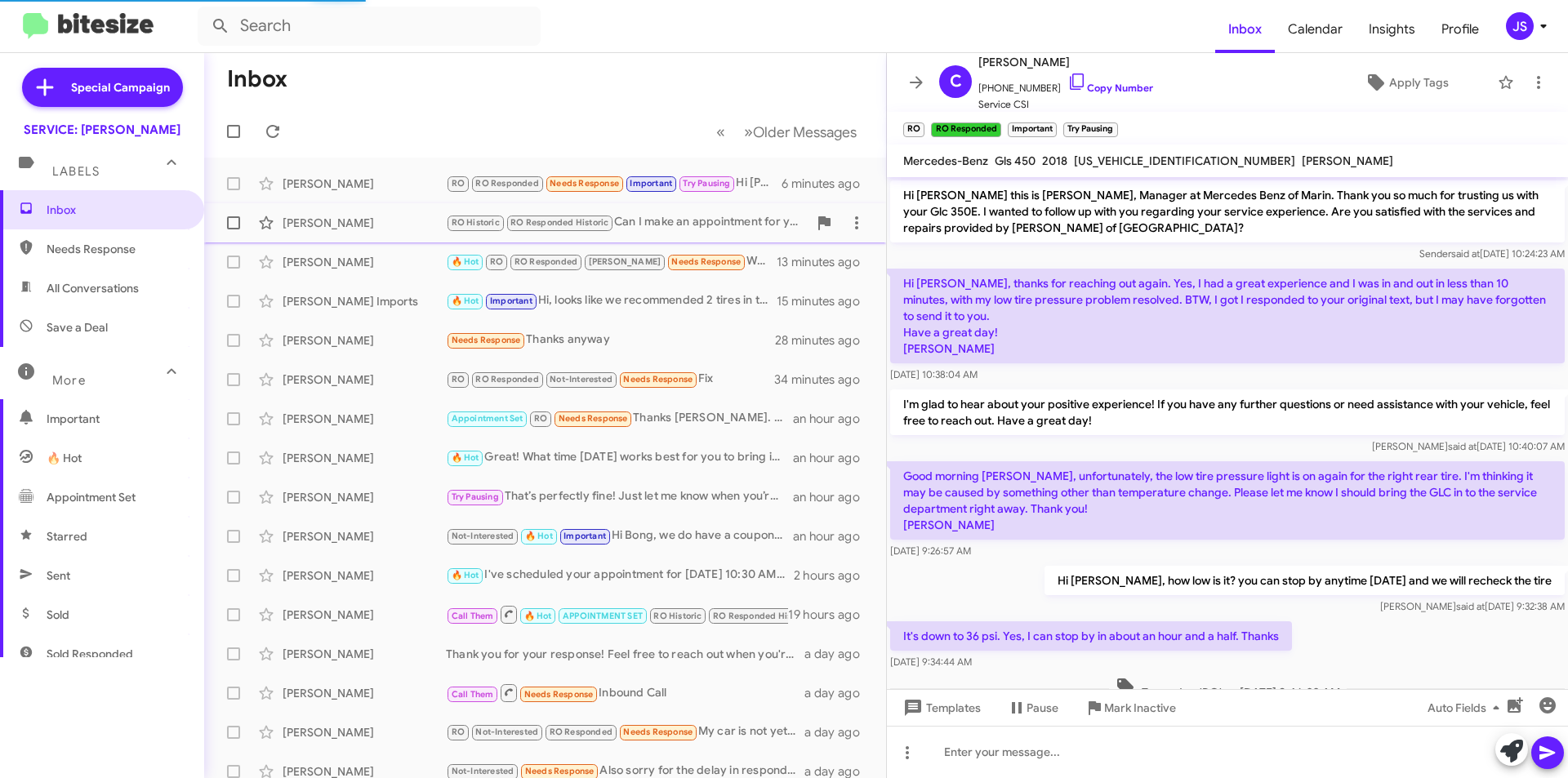
scroll to position [621, 0]
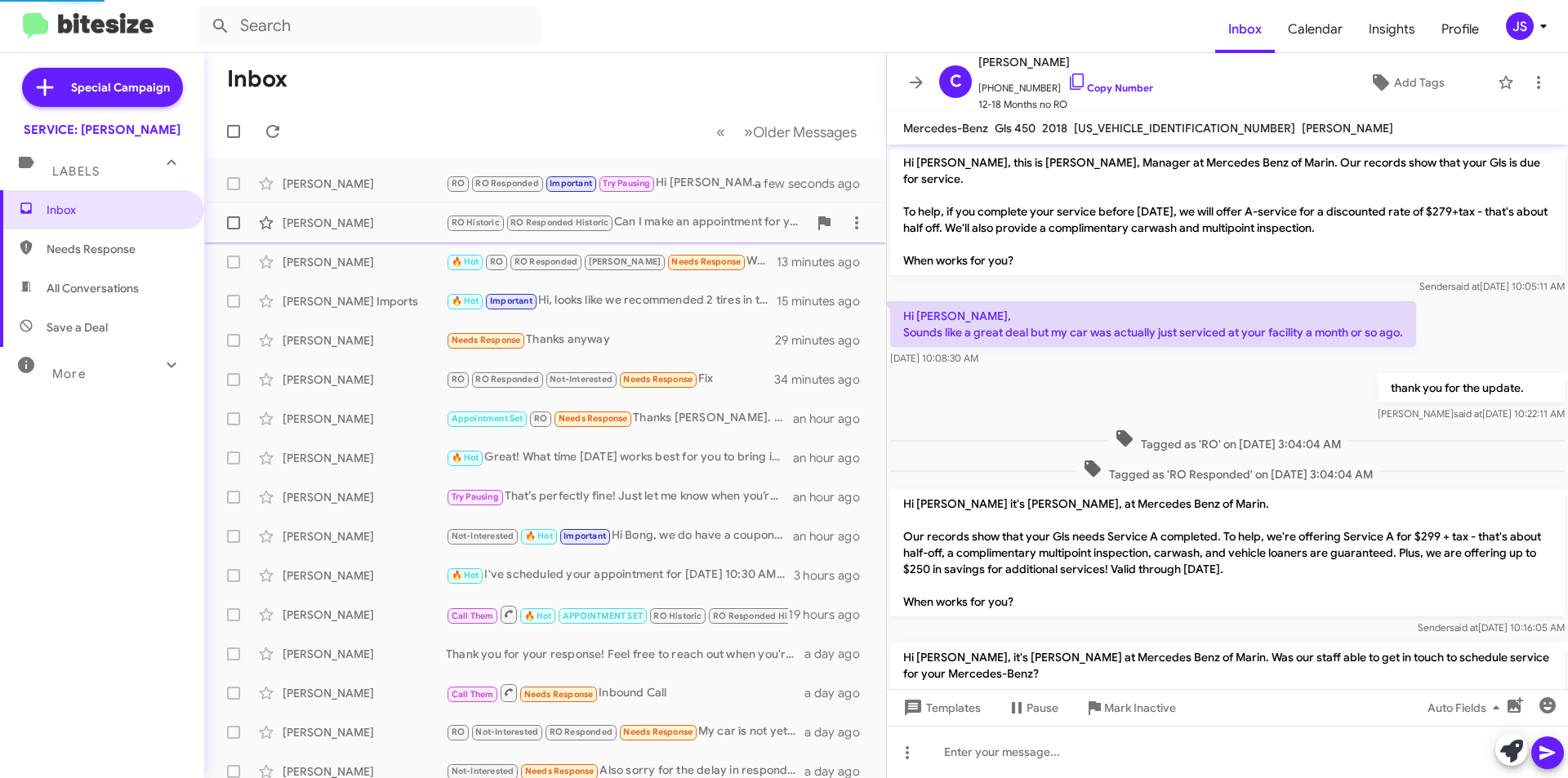
scroll to position [588, 0]
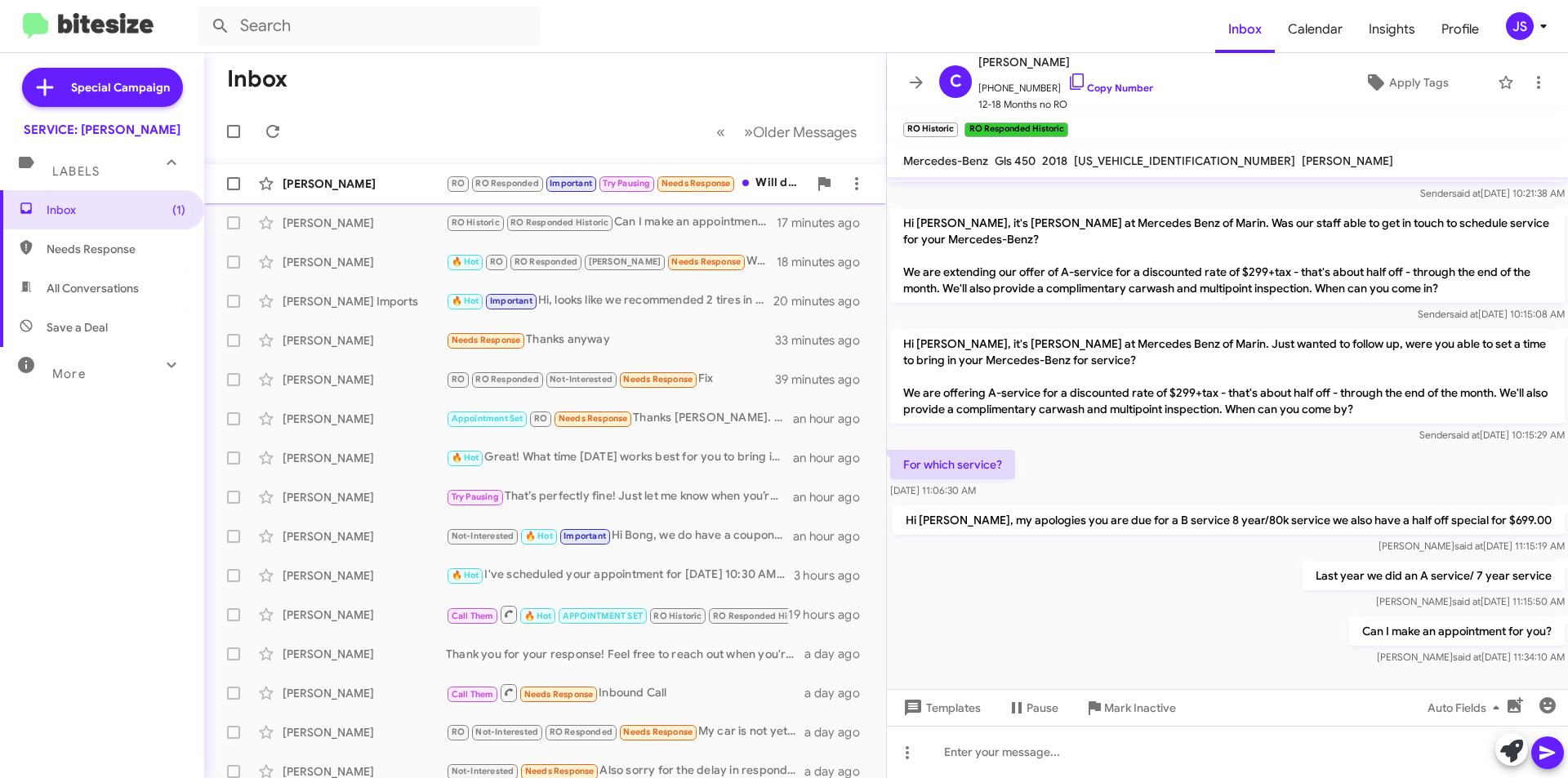
click at [379, 190] on div "[PERSON_NAME]" at bounding box center [364, 184] width 164 height 16
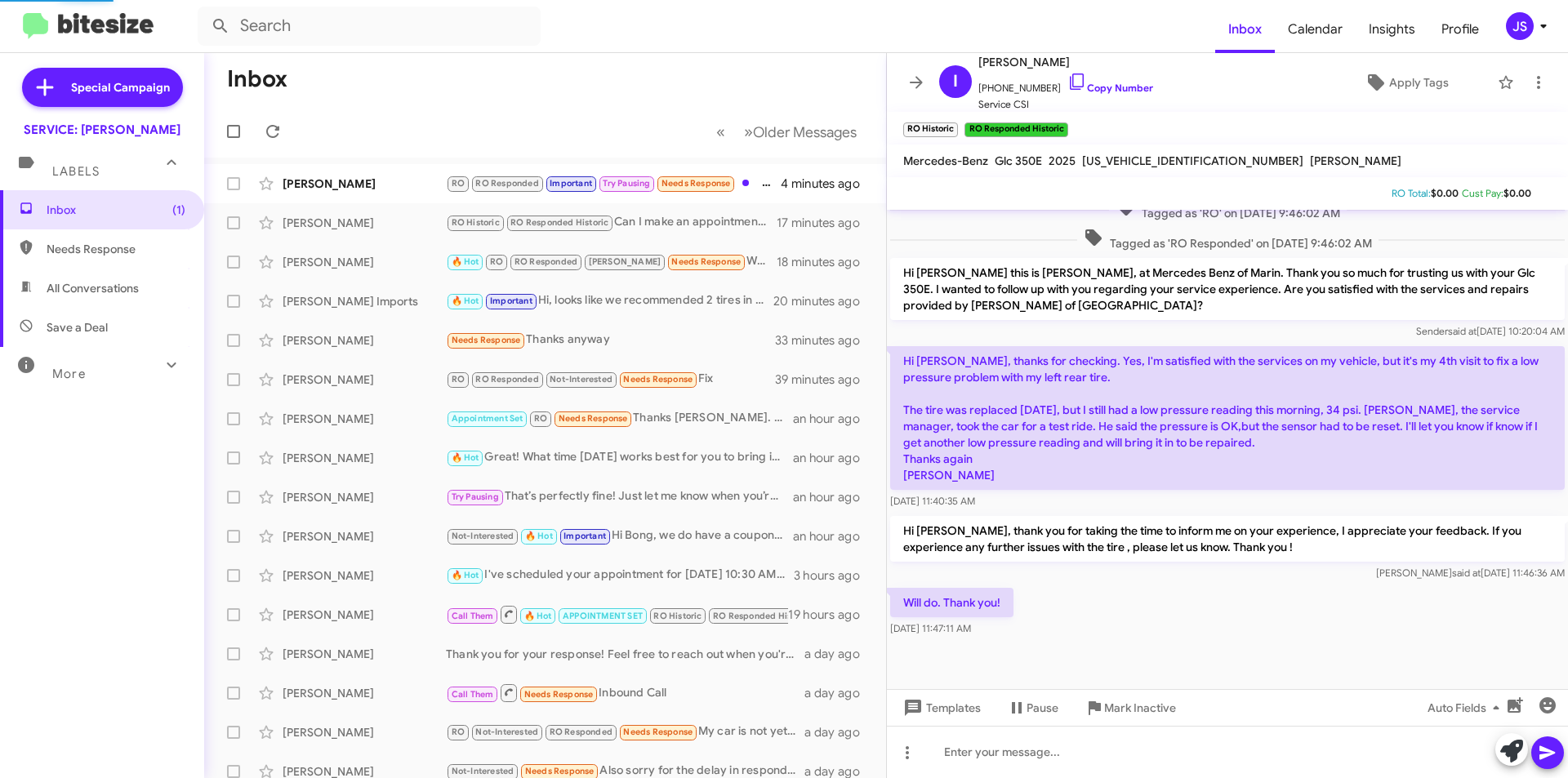
scroll to position [512, 0]
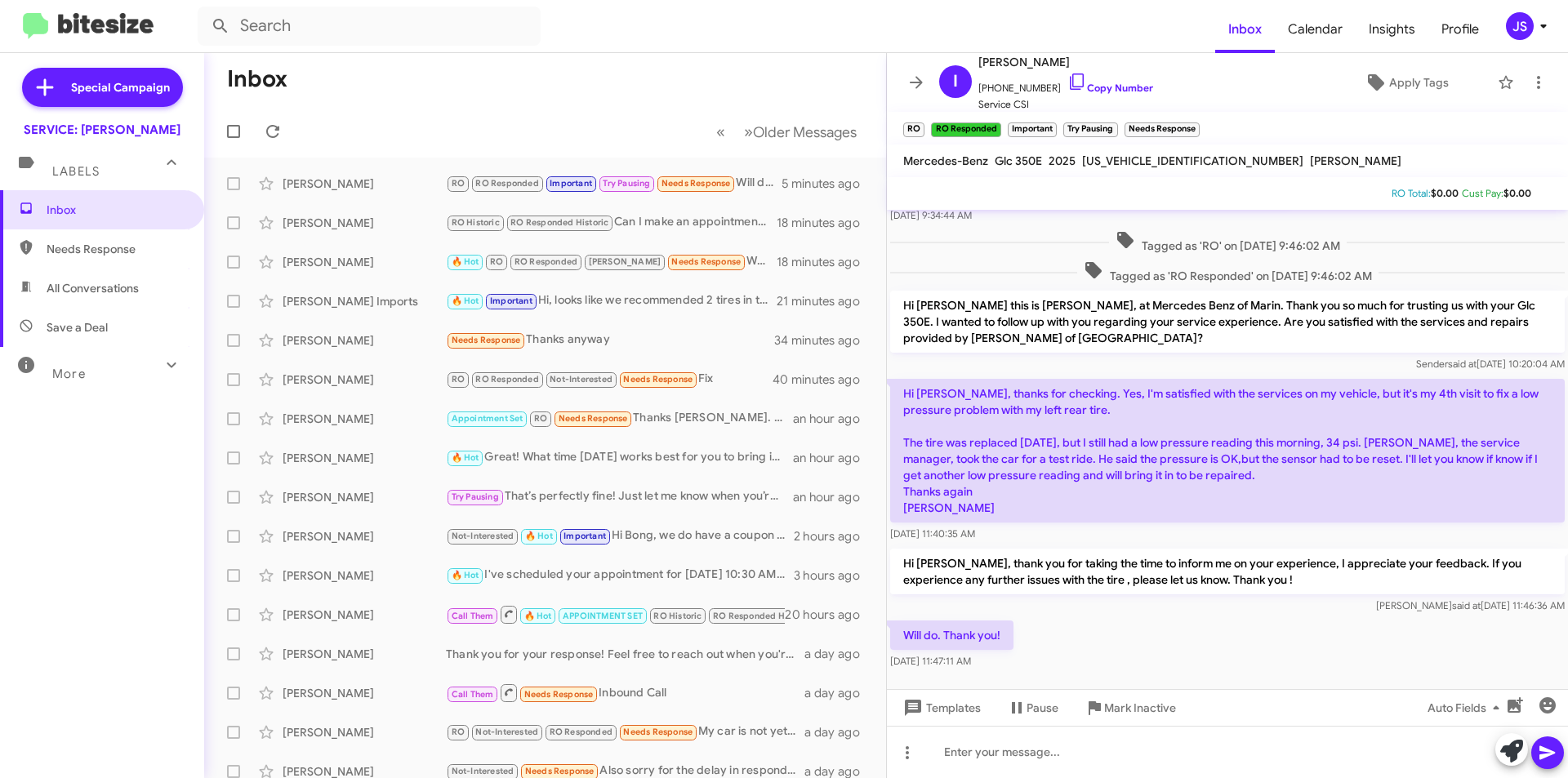
click at [98, 293] on span "All Conversations" at bounding box center [93, 288] width 93 height 16
type input "in:all-conversations"
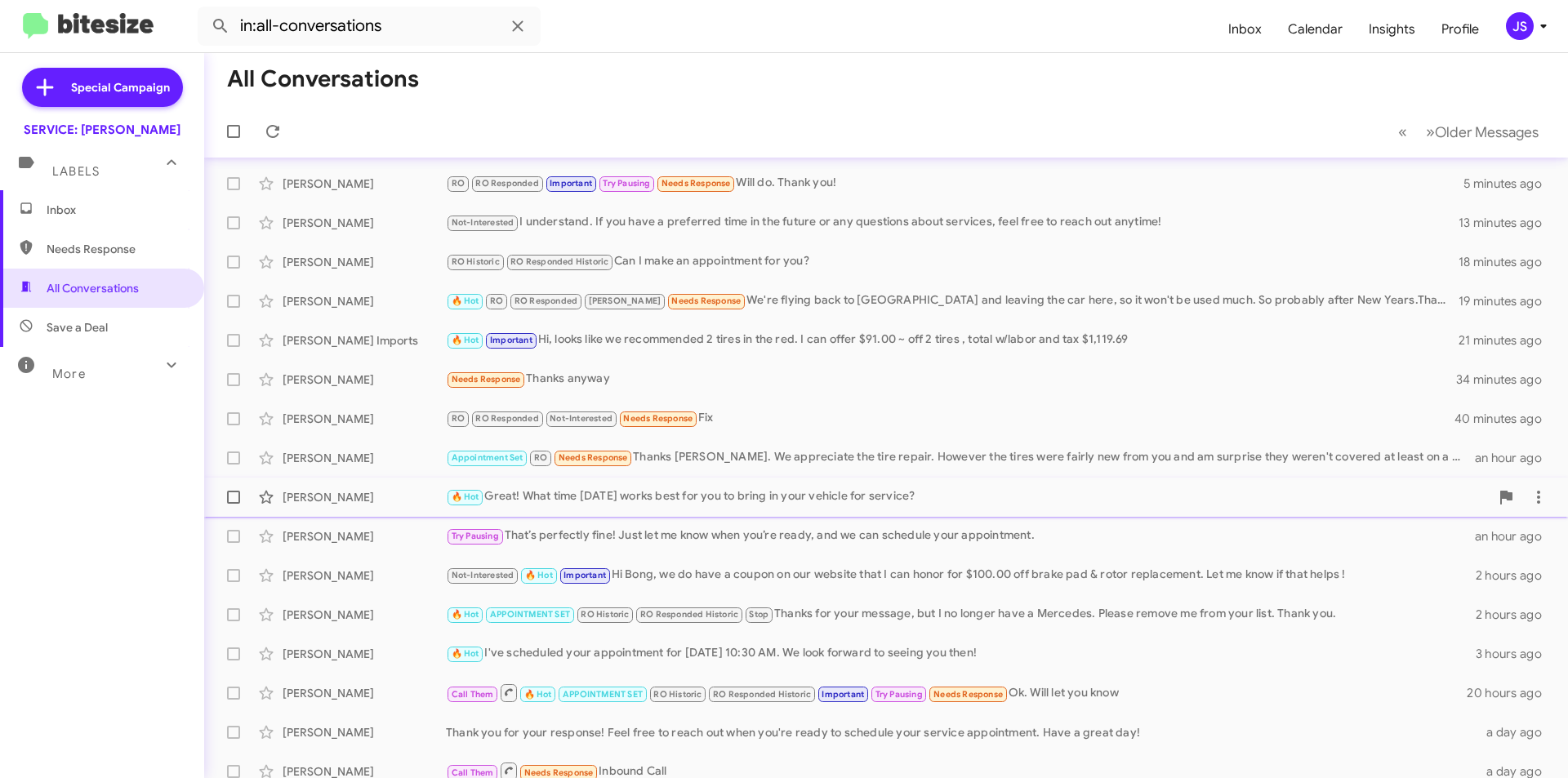
scroll to position [81, 0]
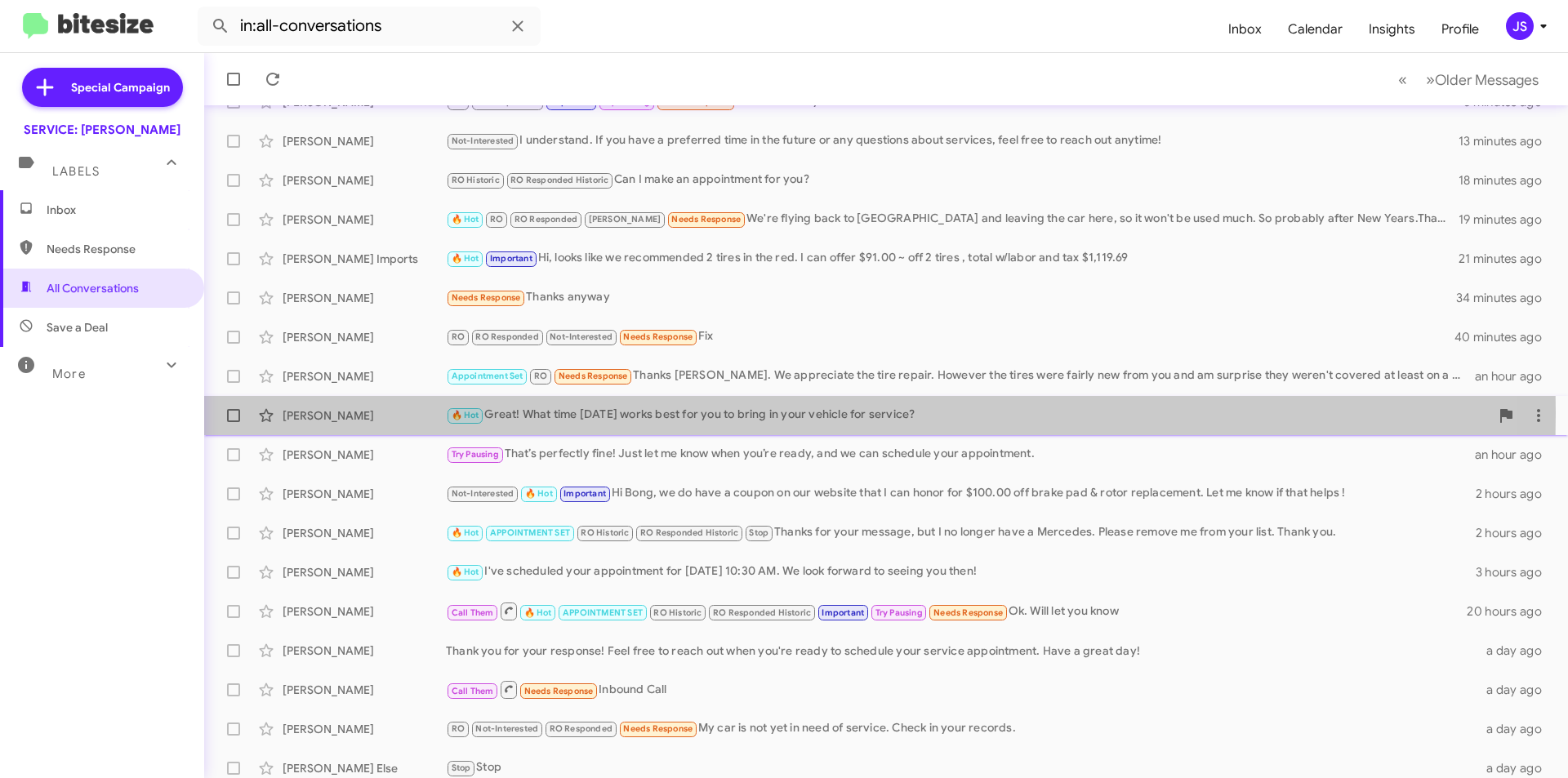
click at [396, 413] on div "[PERSON_NAME]" at bounding box center [364, 416] width 164 height 16
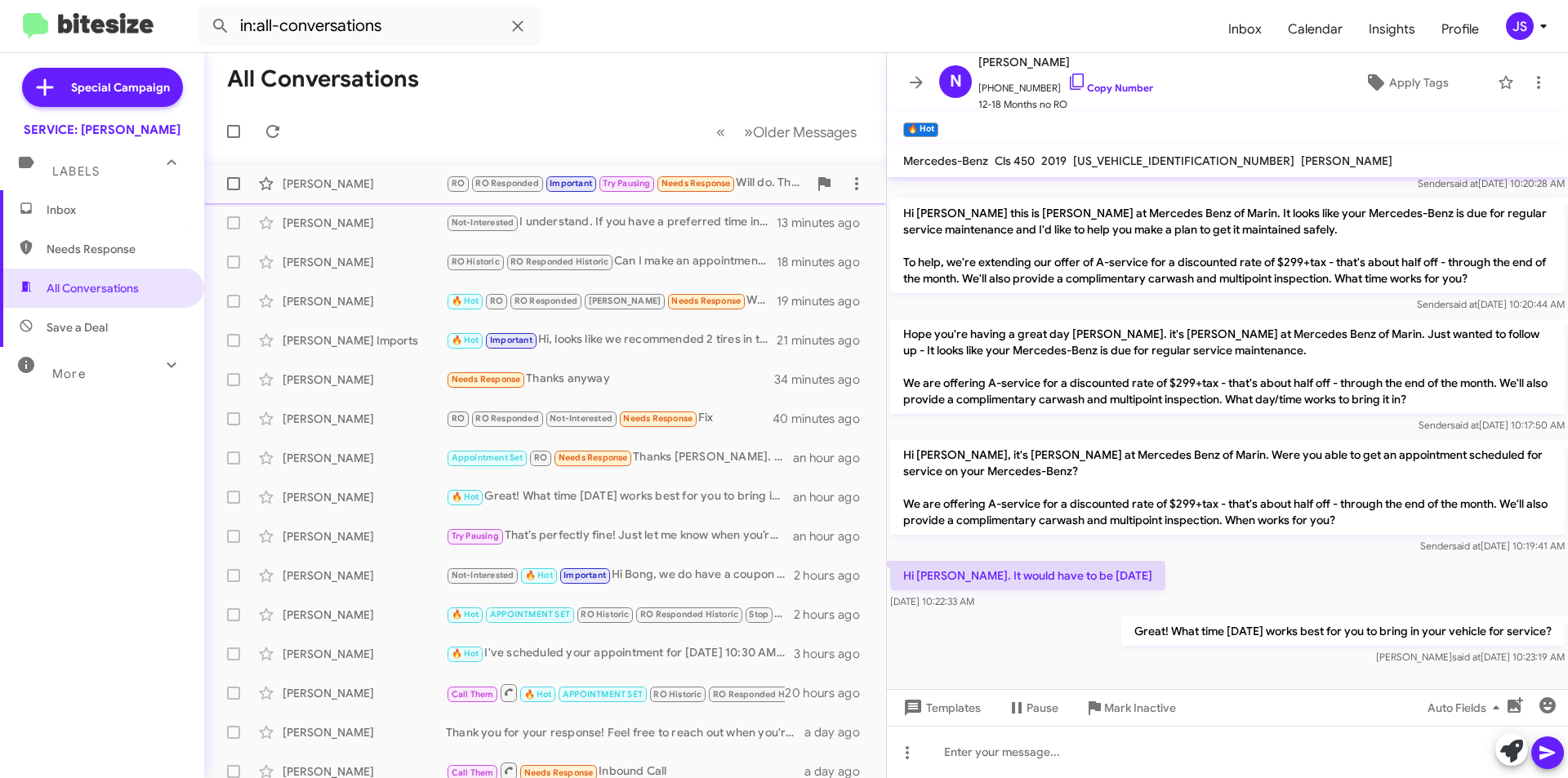
click at [379, 183] on div "[PERSON_NAME]" at bounding box center [364, 184] width 164 height 16
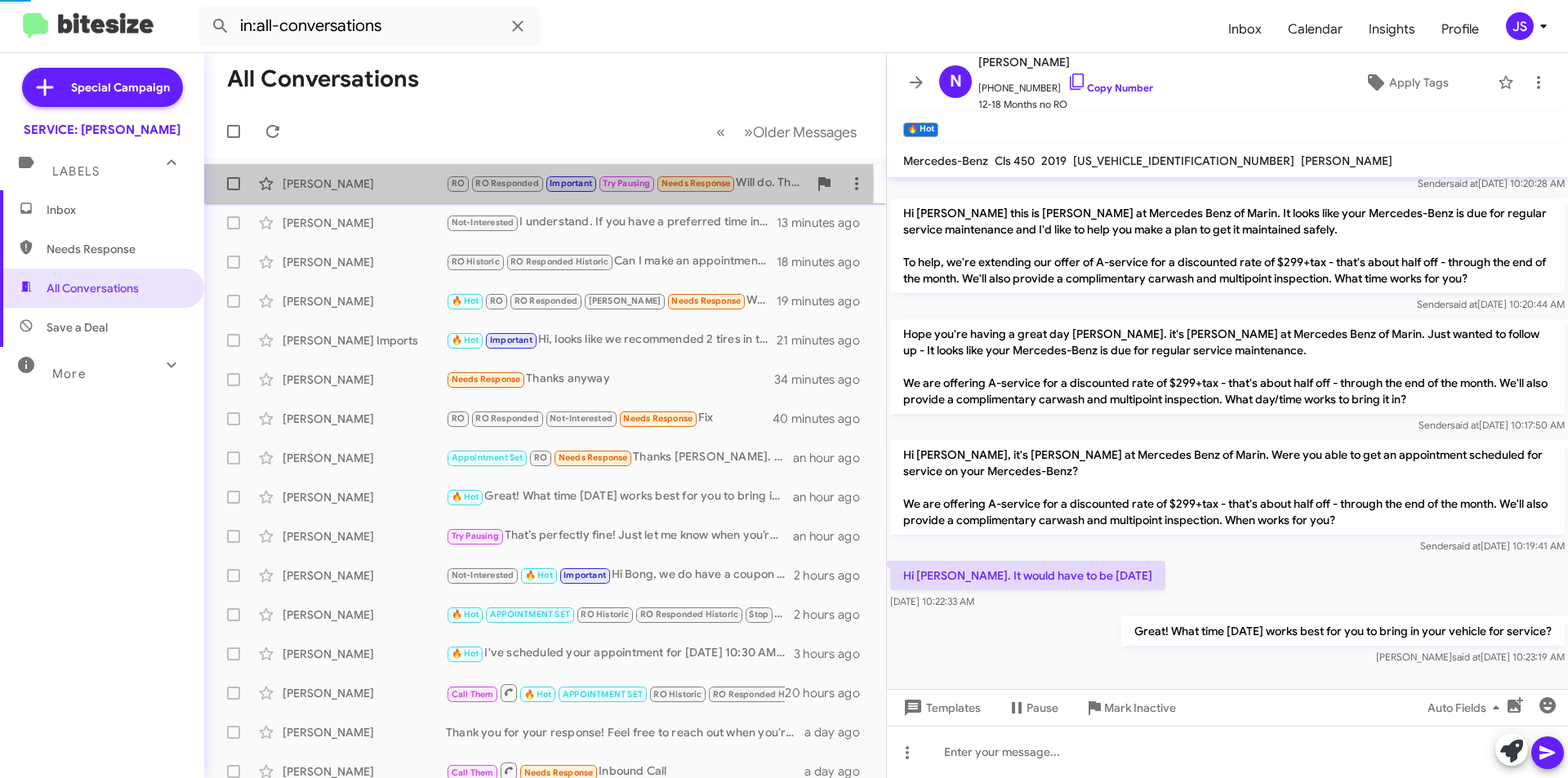
scroll to position [512, 0]
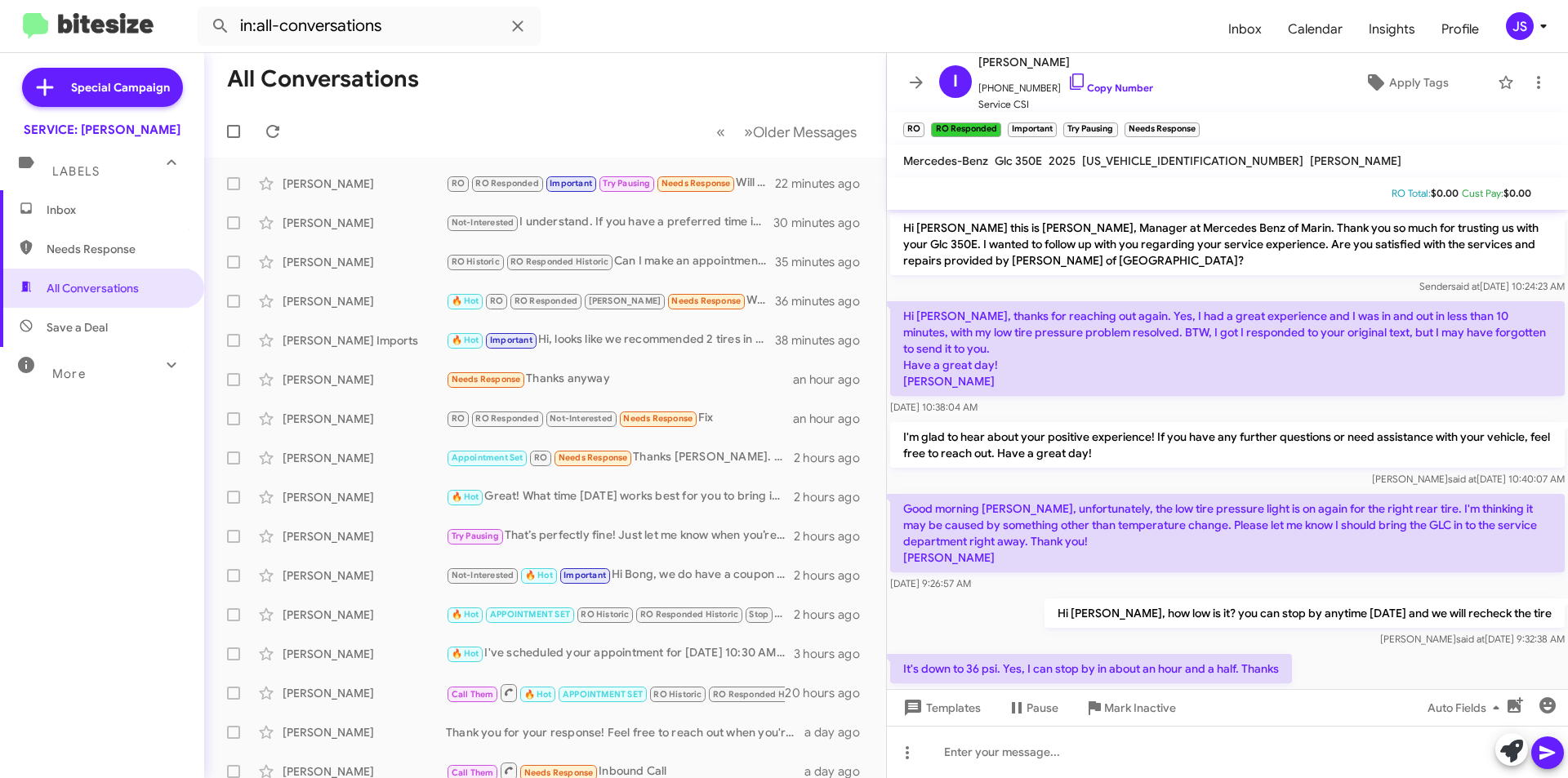
scroll to position [480, 0]
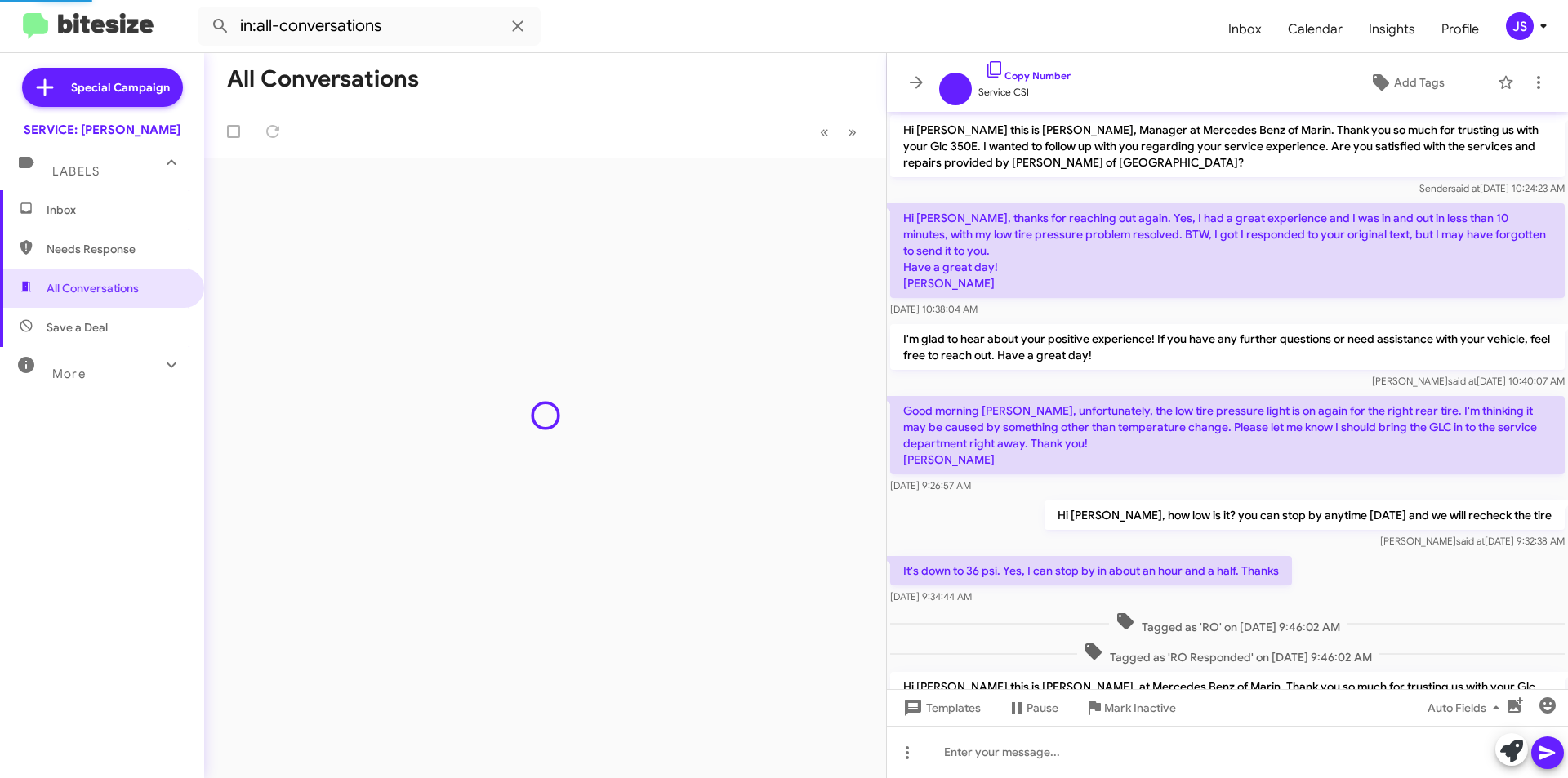
scroll to position [415, 0]
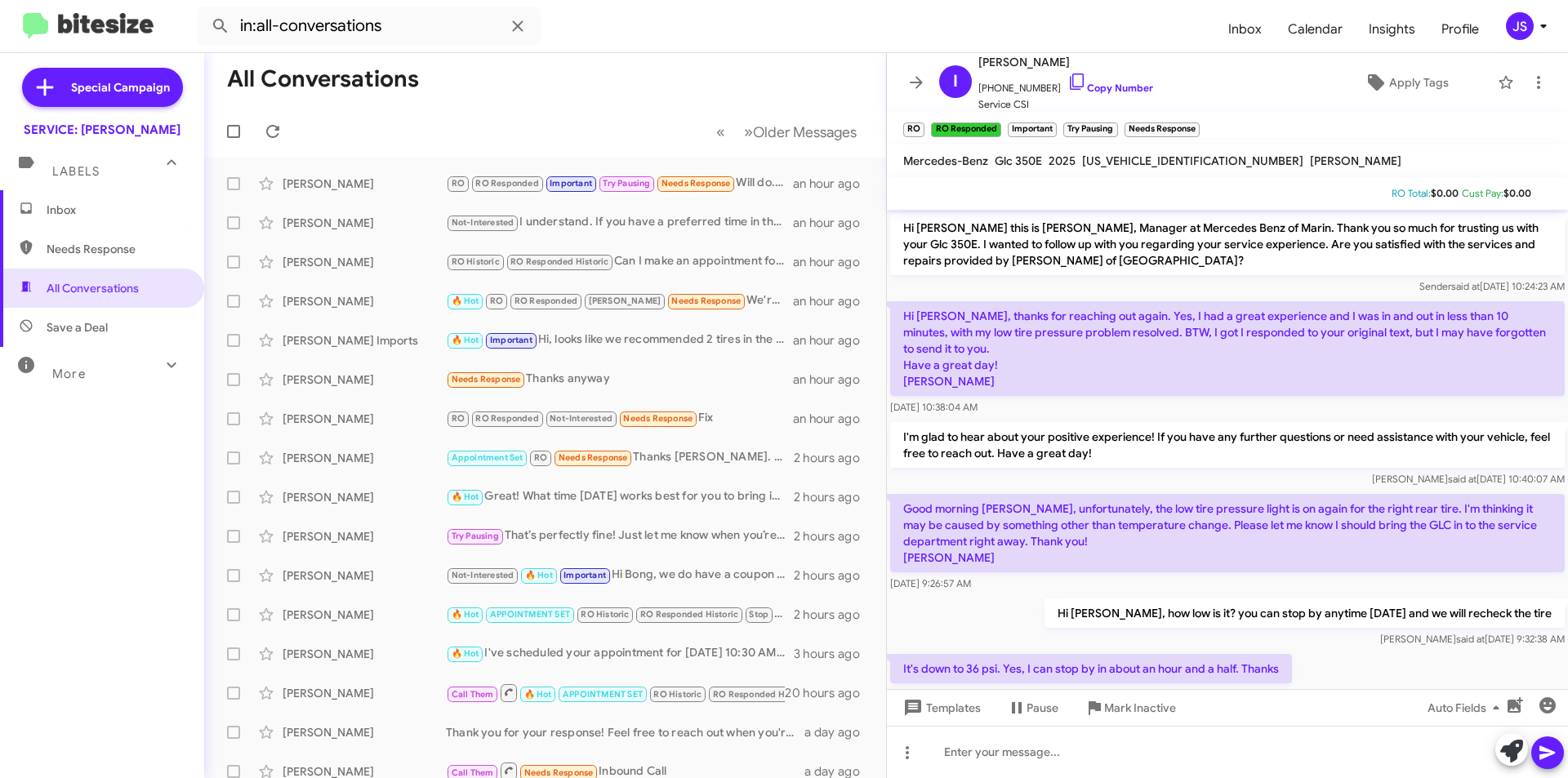
scroll to position [480, 0]
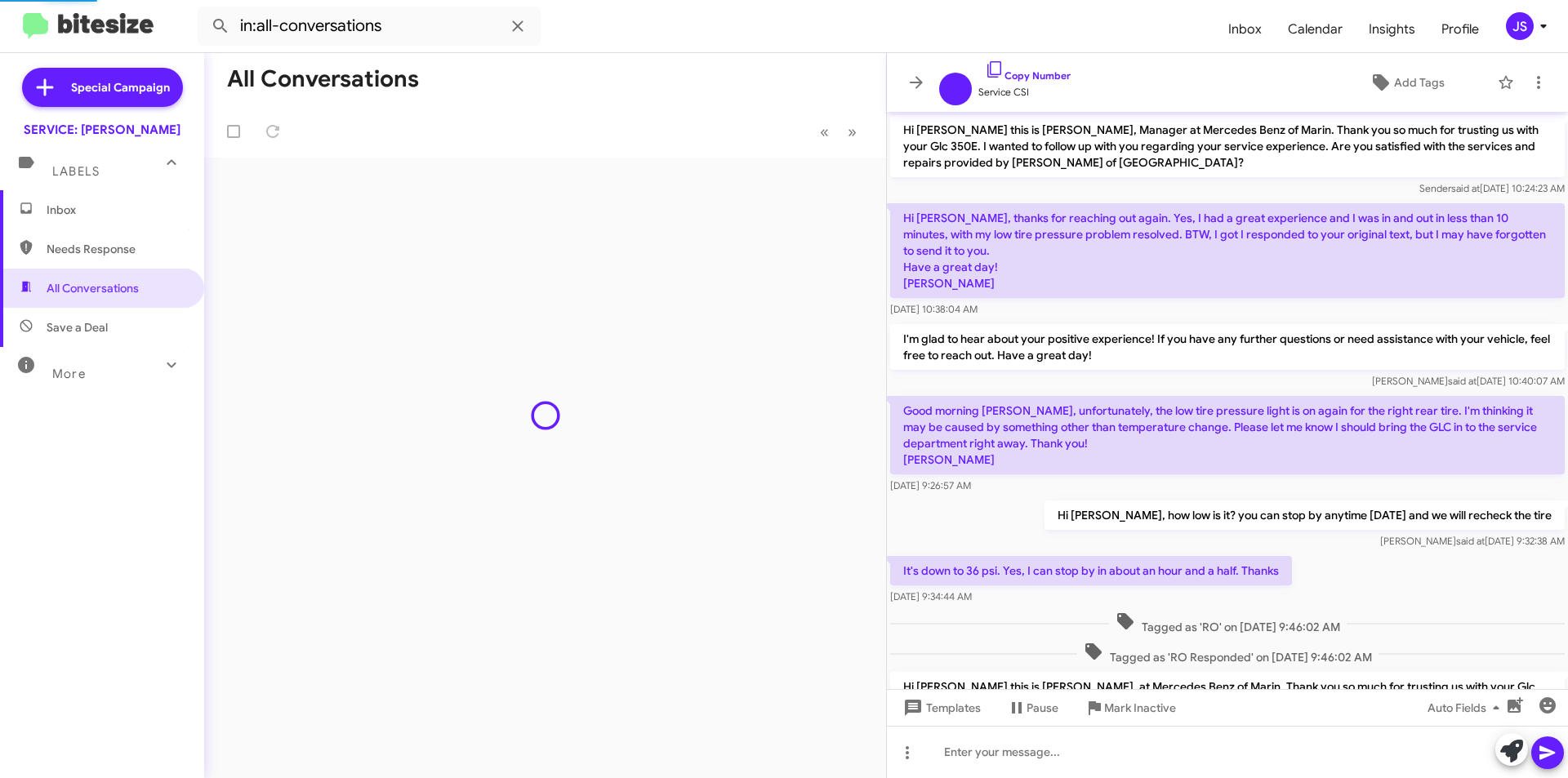
scroll to position [415, 0]
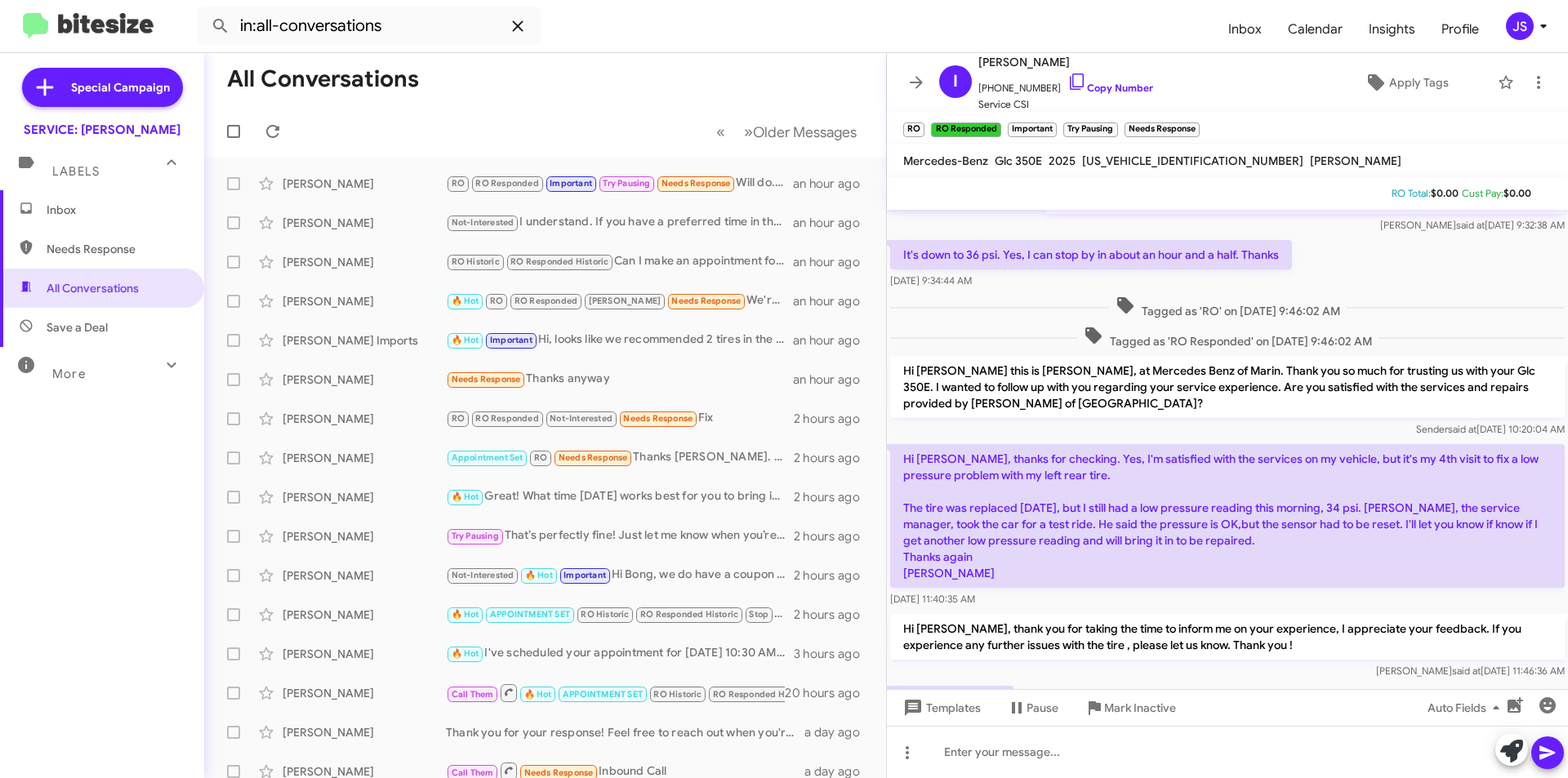
click at [511, 20] on icon at bounding box center [518, 26] width 20 height 20
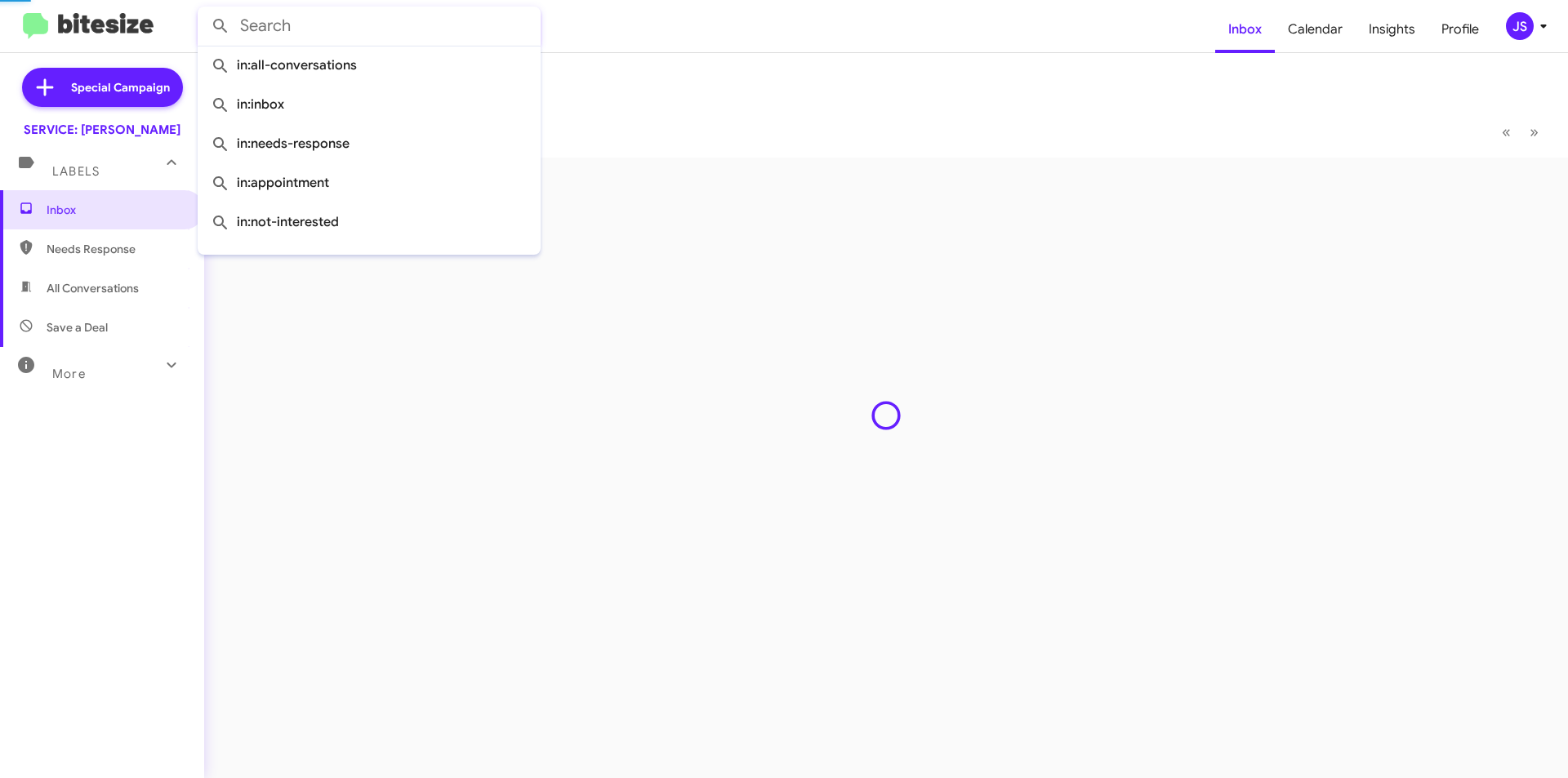
click at [431, 21] on input "text" at bounding box center [369, 26] width 343 height 39
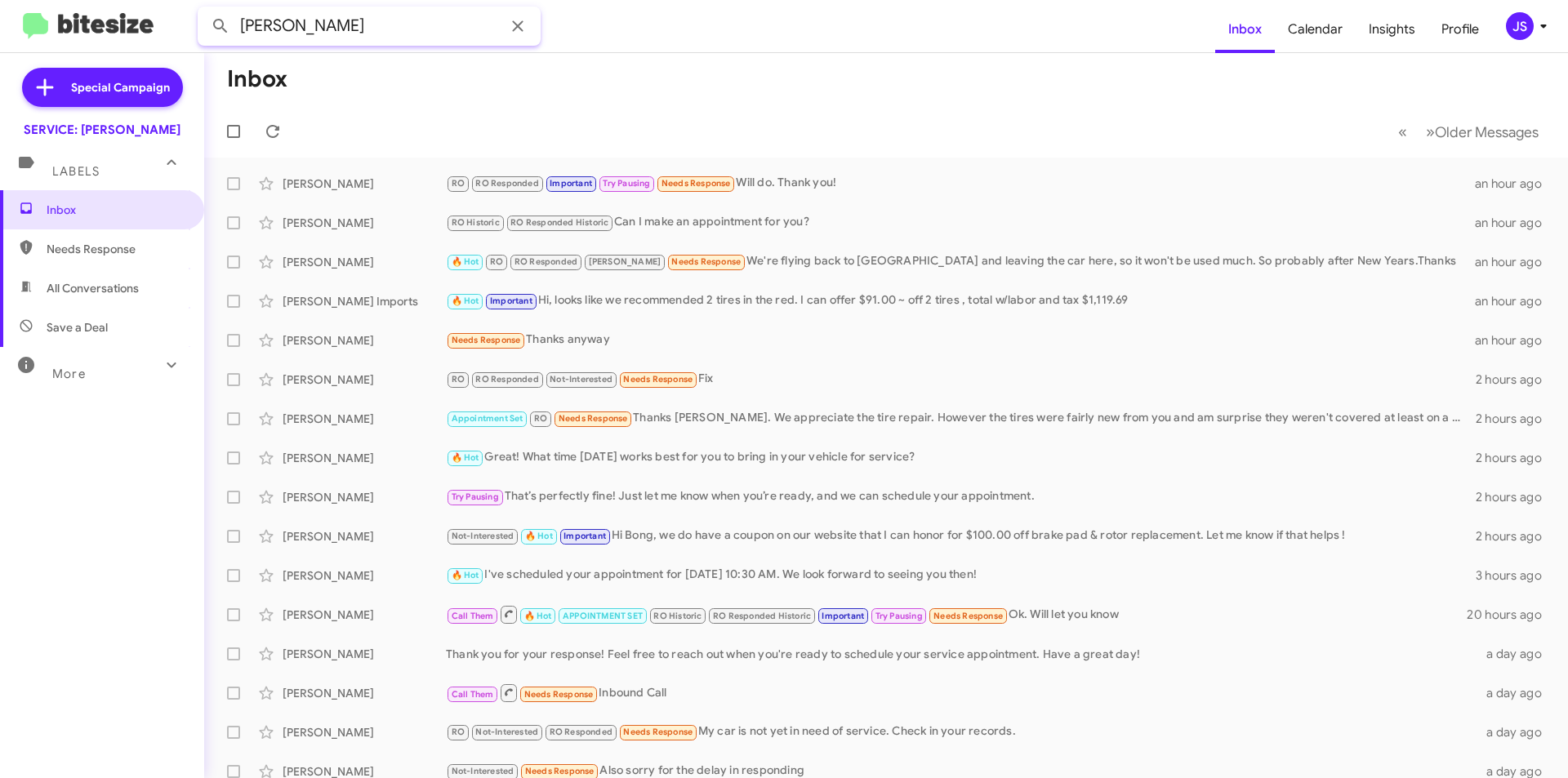
click at [204, 9] on button at bounding box center [220, 26] width 33 height 33
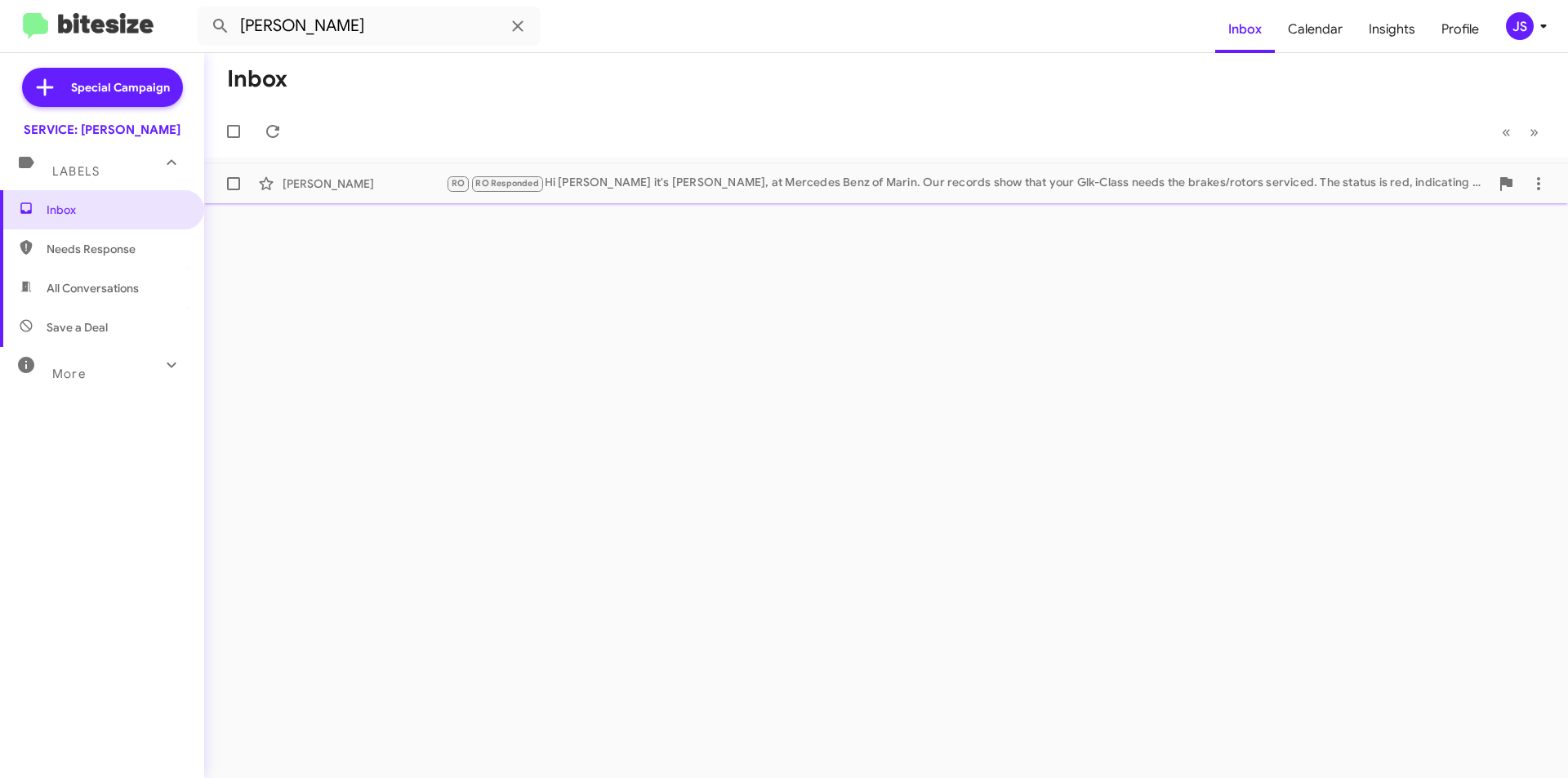
click at [1172, 176] on div "RO RO Responded Hi [PERSON_NAME] it's [PERSON_NAME], at [PERSON_NAME] of [PERSO…" at bounding box center [967, 184] width 1044 height 19
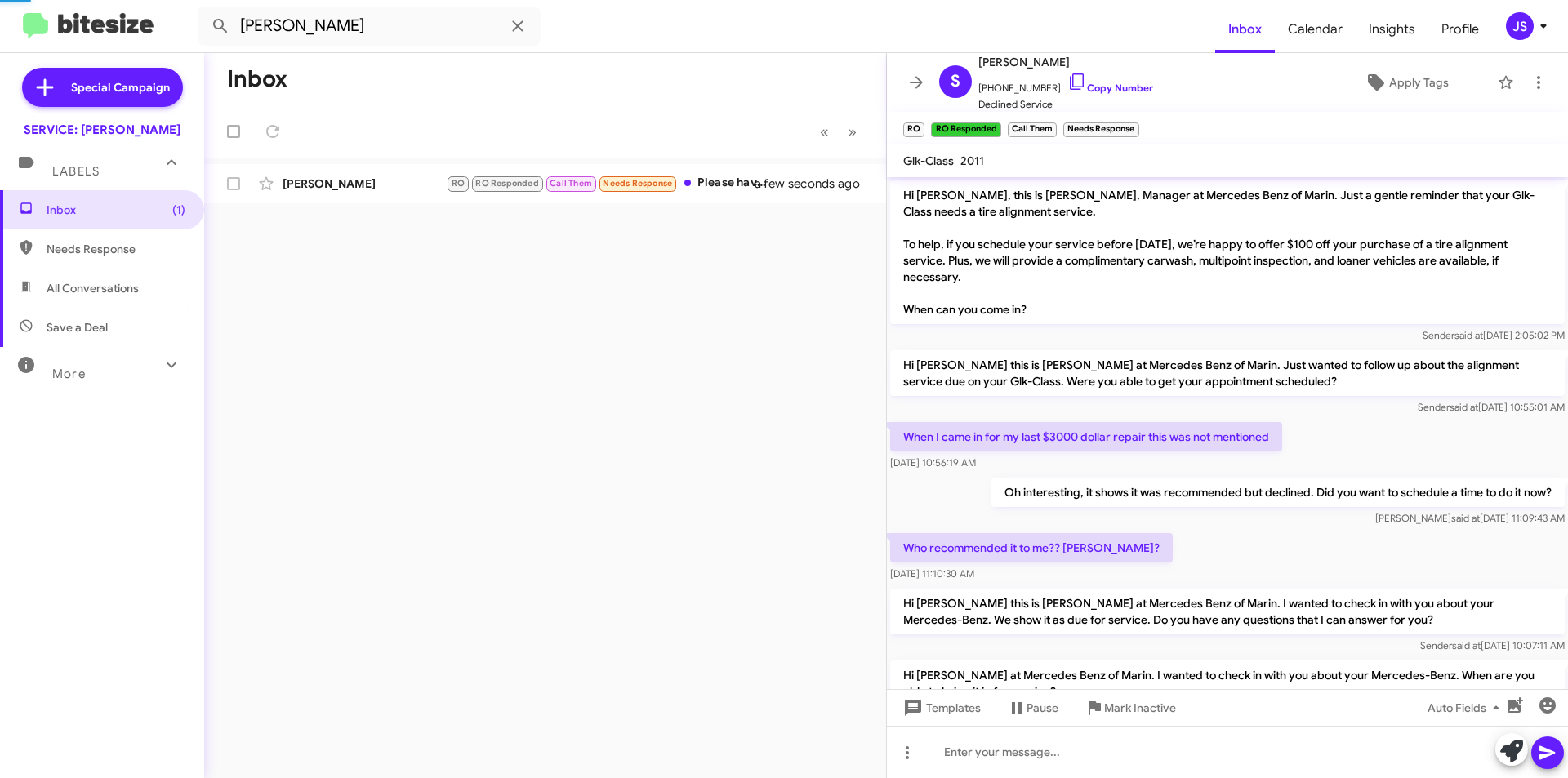
scroll to position [522, 0]
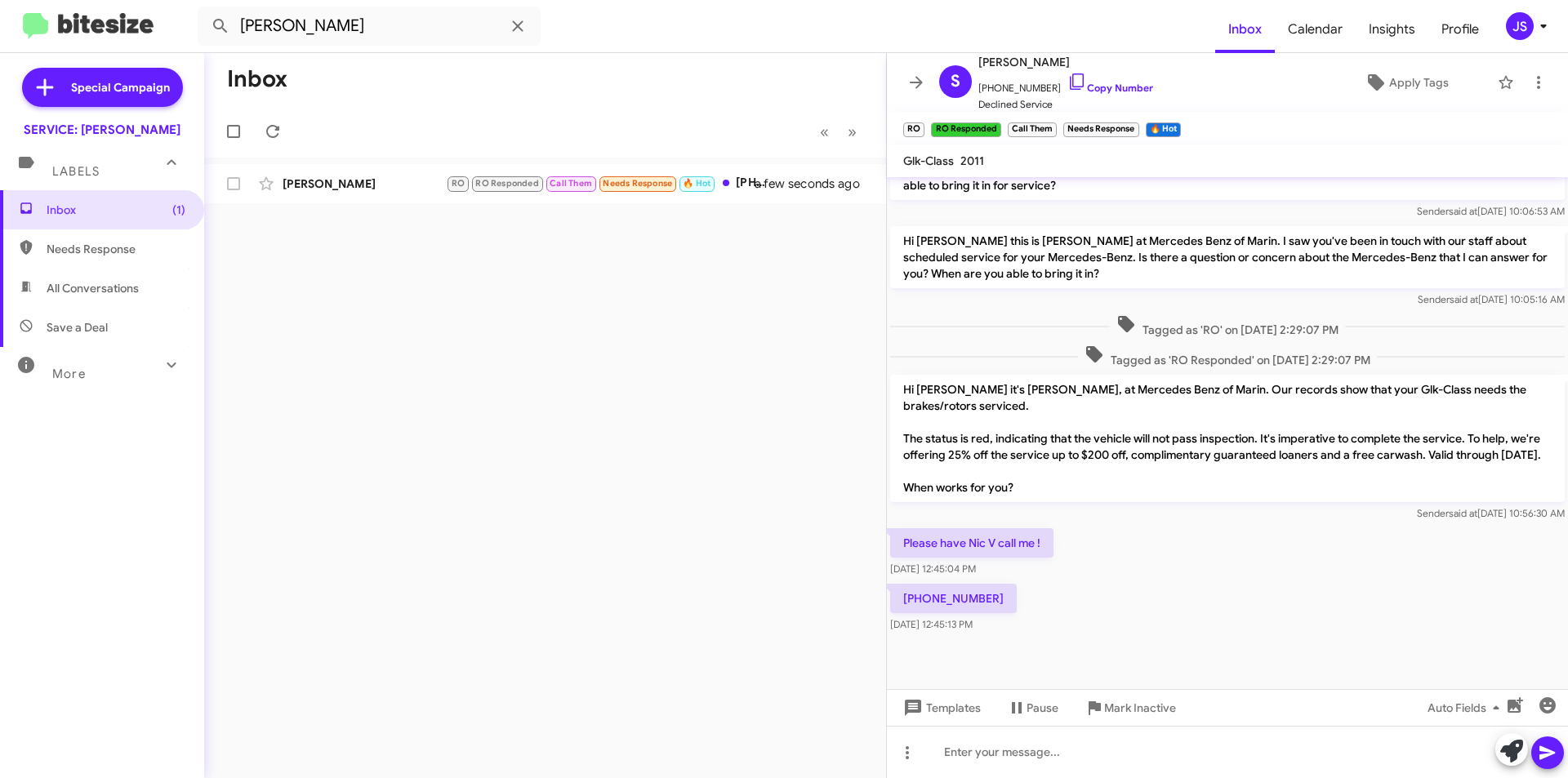
click at [1148, 550] on div "Please have Nic V call me ! [DATE] 12:45:04 PM" at bounding box center [1227, 553] width 681 height 56
click at [1368, 89] on icon at bounding box center [1376, 82] width 16 height 16
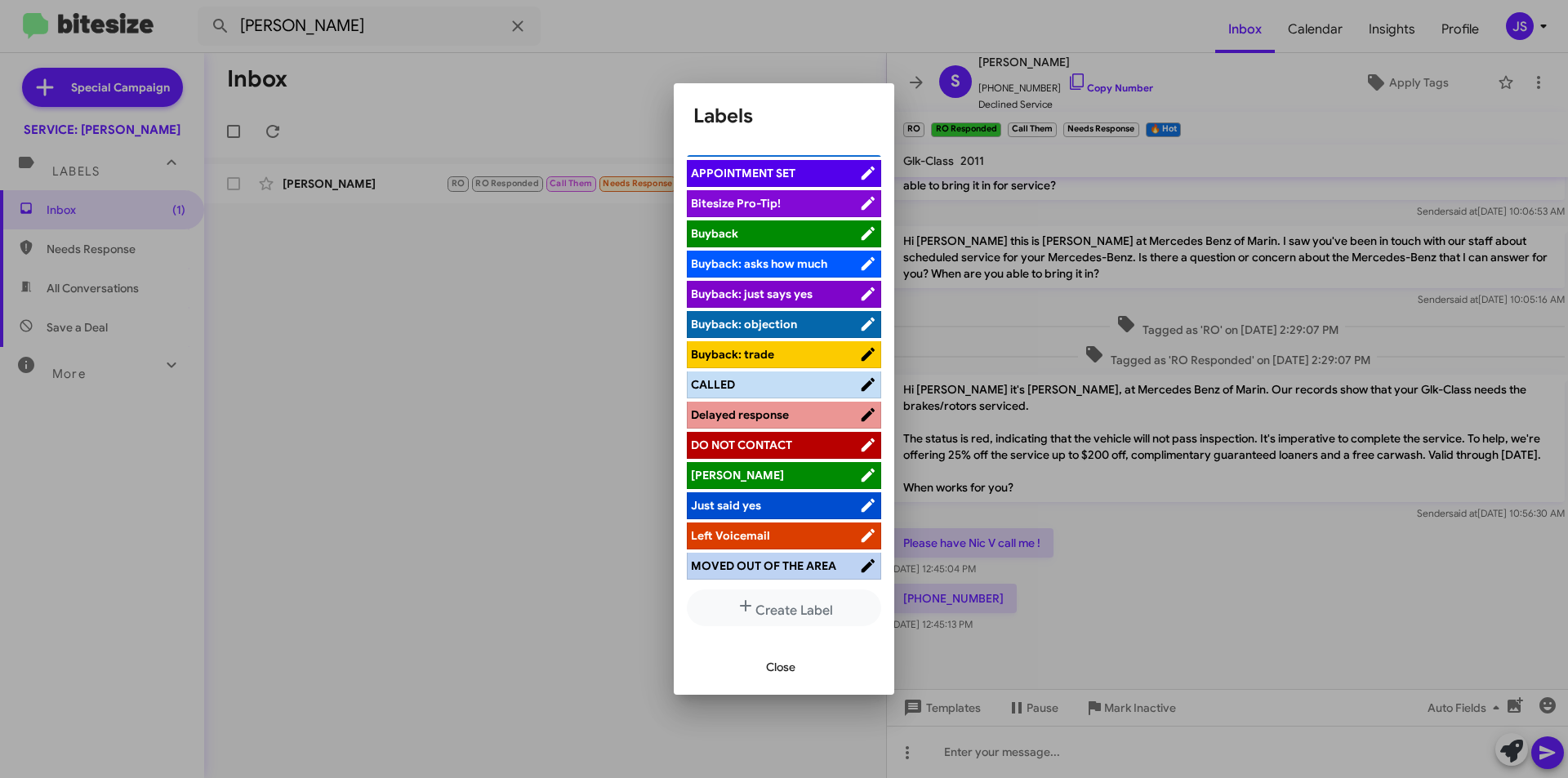
scroll to position [81, 0]
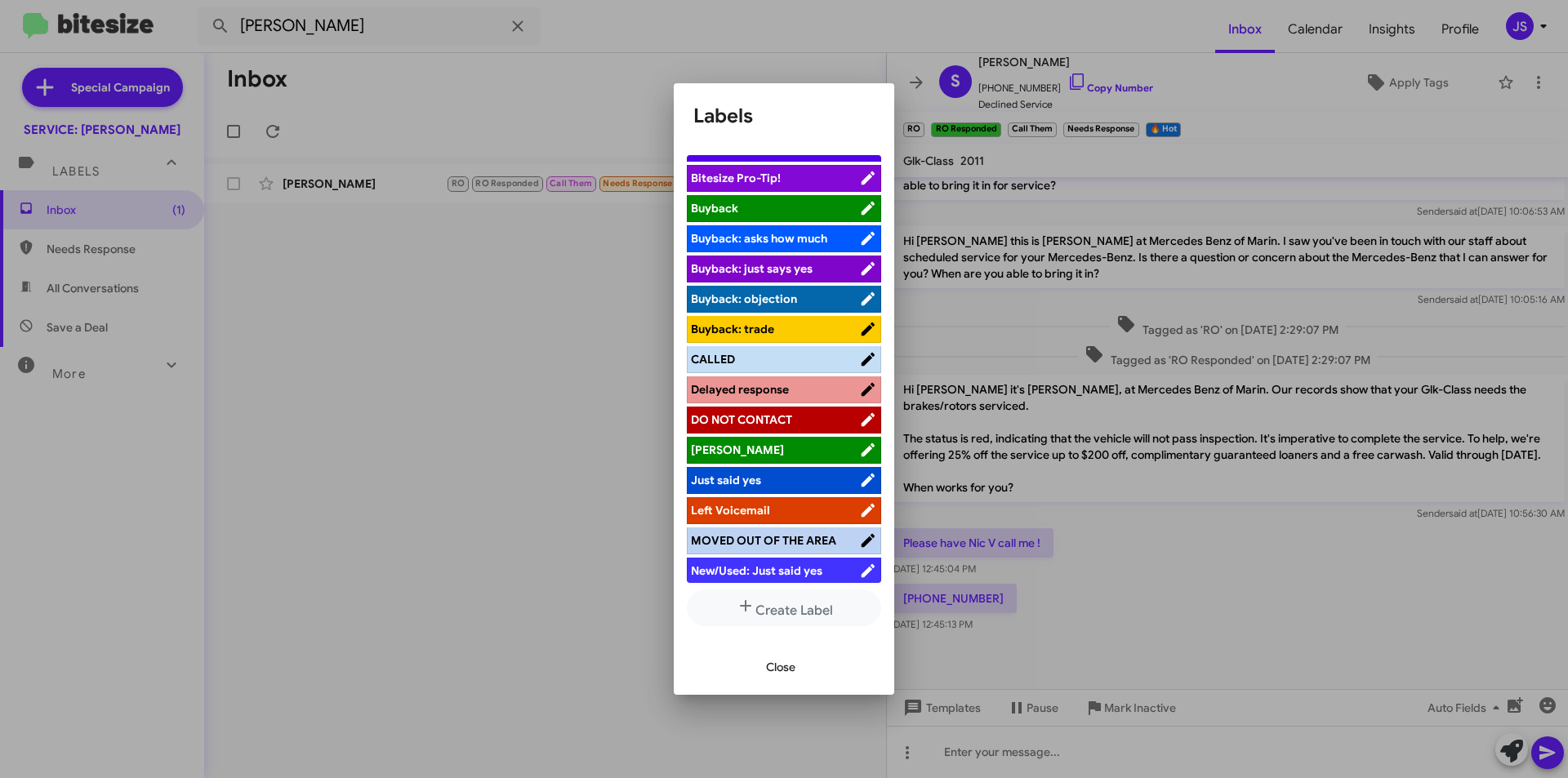
click at [749, 353] on span "CALLED" at bounding box center [775, 359] width 168 height 16
click at [758, 663] on button "Close" at bounding box center [781, 667] width 56 height 29
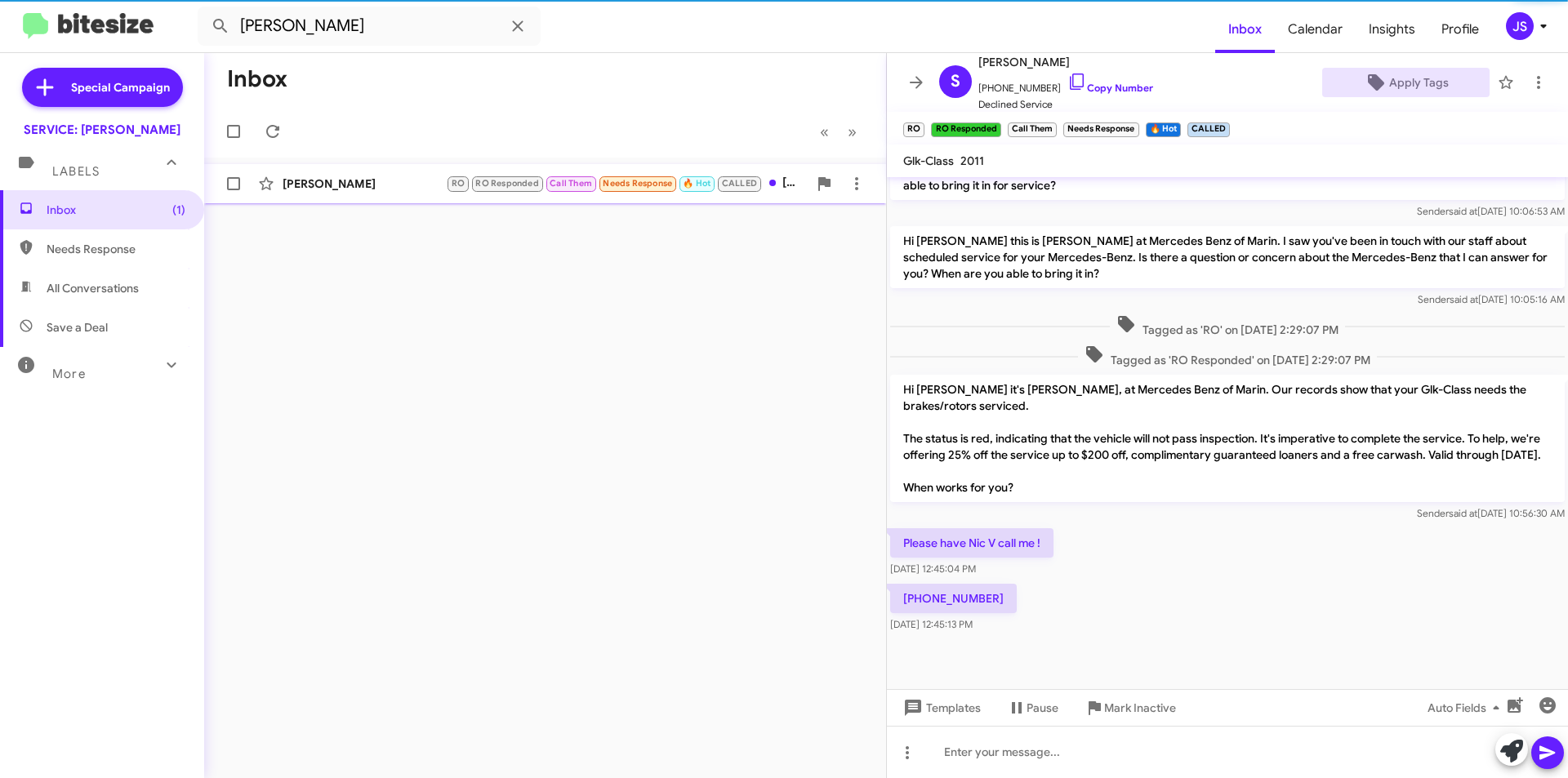
click at [327, 189] on div "[PERSON_NAME]" at bounding box center [364, 184] width 164 height 16
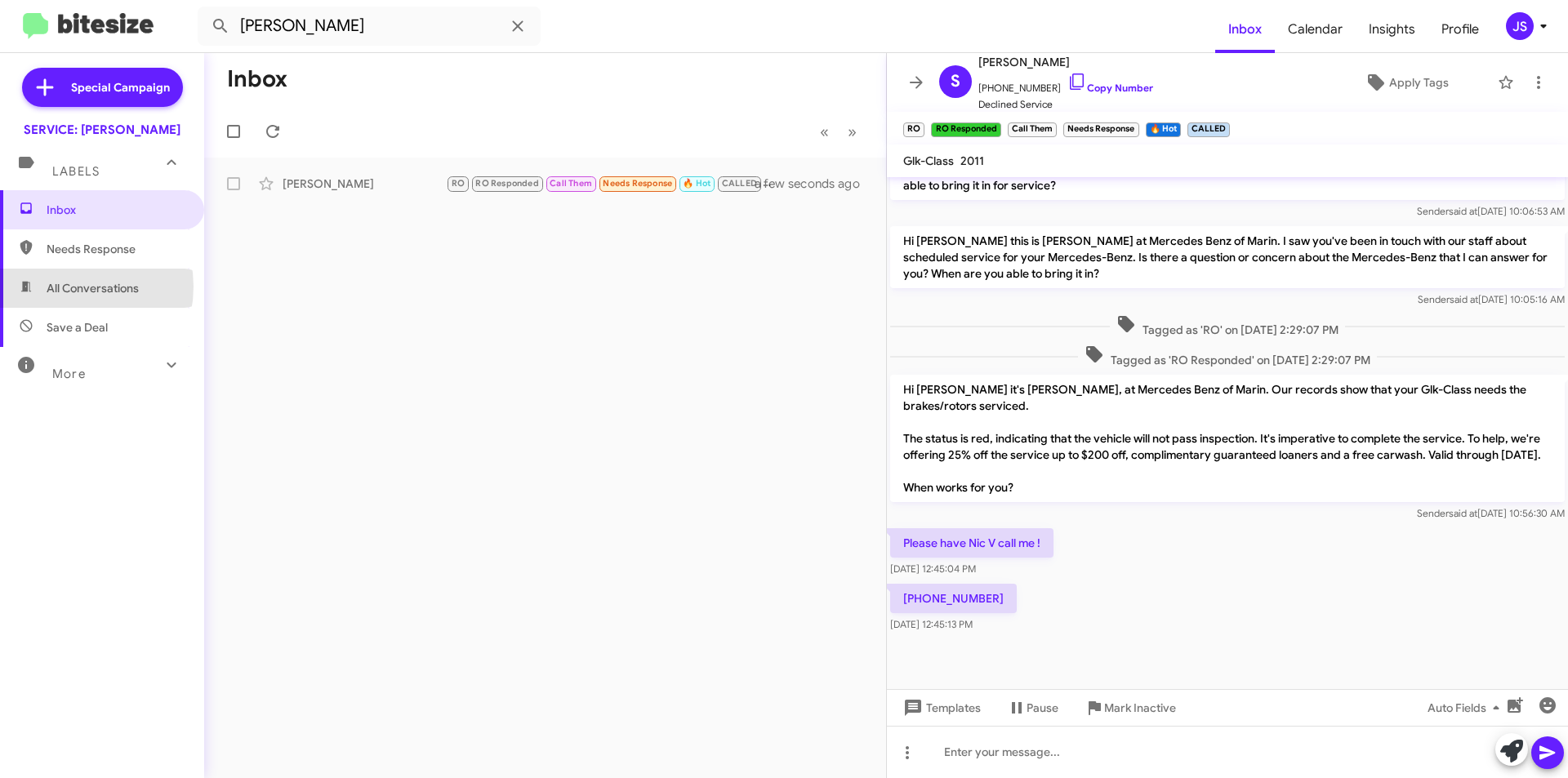
click at [63, 287] on span "All Conversations" at bounding box center [93, 288] width 93 height 16
type input "in:all-conversations"
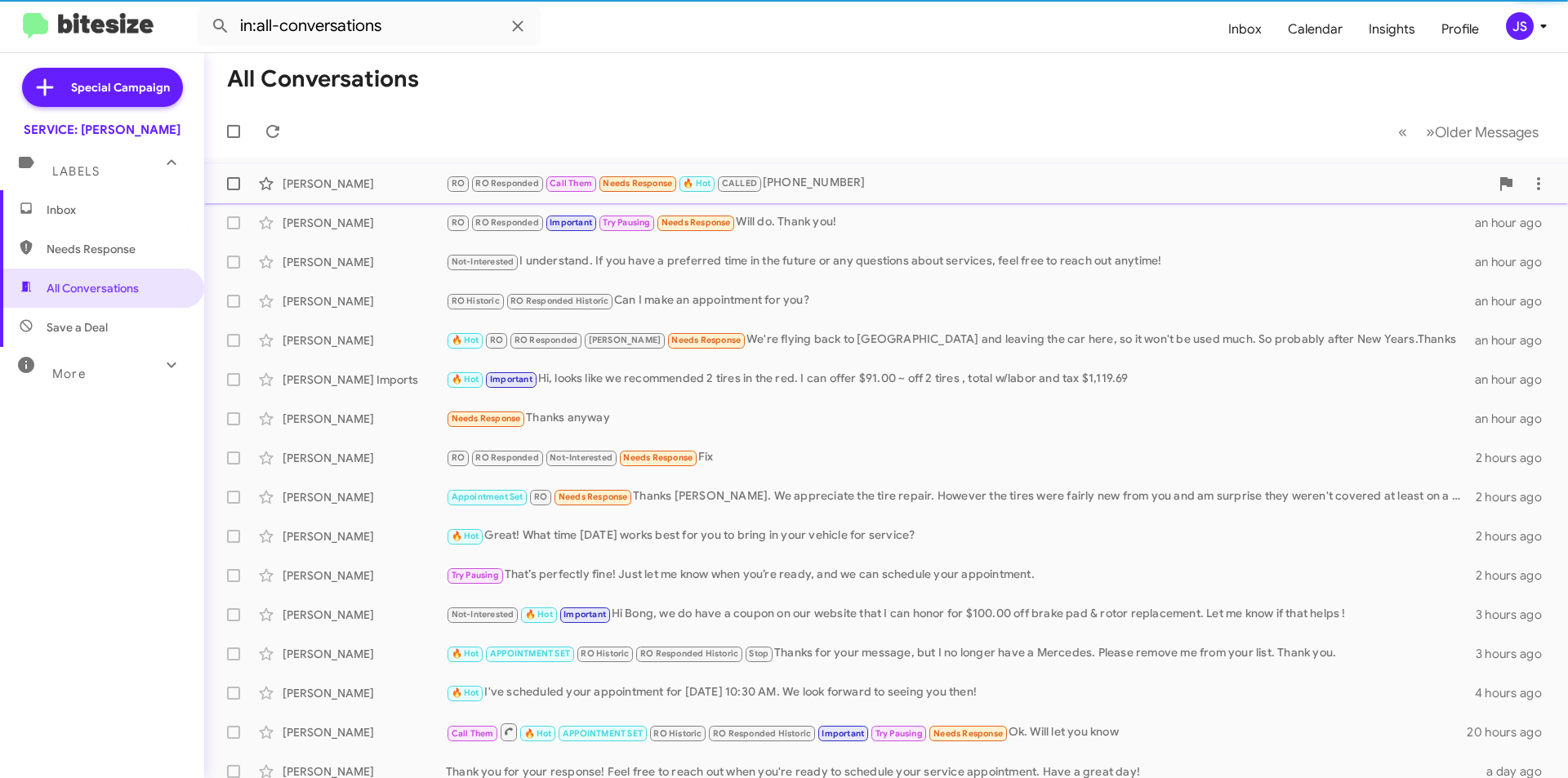
click at [361, 197] on div "[PERSON_NAME] RO RO Responded Call Them Needs Response 🔥 Hot CALLED [PHONE_NUMB…" at bounding box center [887, 184] width 1338 height 33
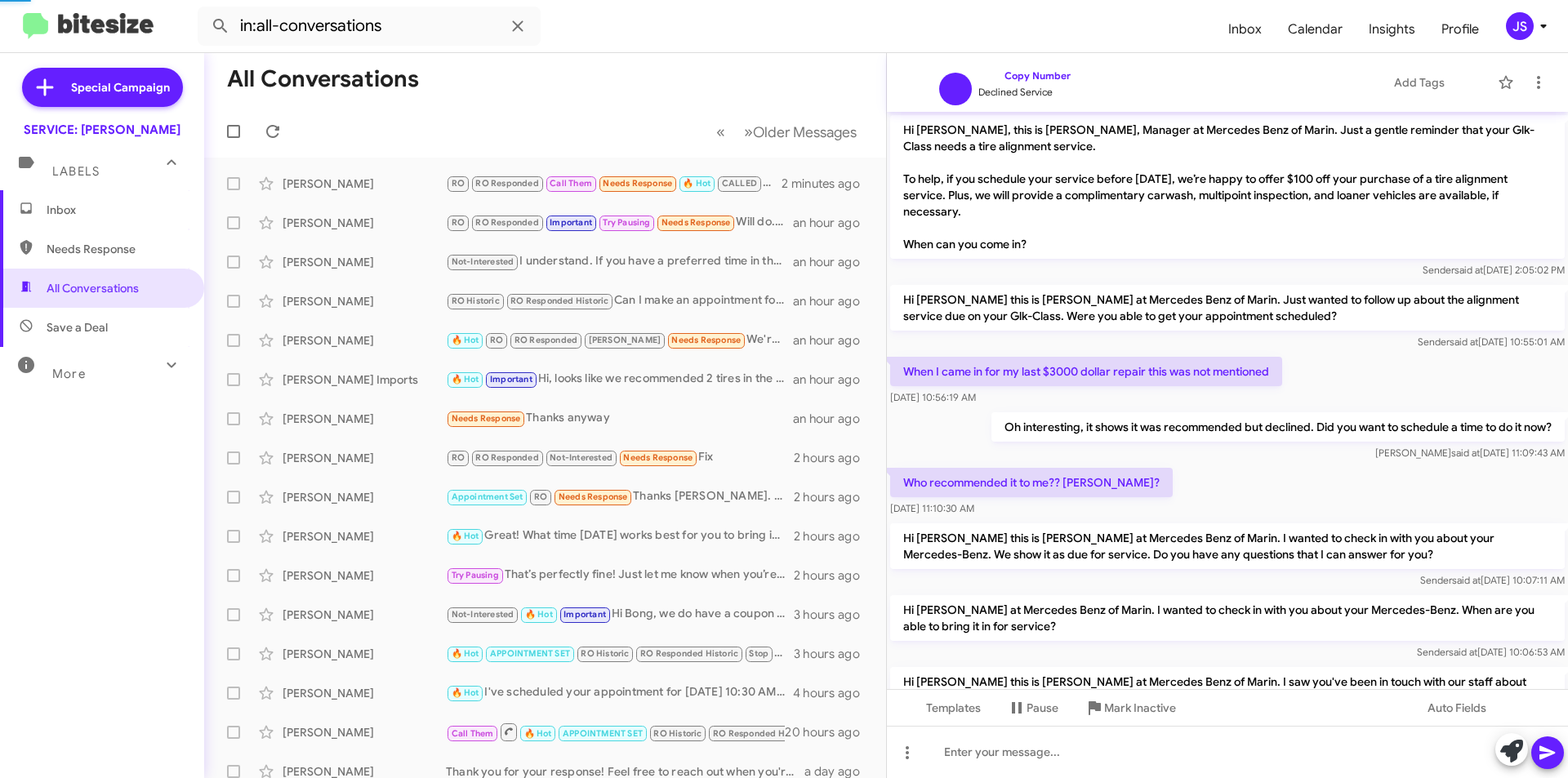
scroll to position [492, 0]
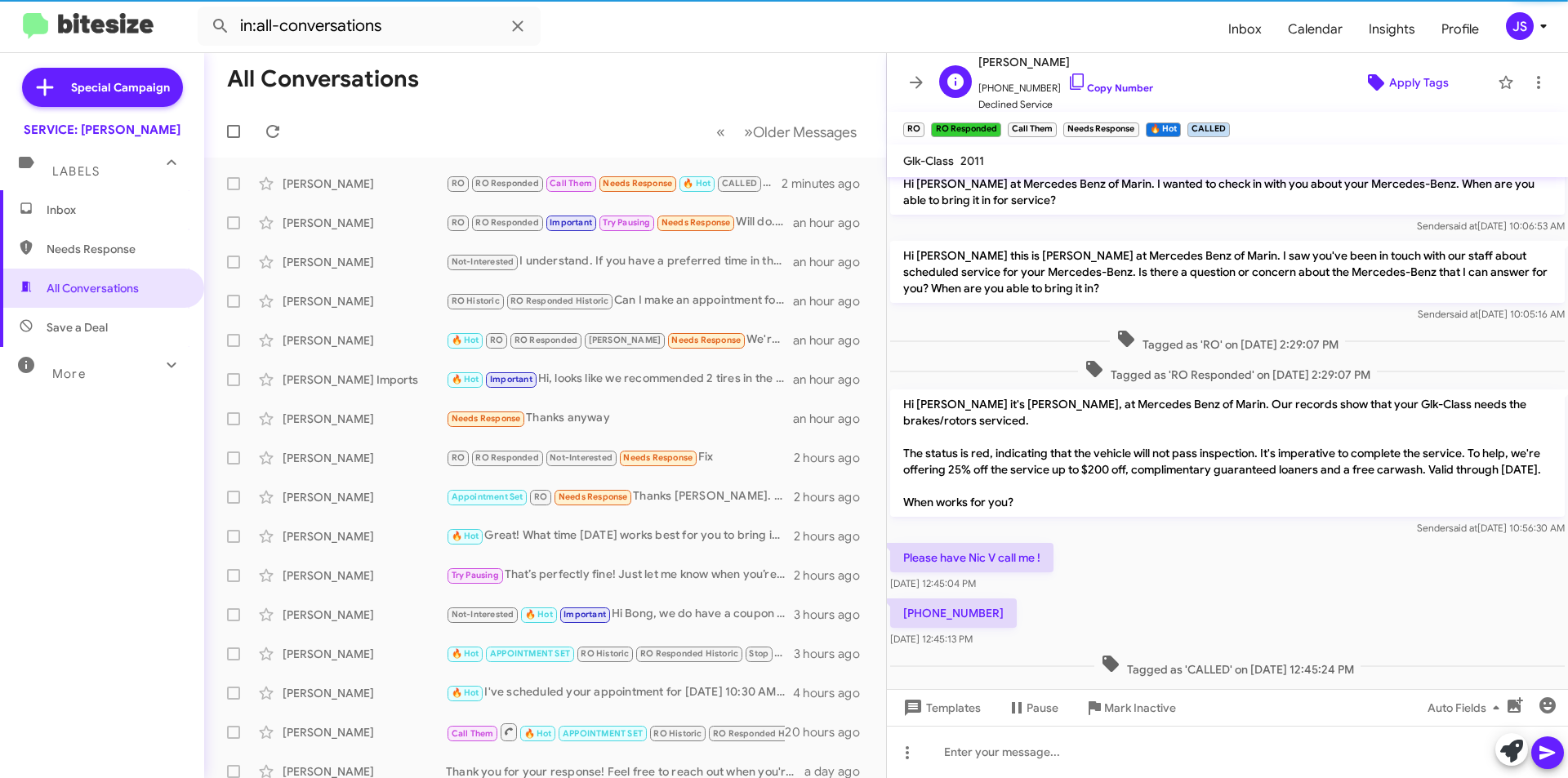
click at [1413, 92] on span "Apply Tags" at bounding box center [1418, 82] width 60 height 29
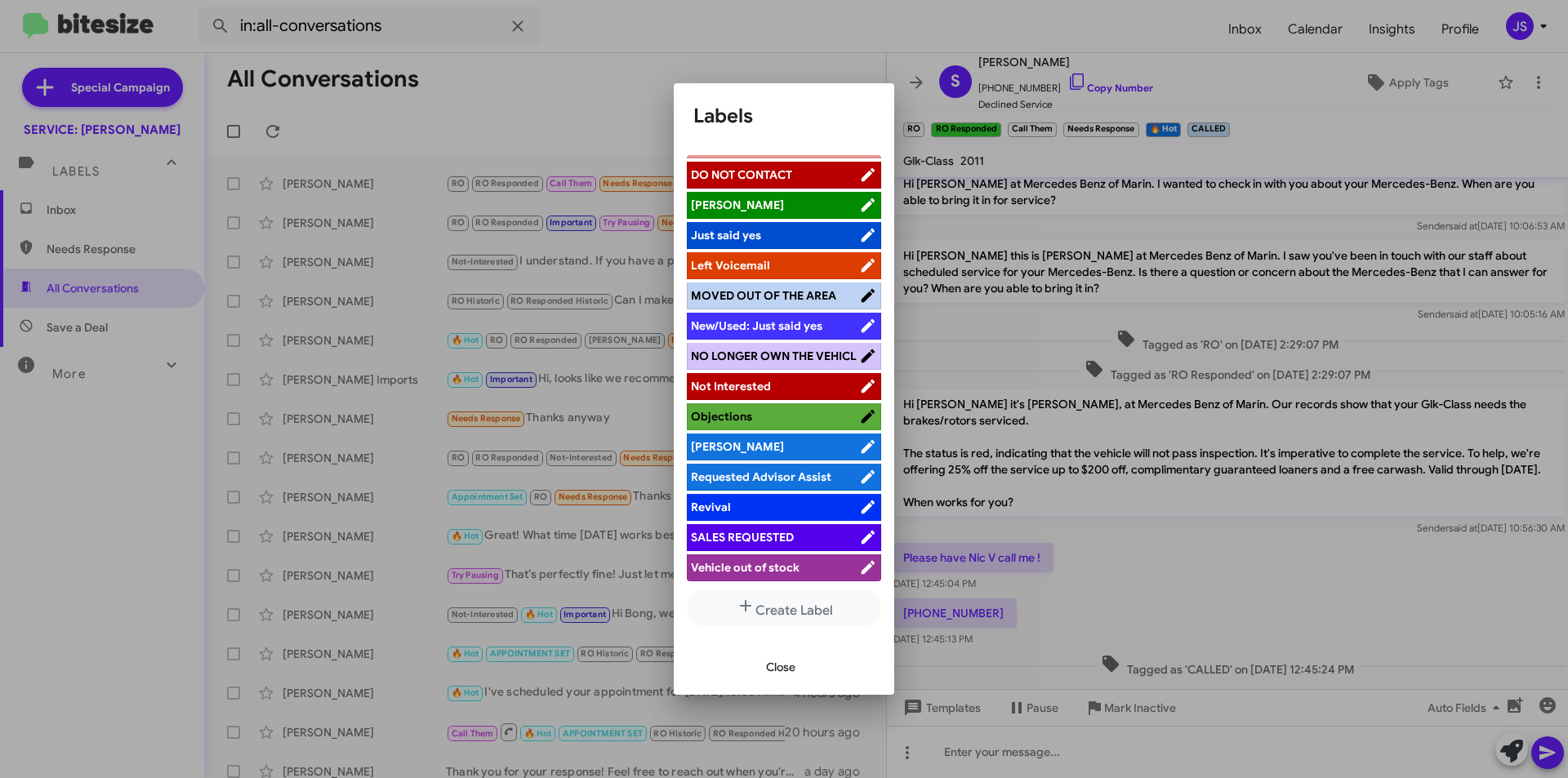
scroll to position [342, 0]
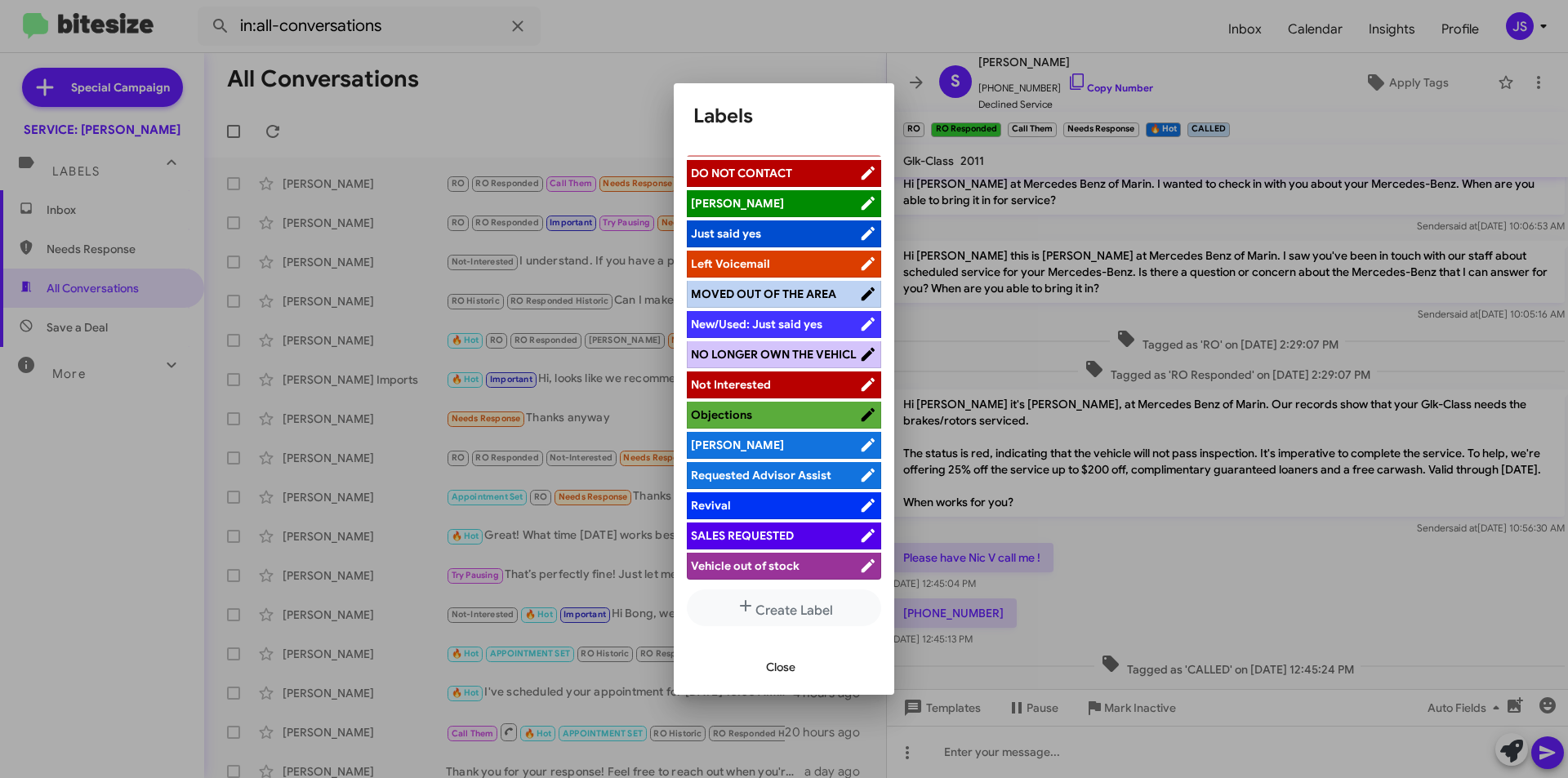
click at [782, 469] on span "Requested Advisor Assist" at bounding box center [761, 476] width 140 height 15
click at [784, 662] on span "Close" at bounding box center [781, 667] width 29 height 29
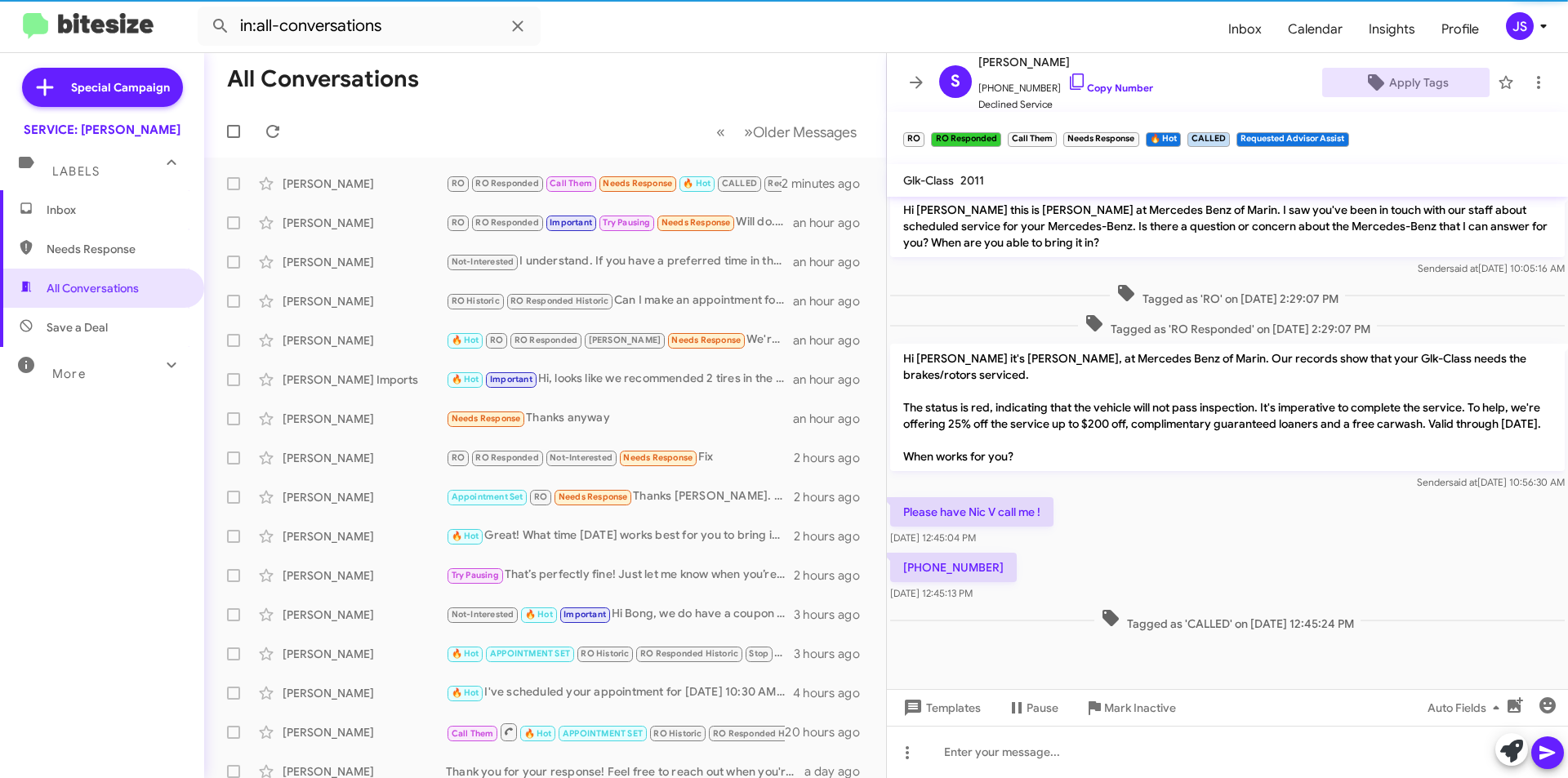
scroll to position [576, 0]
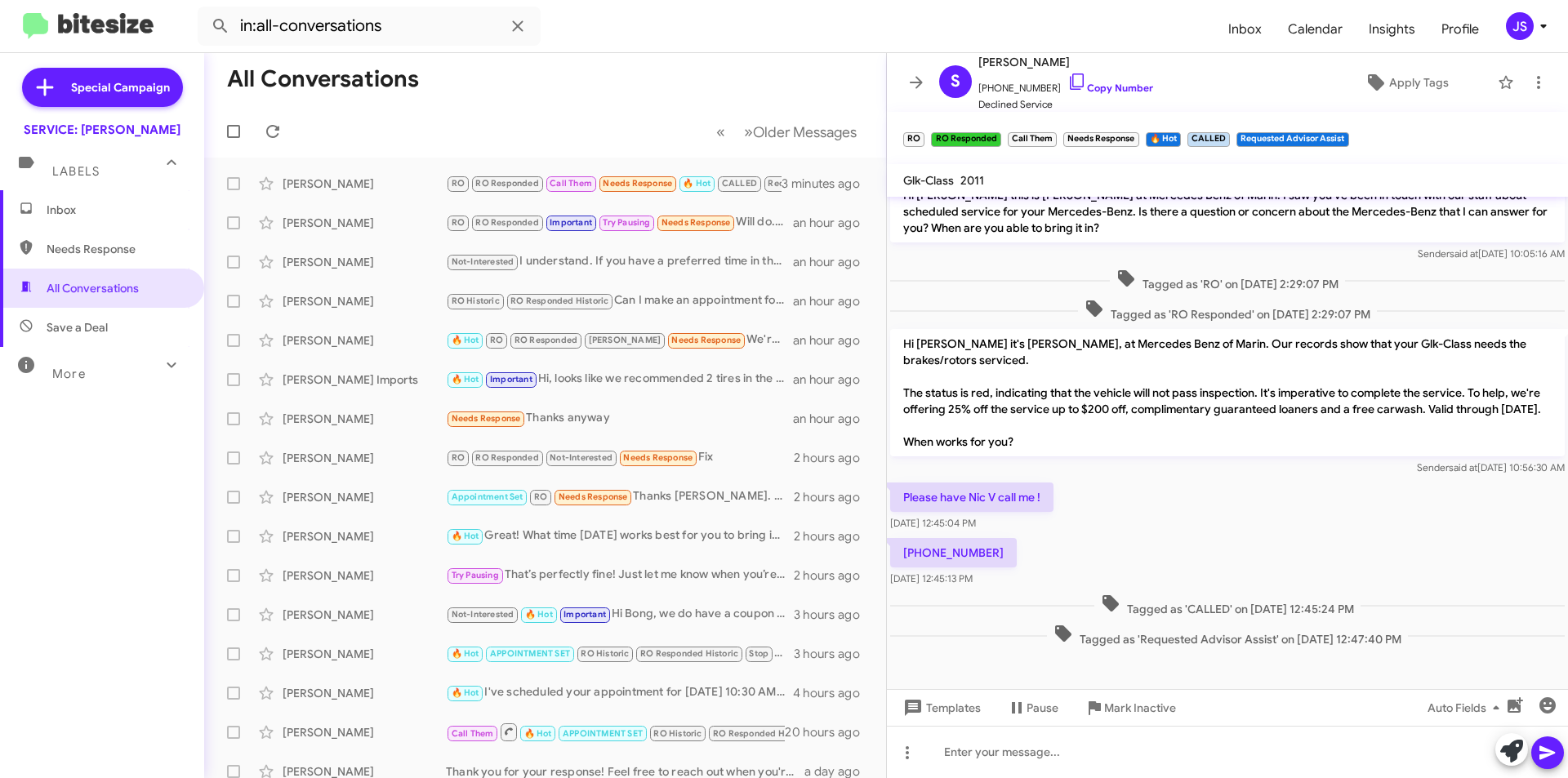
scroll to position [611, 0]
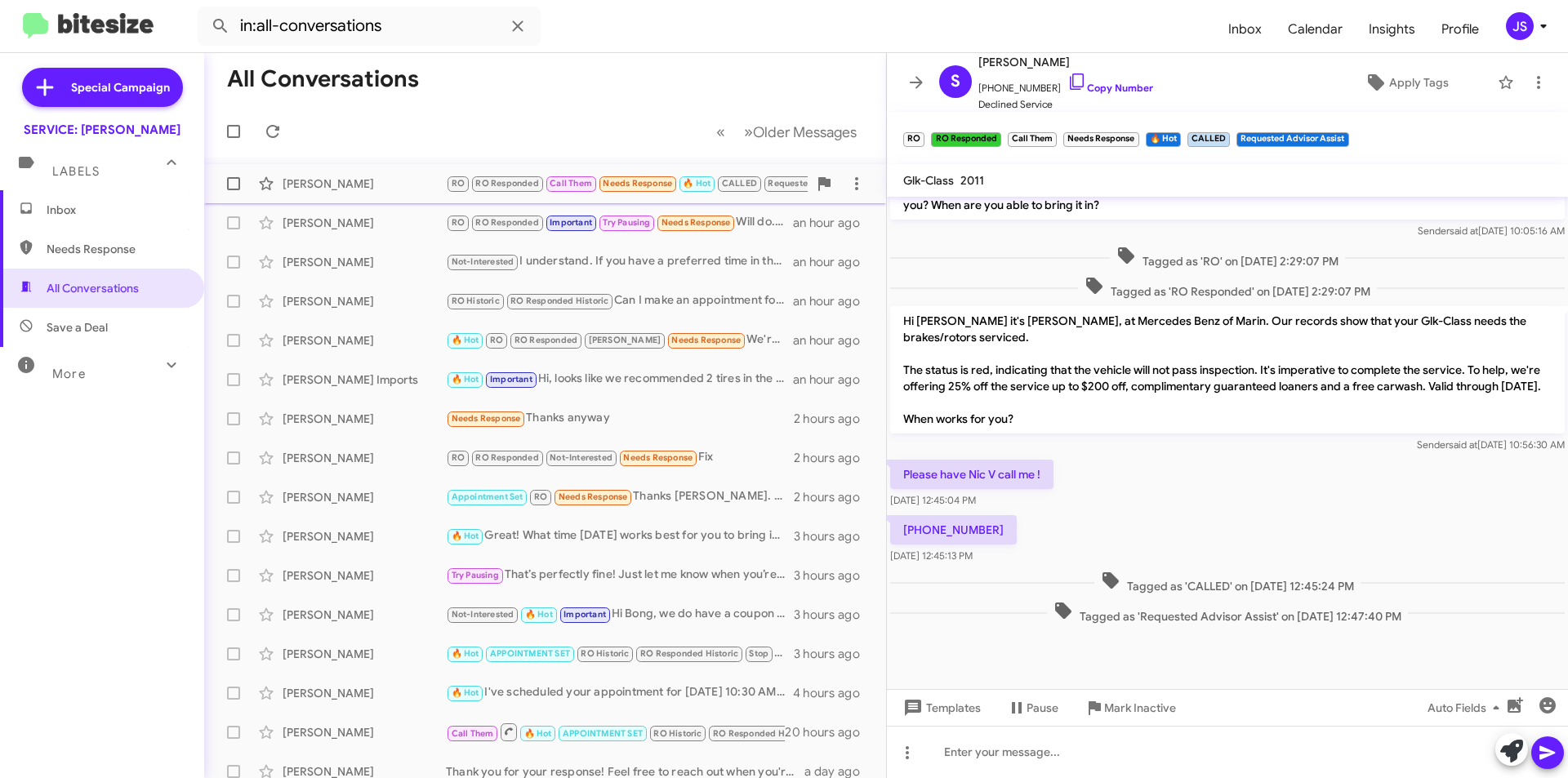
click at [376, 185] on div "[PERSON_NAME]" at bounding box center [364, 184] width 164 height 16
click at [104, 203] on span "Inbox" at bounding box center [115, 209] width 139 height 16
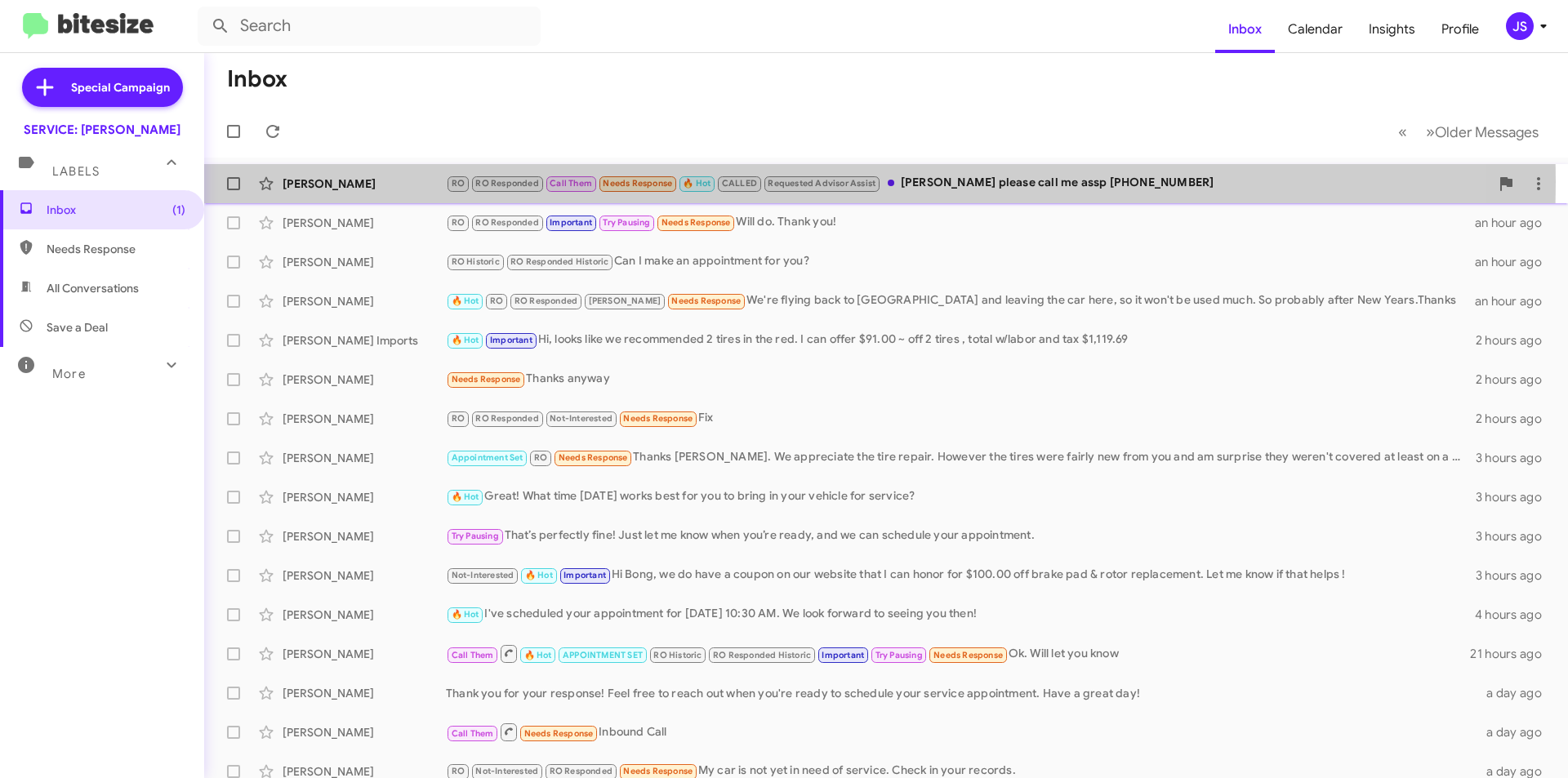
click at [379, 182] on div "[PERSON_NAME]" at bounding box center [364, 184] width 164 height 16
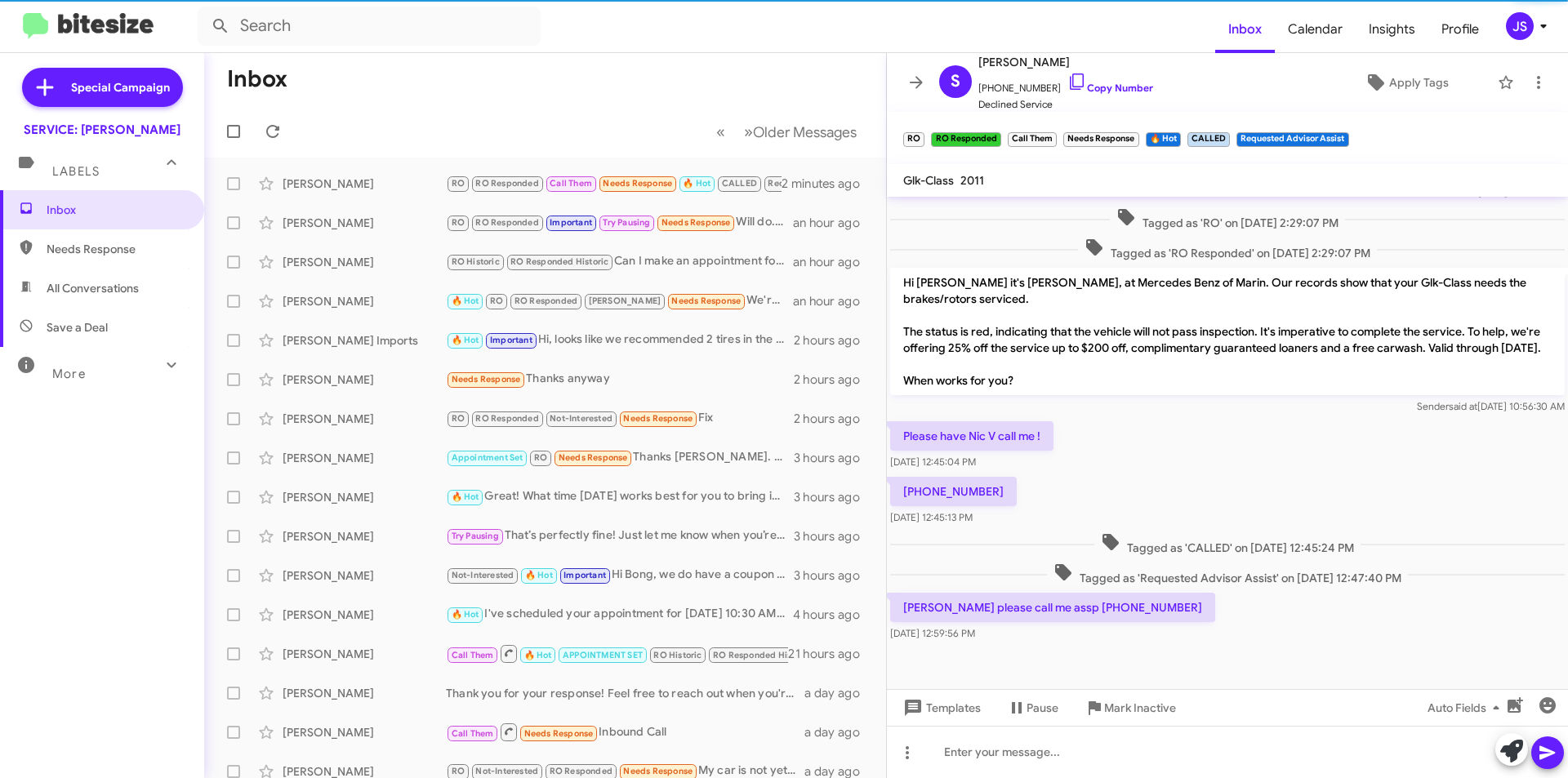
scroll to position [671, 0]
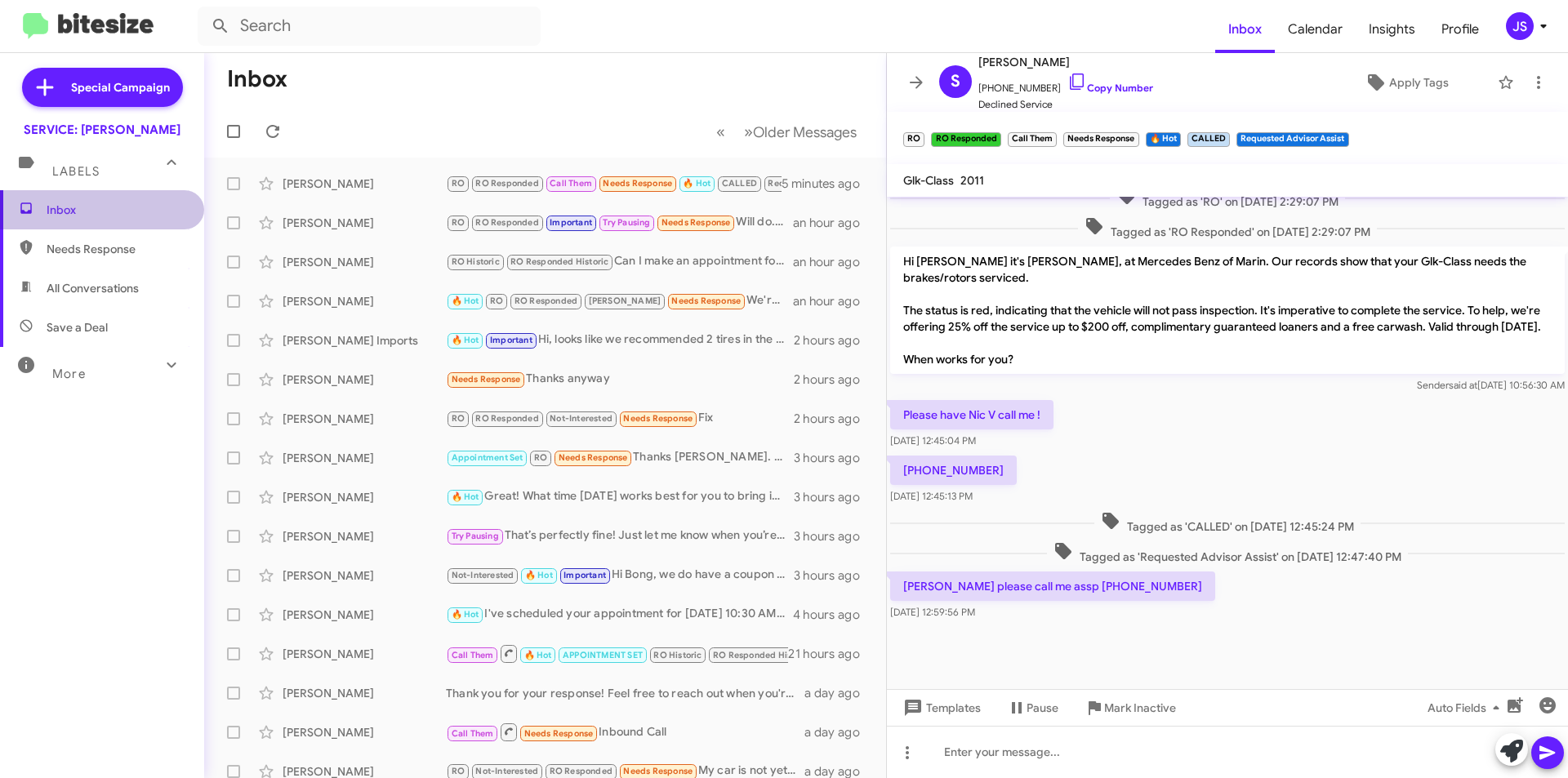
click at [110, 203] on span "Inbox" at bounding box center [115, 209] width 139 height 16
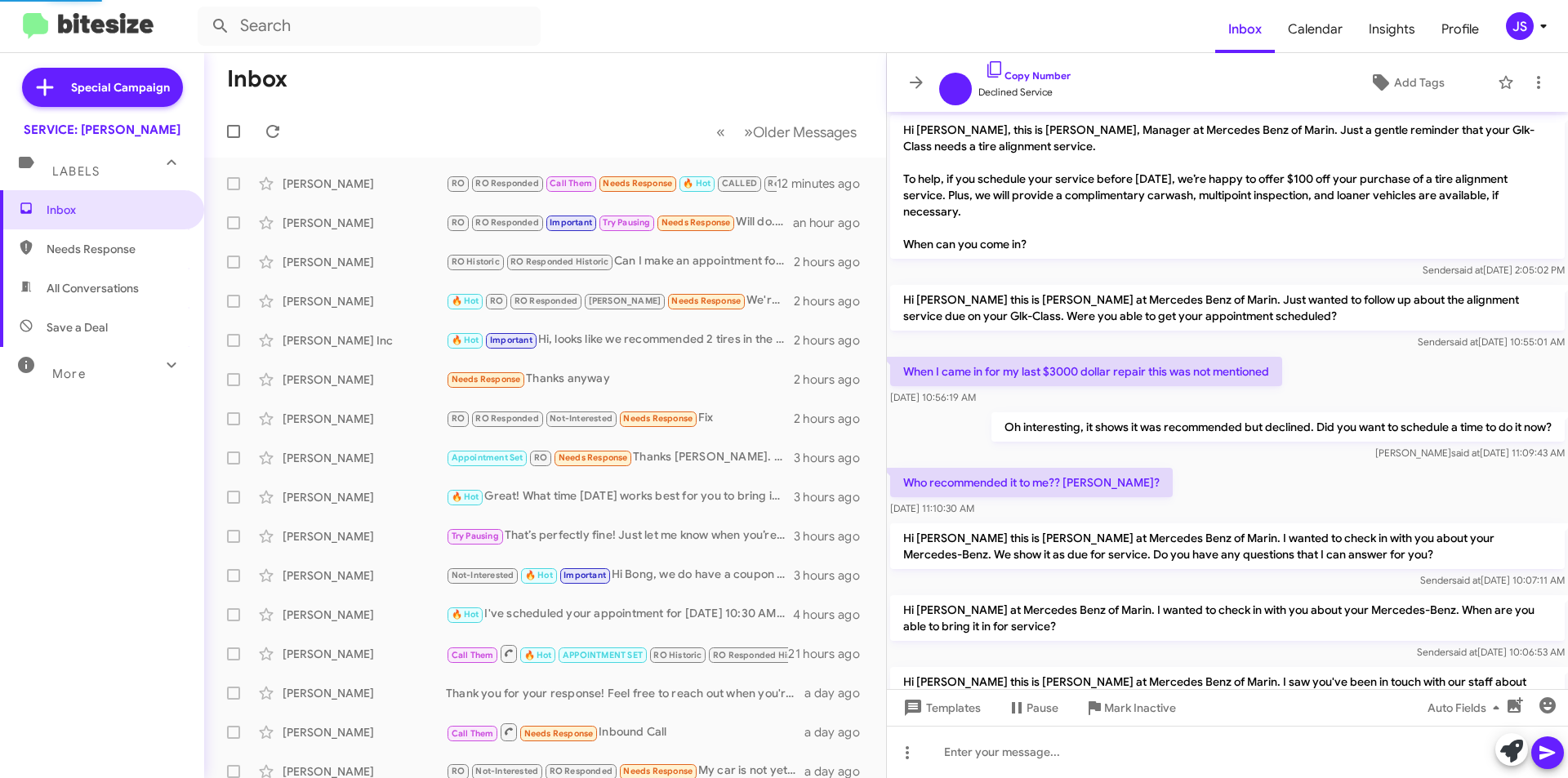
scroll to position [586, 0]
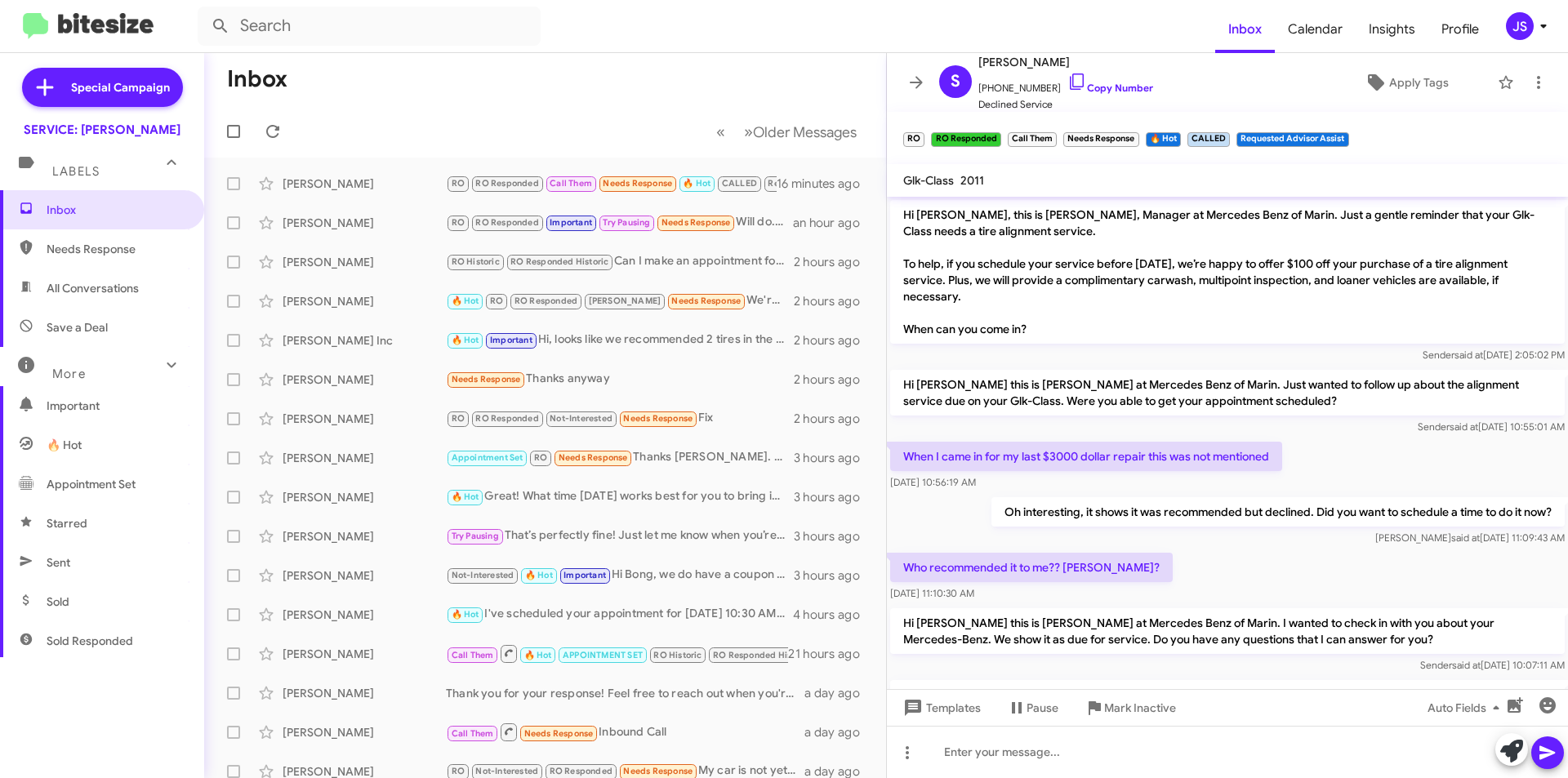
scroll to position [586, 0]
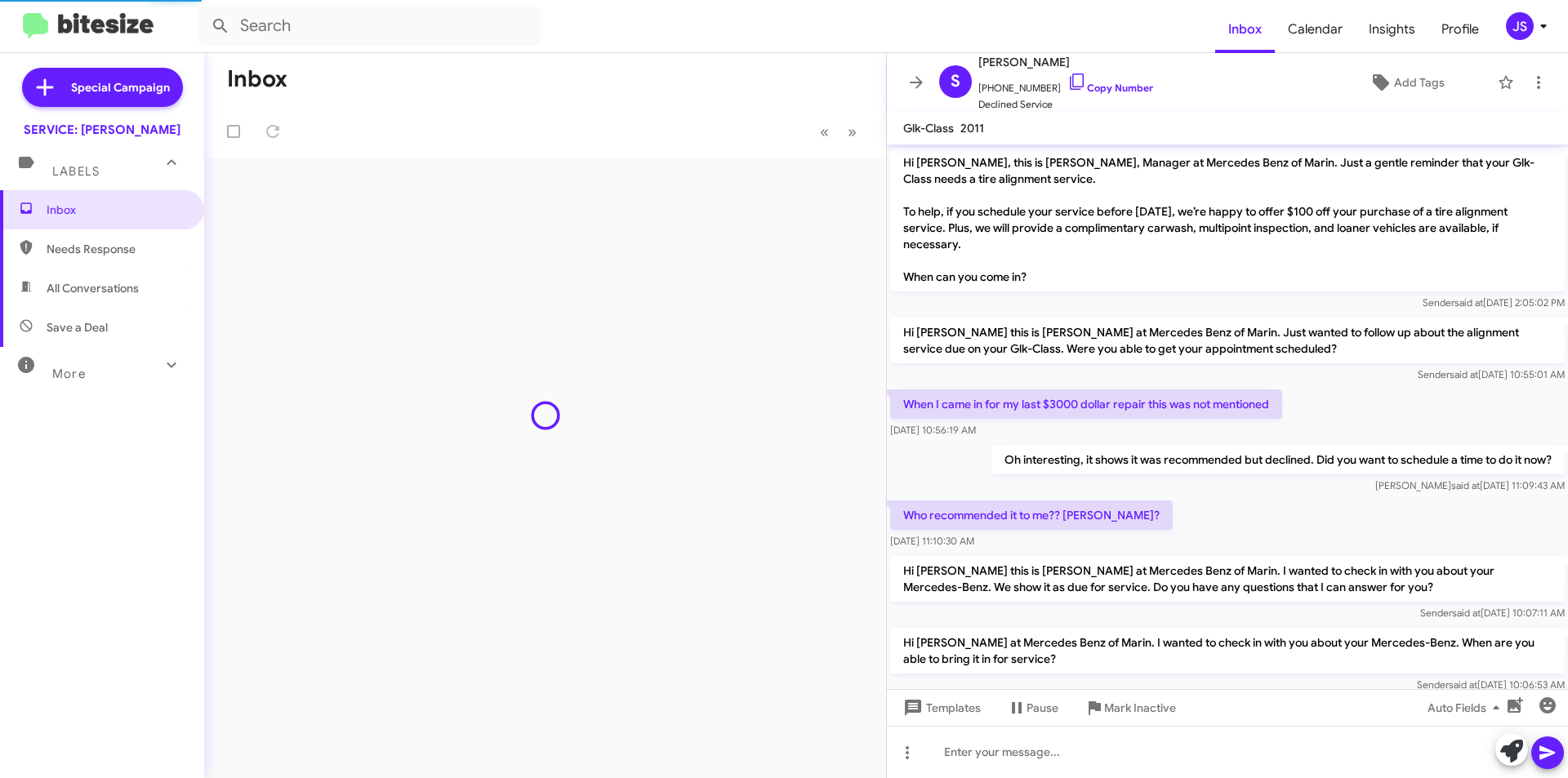
scroll to position [586, 0]
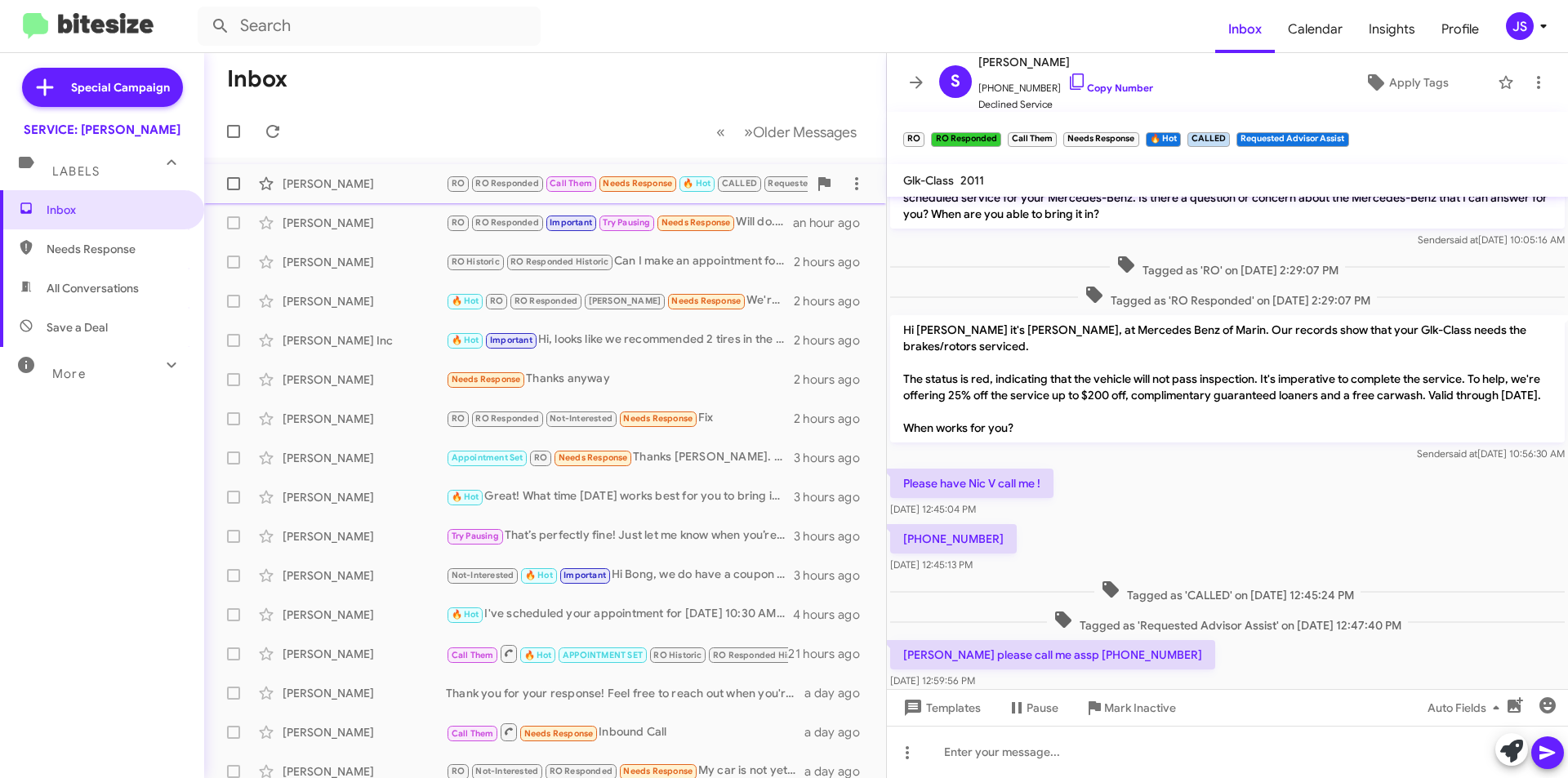
click at [330, 190] on div "[PERSON_NAME]" at bounding box center [364, 184] width 164 height 16
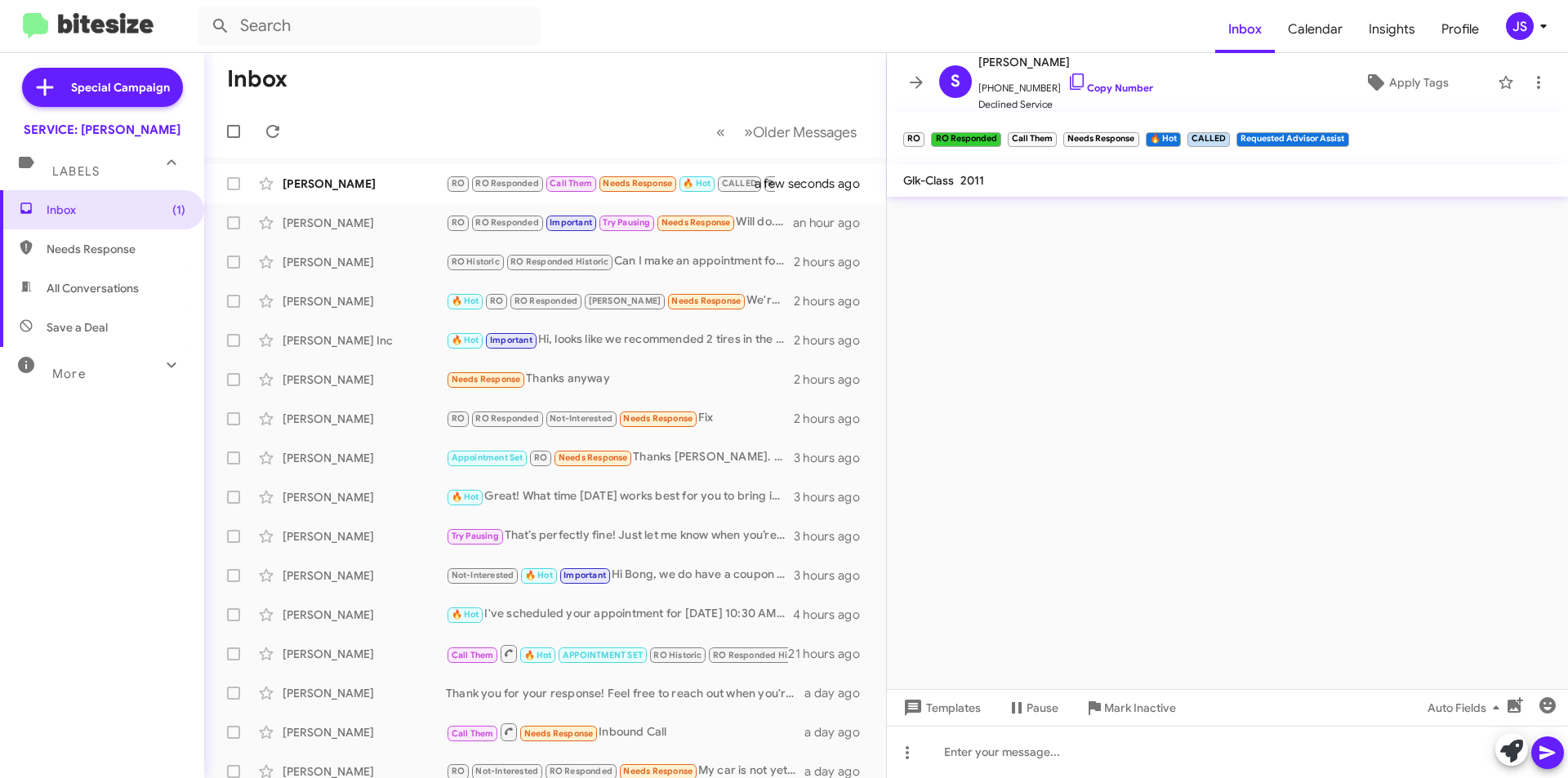
scroll to position [0, 0]
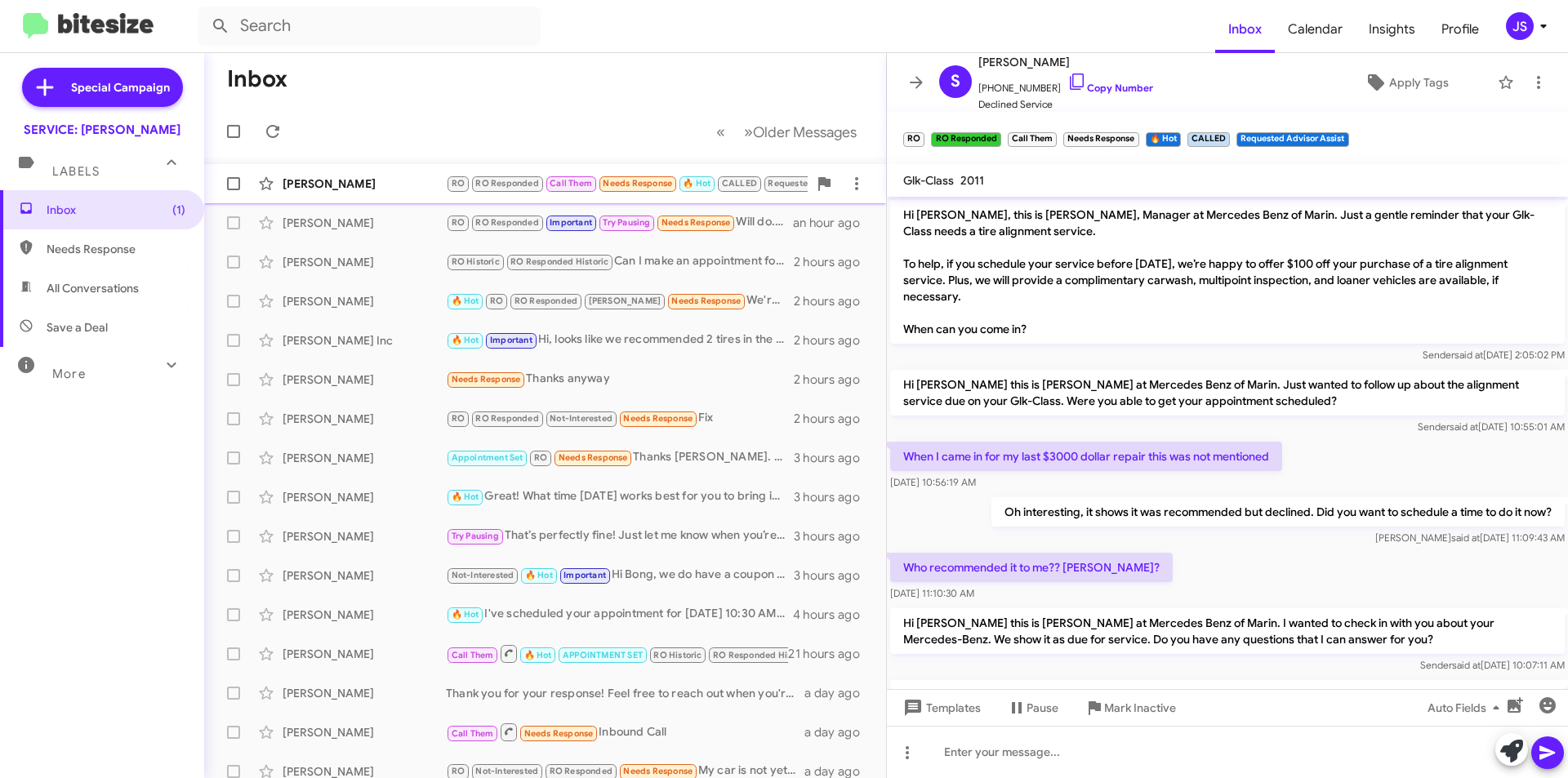
click at [550, 175] on span "Call Them" at bounding box center [572, 183] width 53 height 15
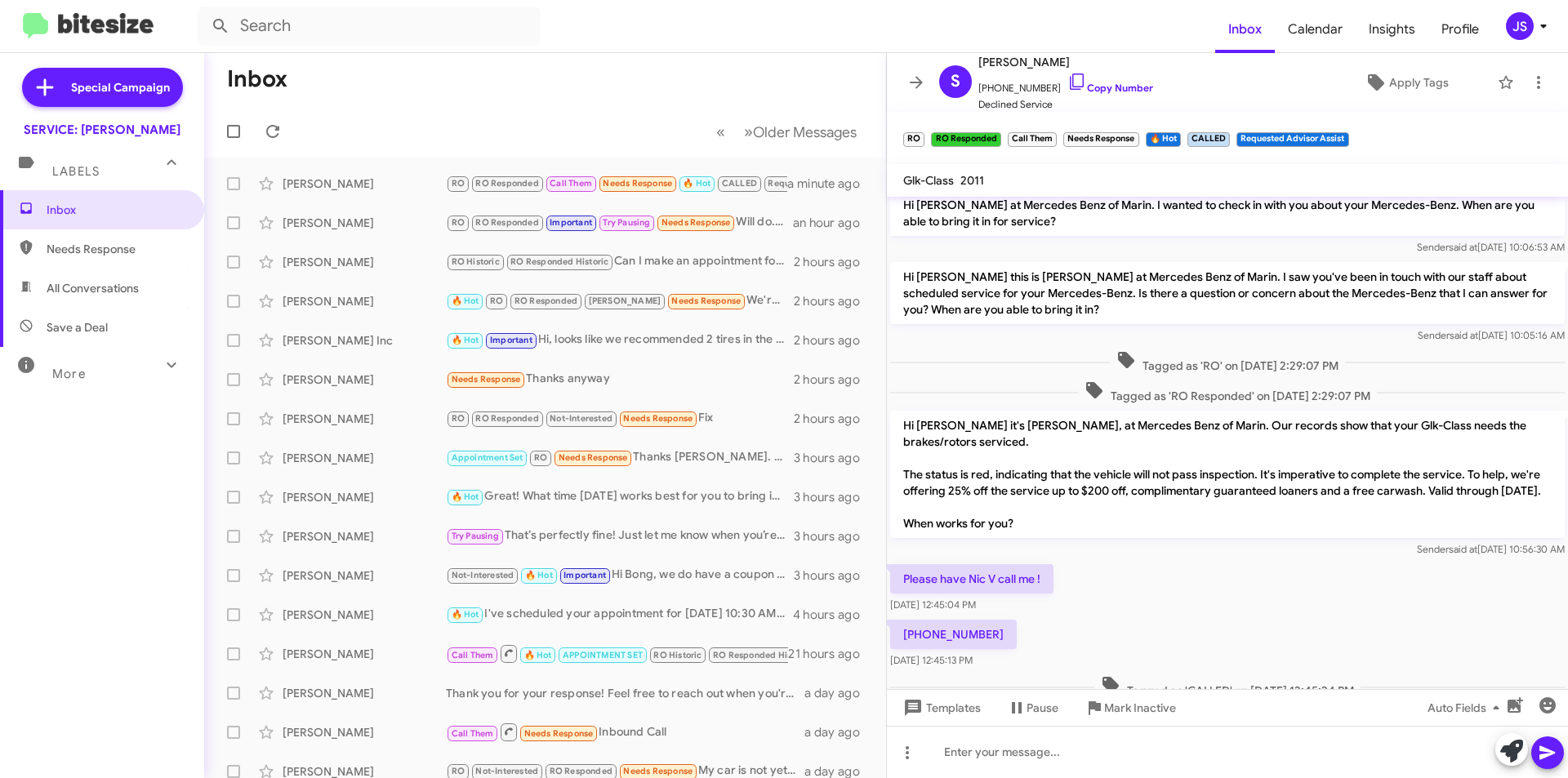
scroll to position [731, 0]
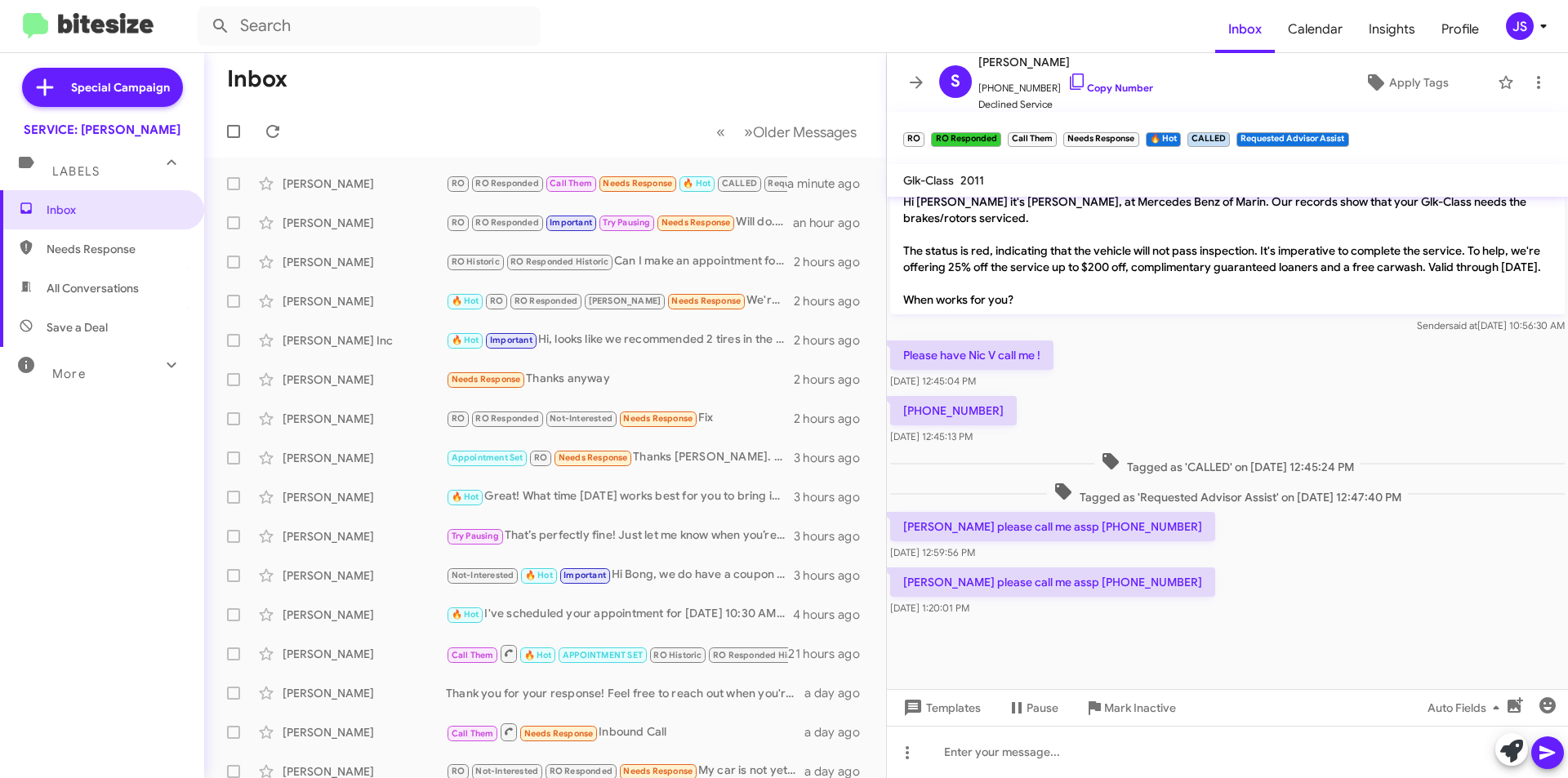
click at [1306, 602] on div "Omar please call me assp 415-518-3375 Sep 17, 2025, 1:20:01 PM" at bounding box center [1227, 592] width 681 height 56
click at [1368, 84] on icon at bounding box center [1376, 82] width 16 height 16
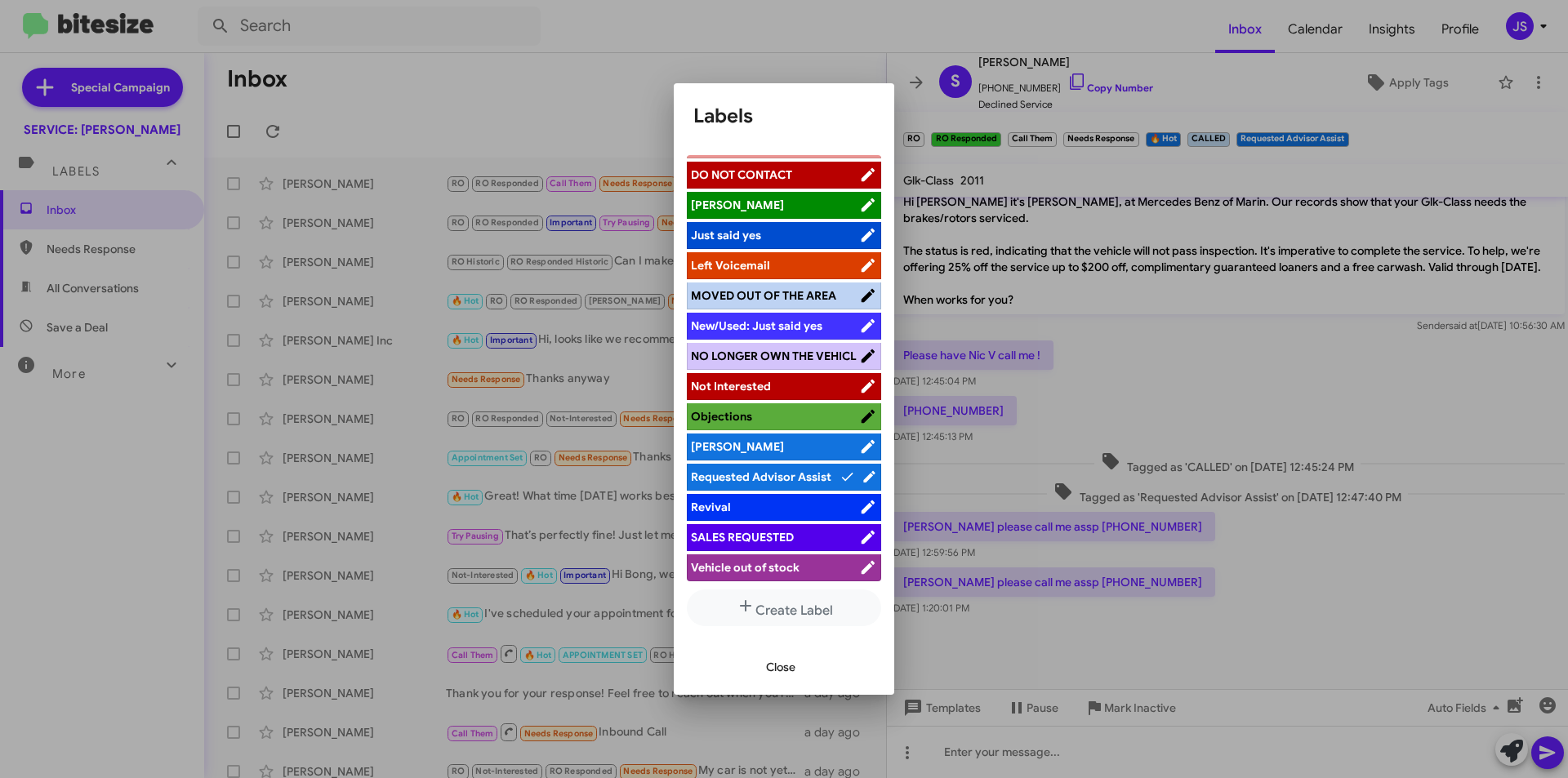
scroll to position [355, 0]
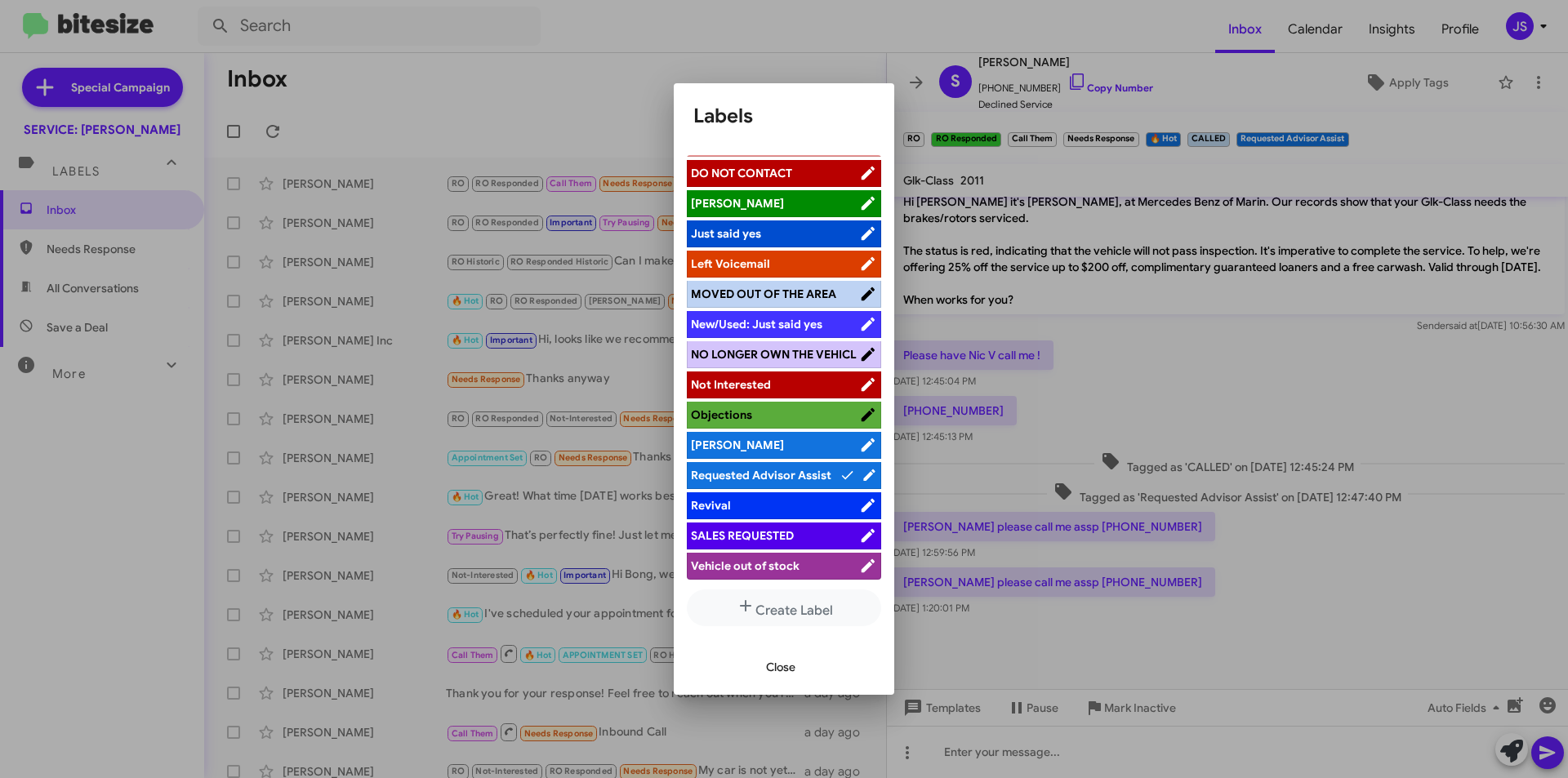
click at [789, 668] on span "Close" at bounding box center [781, 667] width 29 height 29
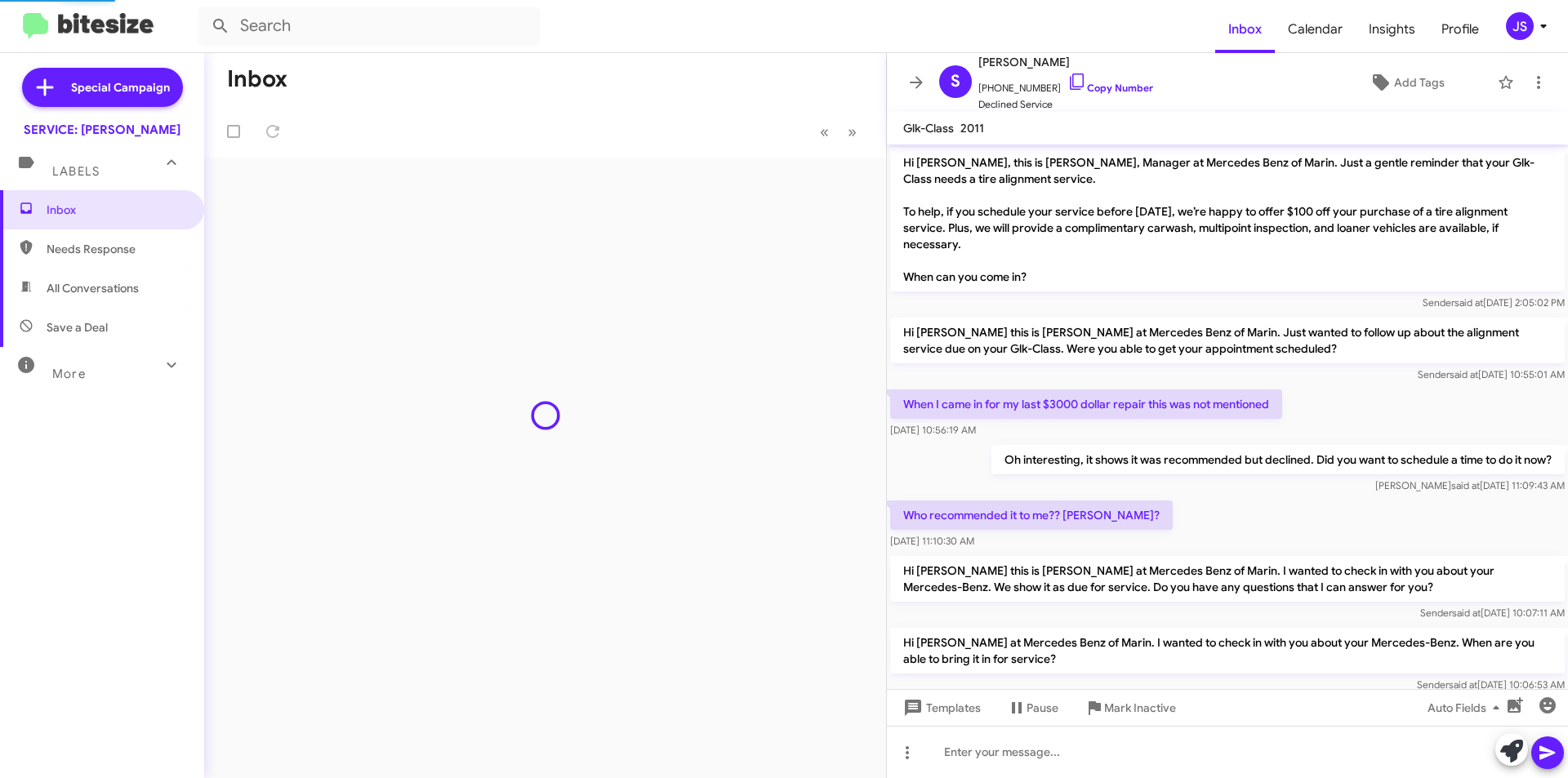
scroll to position [678, 0]
